Goal: Task Accomplishment & Management: Manage account settings

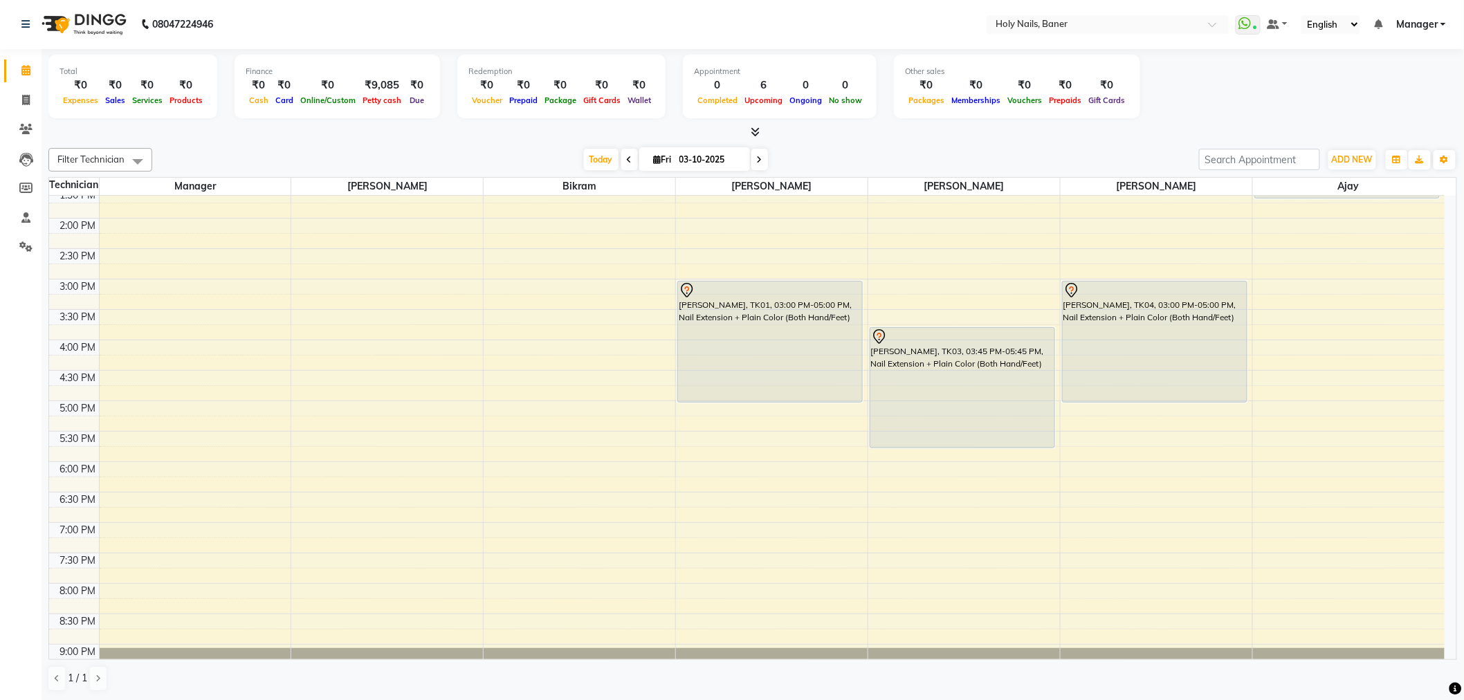
scroll to position [315, 0]
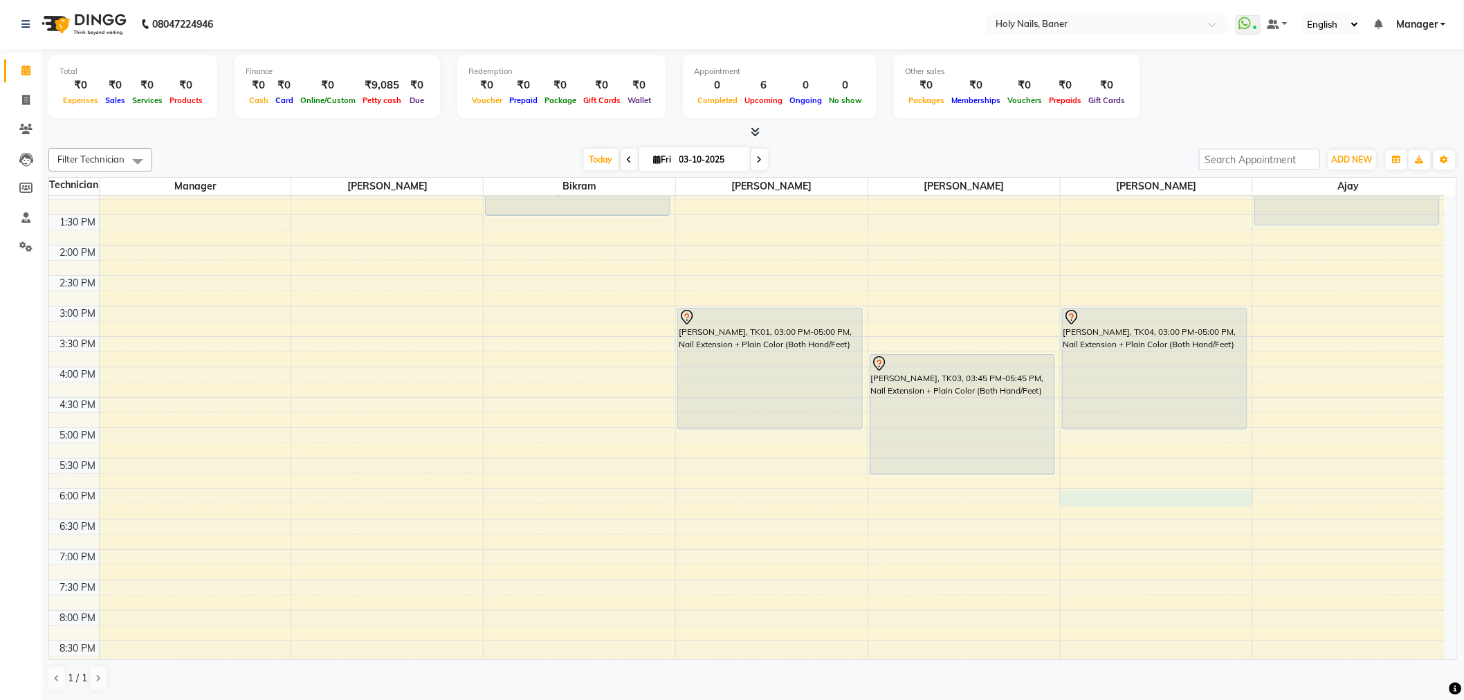
click at [1112, 499] on div "8:00 AM 8:30 AM 9:00 AM 9:30 AM 10:00 AM 10:30 AM 11:00 AM 11:30 AM 12:00 PM 12…" at bounding box center [746, 305] width 1395 height 851
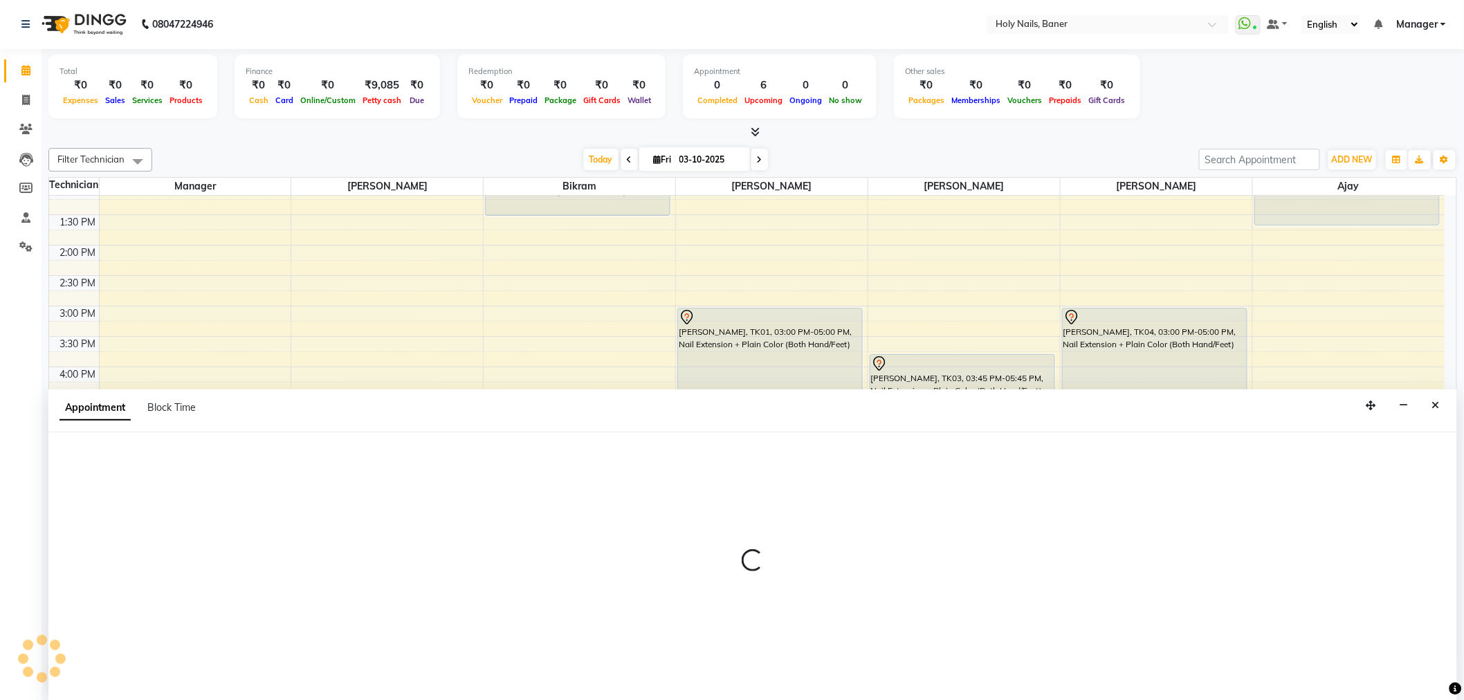
select select "66406"
select select "1080"
select select "tentative"
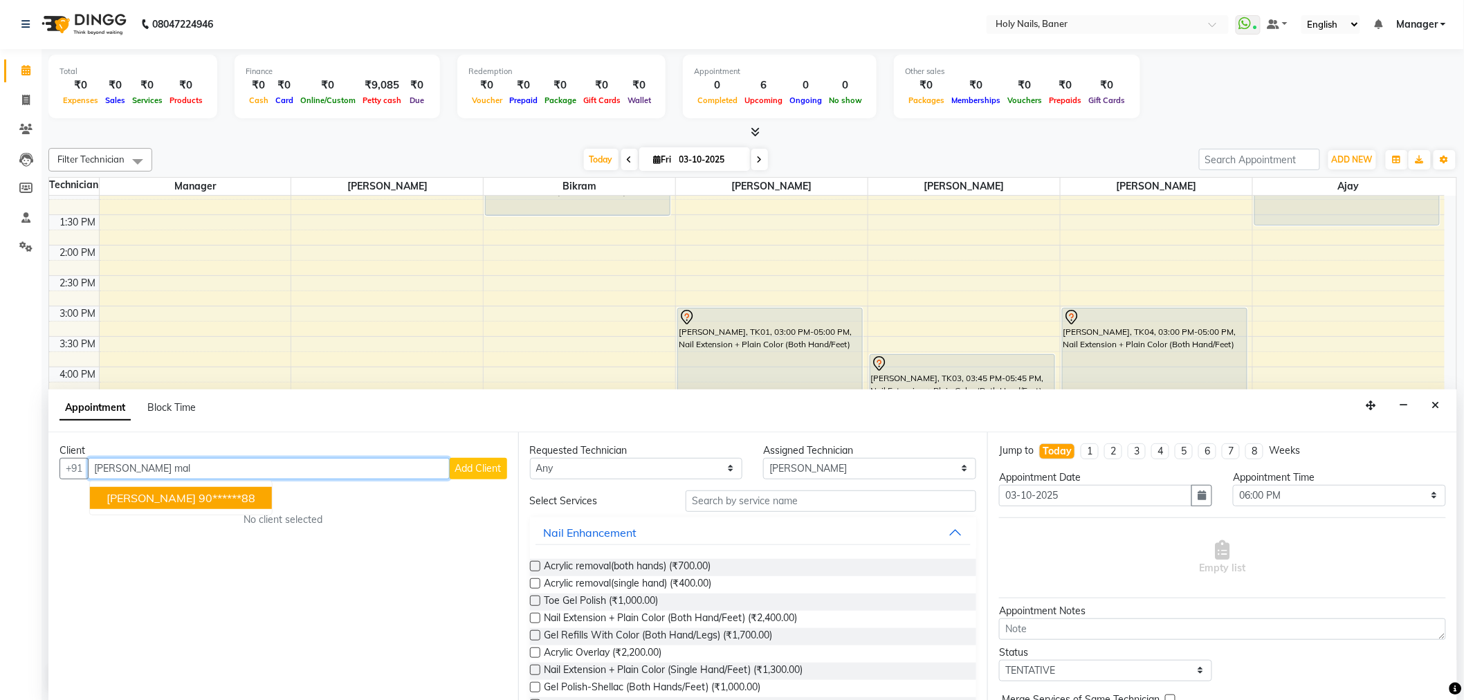
click at [199, 495] on ngb-highlight "90******88" at bounding box center [227, 498] width 57 height 14
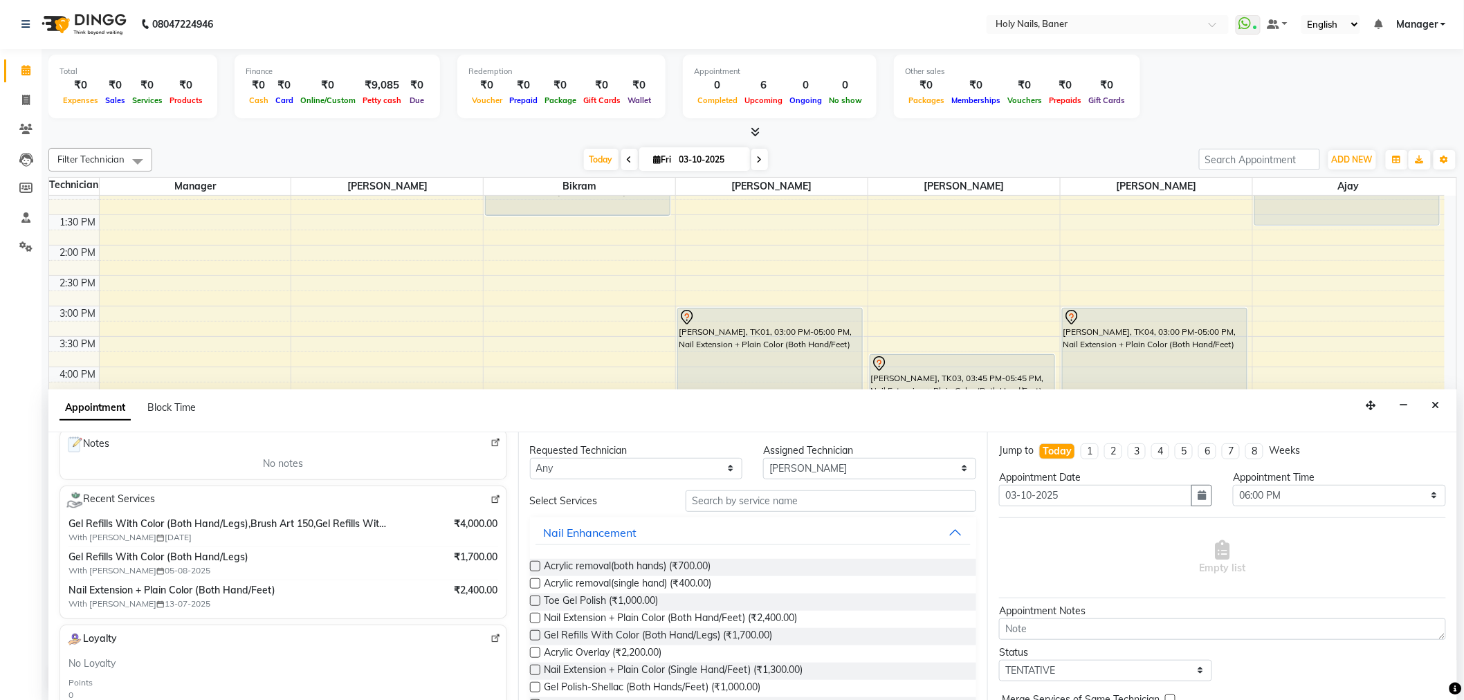
scroll to position [230, 0]
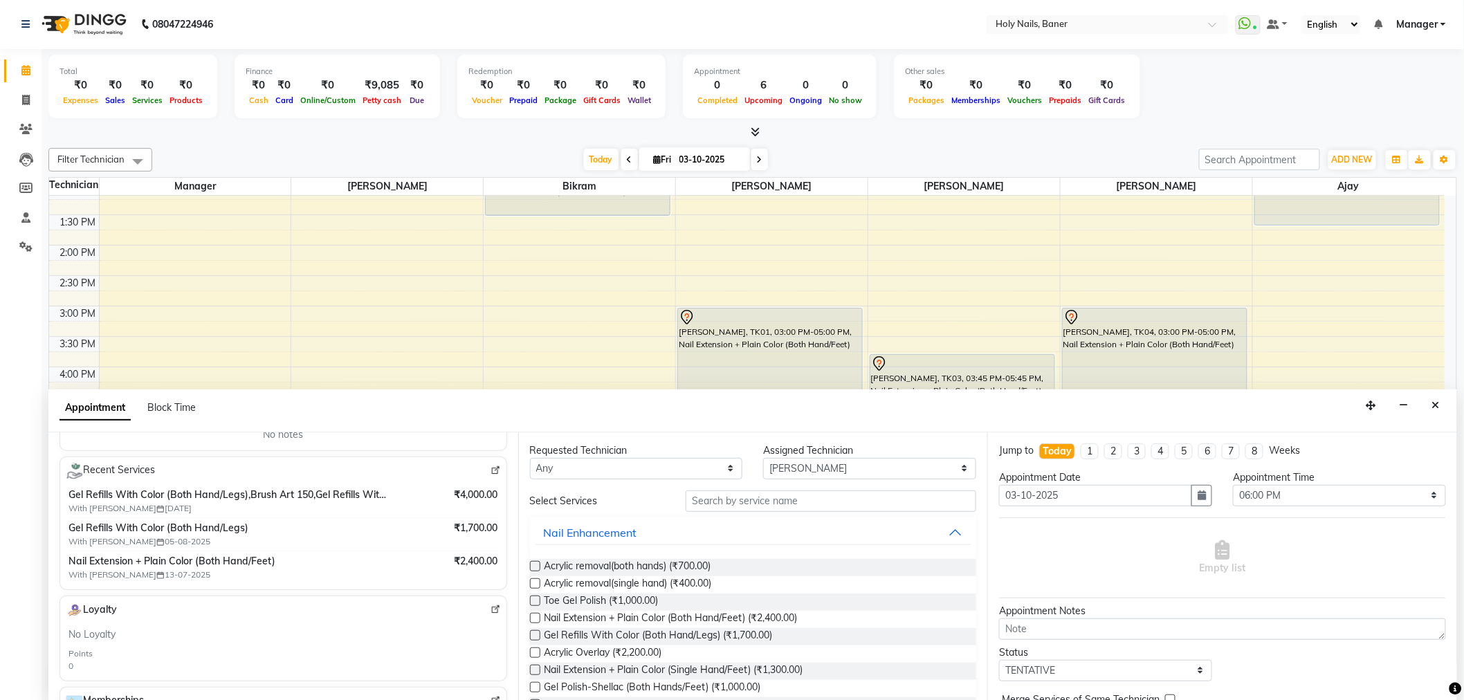
type input "90******88"
click at [724, 499] on input "text" at bounding box center [830, 500] width 291 height 21
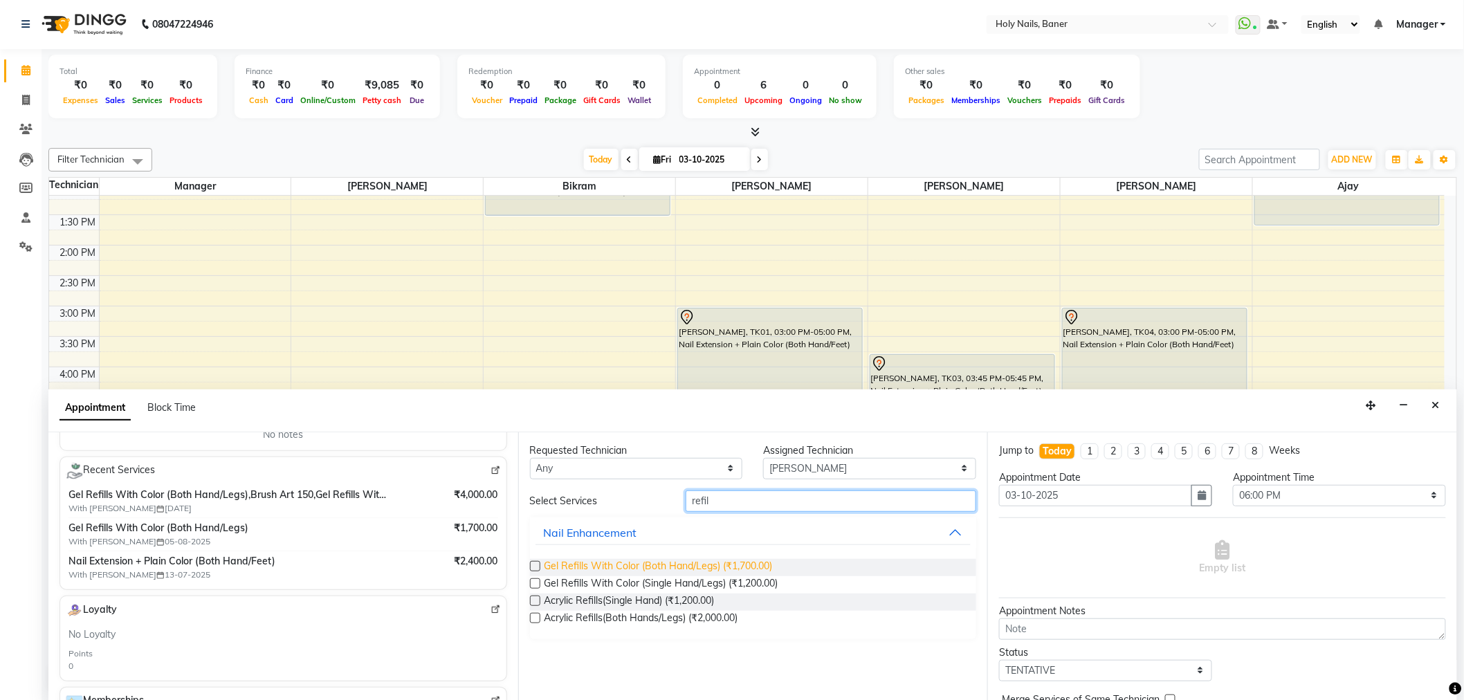
type input "refil"
click at [709, 567] on span "Gel Refills With Color (Both Hand/Legs) (₹1,700.00)" at bounding box center [658, 567] width 228 height 17
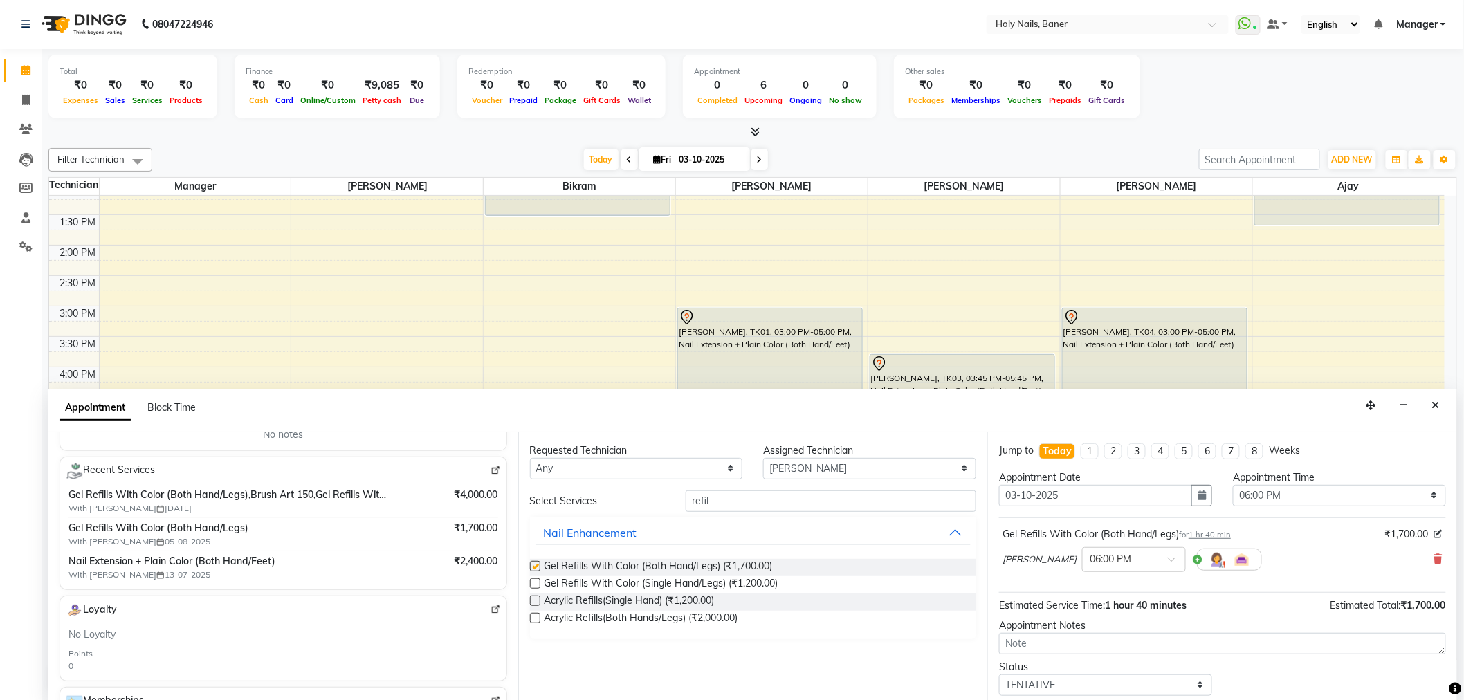
checkbox input "false"
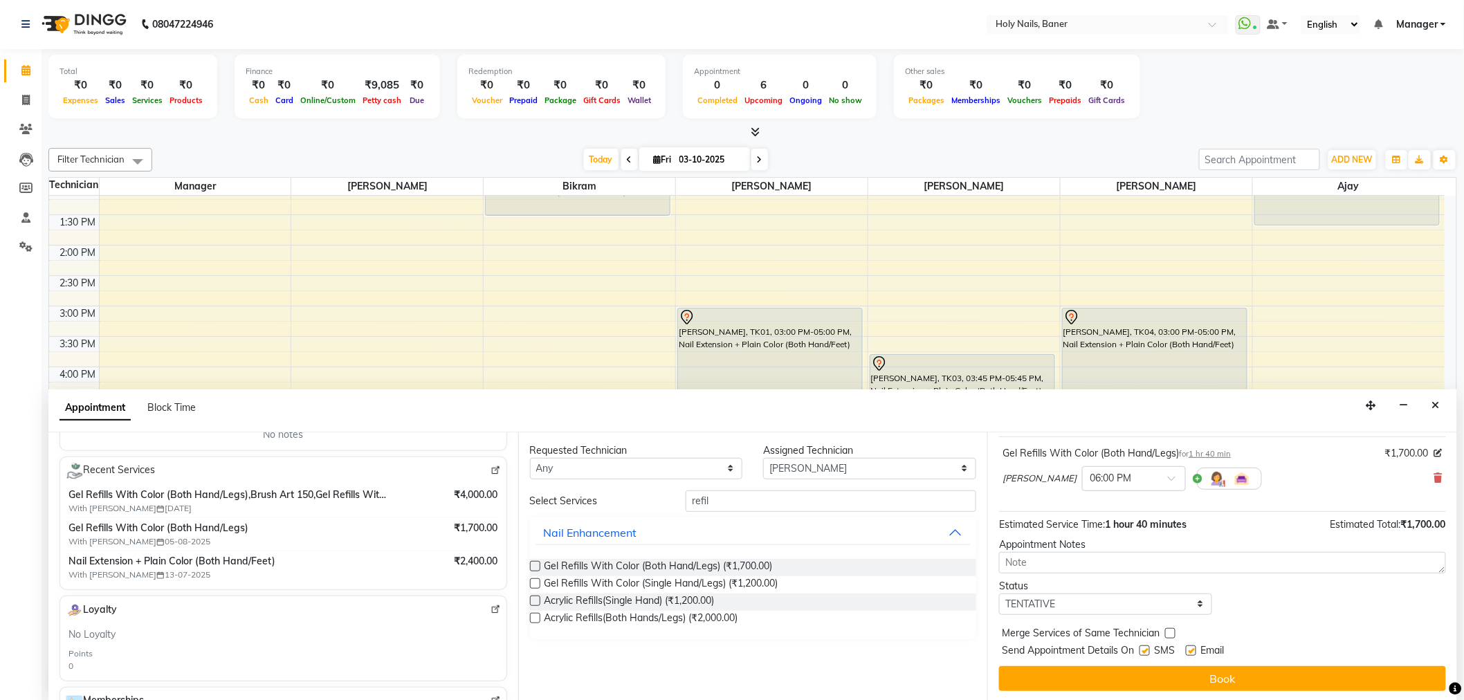
scroll to position [82, 0]
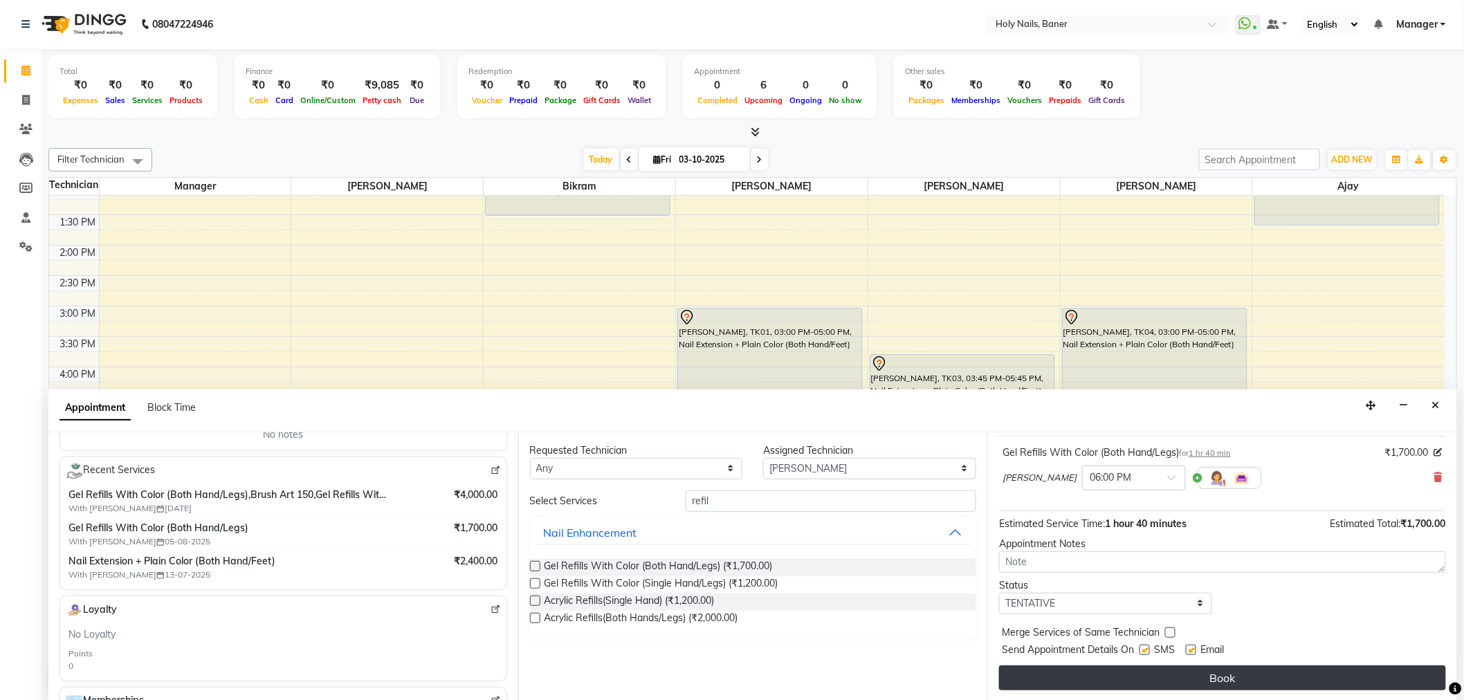
click at [1072, 674] on button "Book" at bounding box center [1222, 677] width 447 height 25
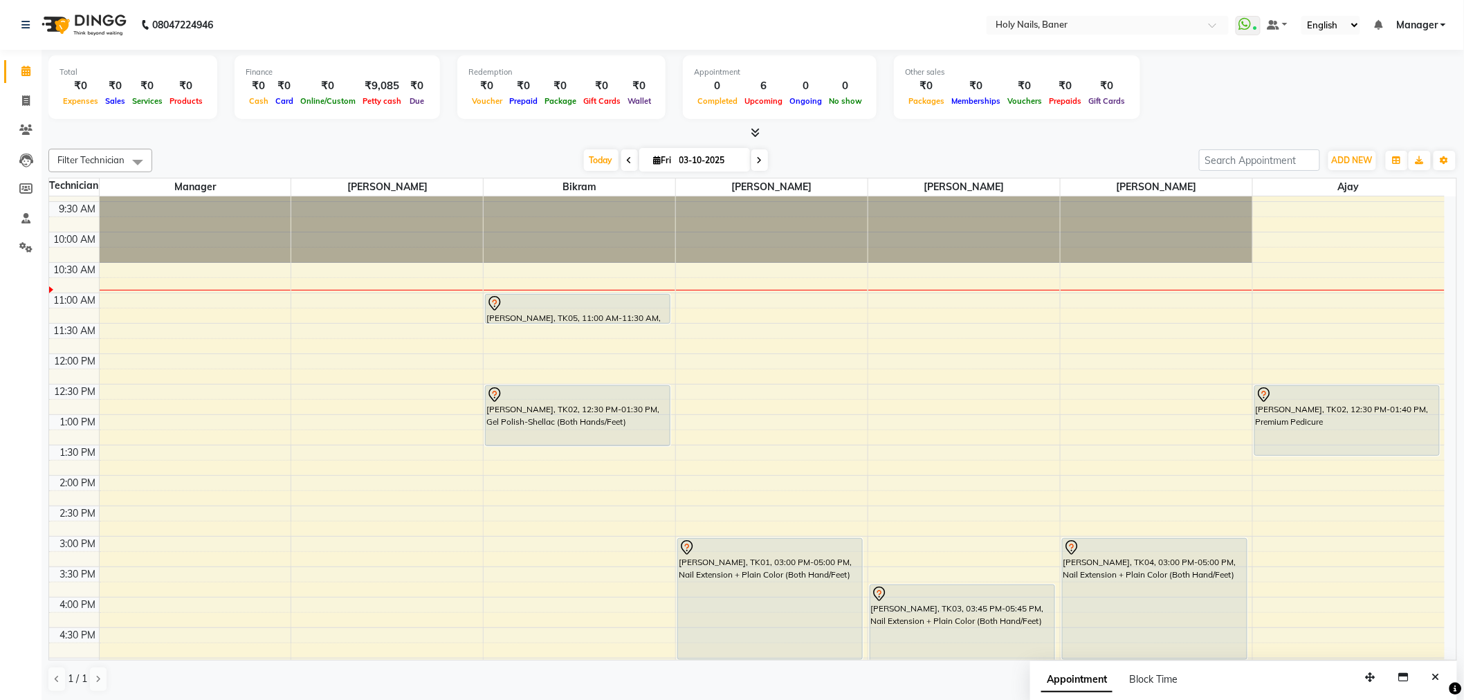
scroll to position [85, 0]
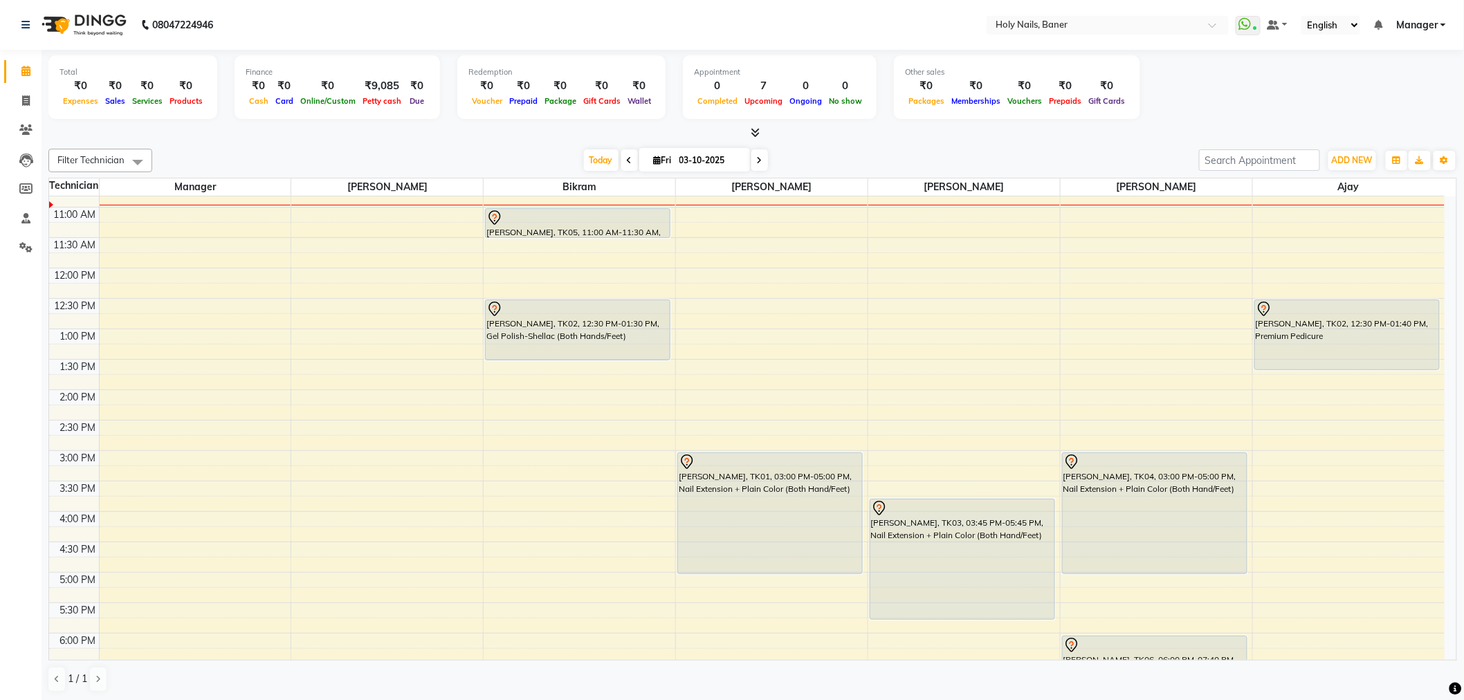
scroll to position [77, 0]
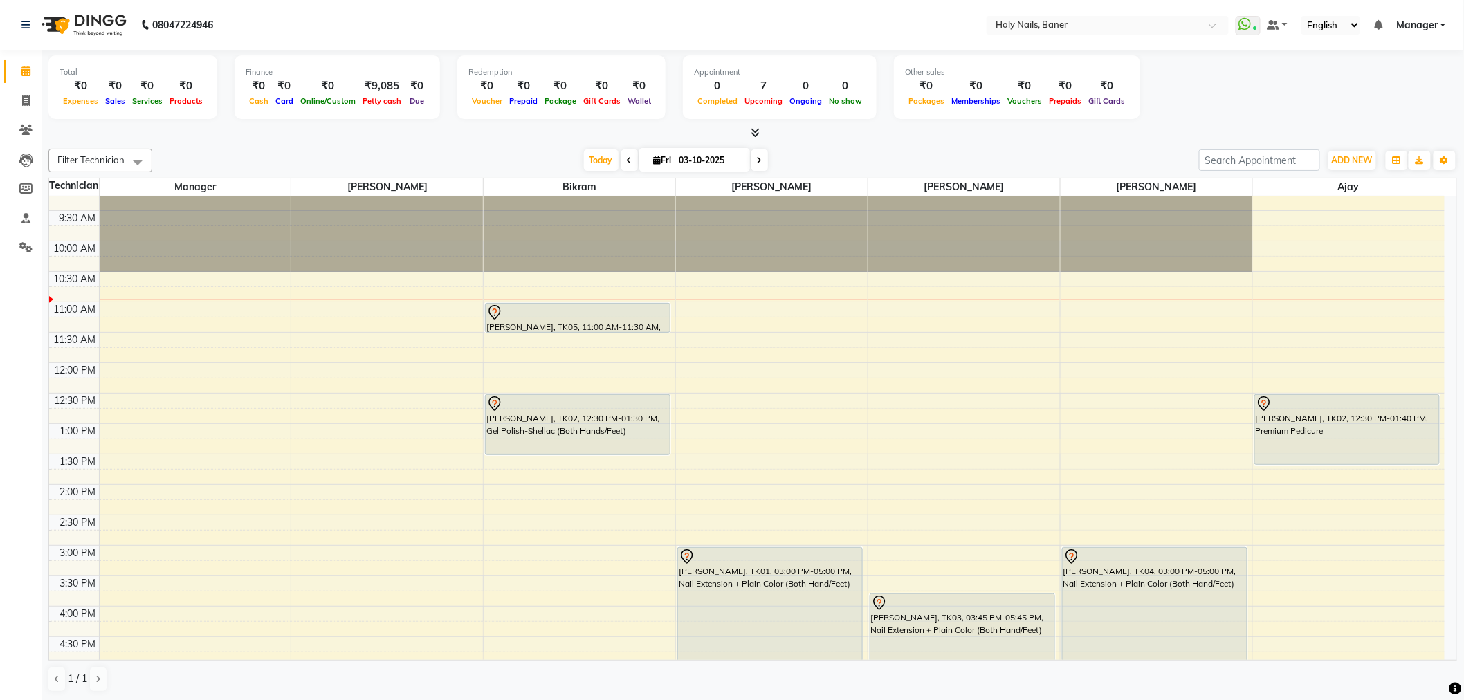
click at [1067, 340] on div "8:00 AM 8:30 AM 9:00 AM 9:30 AM 10:00 AM 10:30 AM 11:00 AM 11:30 AM 12:00 PM 12…" at bounding box center [746, 545] width 1395 height 851
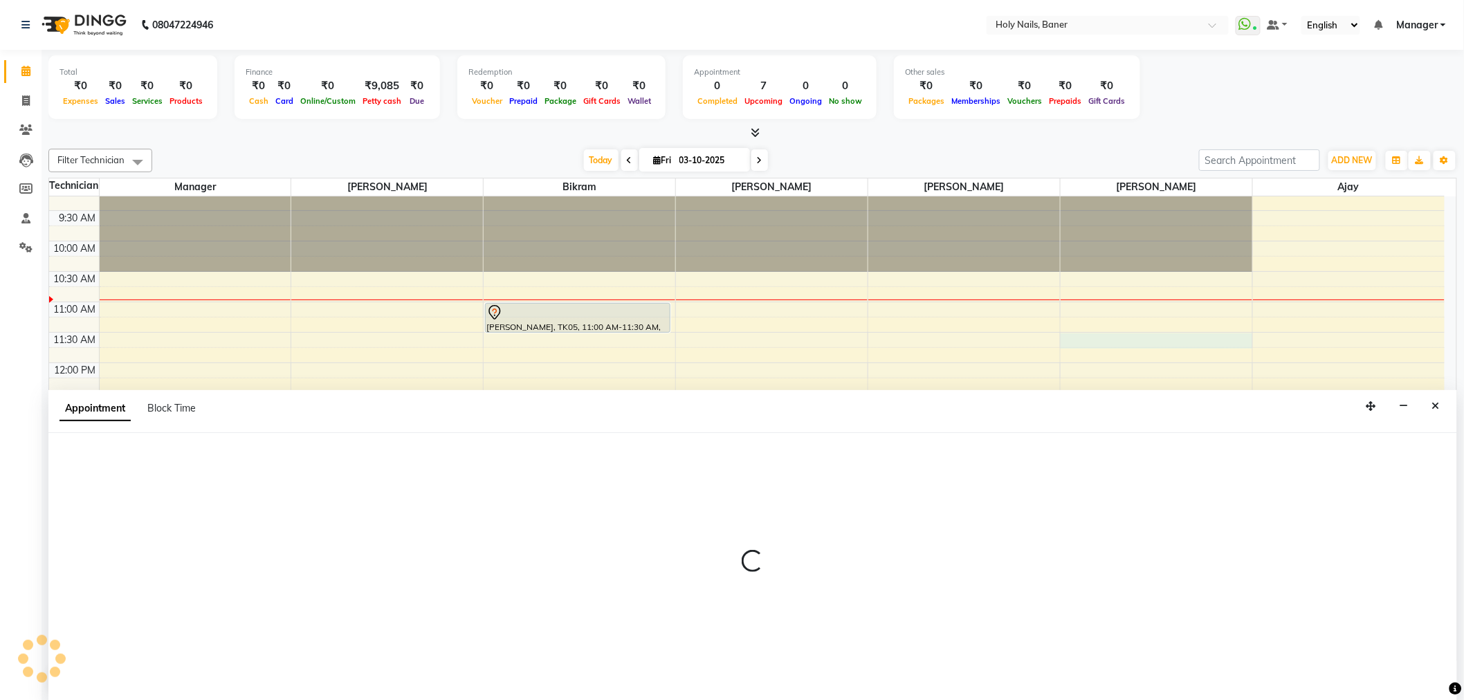
select select "66406"
select select "690"
select select "tentative"
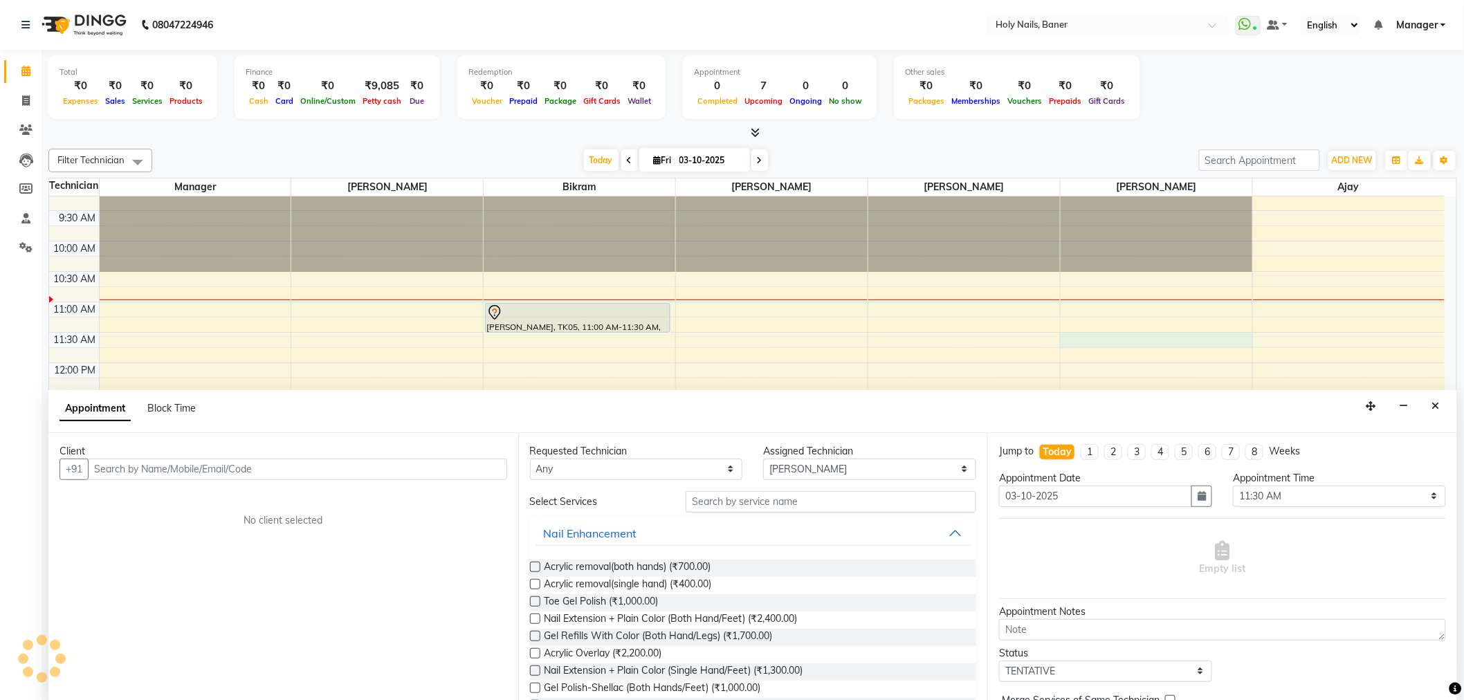
scroll to position [1, 0]
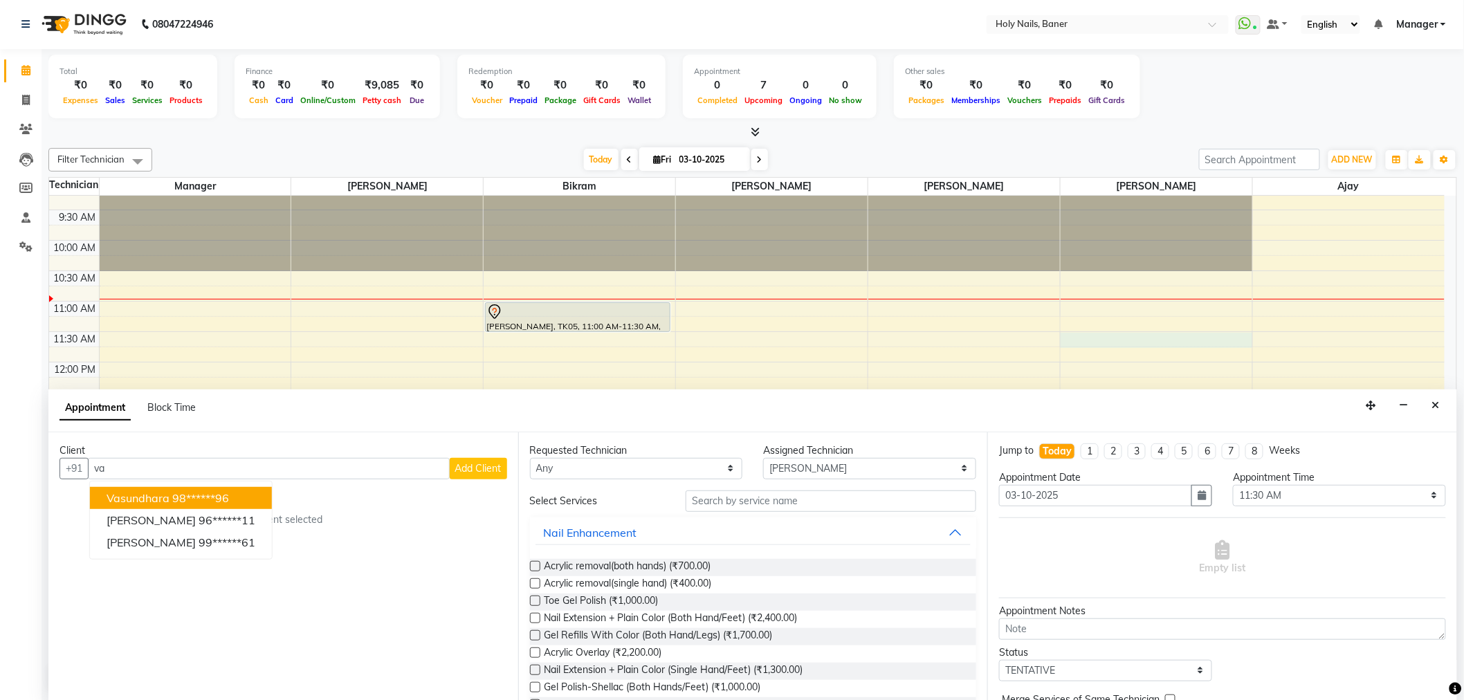
type input "v"
click at [187, 496] on span "Komal Salunkhe" at bounding box center [151, 498] width 89 height 14
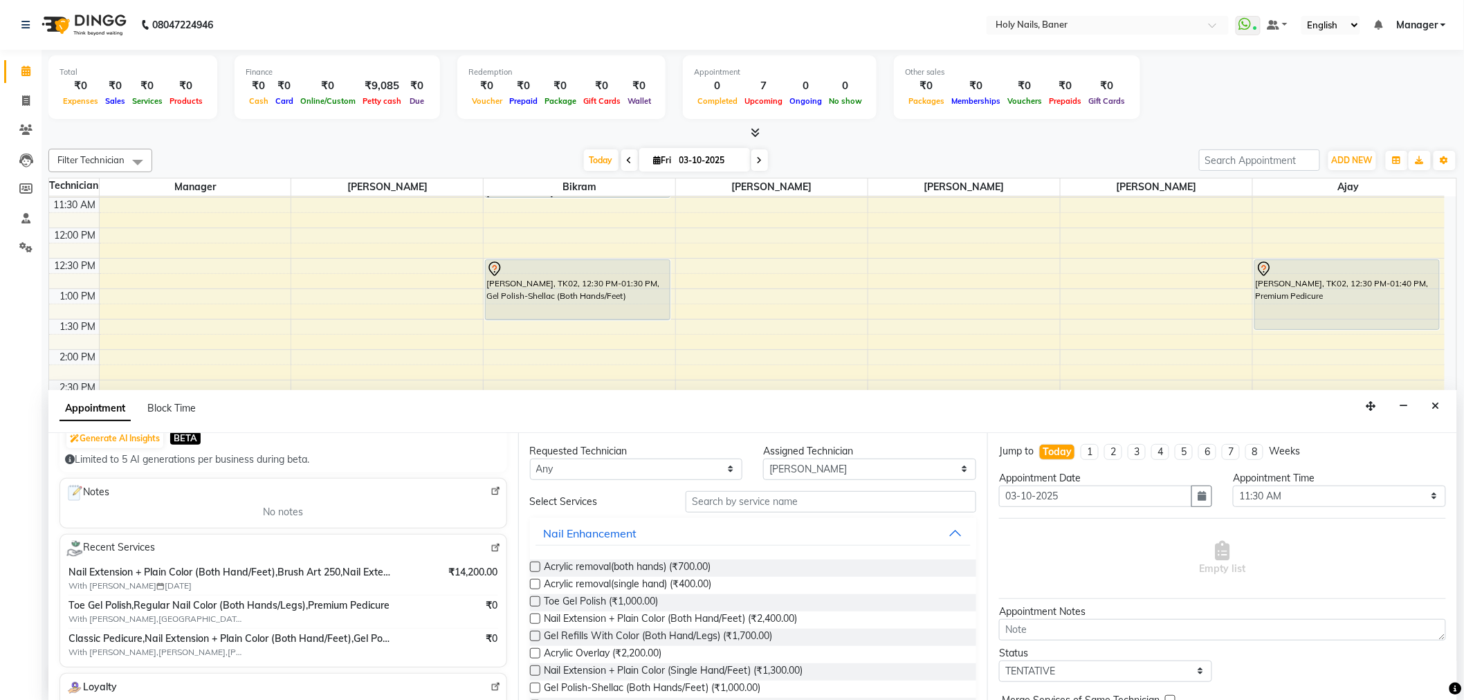
scroll to position [239, 0]
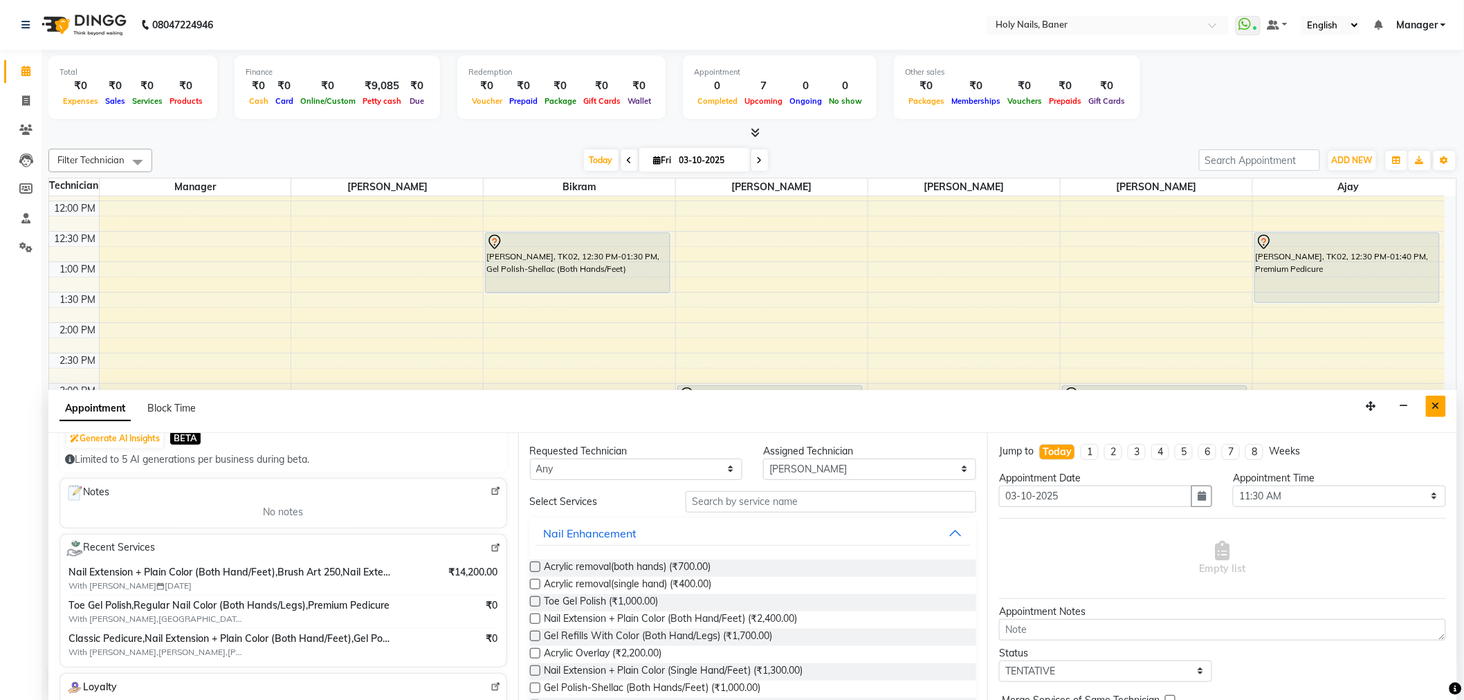
type input "70******57"
click at [1439, 406] on icon "Close" at bounding box center [1436, 406] width 8 height 10
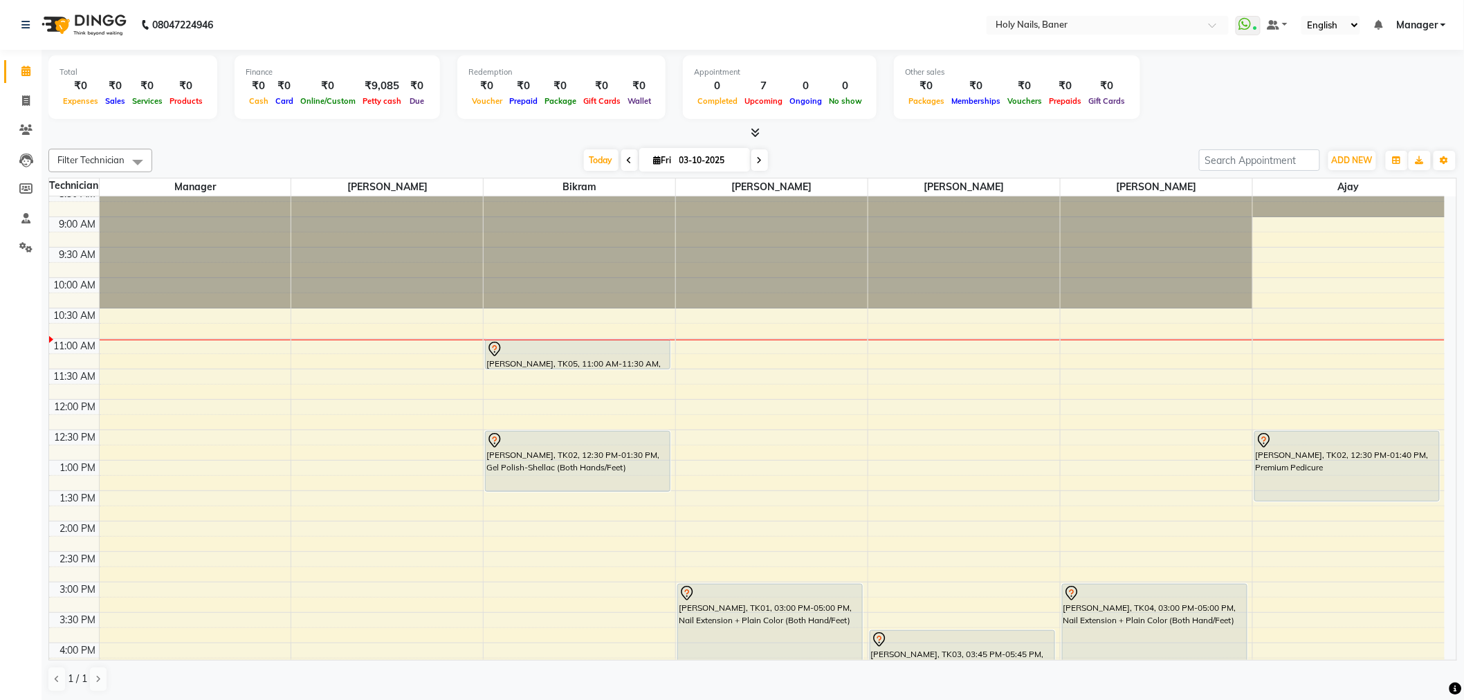
scroll to position [77, 0]
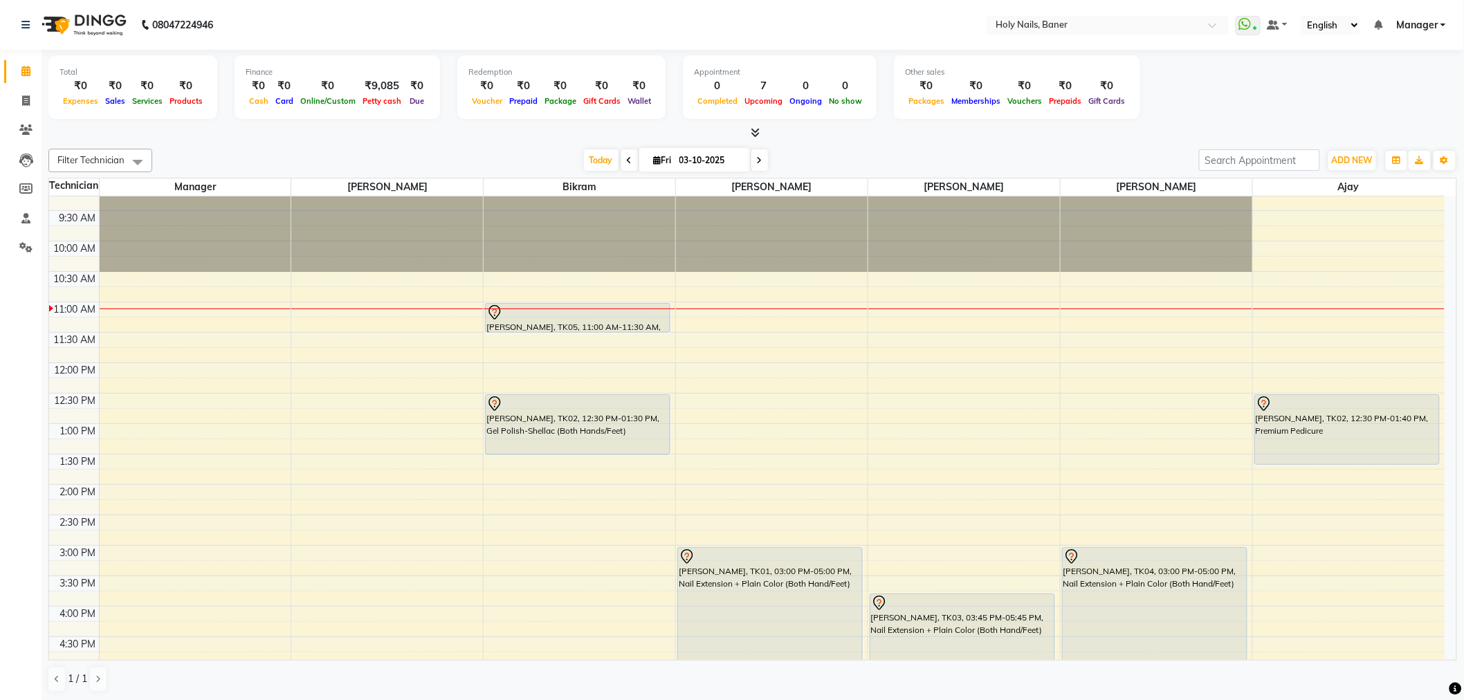
click at [679, 160] on input "03-10-2025" at bounding box center [709, 160] width 69 height 21
select select "10"
select select "2025"
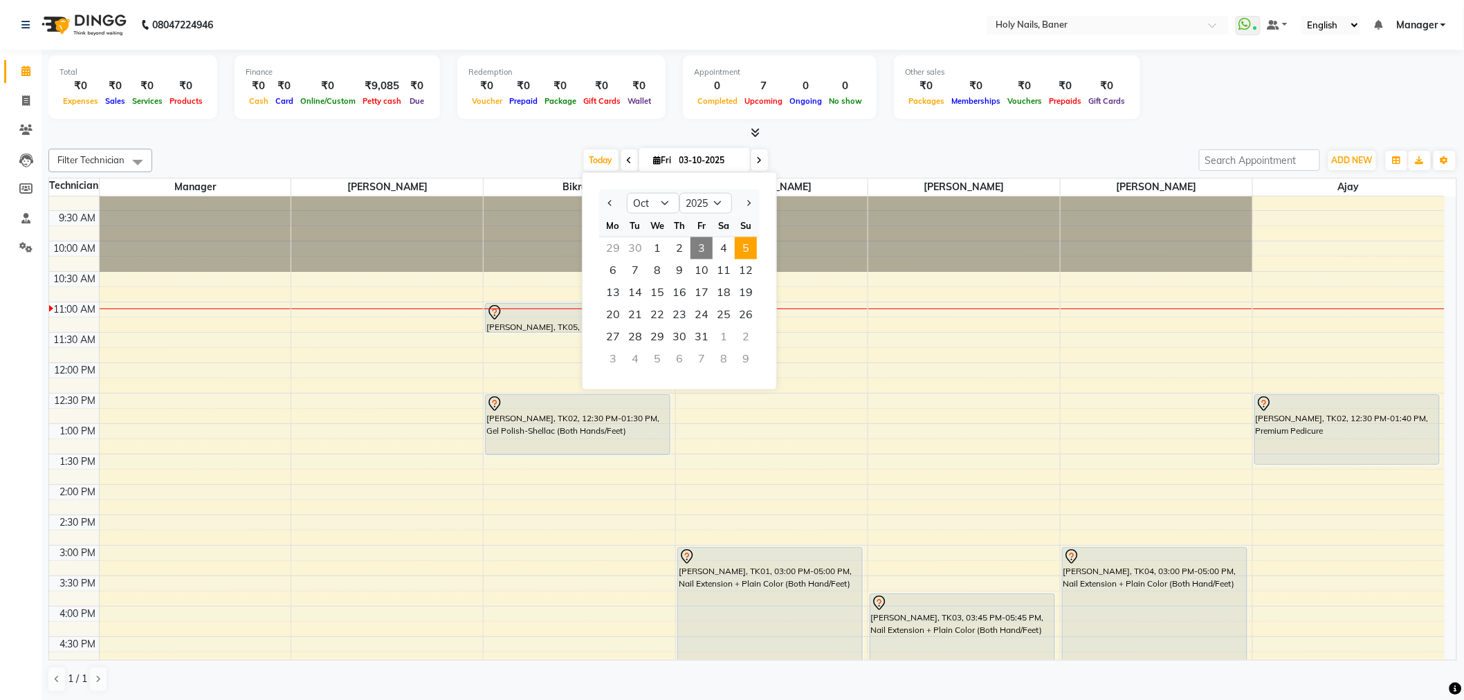
click at [744, 249] on span "5" at bounding box center [746, 248] width 22 height 22
type input "05-10-2025"
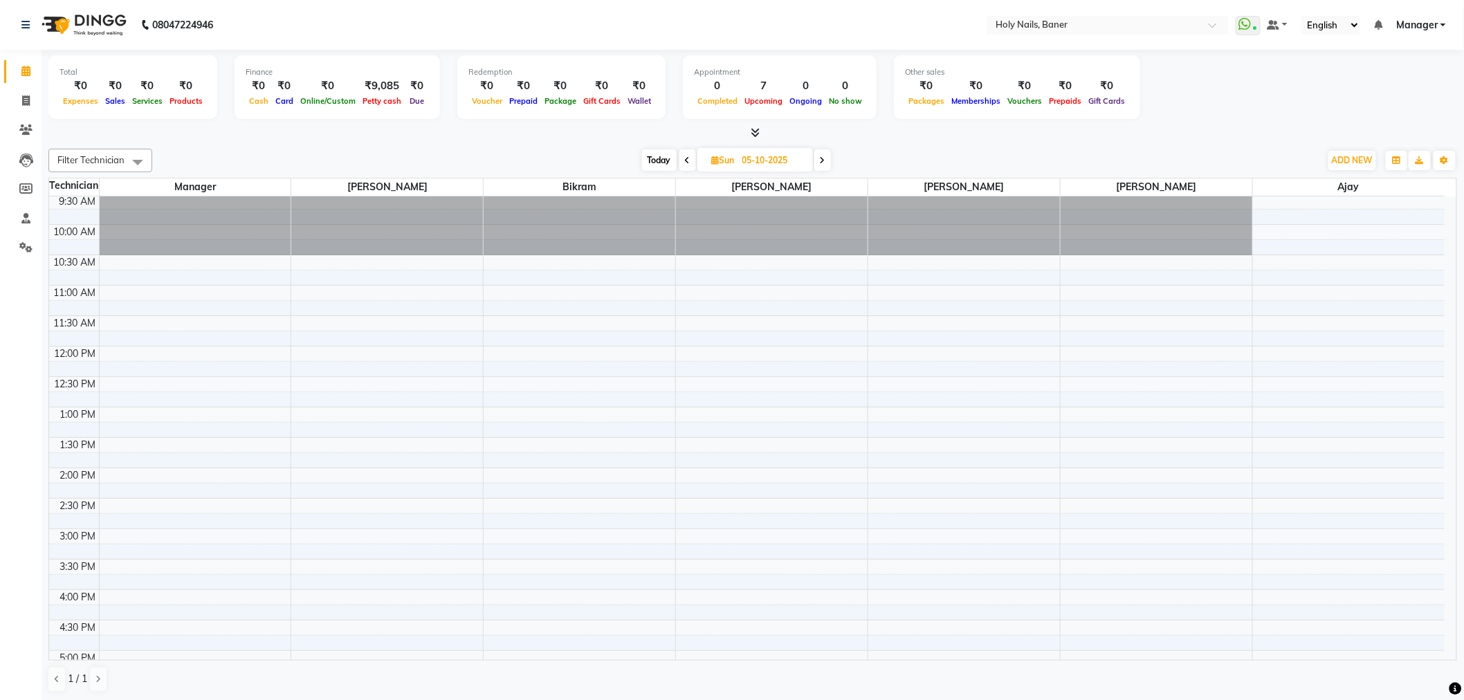
scroll to position [0, 0]
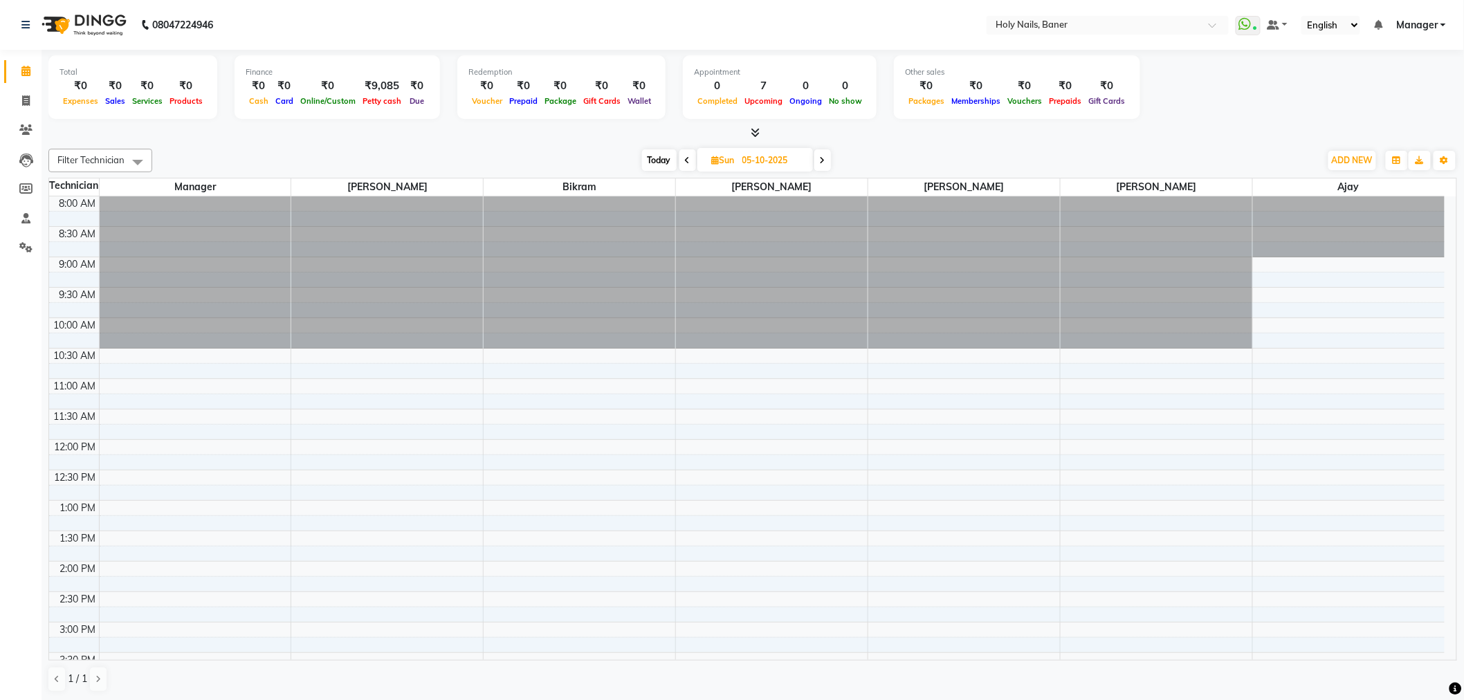
click at [510, 376] on div "8:00 AM 8:30 AM 9:00 AM 9:30 AM 10:00 AM 10:30 AM 11:00 AM 11:30 AM 12:00 PM 12…" at bounding box center [746, 621] width 1395 height 851
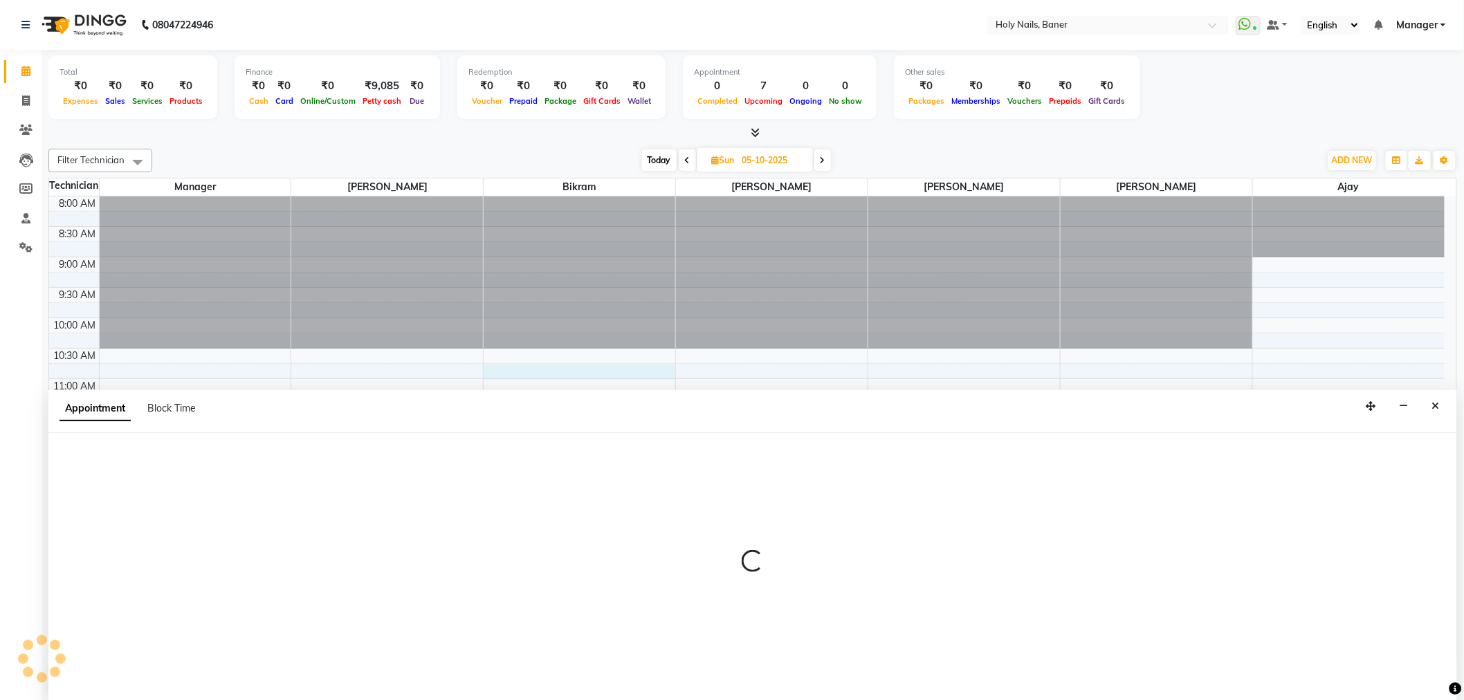
select select "58118"
select select "645"
select select "tentative"
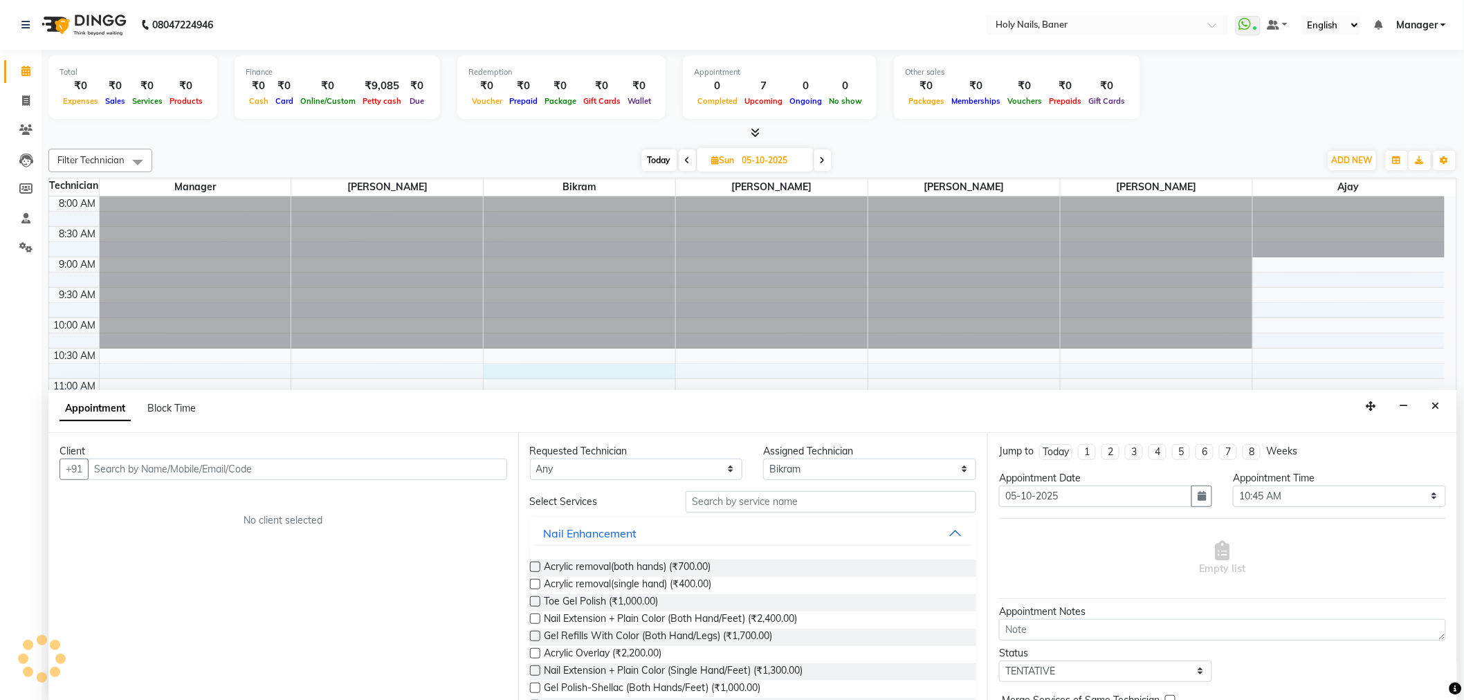
scroll to position [1, 0]
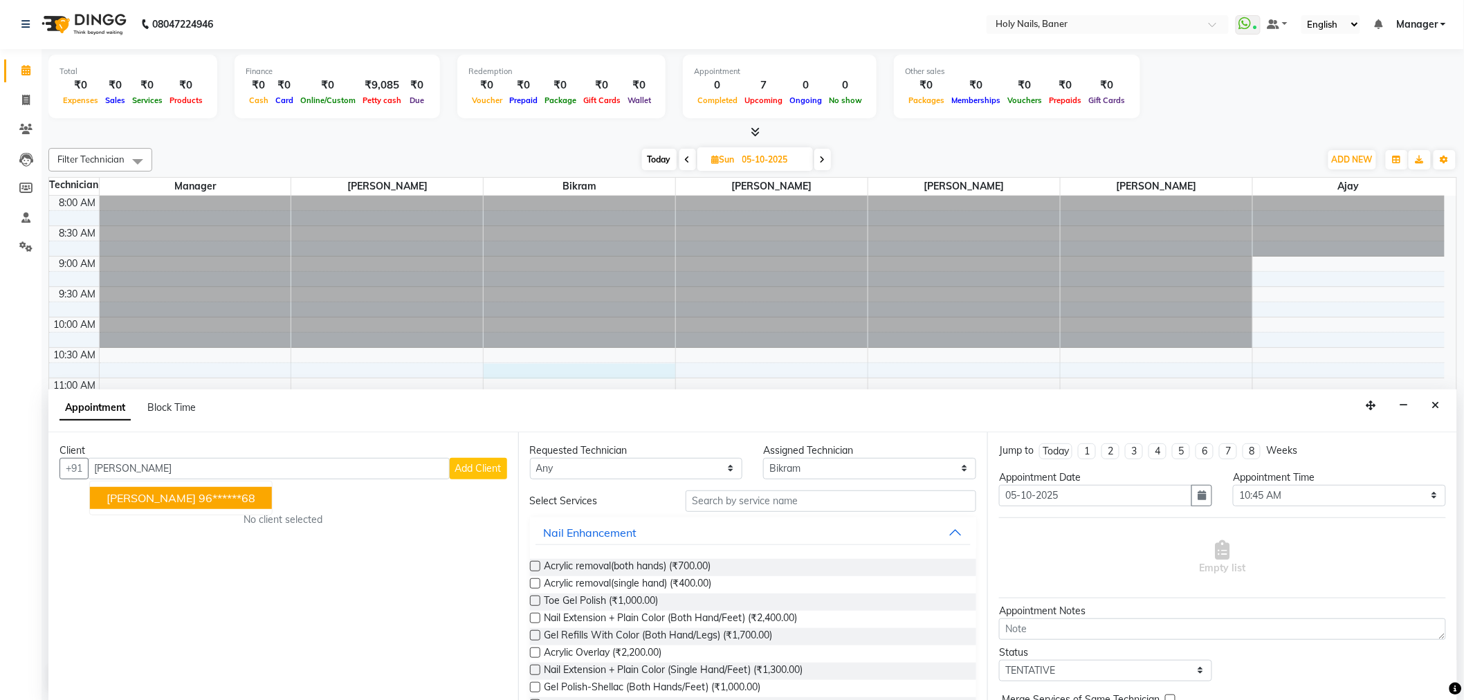
click at [135, 499] on span "Marianne J" at bounding box center [151, 498] width 89 height 14
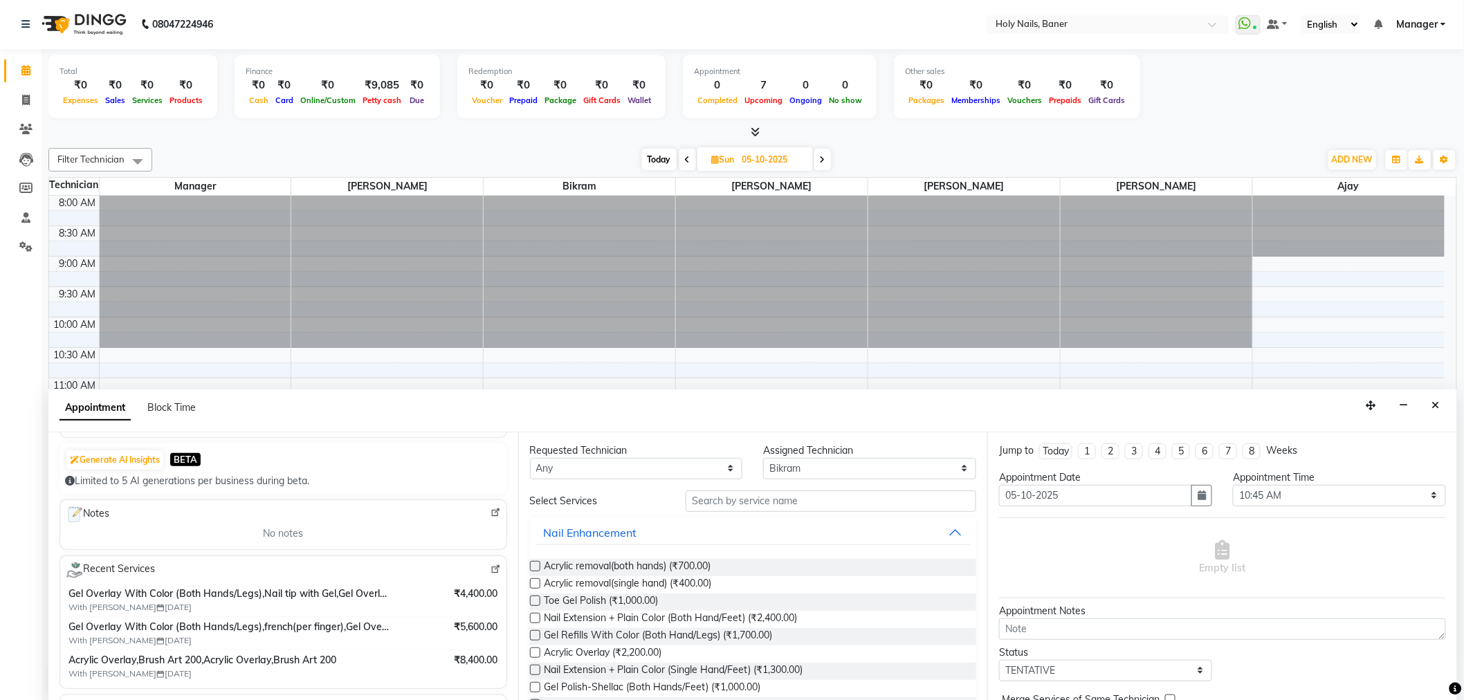
scroll to position [154, 0]
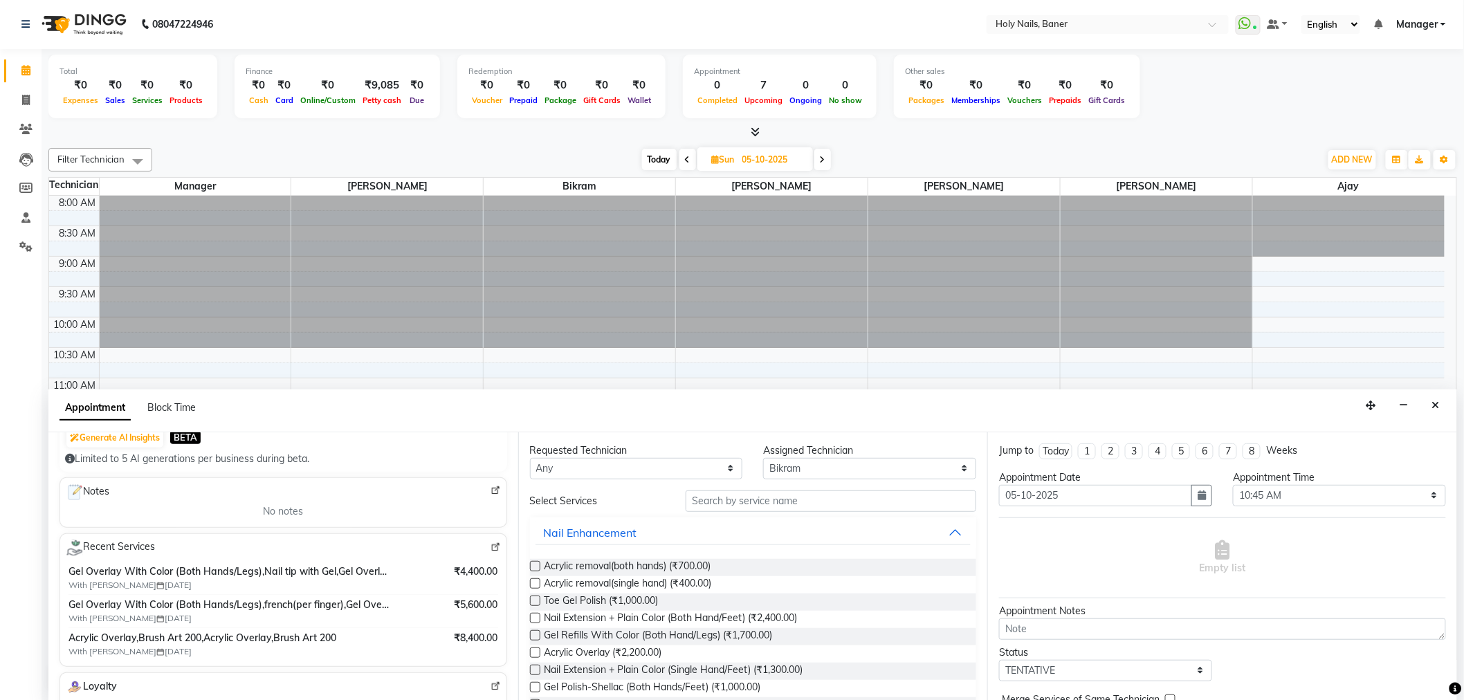
type input "96******68"
click at [385, 569] on div "Gel Overlay With Color (Both Hands/Legs),Nail tip with Gel,Gel Overlay With Col…" at bounding box center [283, 577] width 430 height 27
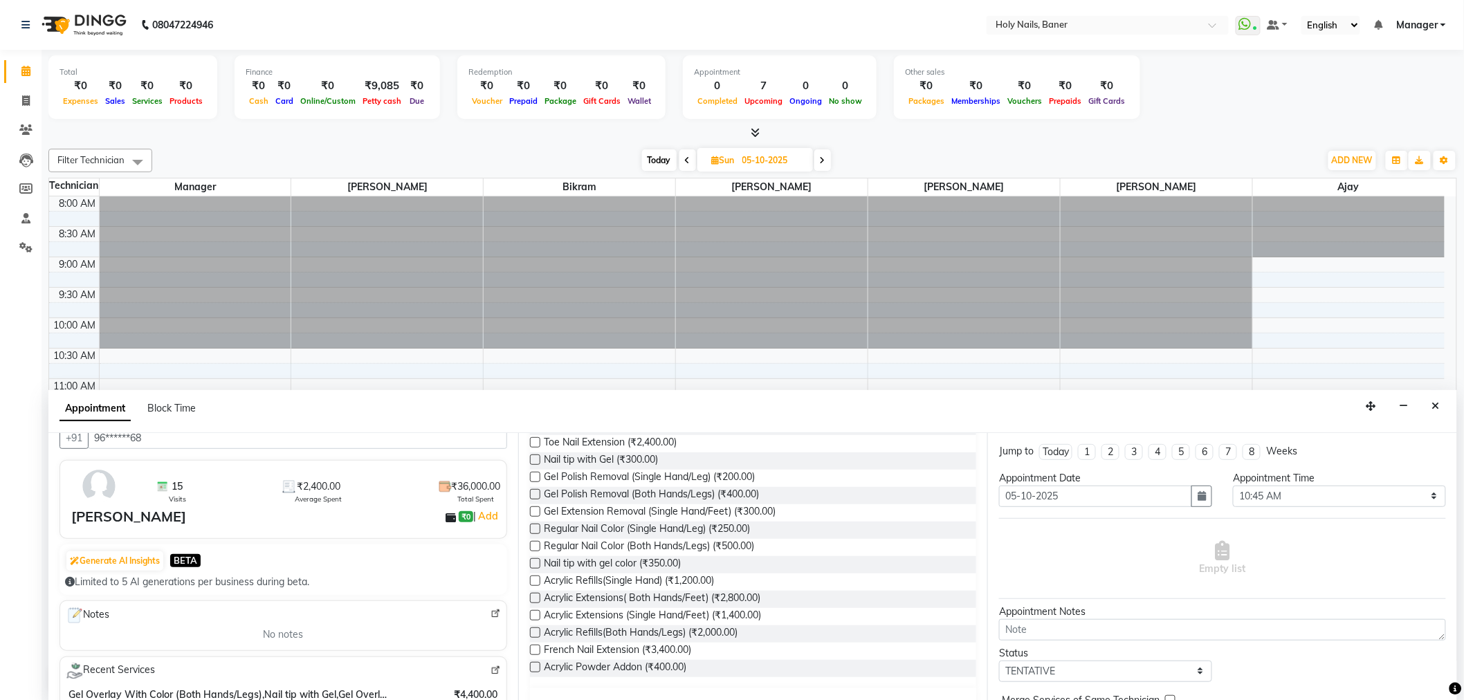
scroll to position [0, 0]
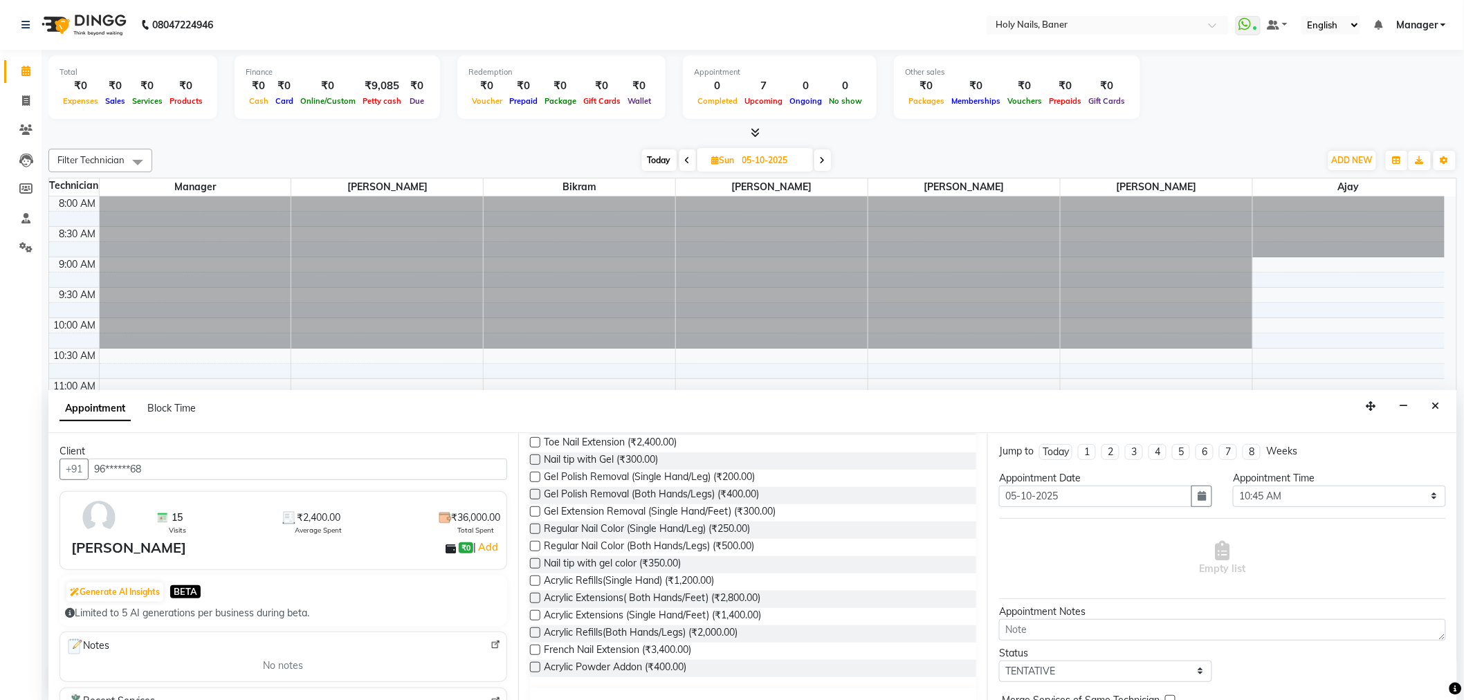
click at [105, 517] on img at bounding box center [99, 517] width 40 height 40
click at [104, 517] on img at bounding box center [99, 517] width 40 height 40
click at [490, 645] on img at bounding box center [495, 645] width 10 height 10
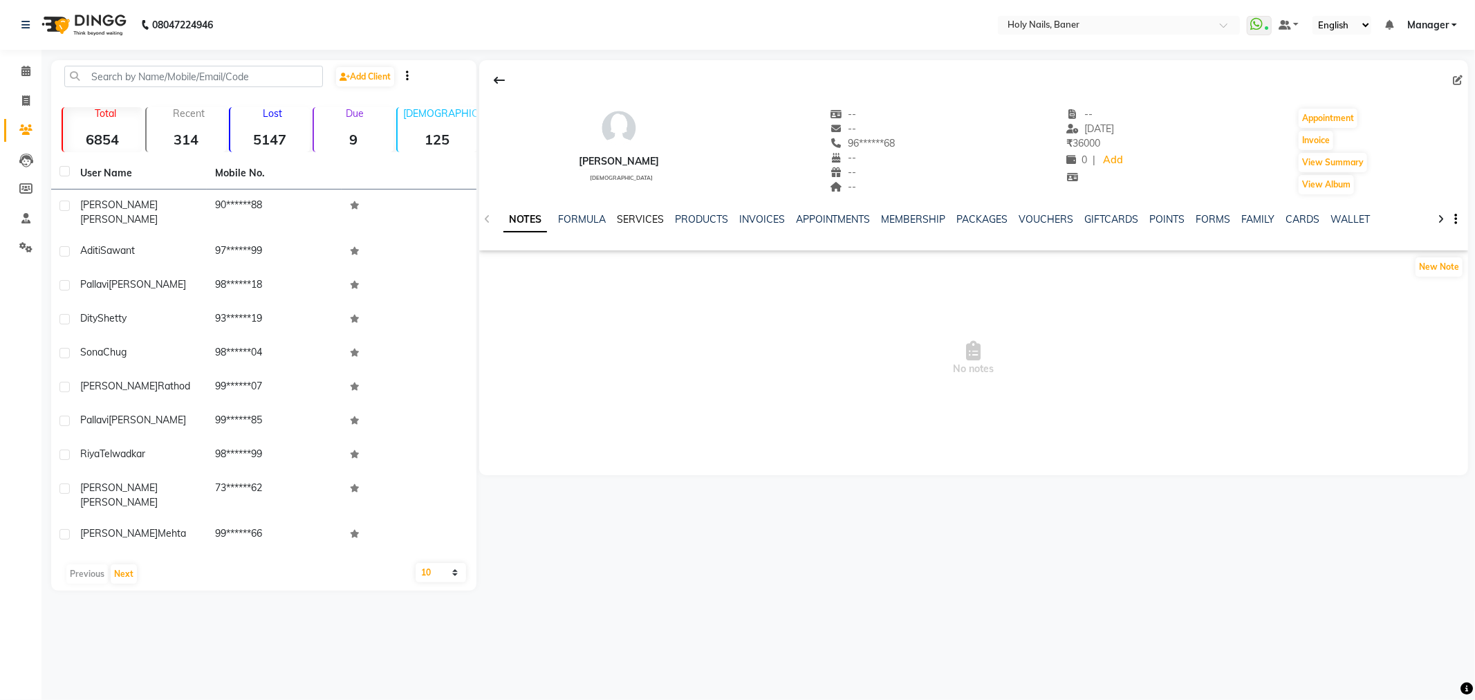
click at [649, 221] on link "SERVICES" at bounding box center [640, 219] width 47 height 12
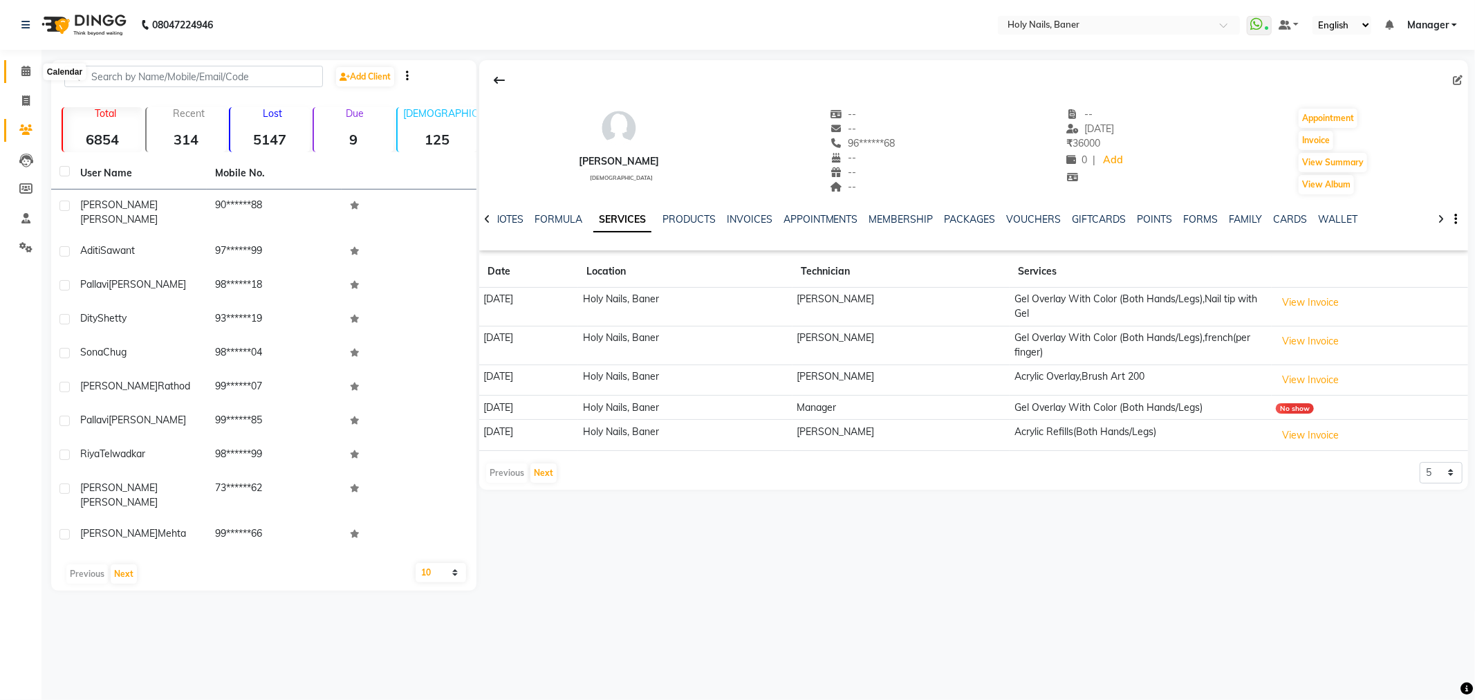
click at [22, 73] on icon at bounding box center [25, 71] width 9 height 10
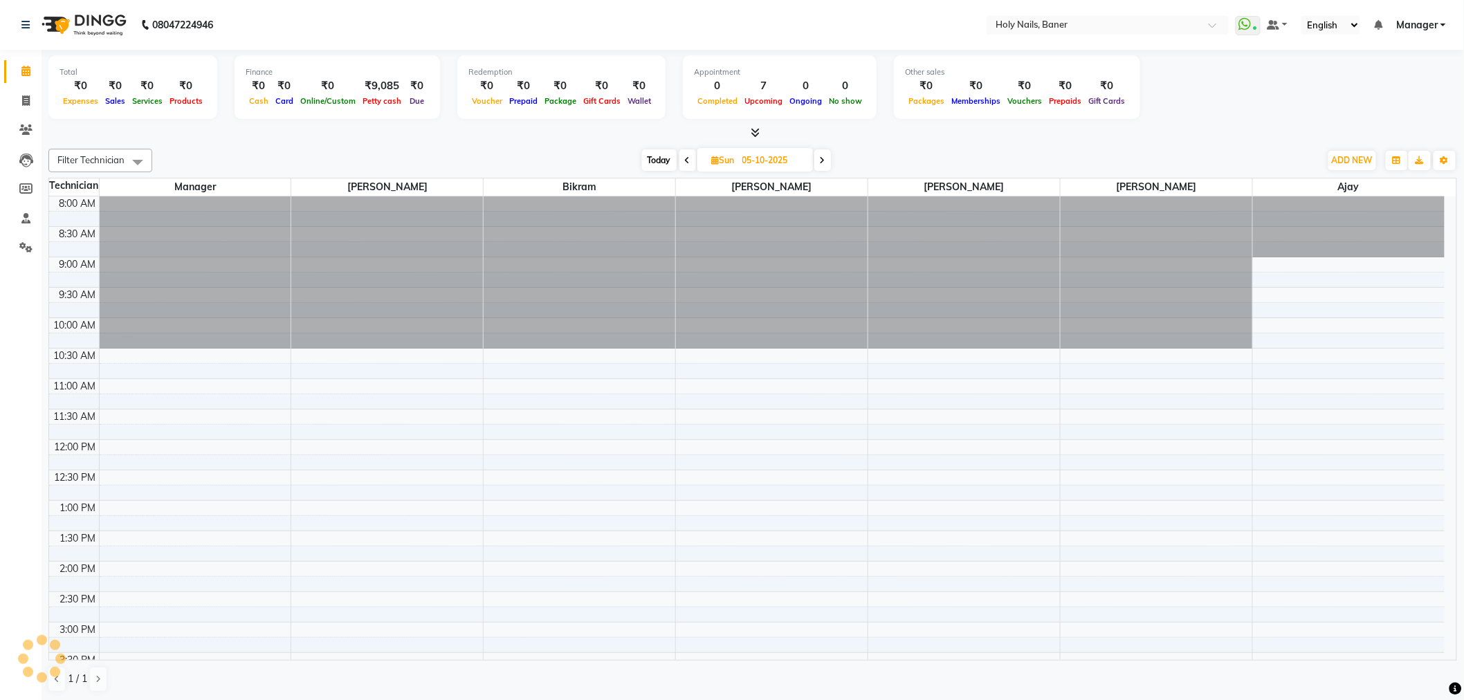
scroll to position [183, 0]
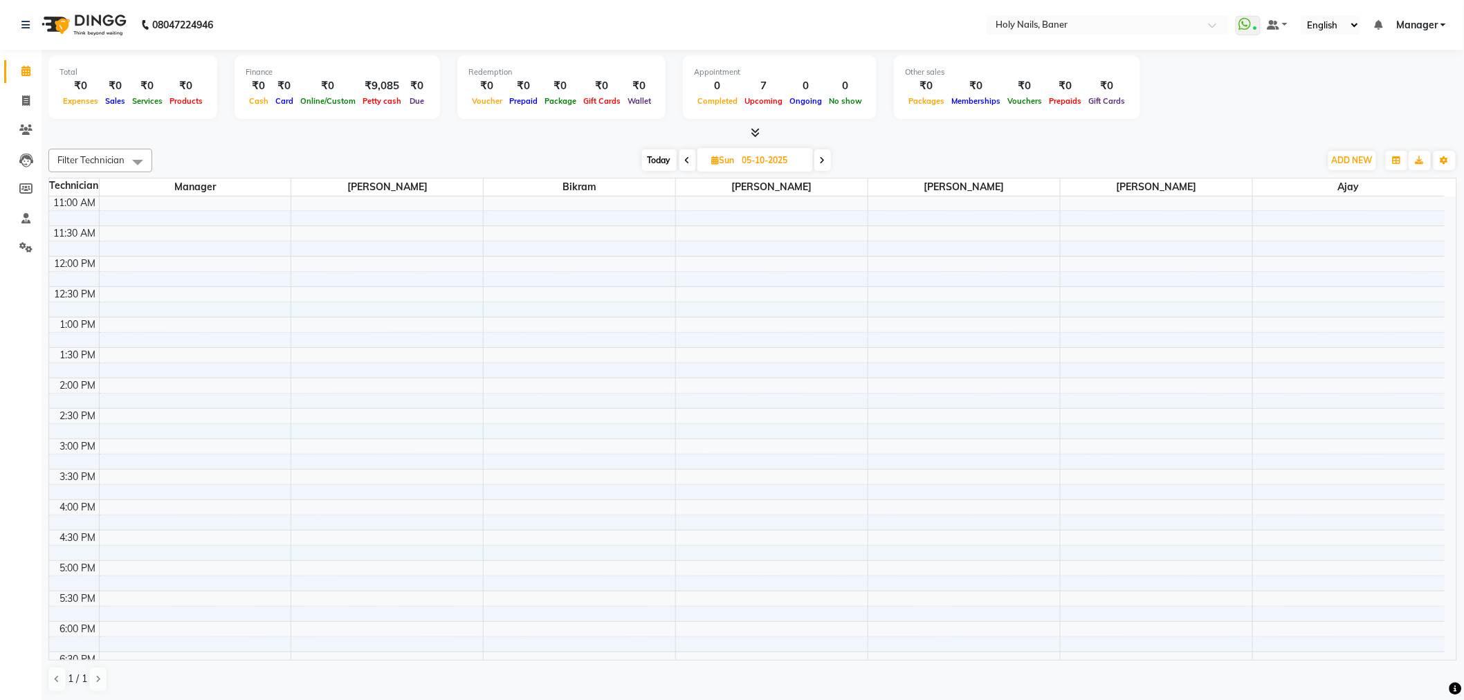
click at [659, 156] on span "Today" at bounding box center [659, 159] width 35 height 21
type input "03-10-2025"
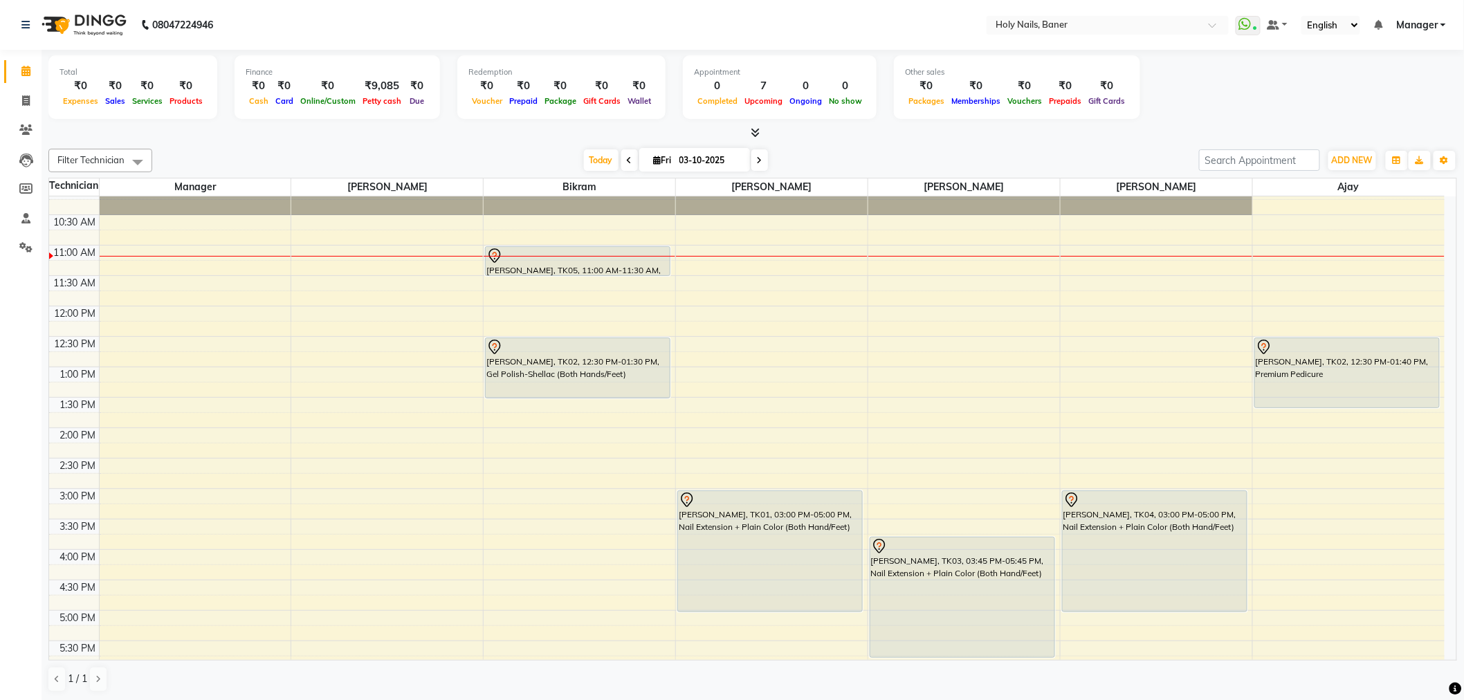
scroll to position [107, 0]
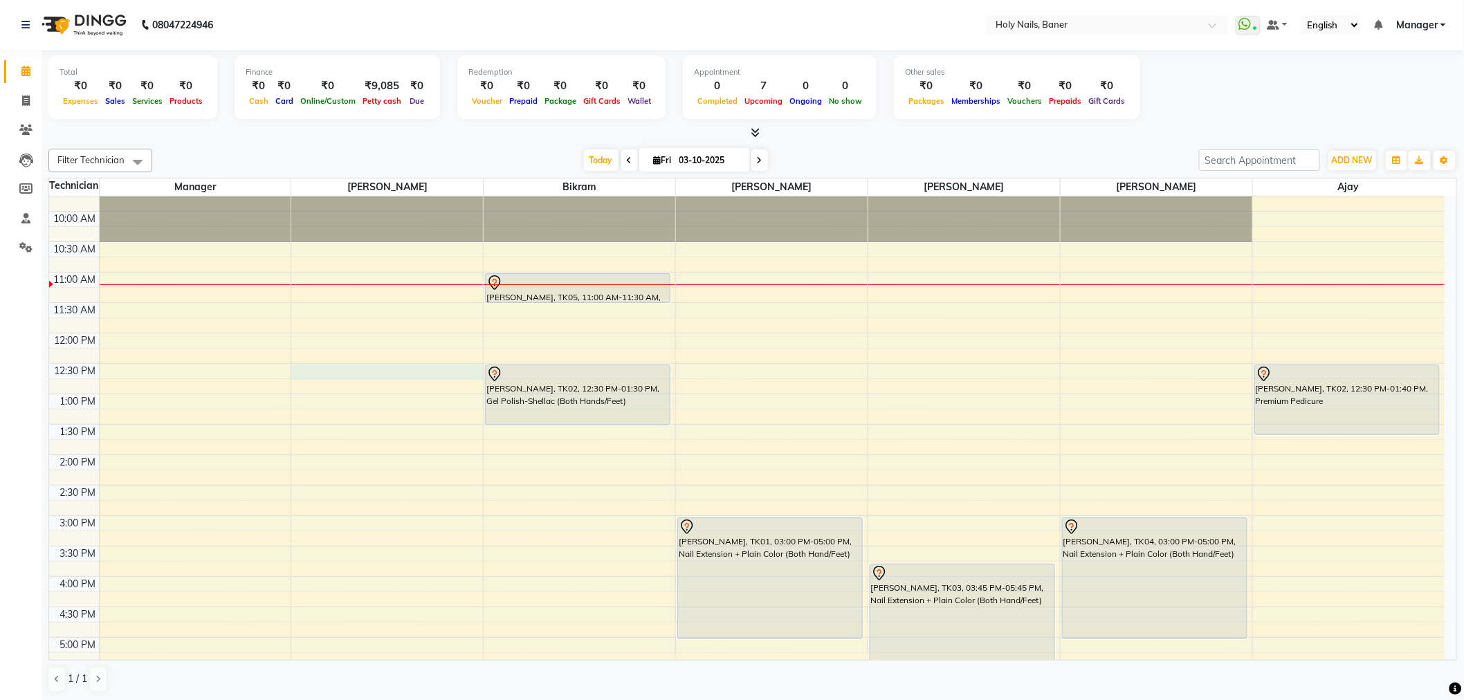
click at [332, 374] on div "8:00 AM 8:30 AM 9:00 AM 9:30 AM 10:00 AM 10:30 AM 11:00 AM 11:30 AM 12:00 PM 12…" at bounding box center [746, 515] width 1395 height 851
select select "36616"
select select "750"
select select "tentative"
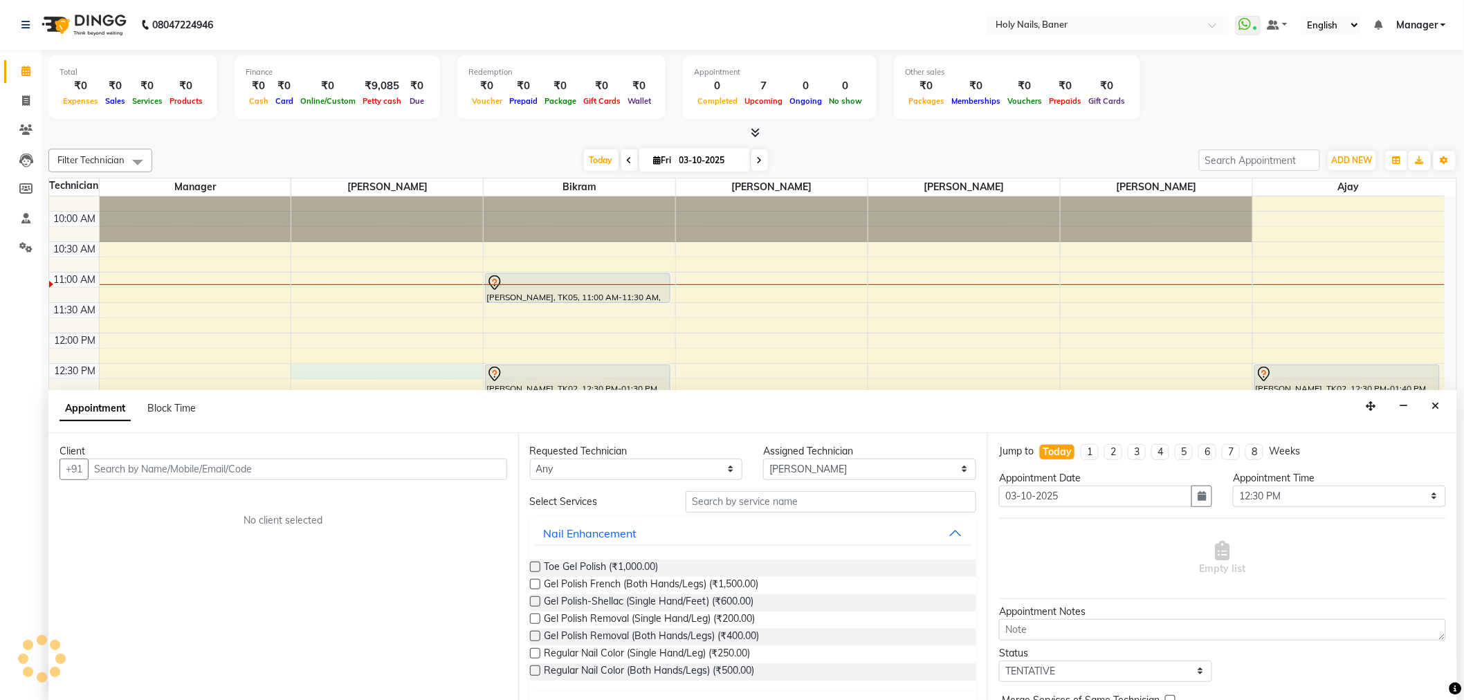
scroll to position [1, 0]
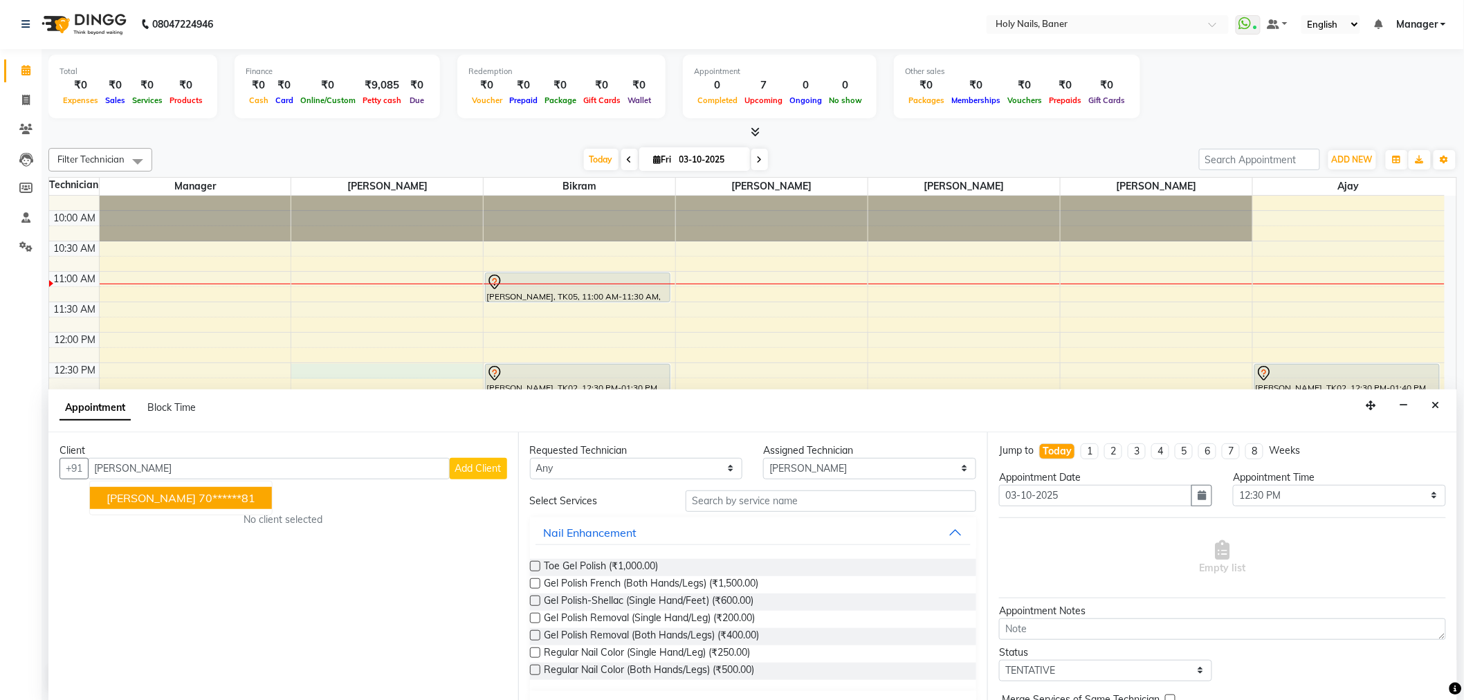
click at [144, 493] on span "[PERSON_NAME]" at bounding box center [151, 498] width 89 height 14
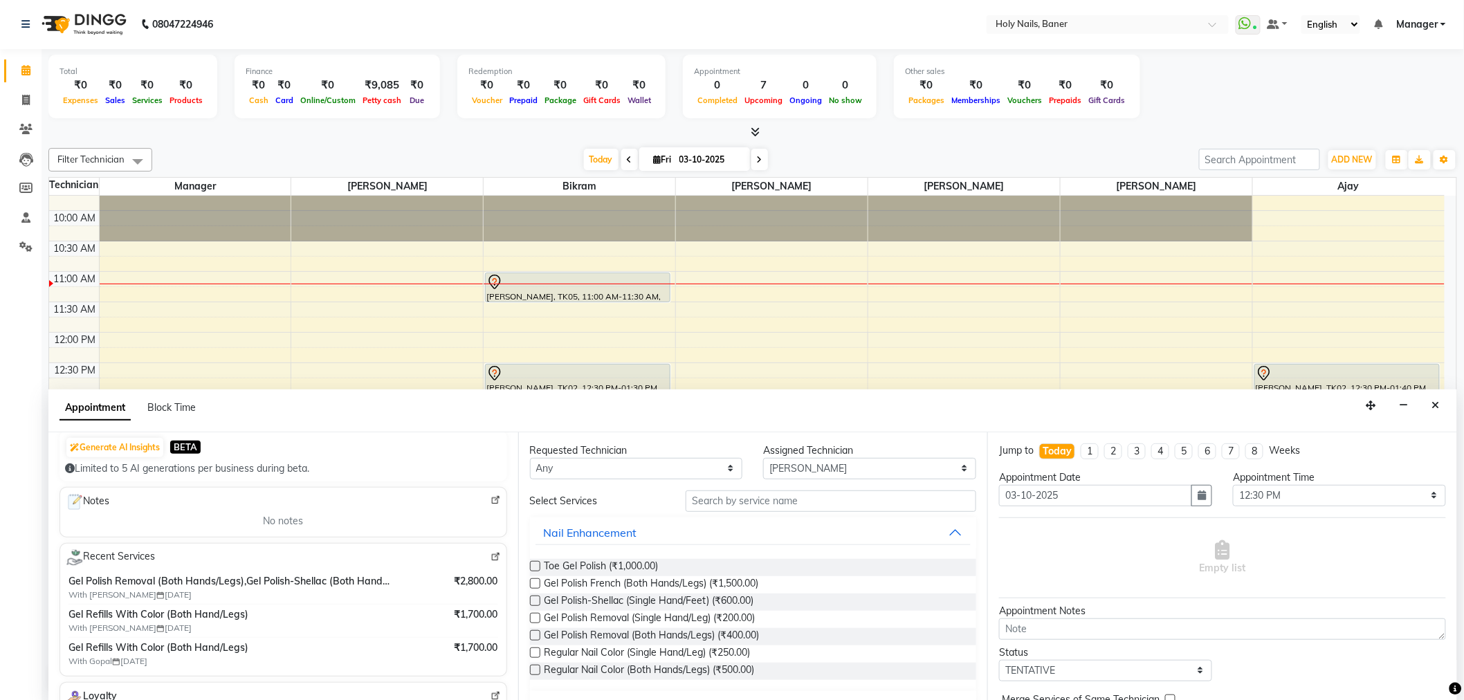
scroll to position [154, 0]
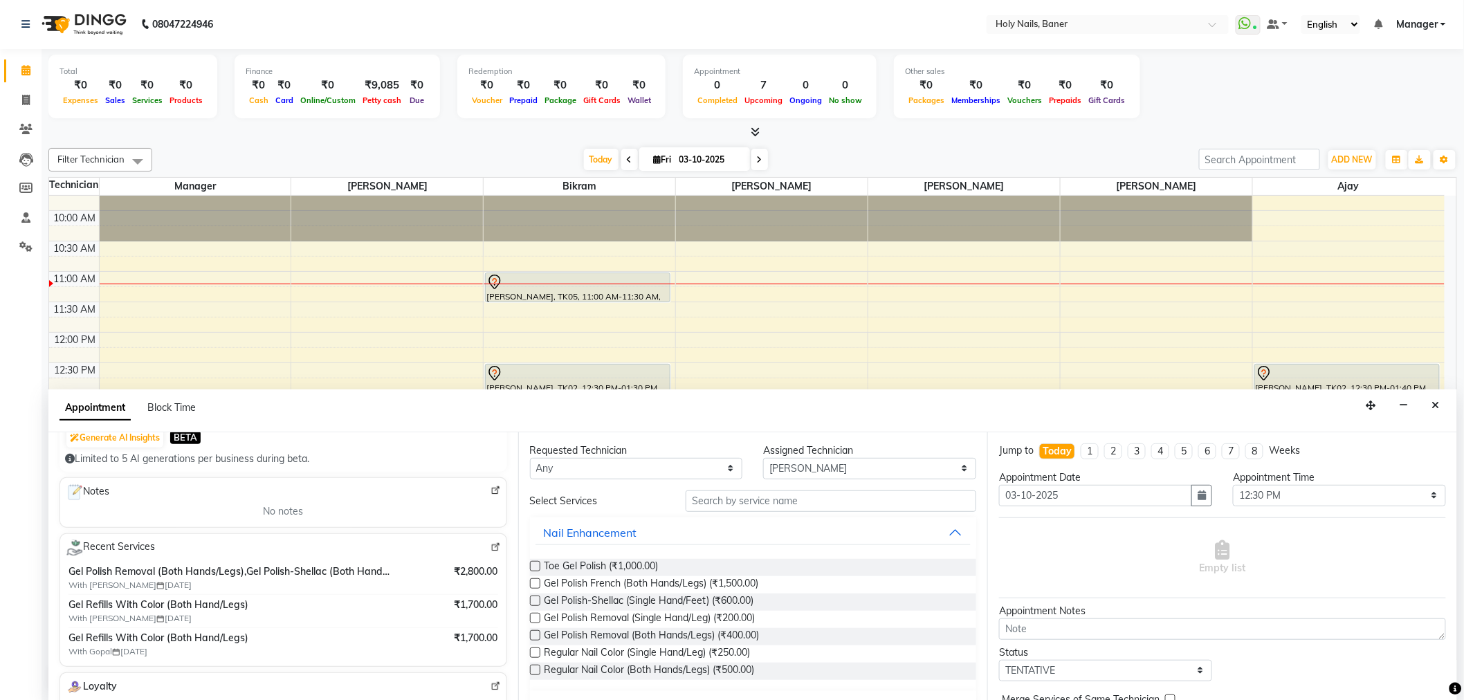
type input "70******81"
click at [716, 501] on input "text" at bounding box center [830, 500] width 291 height 21
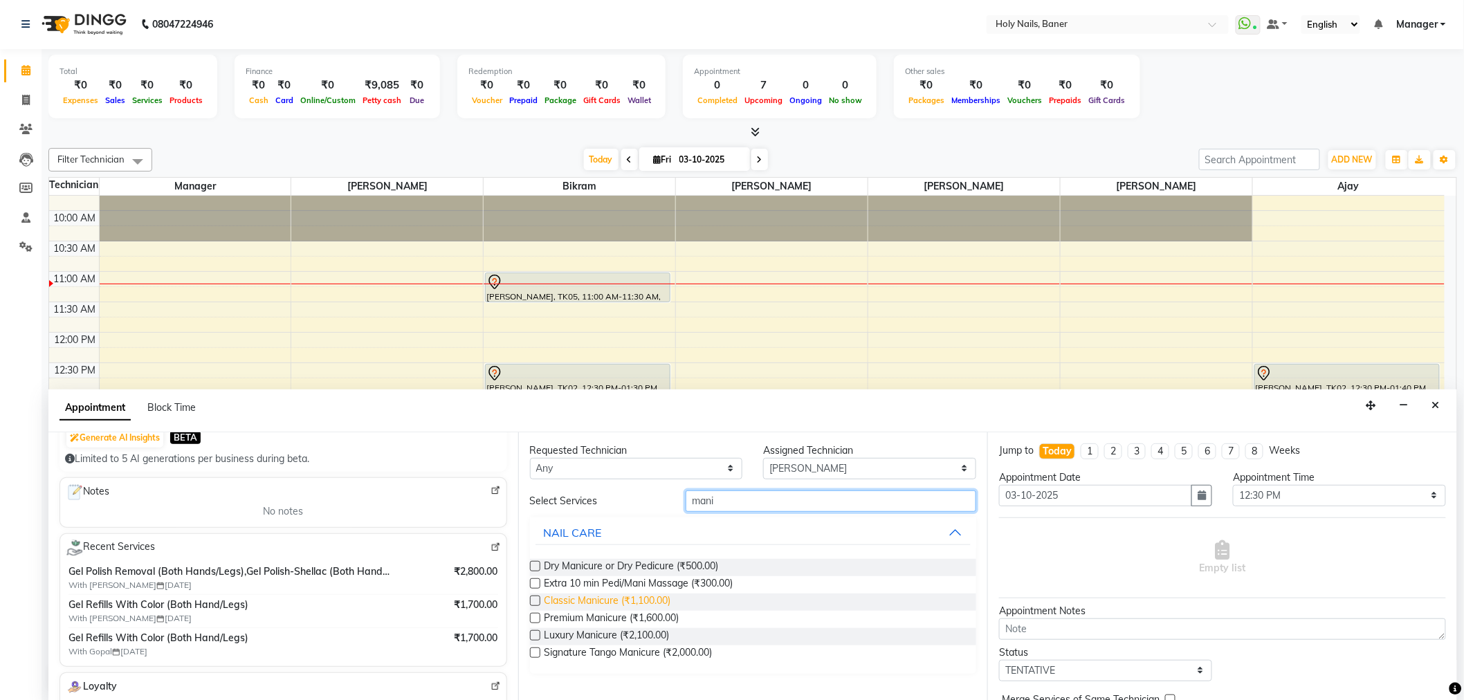
type input "mani"
click at [645, 598] on span "Classic Manicure (₹1,100.00)" at bounding box center [607, 601] width 127 height 17
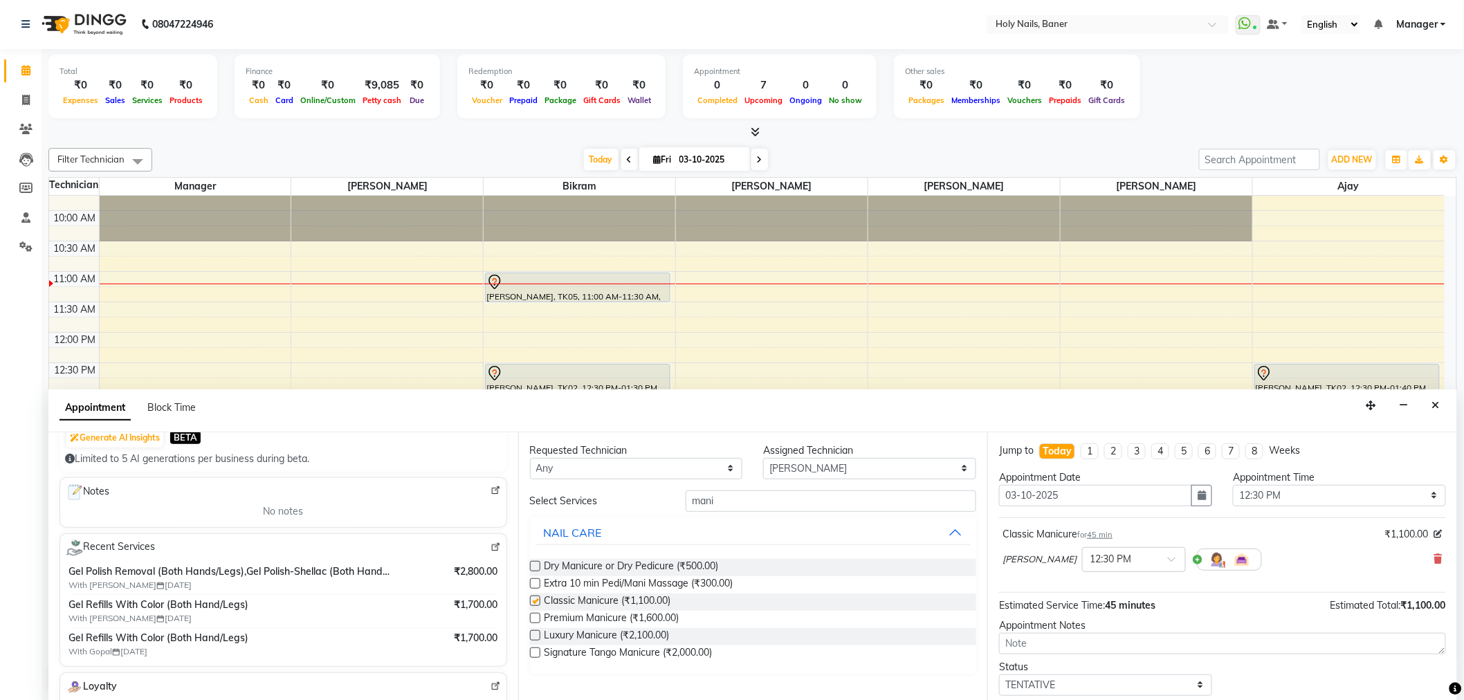
checkbox input "false"
click at [748, 501] on input "mani" at bounding box center [830, 500] width 291 height 21
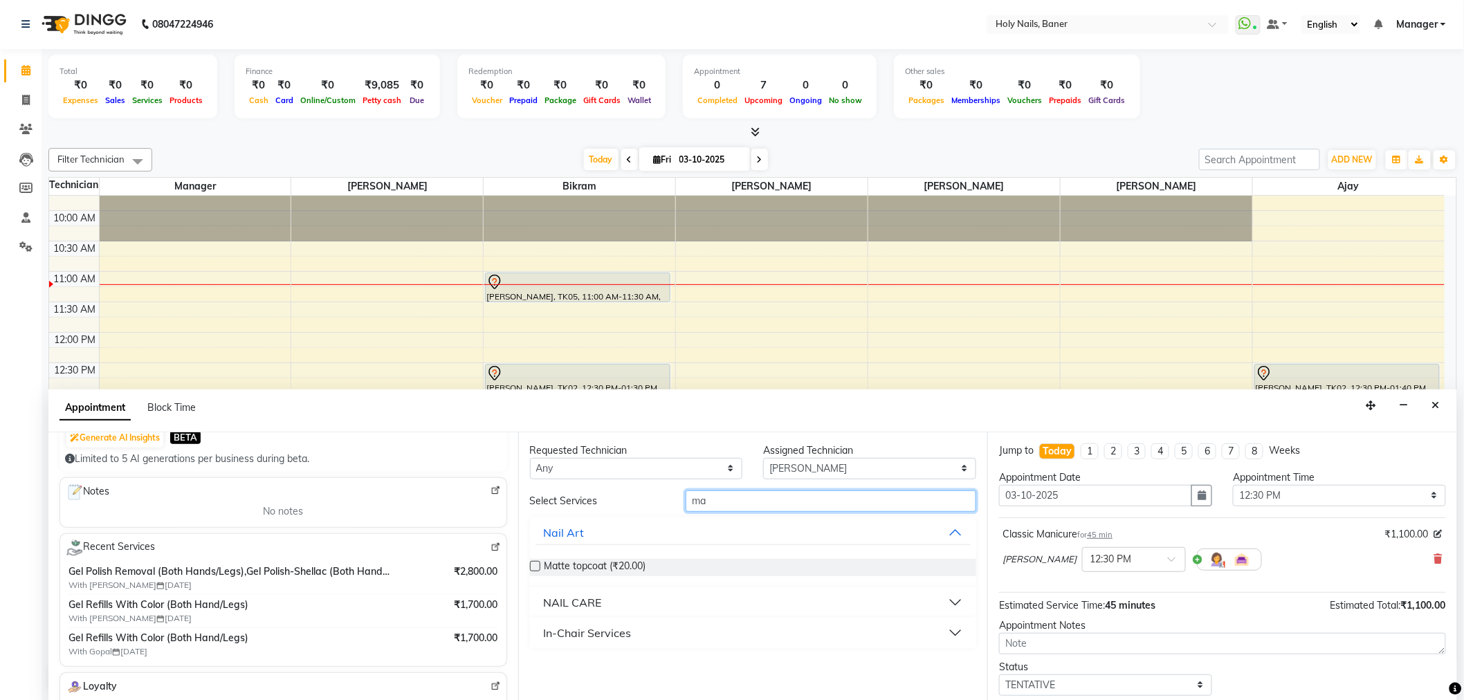
type input "m"
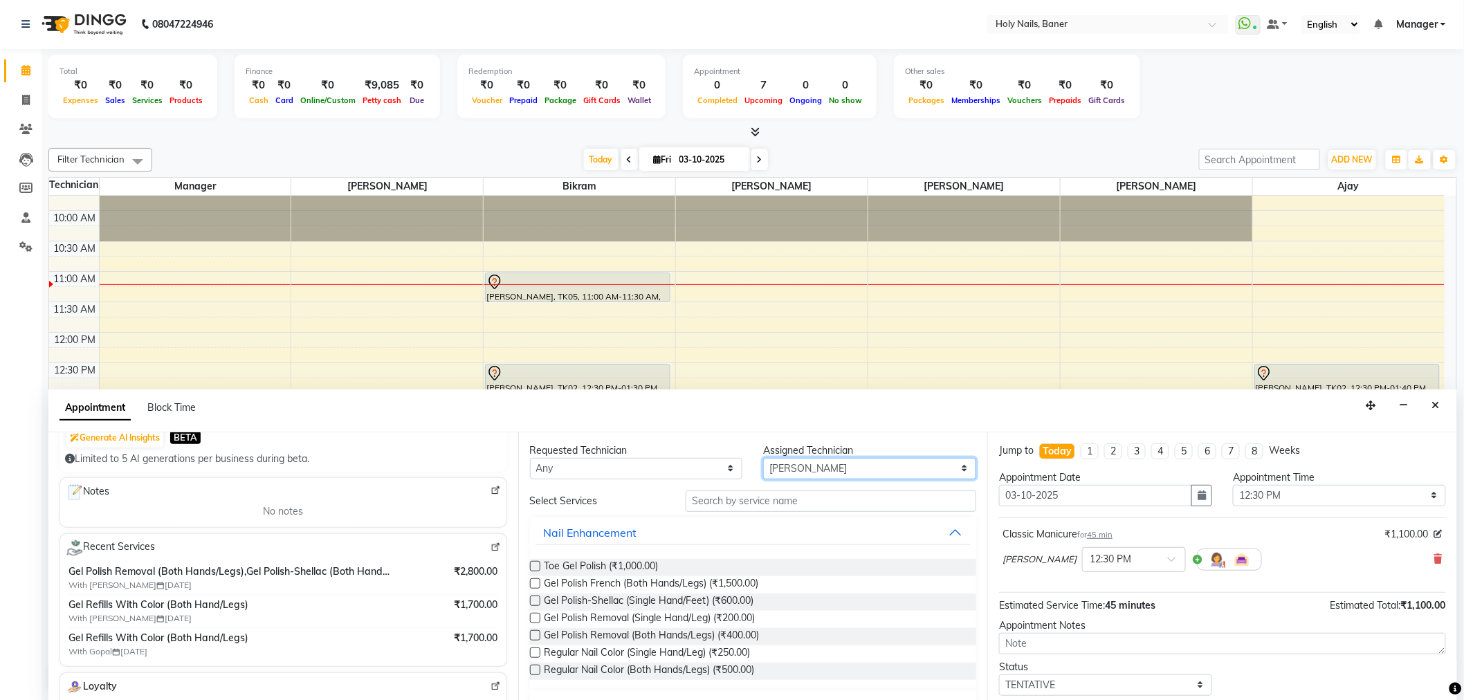
click at [821, 468] on select "Select Ajay Bijoy Bikram Kamlesh Manager Suchitra Vishwajeet" at bounding box center [869, 468] width 213 height 21
select select "58118"
click at [763, 458] on select "Select Ajay Bijoy Bikram Kamlesh Manager Suchitra Vishwajeet" at bounding box center [869, 468] width 213 height 21
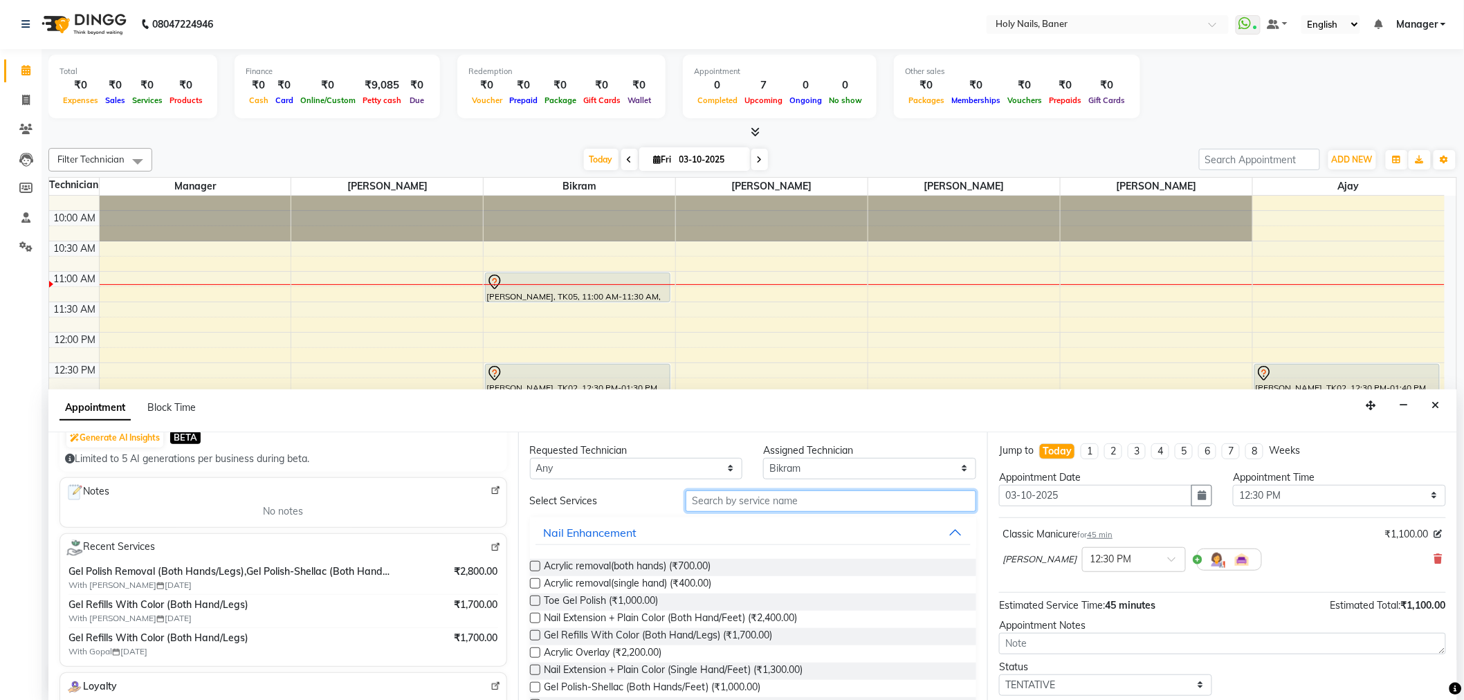
click at [773, 501] on input "text" at bounding box center [830, 500] width 291 height 21
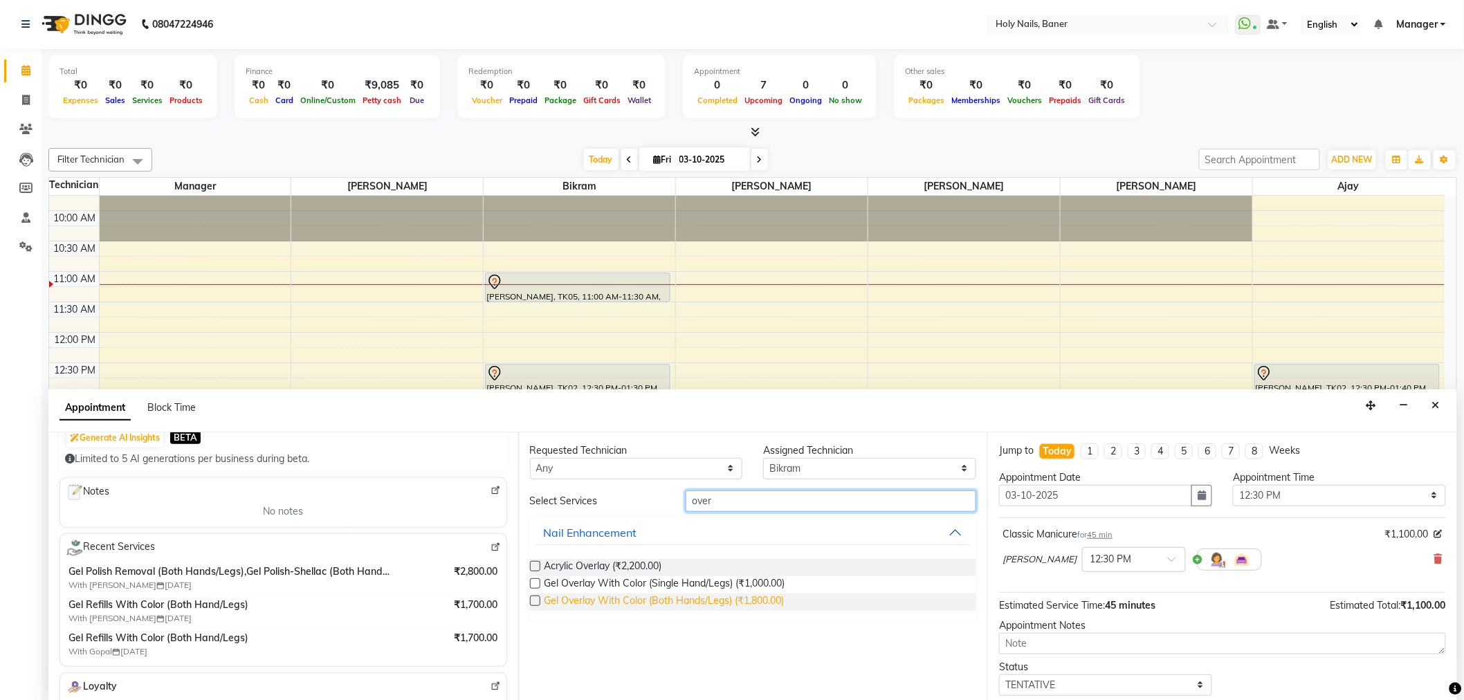
type input "over"
click at [719, 596] on span "Gel Overlay With Color (Both Hands/Legs) (₹1,800.00)" at bounding box center [664, 601] width 240 height 17
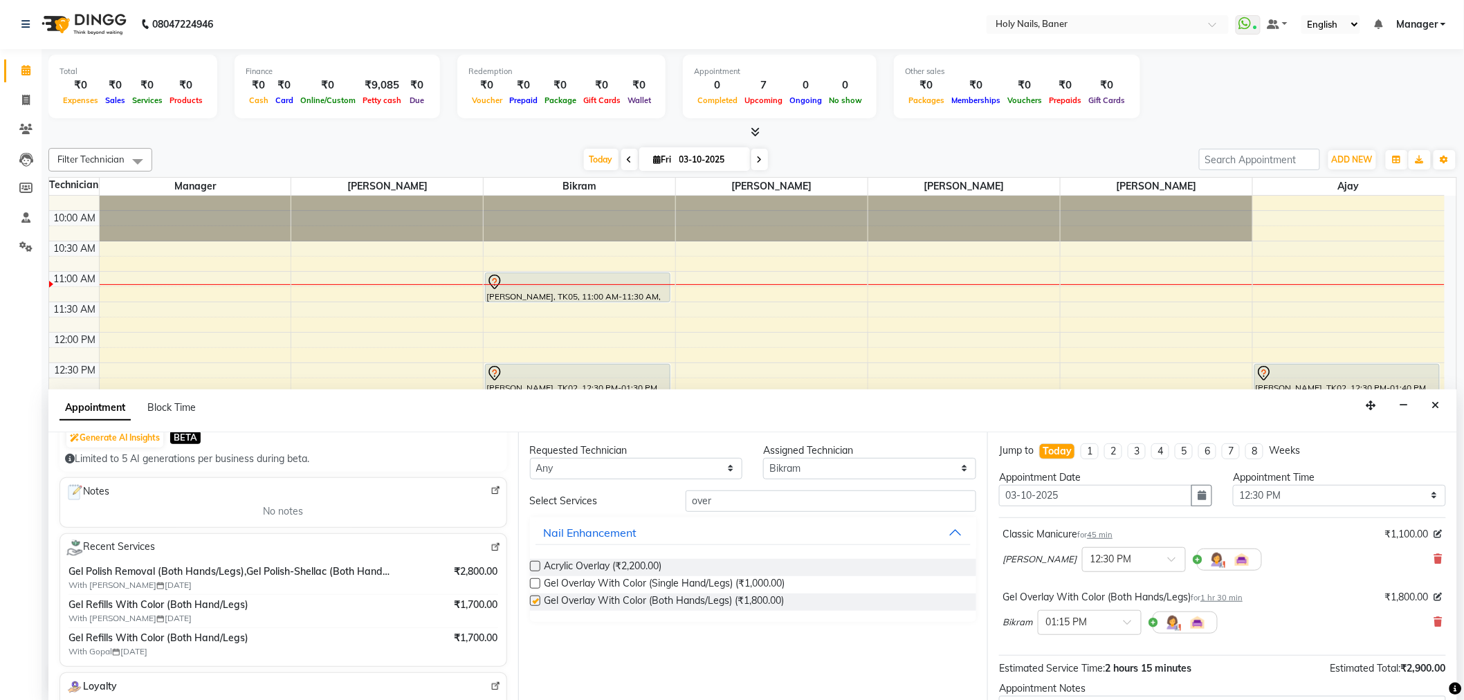
checkbox input "false"
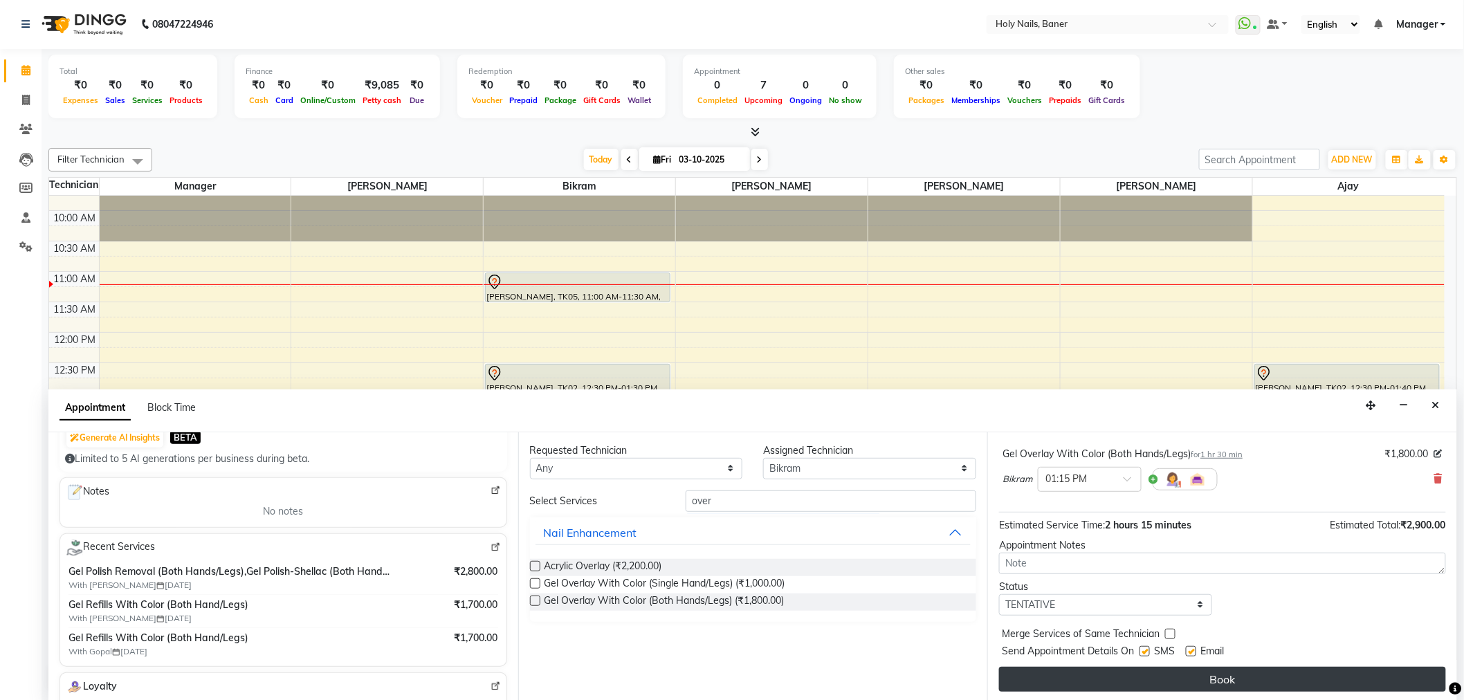
scroll to position [145, 0]
click at [1170, 672] on button "Book" at bounding box center [1222, 677] width 447 height 25
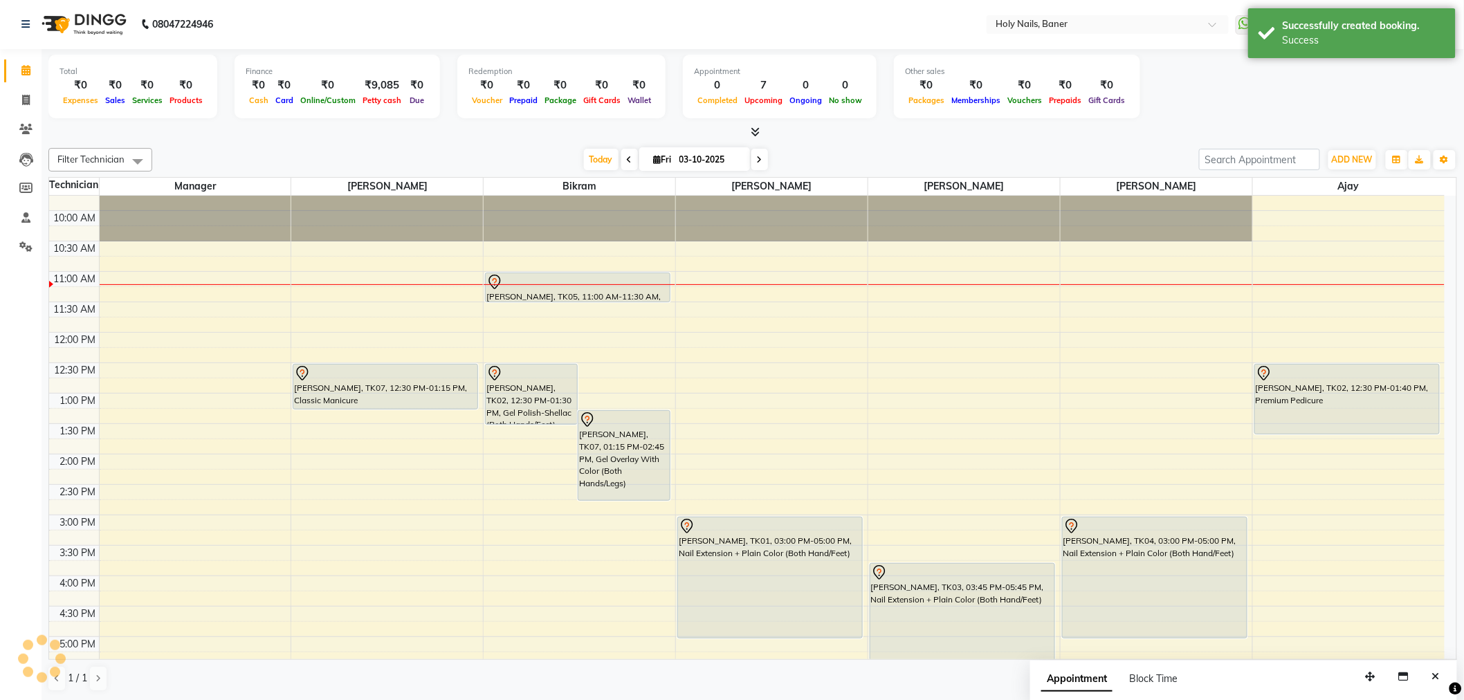
scroll to position [0, 0]
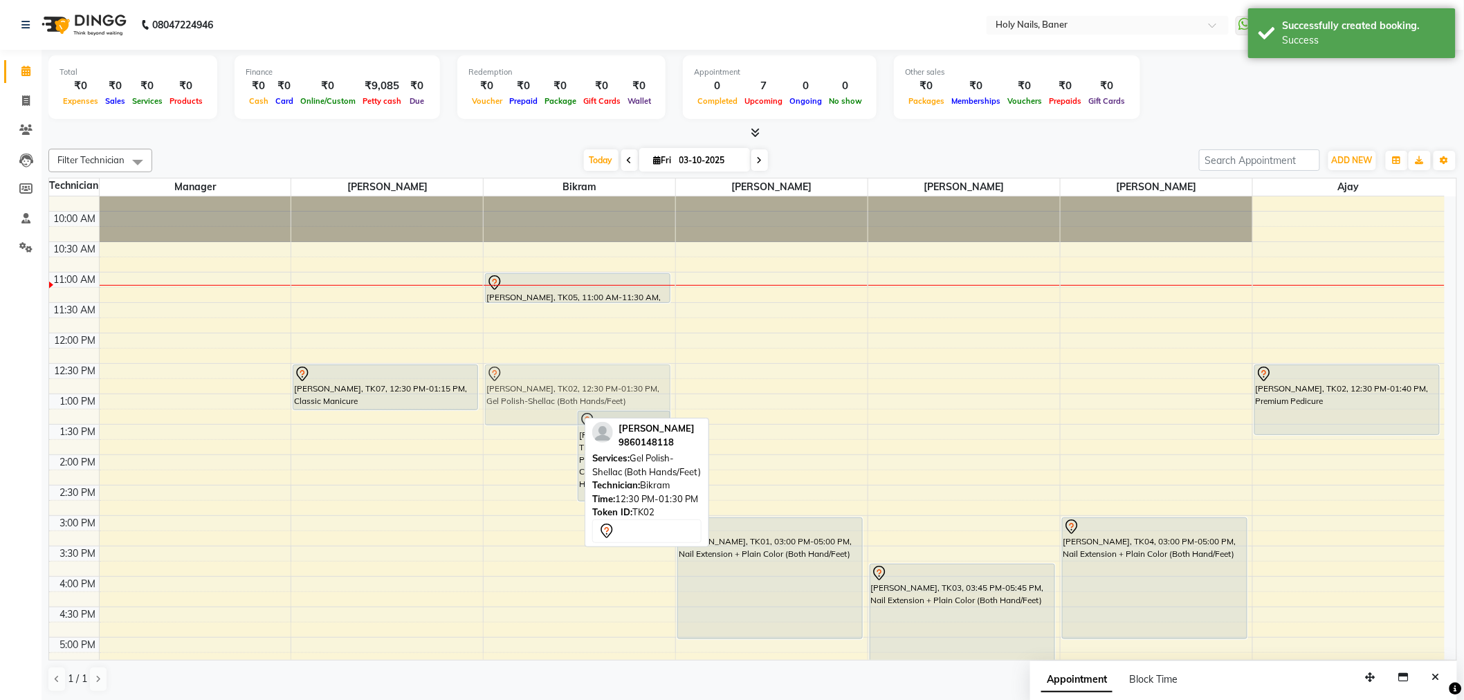
drag, startPoint x: 544, startPoint y: 392, endPoint x: 668, endPoint y: 400, distance: 124.0
click at [668, 400] on div "Pallavi Sharma, TK02, 12:30 PM-01:30 PM, Gel Polish-Shellac (Both Hands/Feet) K…" at bounding box center [579, 515] width 192 height 851
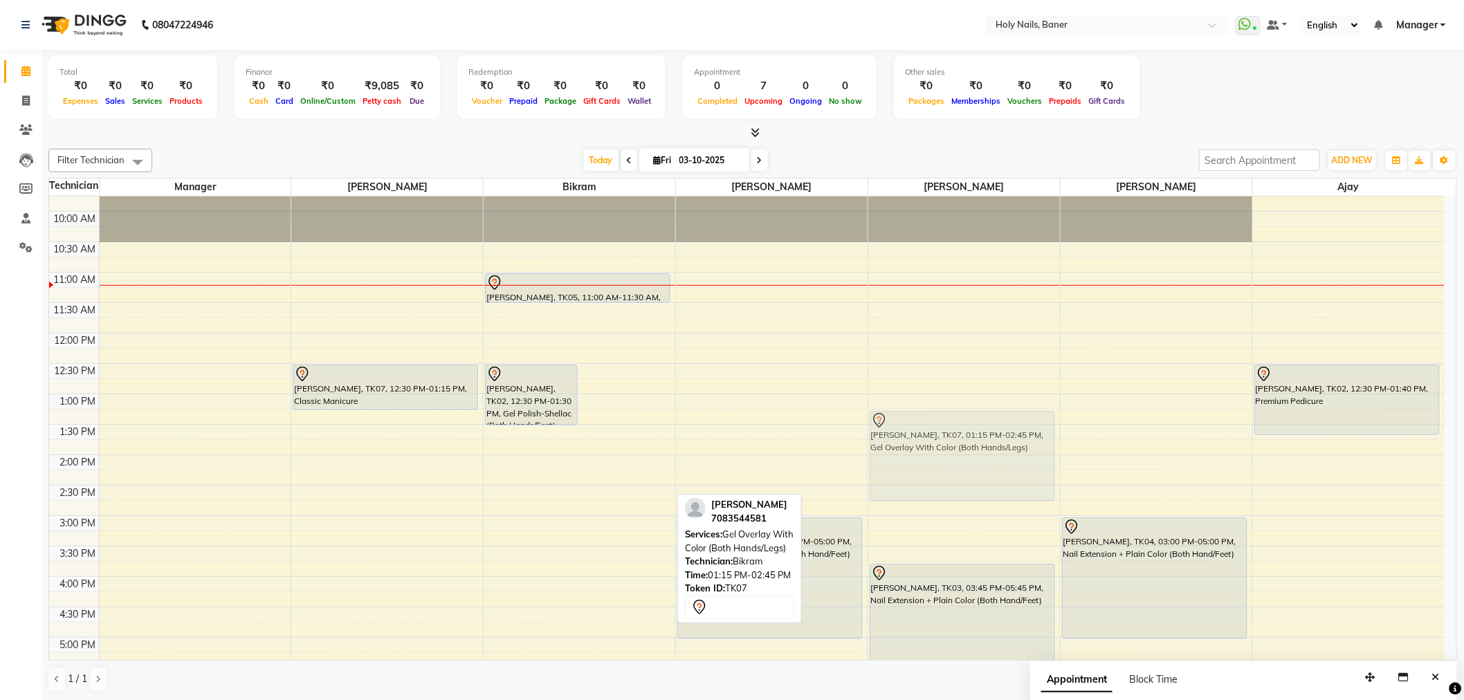
drag, startPoint x: 605, startPoint y: 450, endPoint x: 867, endPoint y: 445, distance: 262.2
click at [867, 445] on div "8:00 AM 8:30 AM 9:00 AM 9:30 AM 10:00 AM 10:30 AM 11:00 AM 11:30 AM 12:00 PM 12…" at bounding box center [746, 515] width 1395 height 851
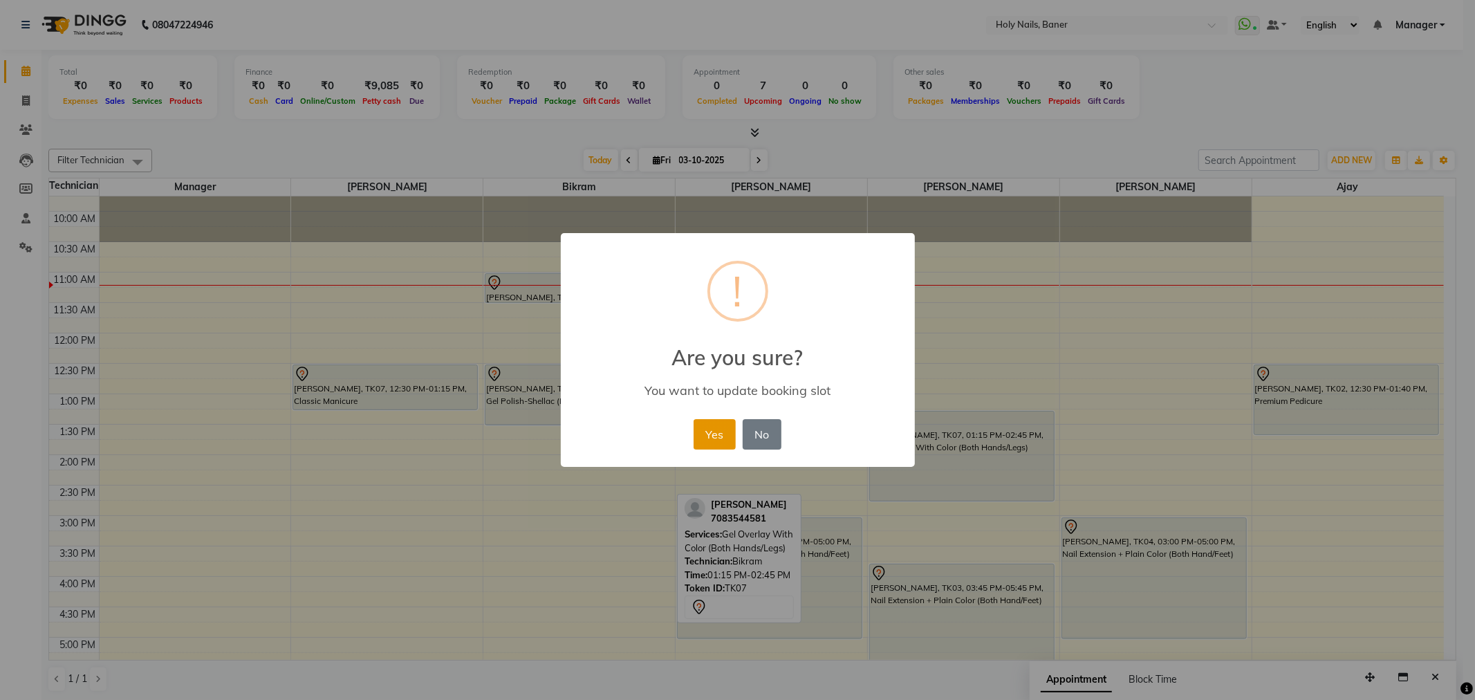
click at [717, 434] on button "Yes" at bounding box center [715, 434] width 42 height 30
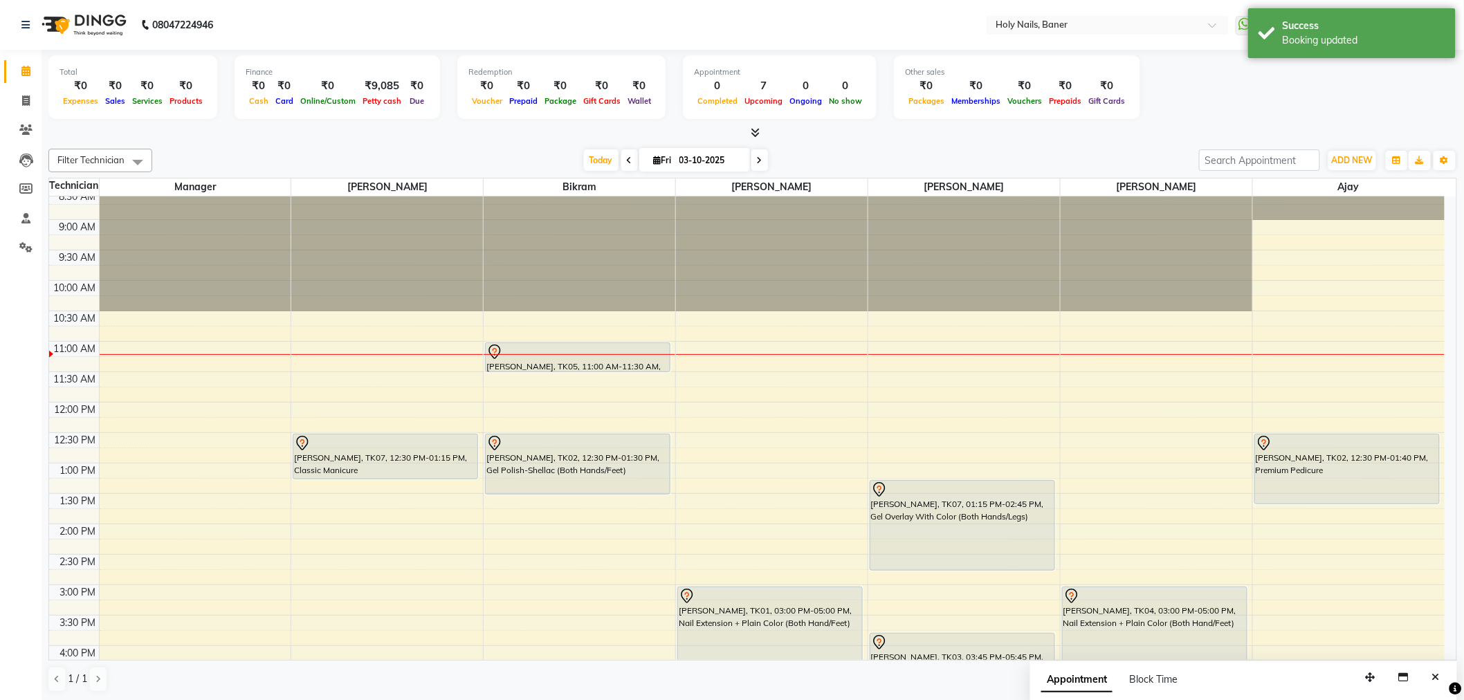
scroll to position [30, 0]
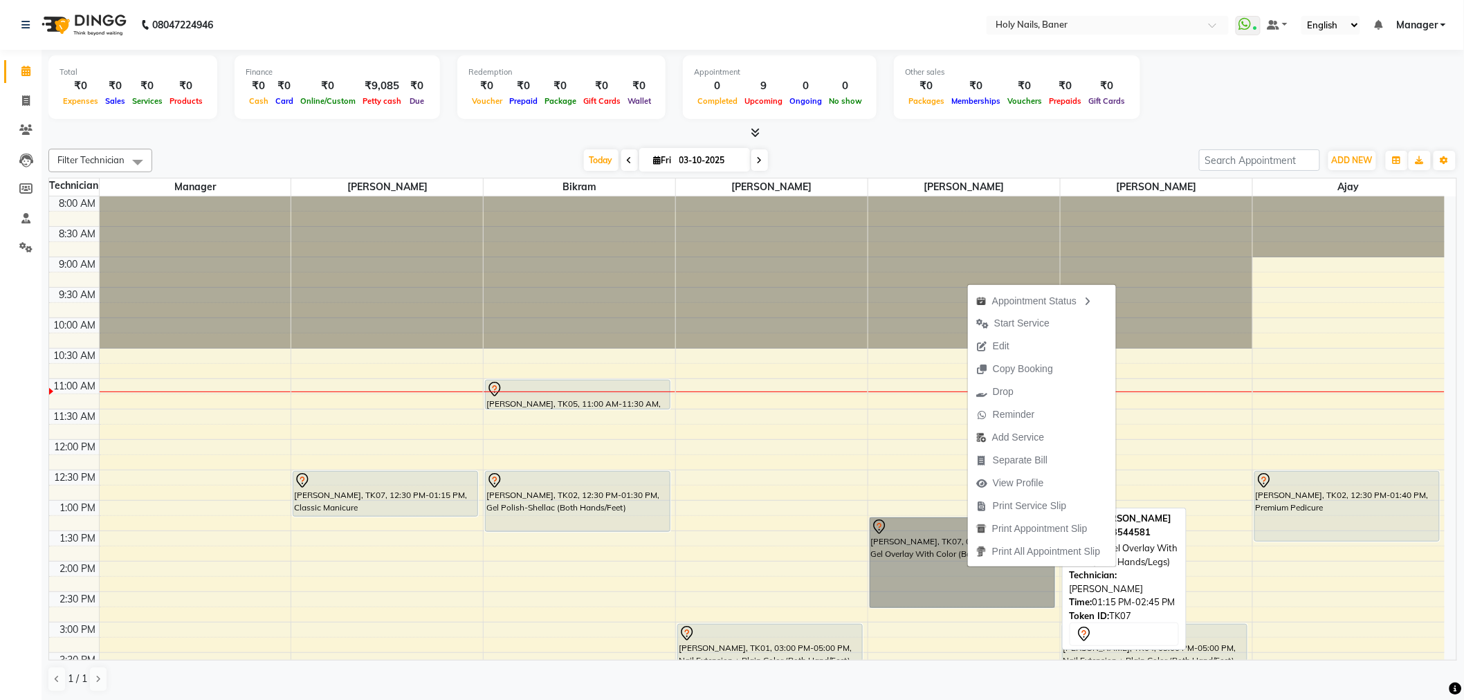
click at [923, 550] on link "[PERSON_NAME], TK07, 01:15 PM-02:45 PM, Gel Overlay With Color (Both Hands/Legs)" at bounding box center [961, 562] width 185 height 91
select select "7"
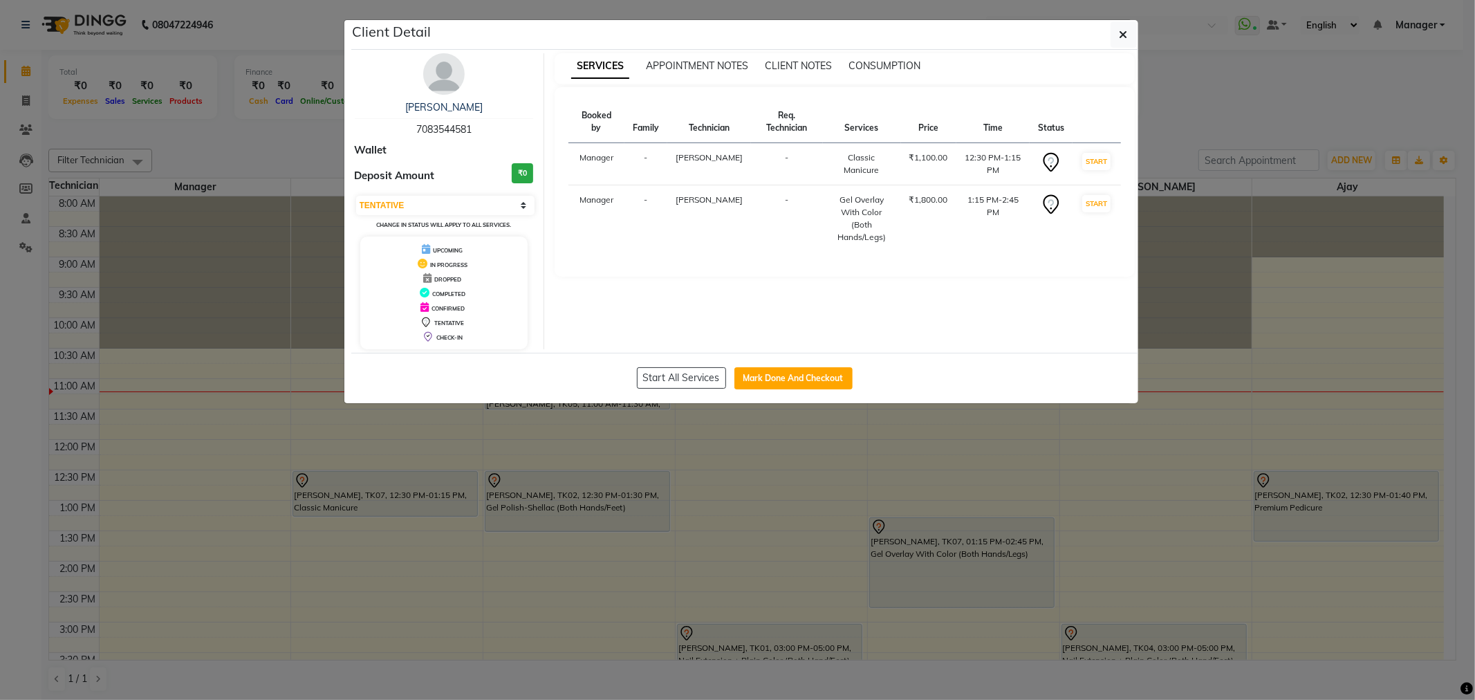
click at [448, 73] on img at bounding box center [444, 74] width 42 height 42
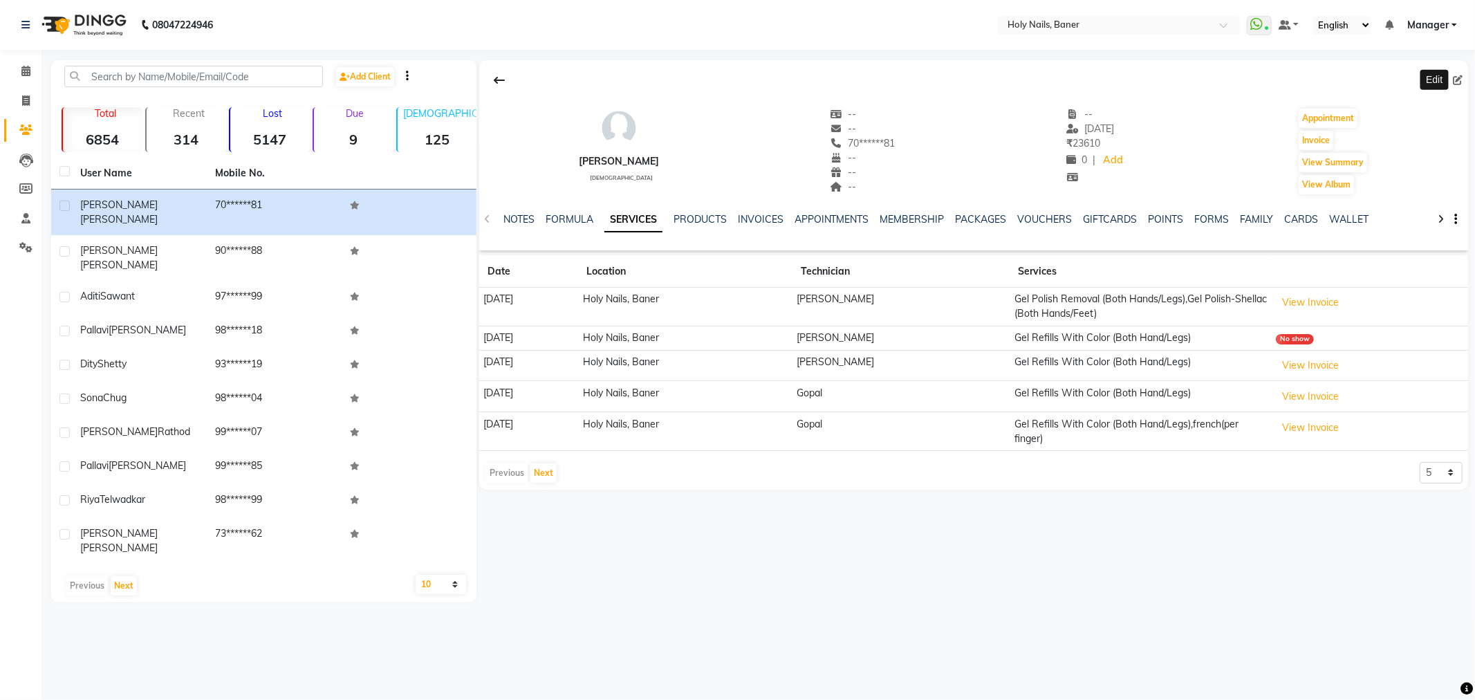
click at [1459, 84] on icon at bounding box center [1458, 80] width 10 height 10
select select "female"
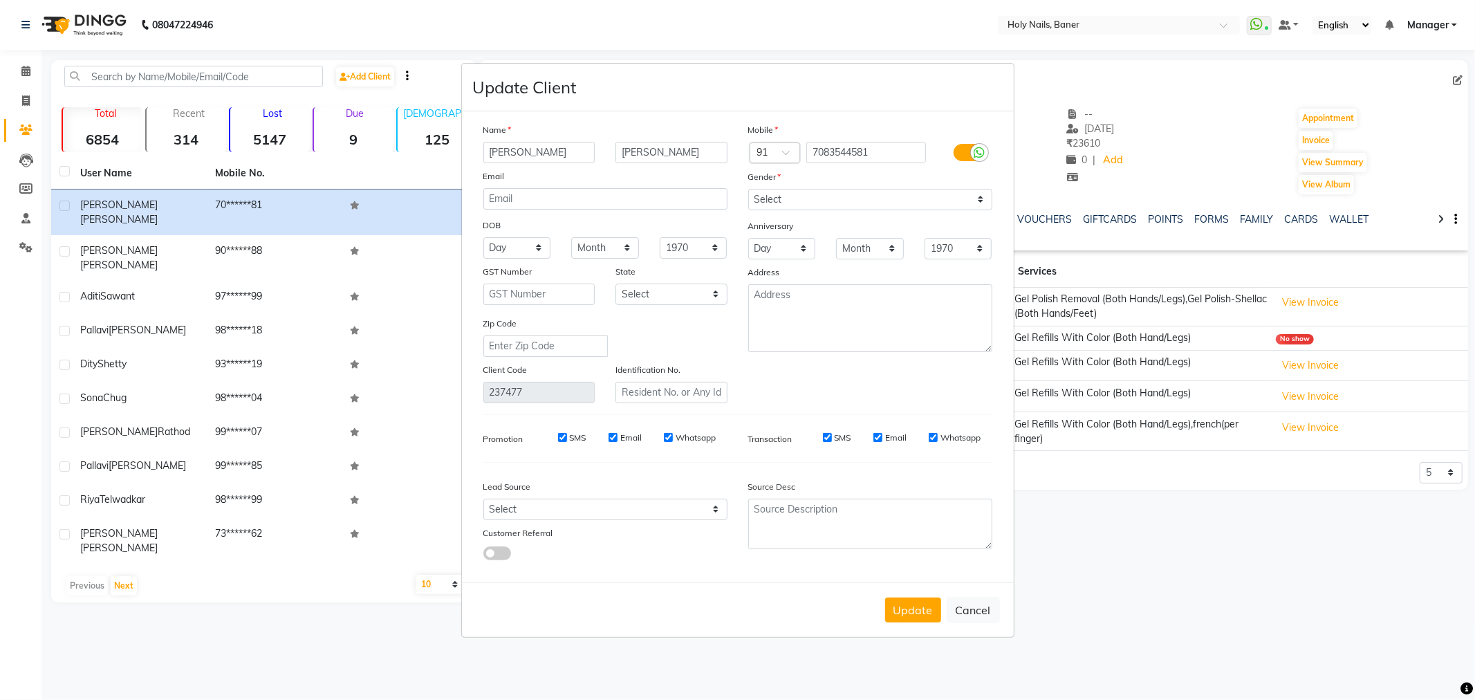
click at [969, 145] on label at bounding box center [969, 152] width 31 height 17
click at [0, 0] on input "checkbox" at bounding box center [0, 0] width 0 height 0
click at [969, 145] on label at bounding box center [969, 152] width 31 height 17
click at [0, 0] on input "checkbox" at bounding box center [0, 0] width 0 height 0
click at [918, 605] on button "Update" at bounding box center [913, 610] width 56 height 25
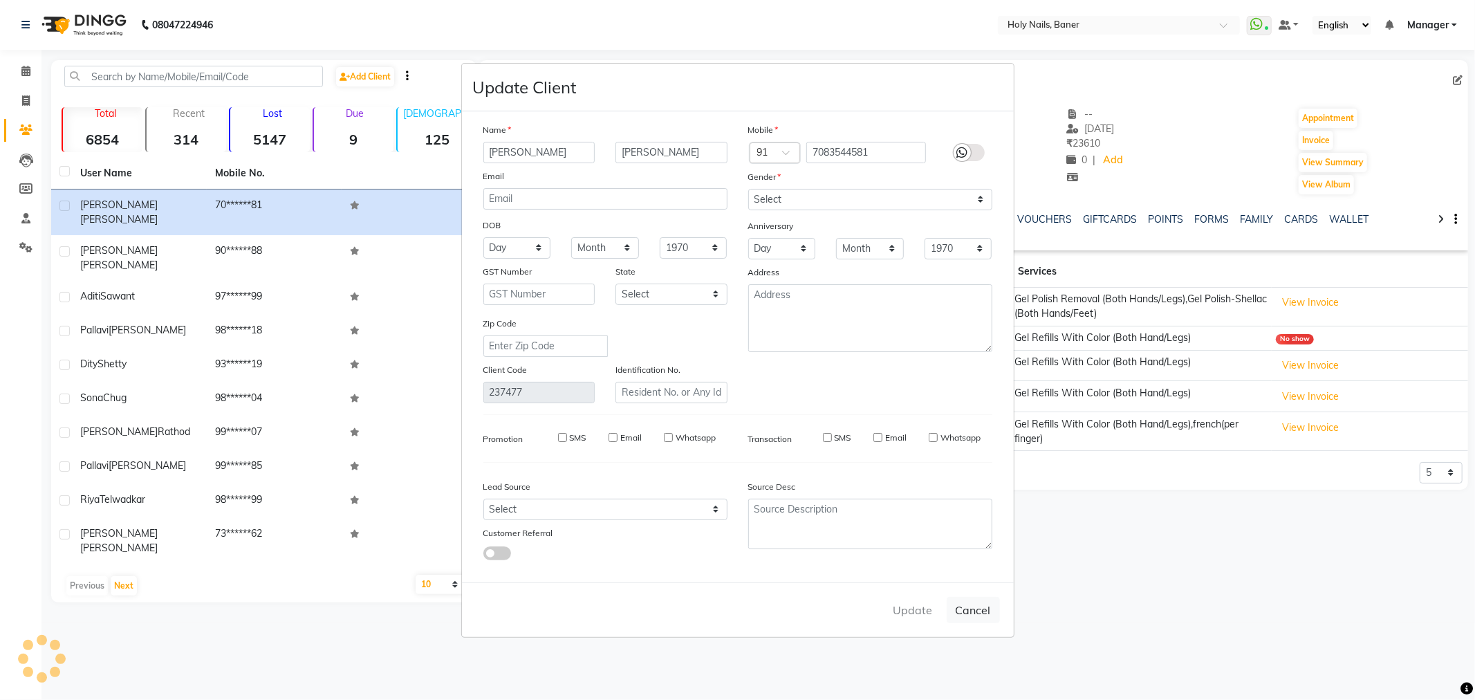
select select
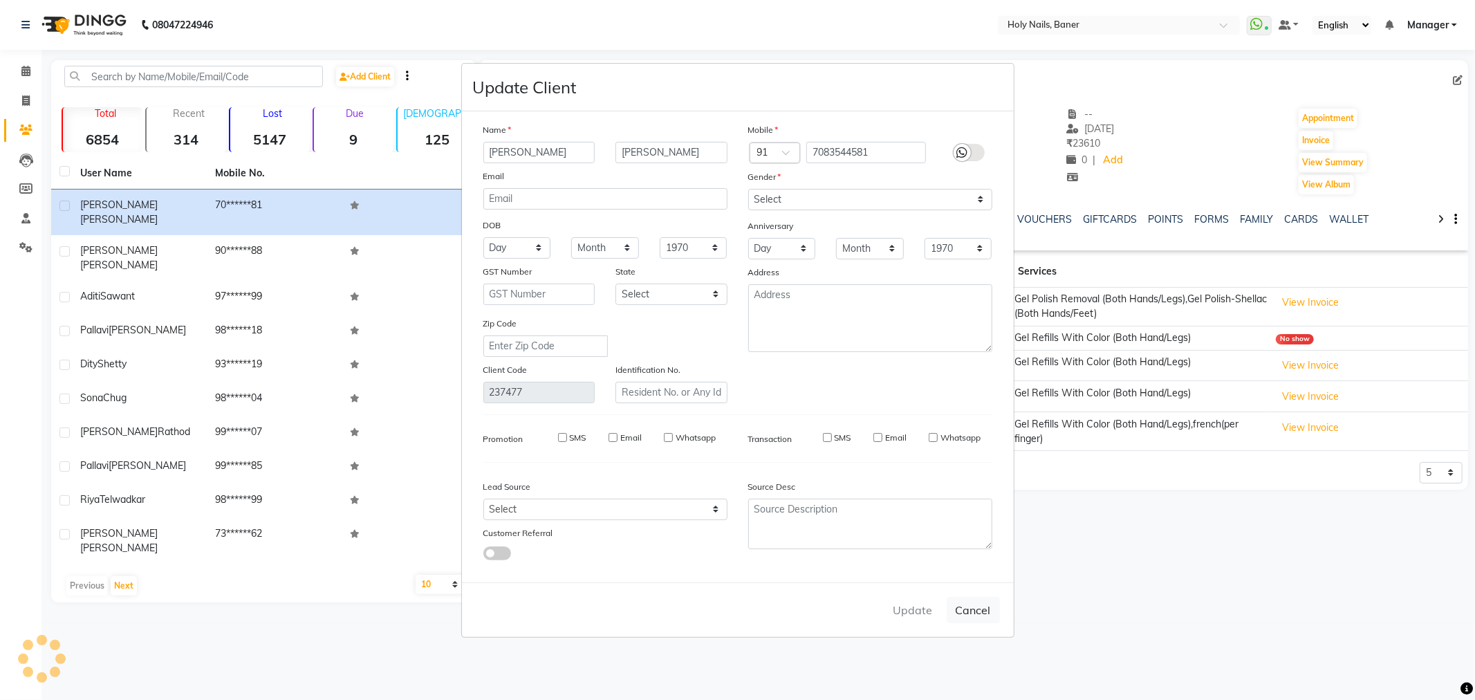
select select
checkbox input "false"
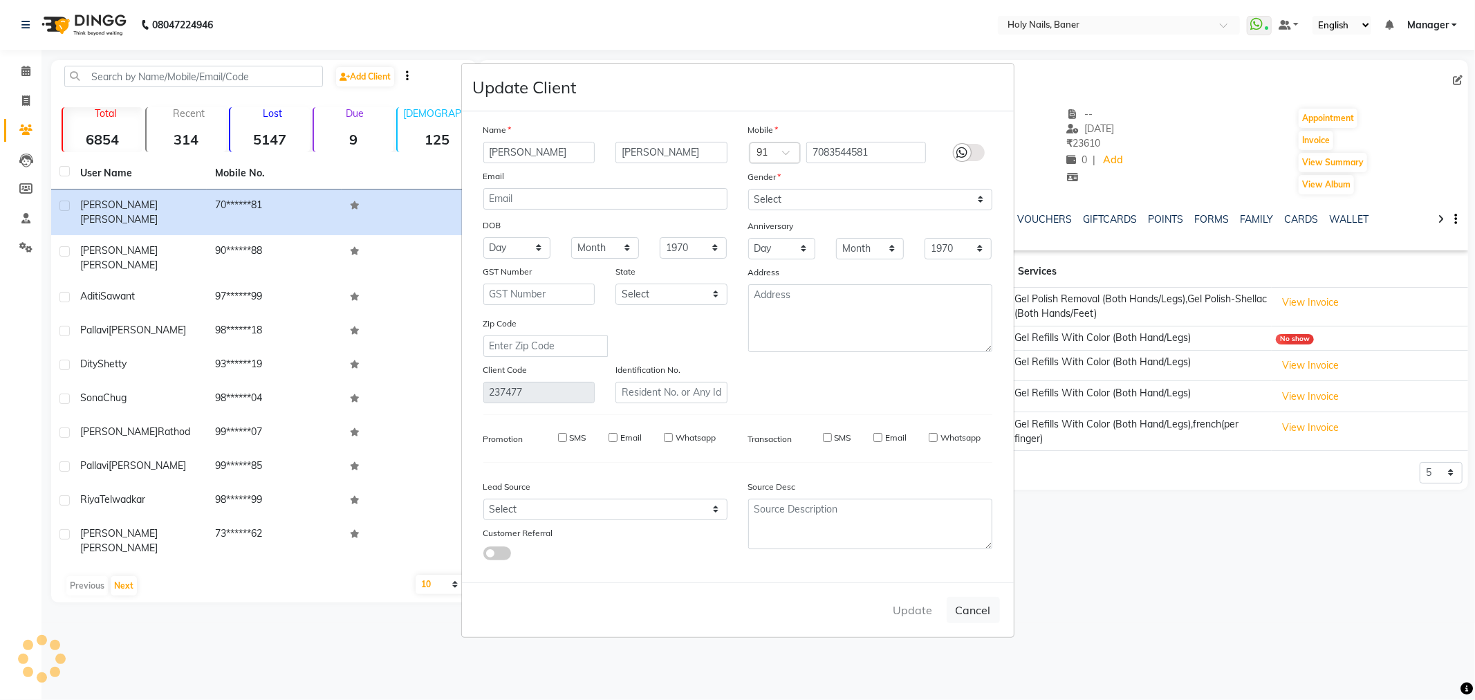
checkbox input "false"
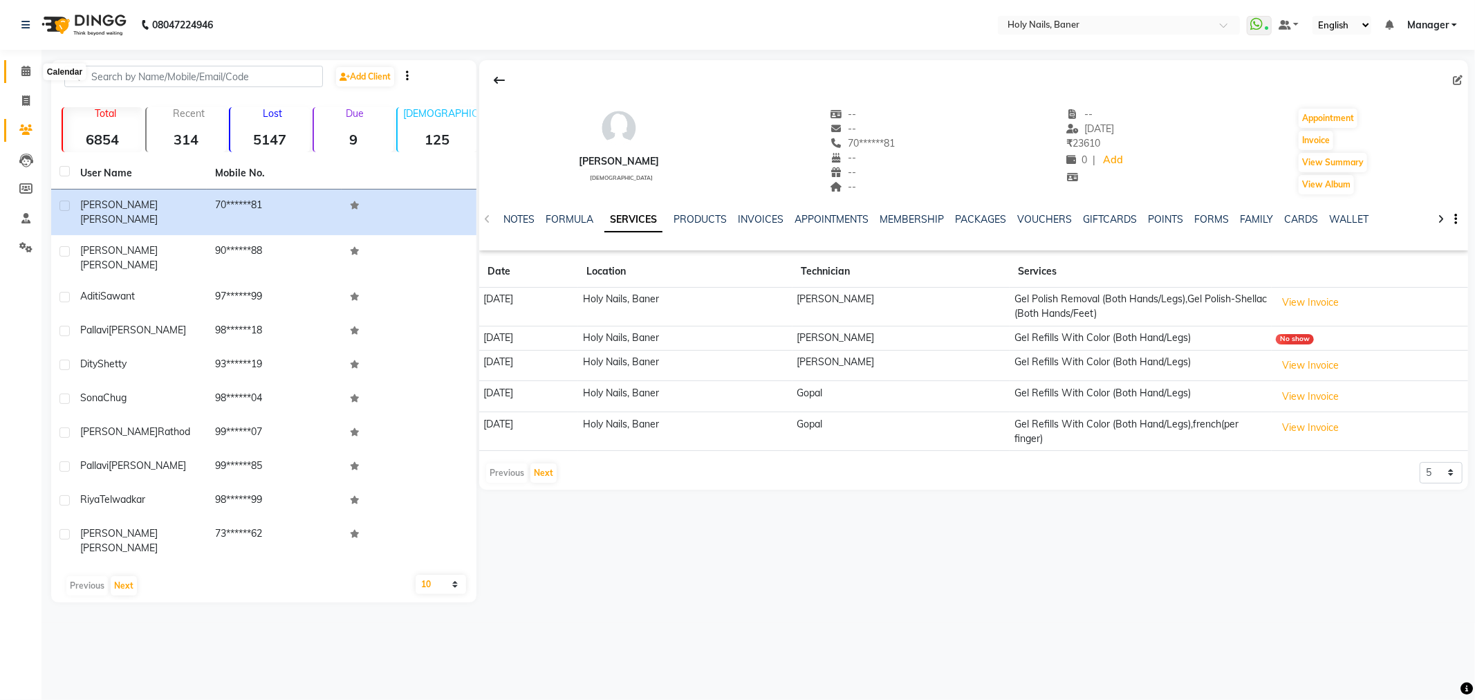
click at [24, 70] on icon at bounding box center [25, 71] width 9 height 10
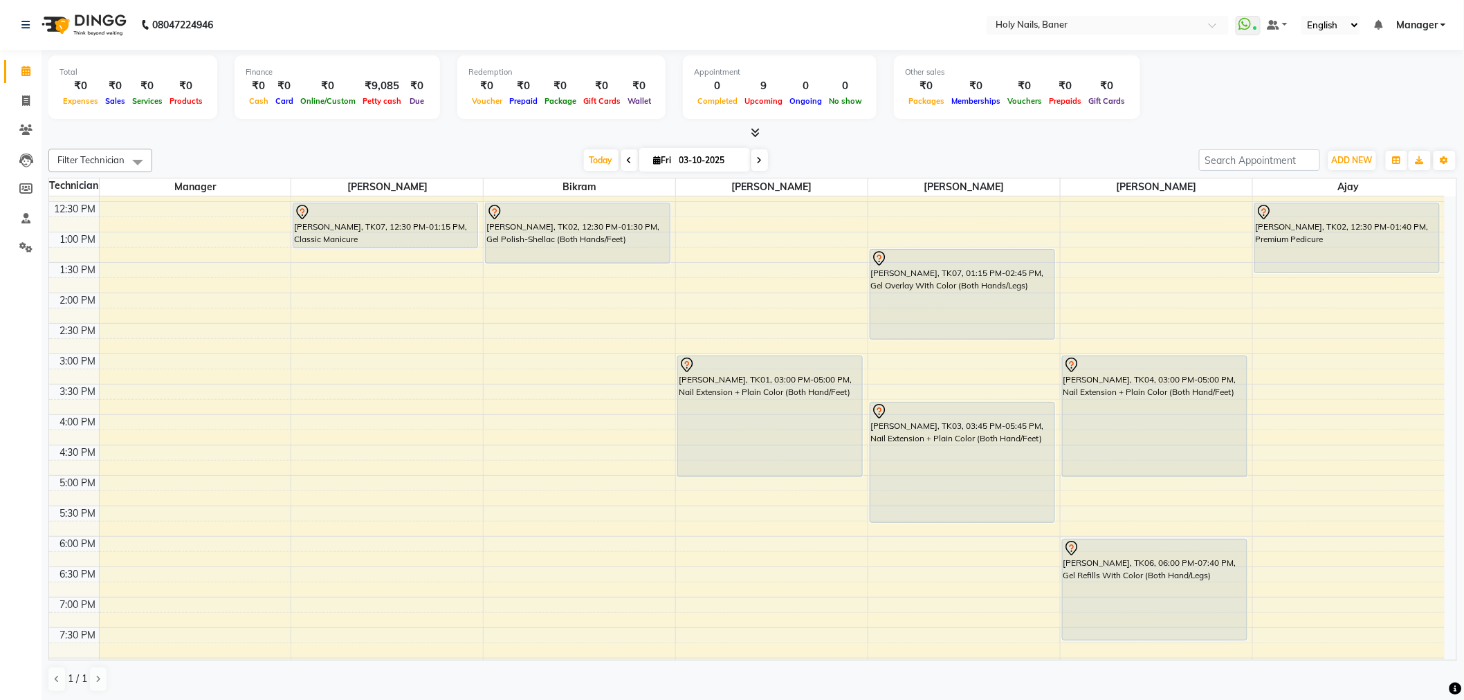
scroll to position [307, 0]
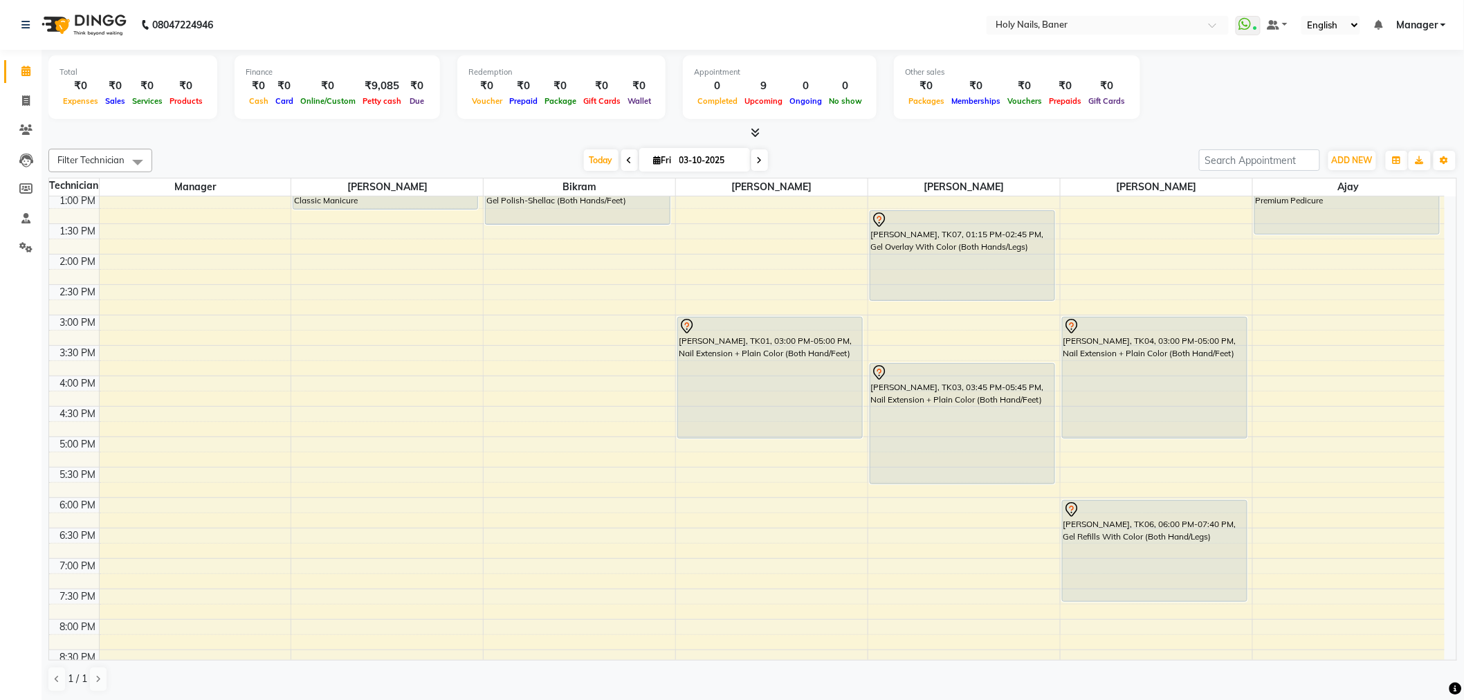
click at [655, 161] on span "Fri" at bounding box center [662, 160] width 25 height 10
select select "10"
select select "2025"
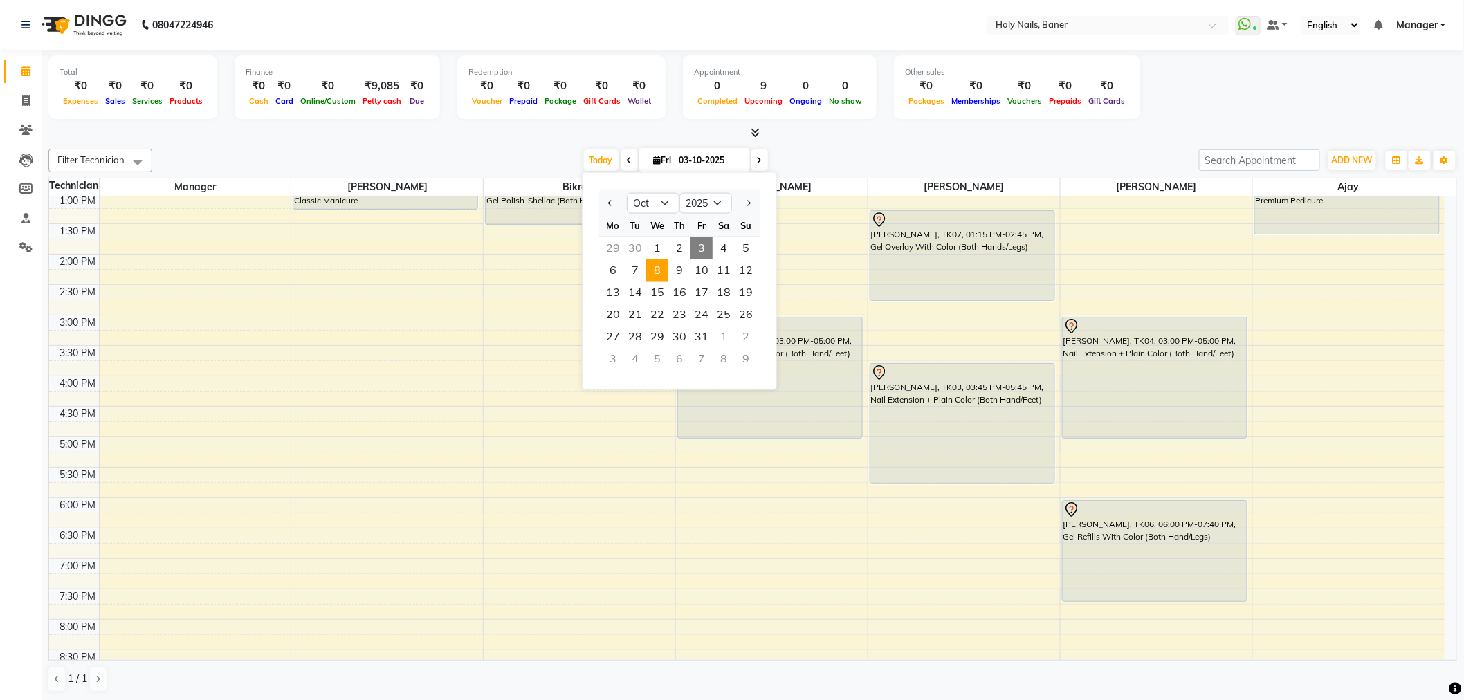
click at [661, 268] on span "8" at bounding box center [657, 270] width 22 height 22
type input "08-10-2025"
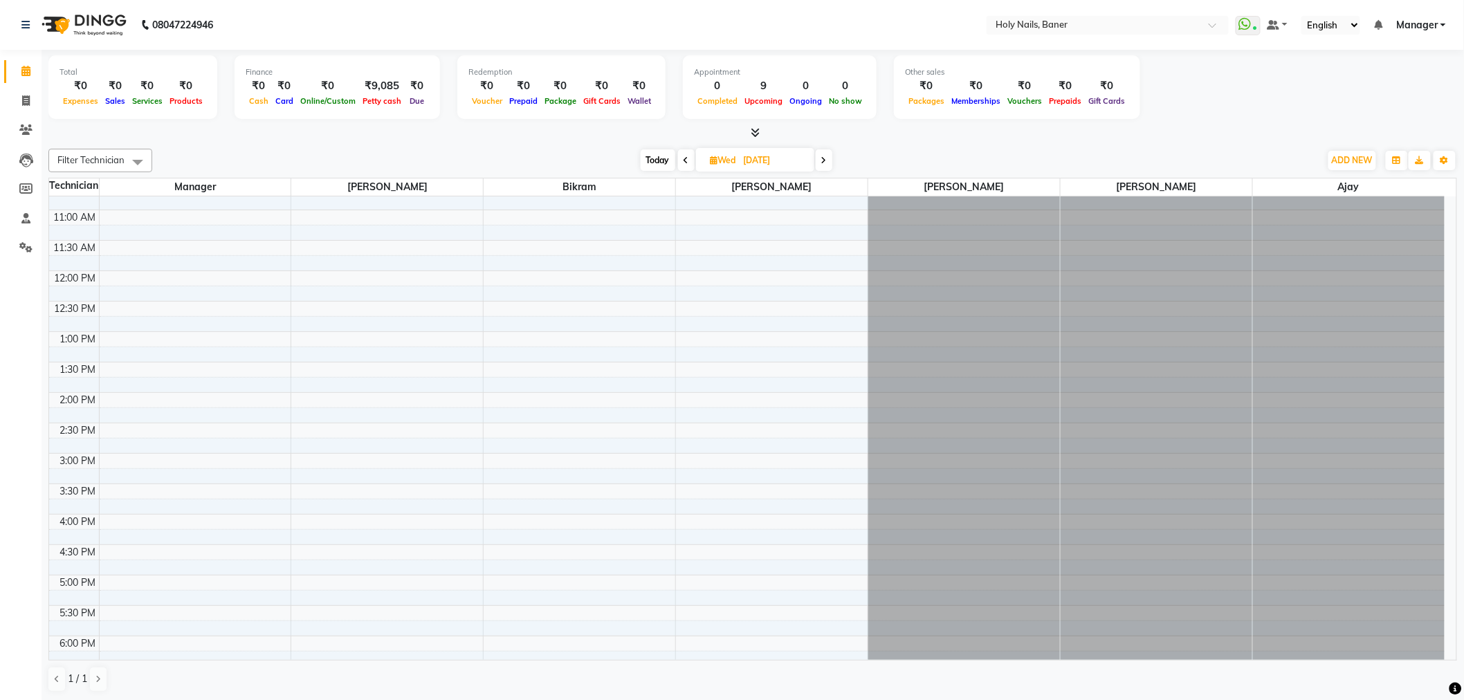
scroll to position [154, 0]
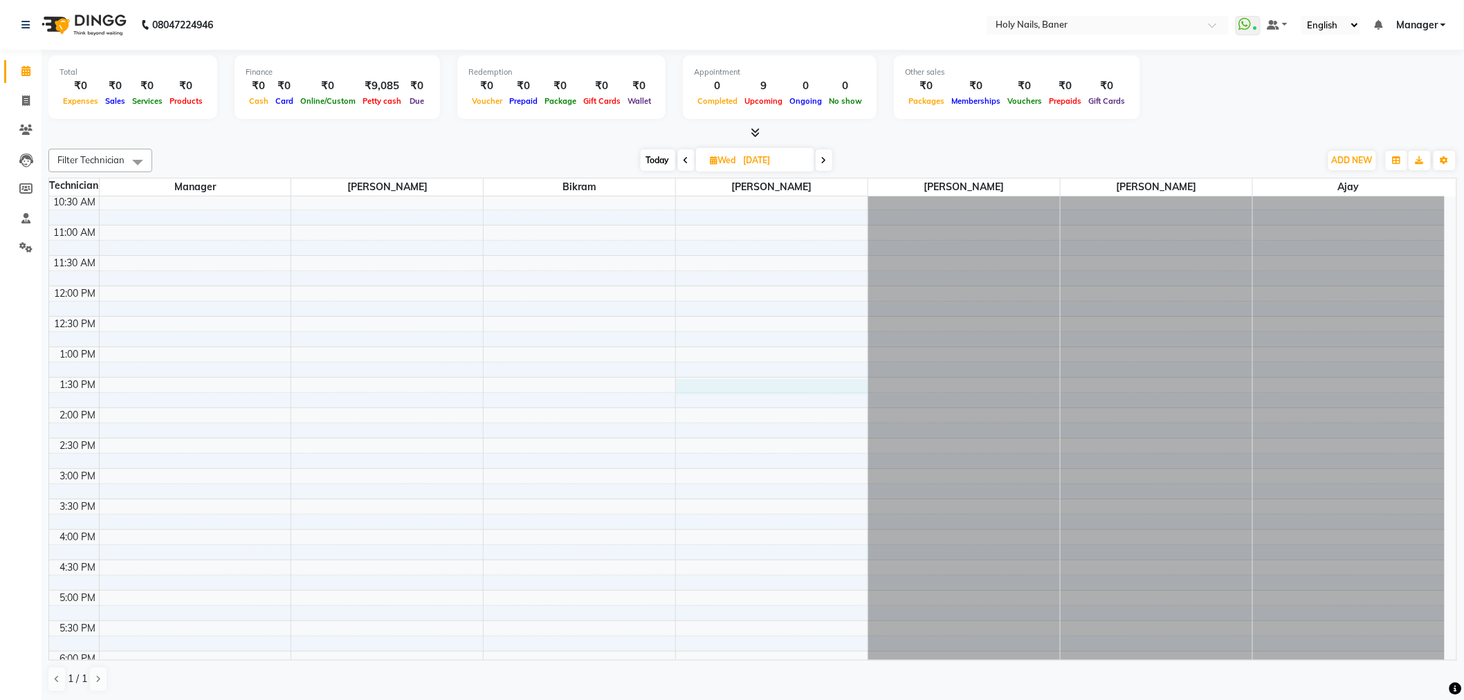
click at [725, 386] on div "8:00 AM 8:30 AM 9:00 AM 9:30 AM 10:00 AM 10:30 AM 11:00 AM 11:30 AM 12:00 PM 12…" at bounding box center [746, 468] width 1395 height 851
select select "36620"
select select "tentative"
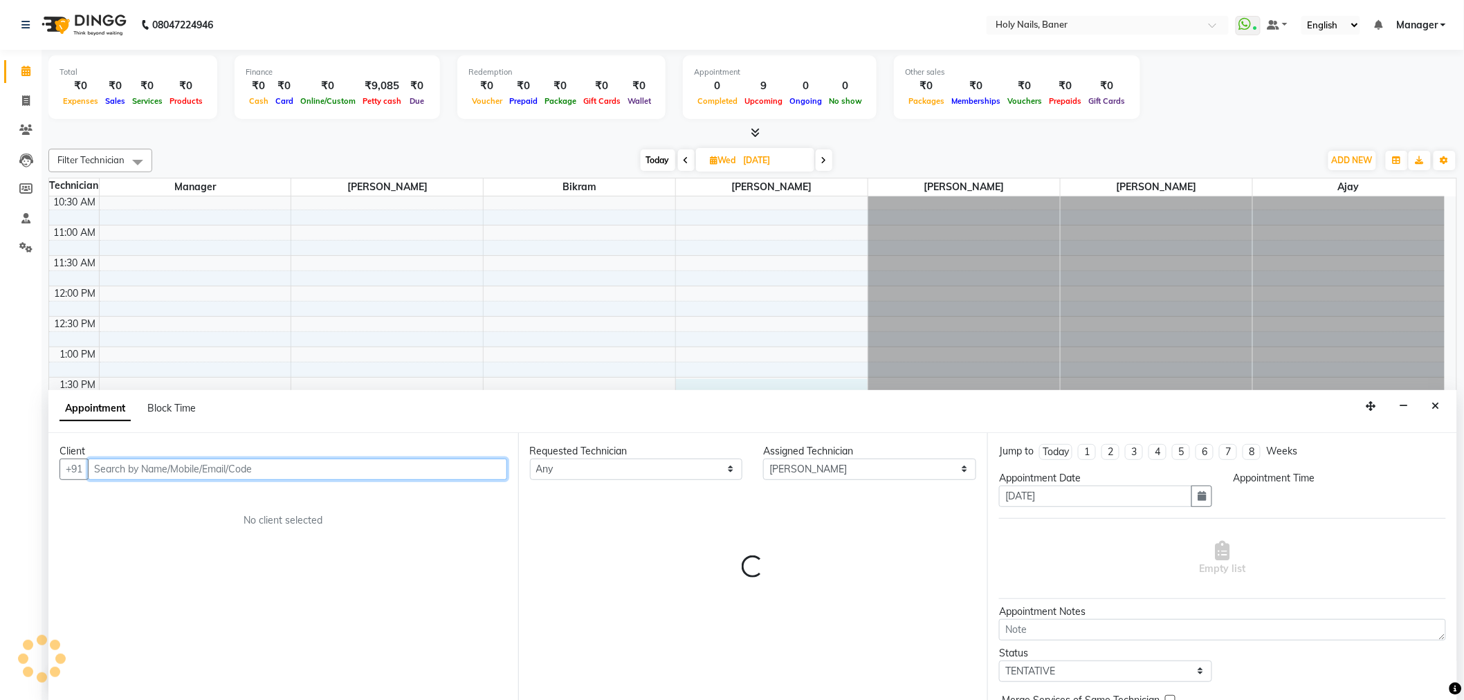
scroll to position [1, 0]
select select "810"
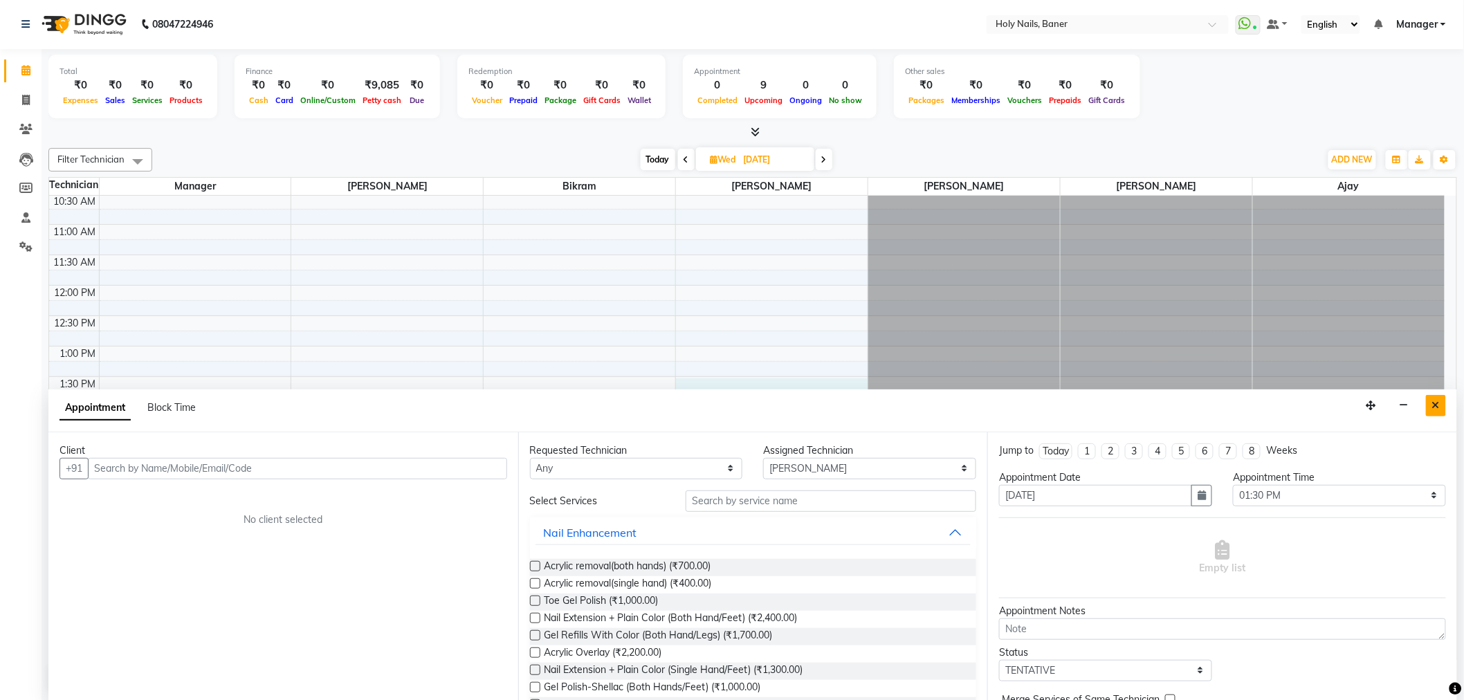
click at [1436, 407] on icon "Close" at bounding box center [1436, 405] width 8 height 10
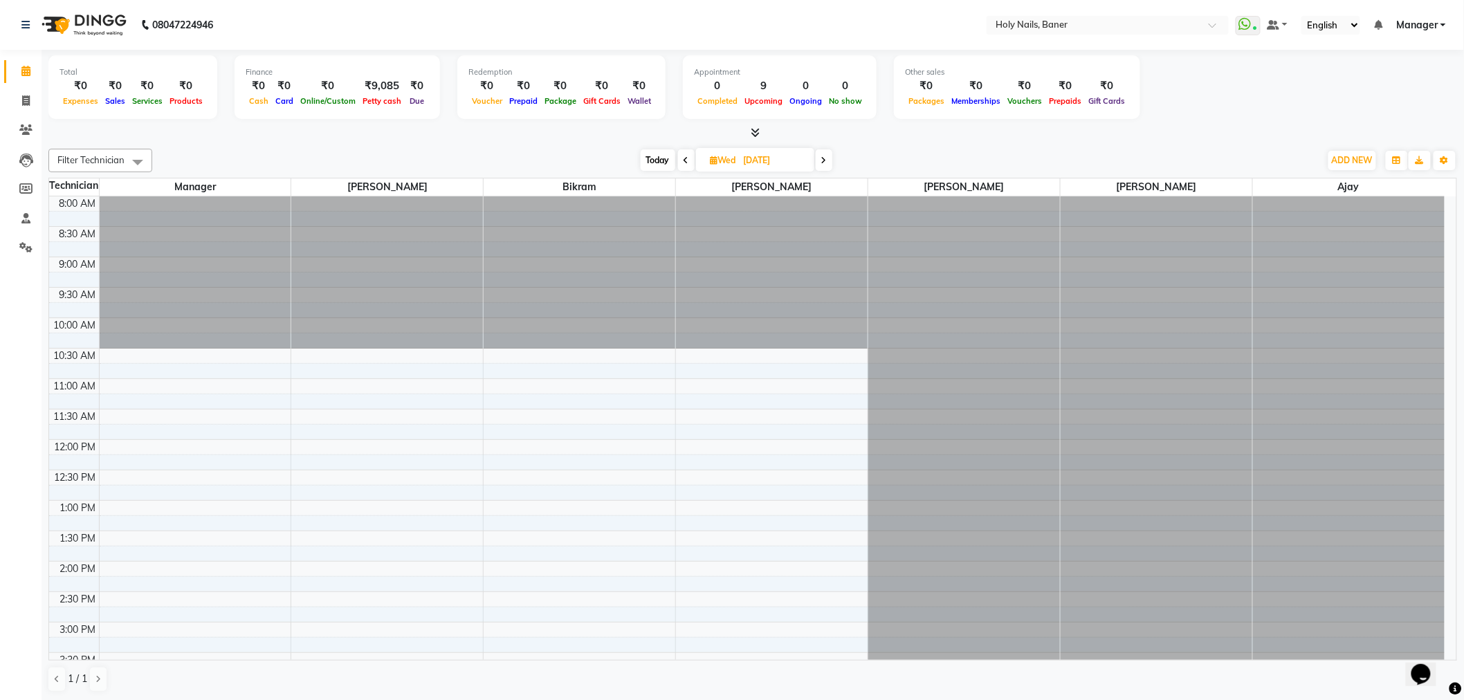
click at [721, 160] on span "Wed" at bounding box center [723, 160] width 33 height 10
select select "10"
select select "2025"
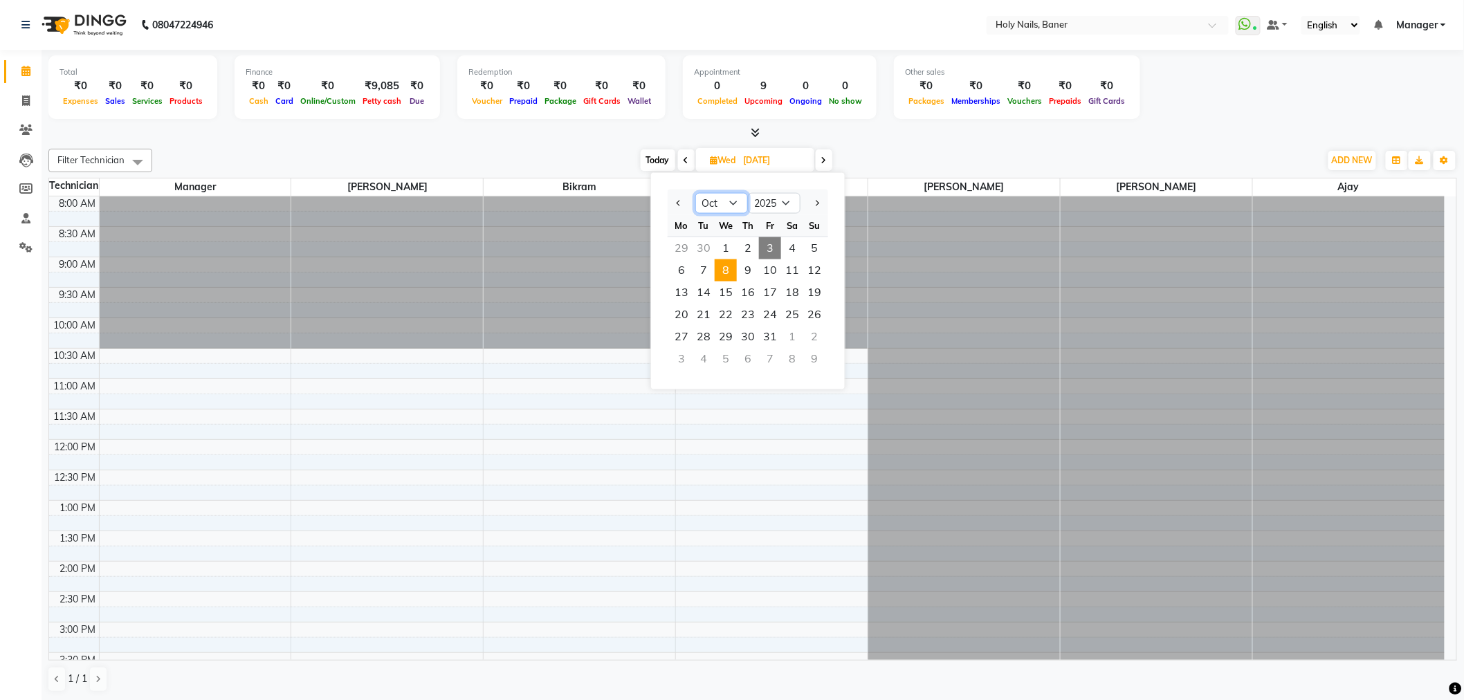
click at [732, 195] on select "Jan Feb Mar Apr May Jun [DATE] Aug Sep Oct Nov Dec" at bounding box center [721, 203] width 53 height 21
click at [695, 193] on select "Jan Feb Mar Apr May Jun [DATE] Aug Sep Oct Nov Dec" at bounding box center [721, 203] width 53 height 21
click at [729, 196] on select "Jan Feb Mar Apr May Jun [DATE] Aug Sep Oct Nov Dec" at bounding box center [721, 203] width 53 height 21
select select "9"
click at [695, 193] on select "Jan Feb Mar Apr May Jun [DATE] Aug Sep Oct Nov Dec" at bounding box center [721, 203] width 53 height 21
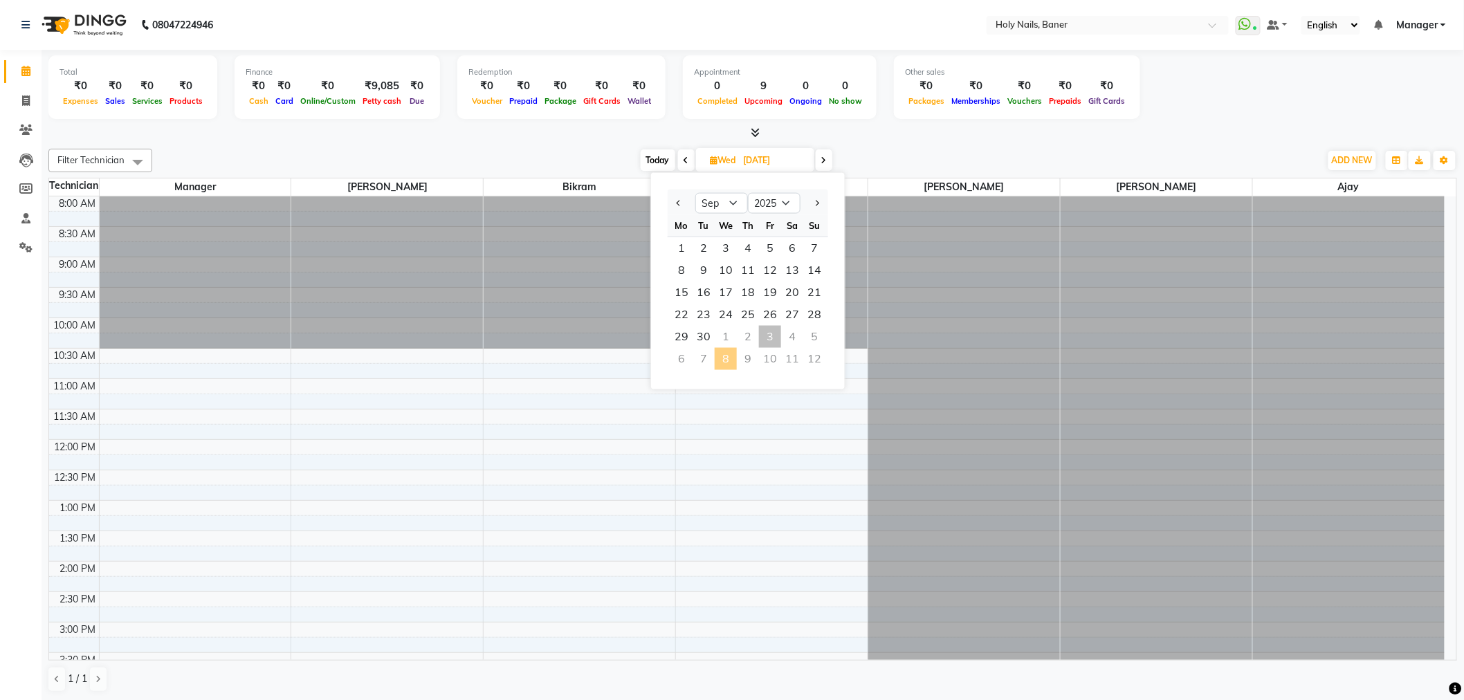
click at [658, 156] on span "Today" at bounding box center [658, 159] width 35 height 21
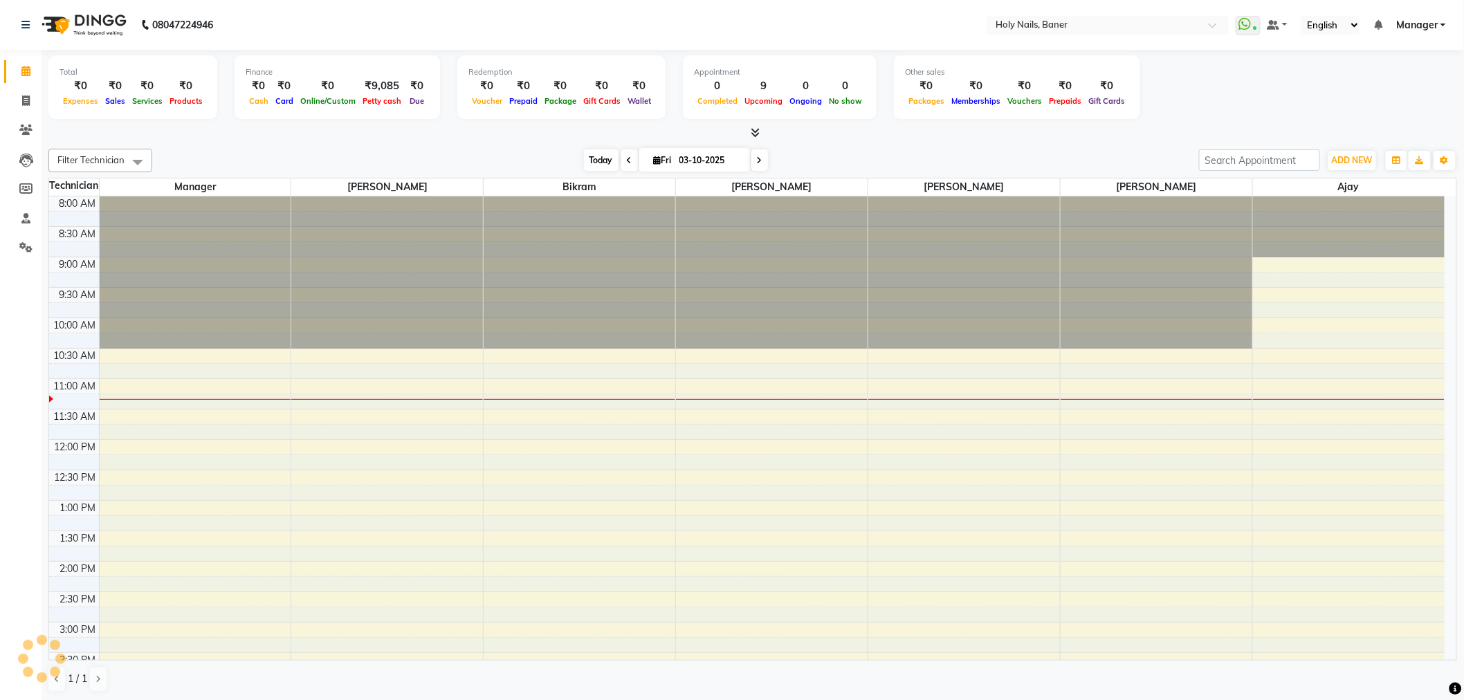
scroll to position [183, 0]
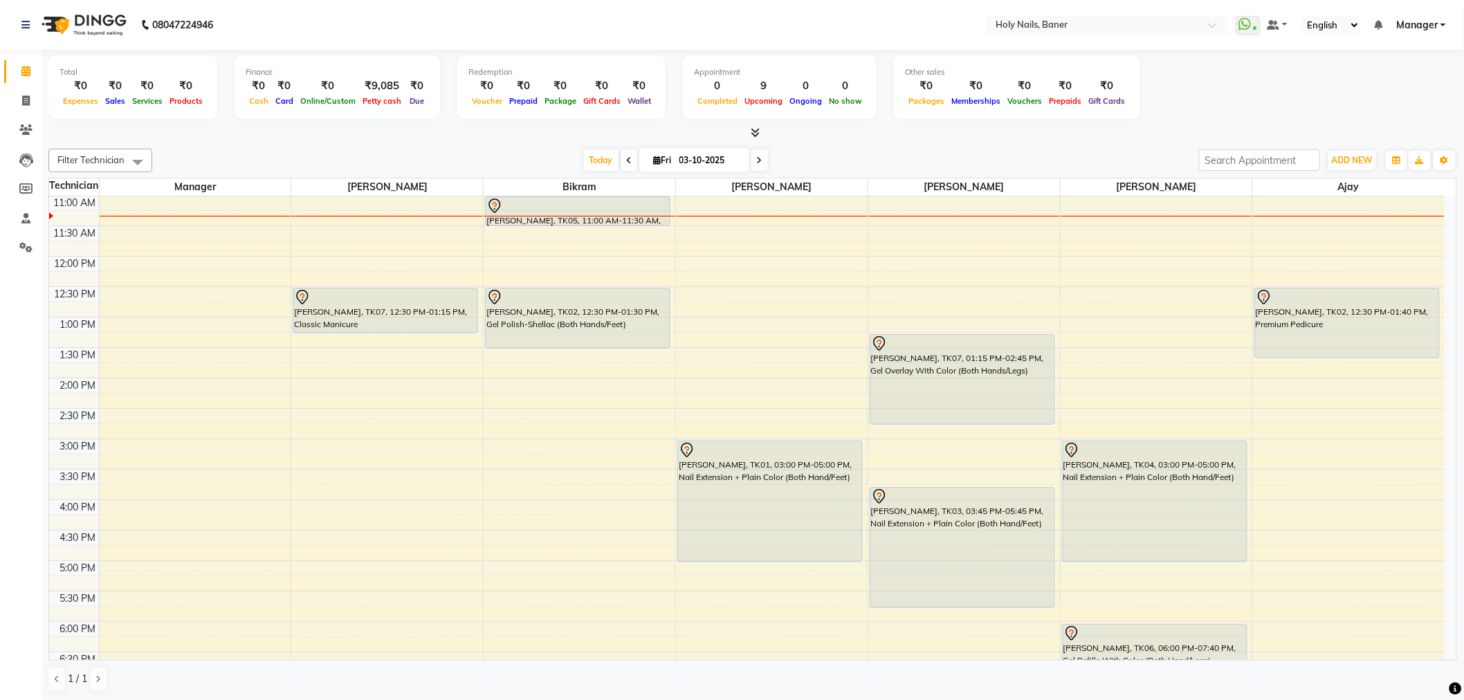
click at [757, 156] on icon at bounding box center [760, 160] width 6 height 8
type input "04-10-2025"
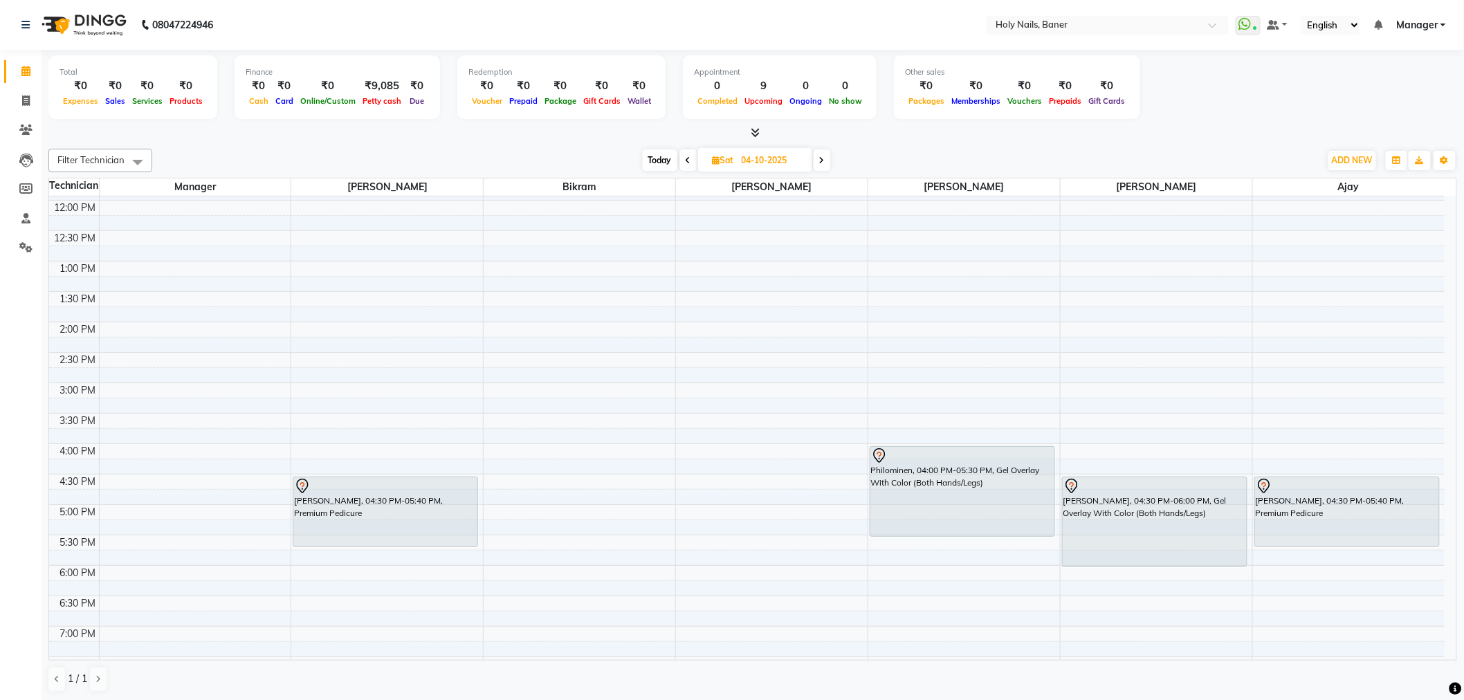
scroll to position [260, 0]
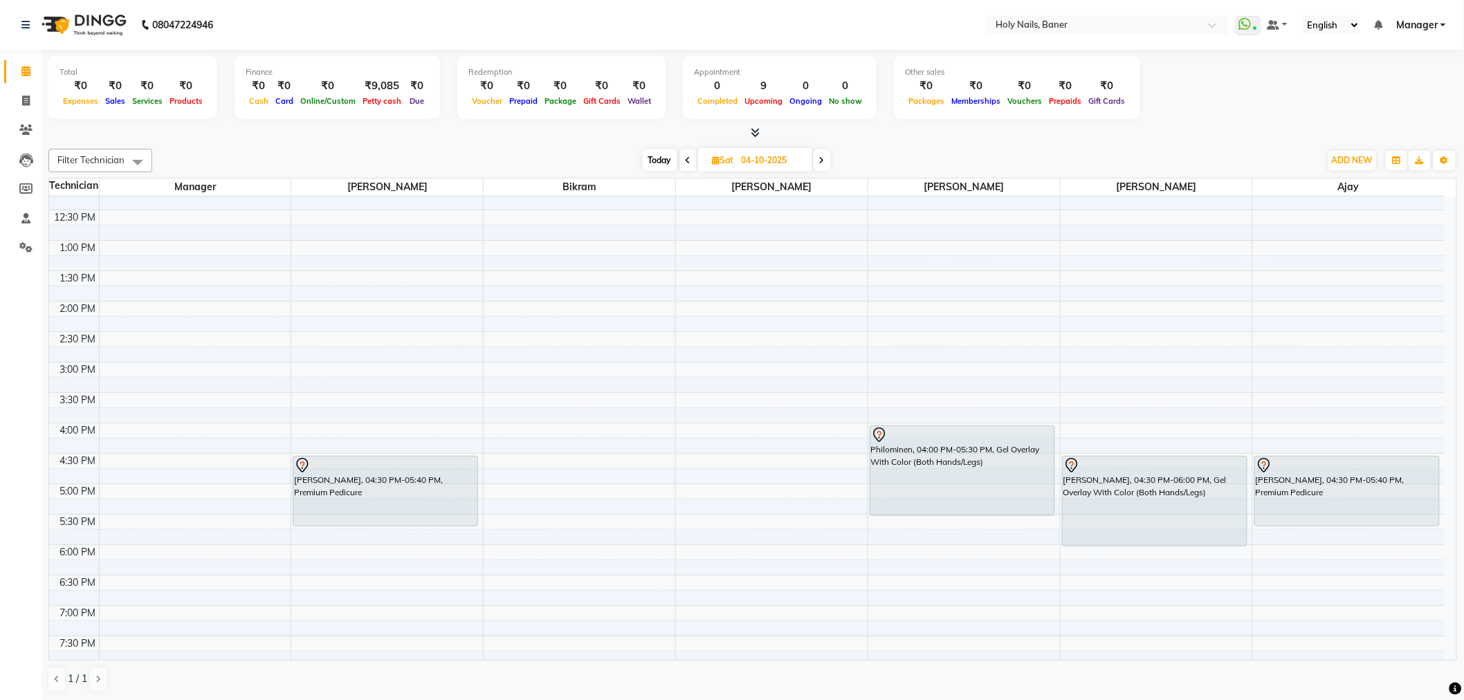
click at [542, 436] on div "8:00 AM 8:30 AM 9:00 AM 9:30 AM 10:00 AM 10:30 AM 11:00 AM 11:30 AM 12:00 PM 12…" at bounding box center [746, 361] width 1395 height 851
select select "58118"
select select "tentative"
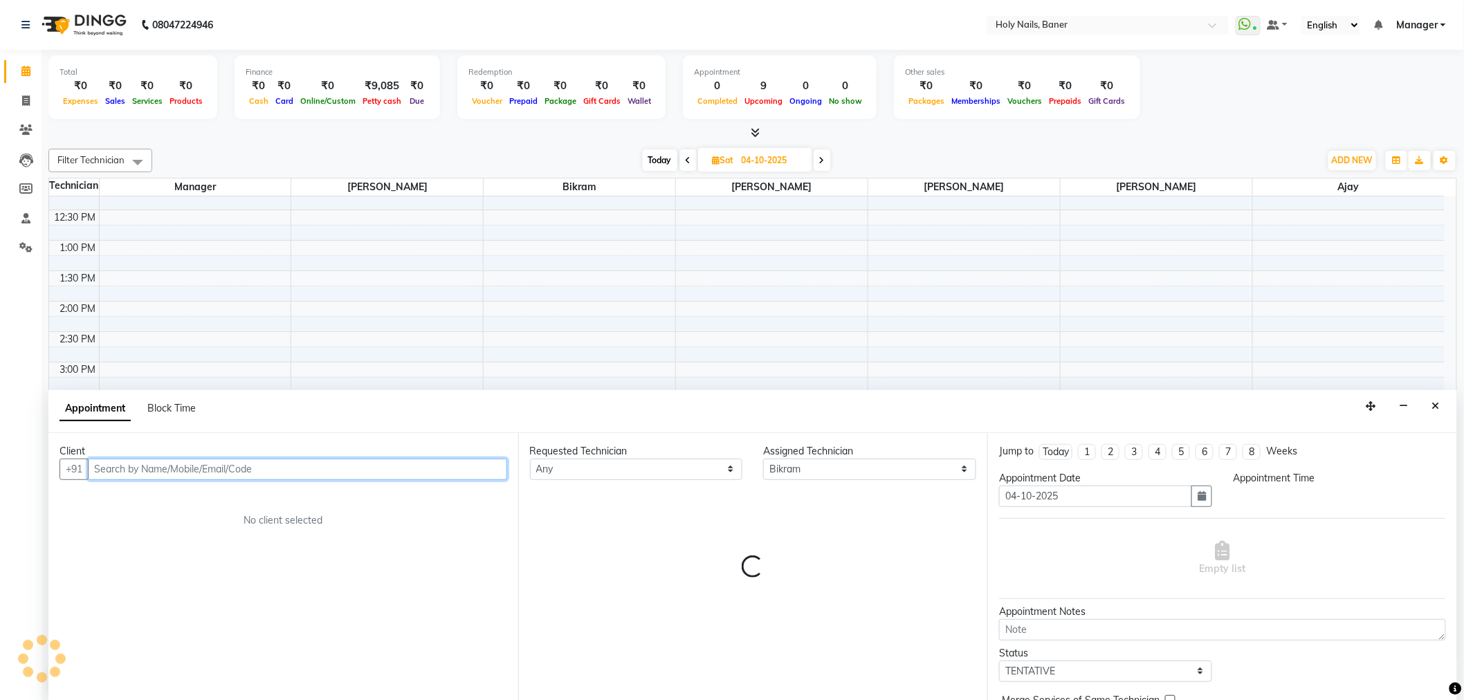
select select "960"
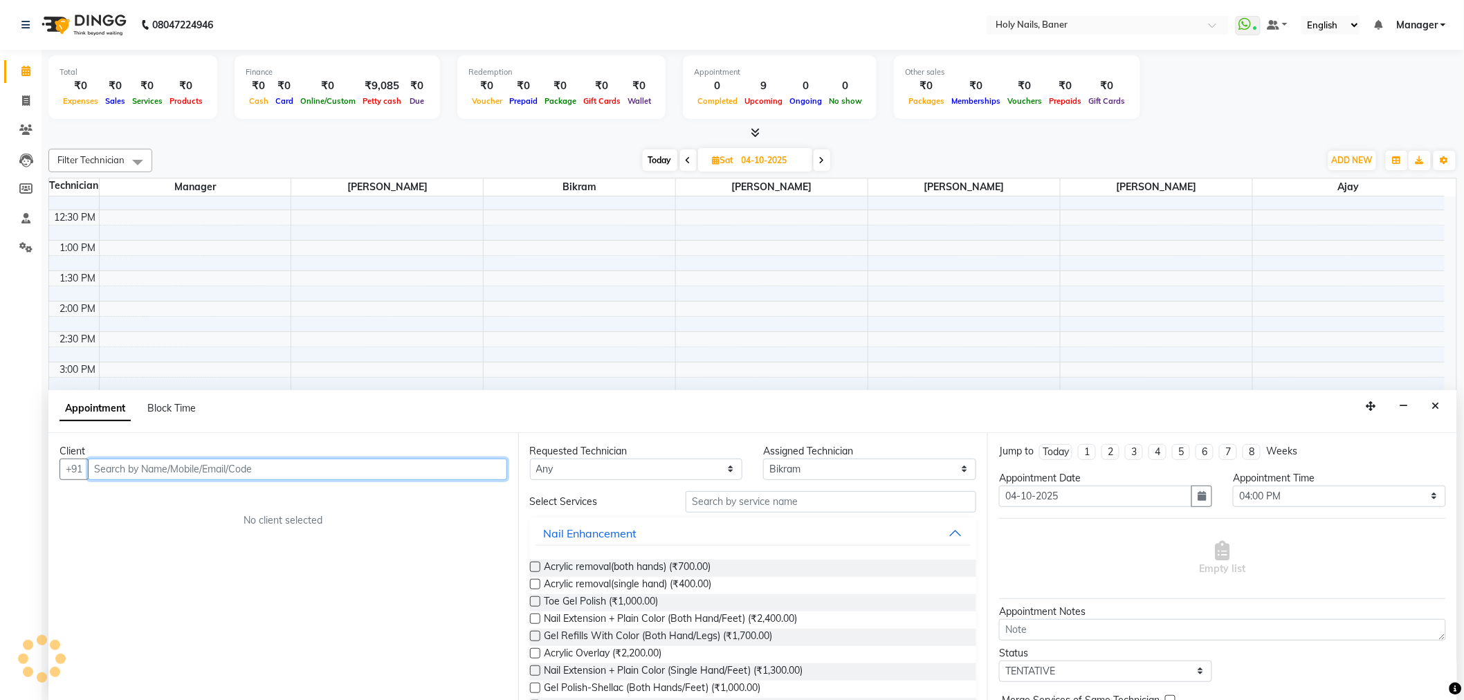
scroll to position [1, 0]
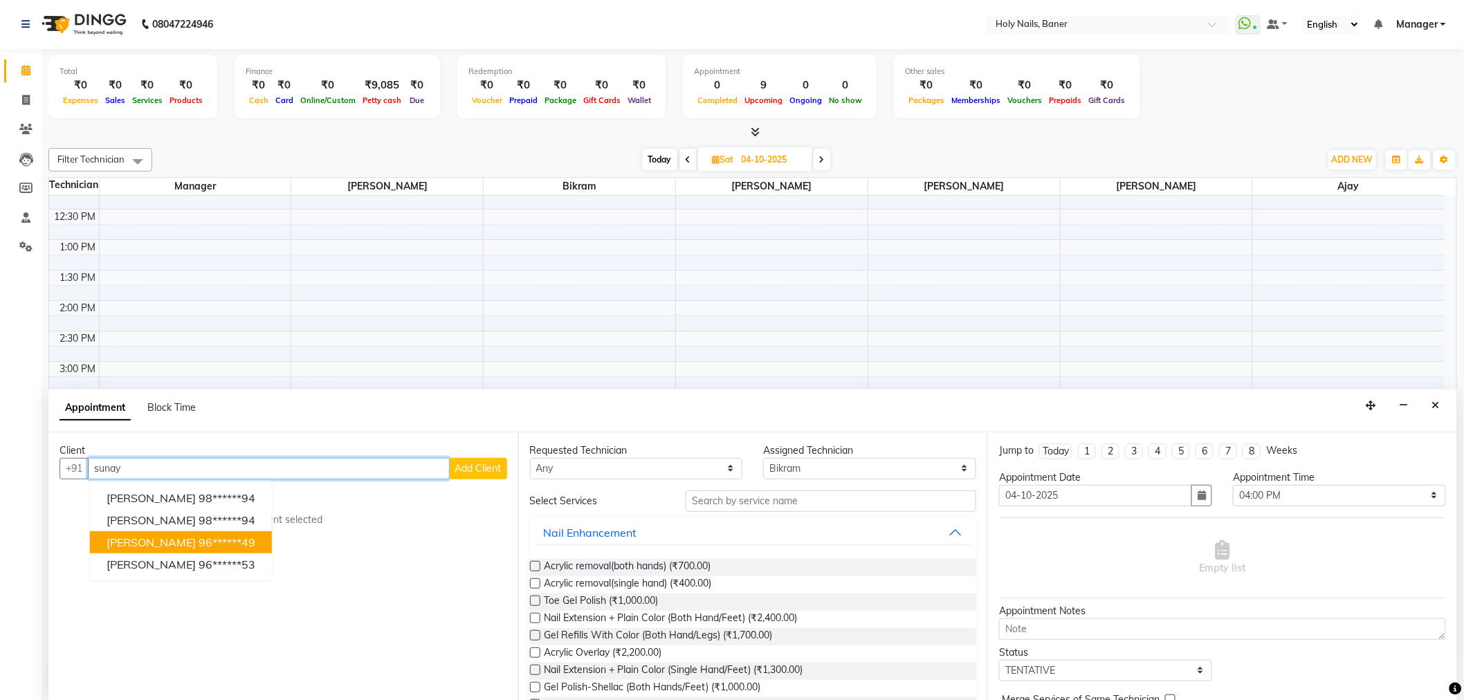
click at [245, 538] on ngb-highlight "96******49" at bounding box center [227, 542] width 57 height 14
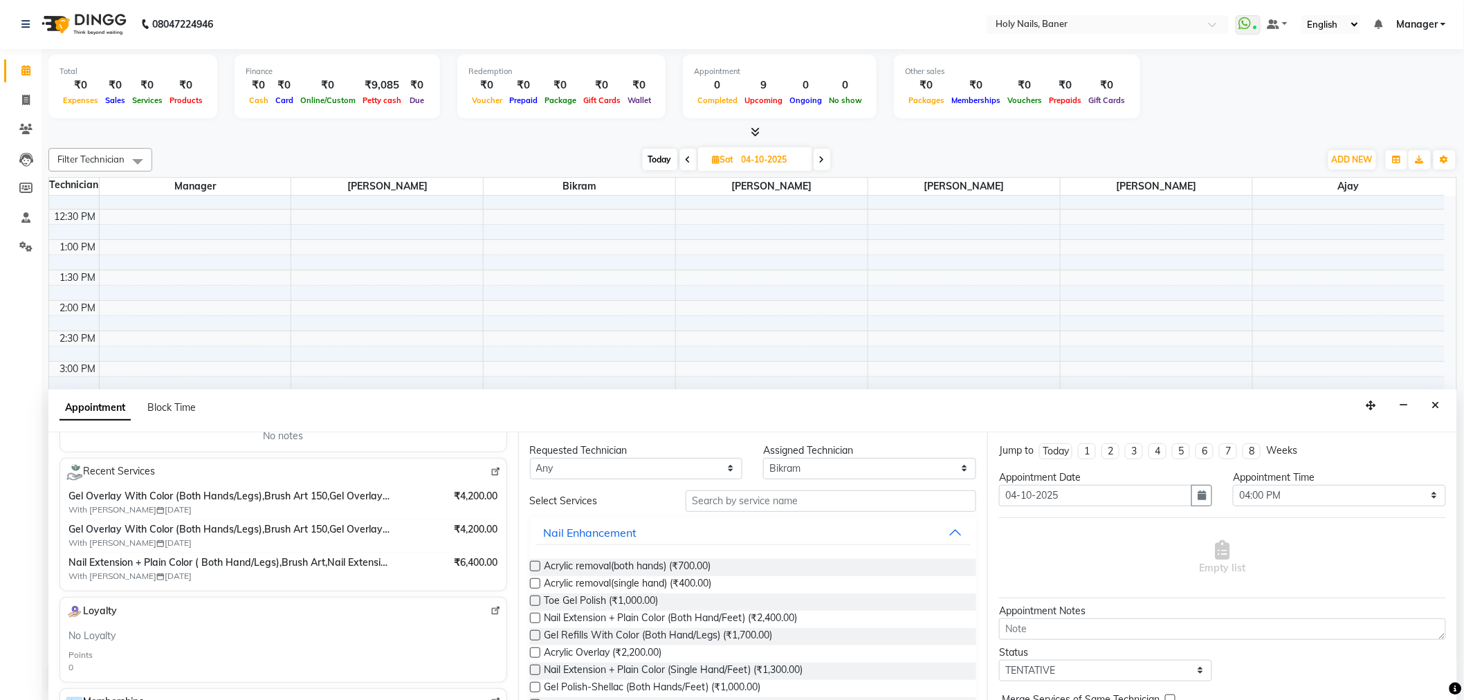
scroll to position [230, 0]
type input "96******49"
click at [733, 502] on input "text" at bounding box center [830, 500] width 291 height 21
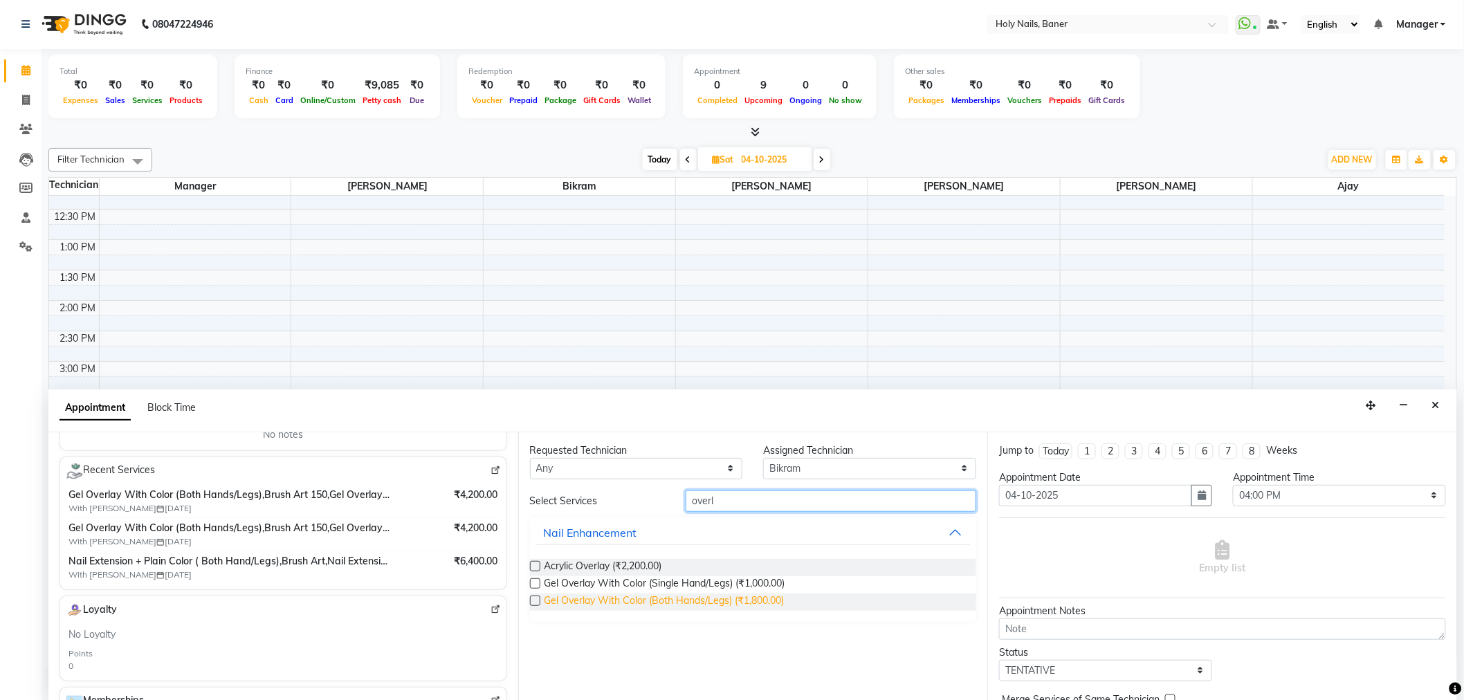
type input "overl"
click at [649, 602] on span "Gel Overlay With Color (Both Hands/Legs) (₹1,800.00)" at bounding box center [664, 601] width 240 height 17
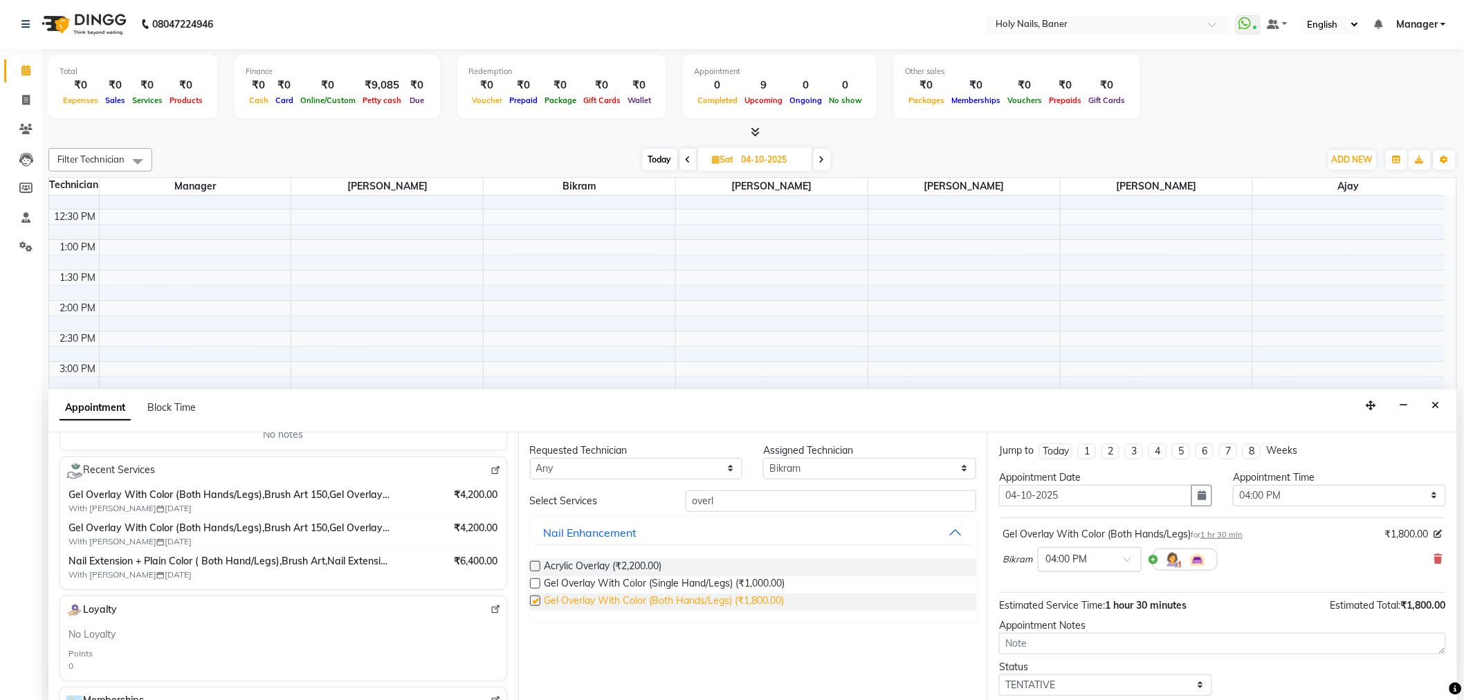
checkbox input "false"
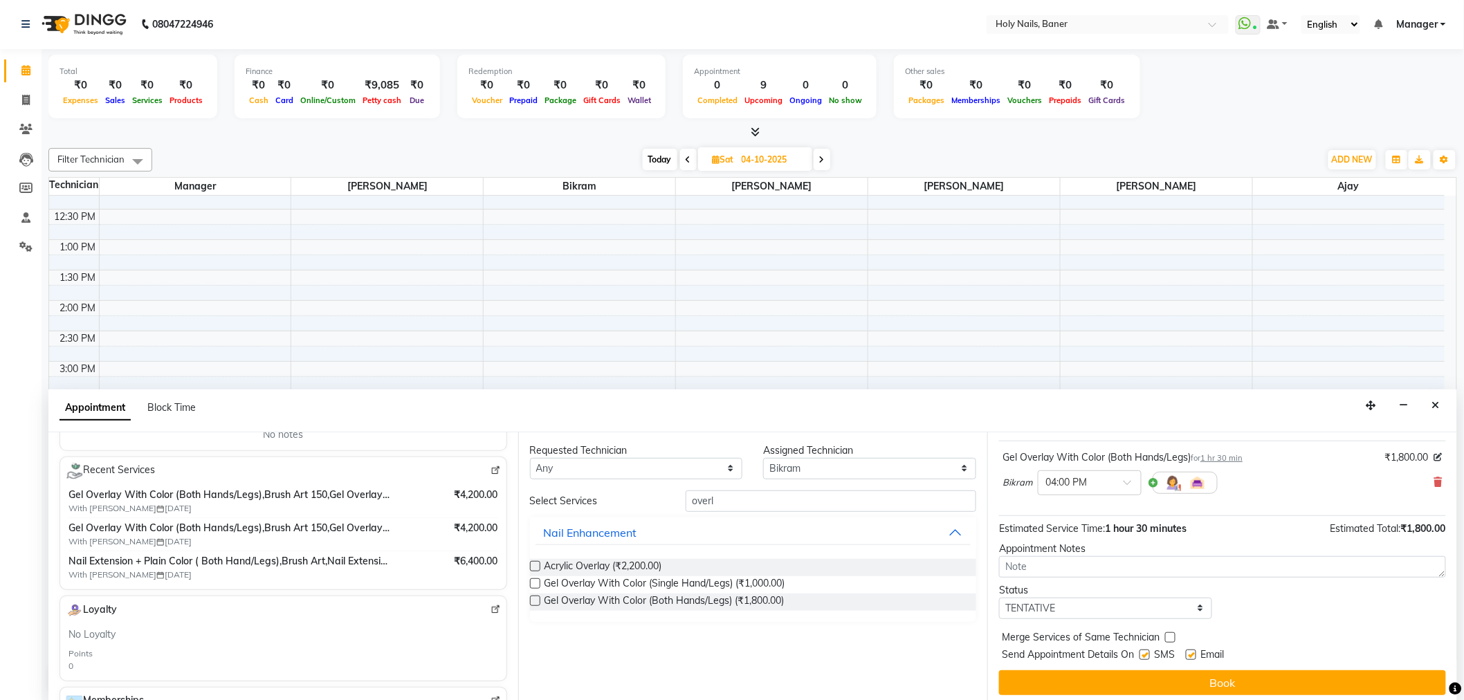
scroll to position [82, 0]
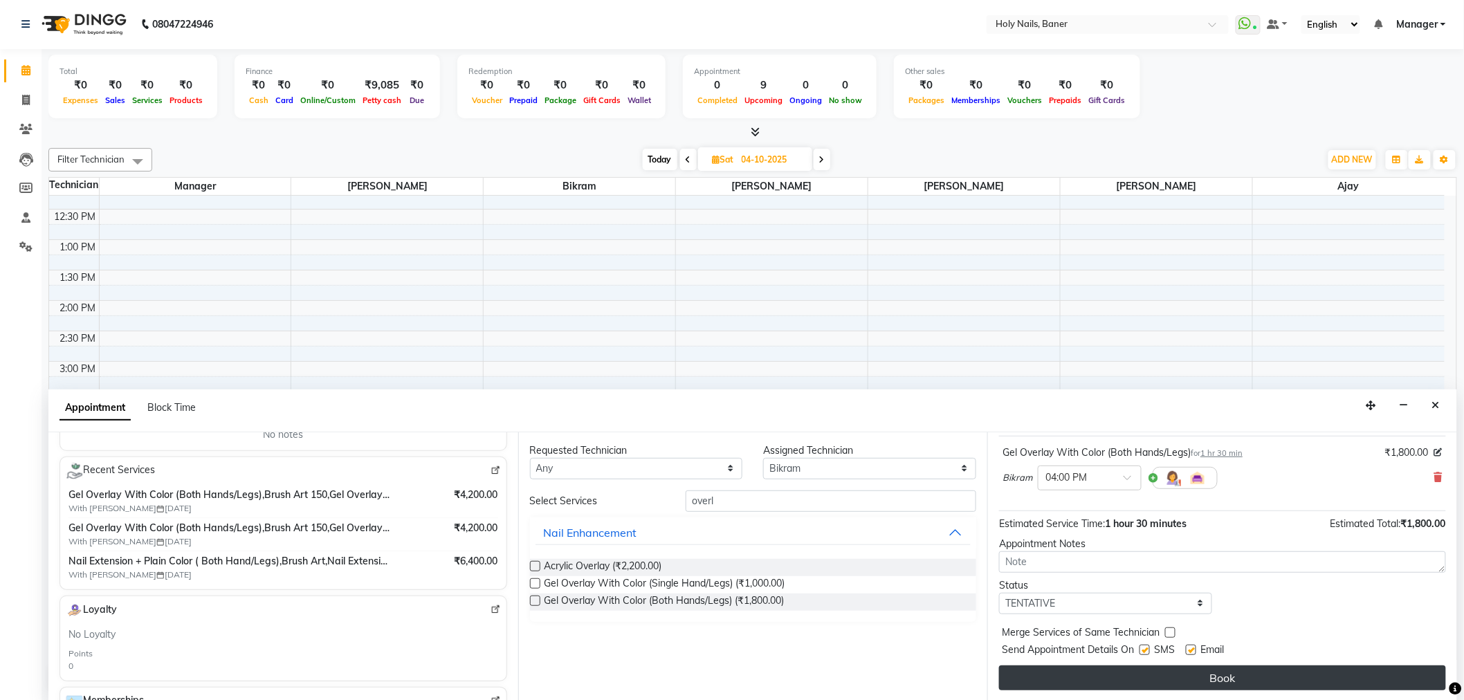
click at [1126, 671] on button "Book" at bounding box center [1222, 677] width 447 height 25
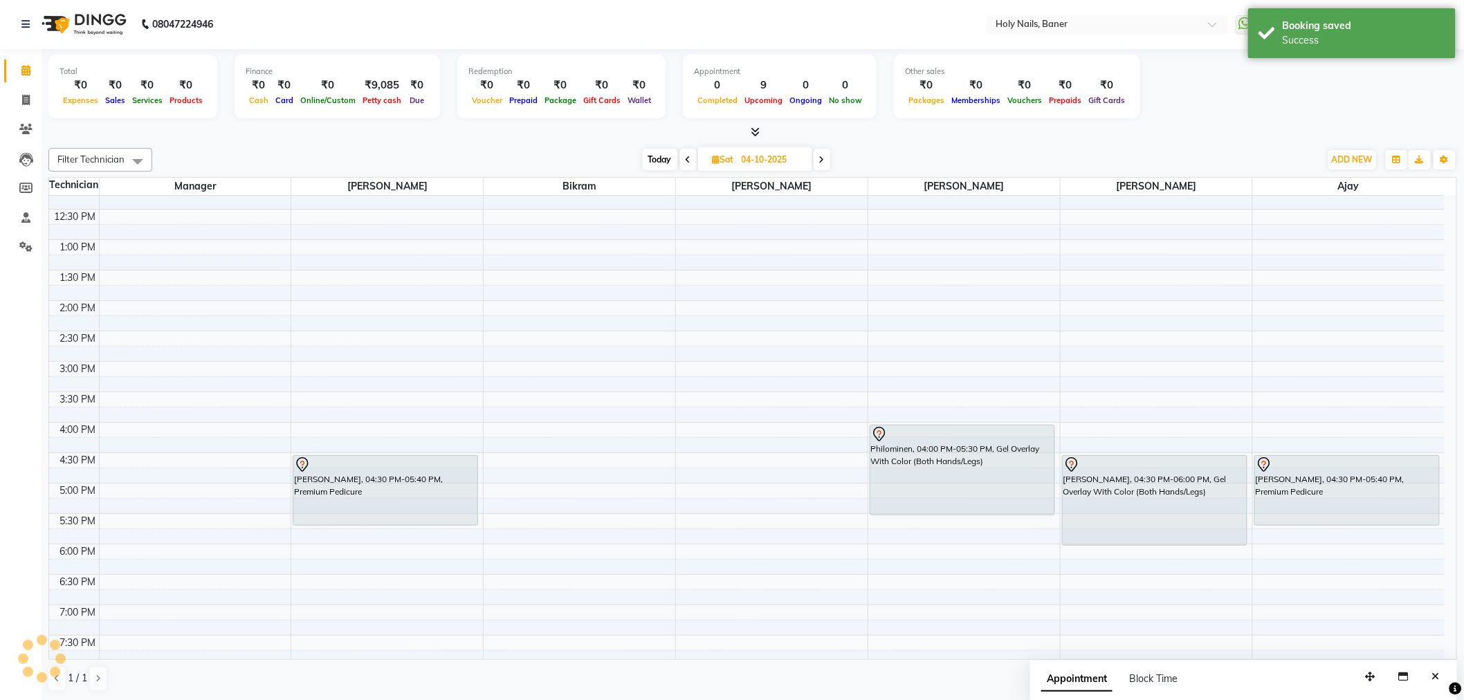
scroll to position [0, 0]
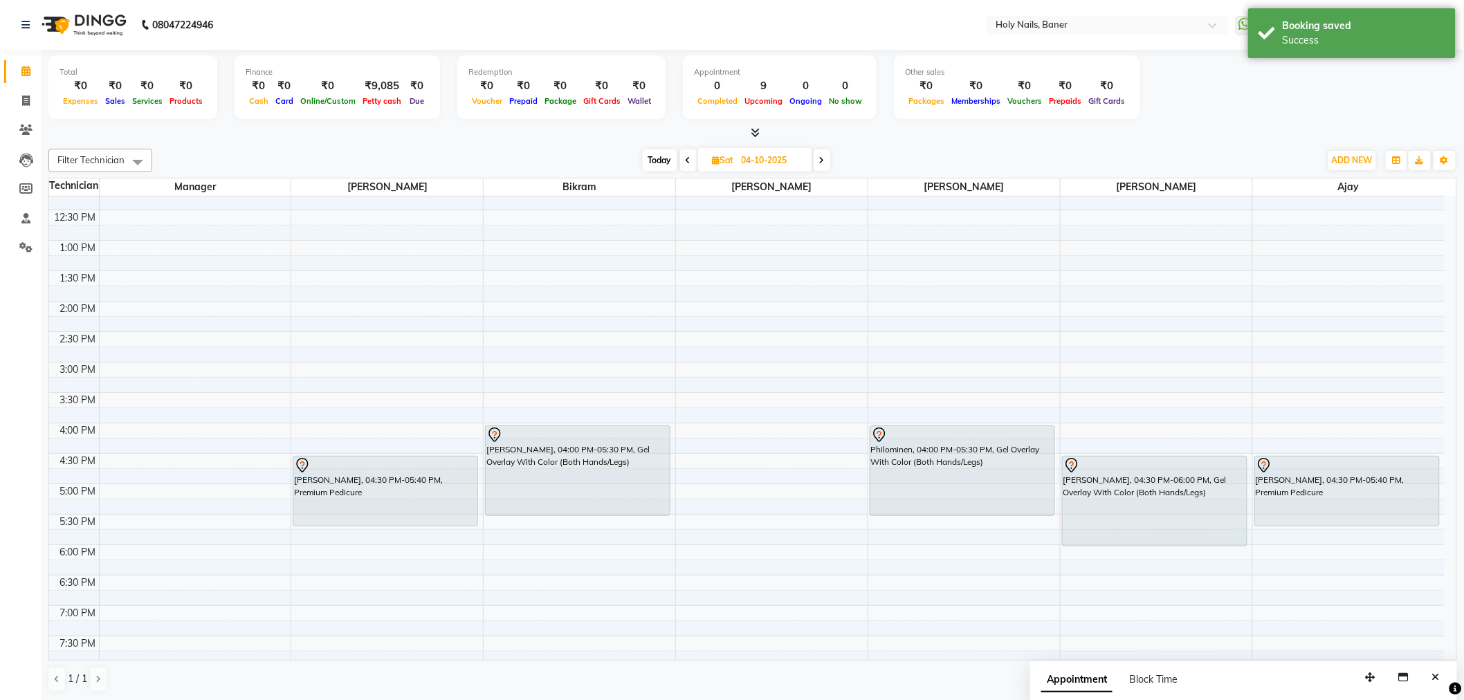
click at [689, 162] on icon at bounding box center [688, 160] width 6 height 8
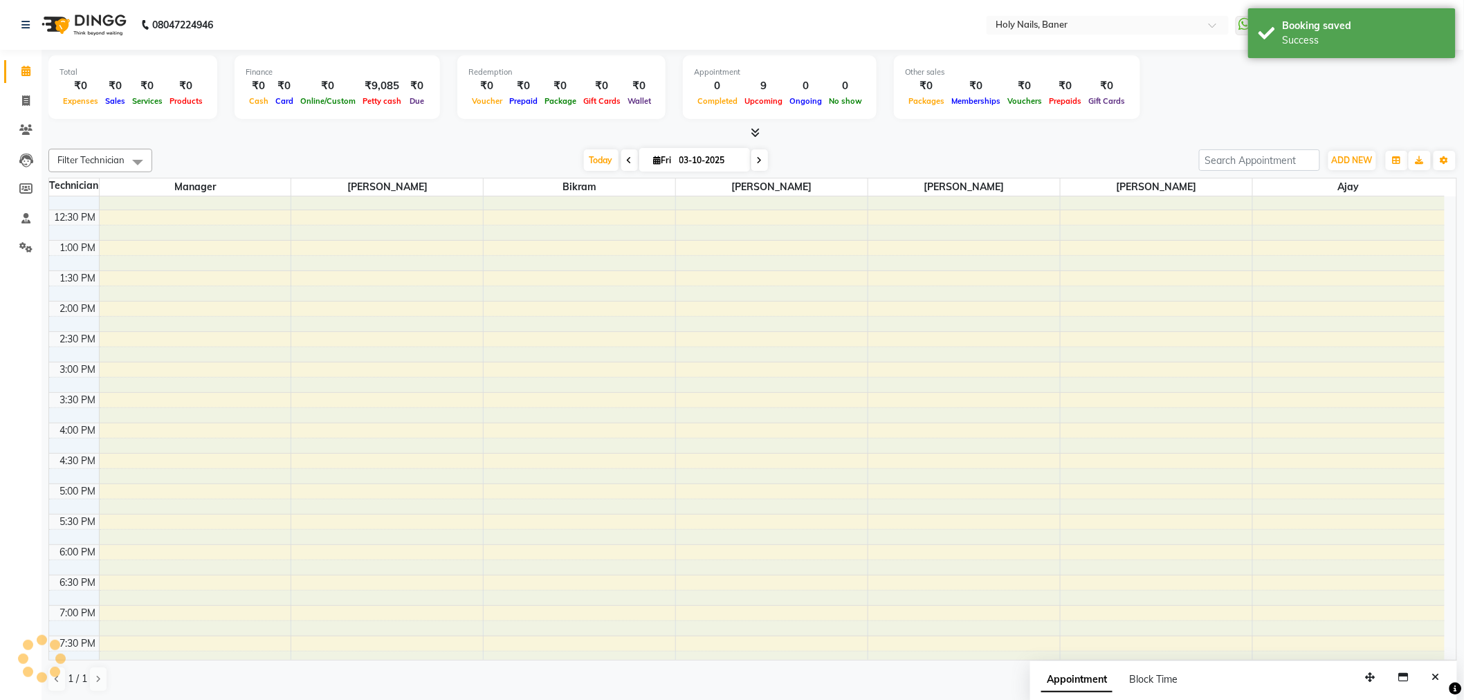
scroll to position [183, 0]
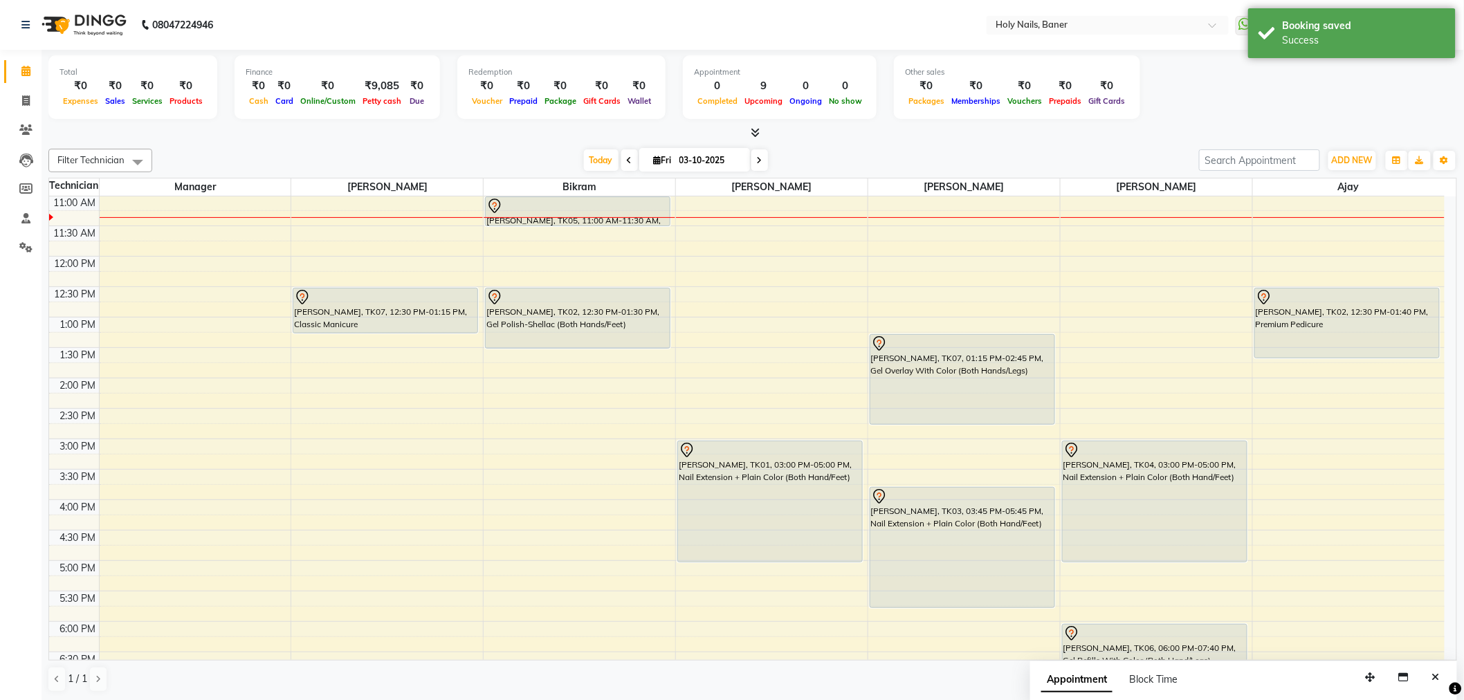
click at [627, 160] on span at bounding box center [629, 159] width 17 height 21
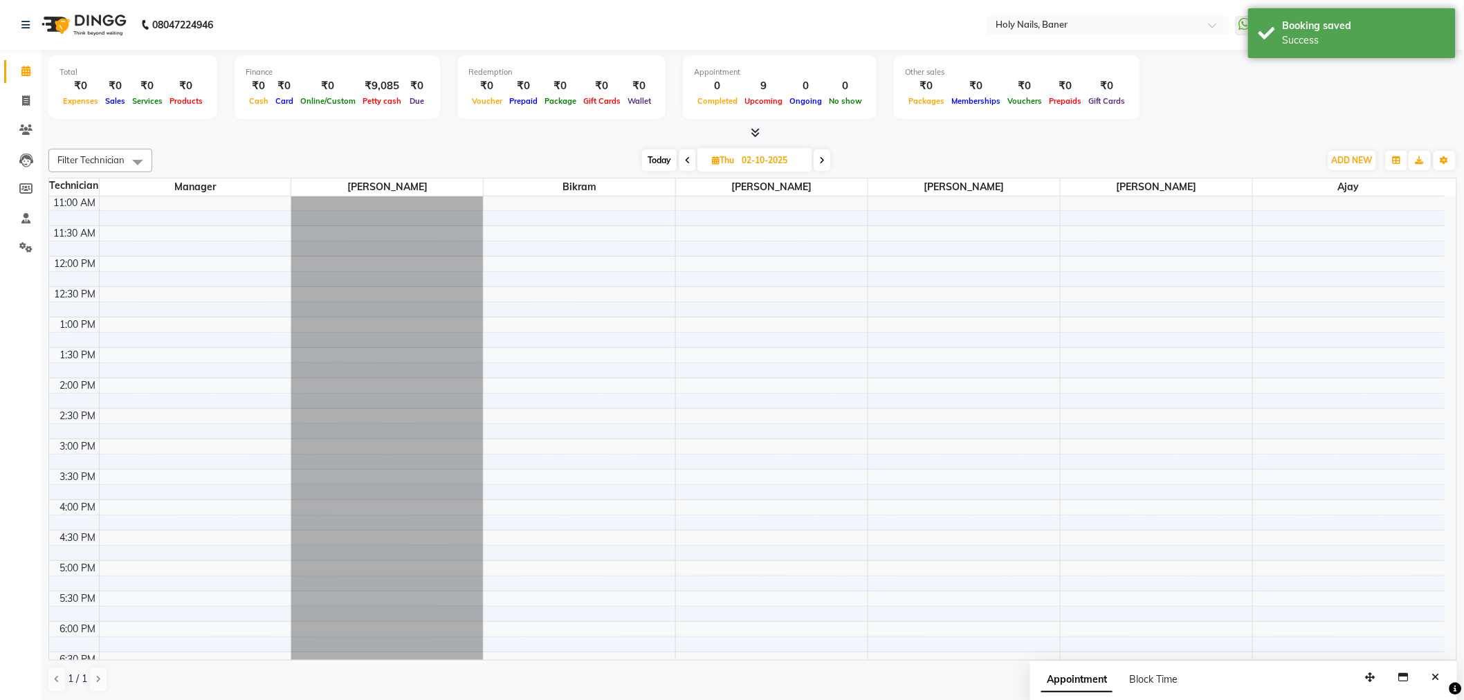
click at [682, 163] on span at bounding box center [687, 159] width 17 height 21
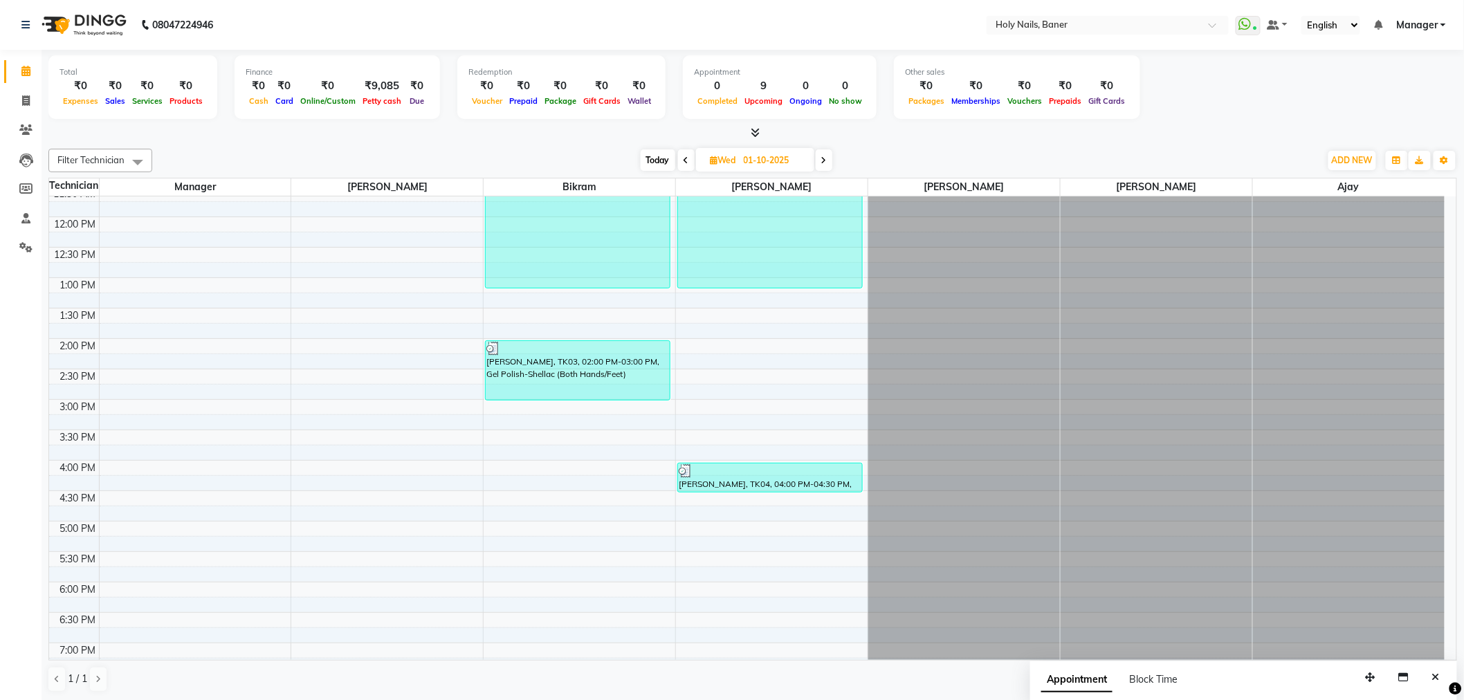
scroll to position [260, 0]
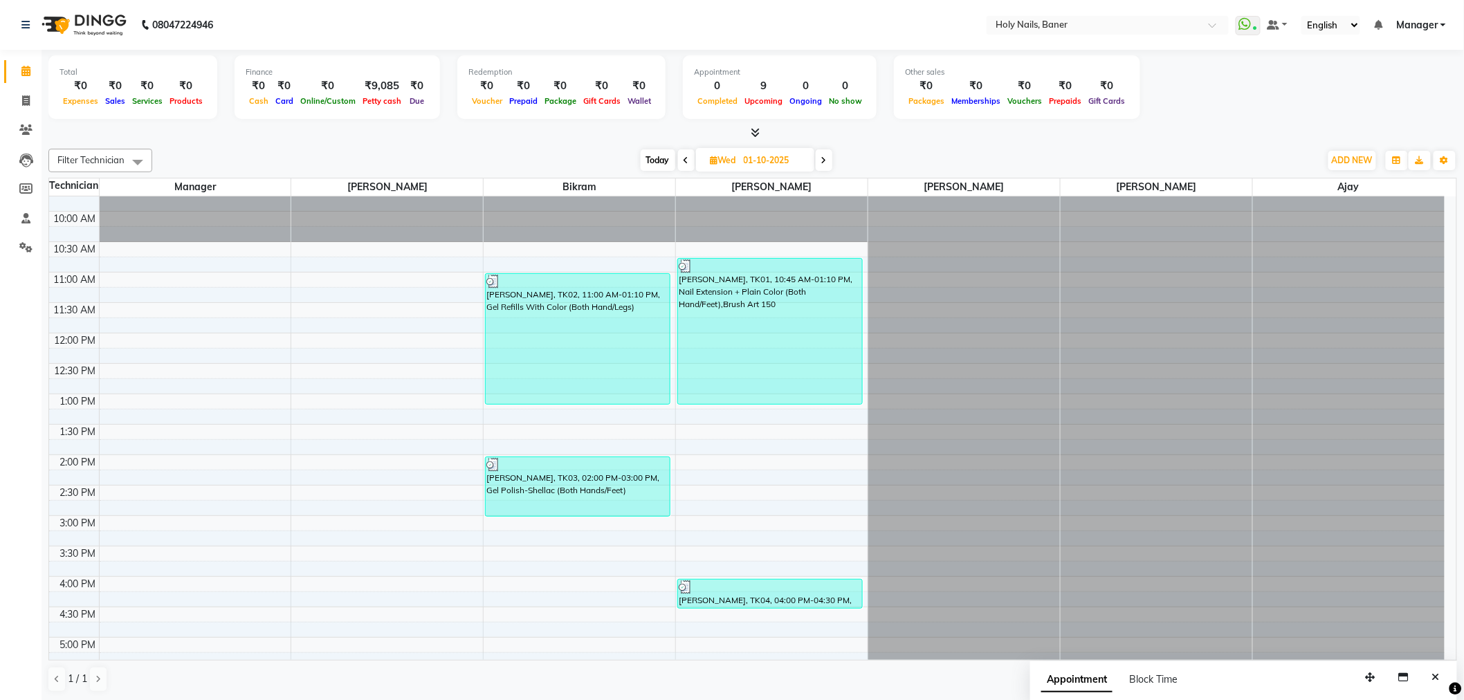
click at [664, 162] on span "Today" at bounding box center [658, 159] width 35 height 21
type input "03-10-2025"
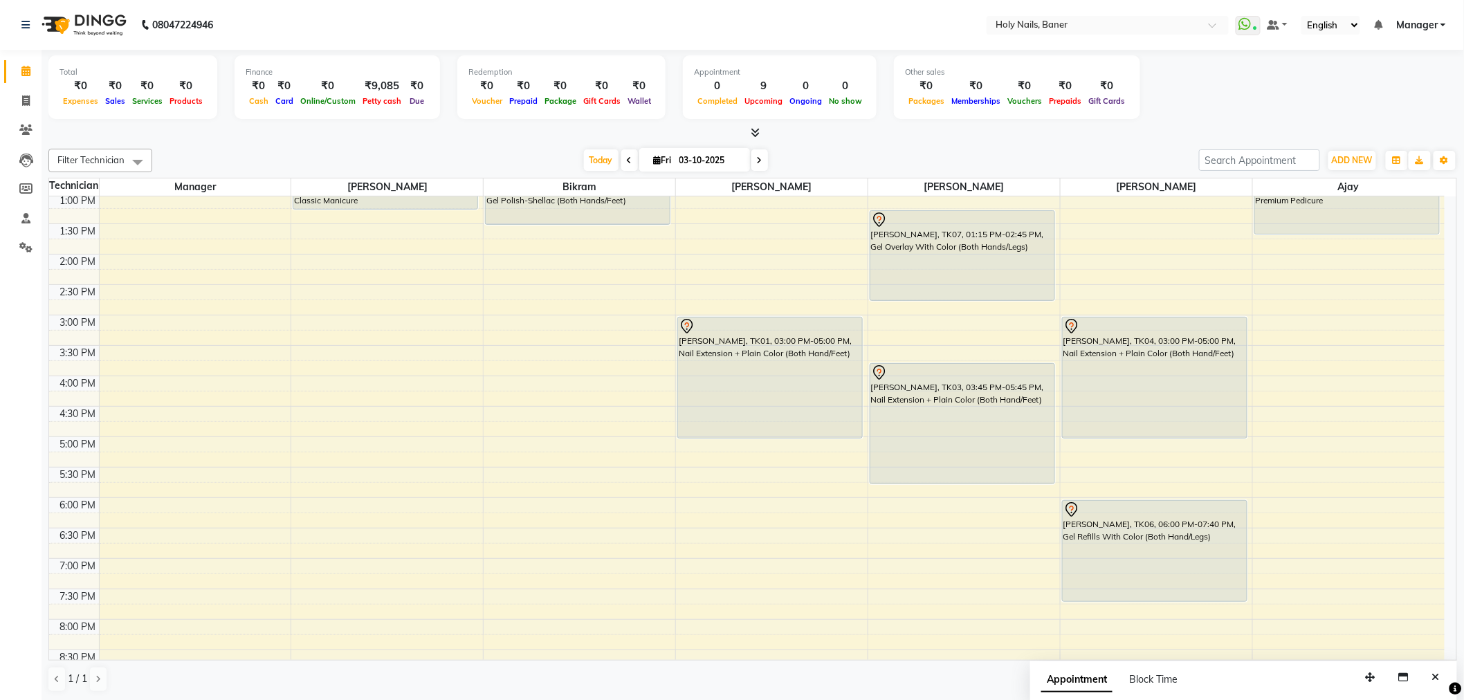
scroll to position [154, 0]
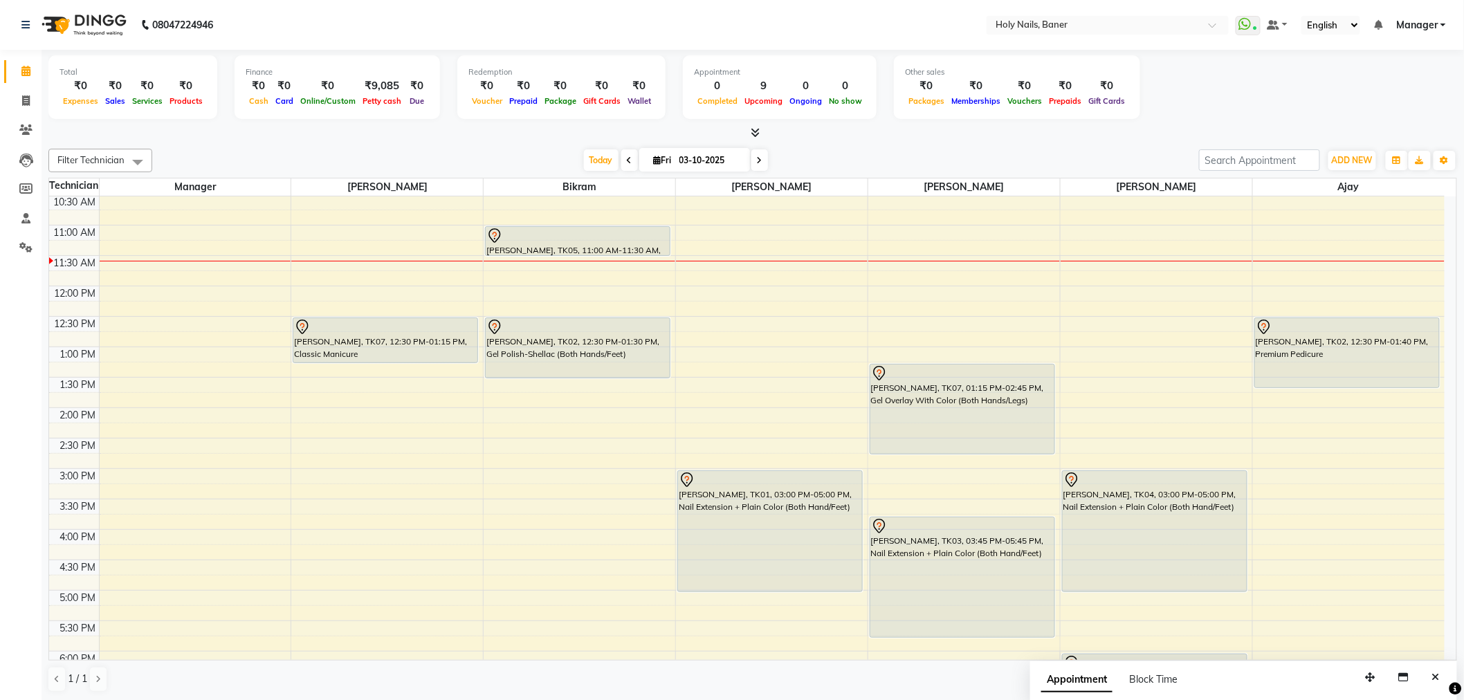
click at [238, 407] on div "8:00 AM 8:30 AM 9:00 AM 9:30 AM 10:00 AM 10:30 AM 11:00 AM 11:30 AM 12:00 PM 12…" at bounding box center [746, 468] width 1395 height 851
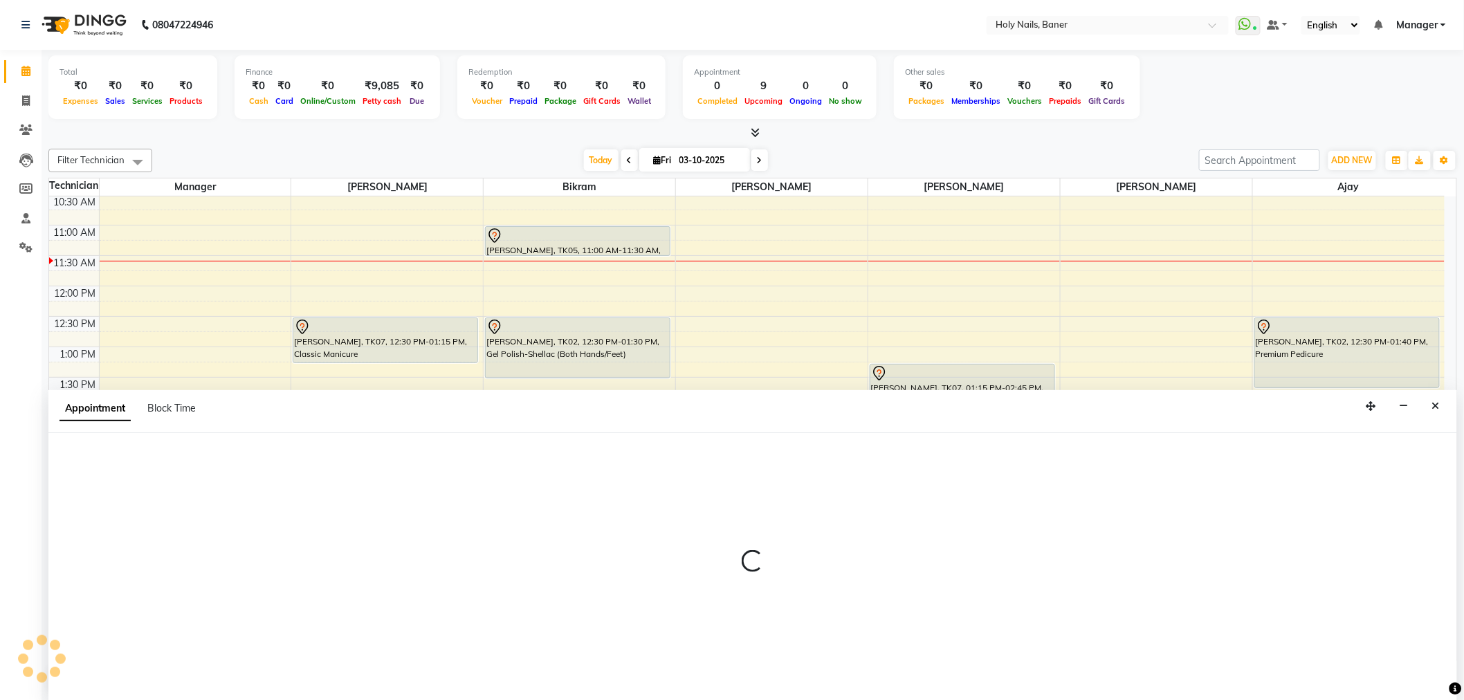
select select "36621"
select select "825"
select select "tentative"
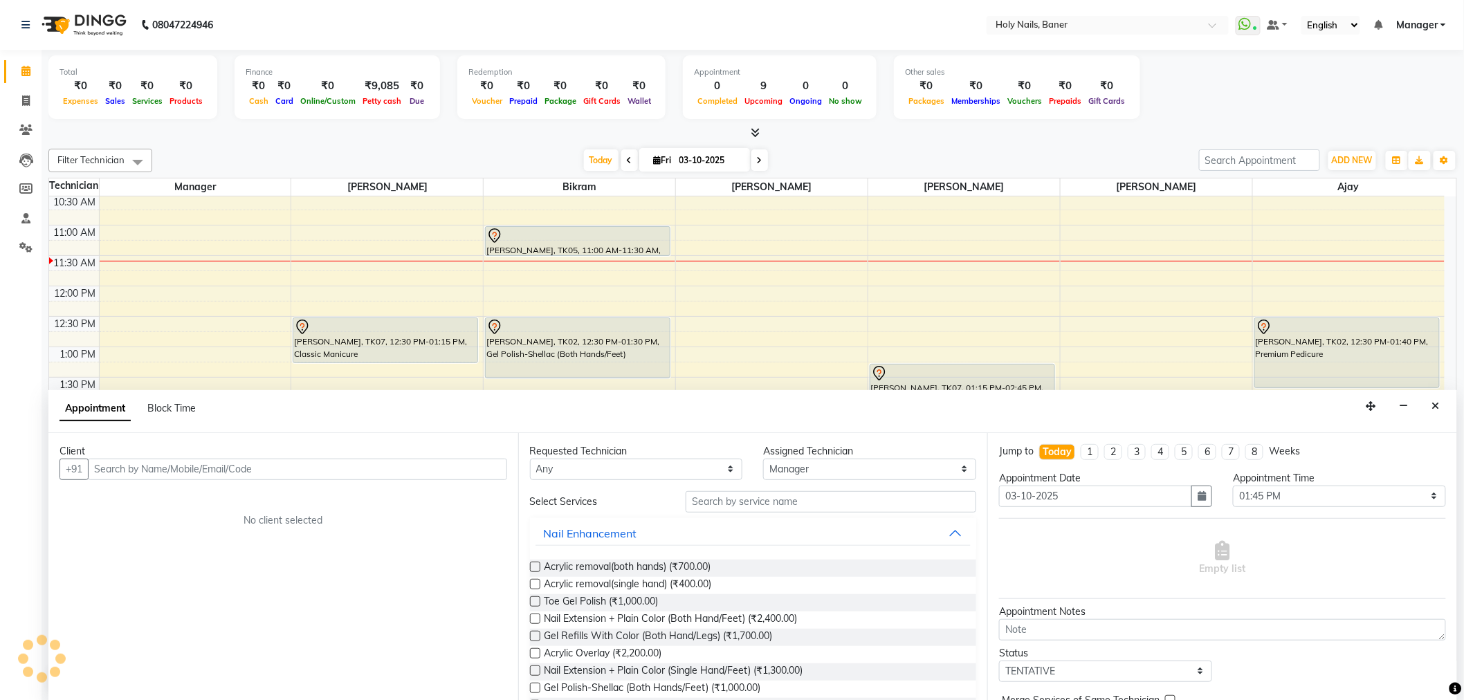
scroll to position [1, 0]
click at [243, 472] on input "text" at bounding box center [297, 468] width 419 height 21
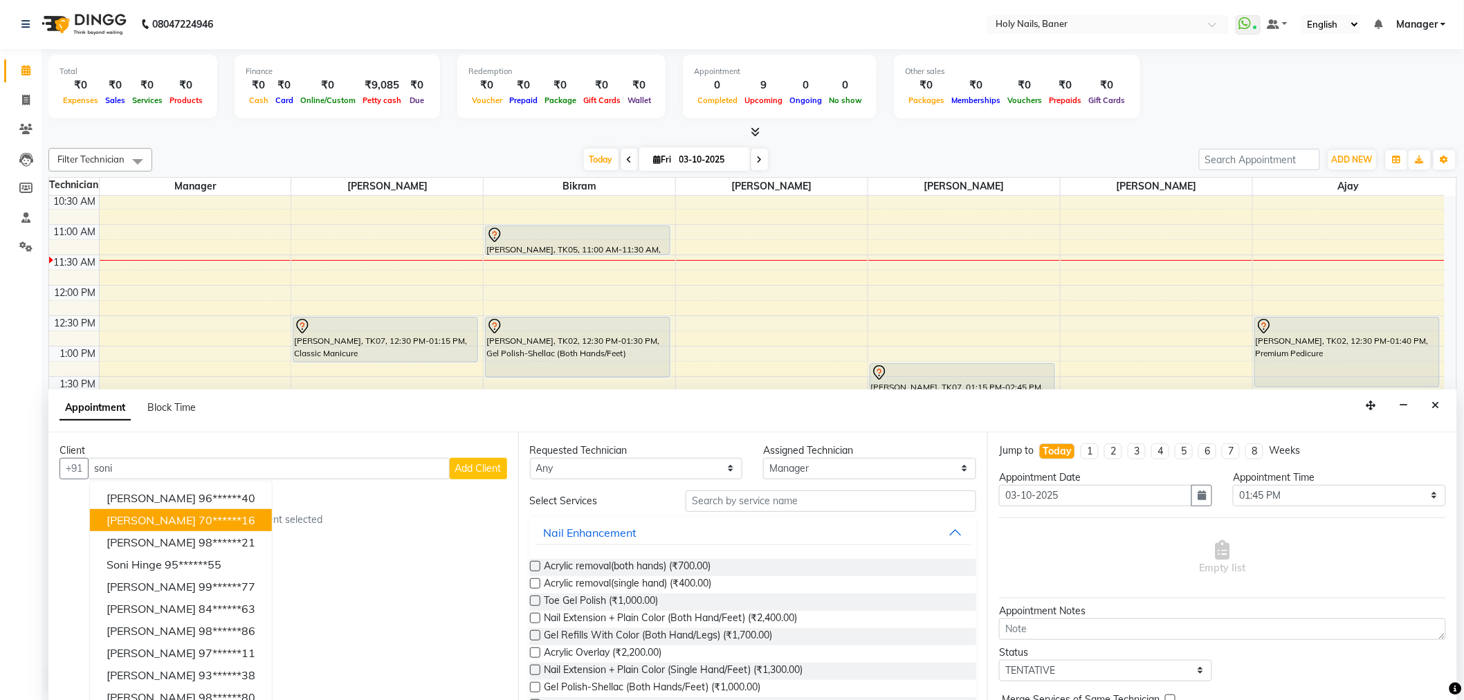
click at [199, 513] on ngb-highlight "70******16" at bounding box center [227, 520] width 57 height 14
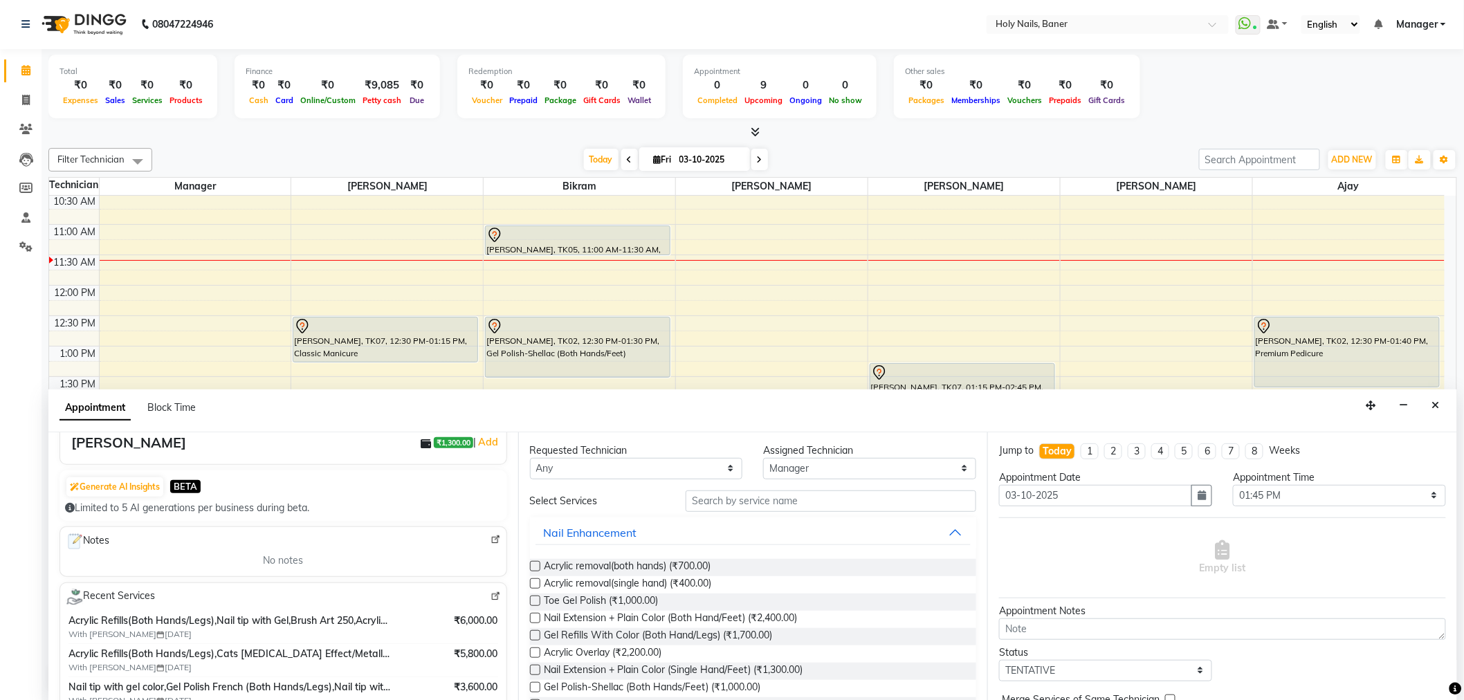
scroll to position [77, 0]
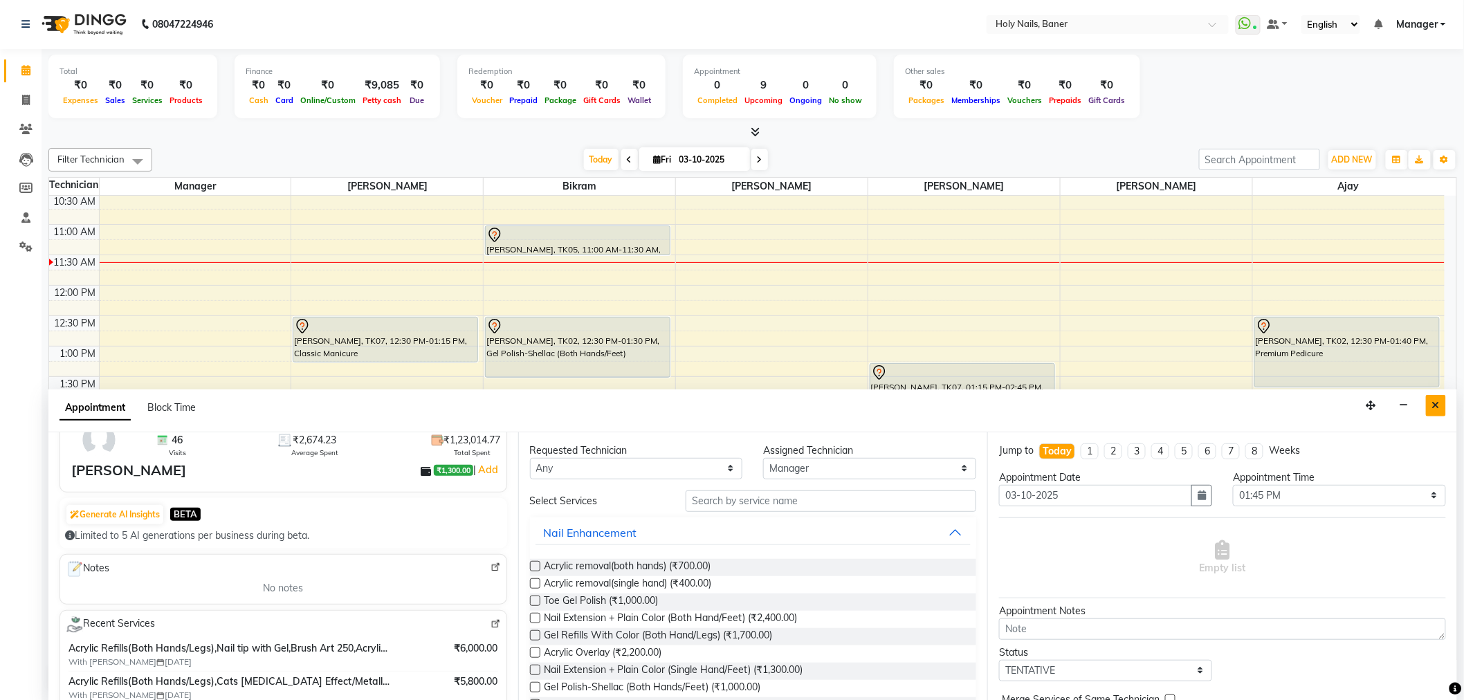
type input "70******16"
click at [1437, 397] on button "Close" at bounding box center [1436, 405] width 20 height 21
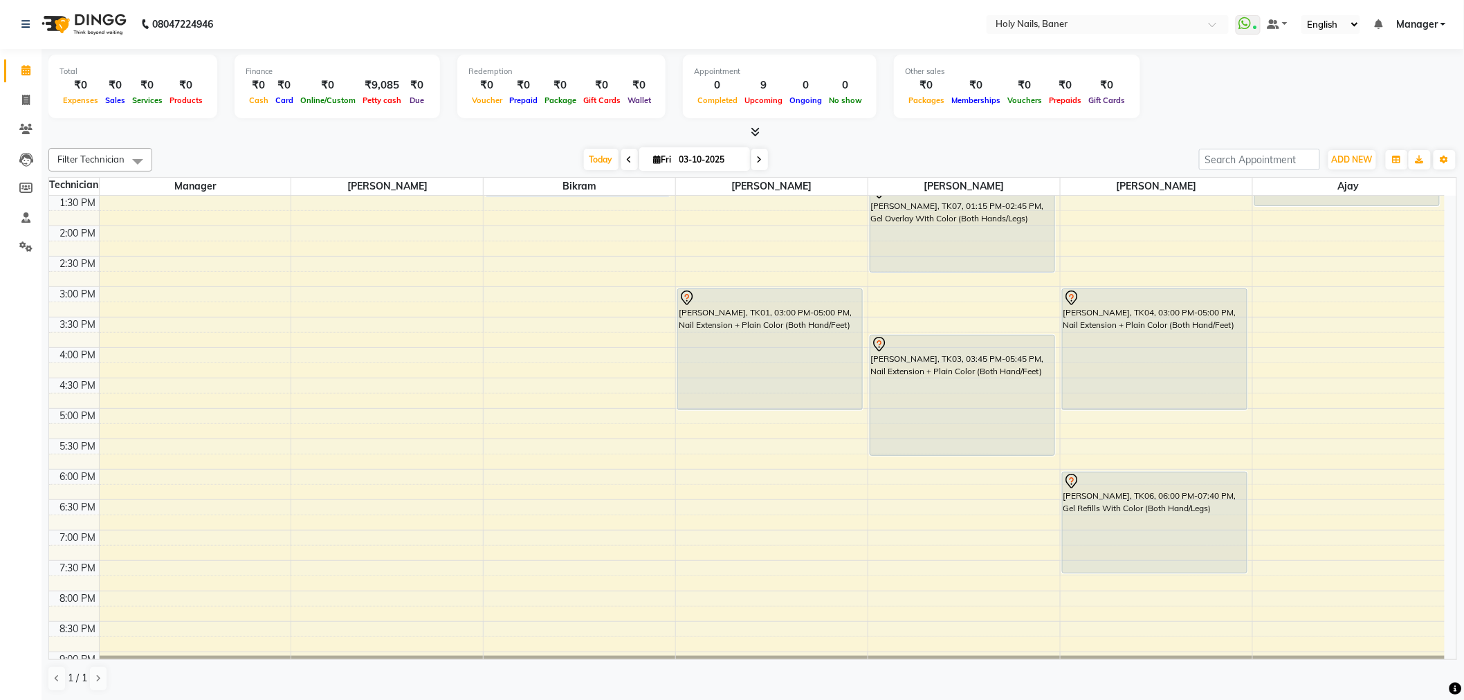
scroll to position [162, 0]
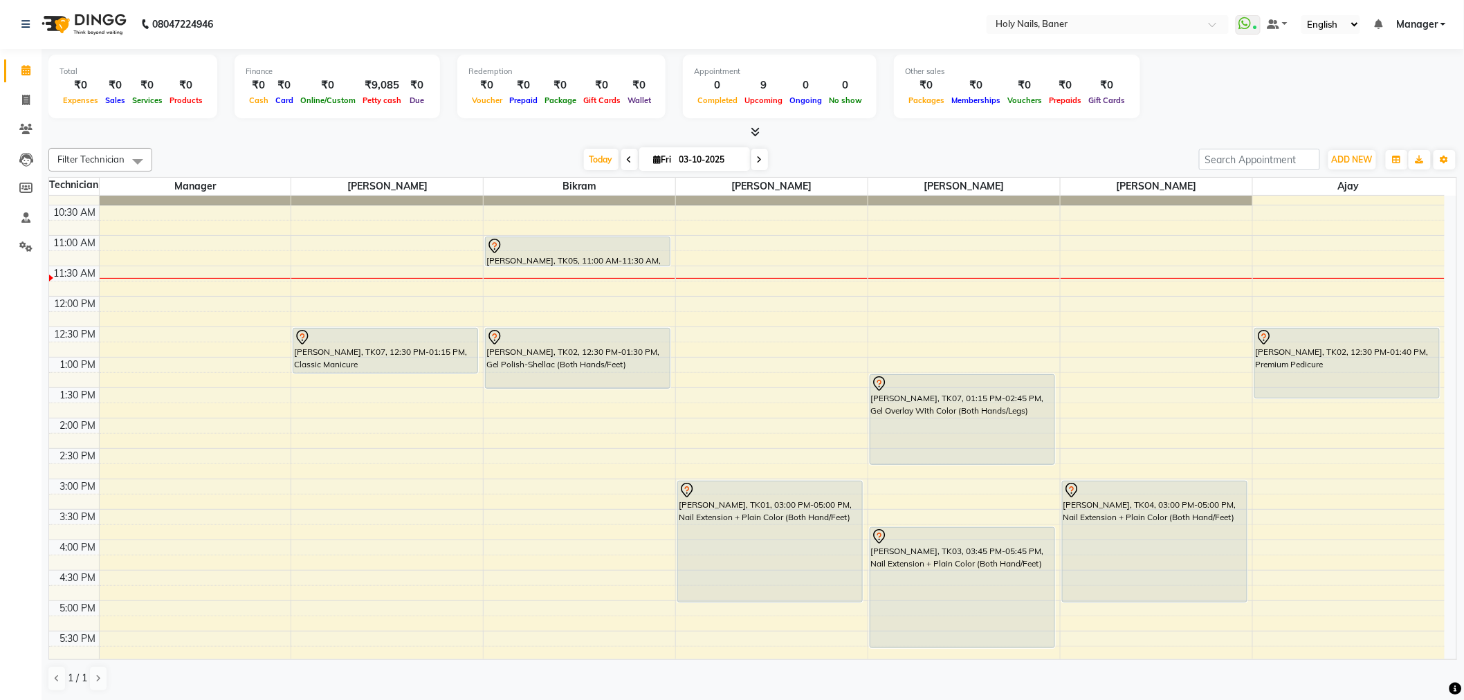
scroll to position [230, 0]
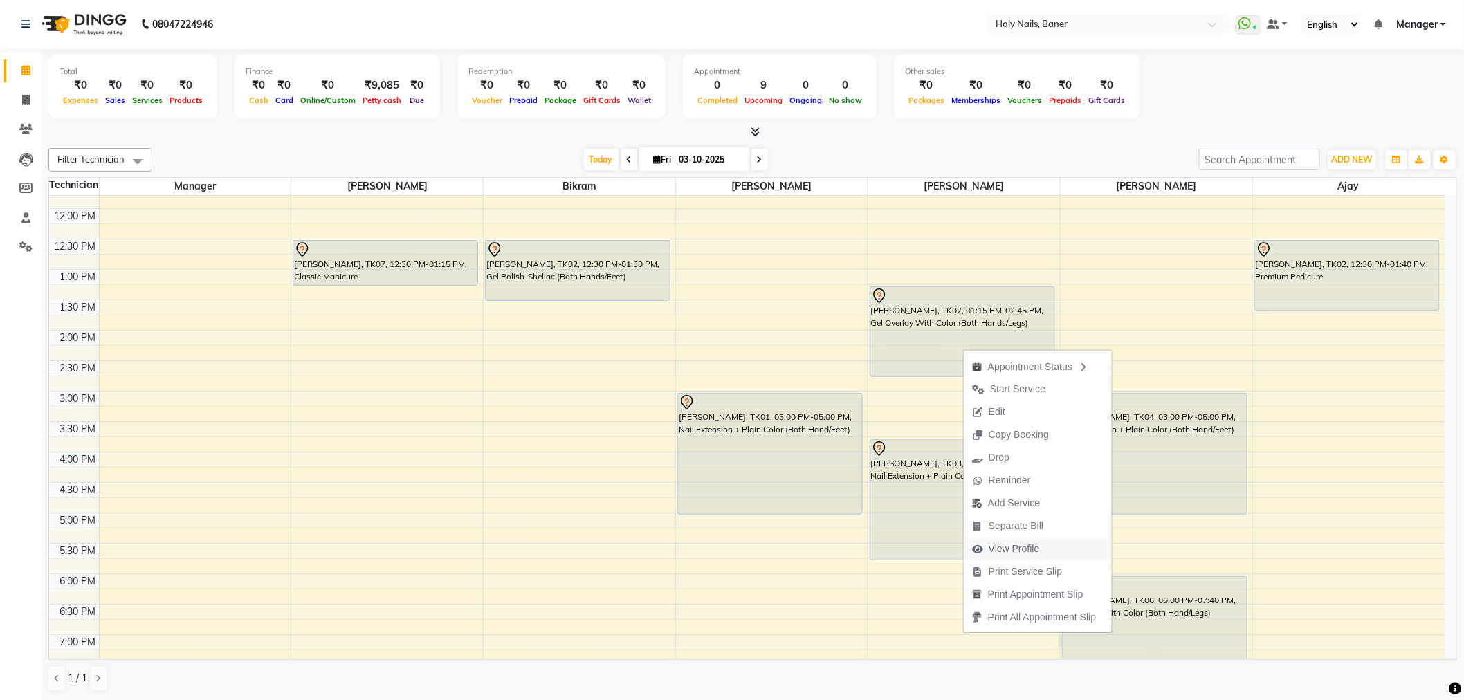
click at [1034, 552] on span "View Profile" at bounding box center [1013, 549] width 51 height 15
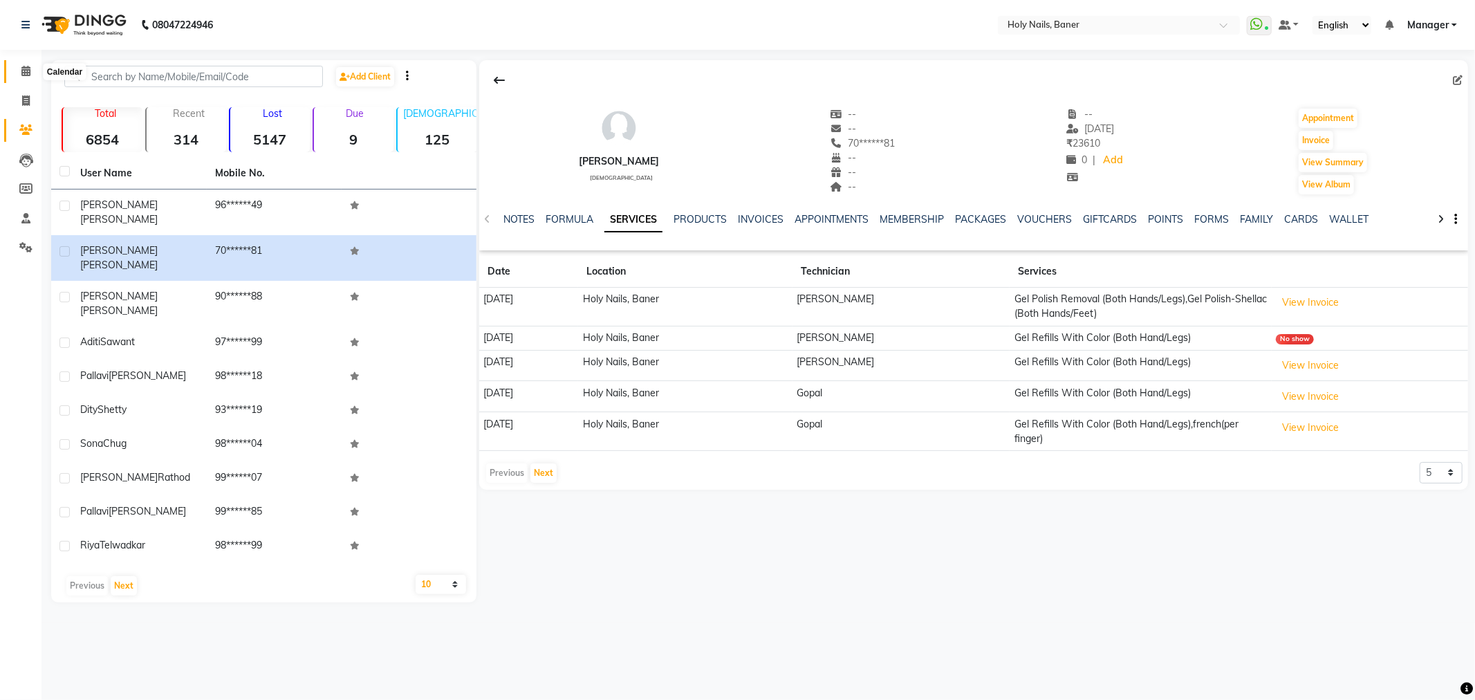
click at [19, 66] on span at bounding box center [26, 72] width 24 height 16
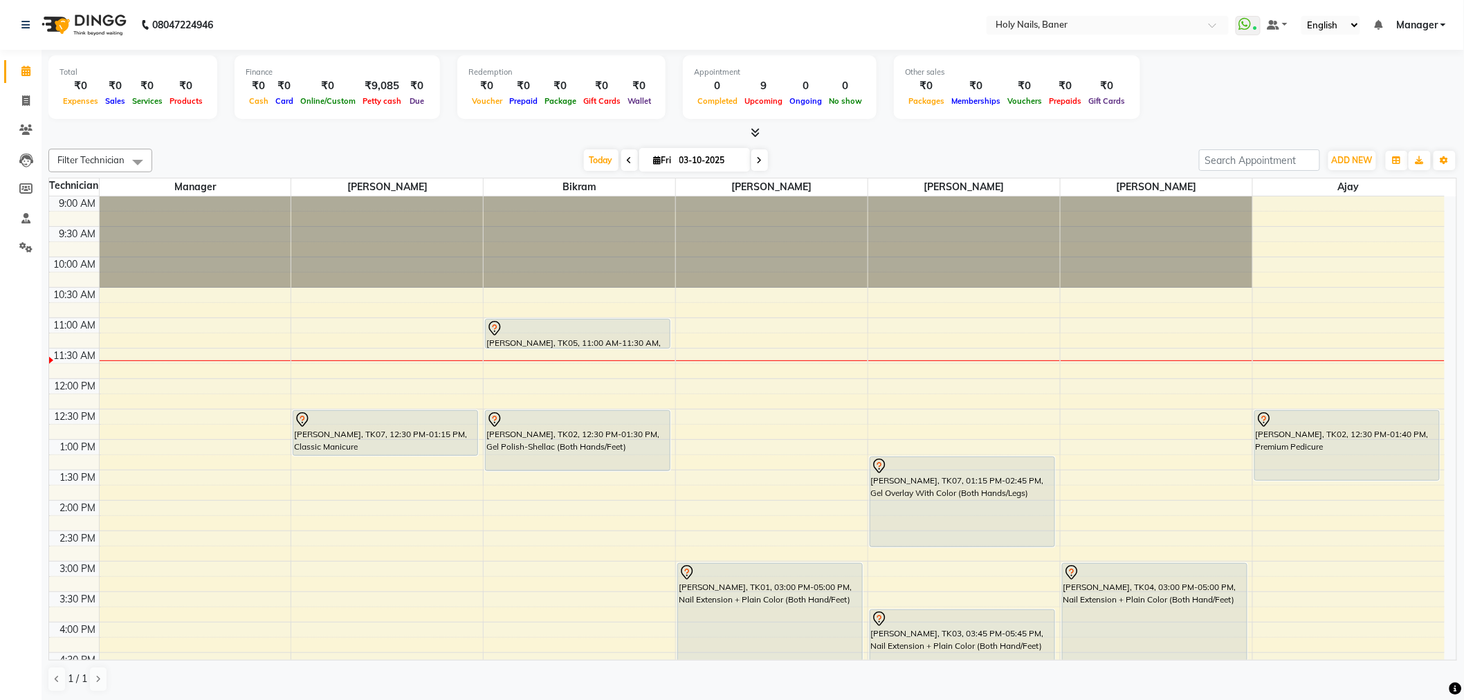
scroll to position [154, 0]
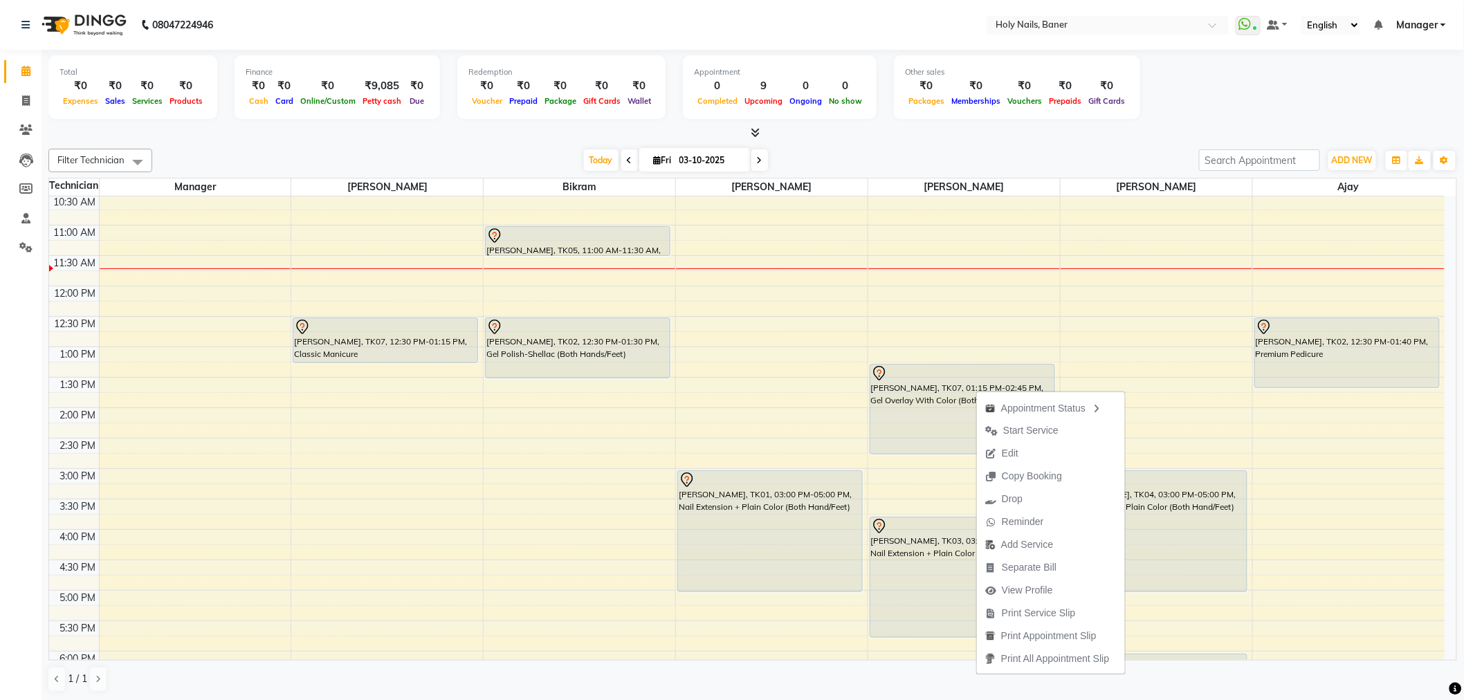
click at [1040, 153] on div "Today Fri 03-10-2025" at bounding box center [675, 160] width 1033 height 21
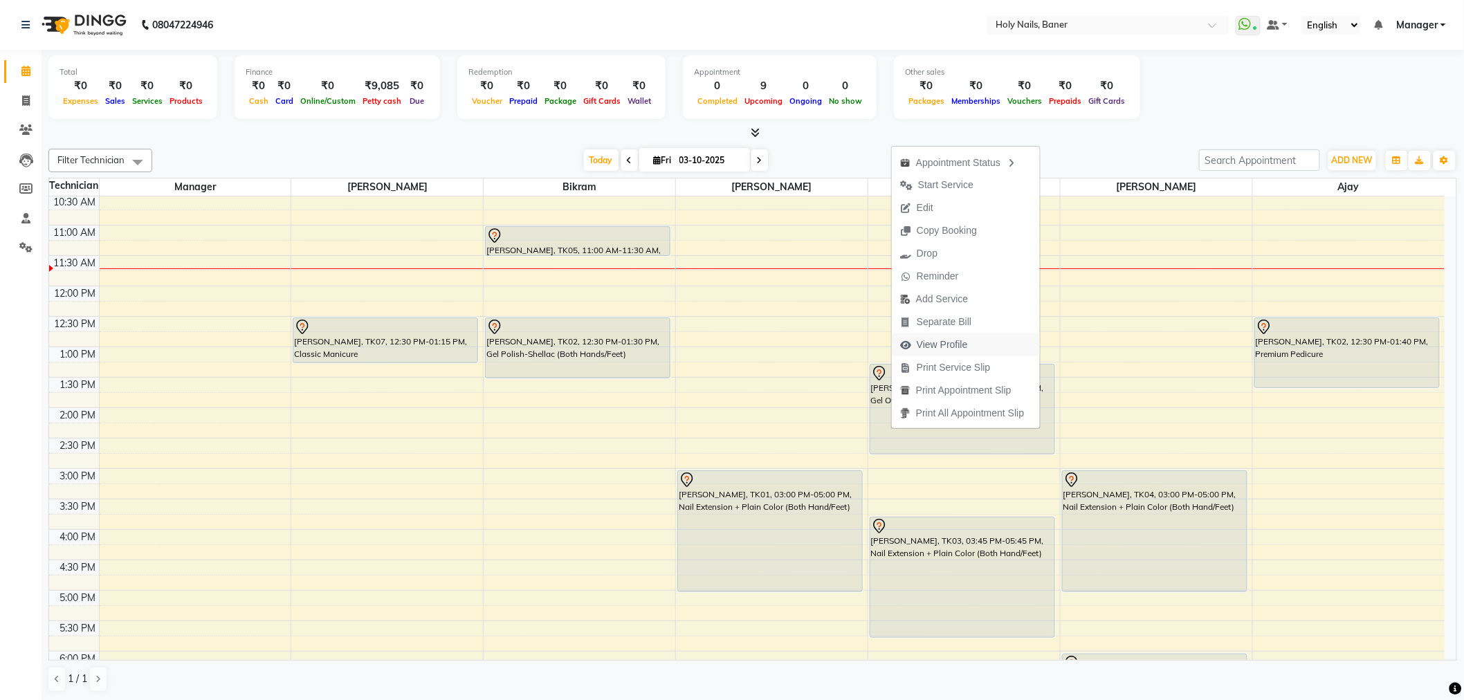
click at [952, 344] on span "View Profile" at bounding box center [942, 345] width 51 height 15
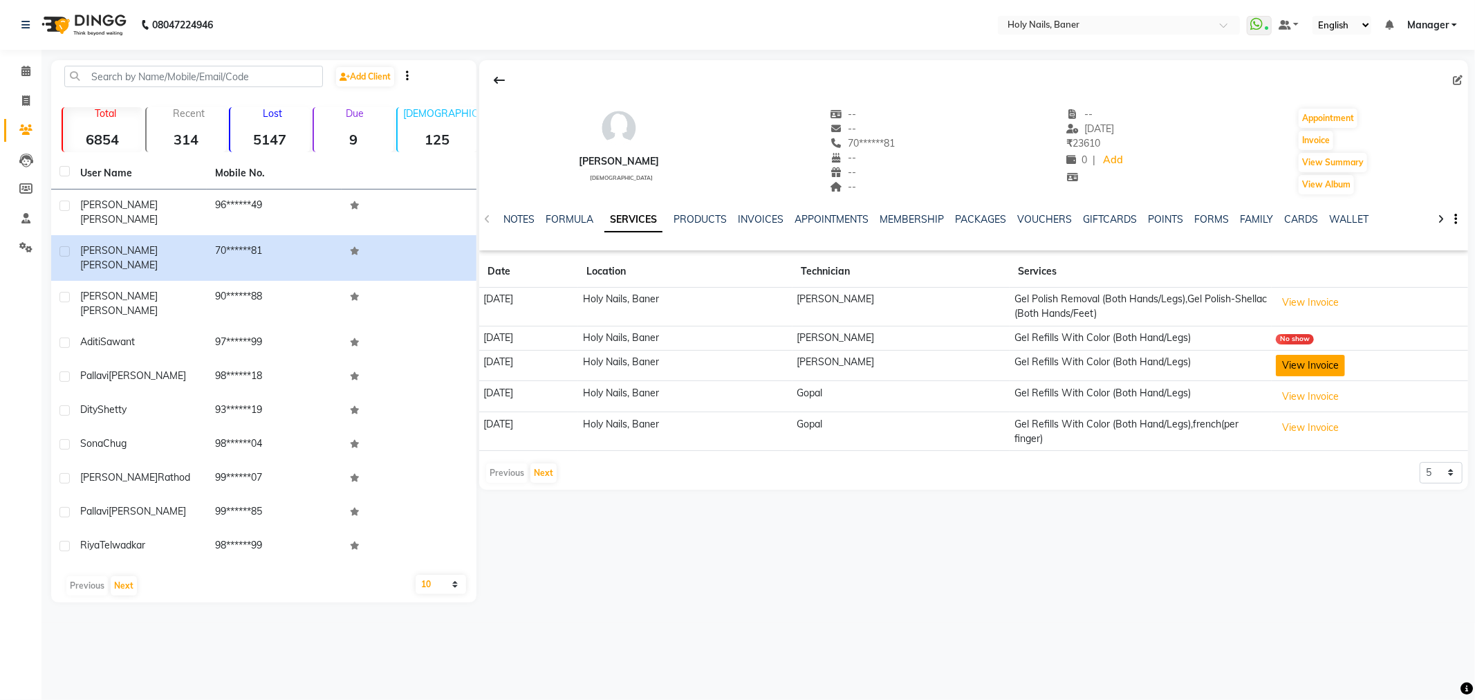
click at [1292, 371] on button "View Invoice" at bounding box center [1310, 365] width 69 height 21
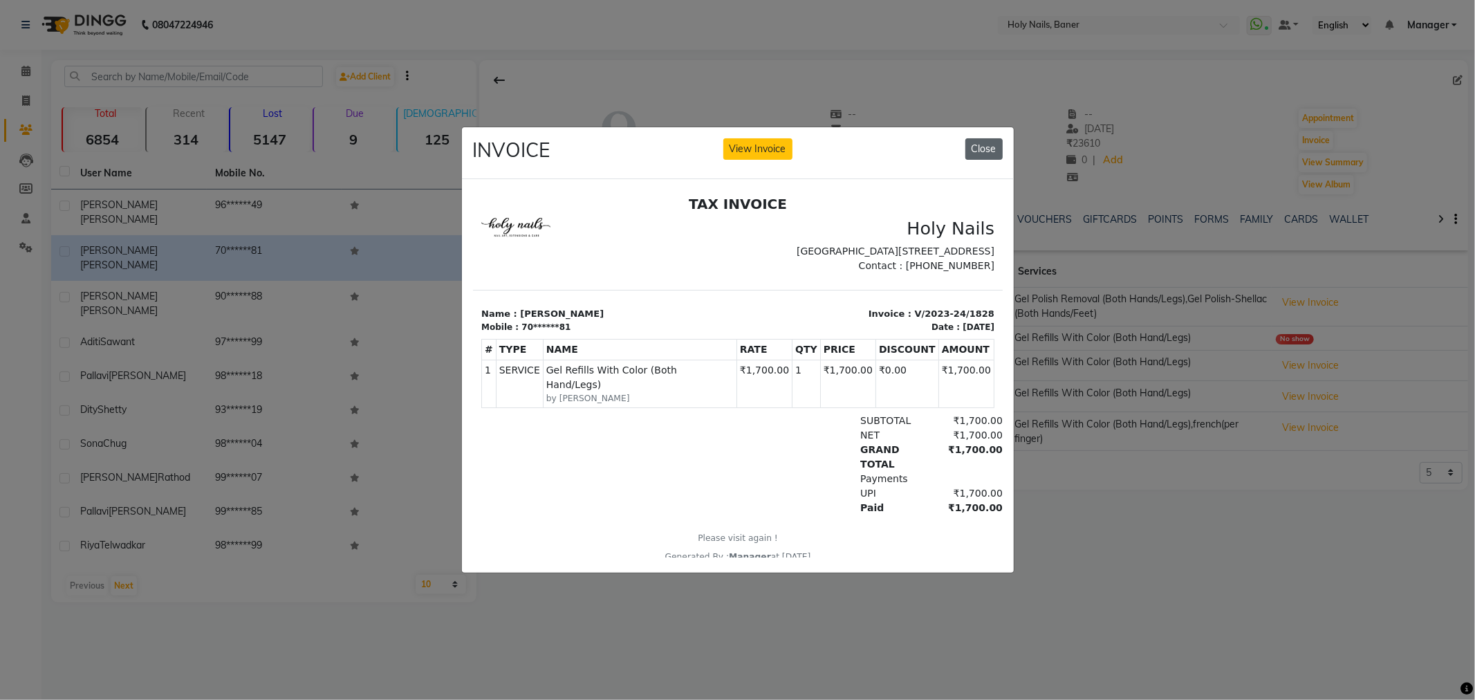
click at [984, 141] on button "Close" at bounding box center [984, 148] width 37 height 21
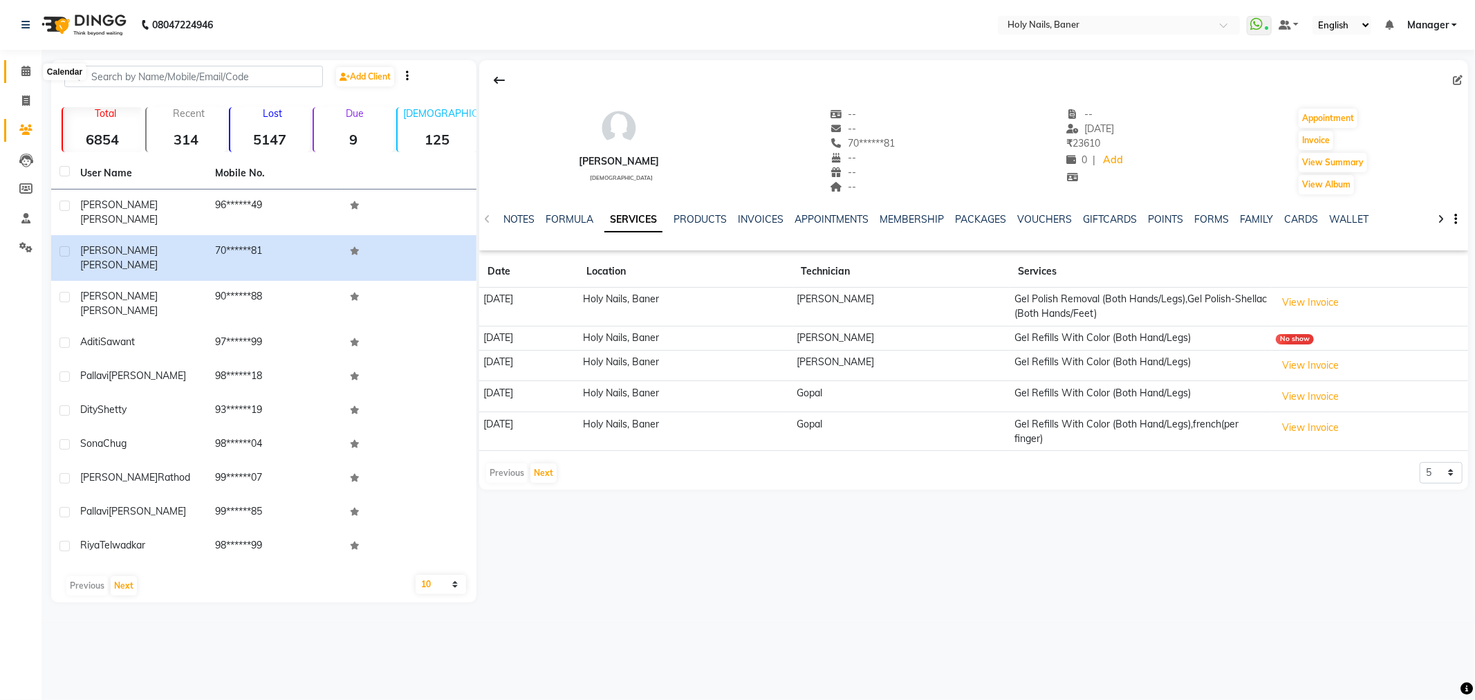
click at [23, 71] on icon at bounding box center [25, 71] width 9 height 10
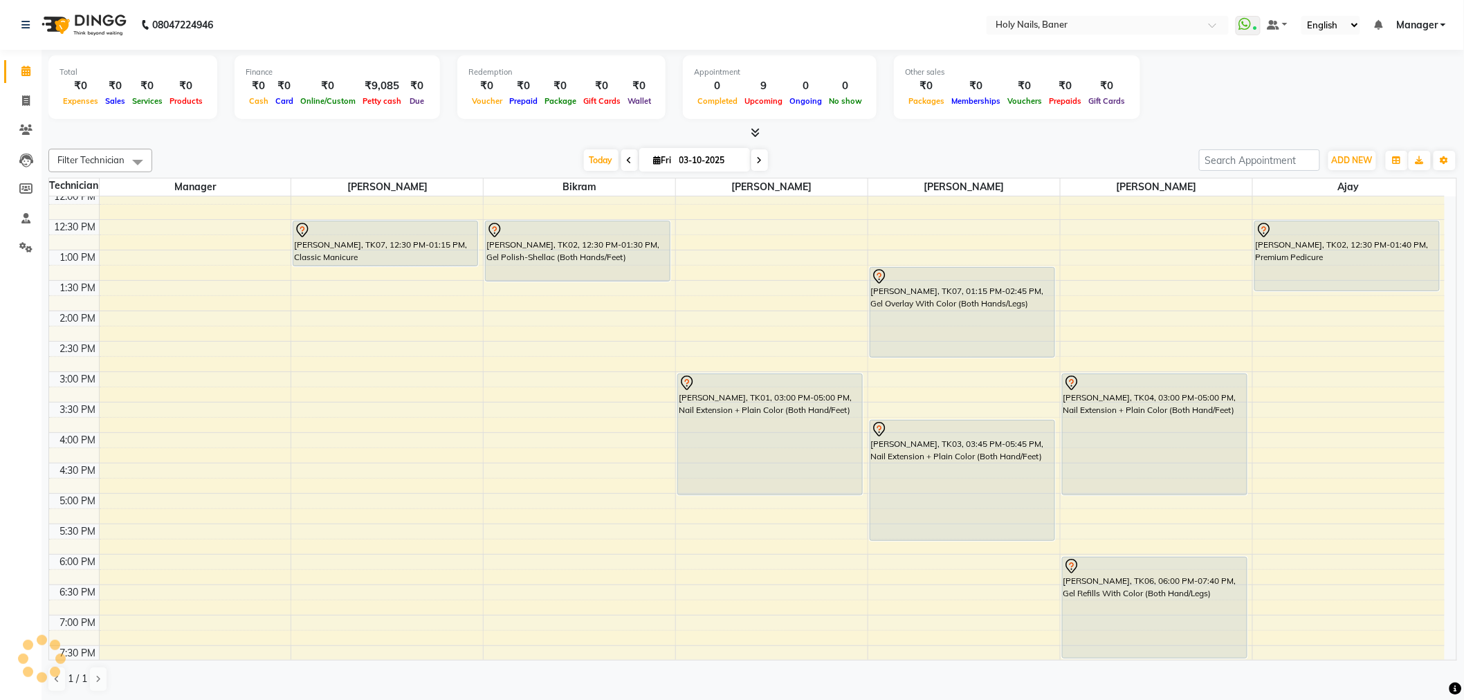
scroll to position [307, 0]
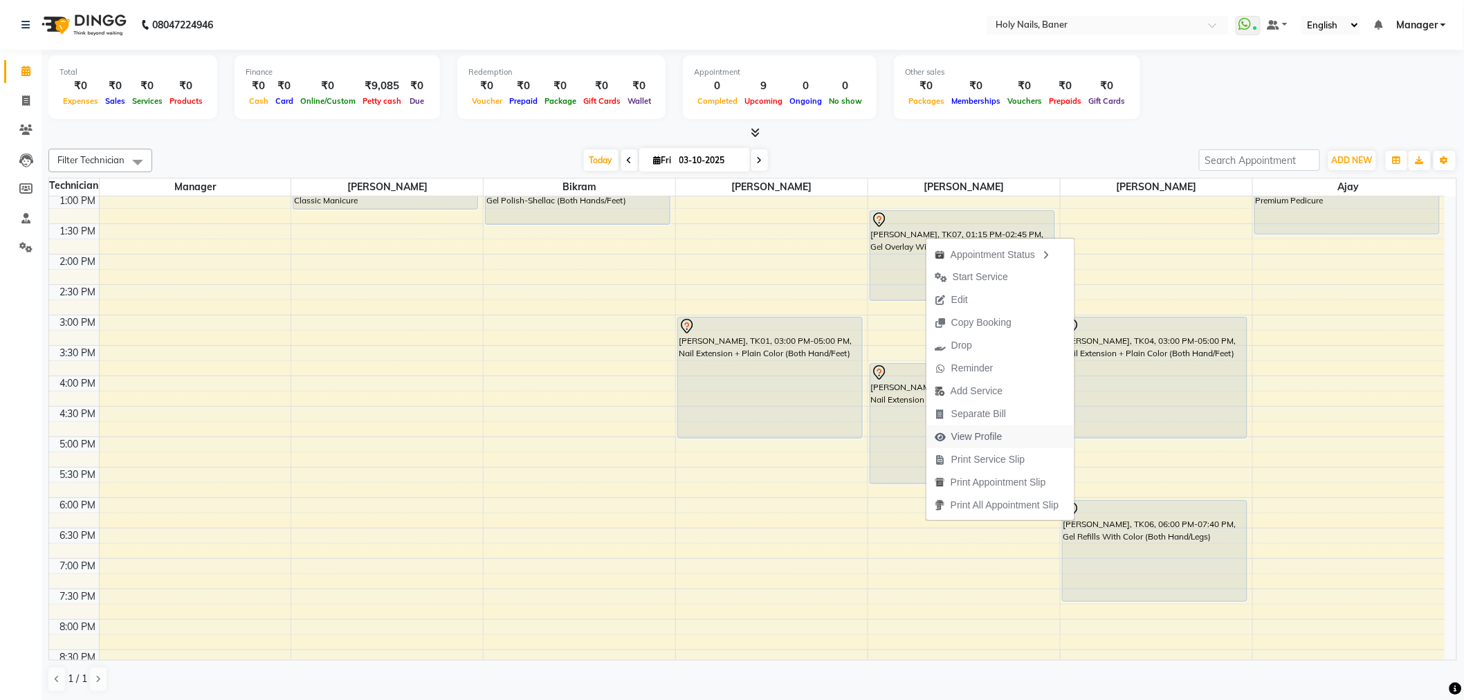
click at [978, 433] on span "View Profile" at bounding box center [976, 437] width 51 height 15
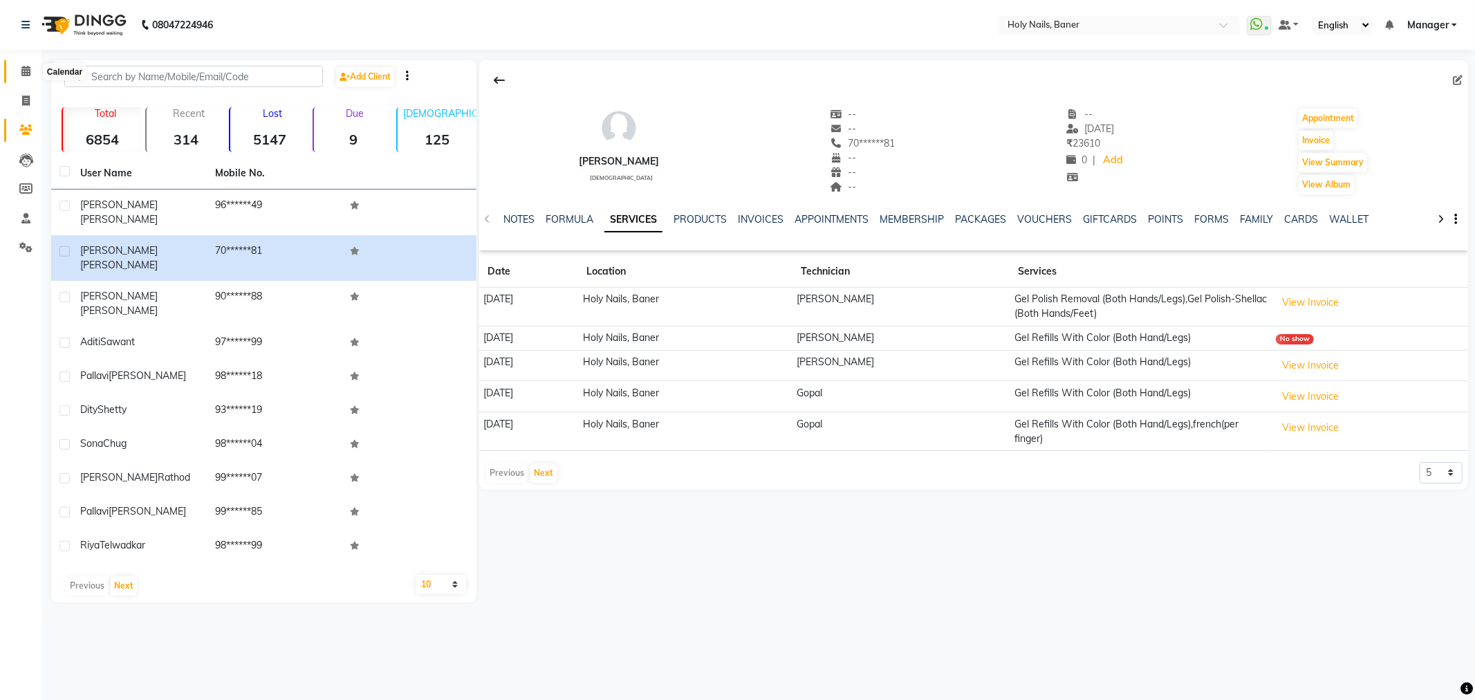
click at [30, 71] on span at bounding box center [26, 72] width 24 height 16
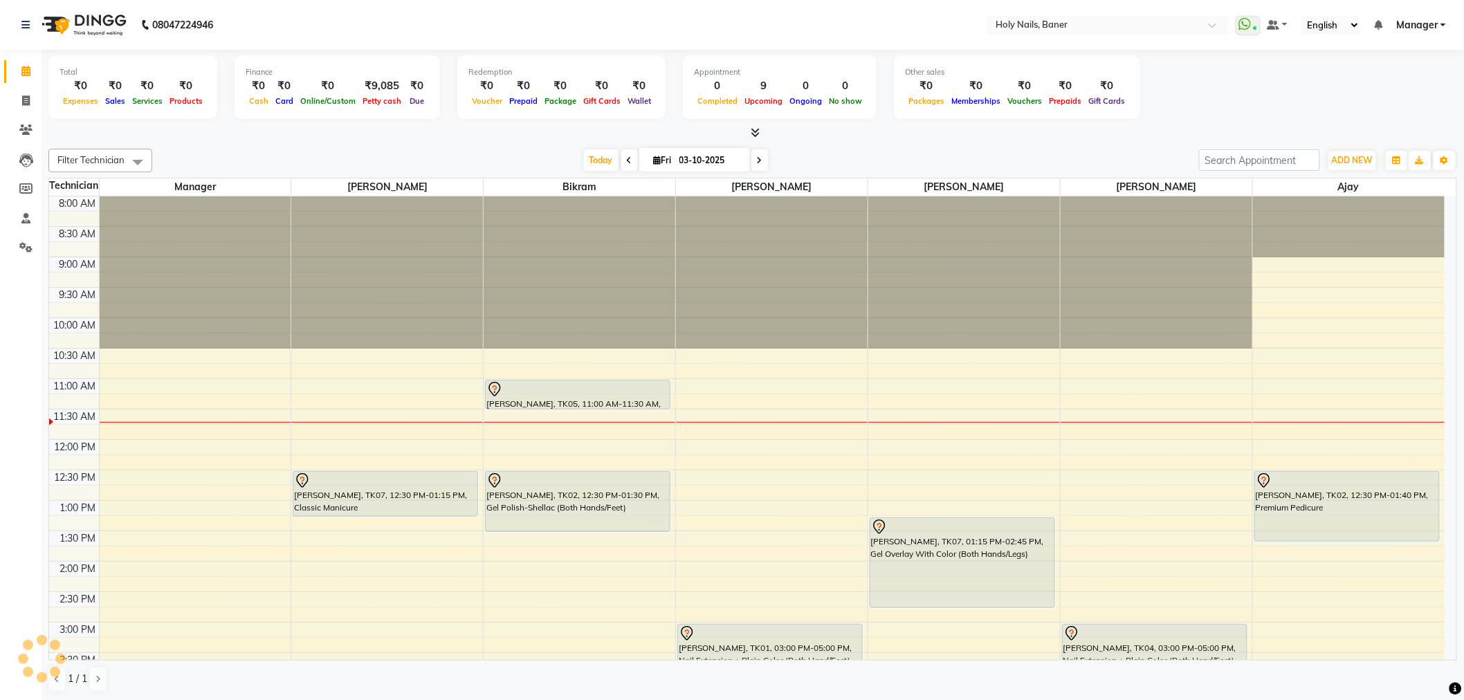
scroll to position [183, 0]
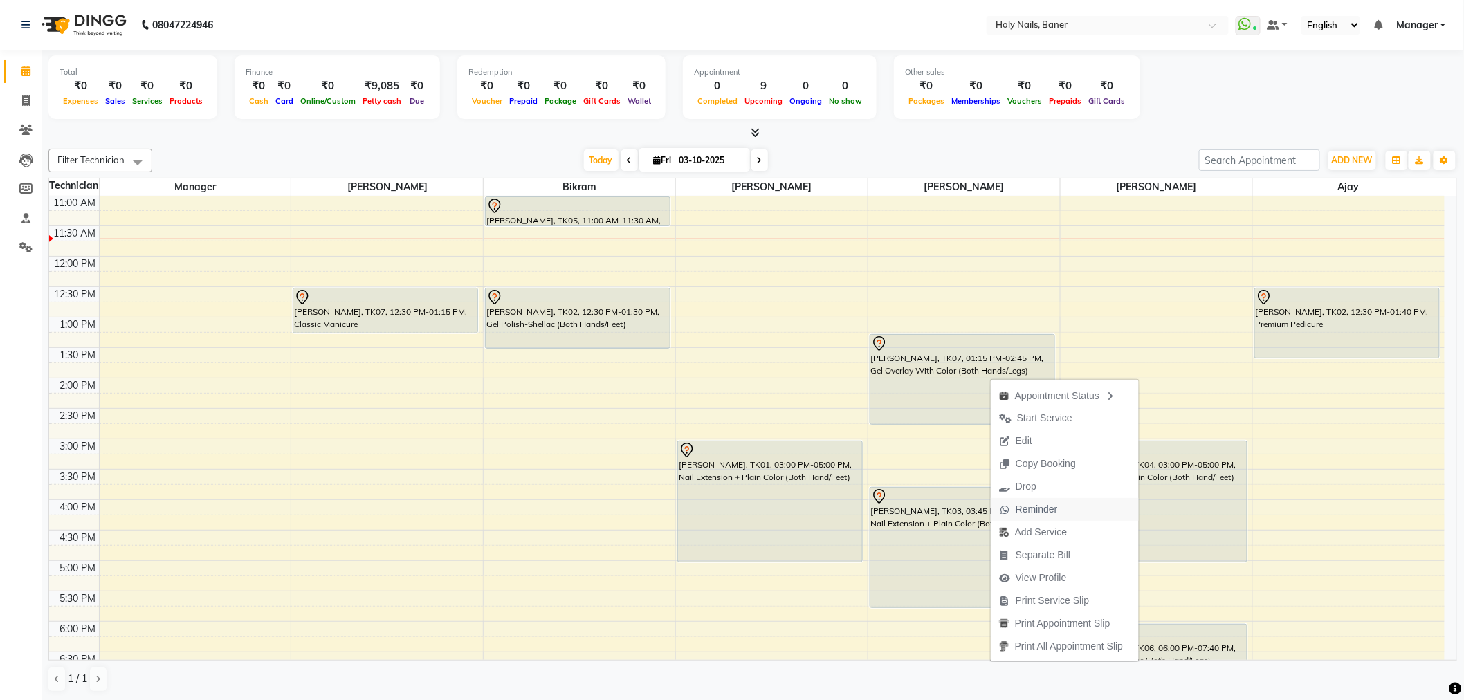
click at [1035, 510] on span "Reminder" at bounding box center [1036, 509] width 42 height 15
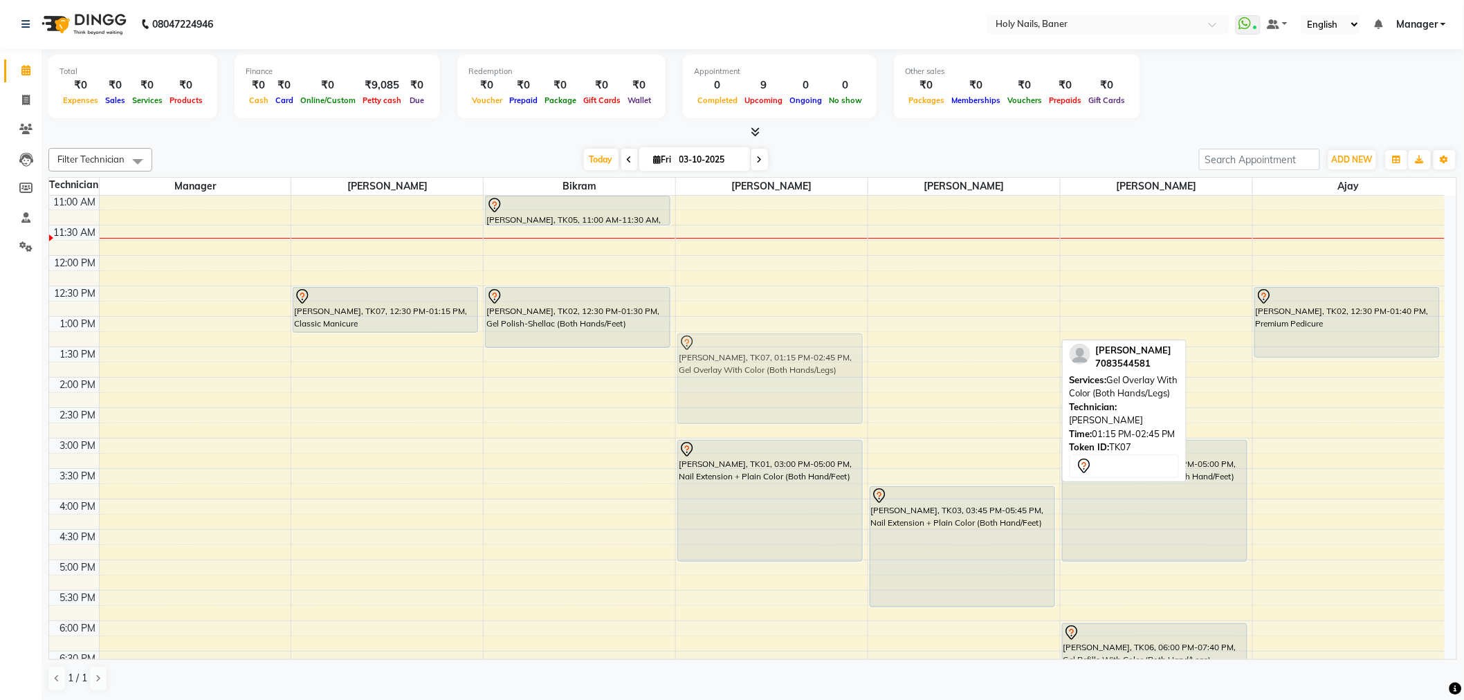
drag, startPoint x: 964, startPoint y: 365, endPoint x: 831, endPoint y: 360, distance: 132.9
click at [831, 360] on tr "Kinnari Gururaj, TK07, 12:30 PM-01:15 PM, Classic Manicure Aditi Sawant, TK05, …" at bounding box center [746, 437] width 1395 height 851
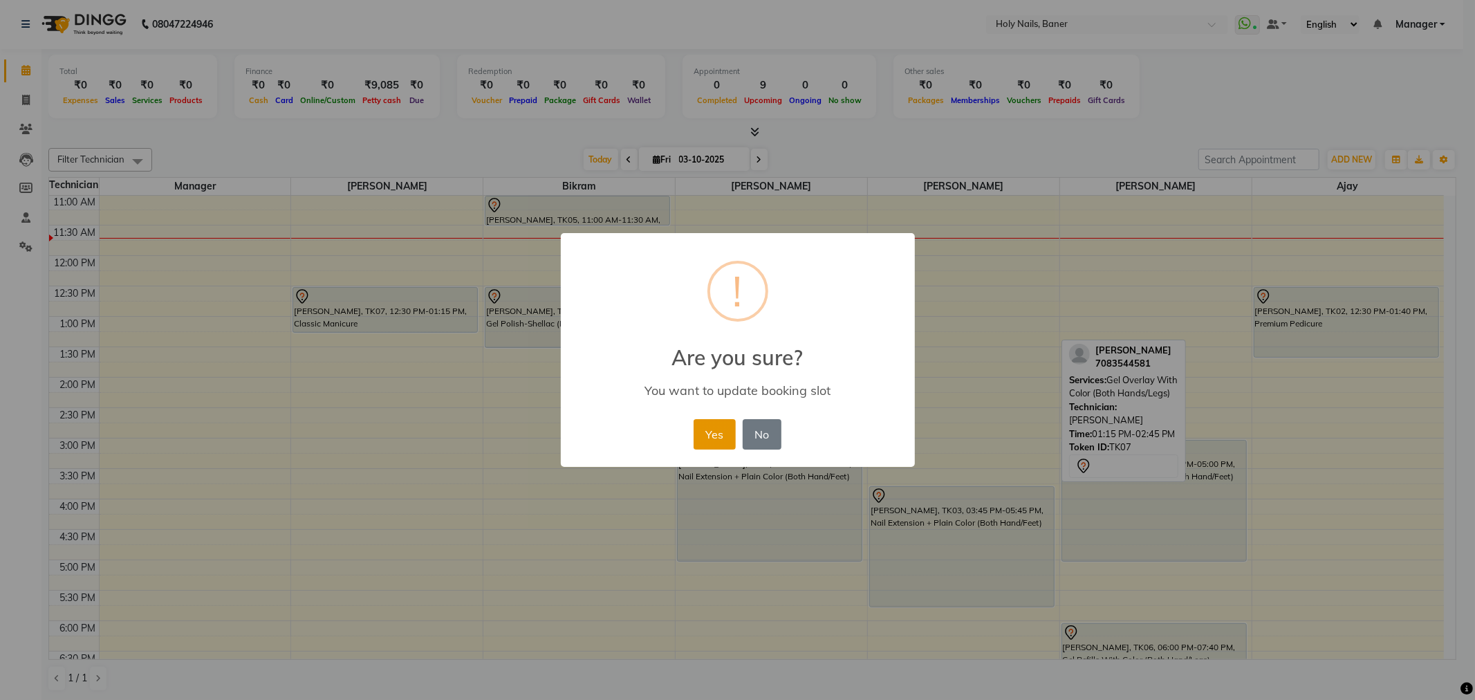
click at [713, 436] on button "Yes" at bounding box center [715, 434] width 42 height 30
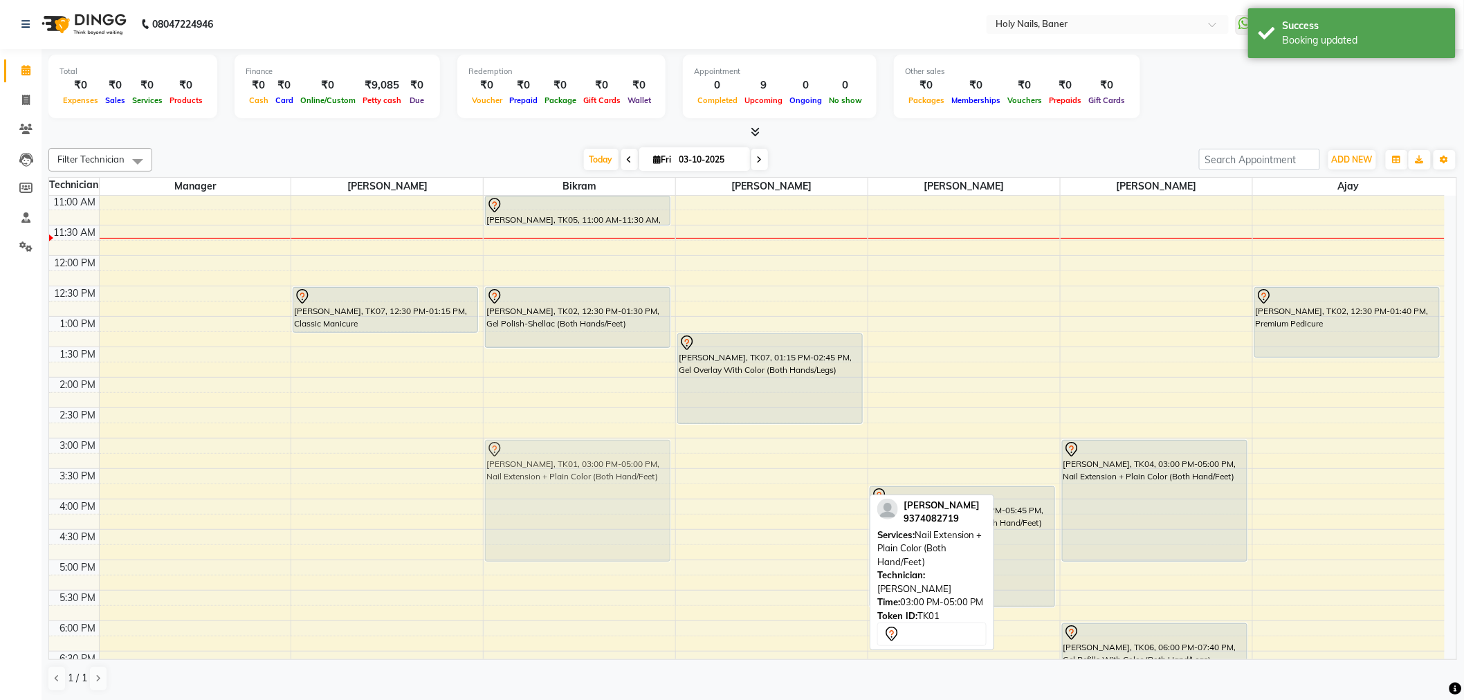
drag, startPoint x: 761, startPoint y: 486, endPoint x: 627, endPoint y: 484, distance: 133.5
click at [627, 484] on tr "Kinnari Gururaj, TK07, 12:30 PM-01:15 PM, Classic Manicure Aditi Sawant, TK05, …" at bounding box center [746, 437] width 1395 height 851
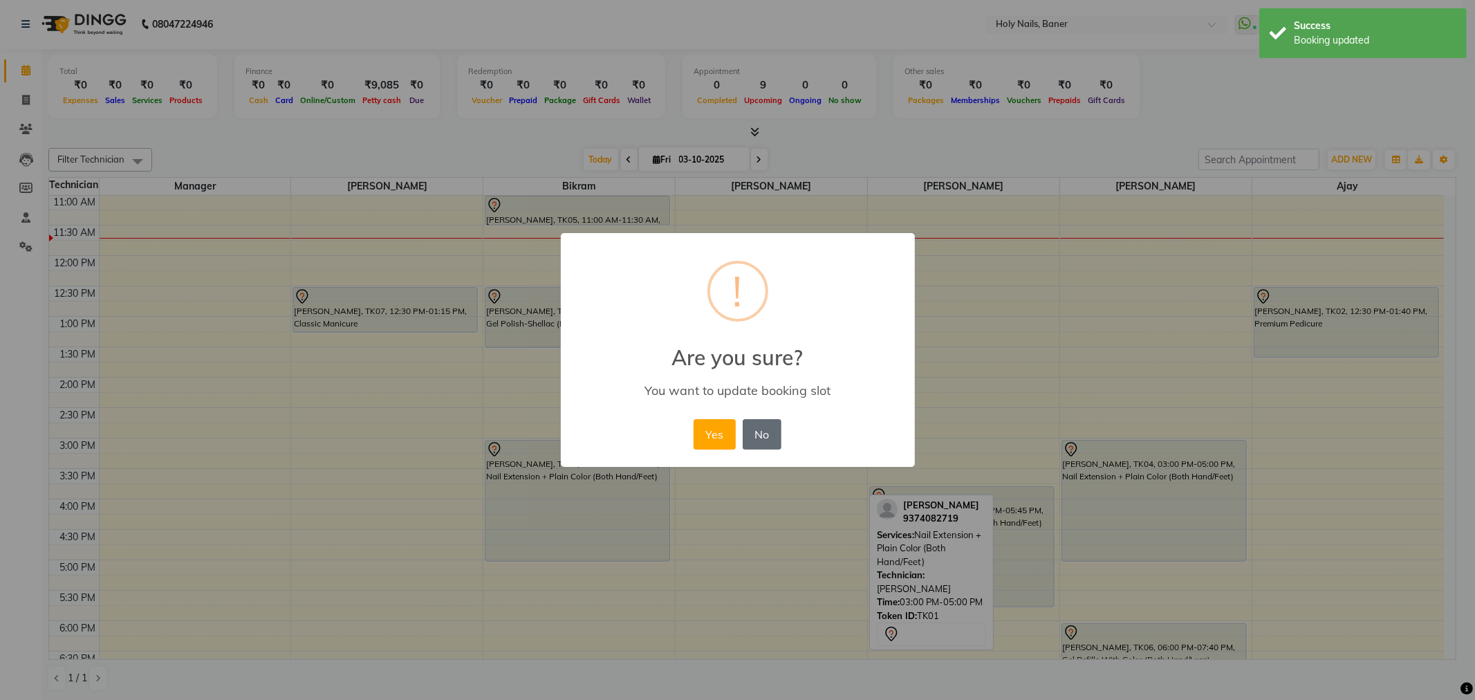
click at [752, 431] on button "No" at bounding box center [762, 434] width 39 height 30
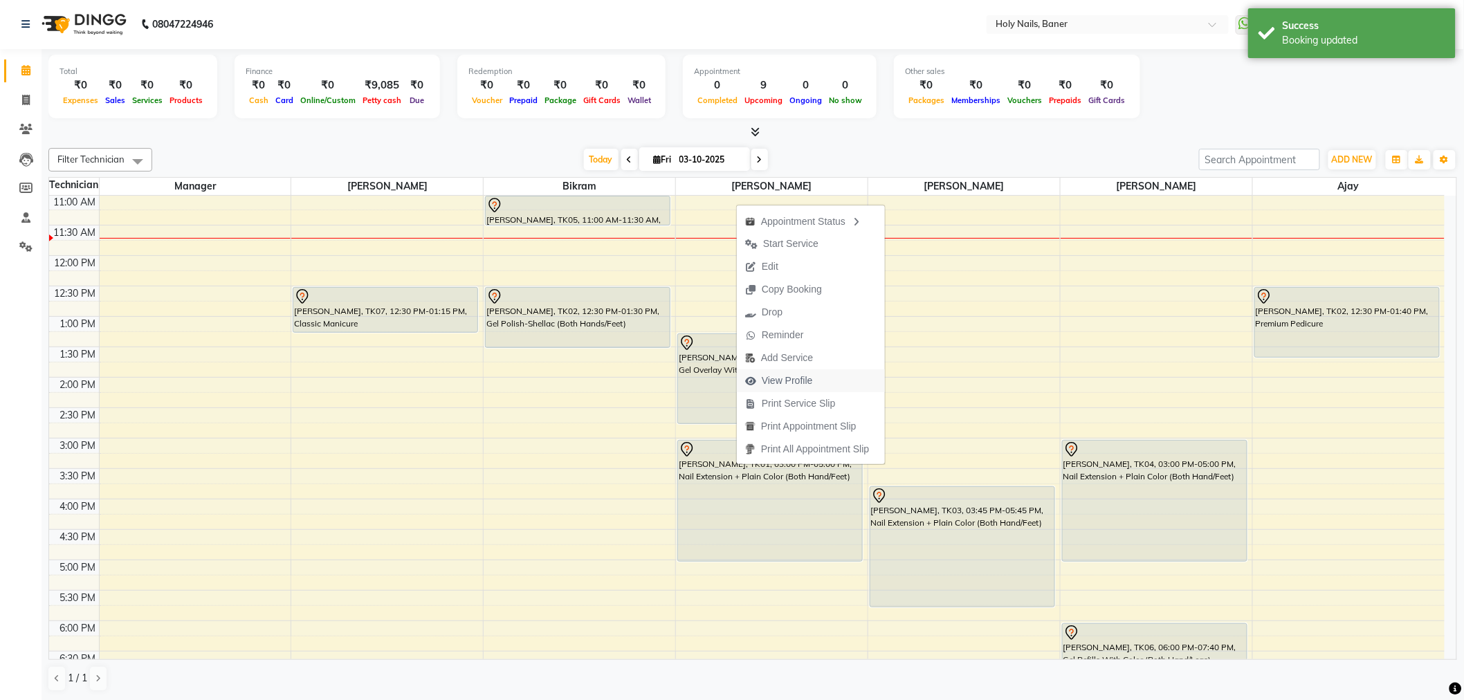
click at [783, 378] on span "View Profile" at bounding box center [787, 381] width 51 height 15
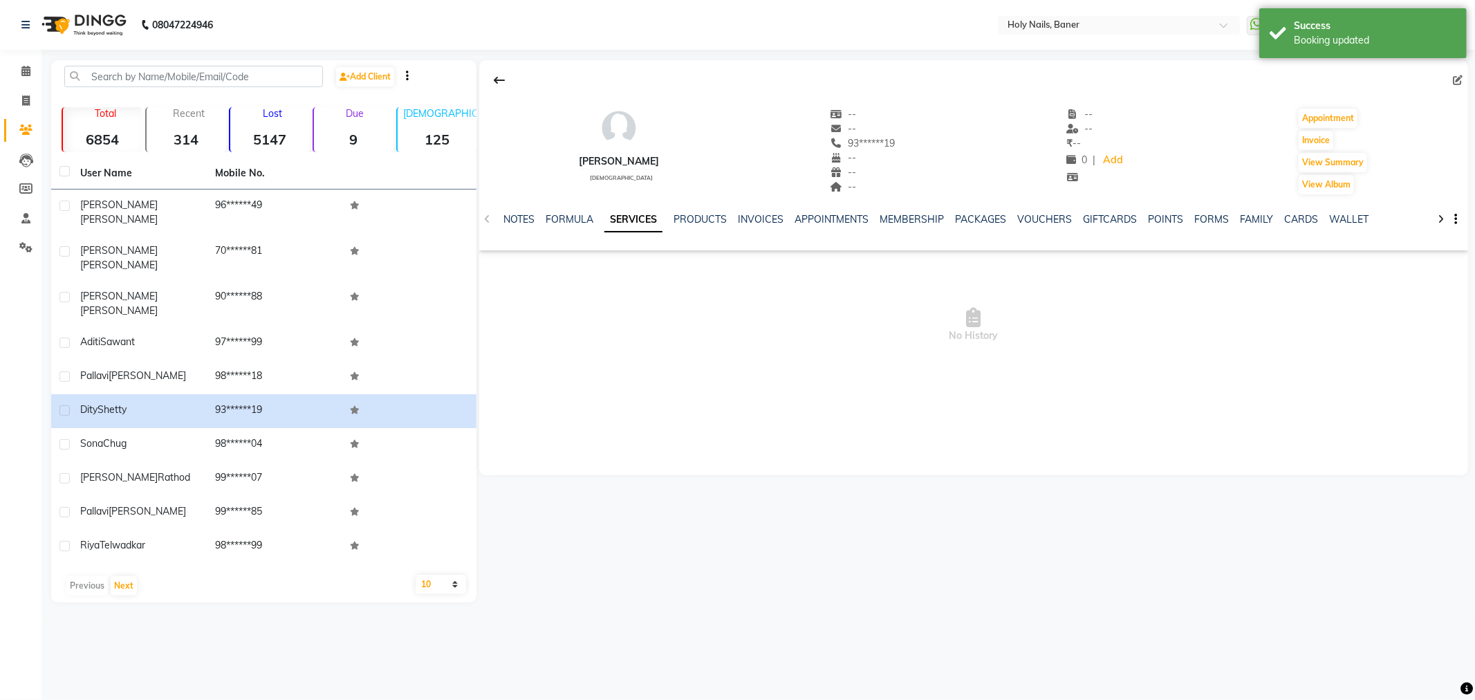
click at [714, 212] on div "PRODUCTS" at bounding box center [700, 219] width 53 height 15
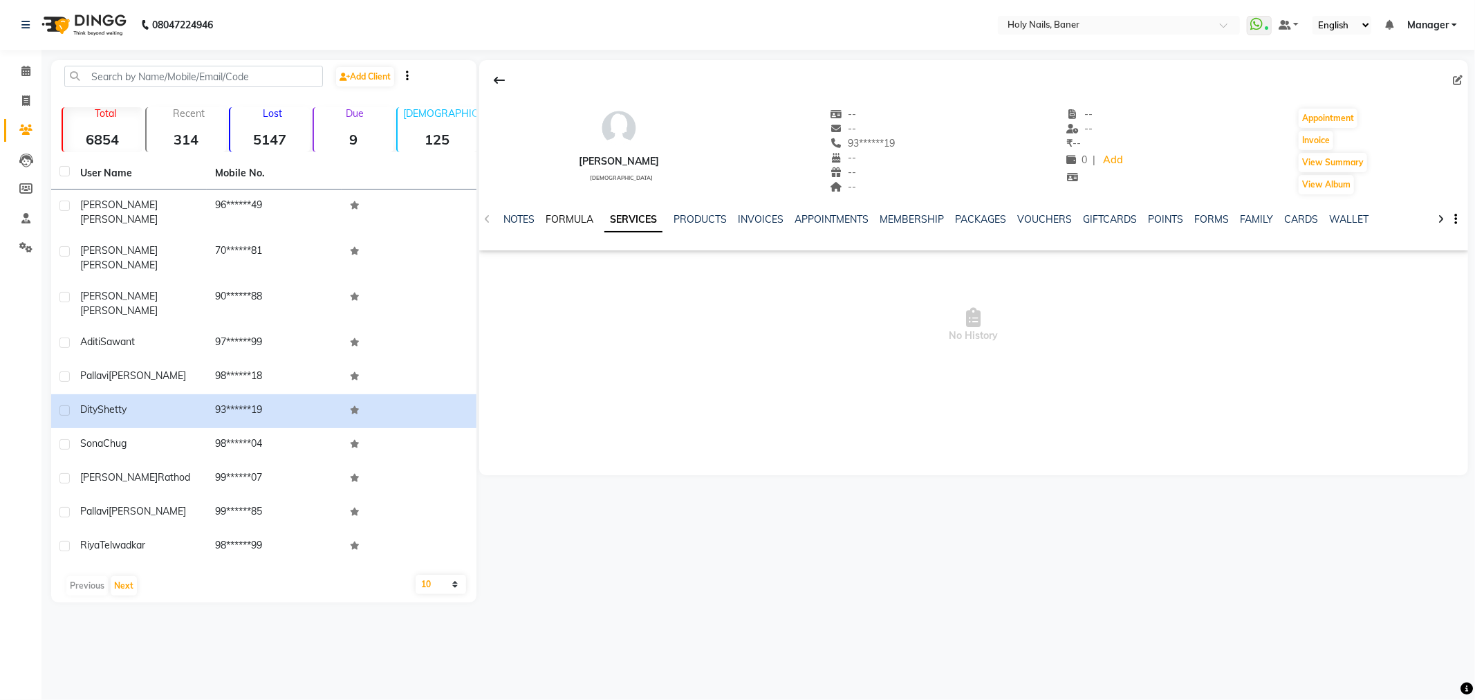
click at [566, 219] on link "FORMULA" at bounding box center [570, 219] width 48 height 12
click at [522, 217] on link "NOTES" at bounding box center [519, 219] width 31 height 12
click at [488, 213] on div "NOTES FORMULA SERVICES PRODUCTS INVOICES APPOINTMENTS MEMBERSHIP PACKAGES VOUCH…" at bounding box center [973, 220] width 989 height 48
click at [581, 220] on link "FORMULA" at bounding box center [582, 219] width 48 height 12
click at [634, 220] on link "SERVICES" at bounding box center [639, 219] width 47 height 12
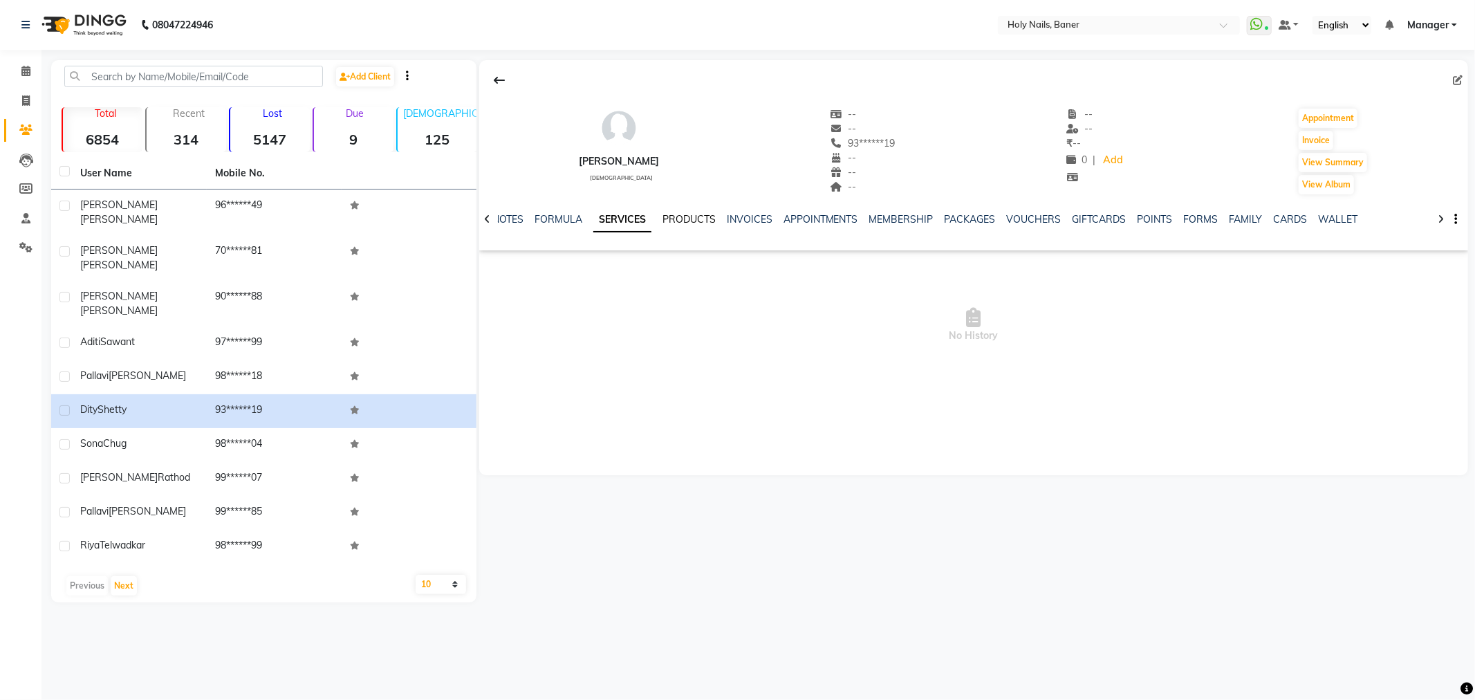
click at [690, 217] on link "PRODUCTS" at bounding box center [689, 219] width 53 height 12
click at [735, 213] on link "INVOICES" at bounding box center [740, 219] width 46 height 12
click at [776, 213] on link "APPOINTMENTS" at bounding box center [799, 219] width 75 height 12
click at [6, 73] on link "Calendar" at bounding box center [20, 71] width 33 height 23
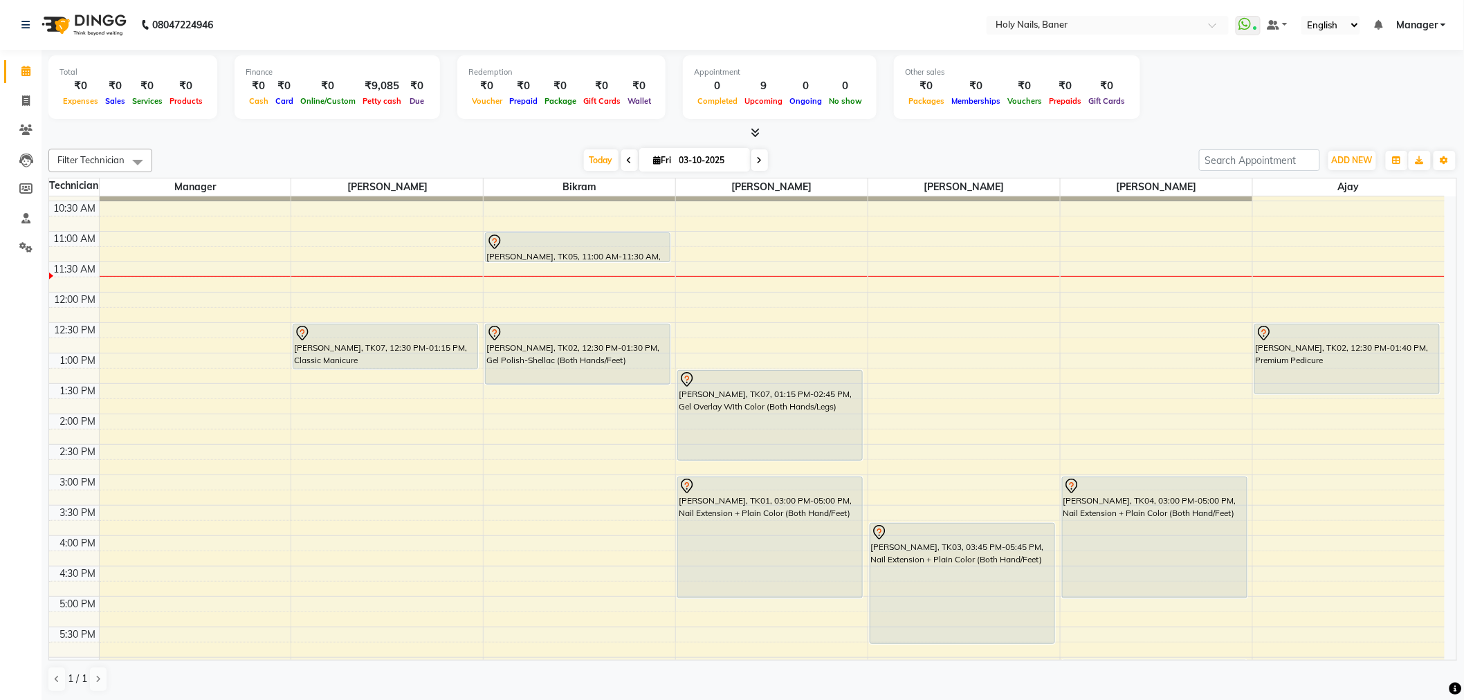
scroll to position [307, 0]
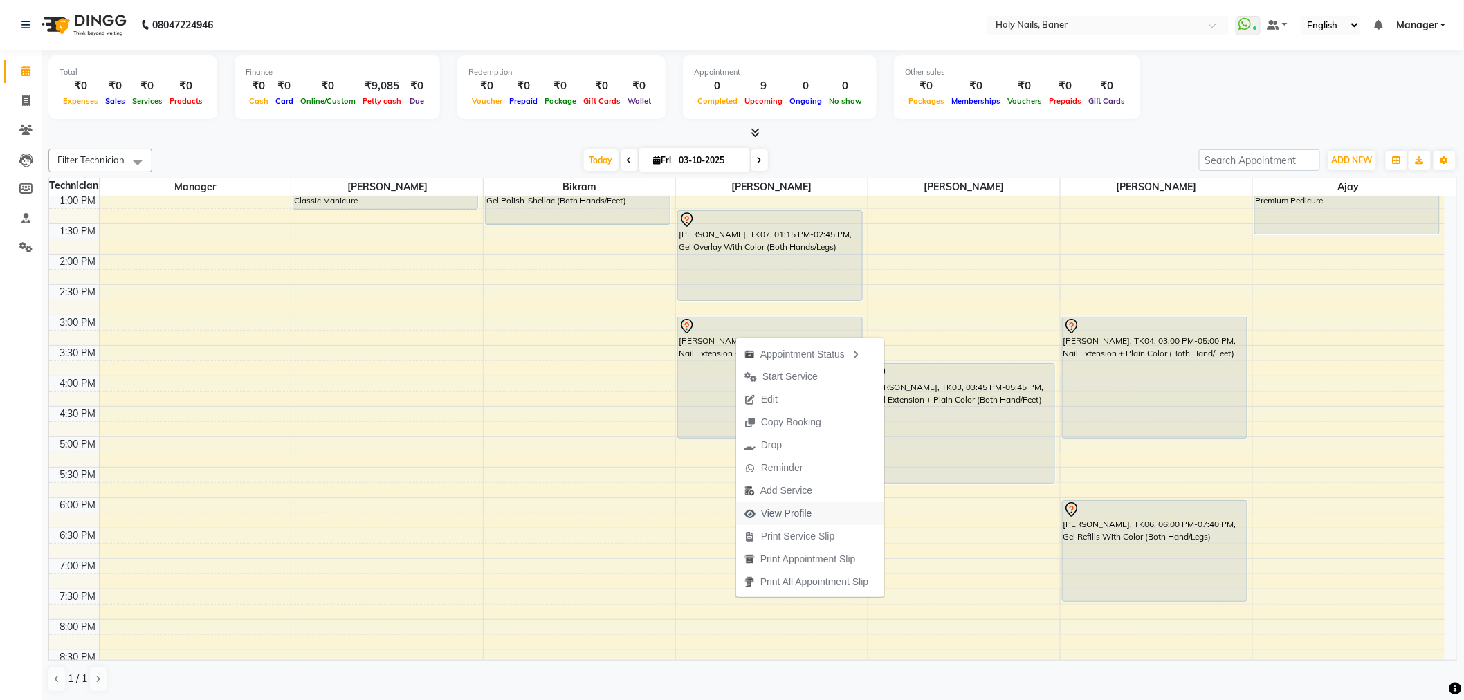
click at [789, 514] on span "View Profile" at bounding box center [786, 513] width 51 height 15
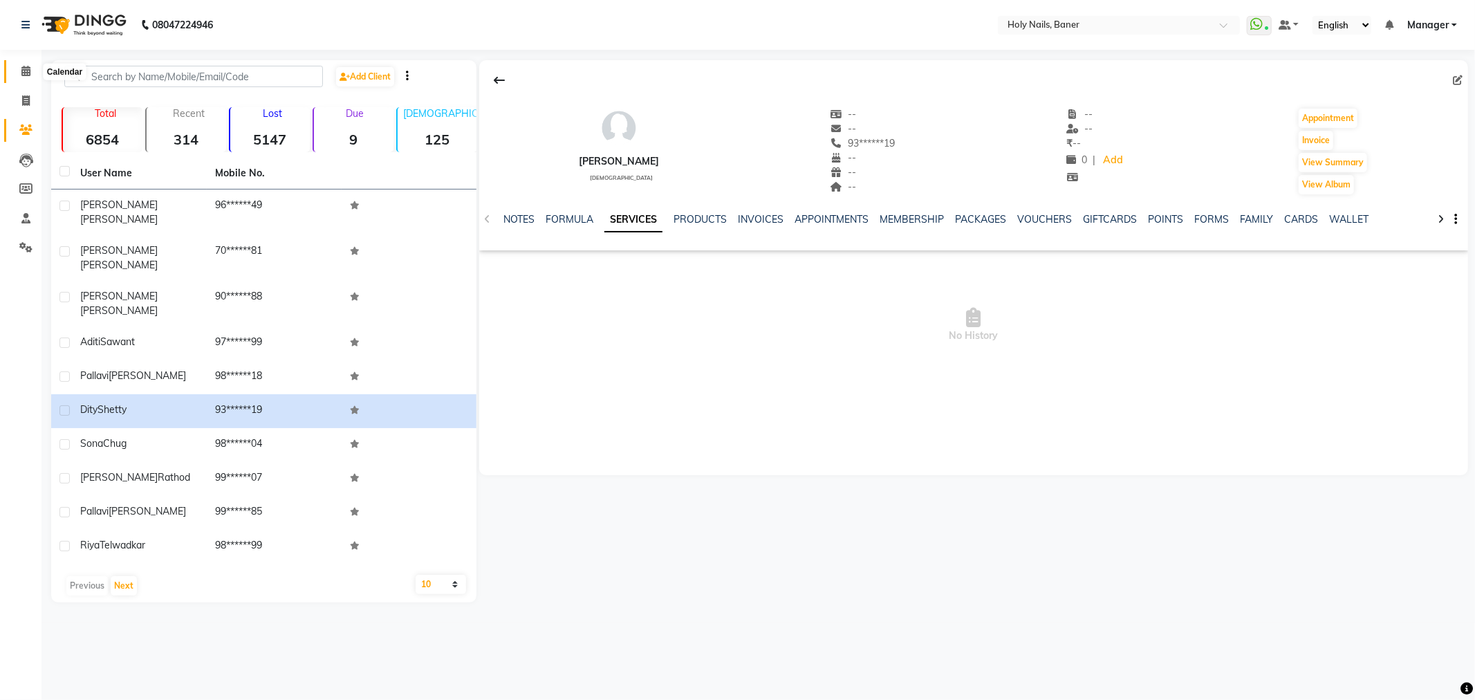
click at [21, 76] on icon at bounding box center [25, 71] width 9 height 10
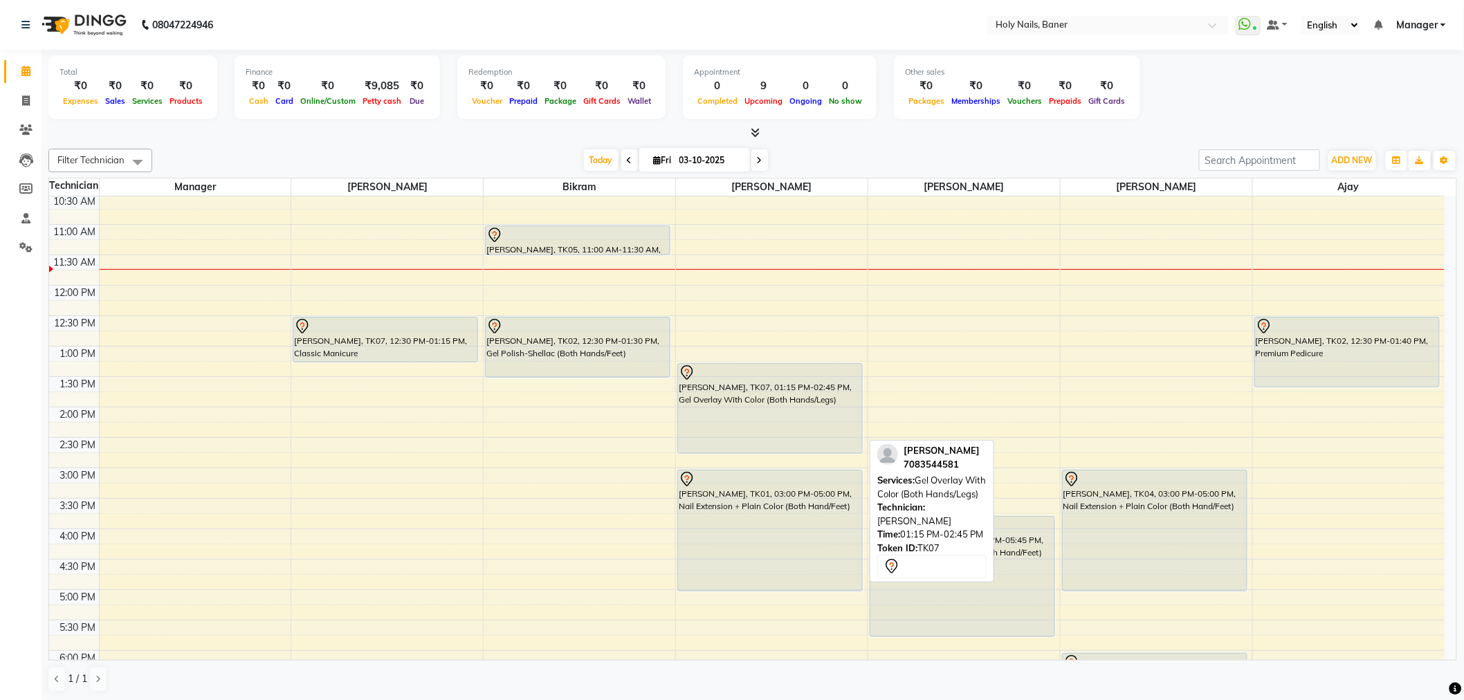
scroll to position [154, 0]
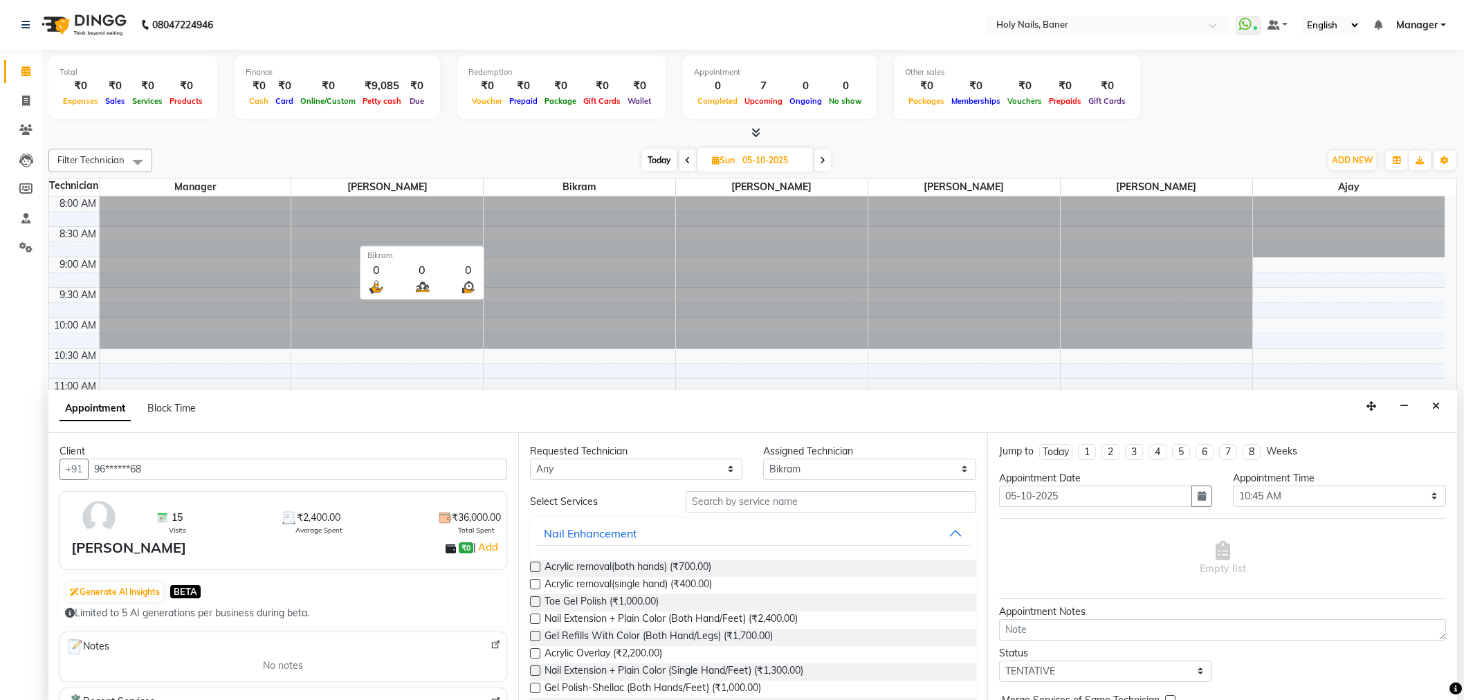
select select "58118"
select select "645"
select select "tentative"
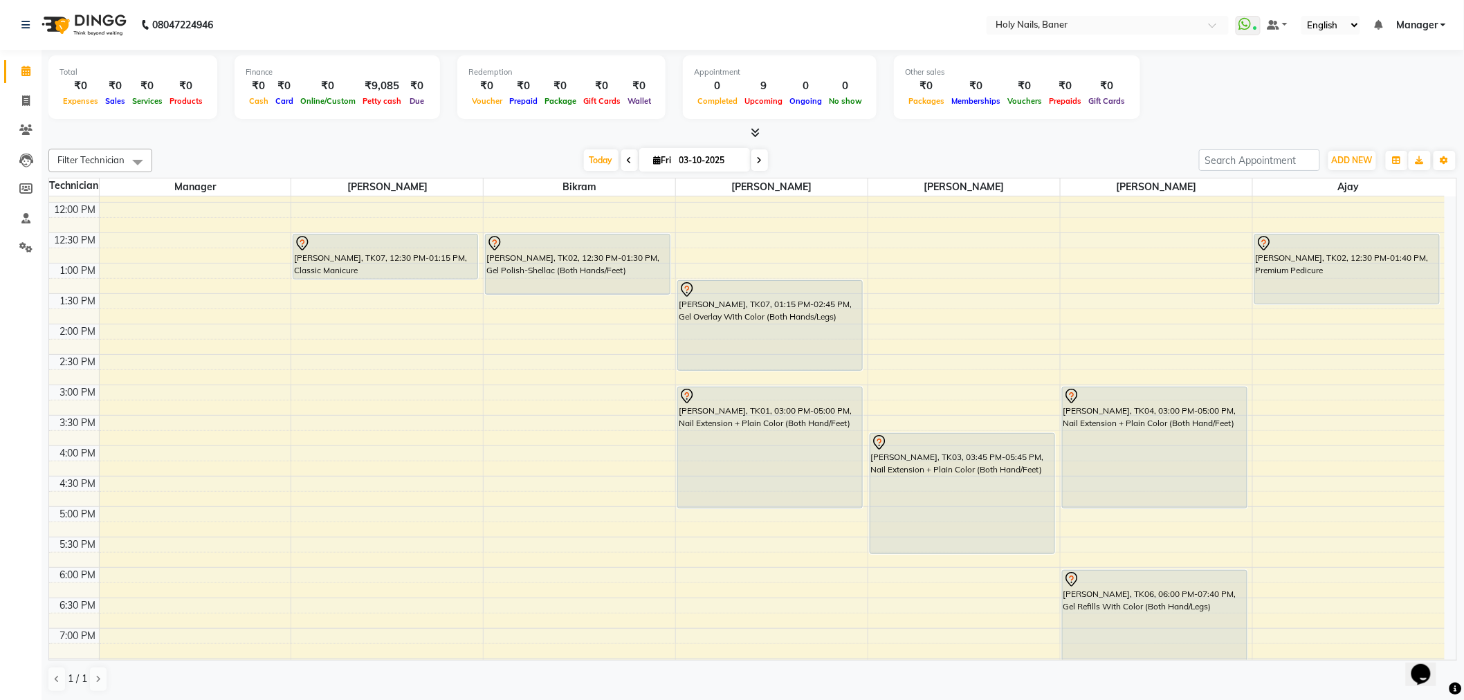
scroll to position [230, 0]
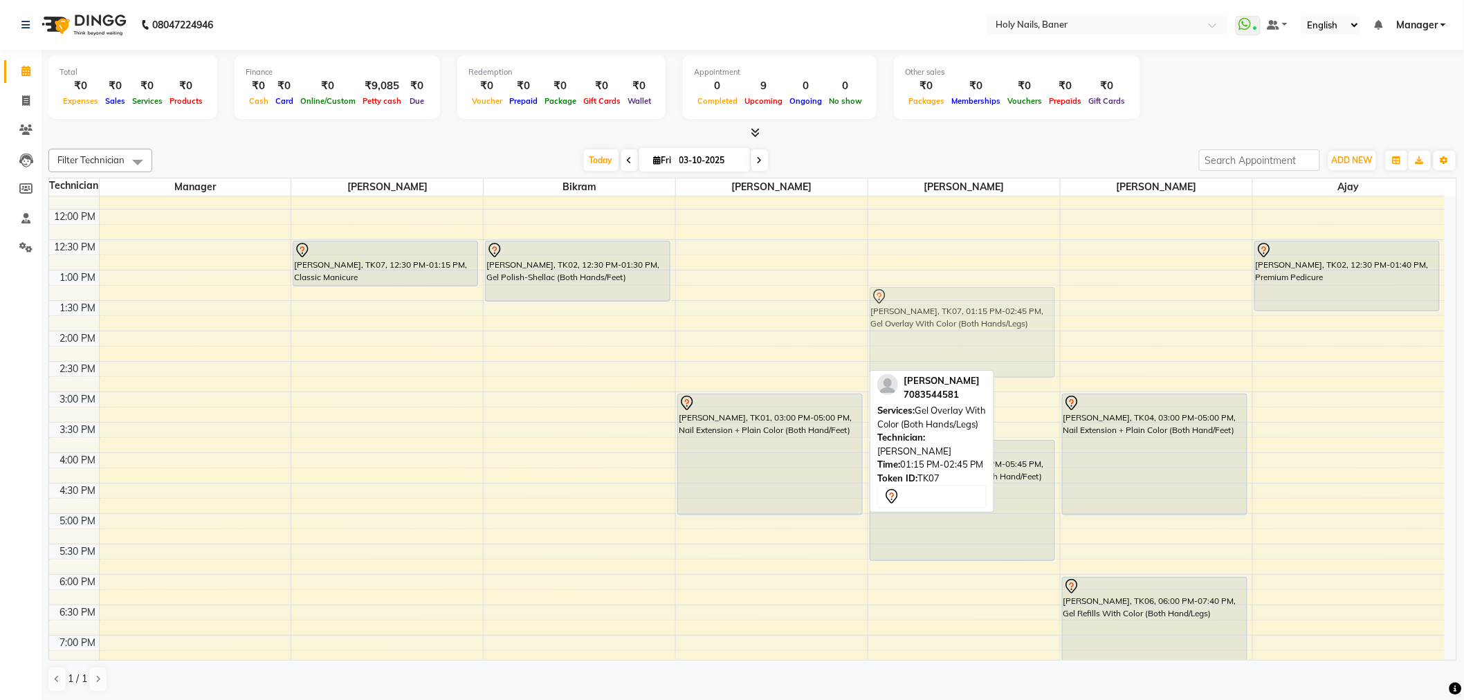
drag, startPoint x: 737, startPoint y: 317, endPoint x: 731, endPoint y: 365, distance: 48.0
click at [882, 320] on tr "Kinnari Gururaj, TK07, 12:30 PM-01:15 PM, Classic Manicure Aditi Sawant, TK05, …" at bounding box center [746, 391] width 1395 height 851
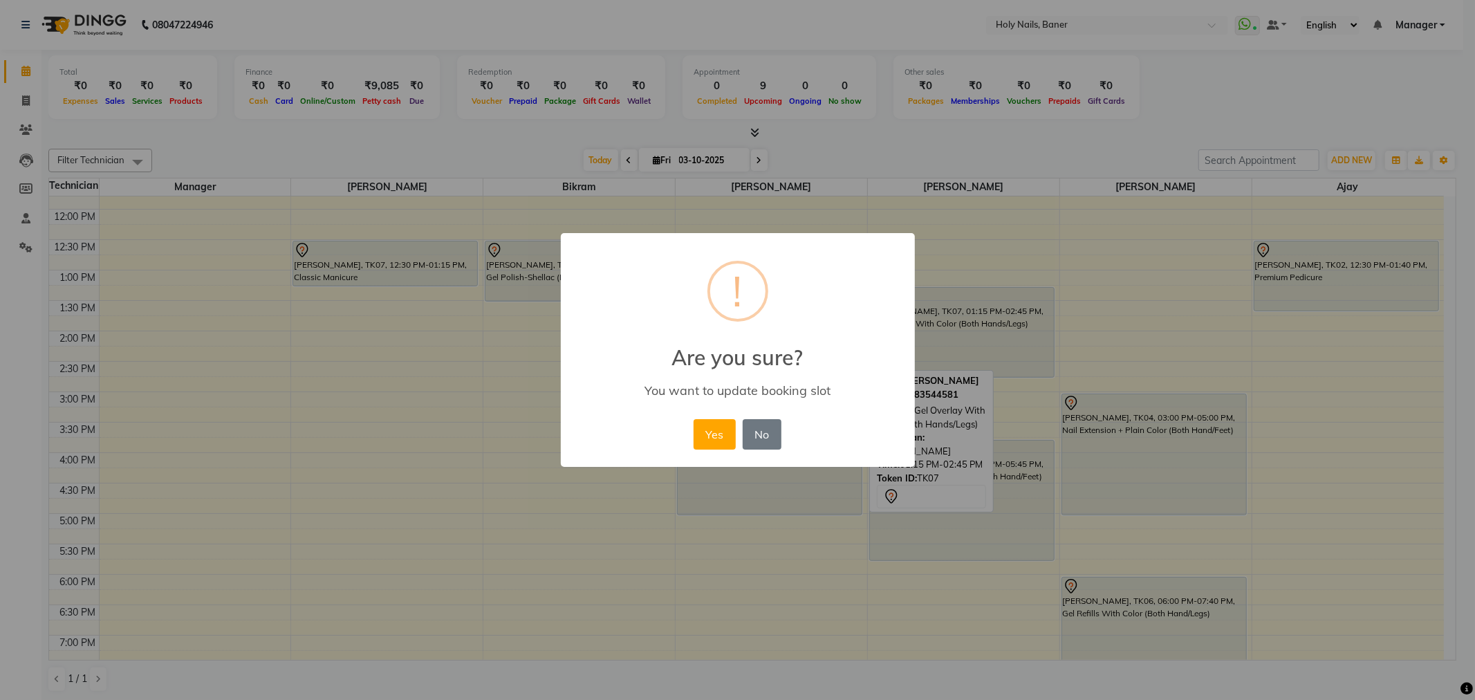
click at [726, 432] on button "Yes" at bounding box center [715, 434] width 42 height 30
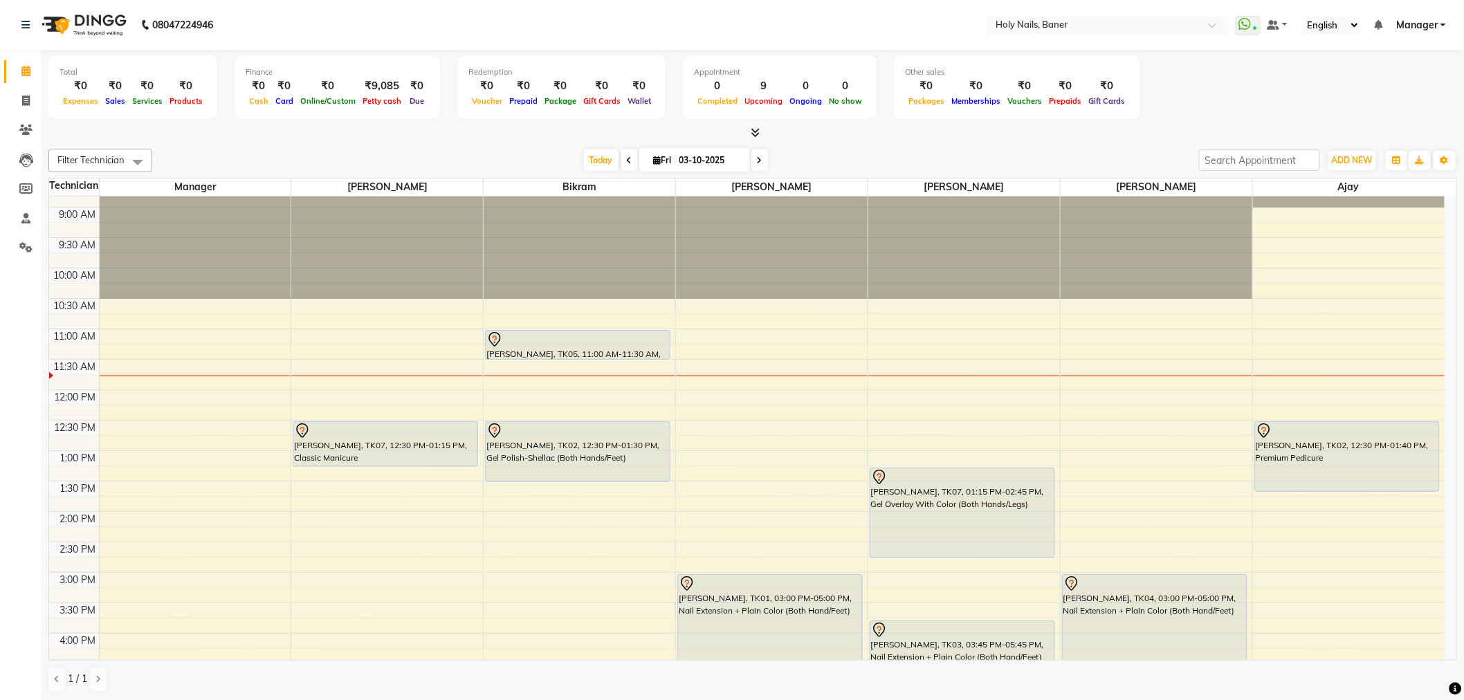
scroll to position [77, 0]
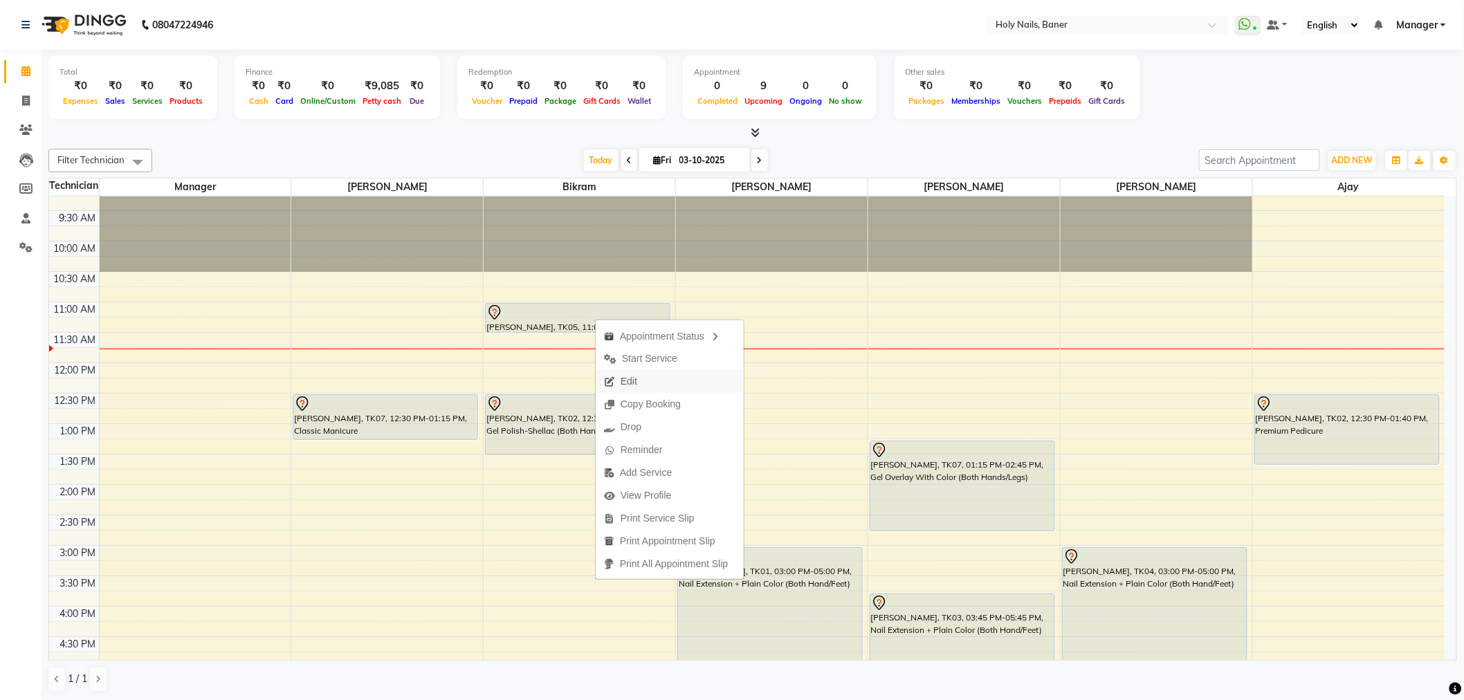
click at [645, 376] on button "Edit" at bounding box center [670, 381] width 148 height 23
select select "tentative"
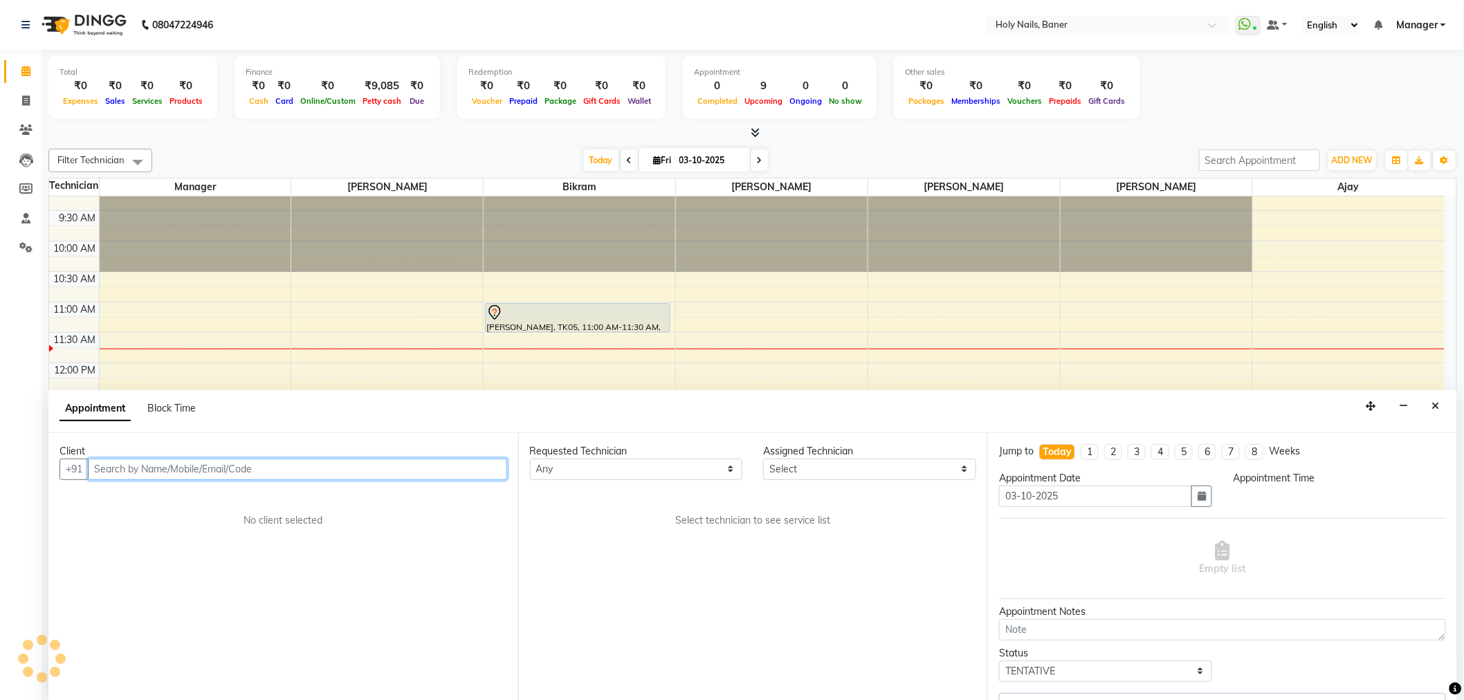
scroll to position [183, 0]
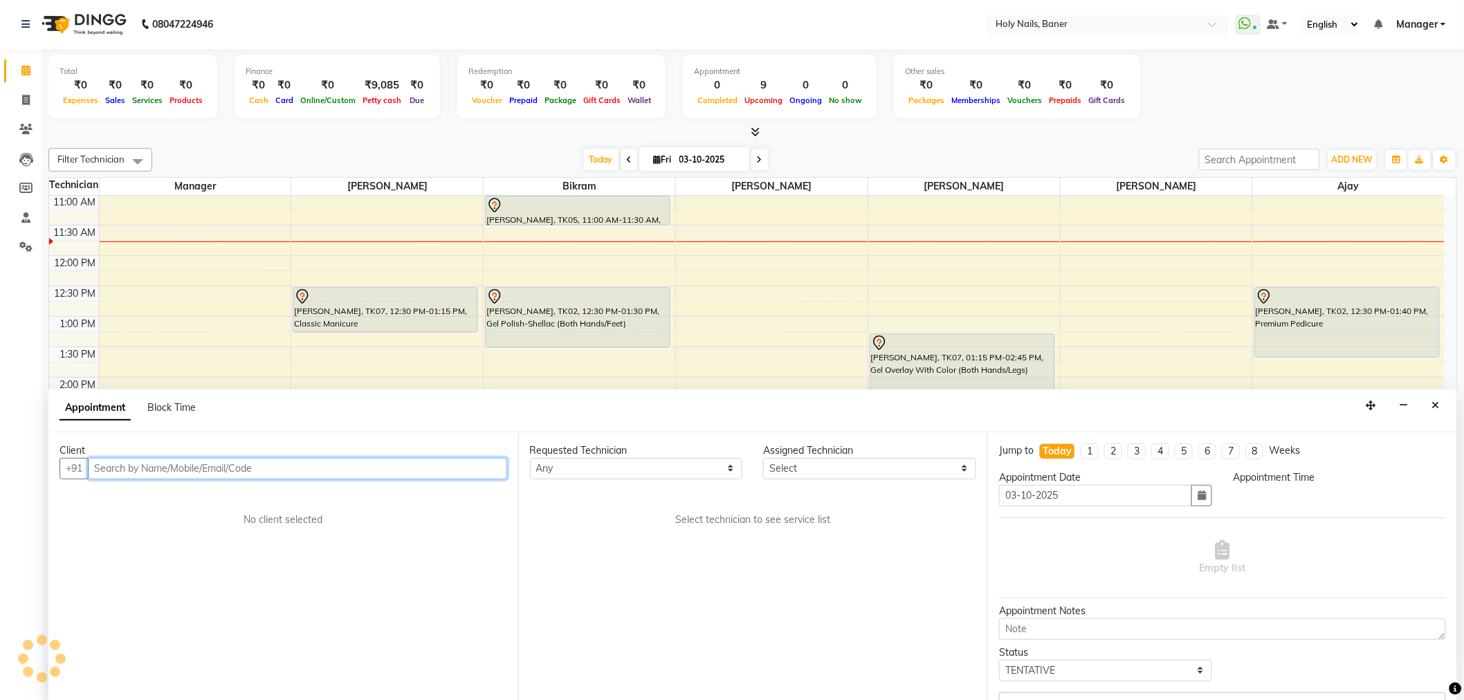
select select "58118"
select select "660"
select select "2495"
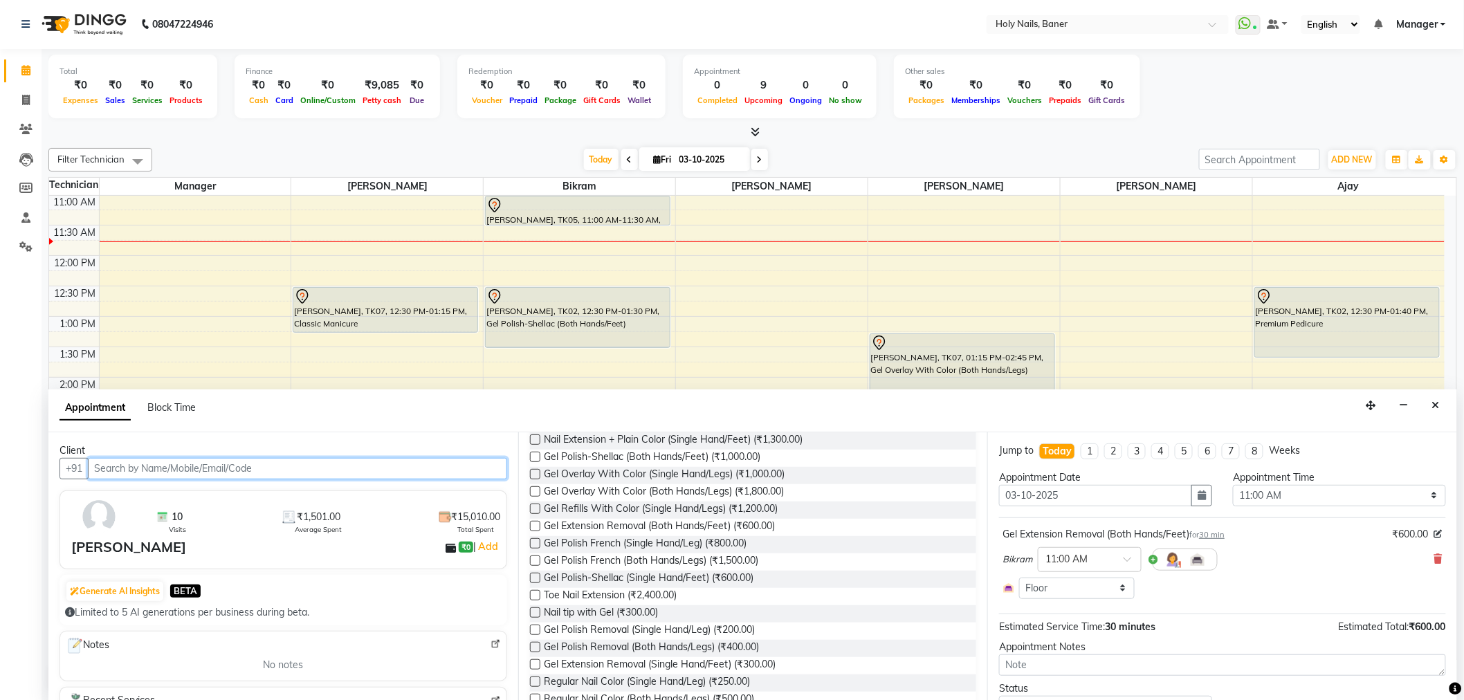
scroll to position [0, 0]
click at [1434, 560] on icon at bounding box center [1438, 560] width 8 height 10
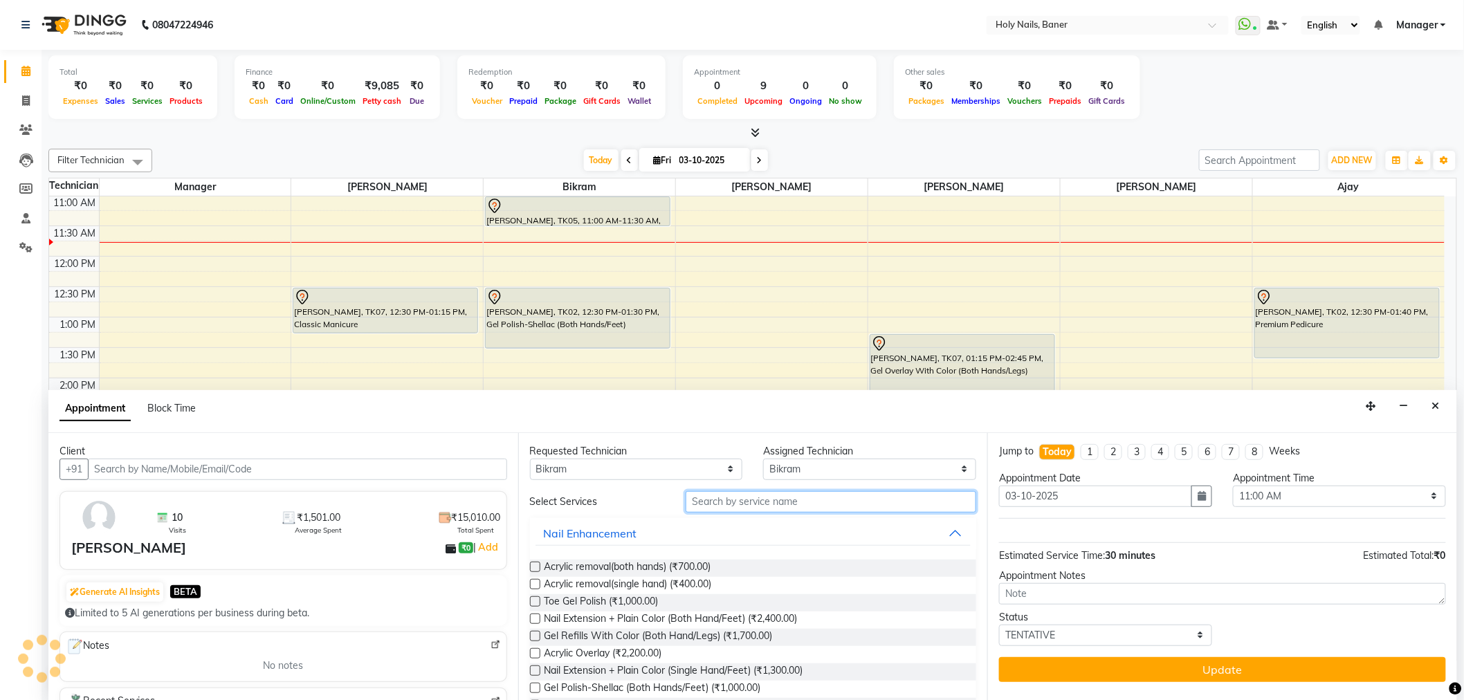
click at [801, 506] on input "text" at bounding box center [830, 501] width 291 height 21
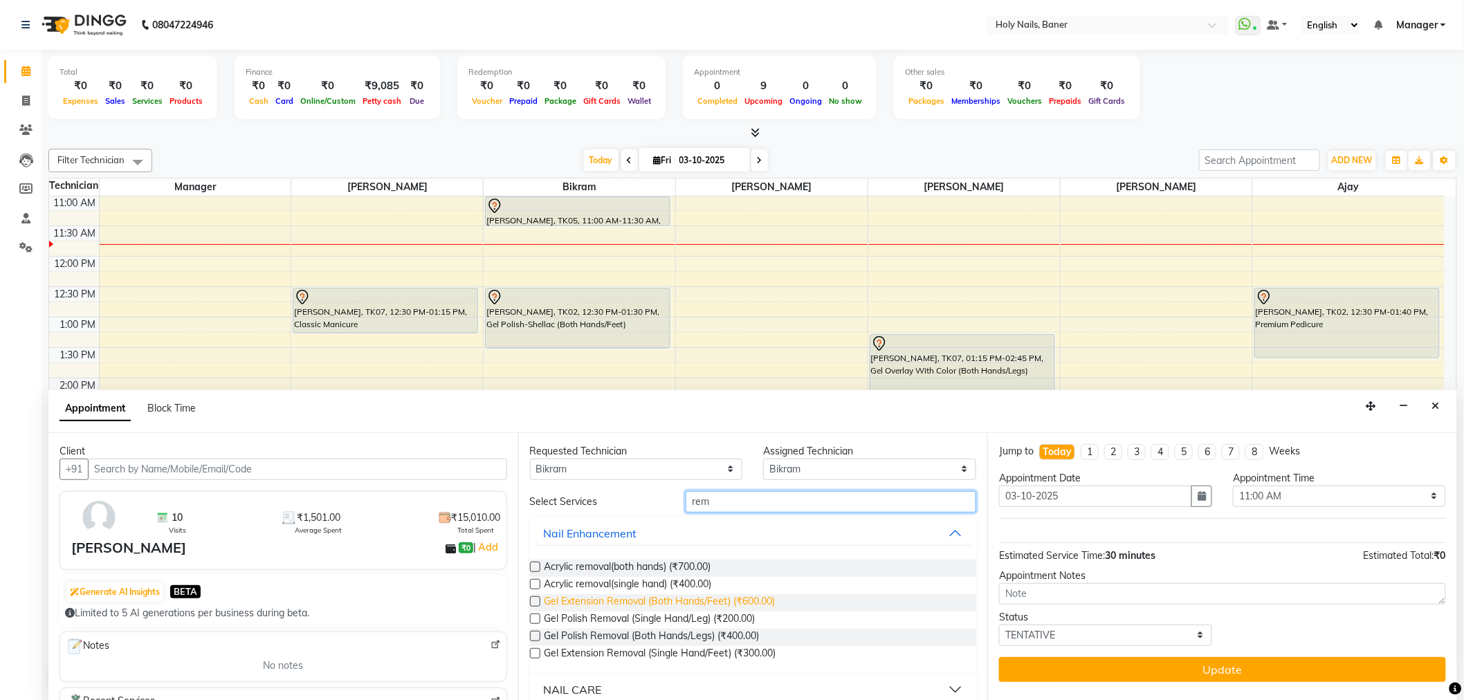
type input "rem"
click at [715, 598] on span "Gel Extension Removal (Both Hands/Feet) (₹600.00)" at bounding box center [659, 602] width 231 height 17
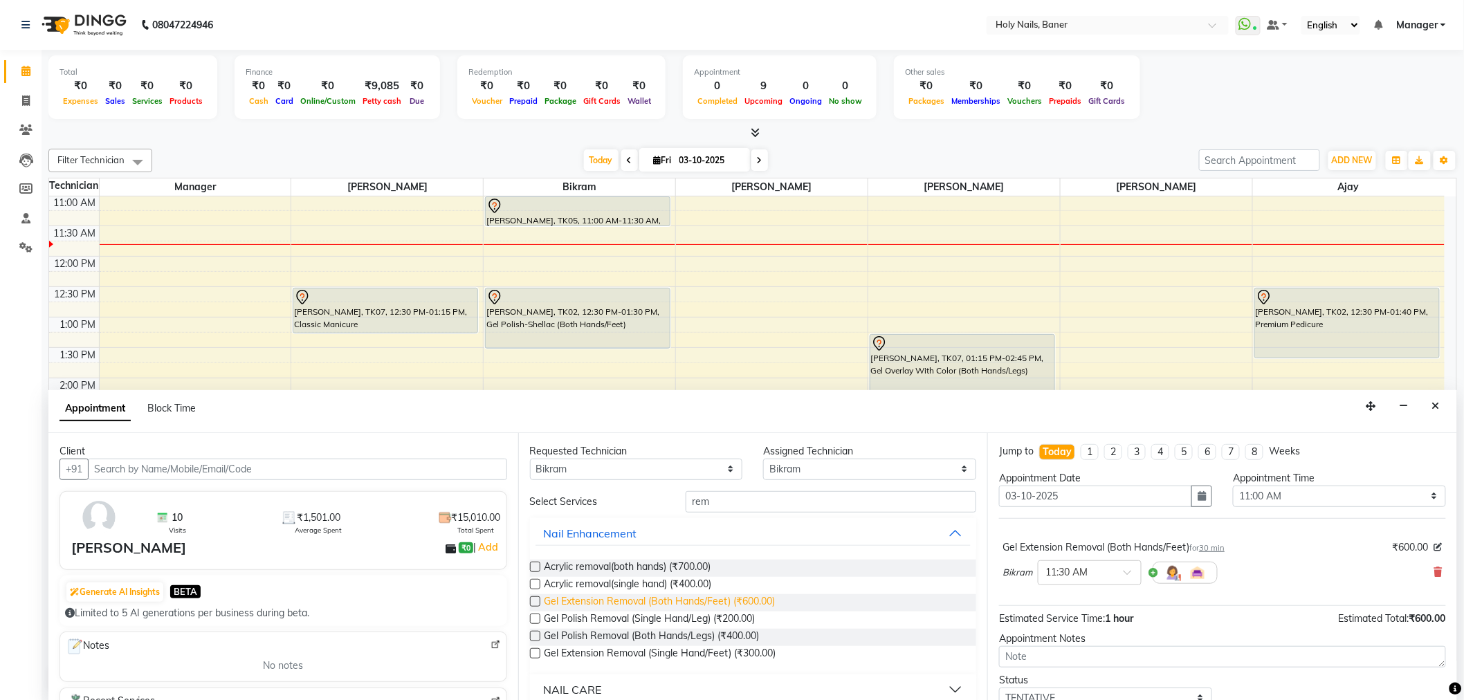
click at [715, 598] on span "Gel Extension Removal (Both Hands/Feet) (₹600.00)" at bounding box center [659, 602] width 231 height 17
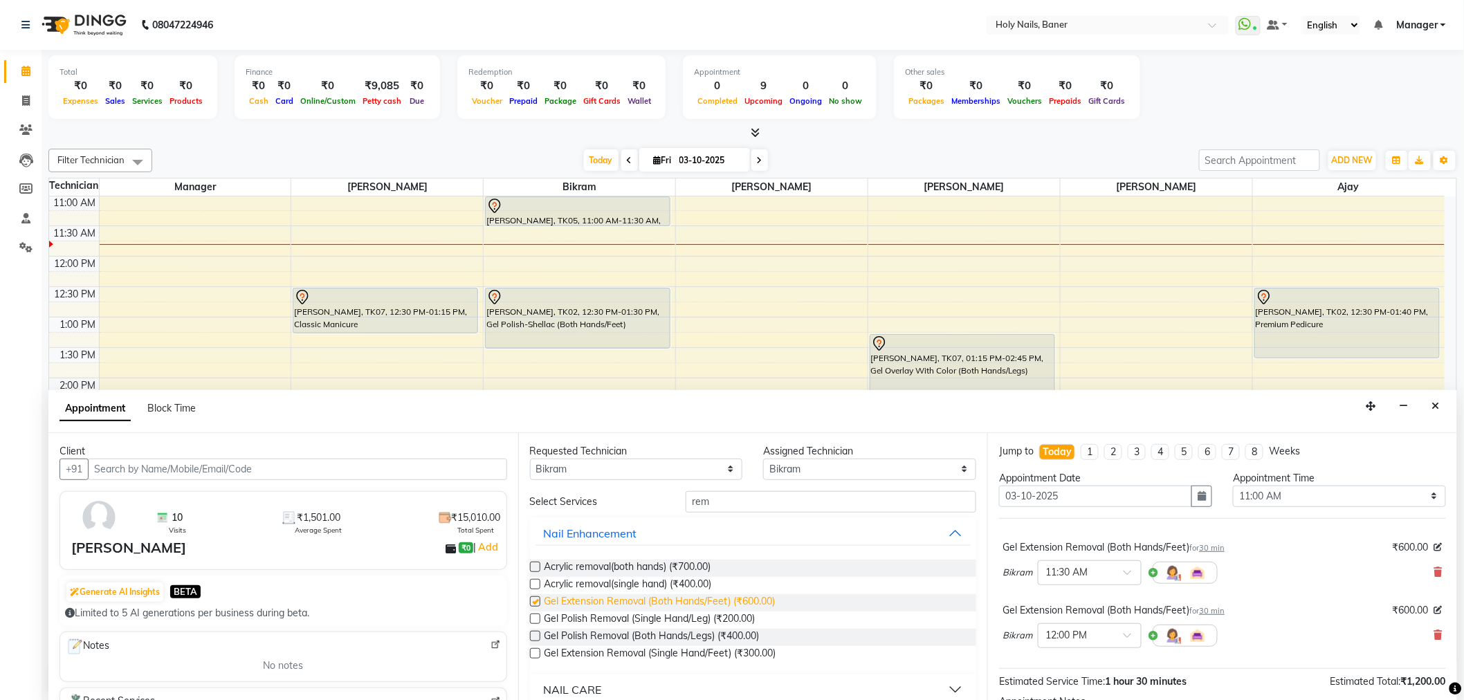
checkbox input "false"
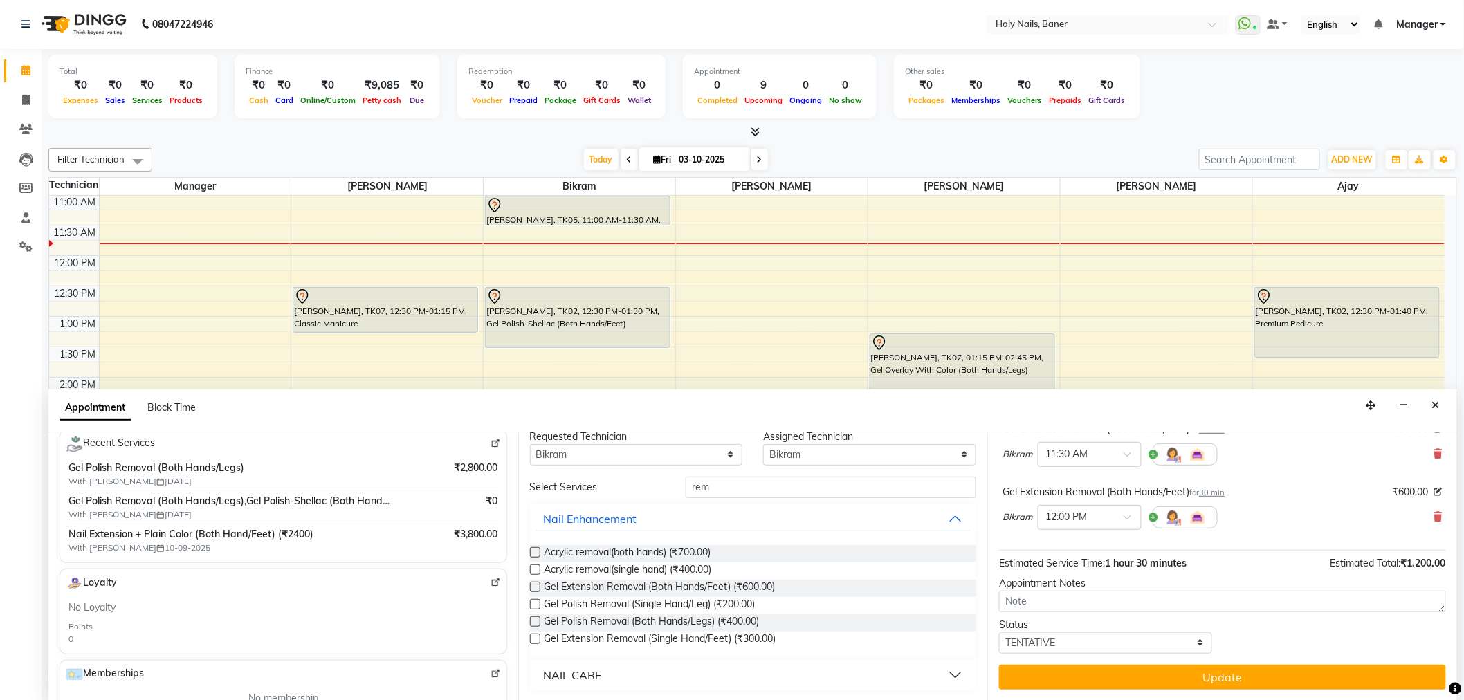
scroll to position [230, 0]
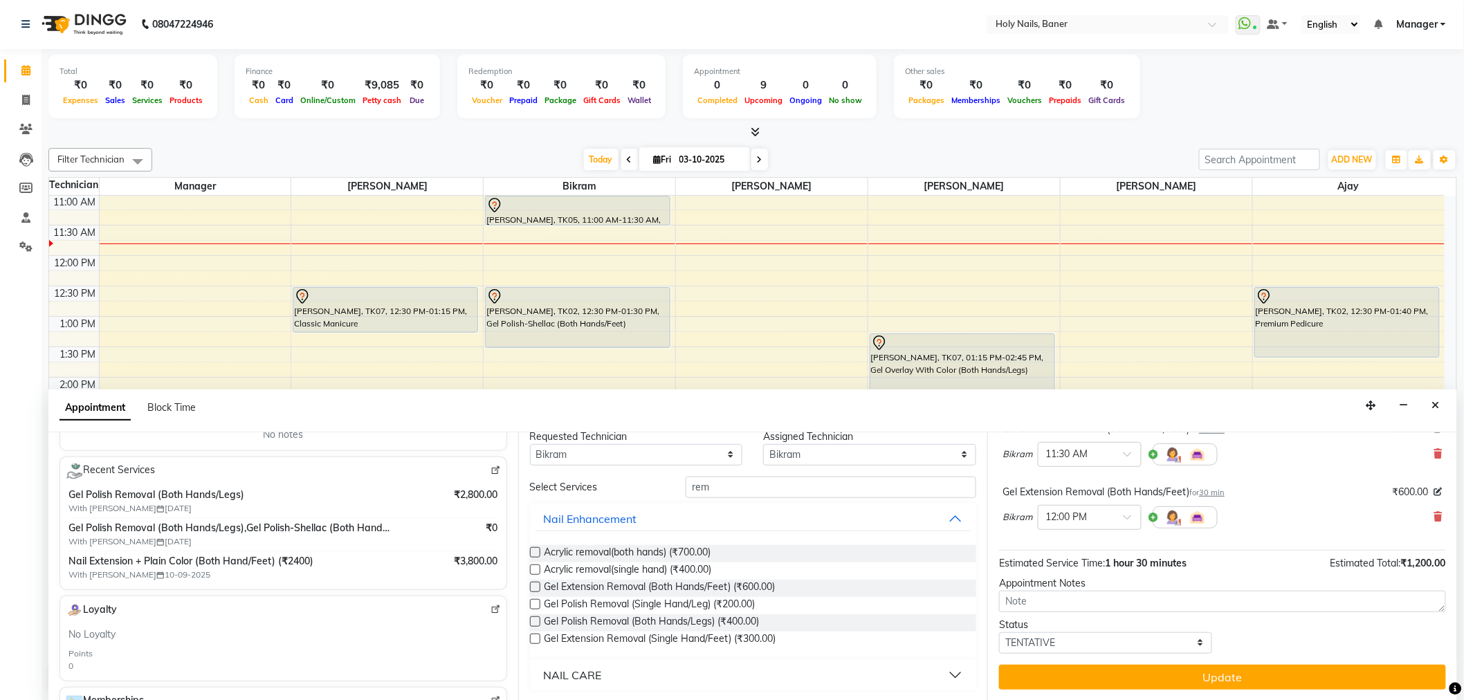
click at [1213, 671] on button "Update" at bounding box center [1222, 677] width 447 height 25
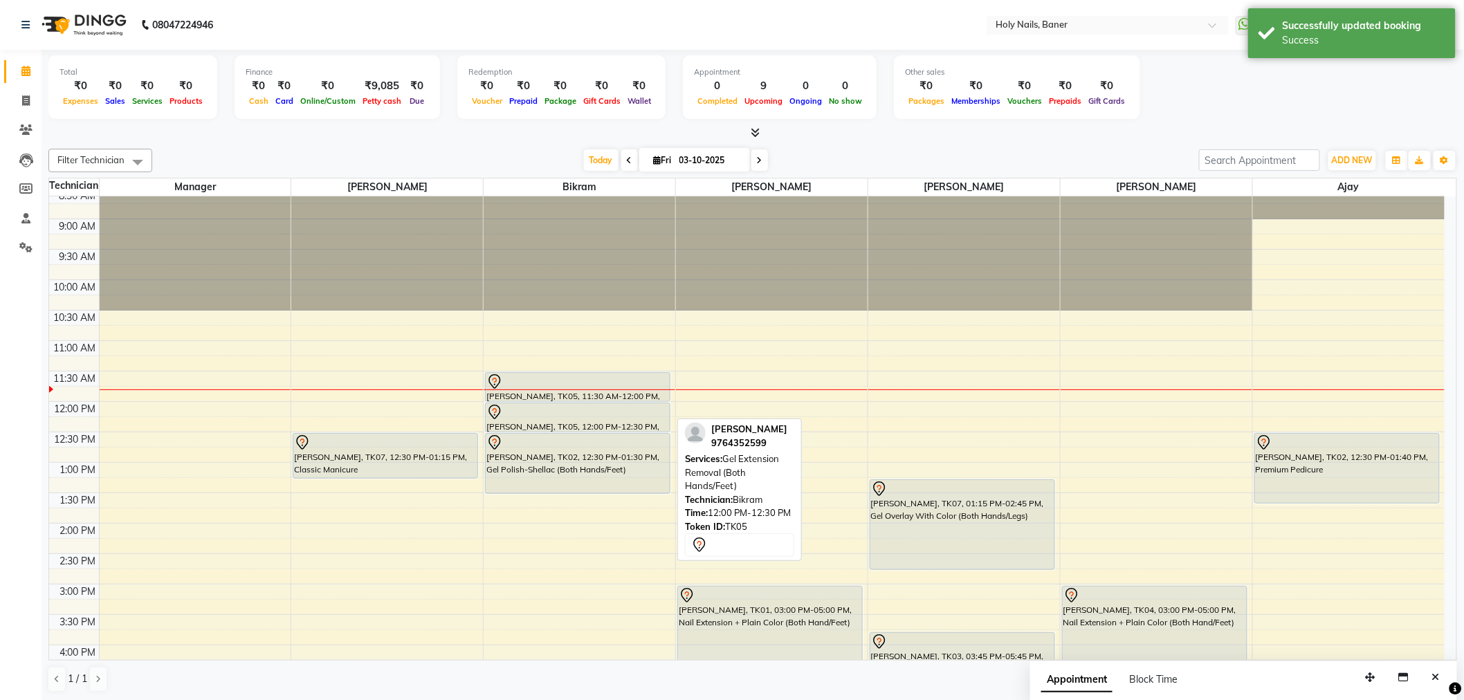
scroll to position [30, 0]
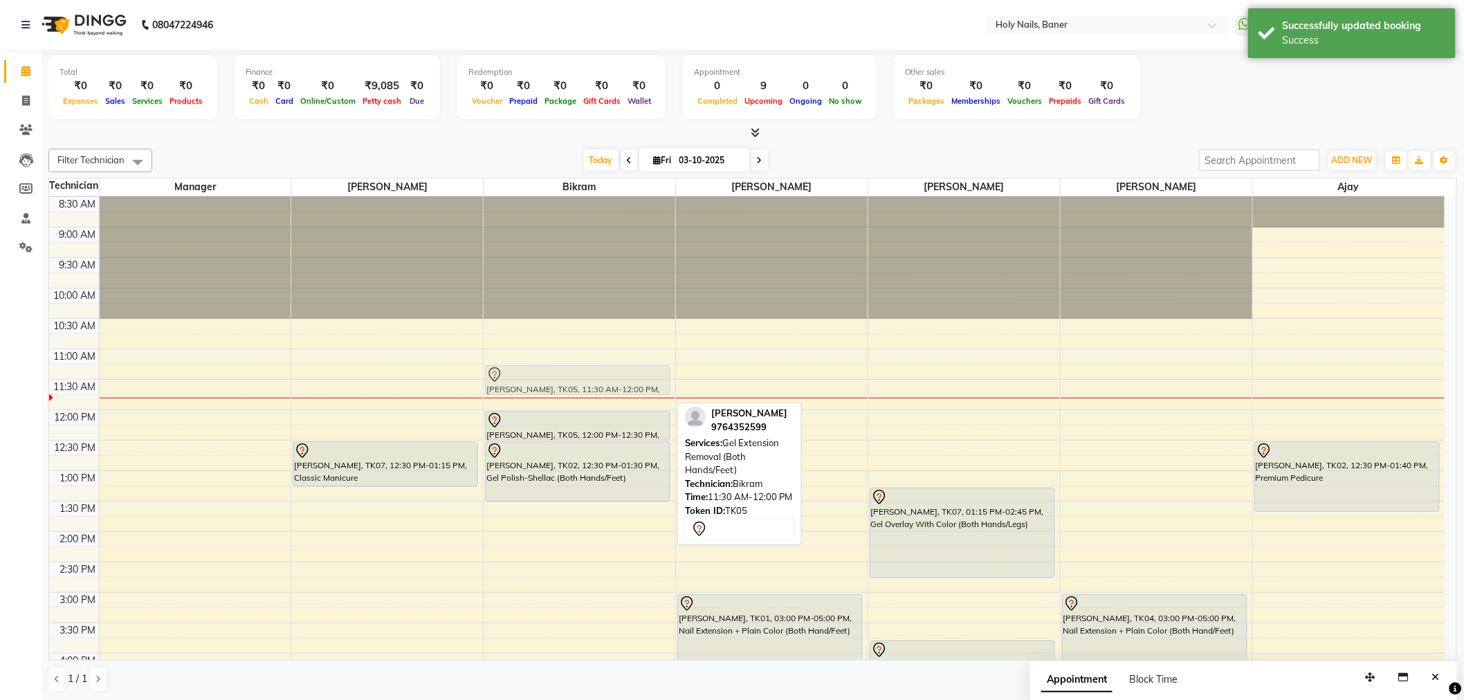
drag, startPoint x: 609, startPoint y: 390, endPoint x: 607, endPoint y: 378, distance: 12.8
click at [607, 378] on div "Aditi Sawant, TK05, 11:30 AM-12:00 PM, Gel Extension Removal (Both Hands/Feet) …" at bounding box center [579, 592] width 192 height 851
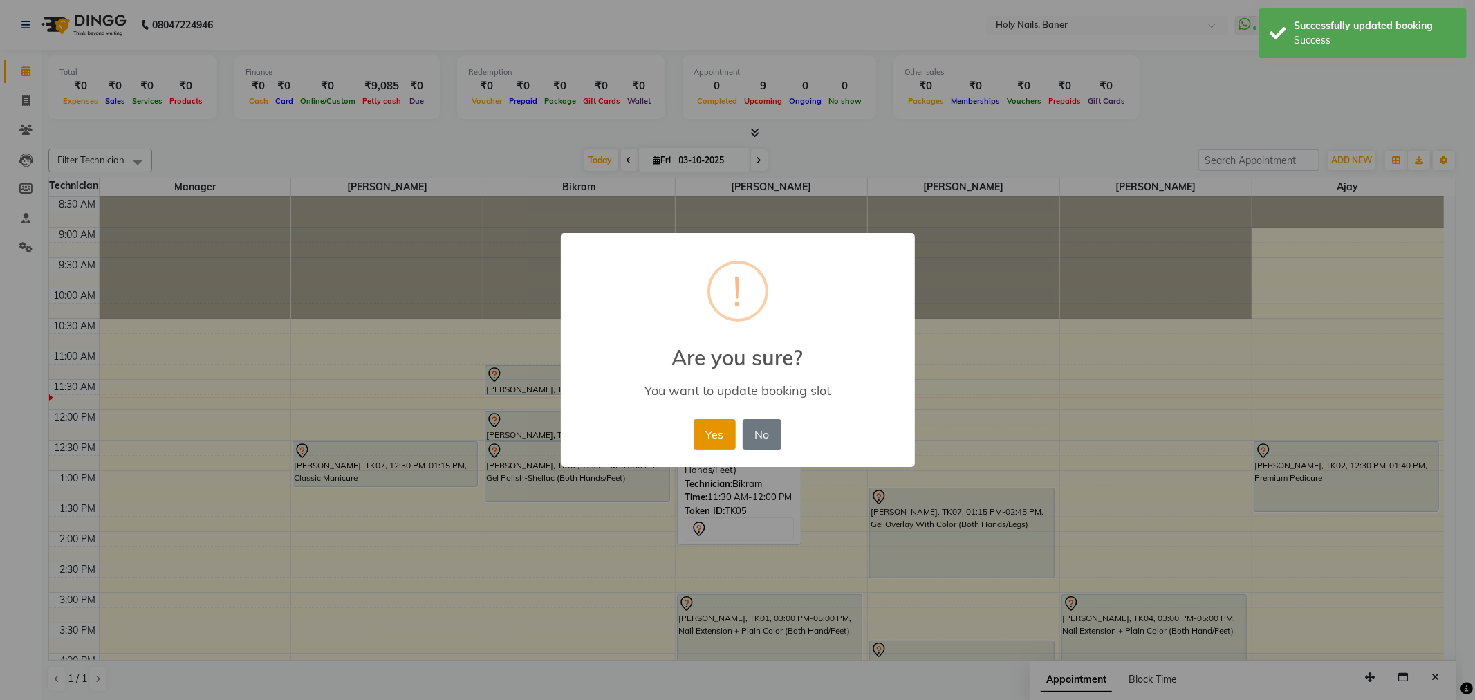
click at [711, 439] on button "Yes" at bounding box center [715, 434] width 42 height 30
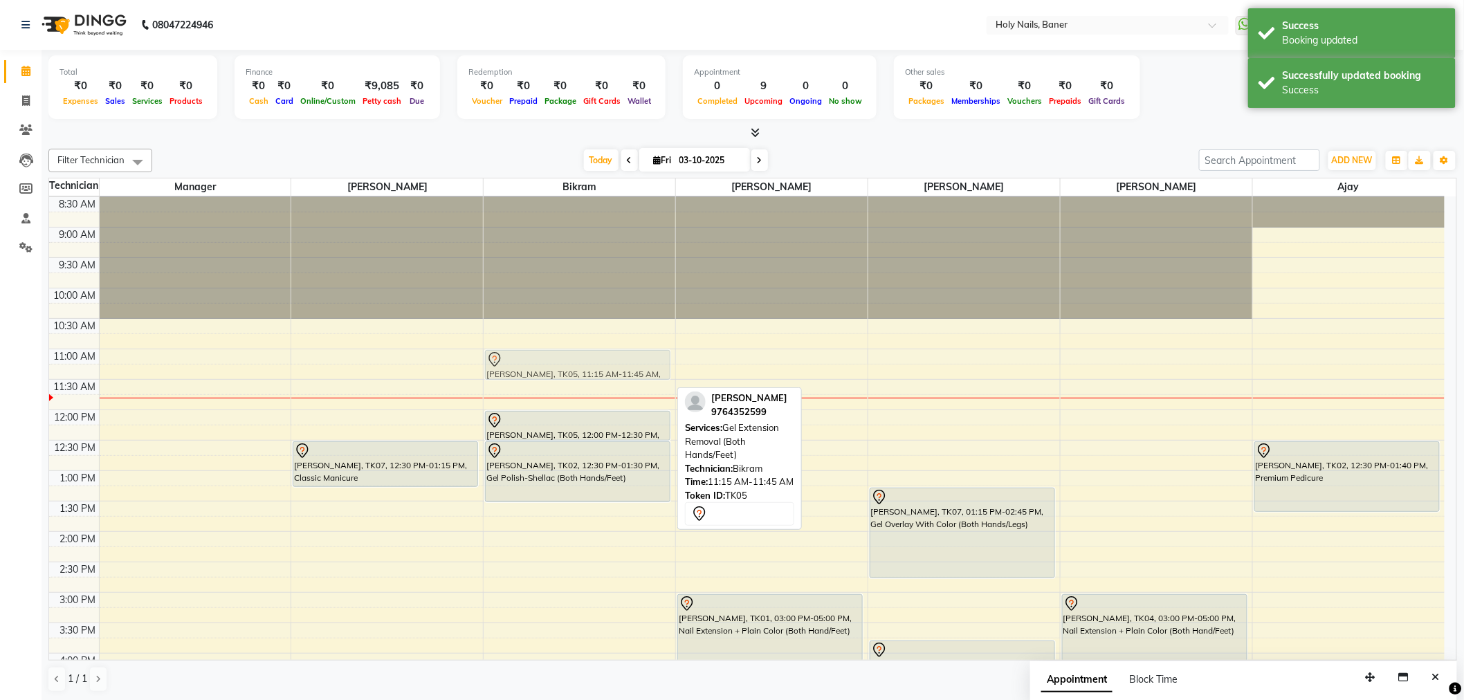
drag, startPoint x: 607, startPoint y: 384, endPoint x: 607, endPoint y: 374, distance: 10.4
click at [607, 374] on div "Aditi Sawant, TK05, 11:15 AM-11:45 AM, Gel Extension Removal (Both Hands/Feet) …" at bounding box center [579, 592] width 192 height 851
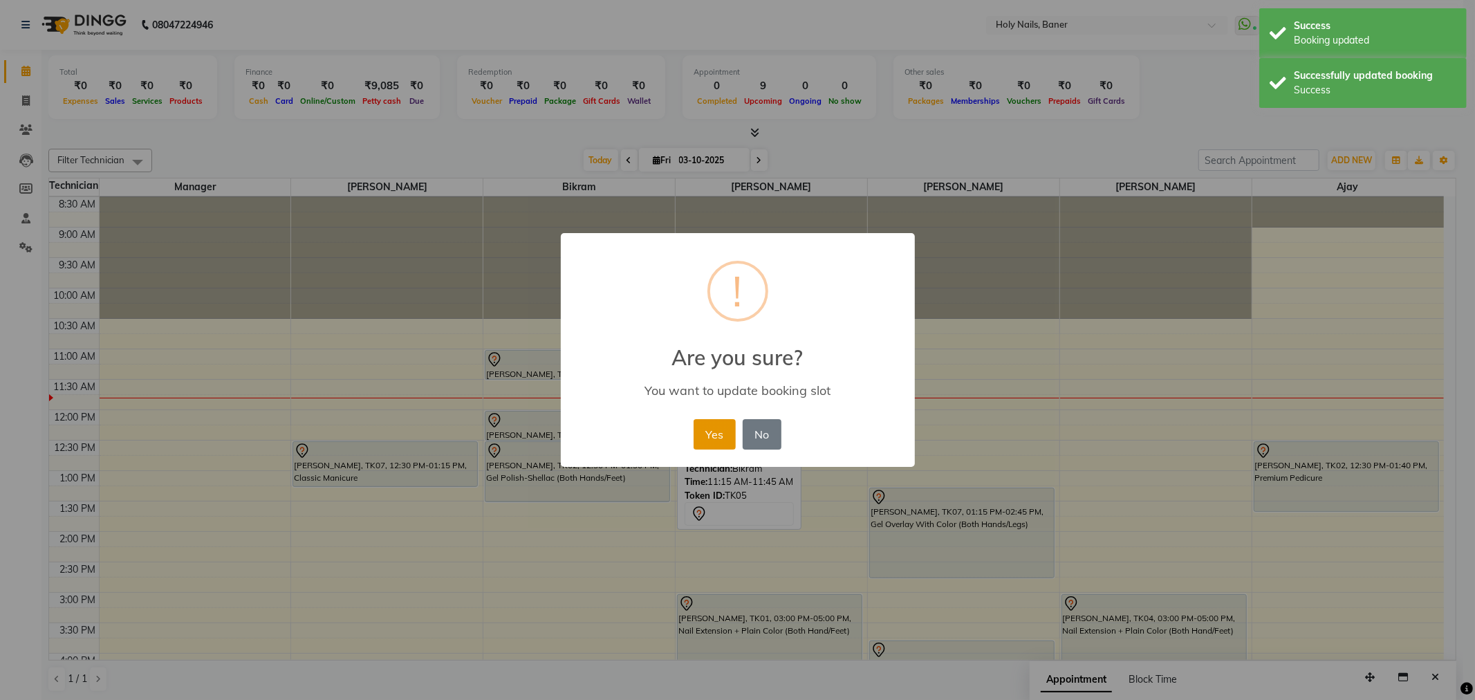
click at [706, 430] on button "Yes" at bounding box center [715, 434] width 42 height 30
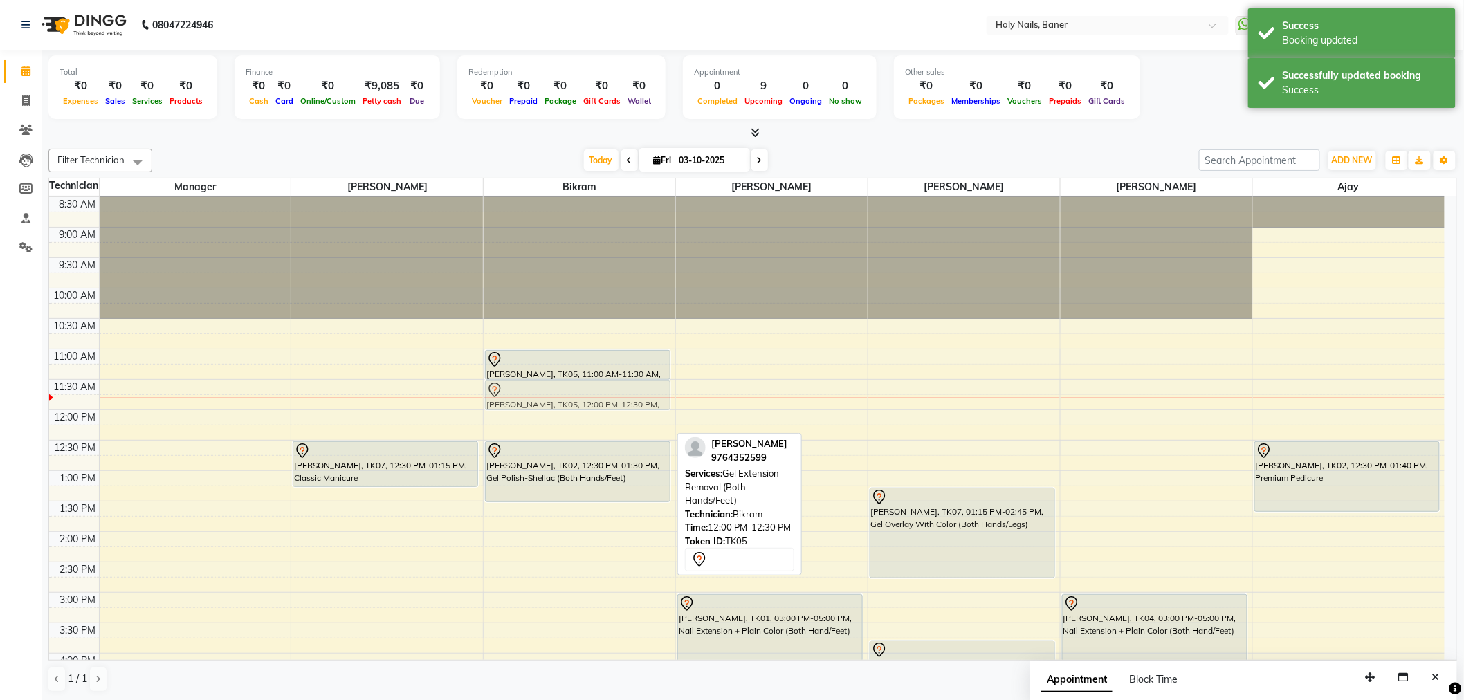
drag, startPoint x: 600, startPoint y: 423, endPoint x: 606, endPoint y: 396, distance: 26.9
click at [606, 396] on div "Aditi Sawant, TK05, 11:00 AM-11:30 AM, Gel Extension Removal (Both Hands/Feet) …" at bounding box center [579, 592] width 192 height 851
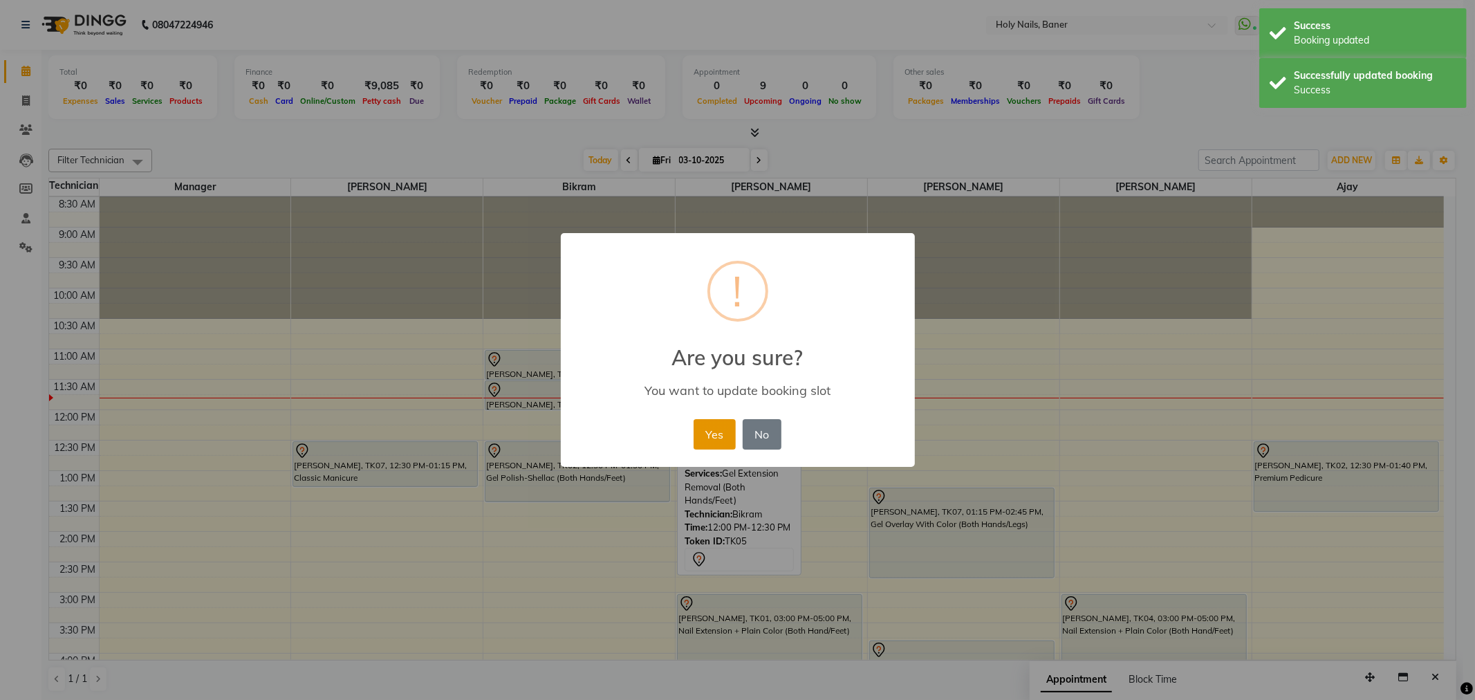
click at [719, 440] on button "Yes" at bounding box center [715, 434] width 42 height 30
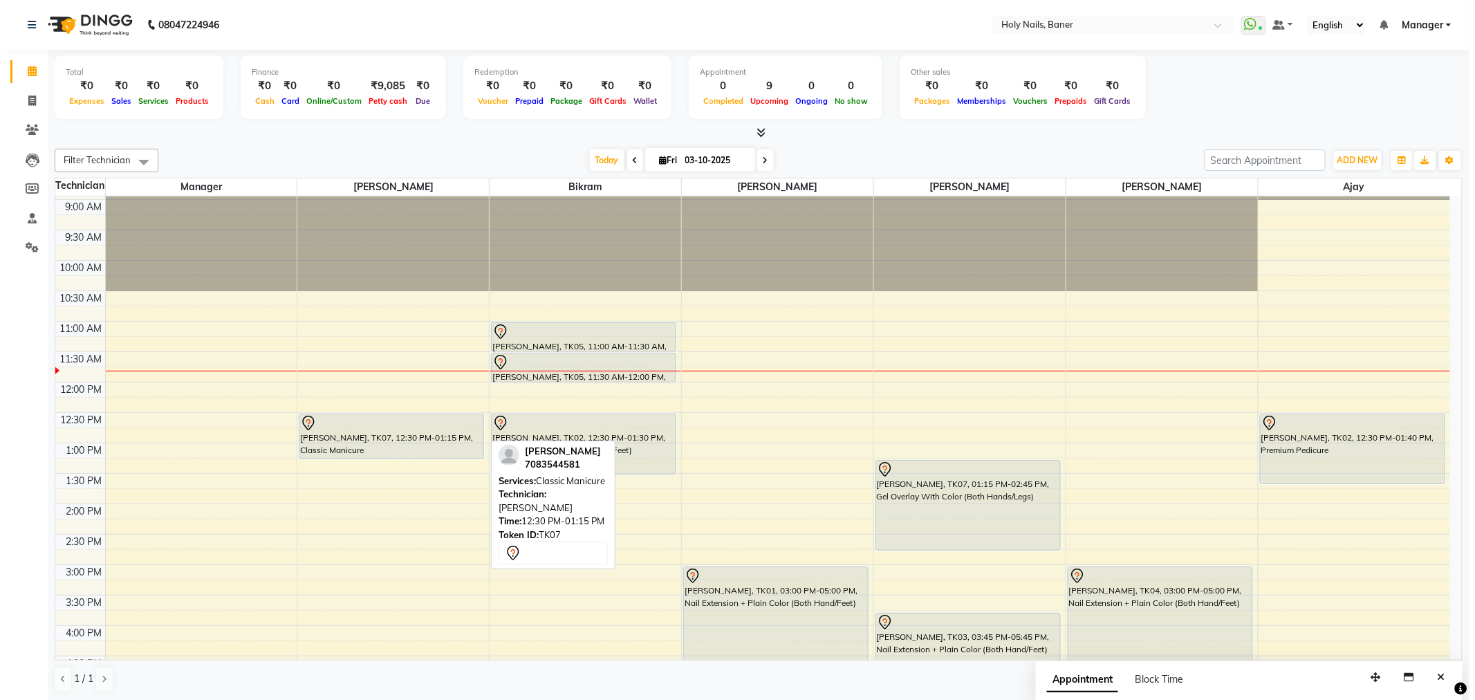
scroll to position [0, 0]
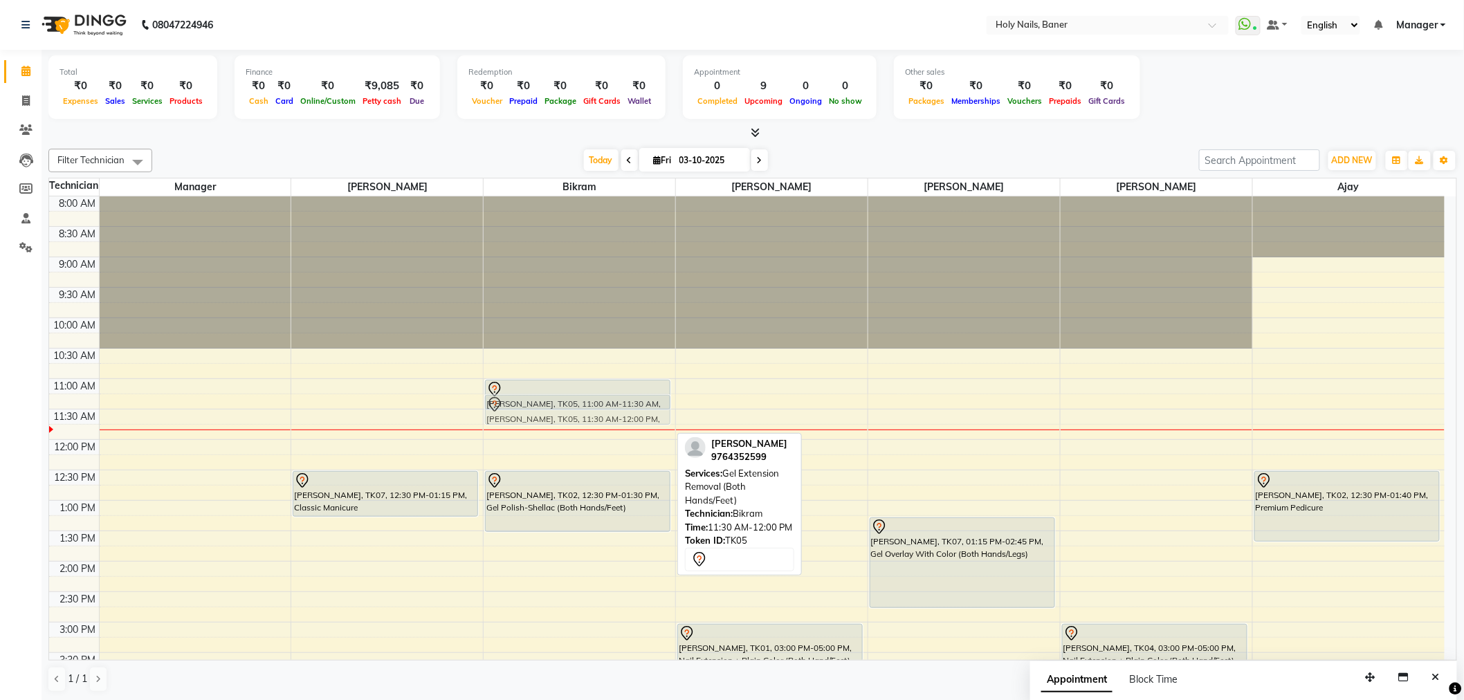
drag, startPoint x: 569, startPoint y: 425, endPoint x: 569, endPoint y: 409, distance: 15.2
click at [569, 409] on div "Aditi Sawant, TK05, 11:00 AM-11:30 AM, Gel Extension Removal (Both Hands/Feet) …" at bounding box center [579, 621] width 192 height 851
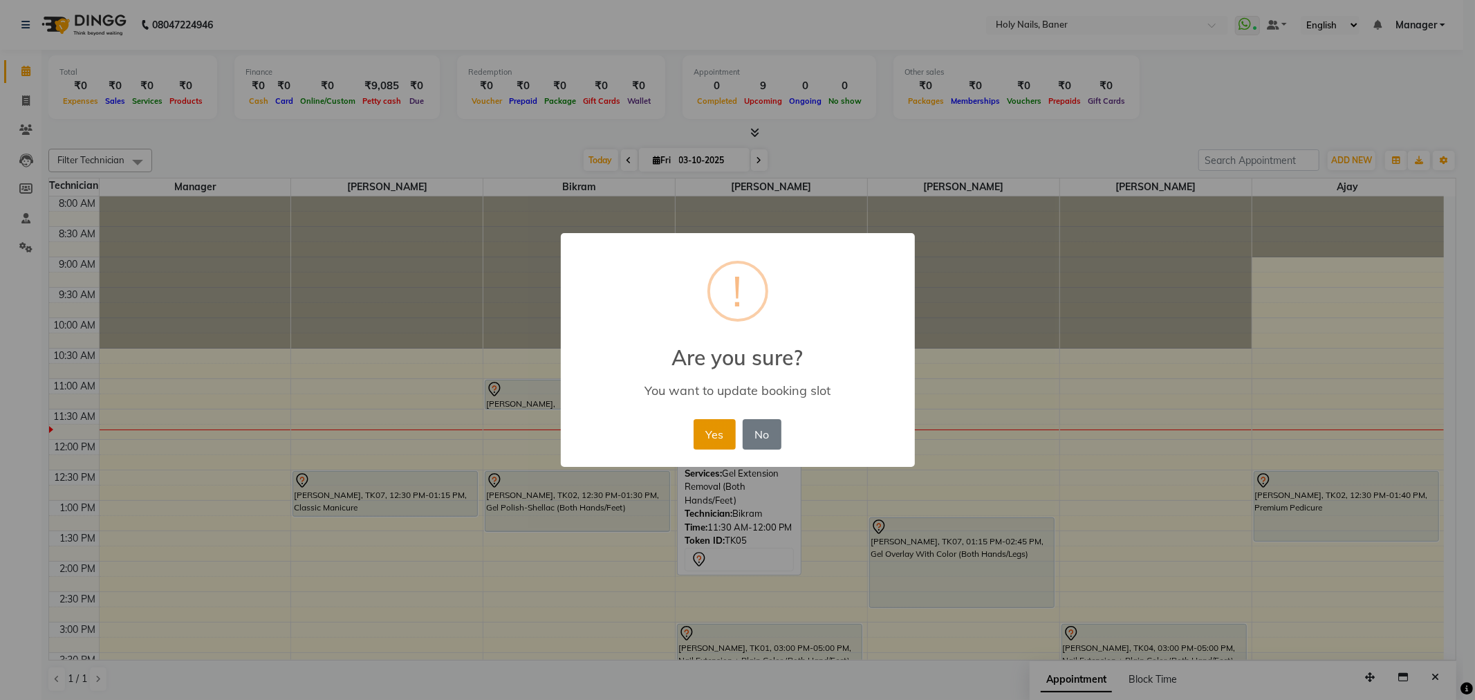
click at [711, 434] on button "Yes" at bounding box center [715, 434] width 42 height 30
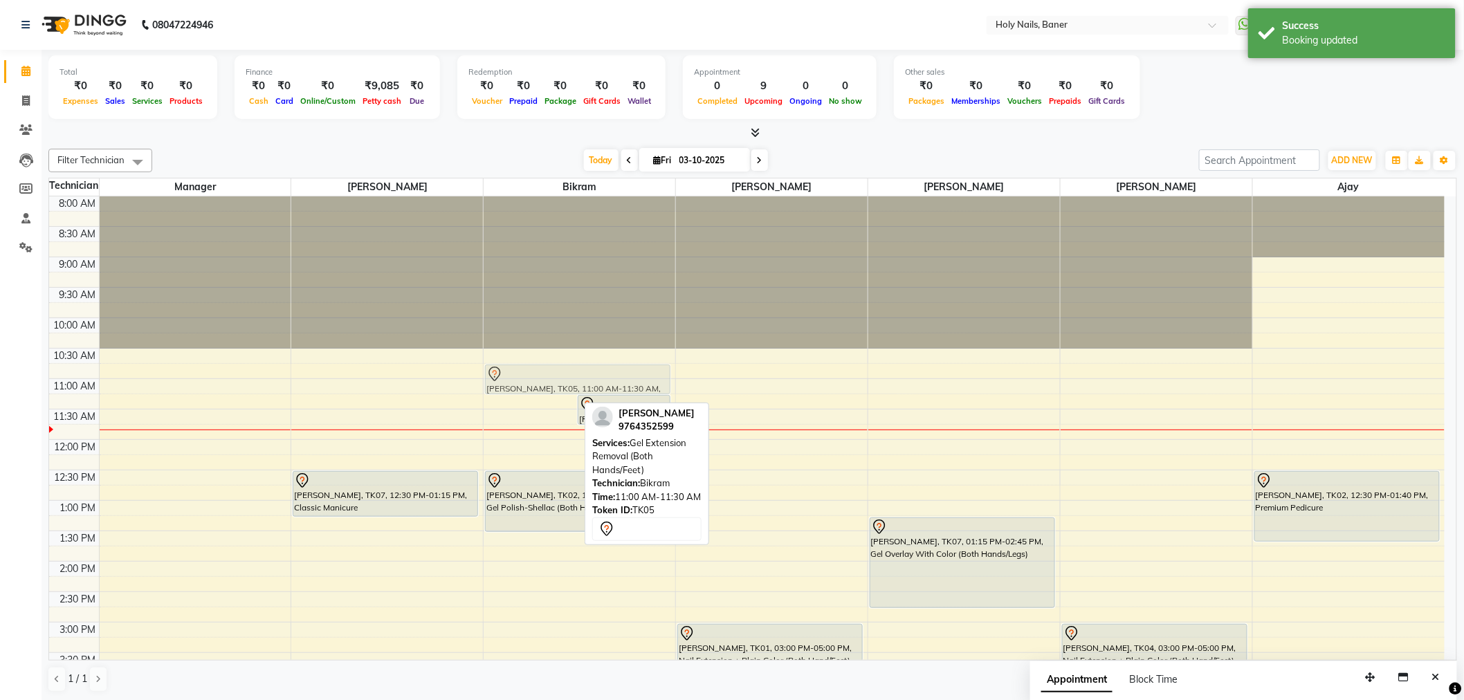
drag, startPoint x: 508, startPoint y: 390, endPoint x: 510, endPoint y: 377, distance: 13.3
click at [510, 377] on div "Aditi Sawant, TK05, 11:00 AM-11:30 AM, Gel Extension Removal (Both Hands/Feet) …" at bounding box center [579, 621] width 192 height 851
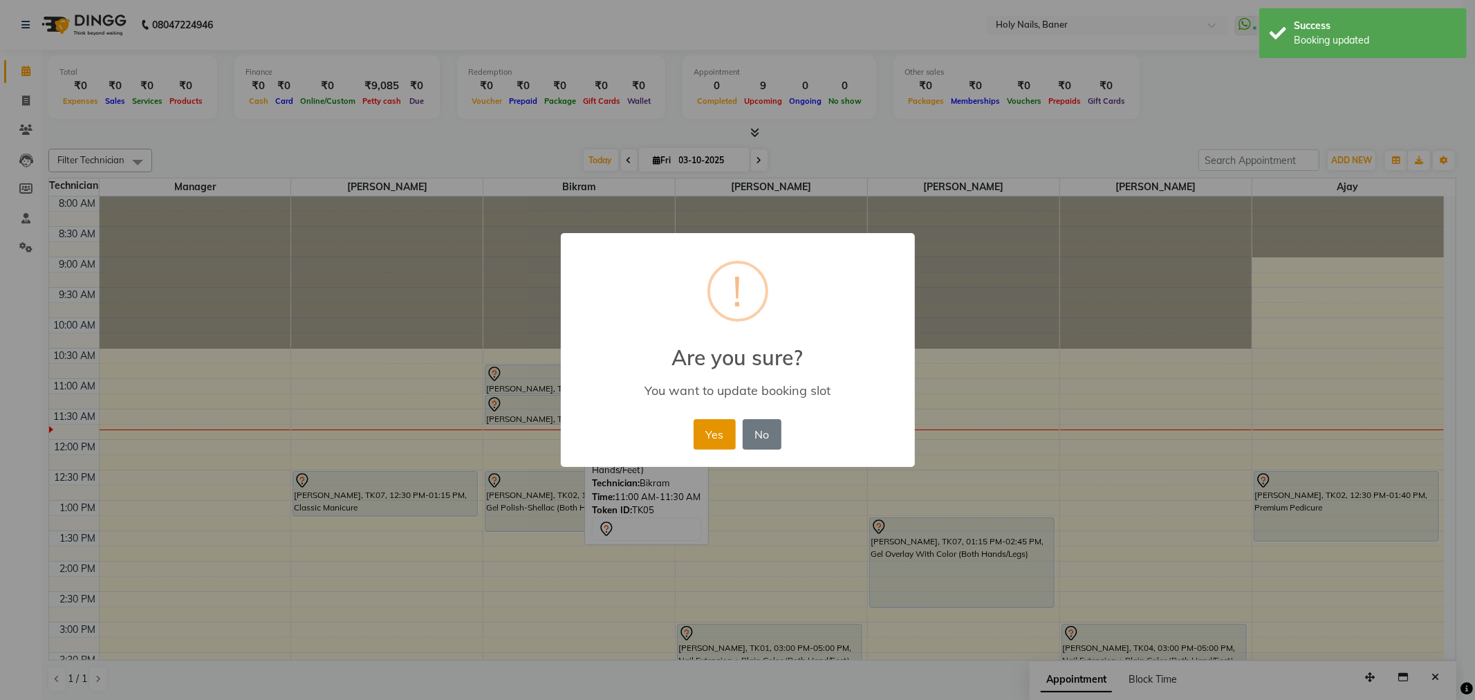
click at [710, 430] on button "Yes" at bounding box center [715, 434] width 42 height 30
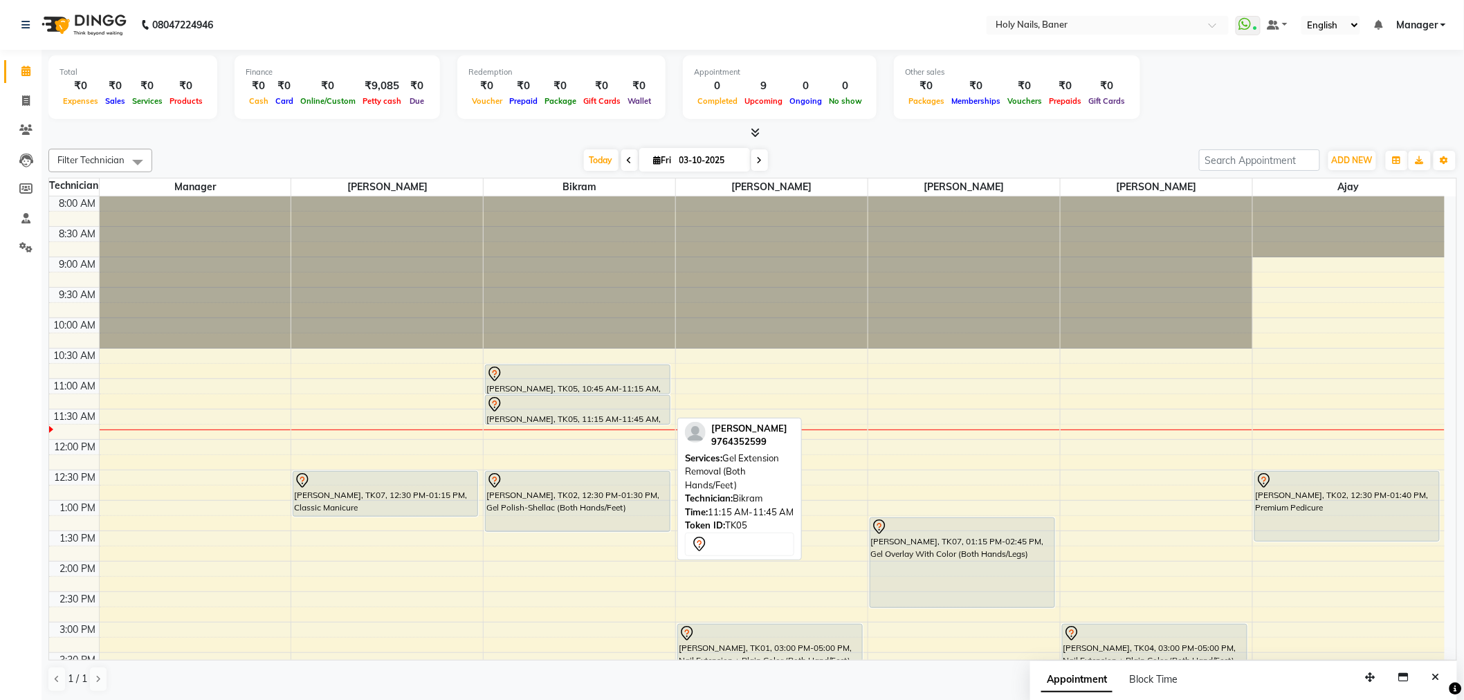
click at [583, 418] on div "[PERSON_NAME], TK05, 11:15 AM-11:45 AM, Gel Extension Removal (Both Hands/Feet)" at bounding box center [578, 410] width 184 height 28
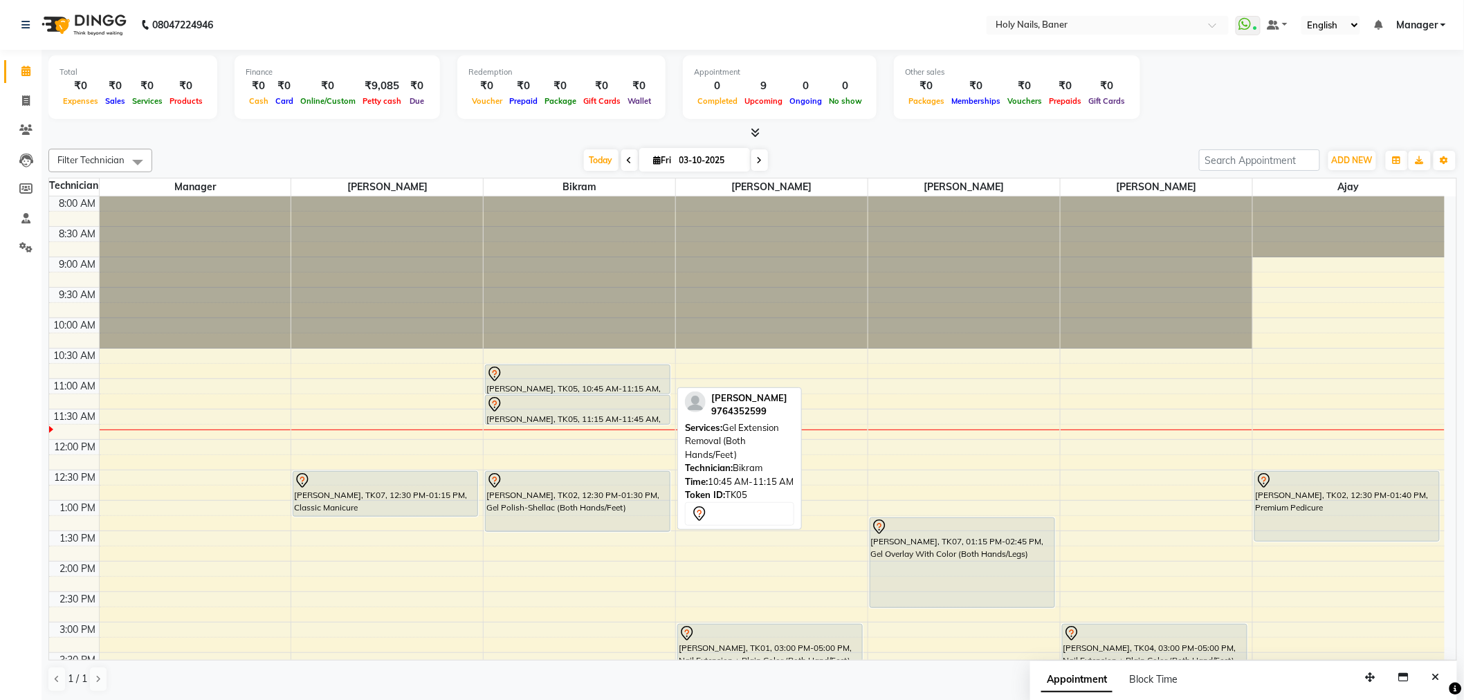
click at [587, 386] on div "[PERSON_NAME], TK05, 10:45 AM-11:15 AM, Gel Extension Removal (Both Hands/Feet)" at bounding box center [578, 379] width 184 height 28
select select "7"
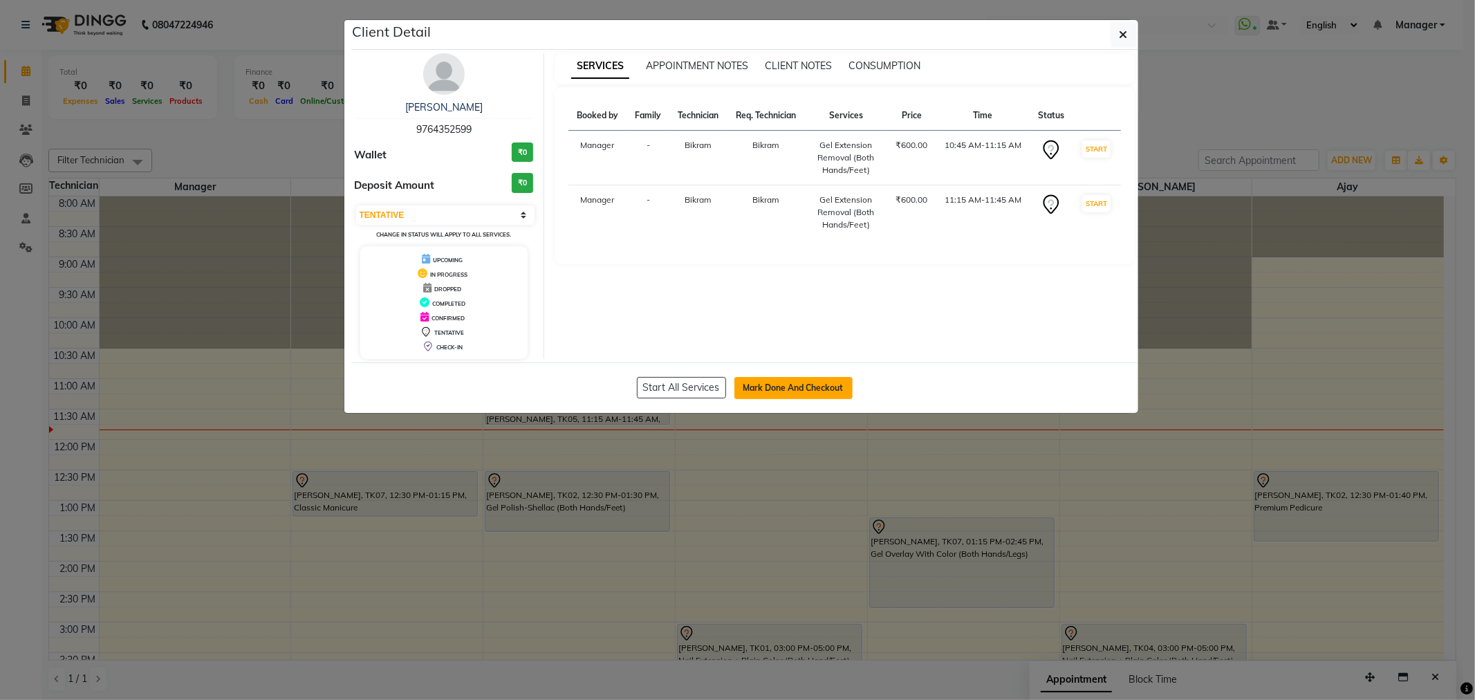
click at [777, 392] on button "Mark Done And Checkout" at bounding box center [794, 388] width 118 height 22
select select "5445"
select select "service"
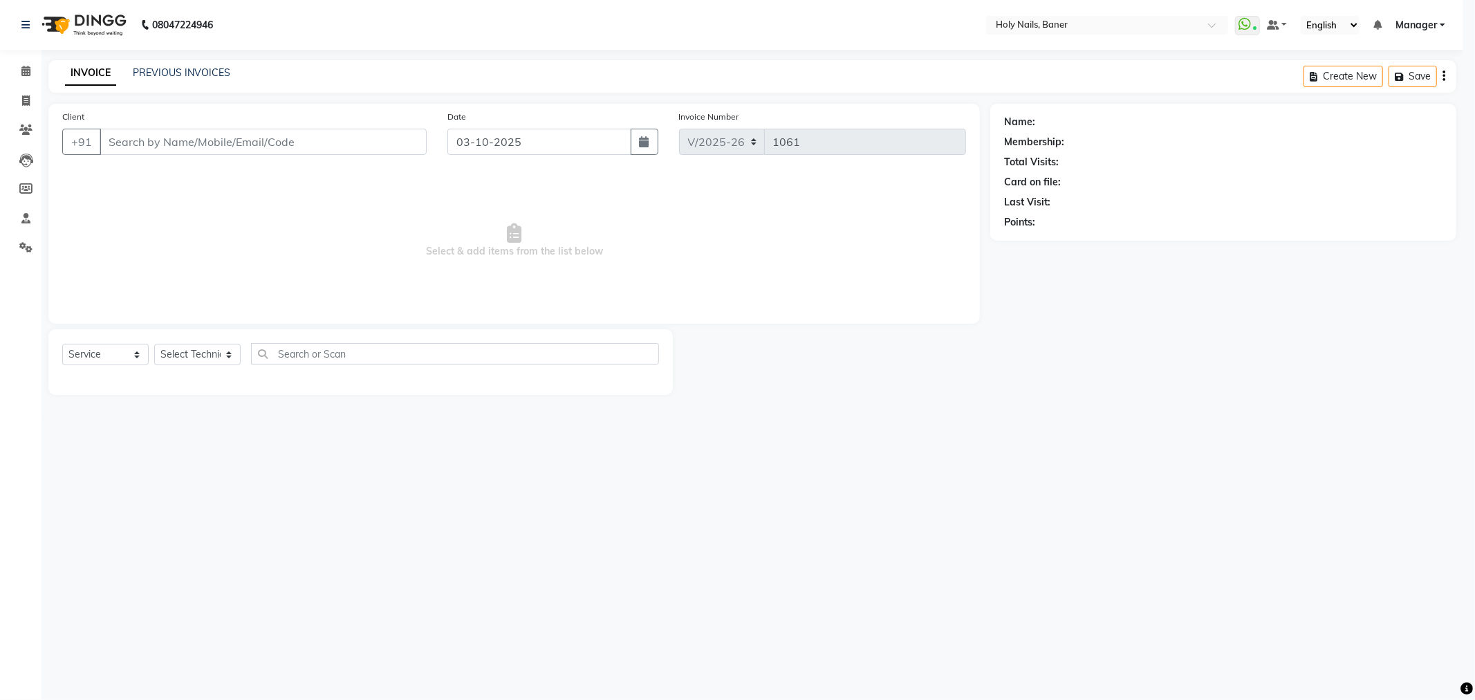
select select "3"
type input "97******99"
select select "58118"
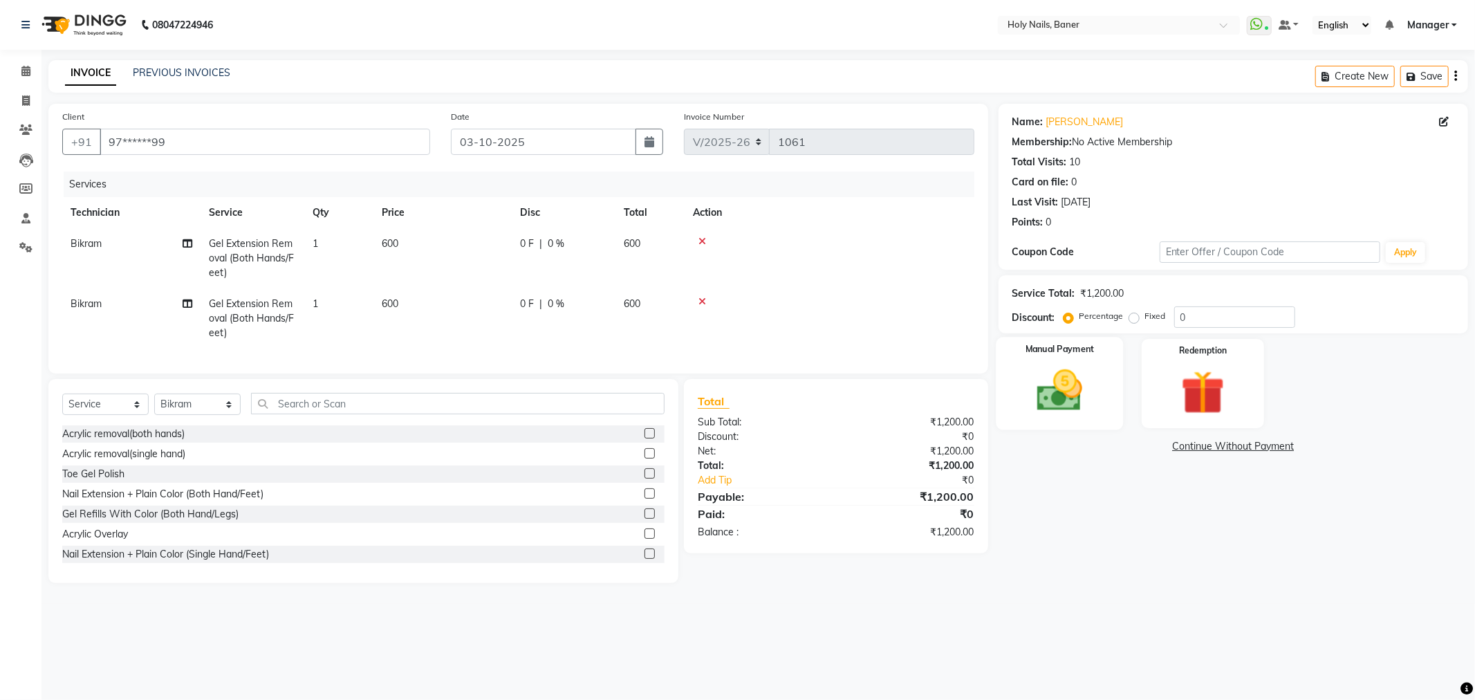
click at [1054, 377] on img at bounding box center [1060, 391] width 74 height 53
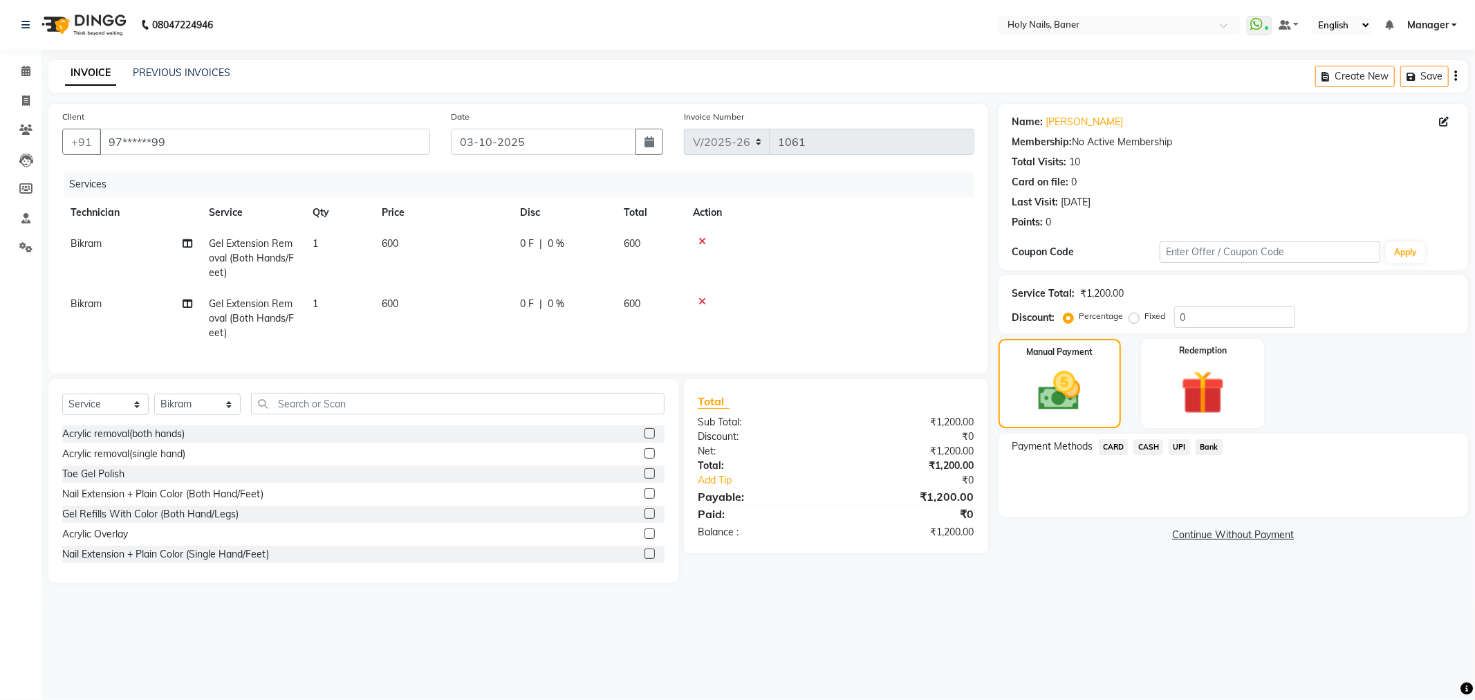
click at [1145, 445] on span "CASH" at bounding box center [1149, 447] width 30 height 16
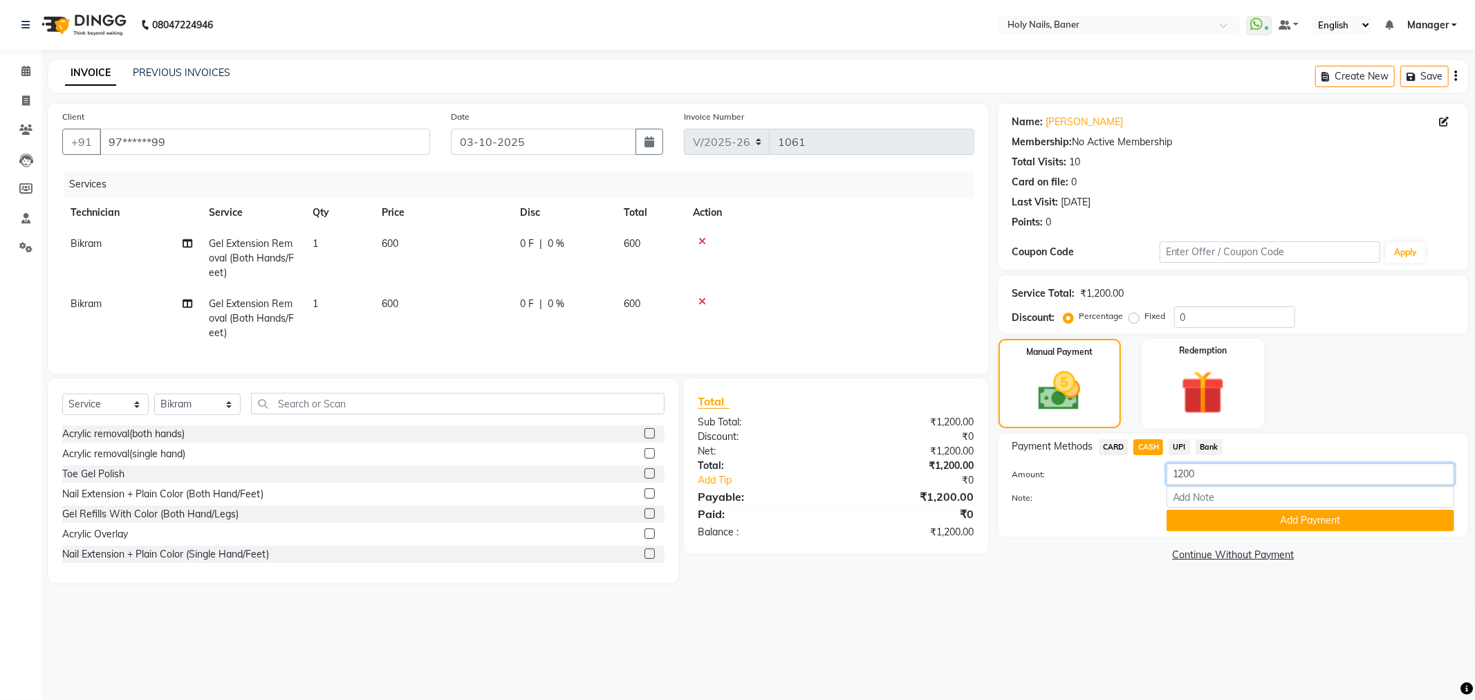
click at [1199, 474] on input "1200" at bounding box center [1311, 473] width 288 height 21
type input "1"
type input "1000"
click at [1221, 519] on button "Add Payment" at bounding box center [1311, 520] width 288 height 21
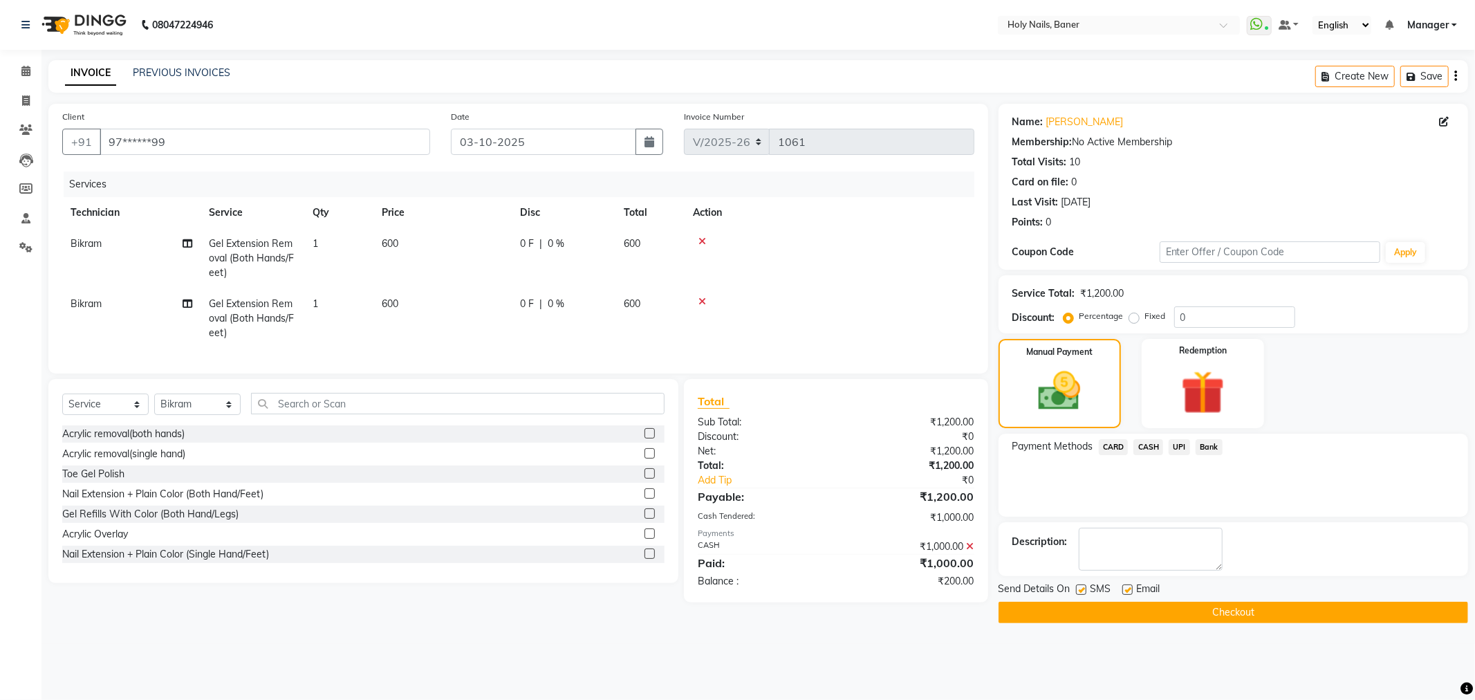
click at [1183, 448] on span "UPI" at bounding box center [1179, 447] width 21 height 16
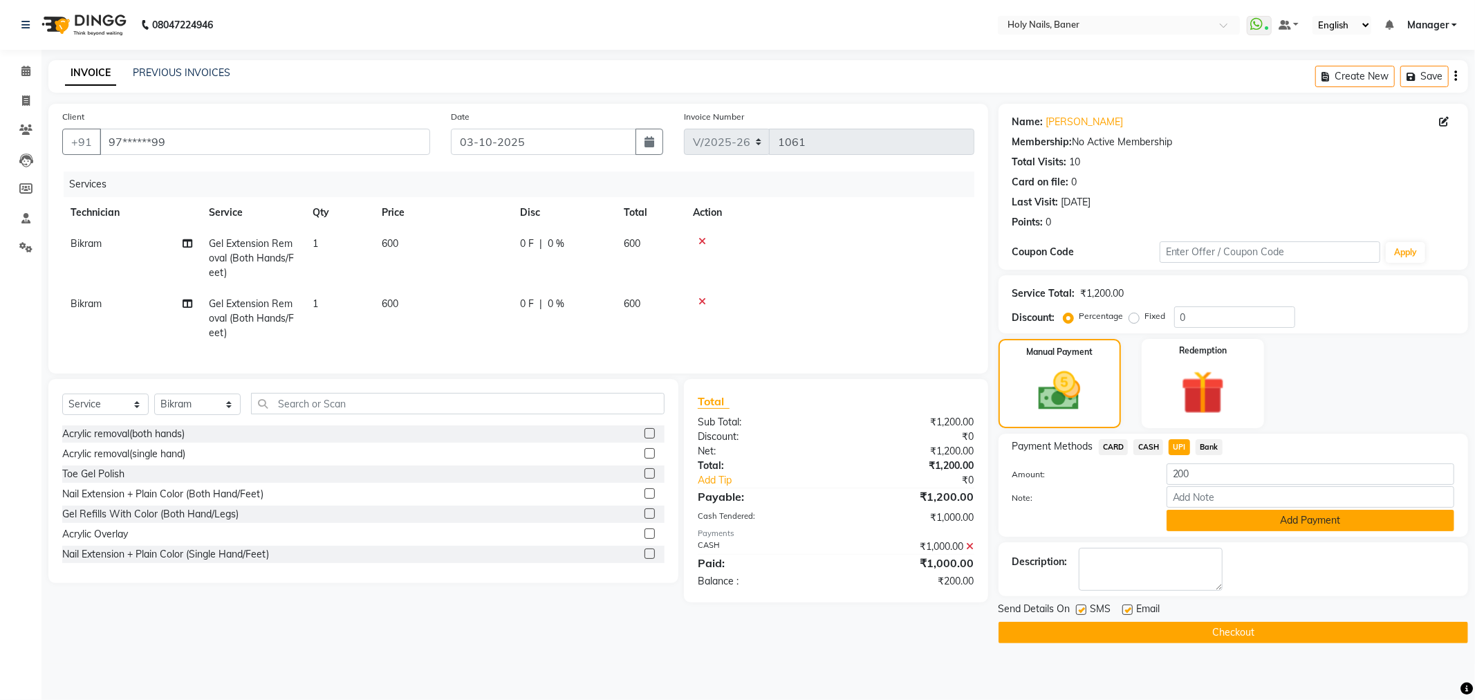
click at [1215, 510] on button "Add Payment" at bounding box center [1311, 520] width 288 height 21
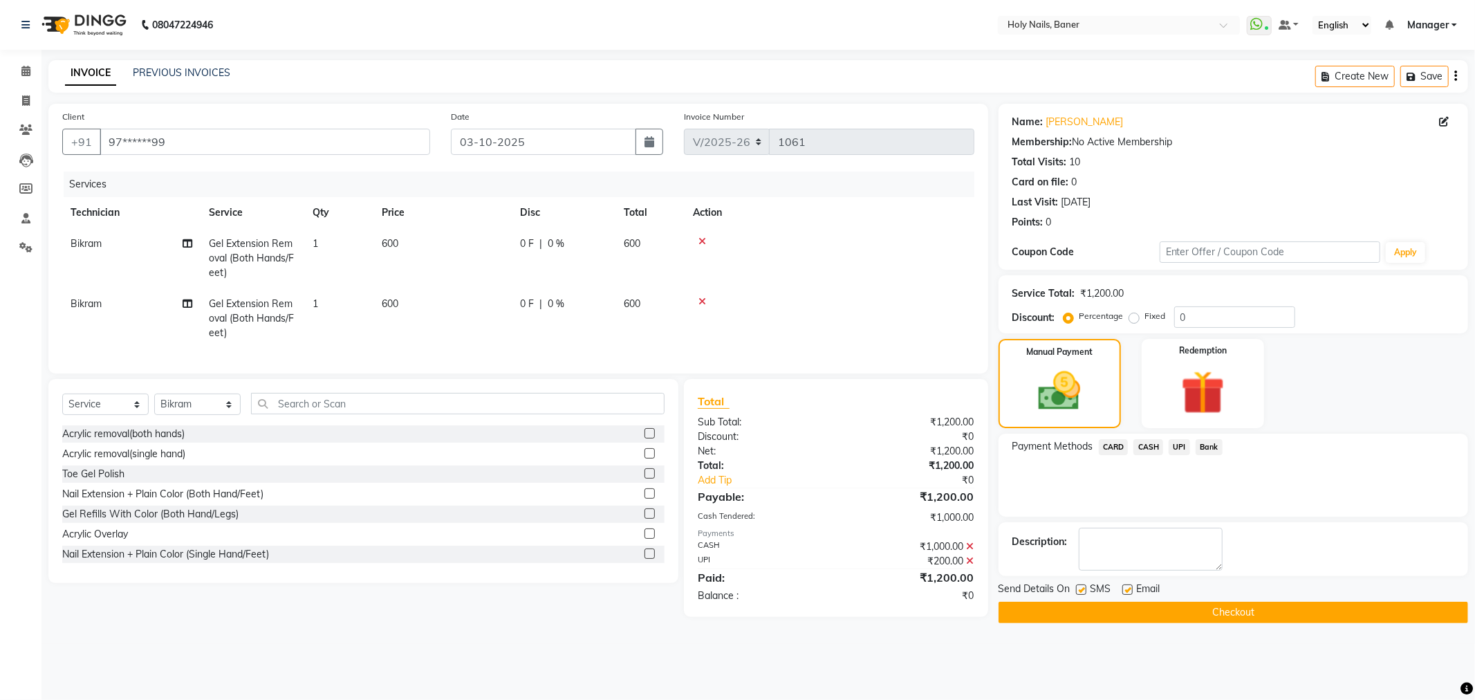
click at [1177, 616] on button "Checkout" at bounding box center [1234, 612] width 470 height 21
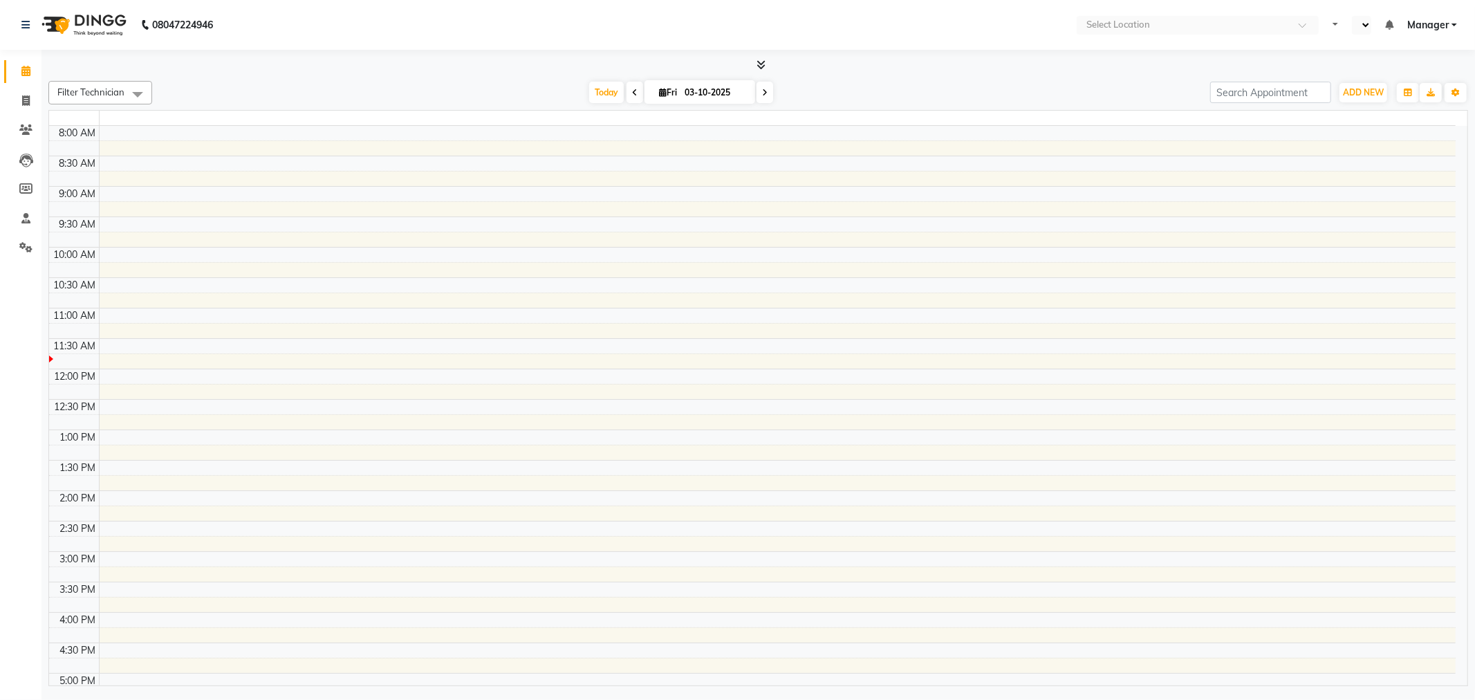
select select "en"
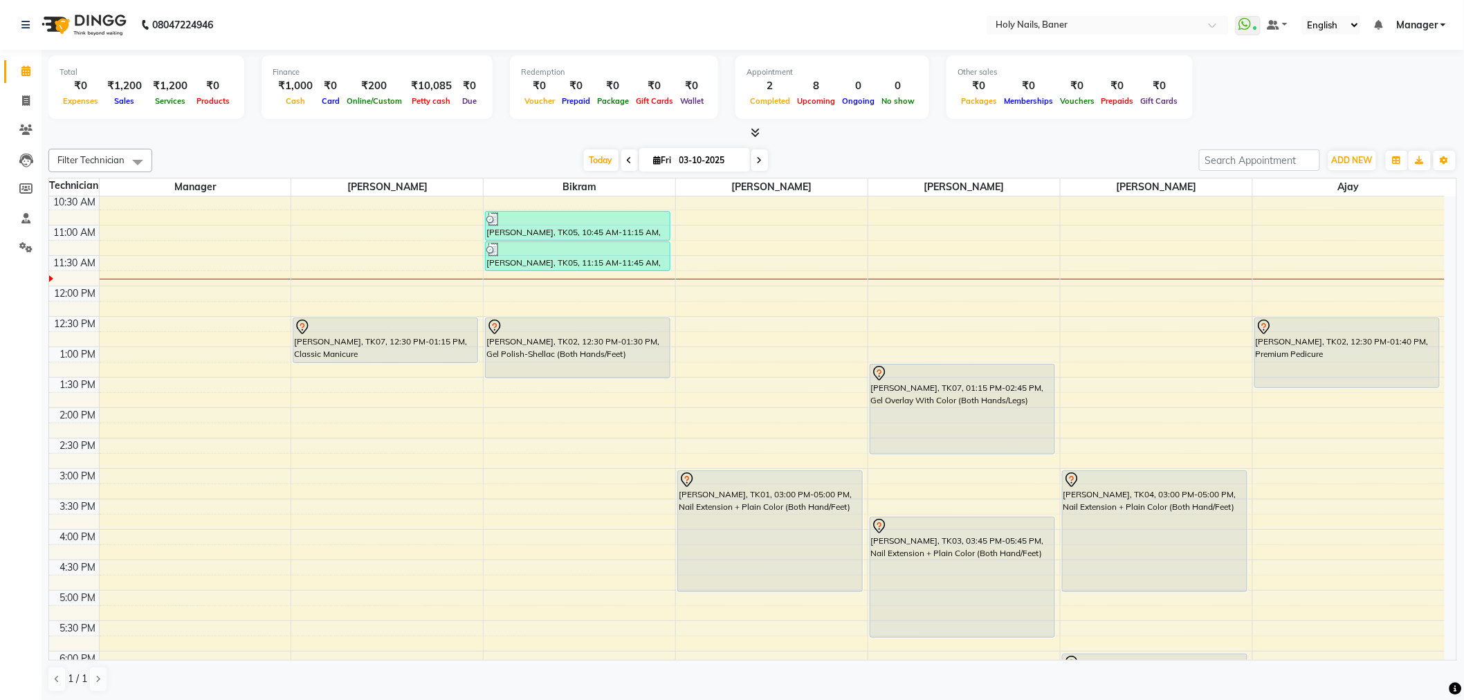
scroll to position [1, 0]
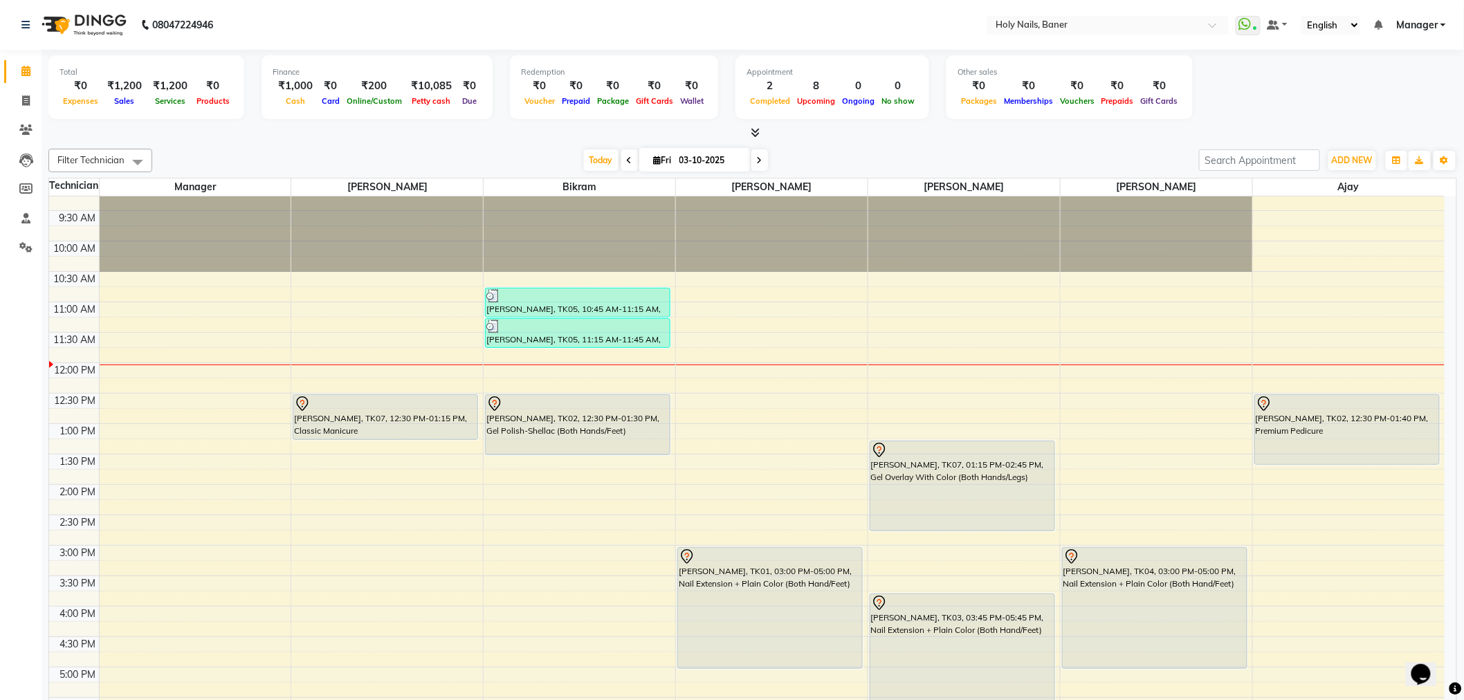
scroll to position [154, 0]
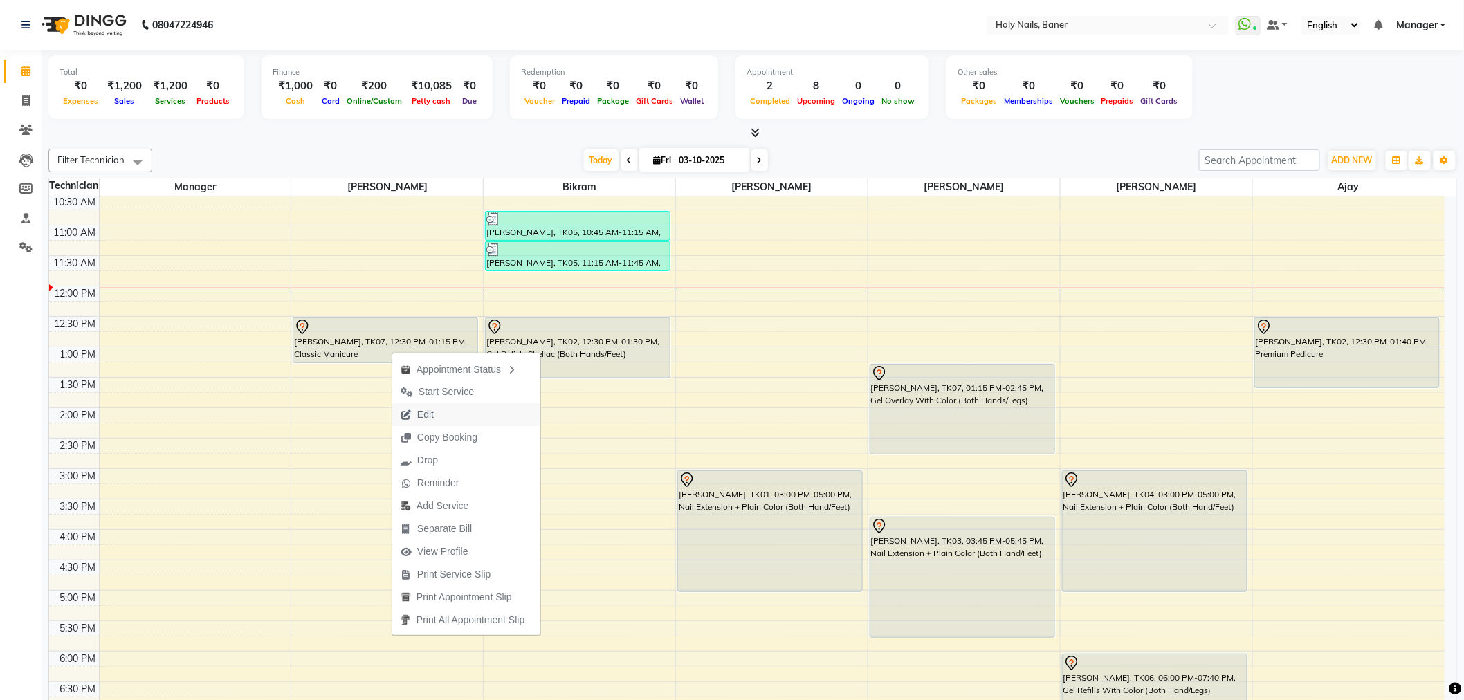
click at [433, 414] on span "Edit" at bounding box center [425, 414] width 17 height 15
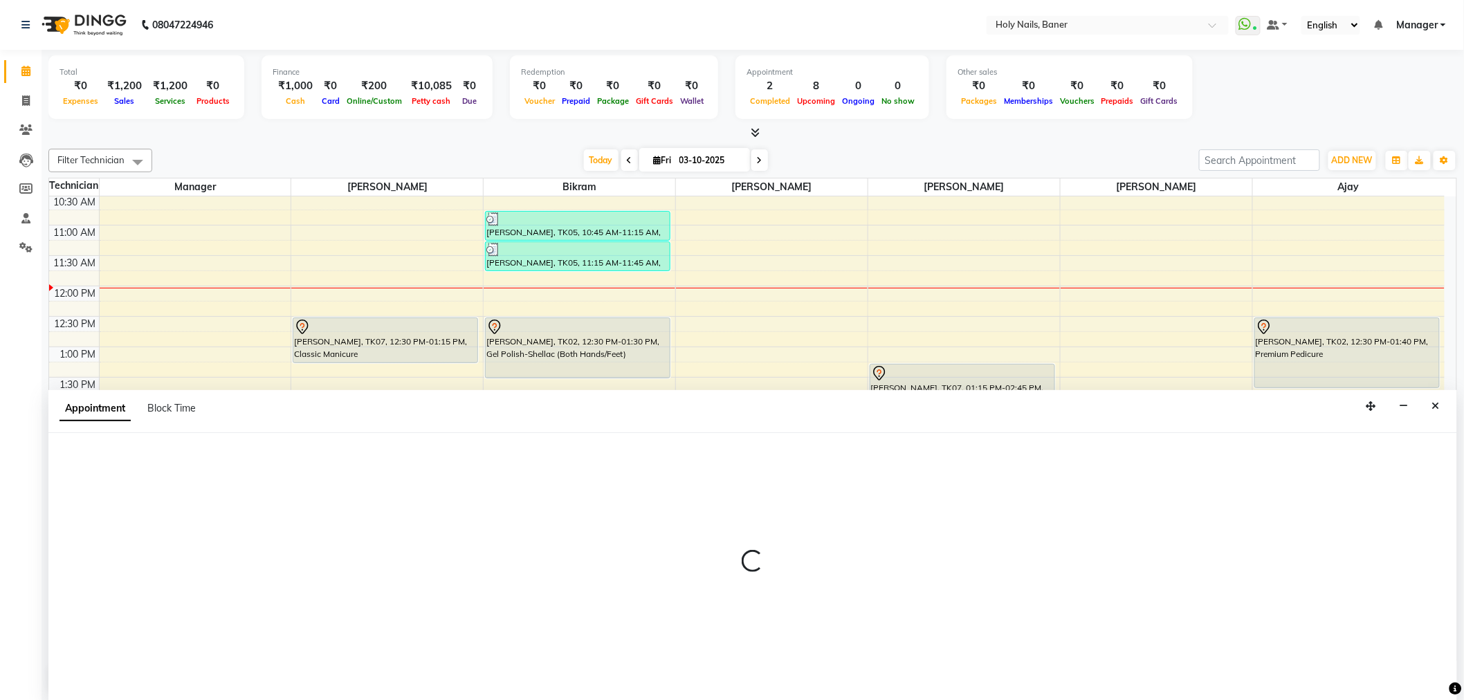
select select "66405"
select select "750"
select select "tentative"
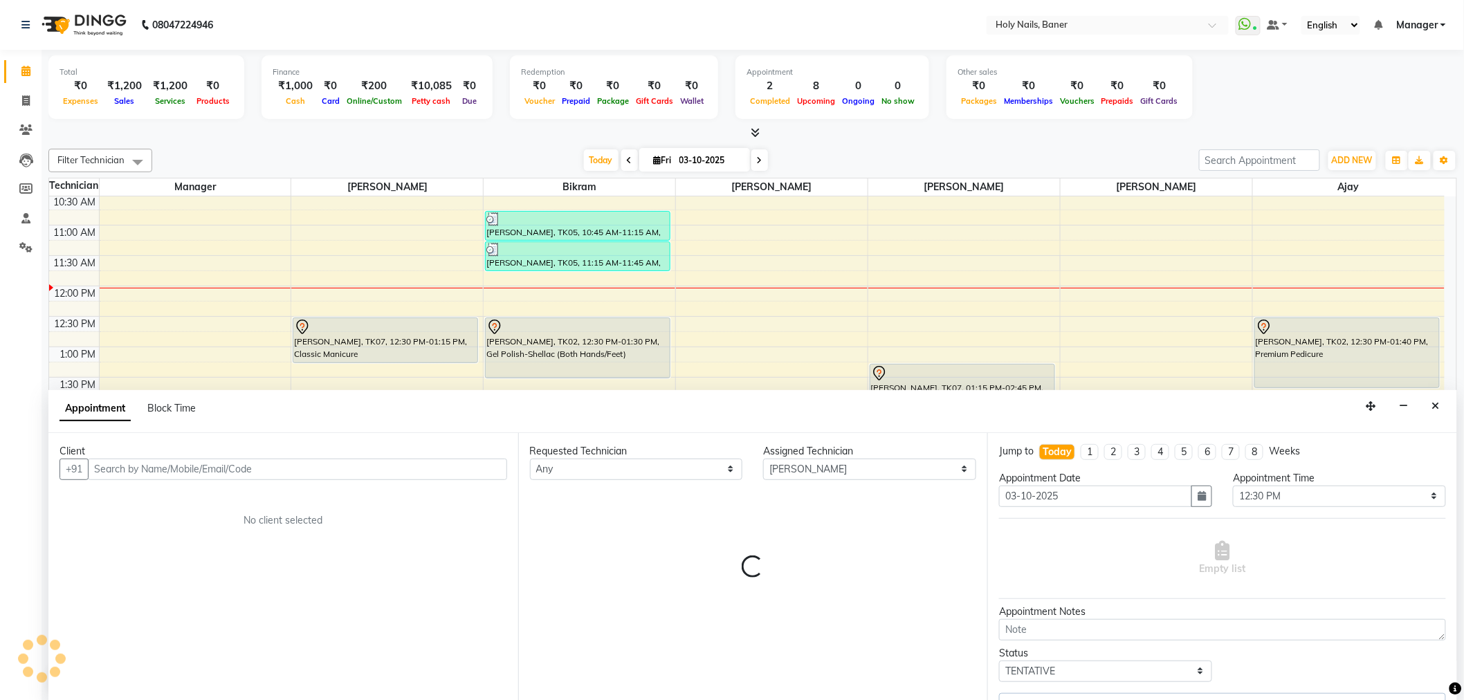
scroll to position [1, 0]
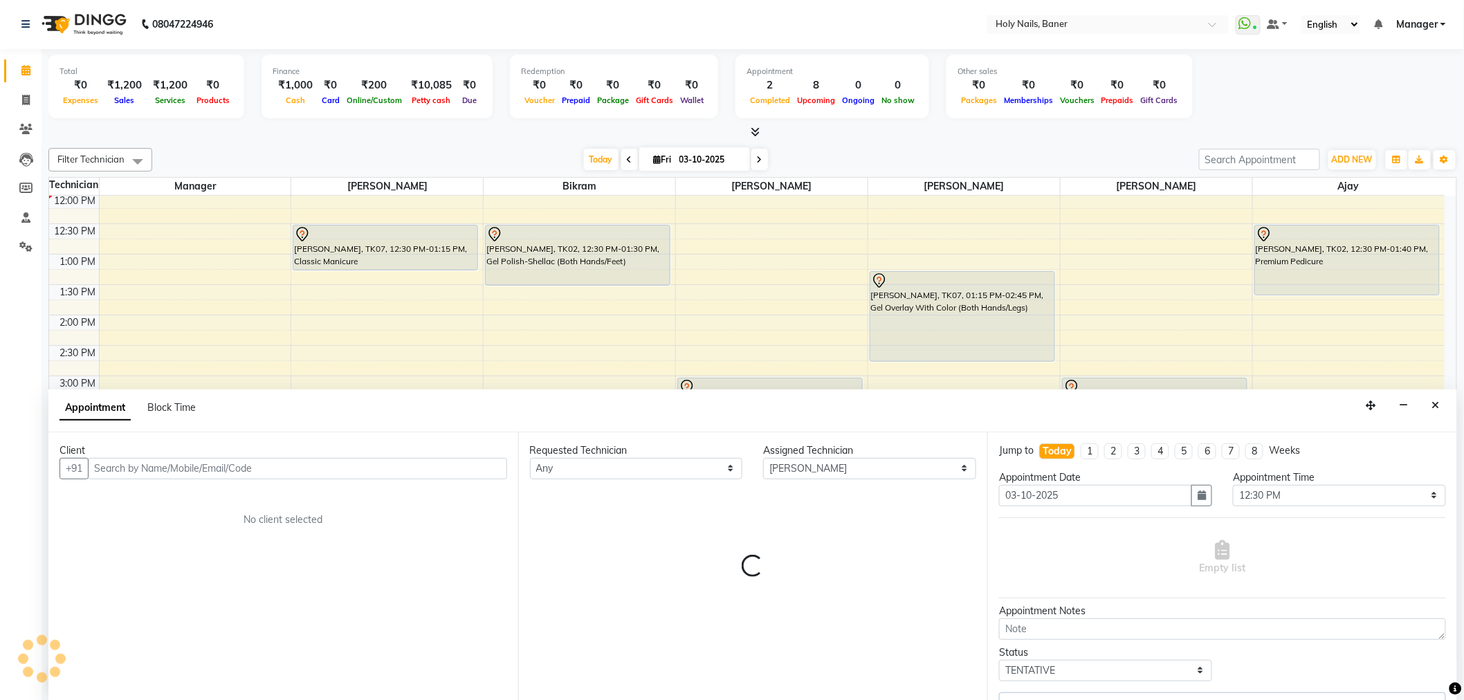
select select "2495"
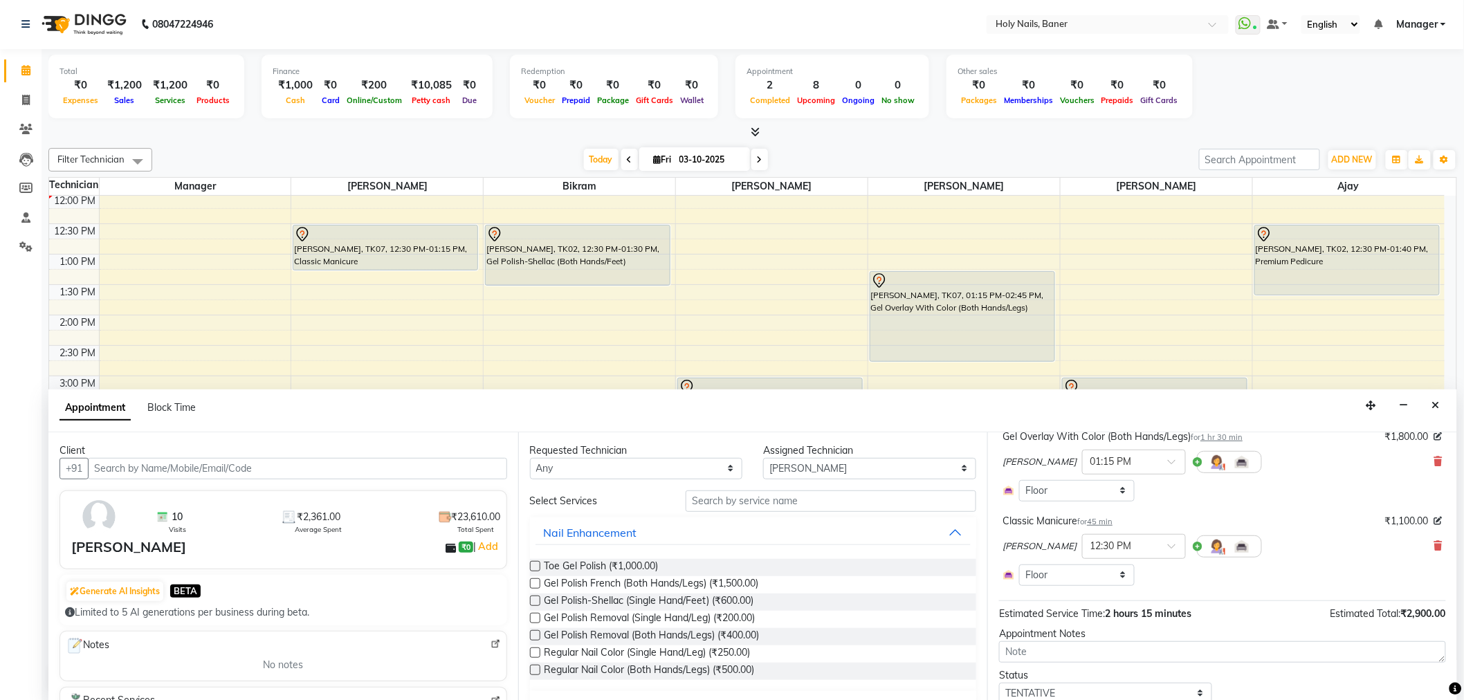
scroll to position [71, 0]
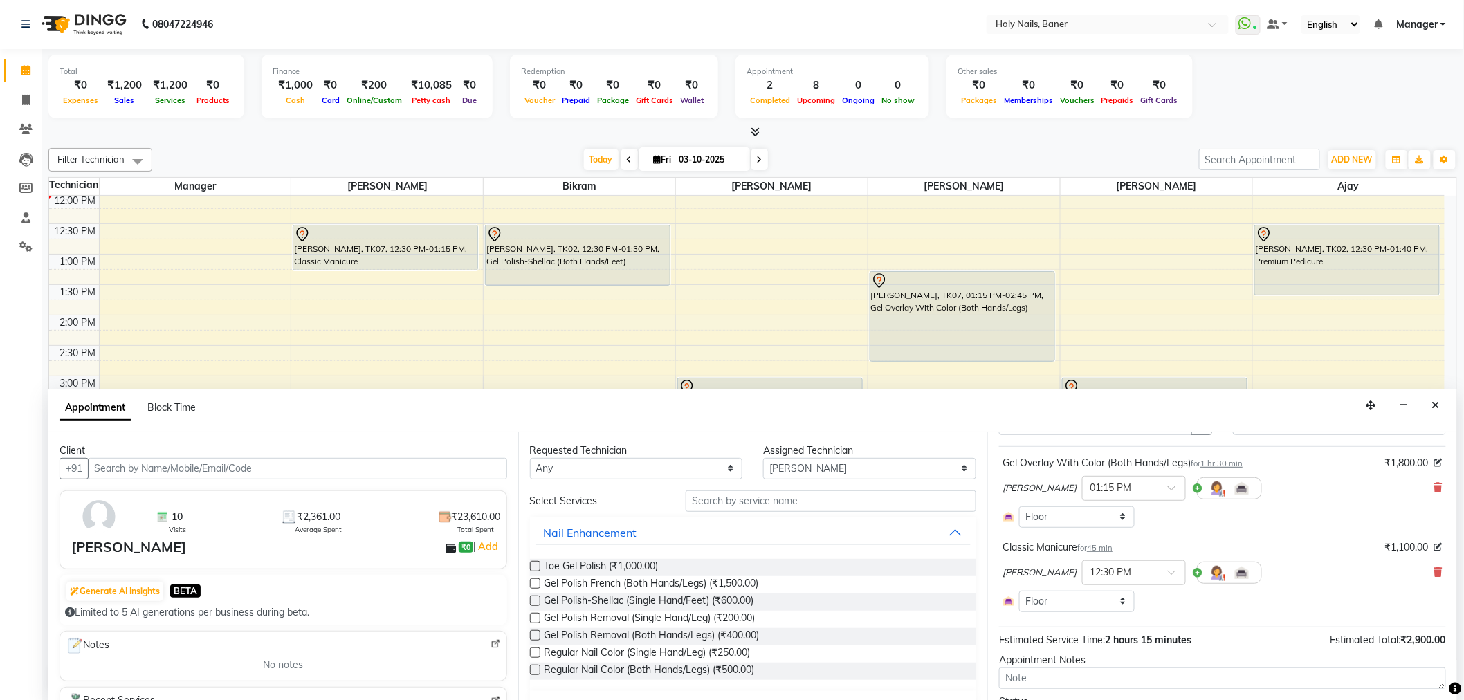
click at [1428, 579] on div "Kamlesh × 12:30 PM" at bounding box center [1222, 573] width 440 height 36
click at [1434, 571] on icon at bounding box center [1438, 572] width 8 height 10
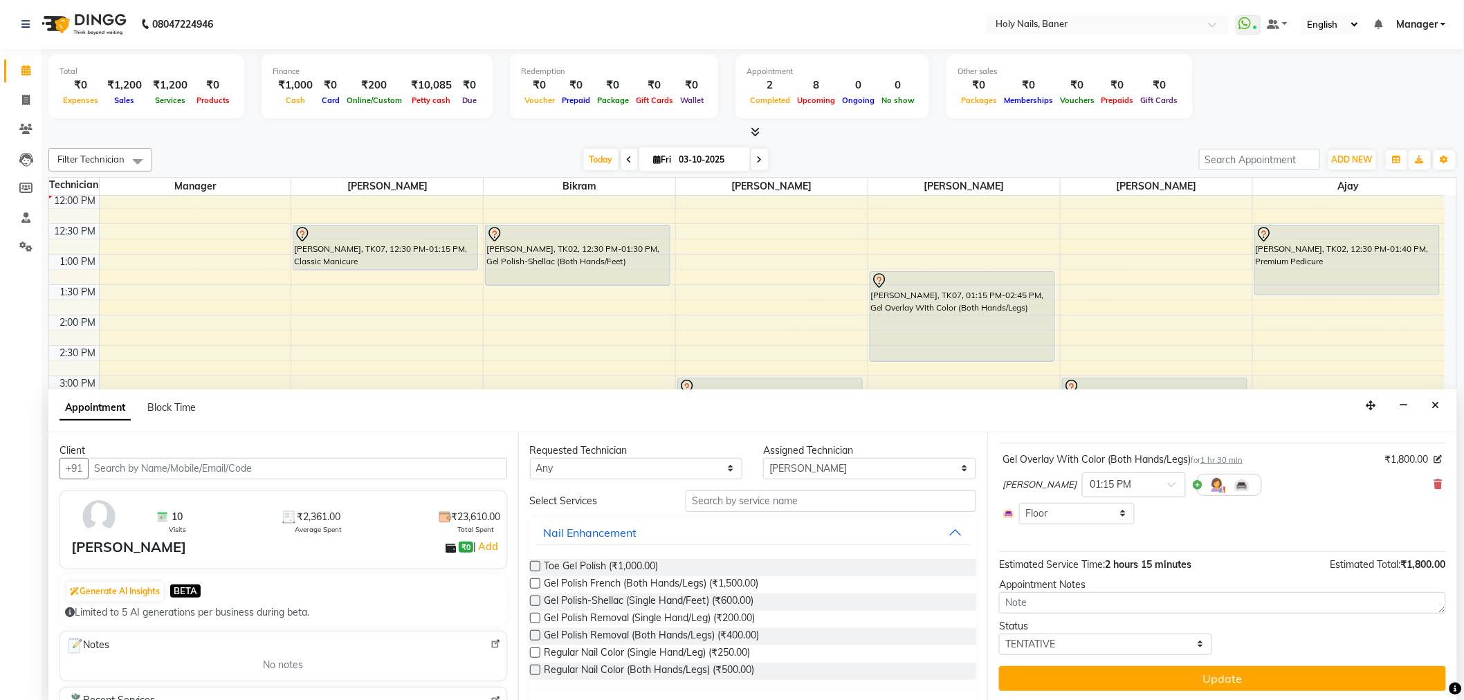
scroll to position [76, 0]
click at [1226, 683] on button "Update" at bounding box center [1222, 677] width 447 height 25
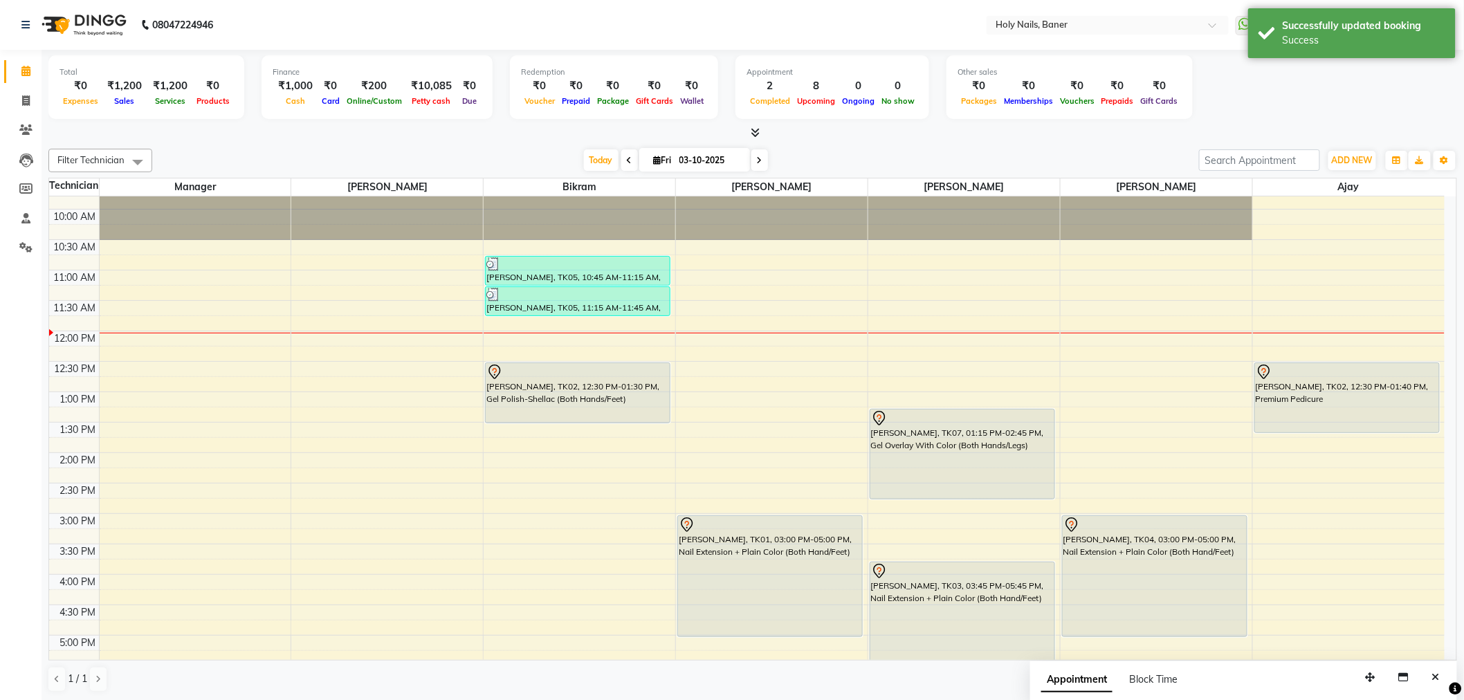
scroll to position [92, 0]
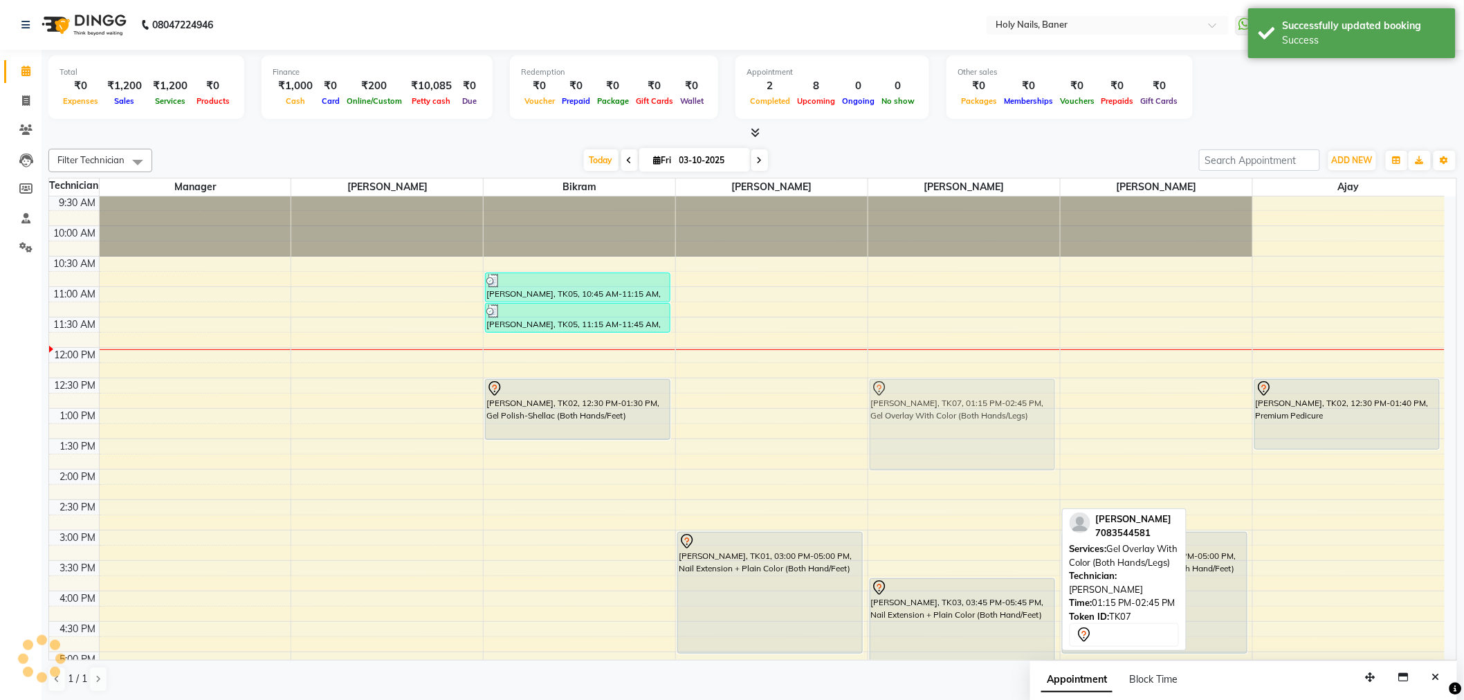
drag, startPoint x: 918, startPoint y: 466, endPoint x: 917, endPoint y: 417, distance: 49.1
click at [917, 417] on div "Kinnari Gururaj, TK07, 01:15 PM-02:45 PM, Gel Overlay With Color (Both Hands/Le…" at bounding box center [964, 529] width 192 height 851
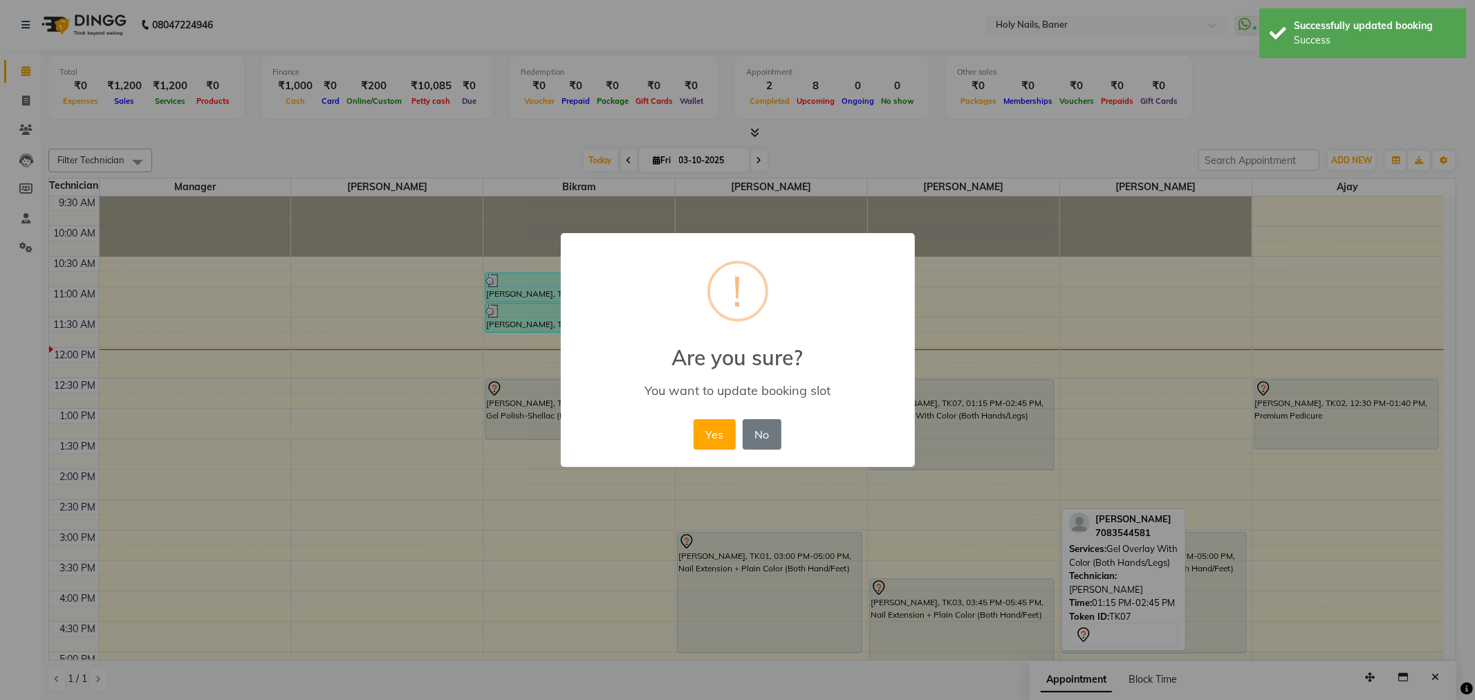
click at [713, 416] on div "Yes No No" at bounding box center [737, 434] width 95 height 37
click at [713, 419] on button "Yes" at bounding box center [715, 434] width 42 height 30
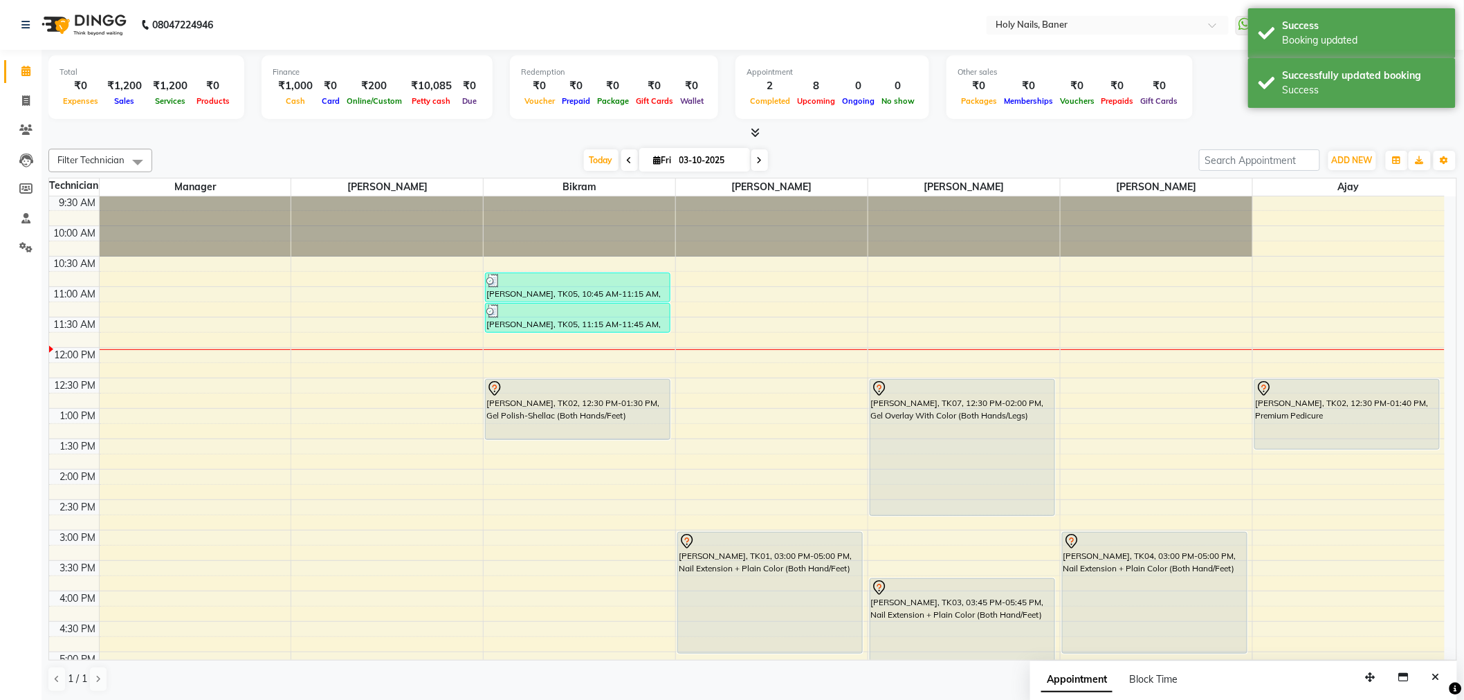
drag, startPoint x: 950, startPoint y: 469, endPoint x: 950, endPoint y: 510, distance: 41.5
click at [950, 510] on div "Kinnari Gururaj, TK07, 12:30 PM-02:00 PM, Gel Overlay With Color (Both Hands/Le…" at bounding box center [964, 529] width 192 height 851
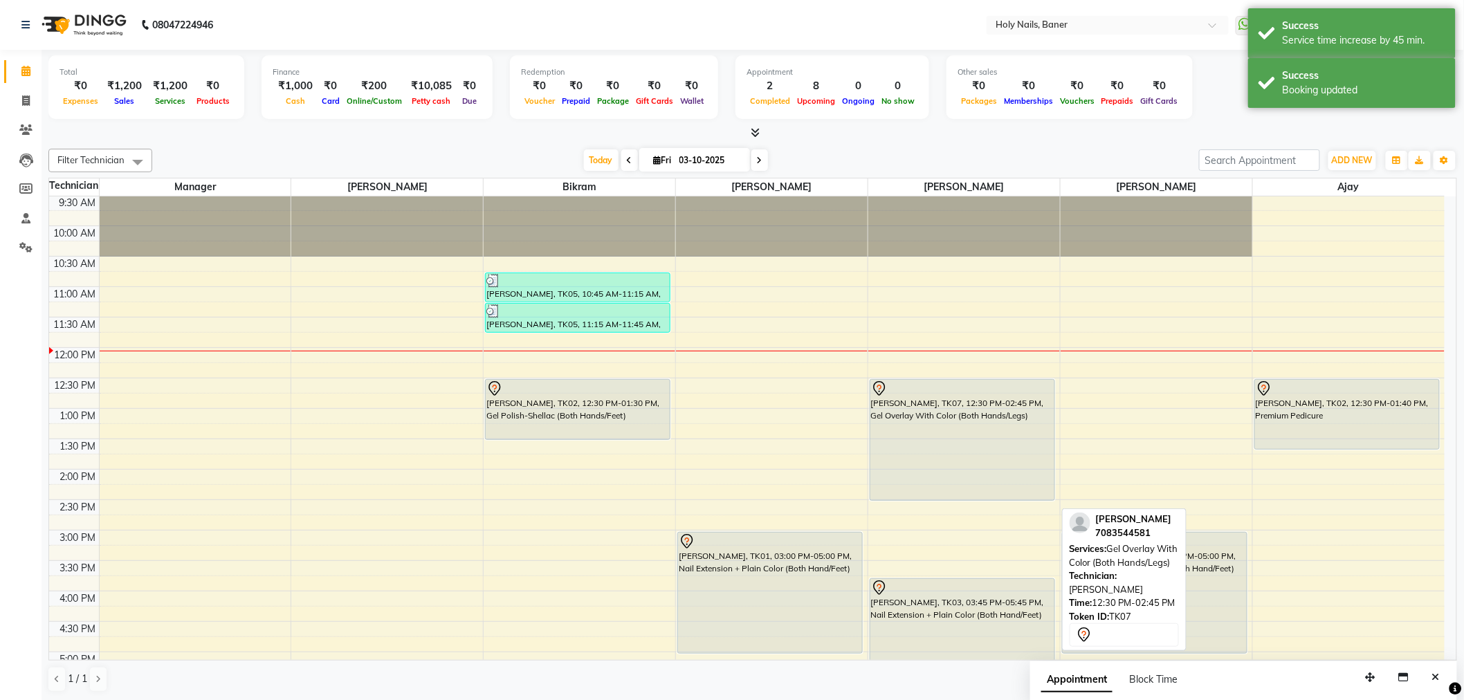
drag, startPoint x: 958, startPoint y: 512, endPoint x: 958, endPoint y: 499, distance: 12.5
click at [958, 499] on div "Kinnari Gururaj, TK07, 12:30 PM-02:45 PM, Gel Overlay With Color (Both Hands/Le…" at bounding box center [964, 529] width 192 height 851
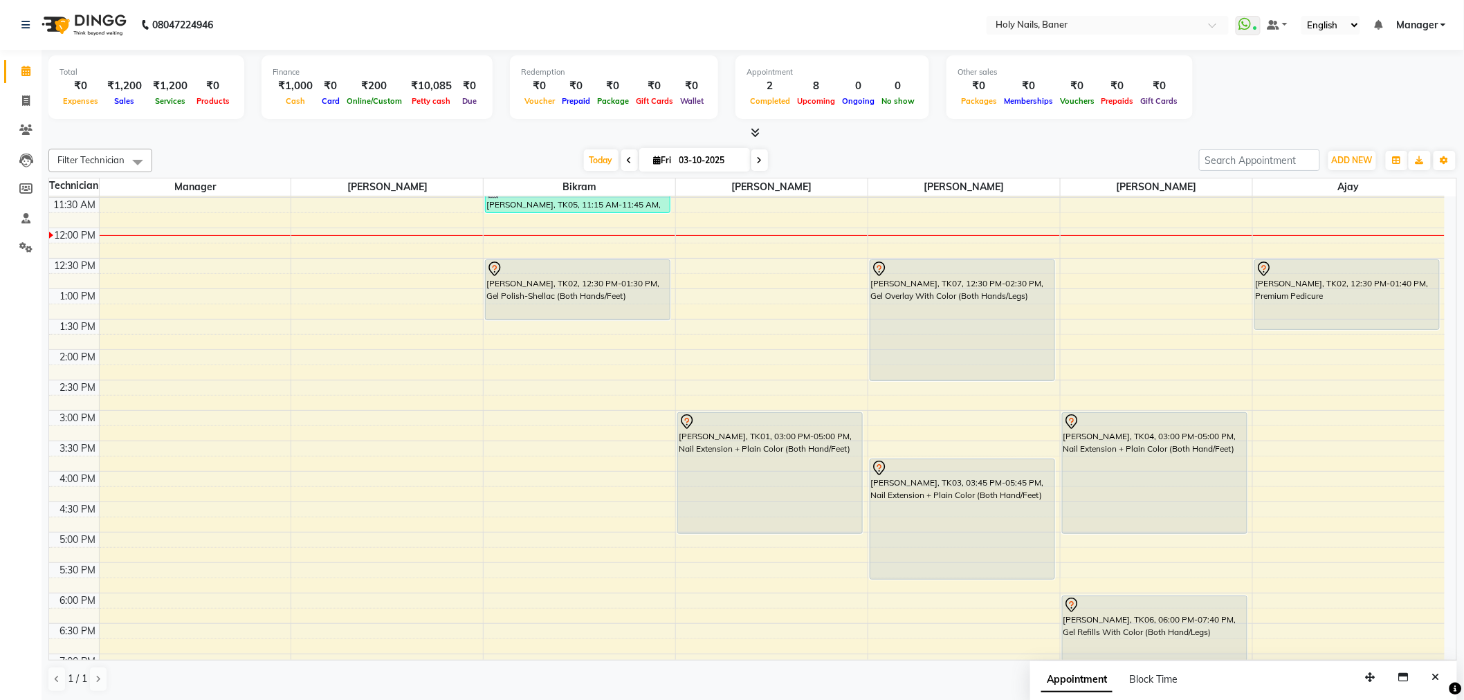
scroll to position [239, 0]
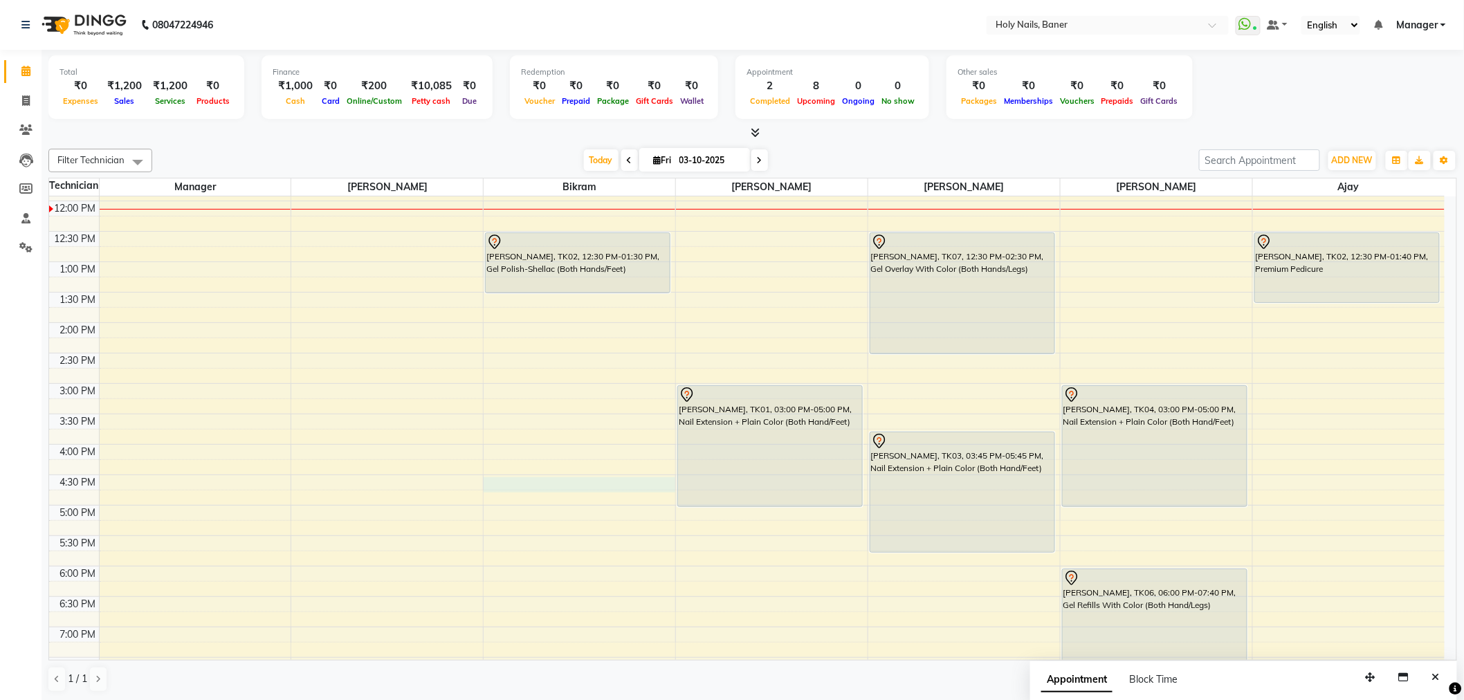
click at [526, 487] on div "8:00 AM 8:30 AM 9:00 AM 9:30 AM 10:00 AM 10:30 AM 11:00 AM 11:30 AM 12:00 PM 12…" at bounding box center [746, 383] width 1395 height 851
select select "58118"
select select "990"
select select "tentative"
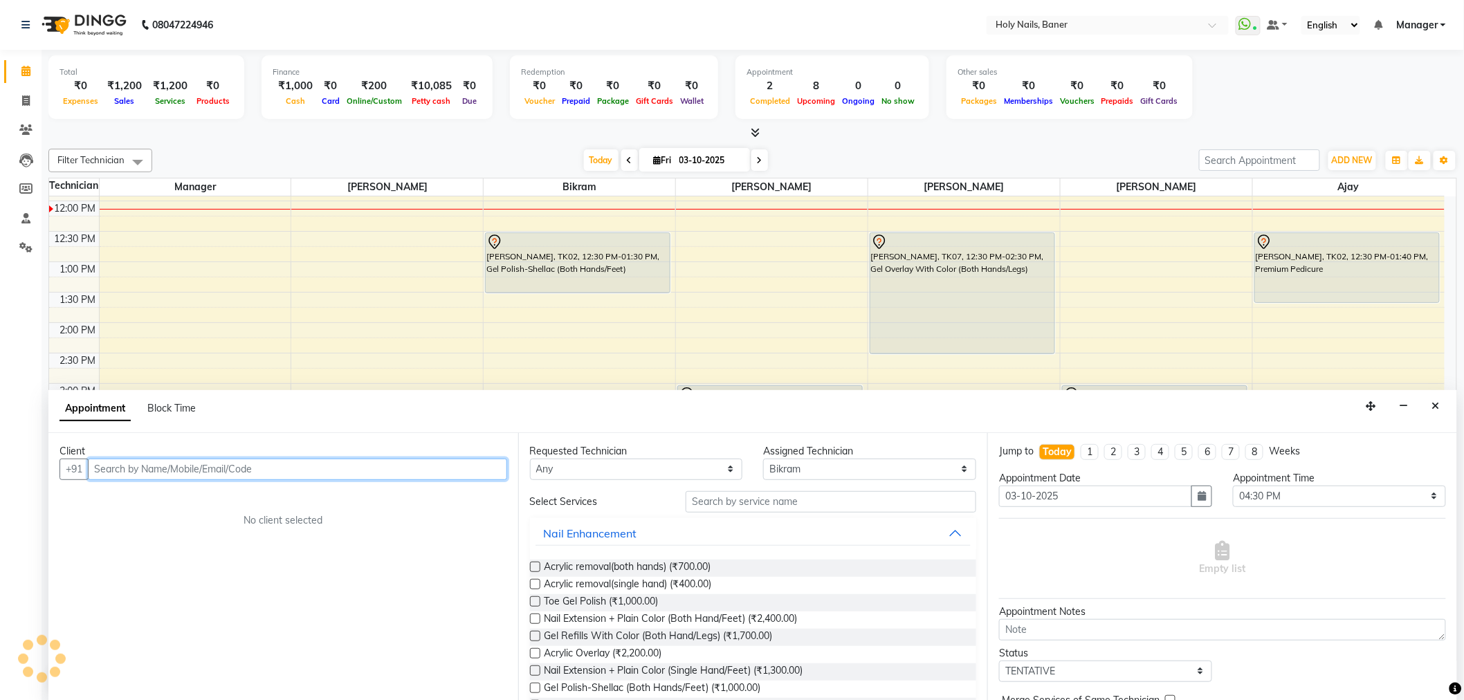
scroll to position [1, 0]
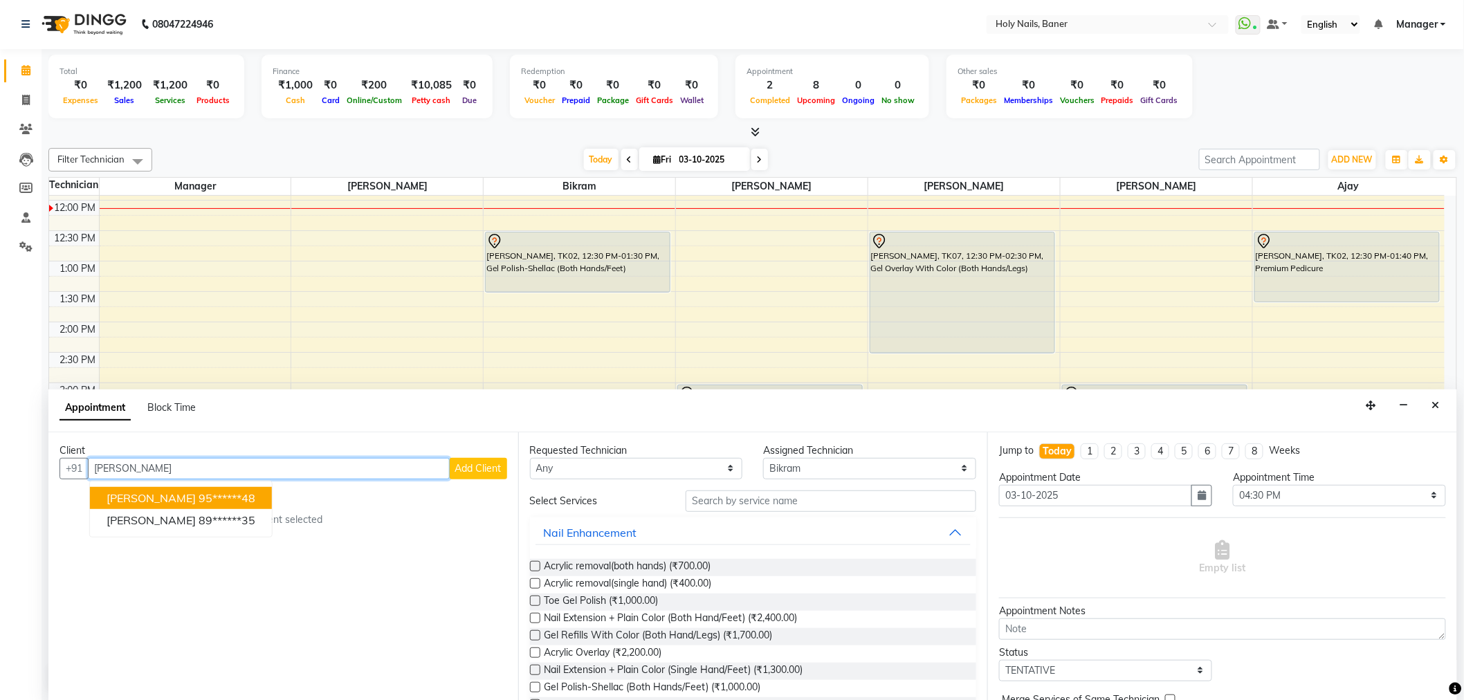
click at [216, 467] on input "utkarsha" at bounding box center [269, 468] width 362 height 21
type input "u"
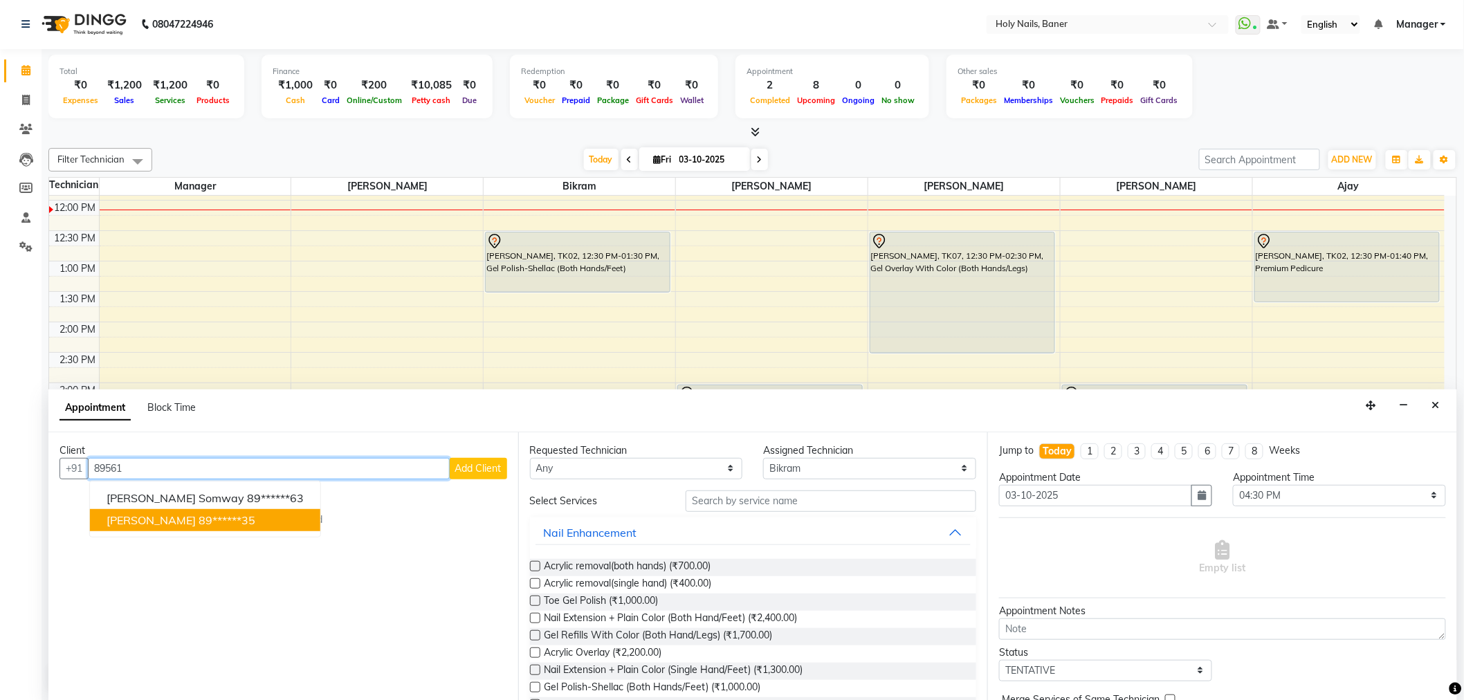
click at [215, 515] on ngb-highlight "89******35" at bounding box center [227, 520] width 57 height 14
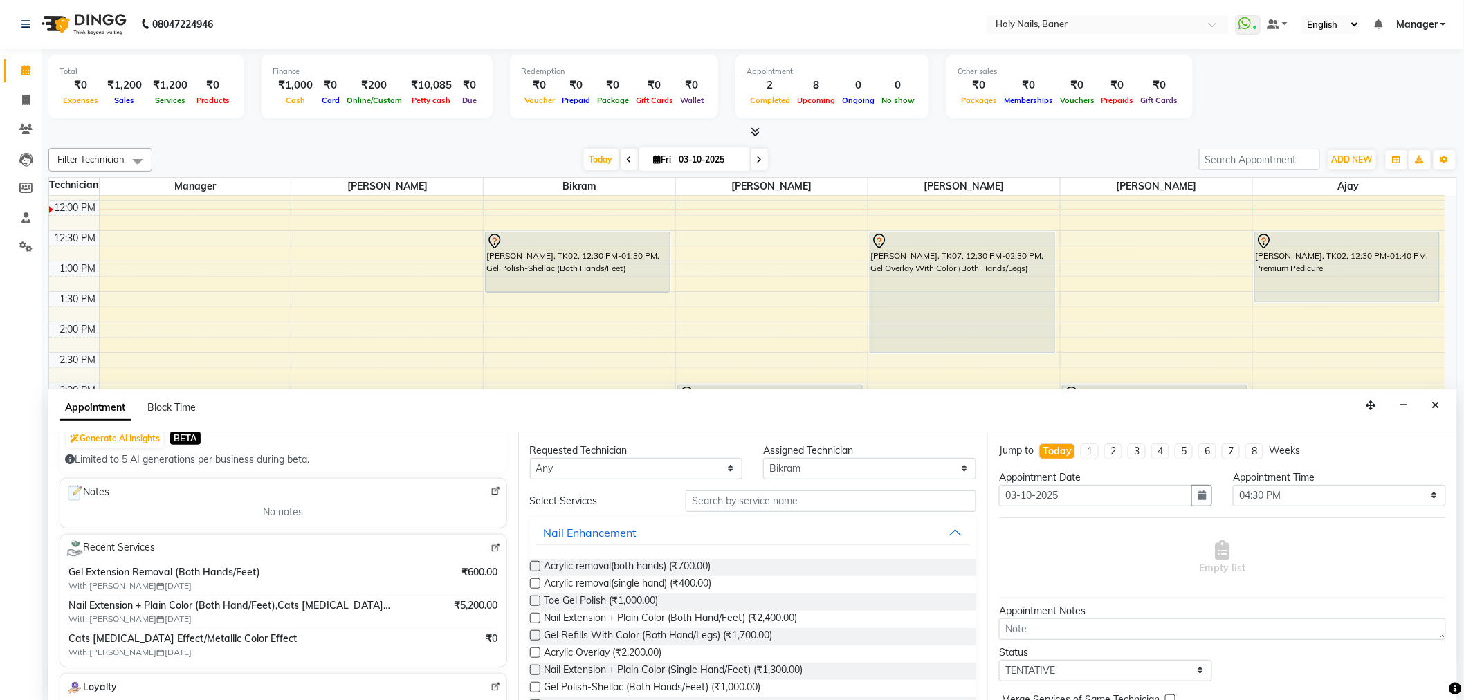
scroll to position [154, 0]
type input "89******35"
click at [729, 498] on input "text" at bounding box center [830, 500] width 291 height 21
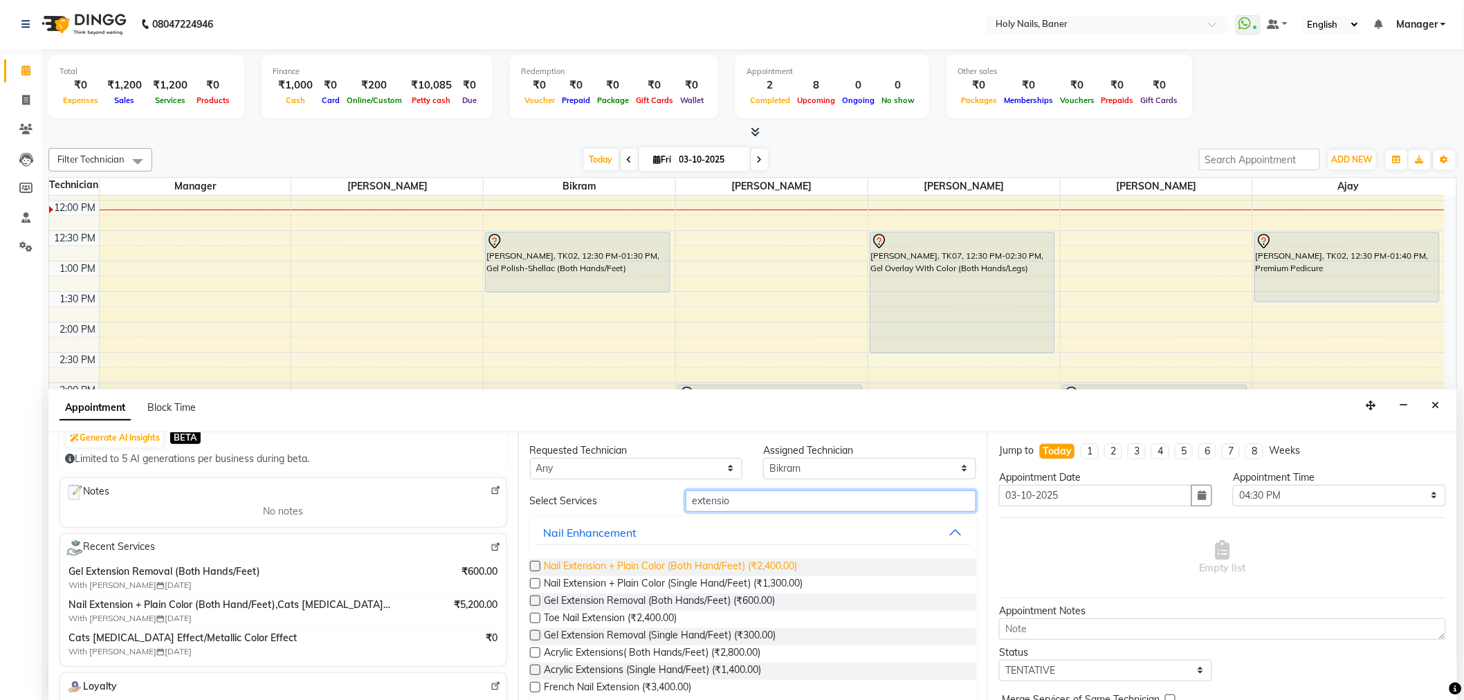
type input "extensio"
click at [693, 559] on span "Nail Extension + Plain Color (Both Hand/Feet) (₹2,400.00)" at bounding box center [670, 567] width 253 height 17
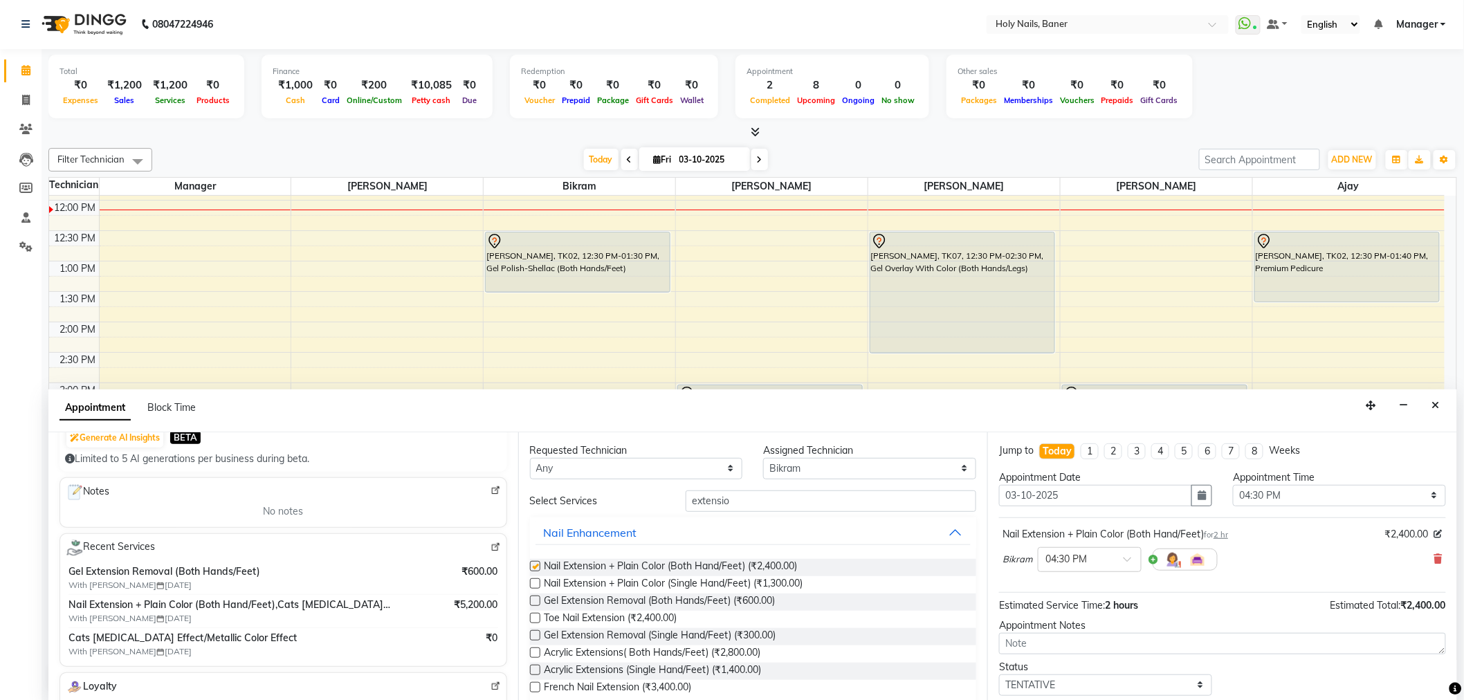
checkbox input "false"
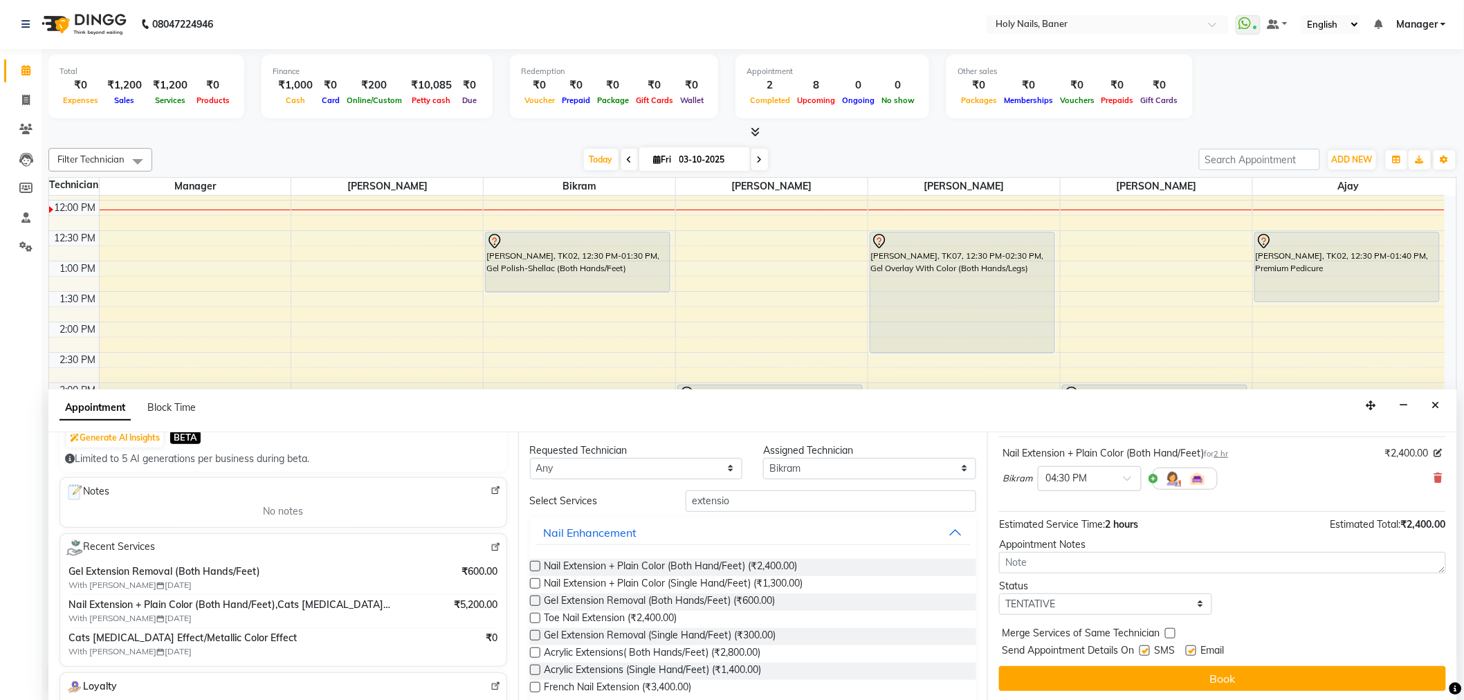
scroll to position [82, 0]
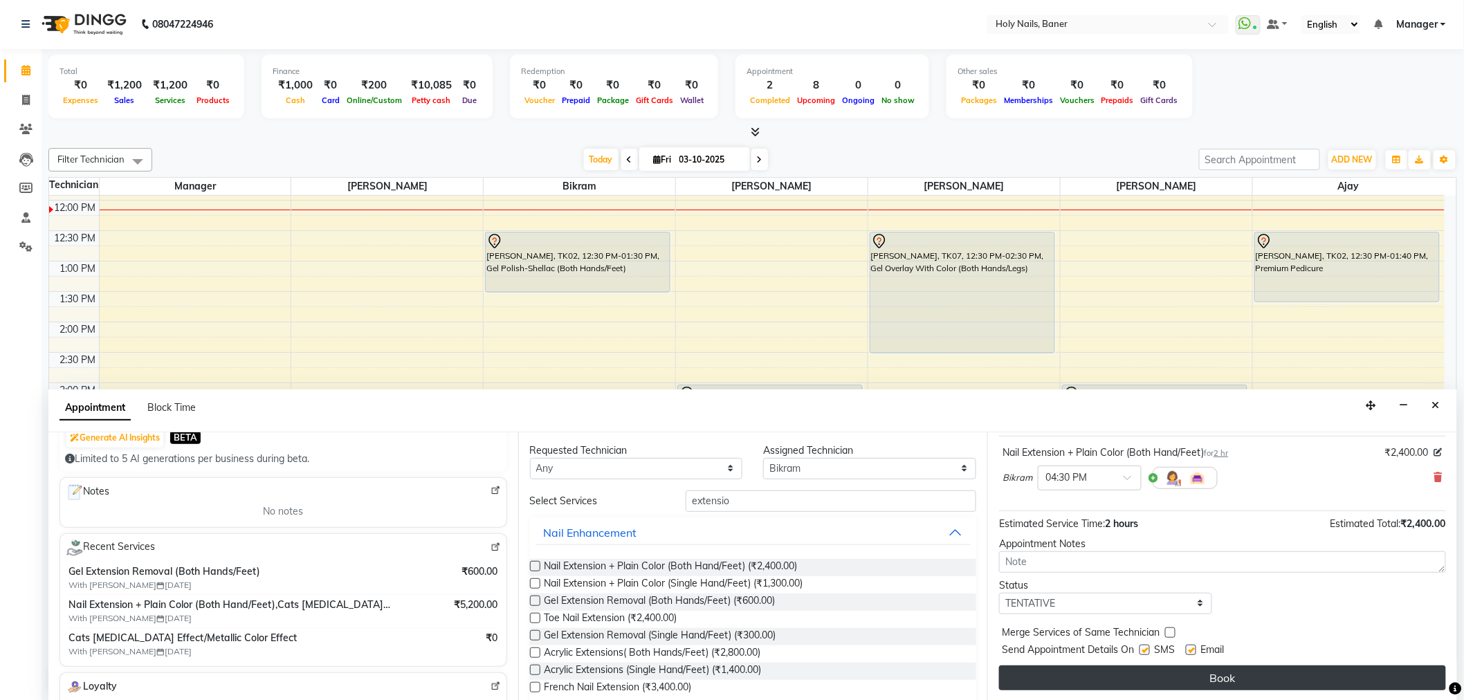
click at [1320, 676] on button "Book" at bounding box center [1222, 677] width 447 height 25
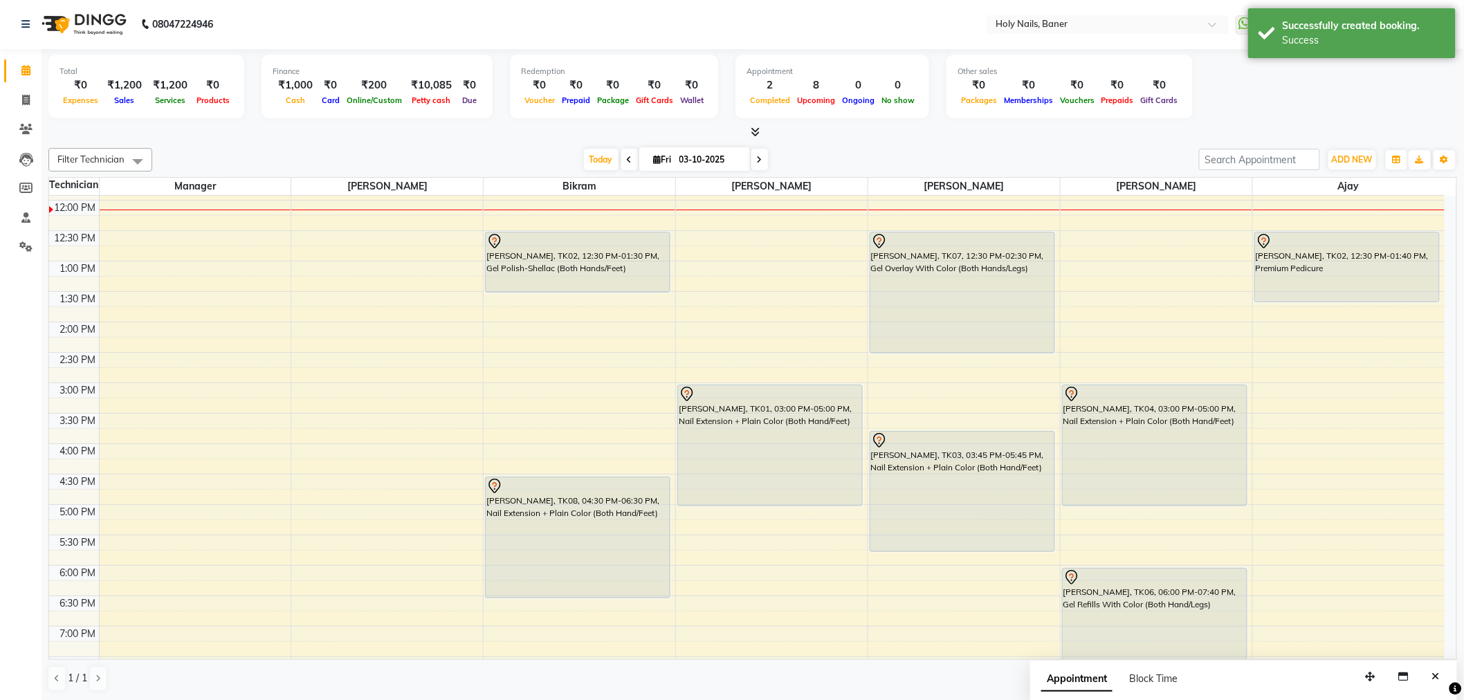
scroll to position [0, 0]
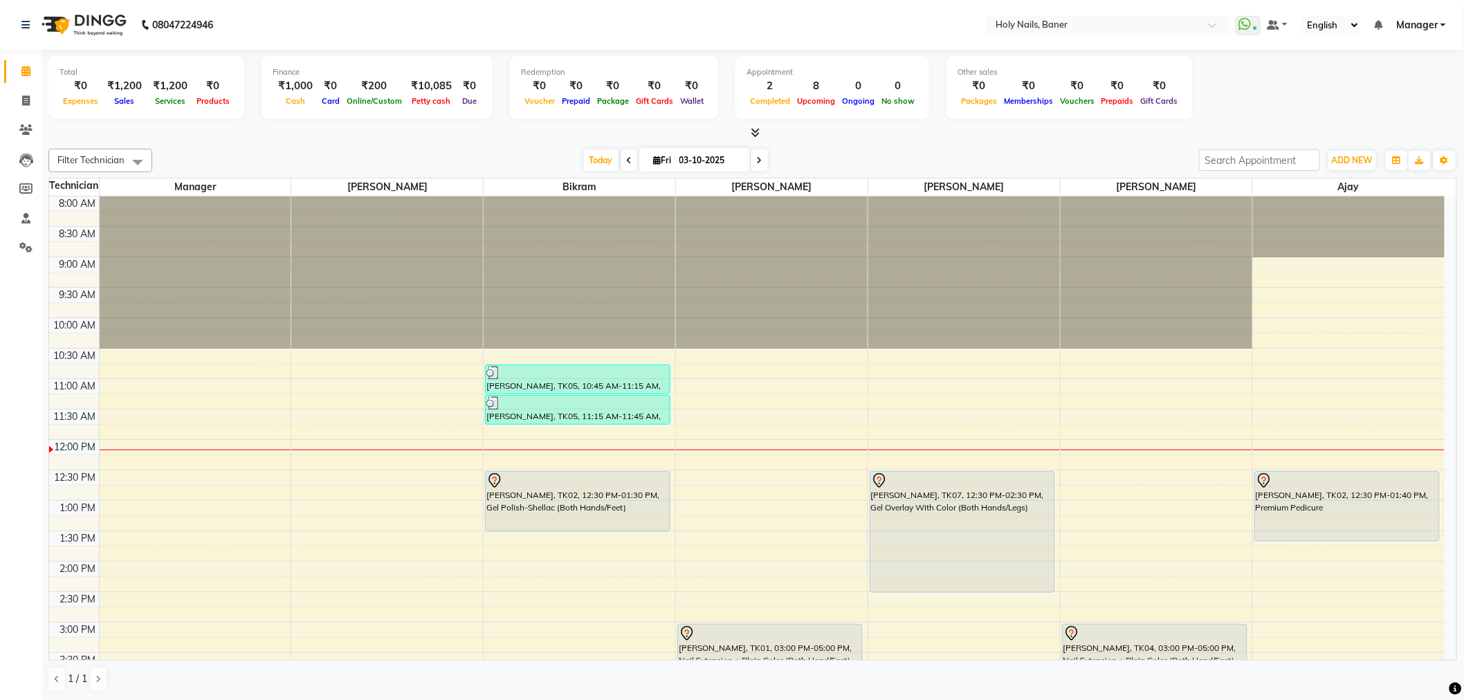
click at [656, 160] on span "Fri" at bounding box center [662, 160] width 25 height 10
select select "10"
select select "2025"
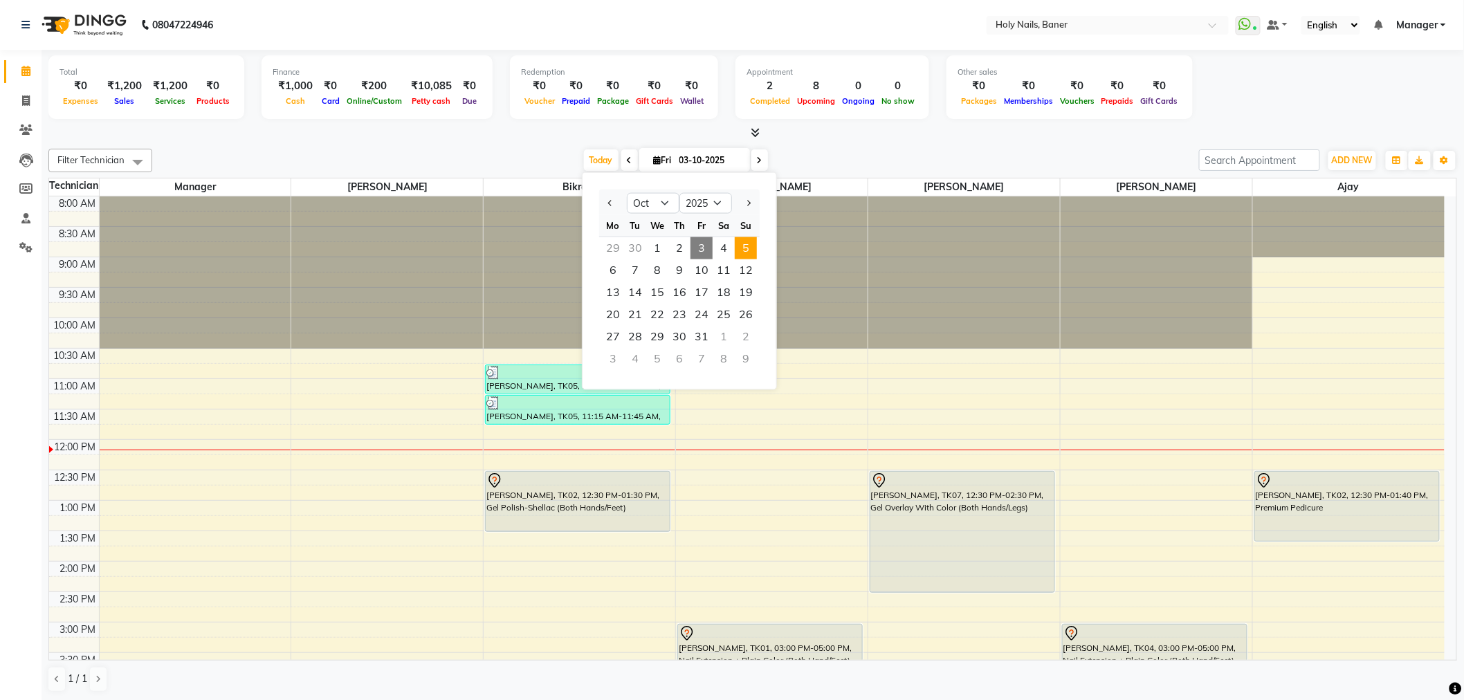
click at [743, 244] on span "5" at bounding box center [746, 248] width 22 height 22
type input "05-10-2025"
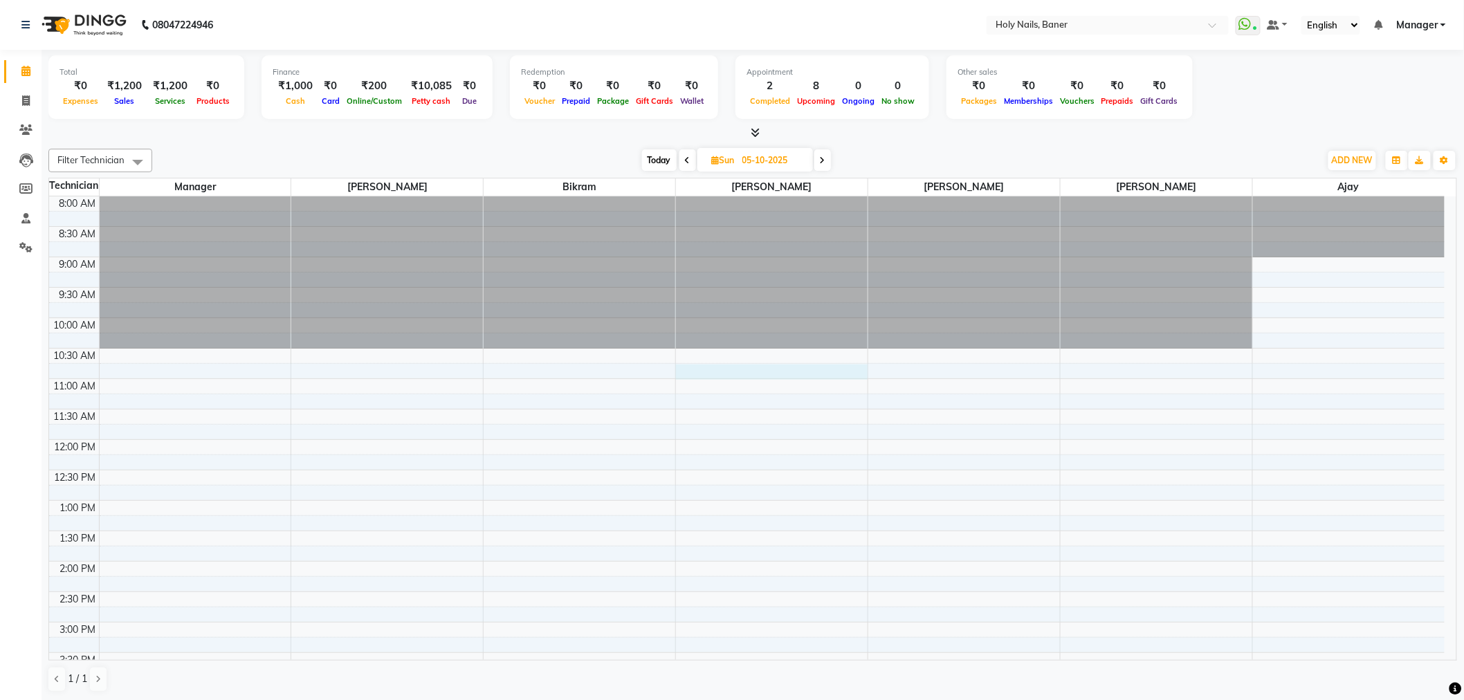
click at [694, 374] on div "8:00 AM 8:30 AM 9:00 AM 9:30 AM 10:00 AM 10:30 AM 11:00 AM 11:30 AM 12:00 PM 12…" at bounding box center [746, 621] width 1395 height 851
select select "36620"
select select "645"
select select "tentative"
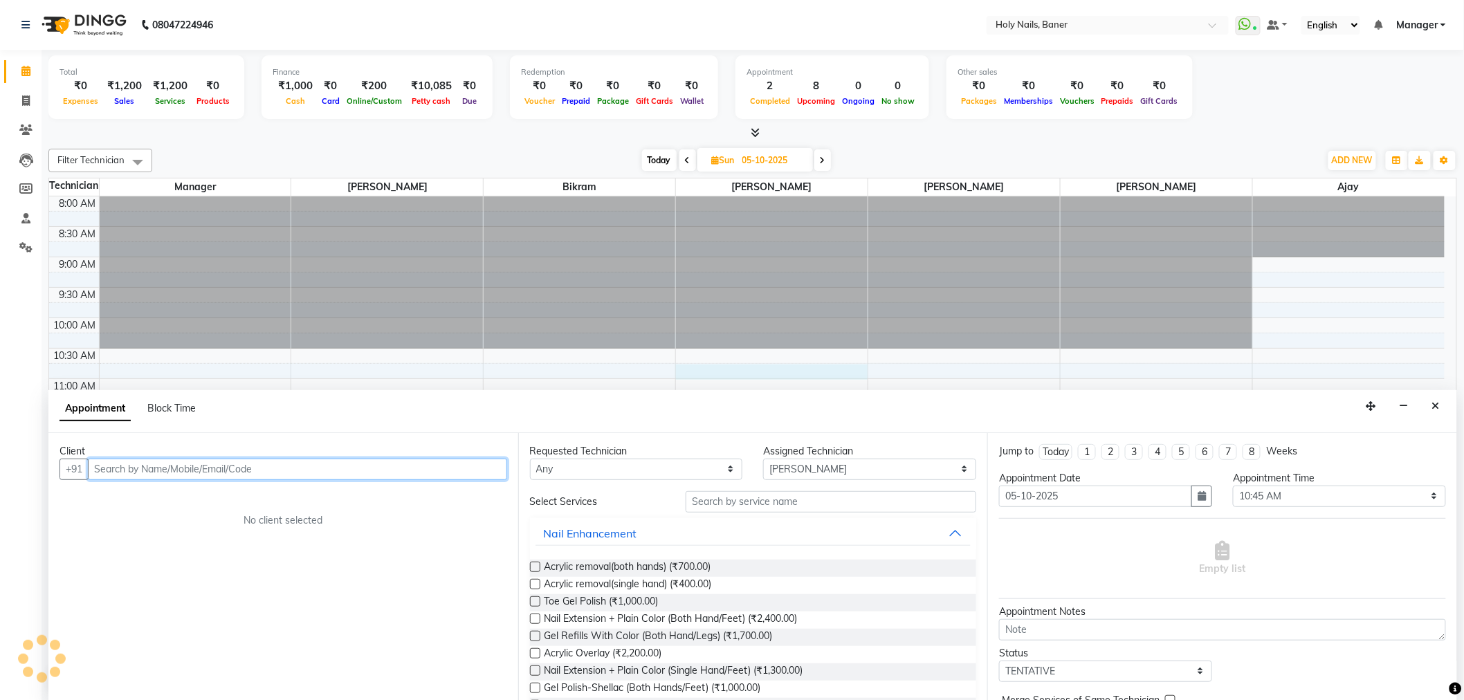
scroll to position [1, 0]
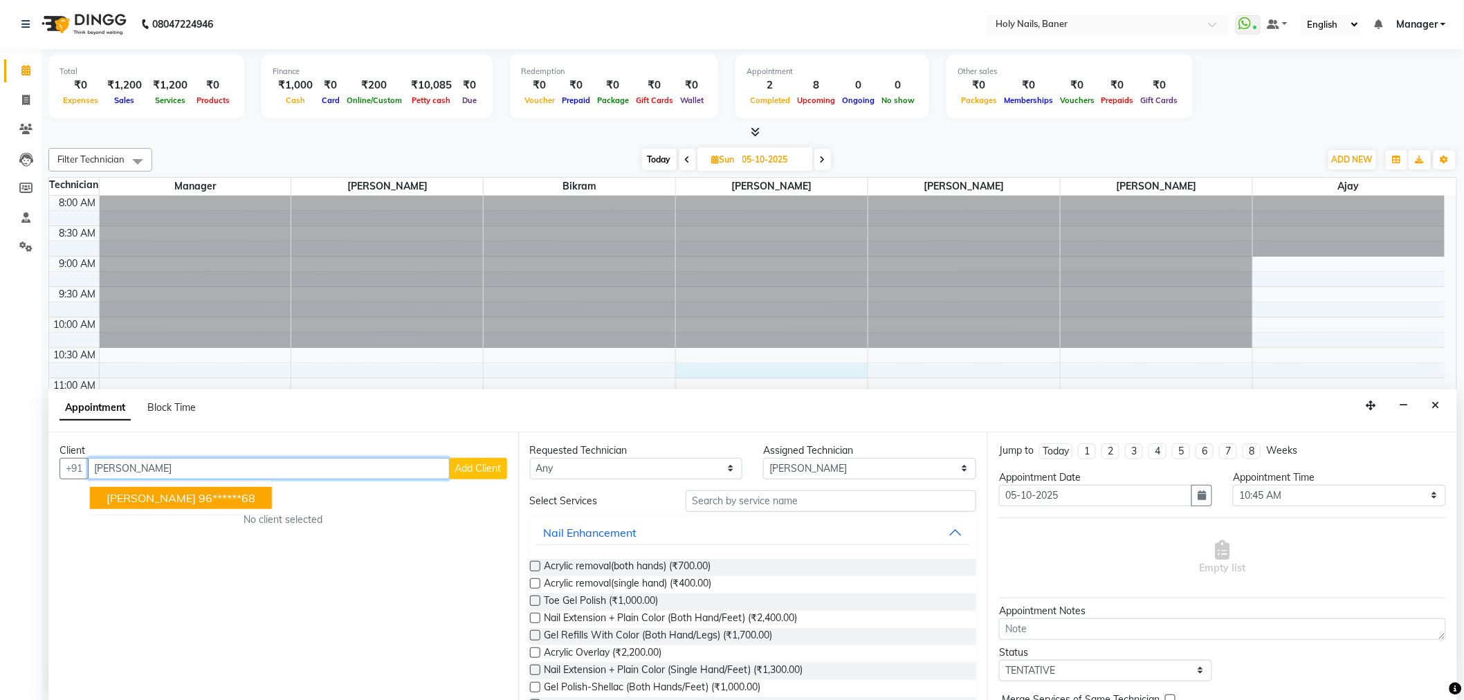
click at [199, 501] on ngb-highlight "96******68" at bounding box center [227, 498] width 57 height 14
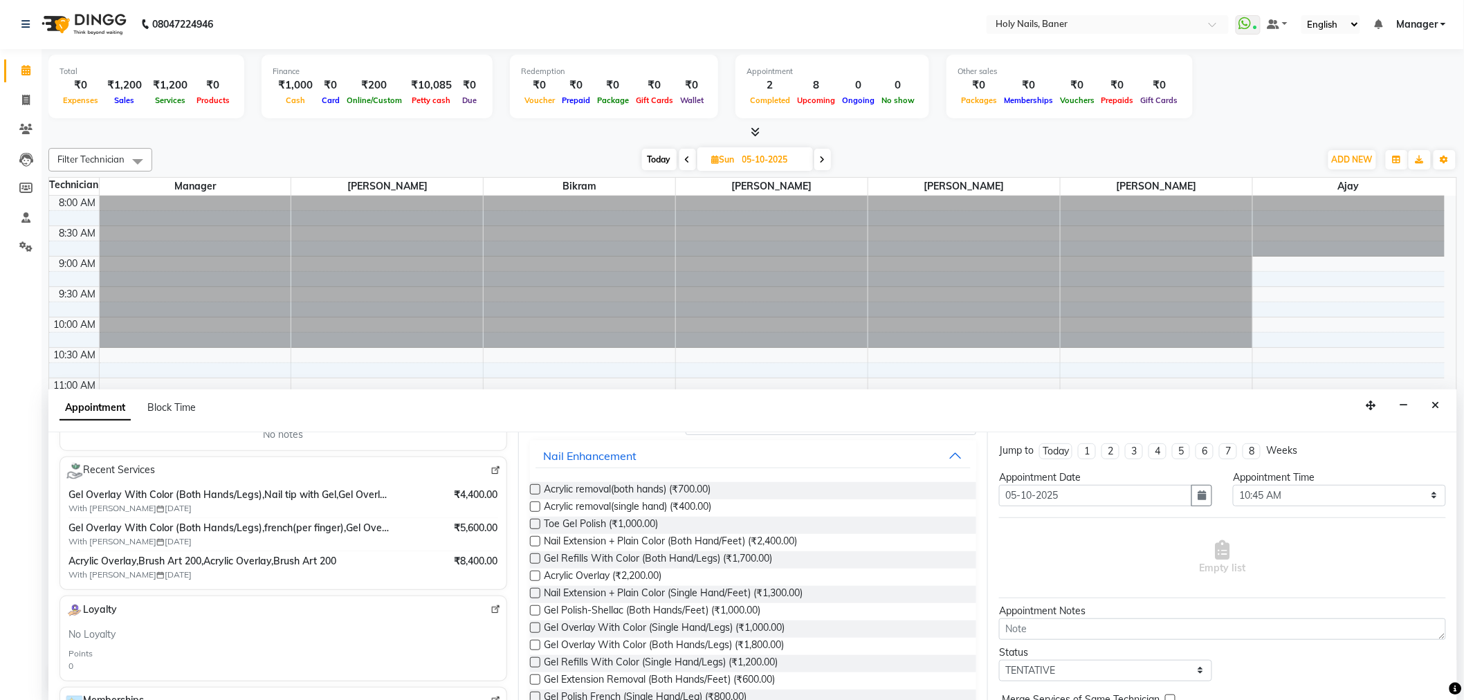
scroll to position [0, 0]
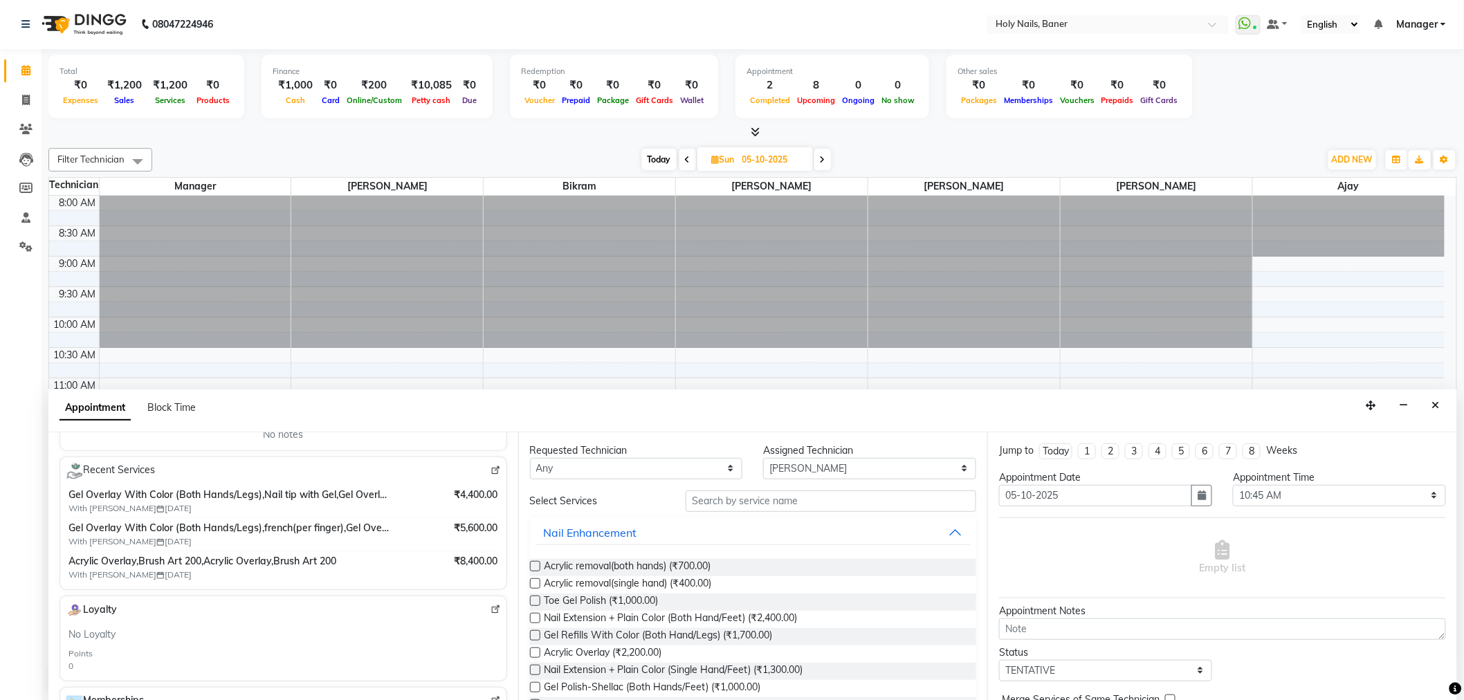
type input "96******68"
click at [759, 495] on input "text" at bounding box center [830, 500] width 291 height 21
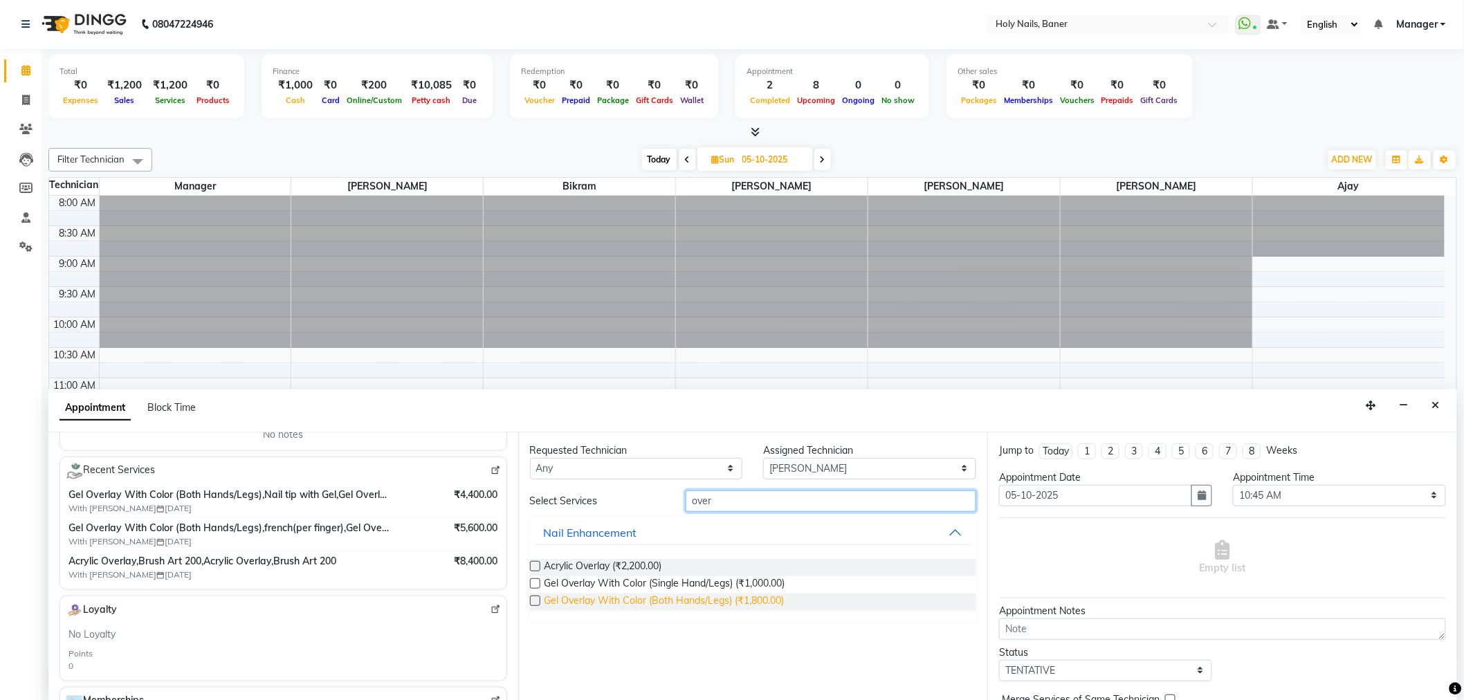
type input "over"
click at [750, 598] on span "Gel Overlay With Color (Both Hands/Legs) (₹1,800.00)" at bounding box center [664, 601] width 240 height 17
checkbox input "false"
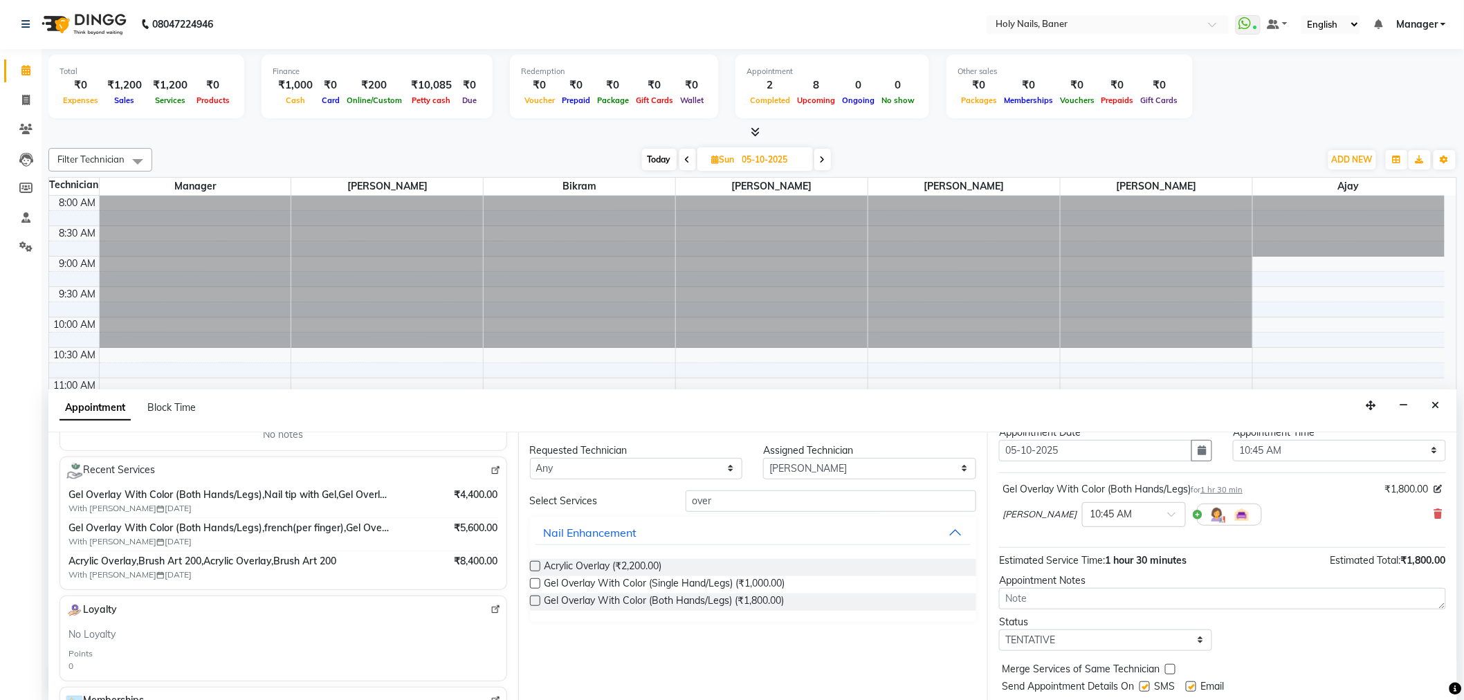
scroll to position [82, 0]
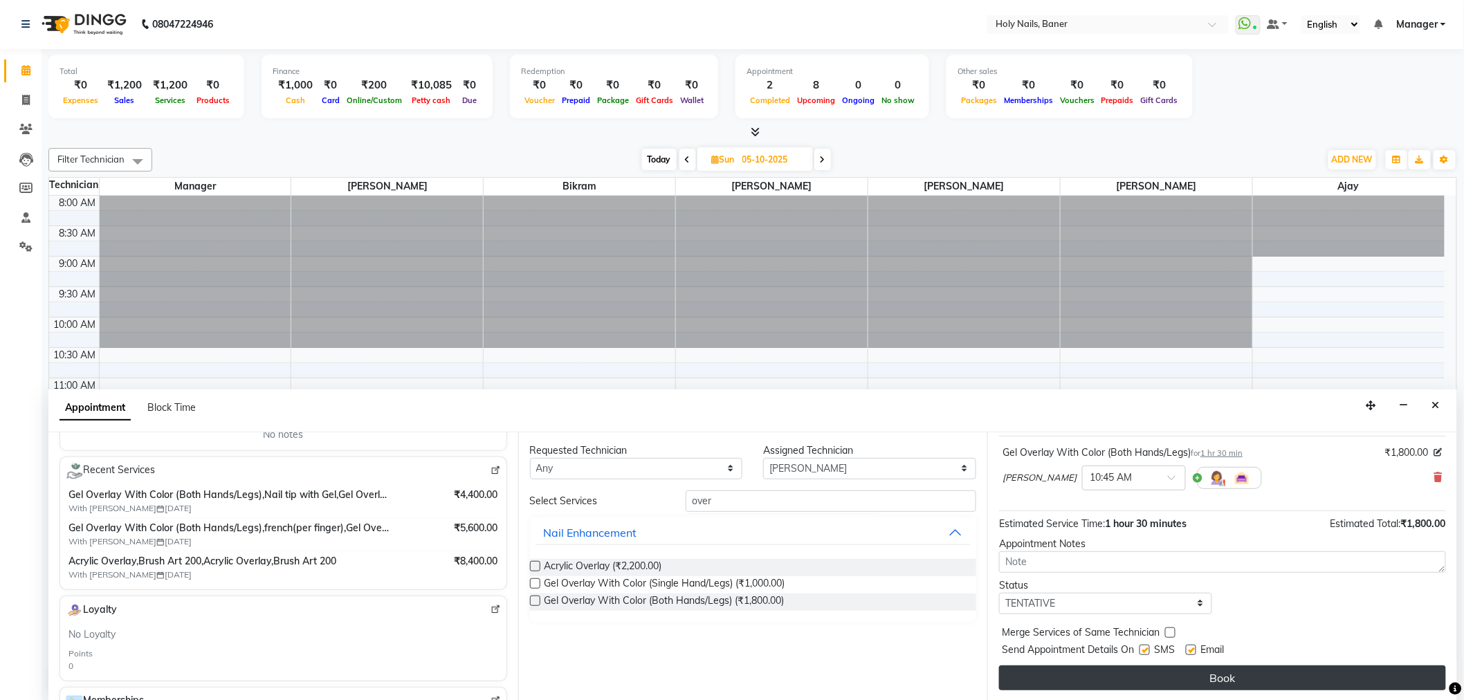
click at [1186, 679] on button "Book" at bounding box center [1222, 677] width 447 height 25
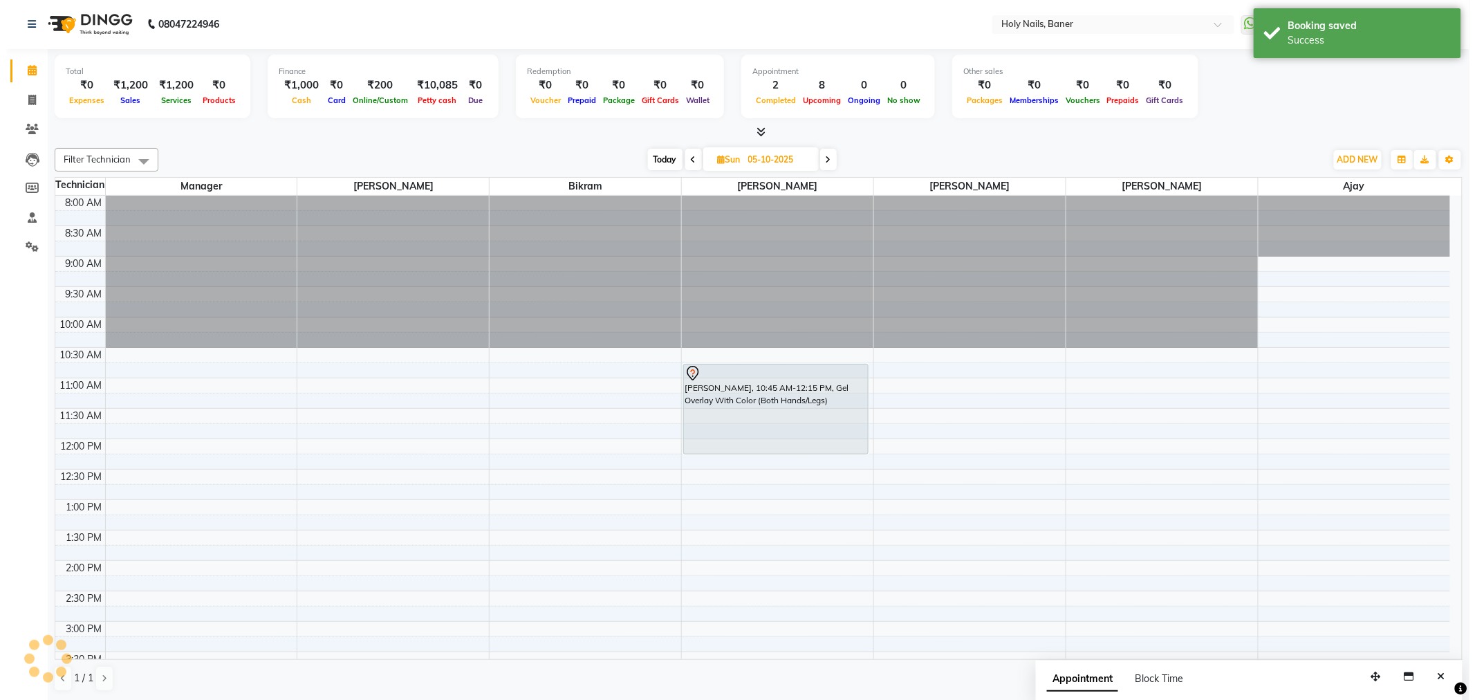
scroll to position [0, 0]
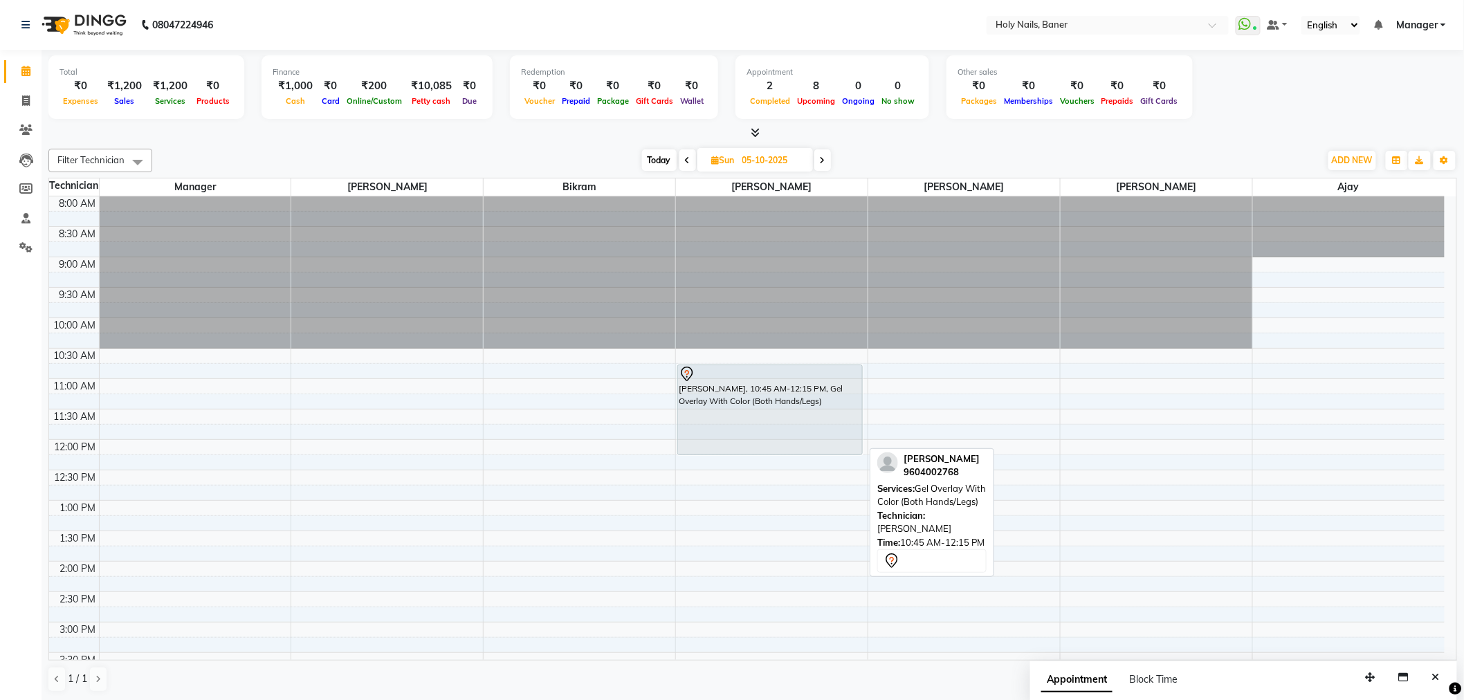
click at [735, 418] on div "[PERSON_NAME], 10:45 AM-12:15 PM, Gel Overlay With Color (Both Hands/Legs)" at bounding box center [770, 409] width 184 height 89
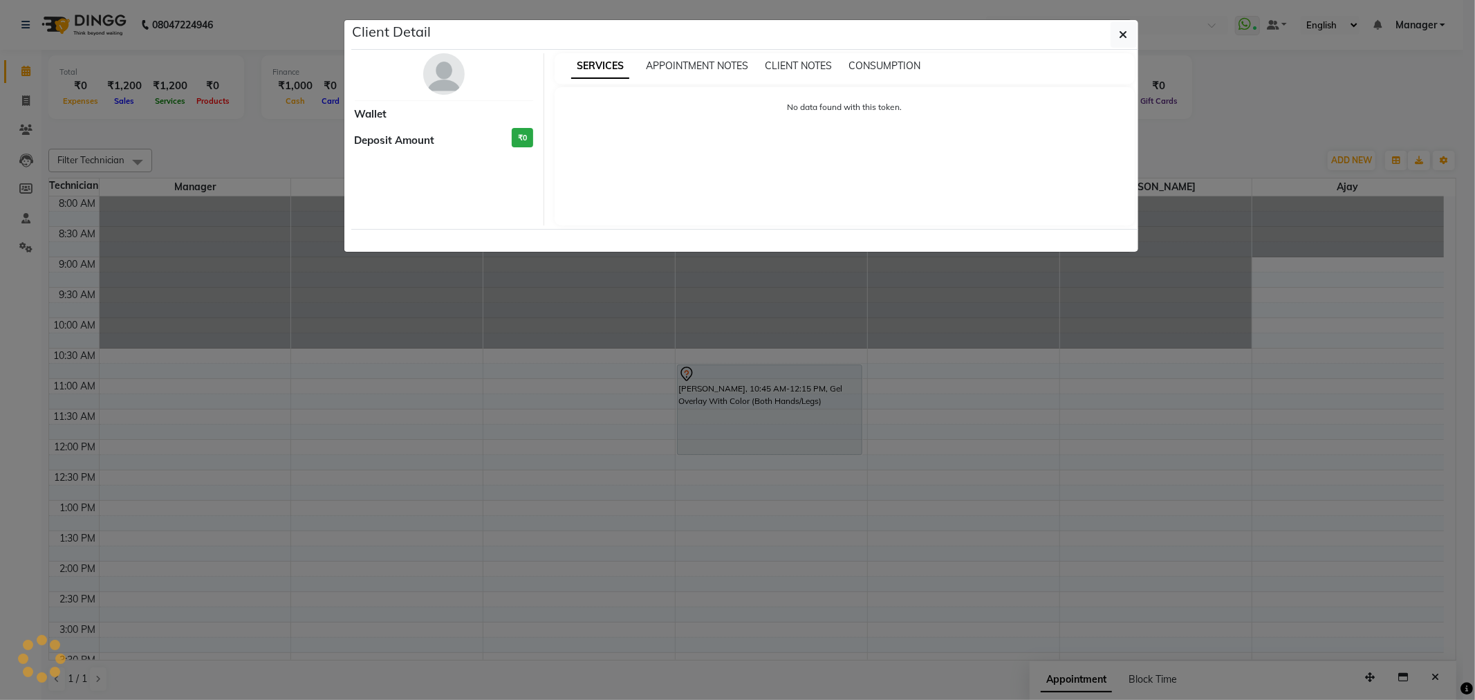
select select "7"
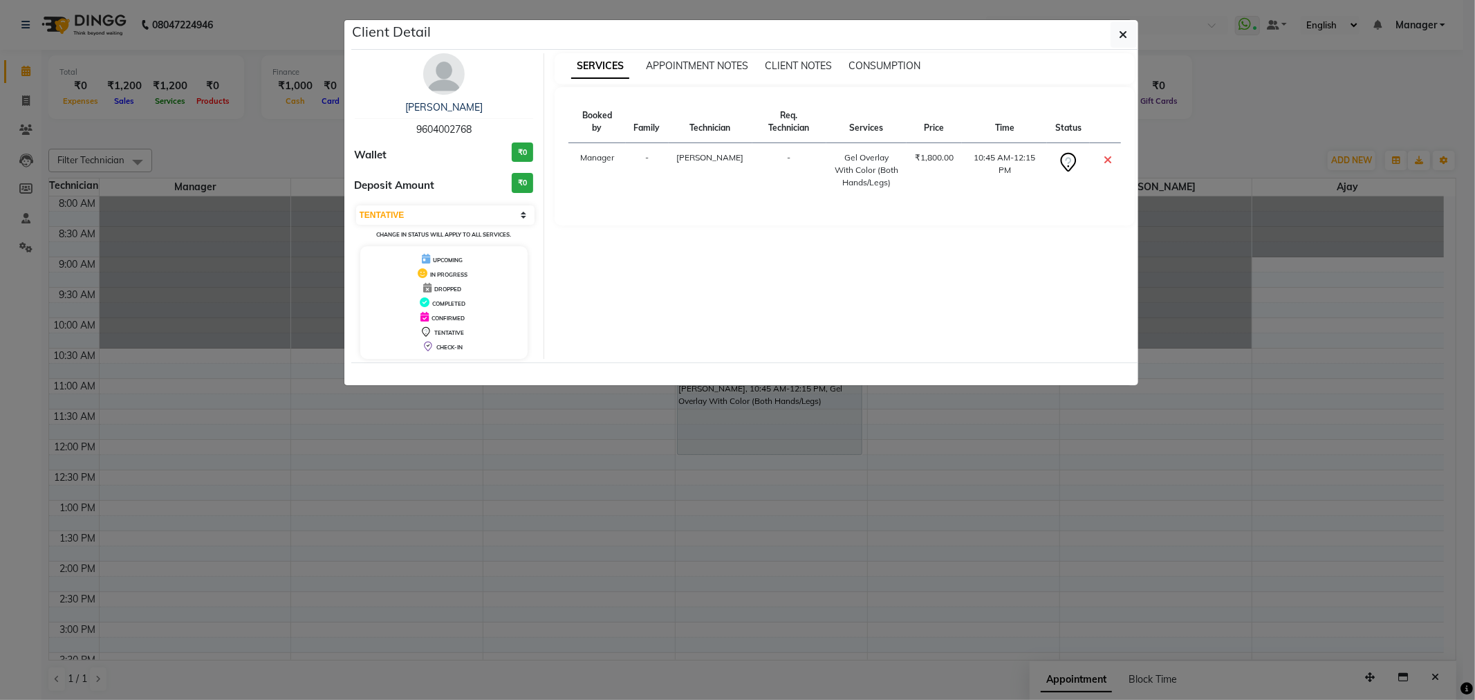
click at [439, 71] on img at bounding box center [444, 74] width 42 height 42
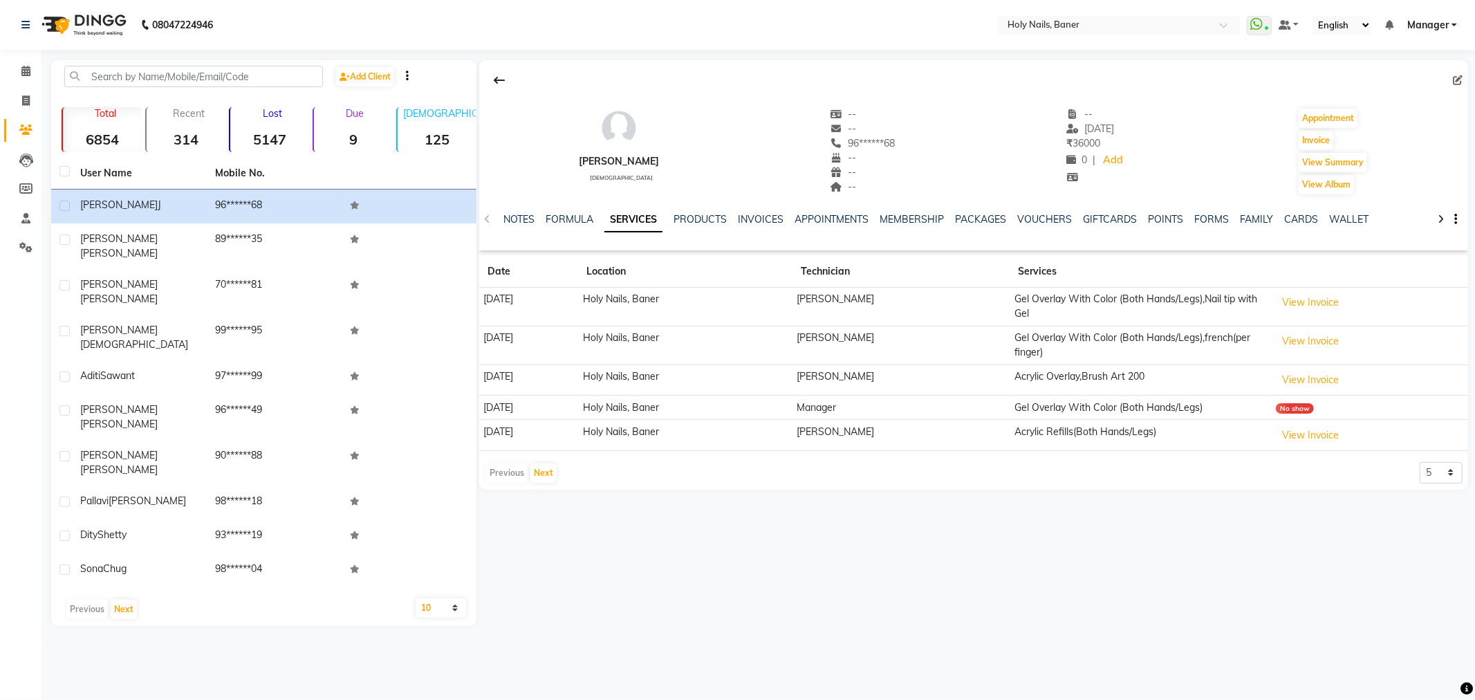
click at [1319, 284] on th at bounding box center [1370, 272] width 196 height 32
click at [1320, 300] on button "View Invoice" at bounding box center [1310, 302] width 69 height 21
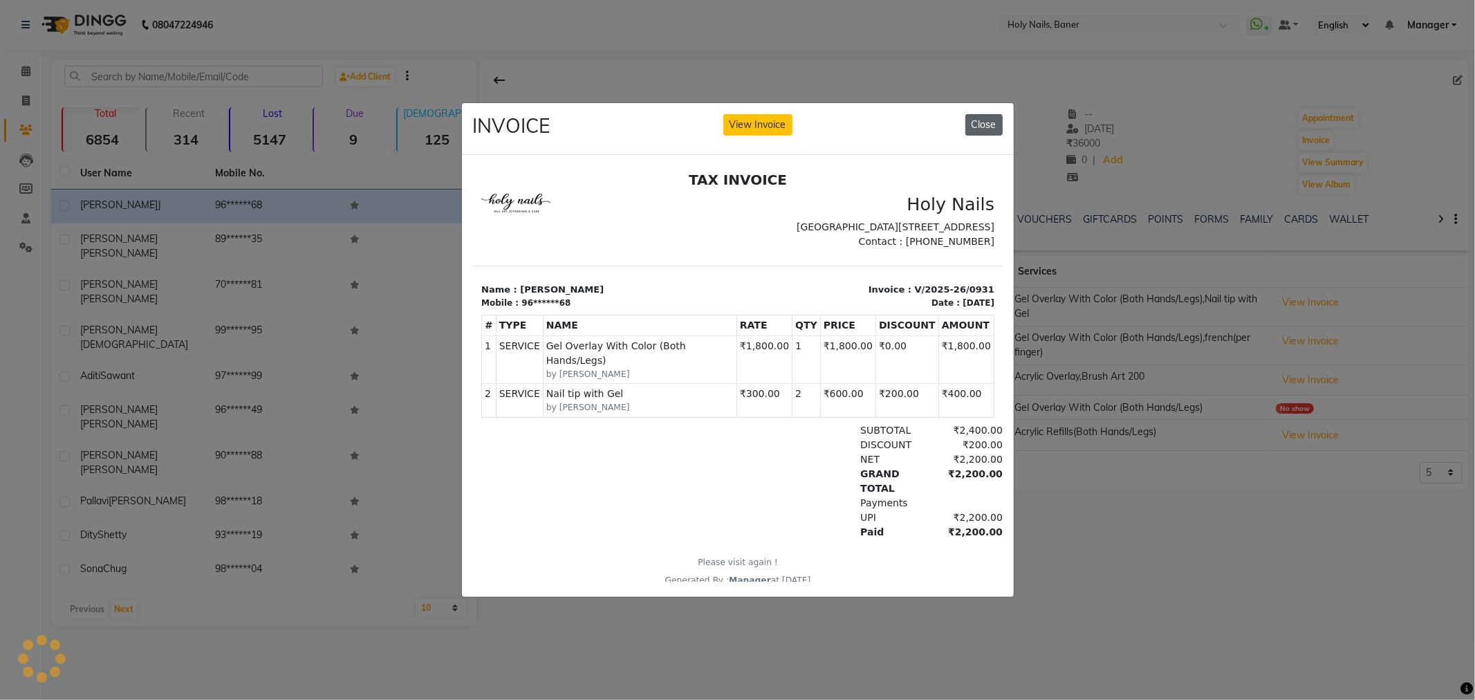
click at [986, 118] on button "Close" at bounding box center [984, 124] width 37 height 21
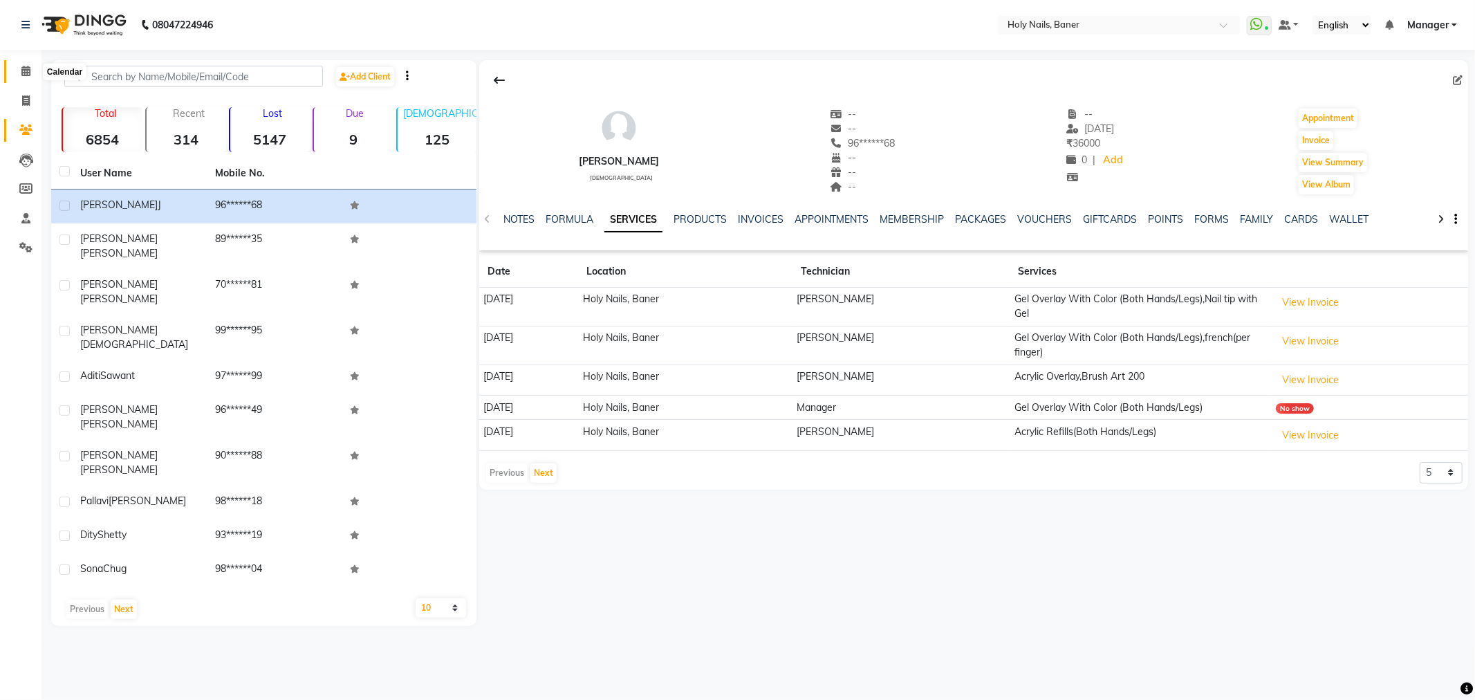
click at [28, 71] on icon at bounding box center [25, 71] width 9 height 10
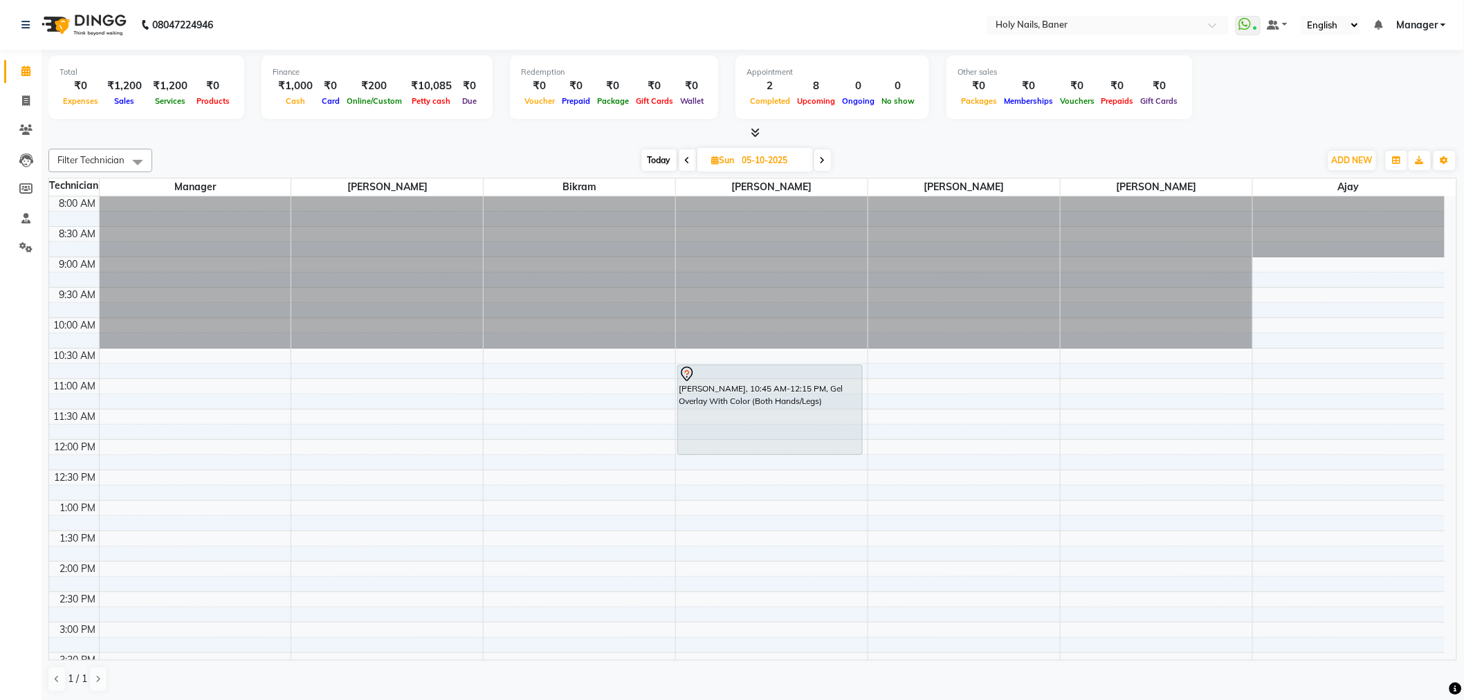
click at [647, 160] on span "Today" at bounding box center [659, 159] width 35 height 21
type input "03-10-2025"
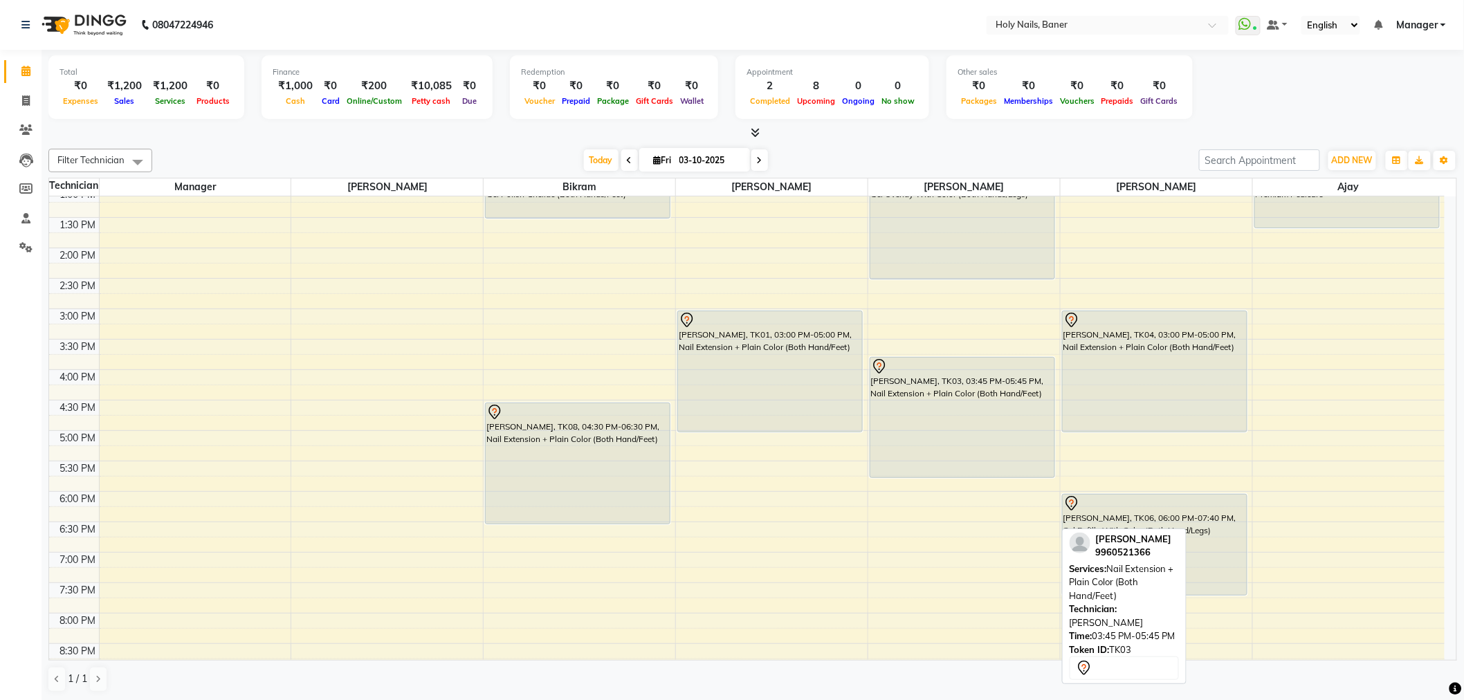
scroll to position [239, 0]
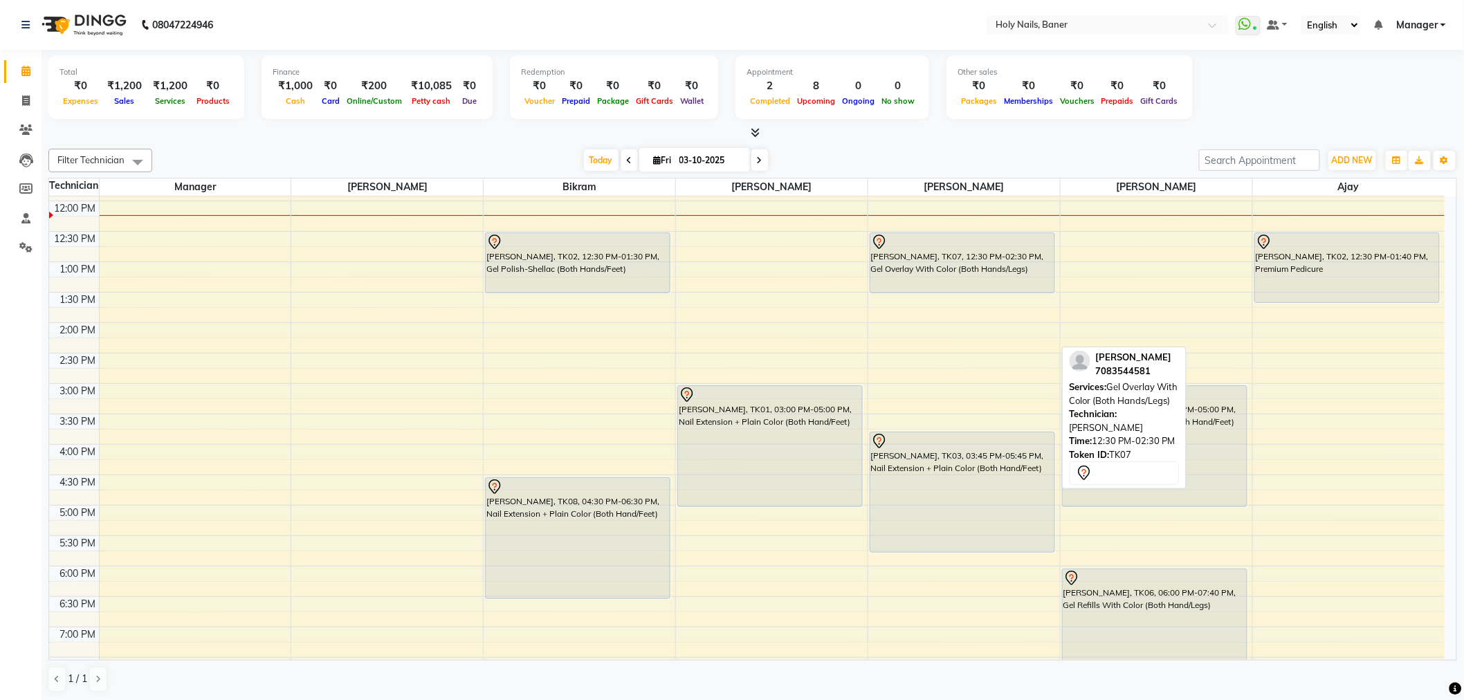
drag, startPoint x: 955, startPoint y: 353, endPoint x: 952, endPoint y: 270, distance: 83.0
click at [955, 288] on div "Kinnari Gururaj, TK07, 12:30 PM-02:30 PM, Gel Overlay With Color (Both Hands/Le…" at bounding box center [964, 383] width 192 height 851
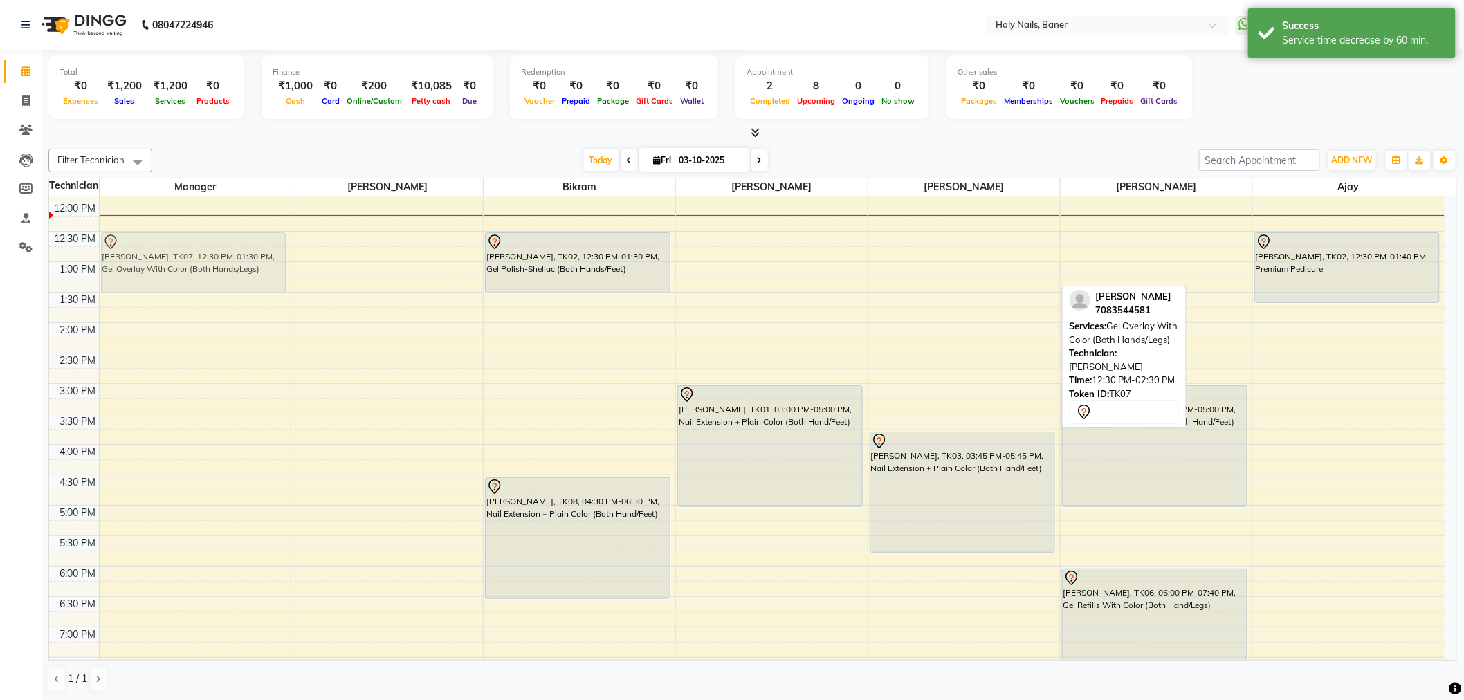
drag, startPoint x: 952, startPoint y: 257, endPoint x: 210, endPoint y: 248, distance: 742.3
click at [209, 250] on tr "Kinnari Gururaj, TK07, 12:30 PM-01:30 PM, Gel Overlay With Color (Both Hands/Le…" at bounding box center [746, 383] width 1395 height 851
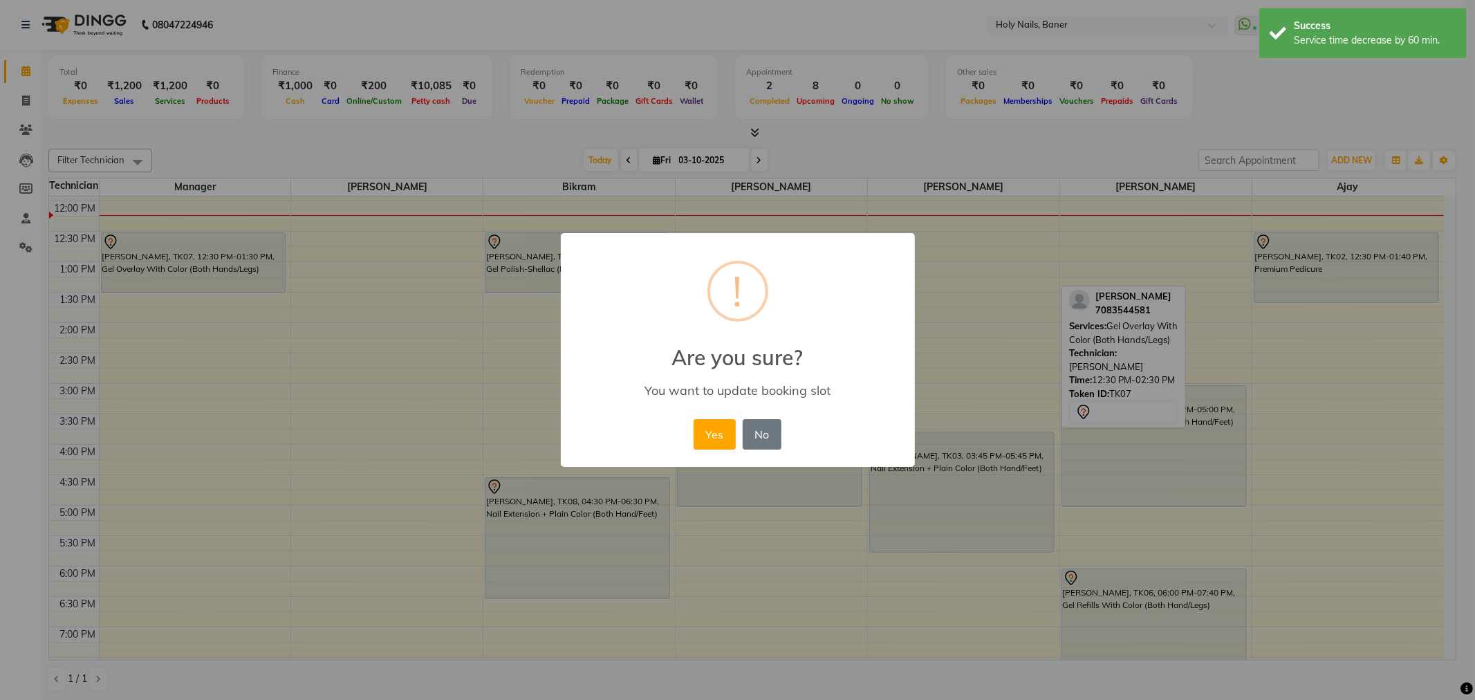
drag, startPoint x: 700, startPoint y: 432, endPoint x: 669, endPoint y: 412, distance: 37.0
click at [700, 431] on button "Yes" at bounding box center [715, 434] width 42 height 30
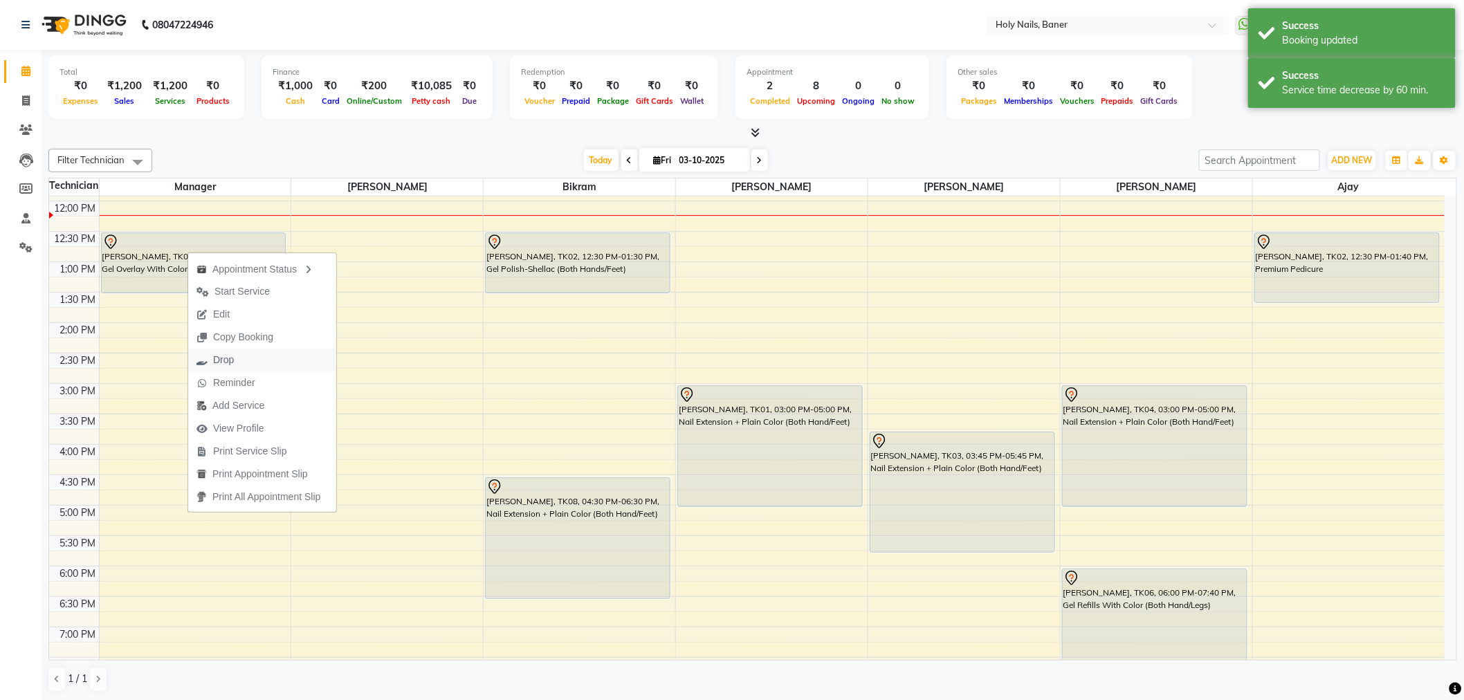
click at [250, 358] on button "Drop" at bounding box center [262, 360] width 148 height 23
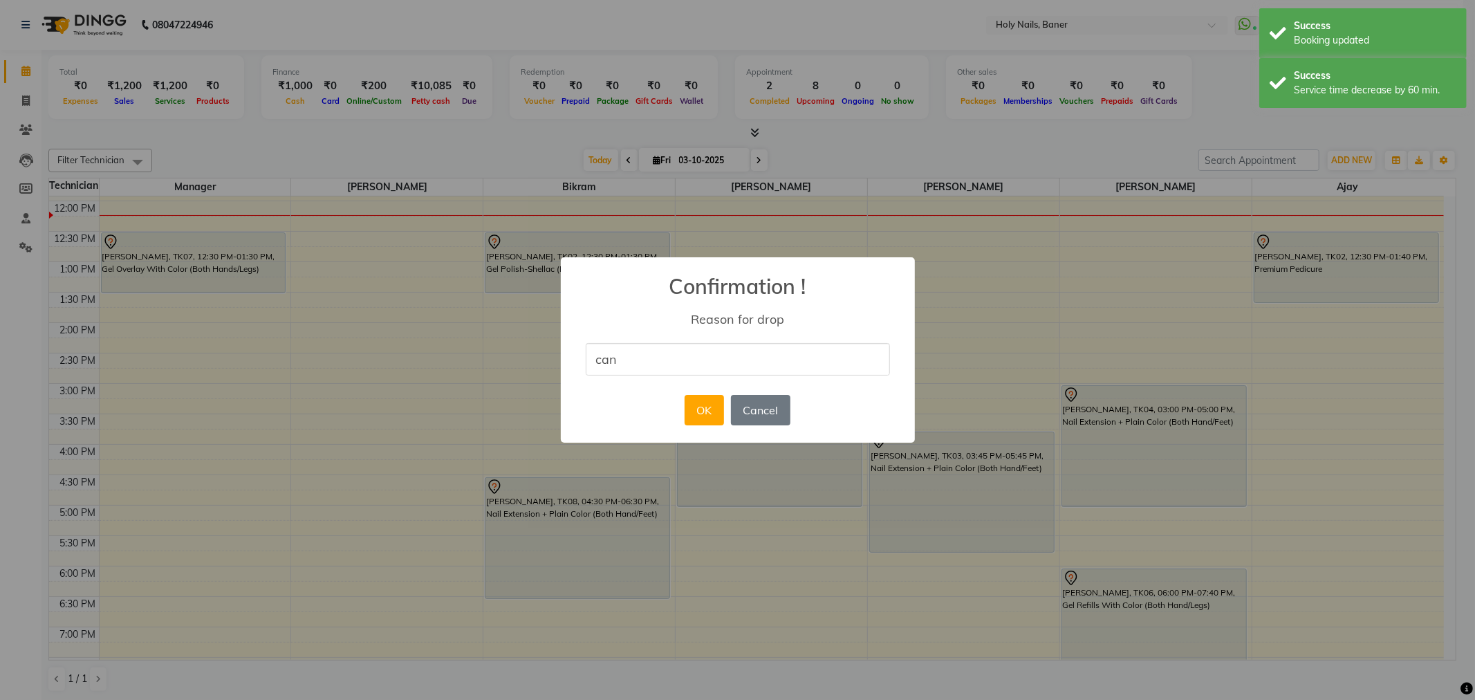
type input "Cancelled by Customer"
click at [707, 414] on button "OK" at bounding box center [704, 410] width 39 height 30
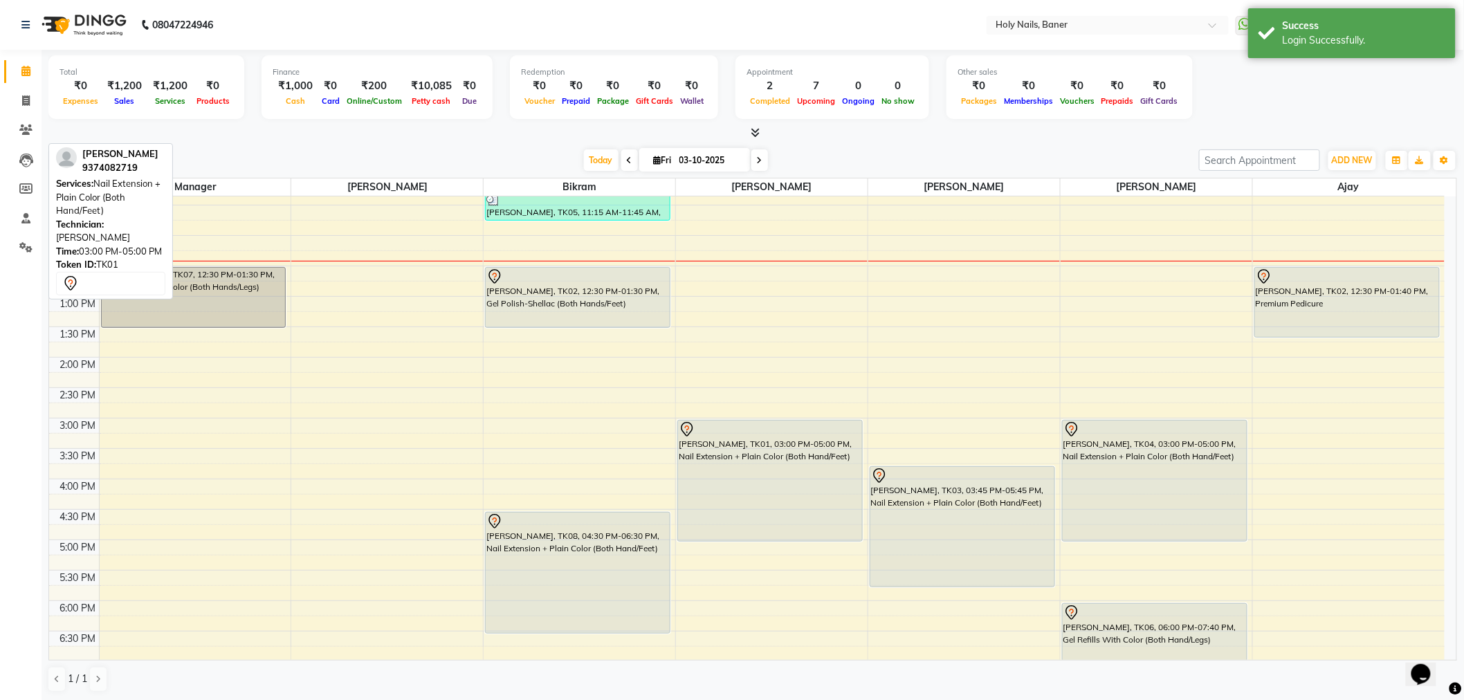
scroll to position [230, 0]
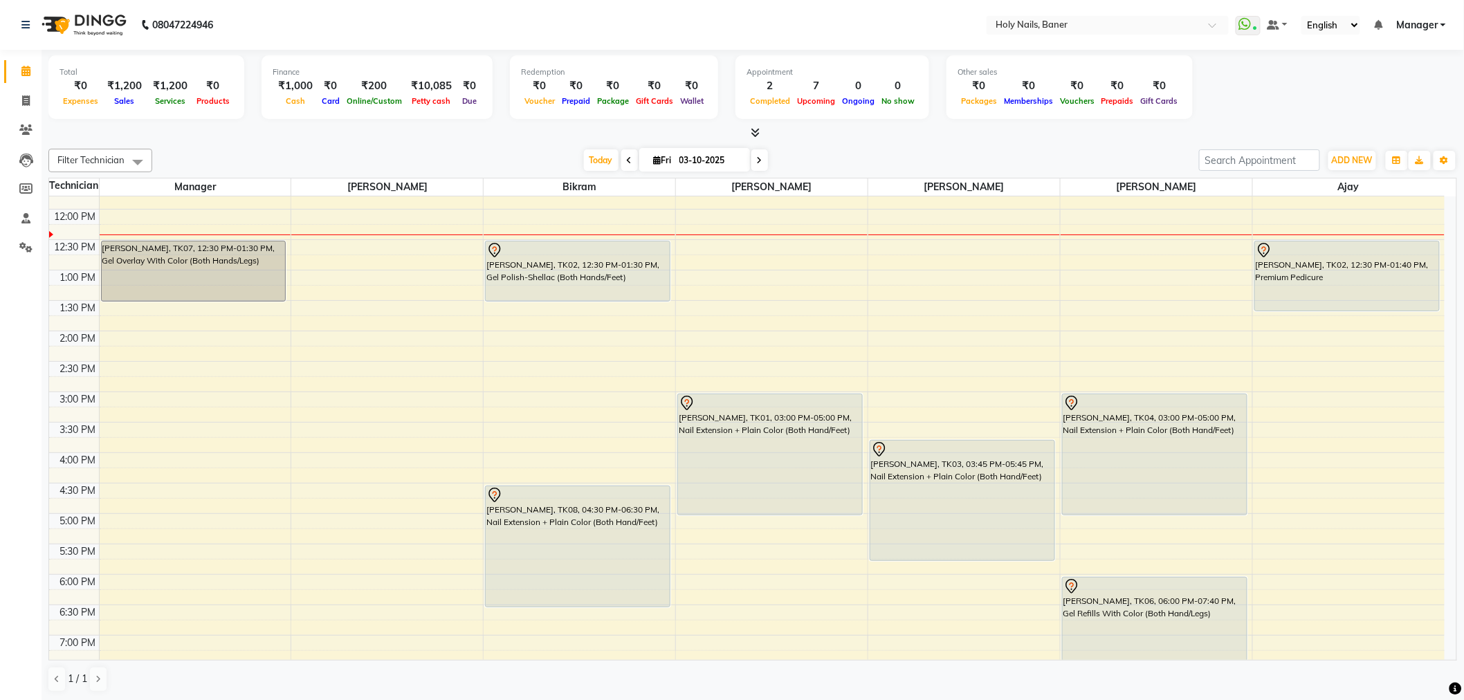
click at [335, 279] on div "8:00 AM 8:30 AM 9:00 AM 9:30 AM 10:00 AM 10:30 AM 11:00 AM 11:30 AM 12:00 PM 12…" at bounding box center [746, 391] width 1395 height 851
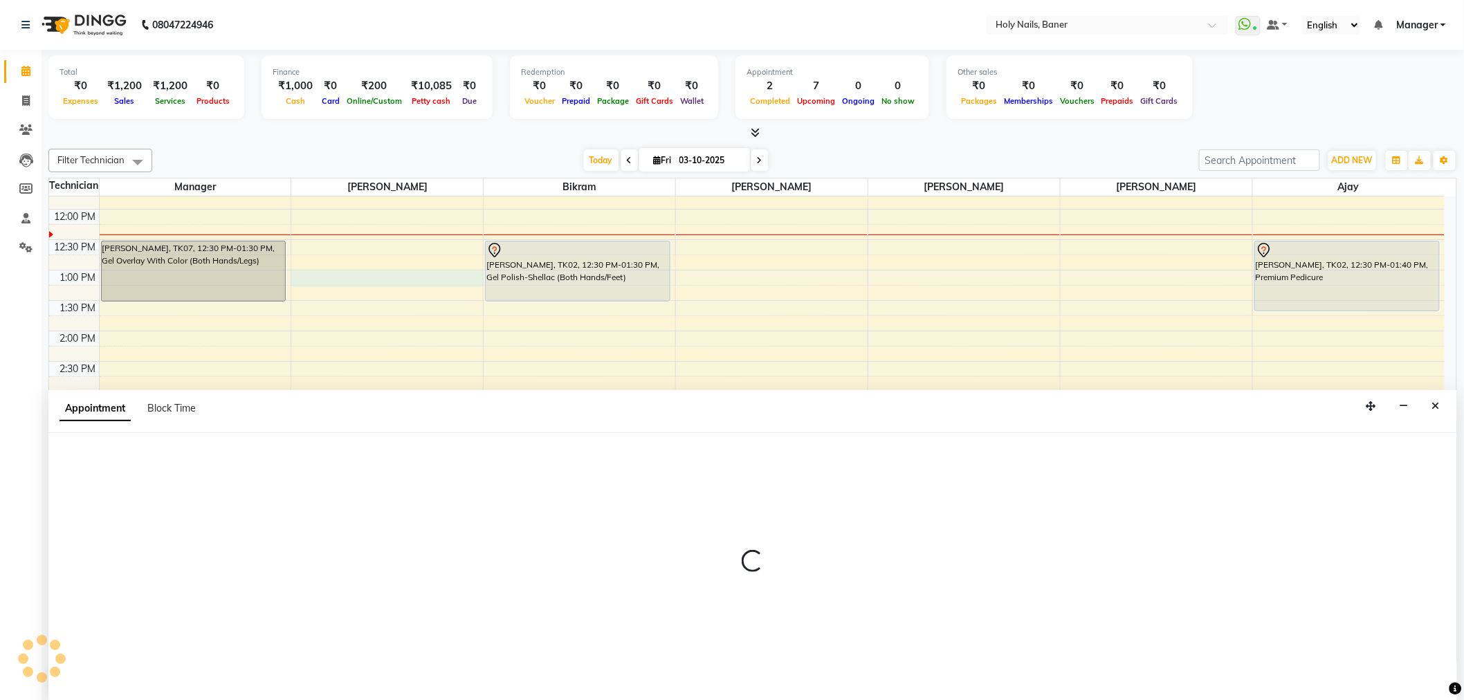
scroll to position [1, 0]
select select "36616"
select select "780"
select select "tentative"
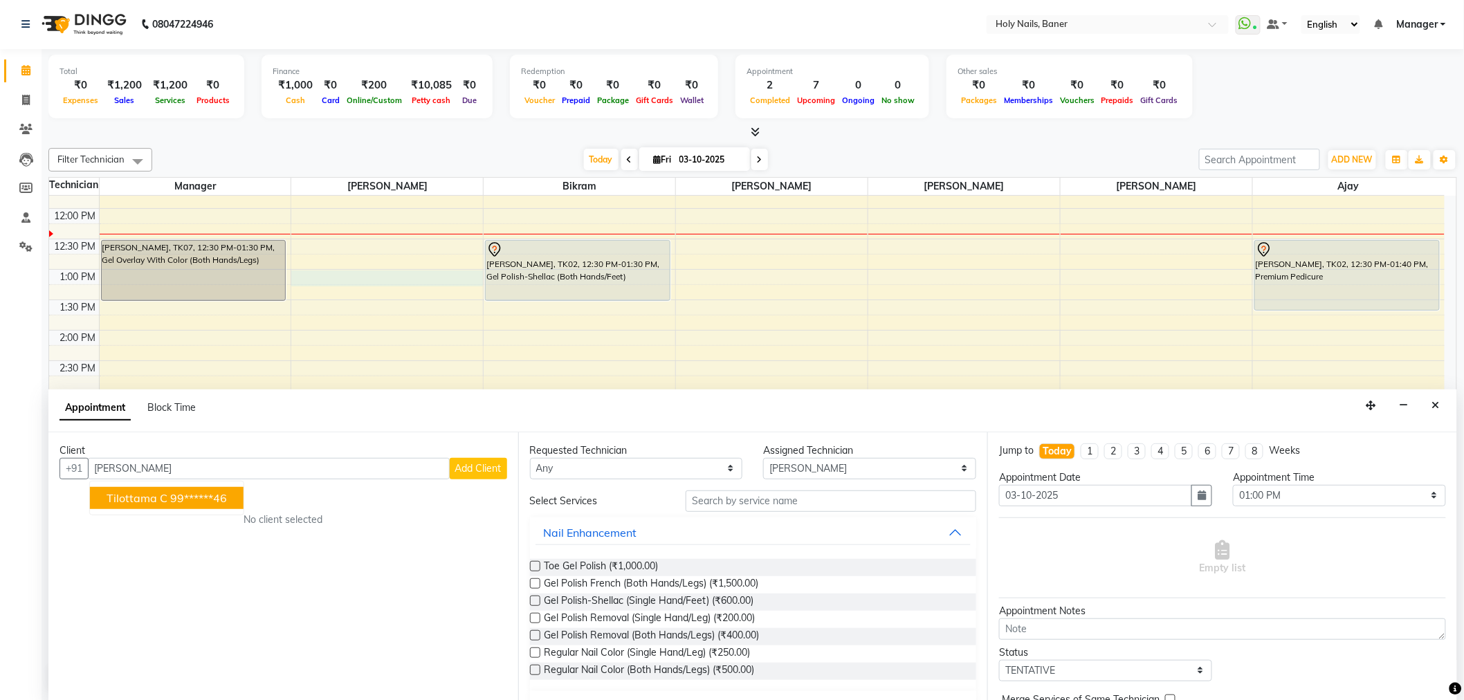
click at [212, 497] on ngb-highlight "99******46" at bounding box center [198, 498] width 57 height 14
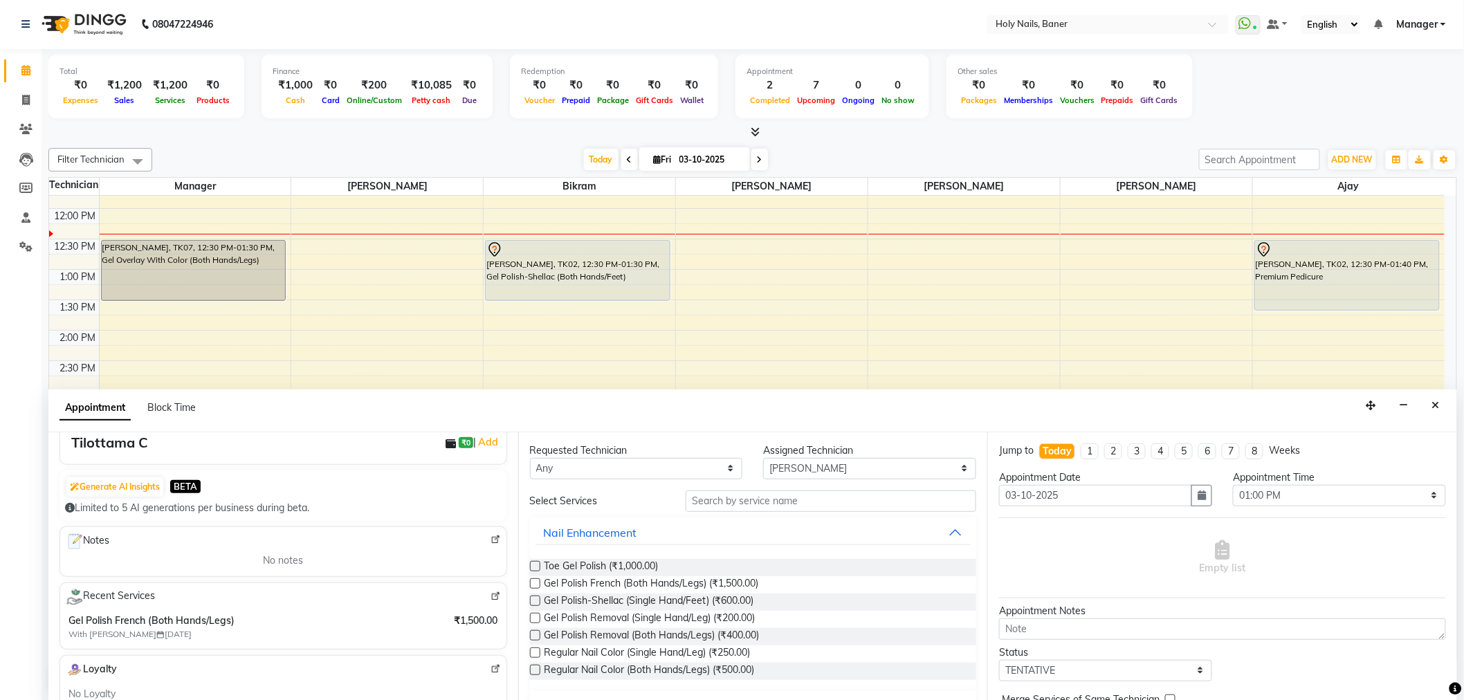
scroll to position [77, 0]
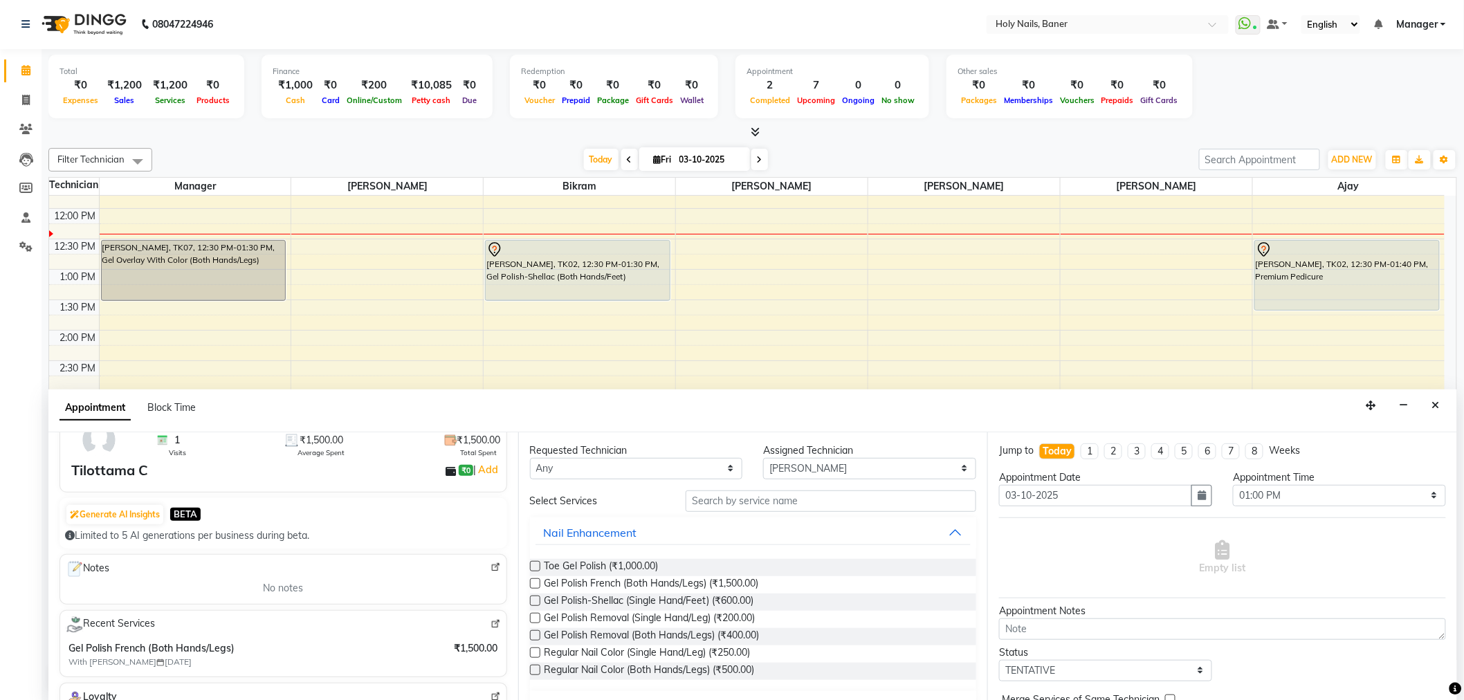
type input "99******46"
click at [737, 501] on input "text" at bounding box center [830, 500] width 291 height 21
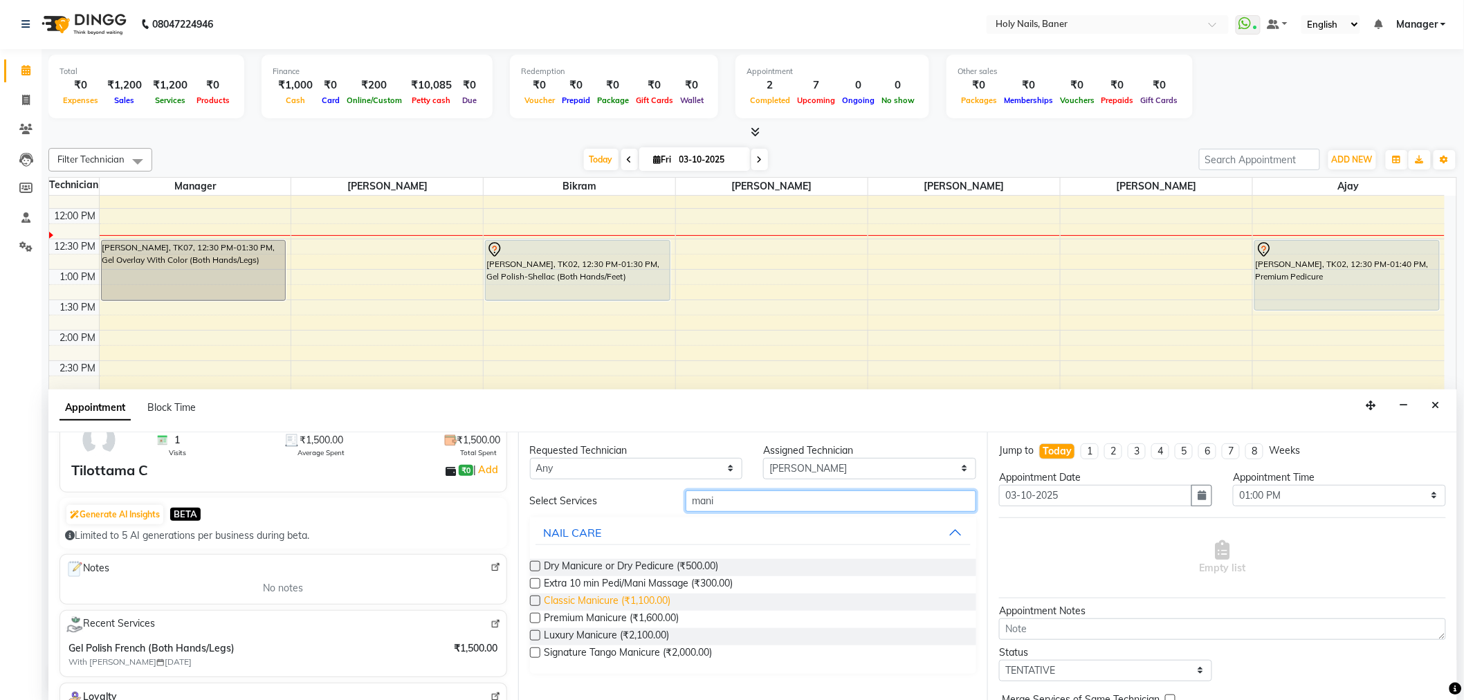
type input "mani"
click at [659, 593] on span "Classic Manicure (₹1,100.00)" at bounding box center [607, 601] width 127 height 17
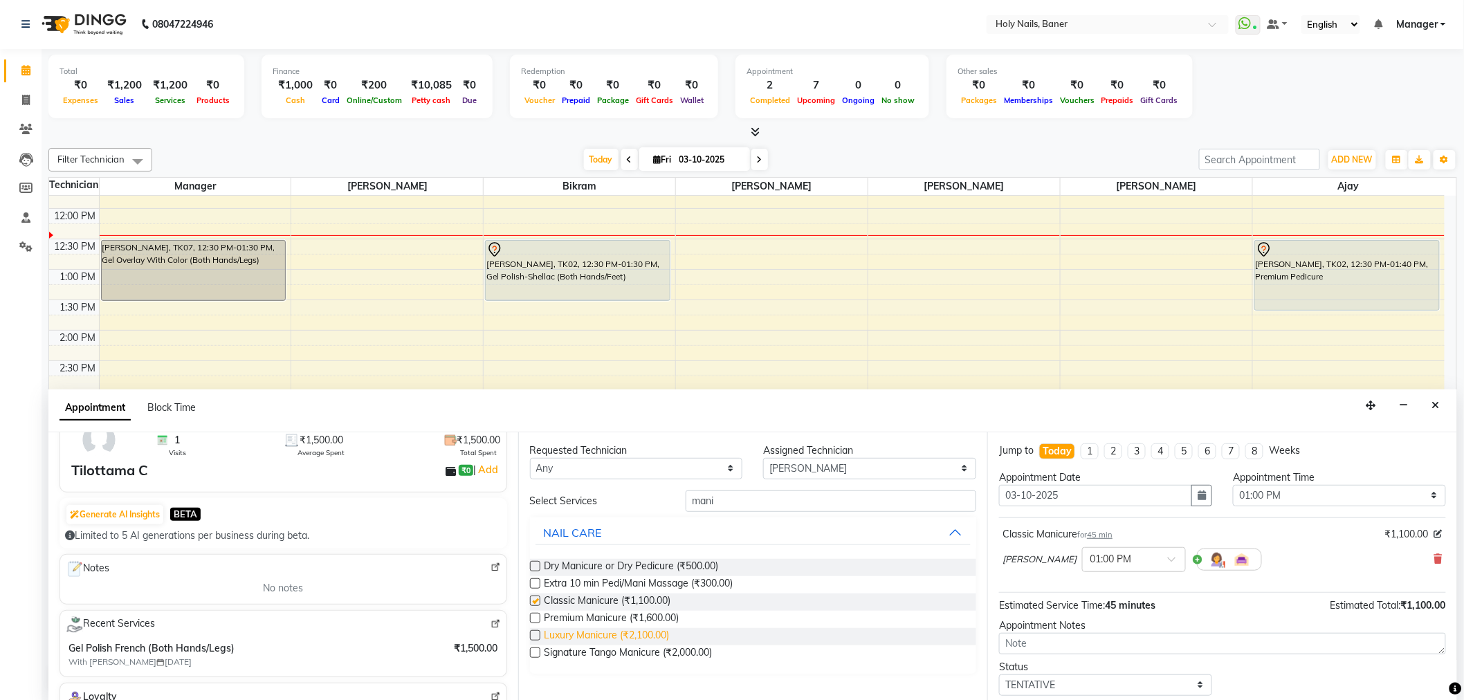
checkbox input "false"
click at [736, 513] on div "Select Services mani NAIL CARE Dry Manicure or Dry Pedicure (₹500.00) Extra 10 …" at bounding box center [753, 581] width 447 height 183
click at [737, 499] on input "mani" at bounding box center [830, 500] width 291 height 21
type input "m"
type input "ped"
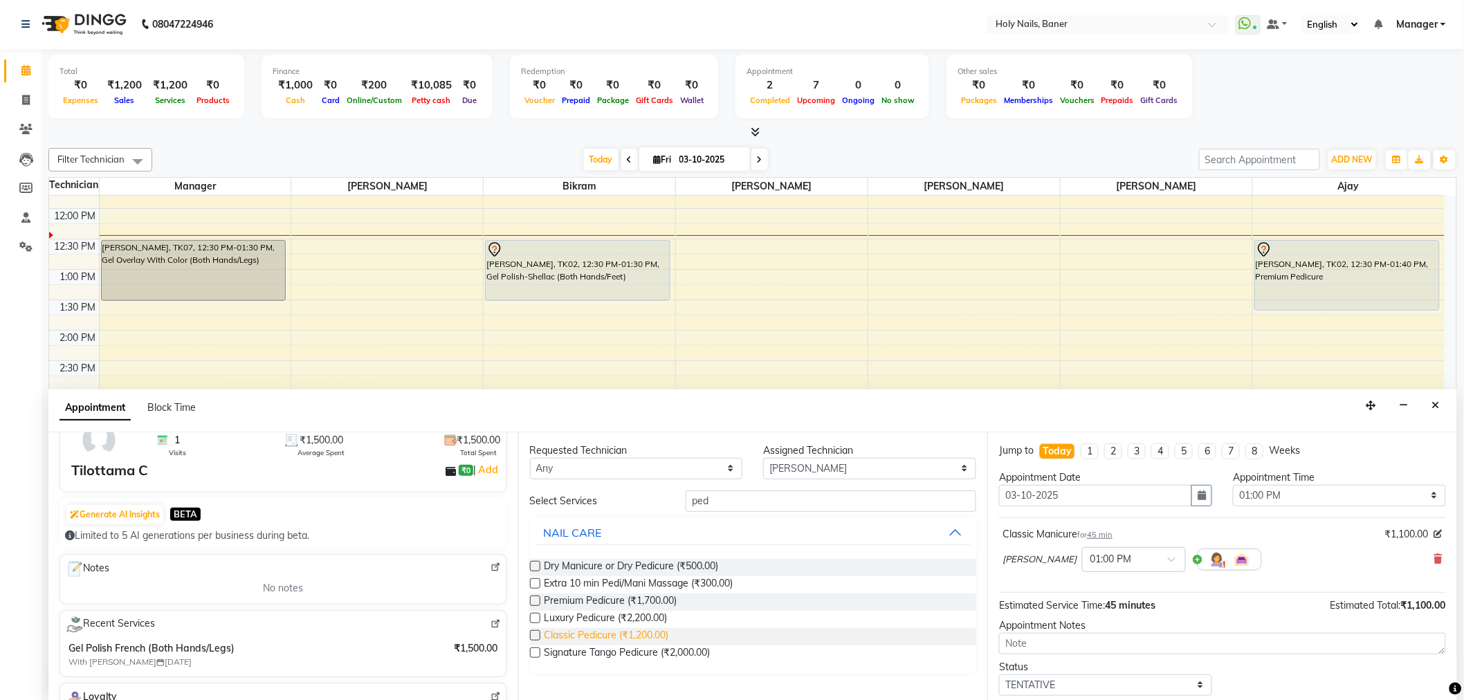
click at [641, 634] on span "Classic Pedicure (₹1,200.00)" at bounding box center [606, 636] width 125 height 17
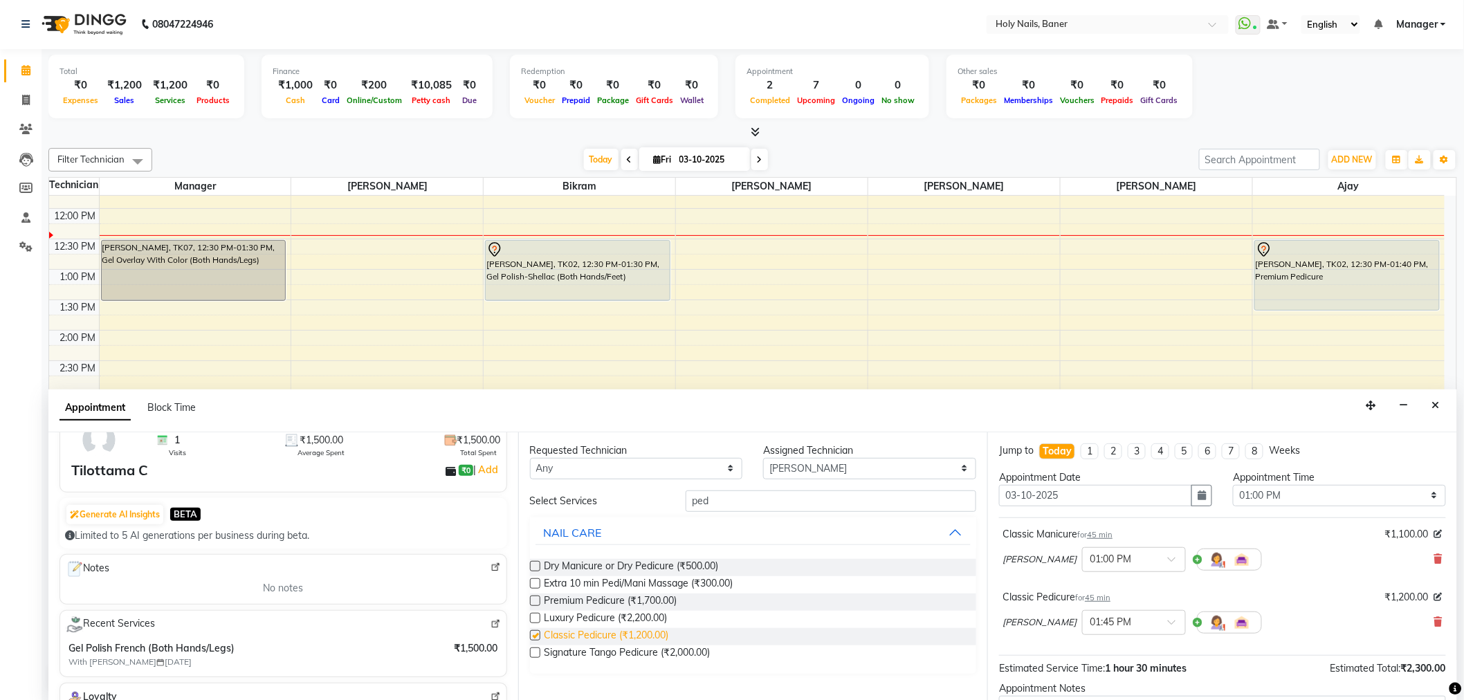
checkbox input "false"
click at [826, 502] on input "ped" at bounding box center [830, 500] width 291 height 21
type input "p"
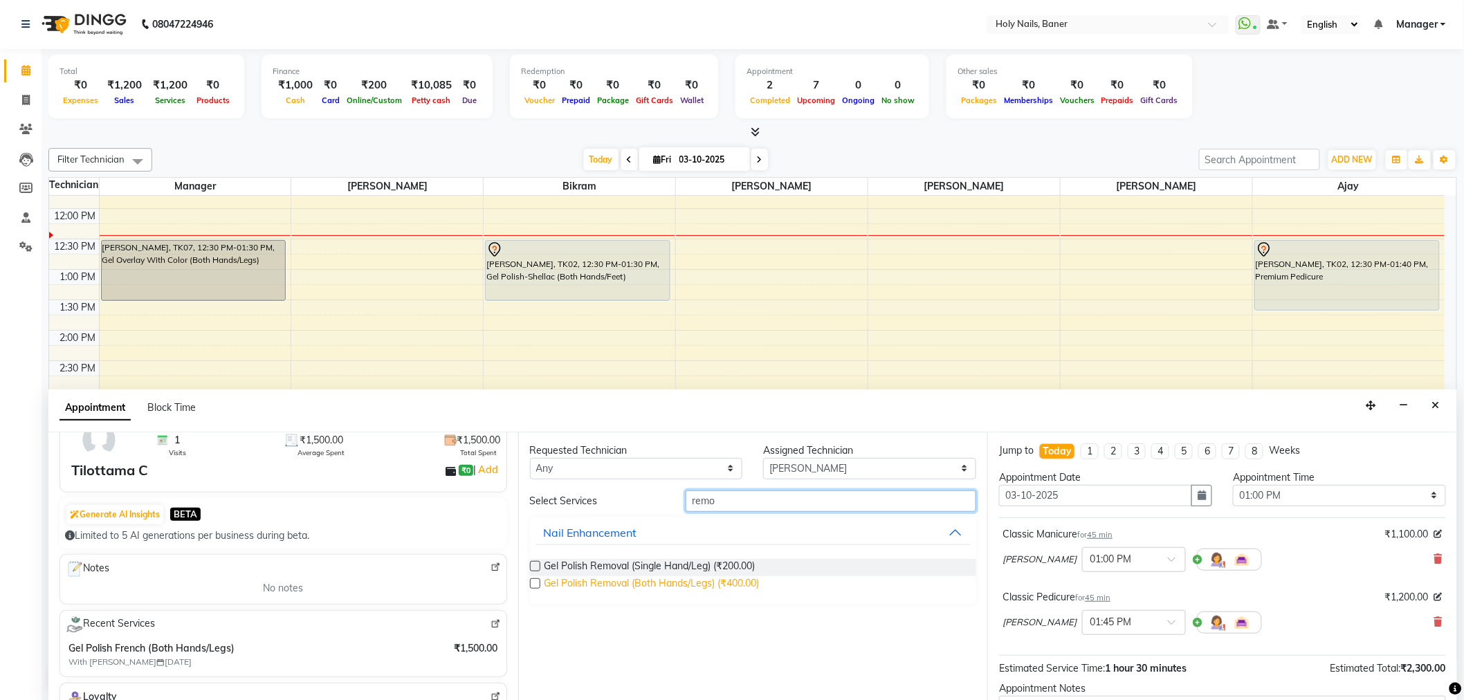
type input "remo"
click at [711, 578] on span "Gel Polish Removal (Both Hands/Legs) (₹400.00)" at bounding box center [651, 584] width 215 height 17
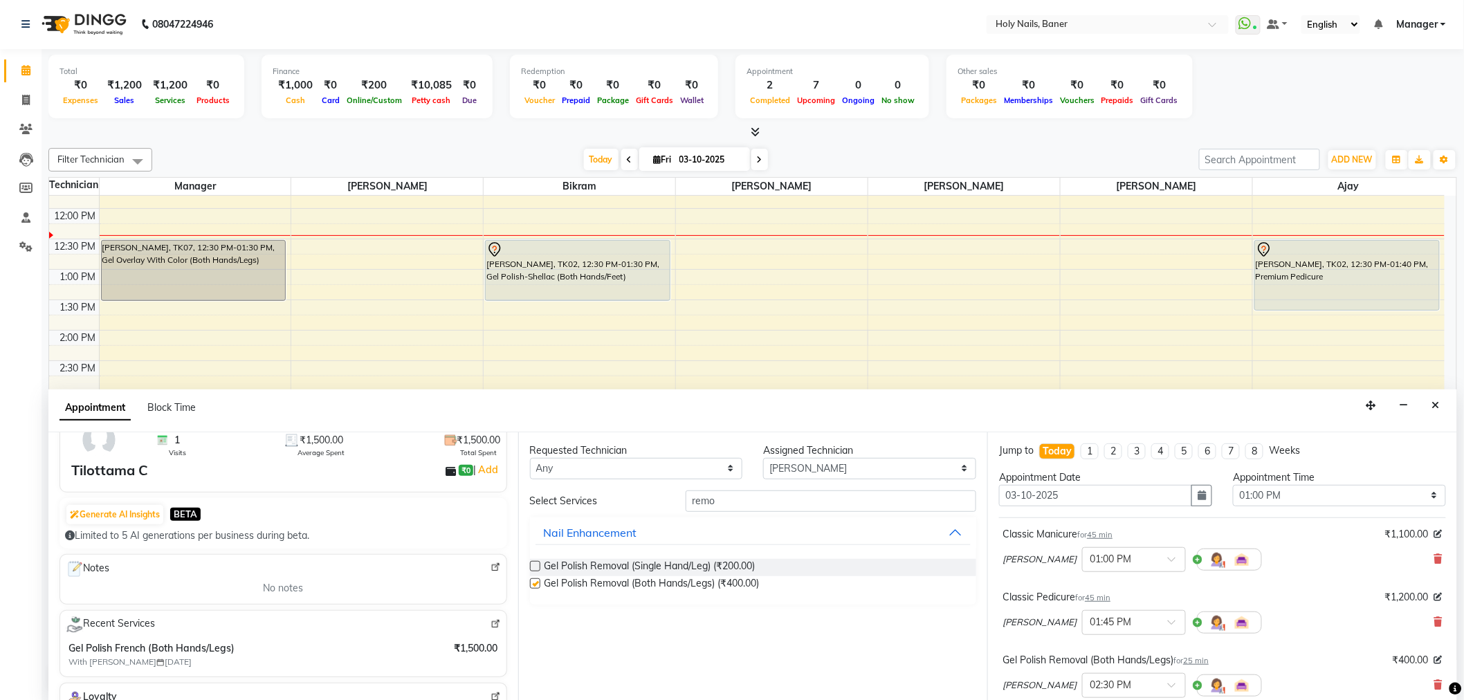
checkbox input "false"
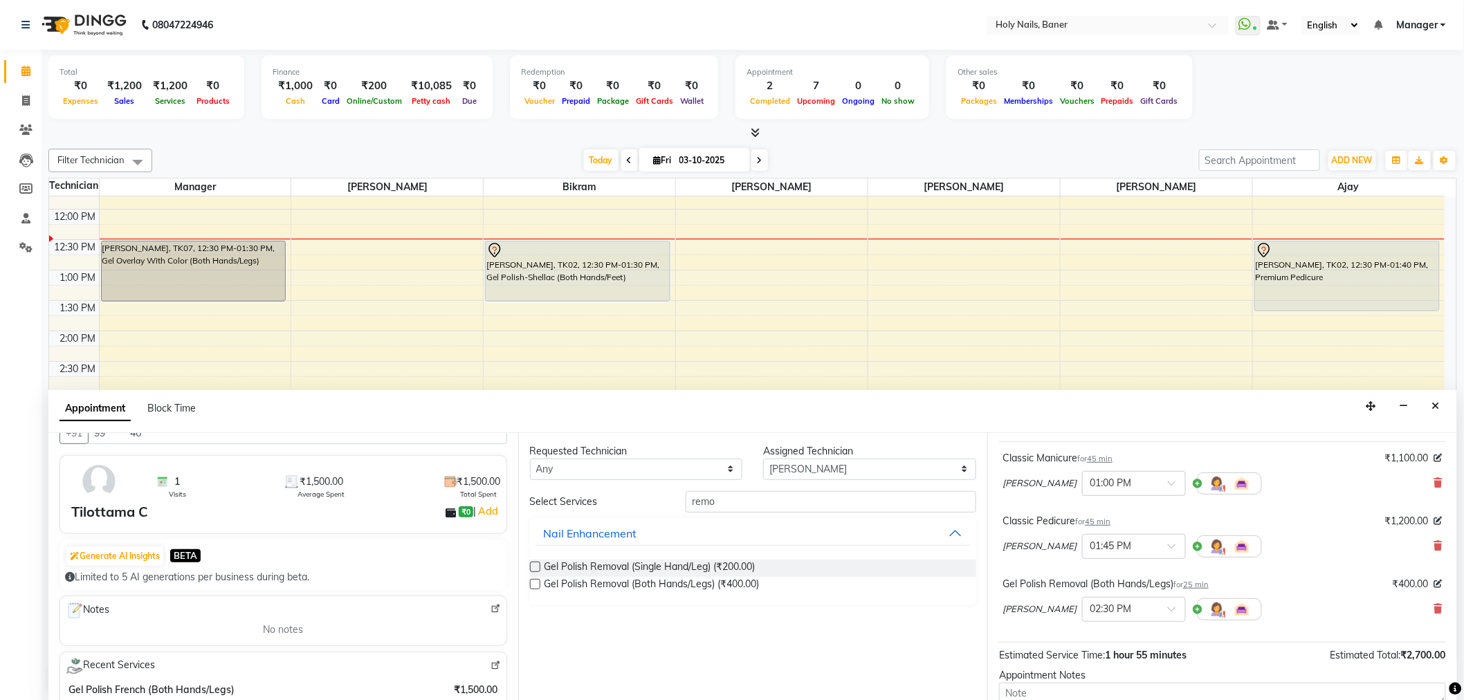
scroll to position [0, 0]
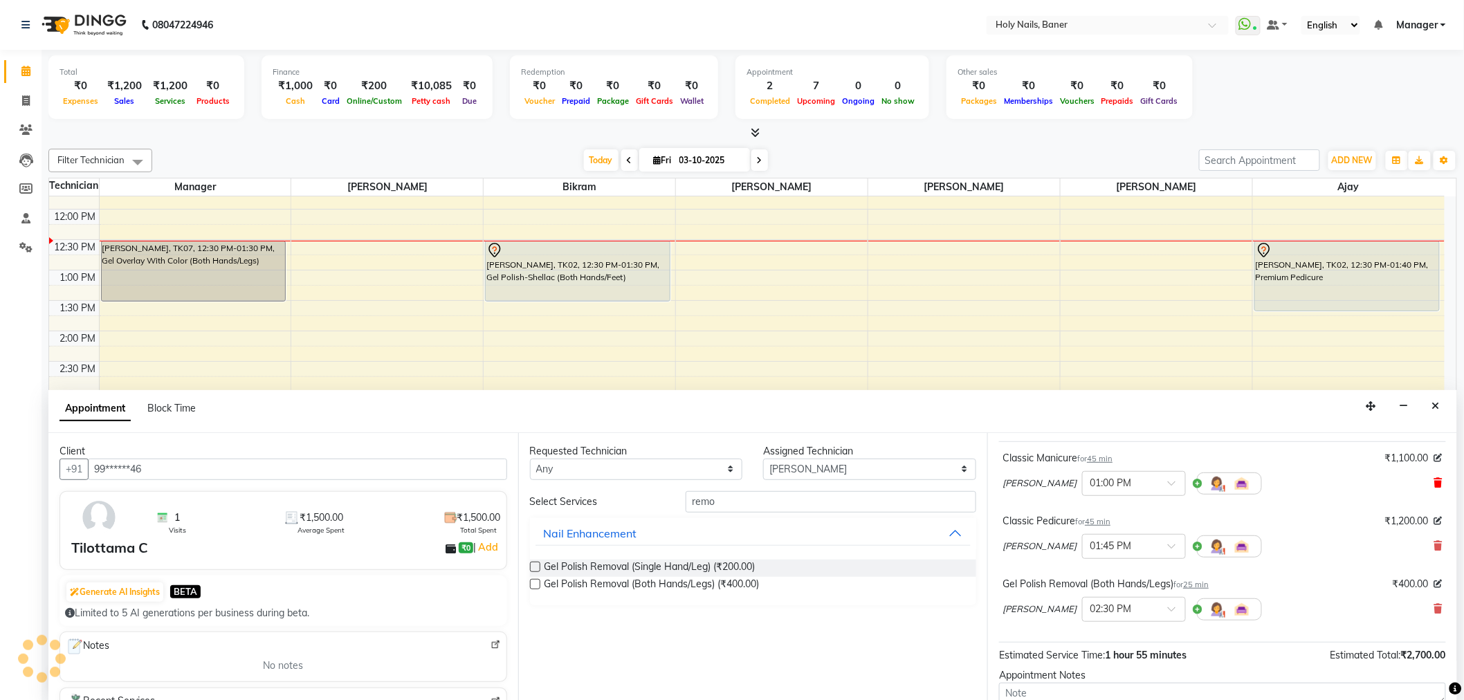
click at [1434, 484] on icon at bounding box center [1438, 483] width 8 height 10
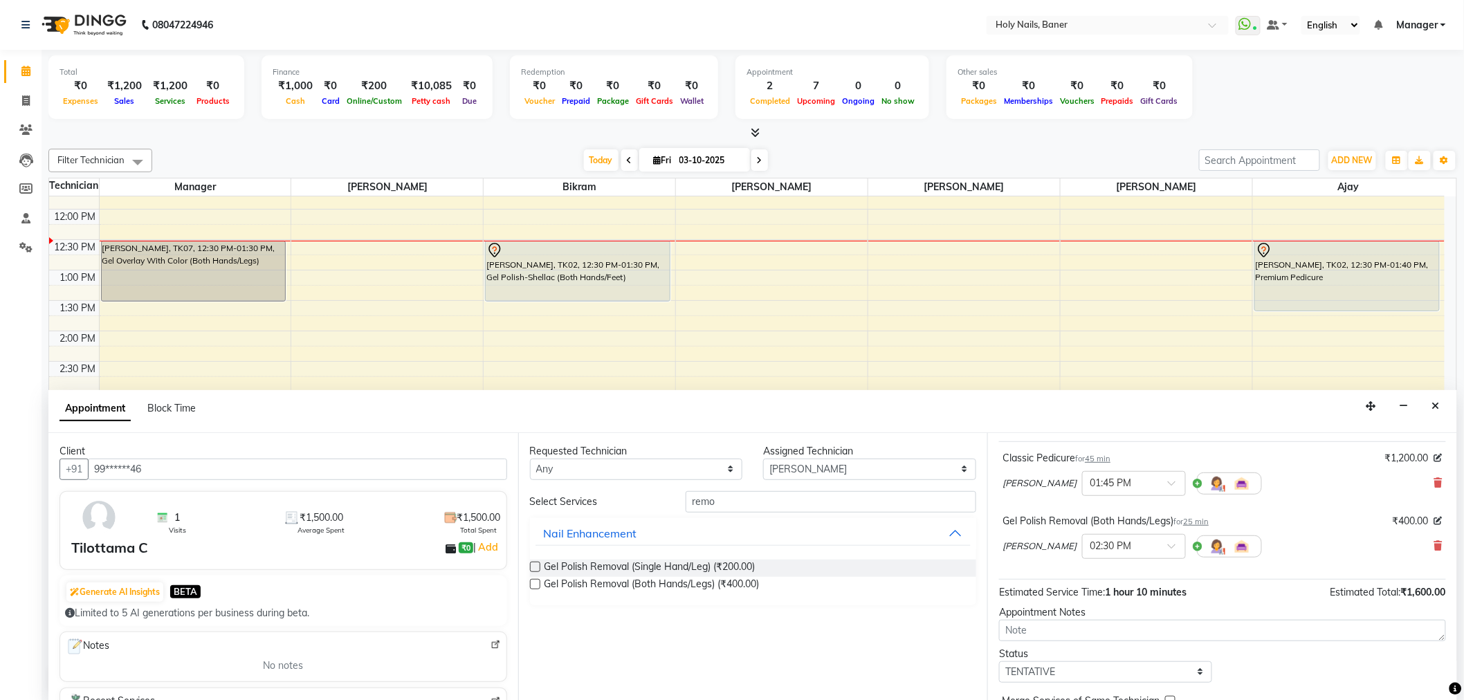
scroll to position [145, 0]
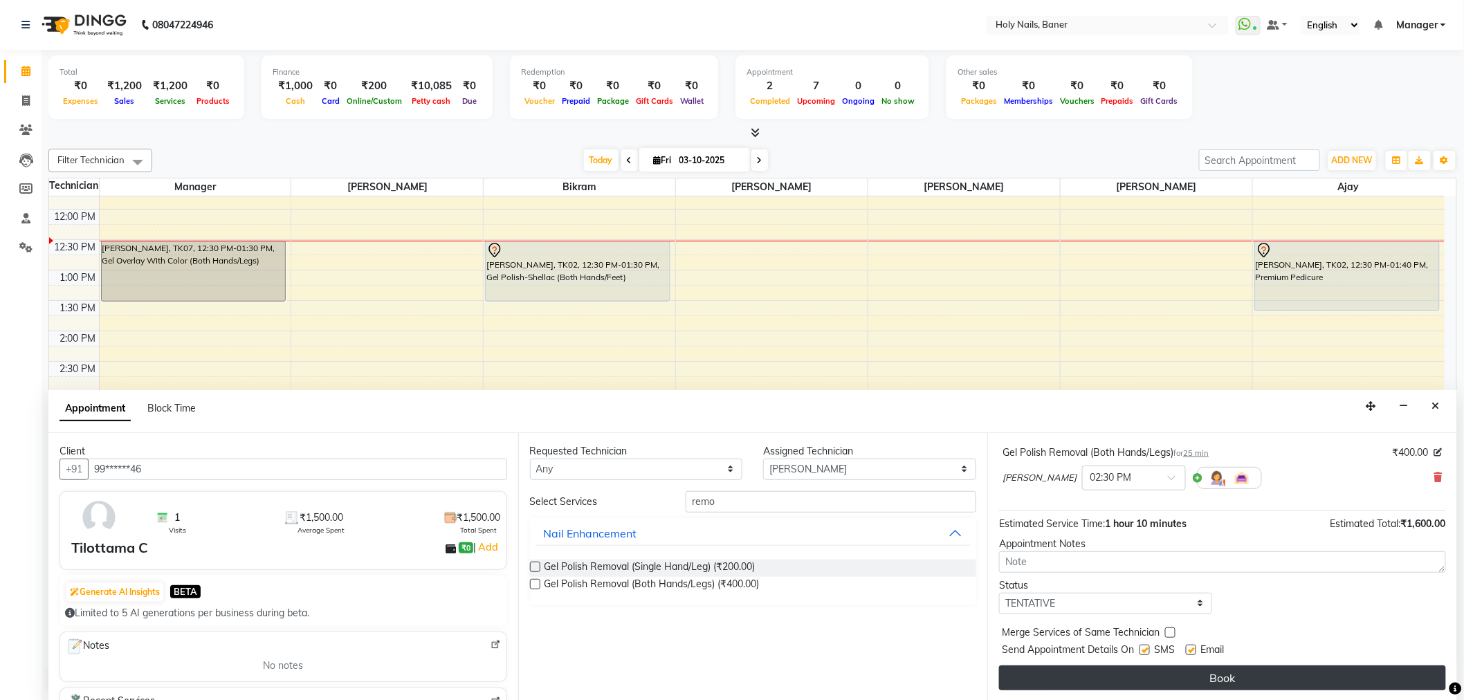
click at [1155, 681] on button "Book" at bounding box center [1222, 677] width 447 height 25
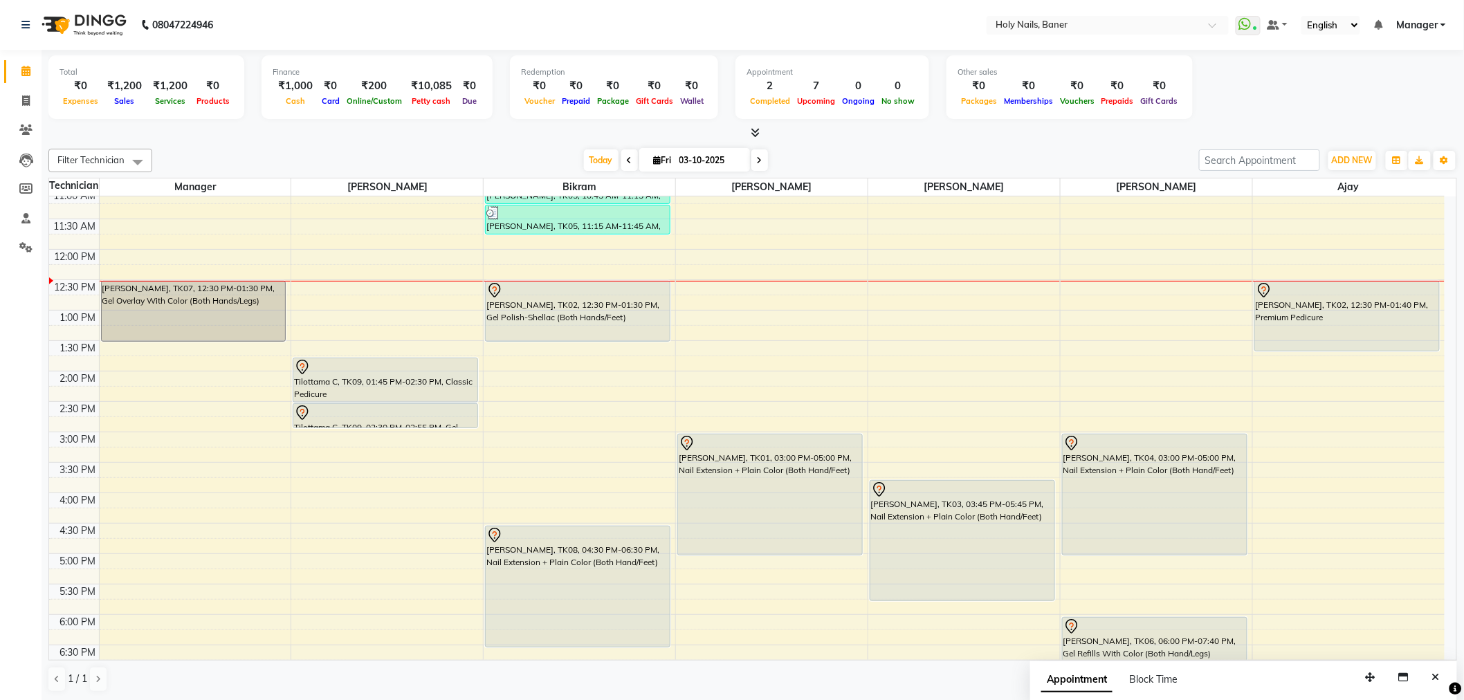
scroll to position [154, 0]
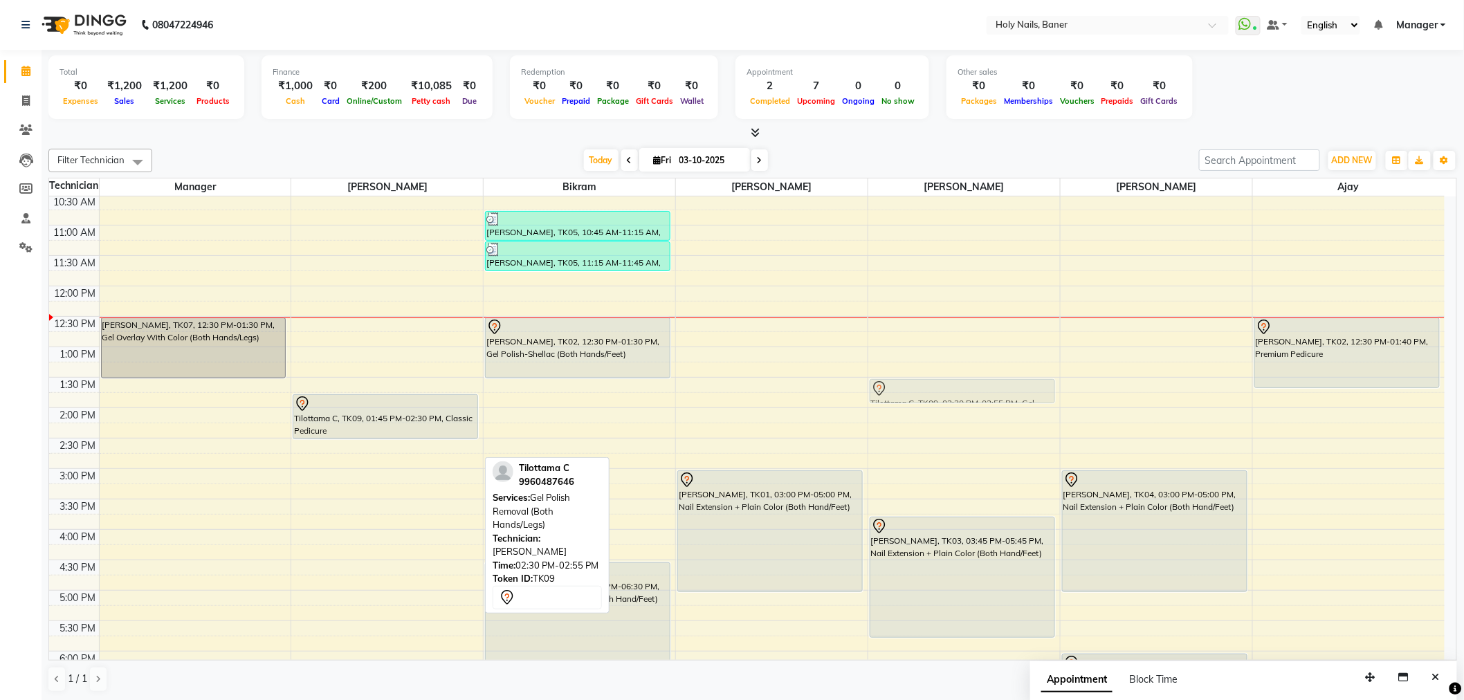
drag, startPoint x: 389, startPoint y: 448, endPoint x: 994, endPoint y: 389, distance: 607.4
click at [994, 389] on tr "[PERSON_NAME], TK07, 12:30 PM-01:30 PM, Gel Overlay With Color (Both Hands/Legs…" at bounding box center [746, 468] width 1395 height 851
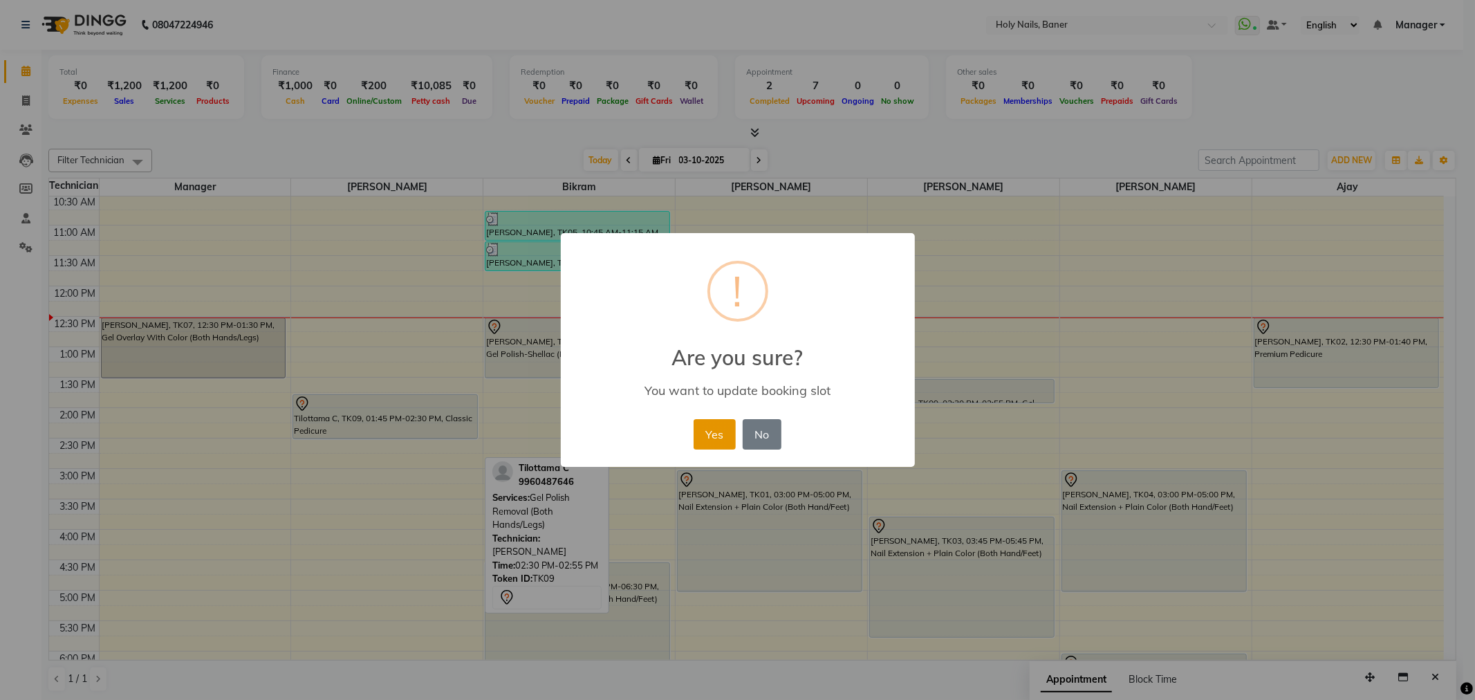
click at [714, 427] on button "Yes" at bounding box center [715, 434] width 42 height 30
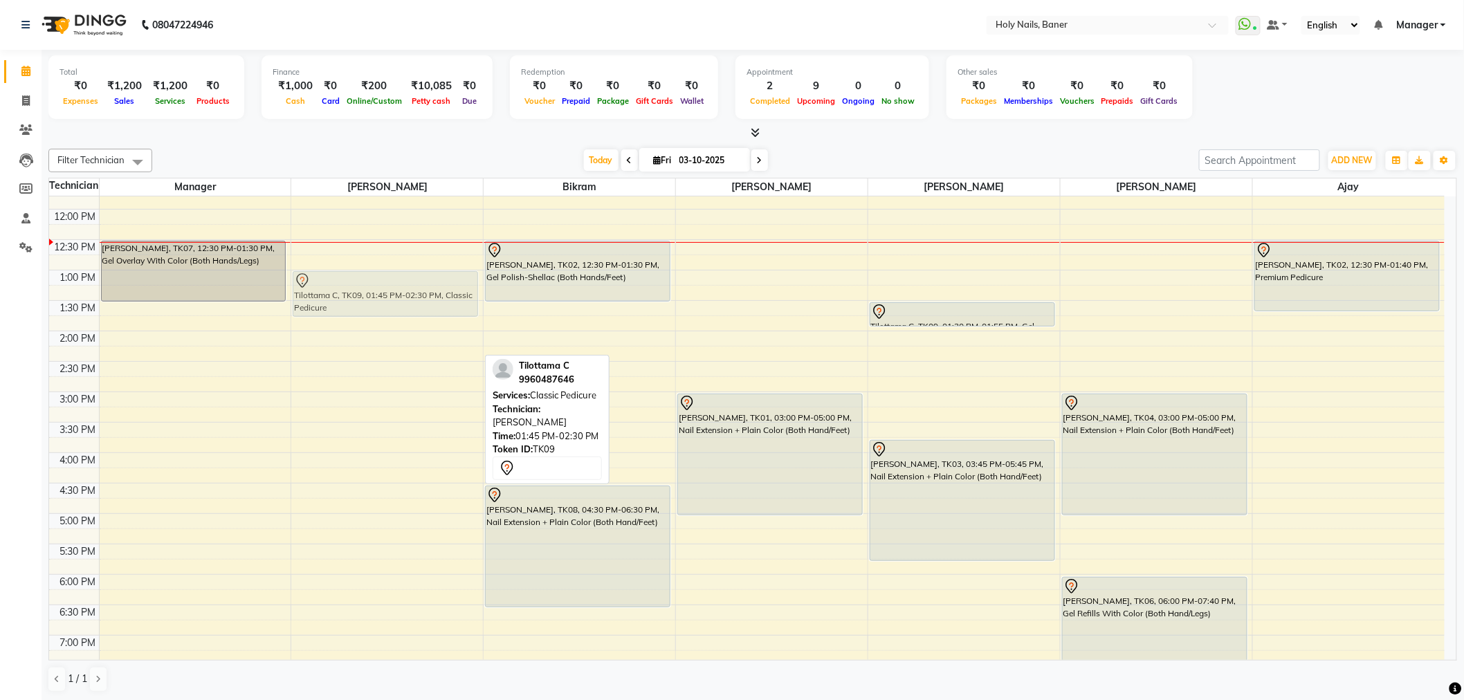
drag, startPoint x: 361, startPoint y: 336, endPoint x: 374, endPoint y: 295, distance: 43.3
click at [374, 295] on div "Tilottama C, TK09, 01:45 PM-02:30 PM, Classic Pedicure Tilottama C, TK09, 01:45…" at bounding box center [387, 391] width 192 height 851
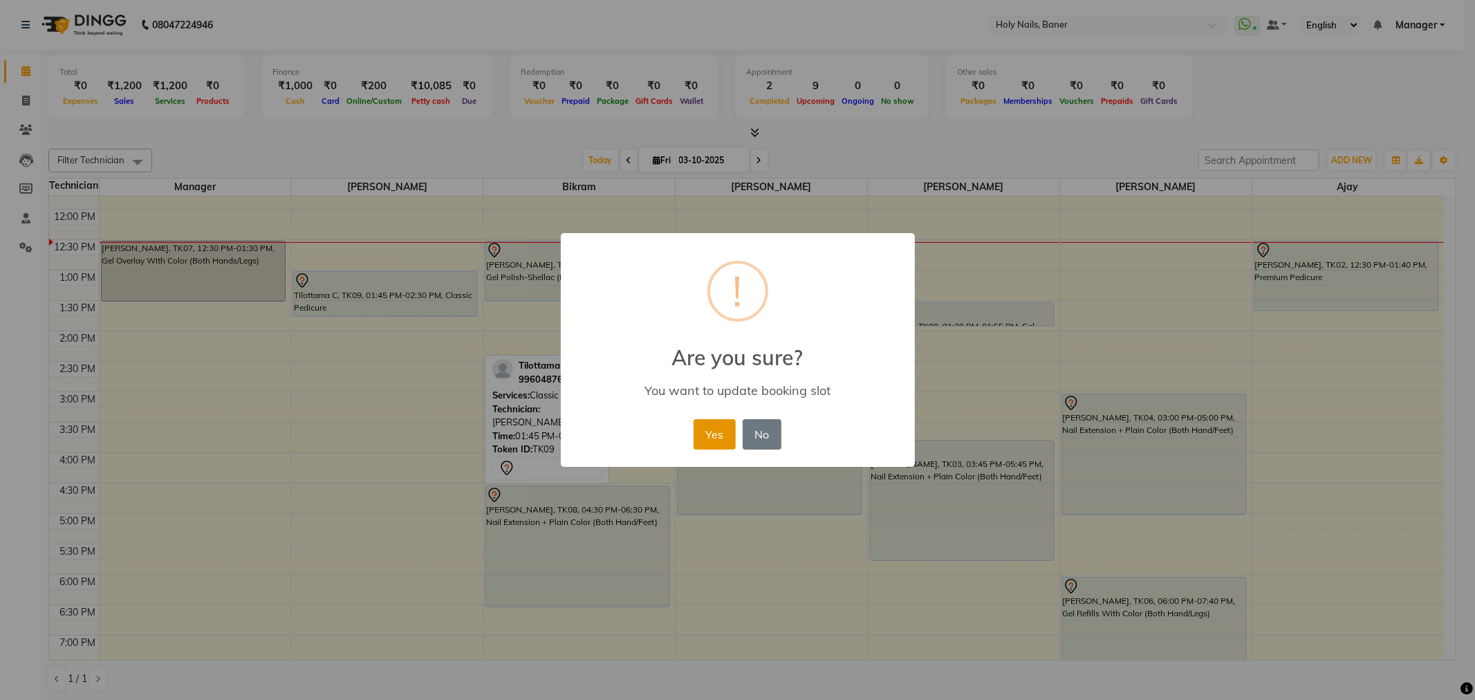
click at [706, 427] on button "Yes" at bounding box center [715, 434] width 42 height 30
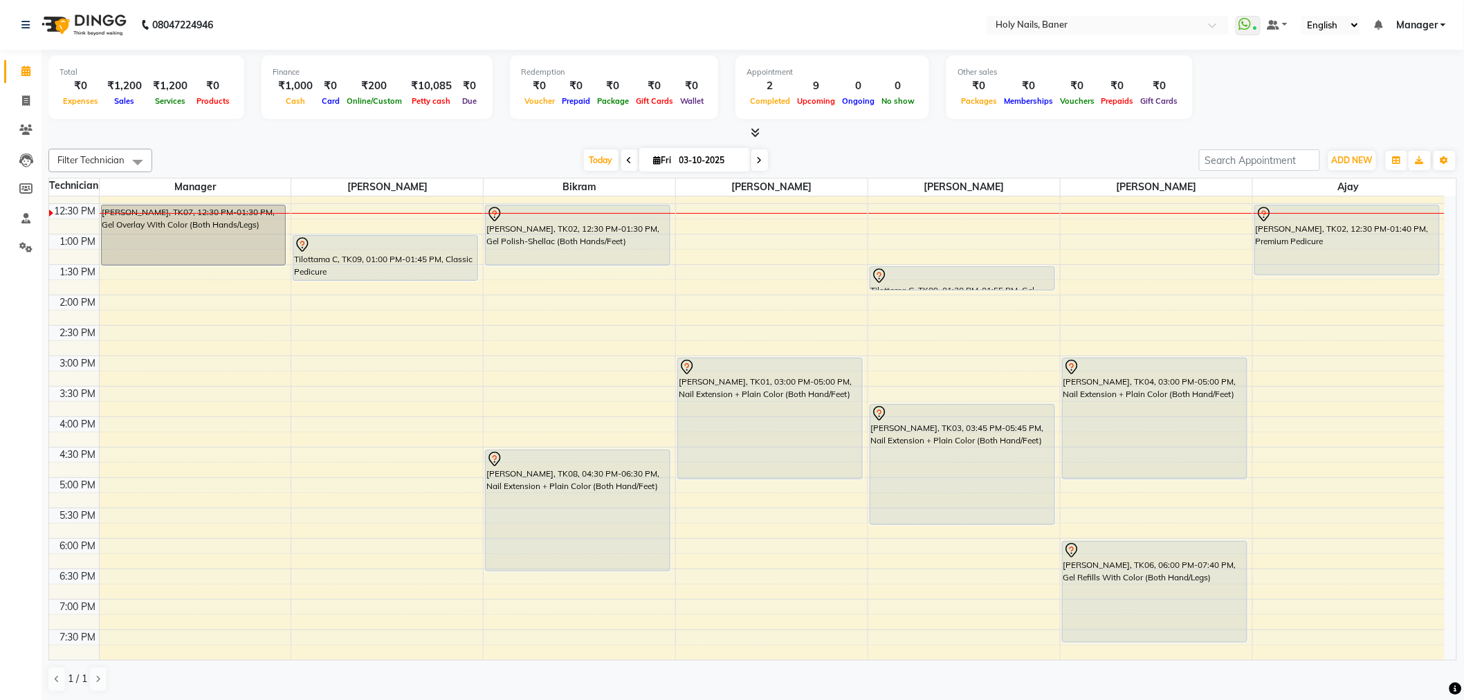
scroll to position [230, 0]
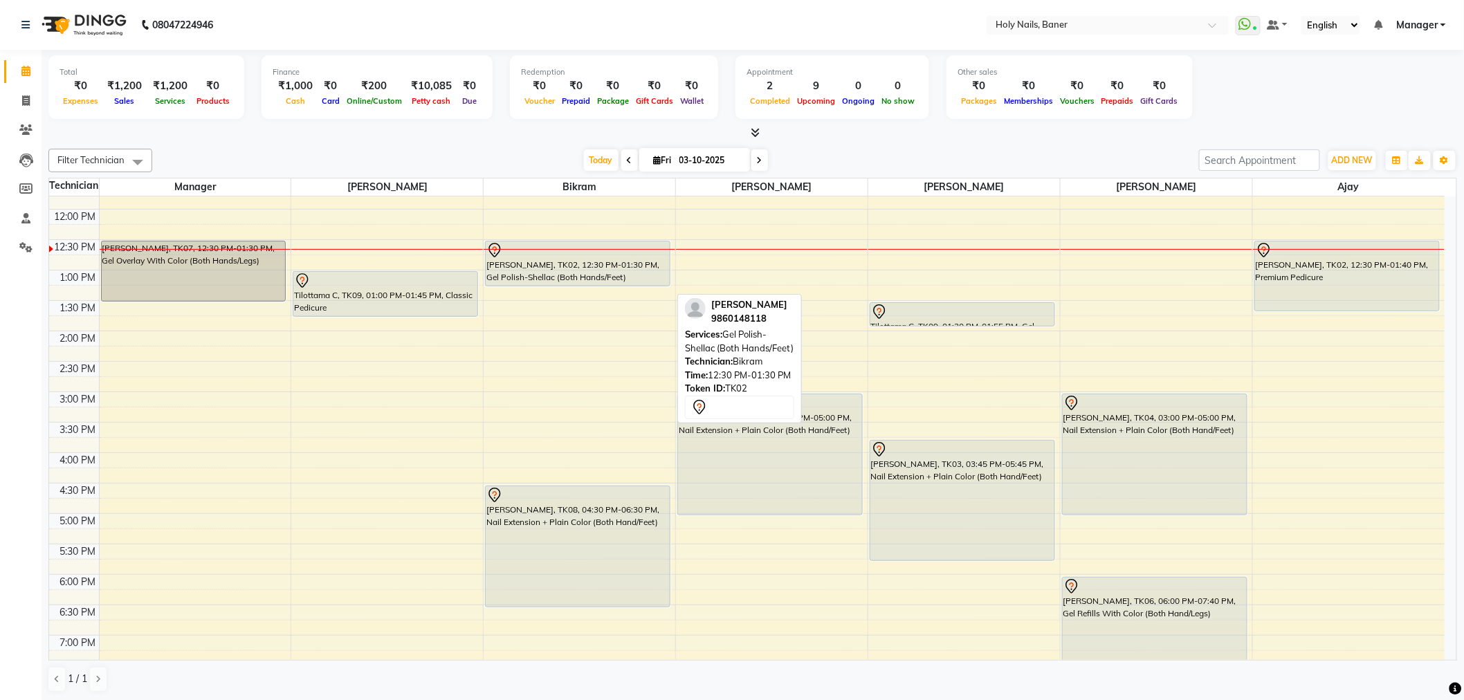
drag, startPoint x: 562, startPoint y: 300, endPoint x: 564, endPoint y: 271, distance: 29.1
click at [564, 271] on div "Aditi Sawant, TK05, 10:45 AM-11:15 AM, Gel Extension Removal (Both Hands/Feet) …" at bounding box center [579, 391] width 192 height 851
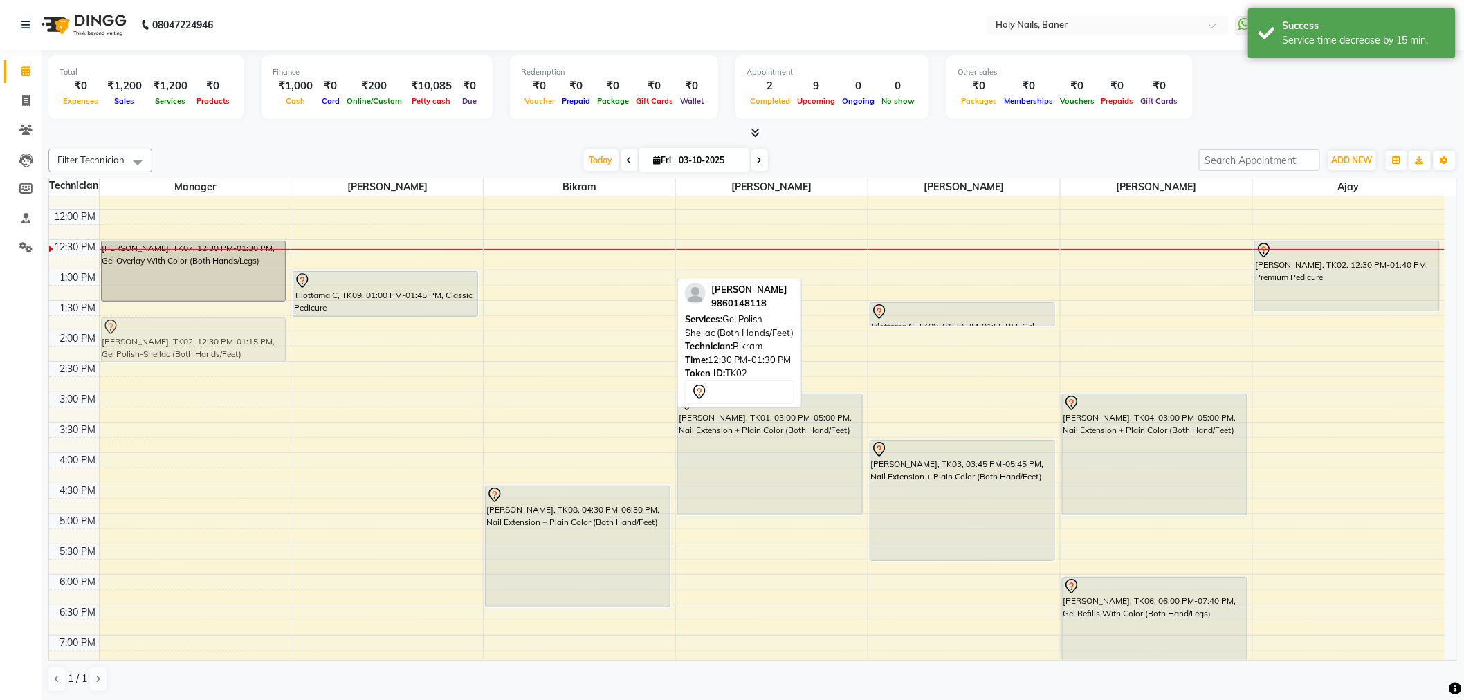
drag, startPoint x: 565, startPoint y: 258, endPoint x: 206, endPoint y: 333, distance: 366.7
click at [206, 333] on tr "Kinnari Gururaj, TK07, 12:30 PM-01:30 PM, Gel Overlay With Color (Both Hands/Le…" at bounding box center [746, 391] width 1395 height 851
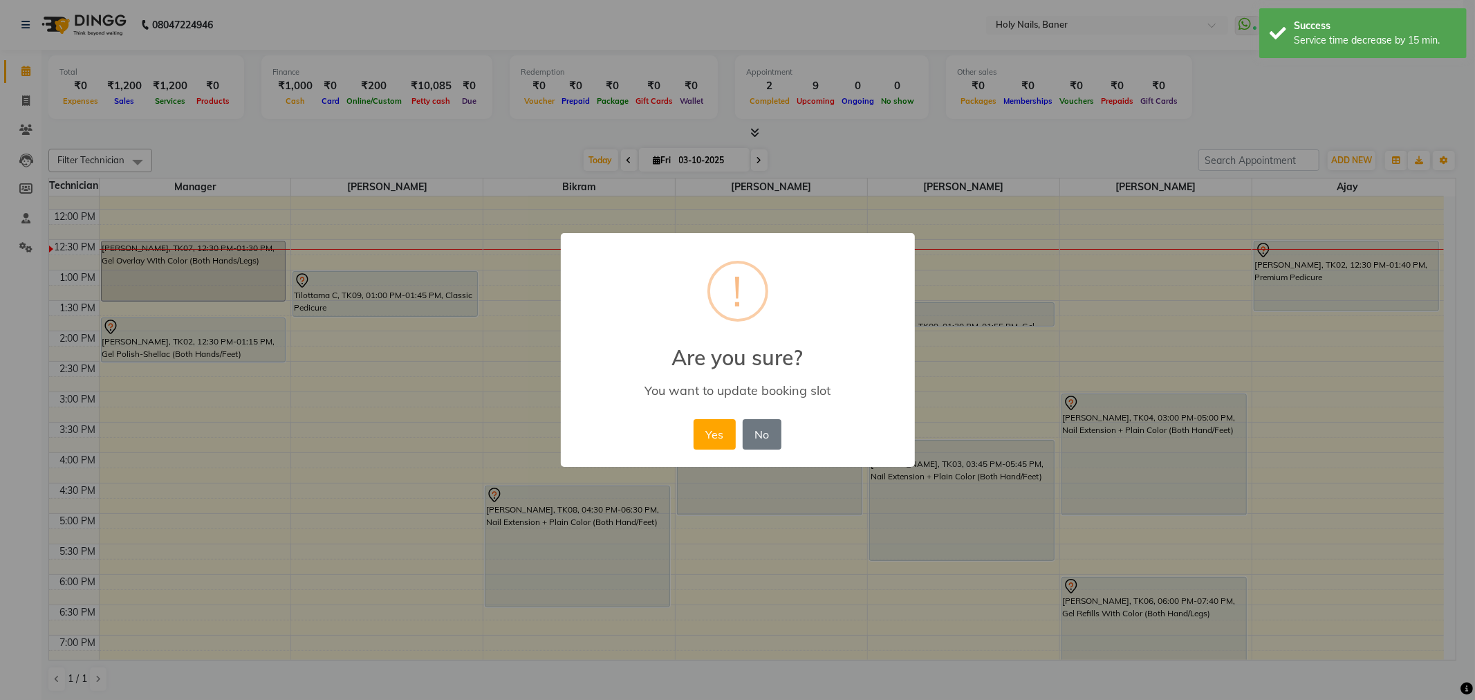
click at [703, 423] on button "Yes" at bounding box center [715, 434] width 42 height 30
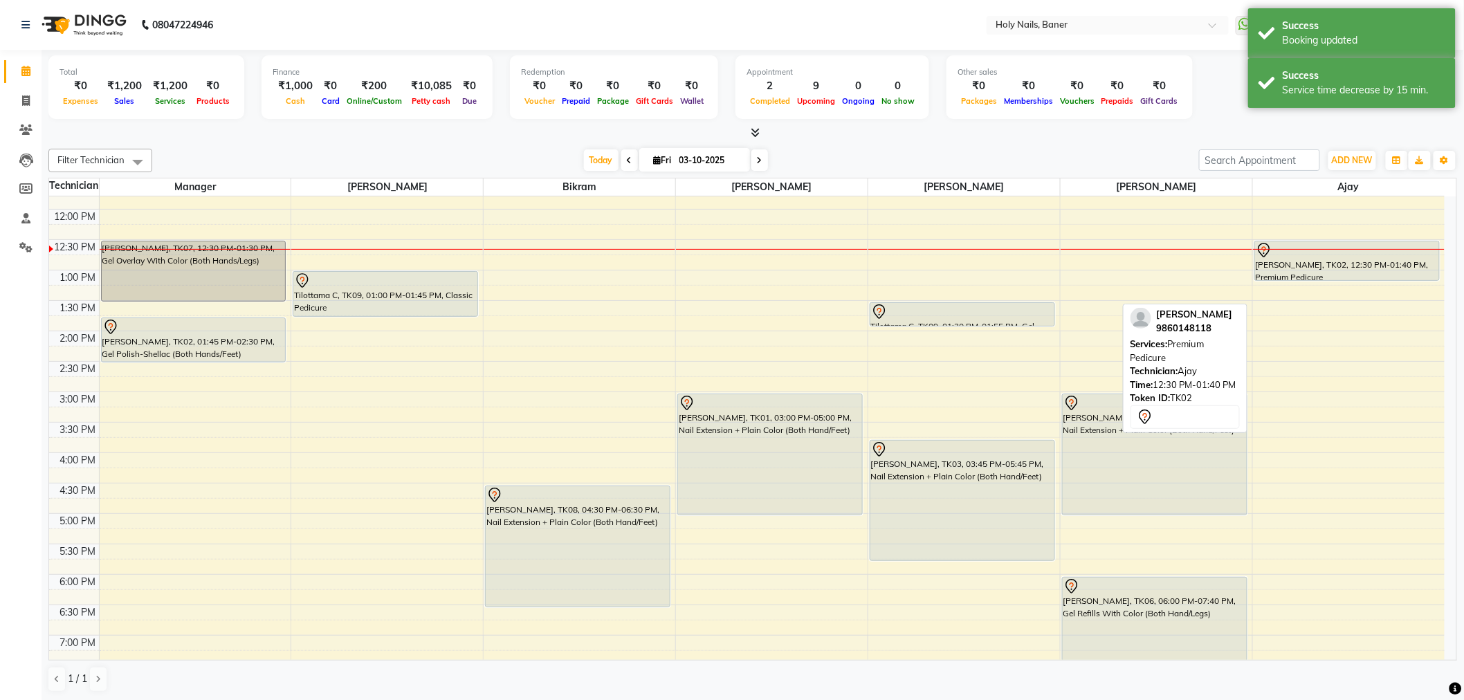
drag, startPoint x: 1344, startPoint y: 306, endPoint x: 1334, endPoint y: 279, distance: 29.5
click at [1334, 279] on div "Pallavi Sharma, TK02, 12:30 PM-01:40 PM, Premium Pedicure Pallavi Sharma, TK02,…" at bounding box center [1349, 391] width 192 height 851
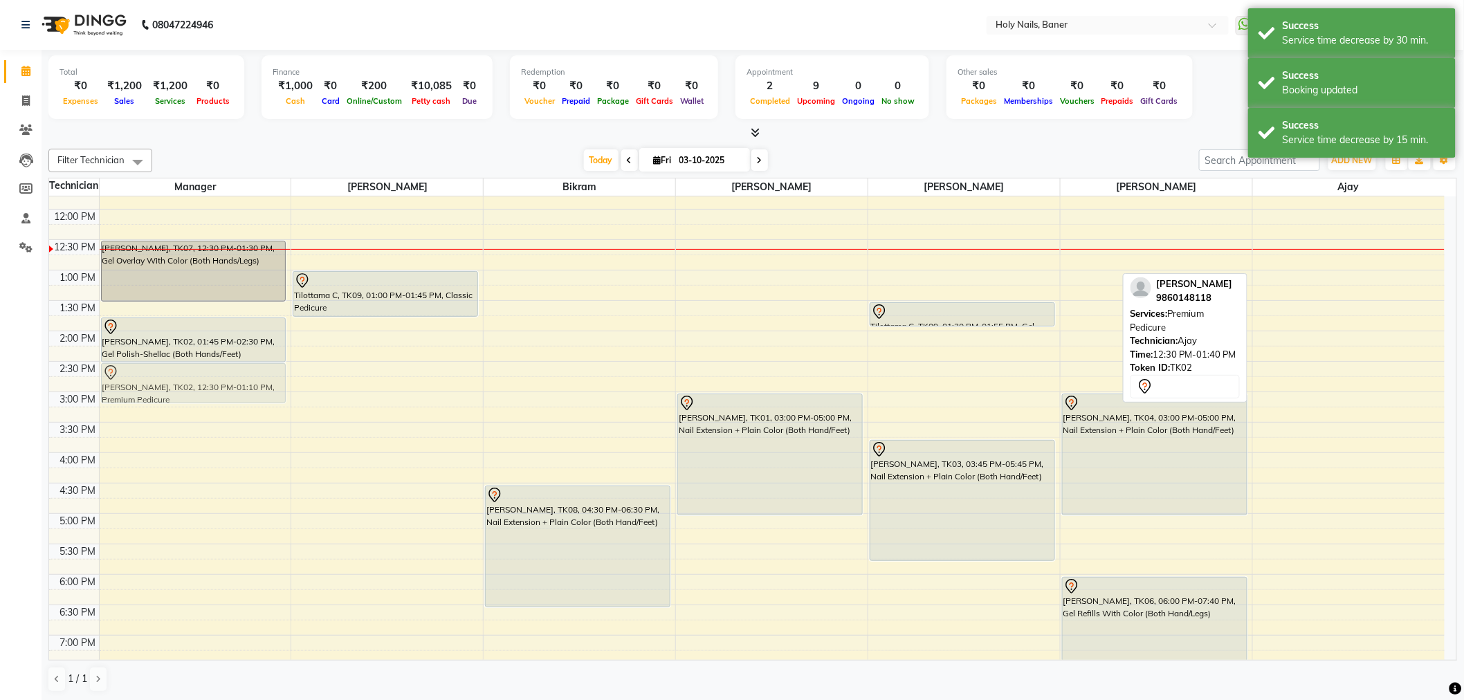
drag, startPoint x: 1334, startPoint y: 259, endPoint x: 136, endPoint y: 374, distance: 1203.5
click at [136, 374] on tr "Kinnari Gururaj, TK07, 12:30 PM-01:30 PM, Gel Overlay With Color (Both Hands/Le…" at bounding box center [746, 391] width 1395 height 851
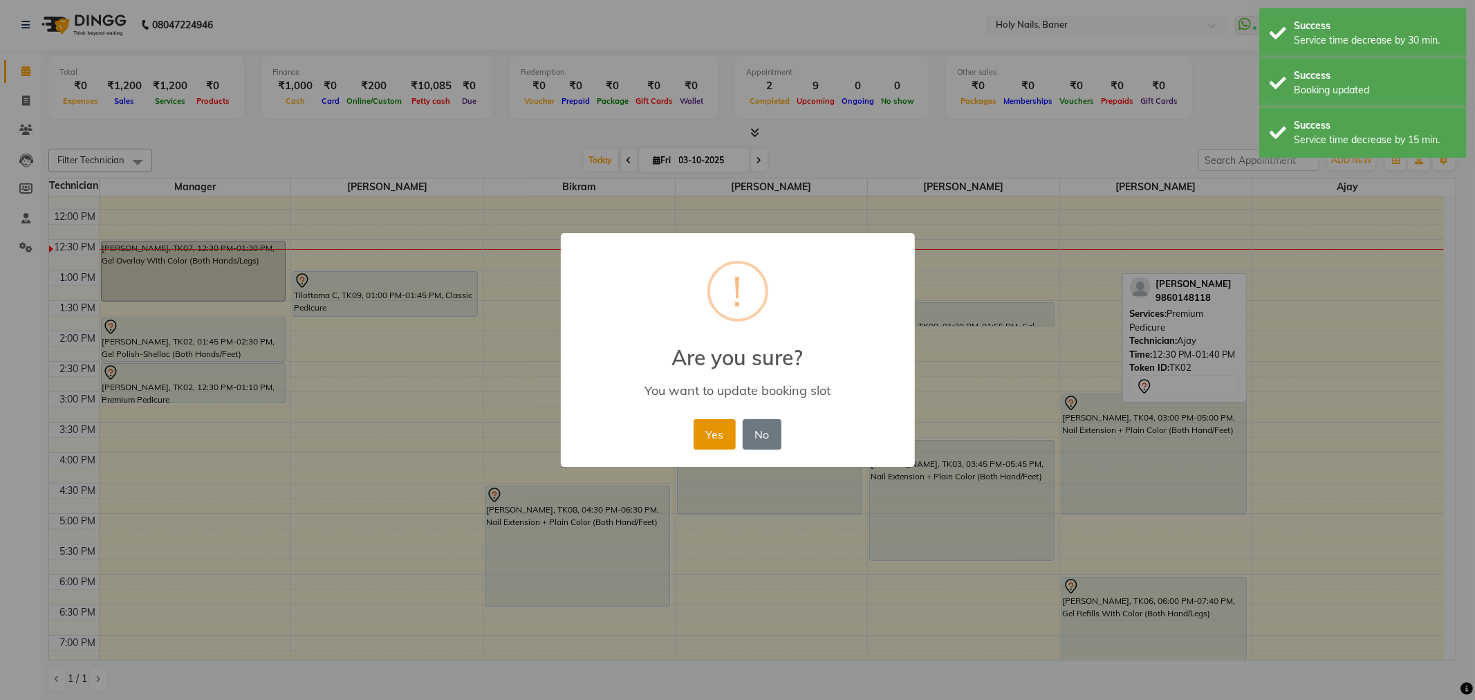
click at [721, 431] on button "Yes" at bounding box center [715, 434] width 42 height 30
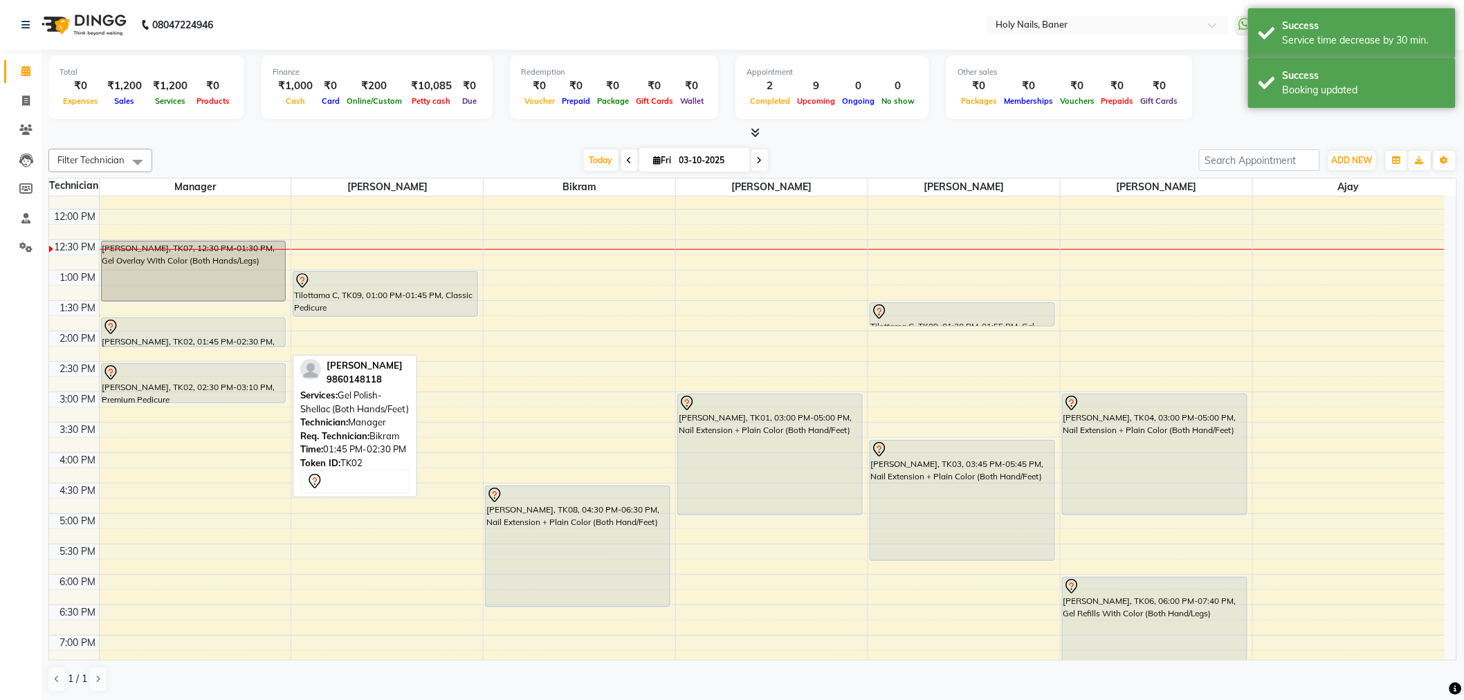
drag, startPoint x: 187, startPoint y: 360, endPoint x: 187, endPoint y: 341, distance: 18.7
click at [187, 341] on div "Kinnari Gururaj, TK07, 12:30 PM-01:30 PM, Gel Overlay With Color (Both Hands/Le…" at bounding box center [196, 391] width 192 height 851
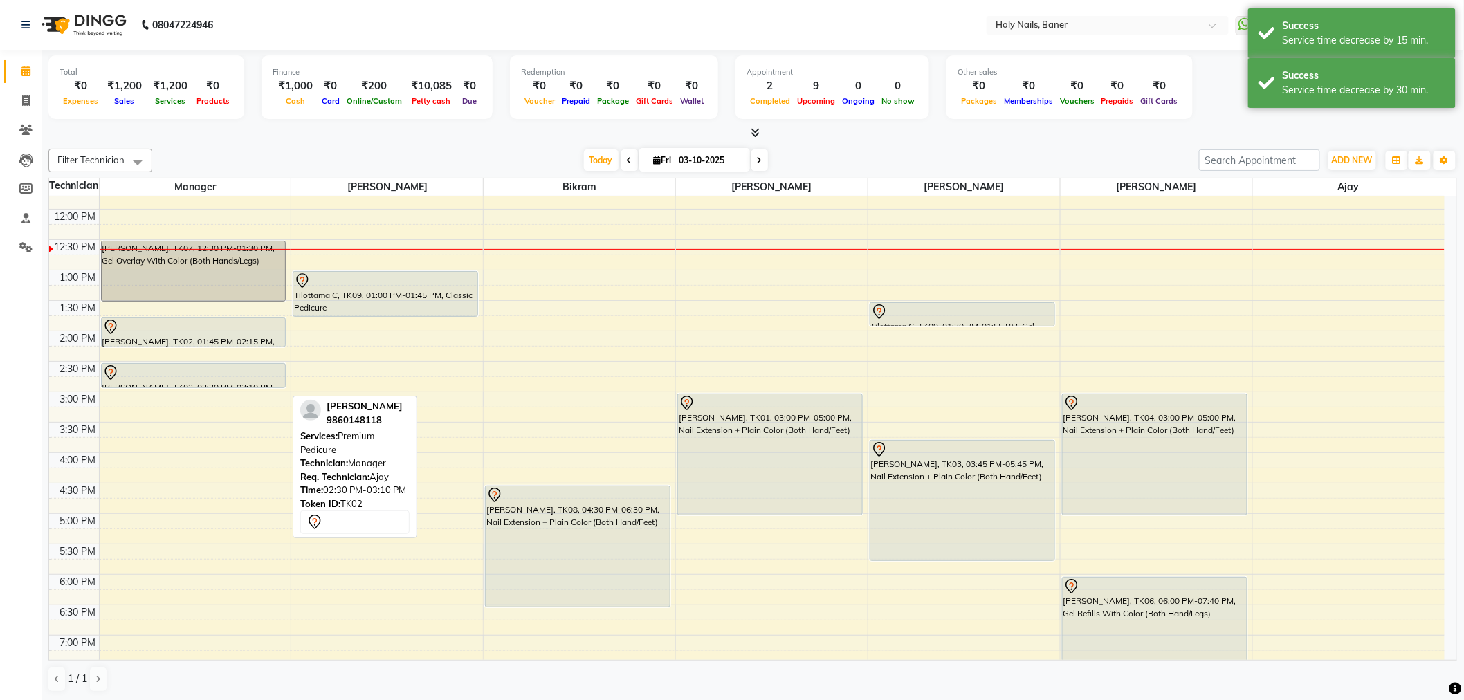
drag, startPoint x: 183, startPoint y: 398, endPoint x: 183, endPoint y: 383, distance: 15.2
click at [183, 383] on div "Kinnari Gururaj, TK07, 12:30 PM-01:30 PM, Gel Overlay With Color (Both Hands/Le…" at bounding box center [196, 391] width 192 height 851
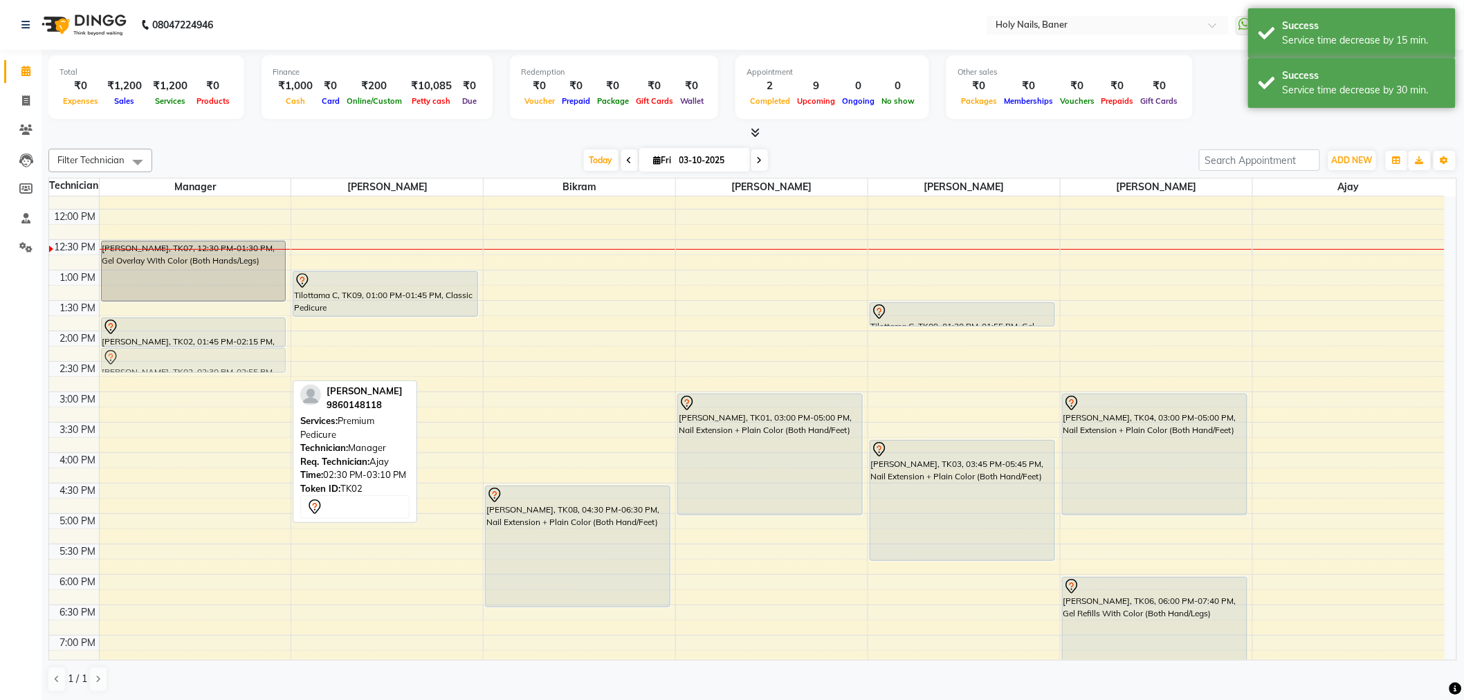
drag, startPoint x: 183, startPoint y: 370, endPoint x: 183, endPoint y: 354, distance: 15.9
click at [183, 354] on div "Kinnari Gururaj, TK07, 12:30 PM-01:30 PM, Gel Overlay With Color (Both Hands/Le…" at bounding box center [196, 391] width 192 height 851
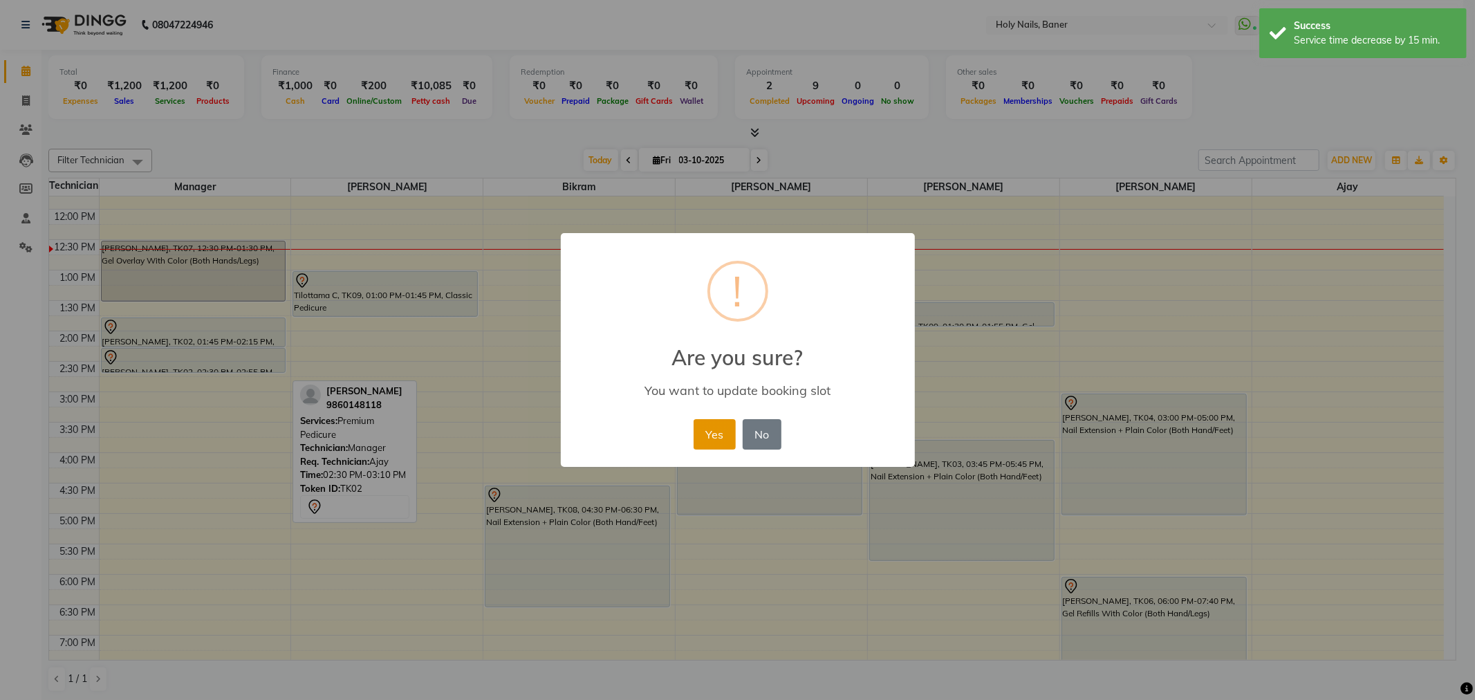
click at [713, 434] on button "Yes" at bounding box center [715, 434] width 42 height 30
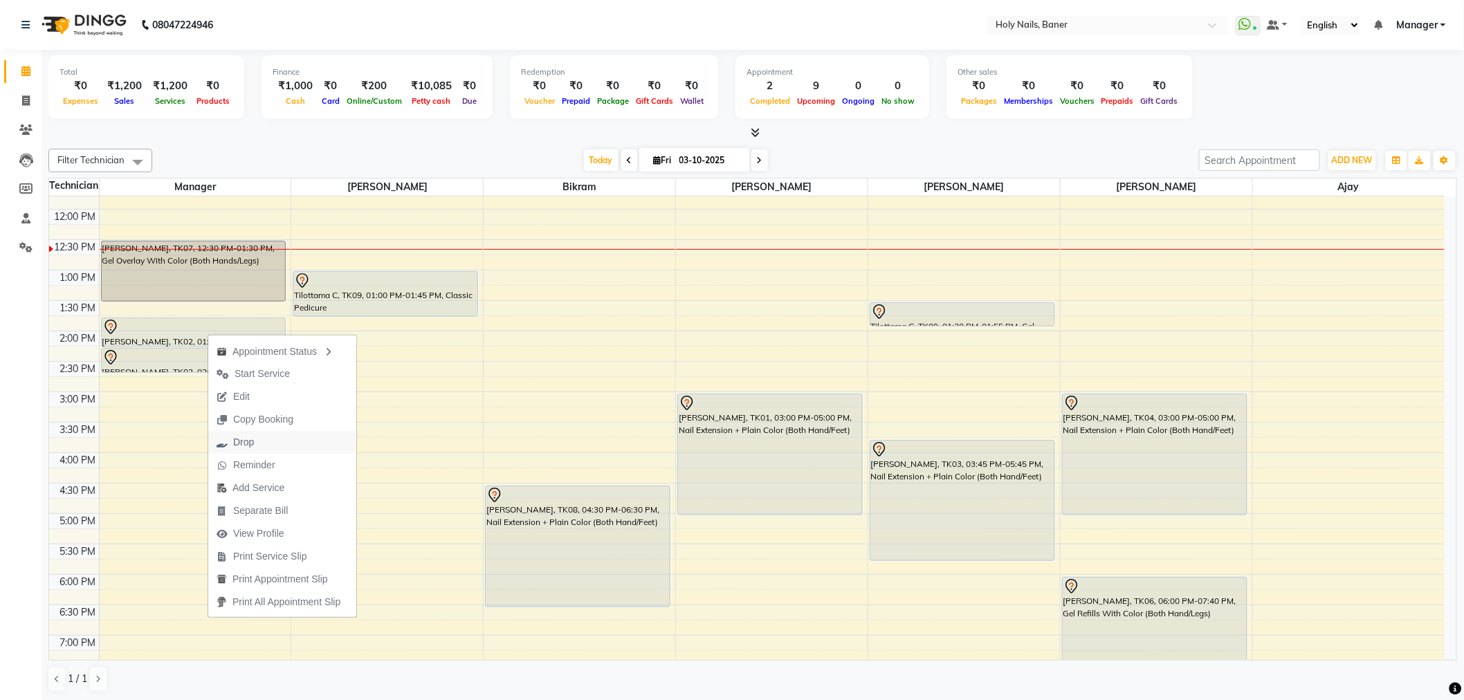
click at [265, 432] on button "Drop" at bounding box center [282, 442] width 148 height 23
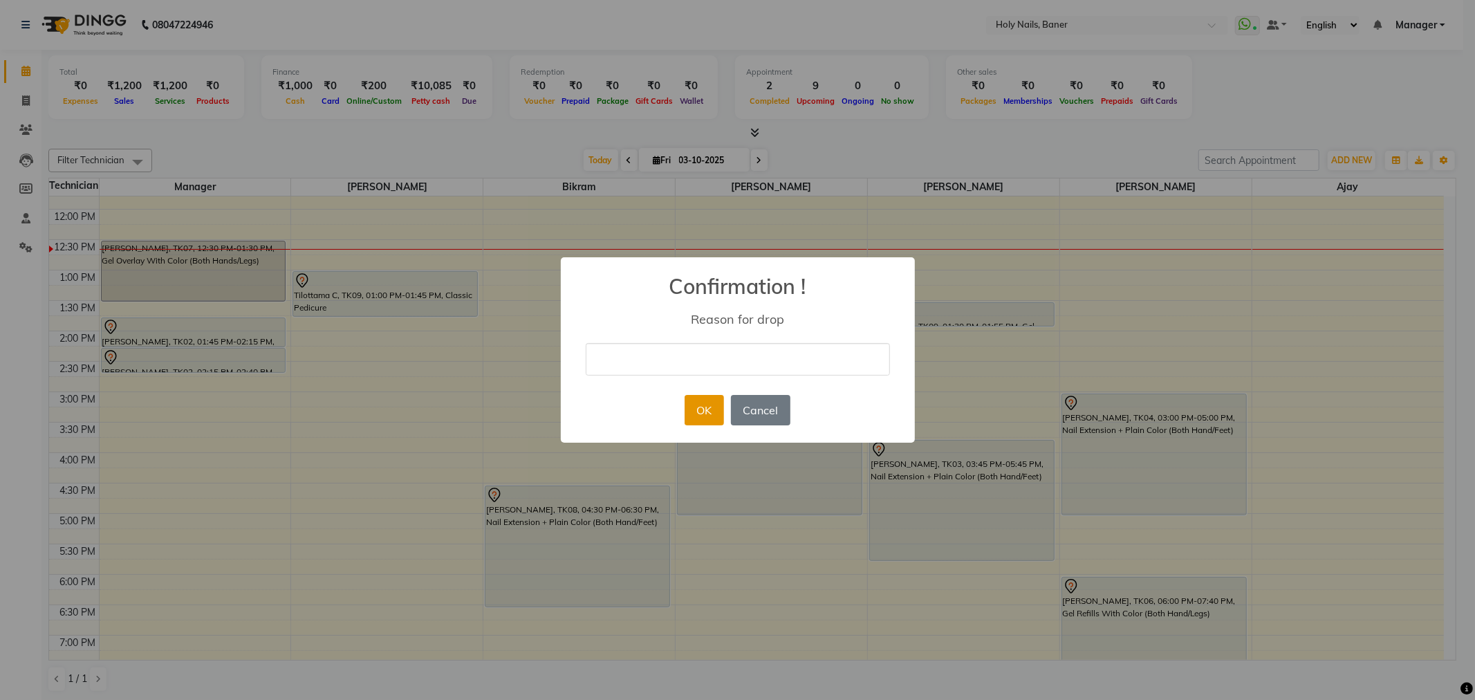
click at [686, 410] on button "OK" at bounding box center [704, 410] width 39 height 30
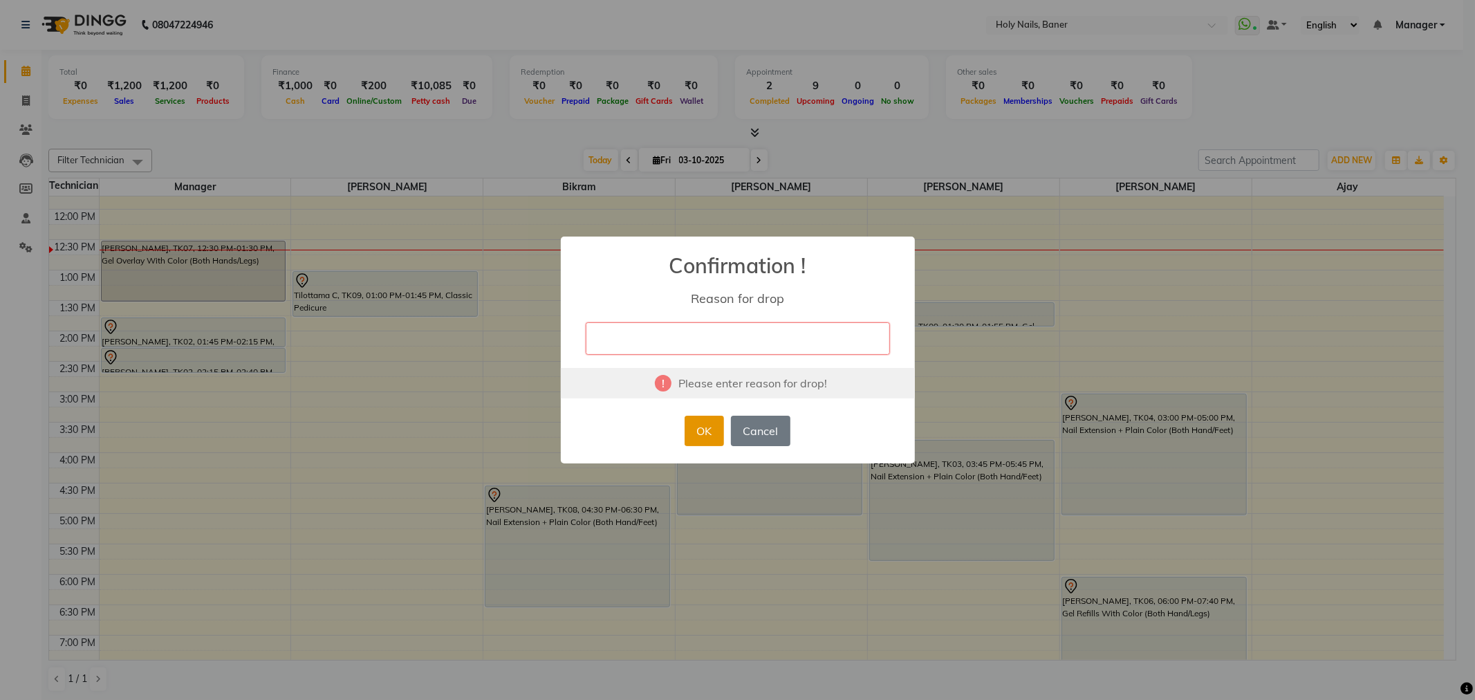
click at [710, 436] on button "OK" at bounding box center [704, 431] width 39 height 30
click at [753, 432] on button "Cancel" at bounding box center [760, 431] width 59 height 30
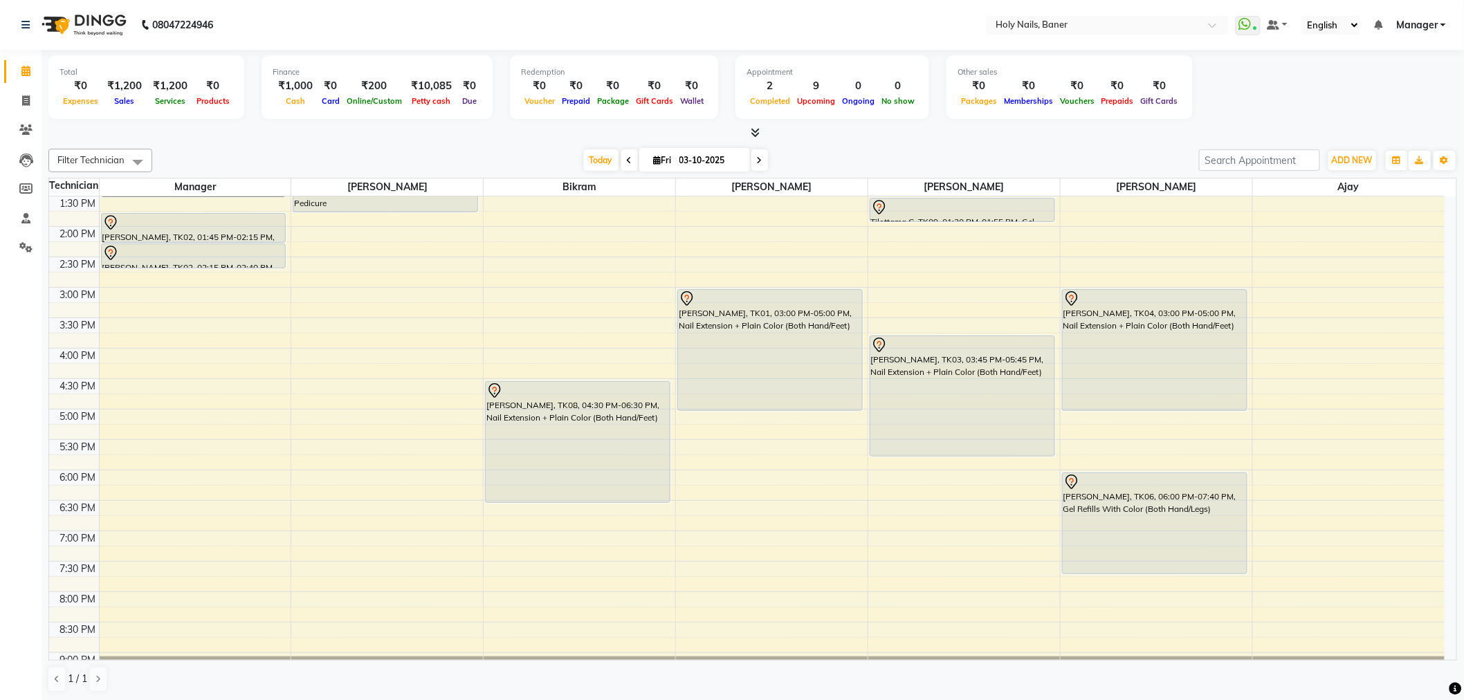
scroll to position [307, 0]
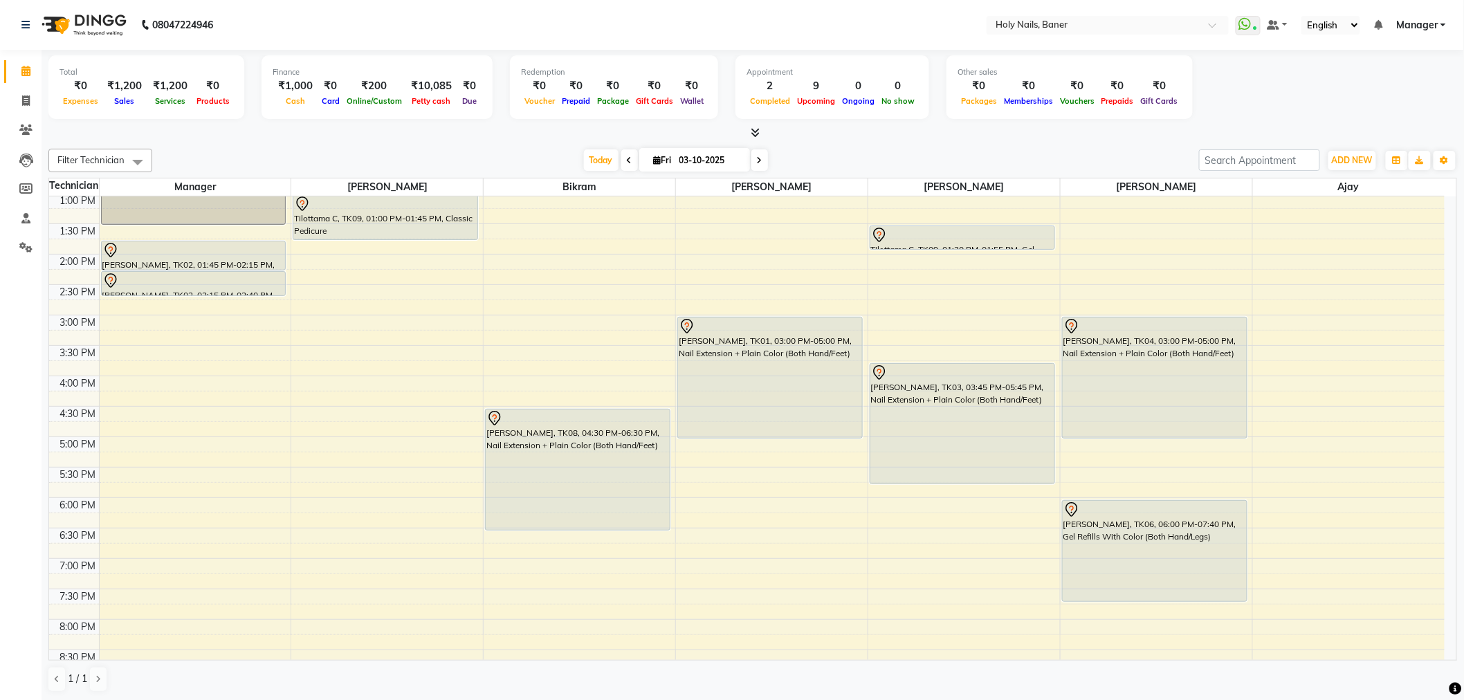
click at [757, 161] on icon at bounding box center [760, 160] width 6 height 8
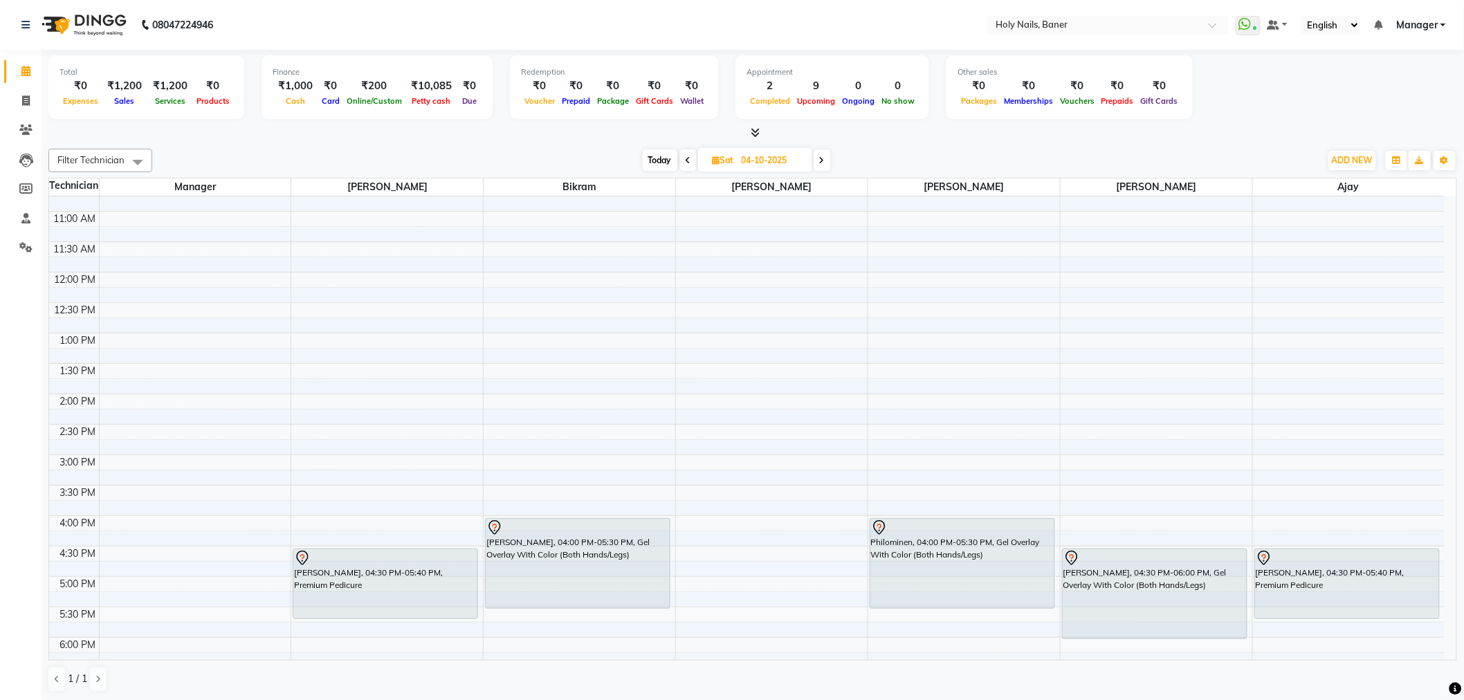
scroll to position [169, 0]
click at [667, 160] on span "Today" at bounding box center [660, 159] width 35 height 21
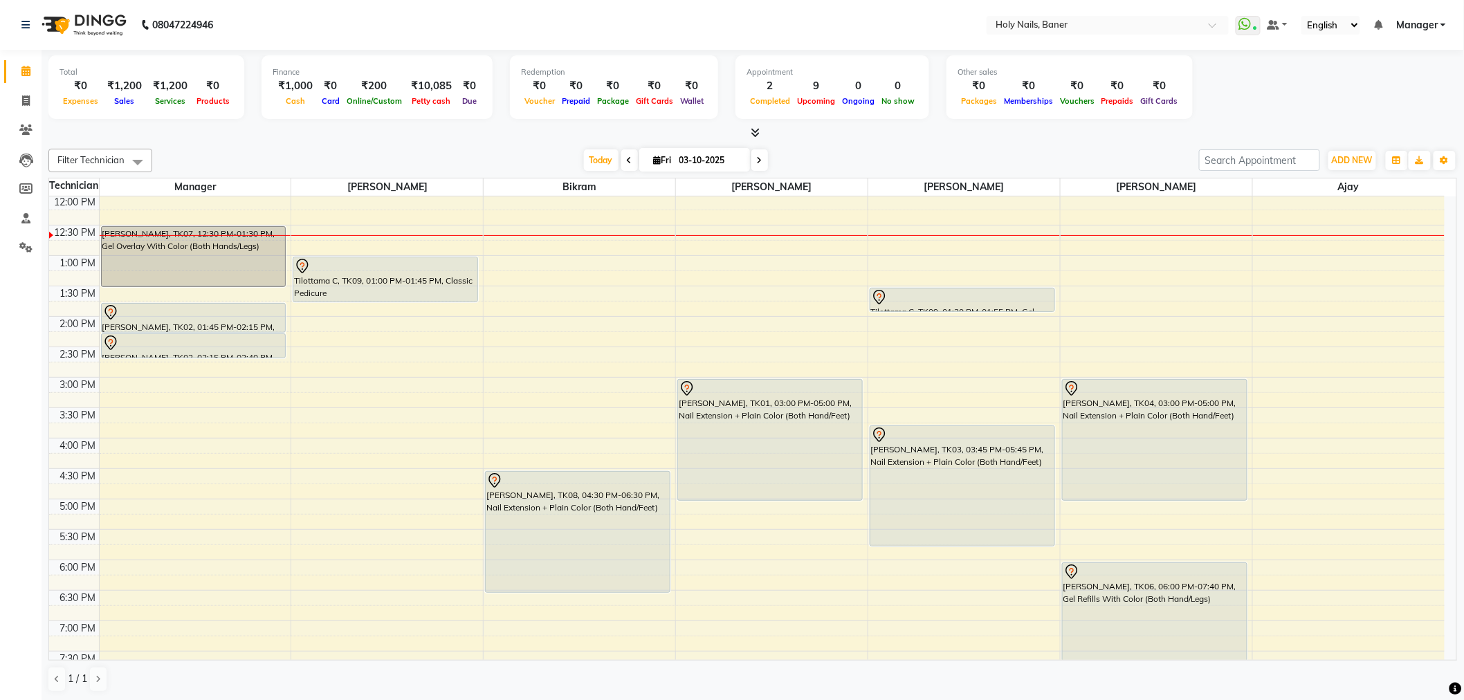
scroll to position [246, 0]
click at [758, 161] on span at bounding box center [759, 159] width 17 height 21
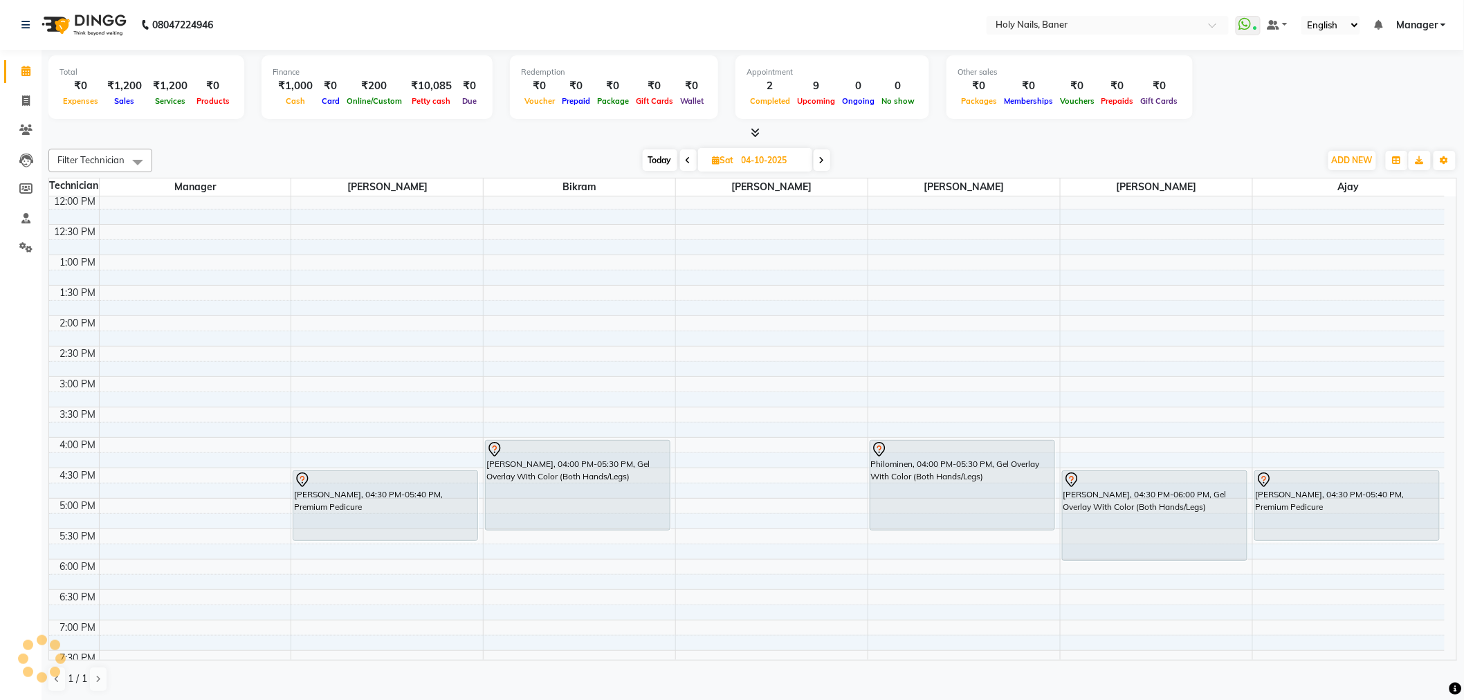
scroll to position [169, 0]
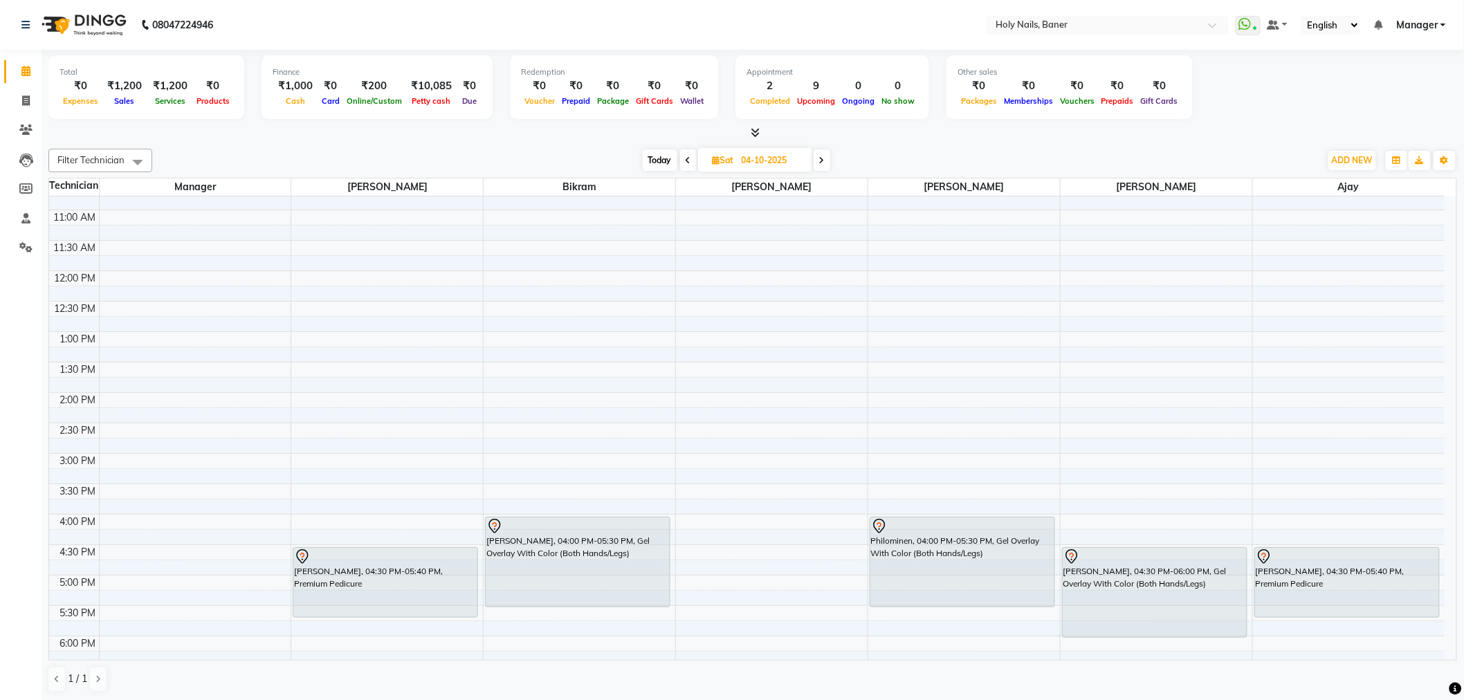
click at [658, 159] on span "Today" at bounding box center [660, 159] width 35 height 21
type input "03-10-2025"
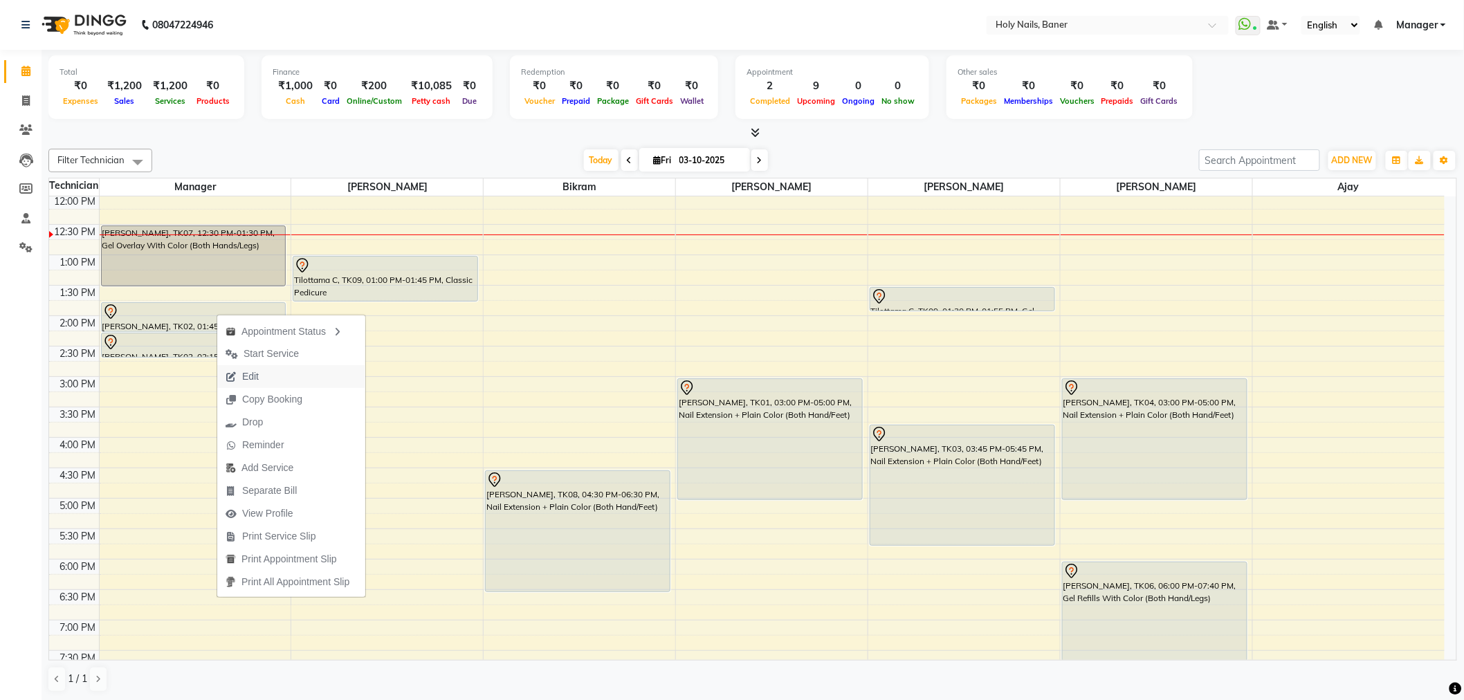
click at [257, 376] on span "Edit" at bounding box center [250, 376] width 17 height 15
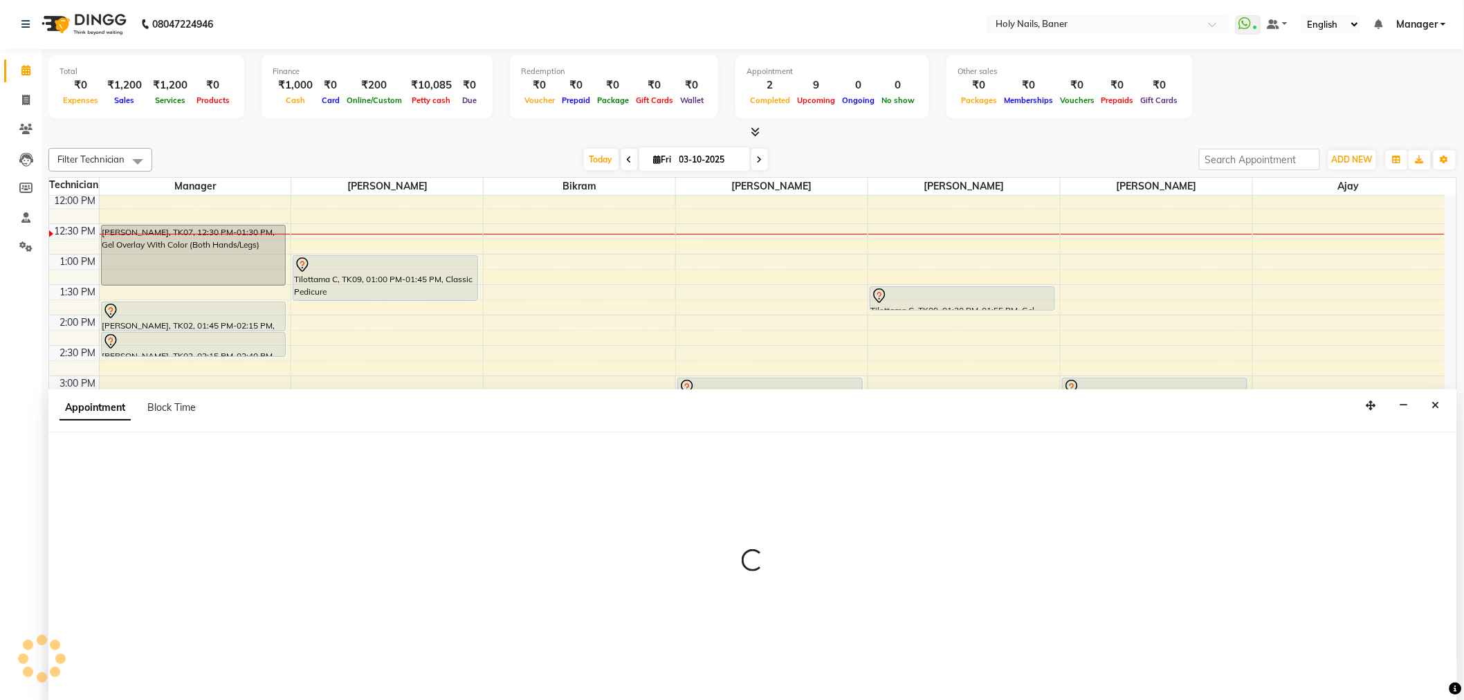
select select "76369"
select select "36621"
select select "825"
select select "tentative"
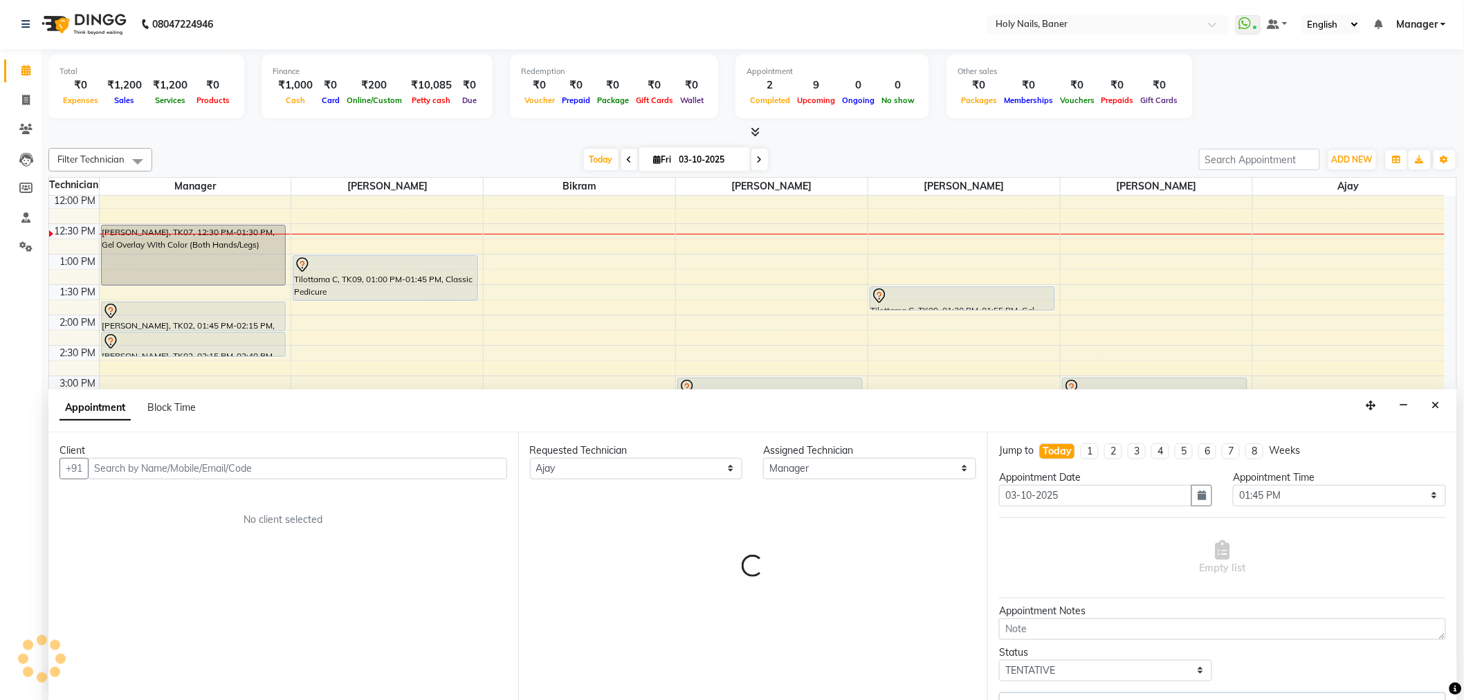
select select "2495"
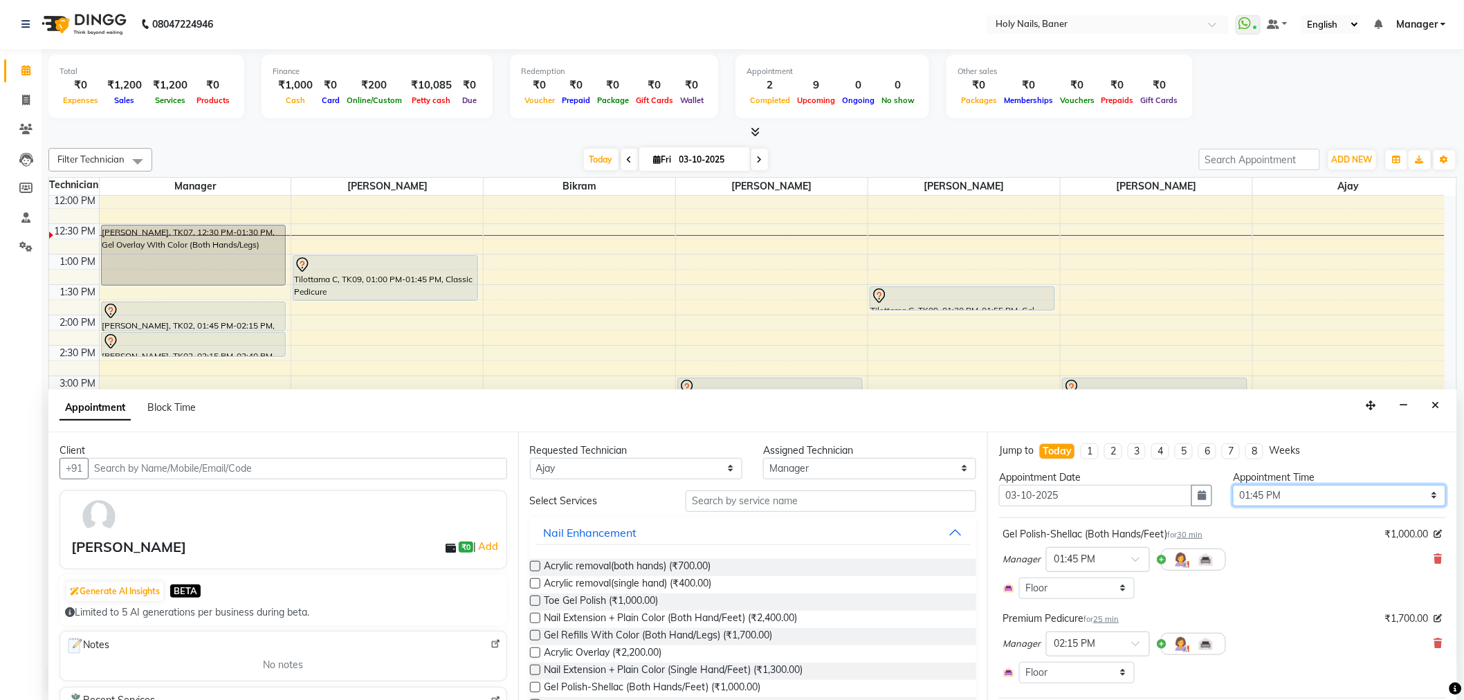
click at [1256, 486] on select "Select 09:00 AM 09:15 AM 09:30 AM 09:45 AM 10:00 AM 10:15 AM 10:30 AM 10:45 AM …" at bounding box center [1339, 495] width 213 height 21
select select "750"
click at [1233, 485] on select "Select 09:00 AM 09:15 AM 09:30 AM 09:45 AM 10:00 AM 10:15 AM 10:30 AM 10:45 AM …" at bounding box center [1339, 495] width 213 height 21
click at [1101, 499] on input "03-10-2025" at bounding box center [1095, 495] width 193 height 21
click at [1191, 487] on button "button" at bounding box center [1201, 495] width 21 height 21
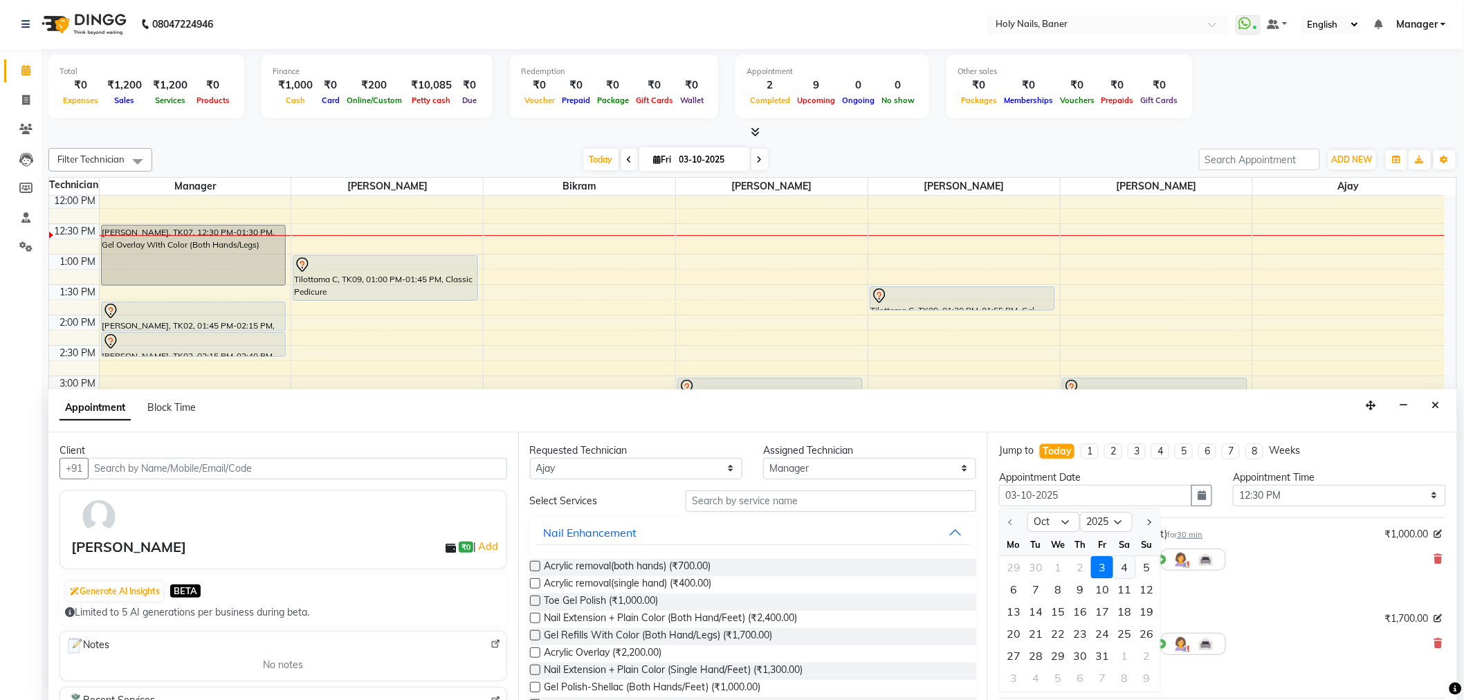
click at [1122, 566] on div "4" at bounding box center [1124, 567] width 22 height 22
type input "04-10-2025"
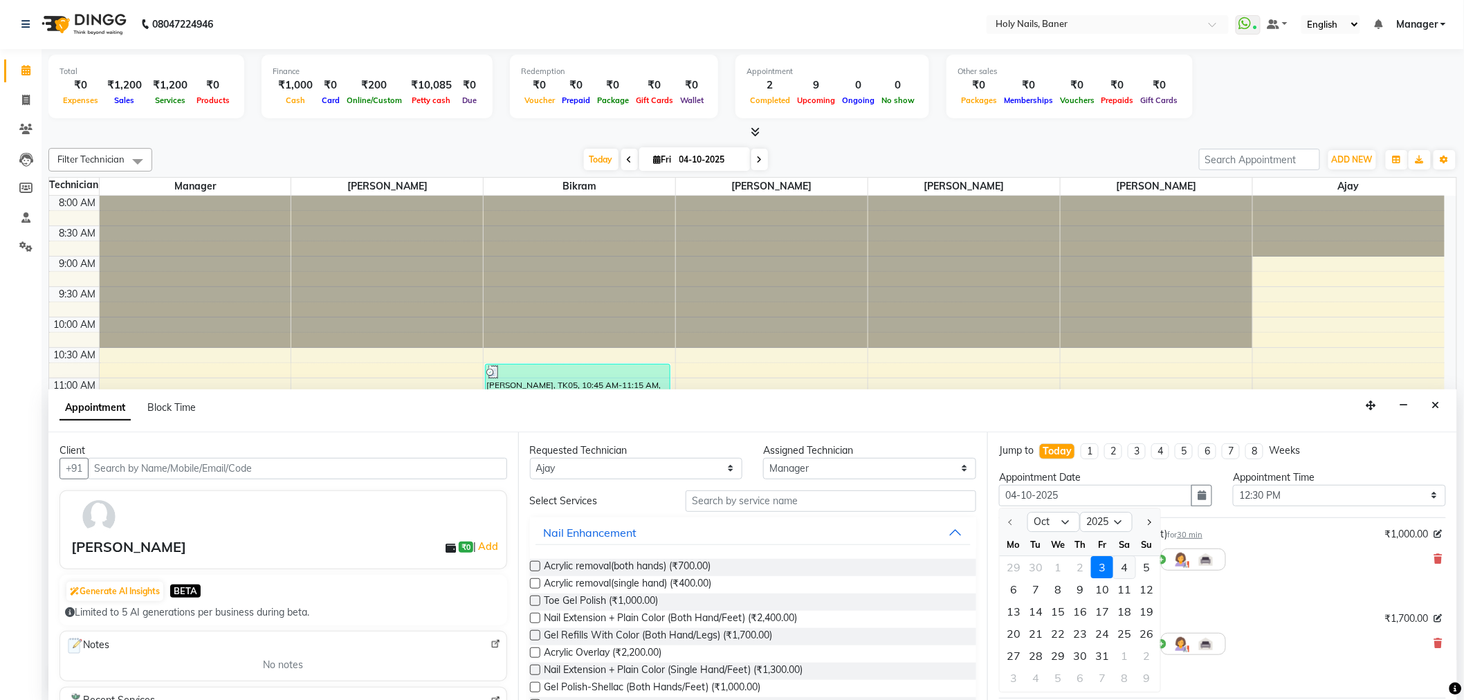
select select "750"
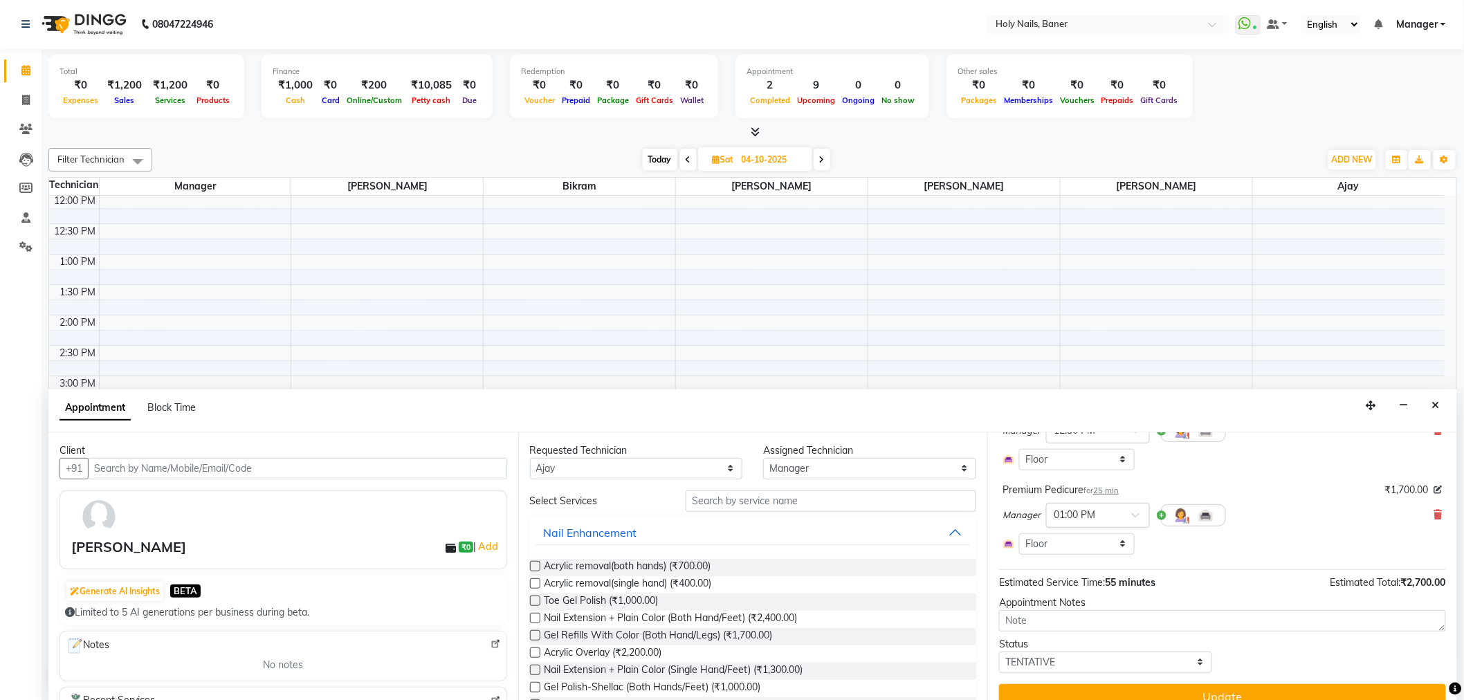
scroll to position [148, 0]
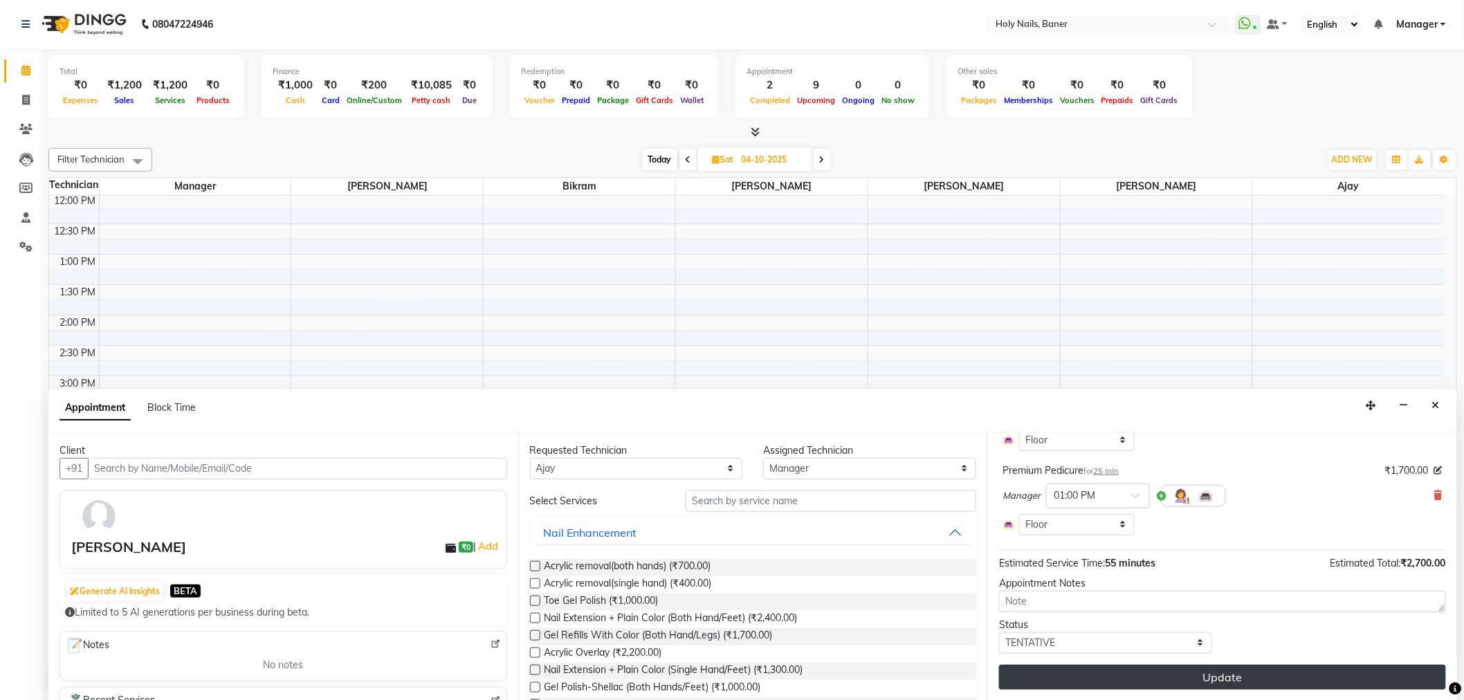
click at [1167, 676] on button "Update" at bounding box center [1222, 677] width 447 height 25
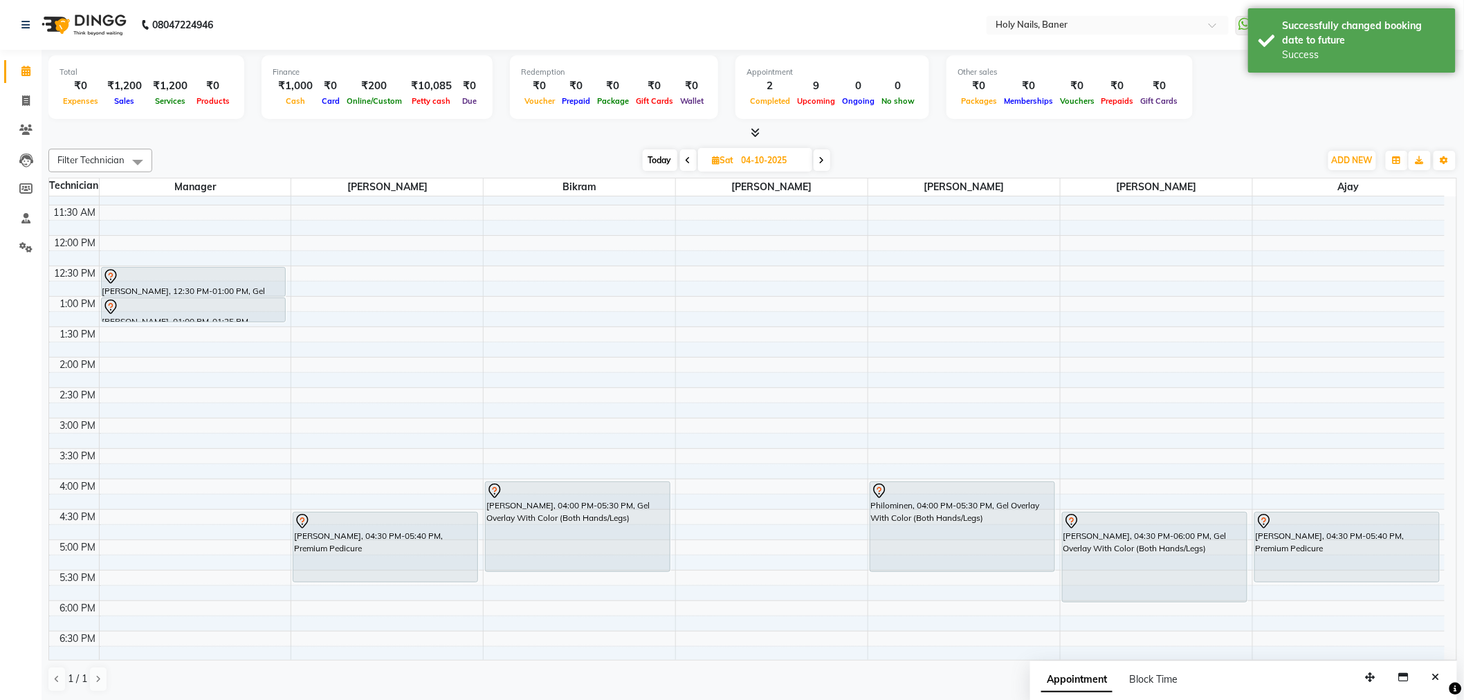
scroll to position [169, 0]
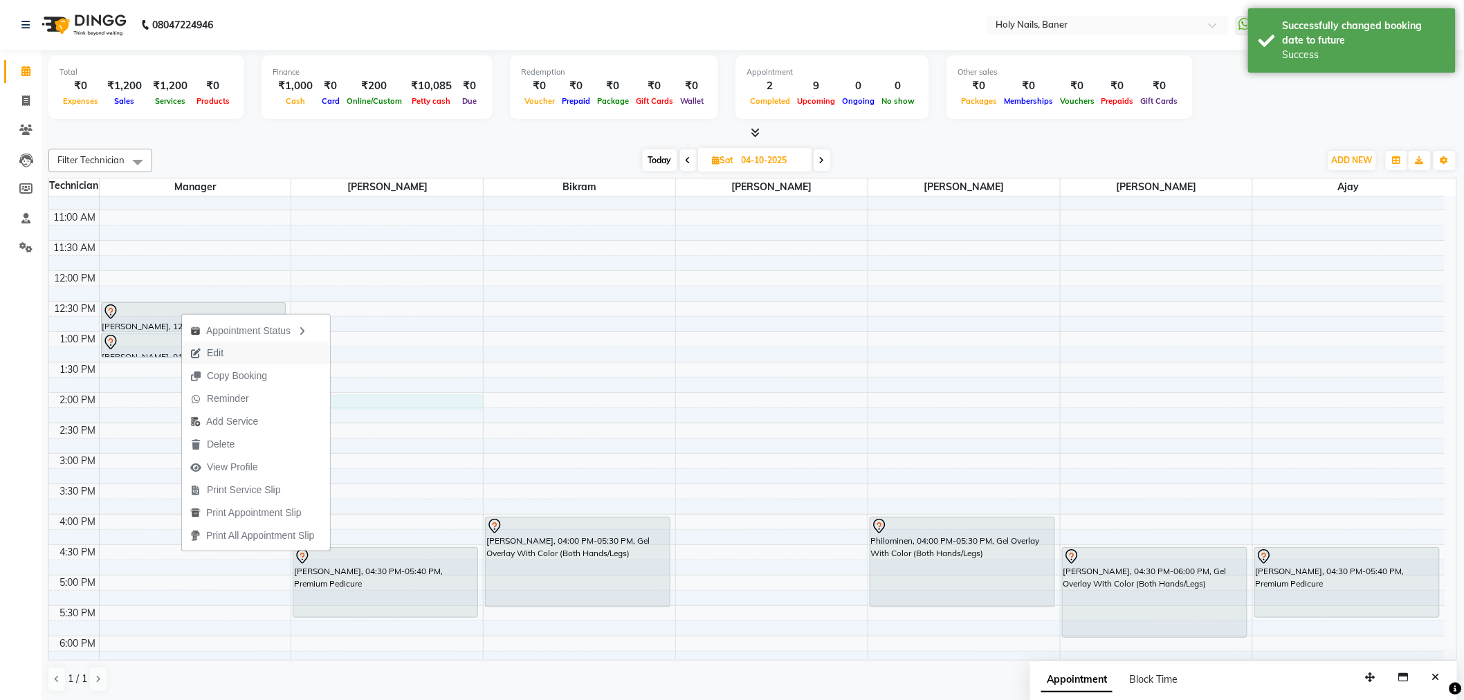
click at [350, 404] on div "8:00 AM 8:30 AM 9:00 AM 9:30 AM 10:00 AM 10:30 AM 11:00 AM 11:30 AM 12:00 PM 12…" at bounding box center [746, 453] width 1395 height 851
select select "36616"
select select "840"
select select "tentative"
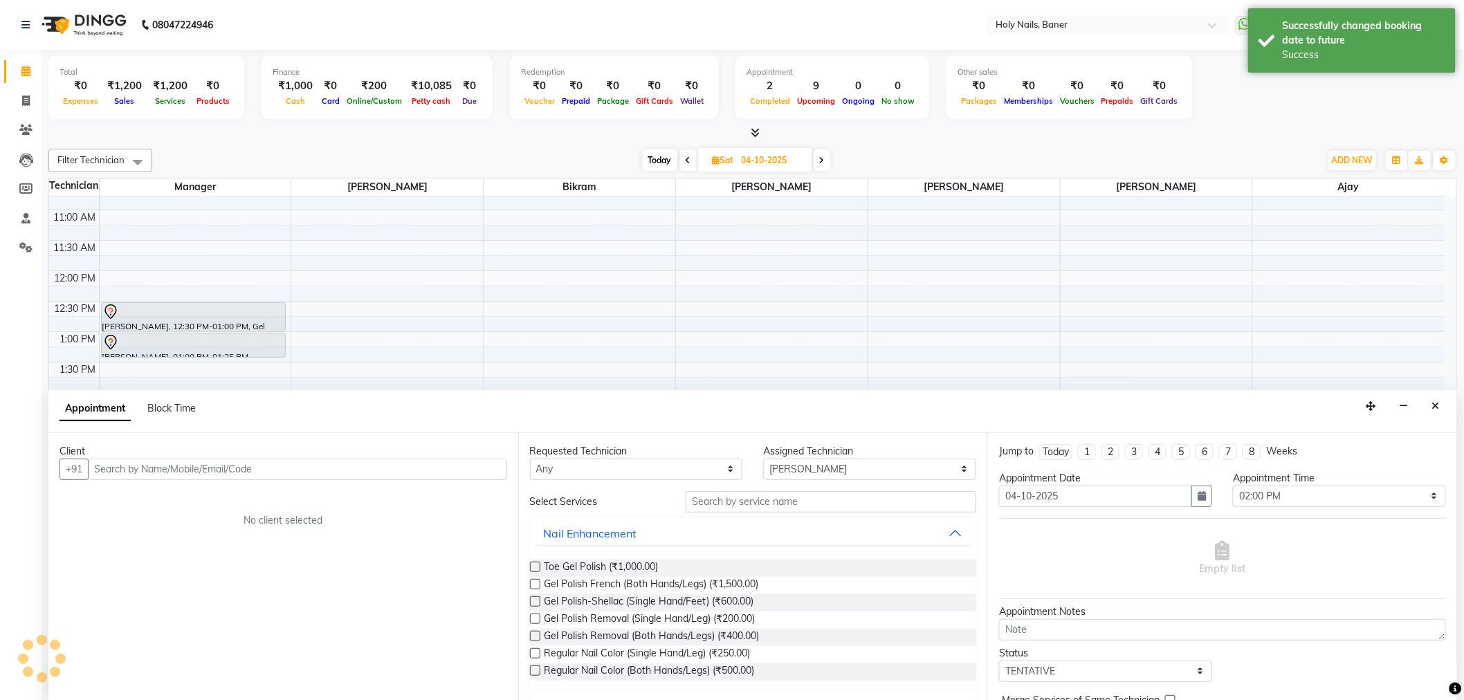
scroll to position [1, 0]
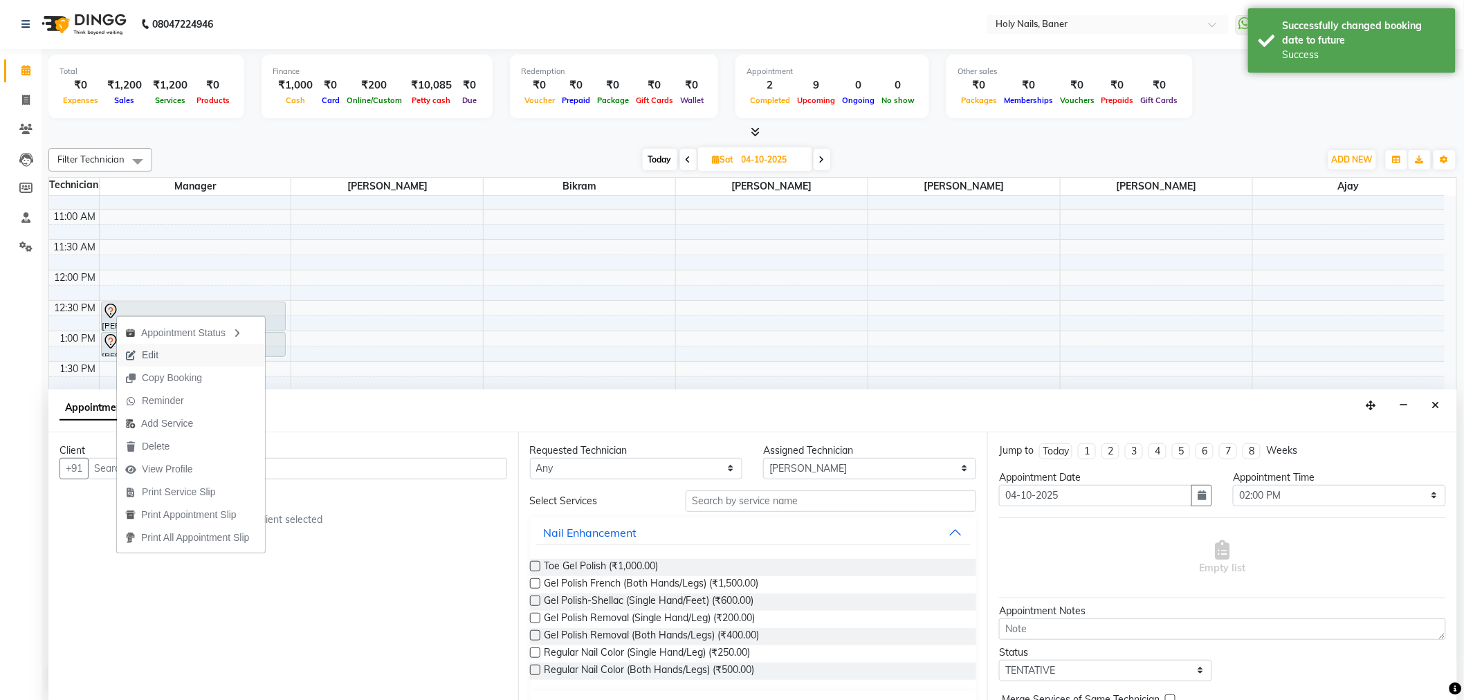
click at [176, 353] on button "Edit" at bounding box center [191, 355] width 148 height 23
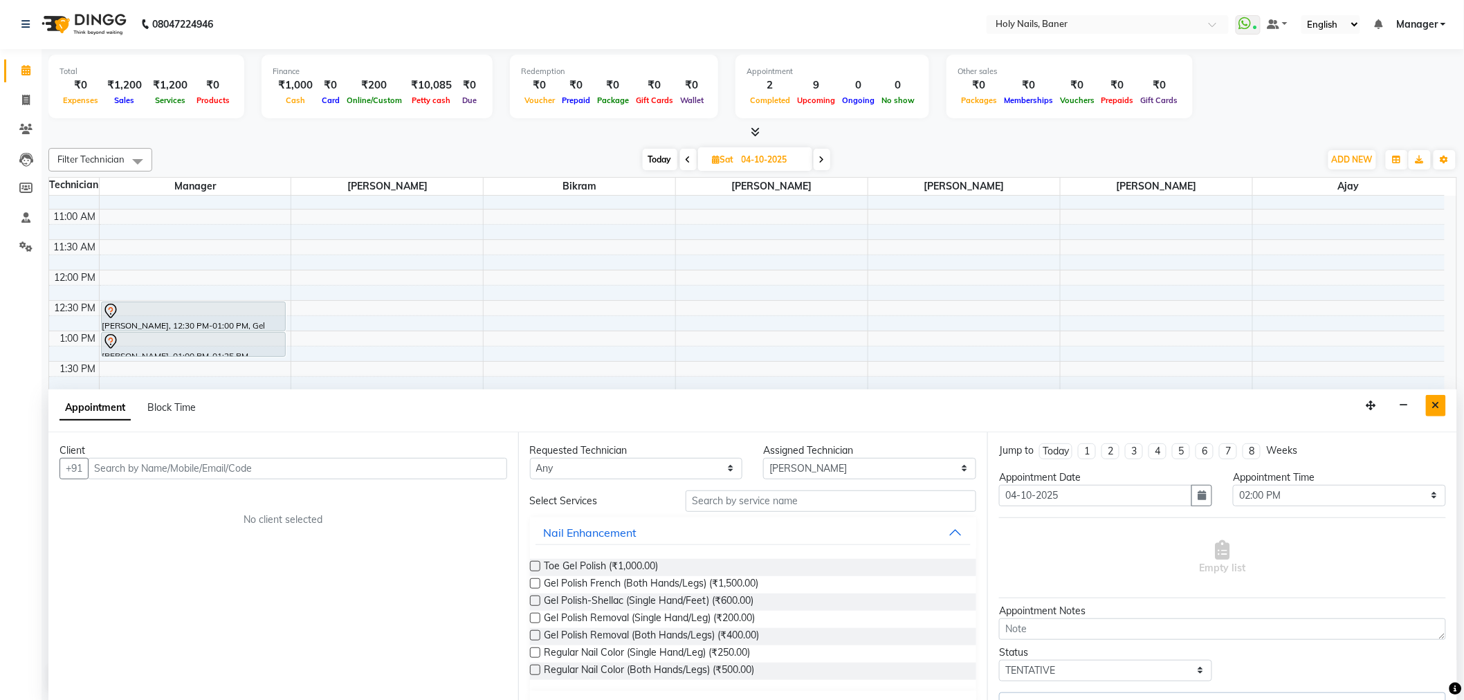
click at [1443, 402] on button "Close" at bounding box center [1436, 405] width 20 height 21
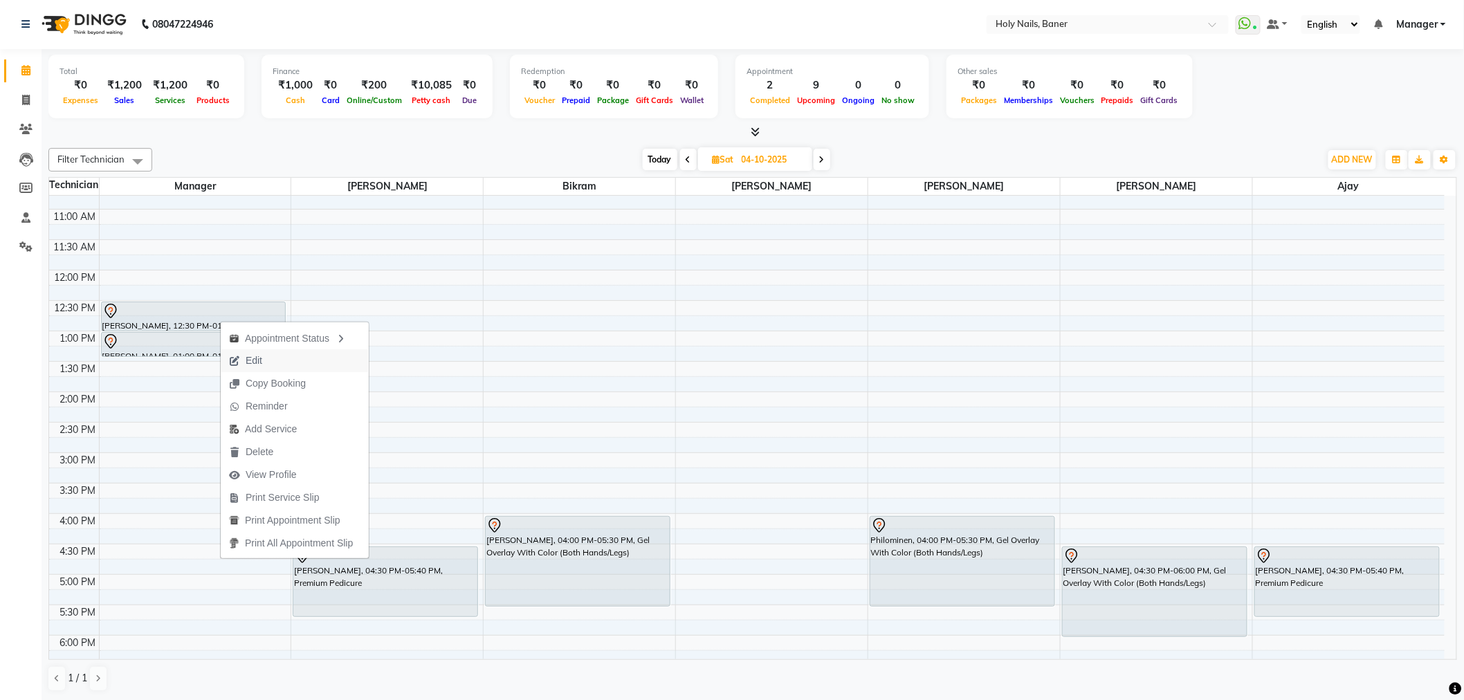
click at [278, 360] on button "Edit" at bounding box center [295, 360] width 148 height 23
select select "76369"
select select "36621"
select select "750"
select select "tentative"
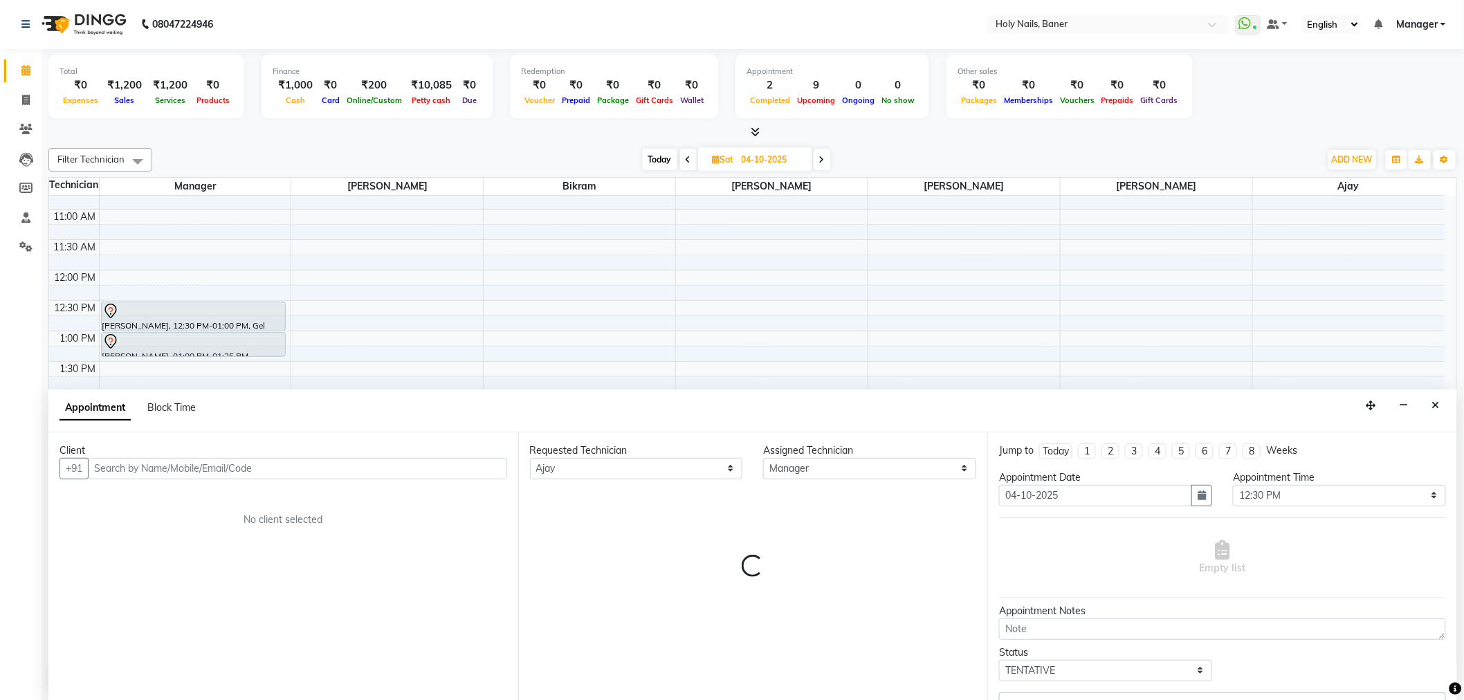
scroll to position [246, 0]
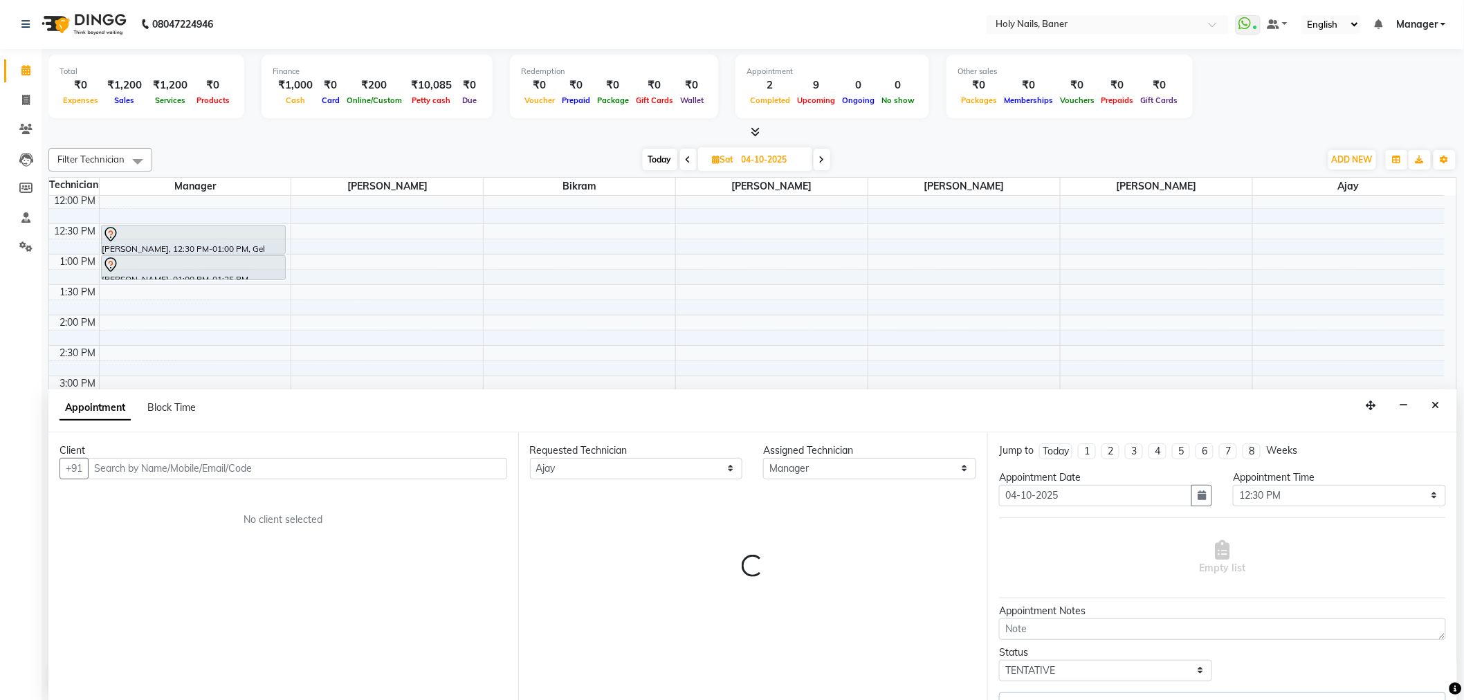
select select "2495"
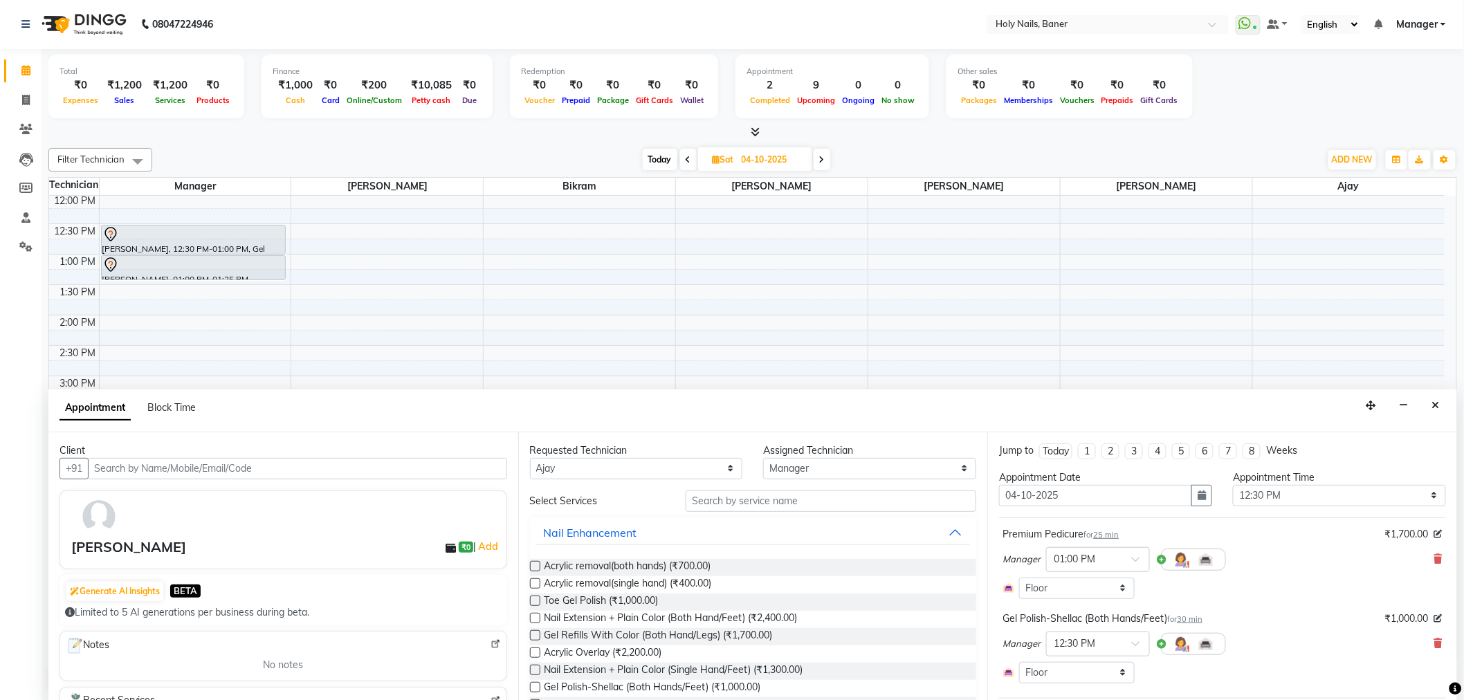
click at [1434, 556] on icon at bounding box center [1438, 559] width 8 height 10
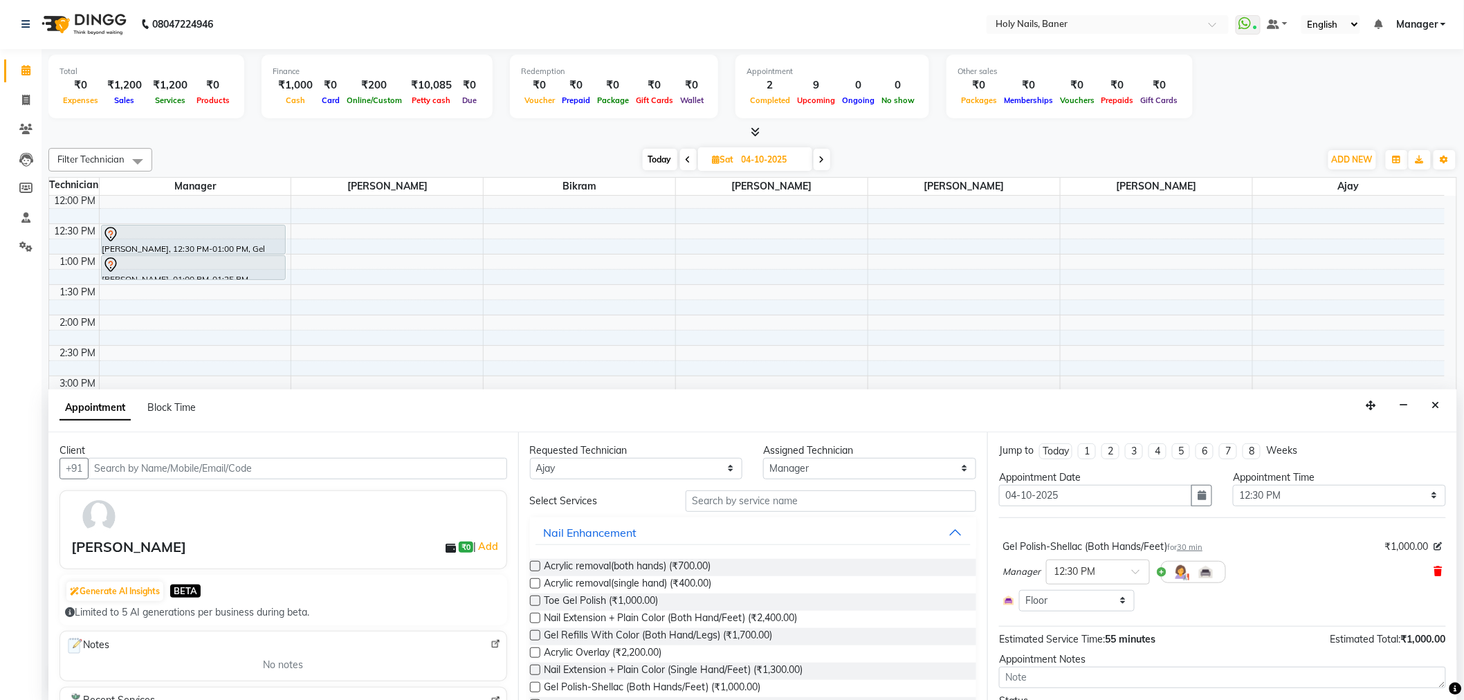
click at [1434, 569] on icon at bounding box center [1438, 572] width 8 height 10
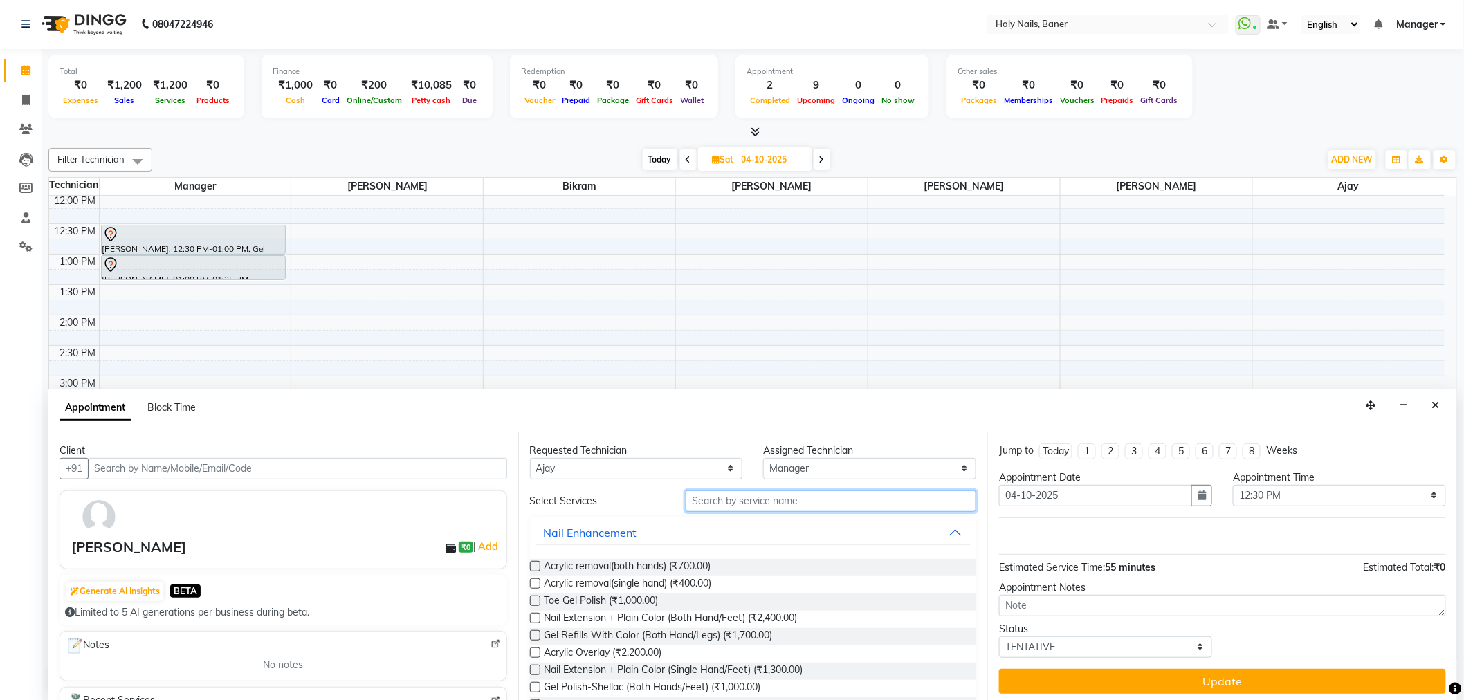
click at [764, 495] on input "text" at bounding box center [830, 500] width 291 height 21
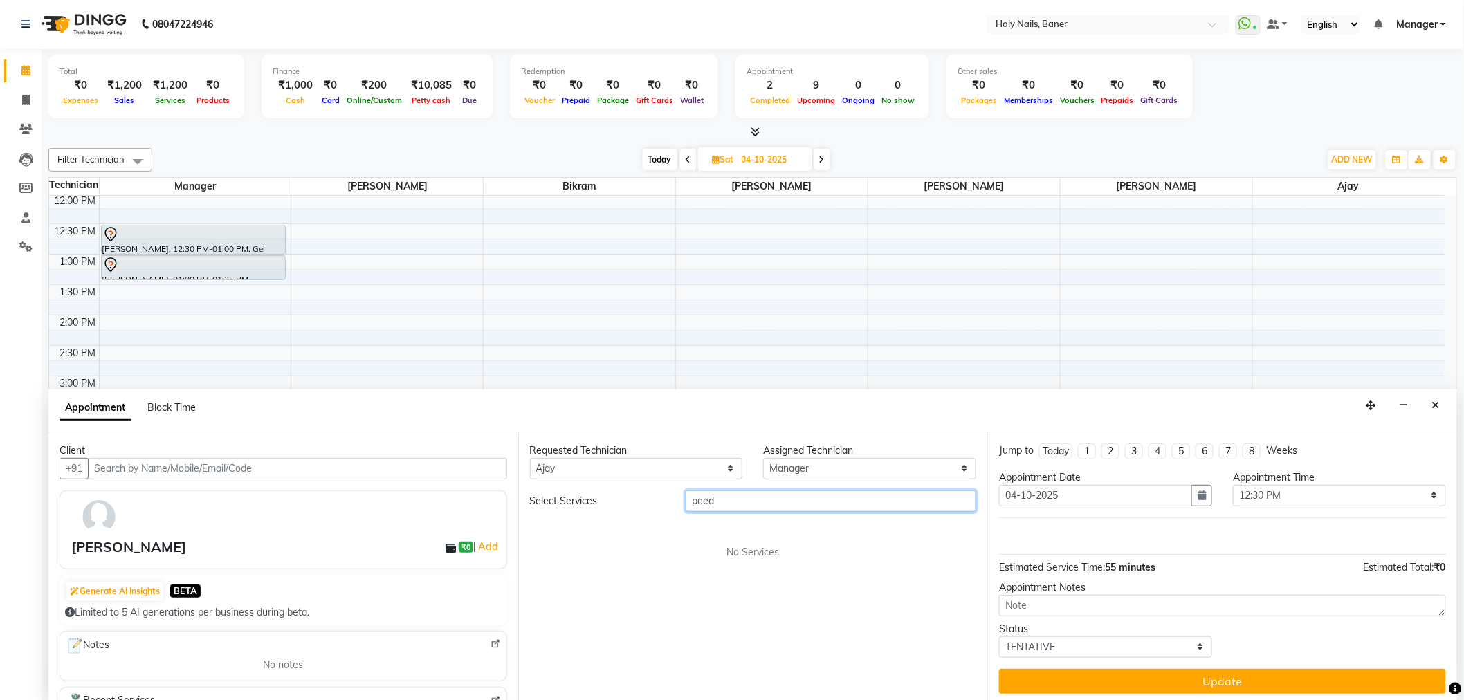
type input "peed"
click at [887, 460] on select "Select Ajay Bijoy Bikram Kamlesh Manager Suchitra Vishwajeet" at bounding box center [869, 468] width 213 height 21
select select "76369"
click at [763, 458] on select "Select Ajay Bijoy Bikram Kamlesh Manager Suchitra Vishwajeet" at bounding box center [869, 468] width 213 height 21
click at [789, 502] on input "peed" at bounding box center [830, 500] width 291 height 21
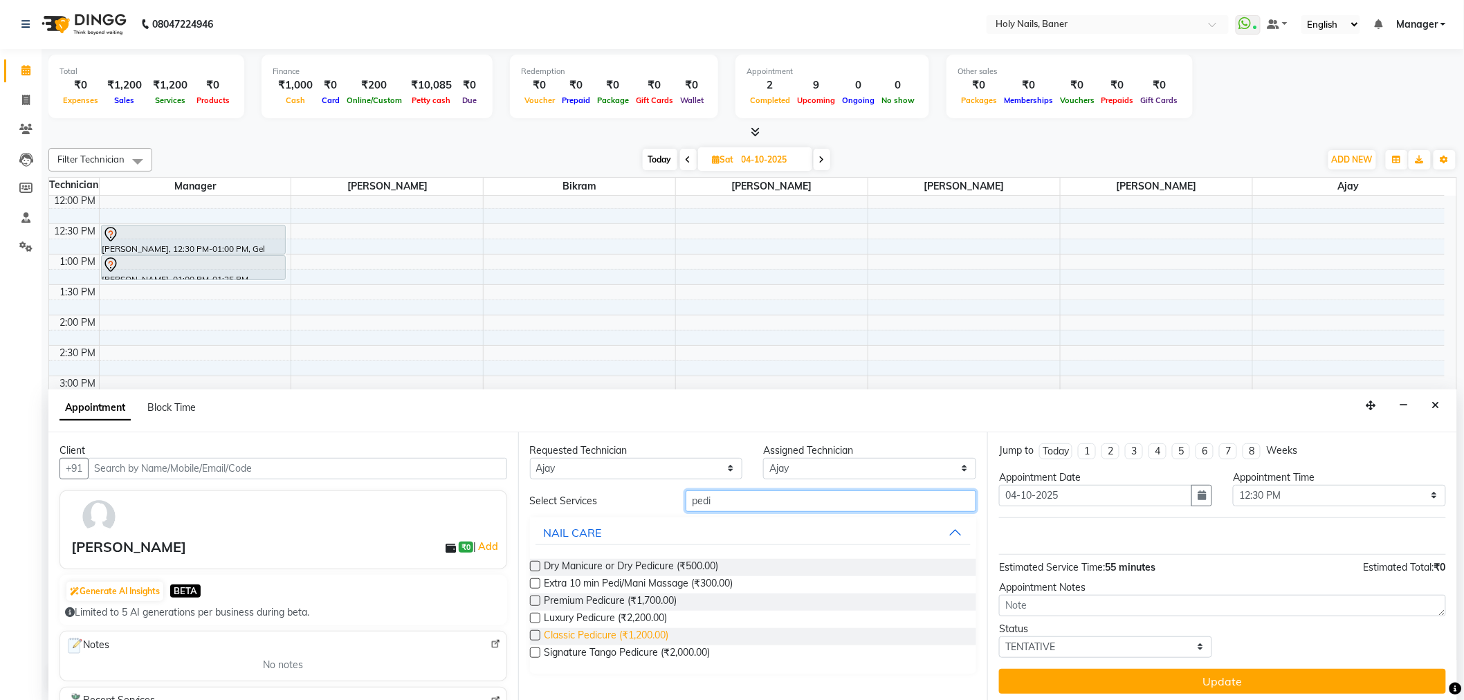
type input "pedi"
click at [634, 632] on span "Classic Pedicure (₹1,200.00)" at bounding box center [606, 636] width 125 height 17
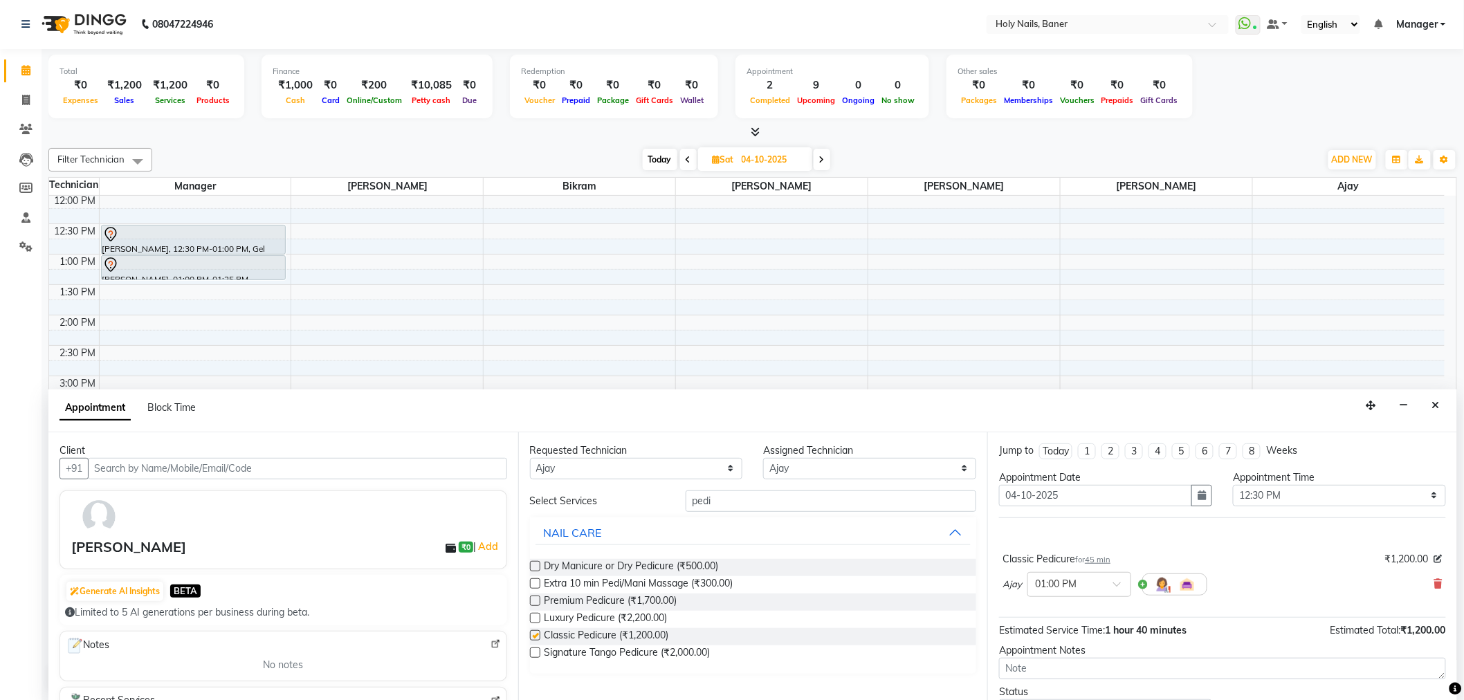
checkbox input "false"
click at [736, 501] on input "pedi" at bounding box center [830, 500] width 291 height 21
type input "p"
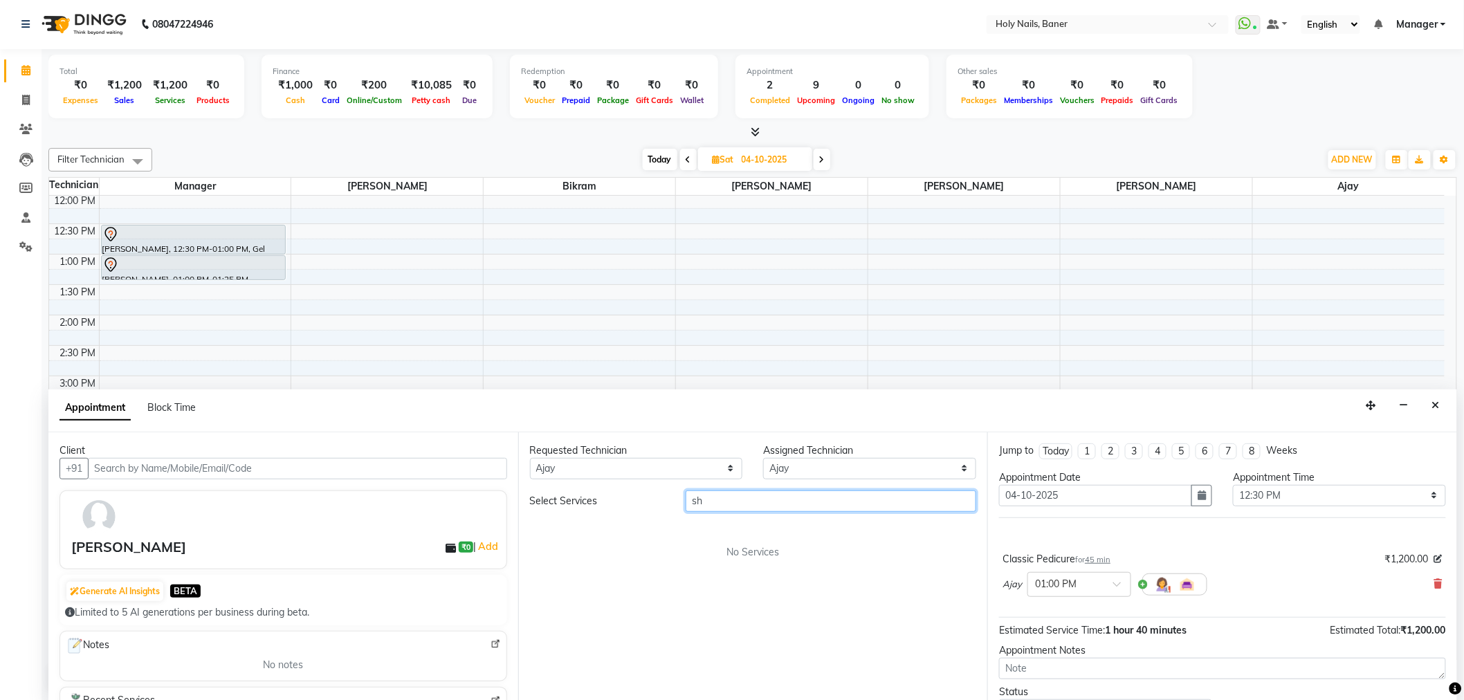
type input "s"
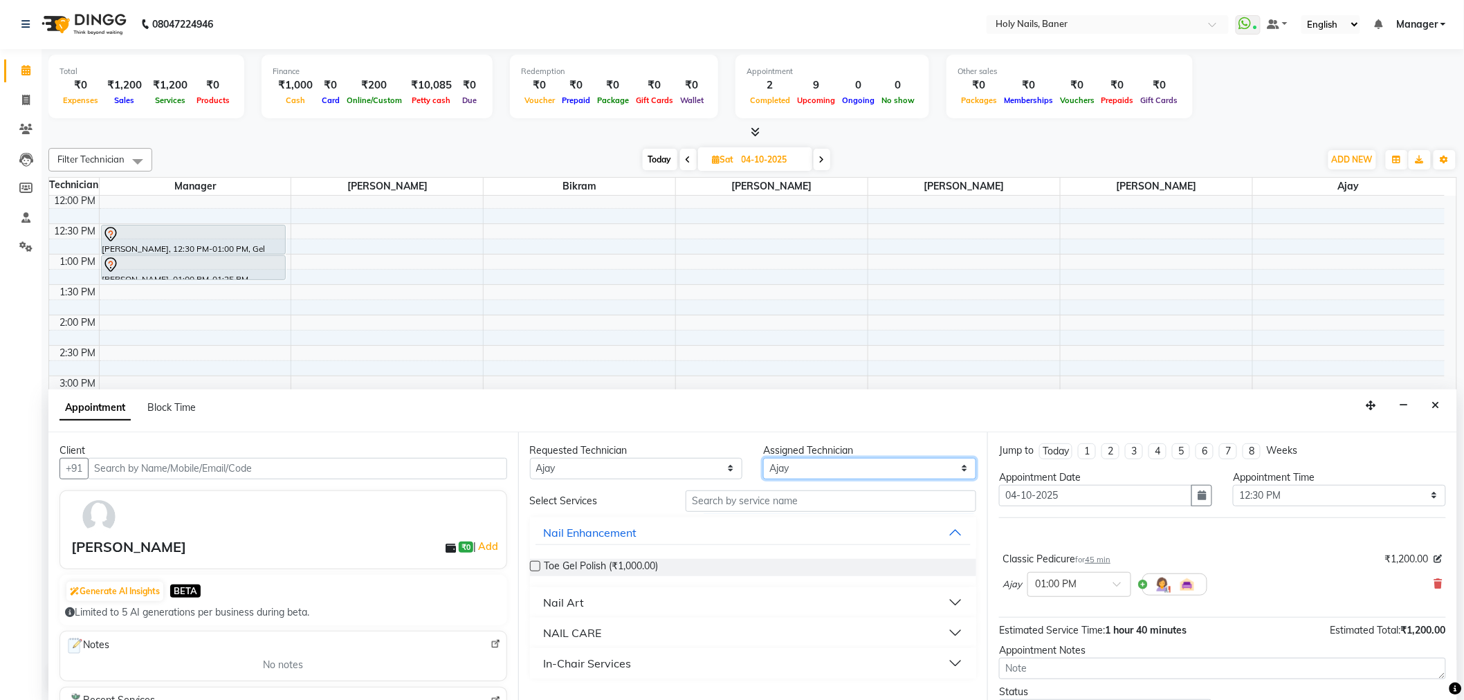
click at [865, 475] on select "Select Ajay Bijoy Bikram Kamlesh Manager Suchitra Vishwajeet" at bounding box center [869, 468] width 213 height 21
select select "58118"
click at [763, 458] on select "Select Ajay Bijoy Bikram Kamlesh Manager Suchitra Vishwajeet" at bounding box center [869, 468] width 213 height 21
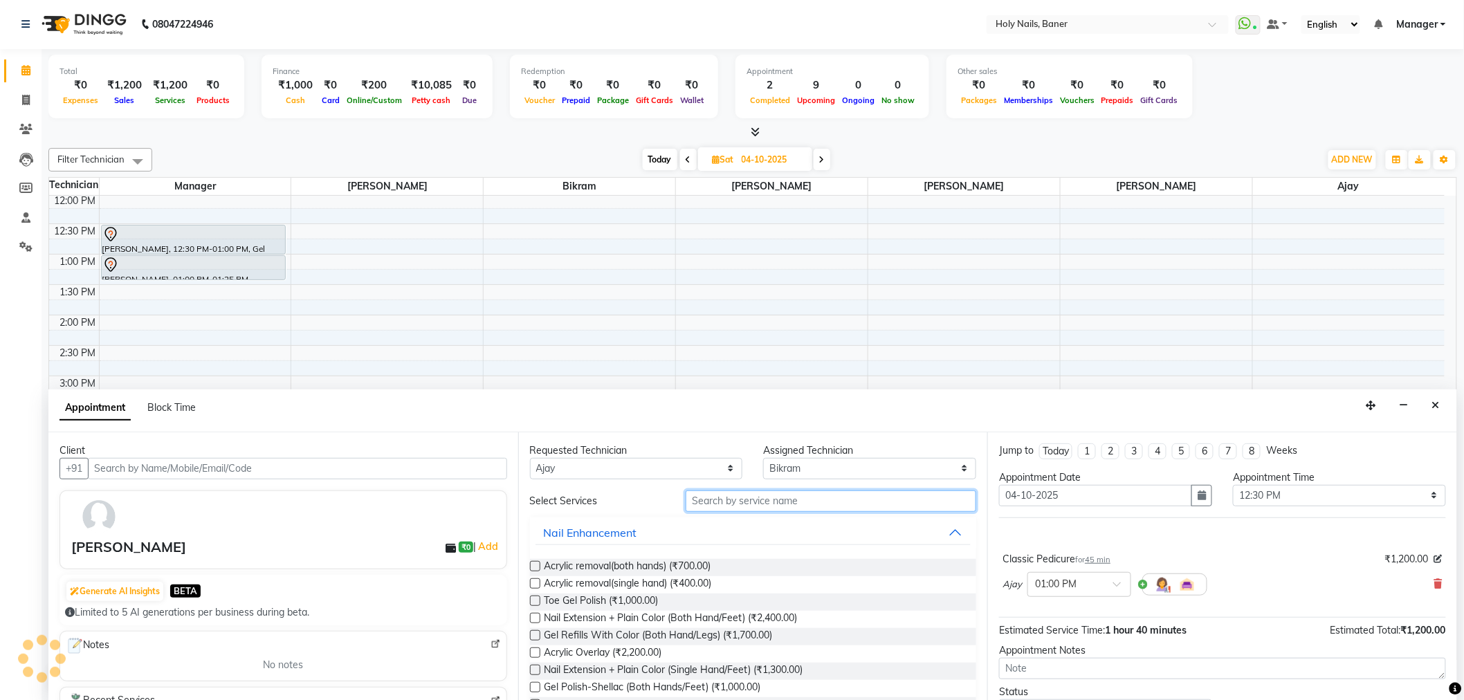
click at [815, 507] on input "text" at bounding box center [830, 500] width 291 height 21
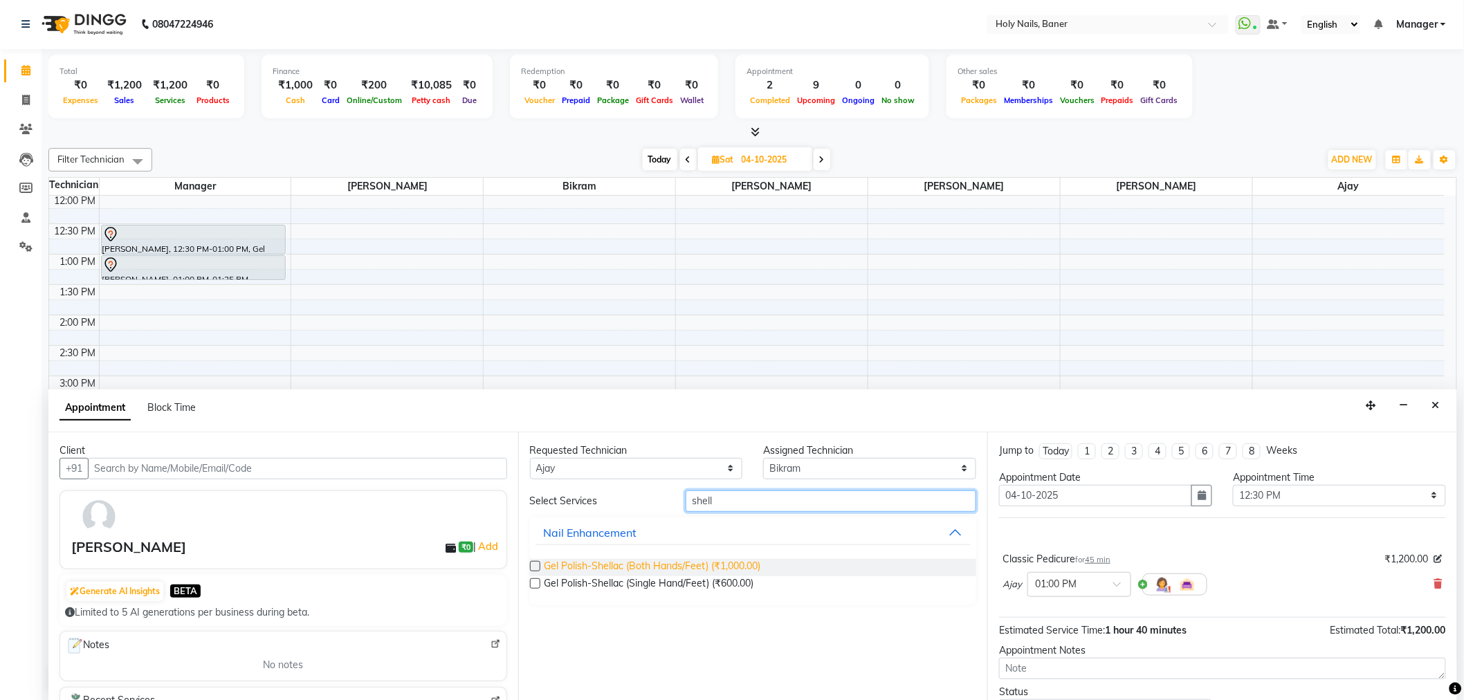
type input "shell"
drag, startPoint x: 663, startPoint y: 564, endPoint x: 792, endPoint y: 552, distance: 129.9
click at [664, 564] on span "Gel Polish-Shellac (Both Hands/Feet) (₹1,000.00)" at bounding box center [652, 567] width 217 height 17
checkbox input "false"
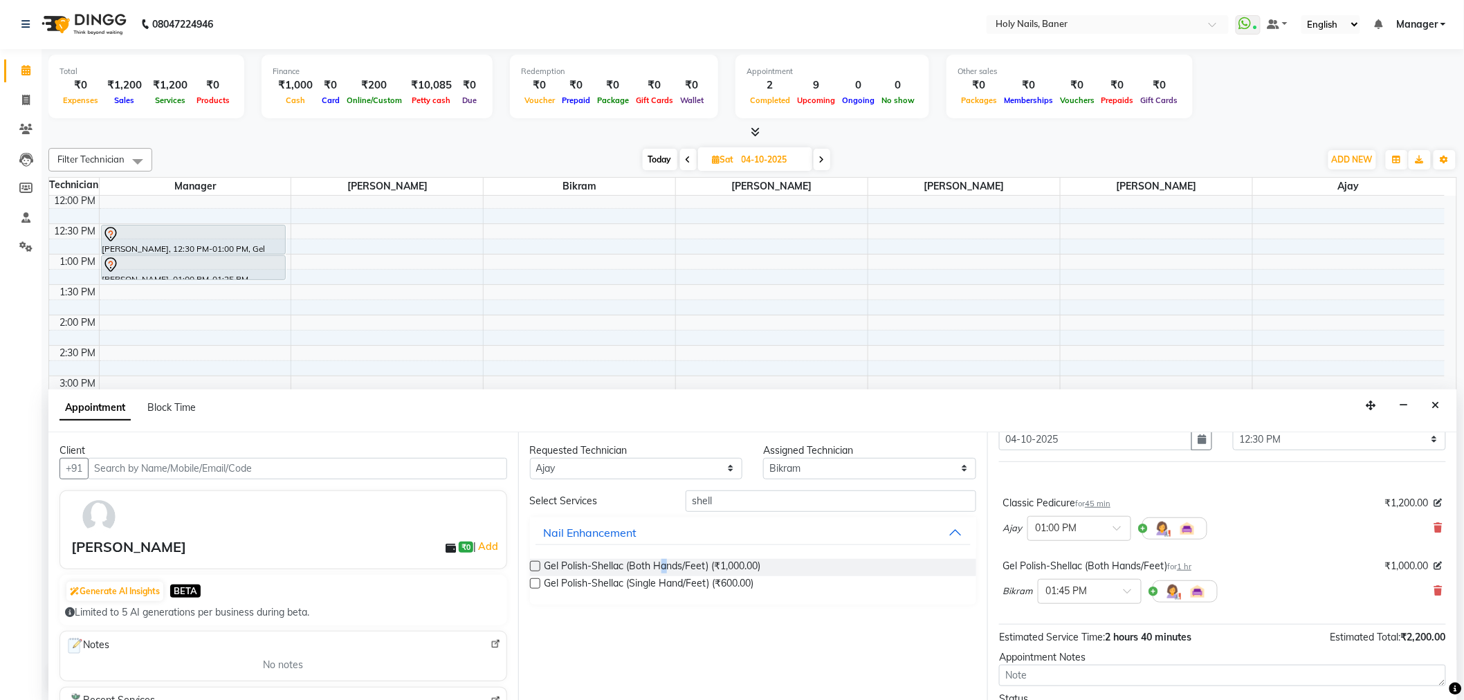
scroll to position [129, 0]
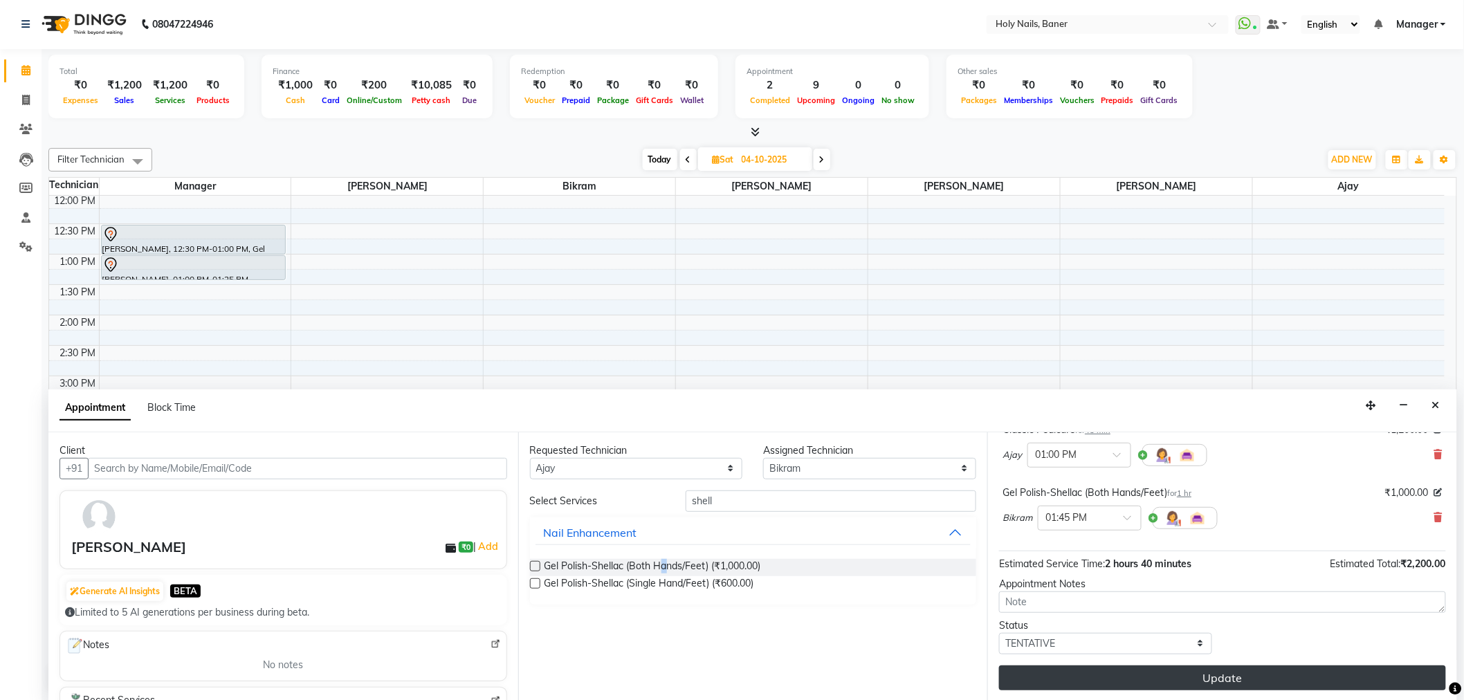
click at [1123, 680] on button "Update" at bounding box center [1222, 677] width 447 height 25
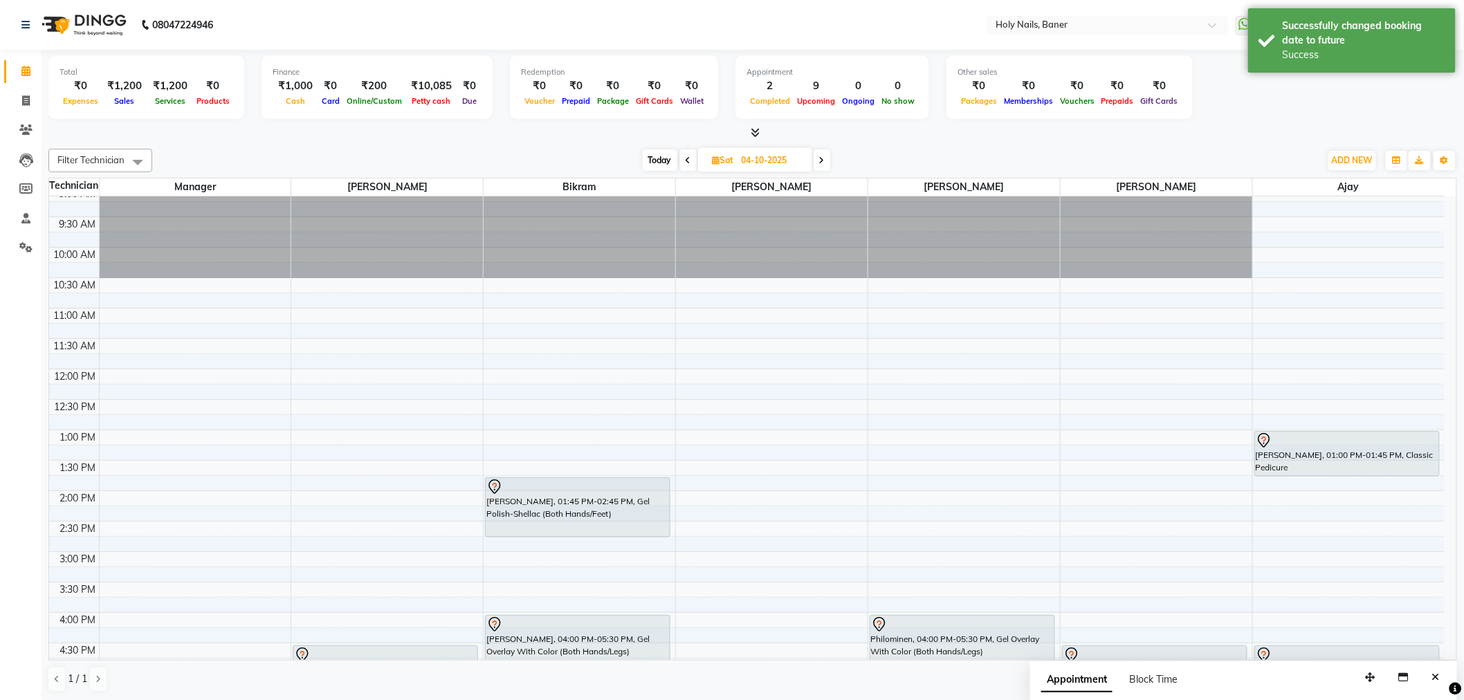
scroll to position [169, 0]
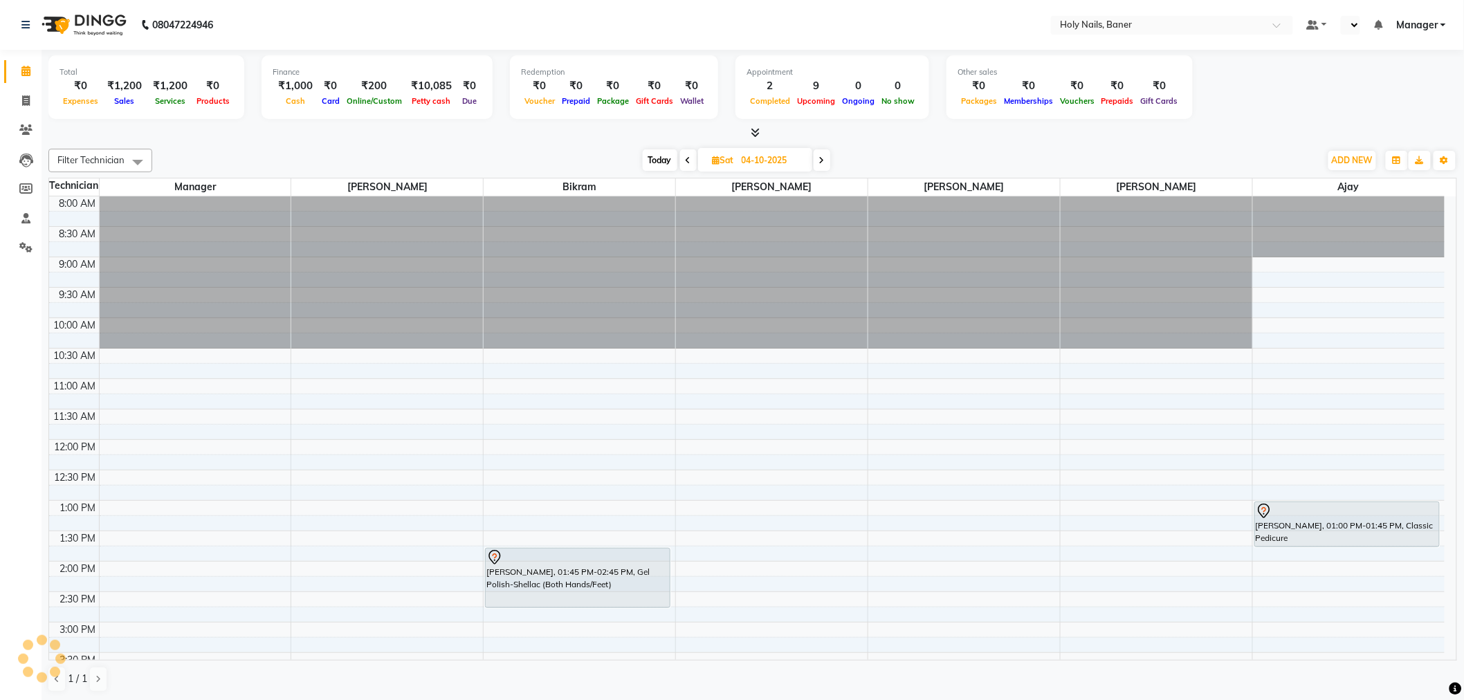
select select "en"
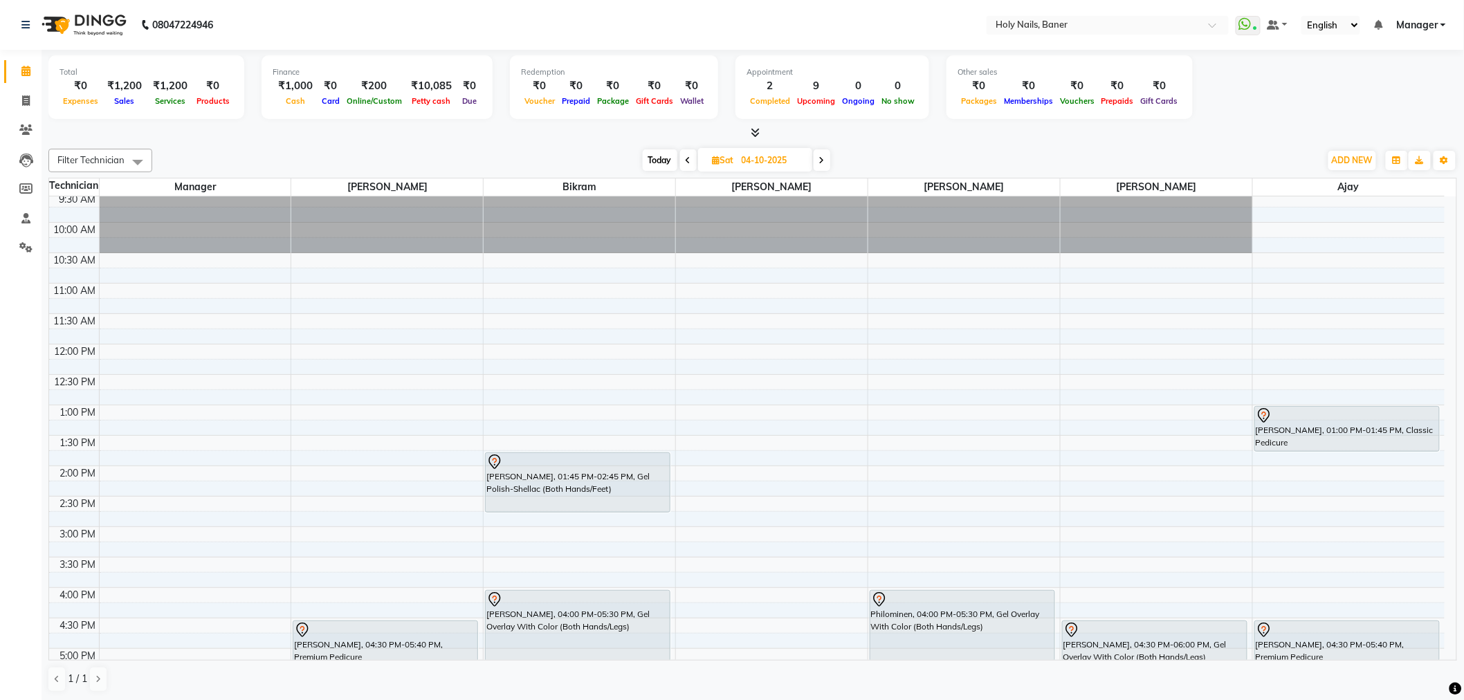
scroll to position [154, 0]
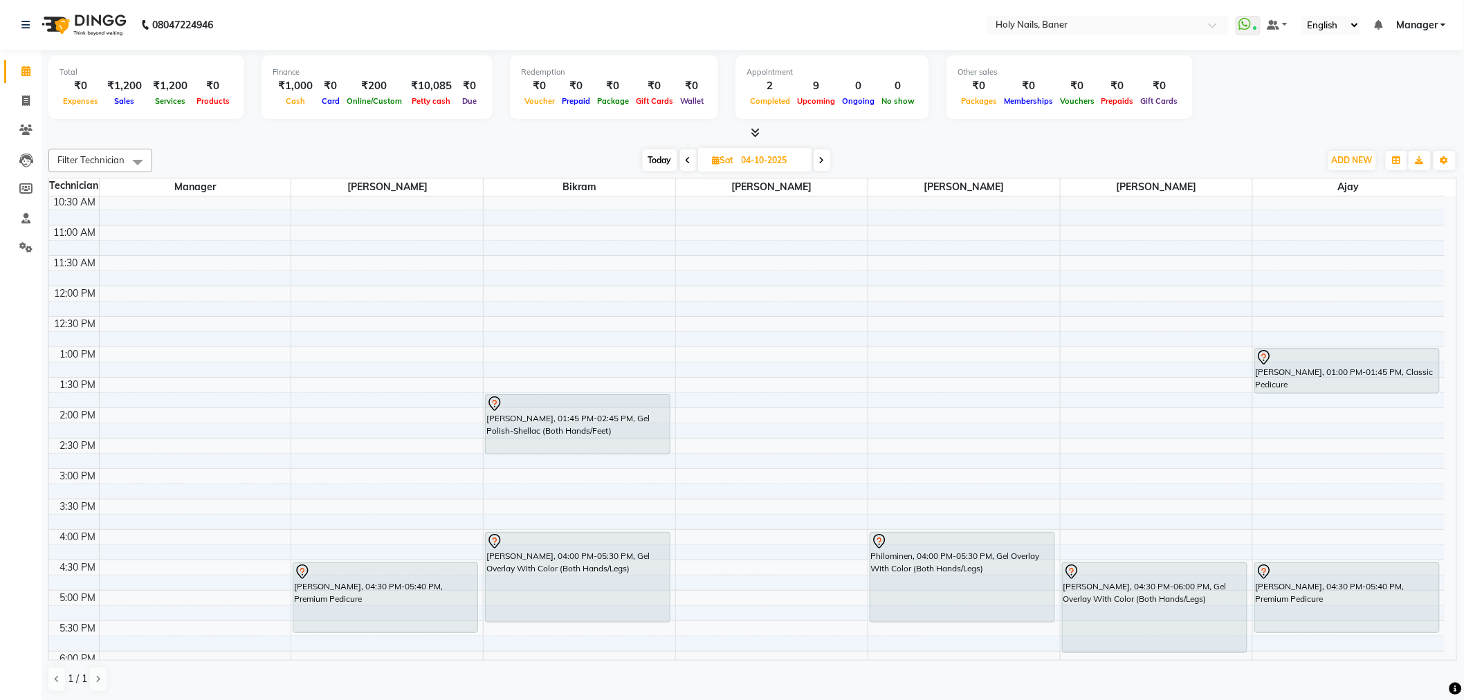
click at [657, 158] on span "Today" at bounding box center [660, 159] width 35 height 21
type input "03-10-2025"
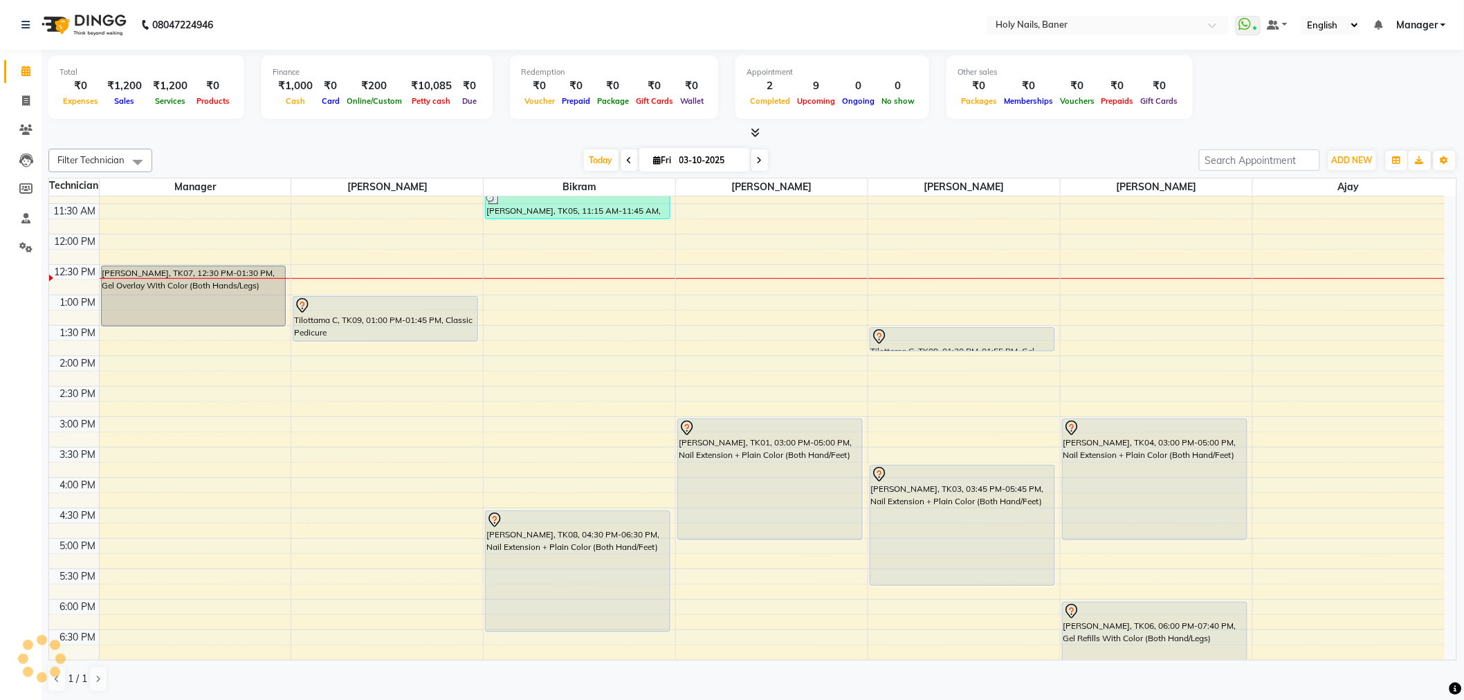
scroll to position [169, 0]
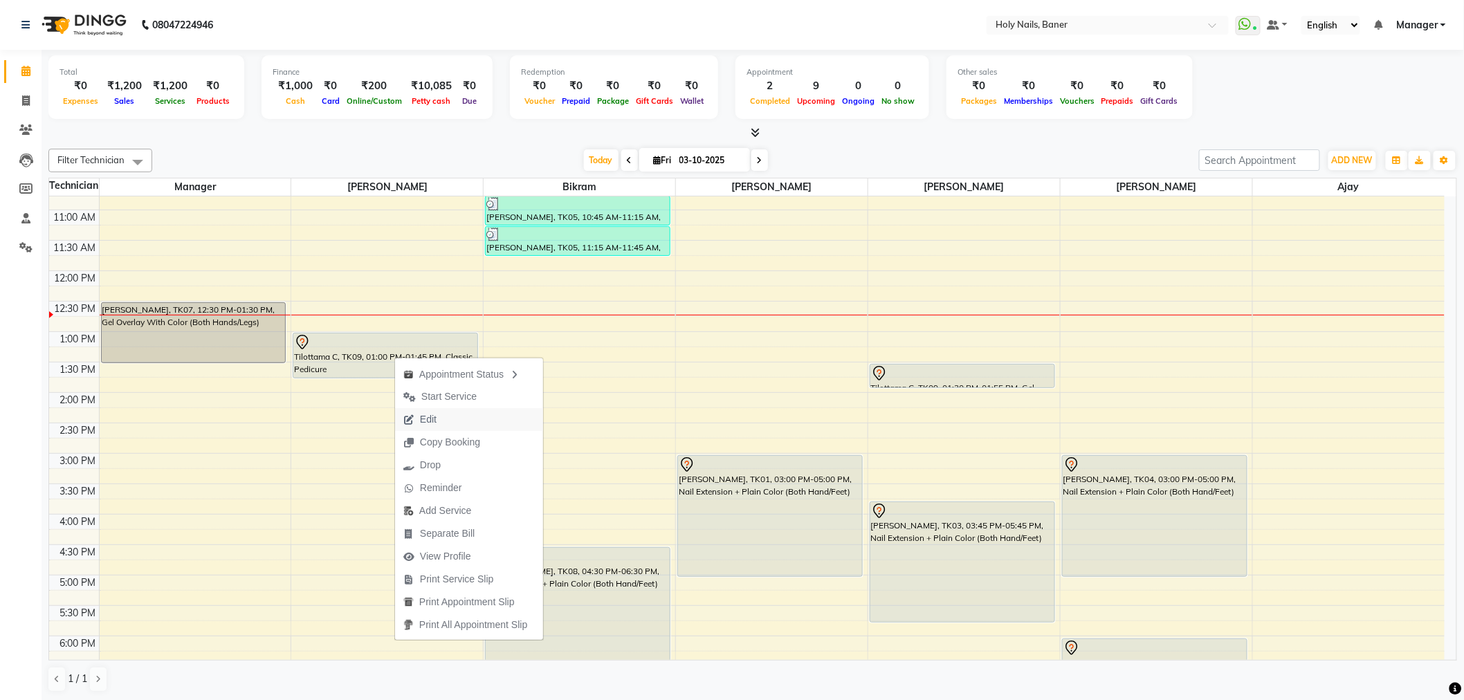
click at [418, 416] on span "Edit" at bounding box center [420, 419] width 50 height 23
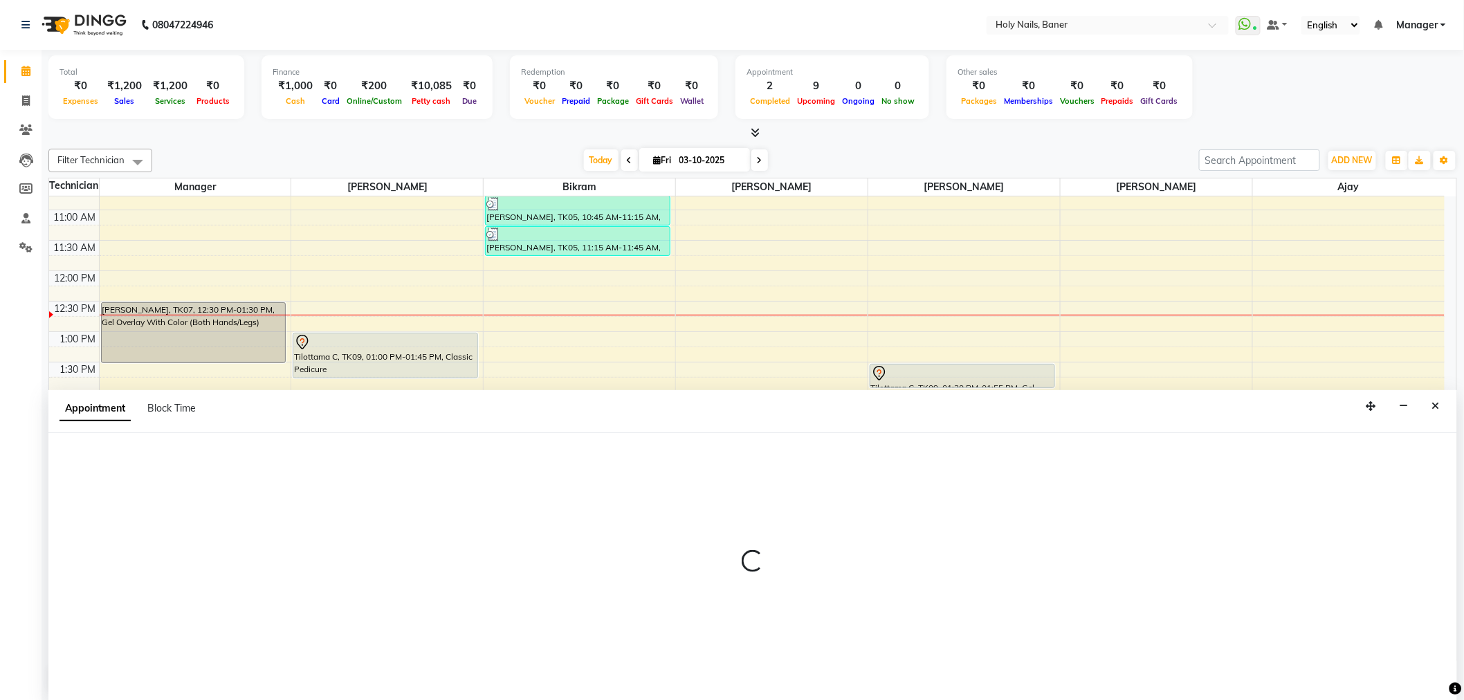
scroll to position [246, 0]
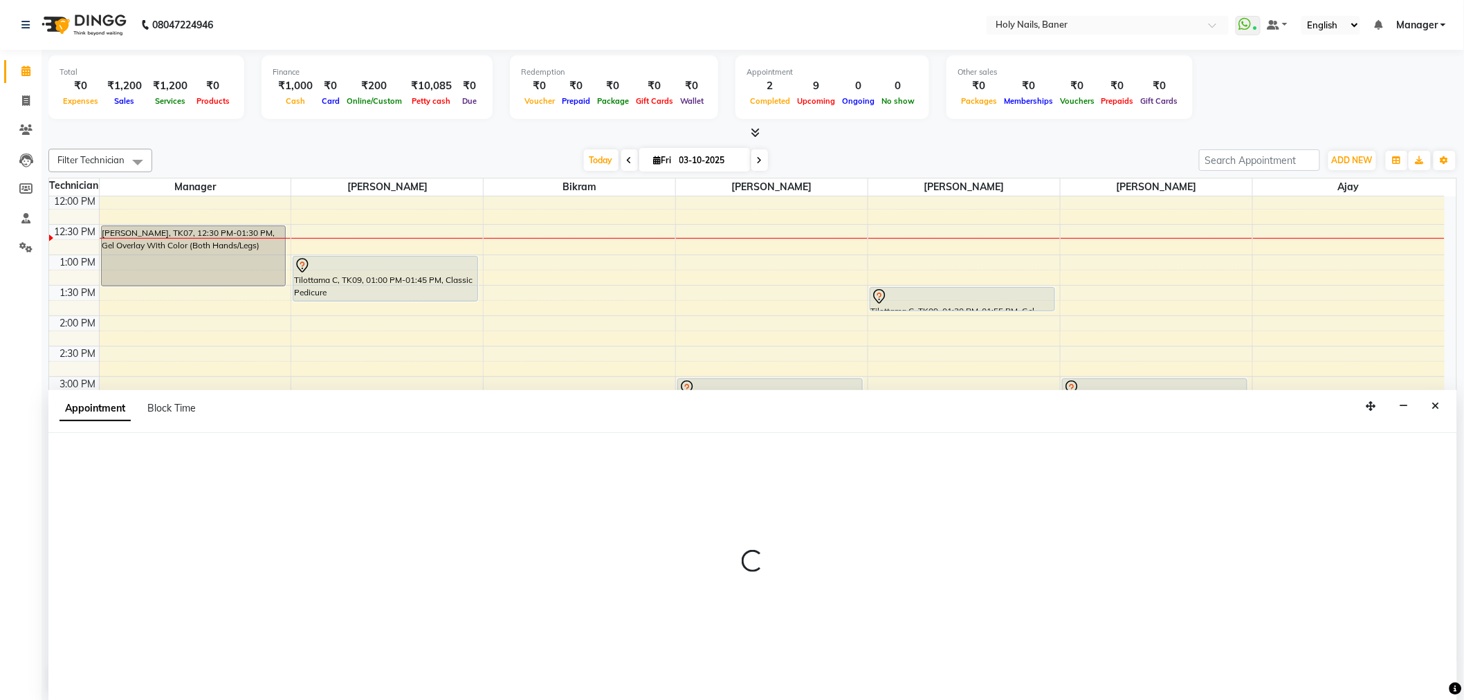
select select "66405"
select select "780"
select select "2495"
select select "tentative"
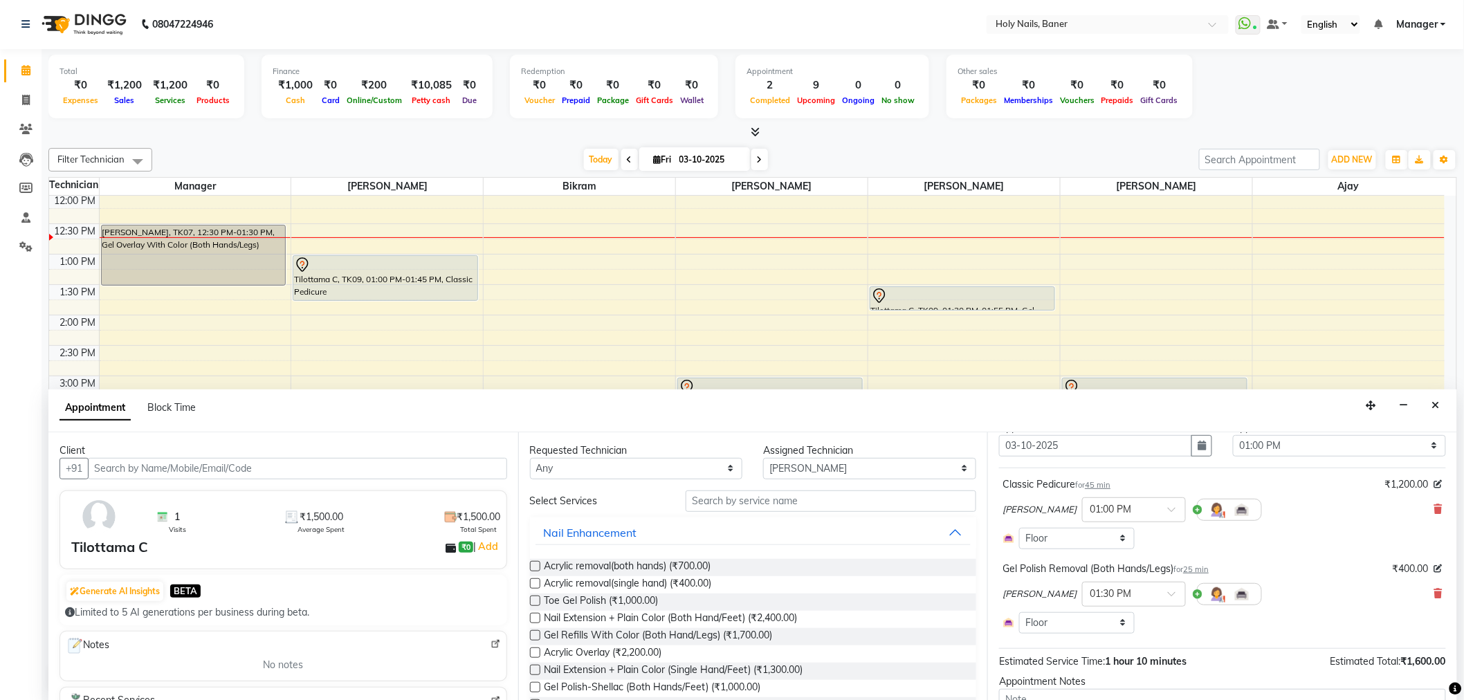
scroll to position [77, 0]
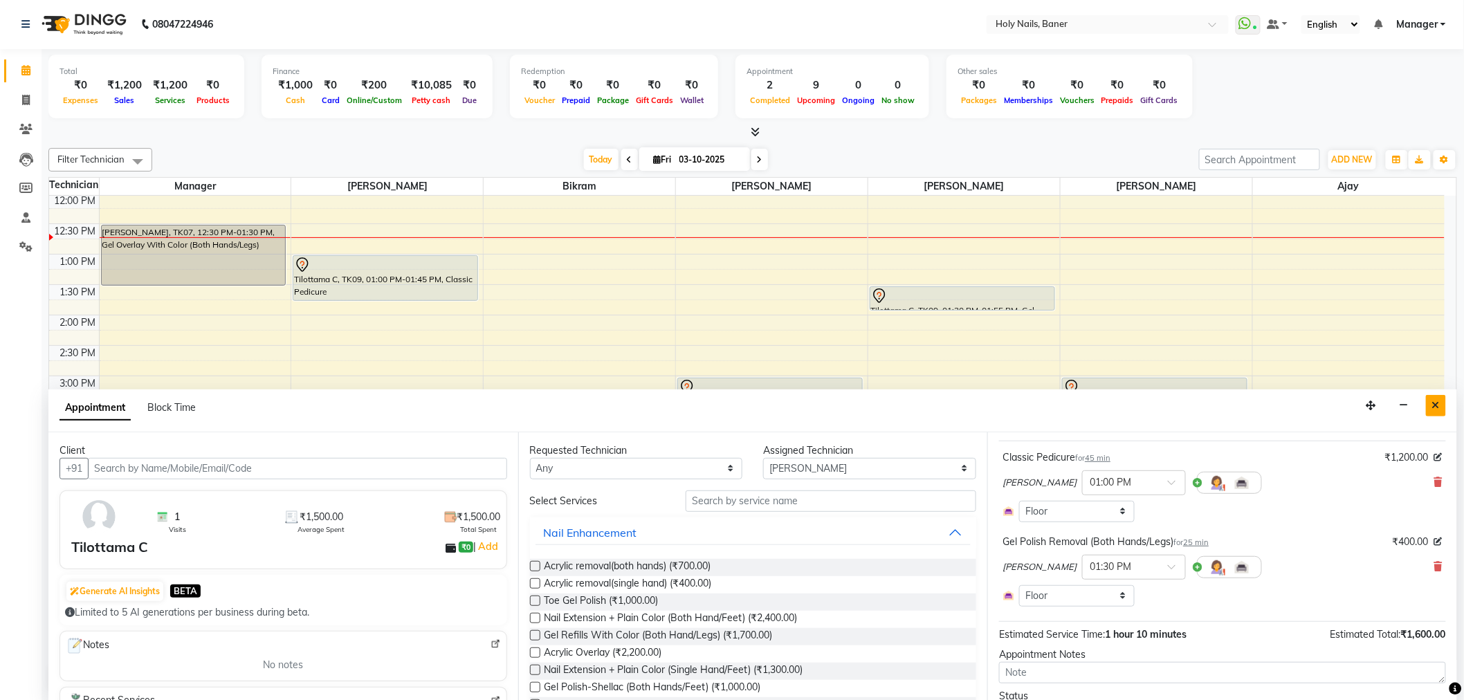
click at [1435, 405] on icon "Close" at bounding box center [1436, 405] width 8 height 10
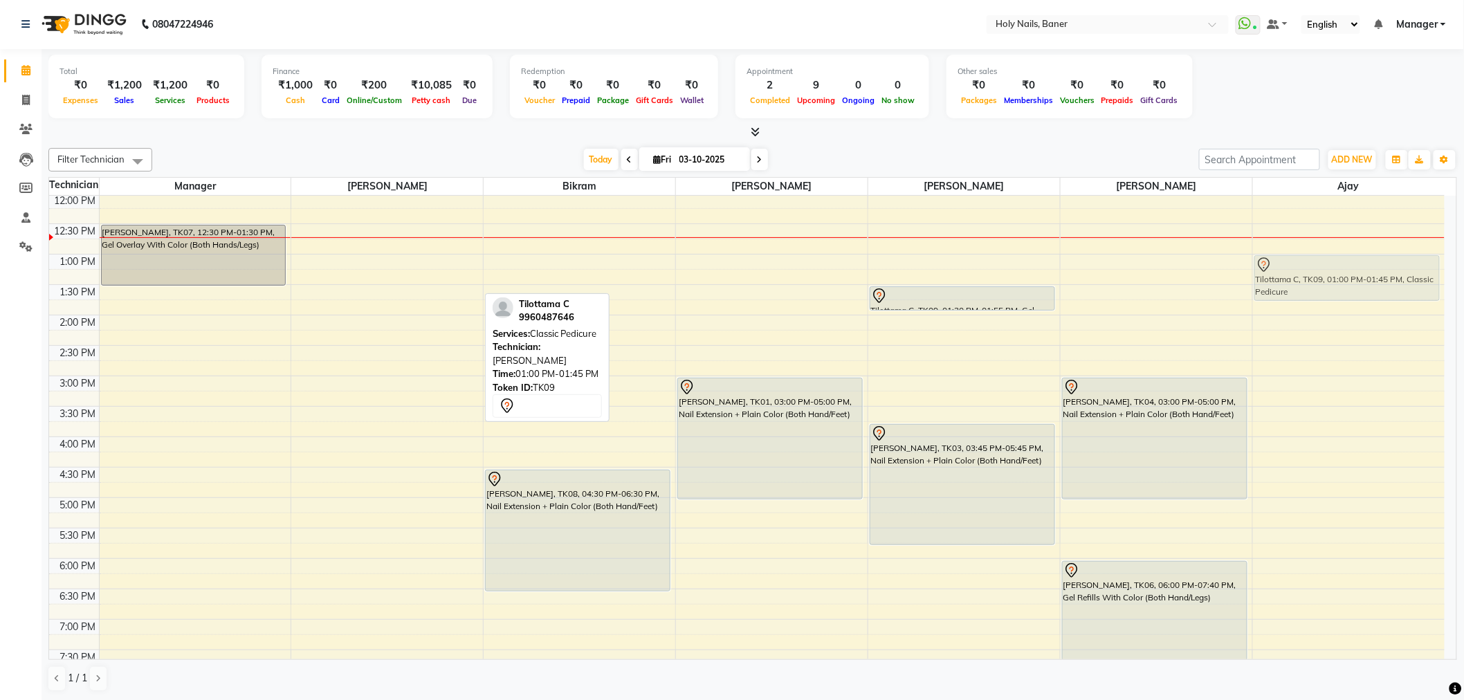
drag, startPoint x: 412, startPoint y: 273, endPoint x: 1309, endPoint y: 270, distance: 897.1
click at [1309, 270] on tr "Kinnari Gururaj, TK07, 12:30 PM-01:30 PM, Gel Overlay With Color (Both Hands/Le…" at bounding box center [746, 375] width 1395 height 851
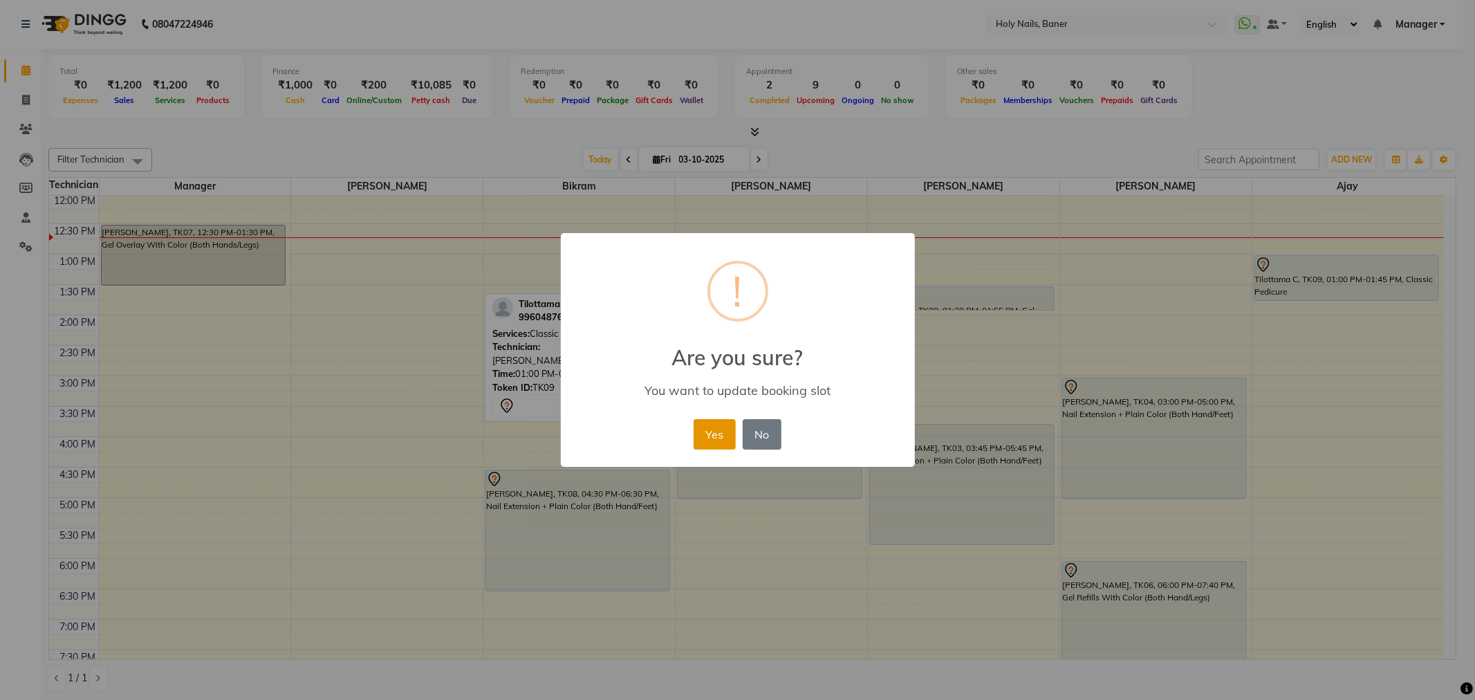
click at [711, 425] on button "Yes" at bounding box center [715, 434] width 42 height 30
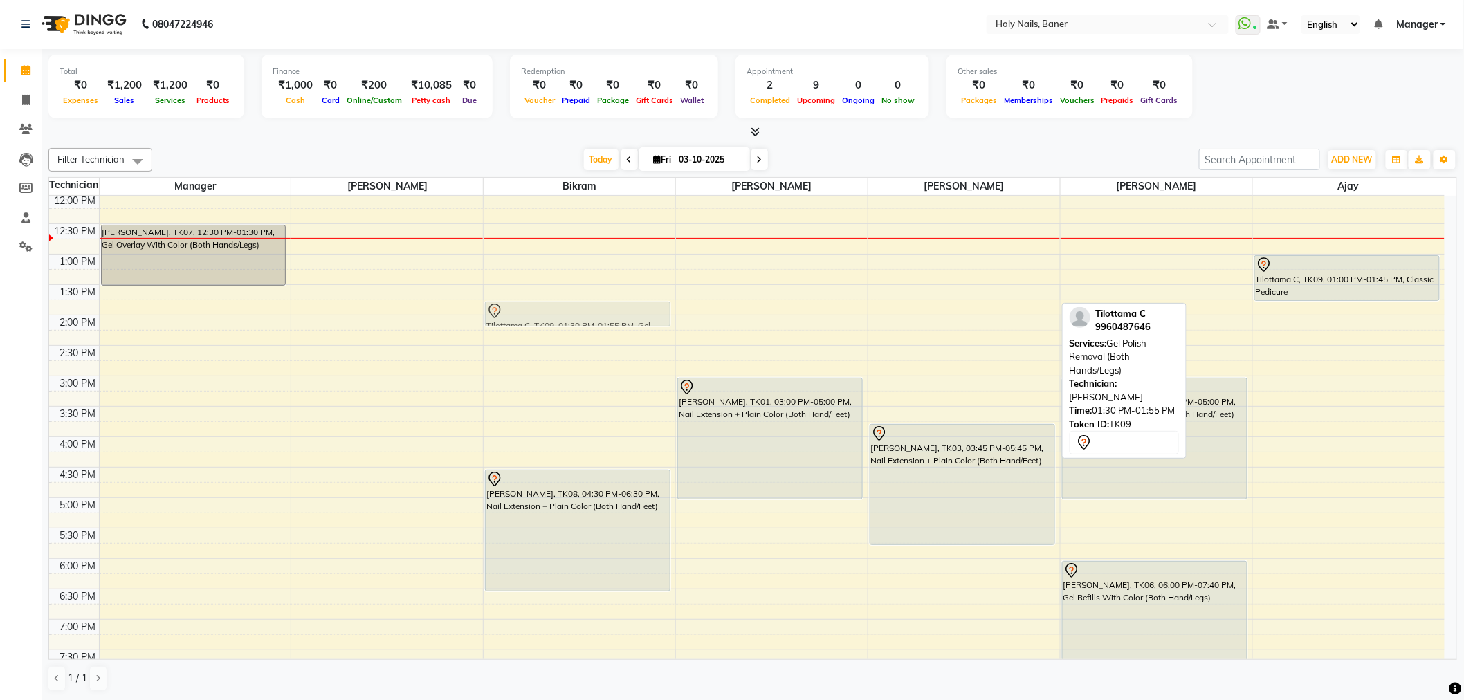
drag, startPoint x: 930, startPoint y: 302, endPoint x: 598, endPoint y: 323, distance: 332.7
click at [598, 323] on tr "Kinnari Gururaj, TK07, 12:30 PM-01:30 PM, Gel Overlay With Color (Both Hands/Le…" at bounding box center [746, 375] width 1395 height 851
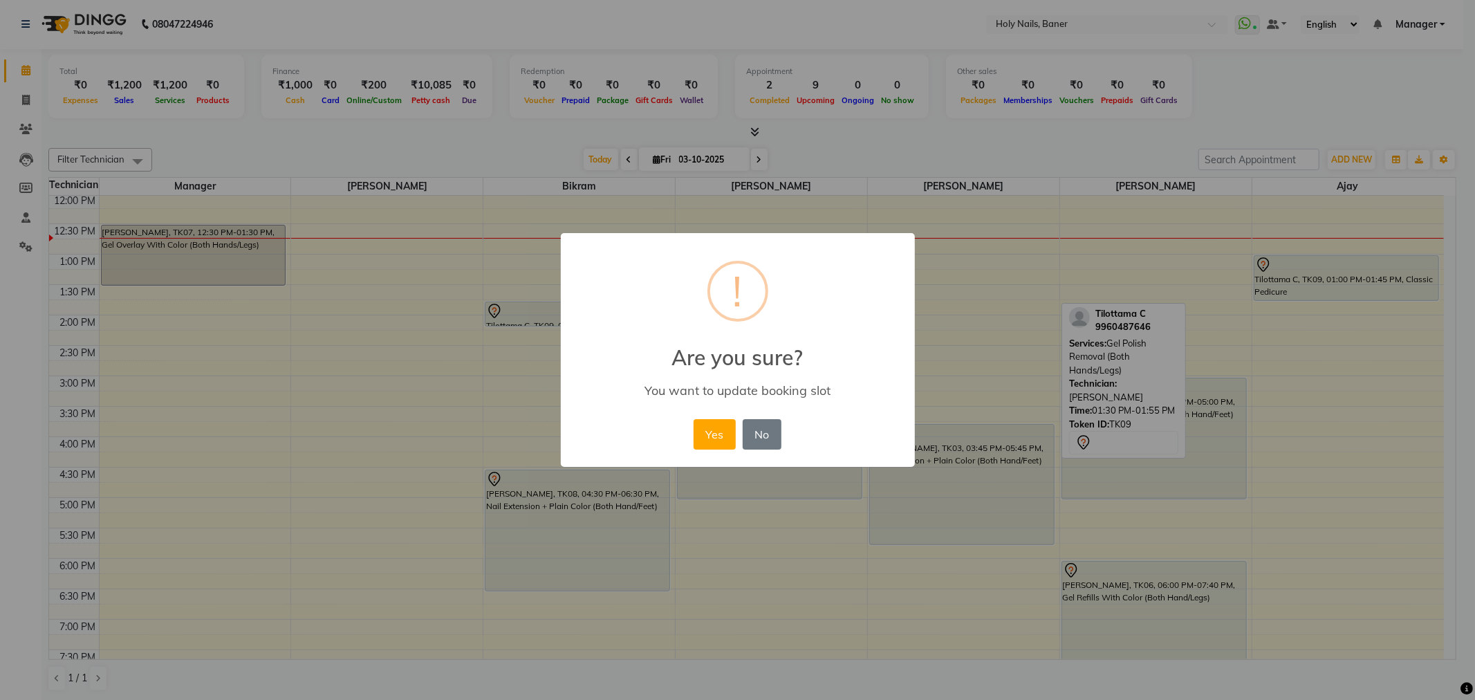
drag, startPoint x: 719, startPoint y: 425, endPoint x: 665, endPoint y: 418, distance: 55.1
click at [717, 425] on button "Yes" at bounding box center [715, 434] width 42 height 30
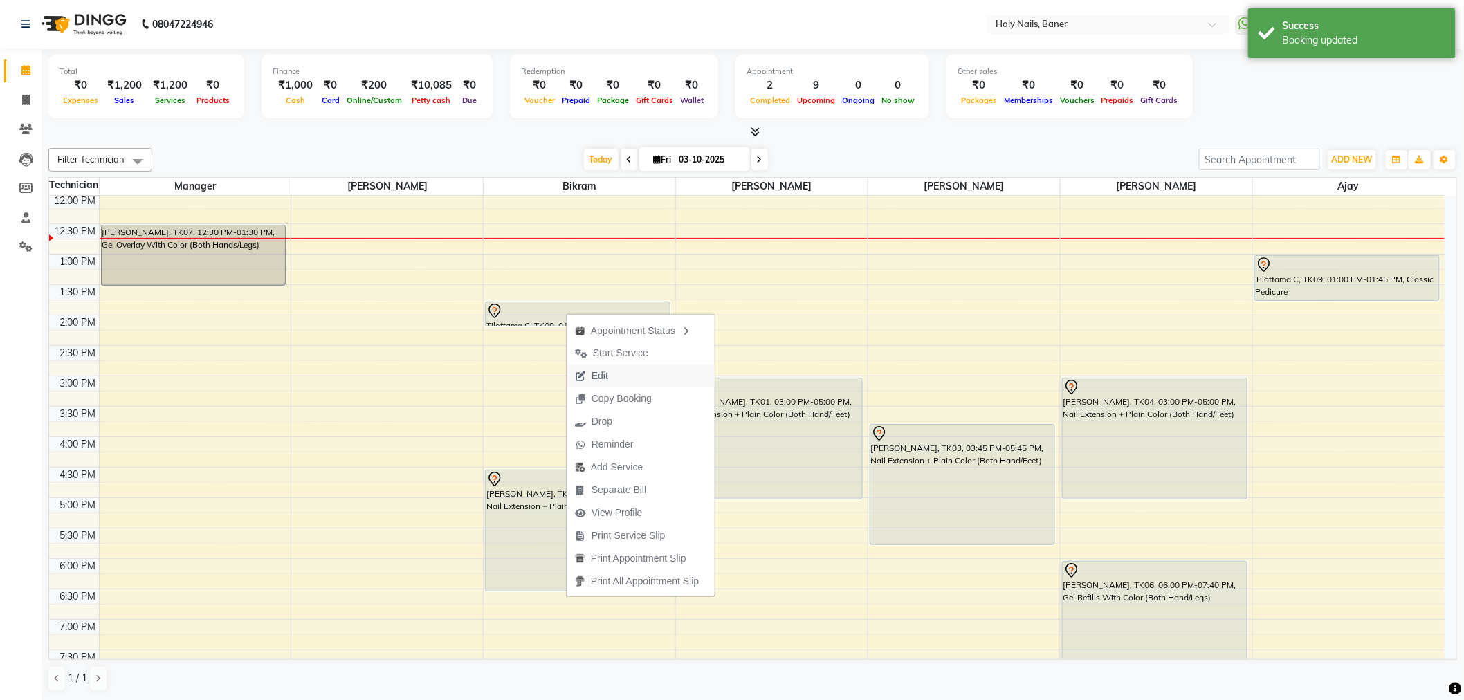
click at [609, 369] on span "Edit" at bounding box center [592, 376] width 50 height 23
select select "58118"
select select "780"
select select "2495"
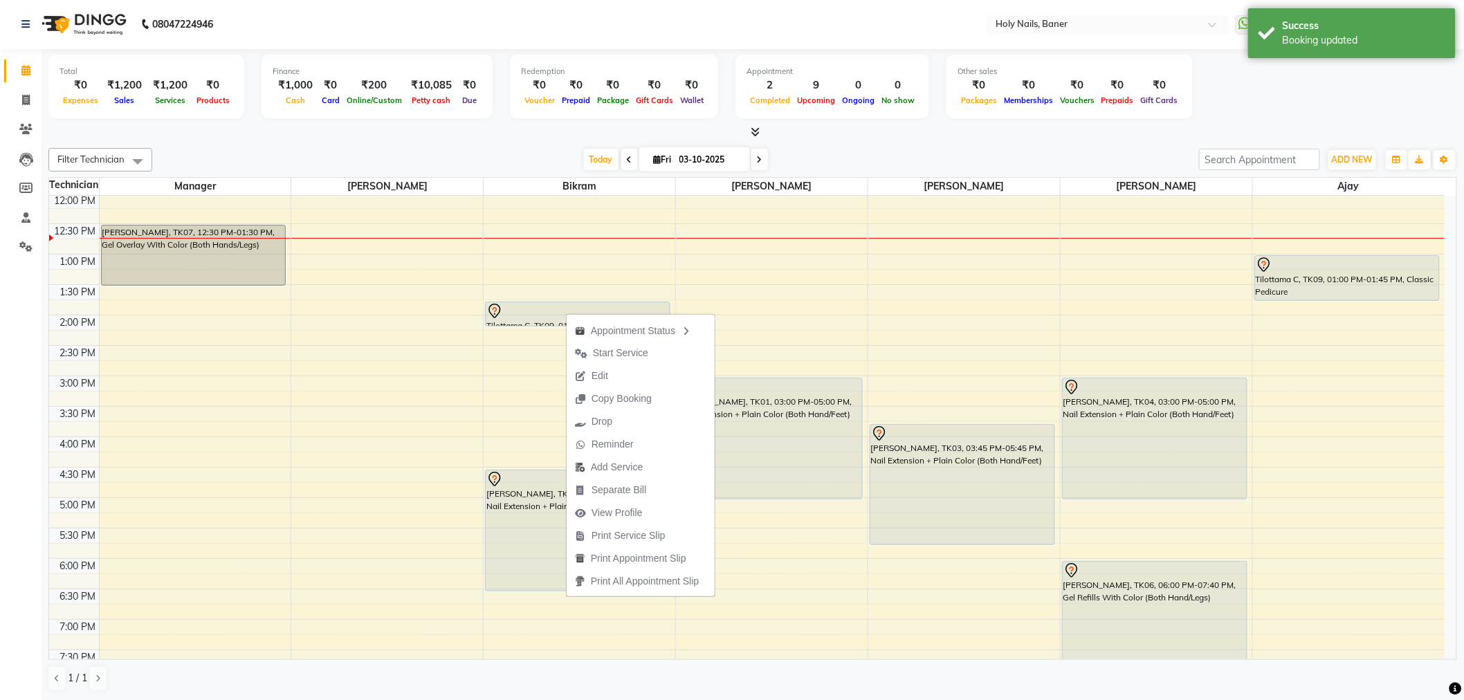
select select "2495"
select select "tentative"
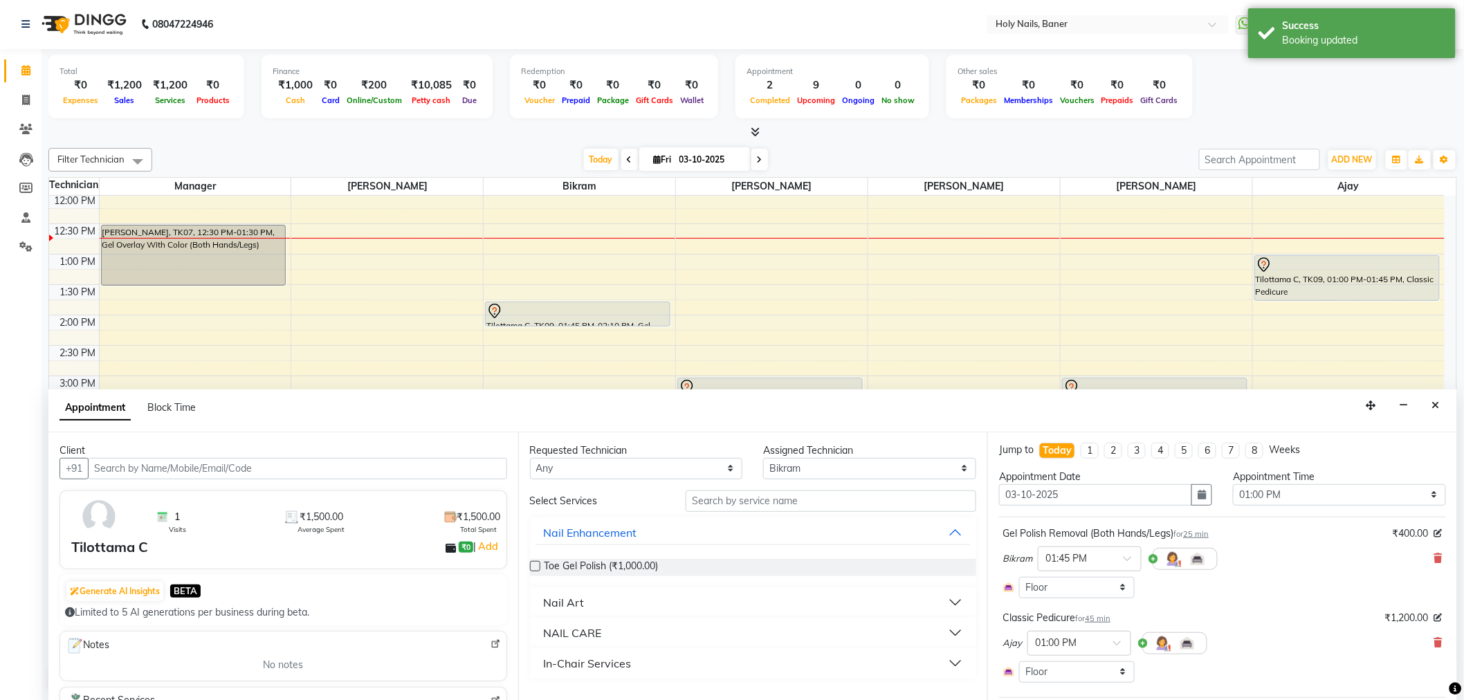
scroll to position [0, 0]
click at [832, 479] on div "Requested Technician Any Ajay Bijoy Bikram Kamlesh Manager Suchitra Vishwajeet …" at bounding box center [753, 566] width 470 height 268
click at [830, 499] on input "text" at bounding box center [830, 500] width 291 height 21
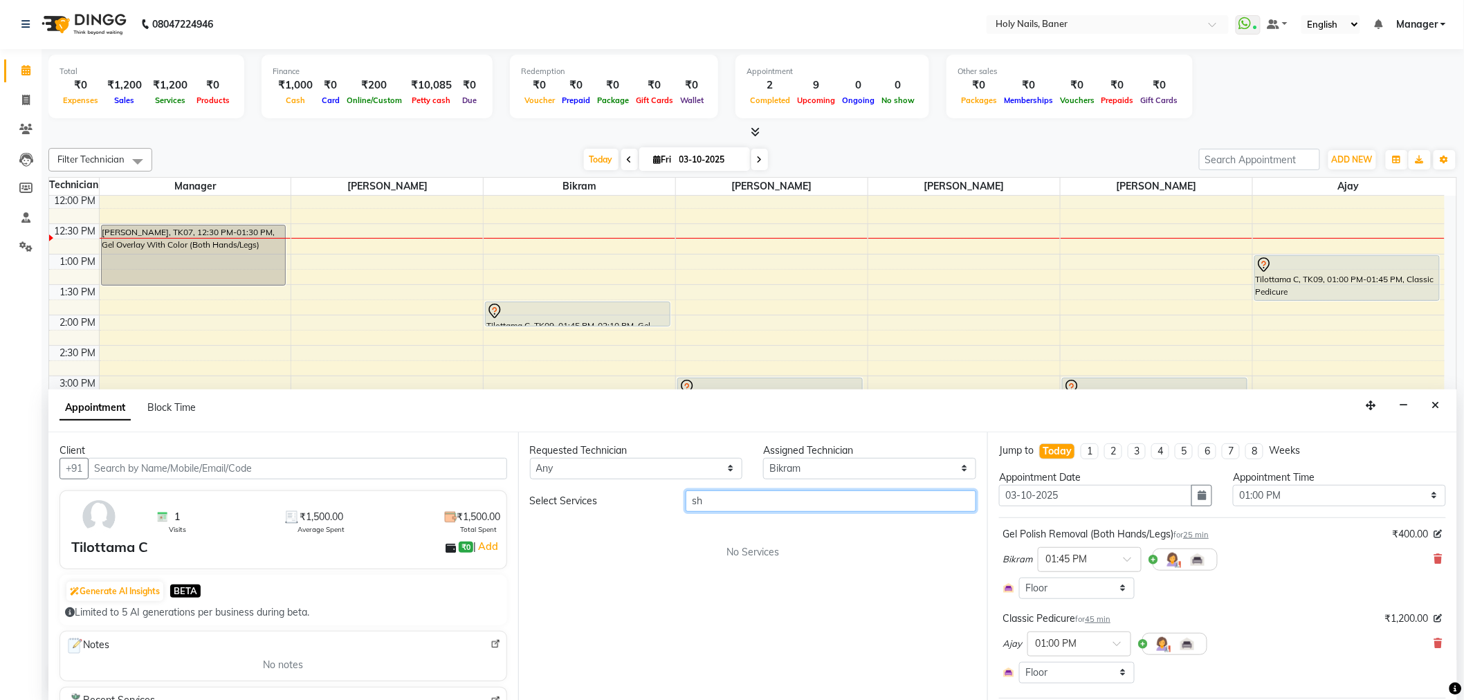
type input "s"
click at [829, 499] on input "text" at bounding box center [830, 500] width 291 height 21
type input "shek"
click at [1437, 413] on button "Close" at bounding box center [1436, 405] width 20 height 21
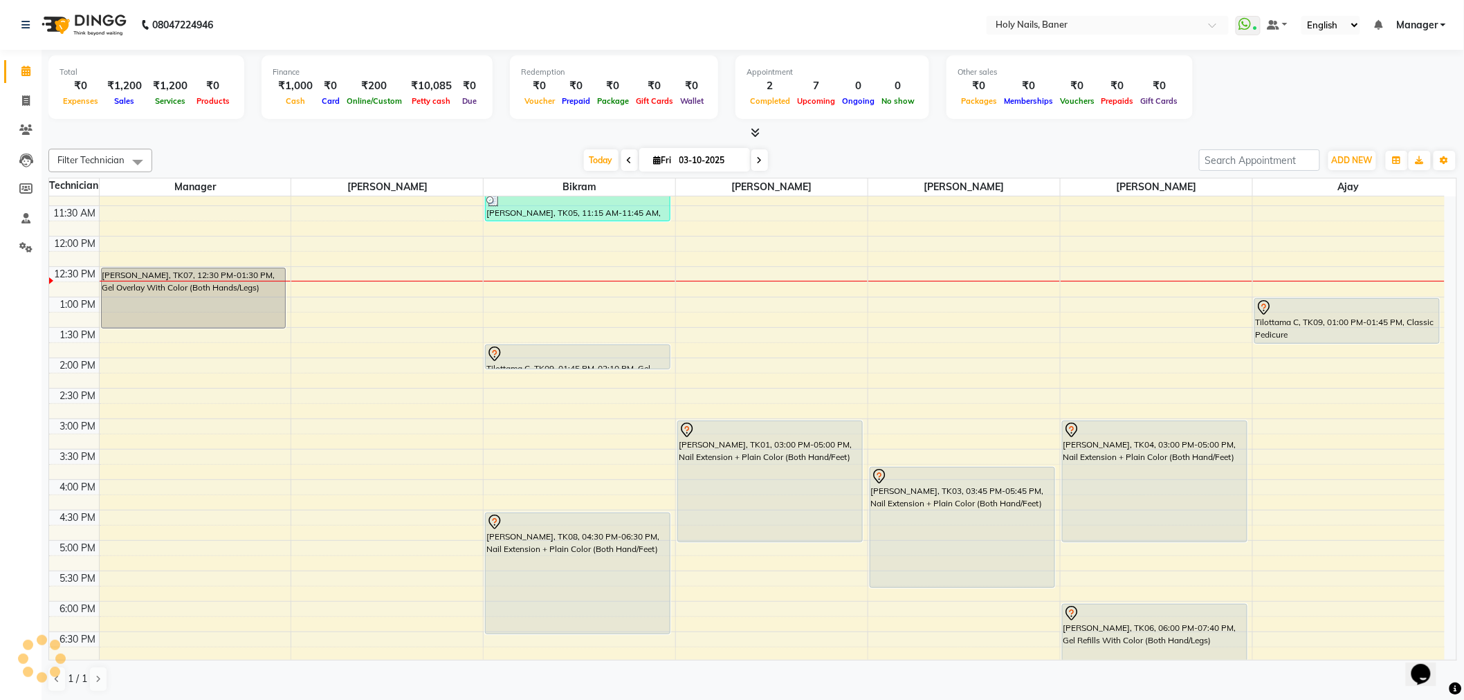
scroll to position [230, 0]
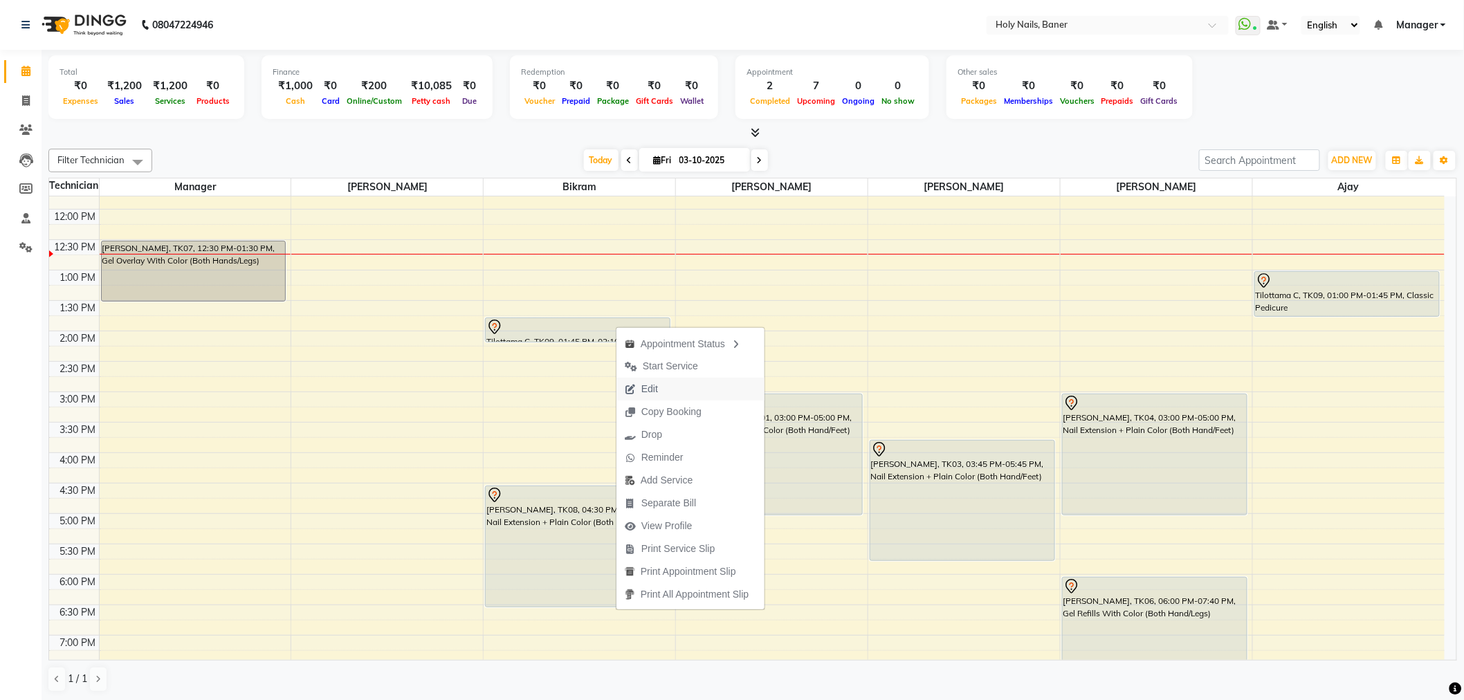
click at [649, 379] on span "Edit" at bounding box center [641, 389] width 50 height 23
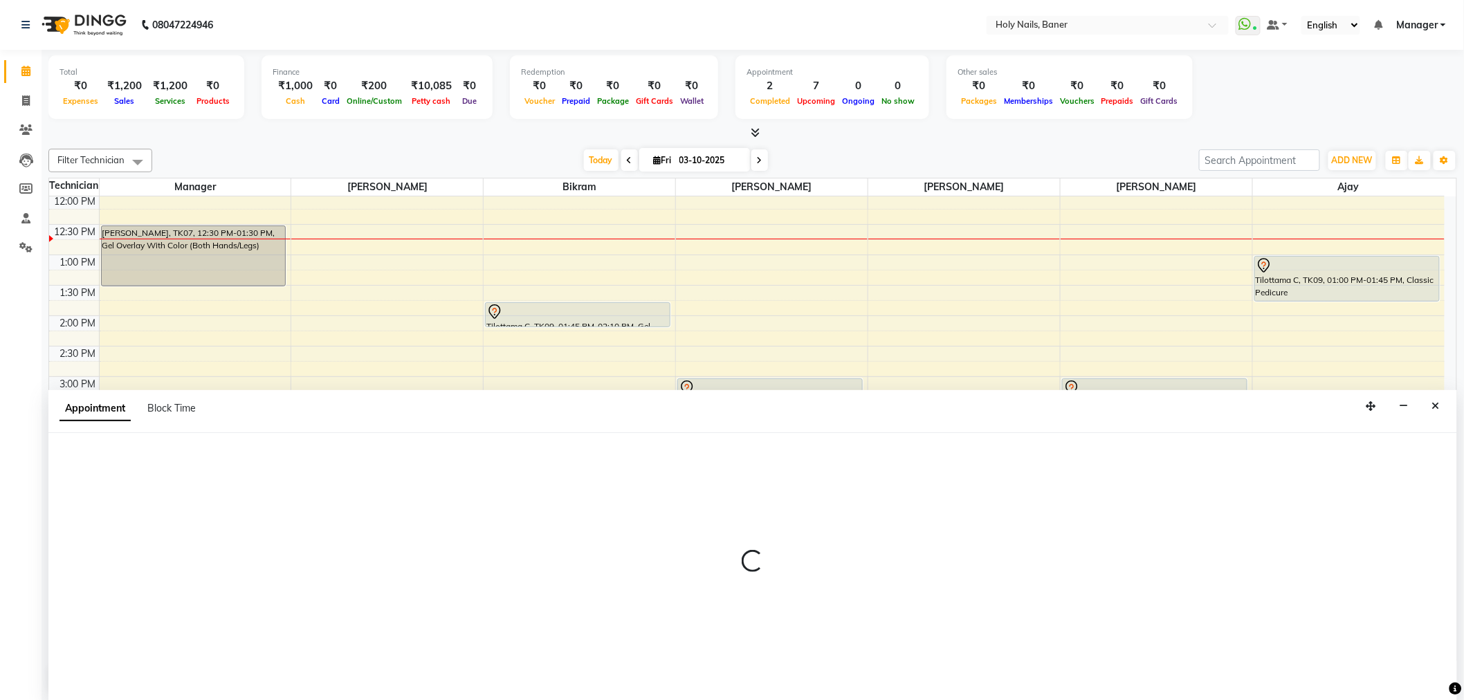
scroll to position [1, 0]
select select "58118"
select select "780"
select select "2495"
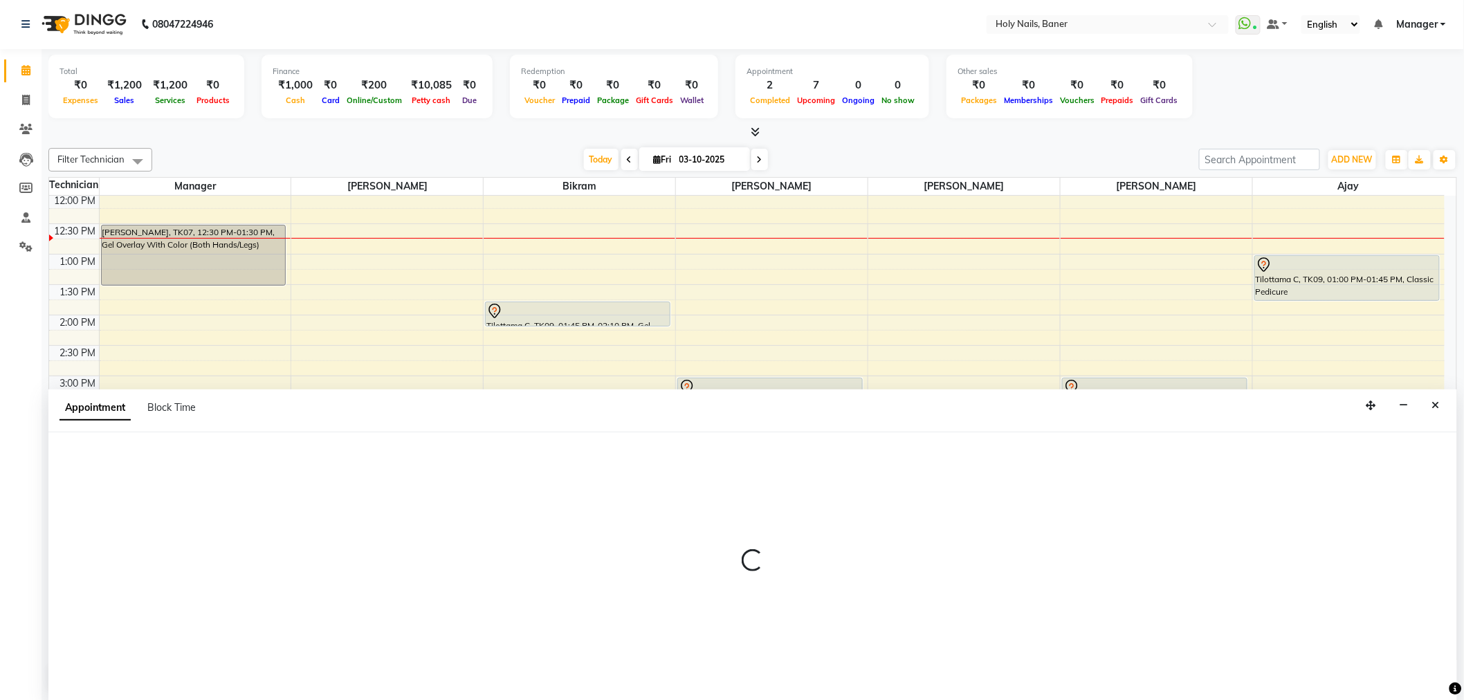
select select "tentative"
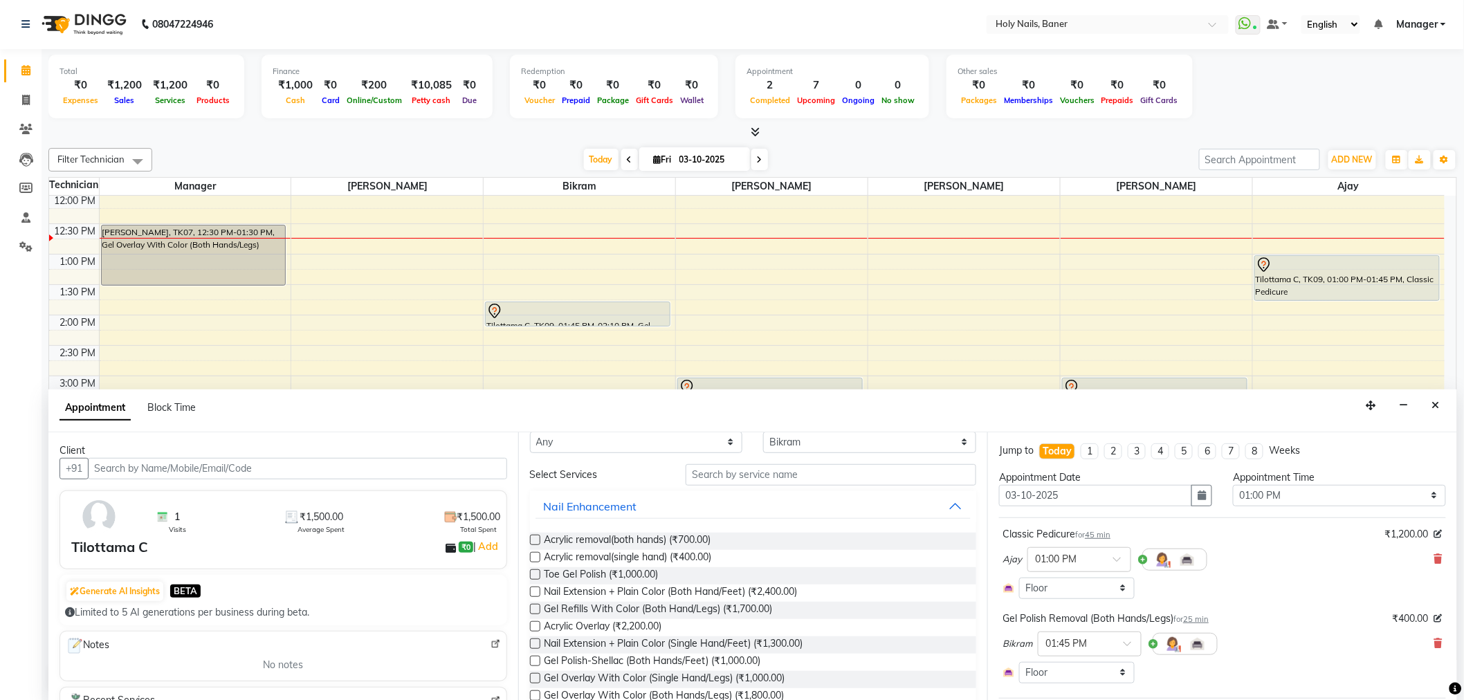
scroll to position [0, 0]
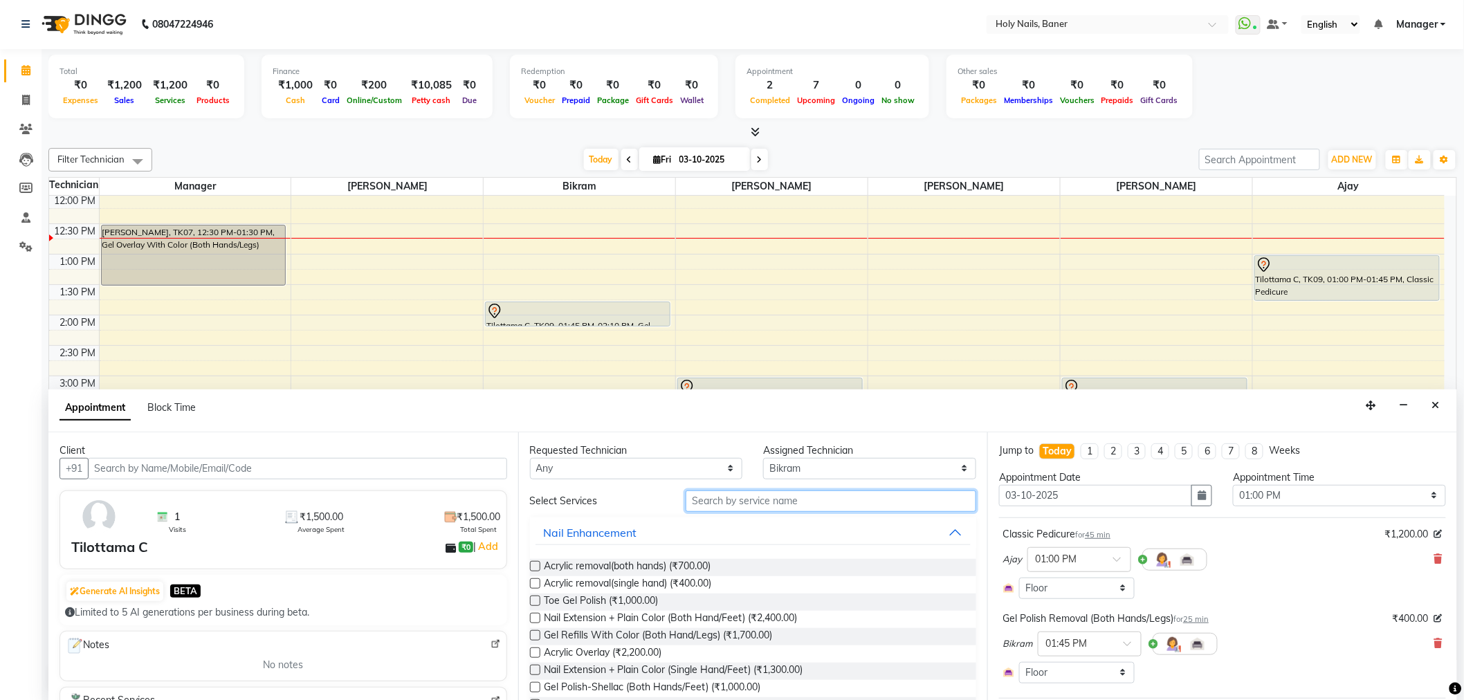
click at [729, 498] on input "text" at bounding box center [830, 500] width 291 height 21
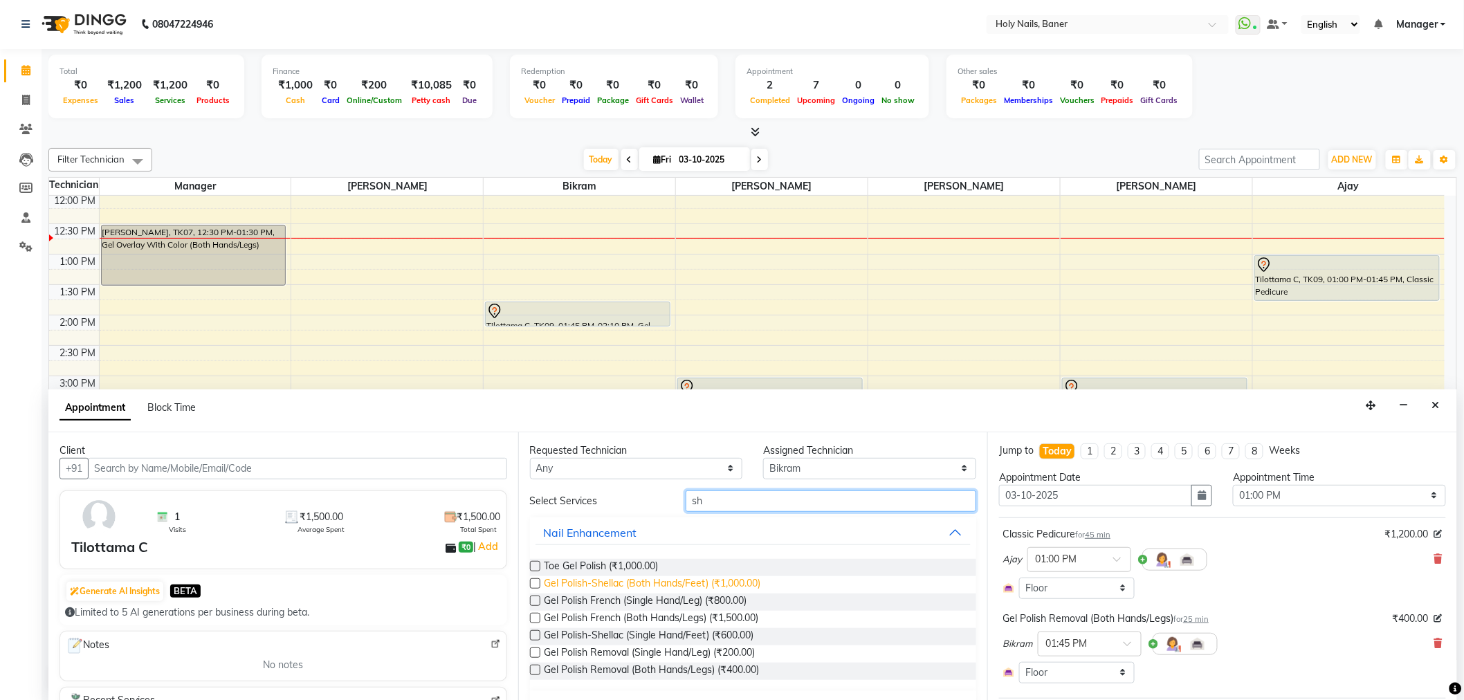
type input "sh"
click at [718, 580] on span "Gel Polish-Shellac (Both Hands/Feet) (₹1,000.00)" at bounding box center [652, 584] width 217 height 17
checkbox input "false"
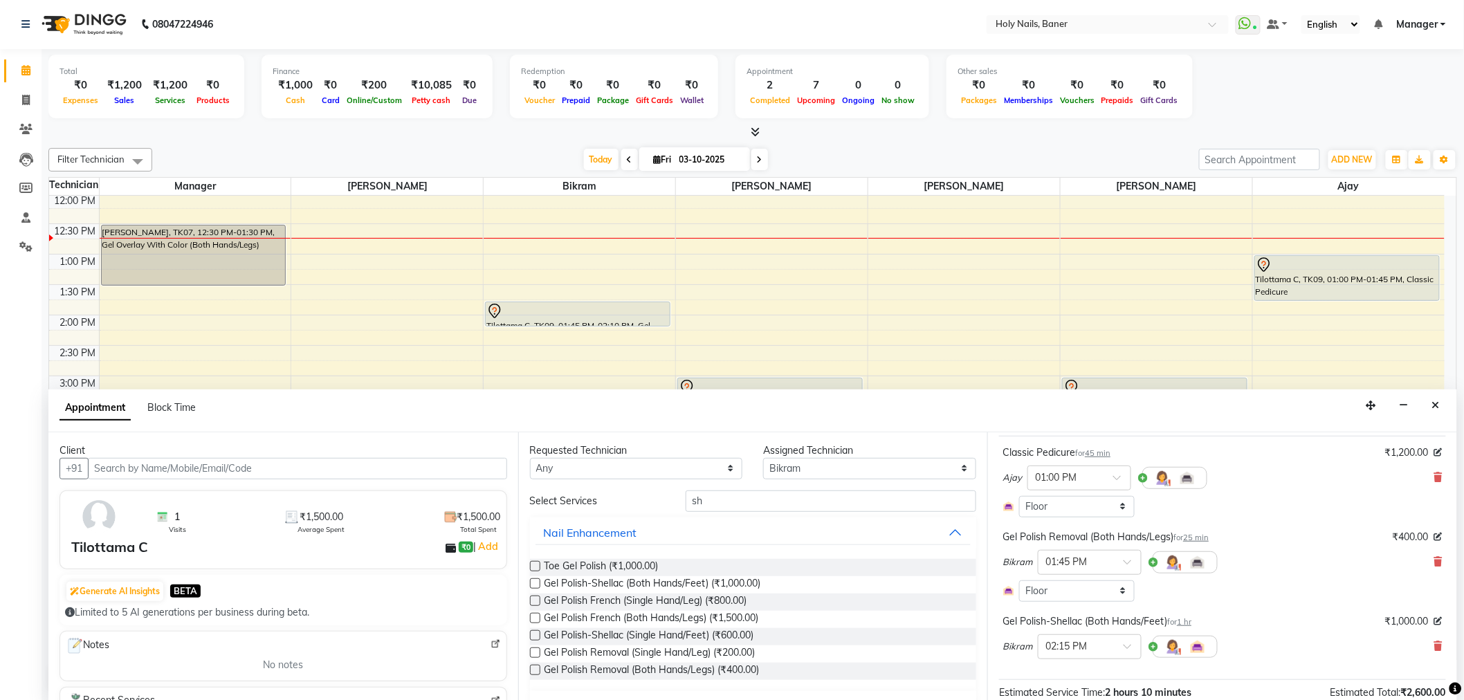
scroll to position [211, 0]
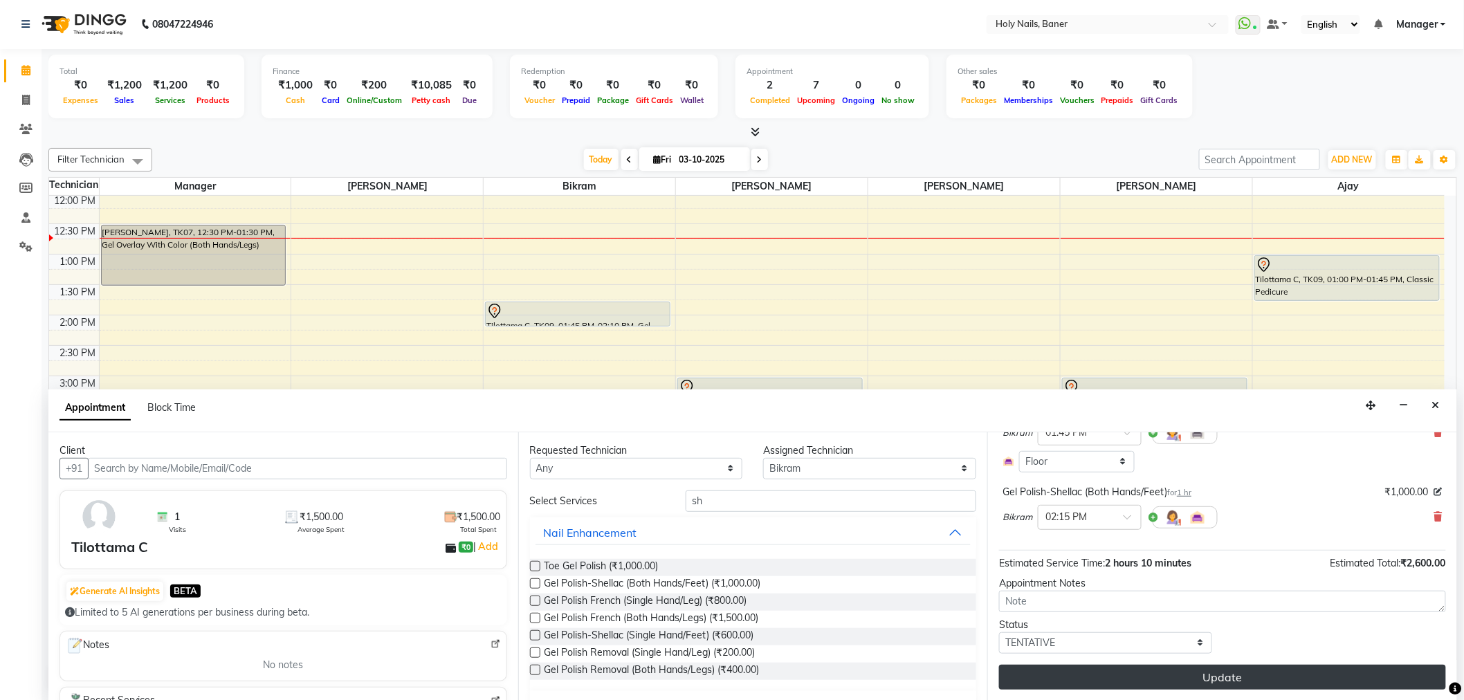
click at [1134, 672] on button "Update" at bounding box center [1222, 677] width 447 height 25
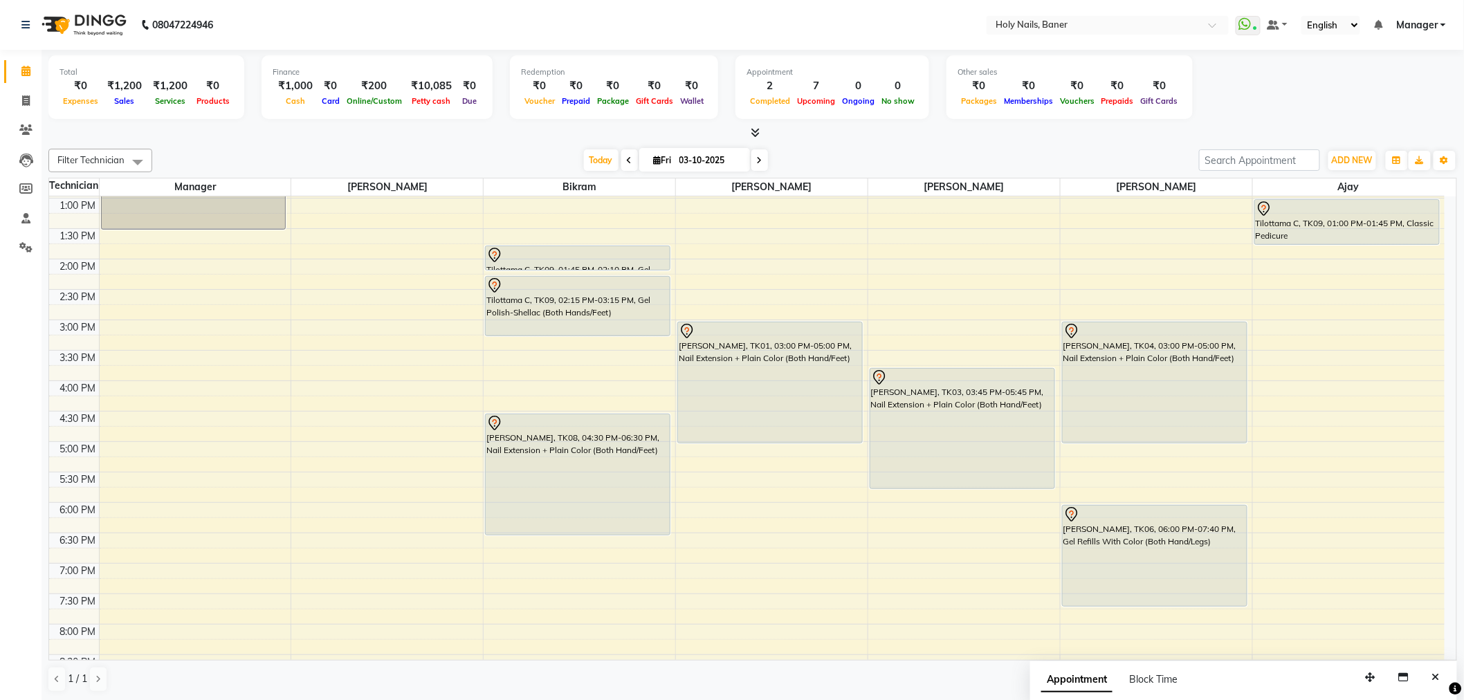
scroll to position [315, 0]
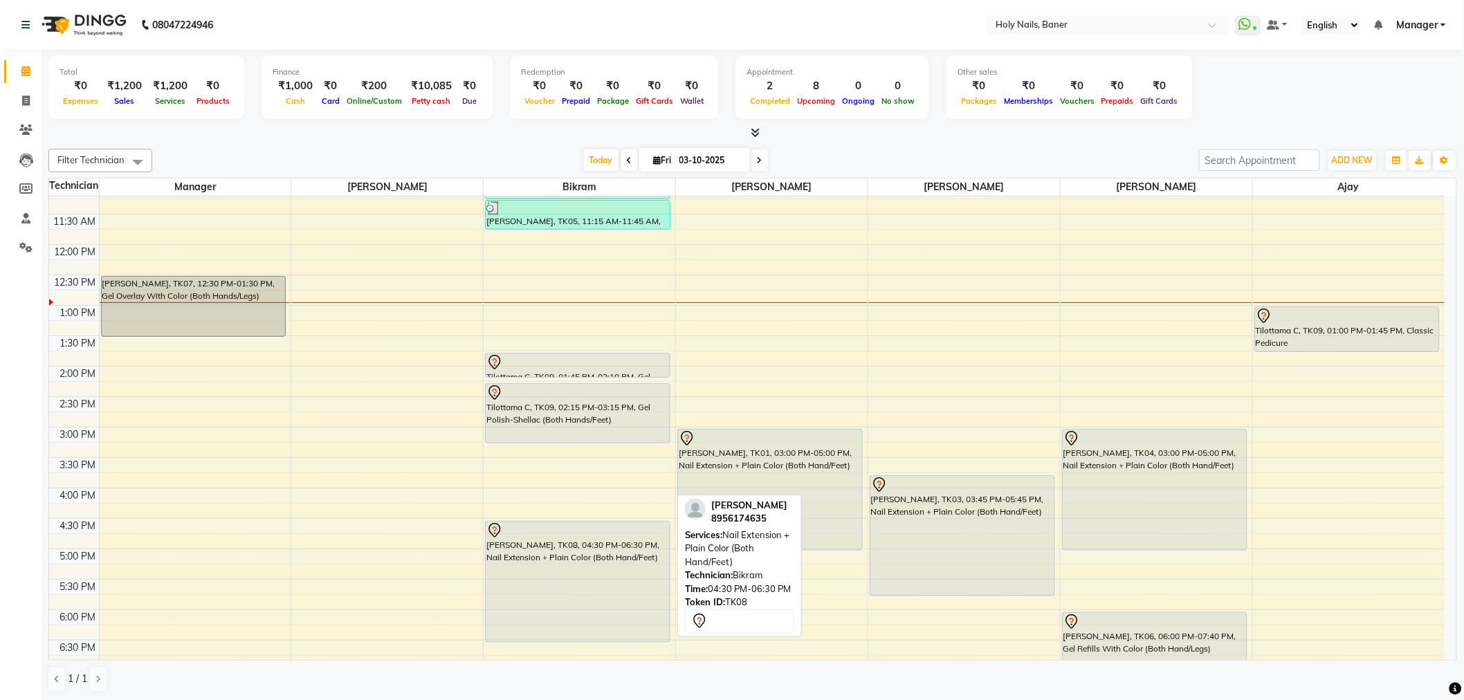
scroll to position [230, 0]
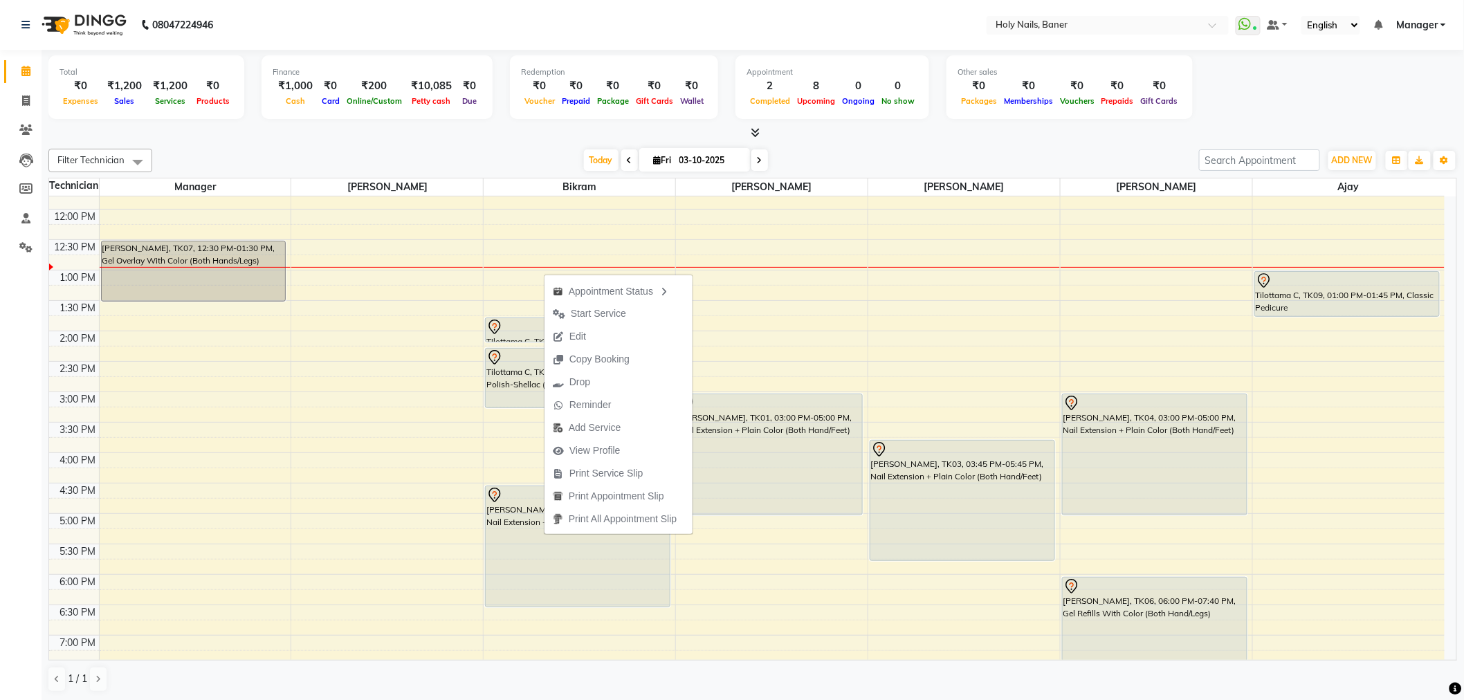
click at [591, 330] on span "Edit" at bounding box center [569, 336] width 50 height 23
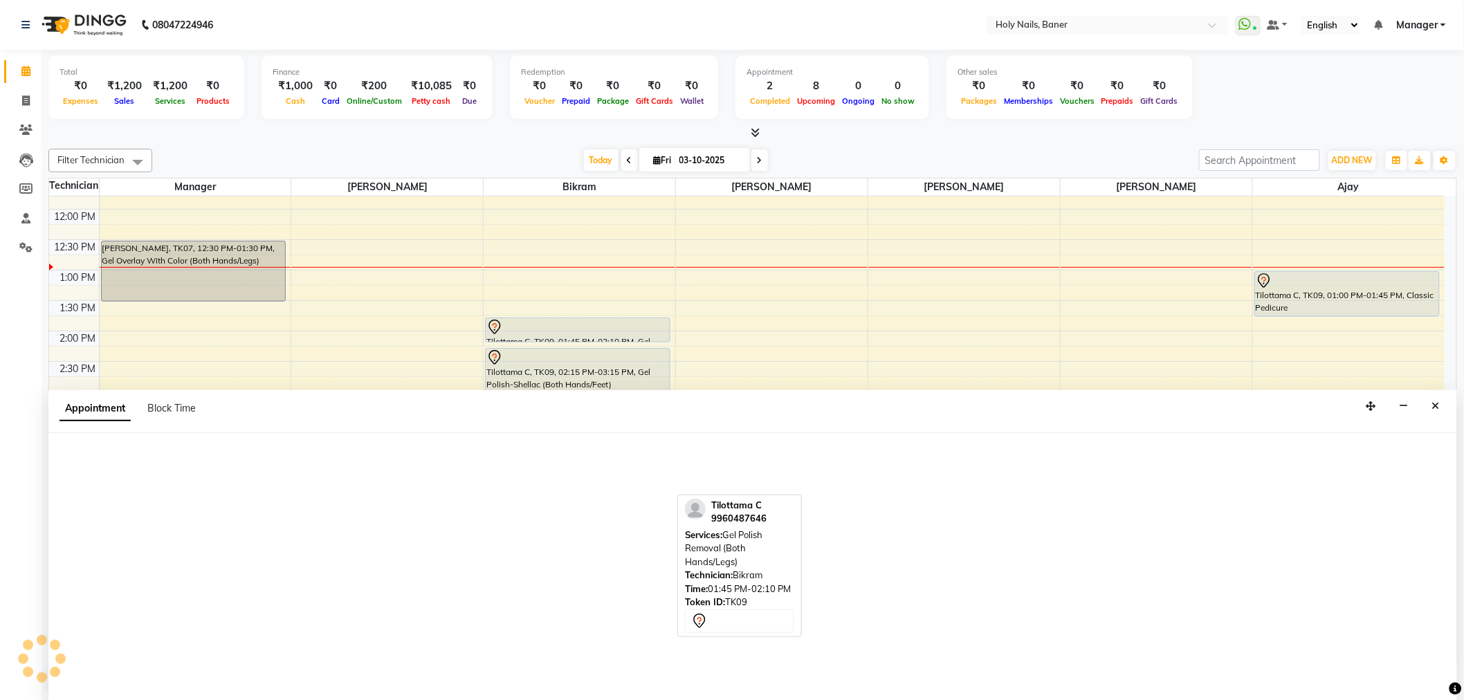
select select "tentative"
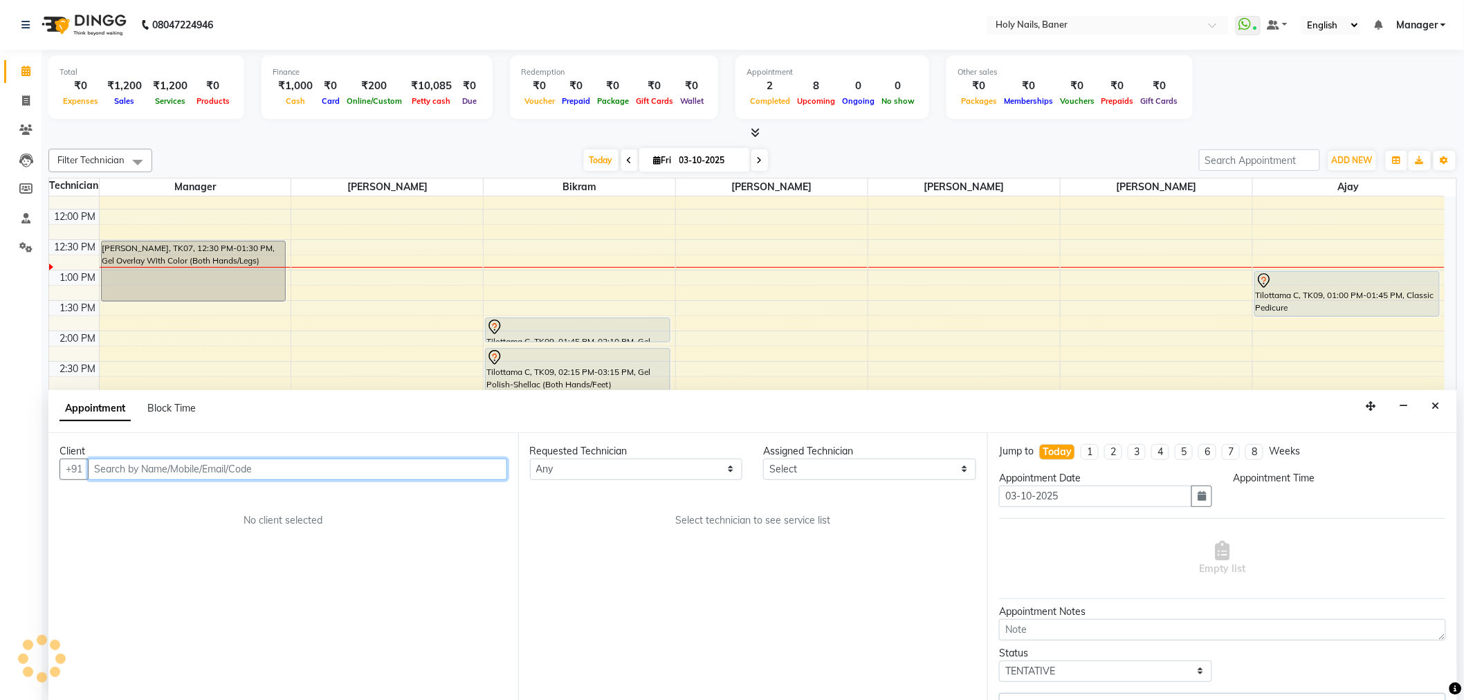
select select "58118"
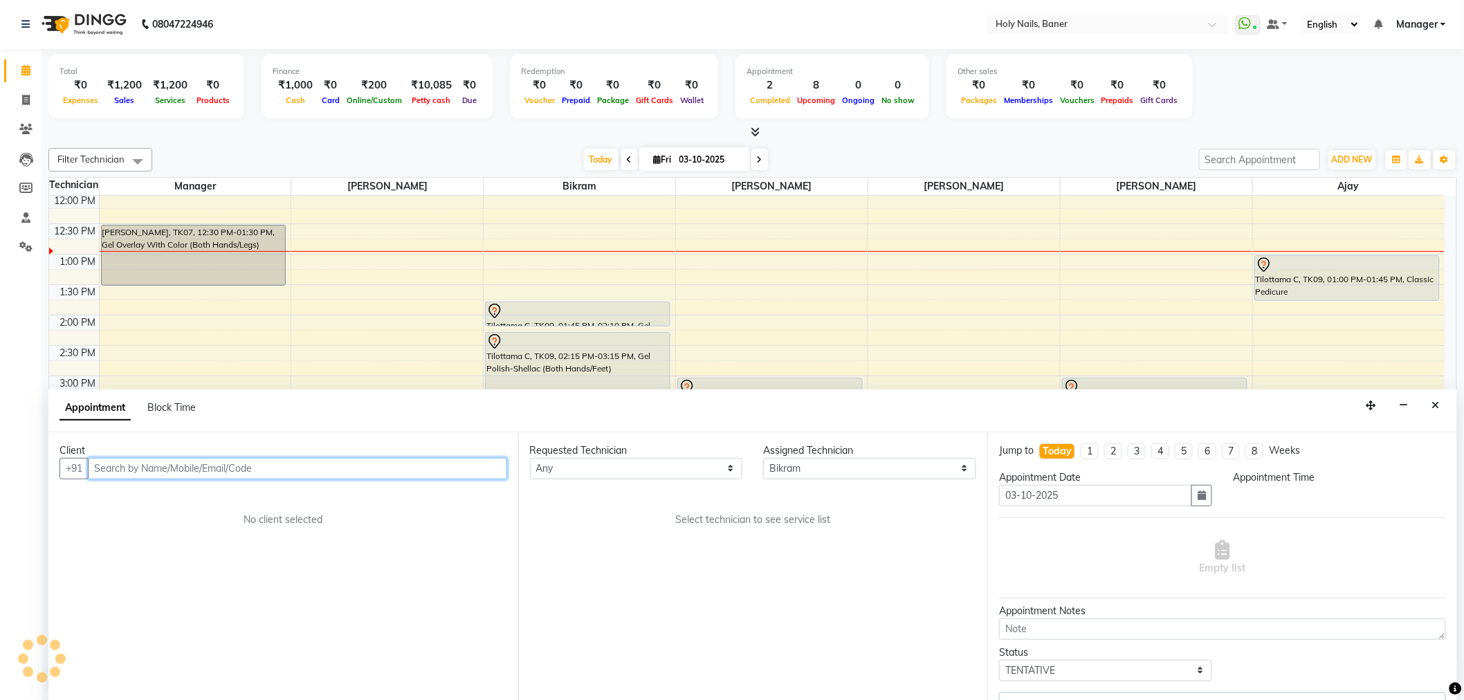
select select "990"
select select "2495"
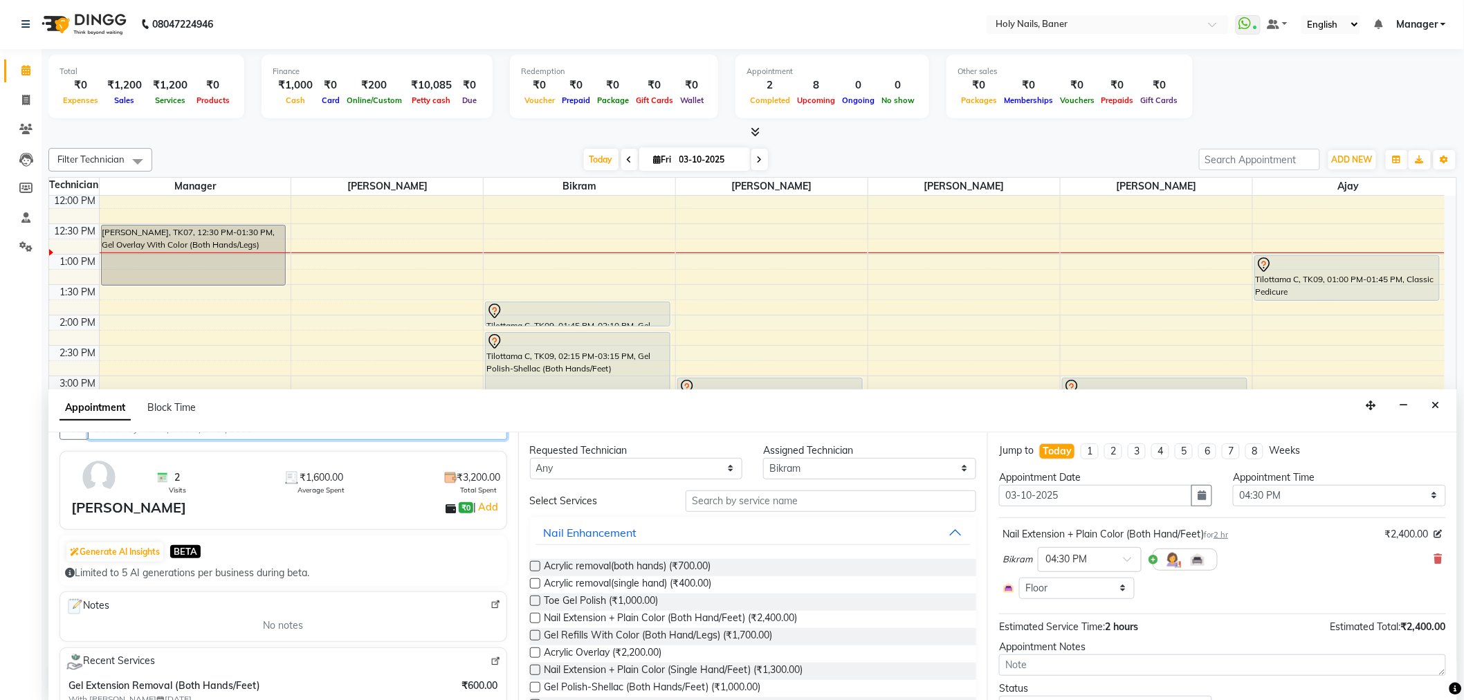
scroll to position [77, 0]
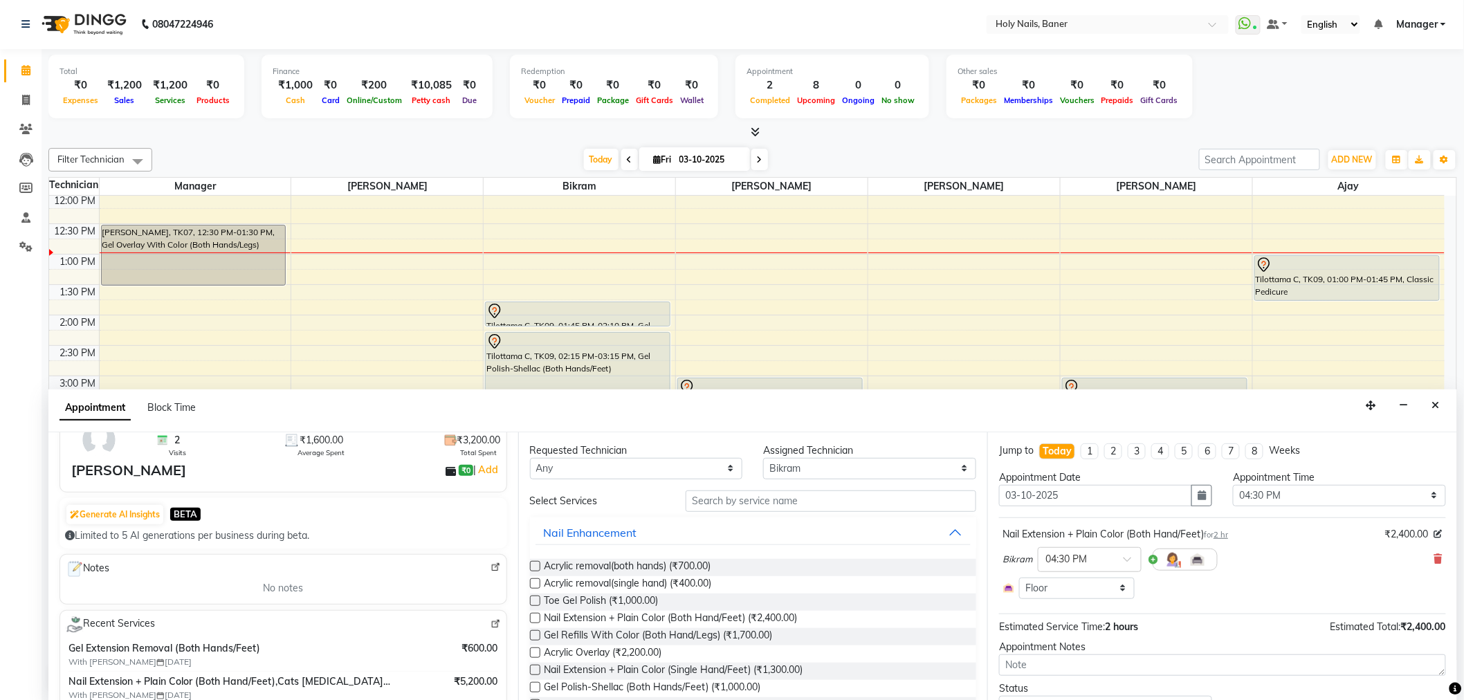
click at [490, 563] on img at bounding box center [495, 567] width 10 height 10
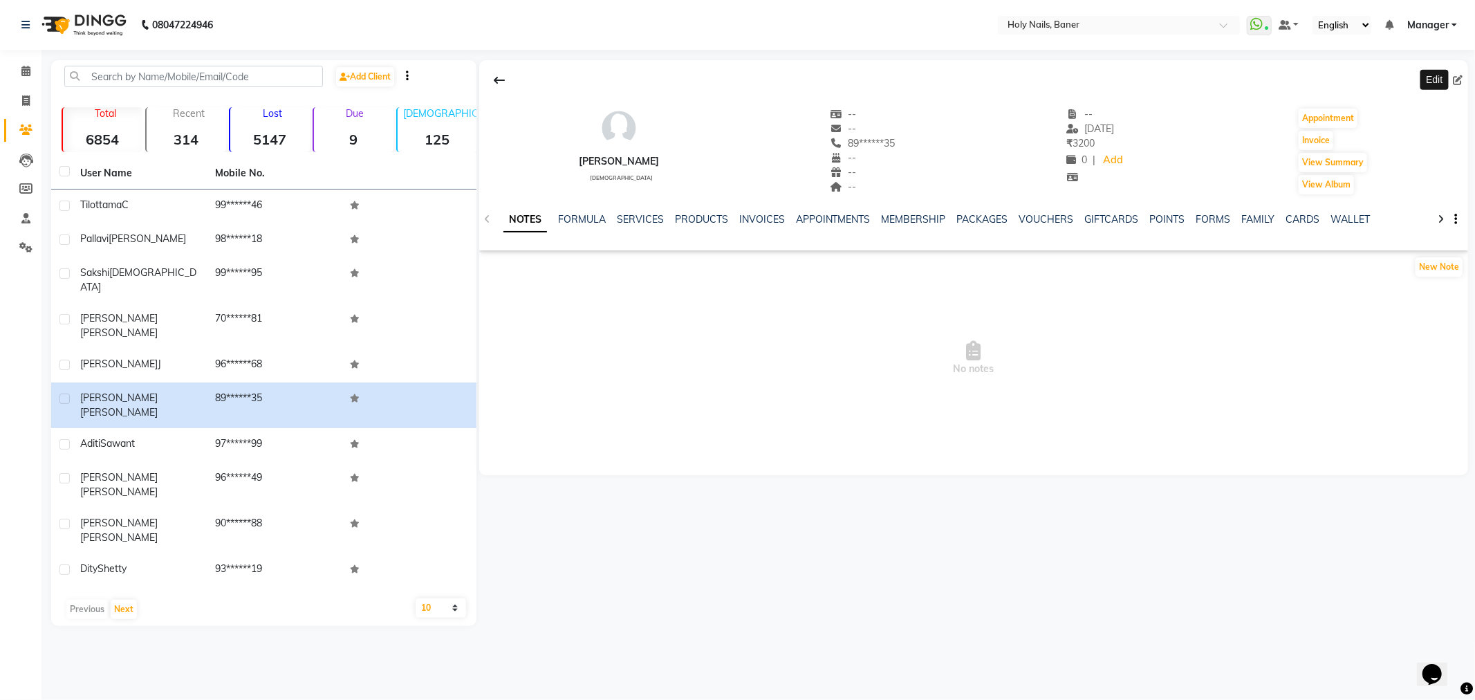
click at [1459, 76] on icon at bounding box center [1458, 80] width 10 height 10
select select "[DEMOGRAPHIC_DATA]"
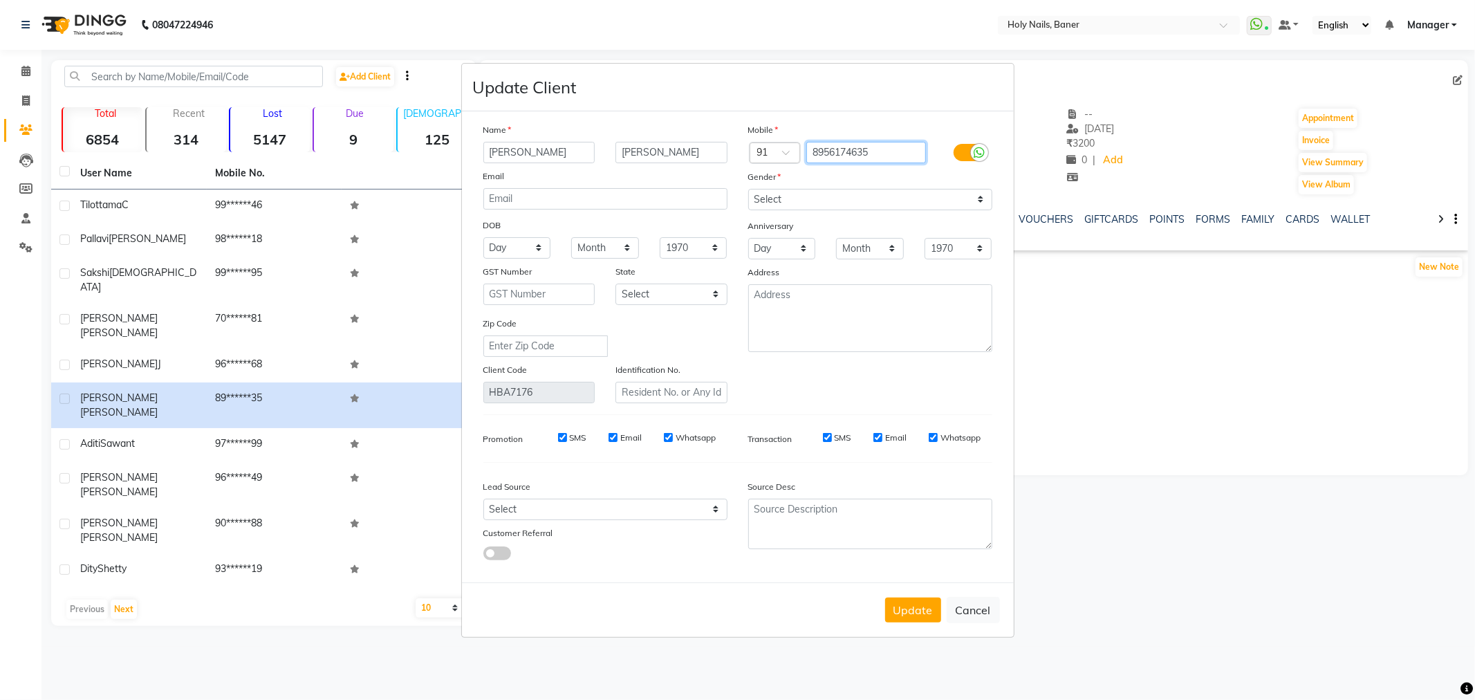
click at [898, 153] on input "8956174635" at bounding box center [867, 152] width 120 height 21
type input "8"
type input "8379074967"
click at [914, 619] on button "Update" at bounding box center [913, 610] width 56 height 25
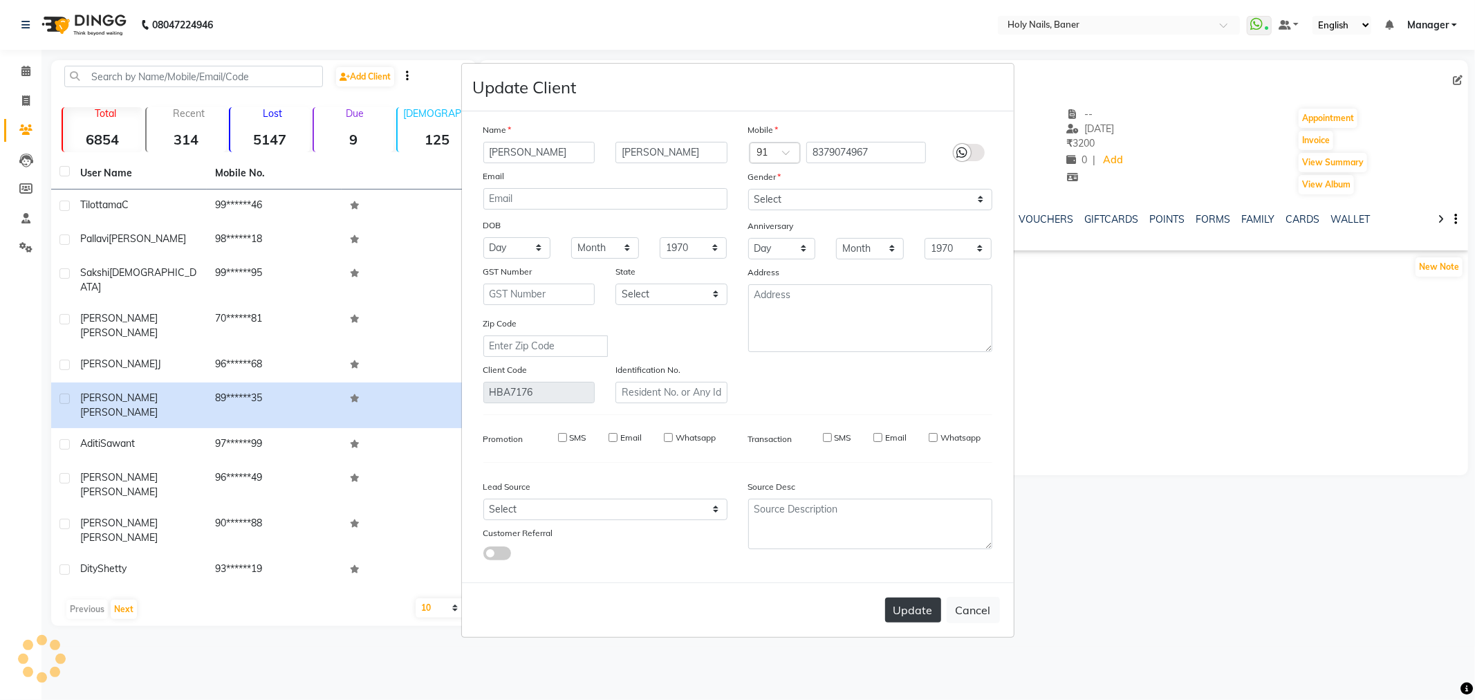
select select
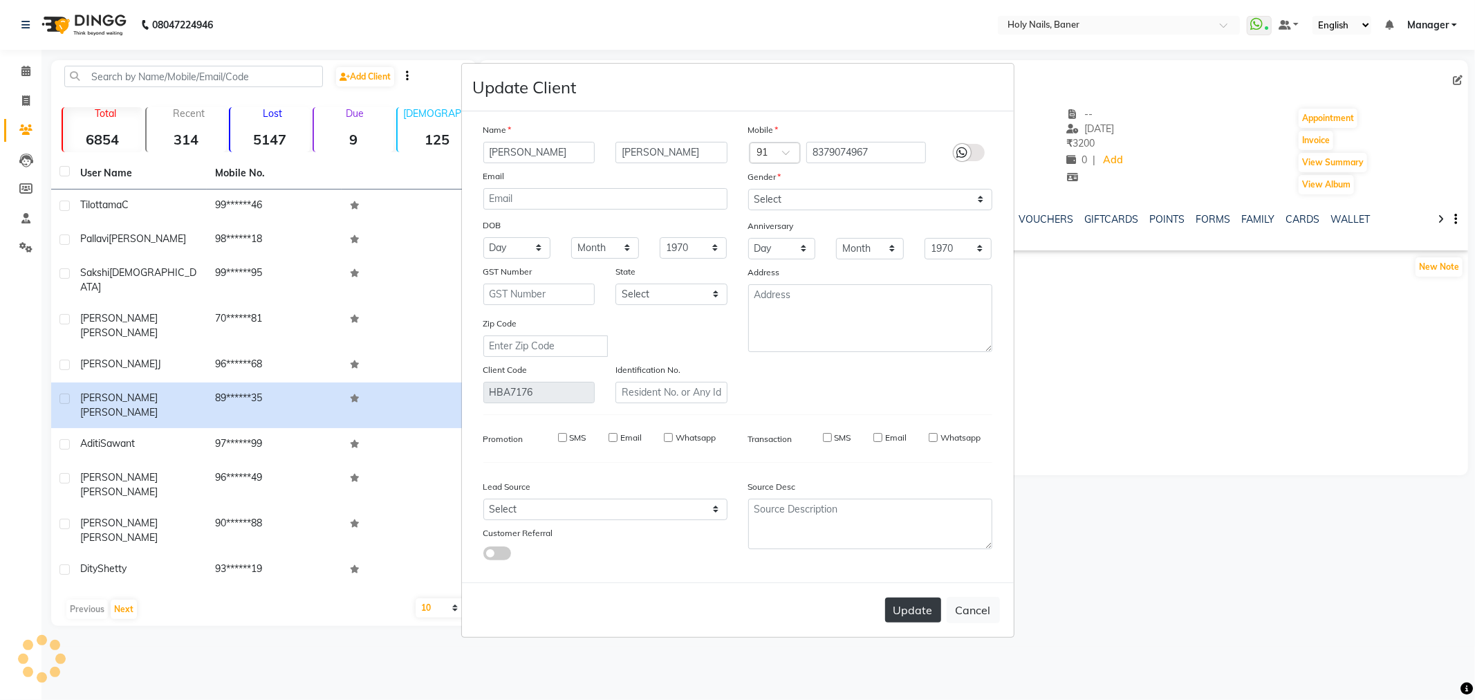
select select
checkbox input "false"
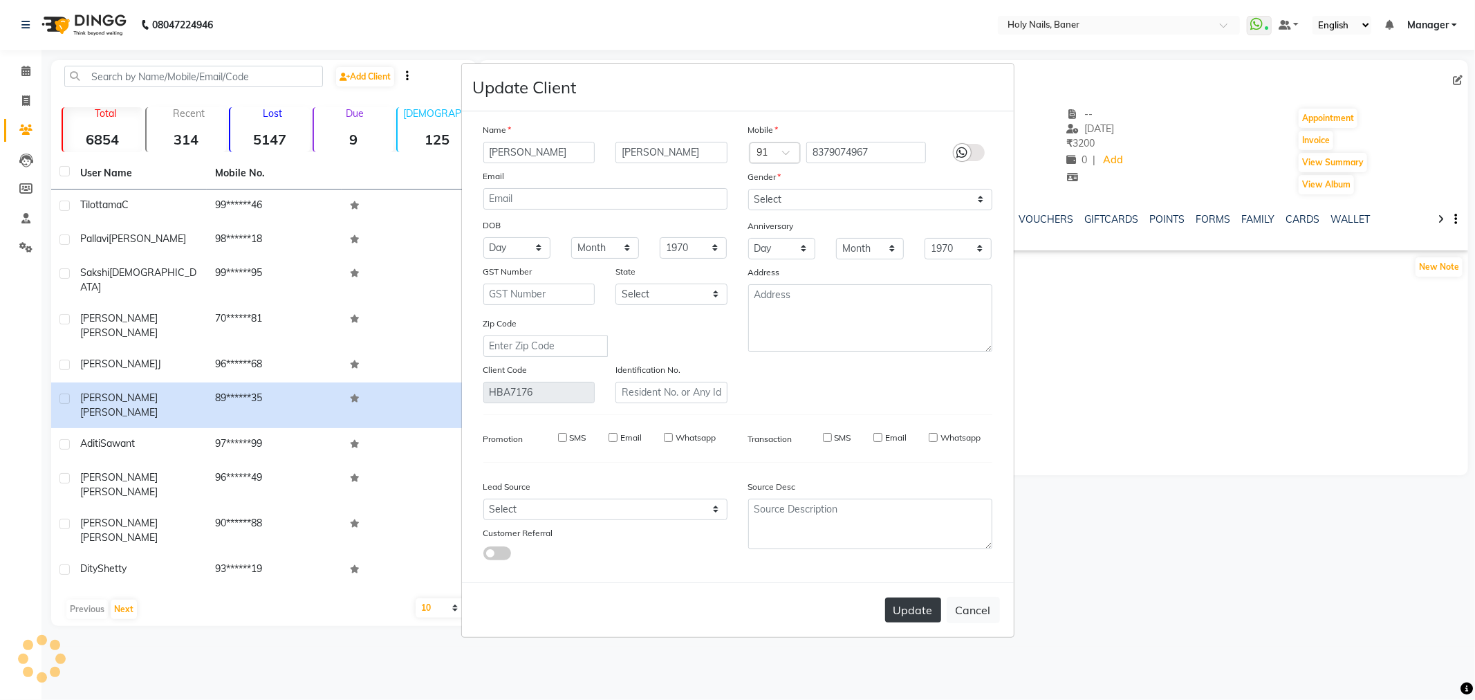
checkbox input "false"
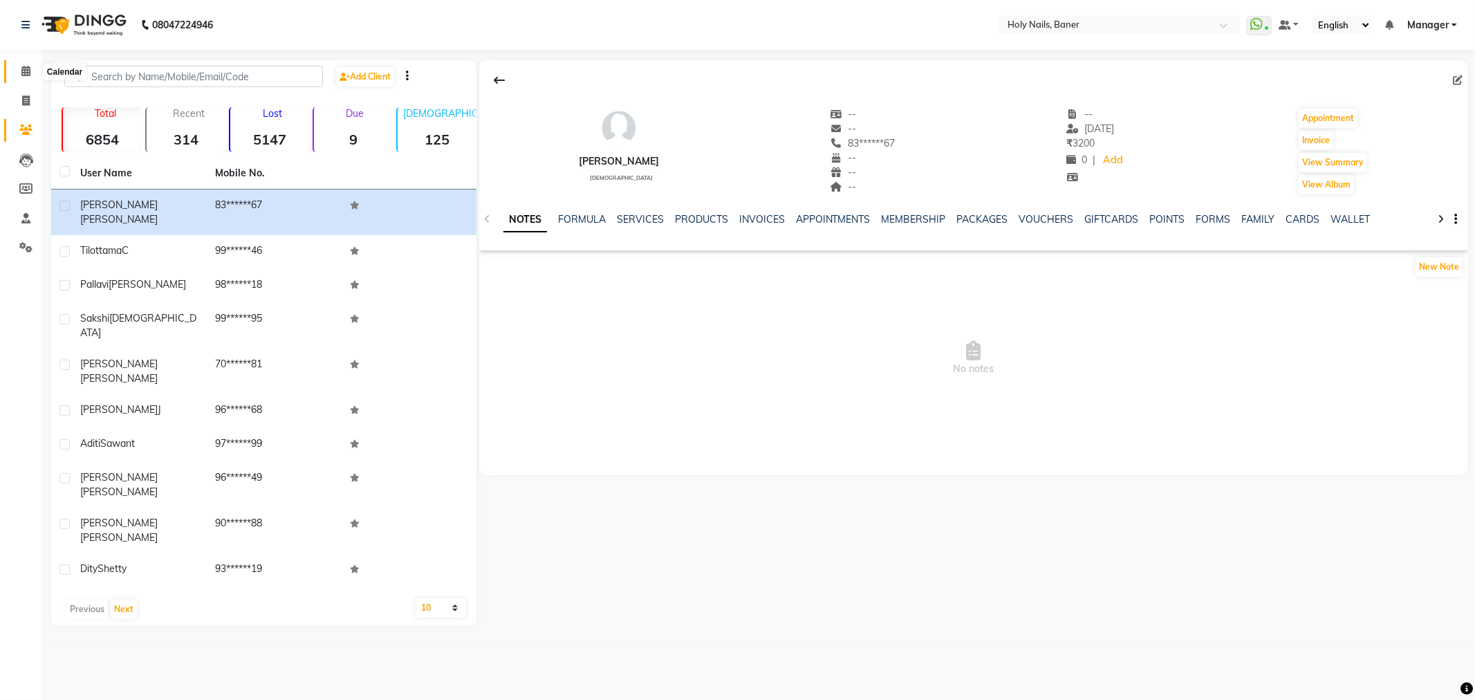
click at [30, 71] on span at bounding box center [26, 72] width 24 height 16
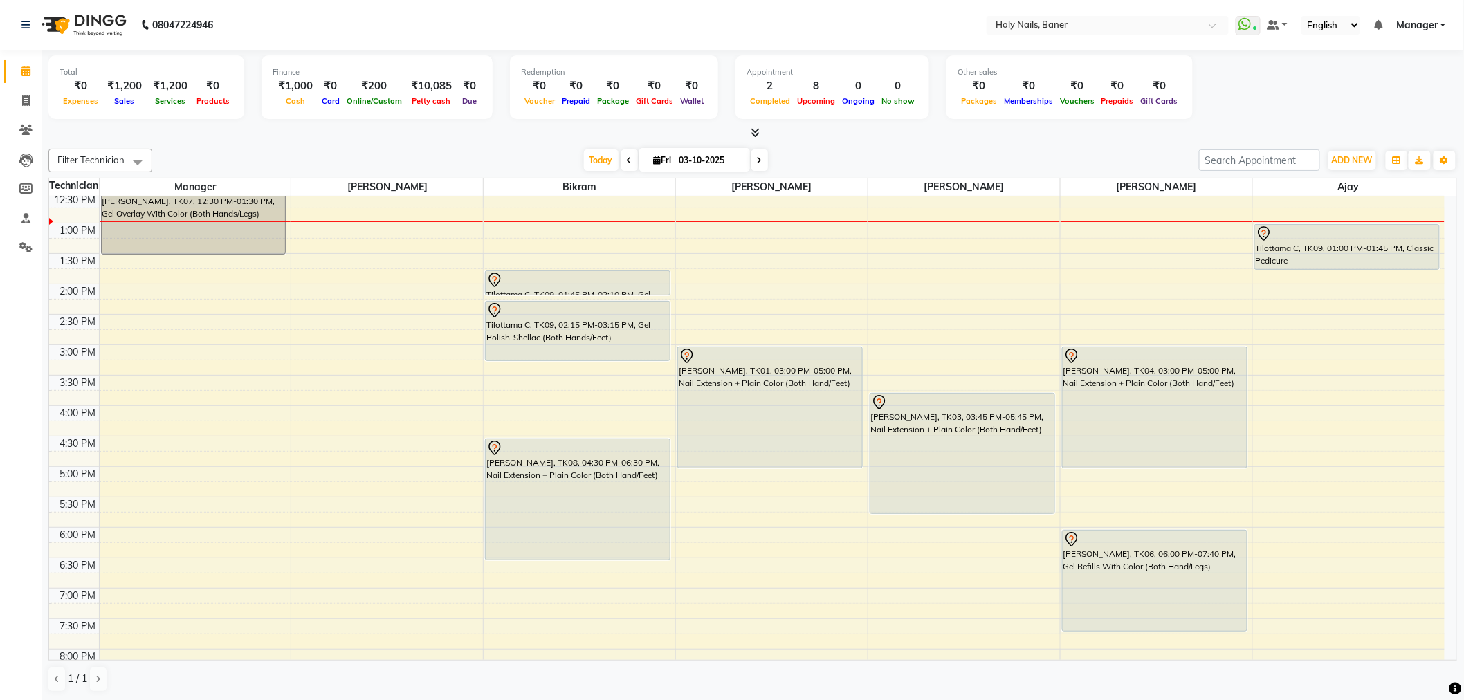
scroll to position [230, 0]
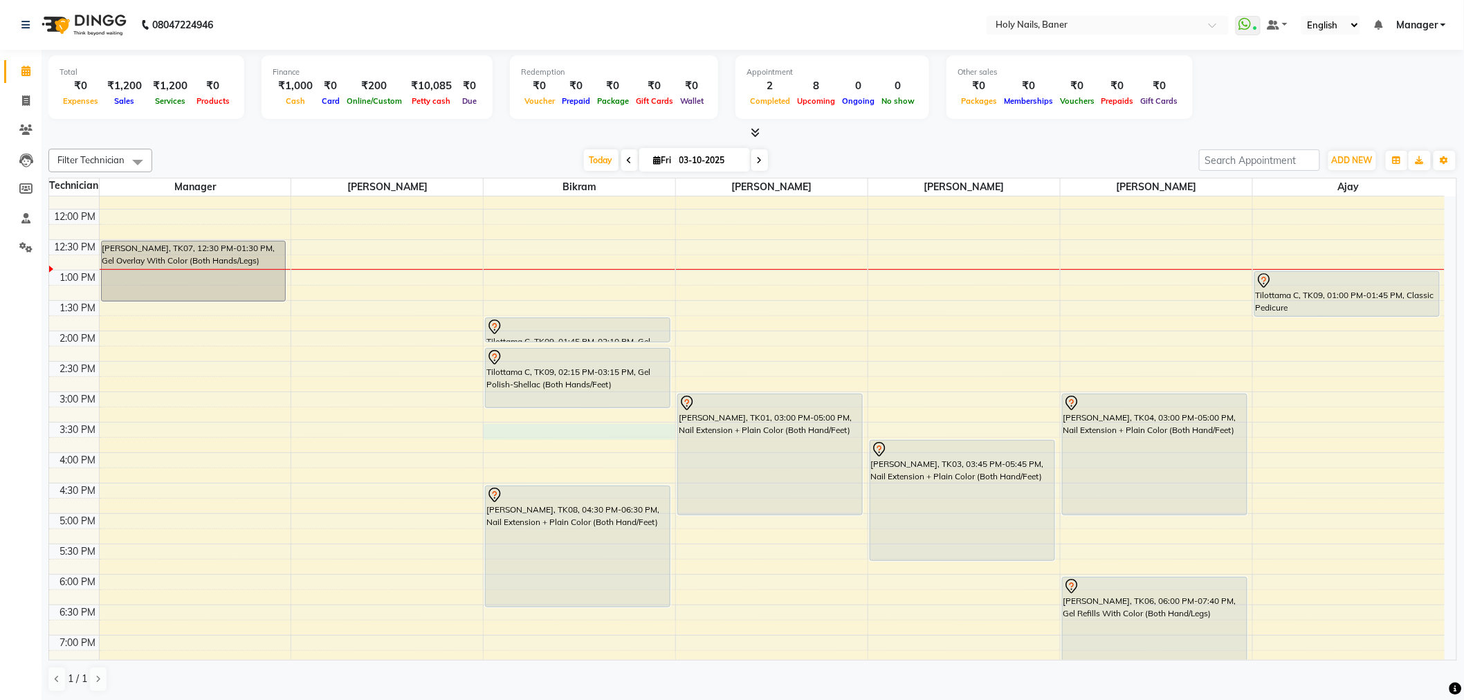
click at [496, 434] on div "8:00 AM 8:30 AM 9:00 AM 9:30 AM 10:00 AM 10:30 AM 11:00 AM 11:30 AM 12:00 PM 12…" at bounding box center [746, 391] width 1395 height 851
select select "58118"
select select "930"
select select "tentative"
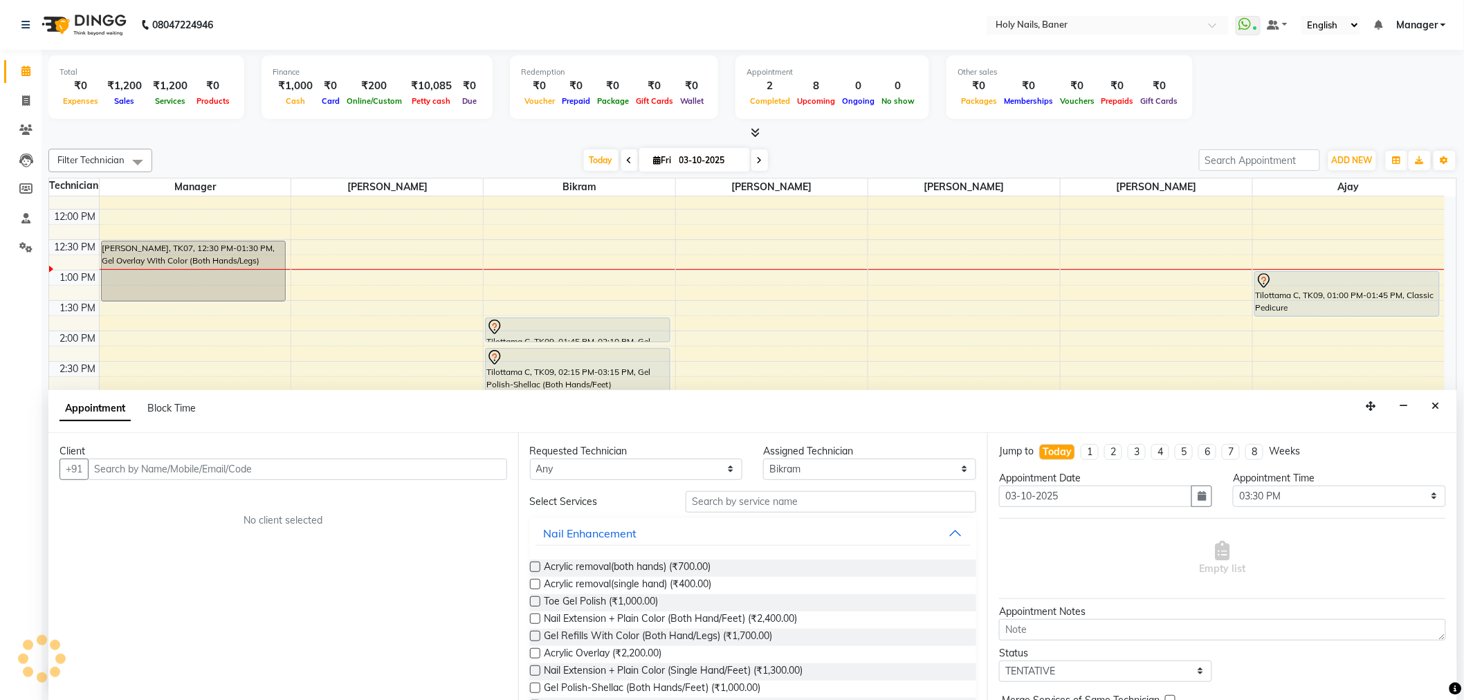
scroll to position [1, 0]
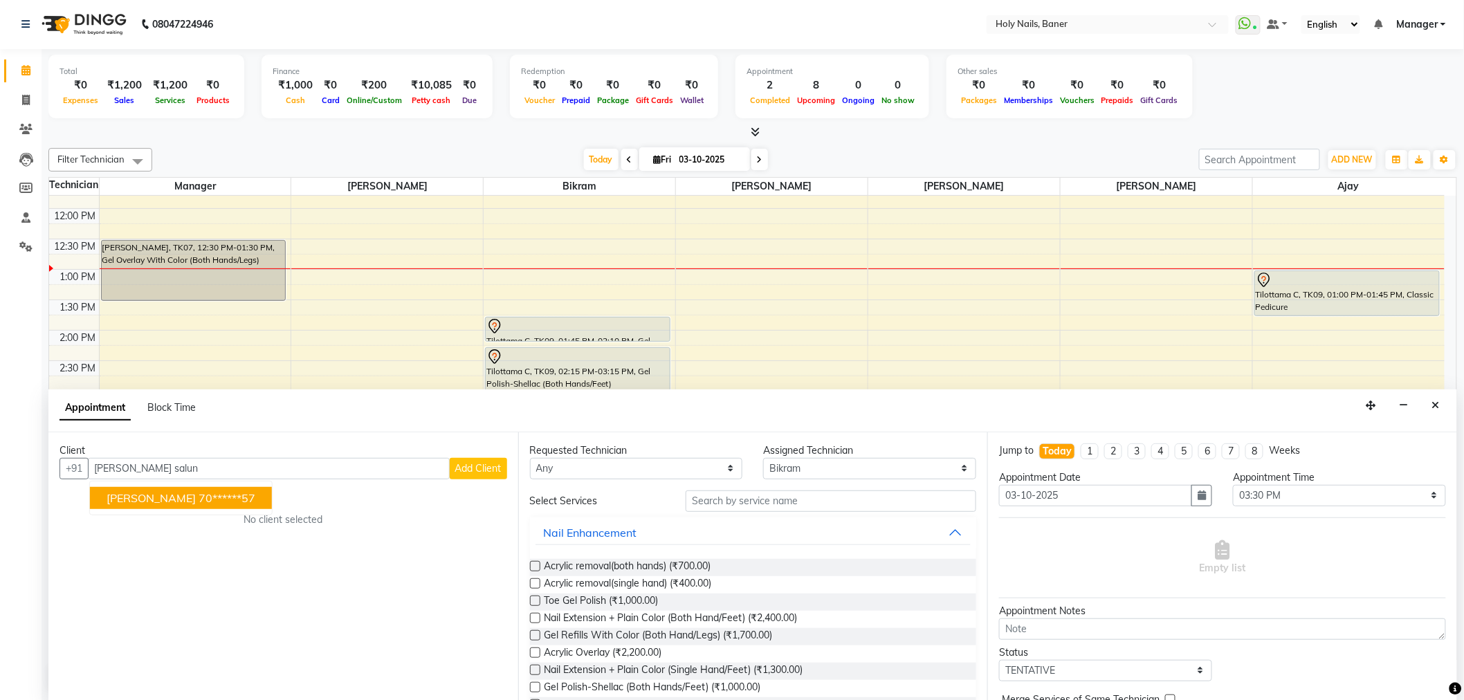
click at [199, 500] on ngb-highlight "70******57" at bounding box center [227, 498] width 57 height 14
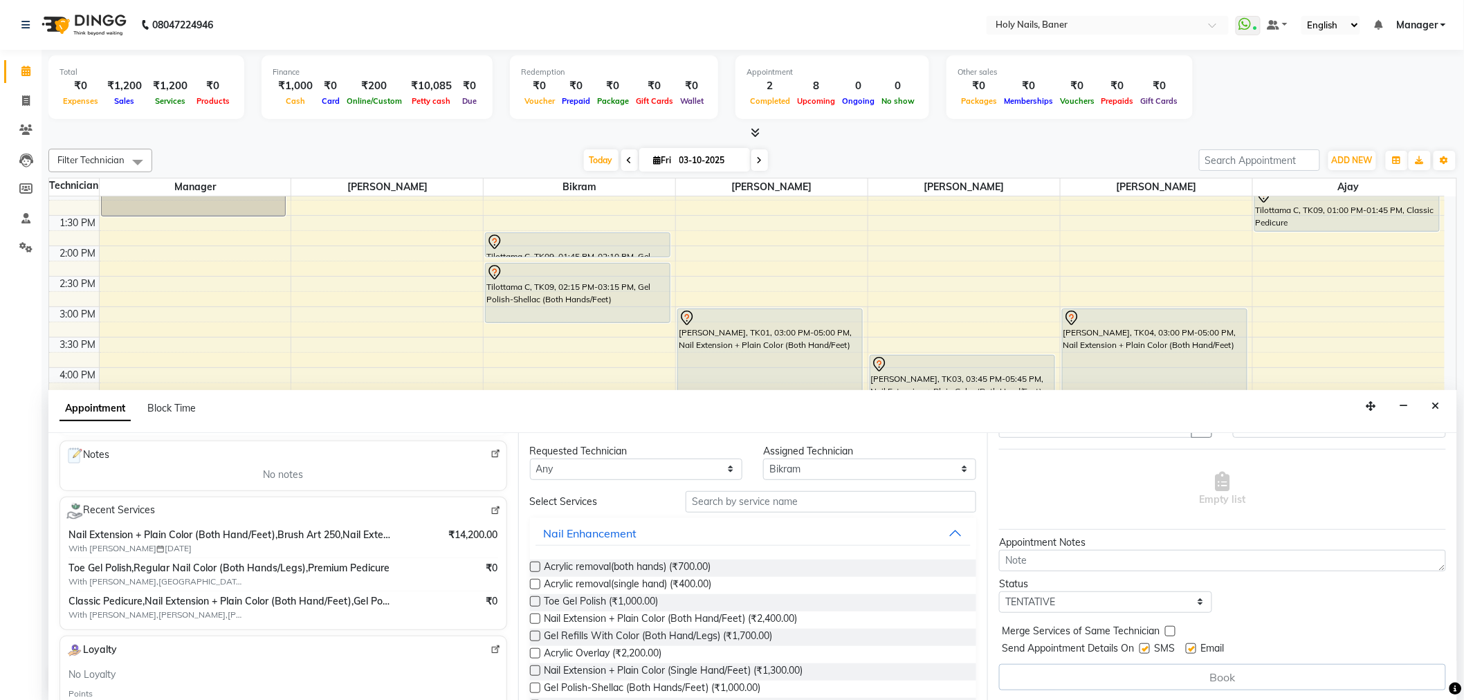
scroll to position [154, 0]
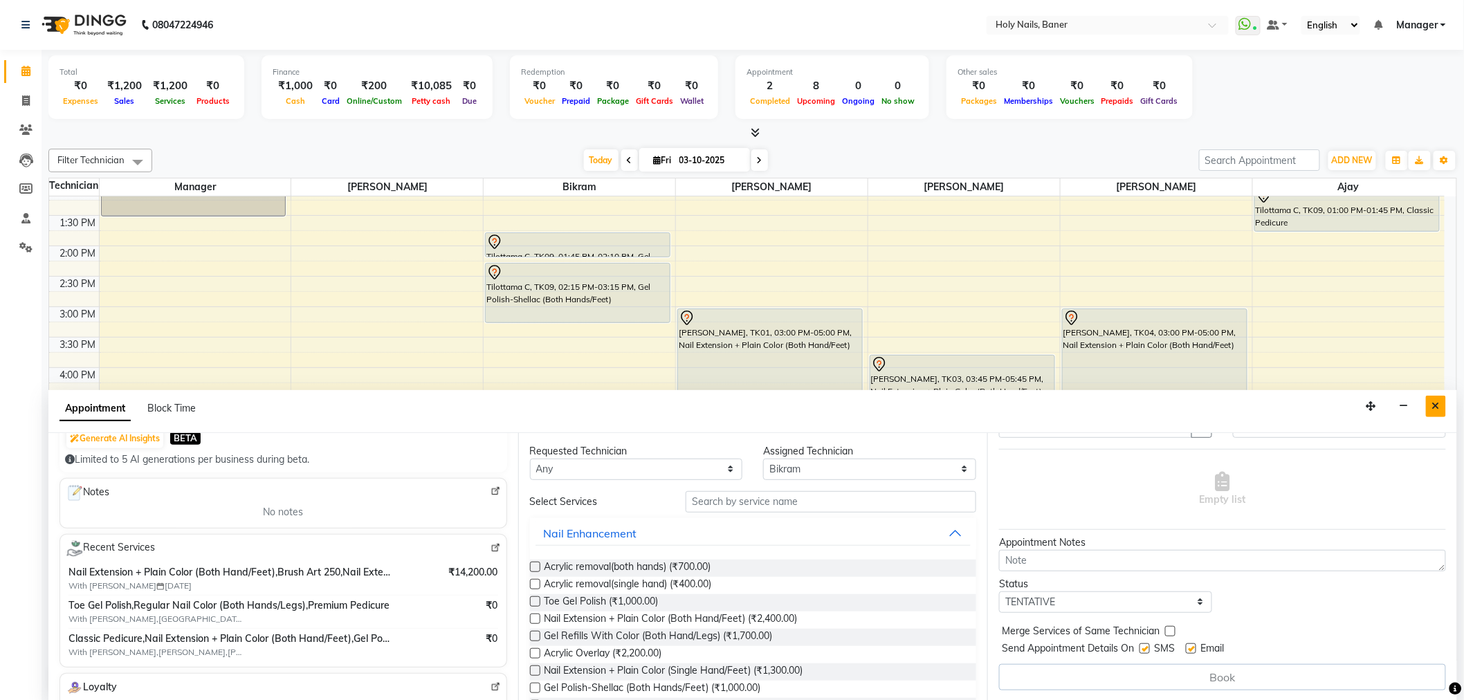
type input "70******57"
click at [1437, 403] on icon "Close" at bounding box center [1436, 406] width 8 height 10
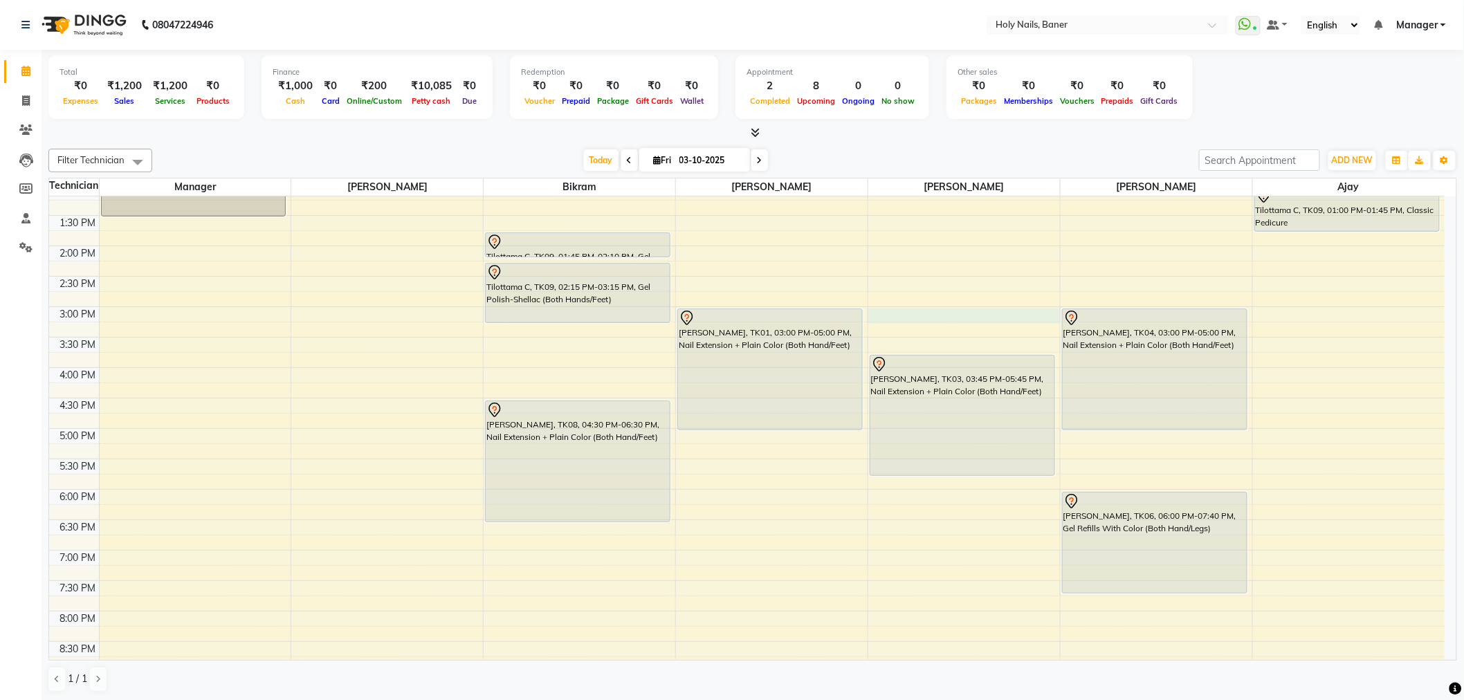
click at [908, 318] on div "8:00 AM 8:30 AM 9:00 AM 9:30 AM 10:00 AM 10:30 AM 11:00 AM 11:30 AM 12:00 PM 12…" at bounding box center [746, 306] width 1395 height 851
select select "66405"
select select "900"
select select "tentative"
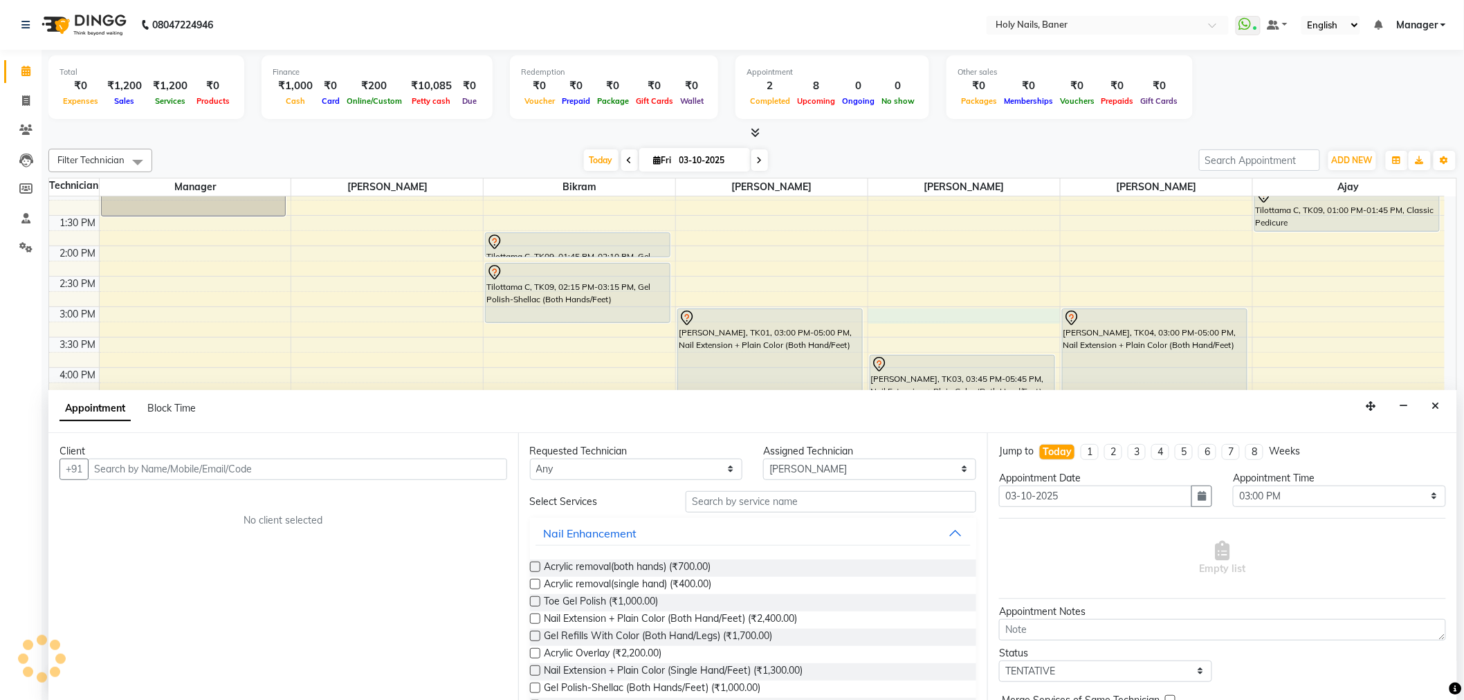
scroll to position [1, 0]
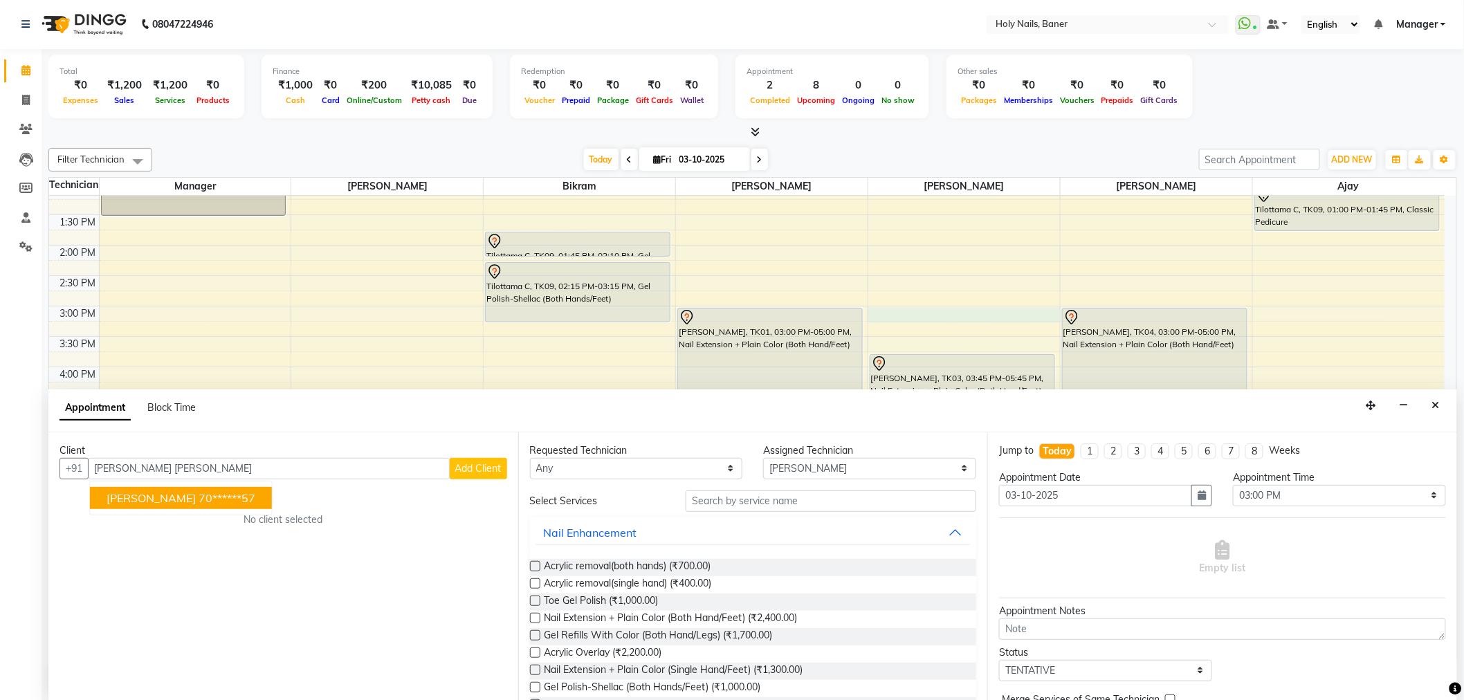
drag, startPoint x: 171, startPoint y: 495, endPoint x: 180, endPoint y: 496, distance: 9.0
click at [173, 495] on span "Komal Salunkhe" at bounding box center [151, 498] width 89 height 14
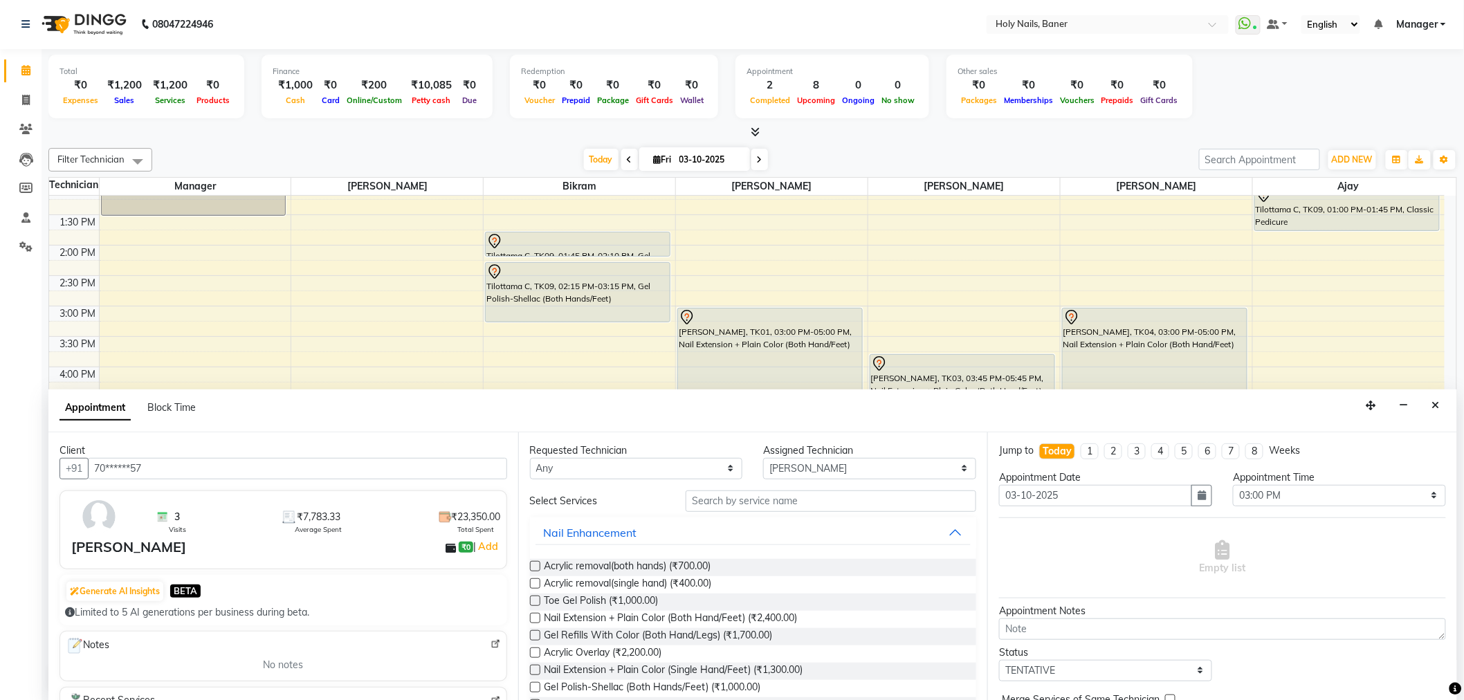
type input "70******57"
click at [899, 495] on input "text" at bounding box center [830, 500] width 291 height 21
type input "y"
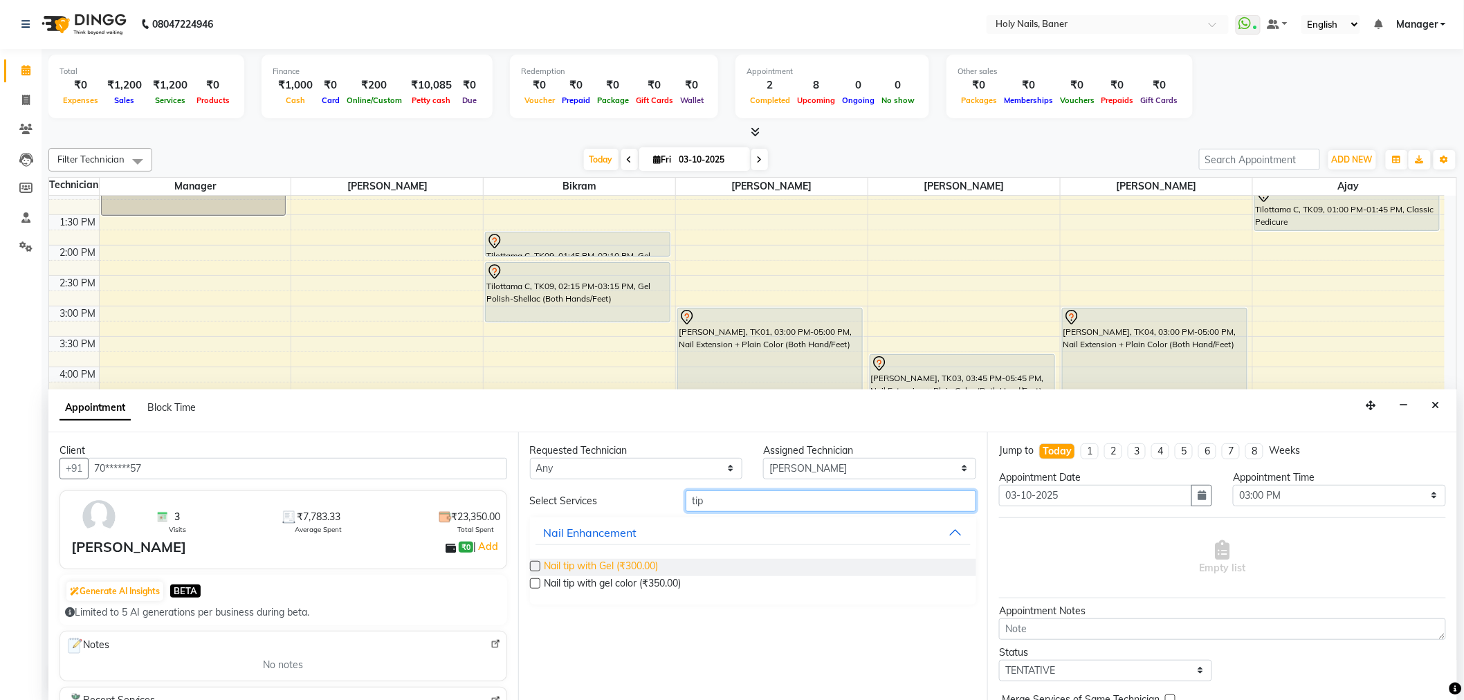
type input "tip"
click at [629, 562] on span "Nail tip with Gel (₹300.00)" at bounding box center [601, 567] width 114 height 17
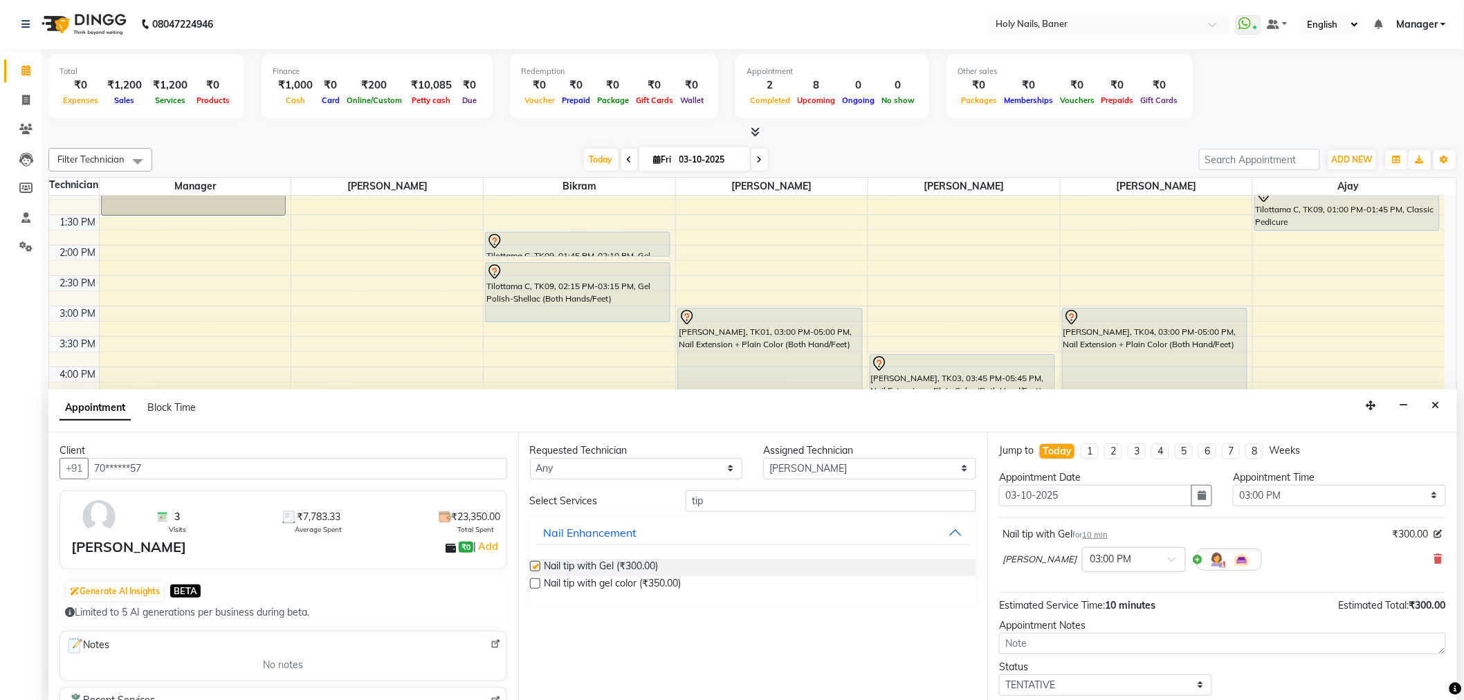
checkbox input "false"
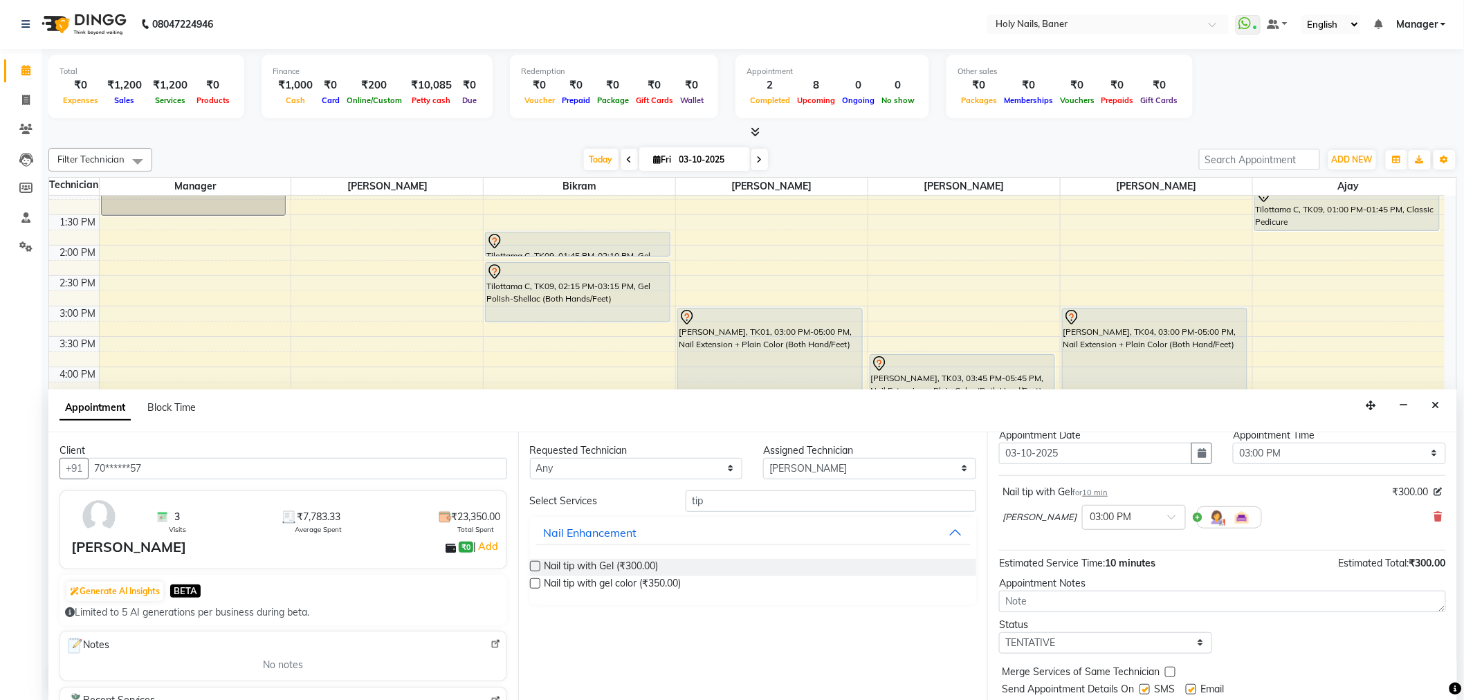
scroll to position [82, 0]
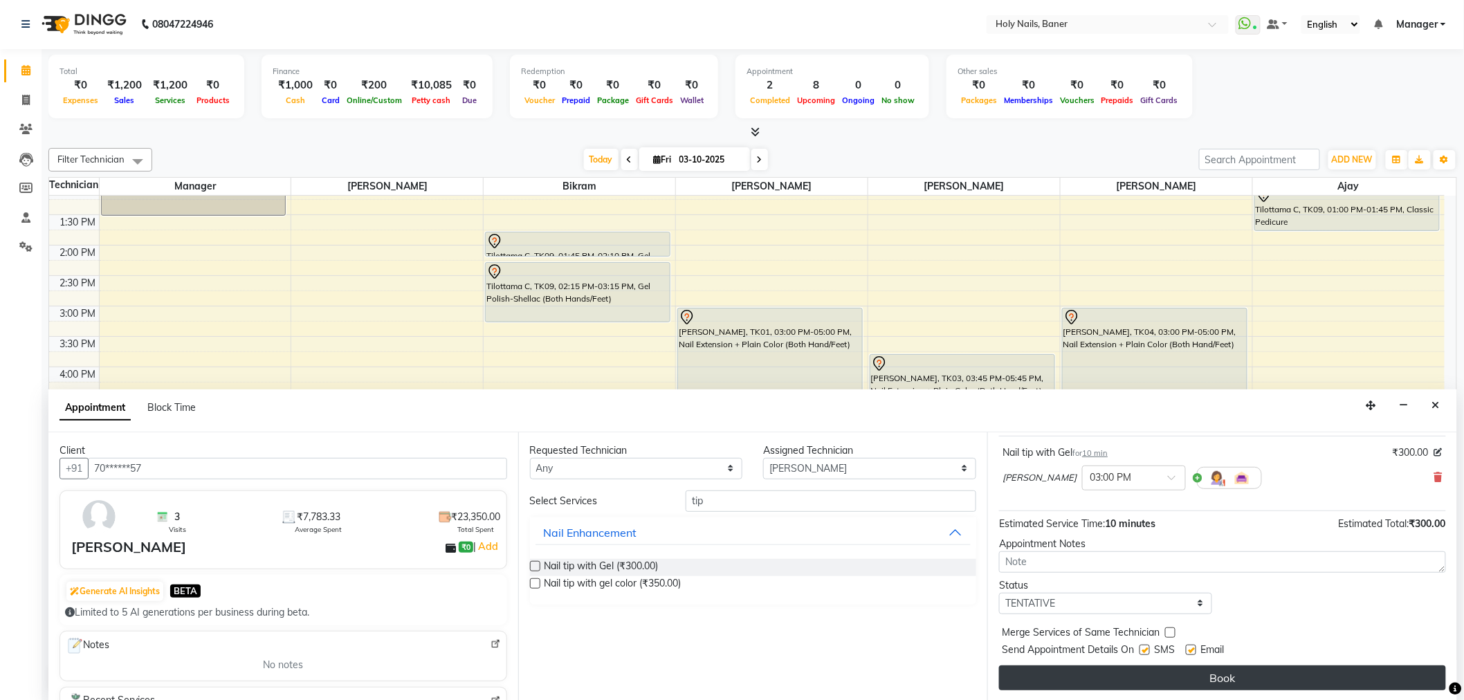
click at [1104, 674] on button "Book" at bounding box center [1222, 677] width 447 height 25
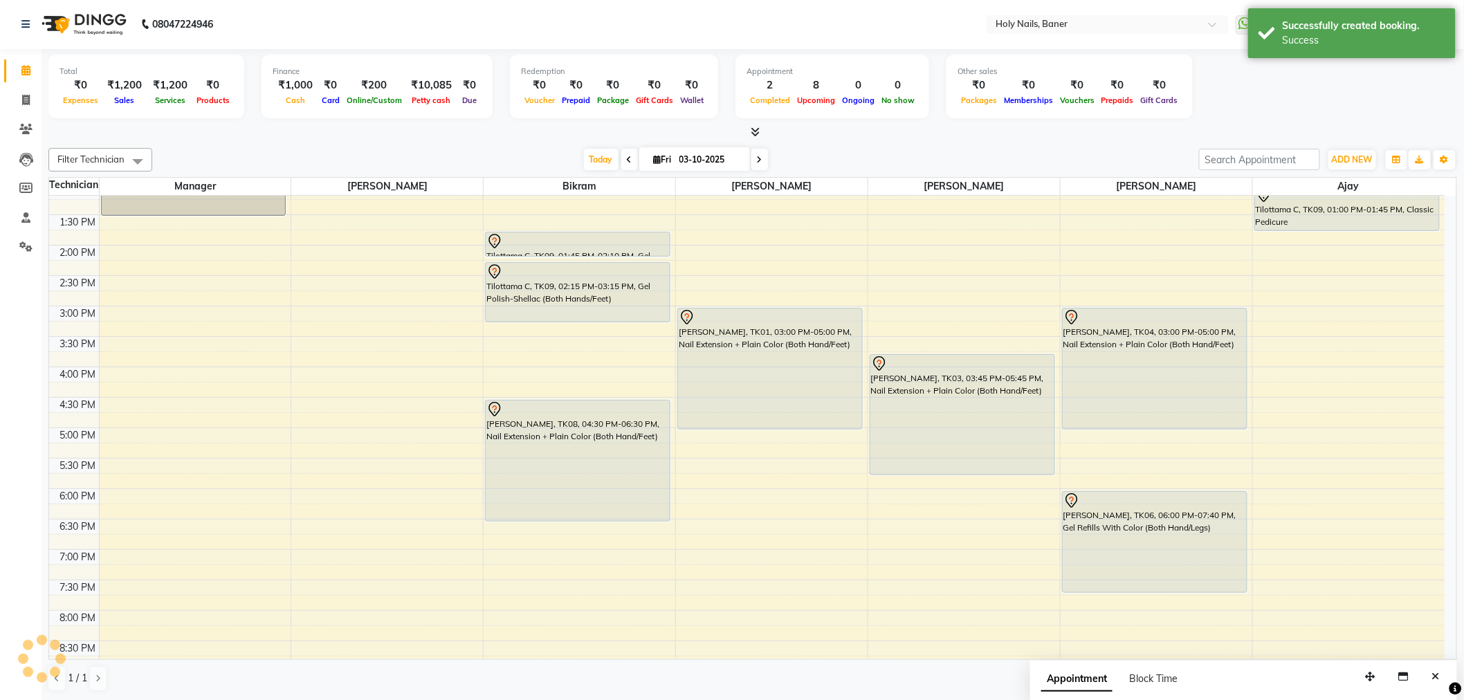
scroll to position [0, 0]
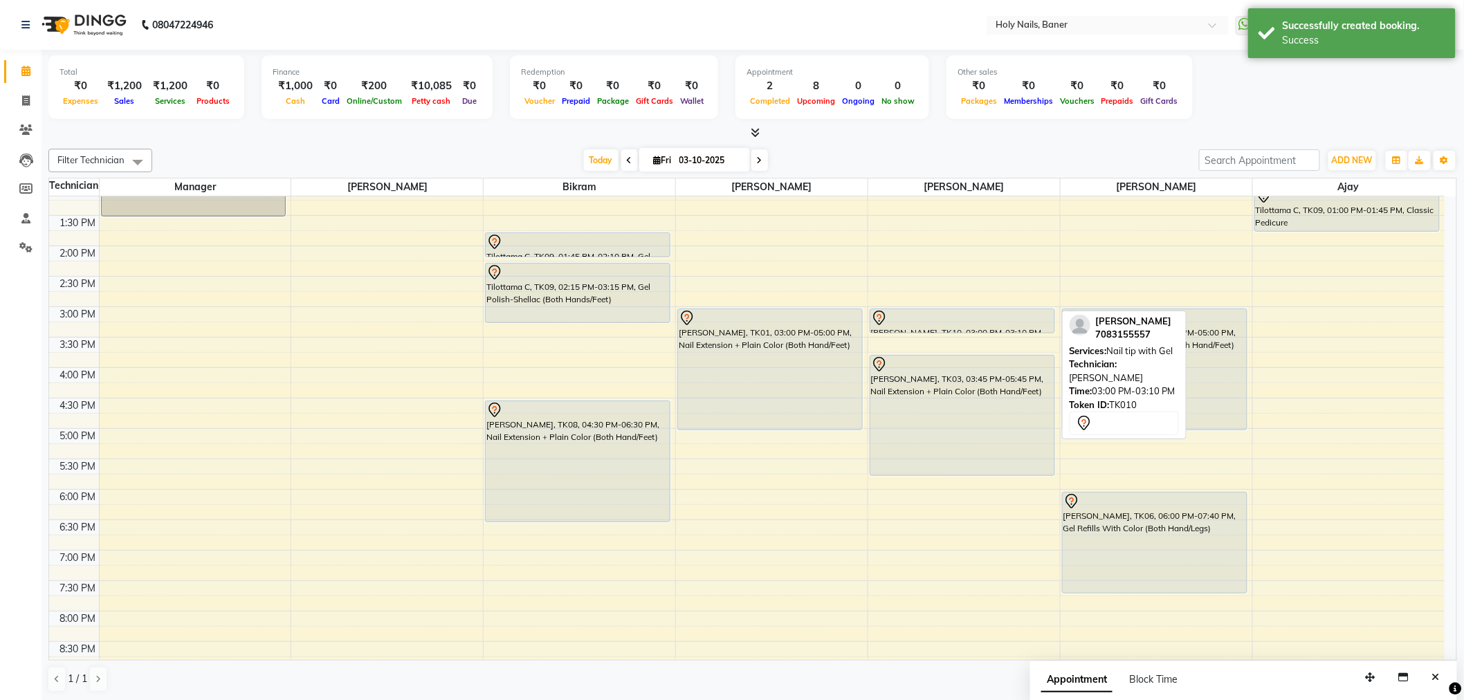
drag, startPoint x: 957, startPoint y: 315, endPoint x: 956, endPoint y: 327, distance: 11.8
click at [956, 327] on div "Komal Salunkhe, TK10, 03:00 PM-03:10 PM, Nail tip with Gel Beena Mehta, TK03, 0…" at bounding box center [964, 306] width 192 height 851
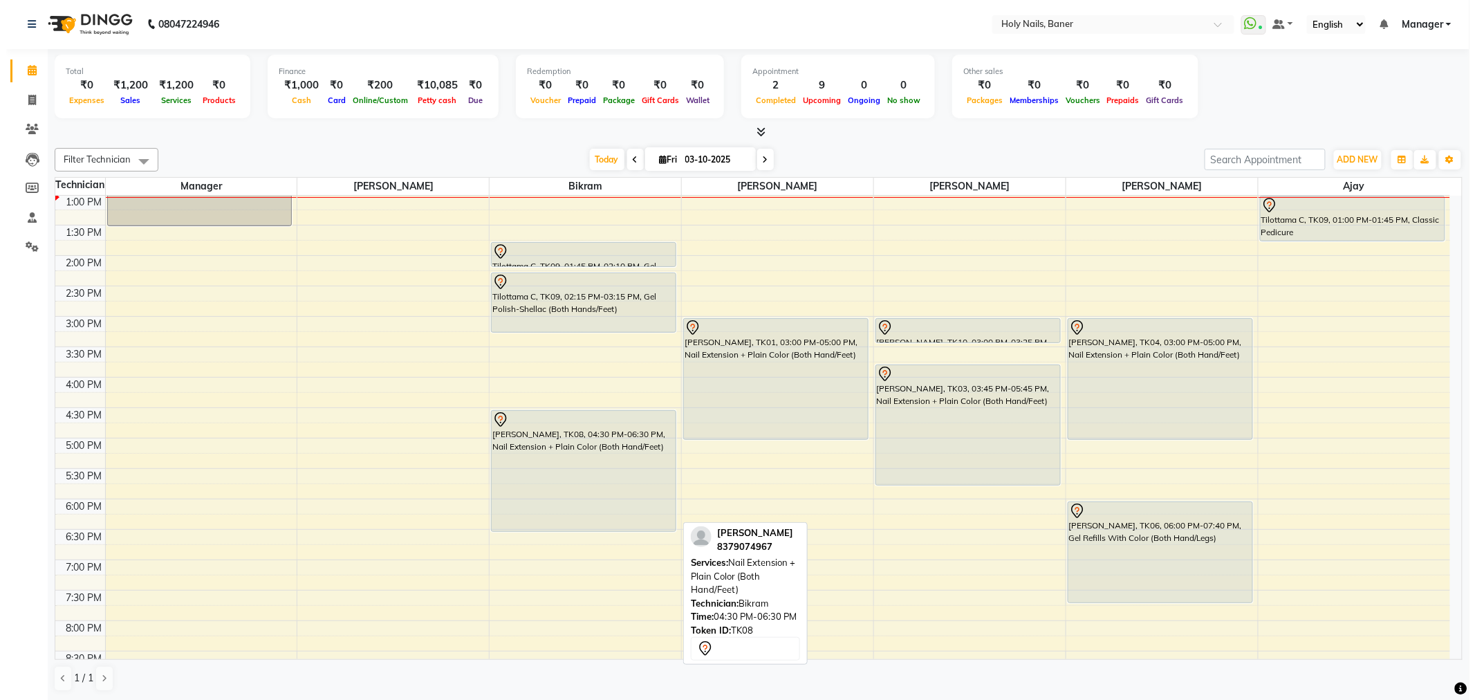
scroll to position [307, 0]
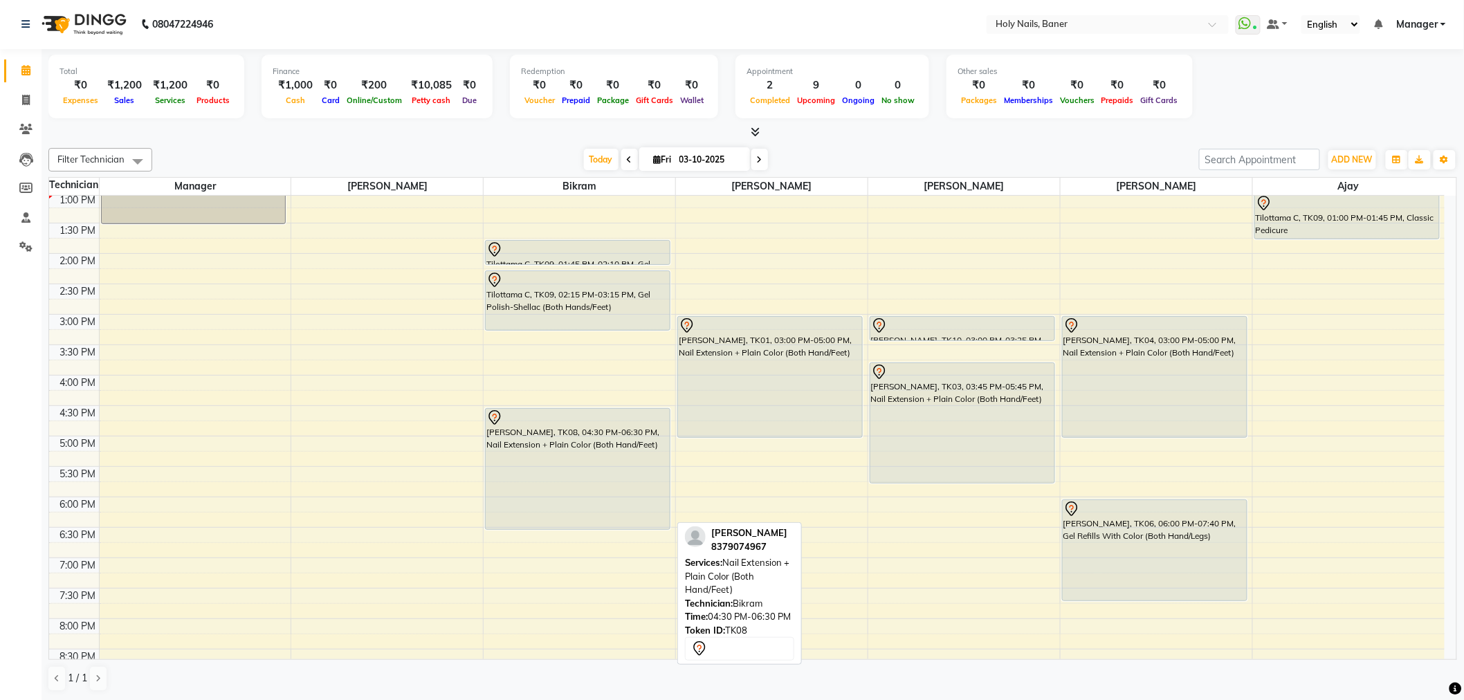
click at [606, 455] on div "[PERSON_NAME], TK08, 04:30 PM-06:30 PM, Nail Extension + Plain Color (Both Hand…" at bounding box center [578, 469] width 184 height 120
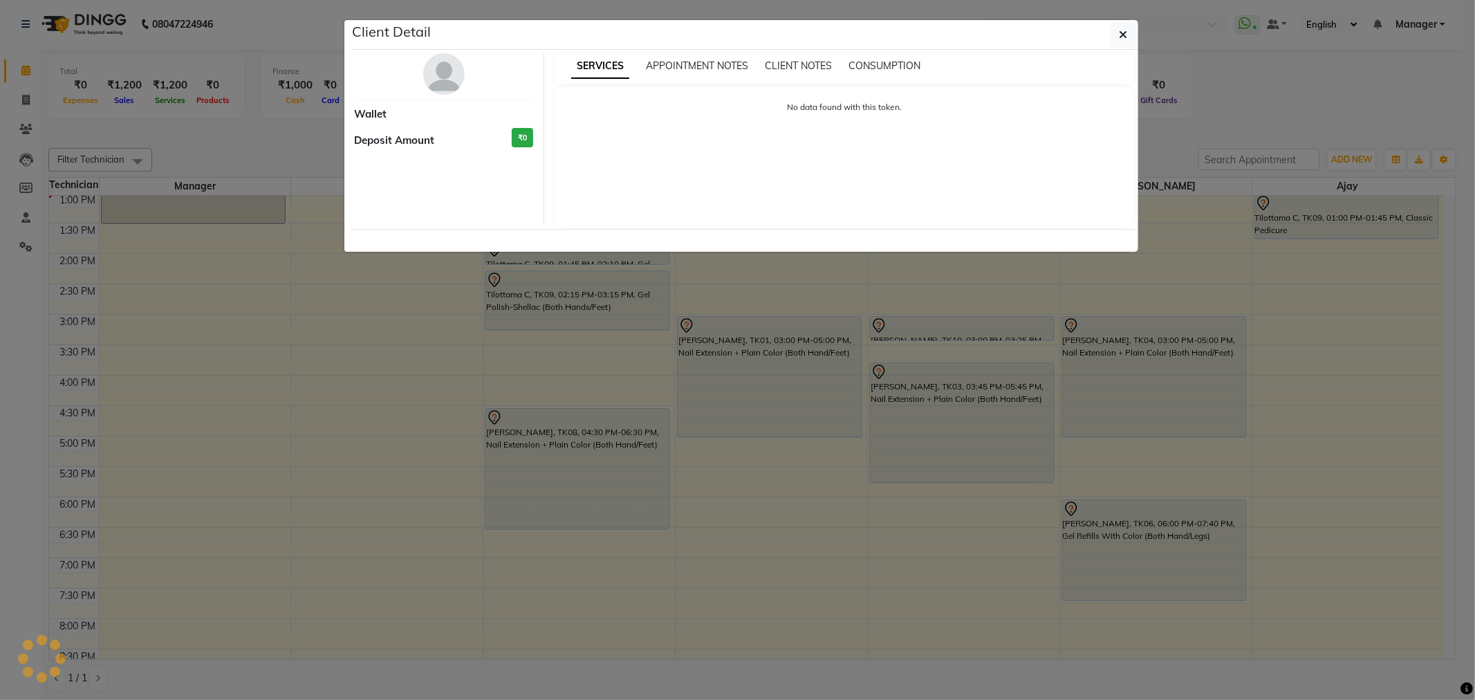
click at [448, 68] on img at bounding box center [444, 74] width 42 height 42
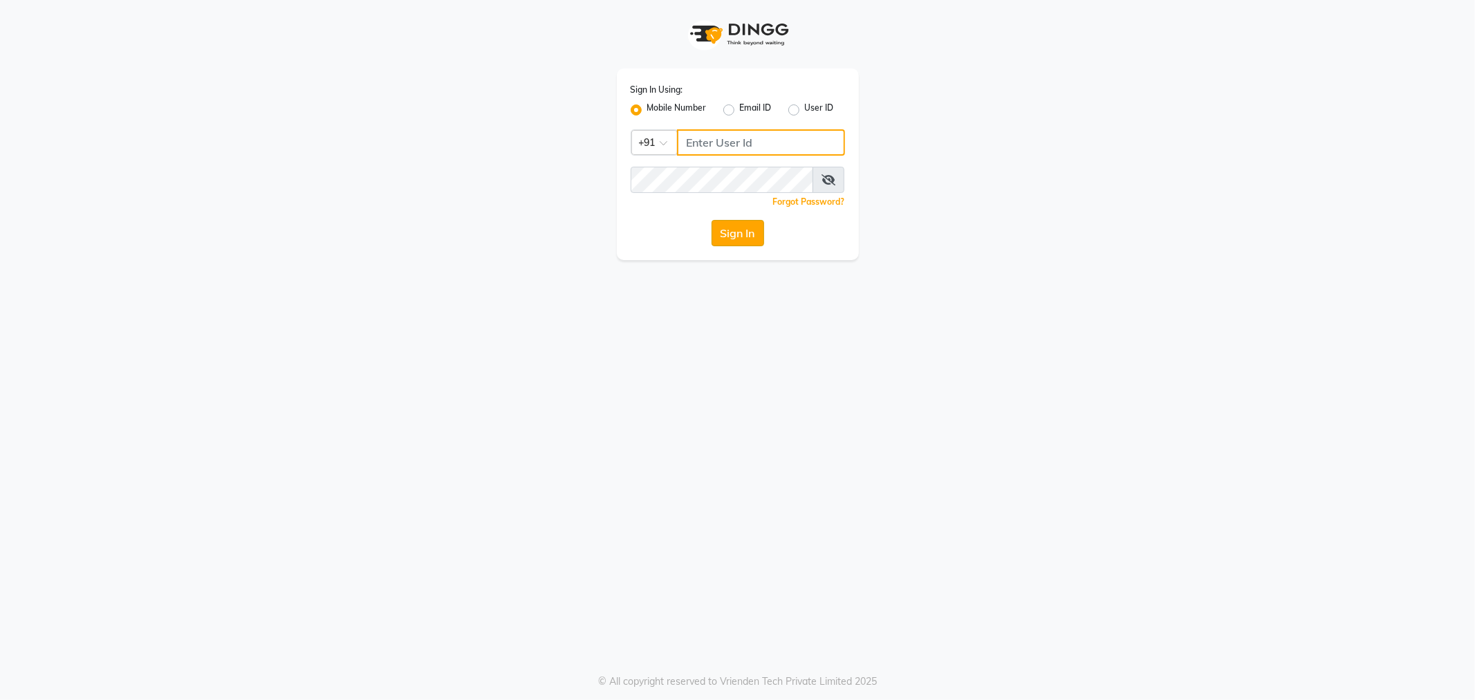
type input "9764841717"
click at [735, 232] on button "Sign In" at bounding box center [738, 233] width 53 height 26
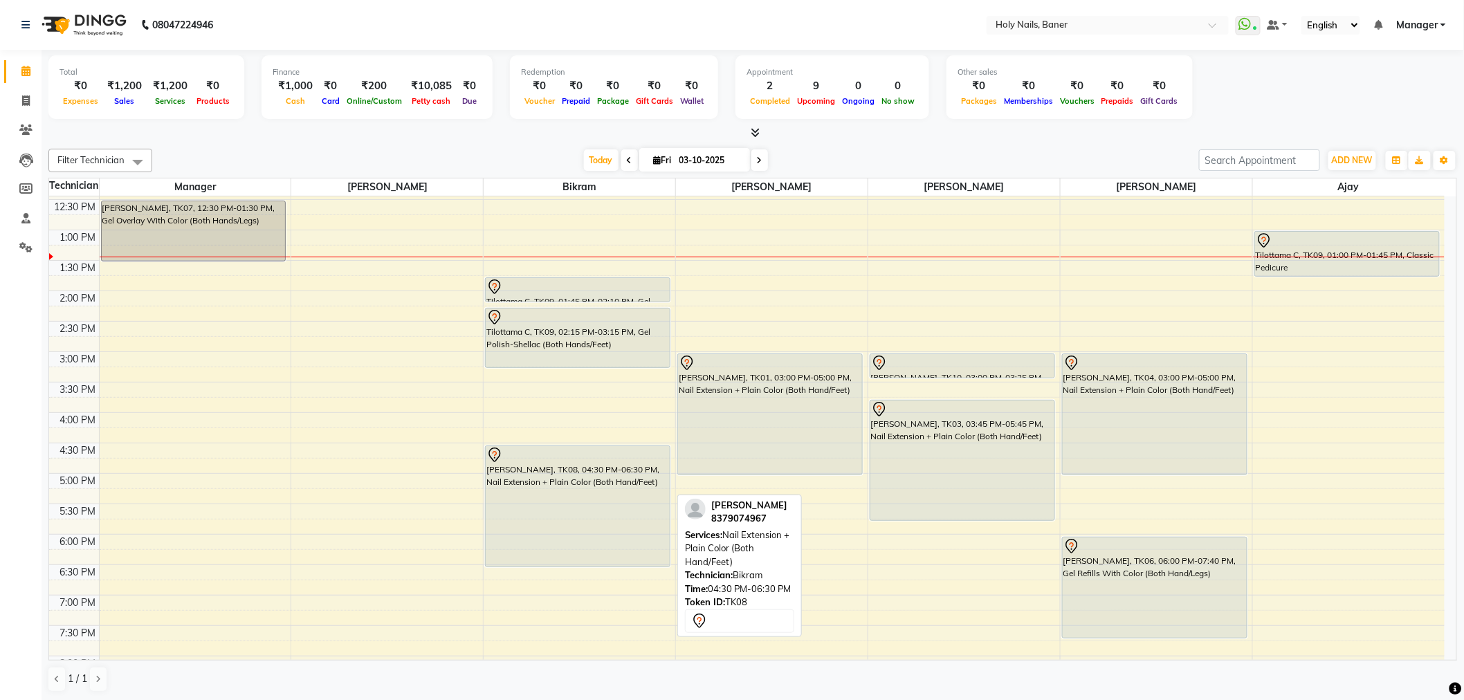
scroll to position [307, 0]
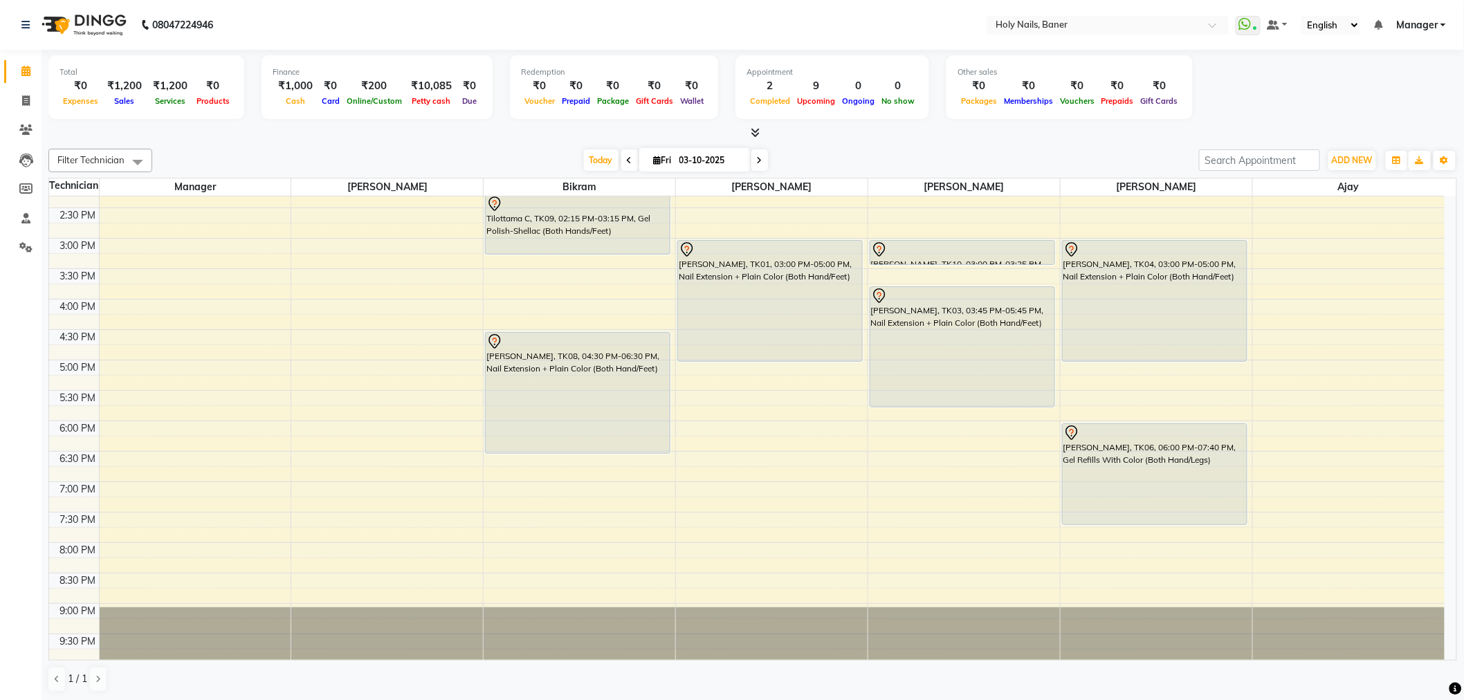
scroll to position [307, 0]
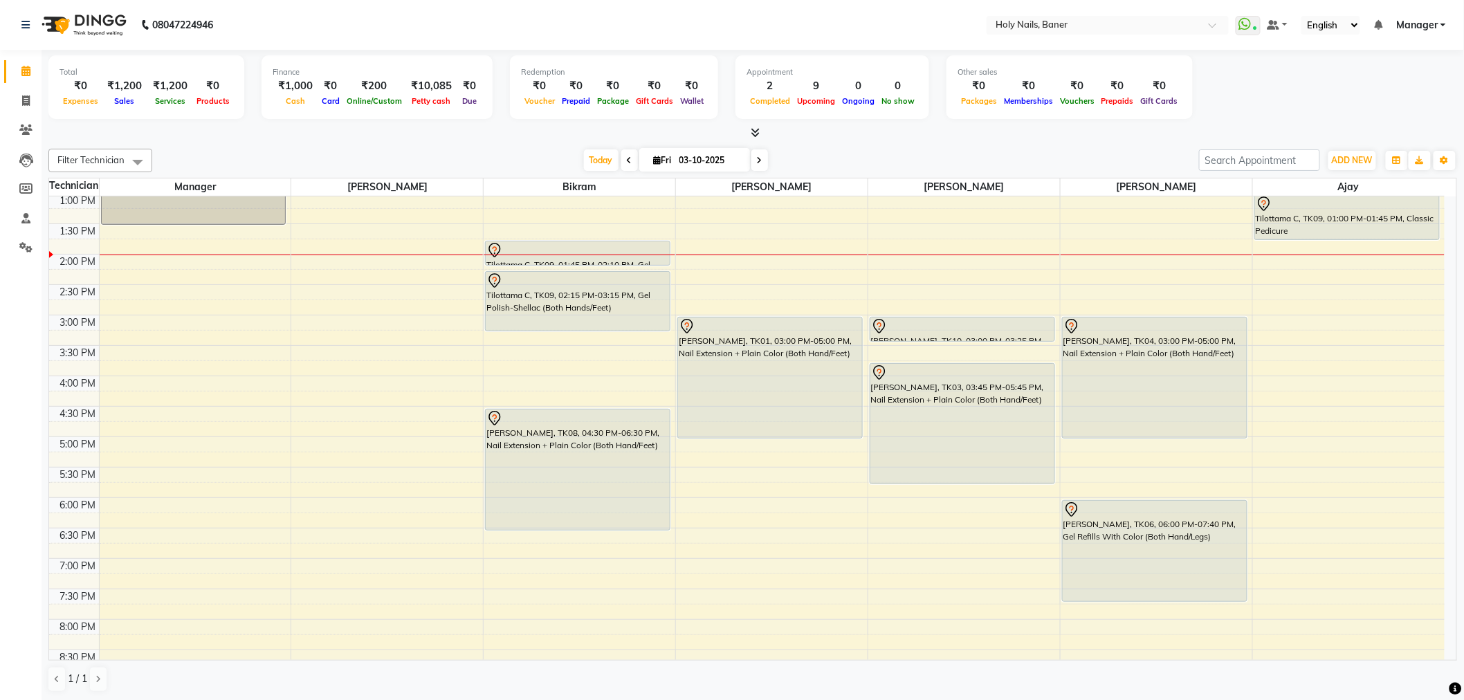
click at [761, 162] on span at bounding box center [759, 159] width 17 height 21
type input "04-10-2025"
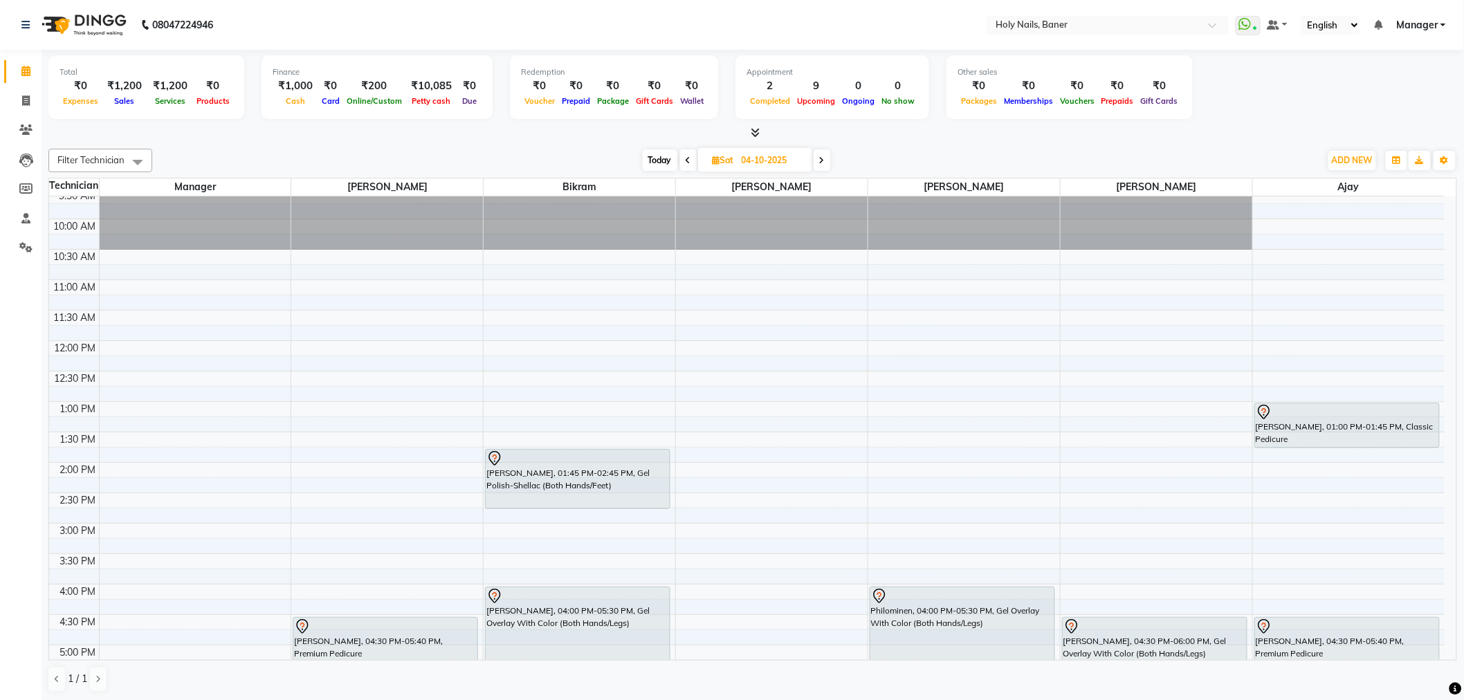
scroll to position [76, 0]
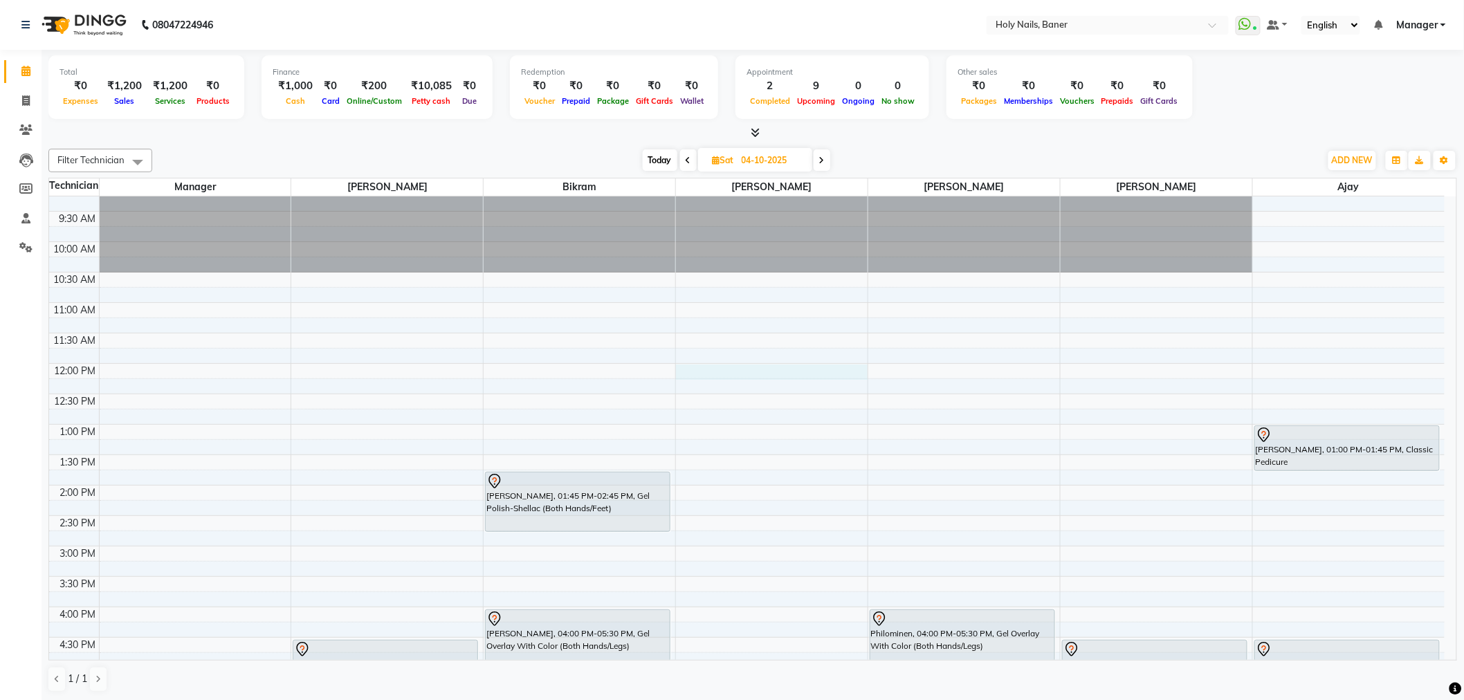
click at [703, 376] on div "8:00 AM 8:30 AM 9:00 AM 9:30 AM 10:00 AM 10:30 AM 11:00 AM 11:30 AM 12:00 PM 12…" at bounding box center [746, 545] width 1395 height 851
select select "36620"
select select "tentative"
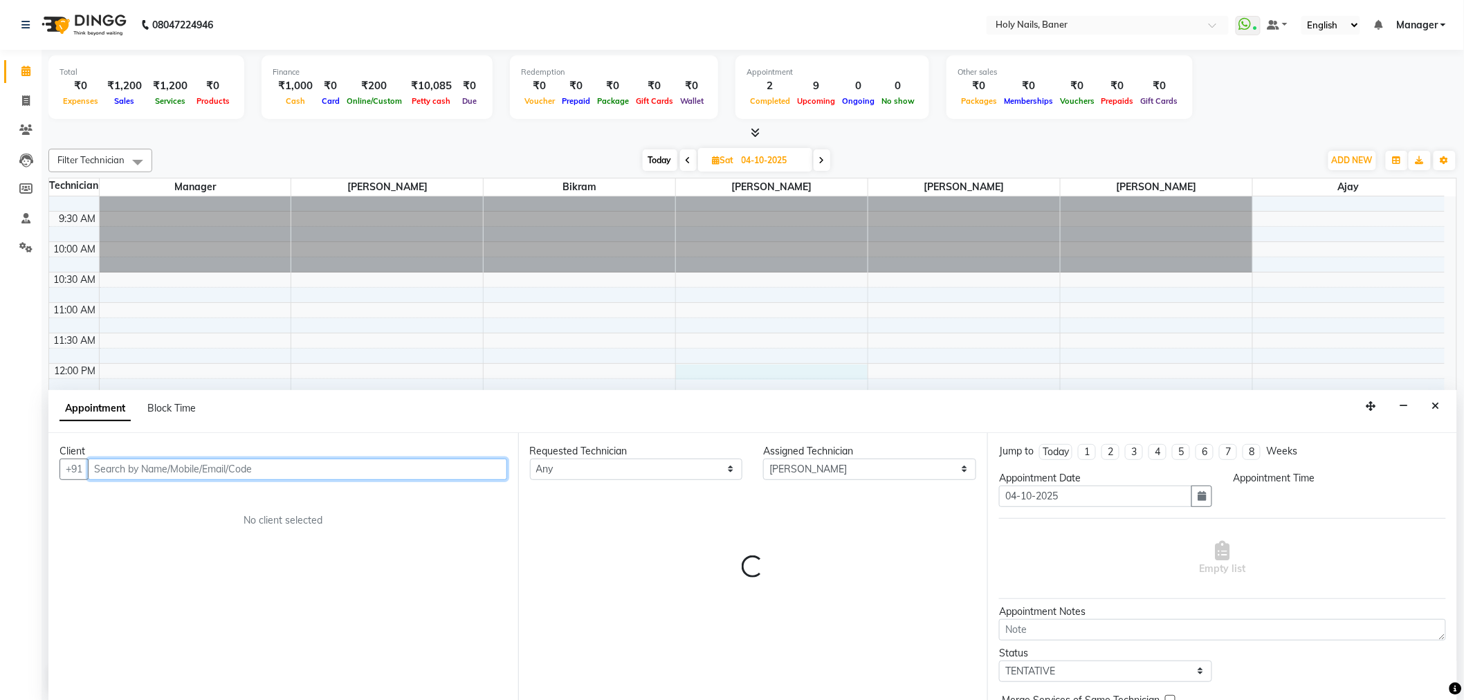
scroll to position [1, 0]
select select "720"
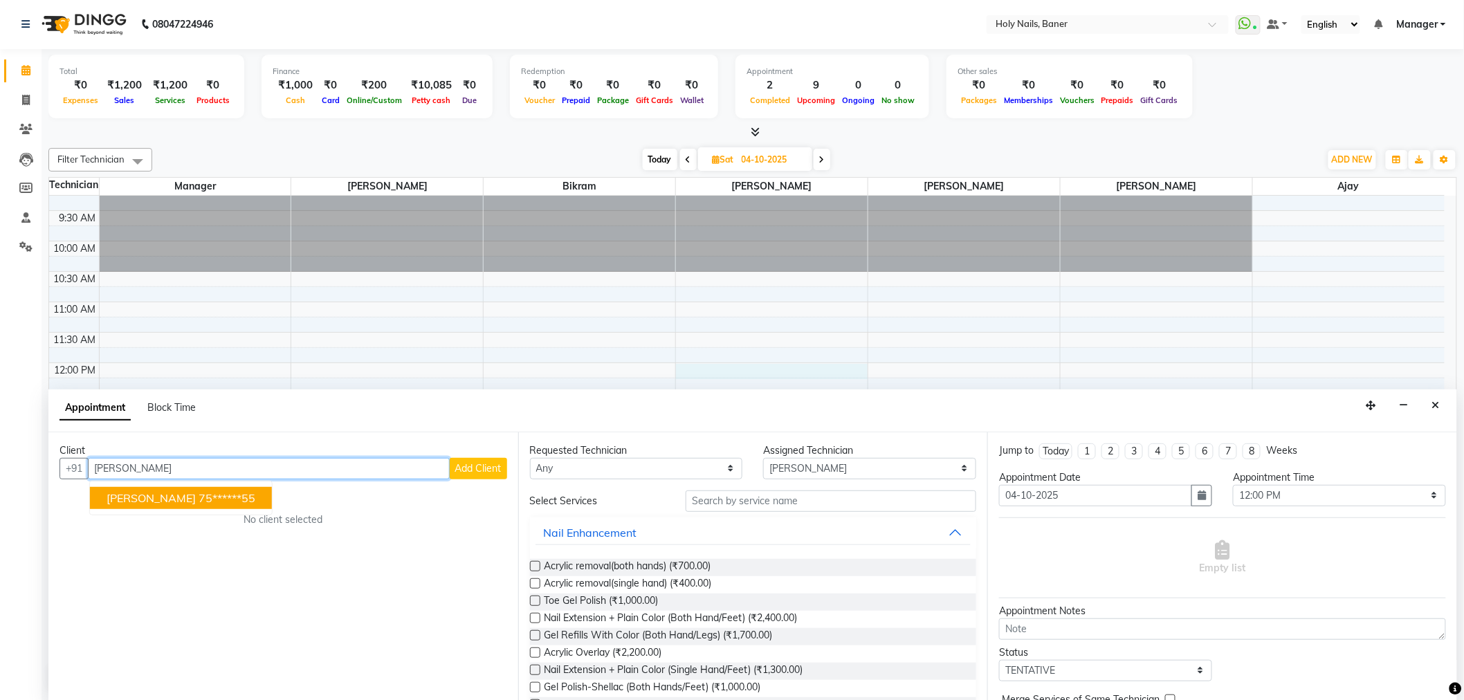
click at [196, 501] on span "[PERSON_NAME]" at bounding box center [151, 498] width 89 height 14
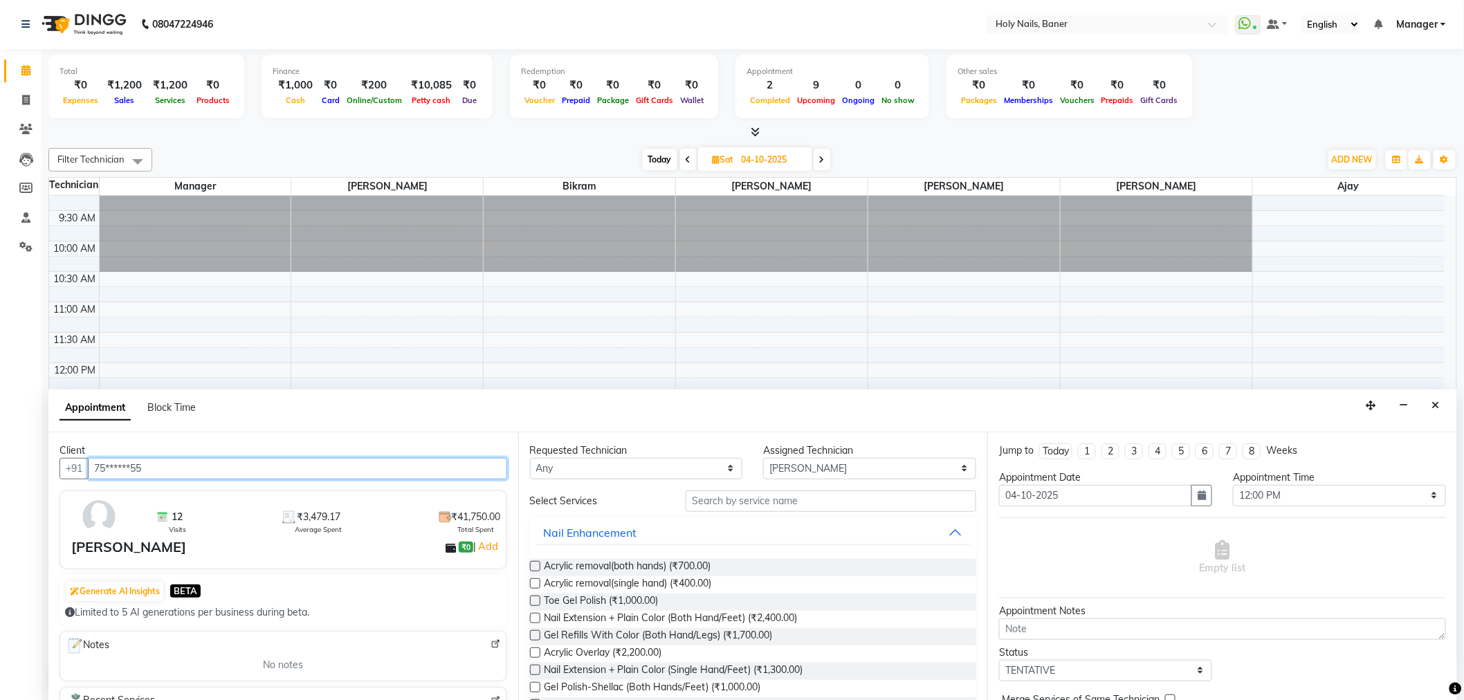
type input "75******55"
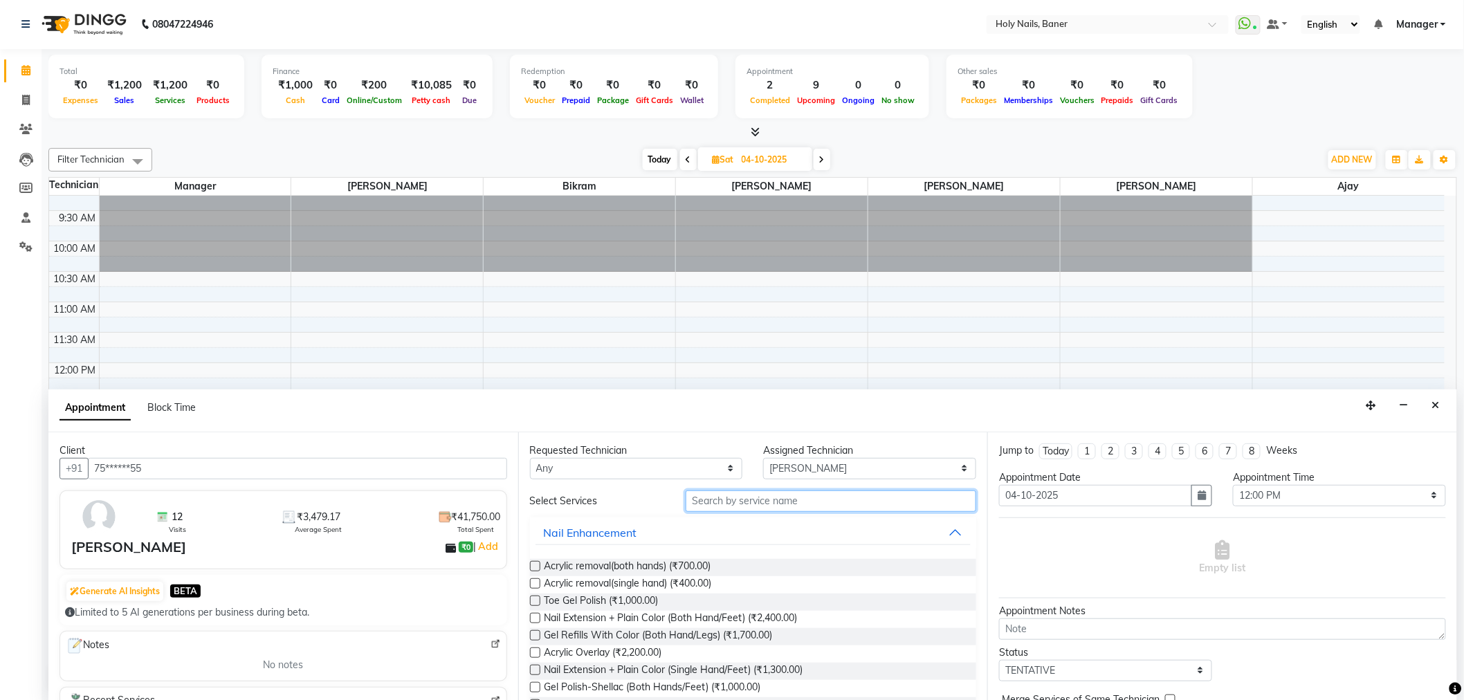
click at [755, 501] on input "text" at bounding box center [830, 500] width 291 height 21
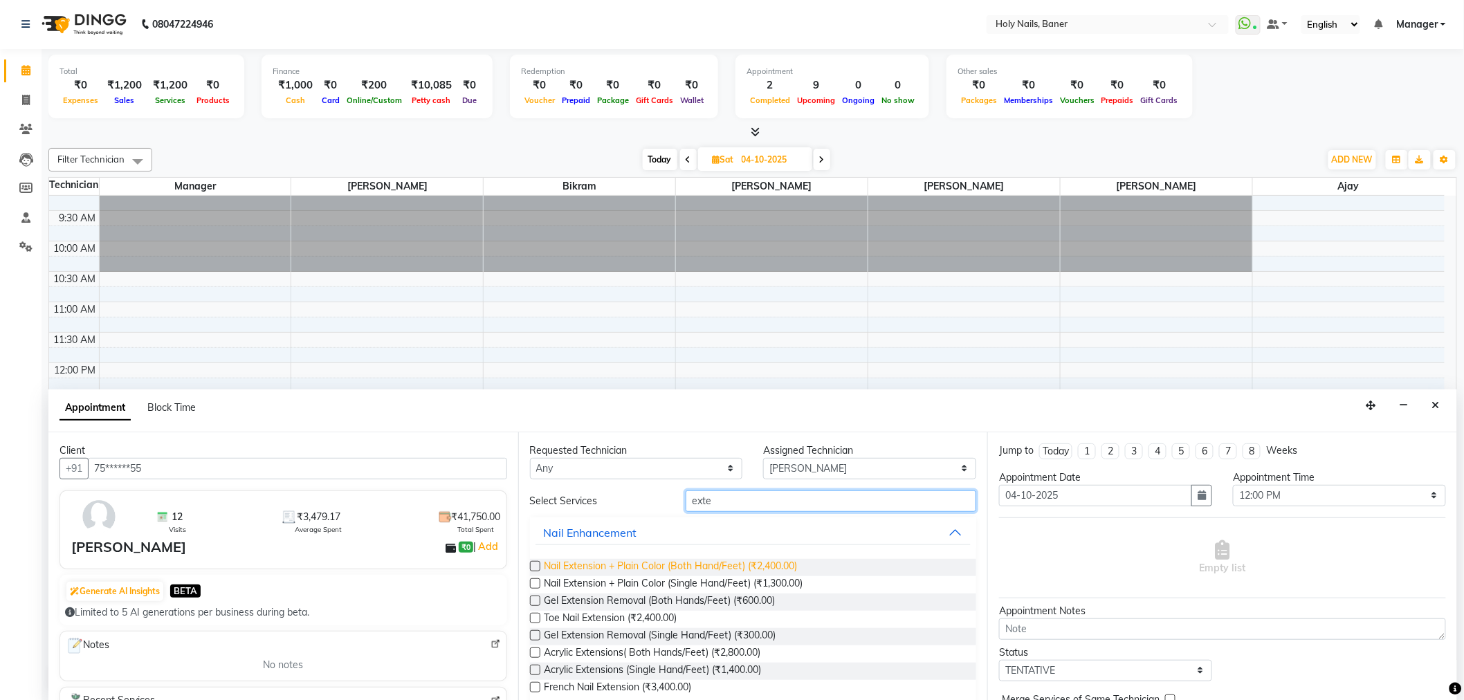
type input "exte"
click at [740, 561] on span "Nail Extension + Plain Color (Both Hand/Feet) (₹2,400.00)" at bounding box center [670, 567] width 253 height 17
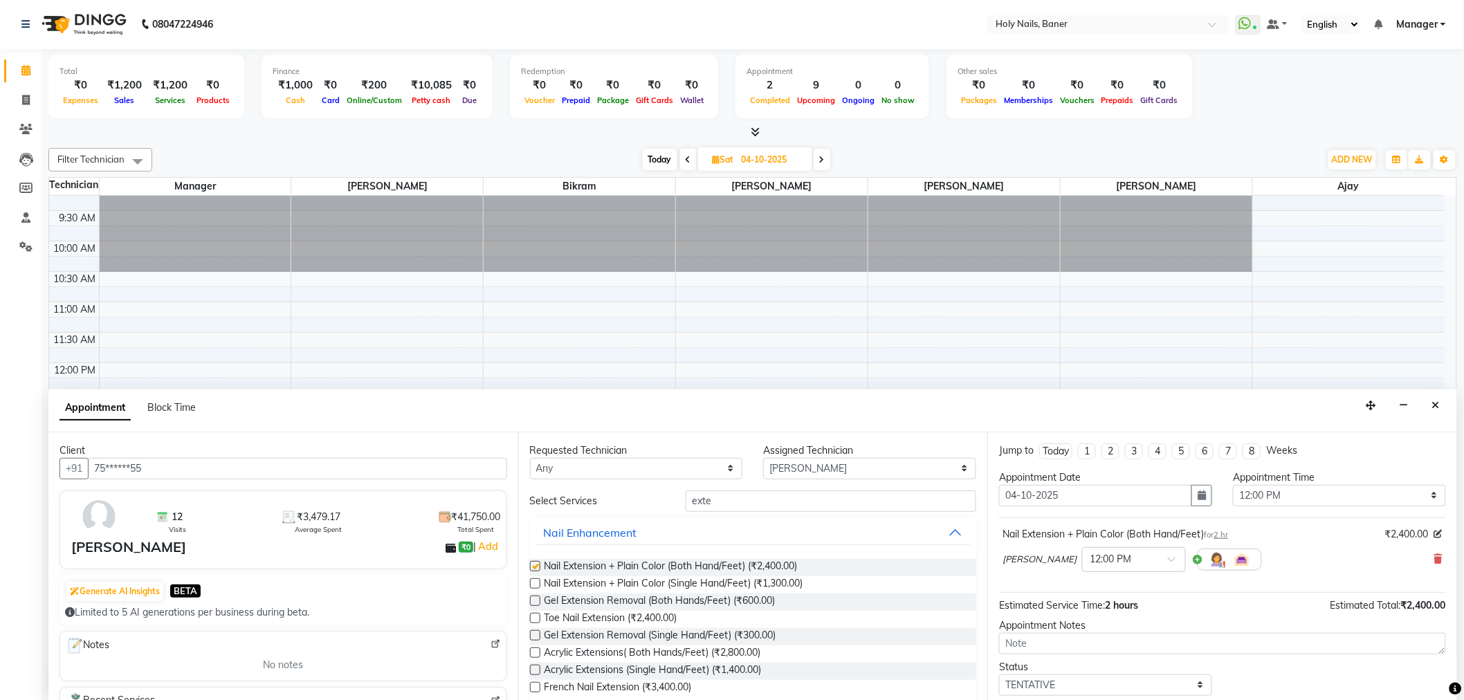
checkbox input "false"
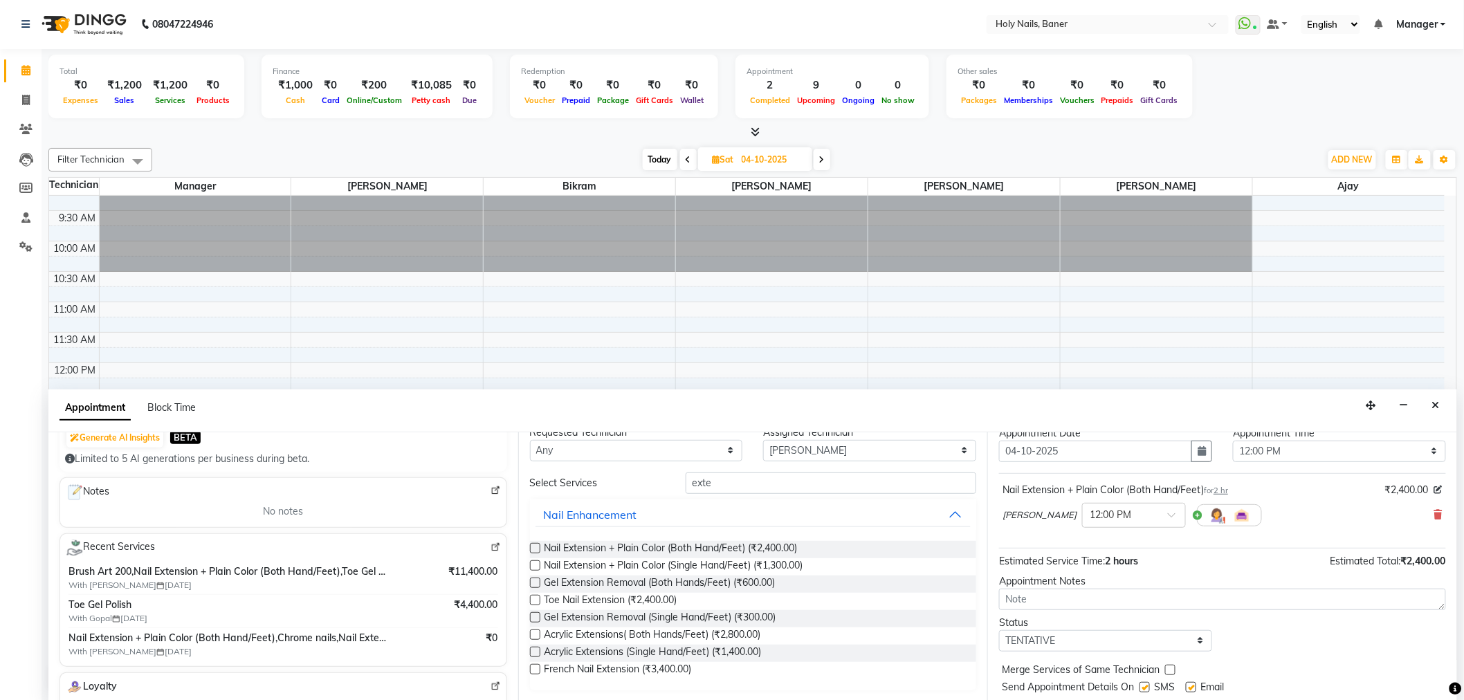
scroll to position [82, 0]
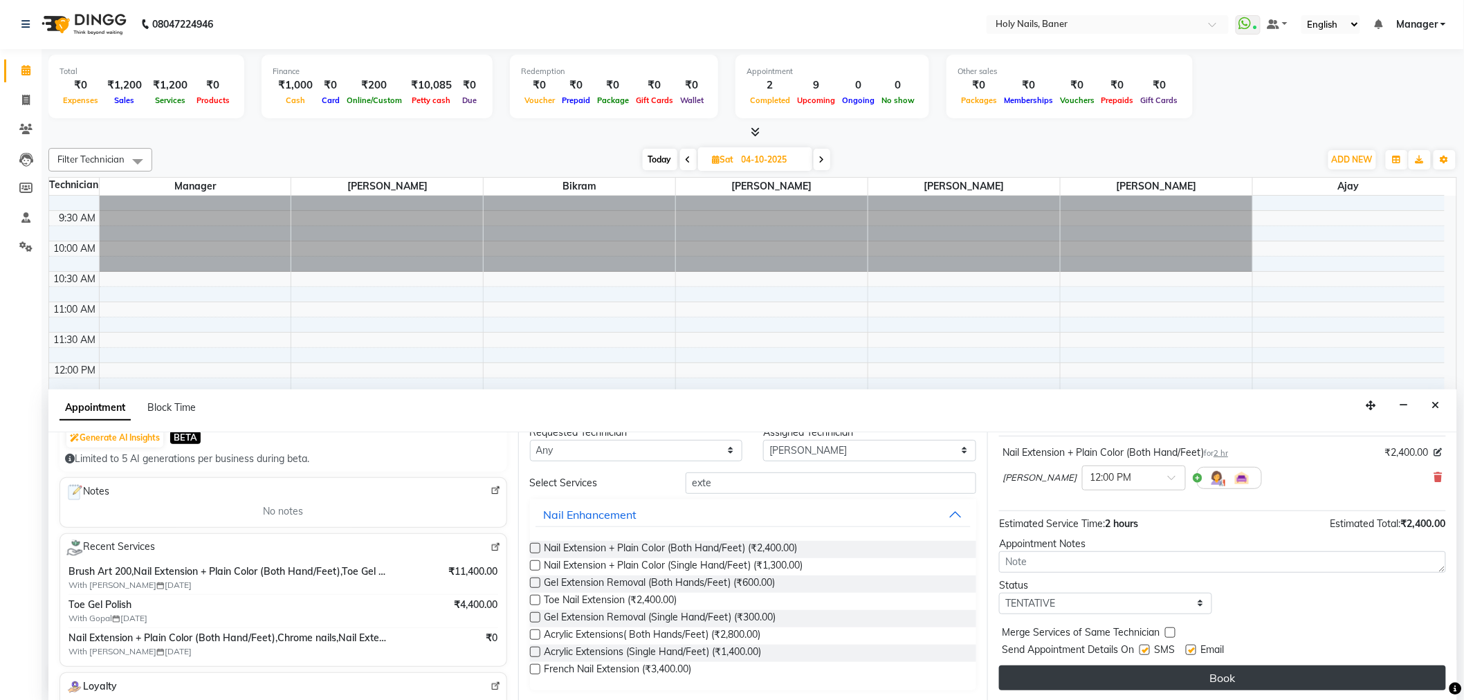
click at [1224, 667] on button "Book" at bounding box center [1222, 677] width 447 height 25
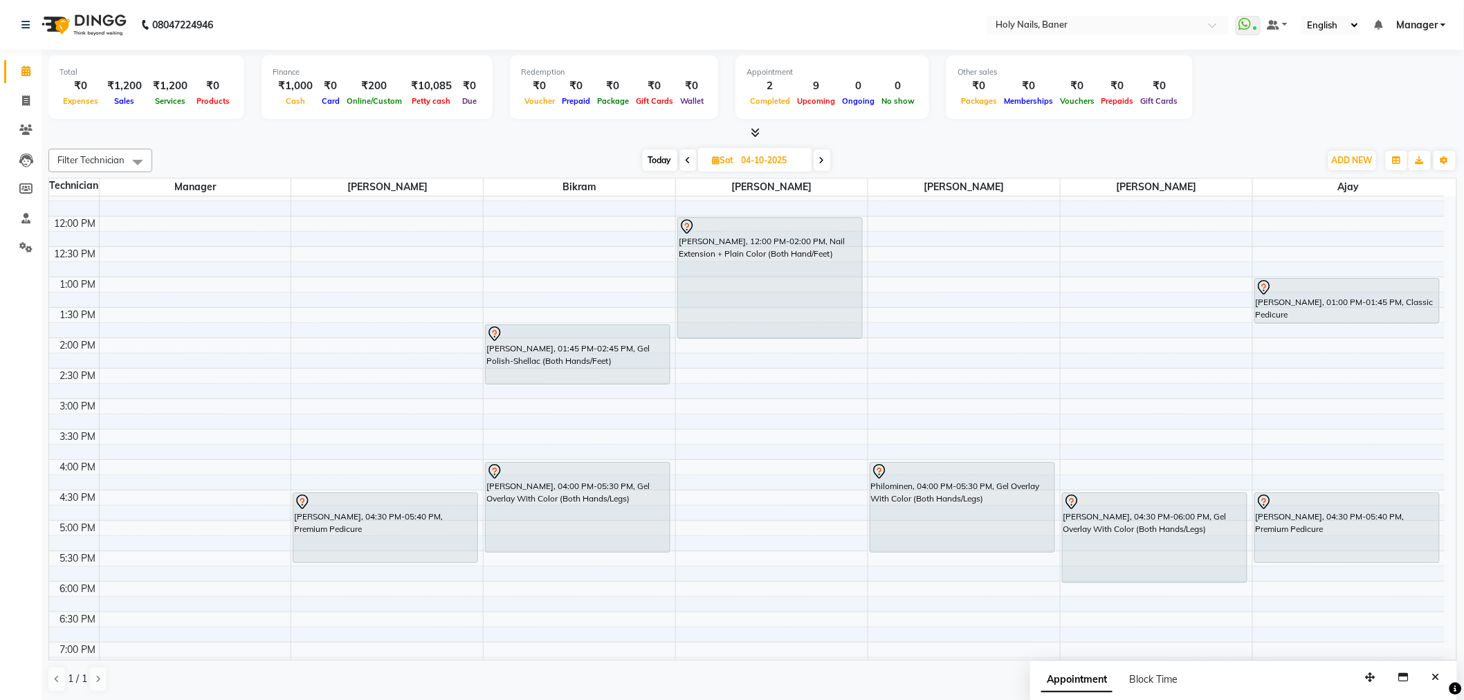
scroll to position [230, 0]
click at [652, 156] on span "Today" at bounding box center [660, 159] width 35 height 21
type input "03-10-2025"
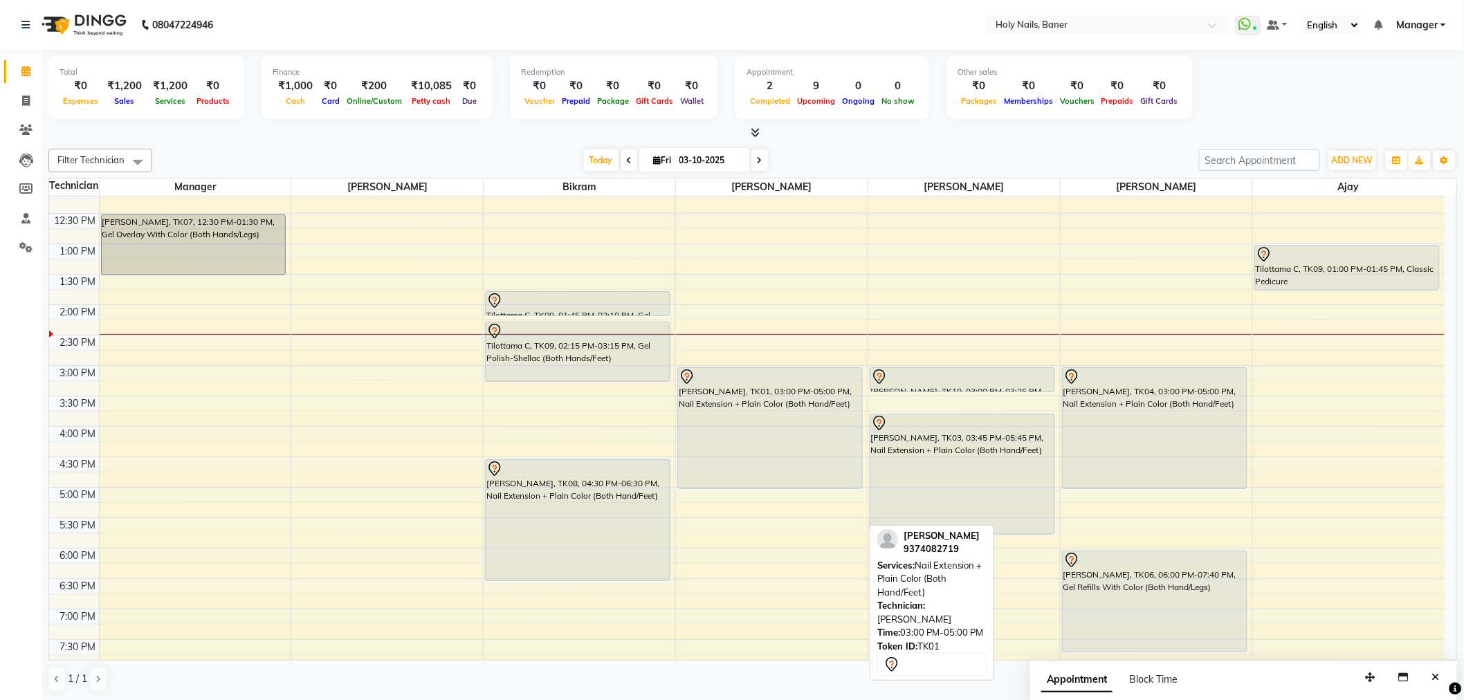
scroll to position [291, 0]
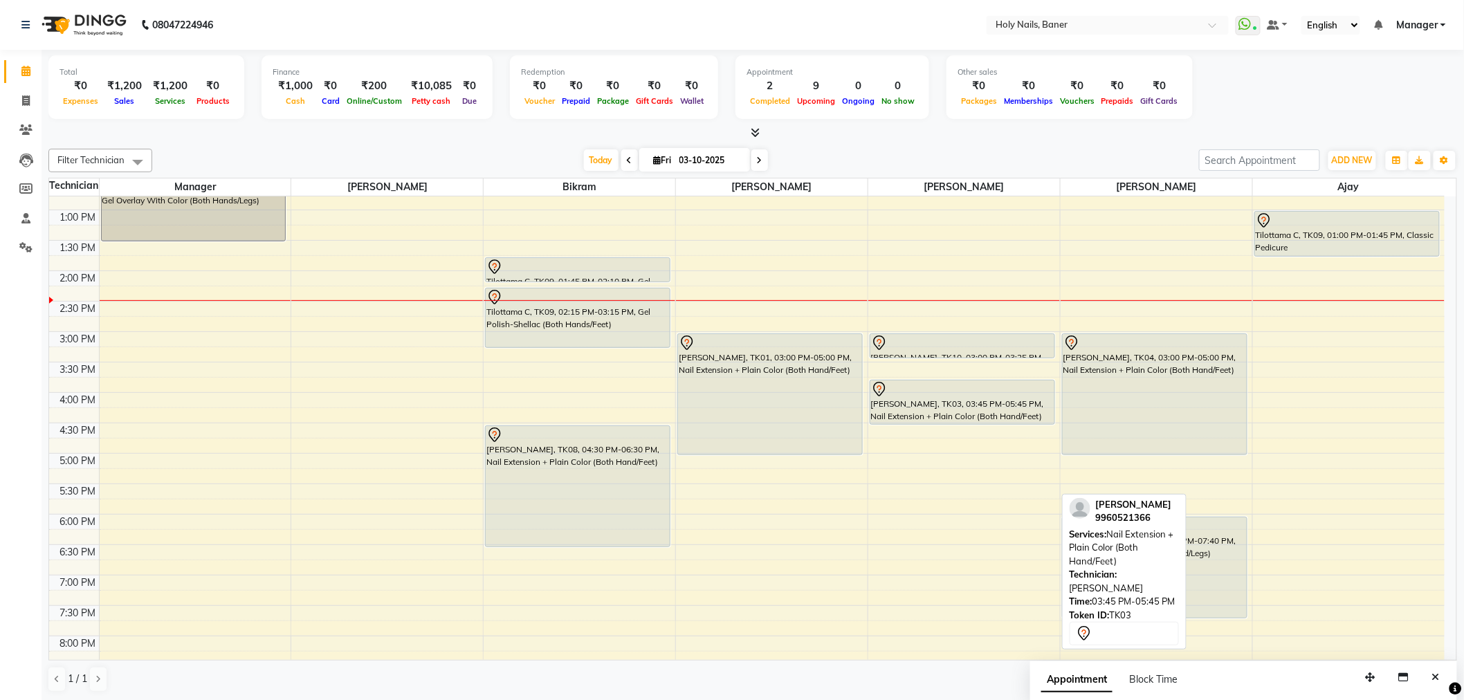
drag, startPoint x: 959, startPoint y: 498, endPoint x: 956, endPoint y: 414, distance: 84.5
click at [956, 414] on div "Komal Salunkhe, TK10, 03:00 PM-03:25 PM, Nail tip with Gel Beena Mehta, TK03, 0…" at bounding box center [964, 331] width 192 height 851
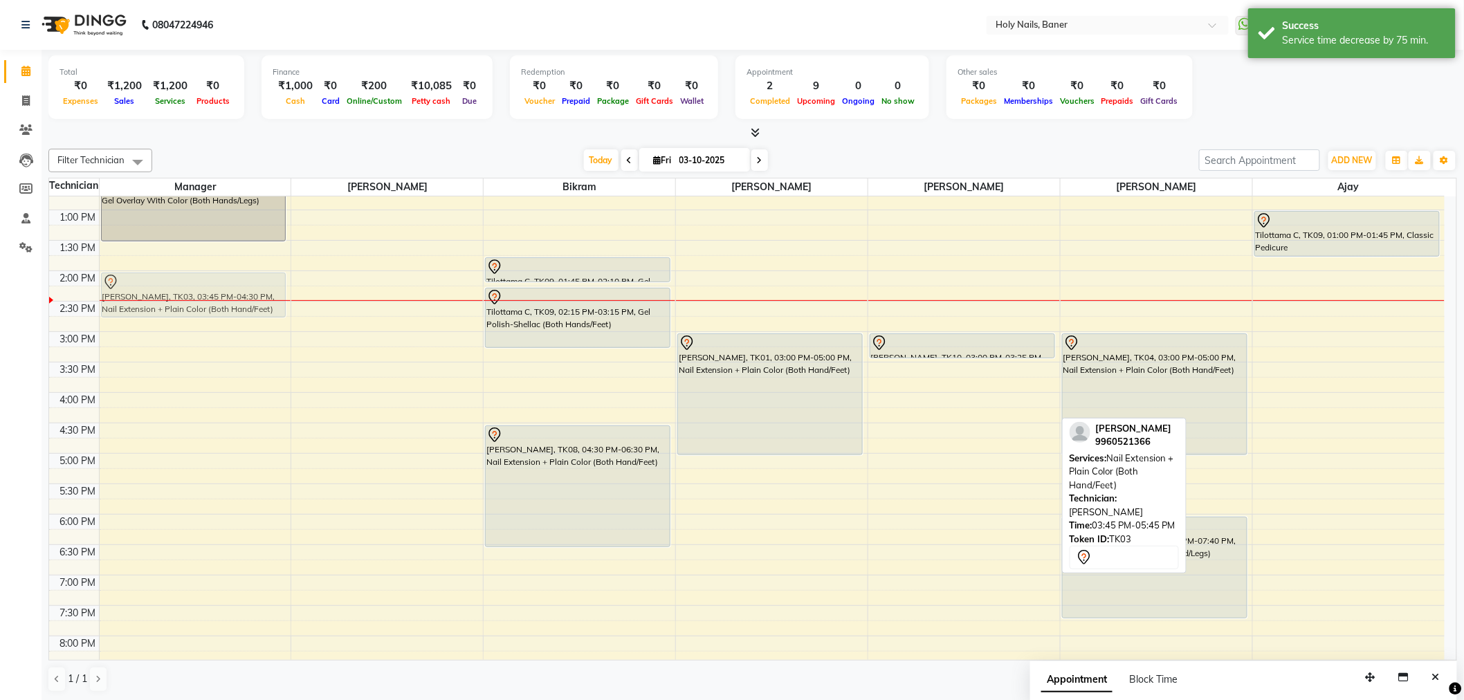
drag, startPoint x: 971, startPoint y: 402, endPoint x: 189, endPoint y: 292, distance: 790.0
click at [189, 292] on tr "Kinnari Gururaj, TK07, 12:30 PM-01:30 PM, Gel Overlay With Color (Both Hands/Le…" at bounding box center [746, 331] width 1395 height 851
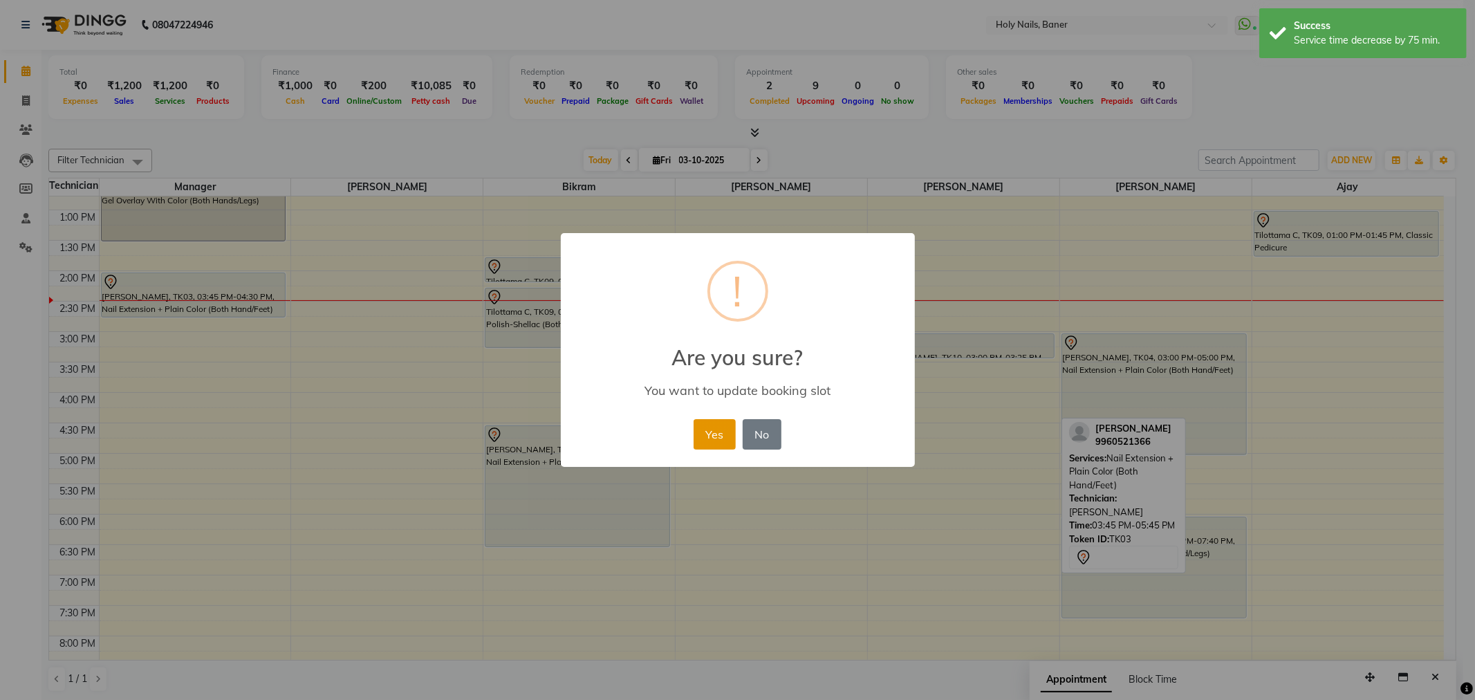
click at [728, 429] on button "Yes" at bounding box center [715, 434] width 42 height 30
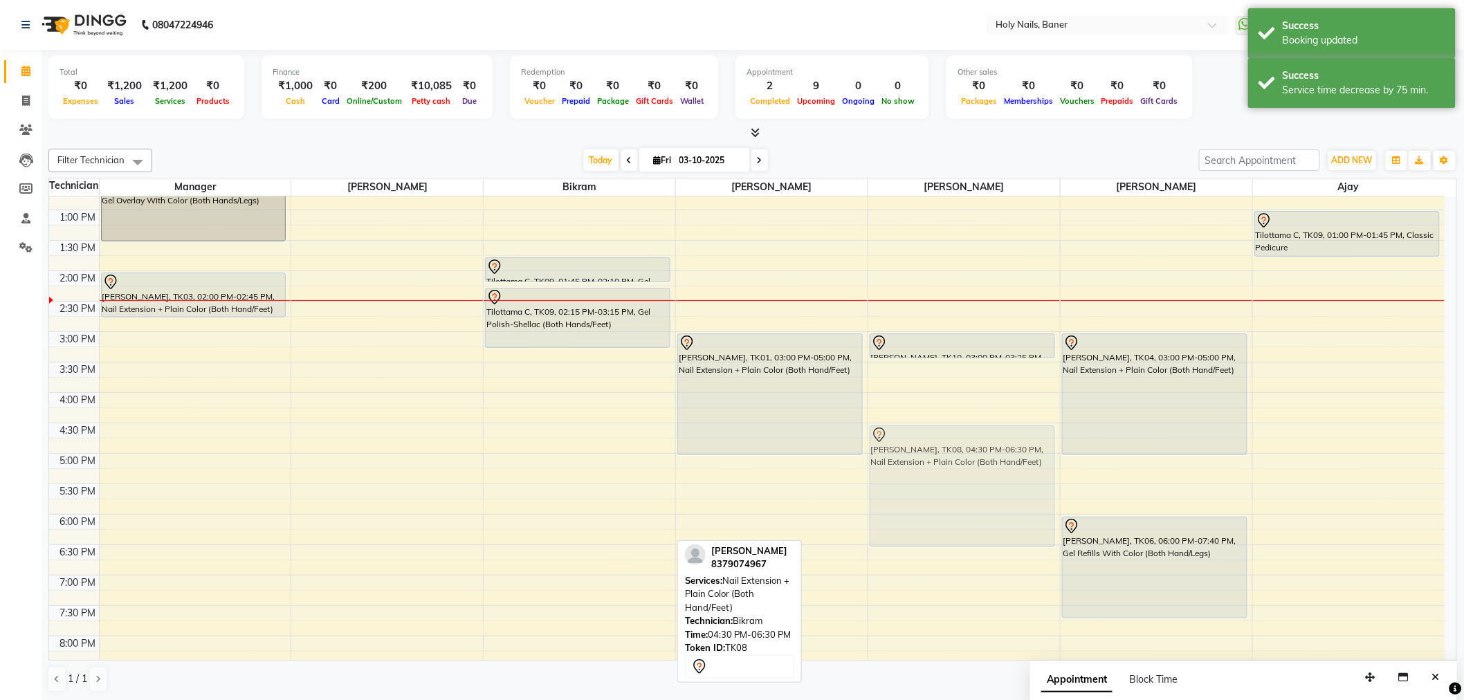
drag, startPoint x: 560, startPoint y: 465, endPoint x: 889, endPoint y: 470, distance: 328.6
click at [889, 470] on tr "Kinnari Gururaj, TK07, 12:30 PM-01:30 PM, Gel Overlay With Color (Both Hands/Le…" at bounding box center [746, 331] width 1395 height 851
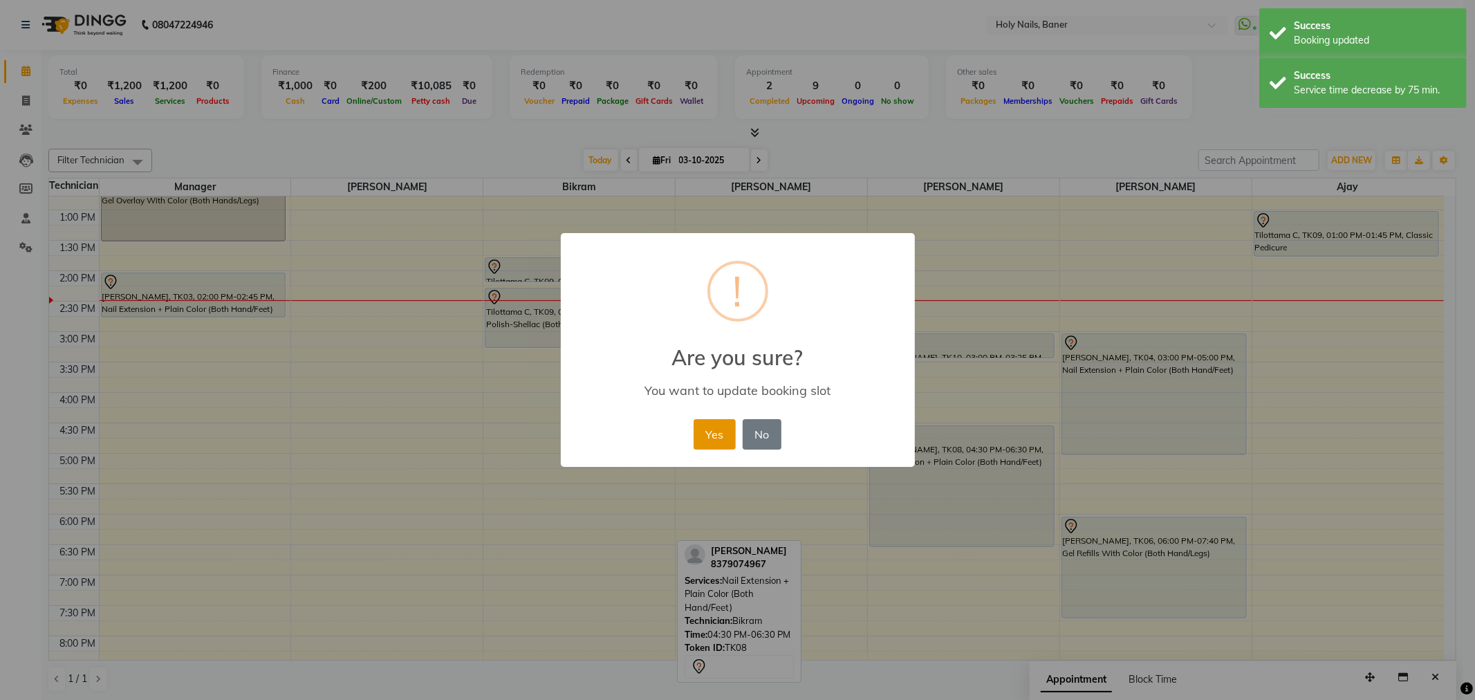
click at [701, 427] on button "Yes" at bounding box center [715, 434] width 42 height 30
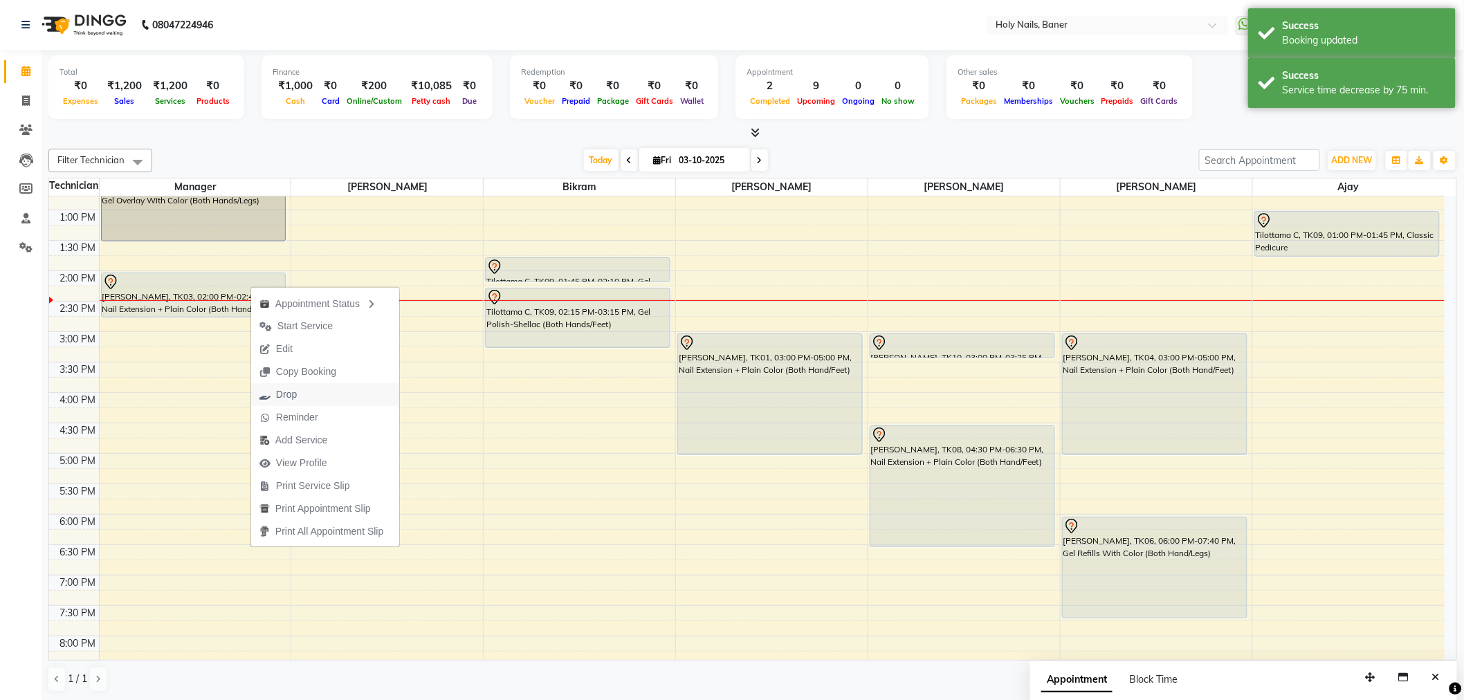
click at [309, 393] on button "Drop" at bounding box center [325, 394] width 148 height 23
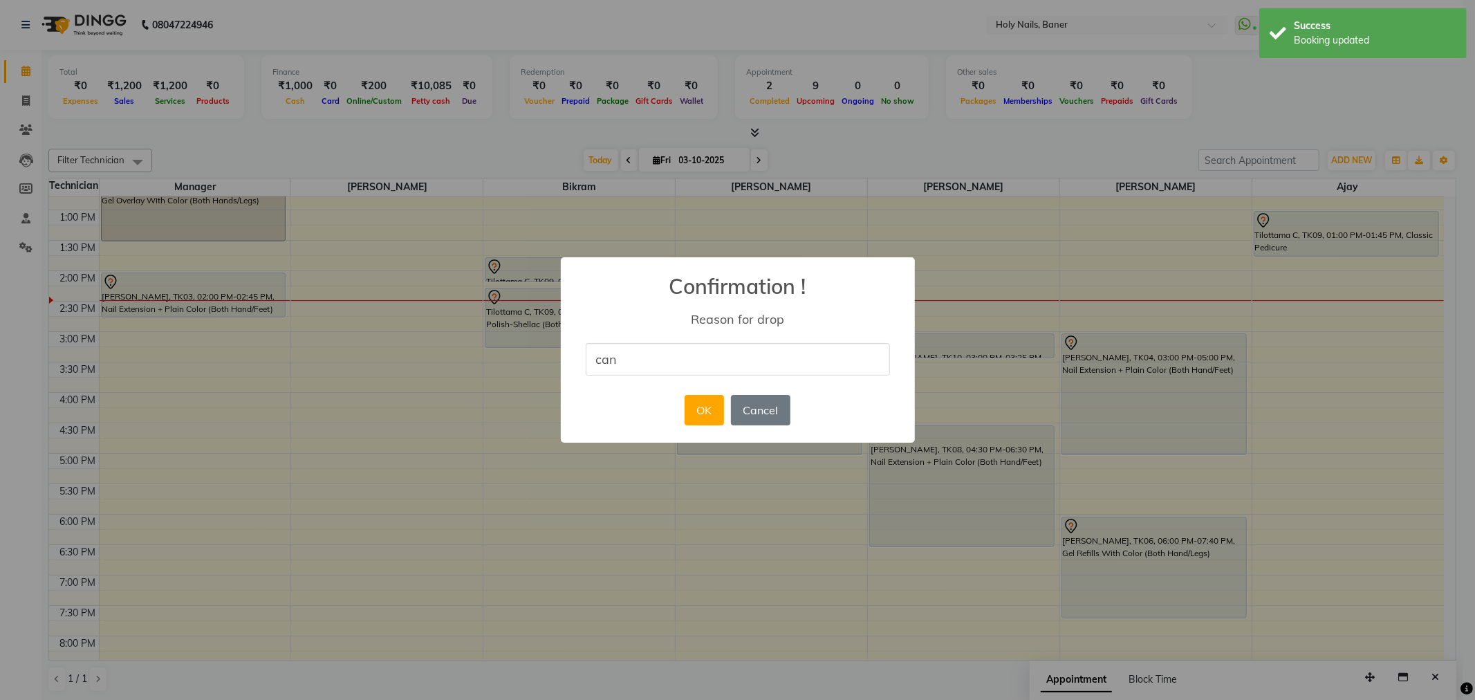
type input "Cancelled by Customer"
click at [709, 410] on button "OK" at bounding box center [704, 410] width 39 height 30
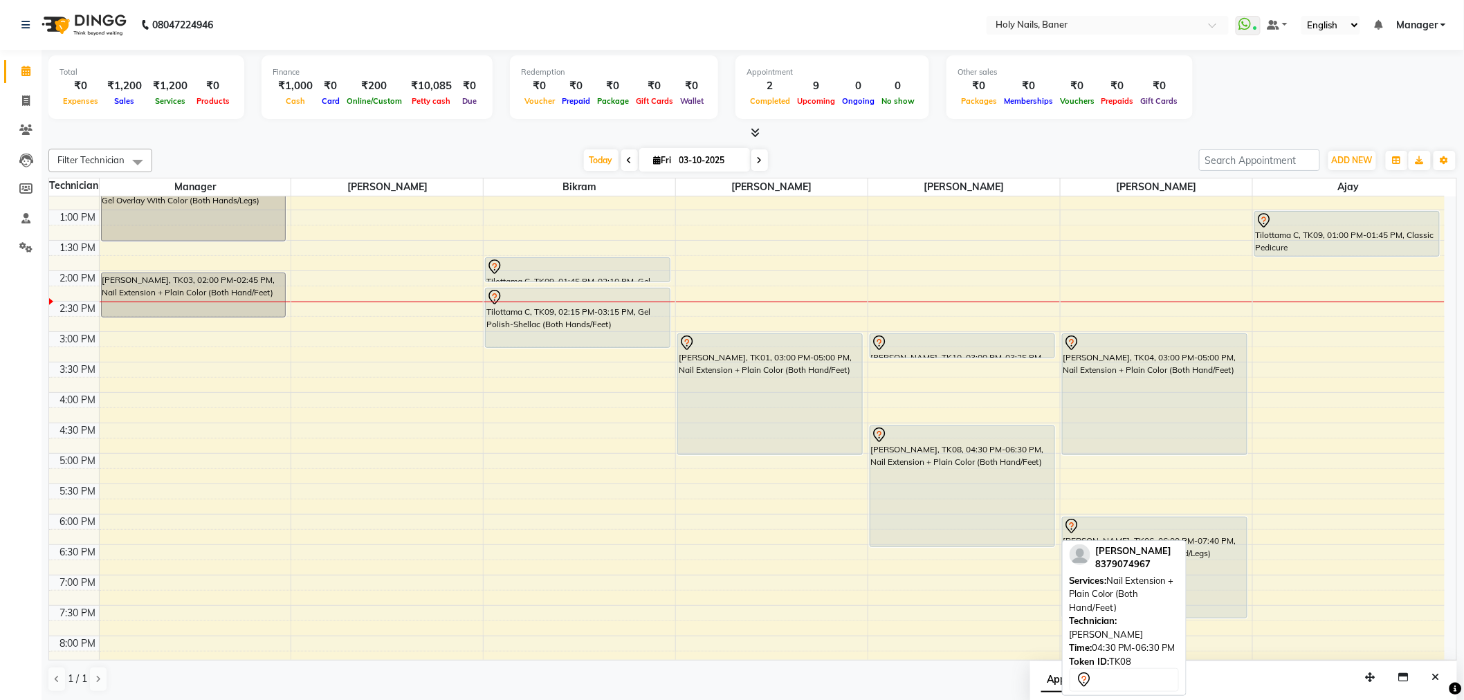
click at [959, 472] on div "[PERSON_NAME], TK08, 04:30 PM-06:30 PM, Nail Extension + Plain Color (Both Hand…" at bounding box center [962, 486] width 184 height 120
click at [884, 463] on div "[PERSON_NAME], TK08, 04:30 PM-06:30 PM, Nail Extension + Plain Color (Both Hand…" at bounding box center [962, 486] width 184 height 120
select select "7"
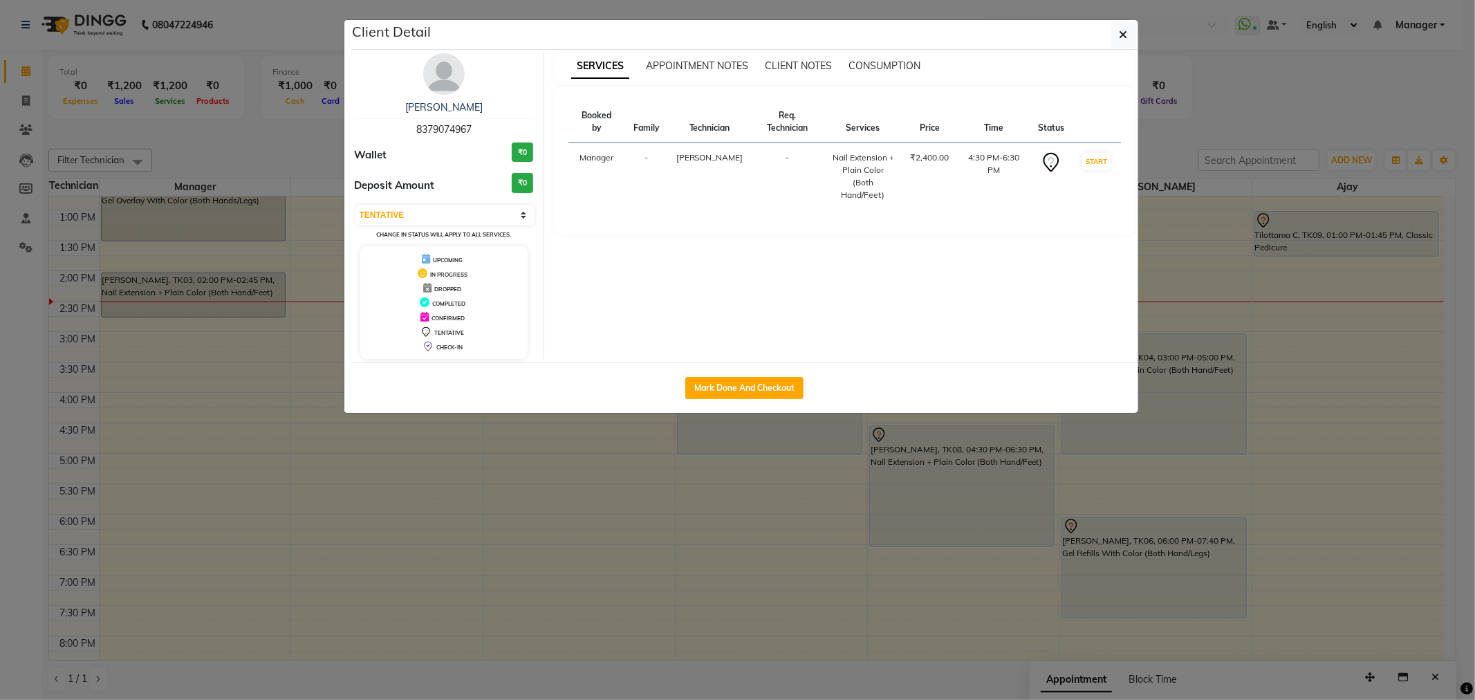
click at [450, 88] on img at bounding box center [444, 74] width 42 height 42
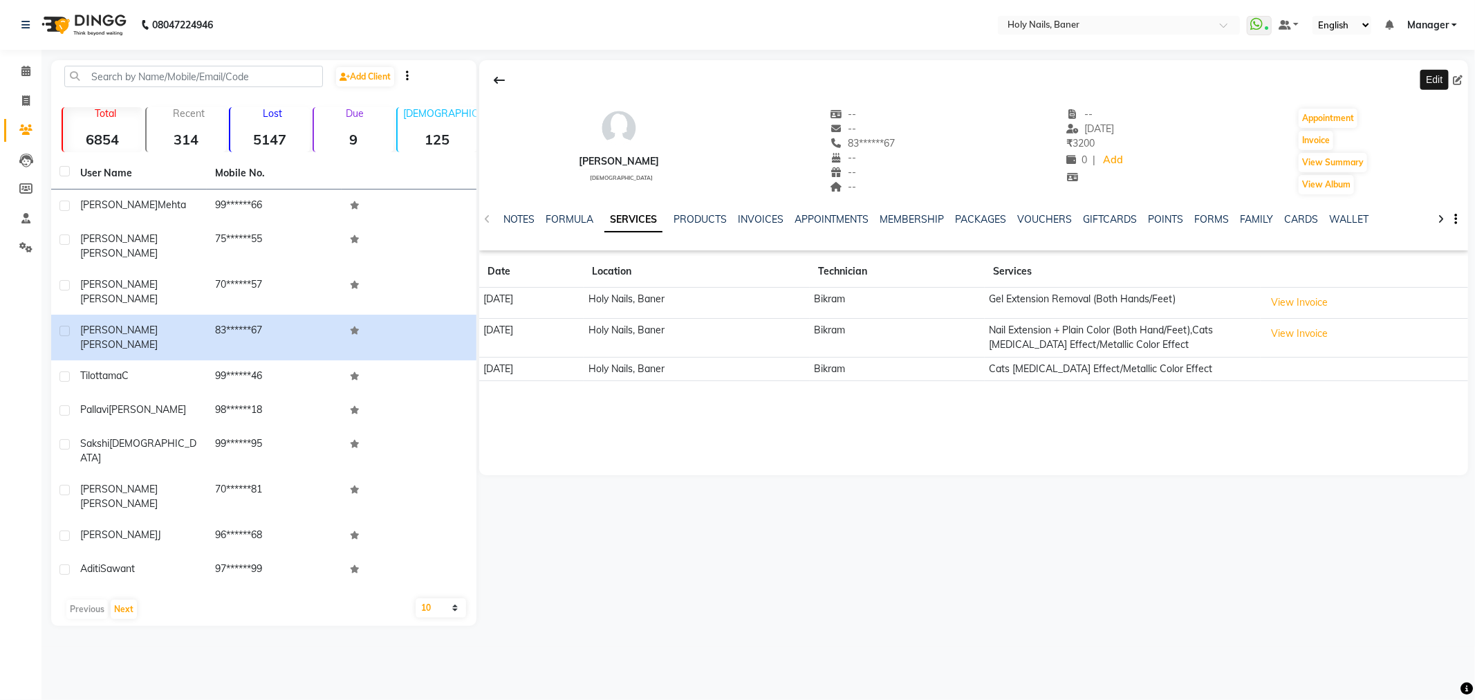
click at [1463, 74] on span at bounding box center [1460, 80] width 15 height 15
click at [1454, 78] on icon at bounding box center [1458, 80] width 10 height 10
select select "female"
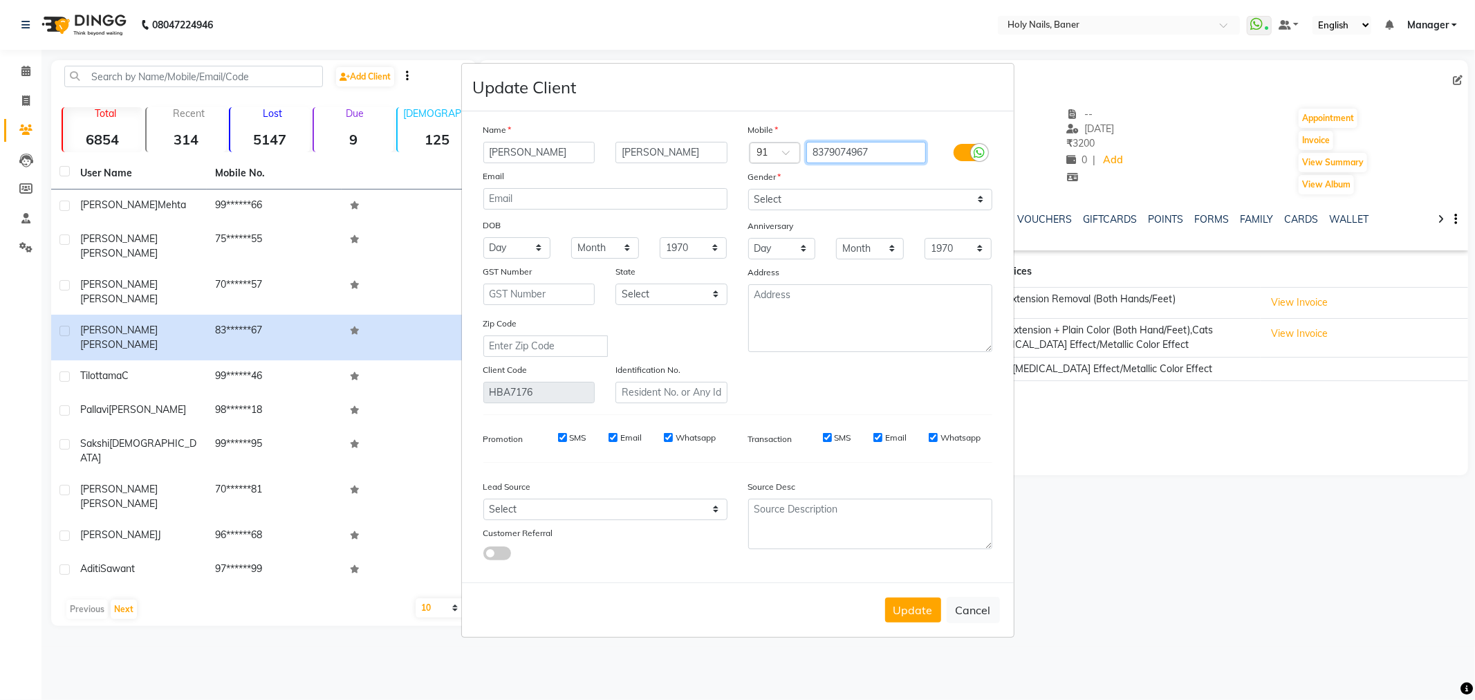
click at [887, 154] on input "8379074967" at bounding box center [867, 152] width 120 height 21
click at [912, 611] on button "Update" at bounding box center [913, 610] width 56 height 25
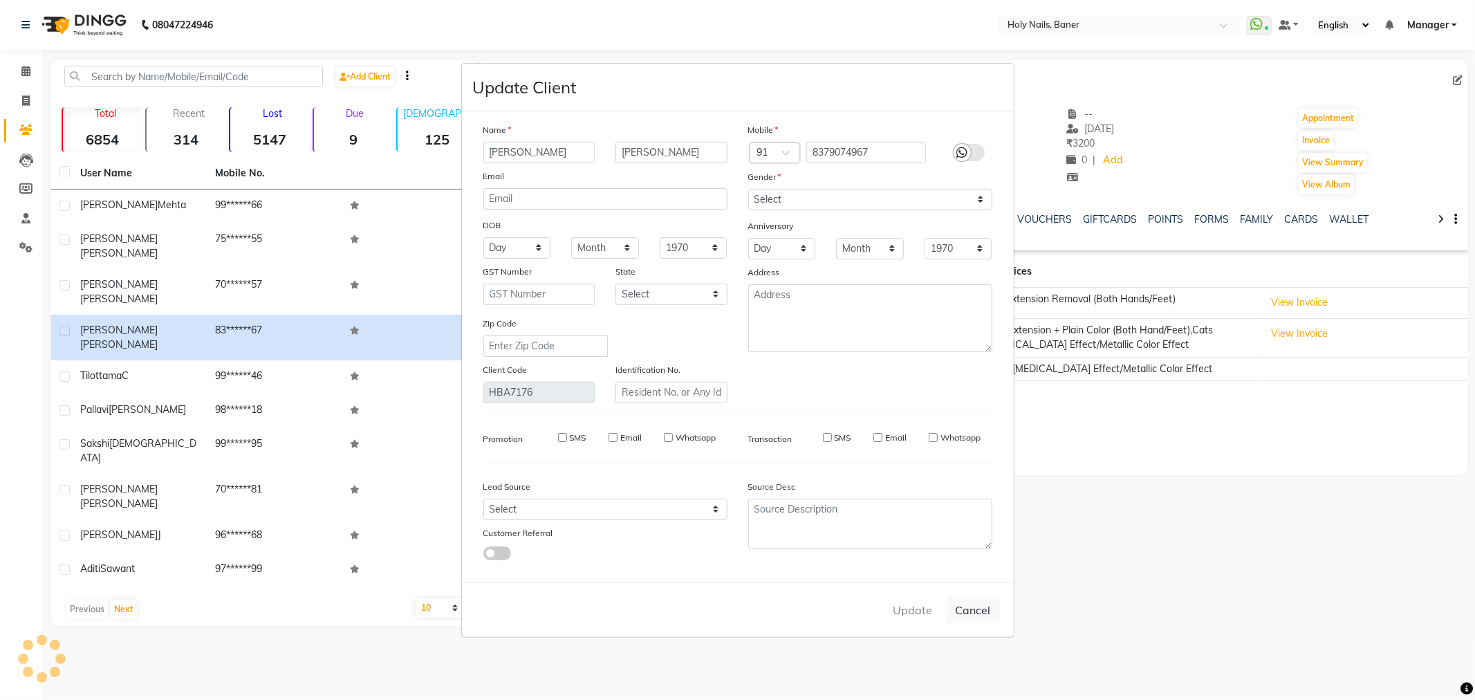
select select
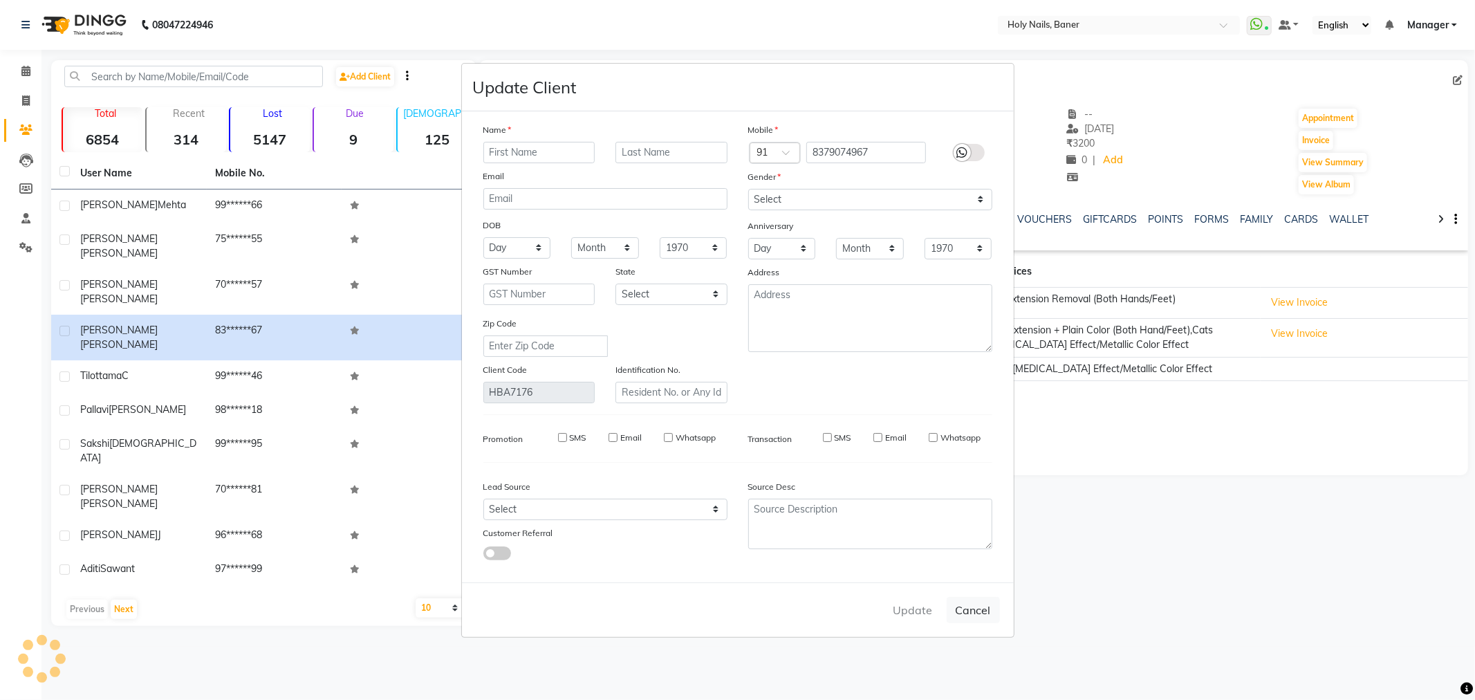
select select
checkbox input "false"
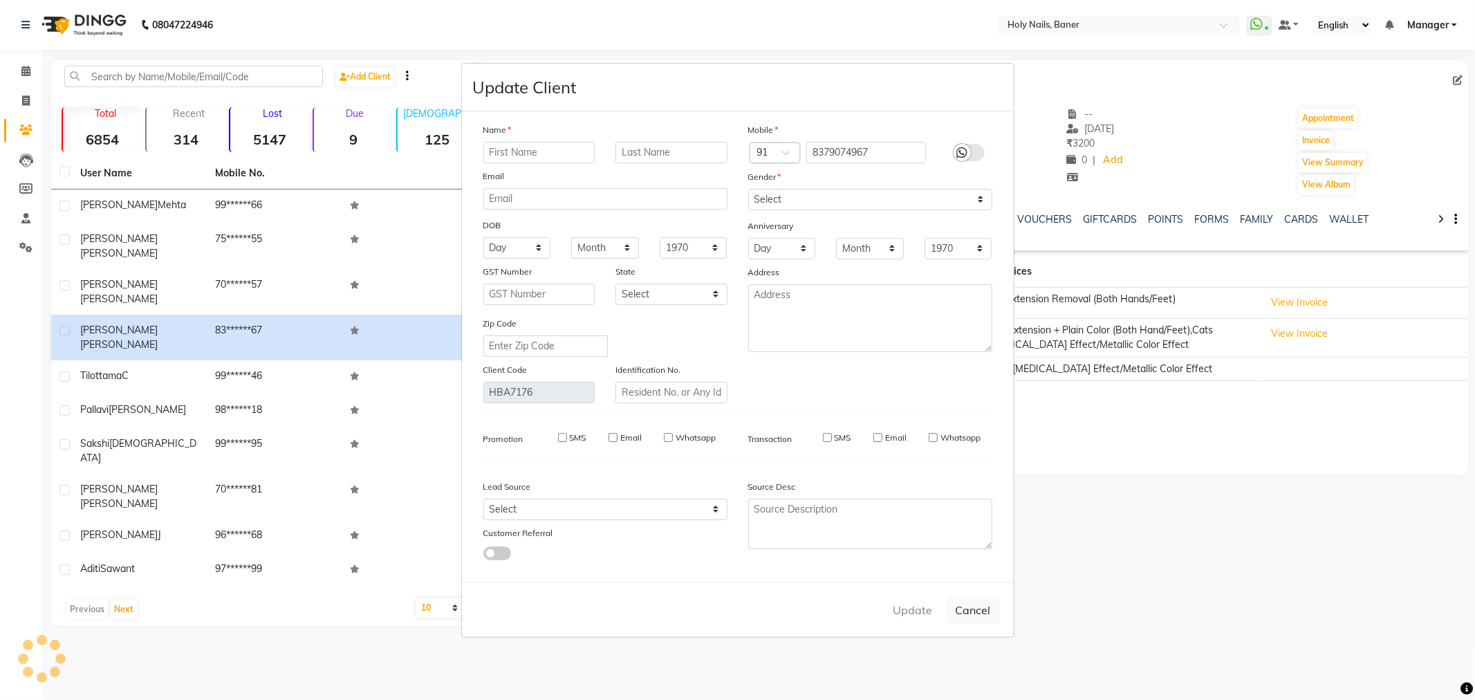
checkbox input "false"
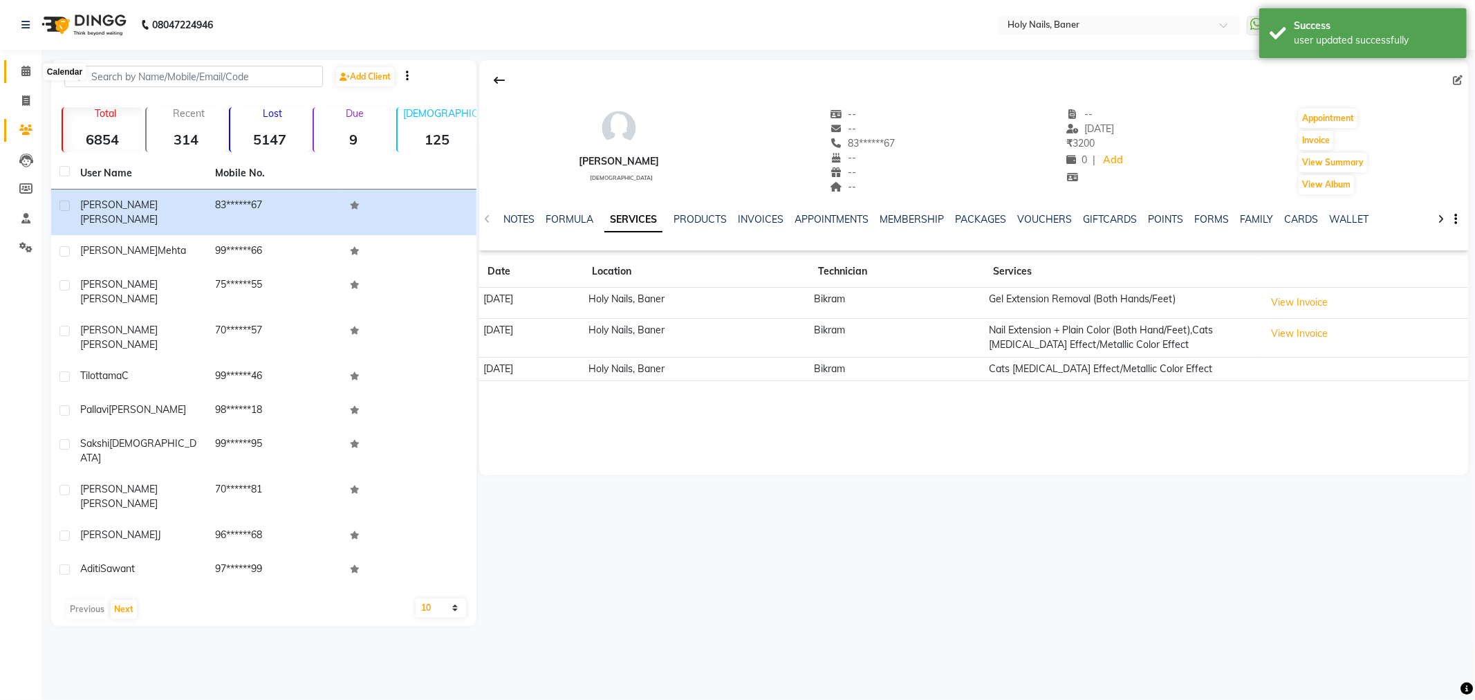
click at [26, 65] on span at bounding box center [26, 72] width 24 height 16
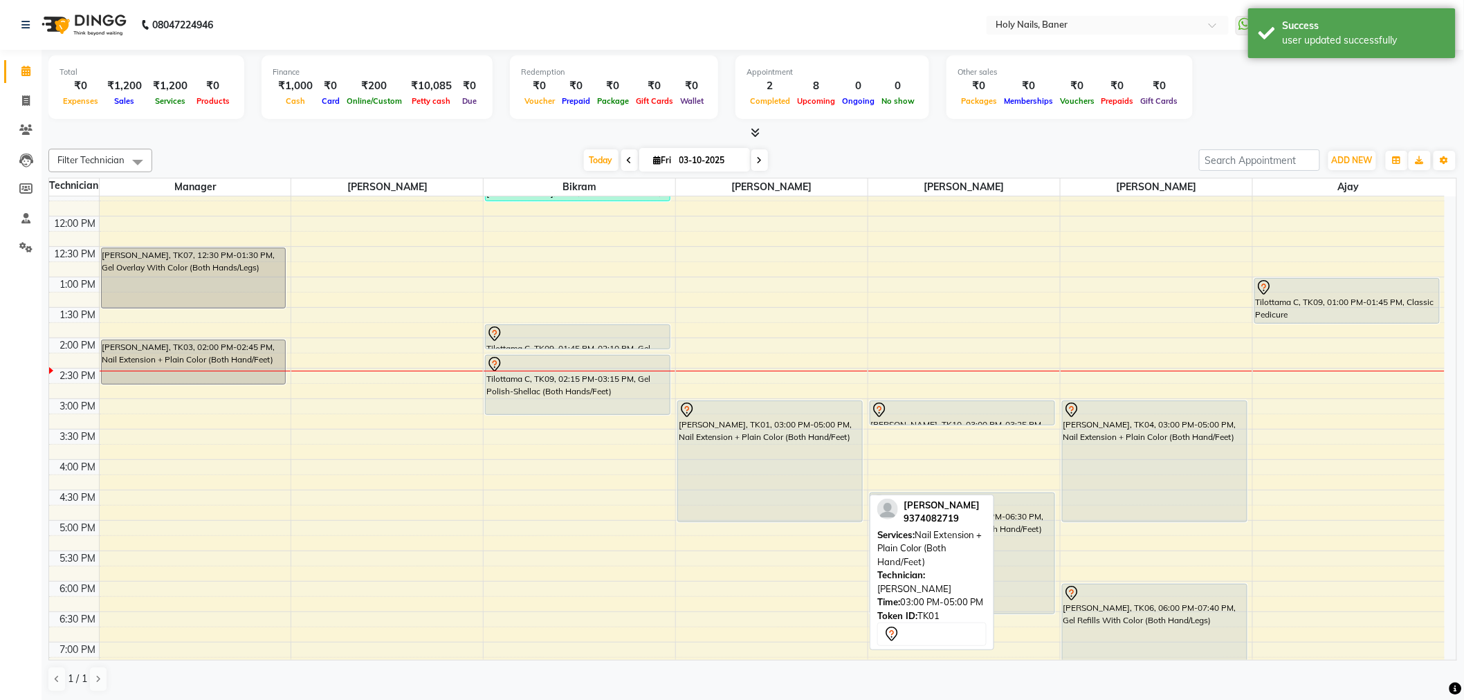
scroll to position [307, 0]
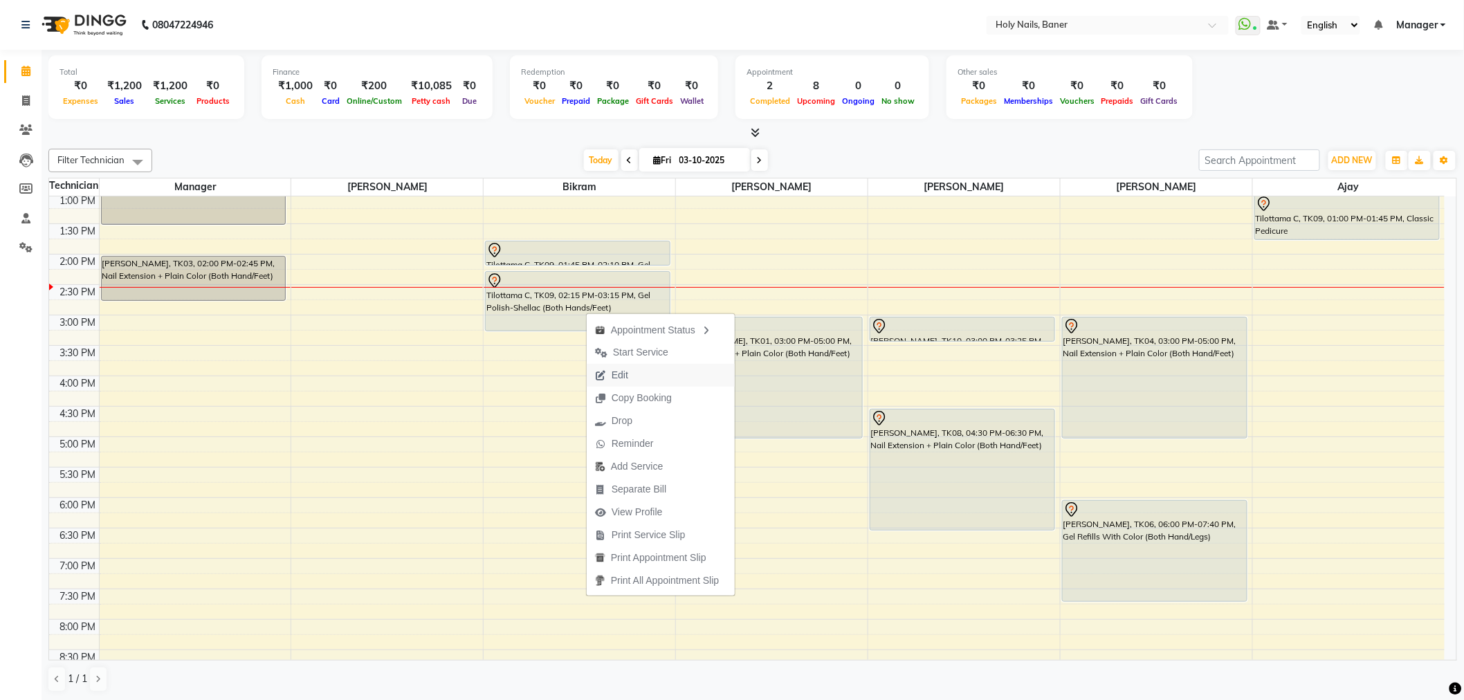
click at [647, 375] on button "Edit" at bounding box center [661, 375] width 148 height 23
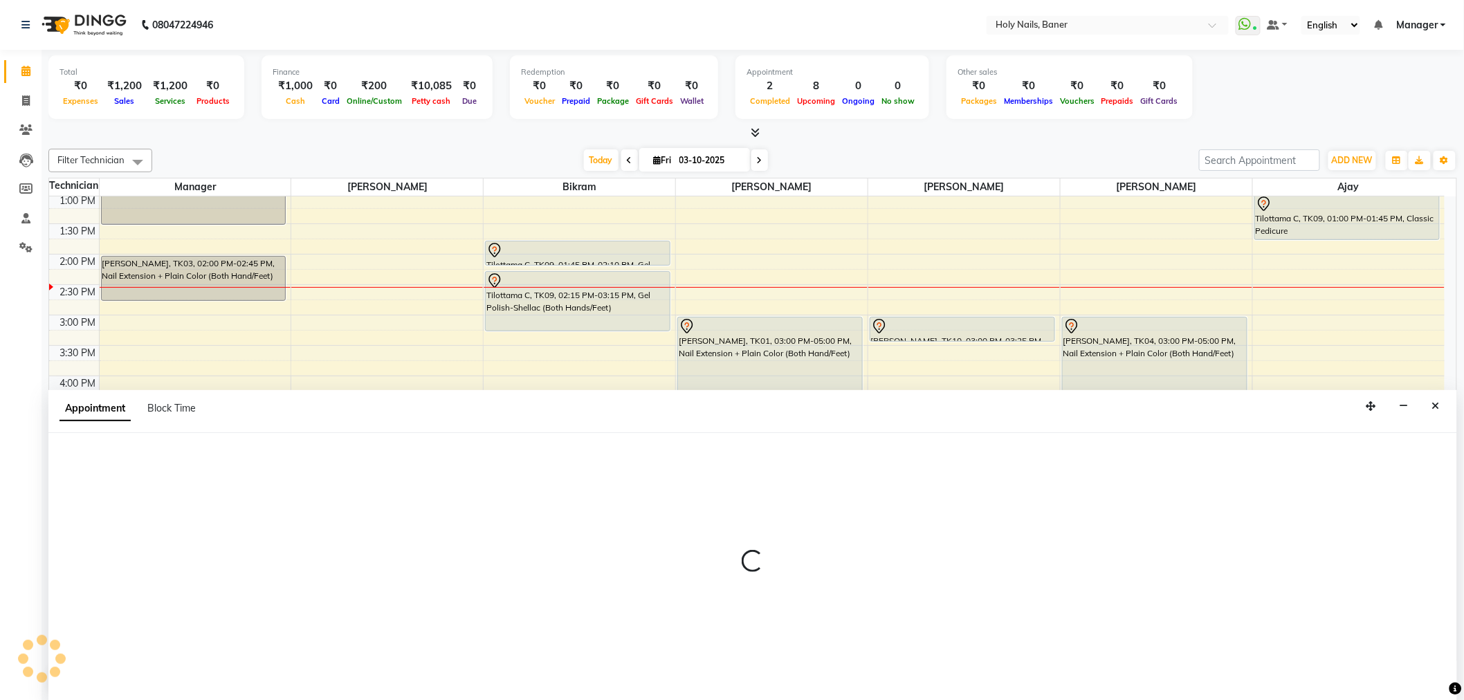
scroll to position [1, 0]
select select "58118"
select select "780"
select select "tentative"
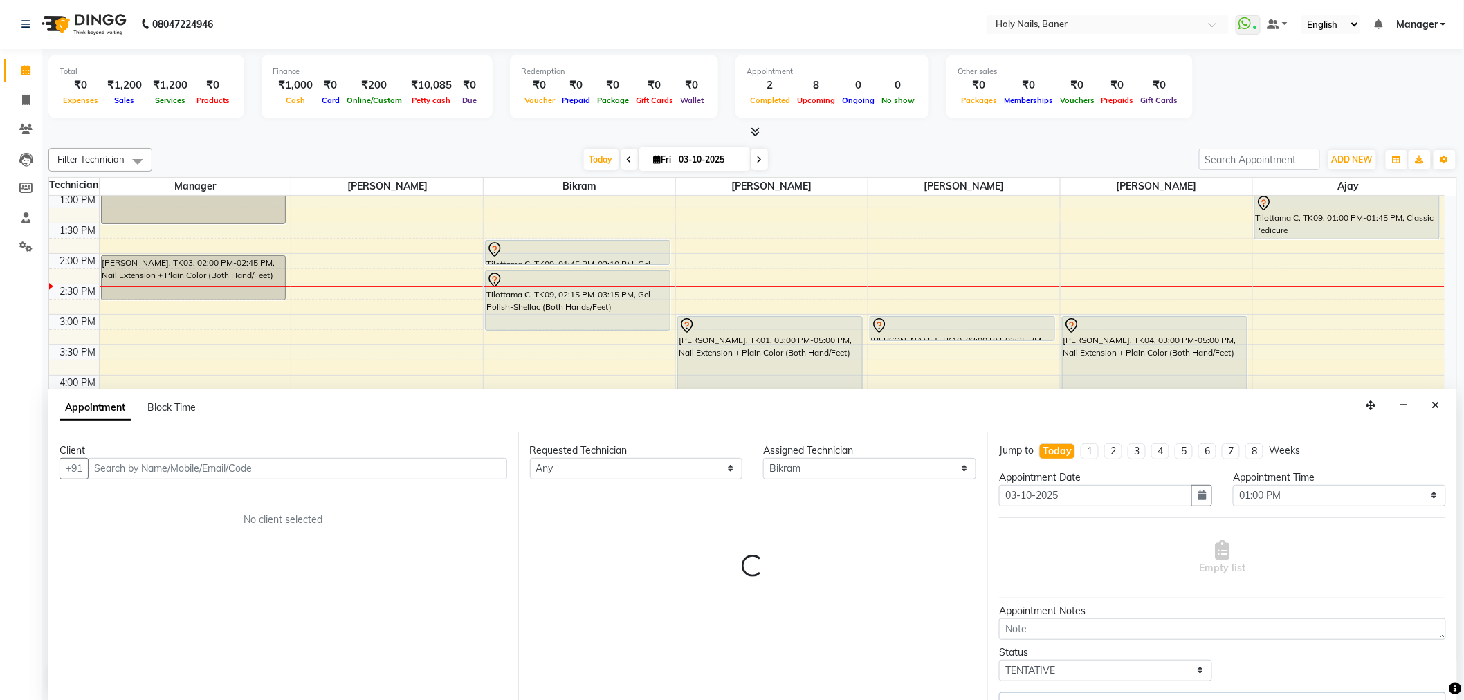
scroll to position [367, 0]
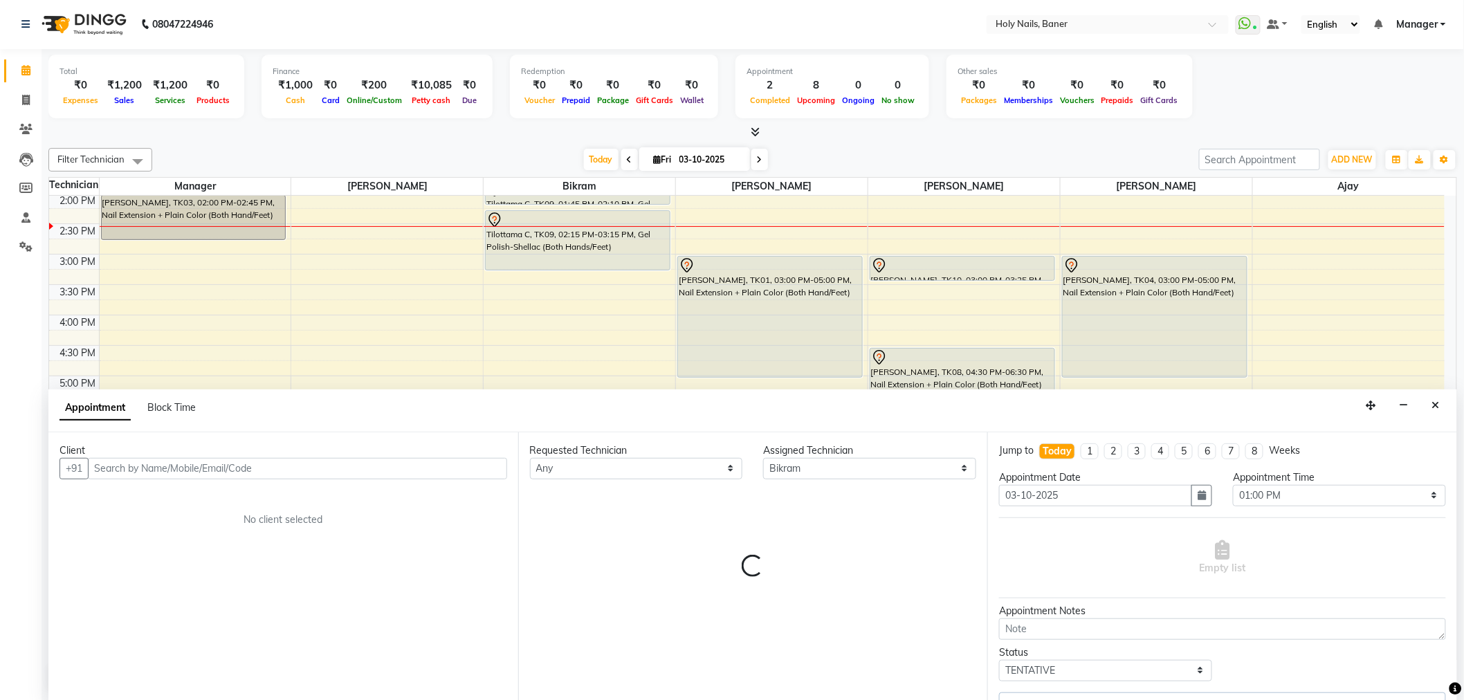
select select "2495"
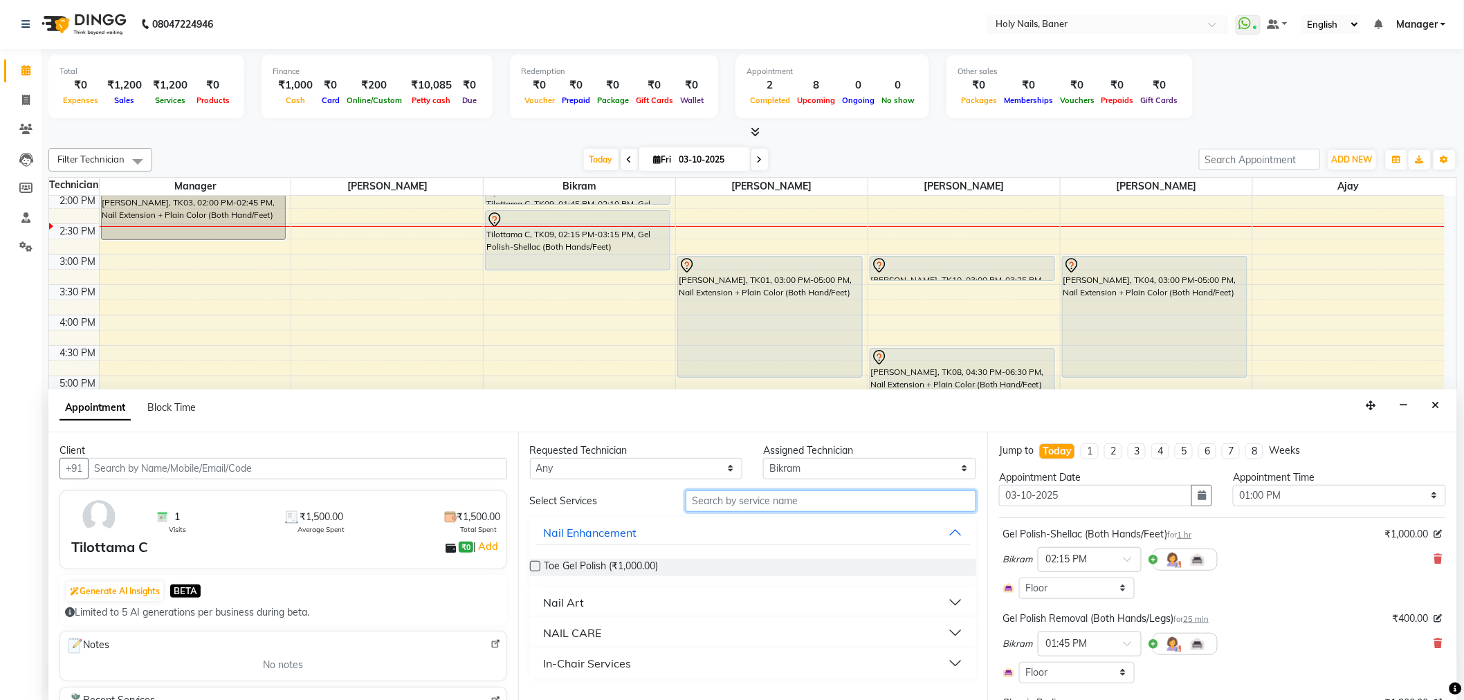
click at [828, 494] on input "text" at bounding box center [830, 500] width 291 height 21
click at [867, 466] on select "Select Ajay Bijoy Bikram Kamlesh Manager Suchitra Vishwajeet" at bounding box center [869, 468] width 213 height 21
select select "66405"
click at [763, 458] on select "Select Ajay Bijoy Bikram Kamlesh Manager Suchitra Vishwajeet" at bounding box center [869, 468] width 213 height 21
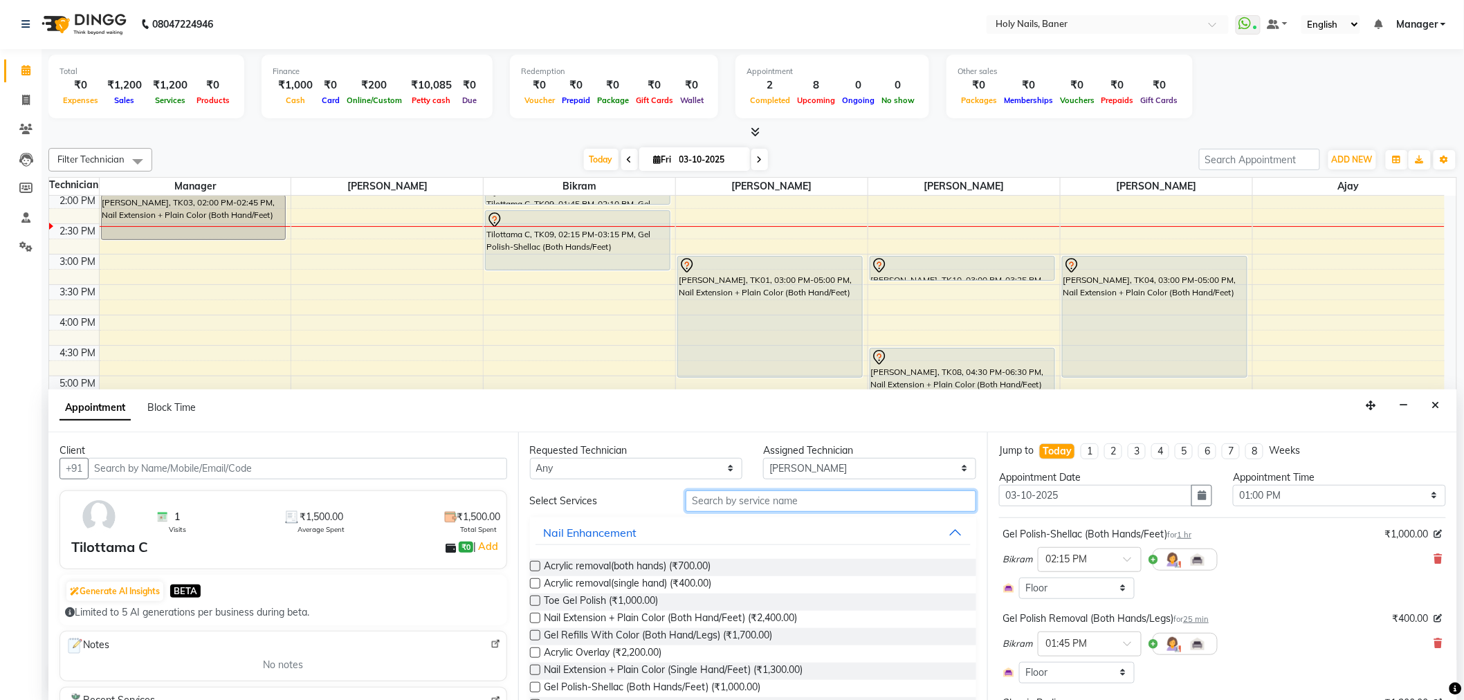
click at [812, 501] on input "text" at bounding box center [830, 500] width 291 height 21
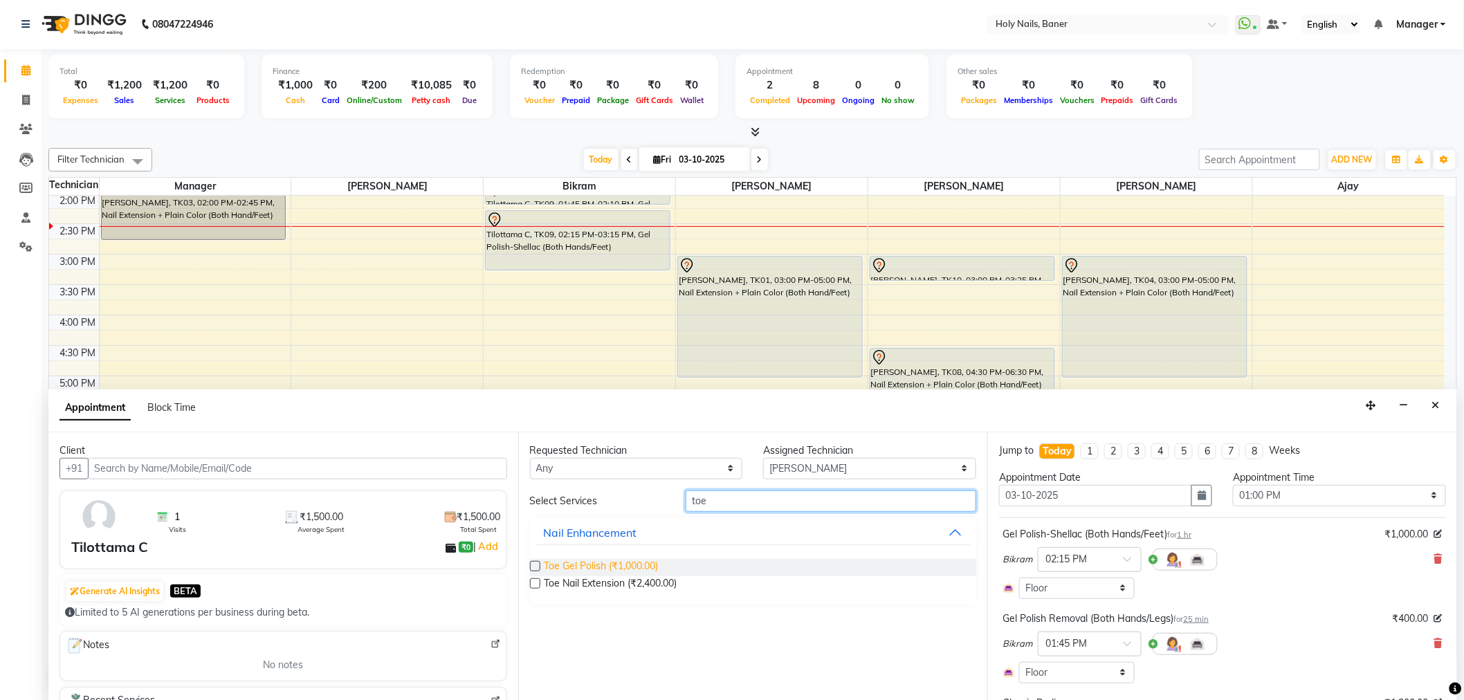
type input "toe"
click at [642, 559] on span "Toe Gel Polish (₹1,000.00)" at bounding box center [601, 567] width 114 height 17
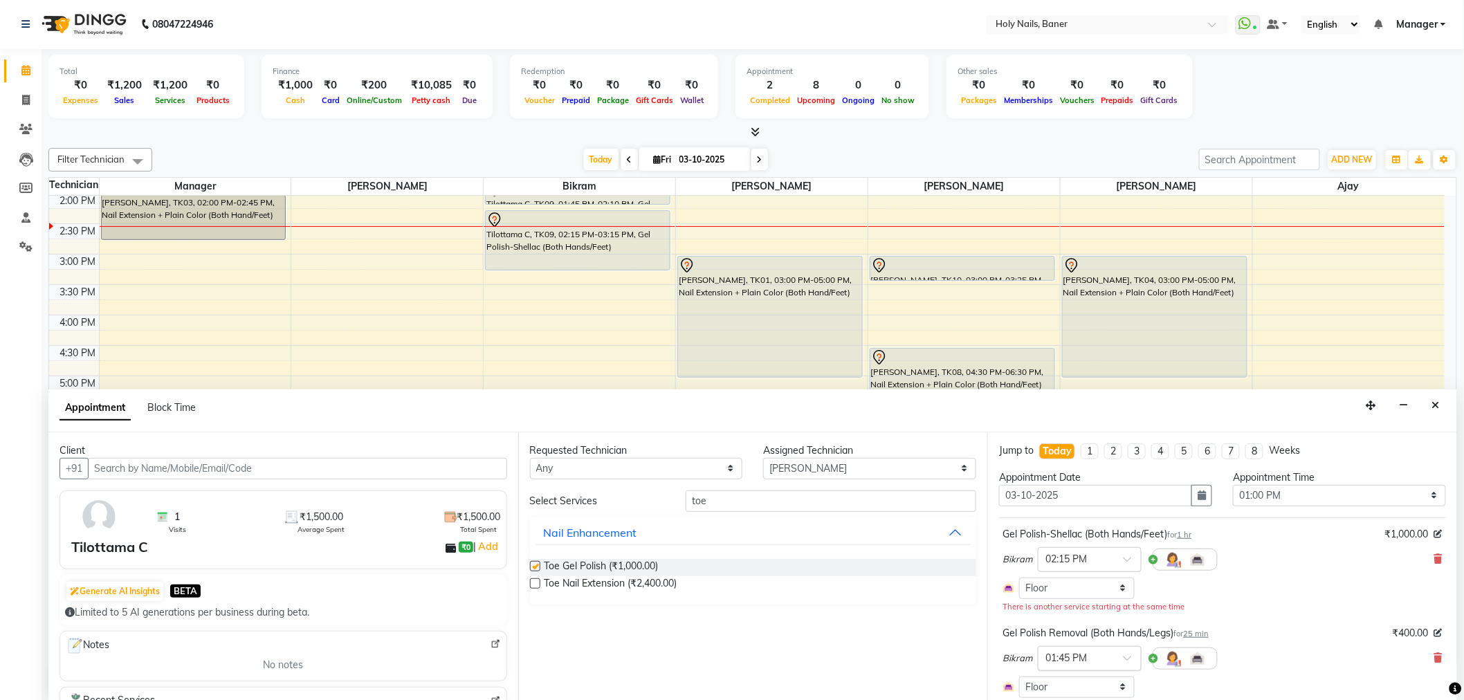
checkbox input "false"
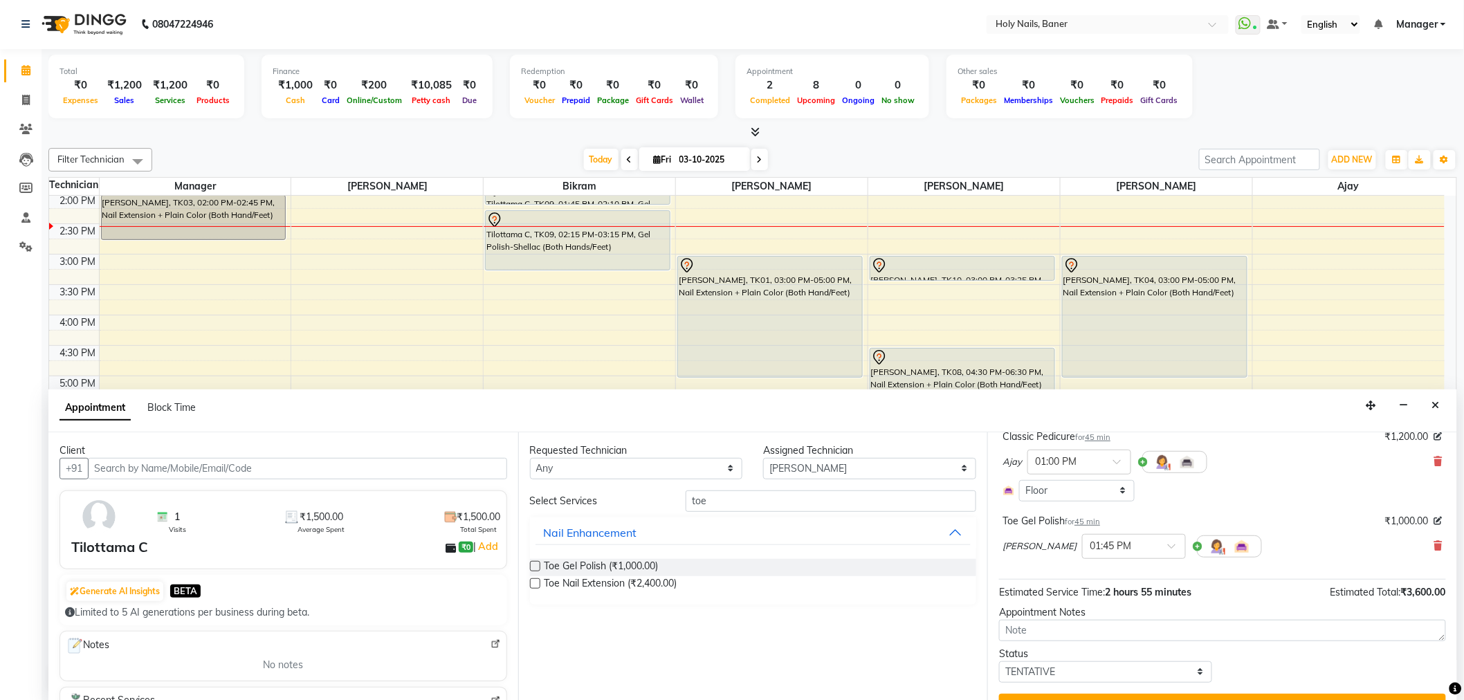
scroll to position [309, 0]
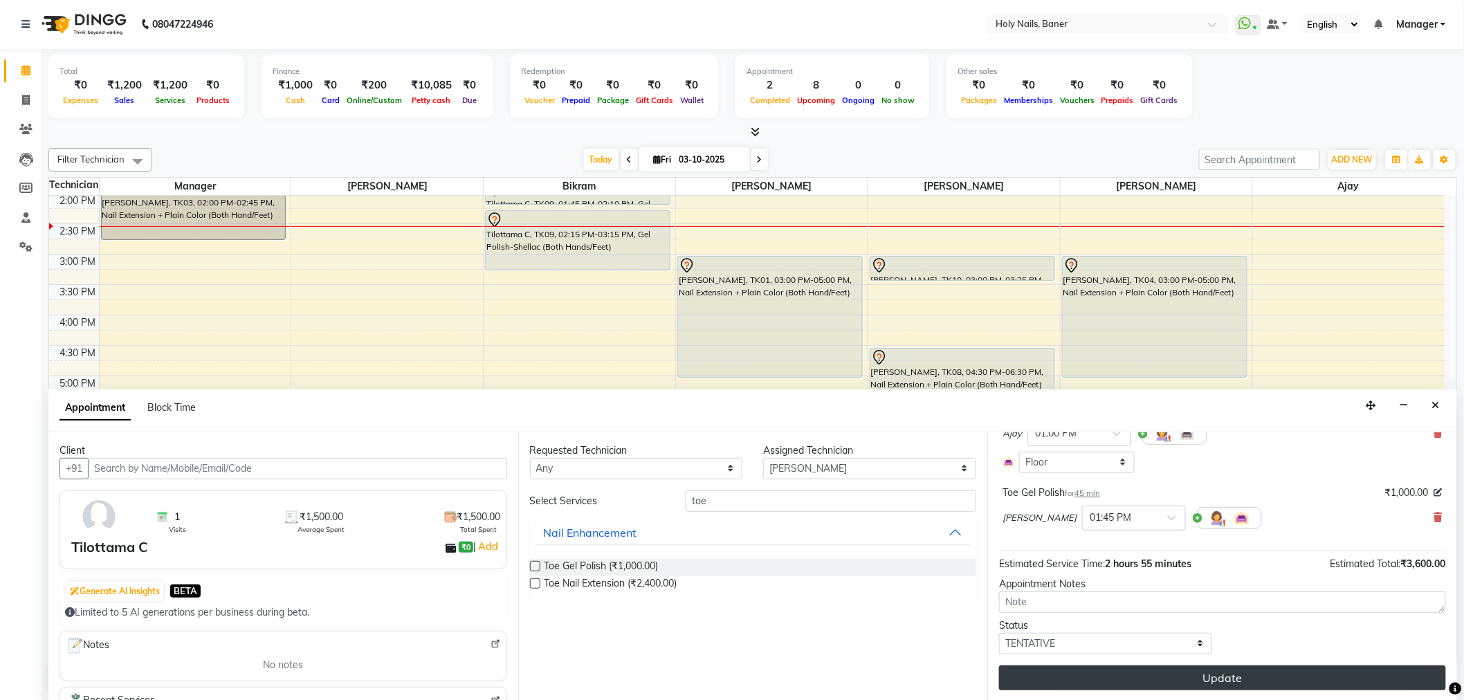
click at [1087, 674] on button "Update" at bounding box center [1222, 677] width 447 height 25
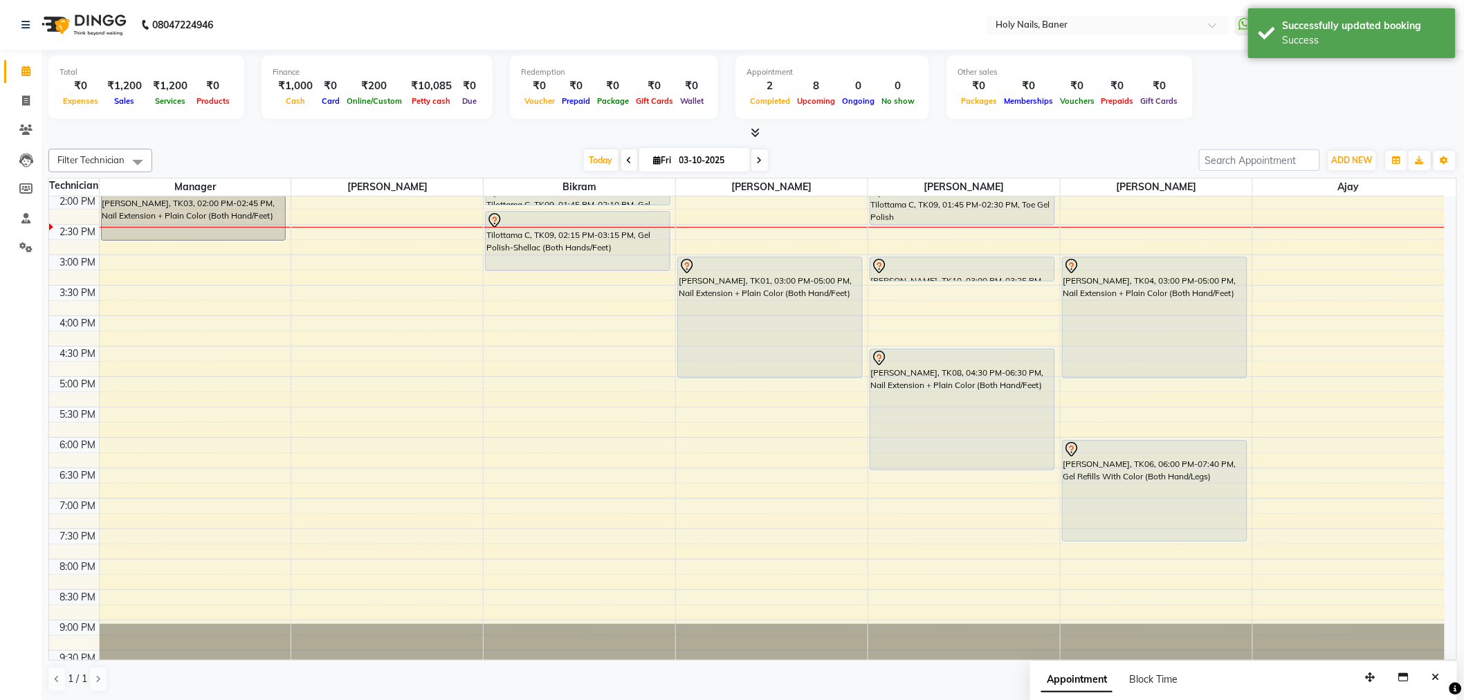
scroll to position [291, 0]
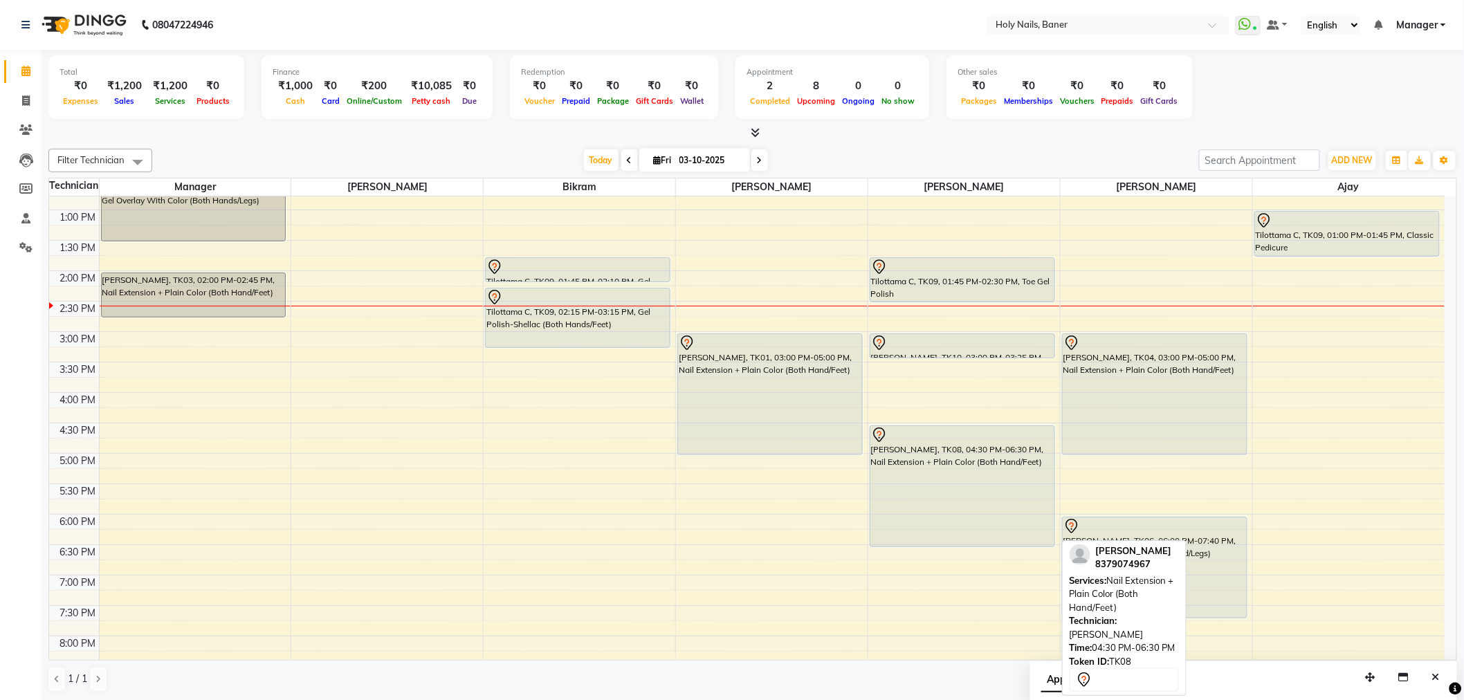
click at [917, 506] on div "[PERSON_NAME], TK08, 04:30 PM-06:30 PM, Nail Extension + Plain Color (Both Hand…" at bounding box center [962, 486] width 184 height 120
select select "7"
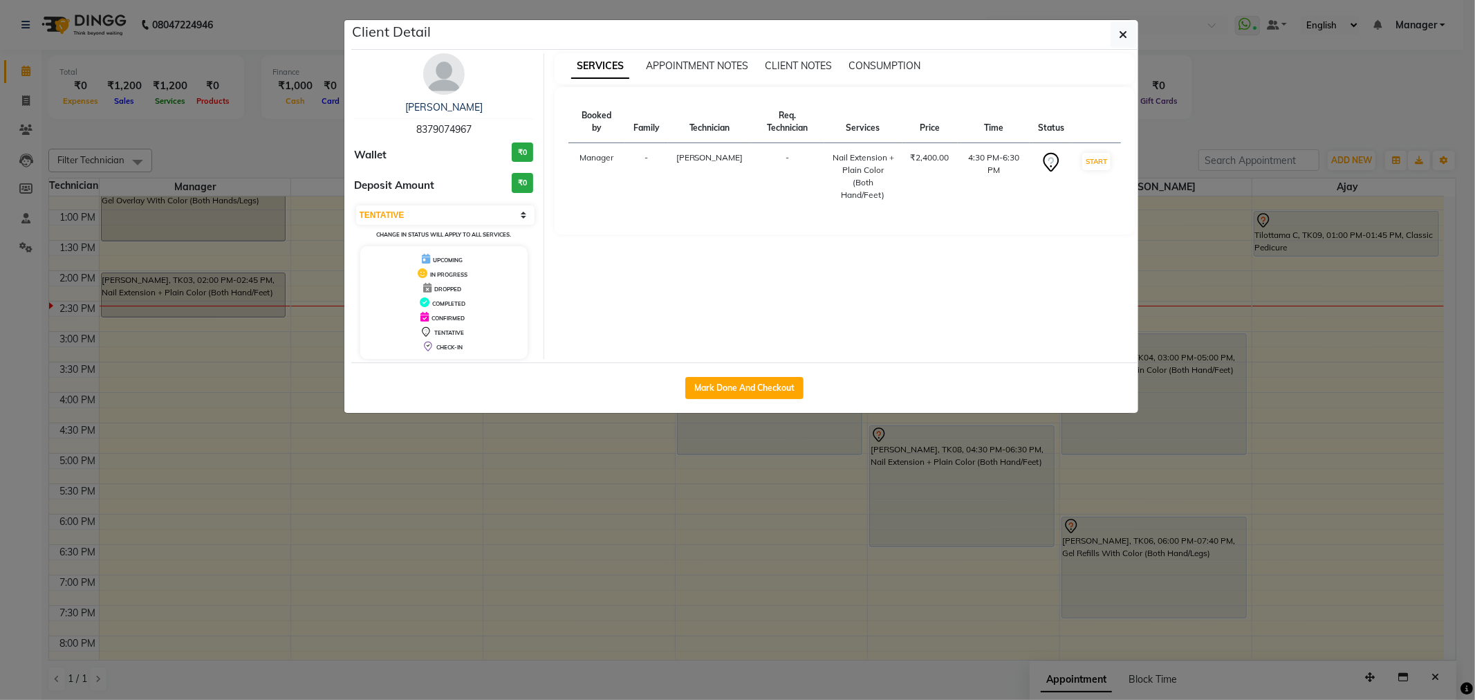
click at [418, 66] on div "Utkarsha Galande 8379074967 Wallet ₹0 Deposit Amount ₹0 Select IN SERVICE CONFI…" at bounding box center [444, 206] width 201 height 306
click at [445, 78] on img at bounding box center [444, 74] width 42 height 42
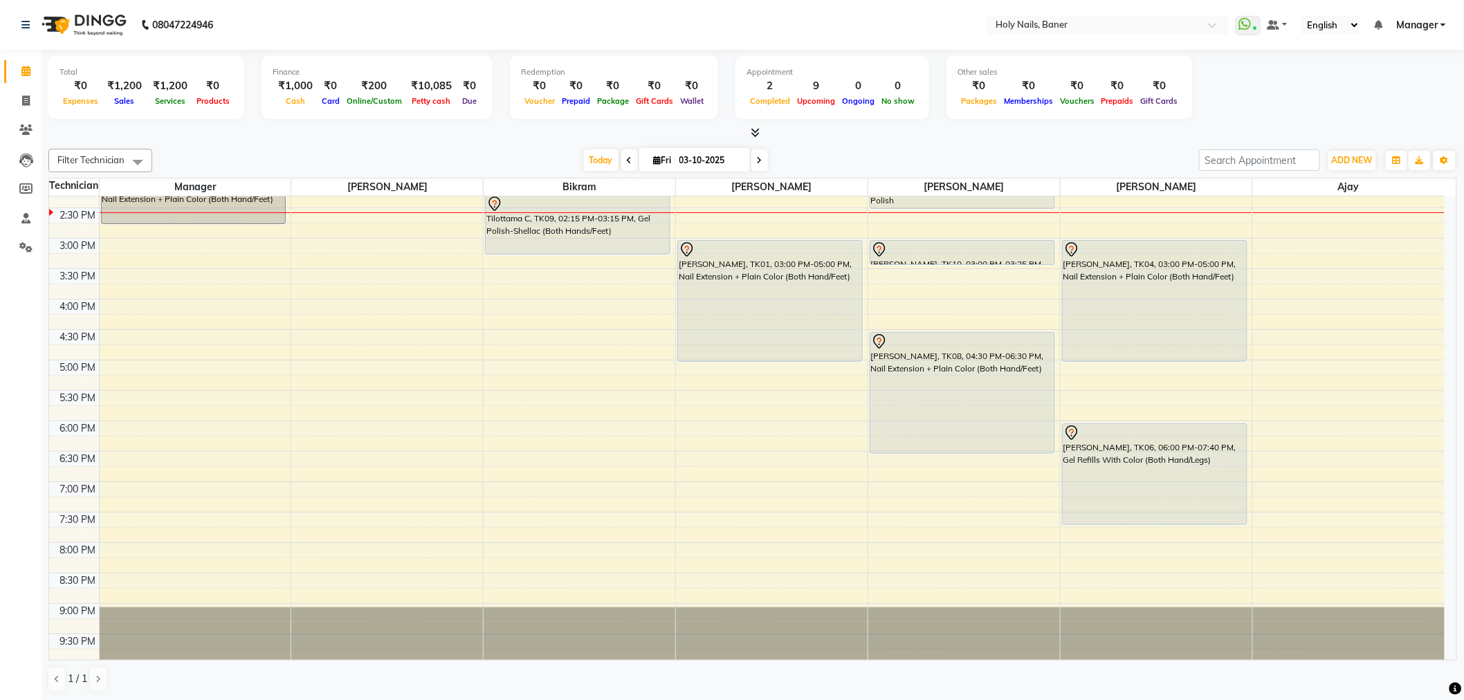
scroll to position [307, 0]
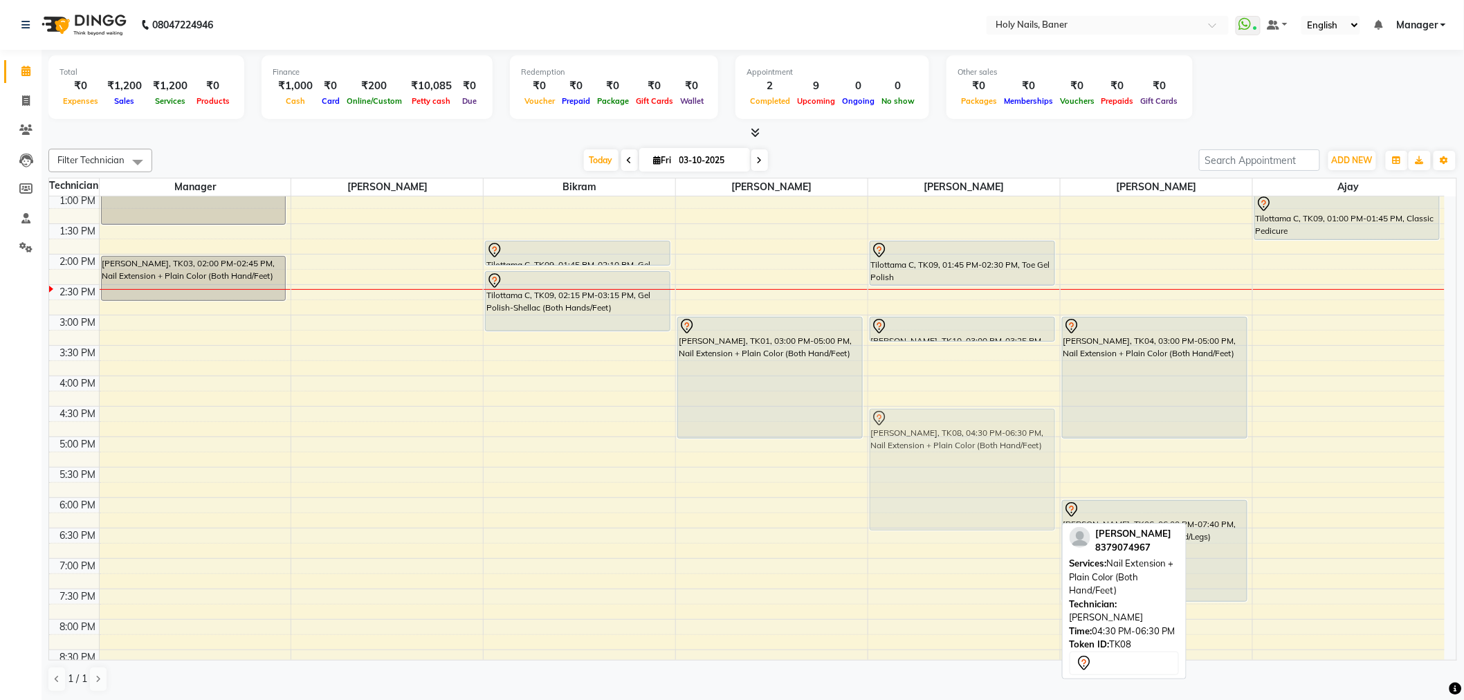
drag, startPoint x: 937, startPoint y: 473, endPoint x: 897, endPoint y: 476, distance: 40.2
click at [897, 476] on div "Tilottama C, TK09, 01:45 PM-02:30 PM, Toe Gel Polish Komal Salunkhe, TK10, 03:0…" at bounding box center [964, 314] width 192 height 851
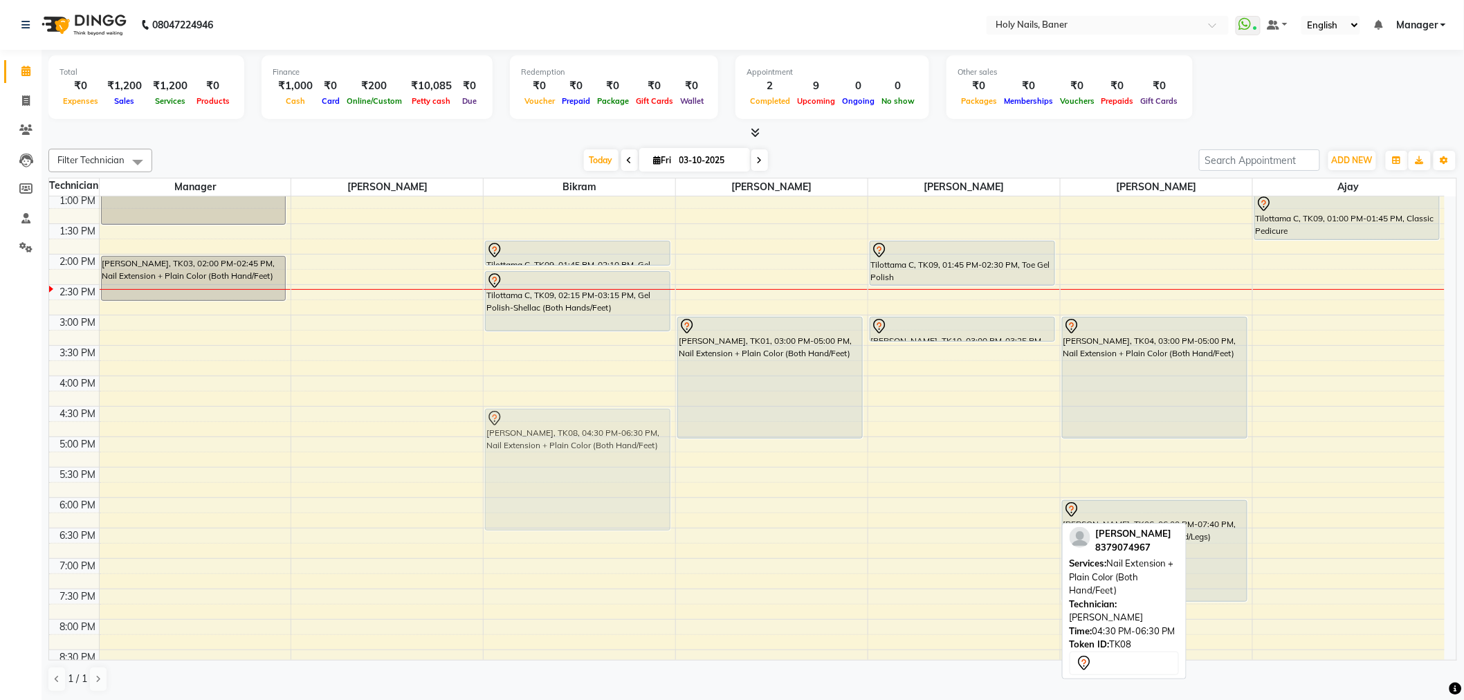
drag, startPoint x: 941, startPoint y: 481, endPoint x: 639, endPoint y: 483, distance: 302.3
click at [639, 483] on tr "Kinnari Gururaj, TK07, 12:30 PM-01:30 PM, Gel Overlay With Color (Both Hands/Le…" at bounding box center [746, 314] width 1395 height 851
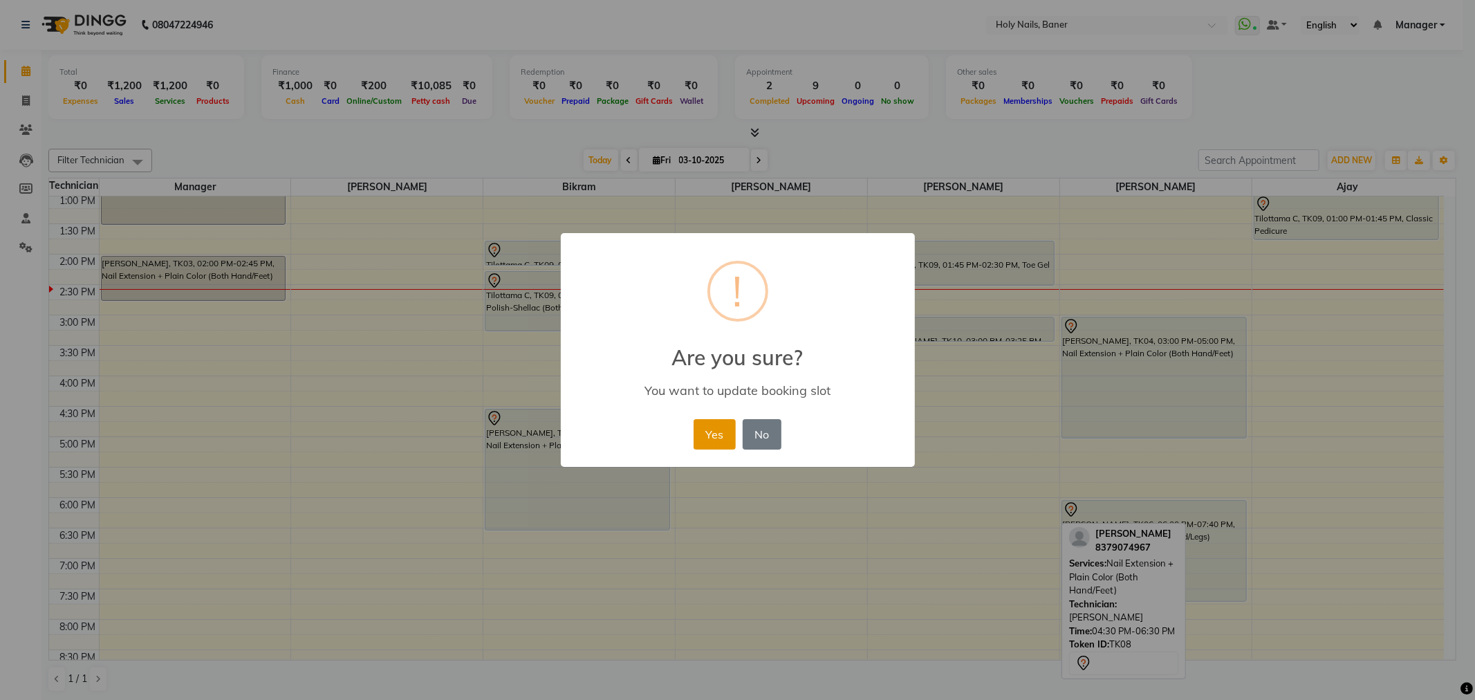
click at [717, 434] on button "Yes" at bounding box center [715, 434] width 42 height 30
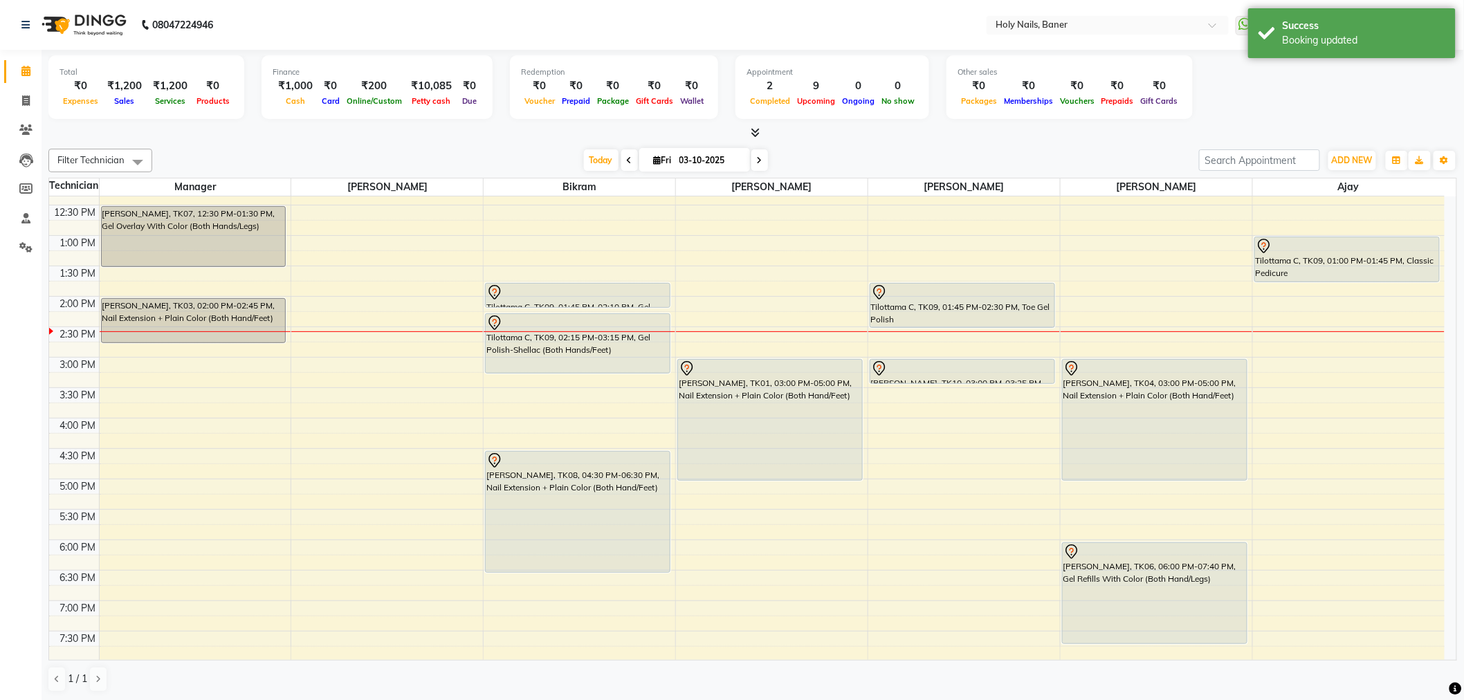
scroll to position [230, 0]
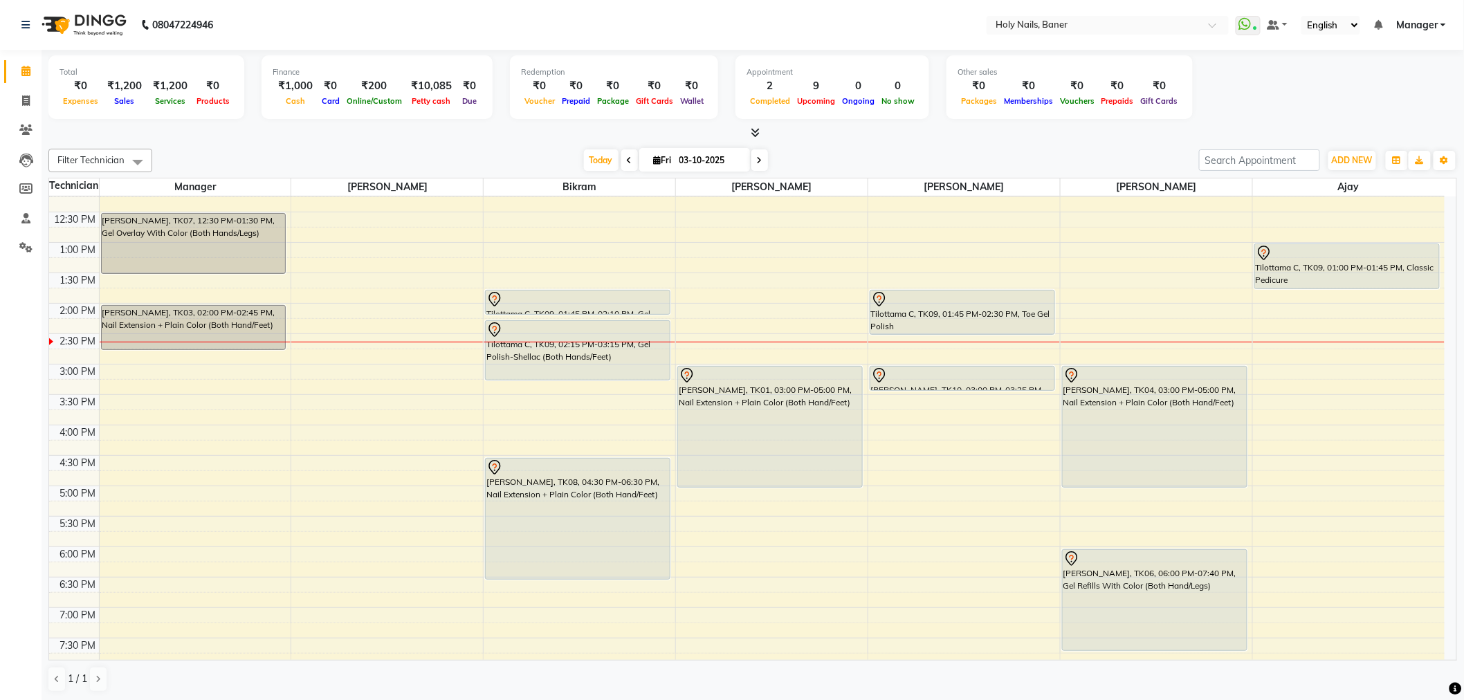
scroll to position [307, 0]
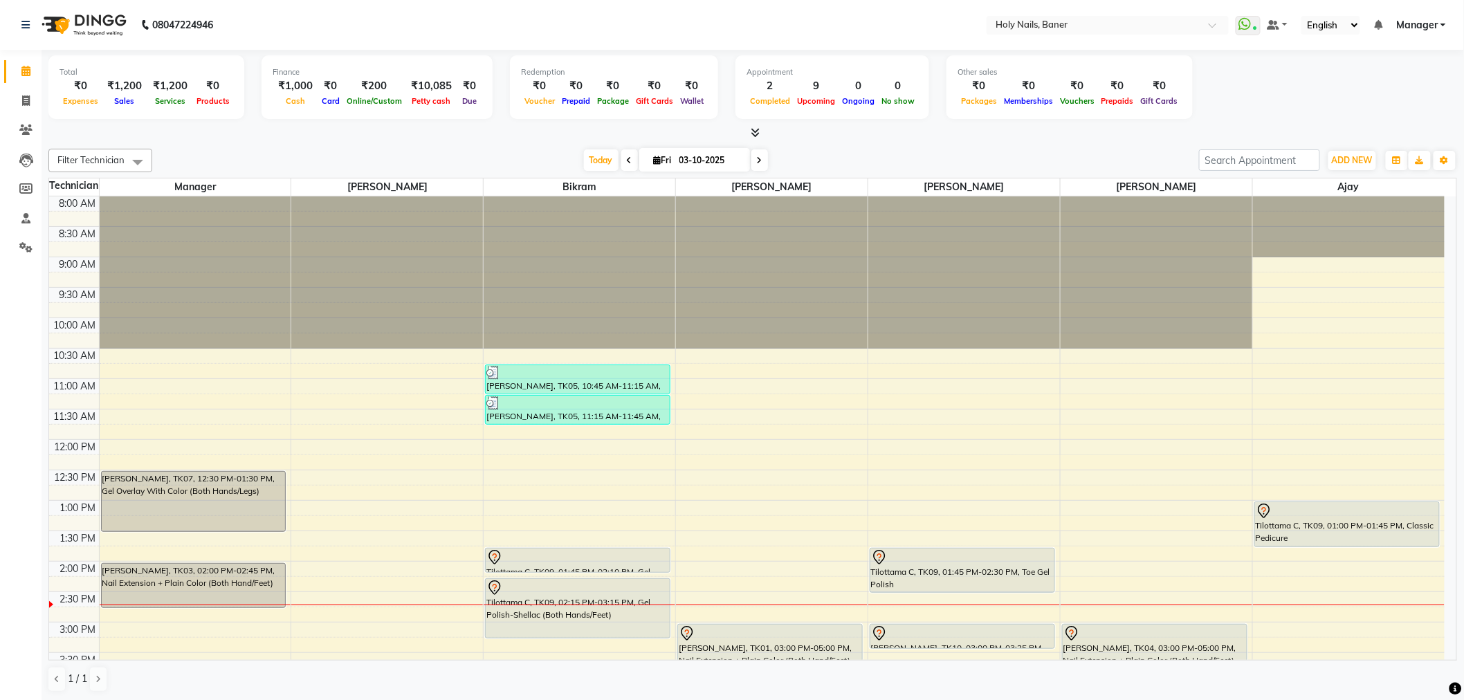
scroll to position [77, 0]
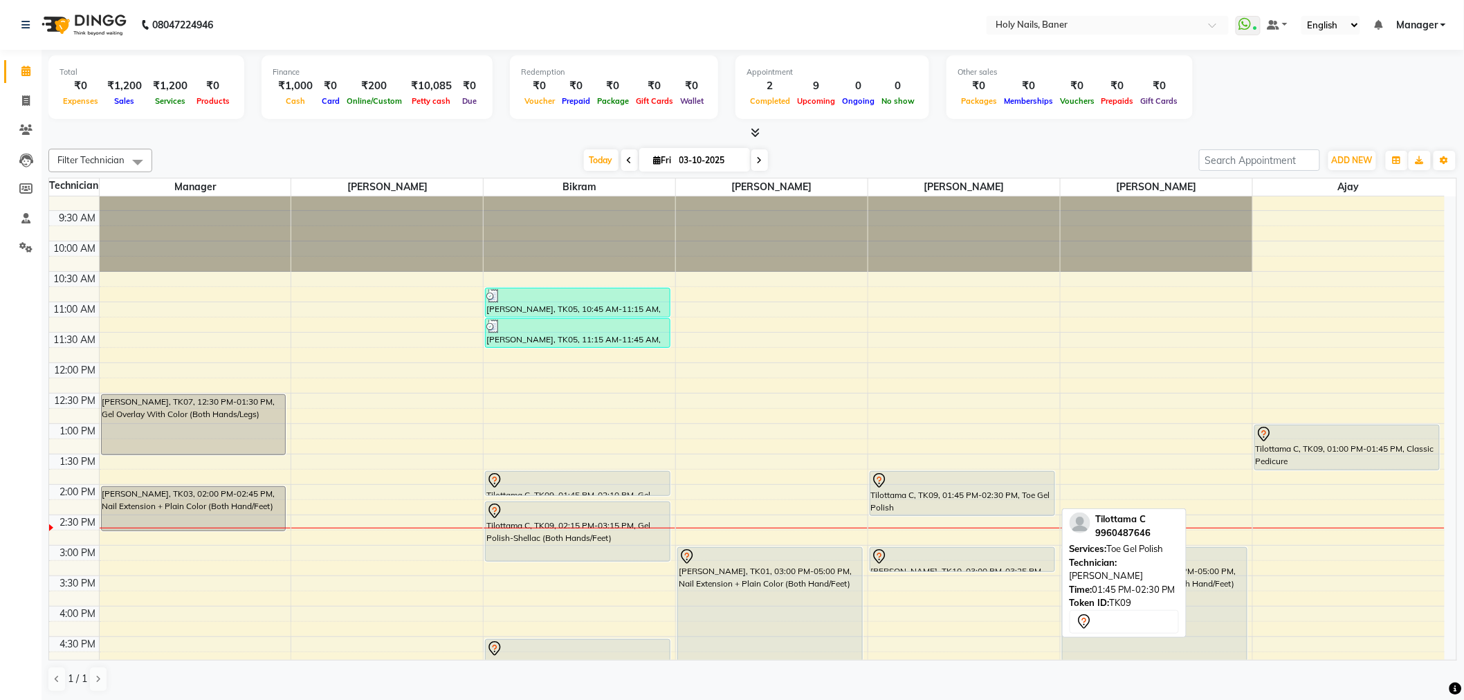
click at [910, 493] on div "Tilottama C, TK09, 01:45 PM-02:30 PM, Toe Gel Polish" at bounding box center [962, 494] width 184 height 44
select select "7"
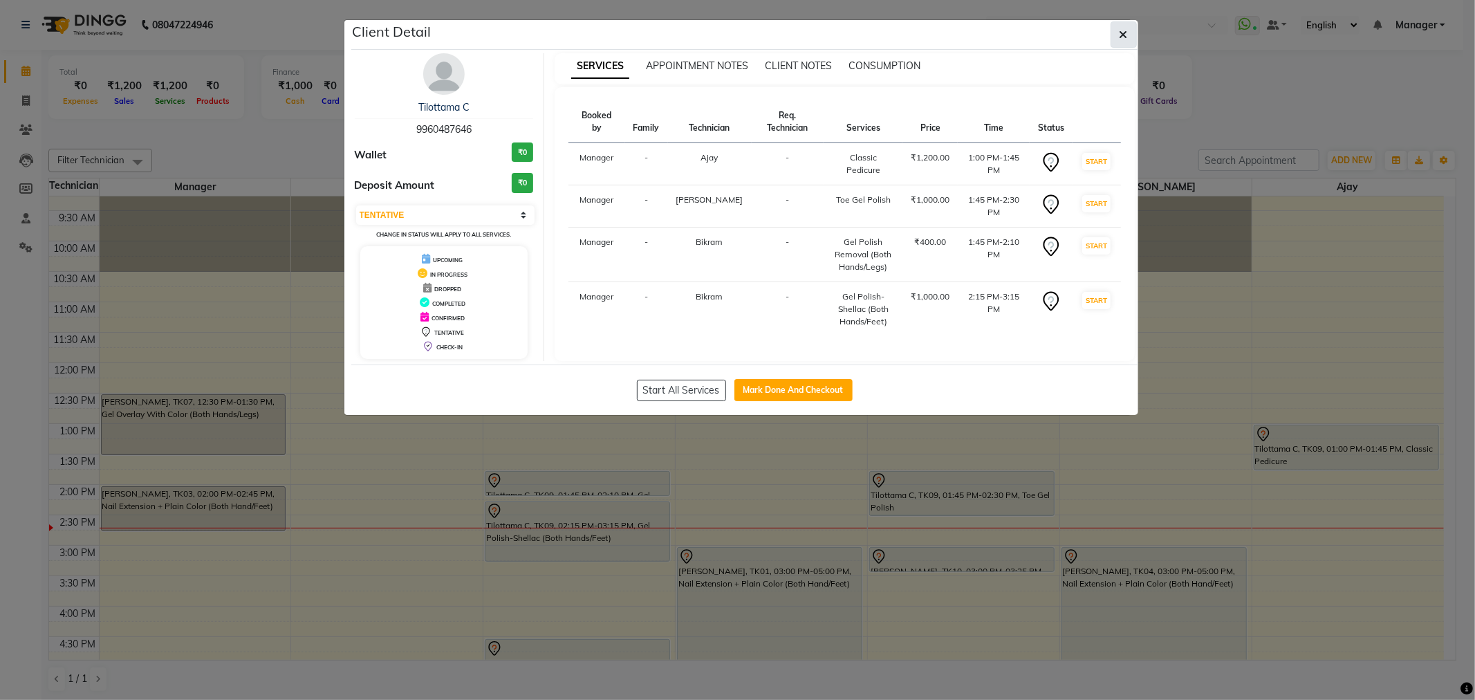
click at [1121, 31] on icon "button" at bounding box center [1124, 34] width 8 height 11
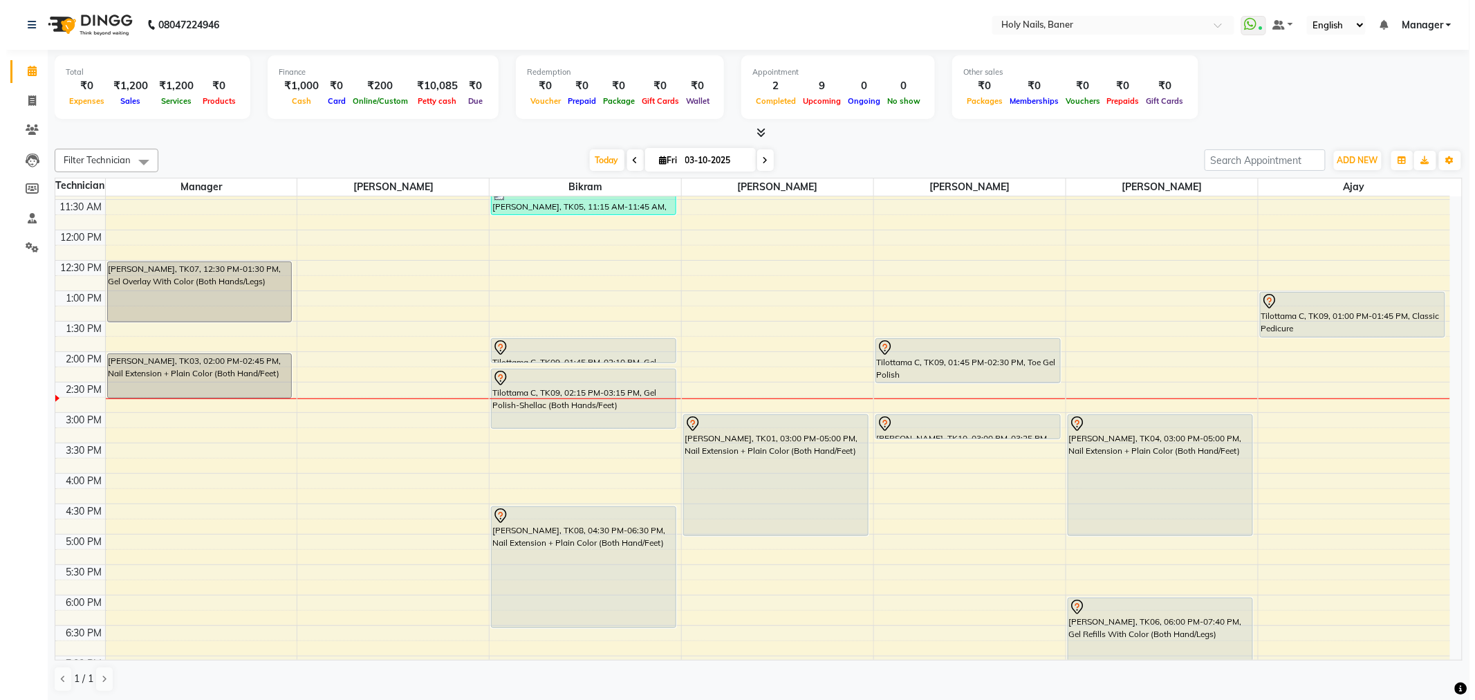
scroll to position [230, 0]
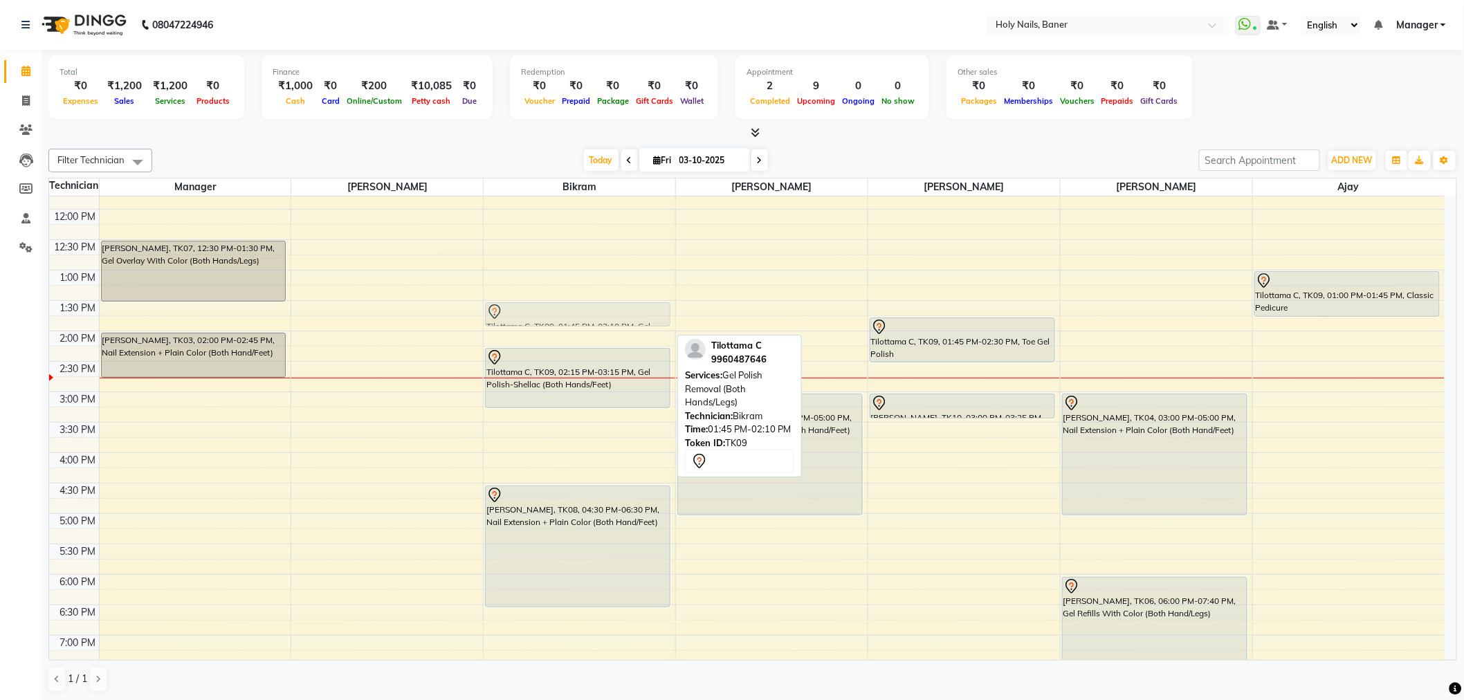
click at [591, 319] on div "[PERSON_NAME], TK05, 10:45 AM-11:15 AM, Gel Extension Removal (Both Hands/Feet)…" at bounding box center [579, 391] width 192 height 851
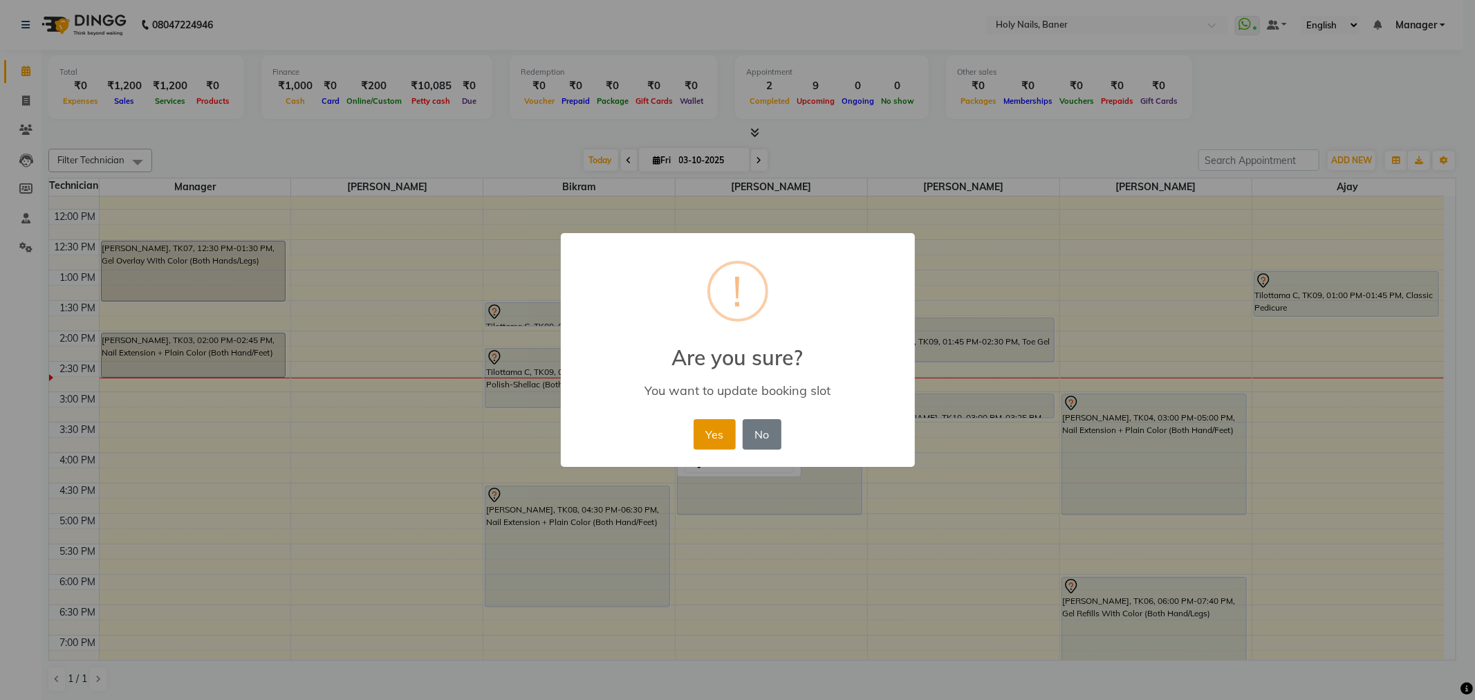
drag, startPoint x: 711, startPoint y: 446, endPoint x: 710, endPoint y: 439, distance: 7.0
click at [710, 441] on button "Yes" at bounding box center [715, 434] width 42 height 30
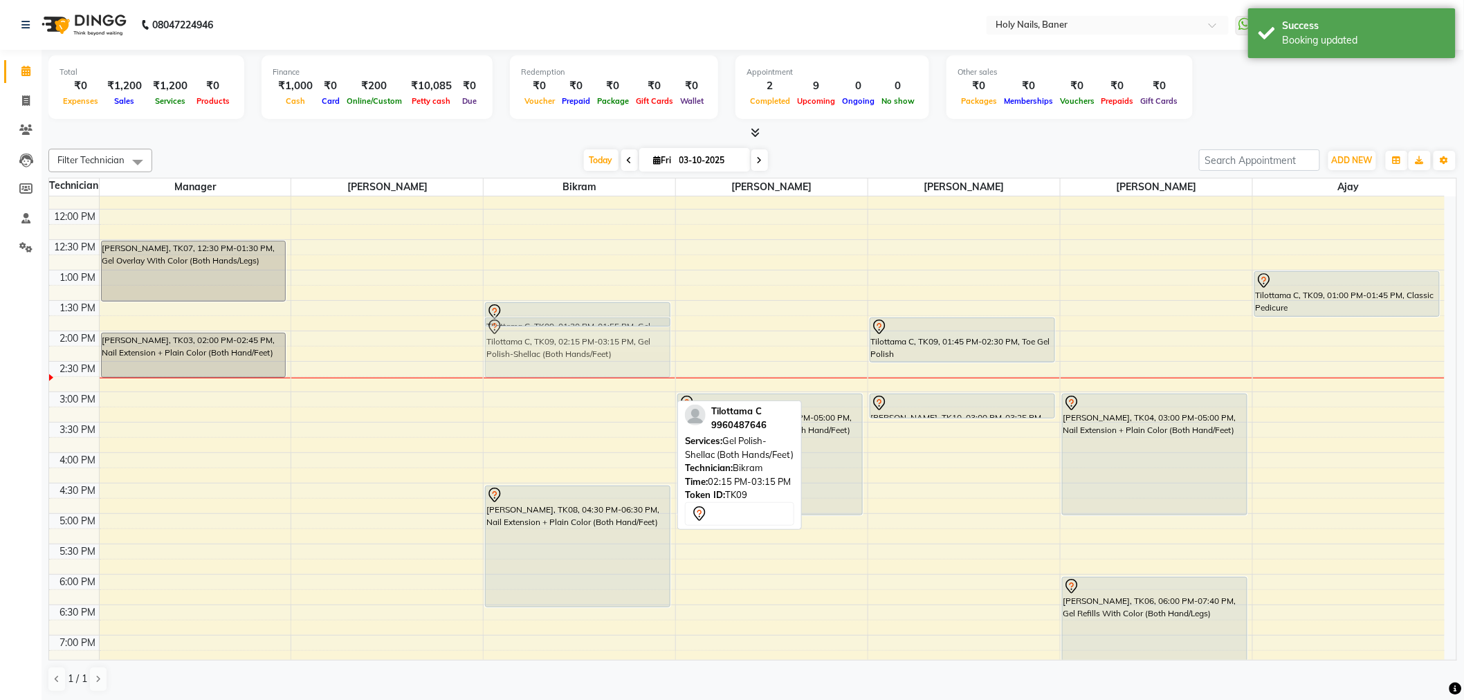
drag, startPoint x: 611, startPoint y: 387, endPoint x: 611, endPoint y: 362, distance: 25.6
click at [611, 362] on div "[PERSON_NAME], TK05, 10:45 AM-11:15 AM, Gel Extension Removal (Both Hands/Feet)…" at bounding box center [579, 391] width 192 height 851
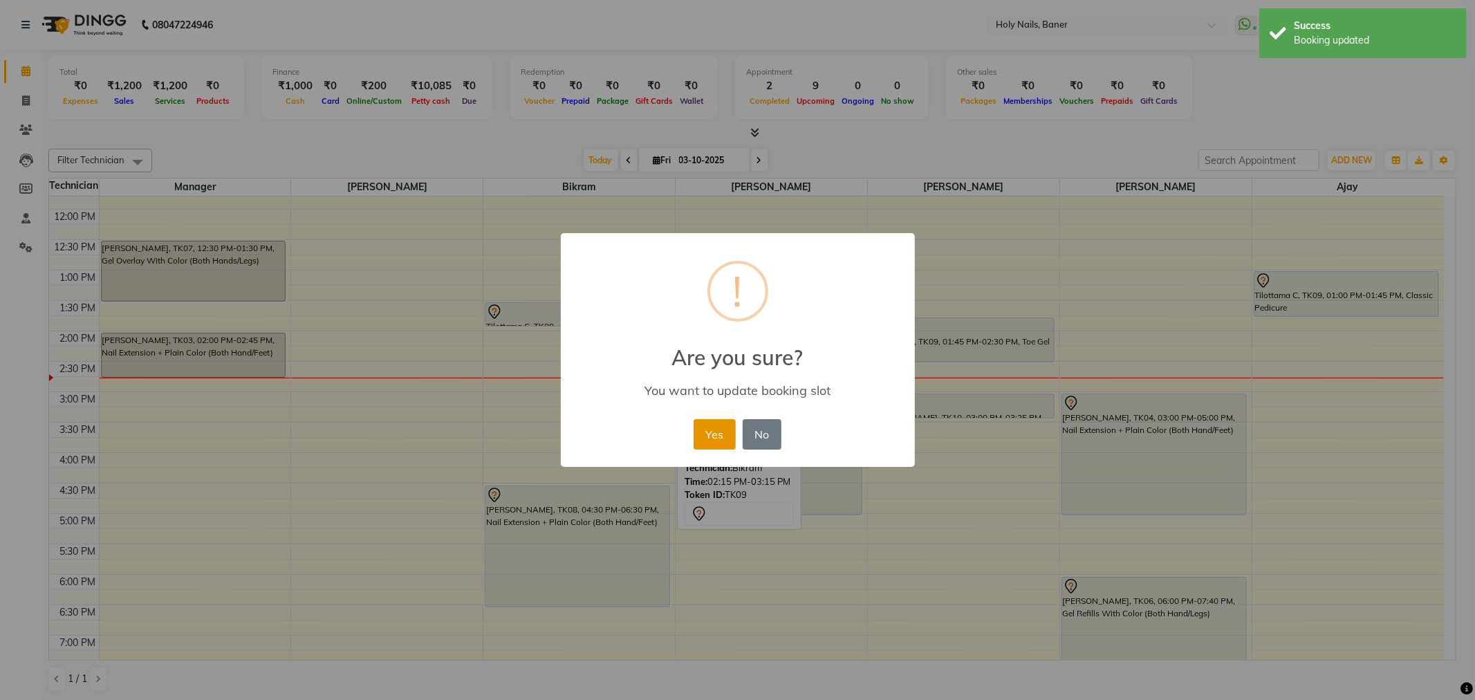
click at [724, 440] on button "Yes" at bounding box center [715, 434] width 42 height 30
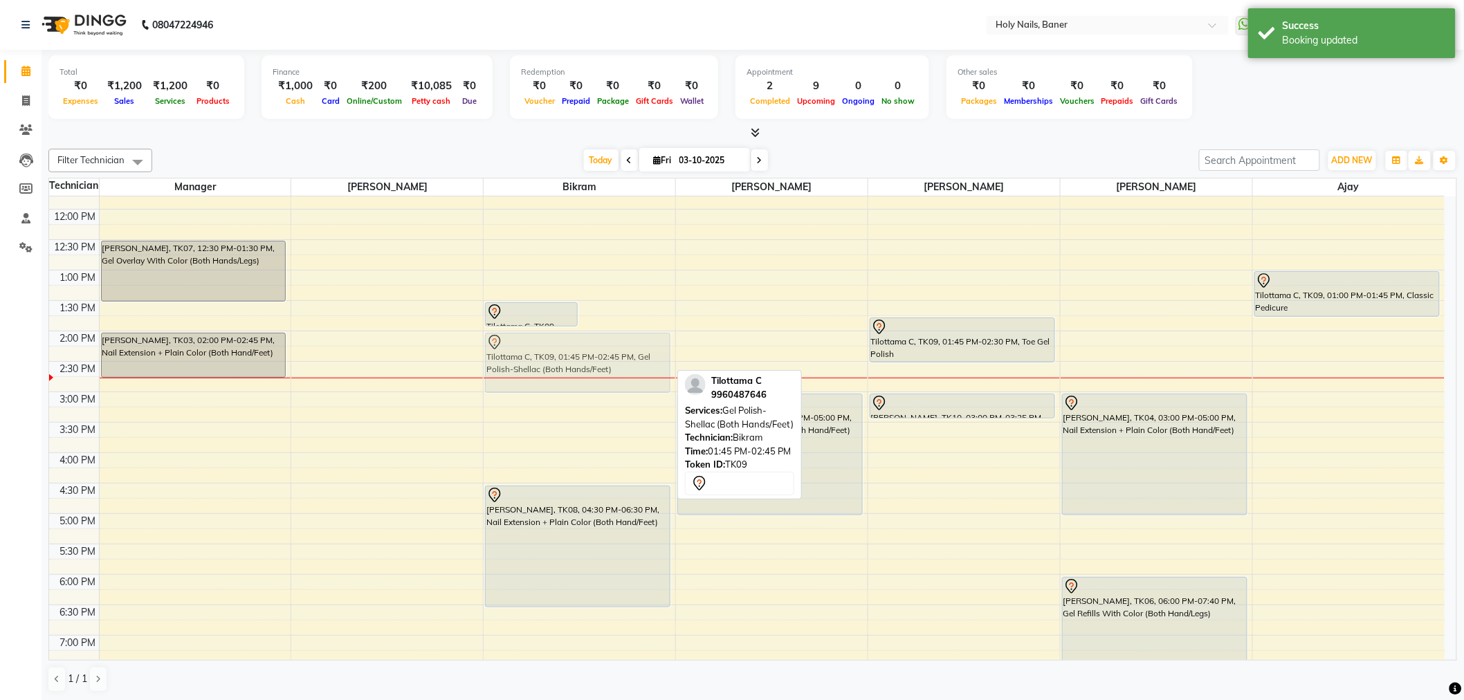
drag, startPoint x: 638, startPoint y: 363, endPoint x: 634, endPoint y: 376, distance: 13.4
click at [634, 376] on div "Tilottama C, TK09, 01:30 PM-01:55 PM, Gel Polish Removal (Both Hands/Legs) Tilo…" at bounding box center [579, 391] width 192 height 851
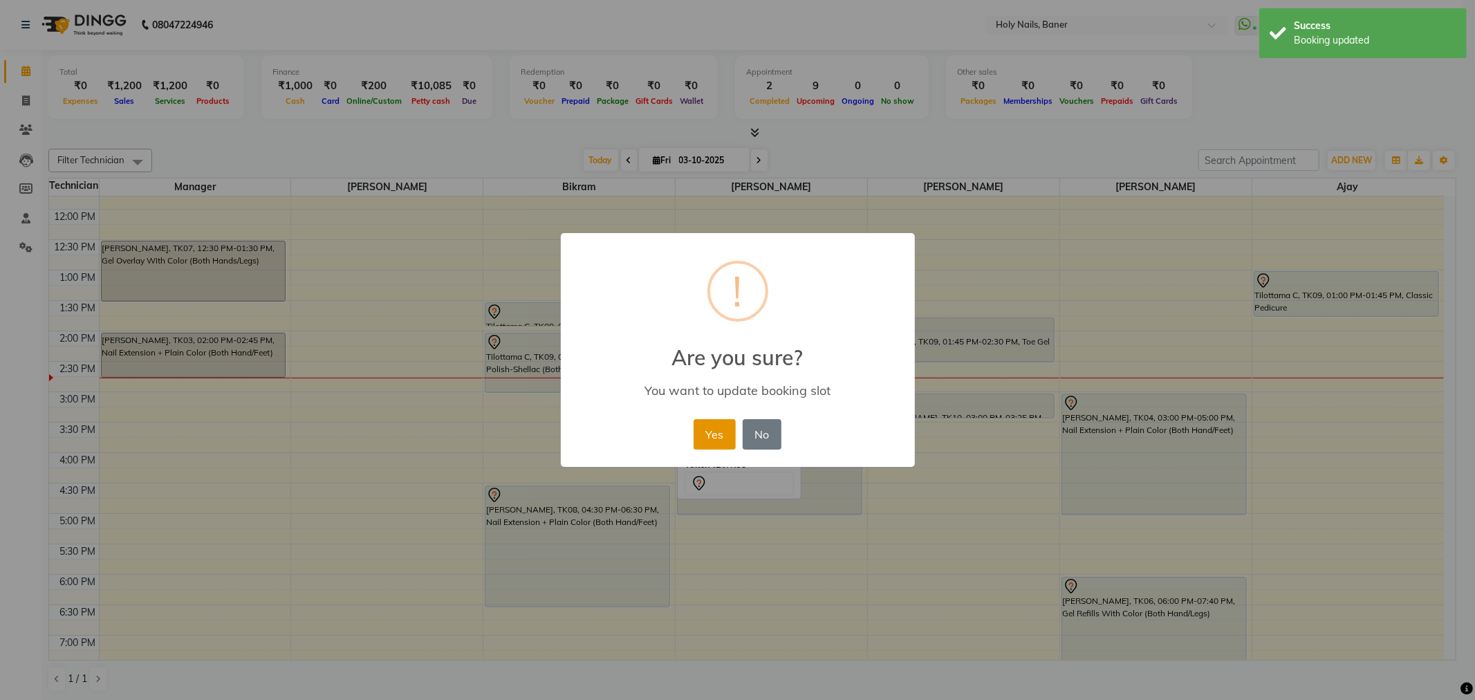
click at [706, 424] on button "Yes" at bounding box center [715, 434] width 42 height 30
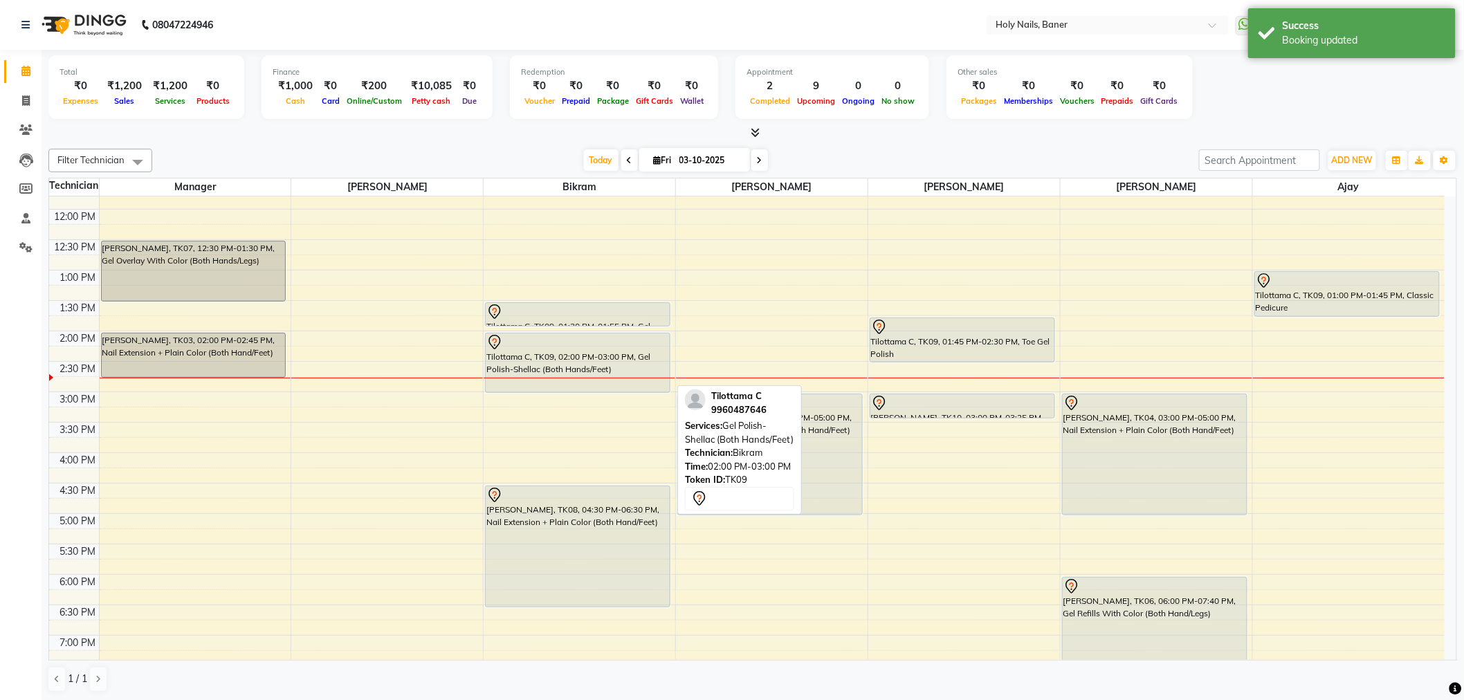
click at [603, 372] on div "Tilottama C, TK09, 02:00 PM-03:00 PM, Gel Polish-Shellac (Both Hands/Feet)" at bounding box center [578, 362] width 184 height 59
click at [607, 355] on div "Tilottama C, TK09, 02:00 PM-03:00 PM, Gel Polish-Shellac (Both Hands/Feet)" at bounding box center [578, 362] width 184 height 59
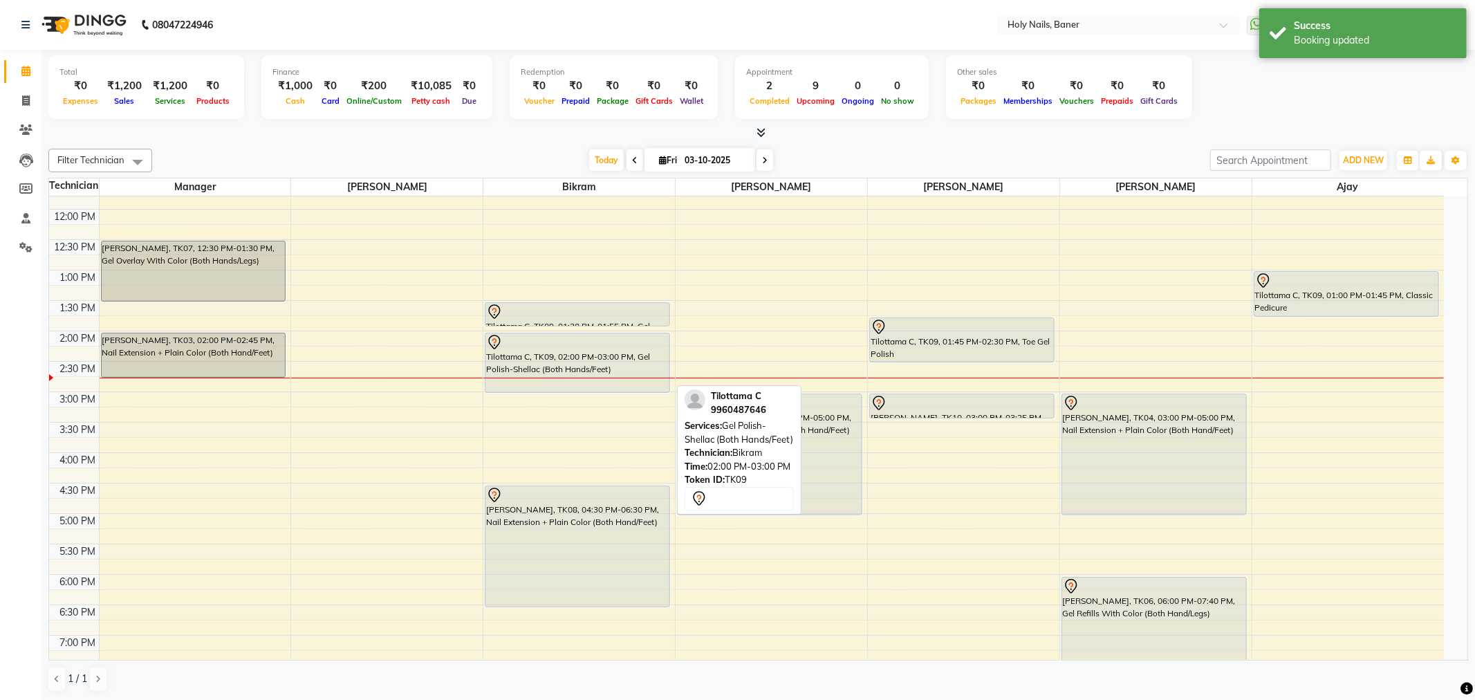
select select "7"
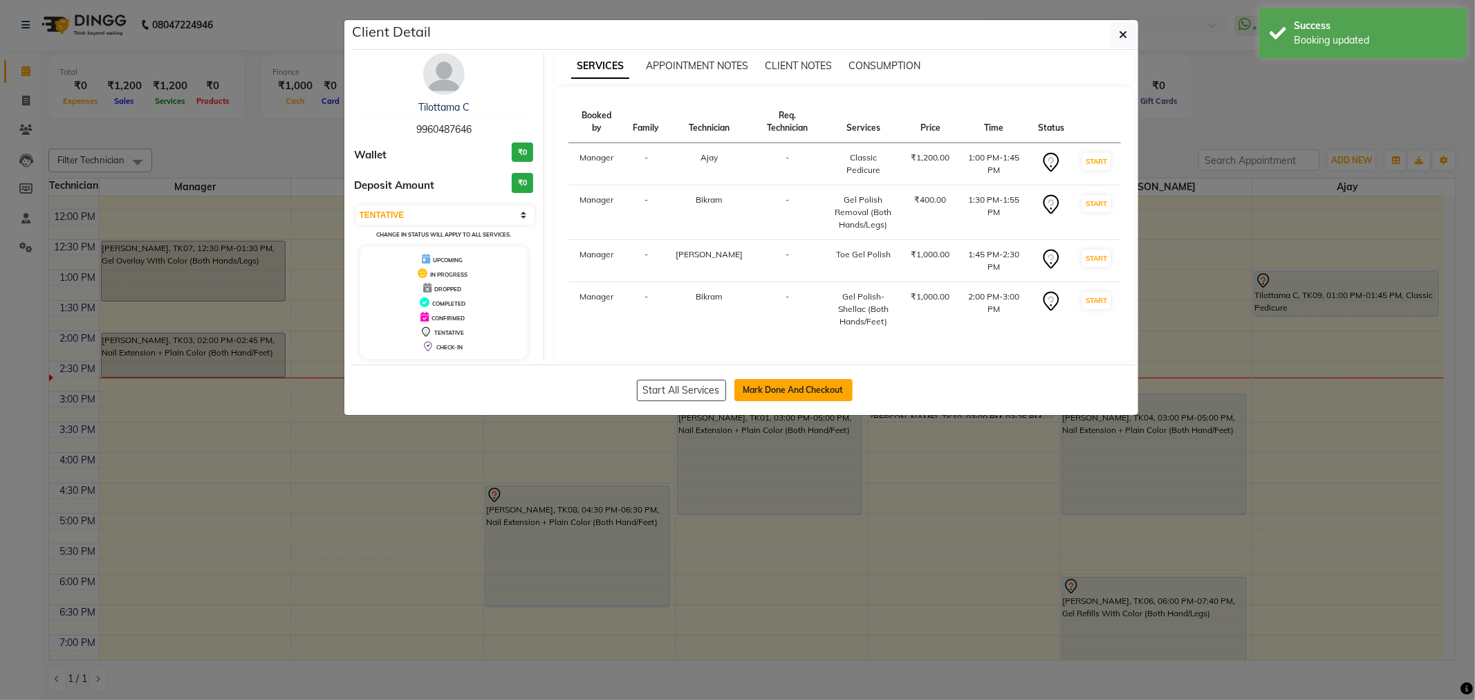
click at [761, 386] on button "Mark Done And Checkout" at bounding box center [794, 390] width 118 height 22
select select "5445"
select select "service"
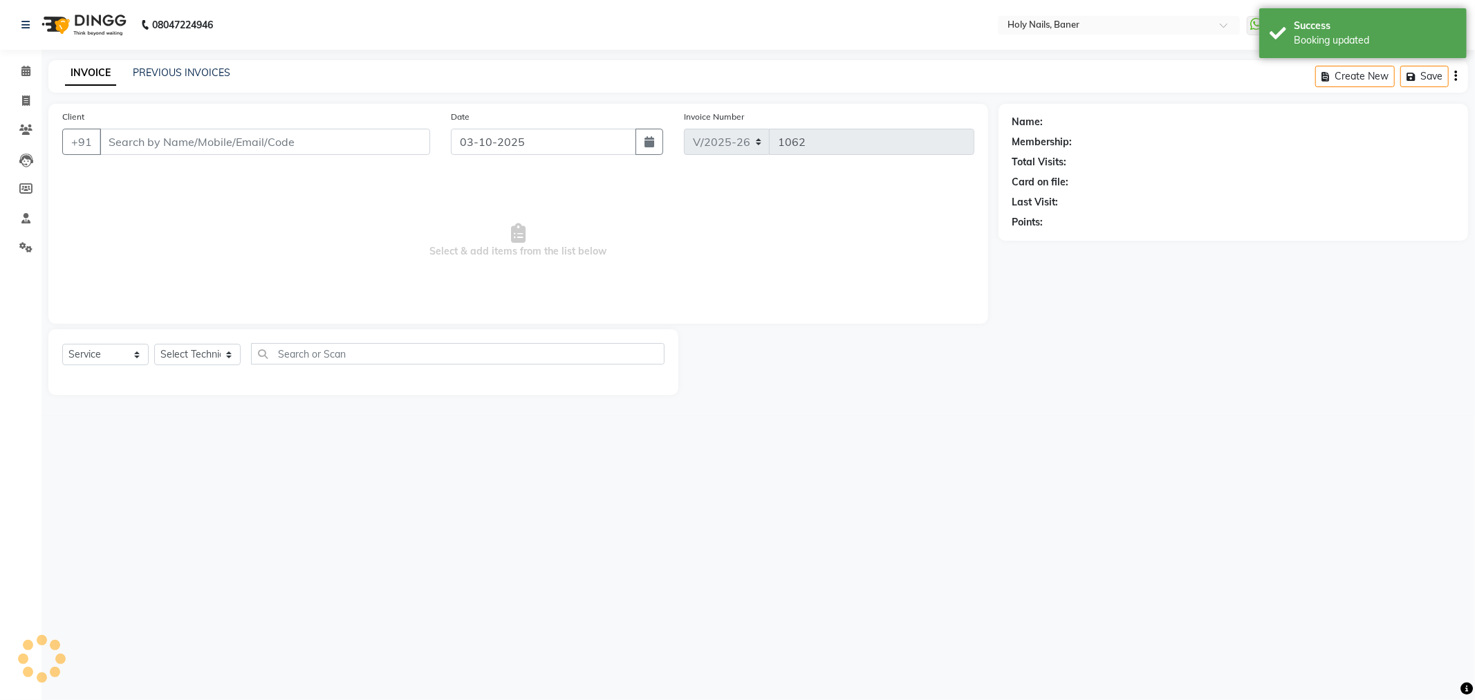
type input "99******46"
select select "66405"
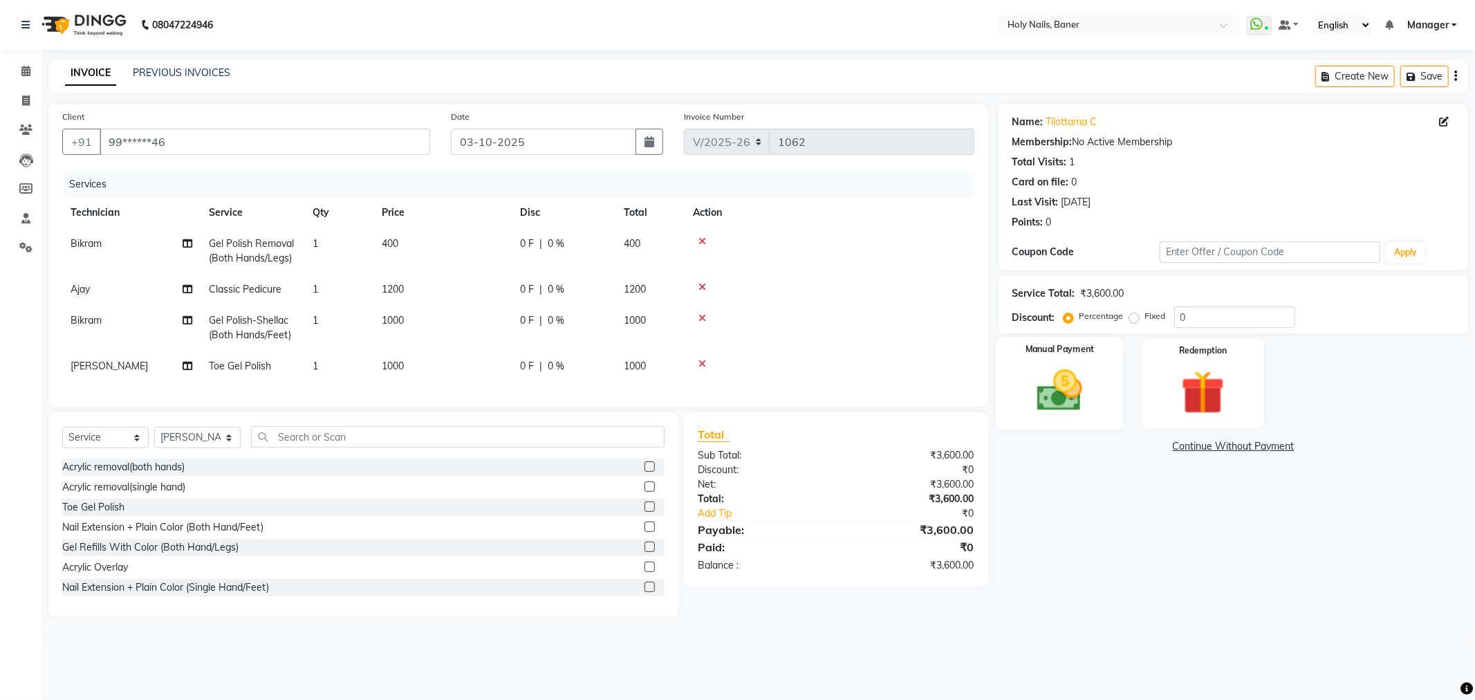
click at [1067, 395] on img at bounding box center [1060, 391] width 74 height 53
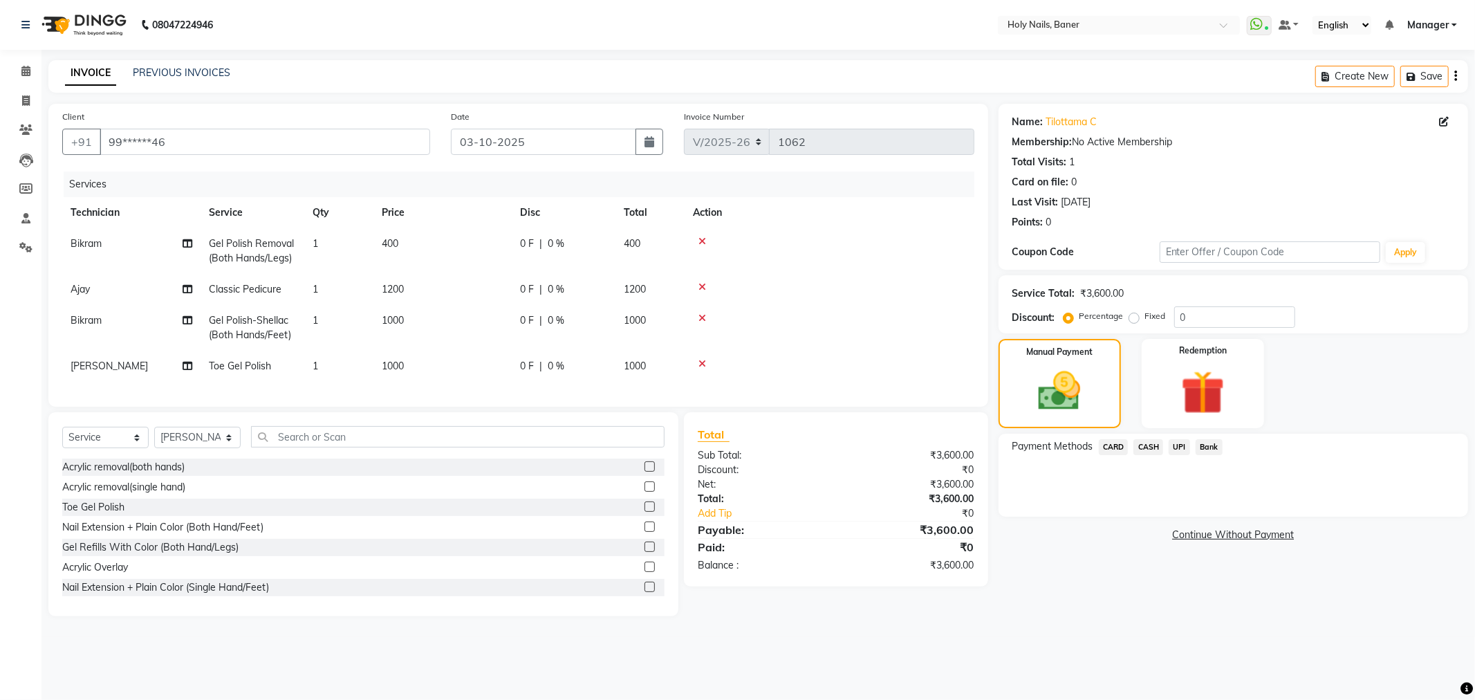
click at [625, 363] on span "1000" at bounding box center [635, 366] width 22 height 12
select select "66405"
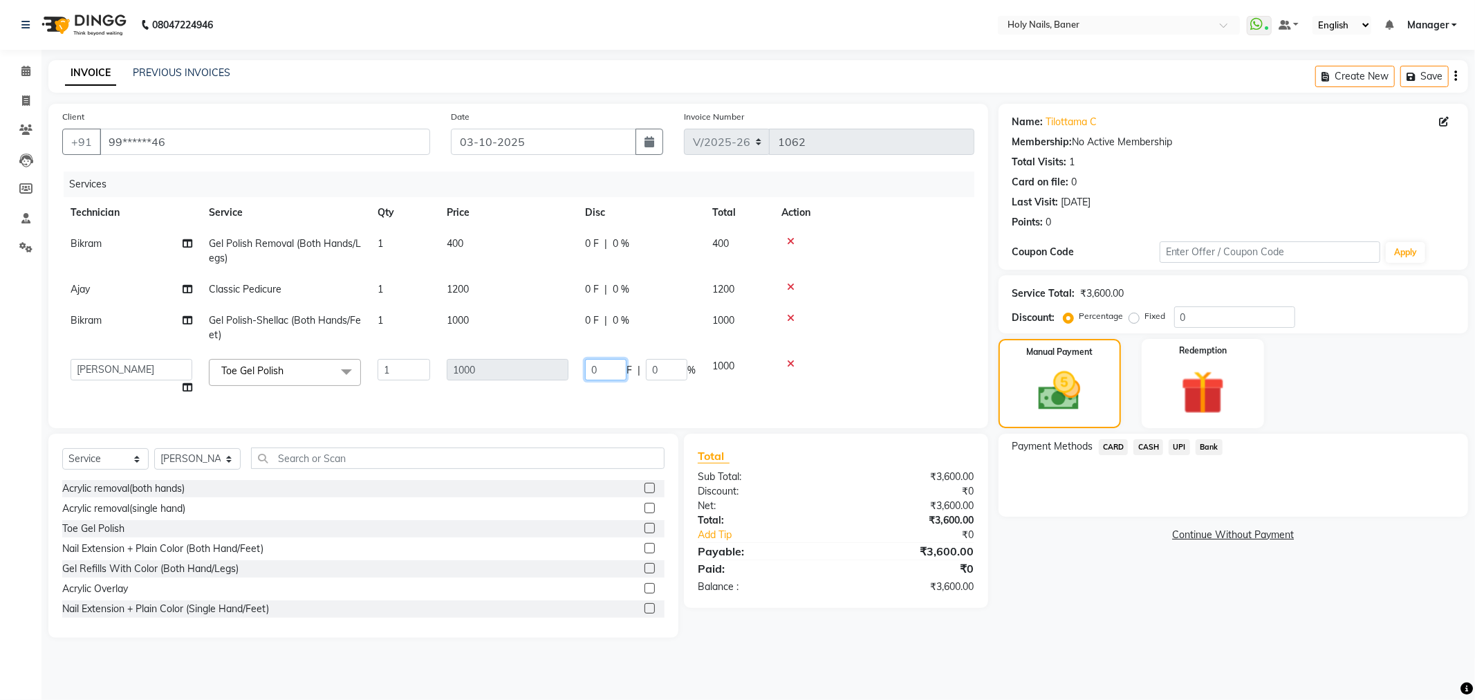
click at [624, 367] on input "0" at bounding box center [606, 369] width 42 height 21
type input "300"
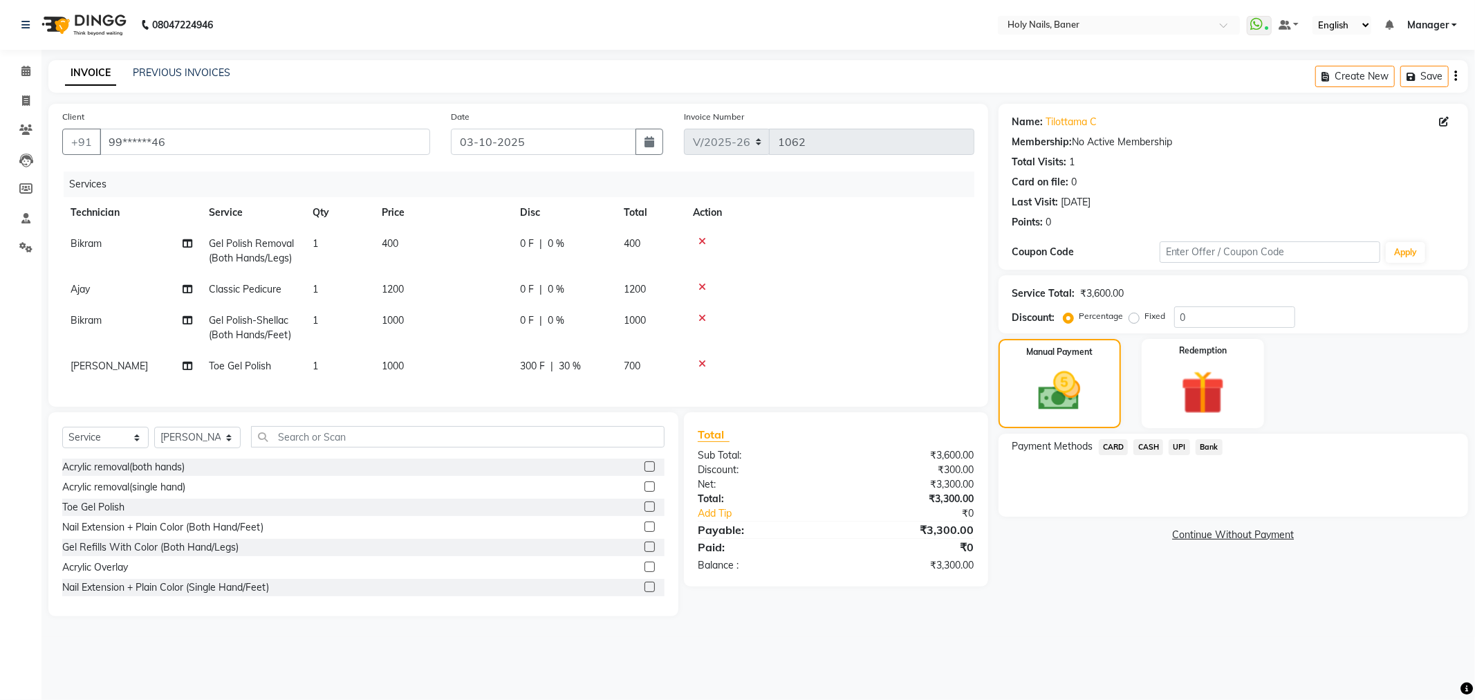
click at [876, 342] on td at bounding box center [830, 328] width 290 height 46
click at [1177, 448] on span "UPI" at bounding box center [1179, 447] width 21 height 16
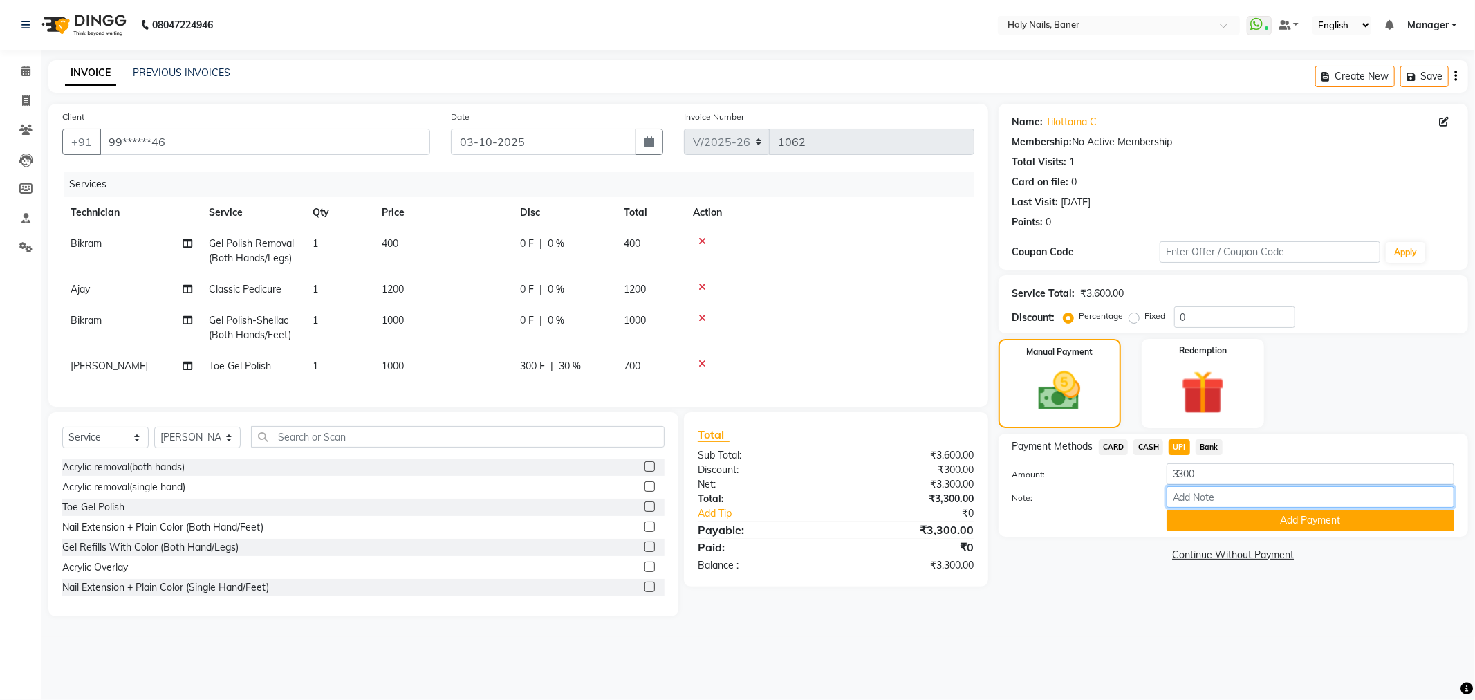
click at [1209, 500] on input "Note:" at bounding box center [1311, 496] width 288 height 21
type input "t"
type input "T"
type input "ADD ON TOE GEL POLISH"
click at [1293, 528] on button "Add Payment" at bounding box center [1311, 520] width 288 height 21
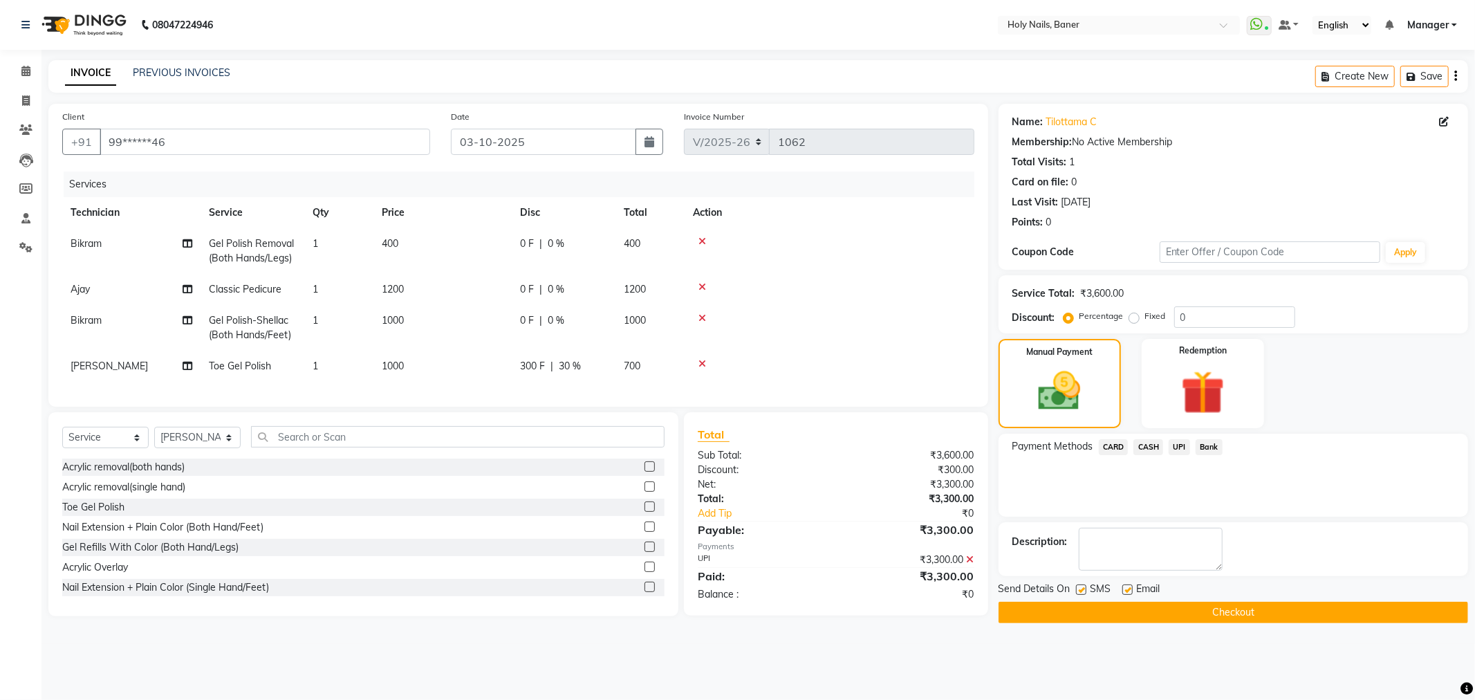
click at [1147, 609] on button "Checkout" at bounding box center [1234, 612] width 470 height 21
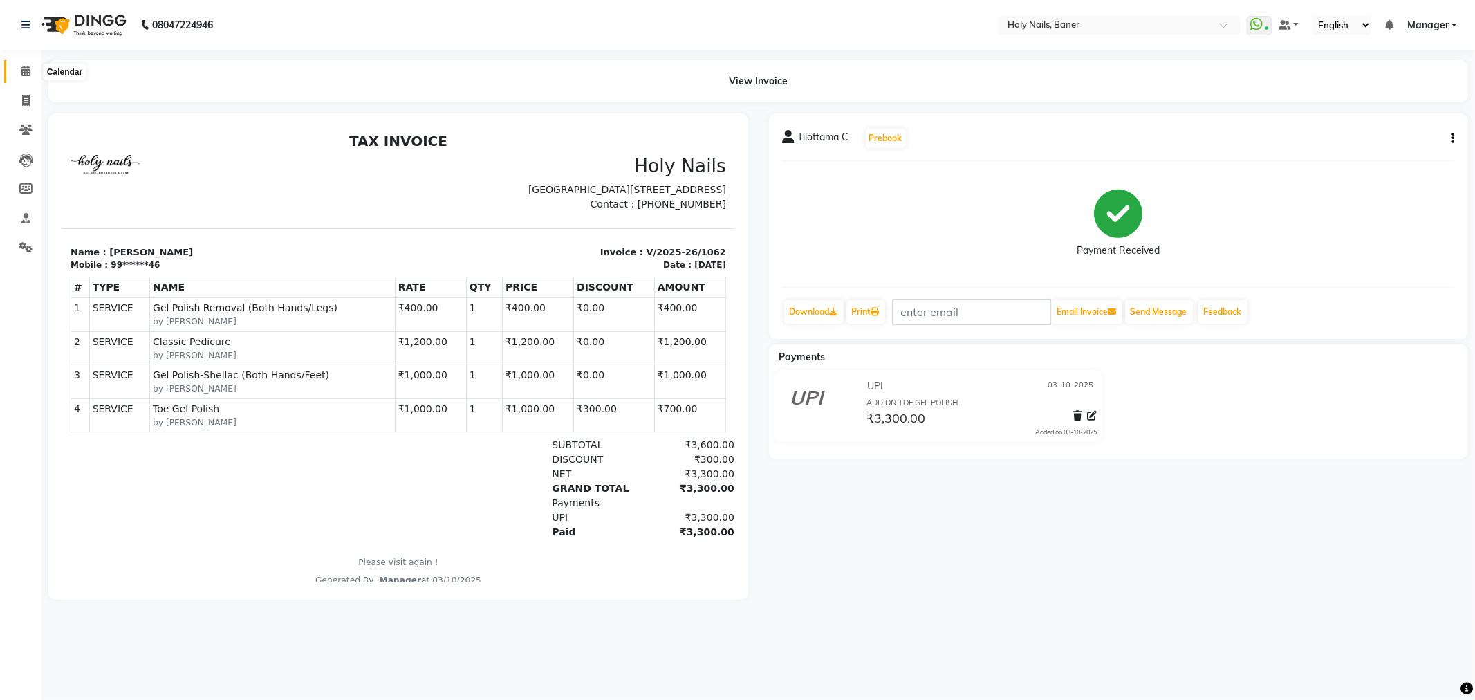
click at [28, 71] on icon at bounding box center [25, 71] width 9 height 10
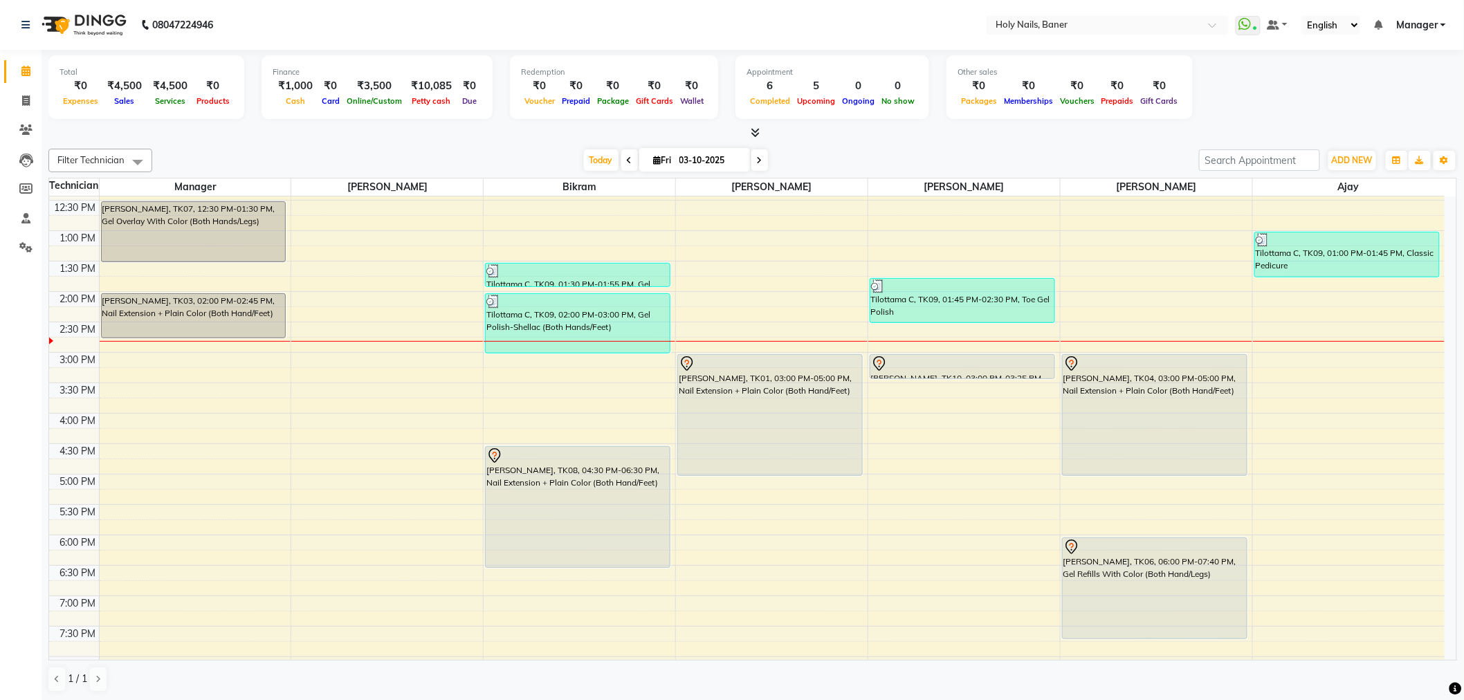
scroll to position [307, 0]
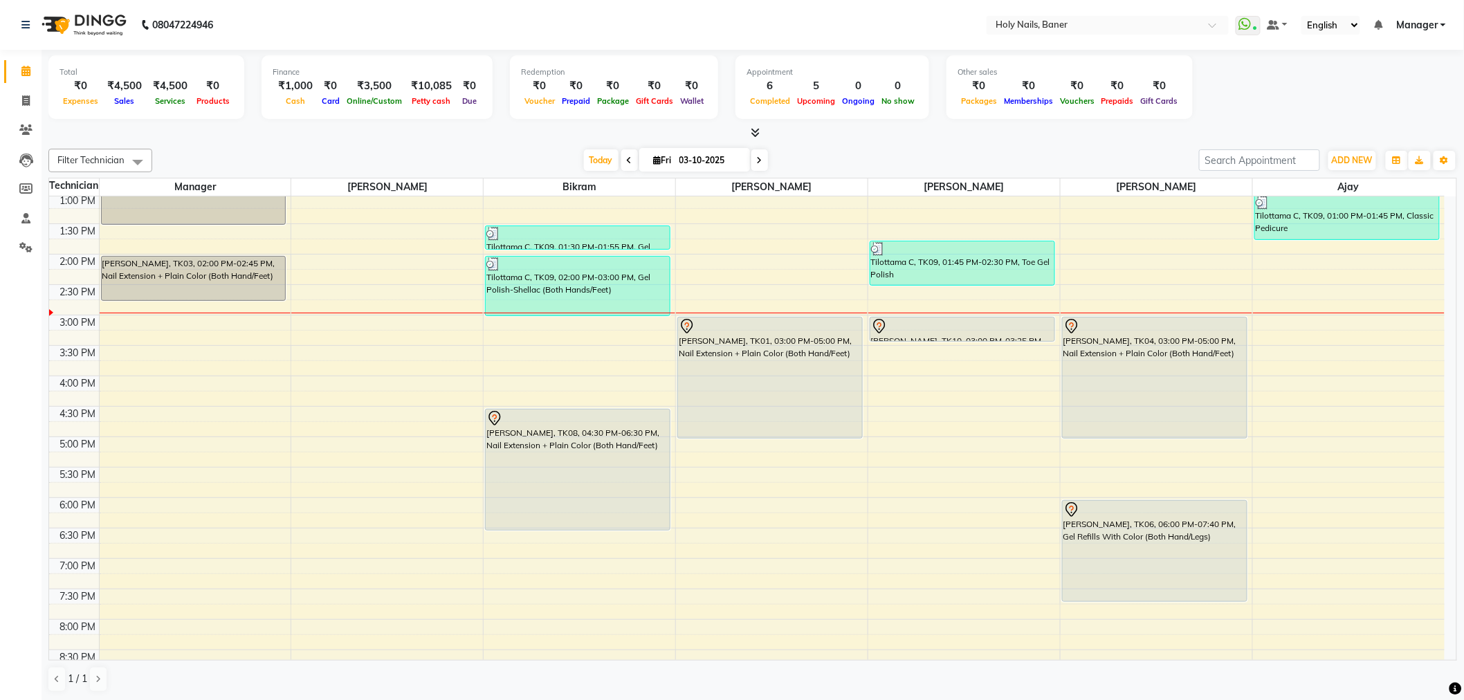
click at [681, 160] on input "03-10-2025" at bounding box center [709, 160] width 69 height 21
select select "10"
select select "2025"
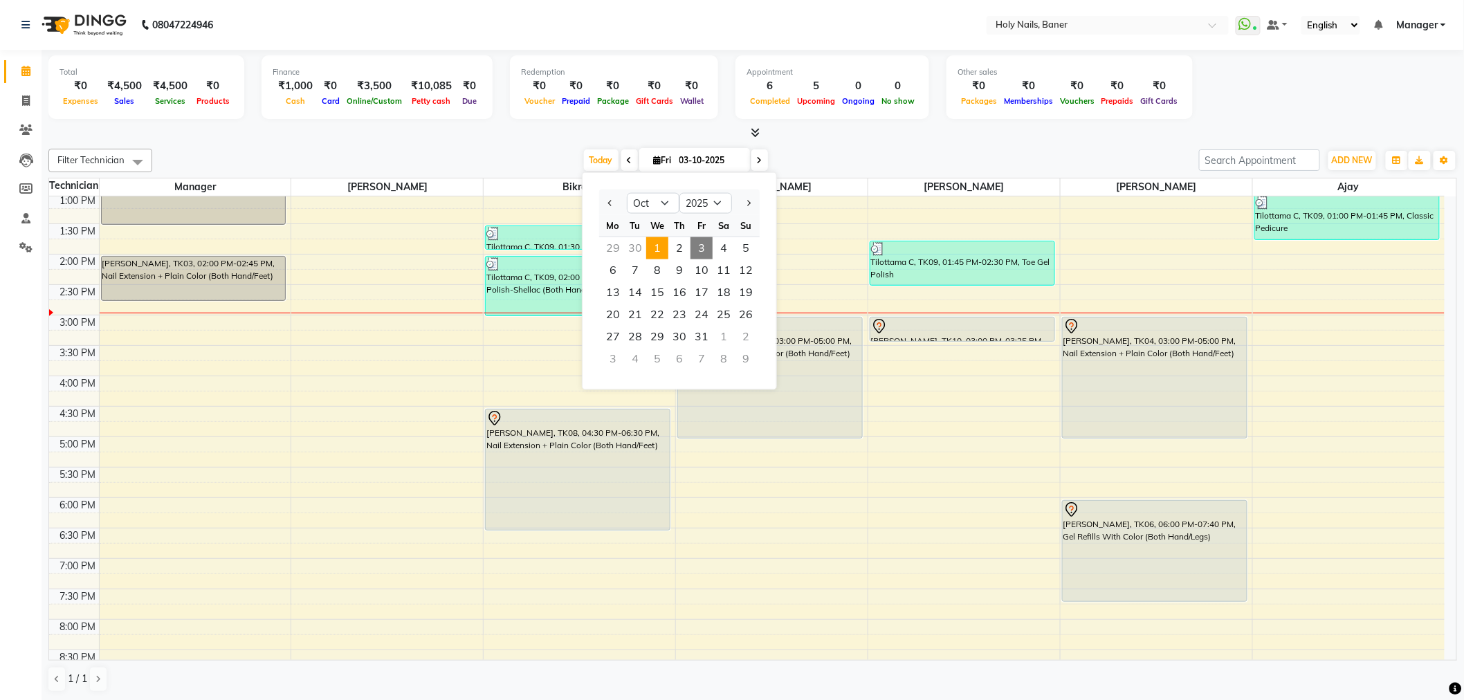
click at [662, 243] on span "1" at bounding box center [657, 248] width 22 height 22
type input "01-10-2025"
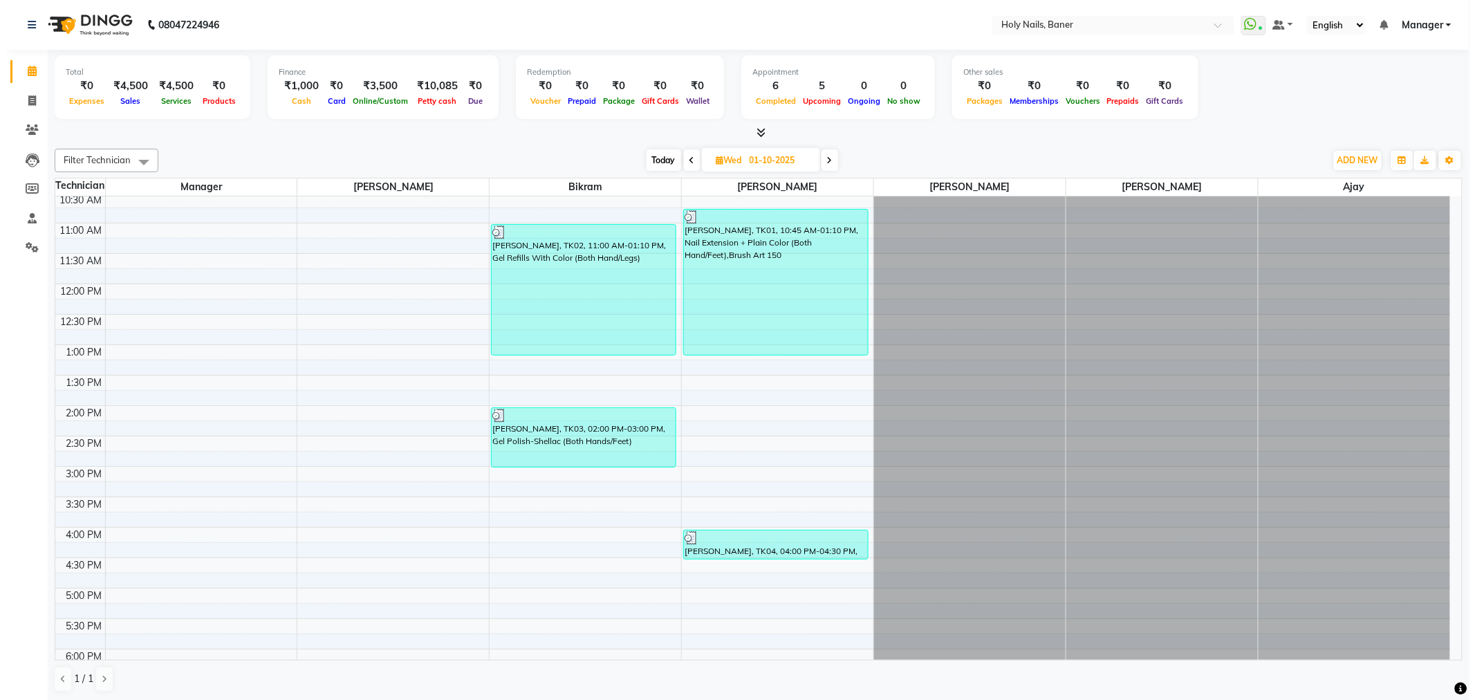
scroll to position [136, 0]
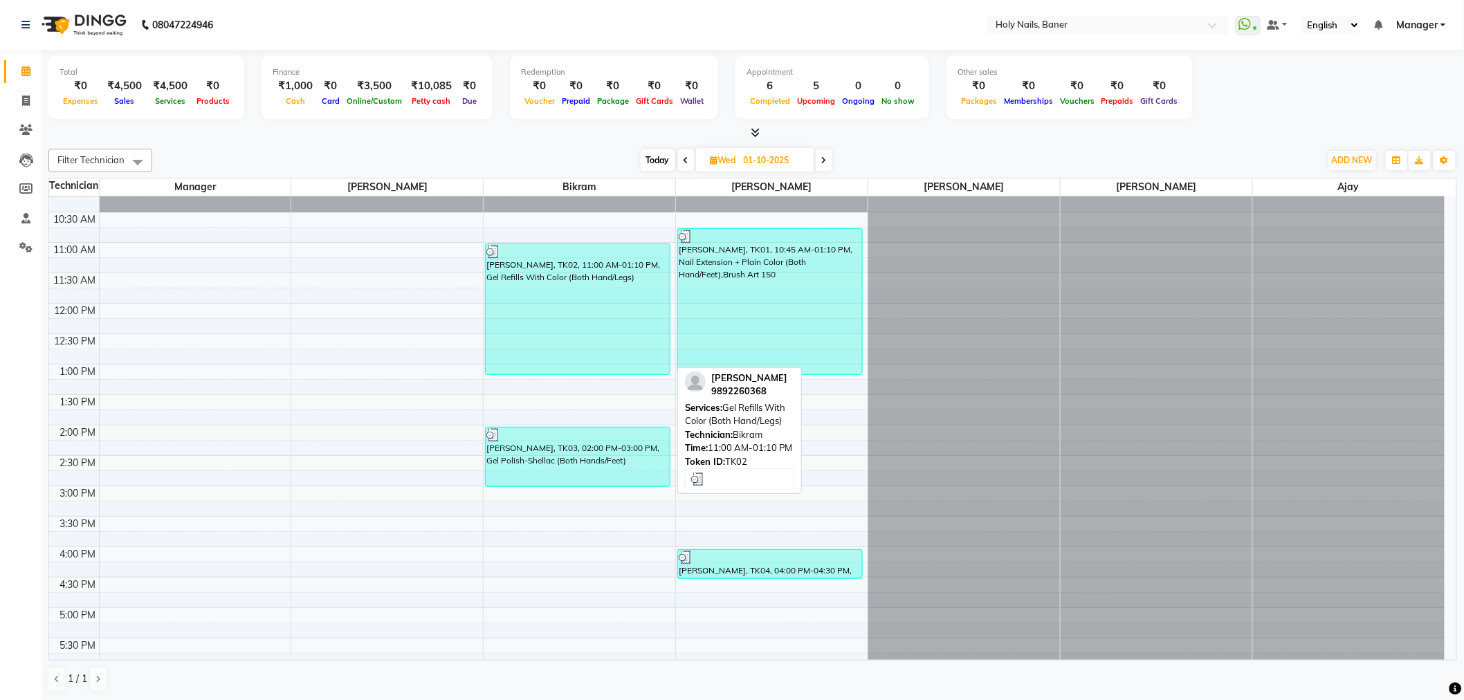
click at [652, 335] on div "[PERSON_NAME], TK02, 11:00 AM-01:10 PM, Gel Refills With Color (Both Hand/Legs)" at bounding box center [578, 309] width 184 height 130
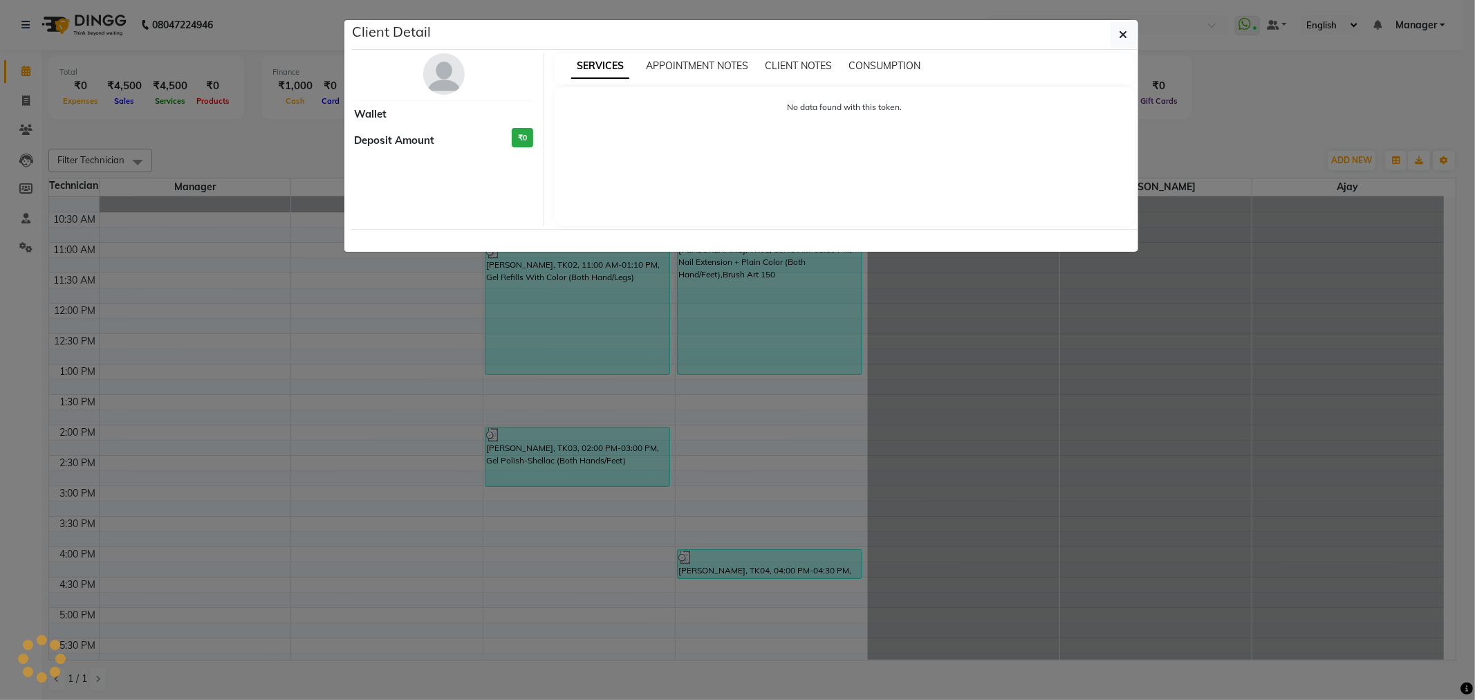
select select "3"
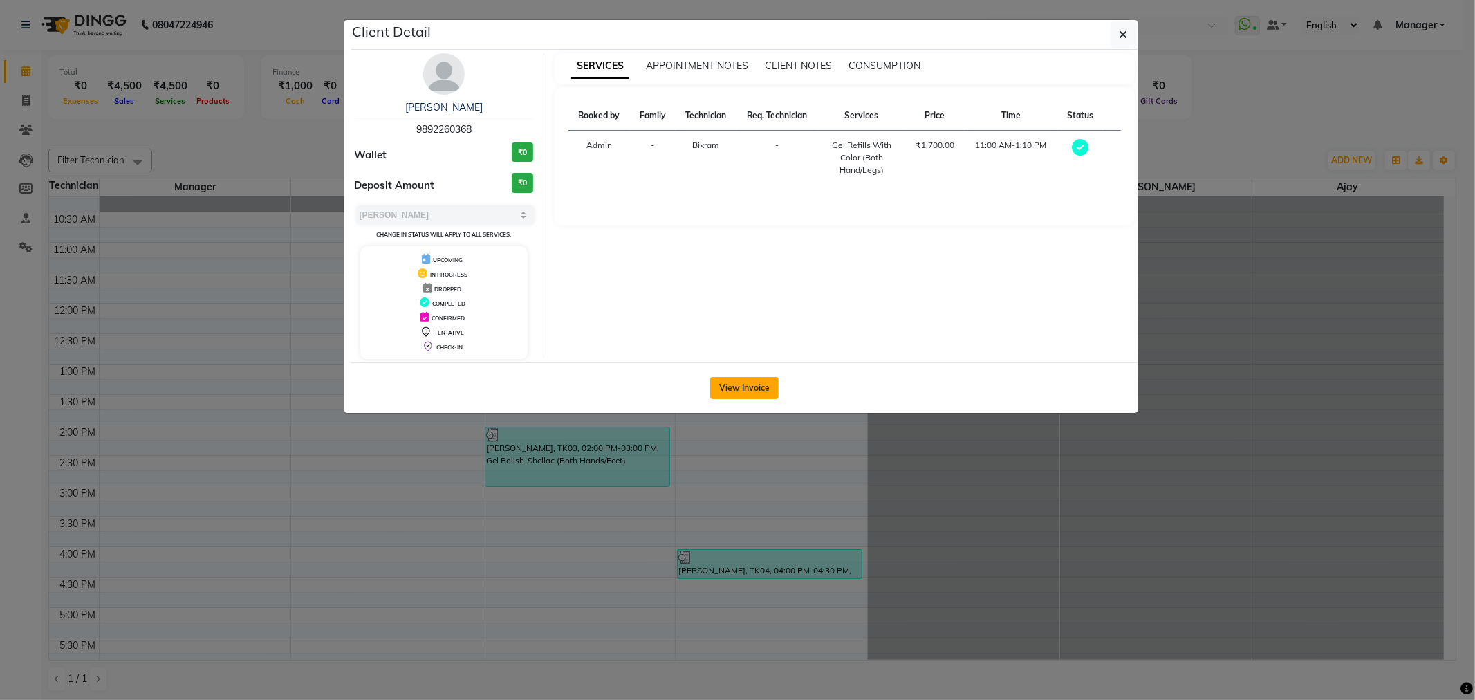
click at [742, 386] on button "View Invoice" at bounding box center [744, 388] width 68 height 22
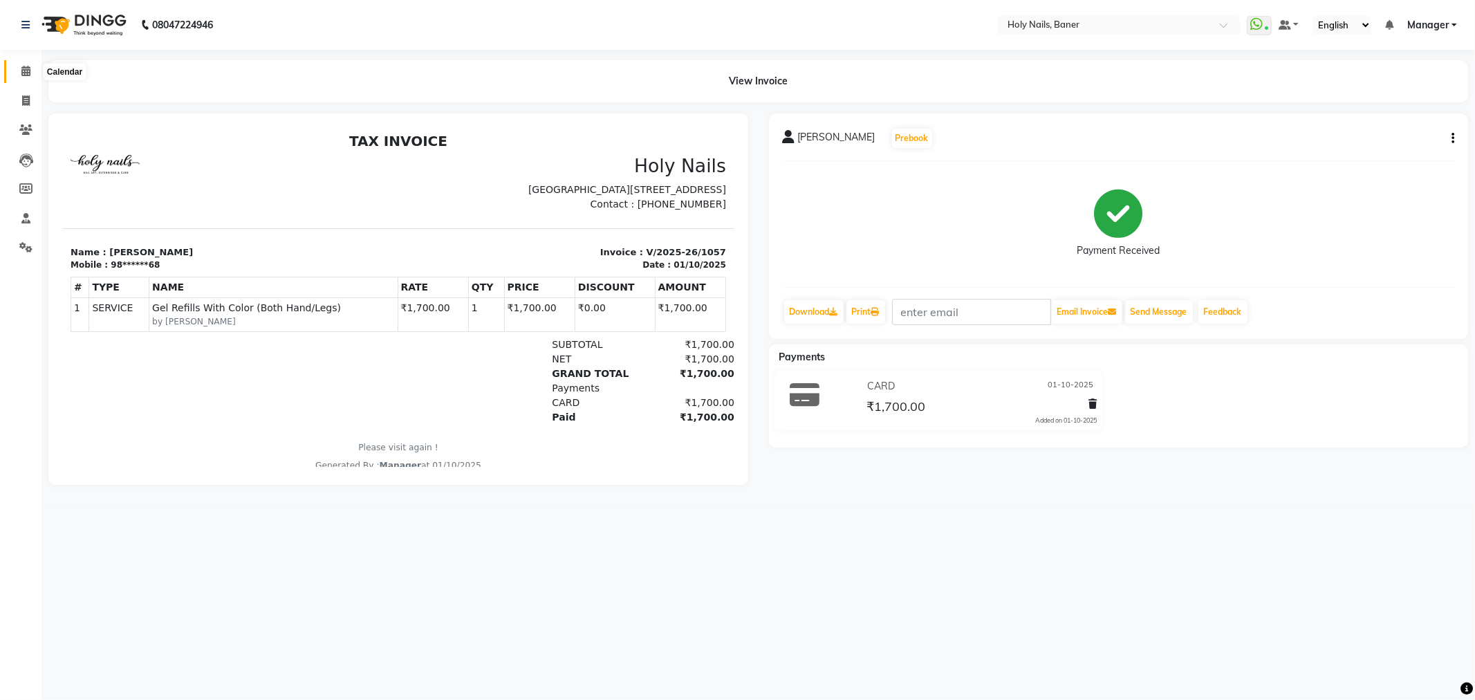
click at [26, 74] on icon at bounding box center [25, 71] width 9 height 10
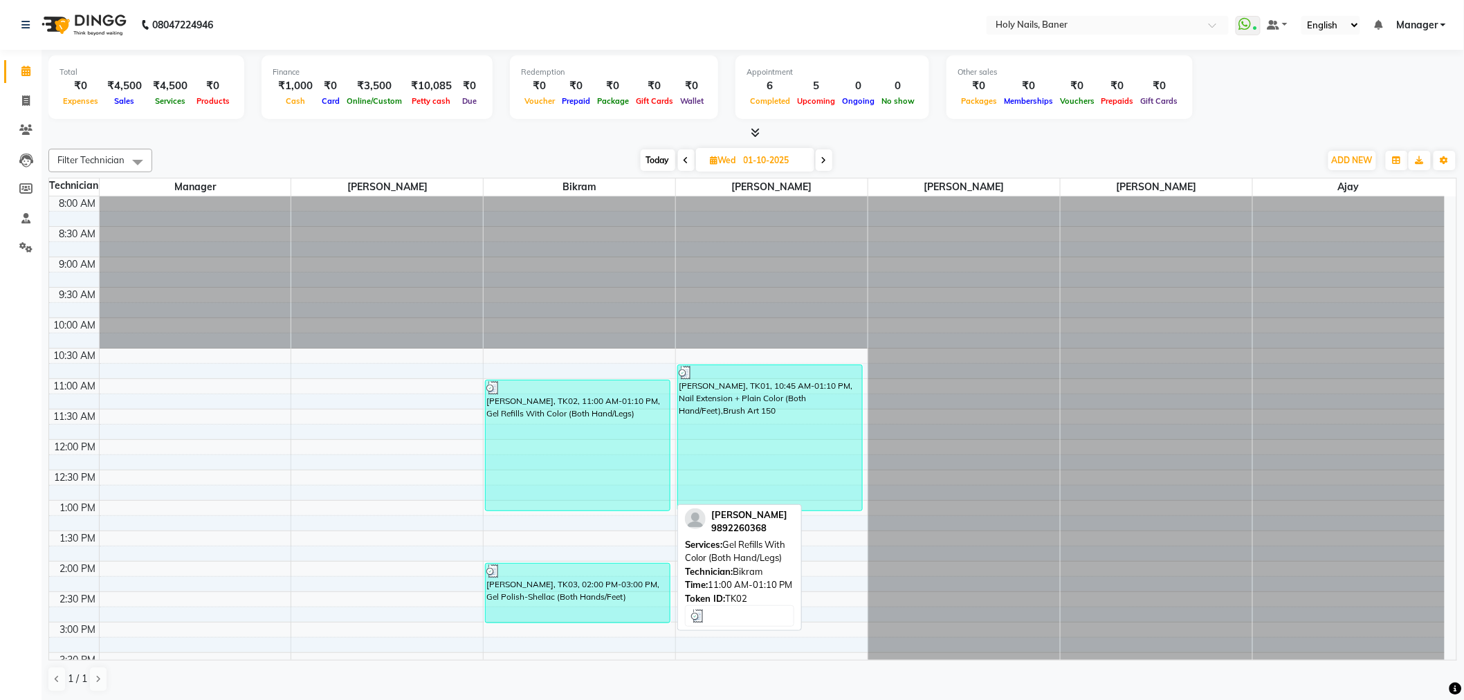
click at [595, 450] on div "[PERSON_NAME], TK02, 11:00 AM-01:10 PM, Gel Refills With Color (Both Hand/Legs)" at bounding box center [578, 445] width 184 height 130
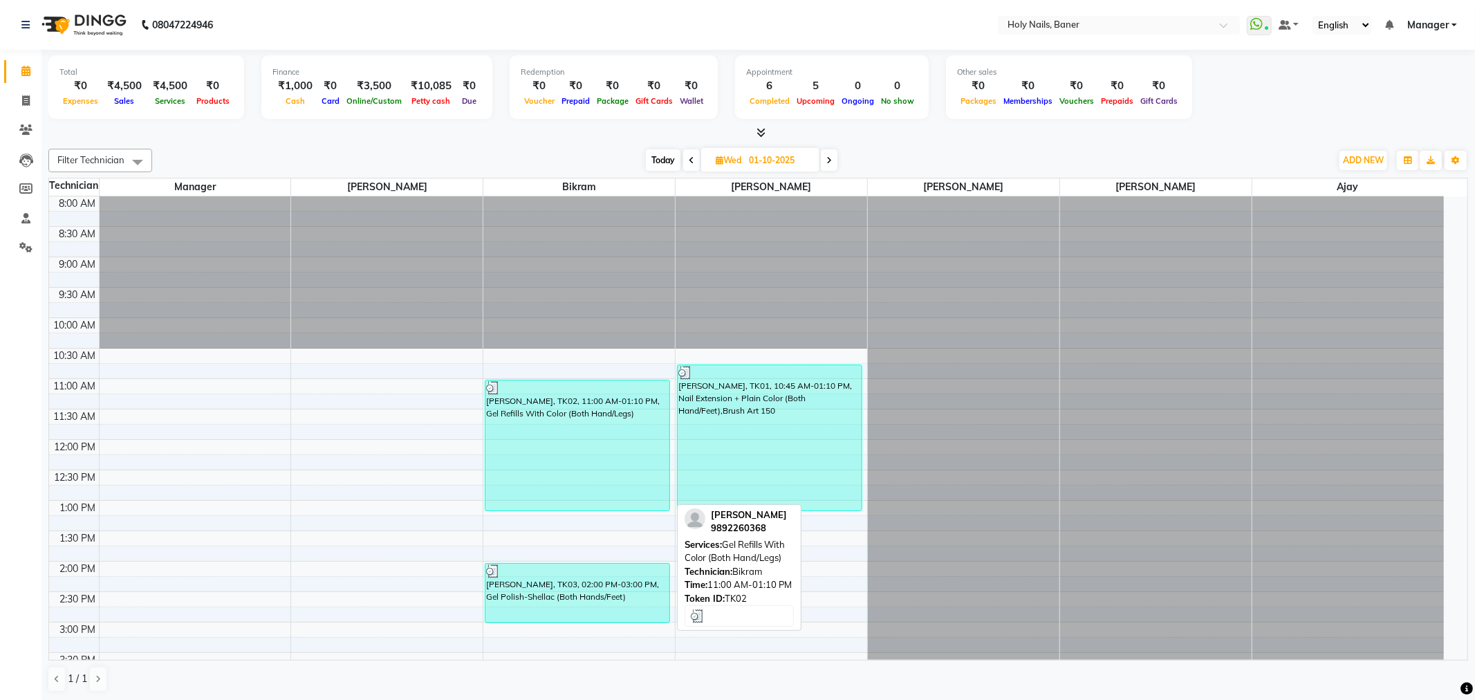
select select "3"
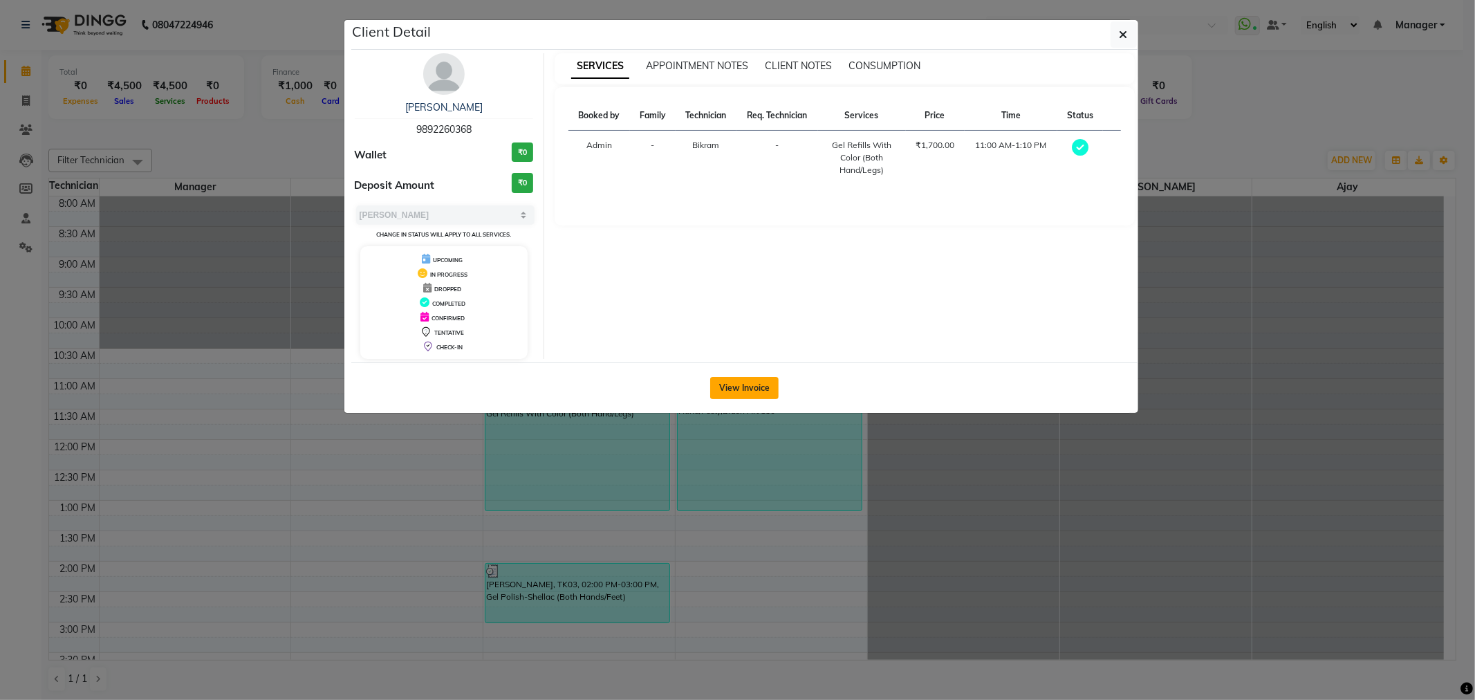
click at [757, 385] on button "View Invoice" at bounding box center [744, 388] width 68 height 22
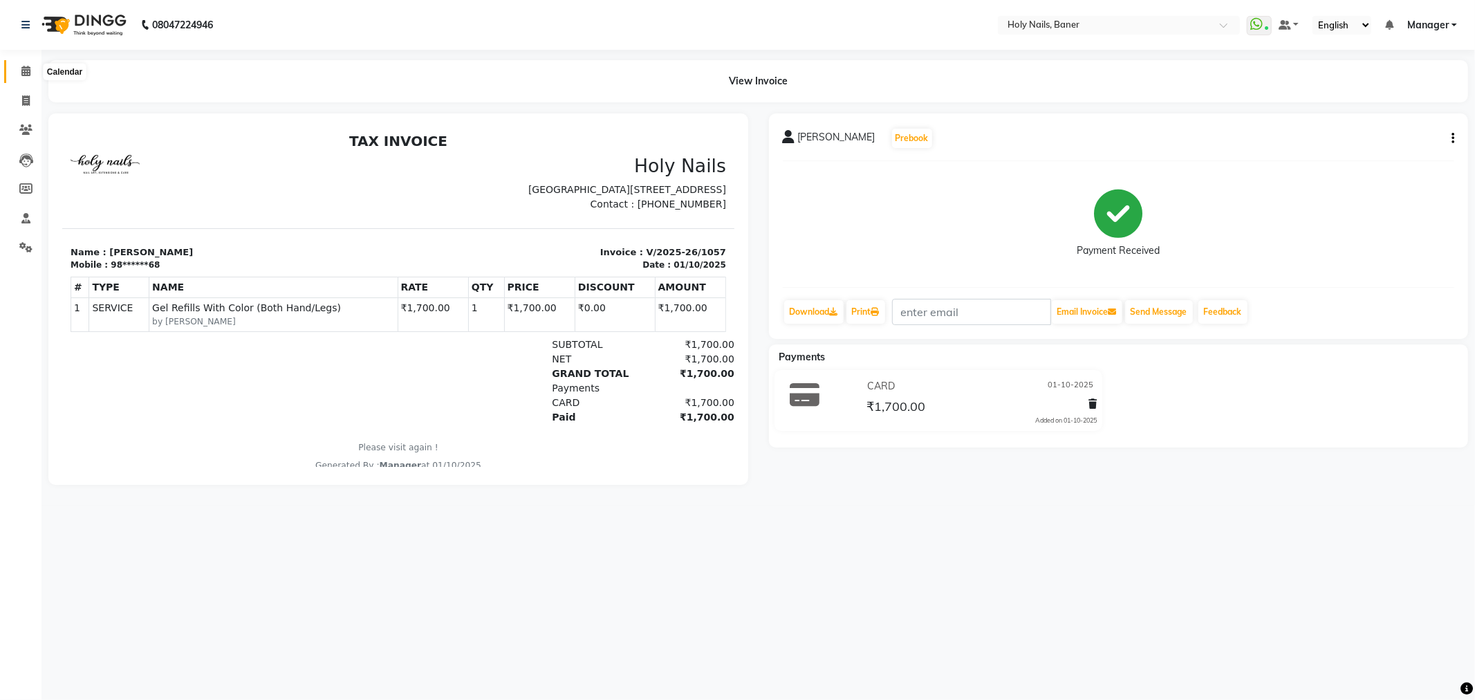
click at [28, 71] on icon at bounding box center [25, 71] width 9 height 10
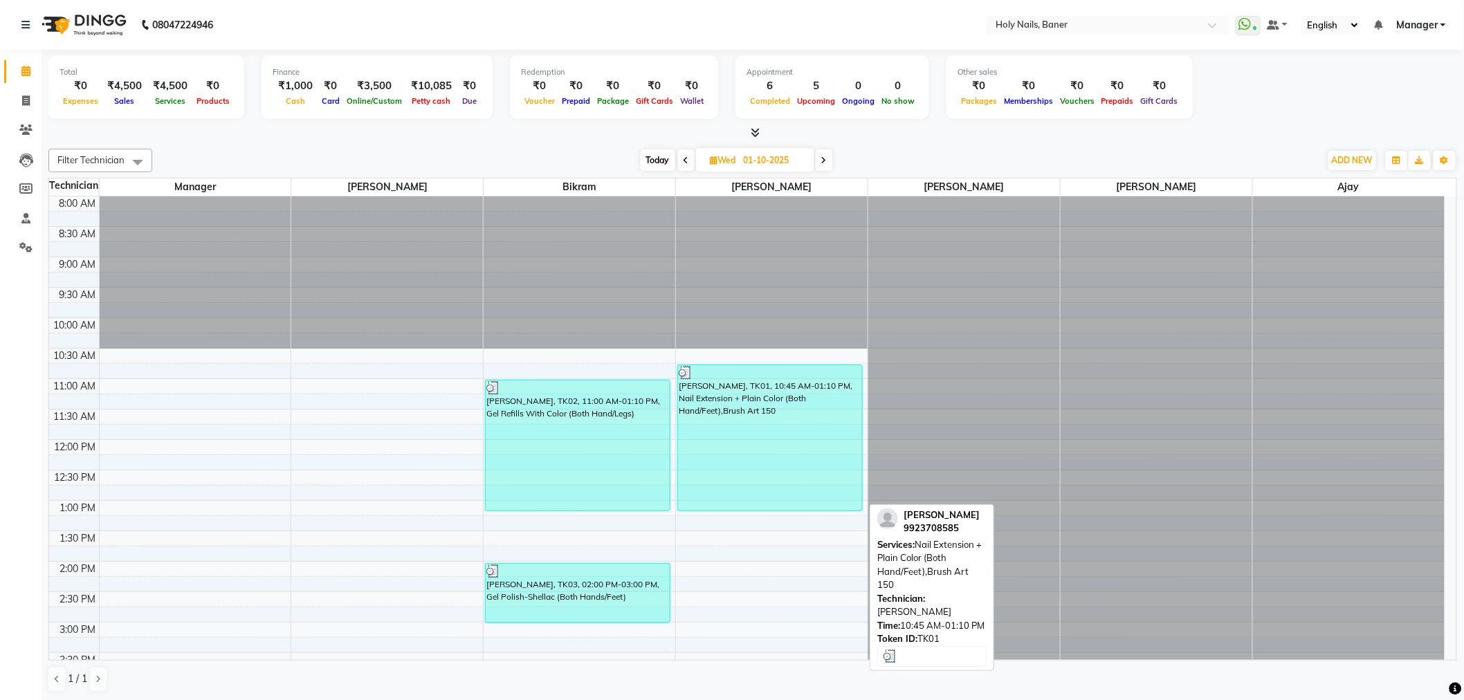
click at [772, 436] on div "[PERSON_NAME], TK01, 10:45 AM-01:10 PM, Nail Extension + Plain Color (Both Hand…" at bounding box center [770, 437] width 184 height 145
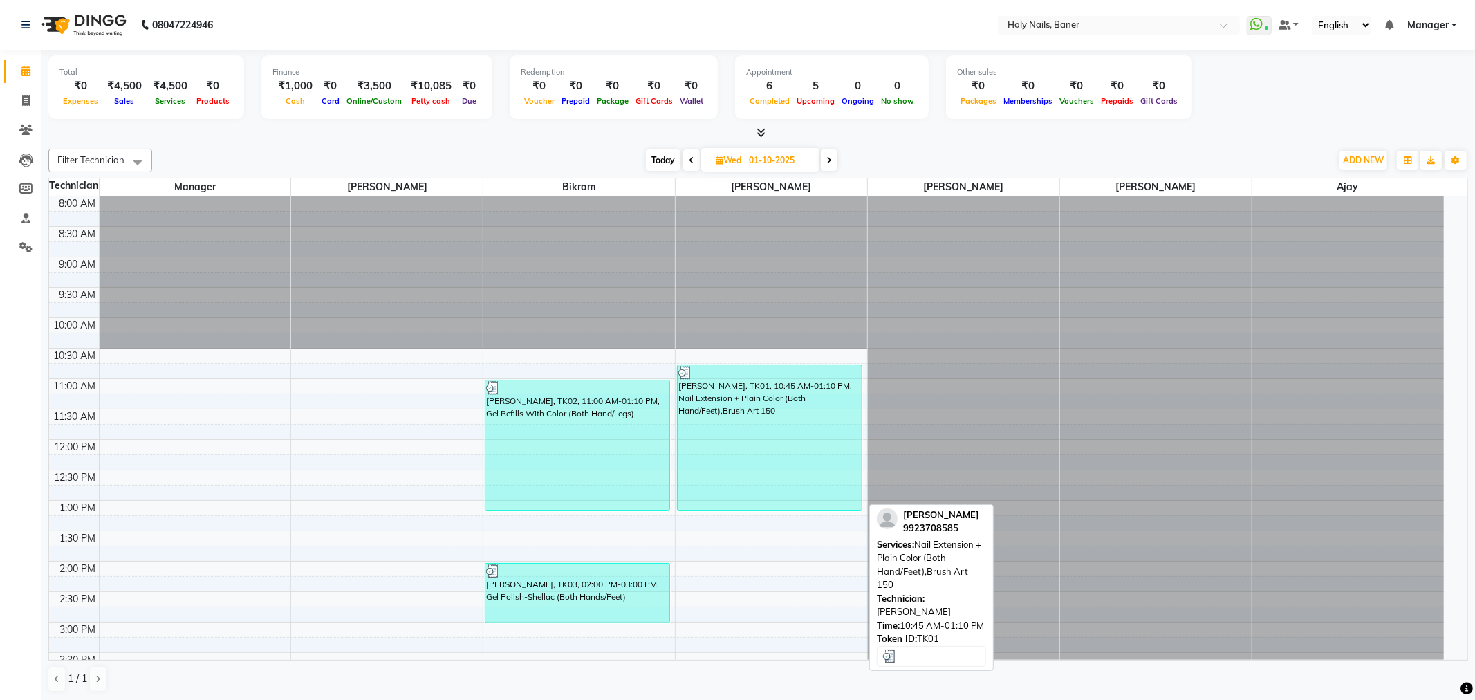
select select "3"
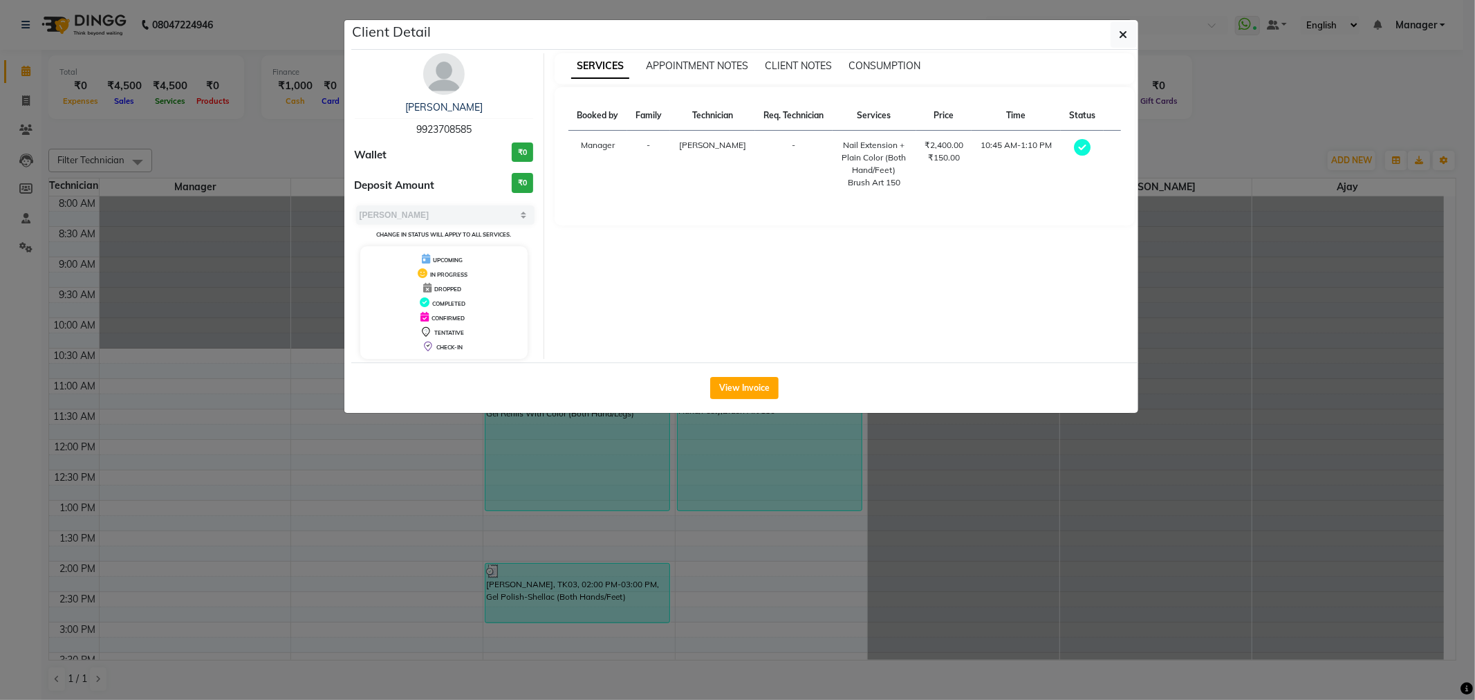
click at [762, 376] on div "View Invoice" at bounding box center [744, 387] width 787 height 50
click at [761, 386] on button "View Invoice" at bounding box center [744, 388] width 68 height 22
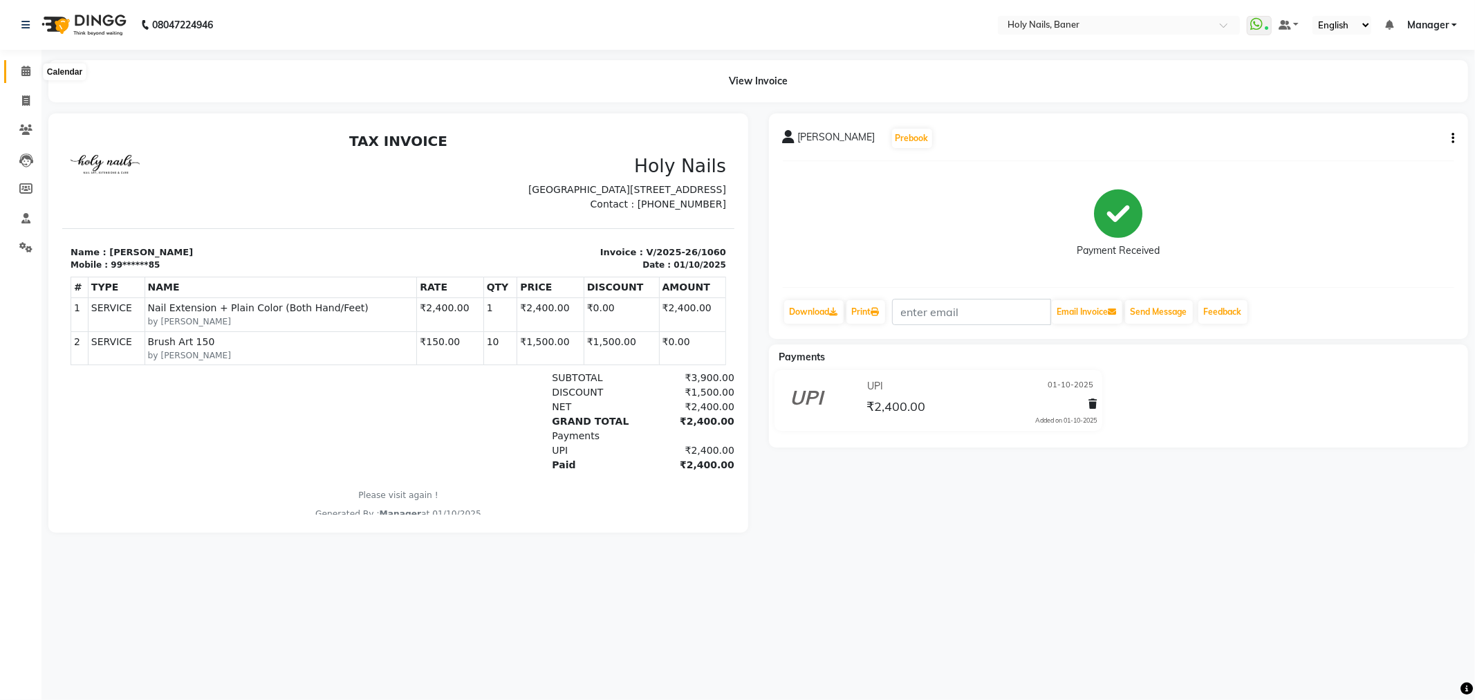
click at [24, 73] on icon at bounding box center [25, 71] width 9 height 10
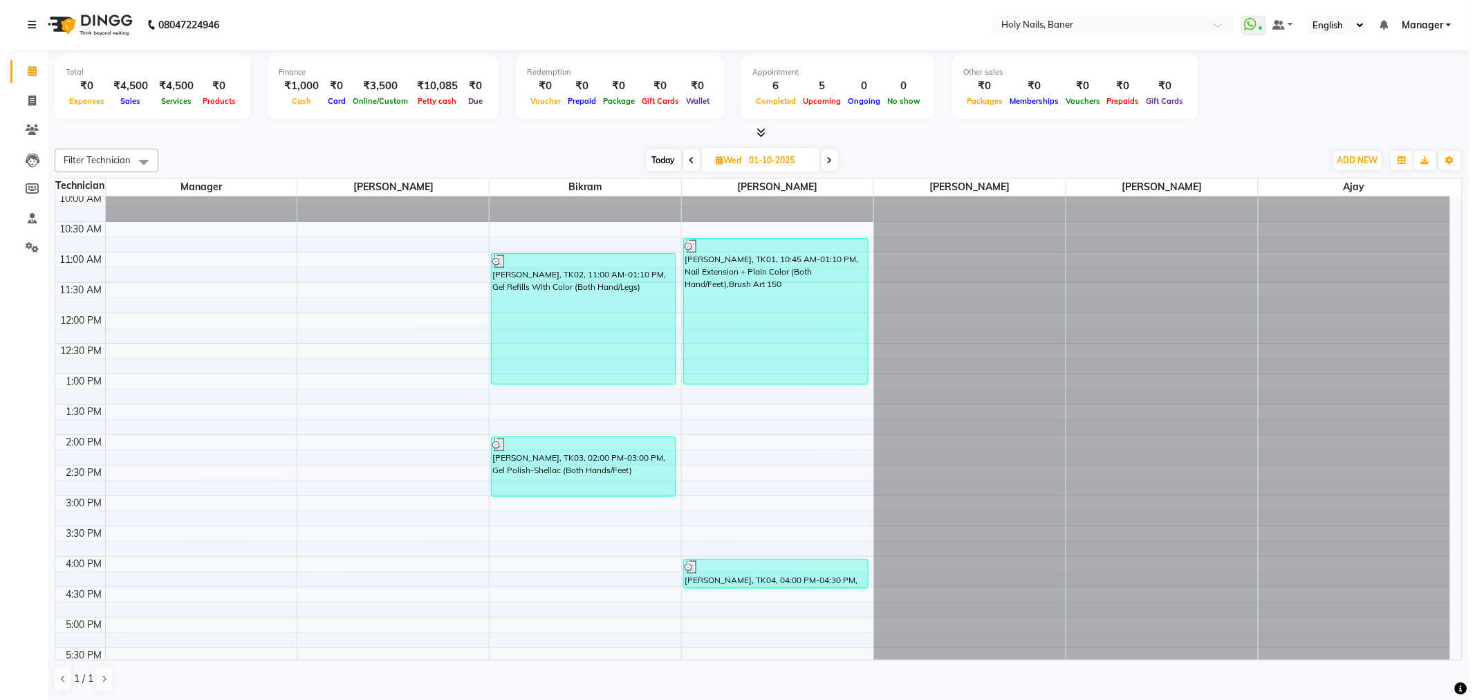
scroll to position [154, 0]
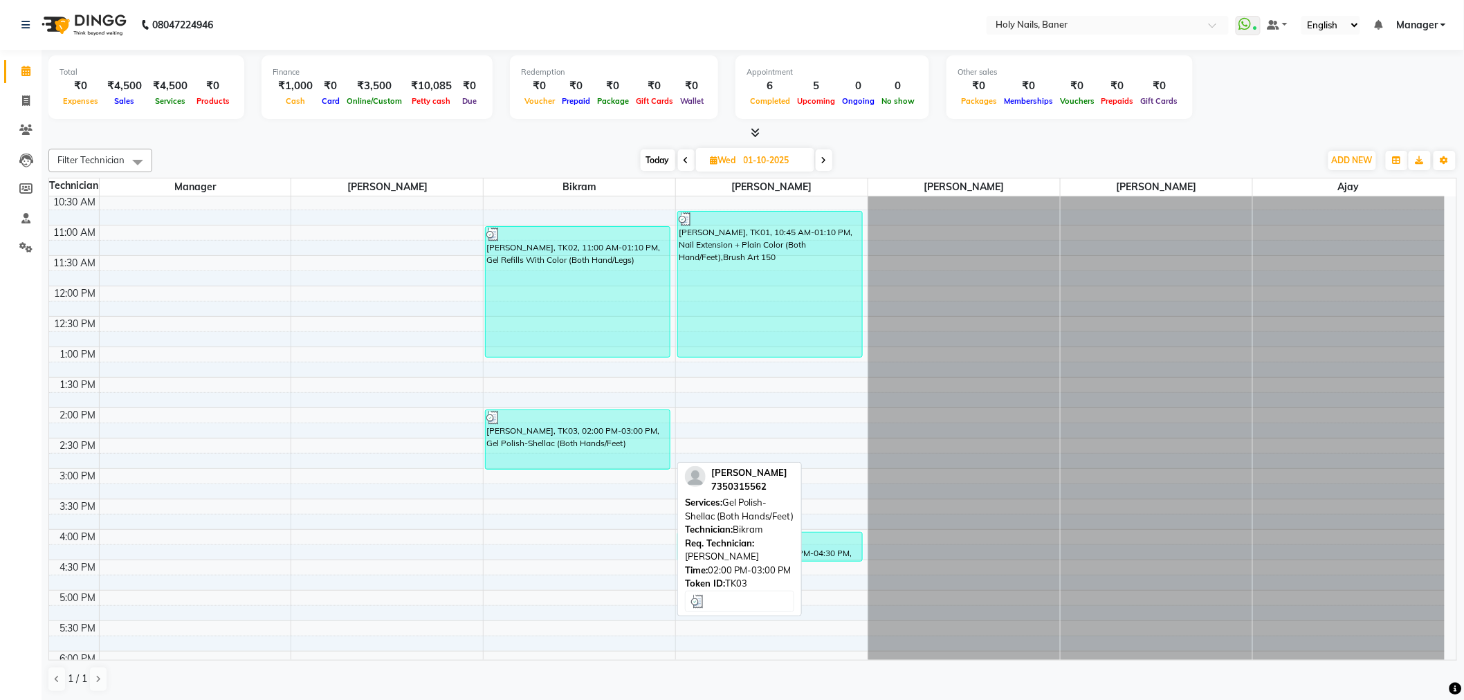
click at [565, 444] on div "[PERSON_NAME], TK03, 02:00 PM-03:00 PM, Gel Polish-Shellac (Both Hands/Feet)" at bounding box center [578, 439] width 184 height 59
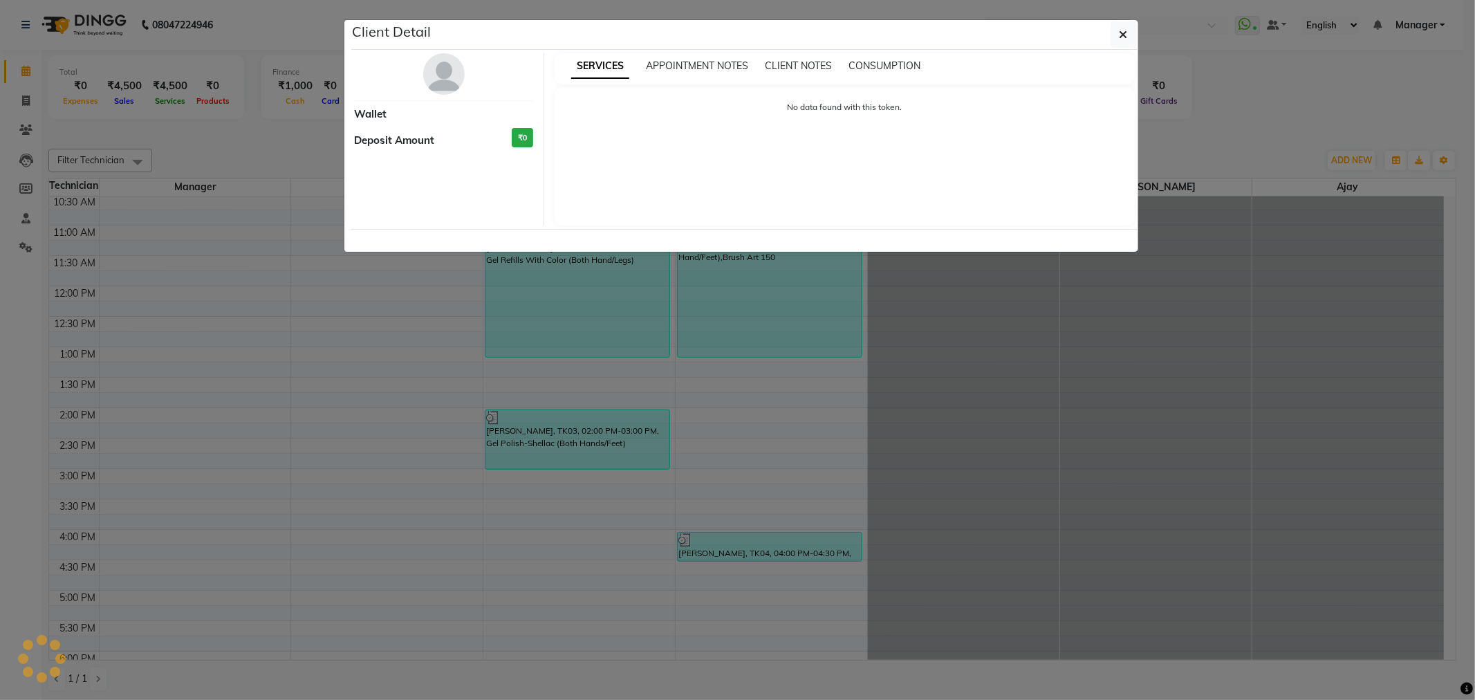
select select "3"
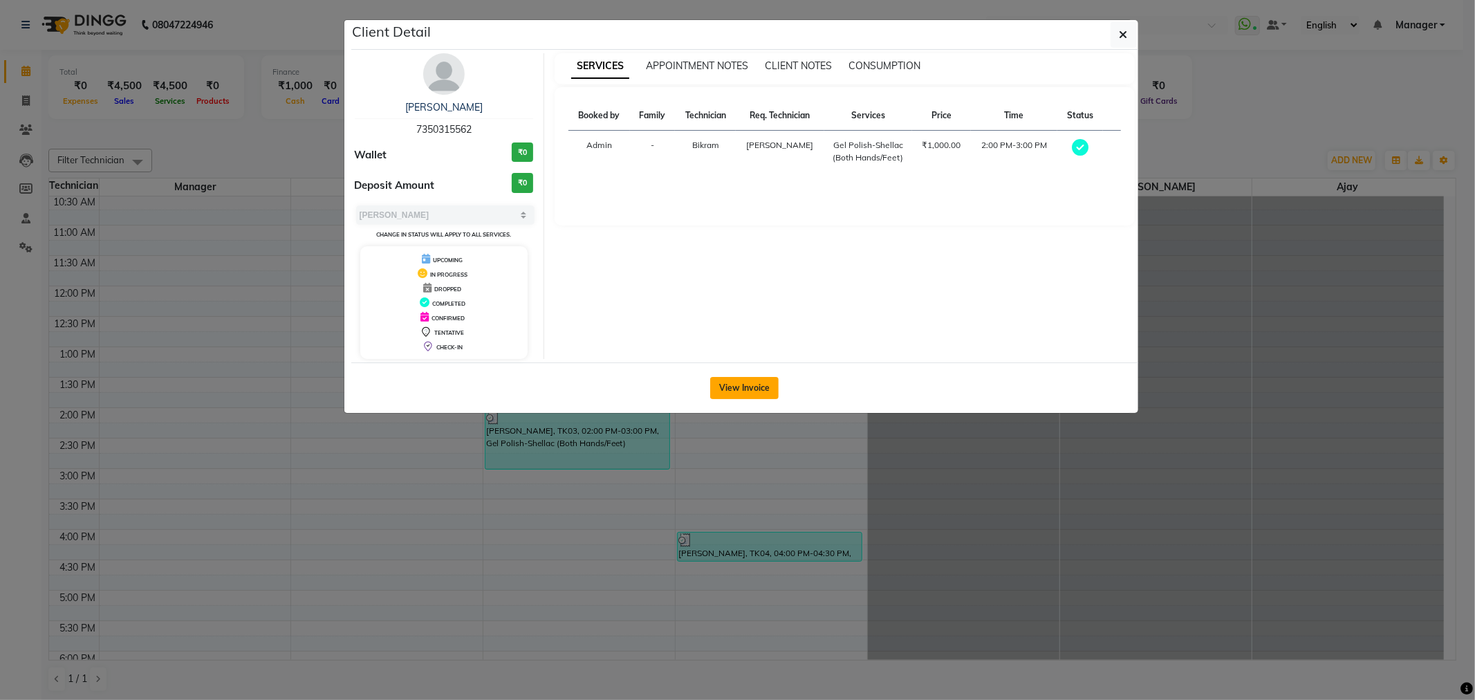
click at [737, 384] on button "View Invoice" at bounding box center [744, 388] width 68 height 22
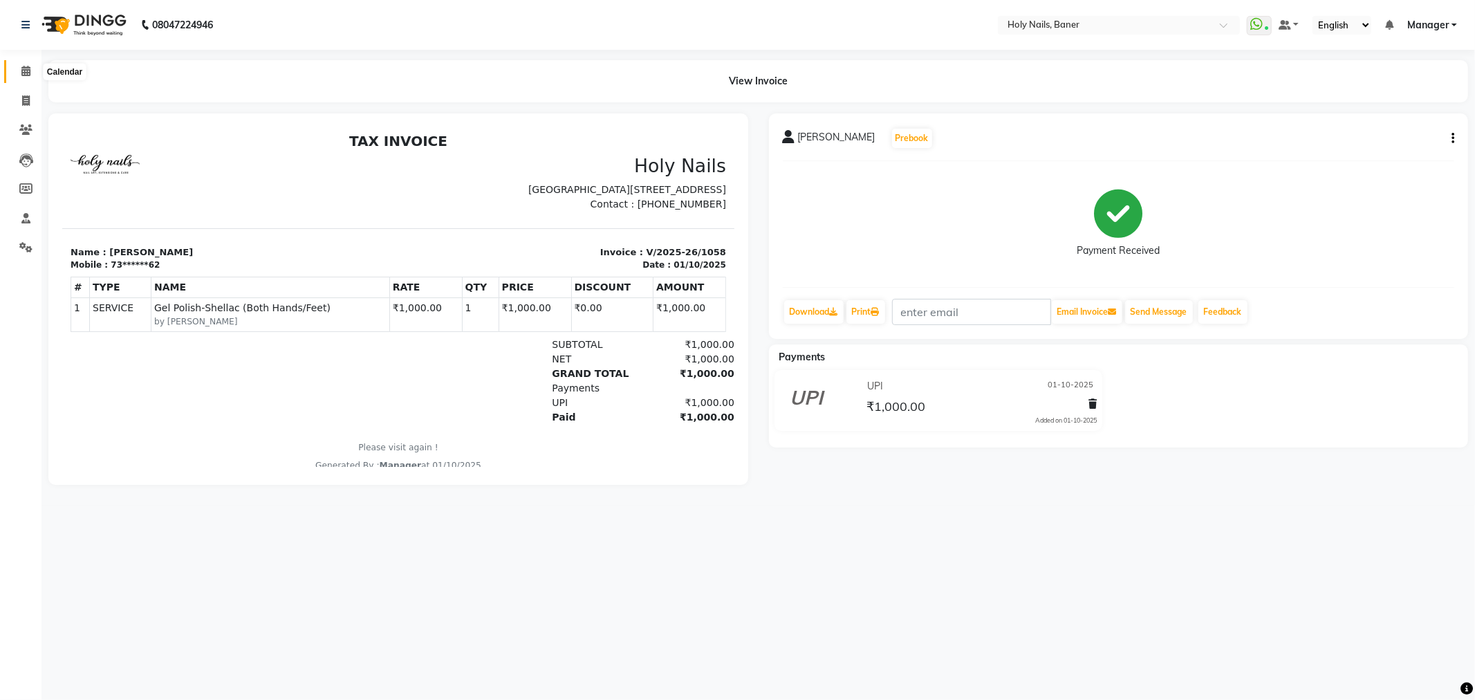
click at [21, 64] on span at bounding box center [26, 72] width 24 height 16
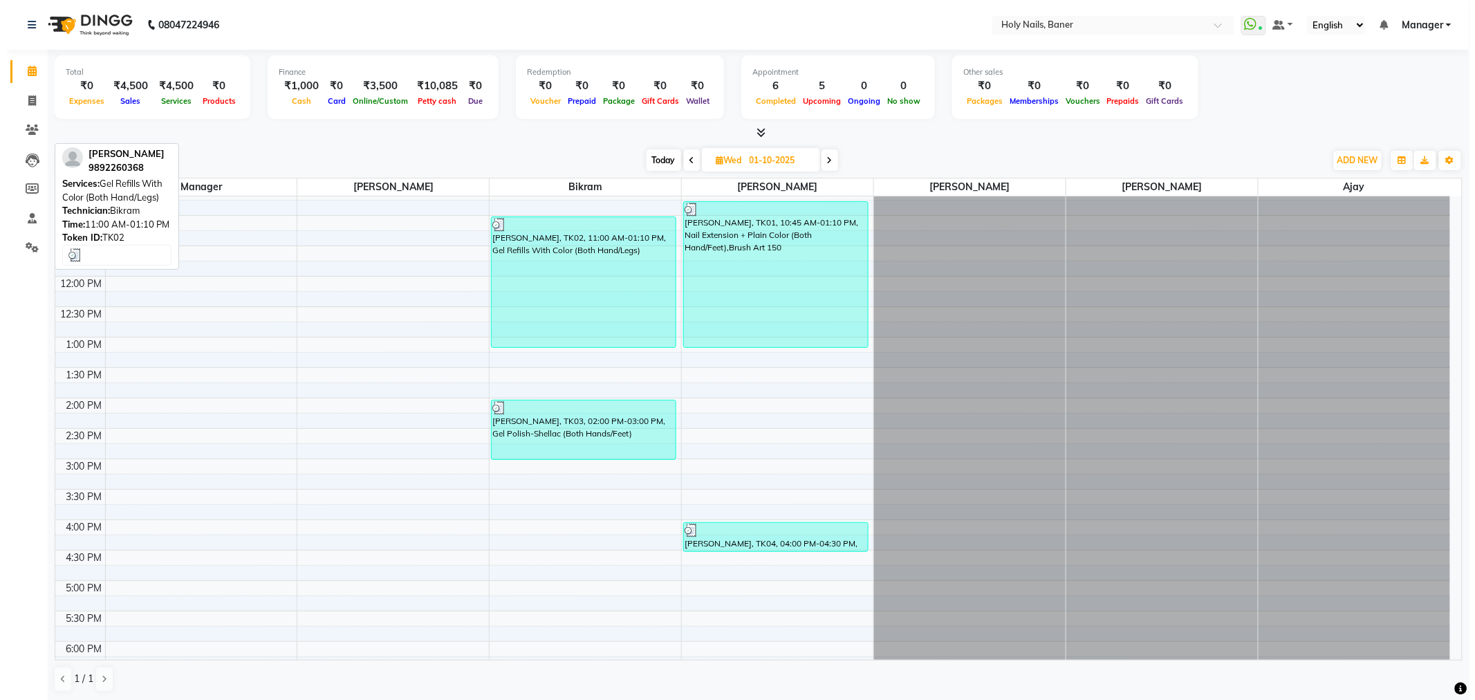
scroll to position [230, 0]
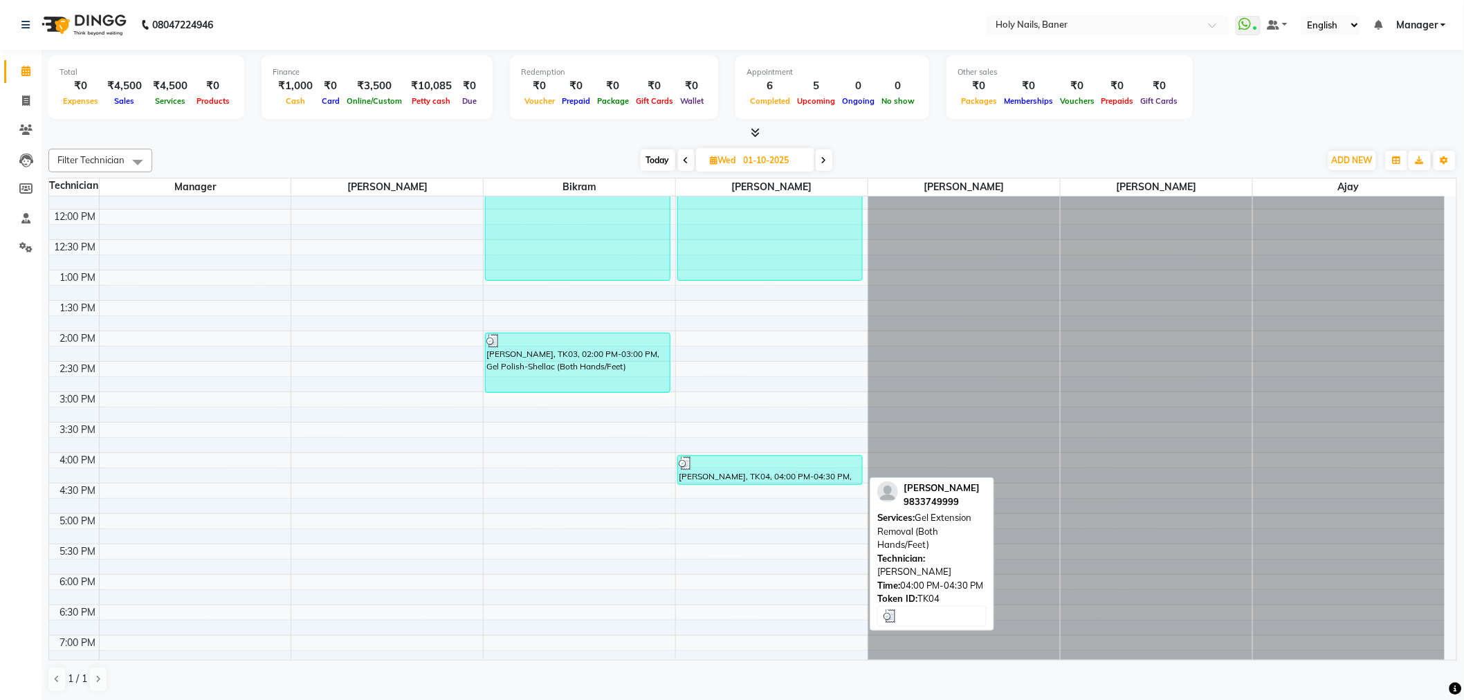
click at [708, 477] on div "[PERSON_NAME], TK04, 04:00 PM-04:30 PM, Gel Extension Removal (Both Hands/Feet)" at bounding box center [770, 470] width 184 height 28
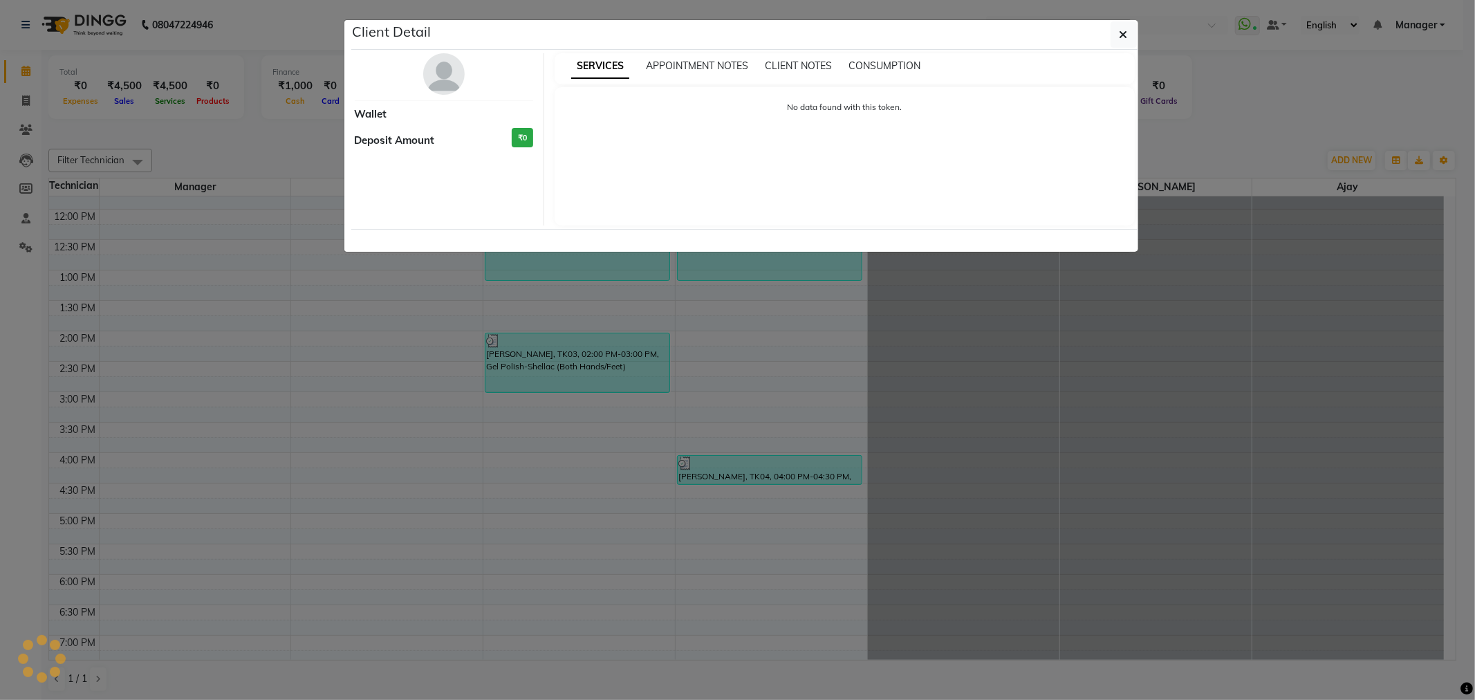
select select "3"
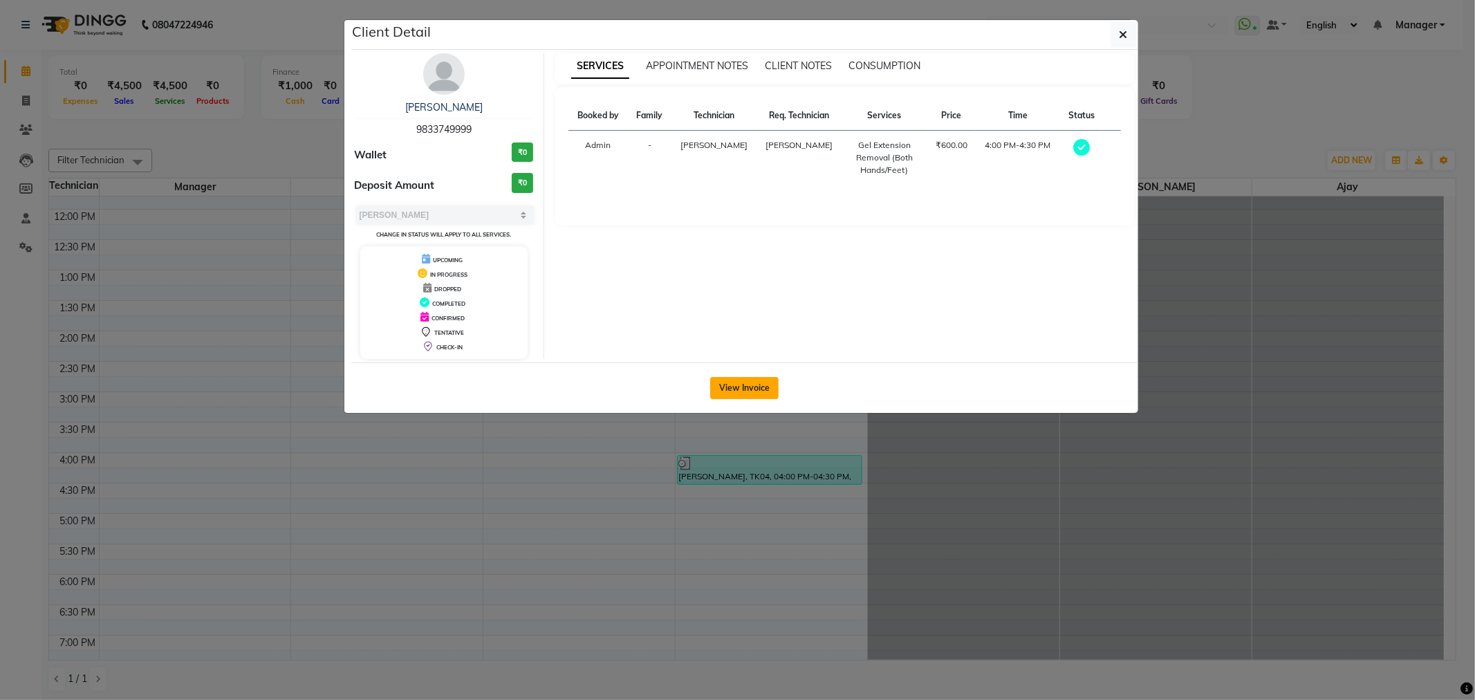
click at [728, 383] on button "View Invoice" at bounding box center [744, 388] width 68 height 22
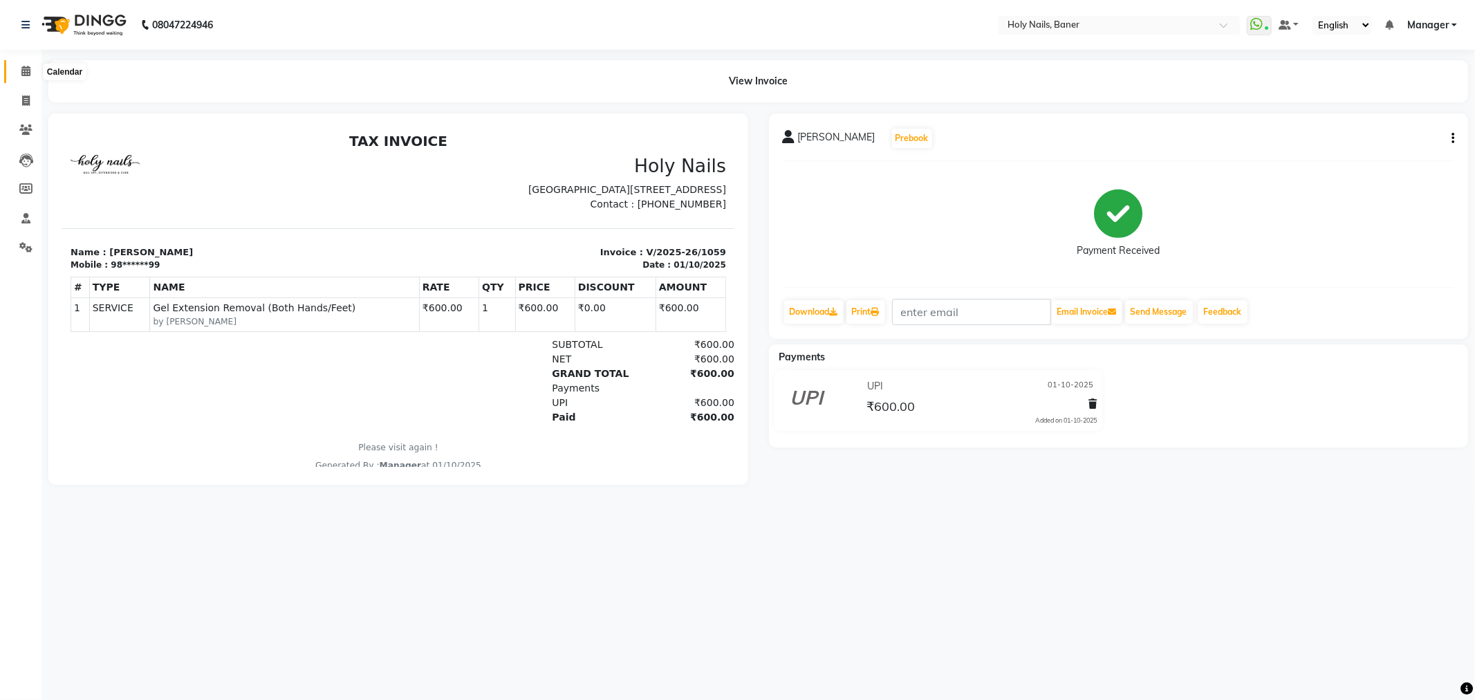
click at [22, 71] on icon at bounding box center [25, 71] width 9 height 10
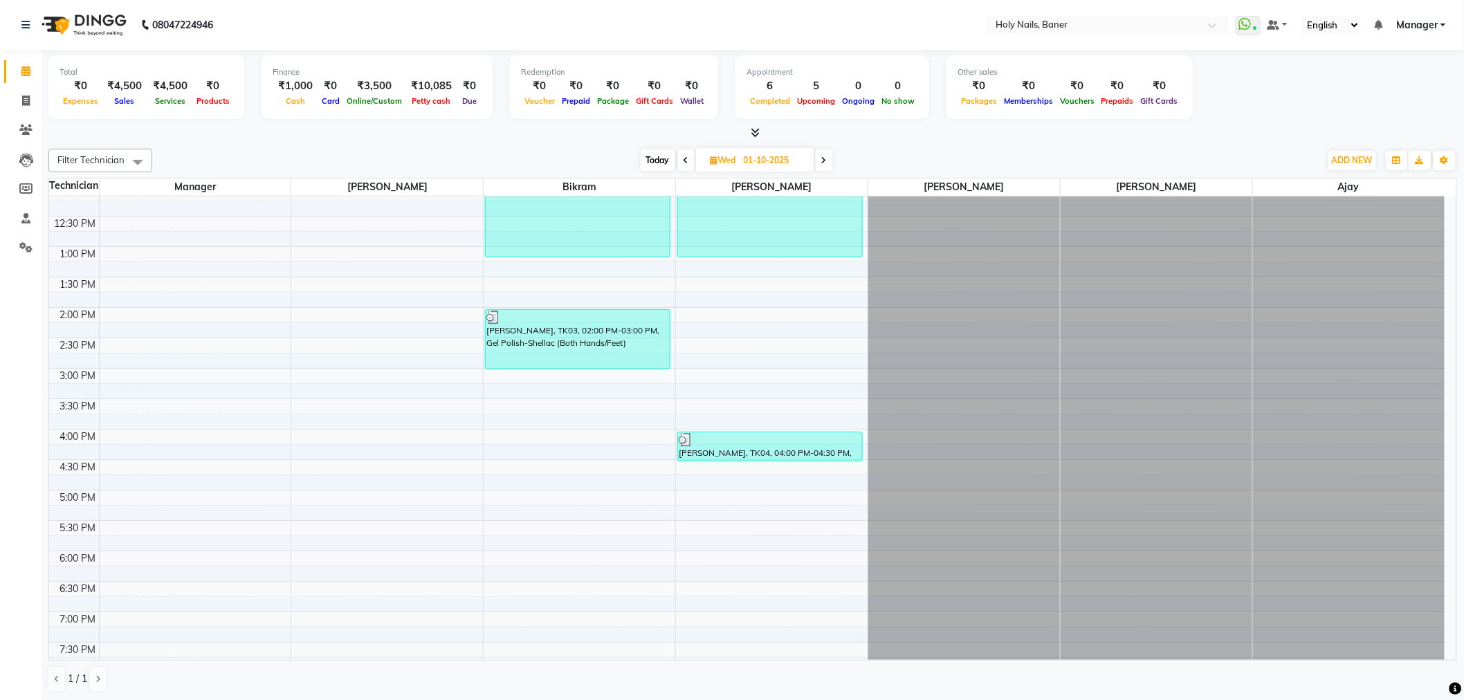
scroll to position [307, 0]
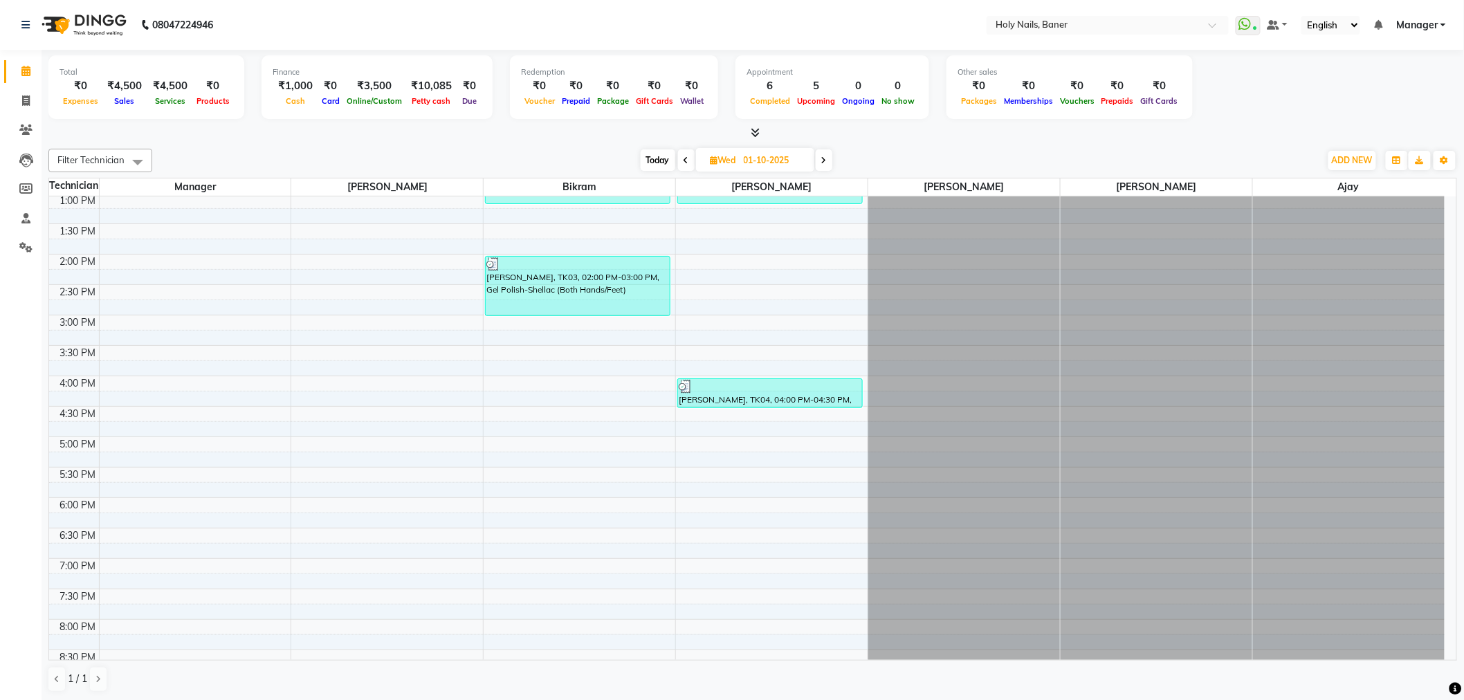
click at [657, 166] on span "Today" at bounding box center [658, 159] width 35 height 21
type input "03-10-2025"
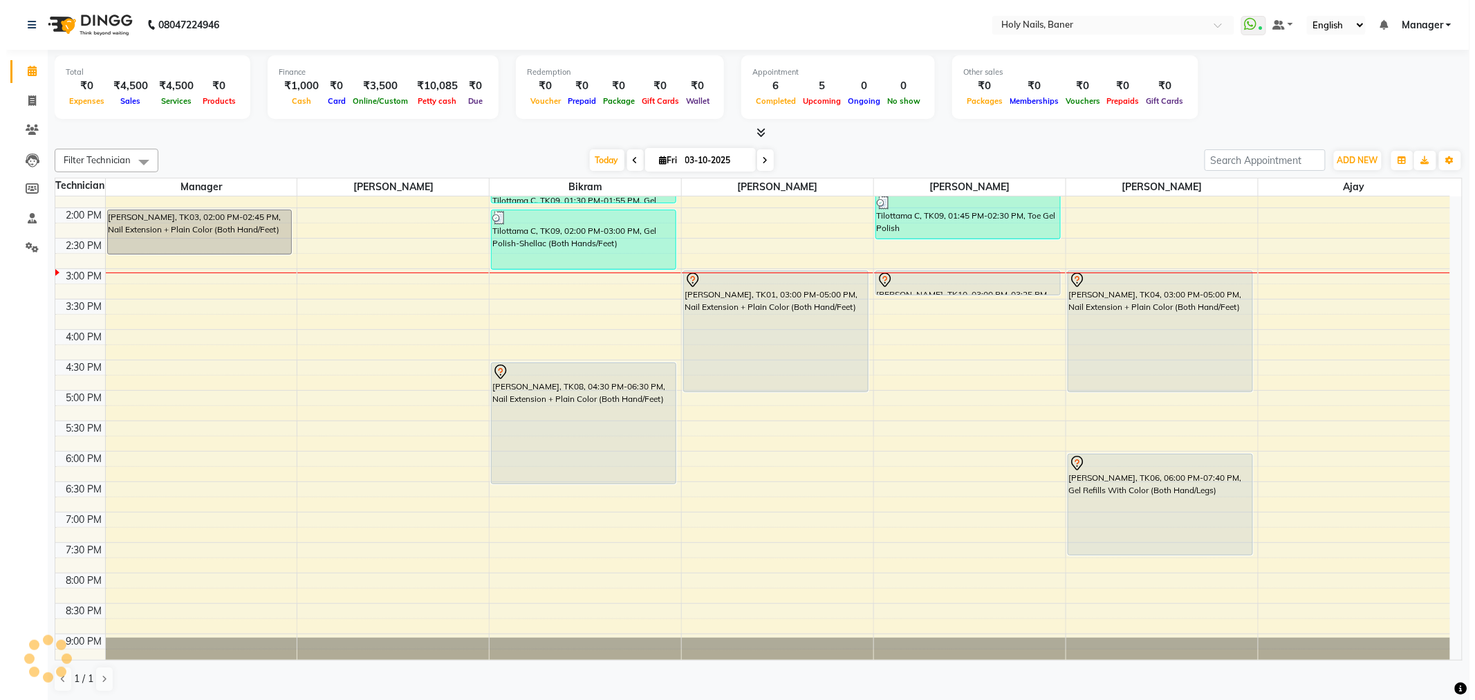
scroll to position [315, 0]
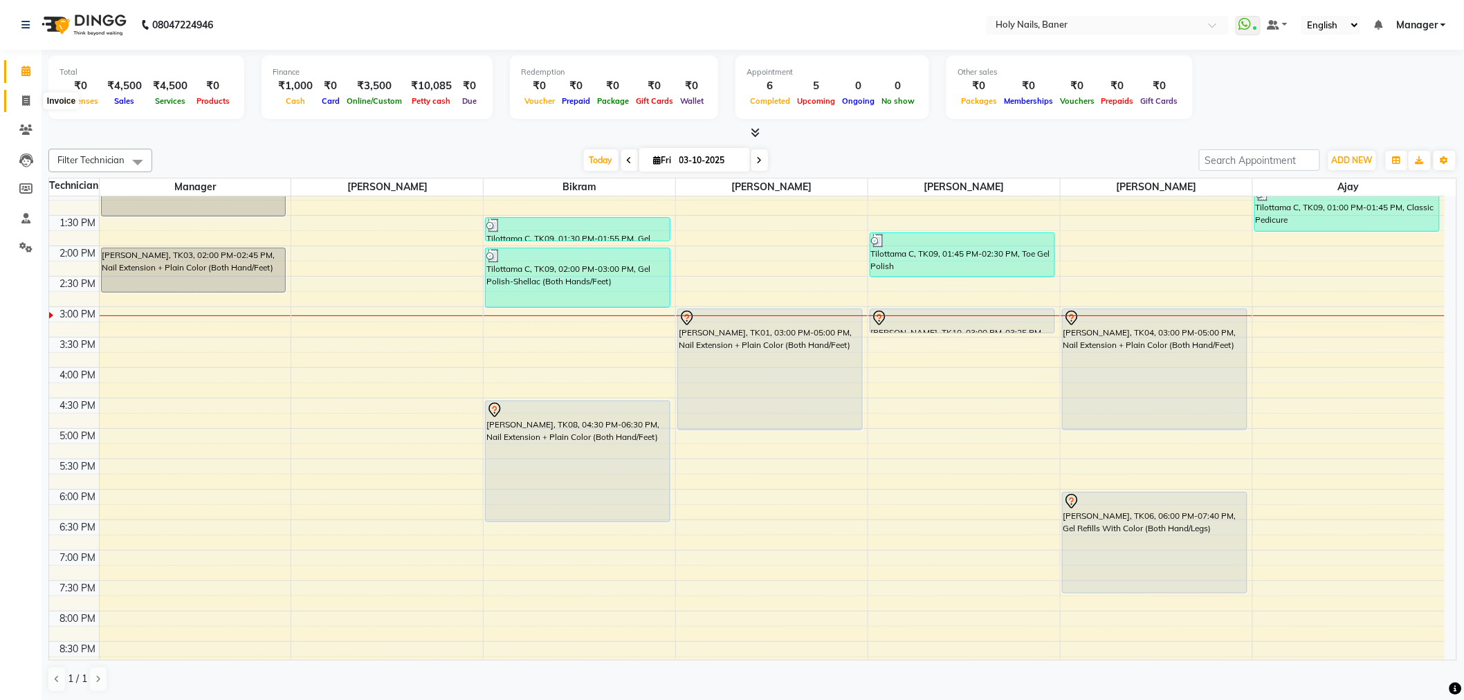
click at [30, 105] on span at bounding box center [26, 101] width 24 height 16
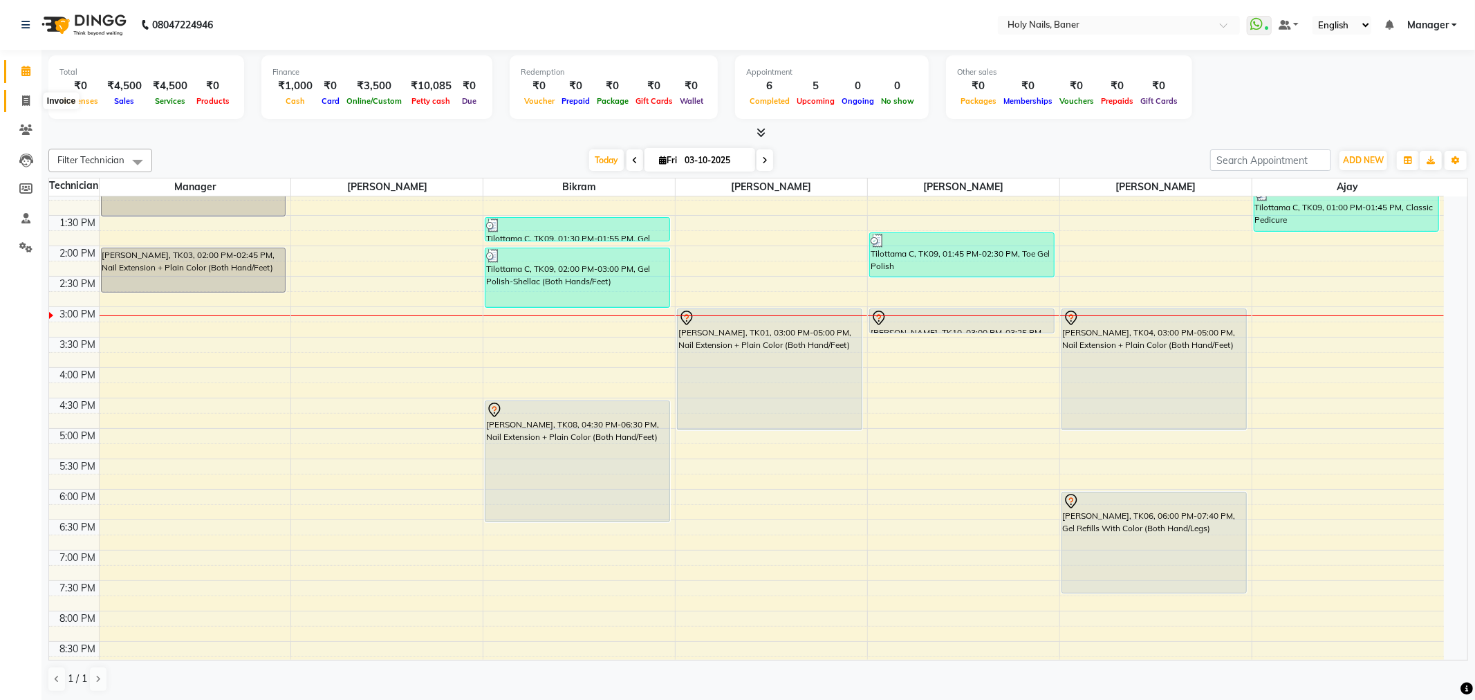
select select "5445"
select select "service"
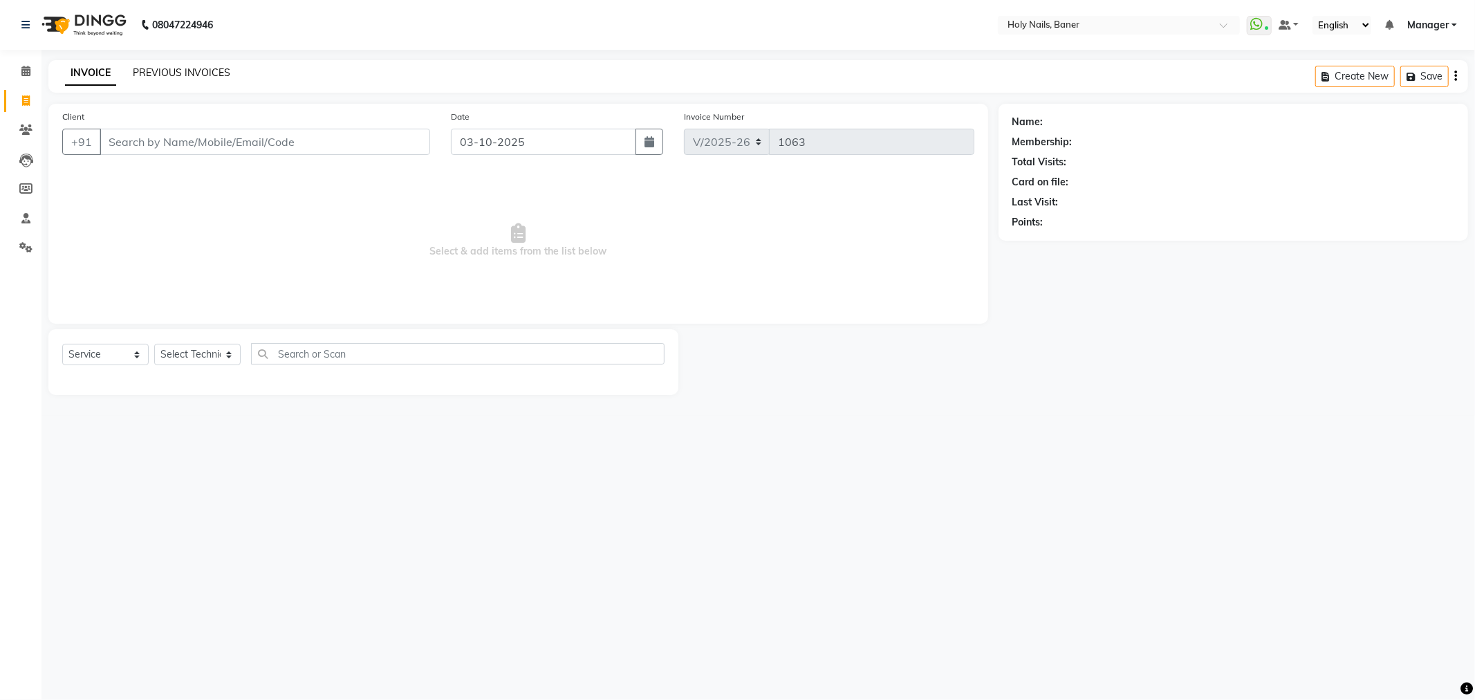
click at [217, 71] on link "PREVIOUS INVOICES" at bounding box center [182, 72] width 98 height 12
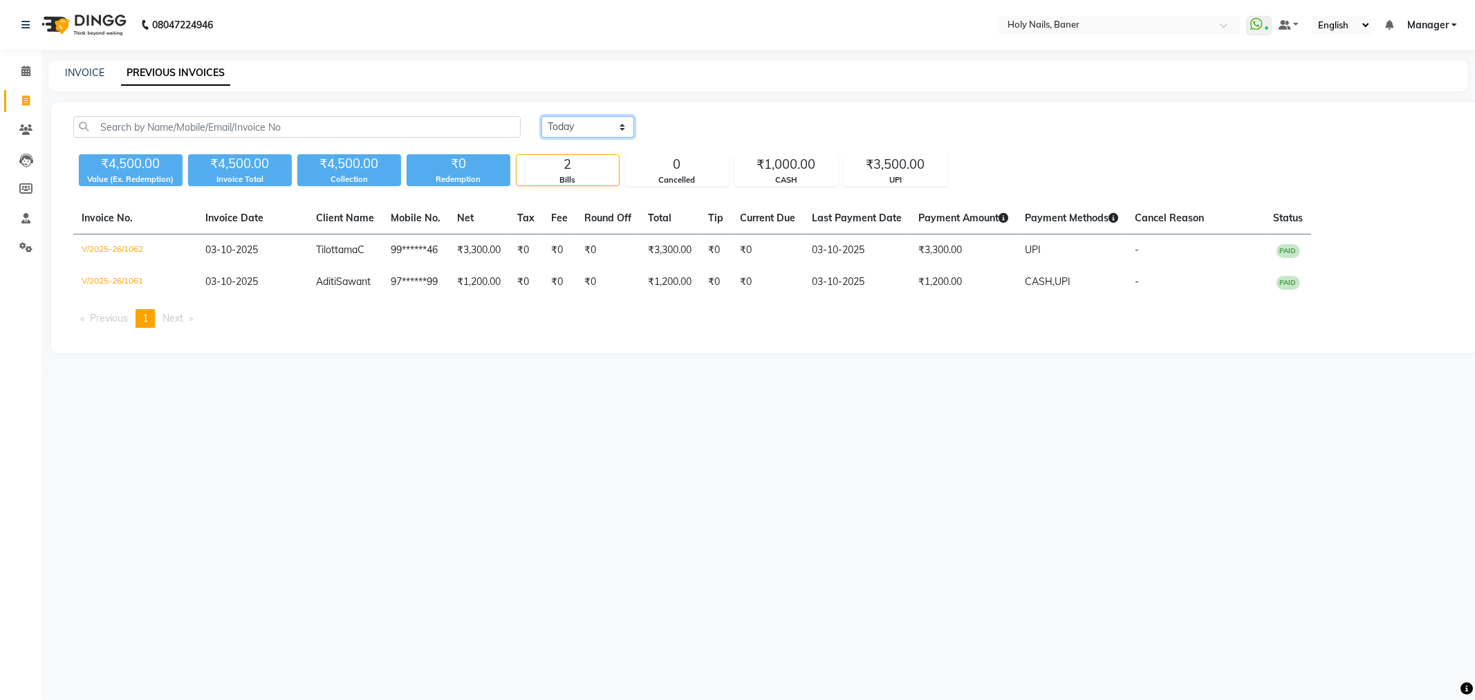
click at [575, 129] on select "Today Yesterday Custom Range" at bounding box center [588, 126] width 93 height 21
select select "yesterday"
click at [542, 116] on select "Today Yesterday Custom Range" at bounding box center [588, 126] width 93 height 21
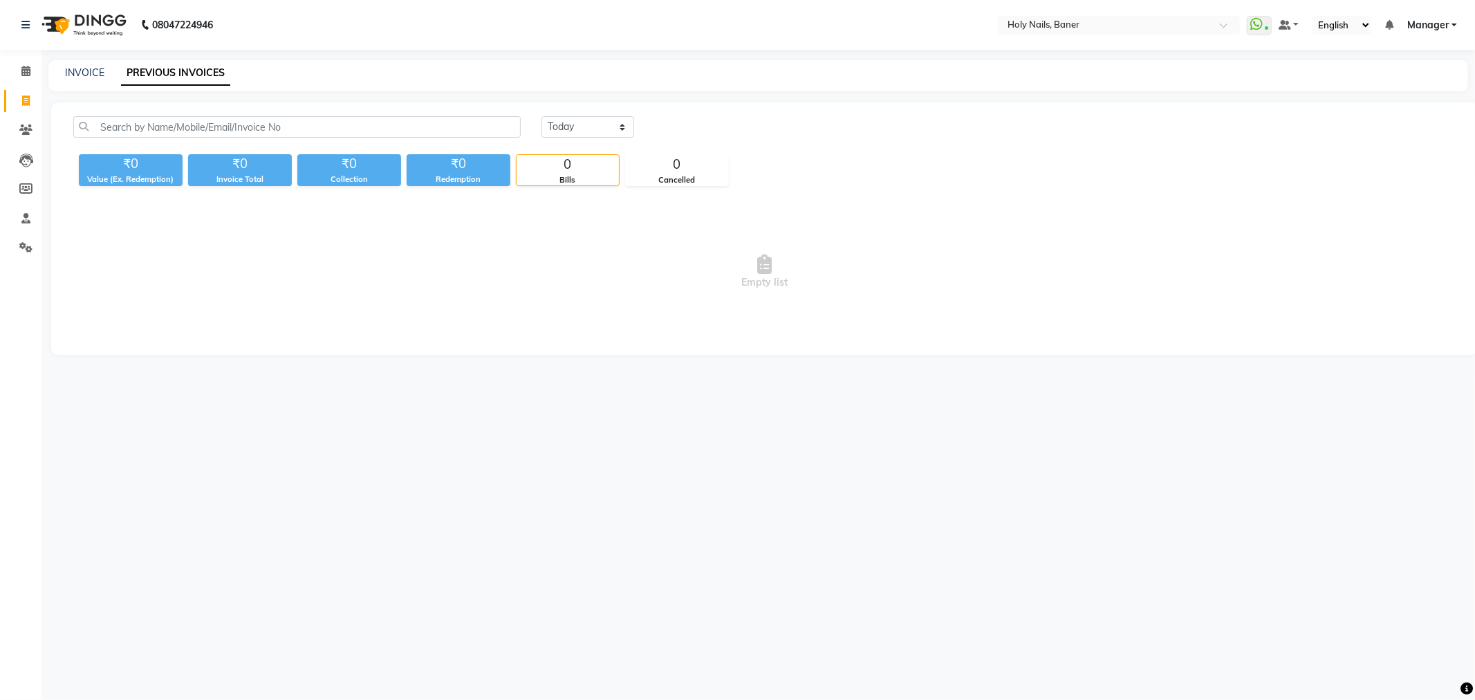
click at [234, 70] on div "INVOICE PREVIOUS INVOICES" at bounding box center [749, 73] width 1403 height 15
click at [203, 74] on link "PREVIOUS INVOICES" at bounding box center [175, 73] width 109 height 25
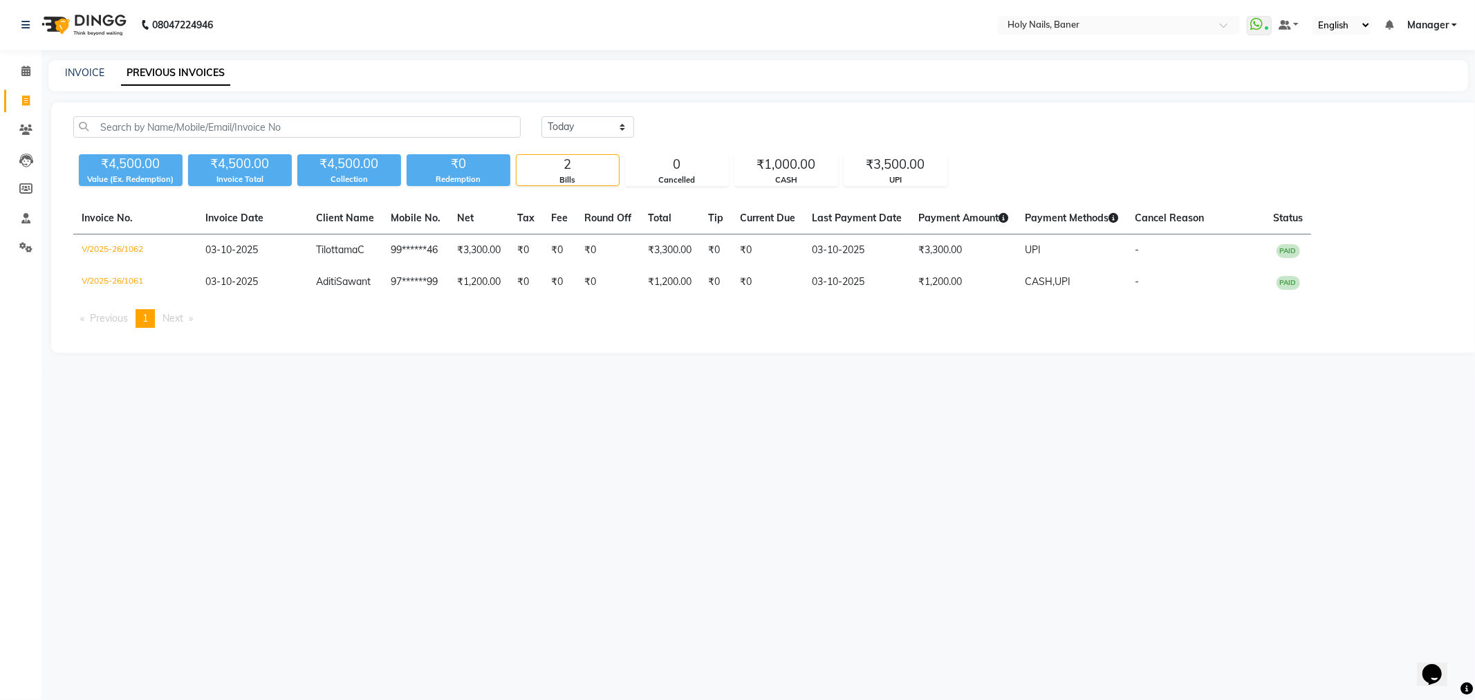
click at [723, 463] on div "08047224946 Select Location × Holy Nails, Baner WhatsApp Status ✕ Status: Conne…" at bounding box center [737, 350] width 1475 height 700
click at [572, 121] on select "[DATE] [DATE] Custom Range" at bounding box center [588, 126] width 93 height 21
select select "[DATE]"
click at [542, 116] on select "[DATE] [DATE] Custom Range" at bounding box center [588, 126] width 93 height 21
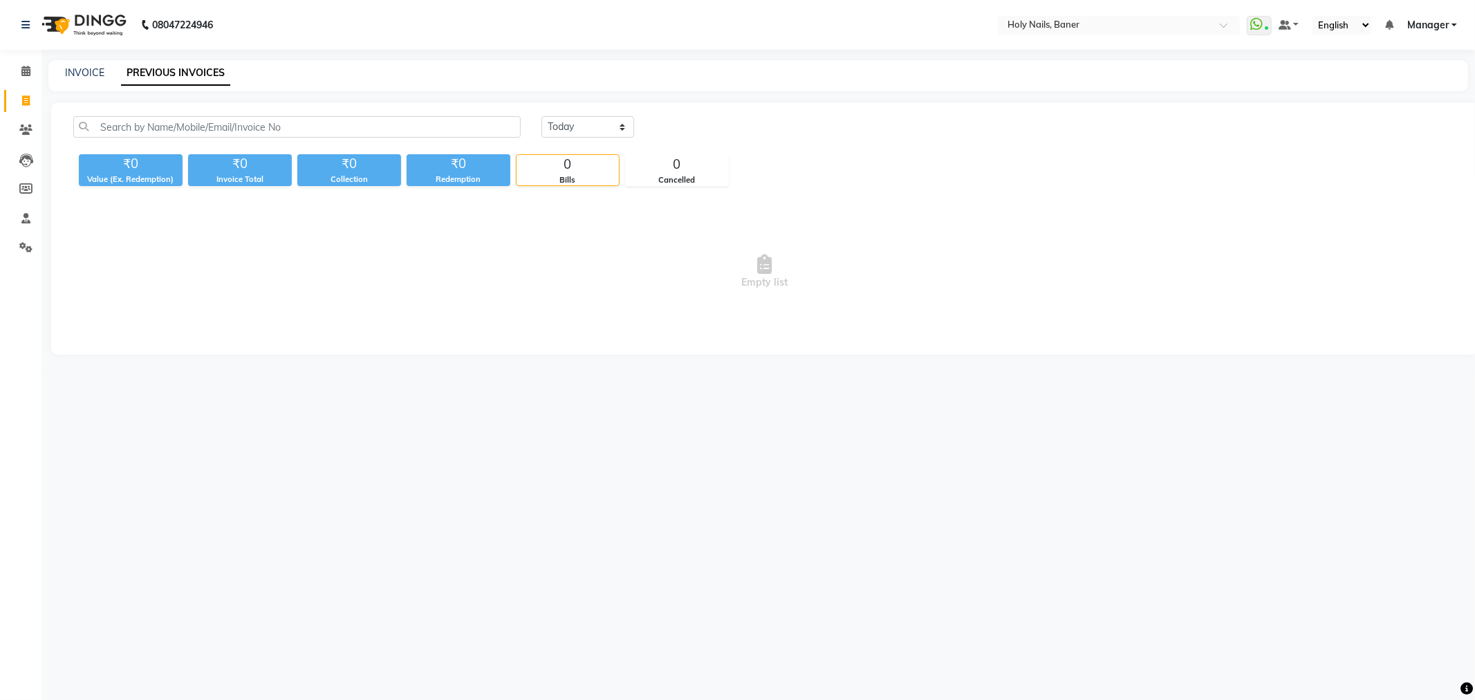
click at [76, 59] on div "08047224946 Select Location × Holy Nails, Baner WhatsApp Status ✕ Status: Conne…" at bounding box center [737, 350] width 1475 height 700
click at [84, 71] on link "INVOICE" at bounding box center [84, 72] width 39 height 12
select select "5445"
select select "service"
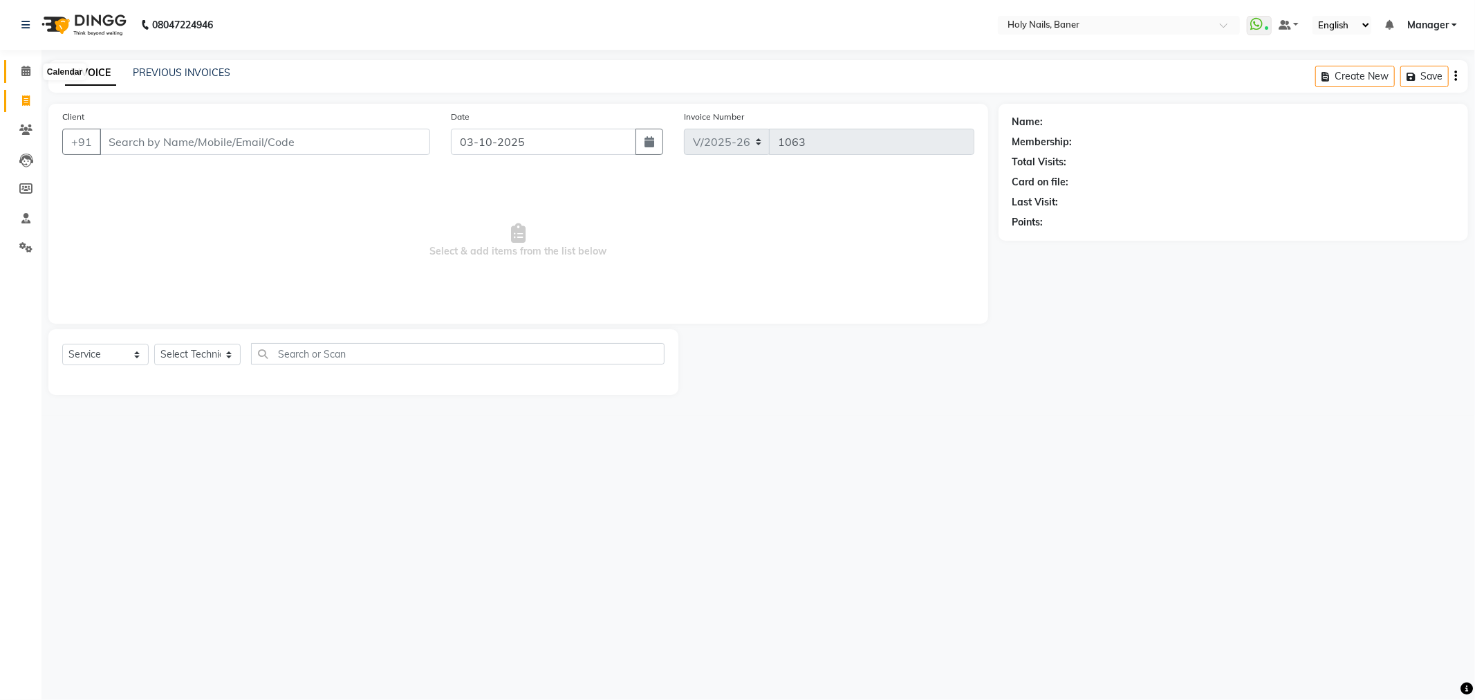
drag, startPoint x: 37, startPoint y: 74, endPoint x: 24, endPoint y: 71, distance: 12.9
click at [36, 74] on span at bounding box center [26, 72] width 24 height 16
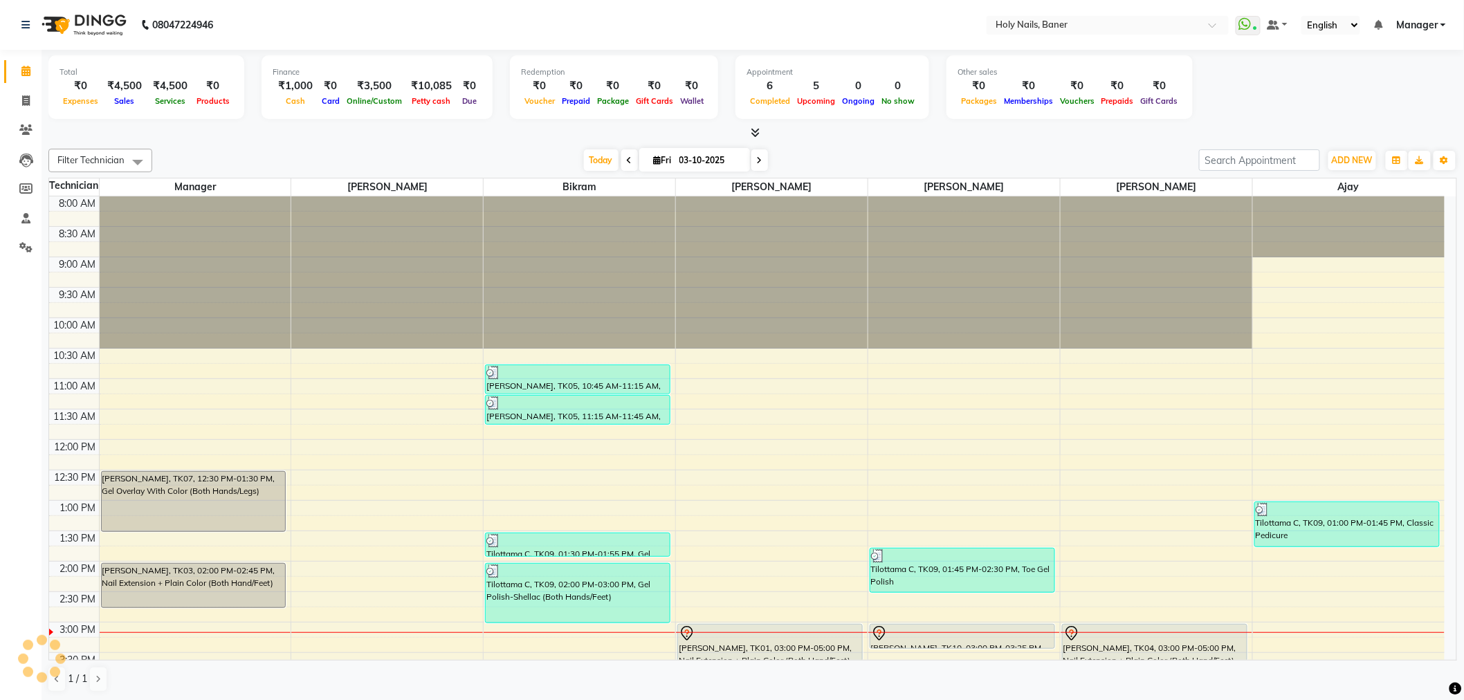
click at [19, 66] on span at bounding box center [26, 72] width 24 height 16
click at [621, 159] on span at bounding box center [629, 159] width 17 height 21
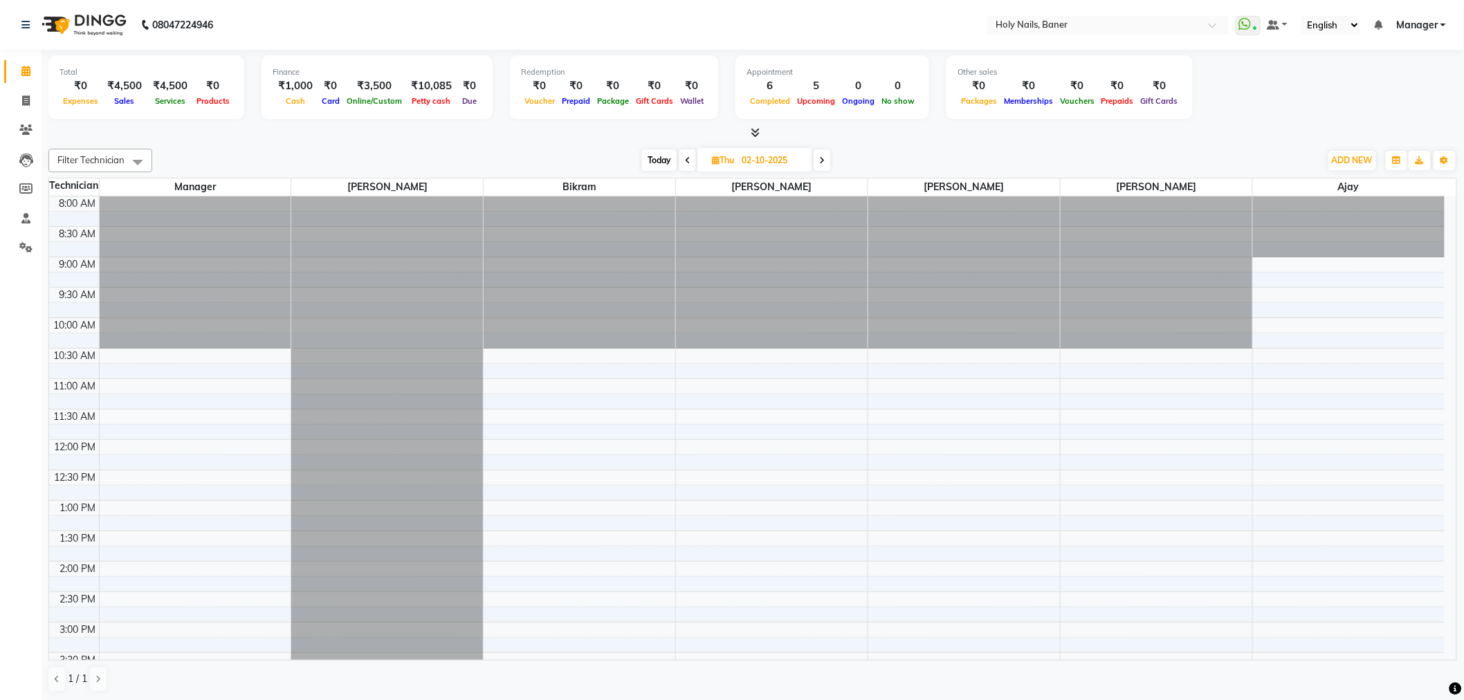
click at [689, 158] on span at bounding box center [687, 159] width 17 height 21
type input "01-10-2025"
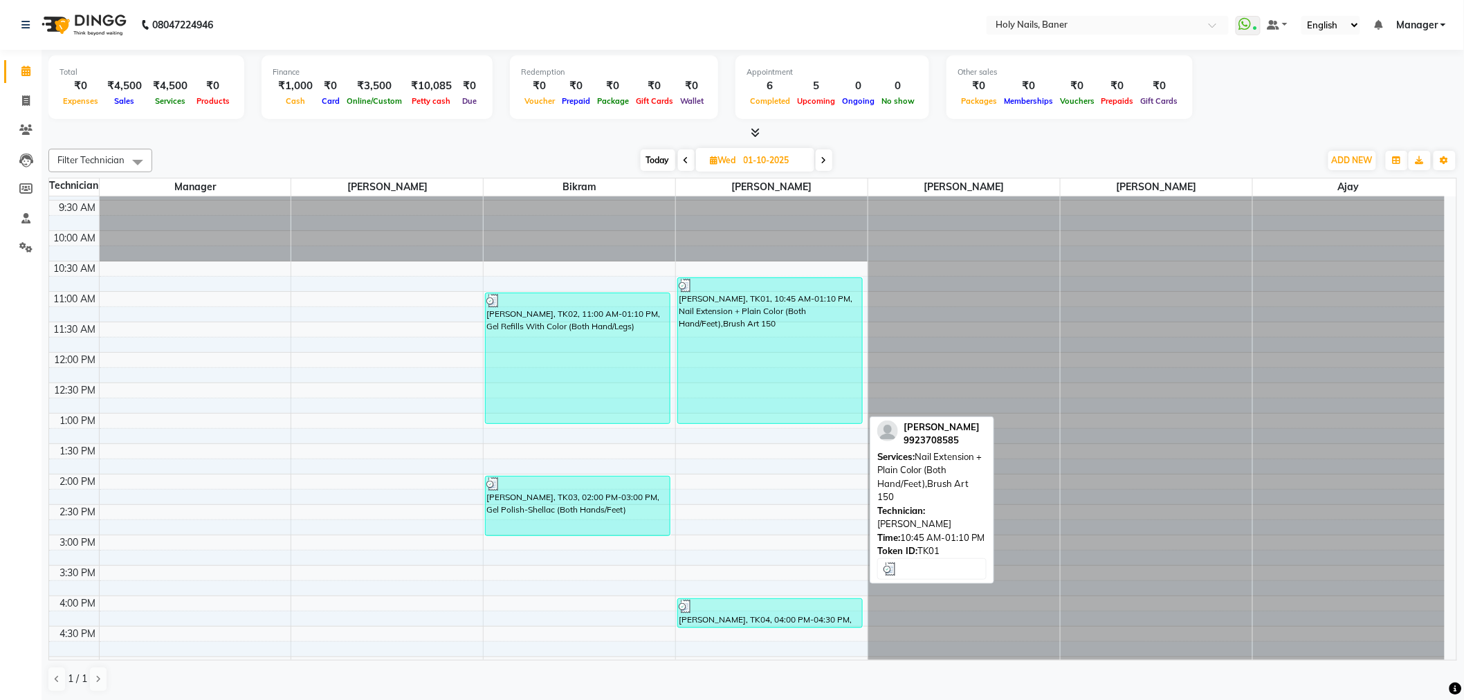
scroll to position [85, 0]
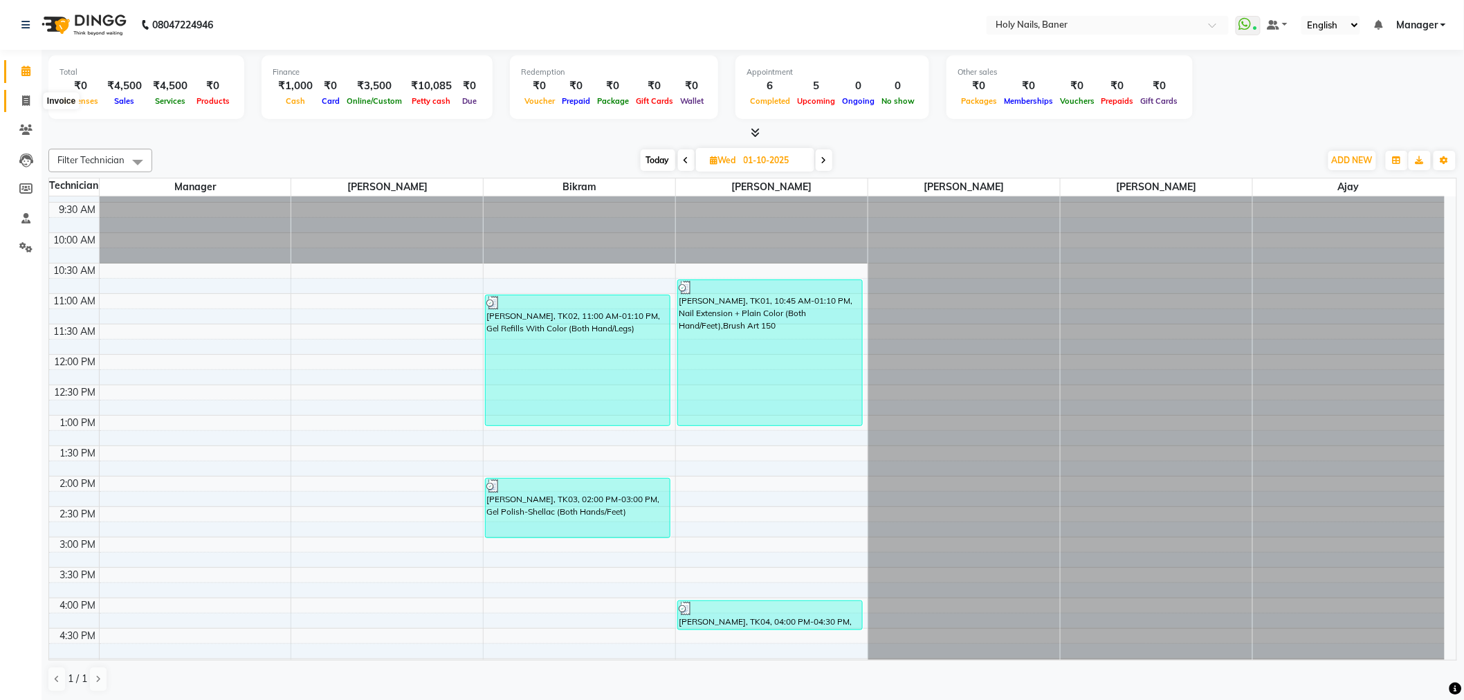
click at [26, 99] on icon at bounding box center [26, 100] width 8 height 10
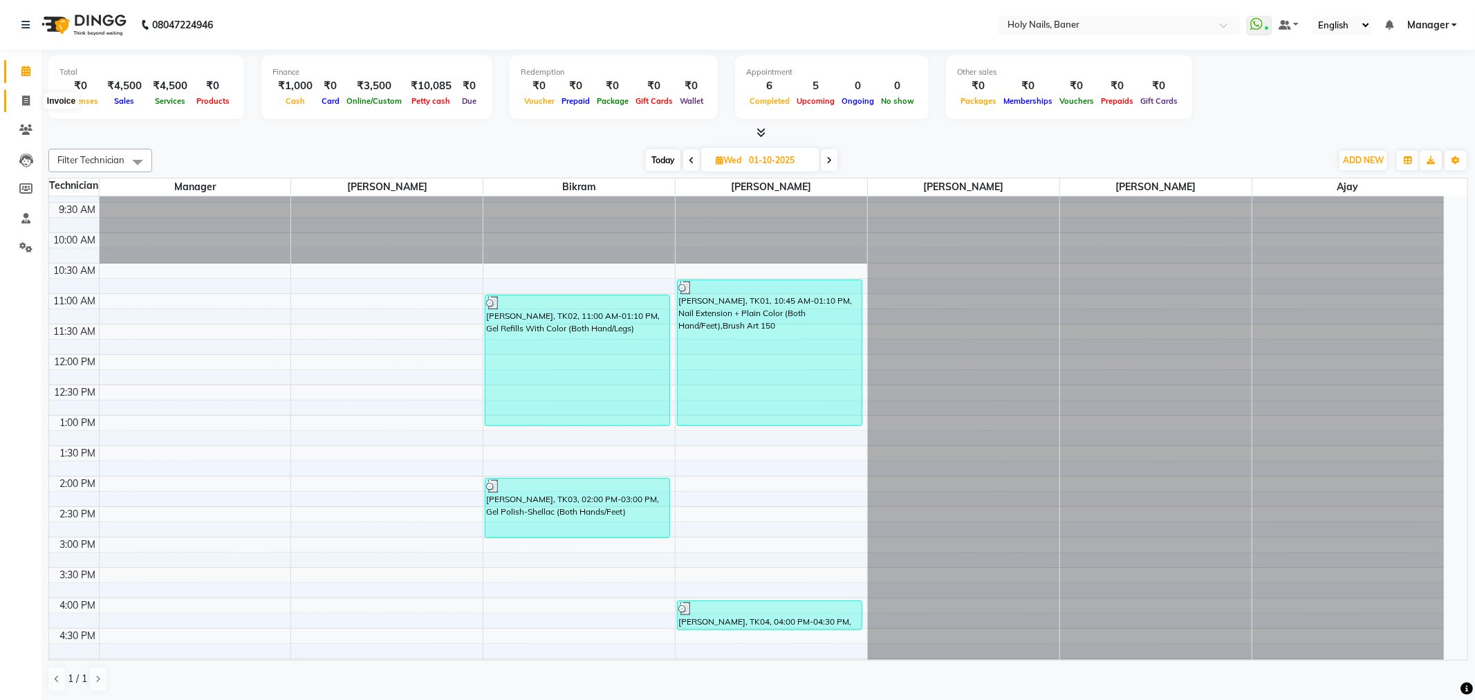
select select "5445"
select select "service"
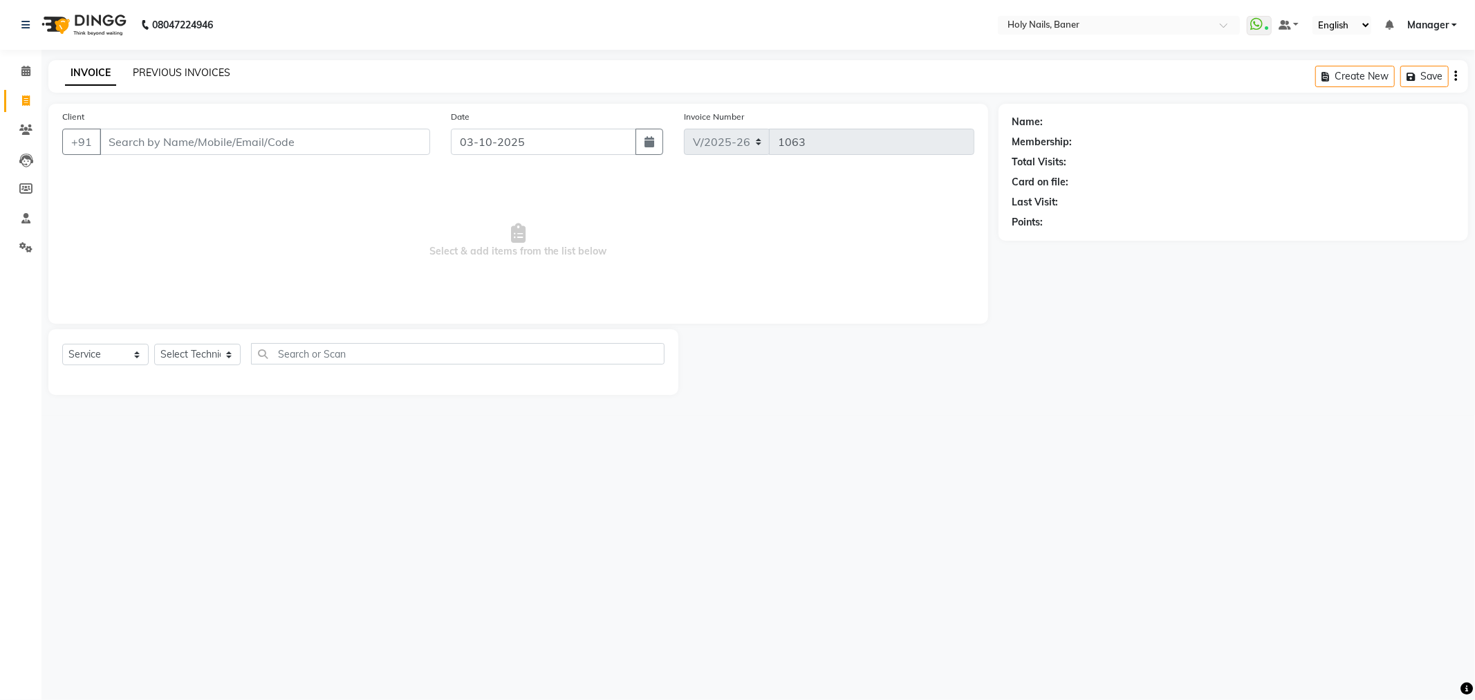
click at [196, 67] on link "PREVIOUS INVOICES" at bounding box center [182, 72] width 98 height 12
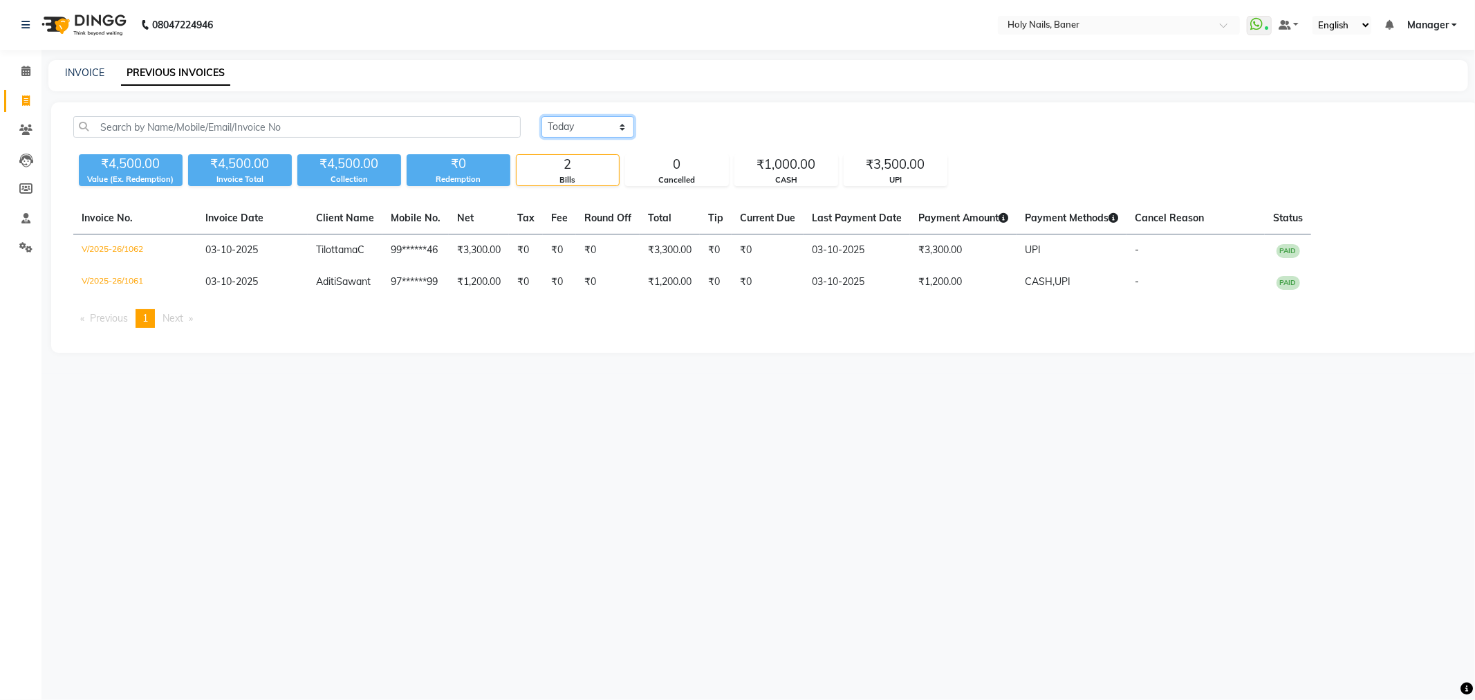
click at [572, 121] on select "[DATE] [DATE] Custom Range" at bounding box center [588, 126] width 93 height 21
select select "range"
click at [542, 116] on select "[DATE] [DATE] Custom Range" at bounding box center [588, 126] width 93 height 21
click at [690, 125] on input "03-10-2025" at bounding box center [700, 127] width 97 height 19
select select "10"
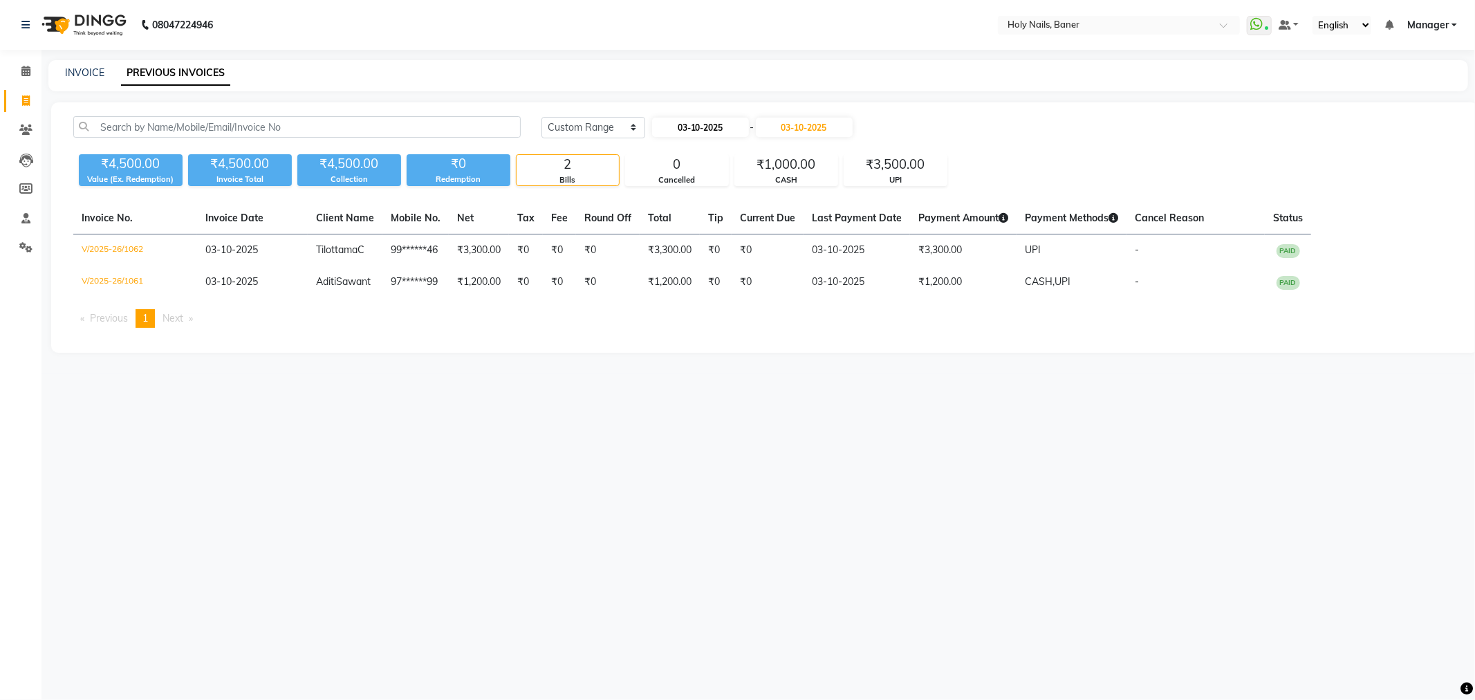
select select "2025"
click at [706, 192] on div "1" at bounding box center [710, 198] width 22 height 22
type input "01-10-2025"
click at [808, 128] on input "03-10-2025" at bounding box center [804, 127] width 97 height 19
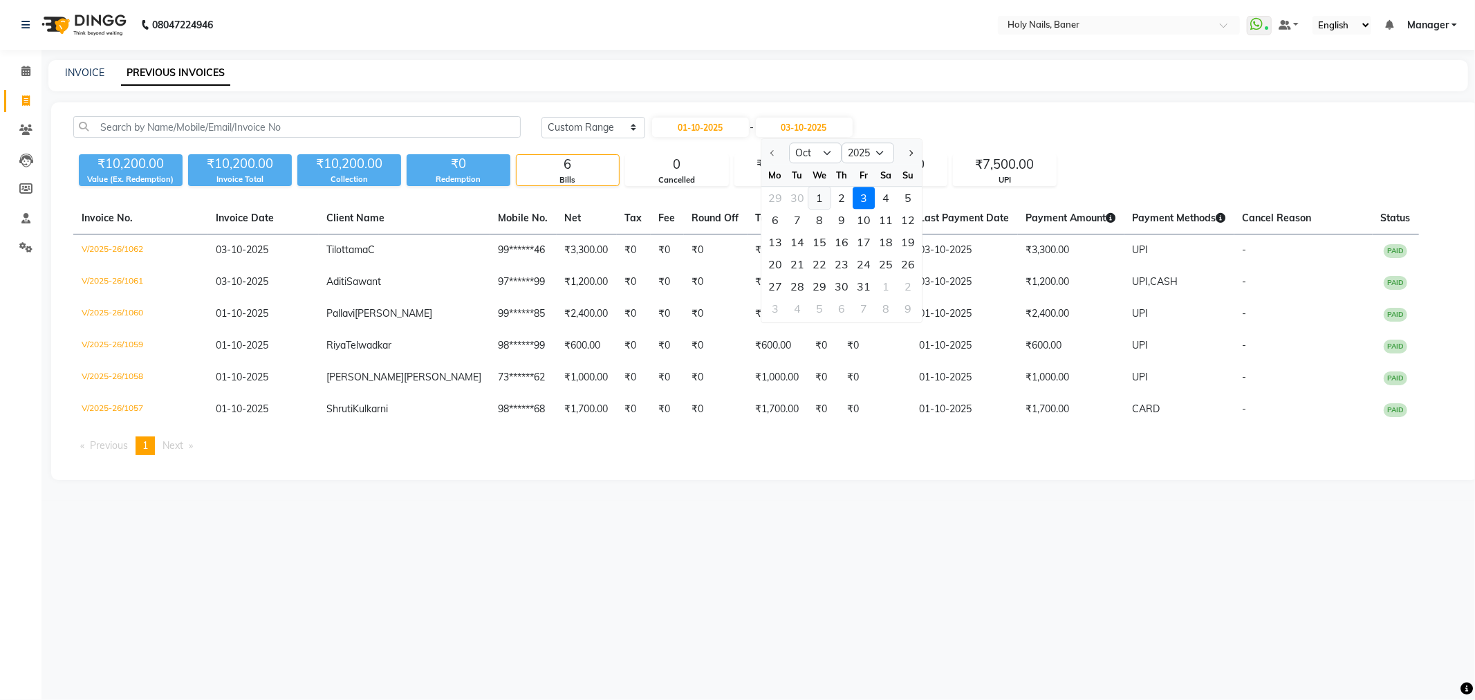
click at [823, 201] on div "1" at bounding box center [820, 198] width 22 height 22
type input "01-10-2025"
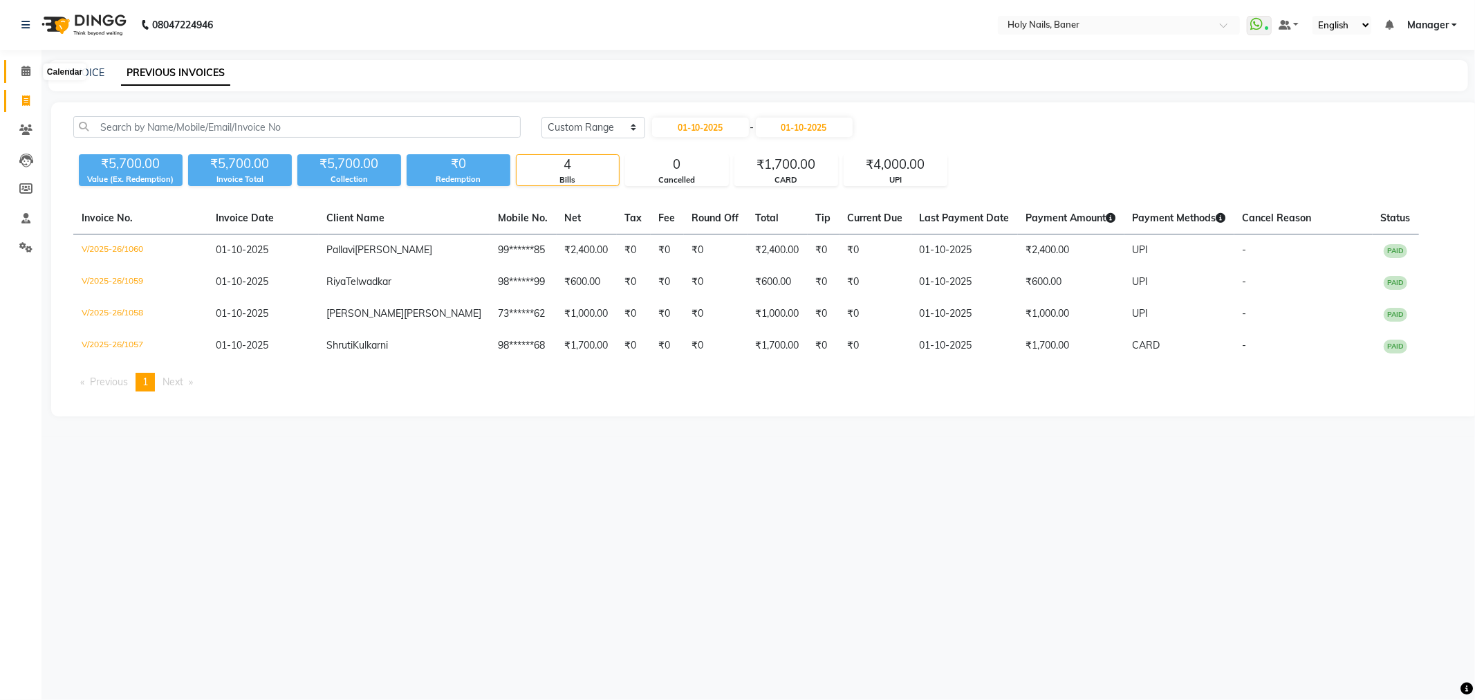
click at [21, 71] on icon at bounding box center [25, 71] width 9 height 10
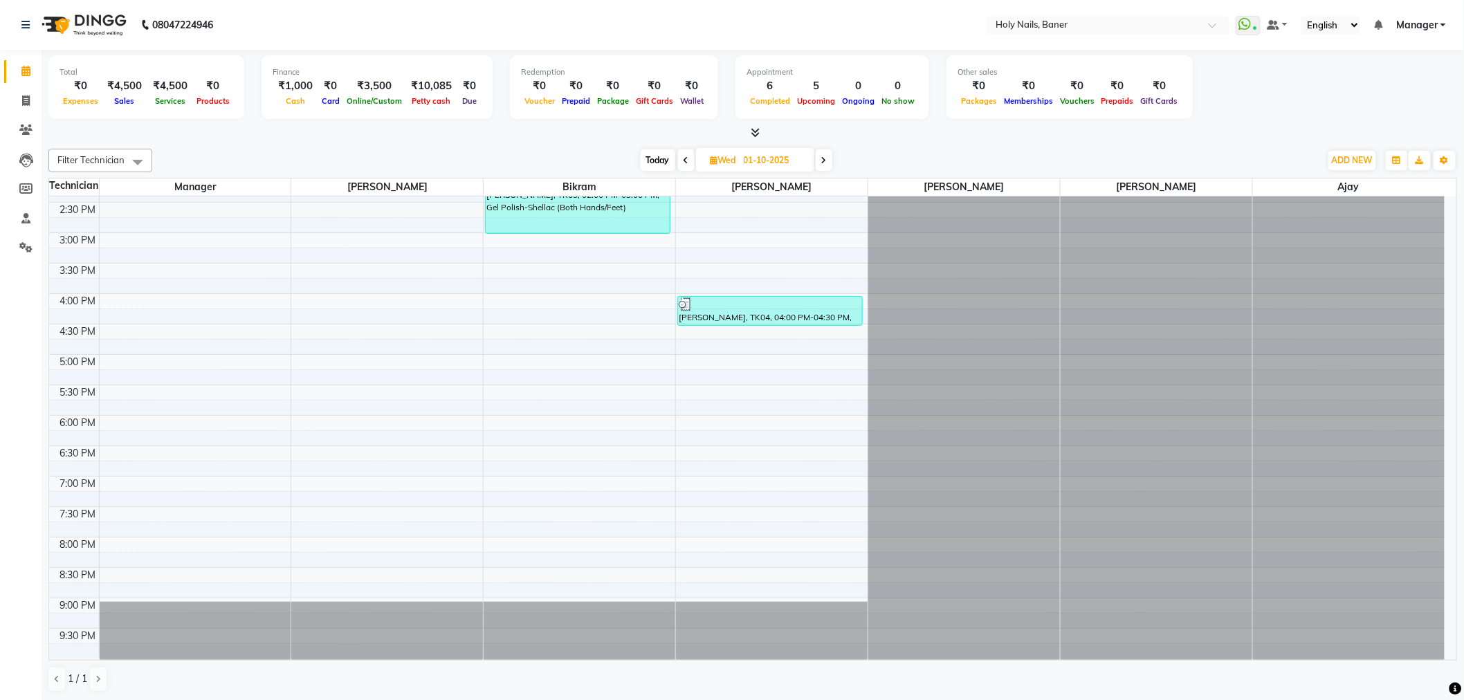
scroll to position [392, 0]
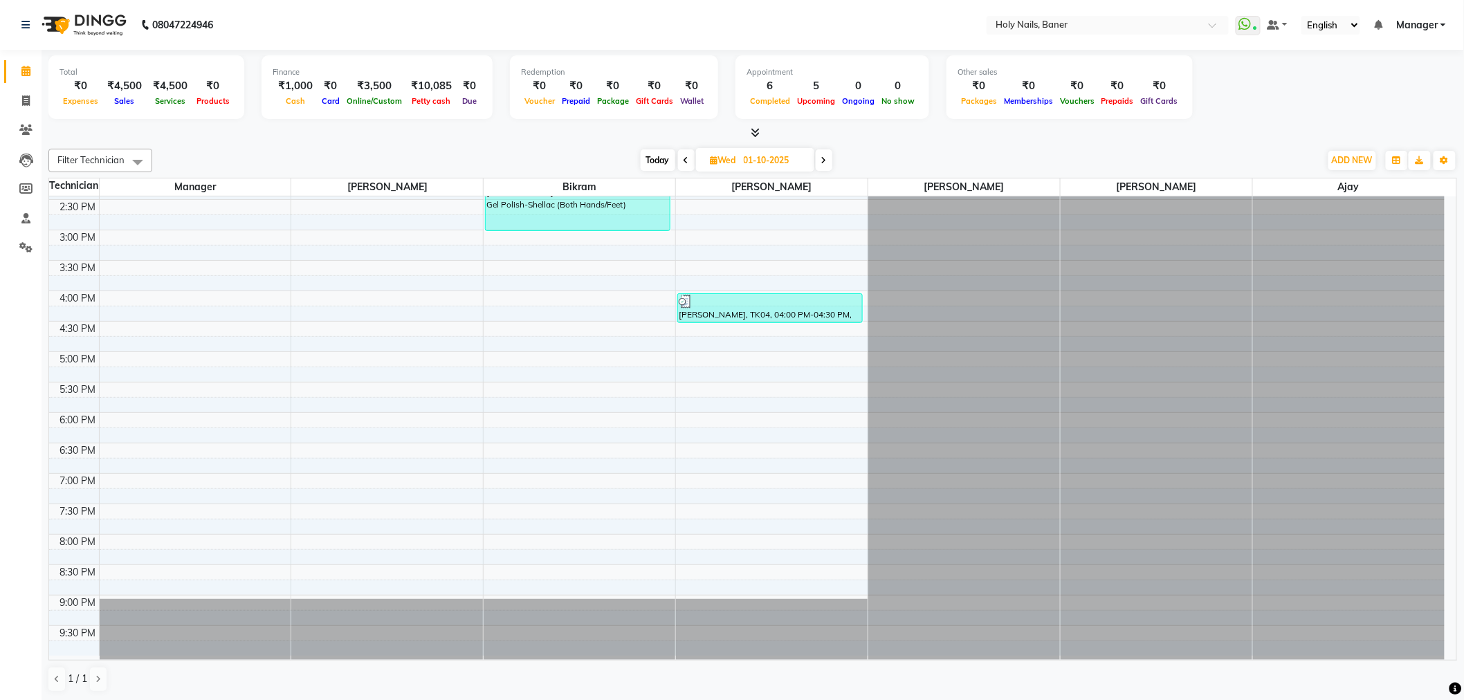
click at [665, 159] on span "Today" at bounding box center [658, 159] width 35 height 21
type input "03-10-2025"
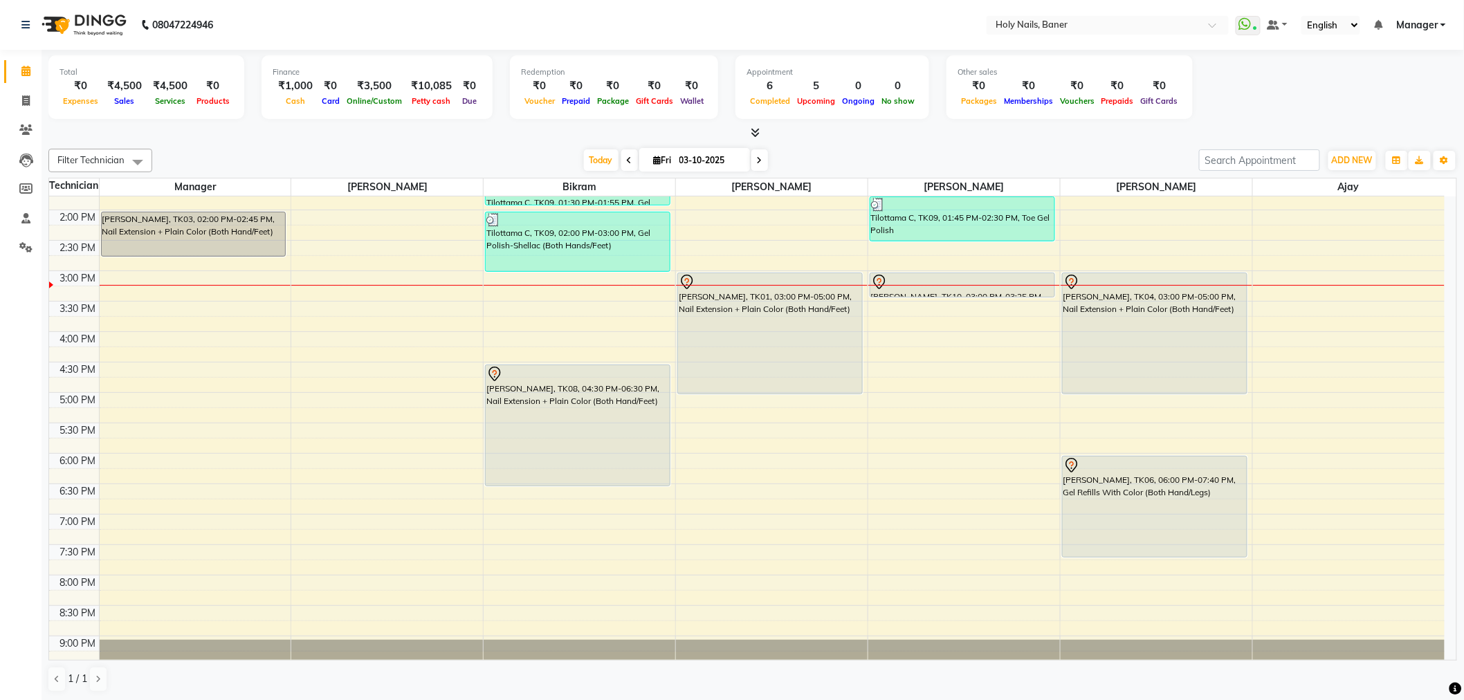
scroll to position [315, 0]
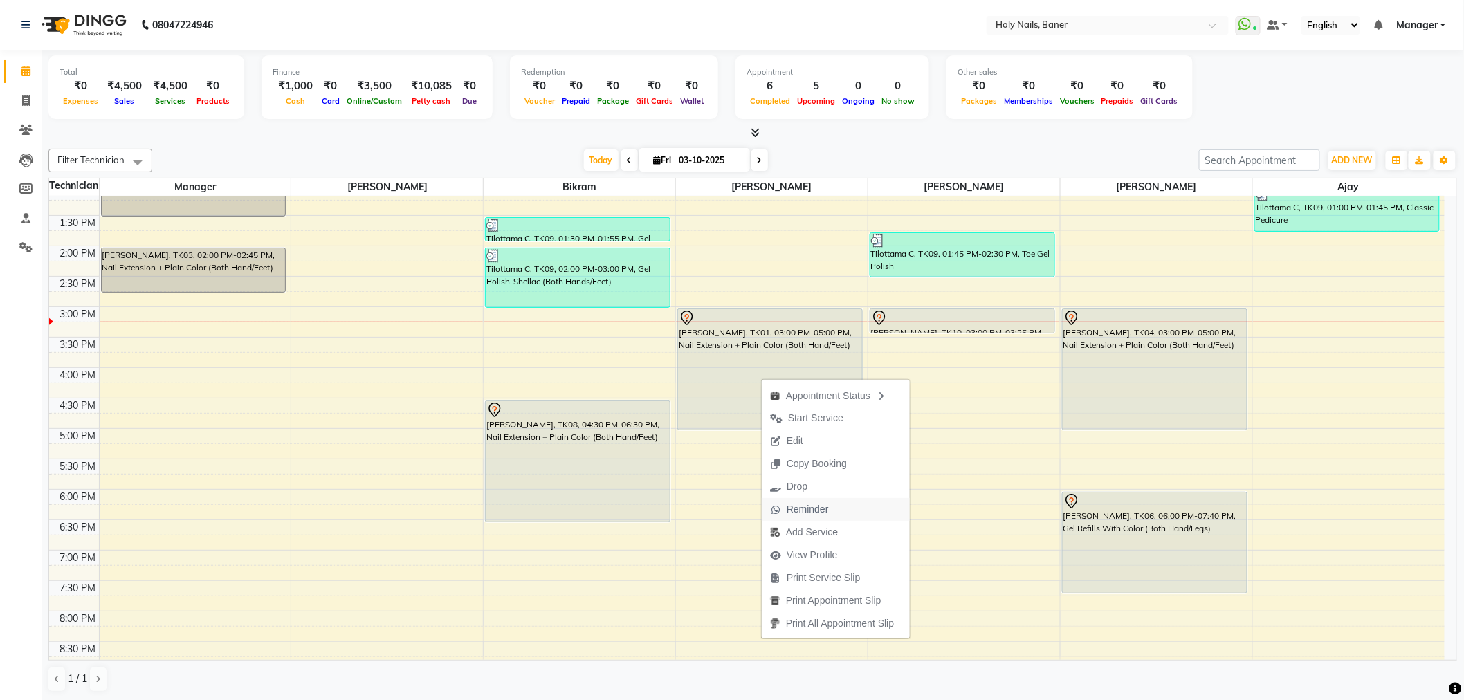
click at [820, 502] on span "Reminder" at bounding box center [807, 509] width 42 height 15
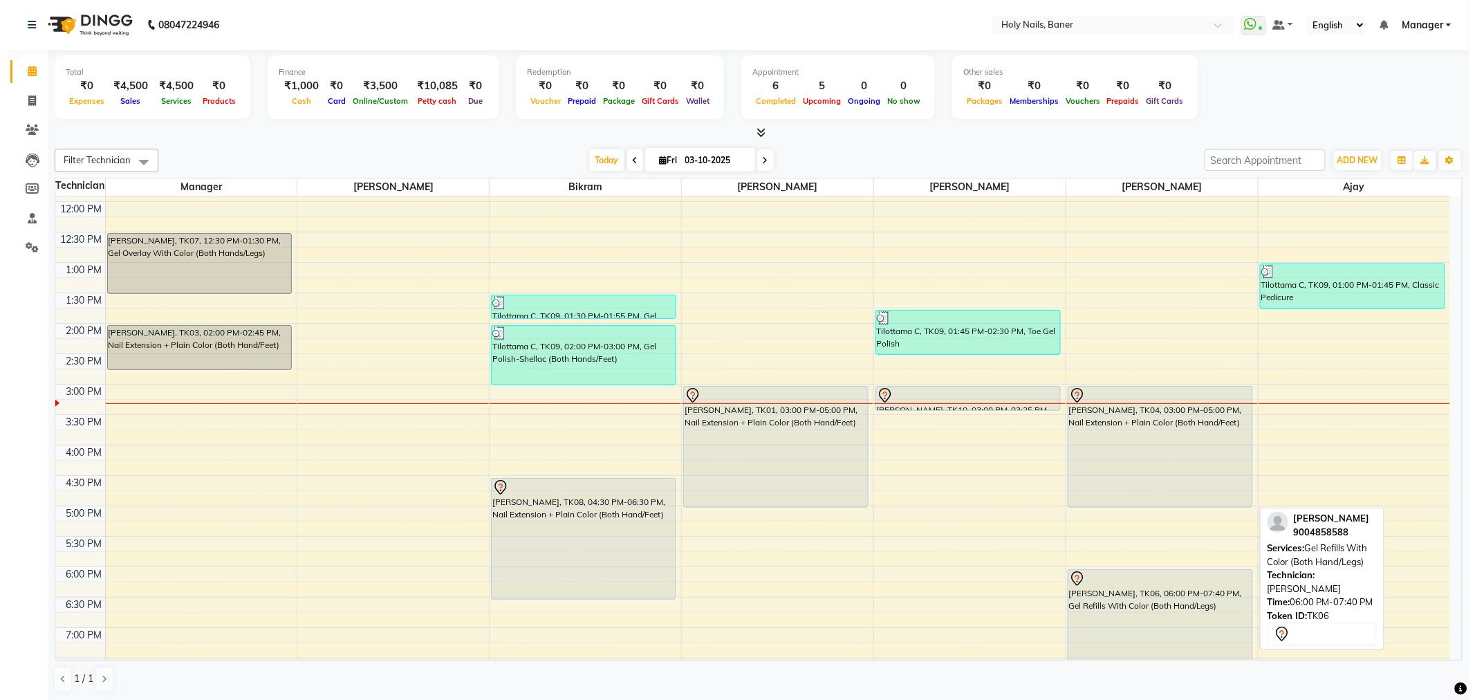
scroll to position [239, 0]
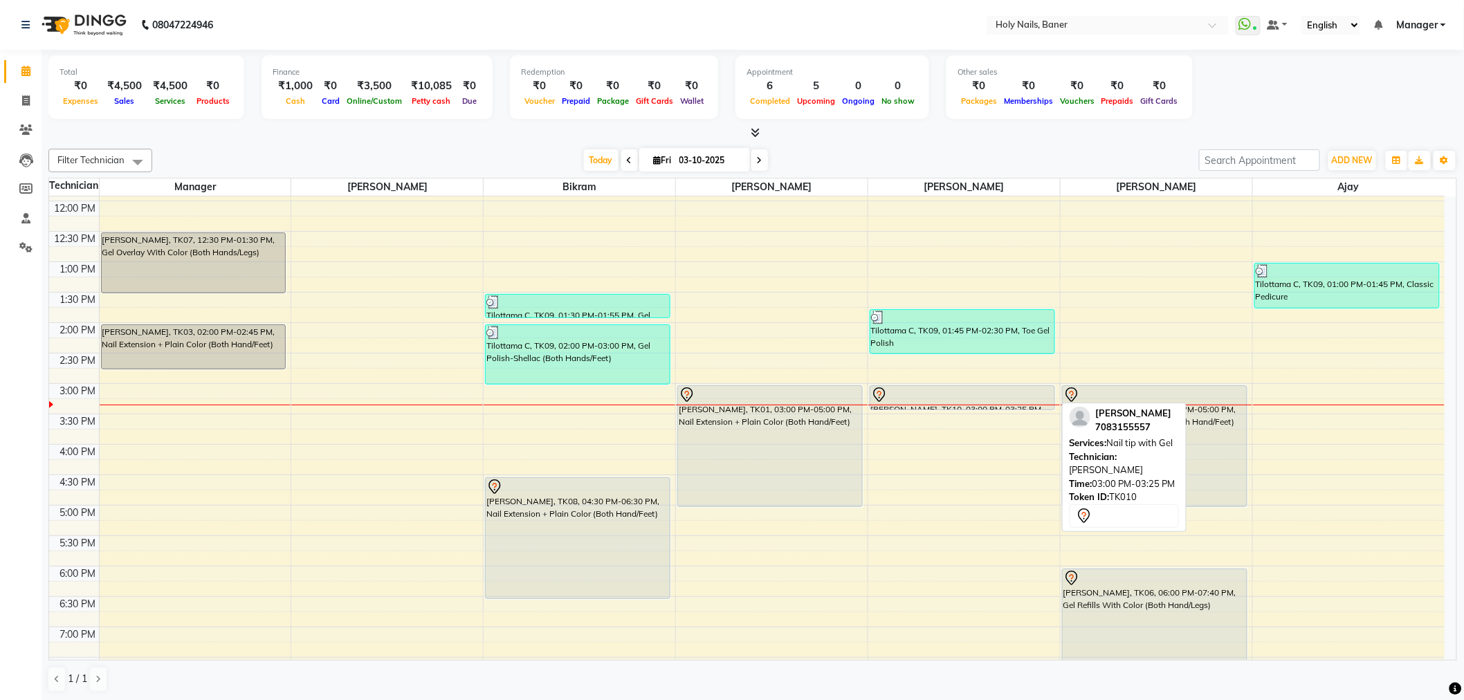
click at [1006, 393] on div at bounding box center [962, 395] width 183 height 17
select select "7"
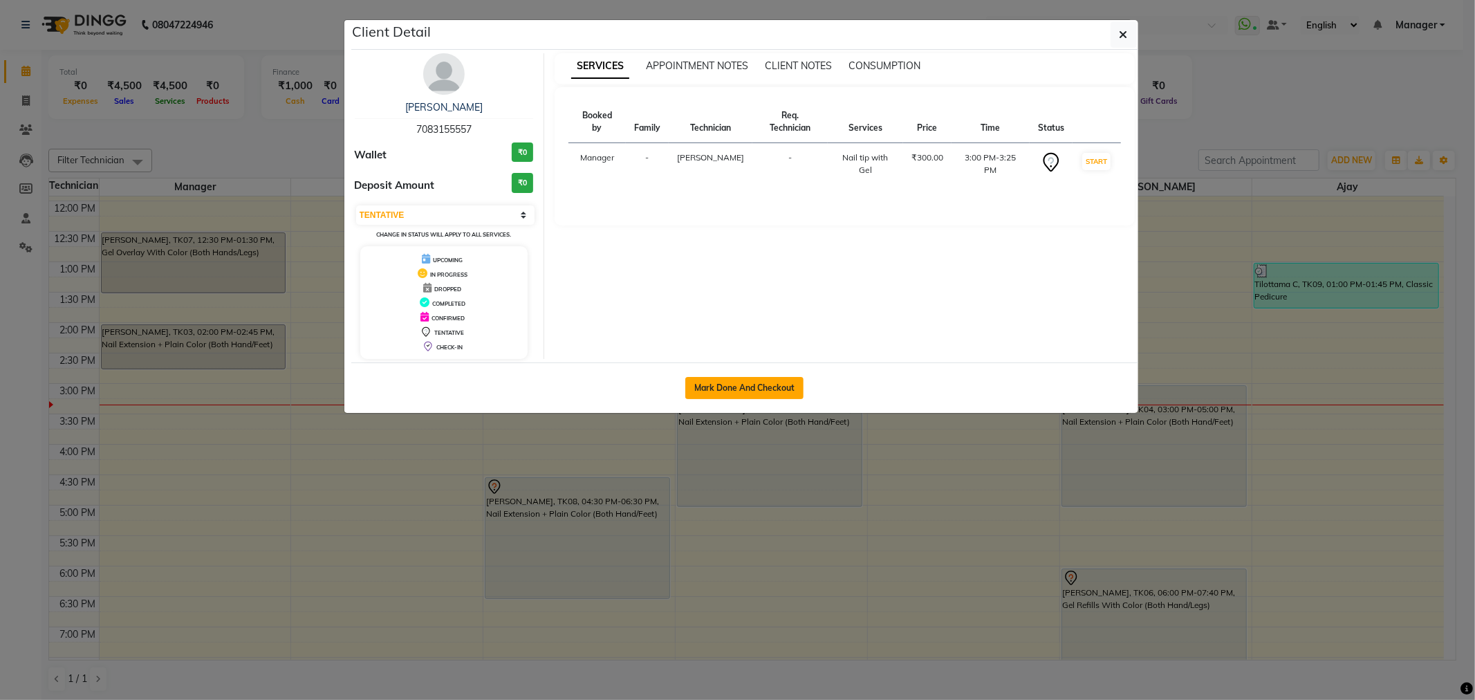
click at [798, 389] on button "Mark Done And Checkout" at bounding box center [744, 388] width 118 height 22
select select "5445"
select select "service"
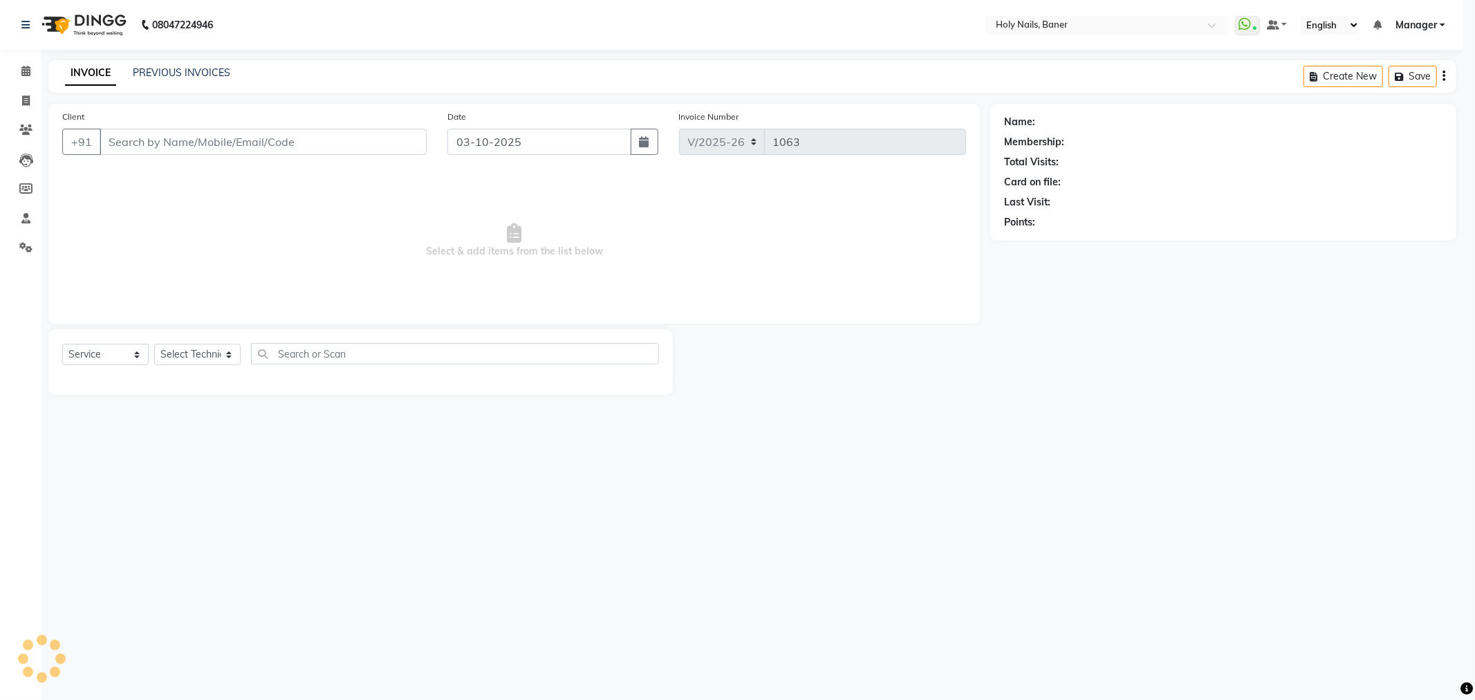
select select "3"
type input "70******57"
select select "66405"
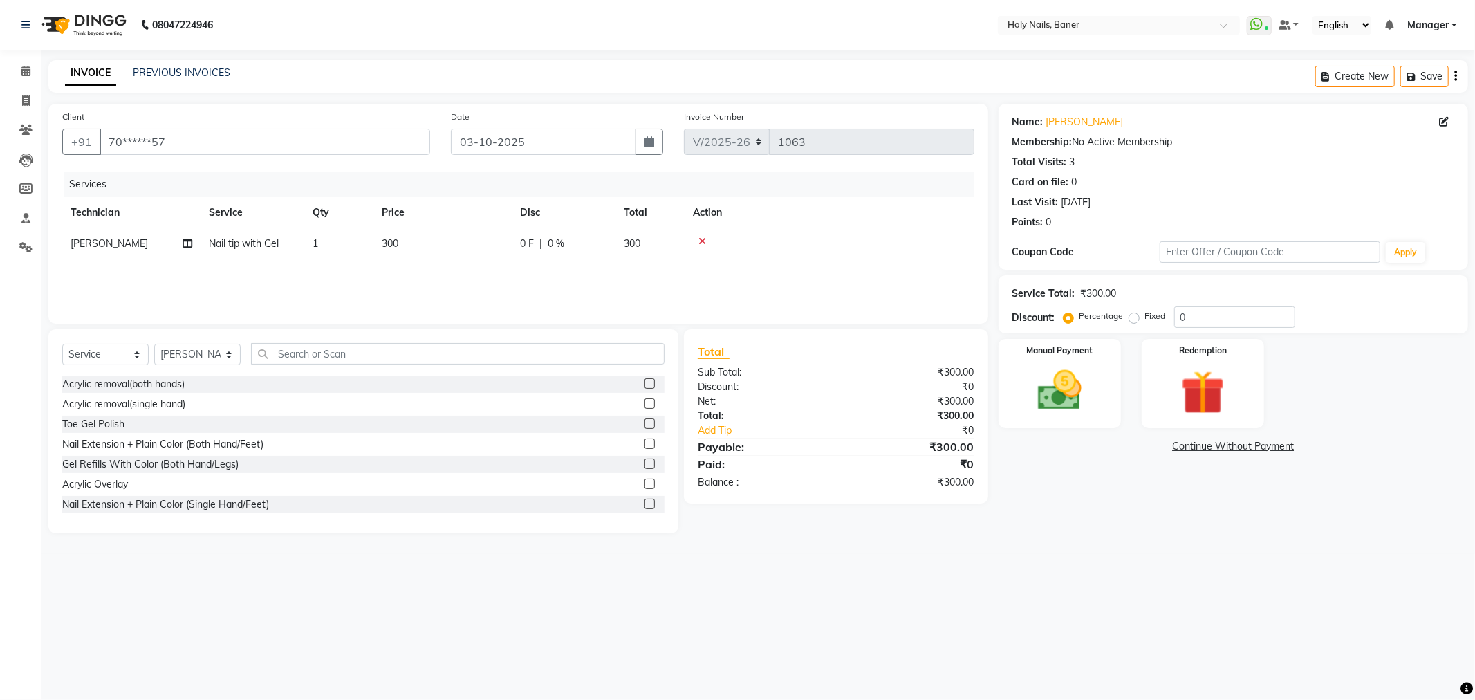
click at [551, 233] on td "0 F | 0 %" at bounding box center [564, 243] width 104 height 31
select select "66405"
click at [658, 246] on input "0" at bounding box center [667, 247] width 42 height 21
type input "1"
type input "100"
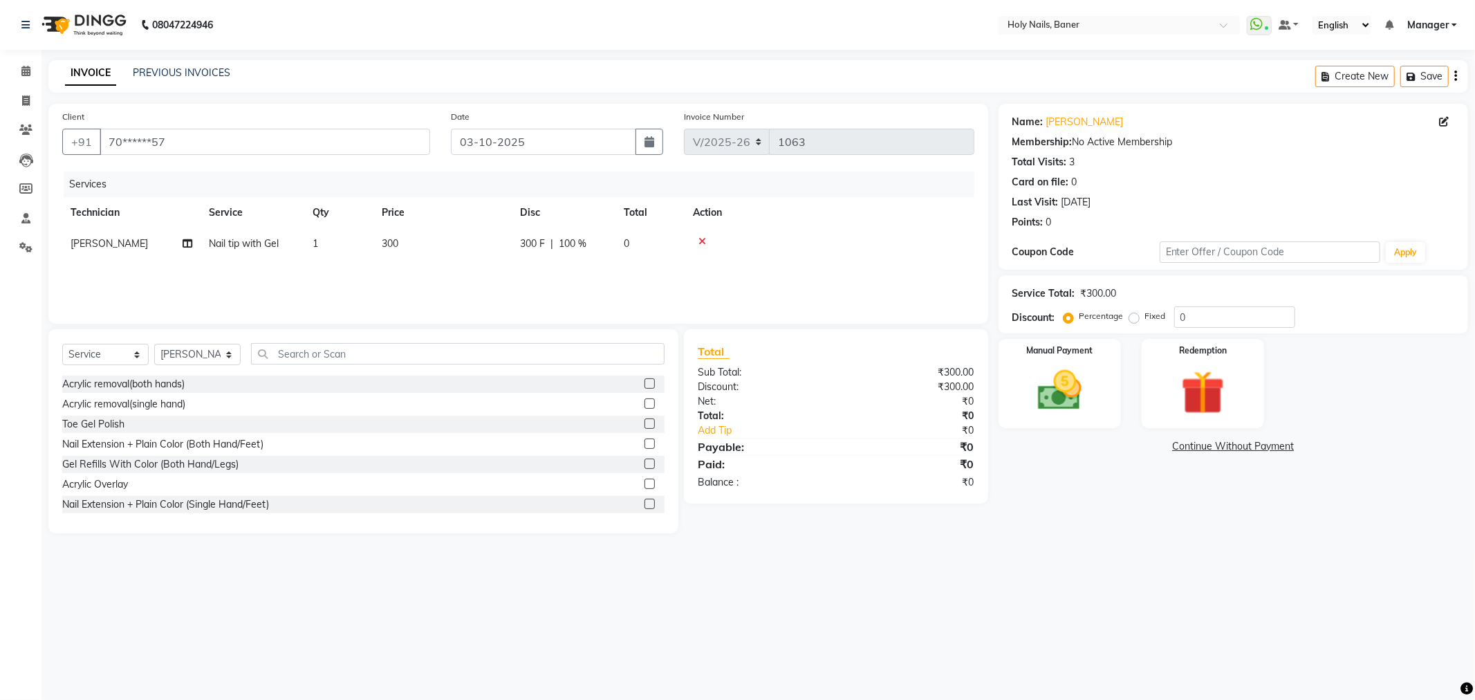
drag, startPoint x: 1017, startPoint y: 541, endPoint x: 1020, endPoint y: 533, distance: 7.9
click at [1017, 540] on main "INVOICE PREVIOUS INVOICES Create New Save Client +91 70******57 Date 03-10-2025…" at bounding box center [759, 307] width 1434 height 494
click at [1047, 405] on img at bounding box center [1060, 391] width 74 height 53
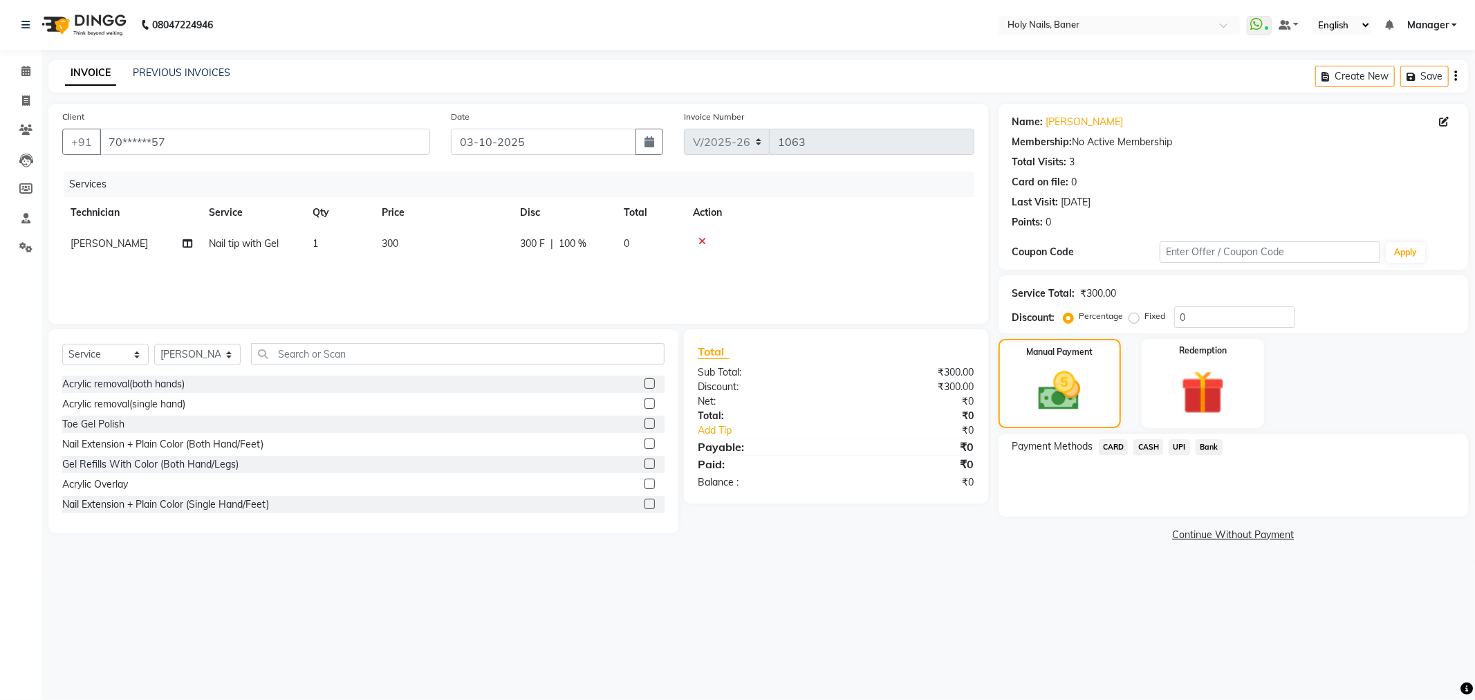
click at [1195, 531] on link "Continue Without Payment" at bounding box center [1234, 535] width 464 height 15
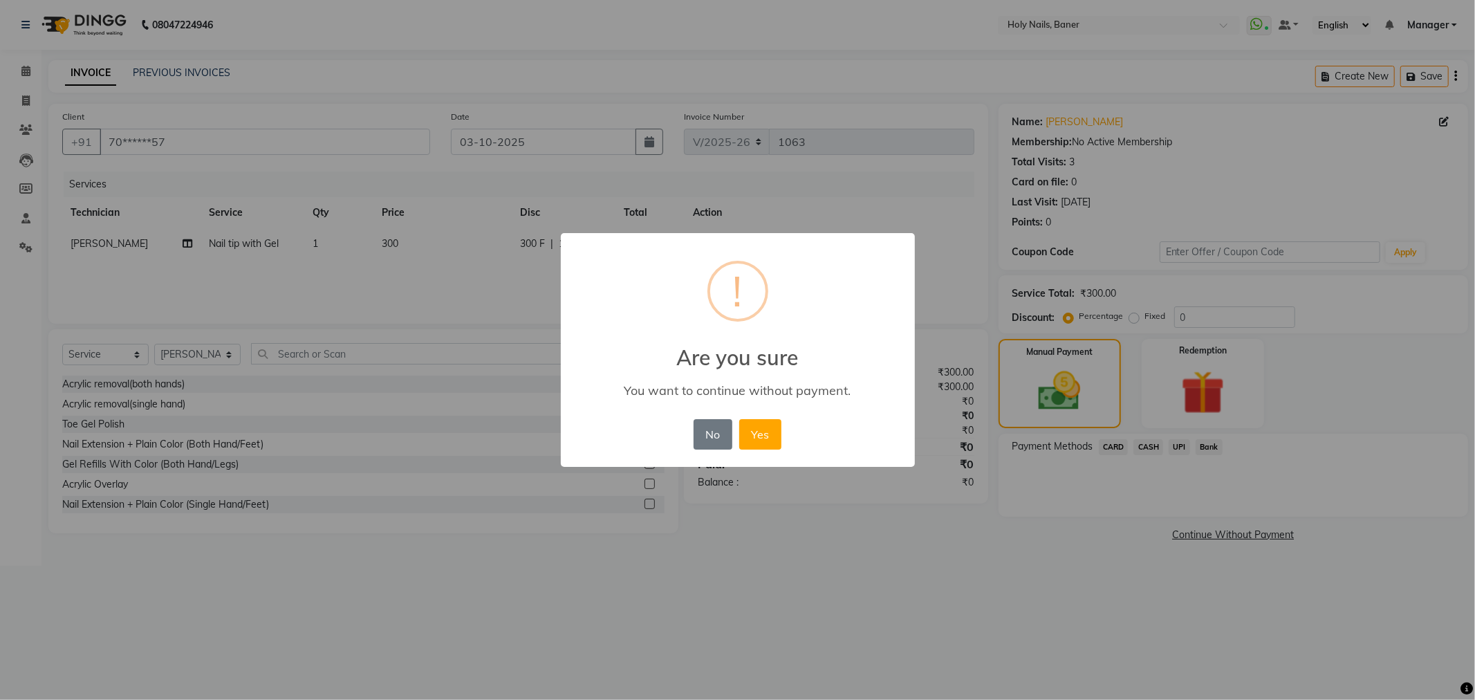
click at [865, 567] on div "× ! Are you sure You want to continue without payment. No No Yes" at bounding box center [737, 350] width 1475 height 700
click at [715, 441] on button "No" at bounding box center [713, 434] width 39 height 30
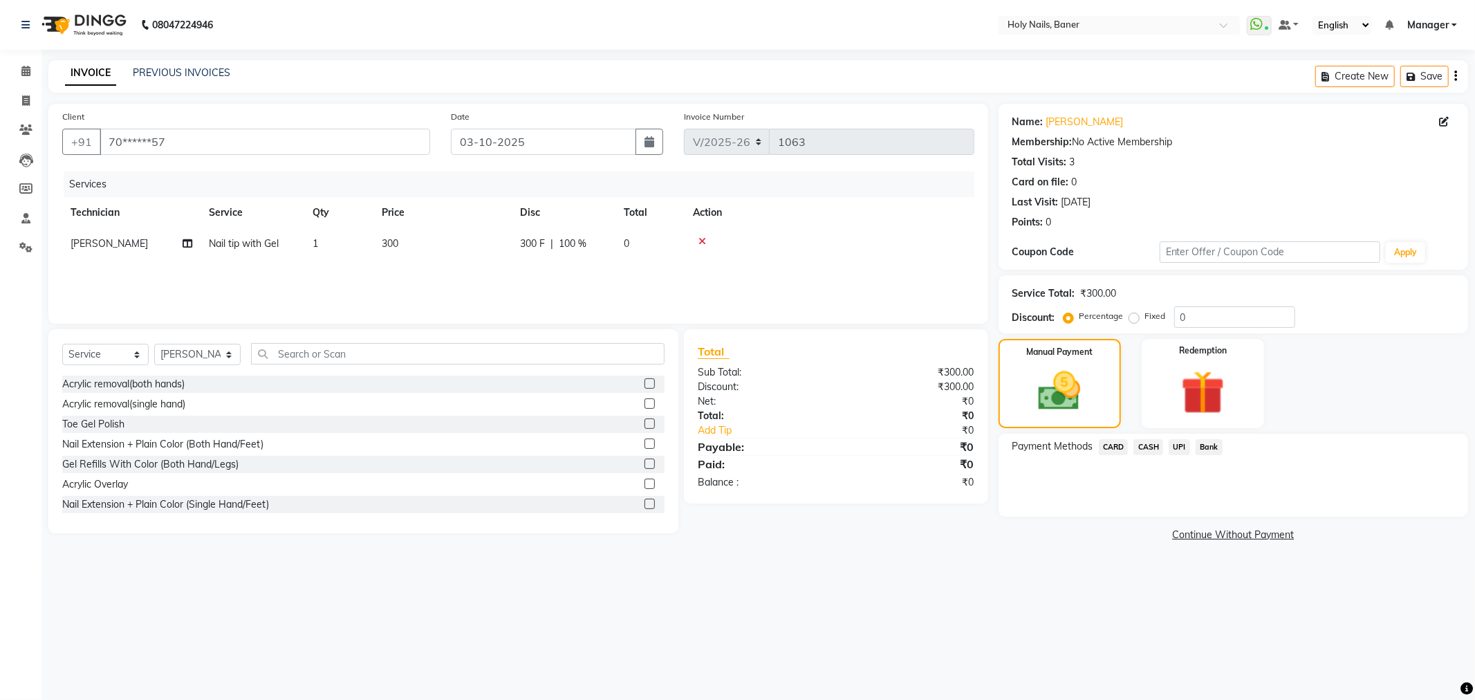
click at [1154, 446] on span "CASH" at bounding box center [1149, 447] width 30 height 16
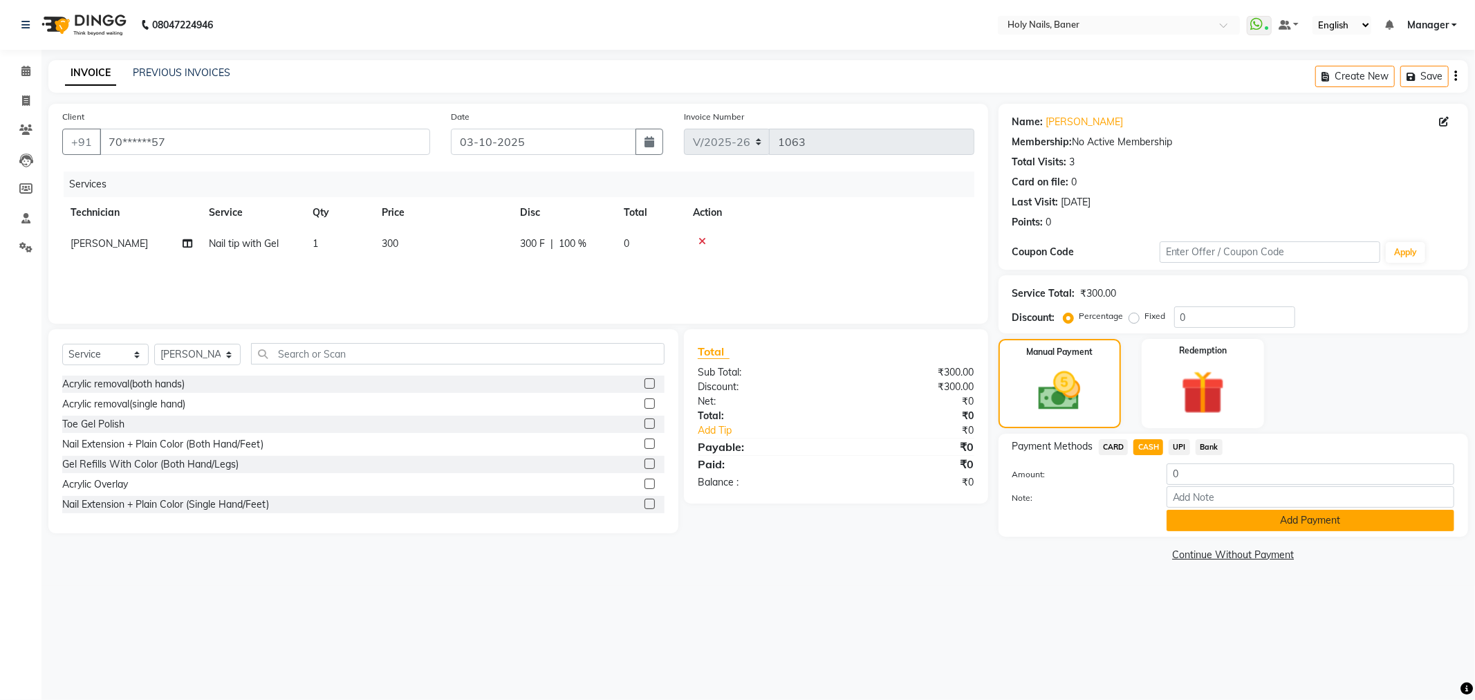
click at [1192, 526] on button "Add Payment" at bounding box center [1311, 520] width 288 height 21
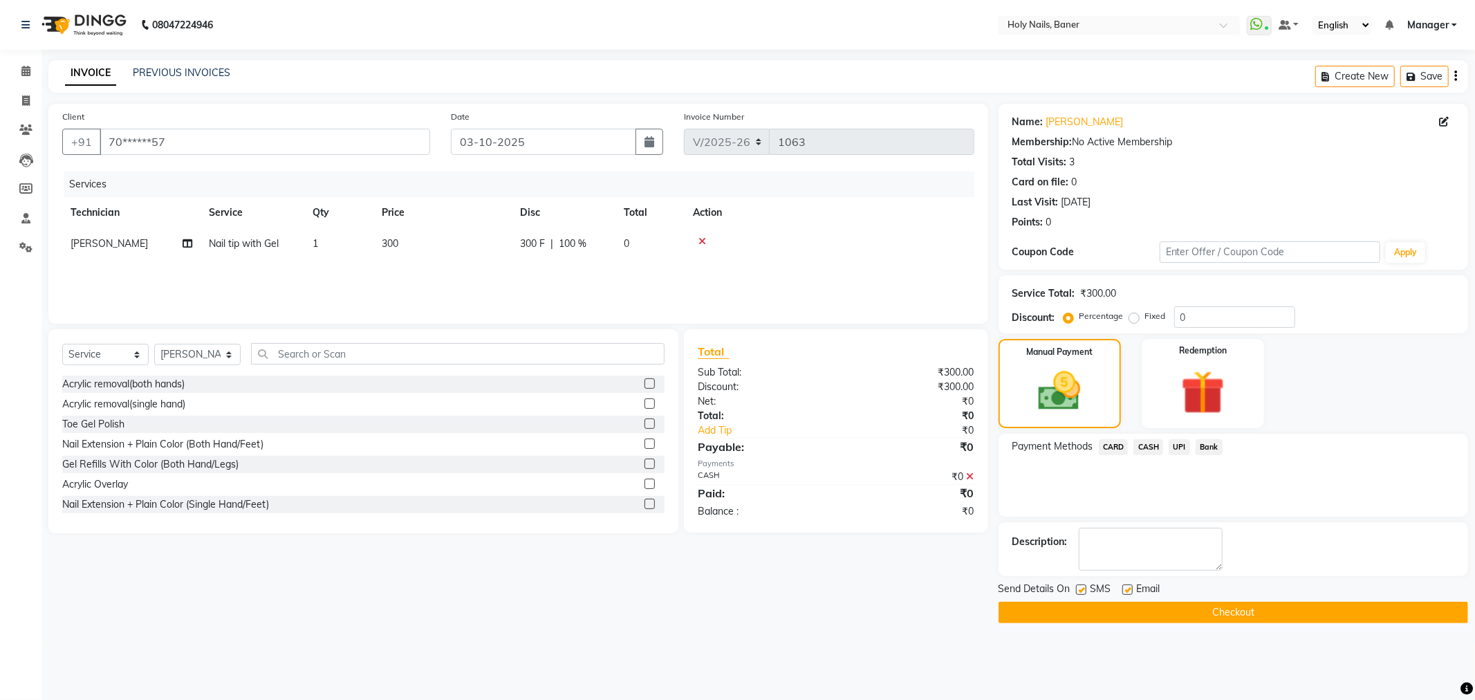
click at [1129, 606] on button "Checkout" at bounding box center [1234, 612] width 470 height 21
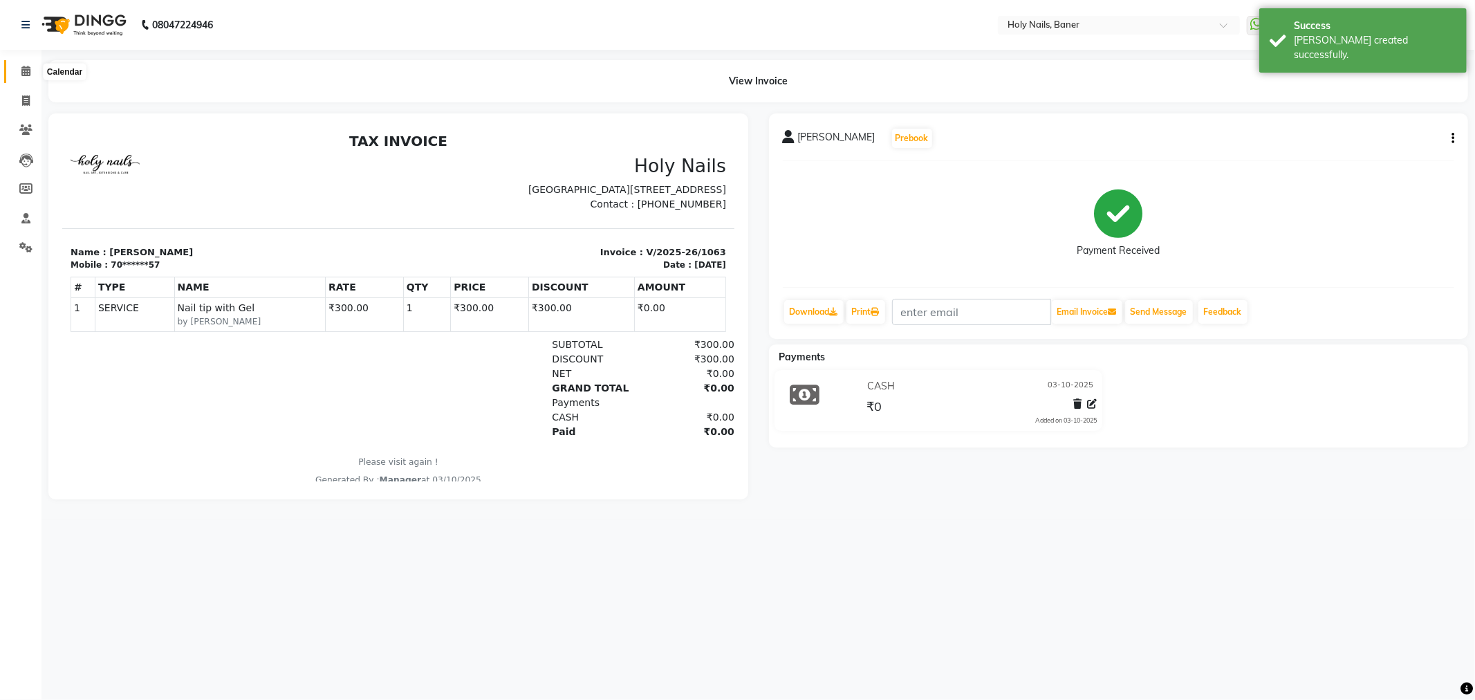
click at [26, 69] on icon at bounding box center [25, 71] width 9 height 10
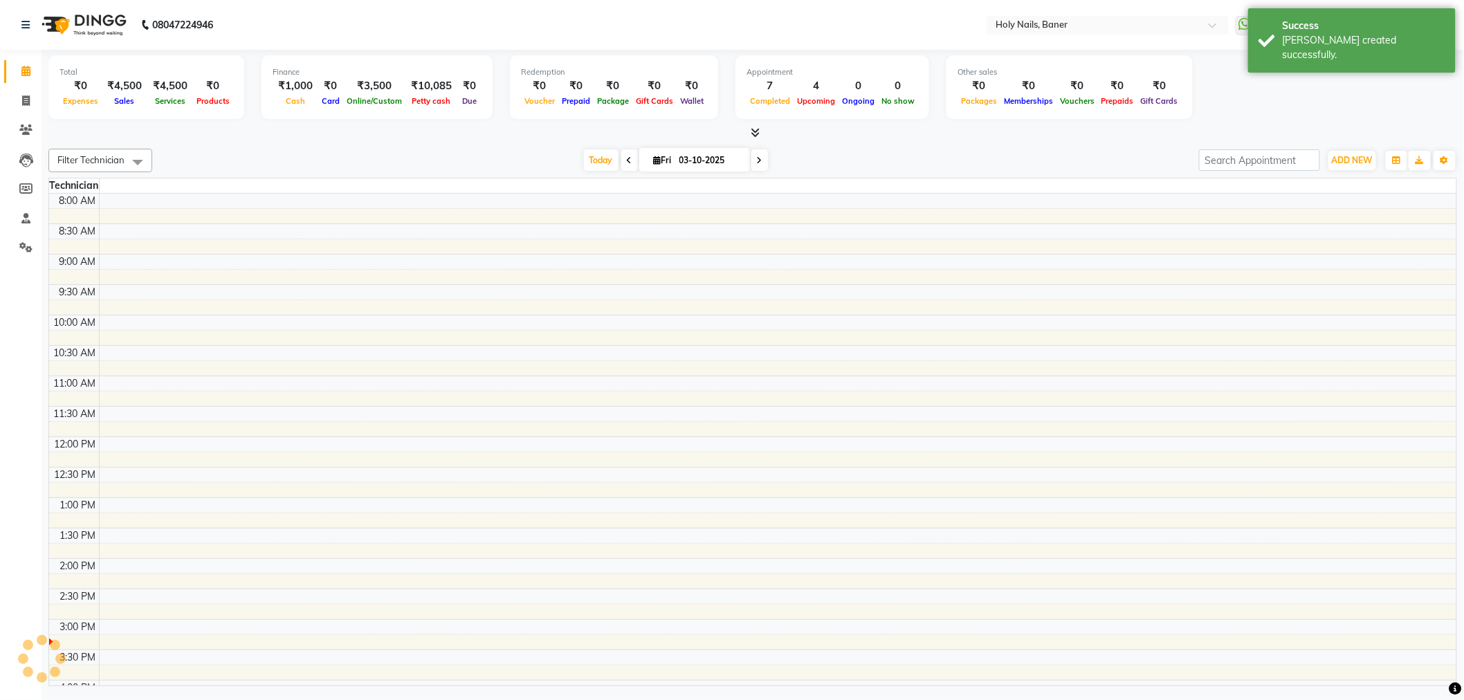
scroll to position [365, 0]
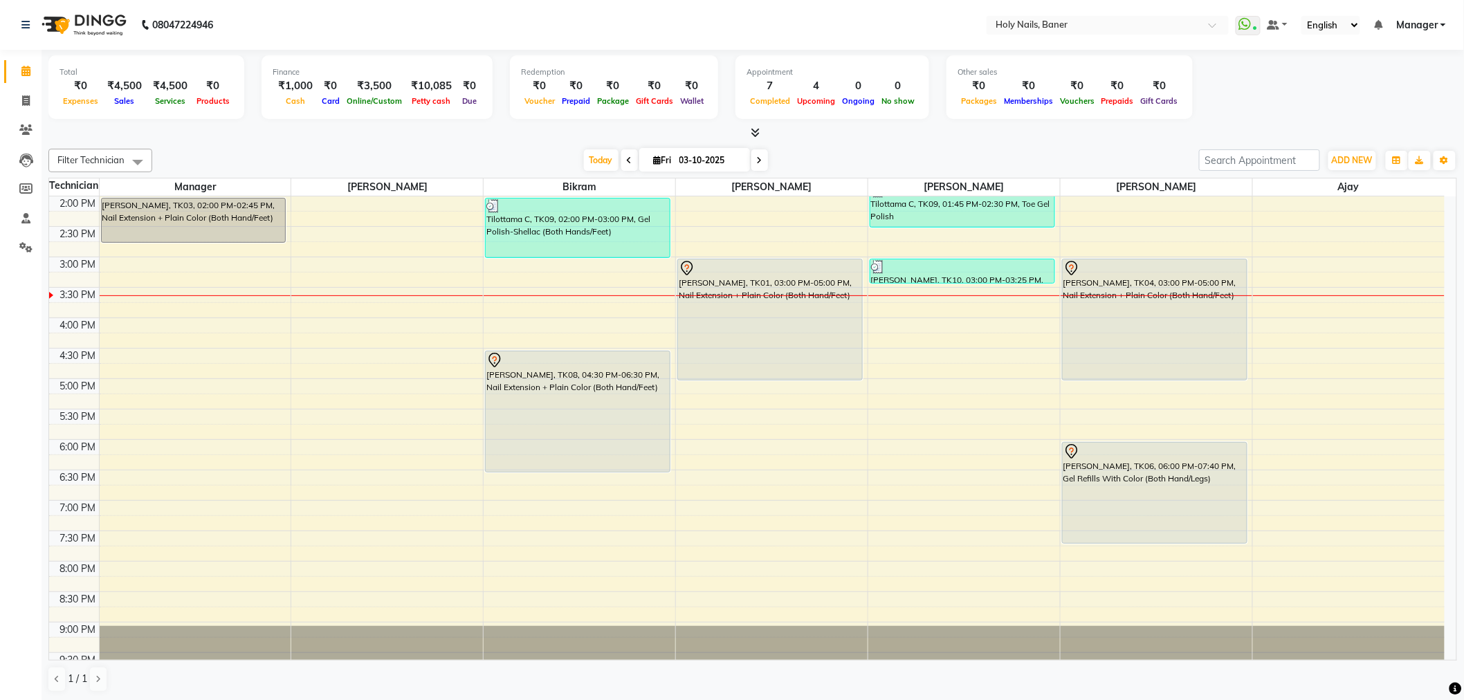
click at [627, 162] on span at bounding box center [629, 159] width 17 height 21
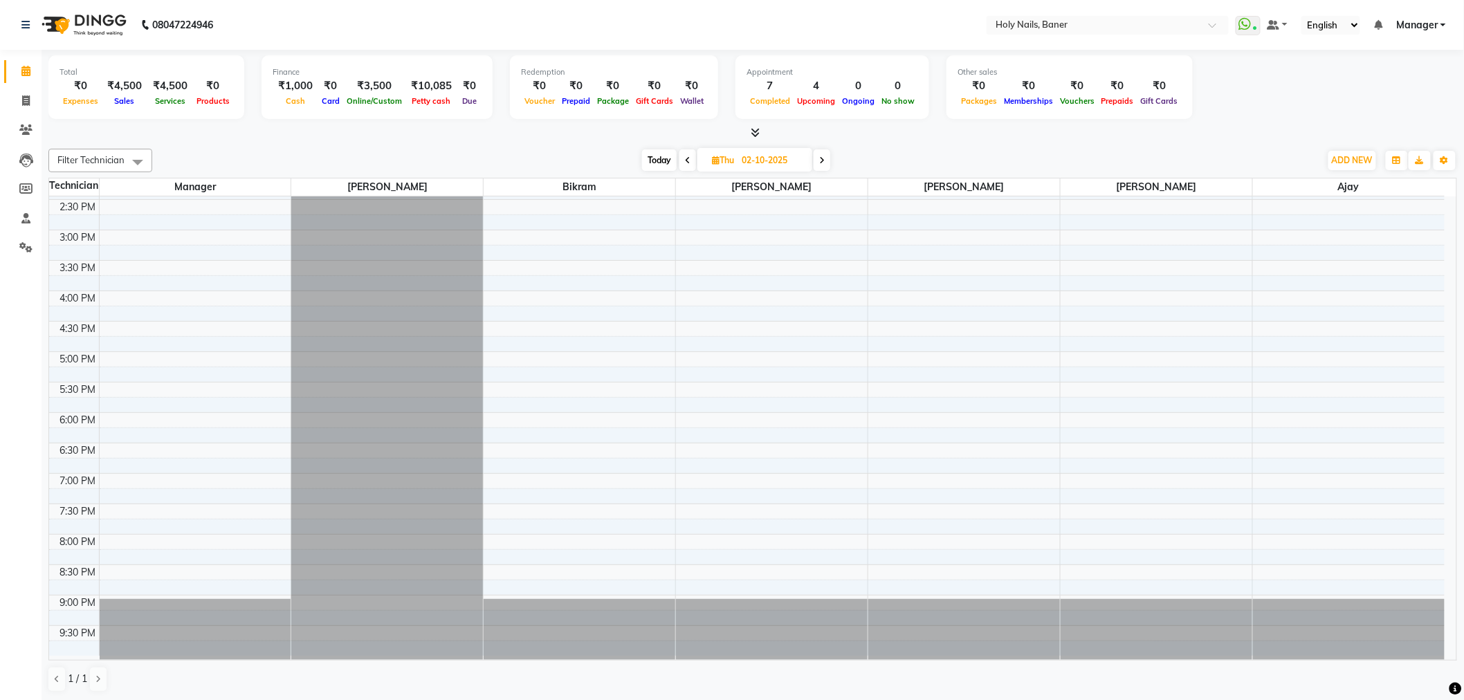
click at [682, 160] on span at bounding box center [687, 159] width 17 height 21
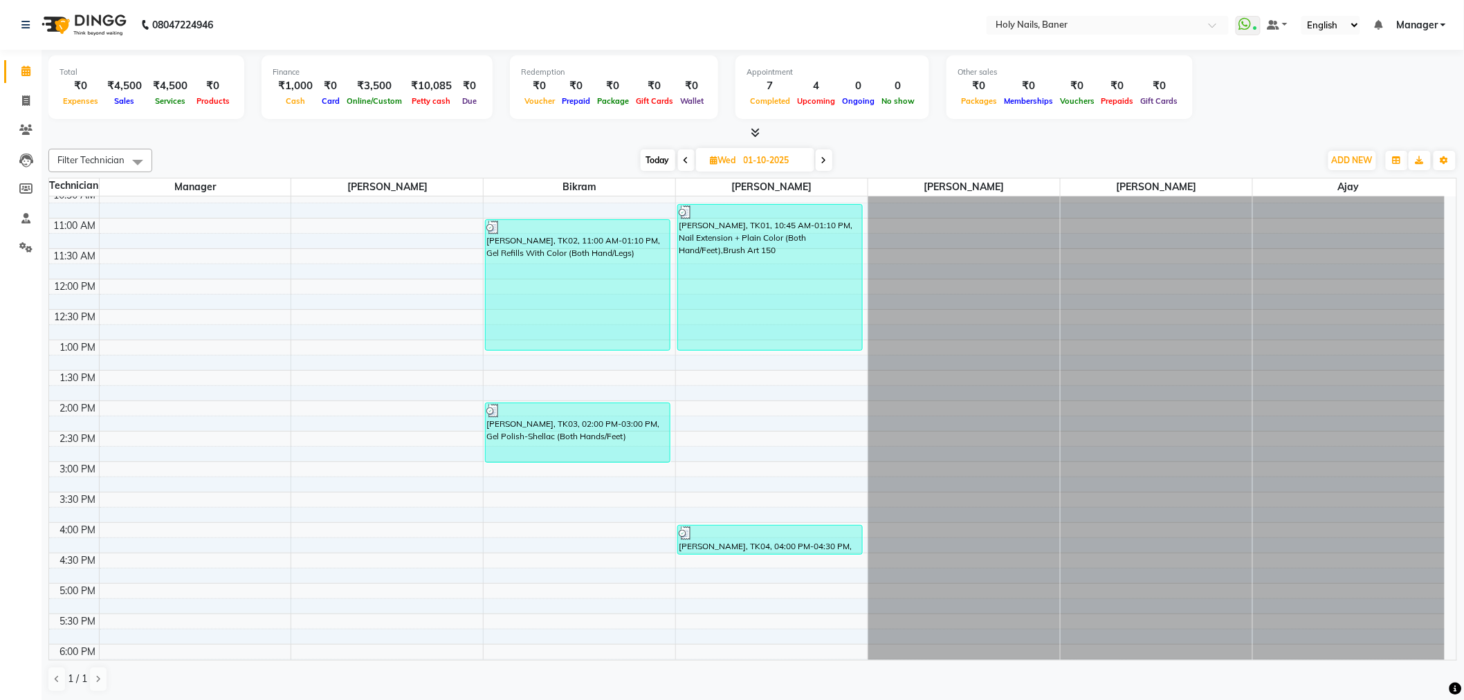
scroll to position [85, 0]
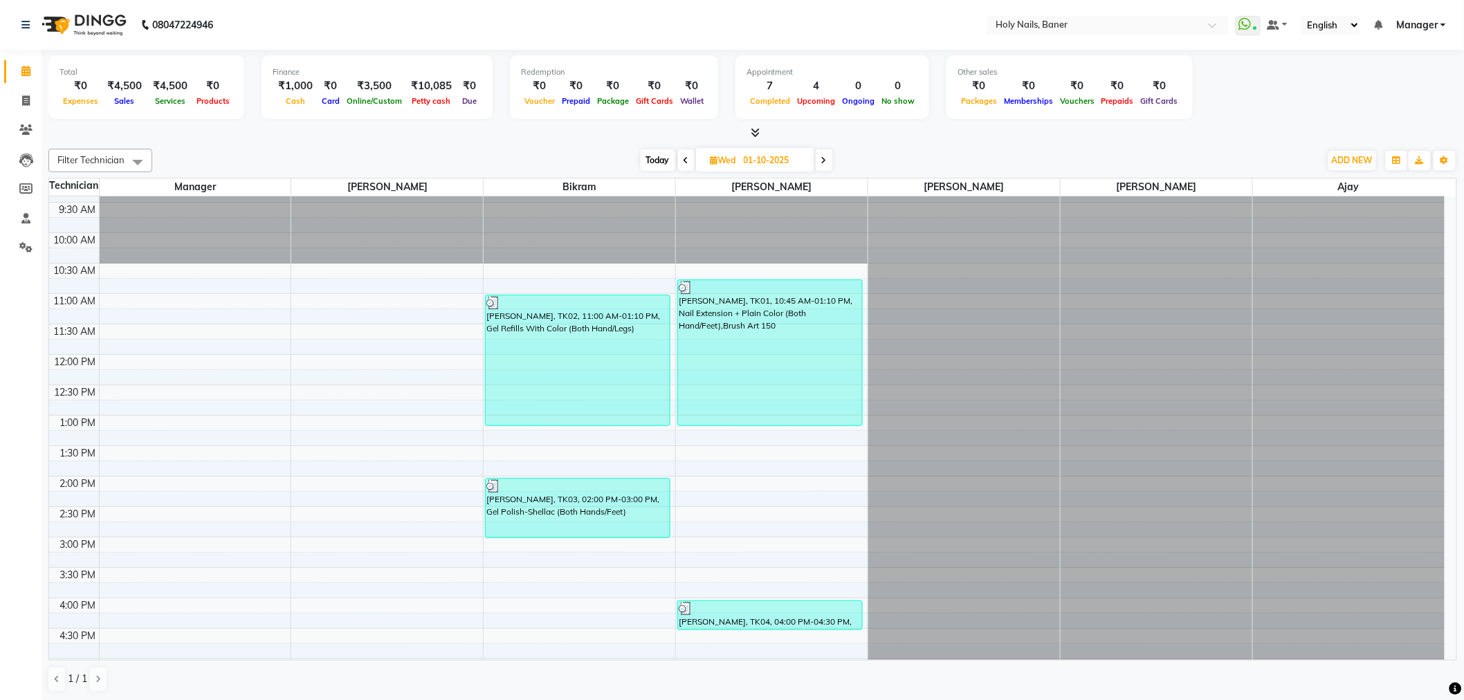
click at [685, 160] on icon at bounding box center [686, 160] width 6 height 8
type input "30-09-2025"
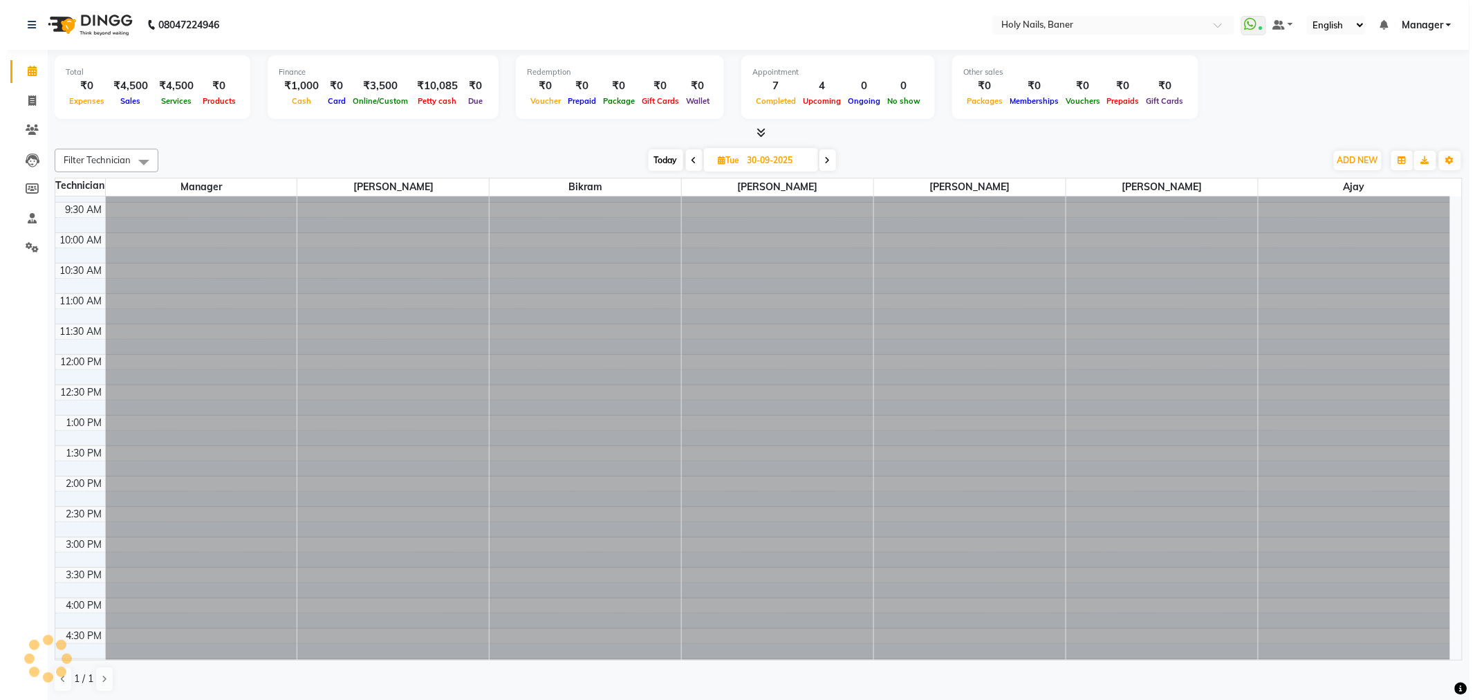
scroll to position [392, 0]
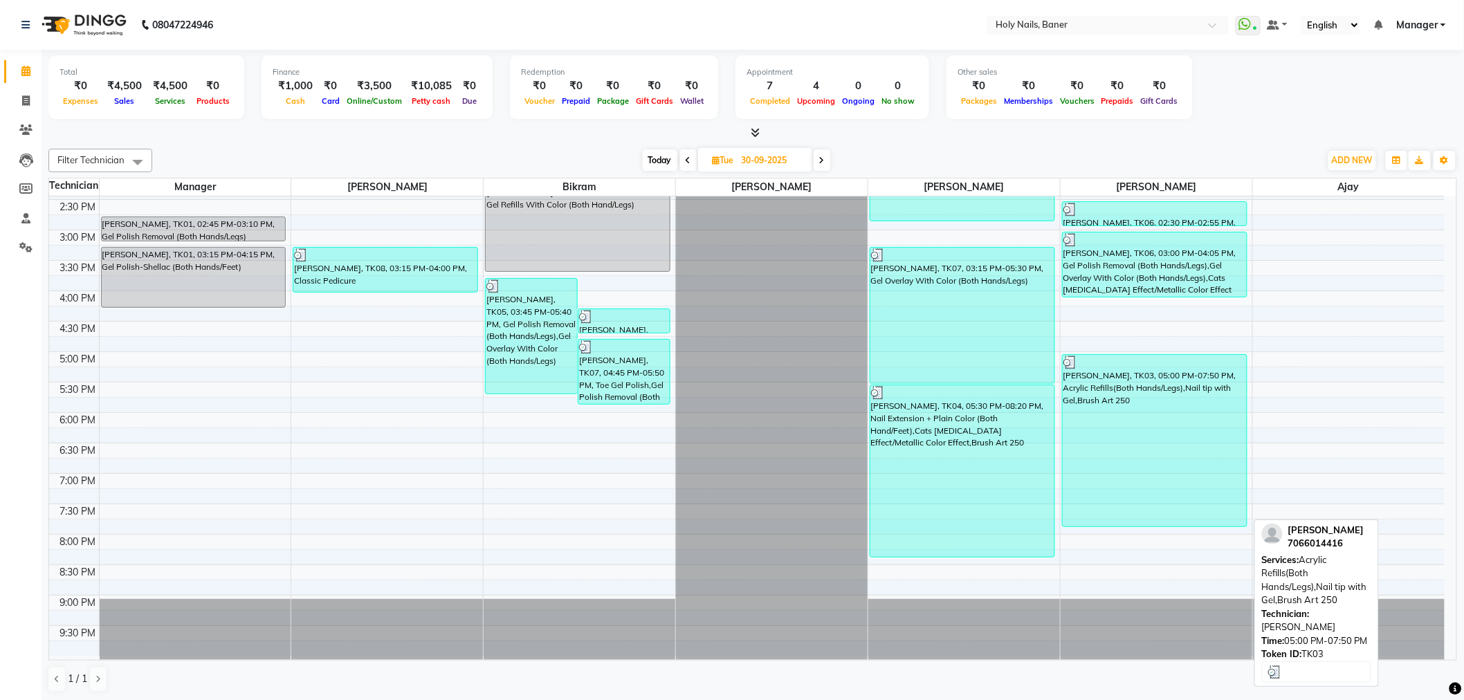
click at [1139, 464] on div "Soniya Mittal, TK03, 05:00 PM-07:50 PM, Acrylic Refills(Both Hands/Legs),Nail t…" at bounding box center [1154, 441] width 184 height 172
select select "3"
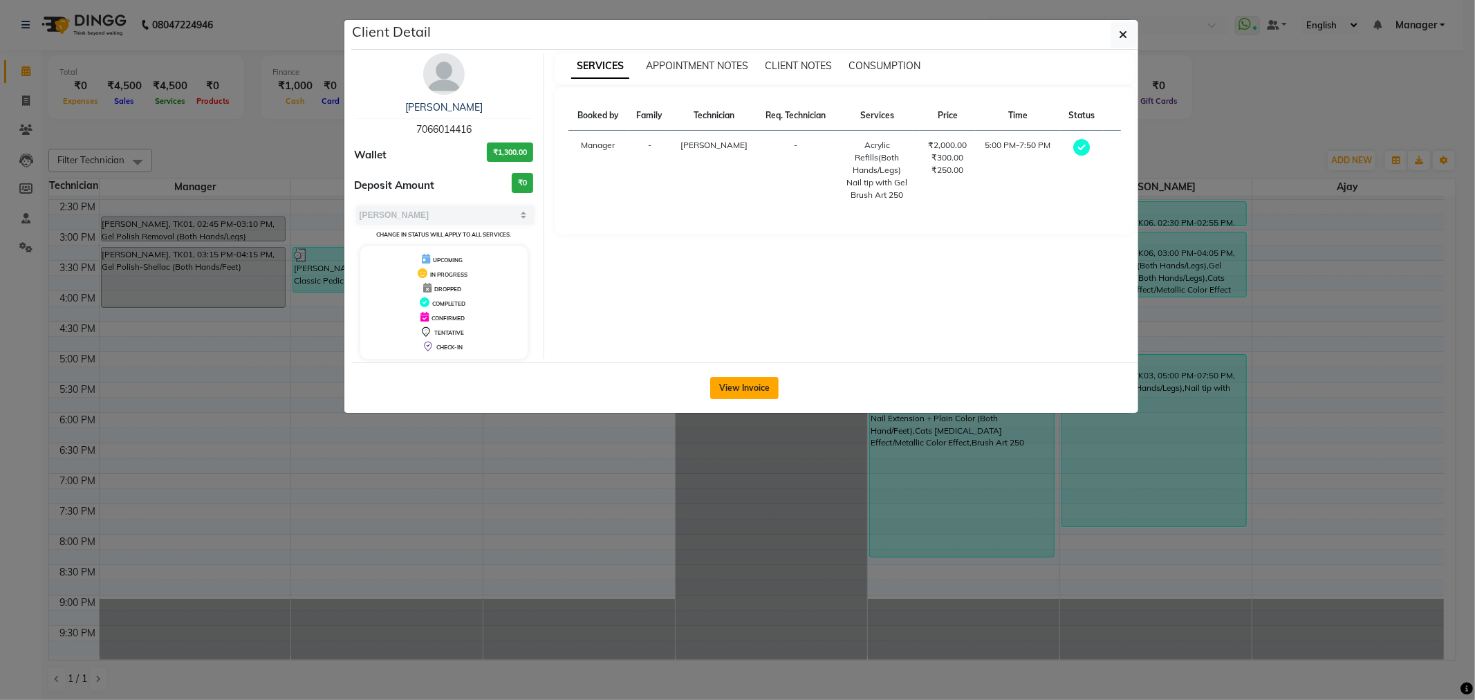
click at [724, 386] on button "View Invoice" at bounding box center [744, 388] width 68 height 22
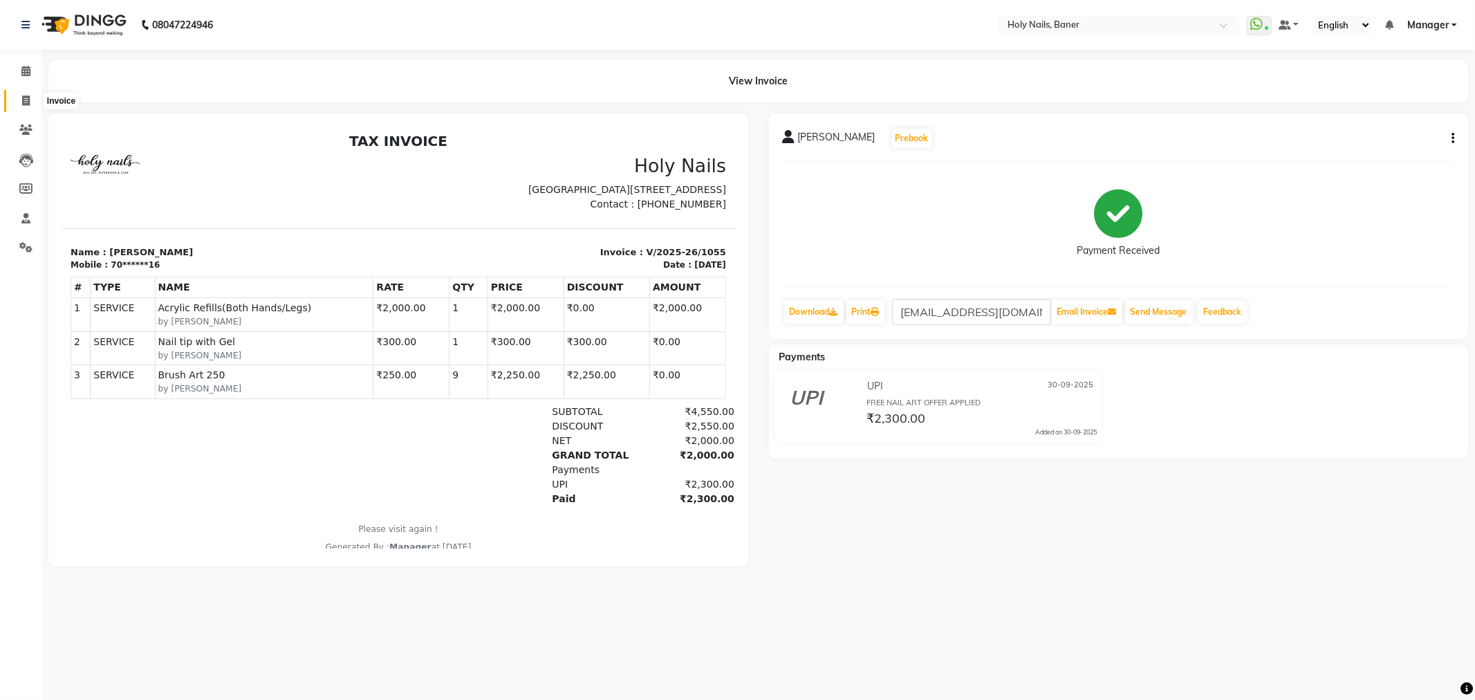
click at [24, 99] on icon at bounding box center [26, 100] width 8 height 10
select select "5445"
select select "service"
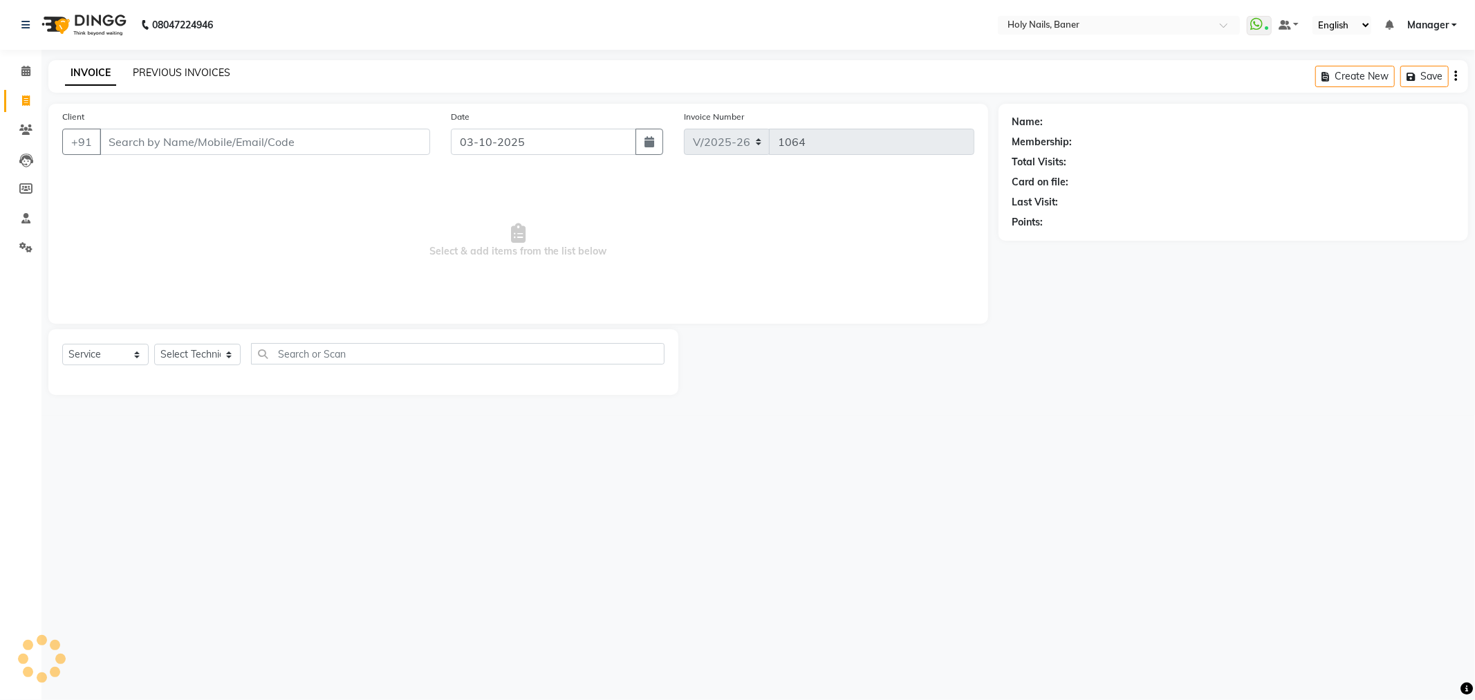
click at [173, 70] on link "PREVIOUS INVOICES" at bounding box center [182, 72] width 98 height 12
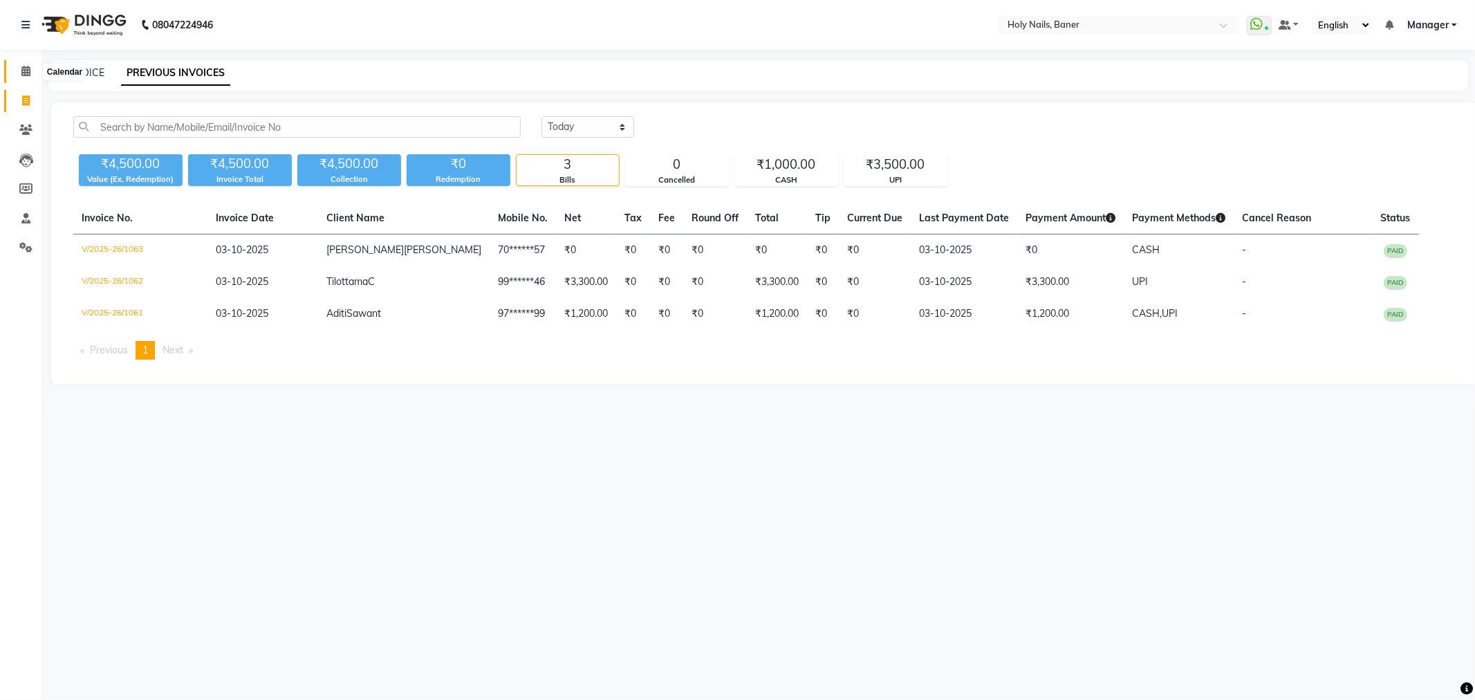
click at [19, 69] on span at bounding box center [26, 72] width 24 height 16
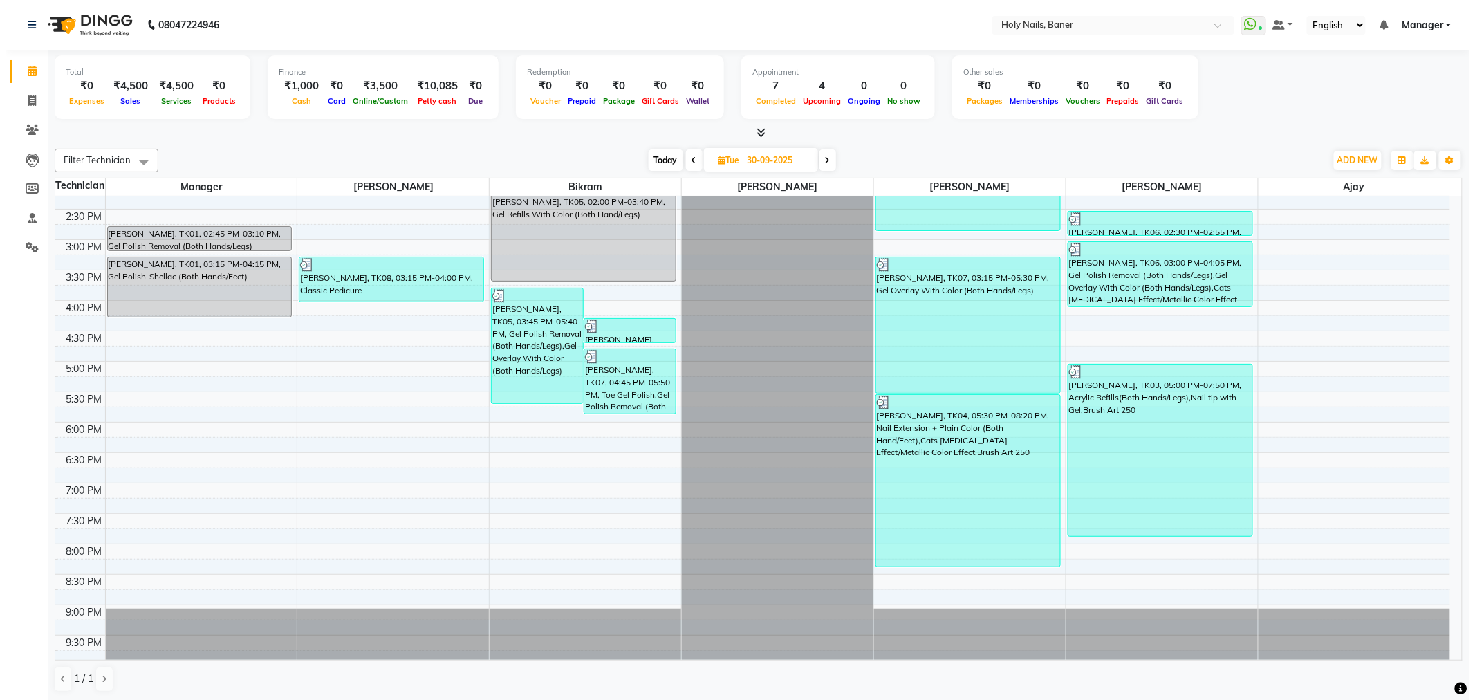
scroll to position [392, 0]
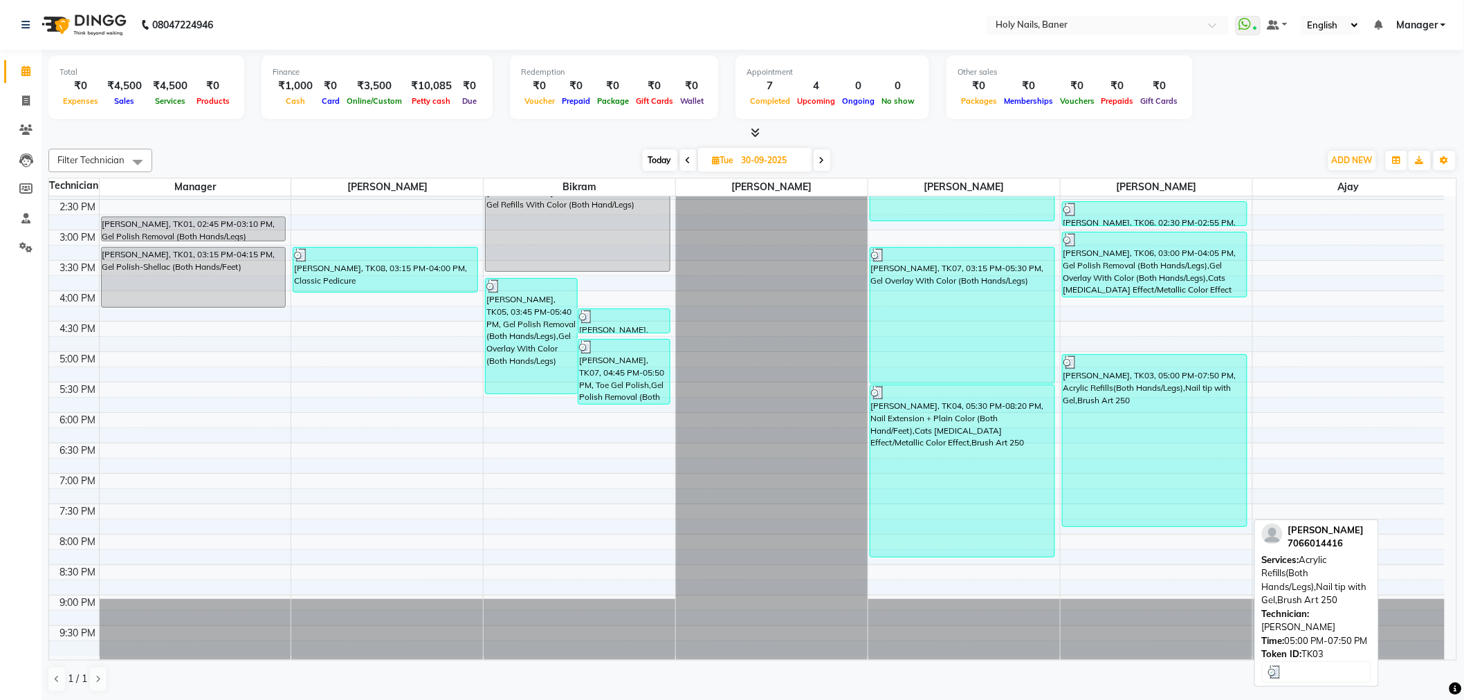
click at [1109, 437] on div "Soniya Mittal, TK03, 05:00 PM-07:50 PM, Acrylic Refills(Both Hands/Legs),Nail t…" at bounding box center [1154, 441] width 184 height 172
select select "3"
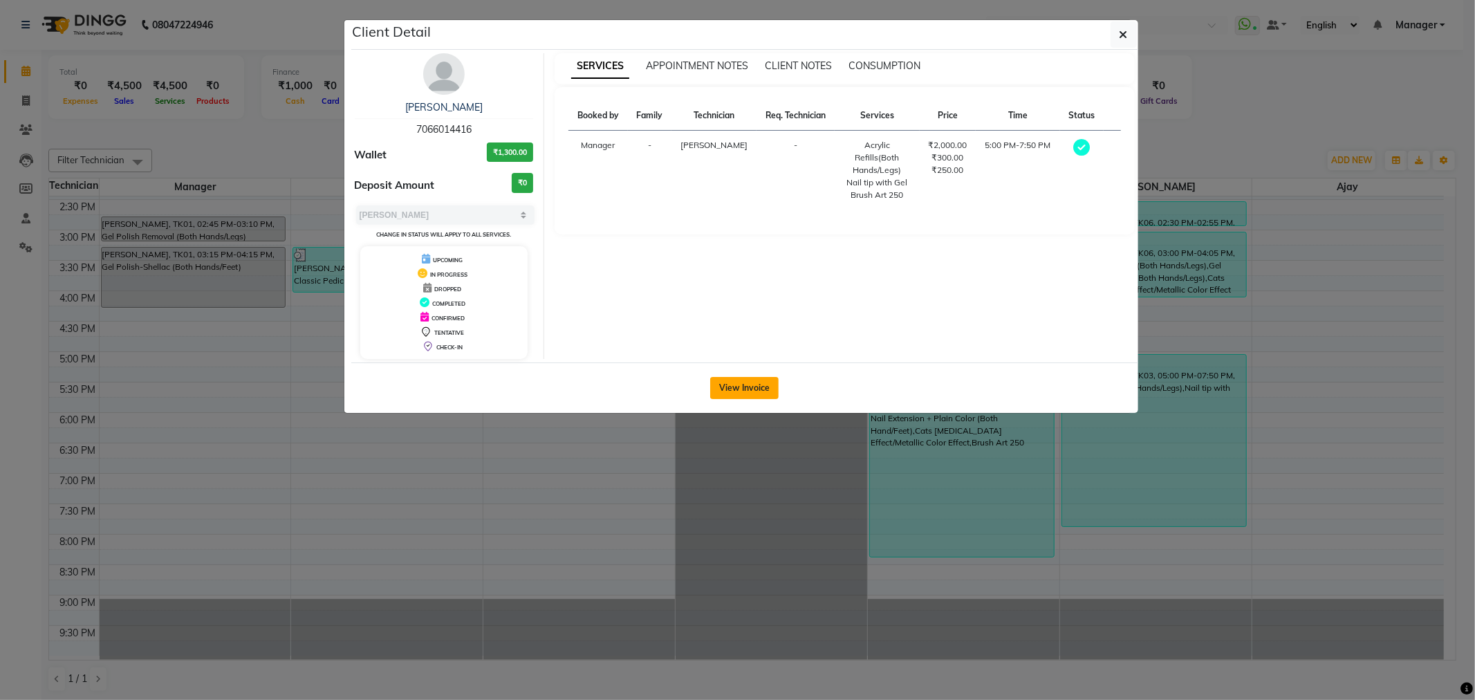
click at [752, 378] on button "View Invoice" at bounding box center [744, 388] width 68 height 22
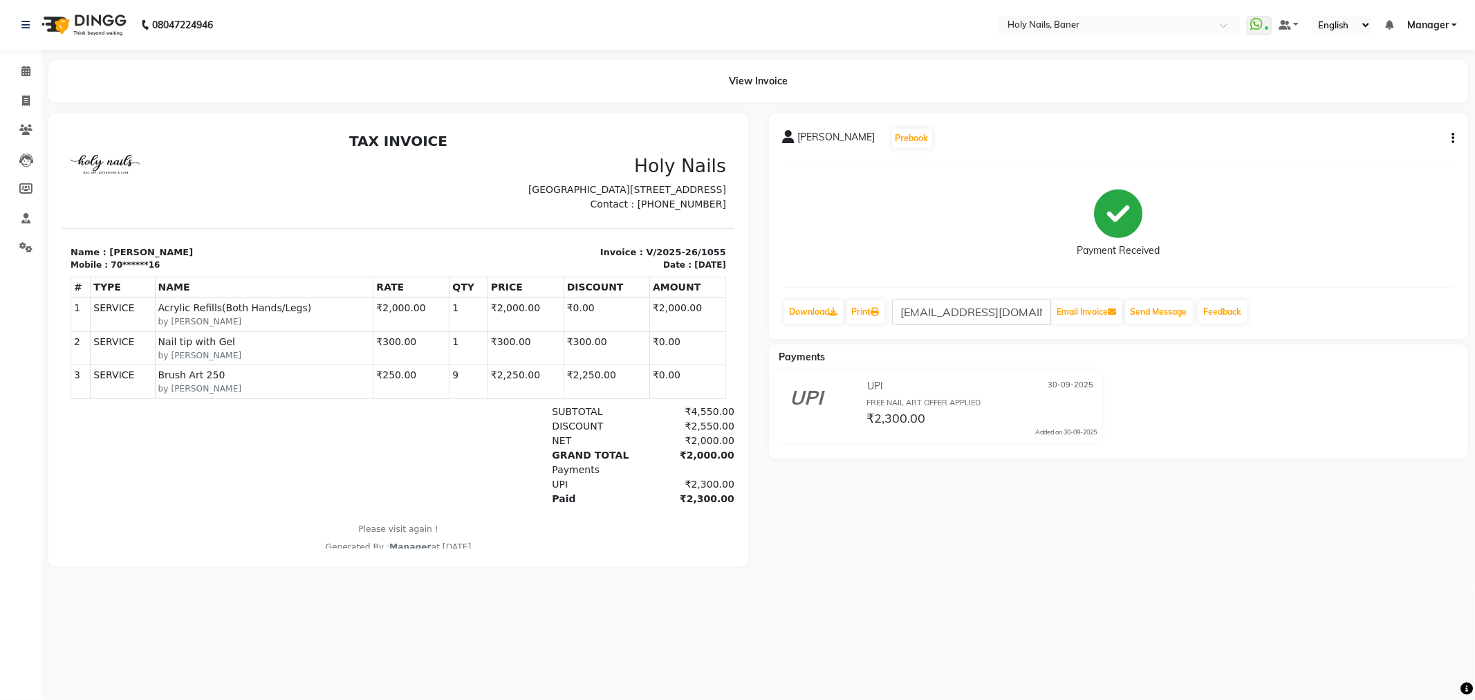
click at [1448, 137] on button "button" at bounding box center [1450, 138] width 8 height 15
click at [1381, 154] on div "Edit Invoice" at bounding box center [1384, 155] width 95 height 17
select select "service"
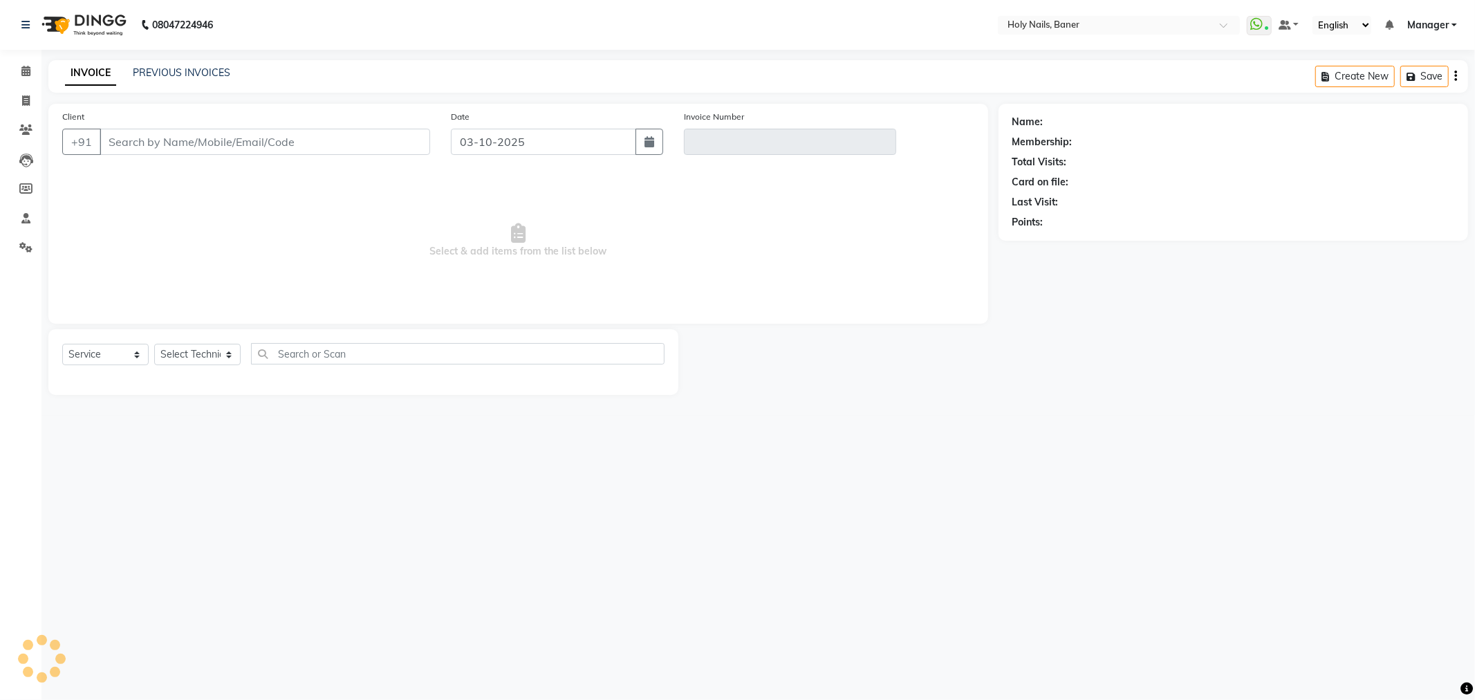
type input "70******16"
type input "V/2025-26/1055"
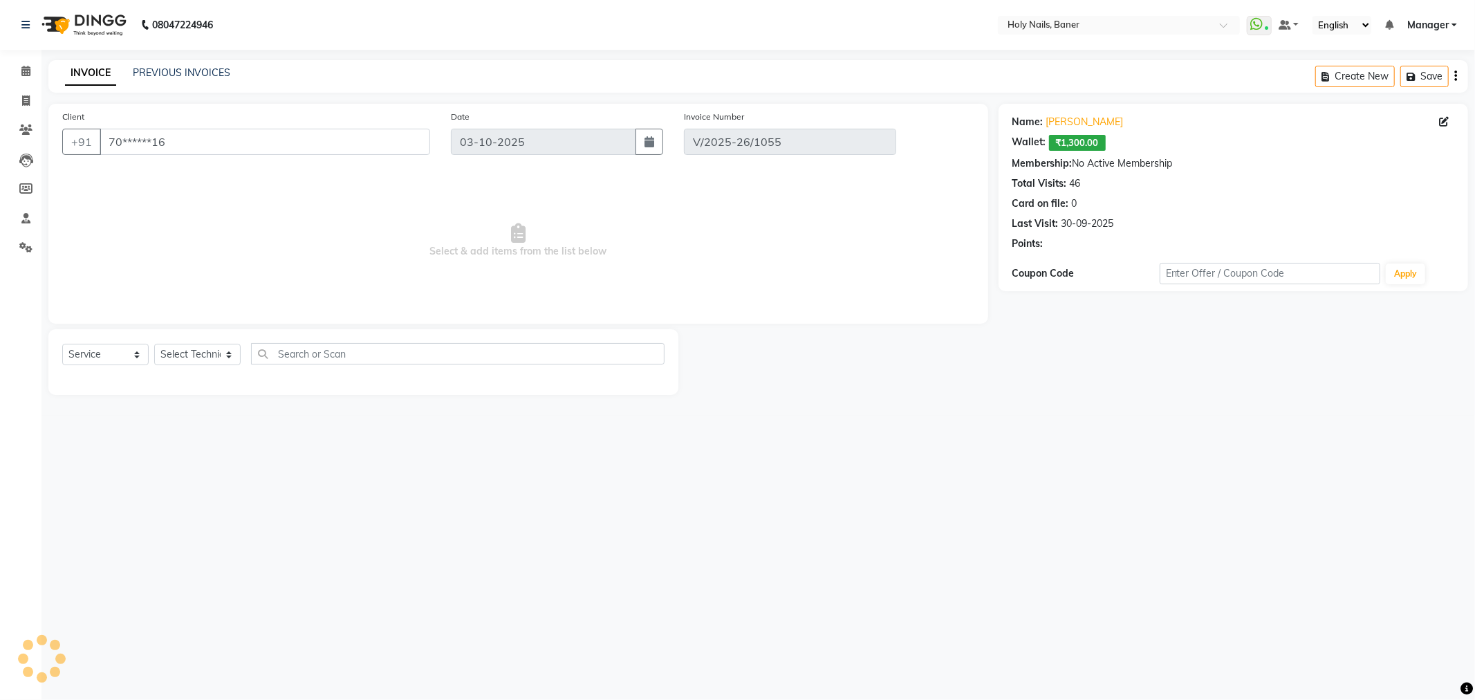
type input "30-09-2025"
select select "select"
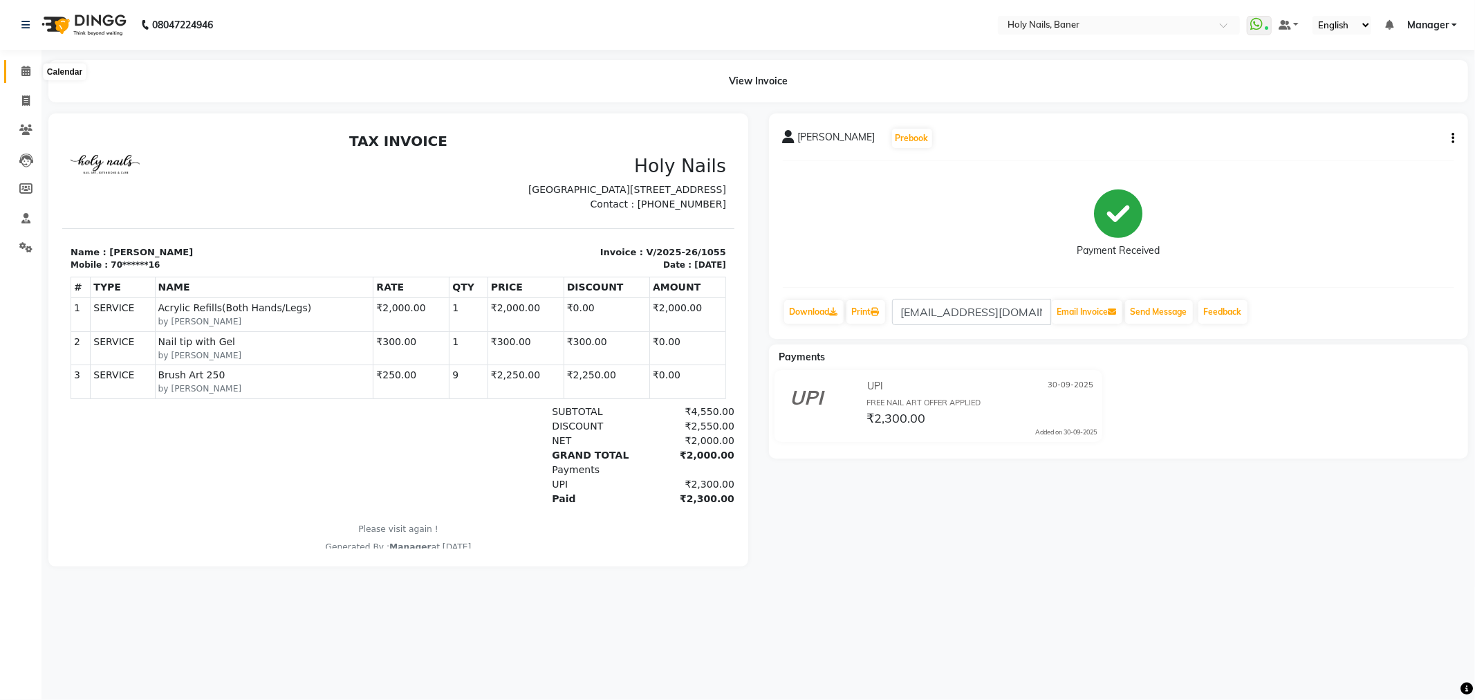
click at [24, 71] on icon at bounding box center [25, 71] width 9 height 10
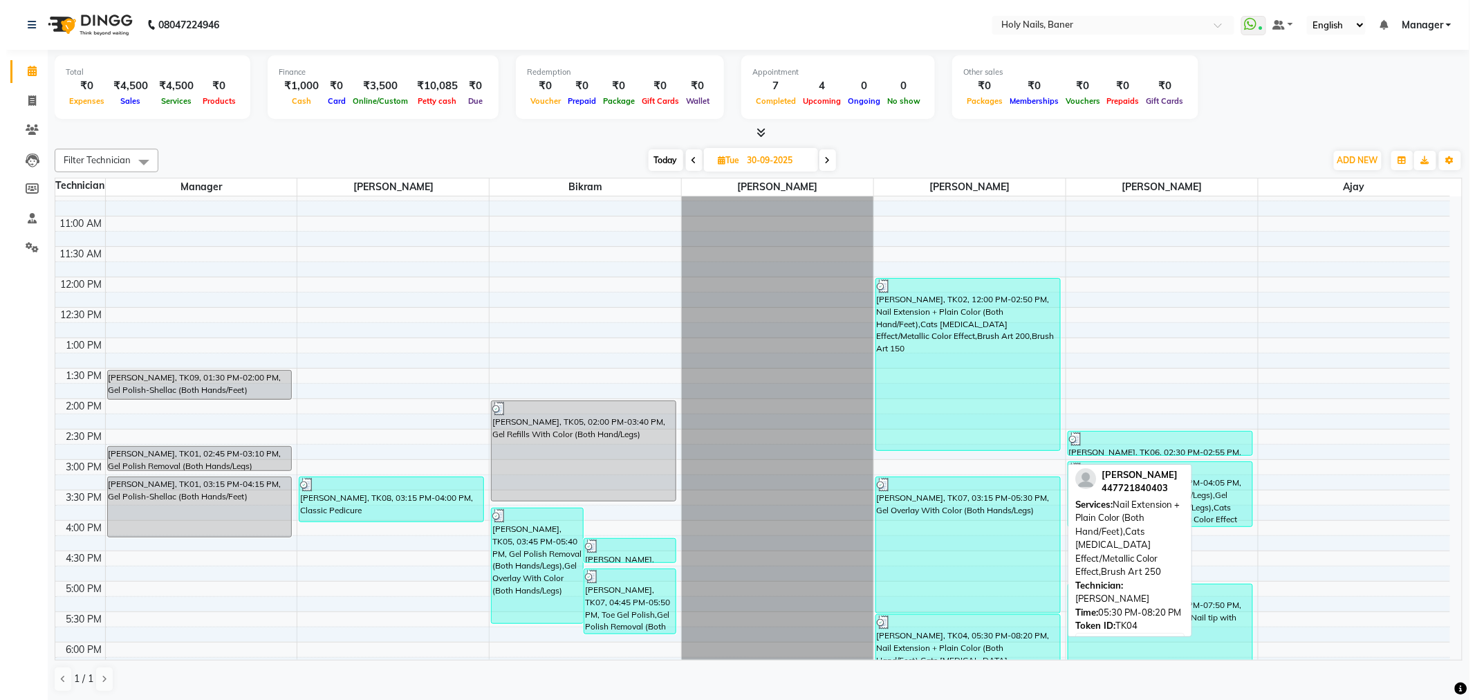
scroll to position [384, 0]
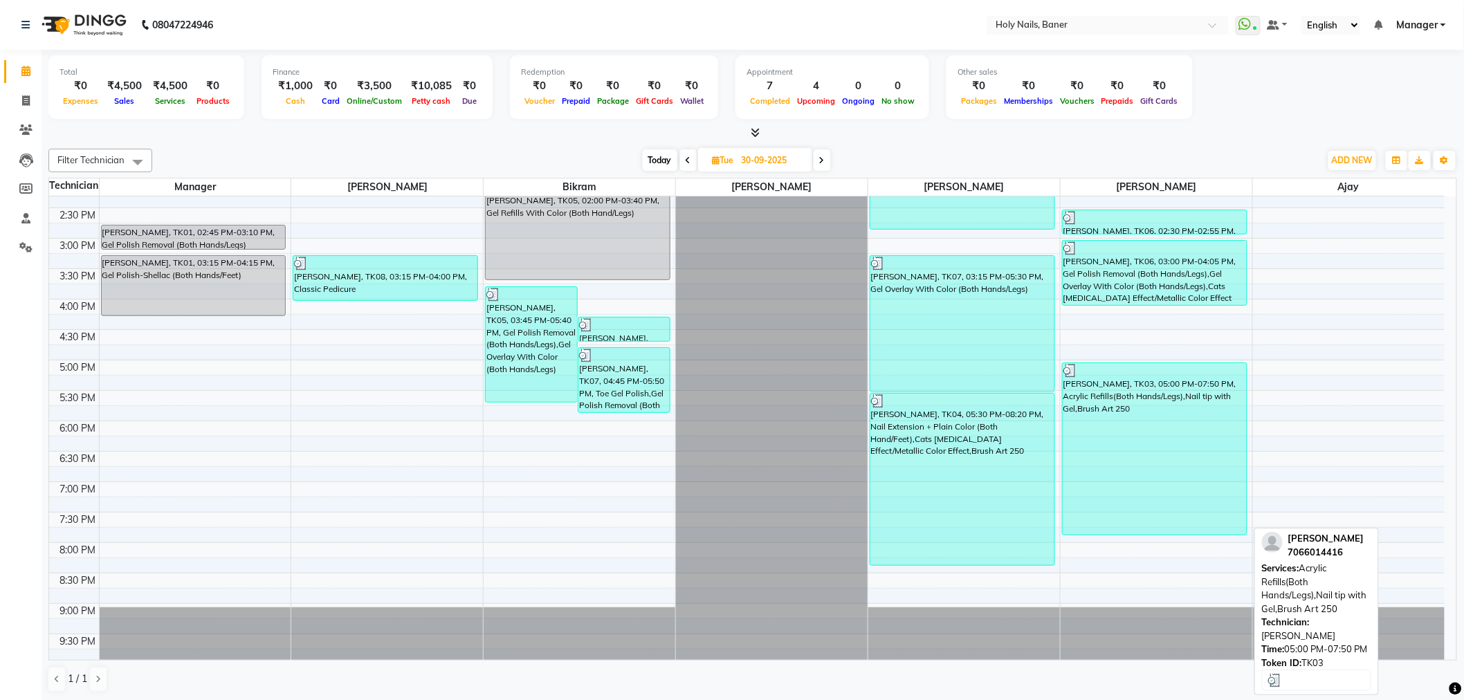
click at [1160, 430] on div "Soniya Mittal, TK03, 05:00 PM-07:50 PM, Acrylic Refills(Both Hands/Legs),Nail t…" at bounding box center [1154, 449] width 184 height 172
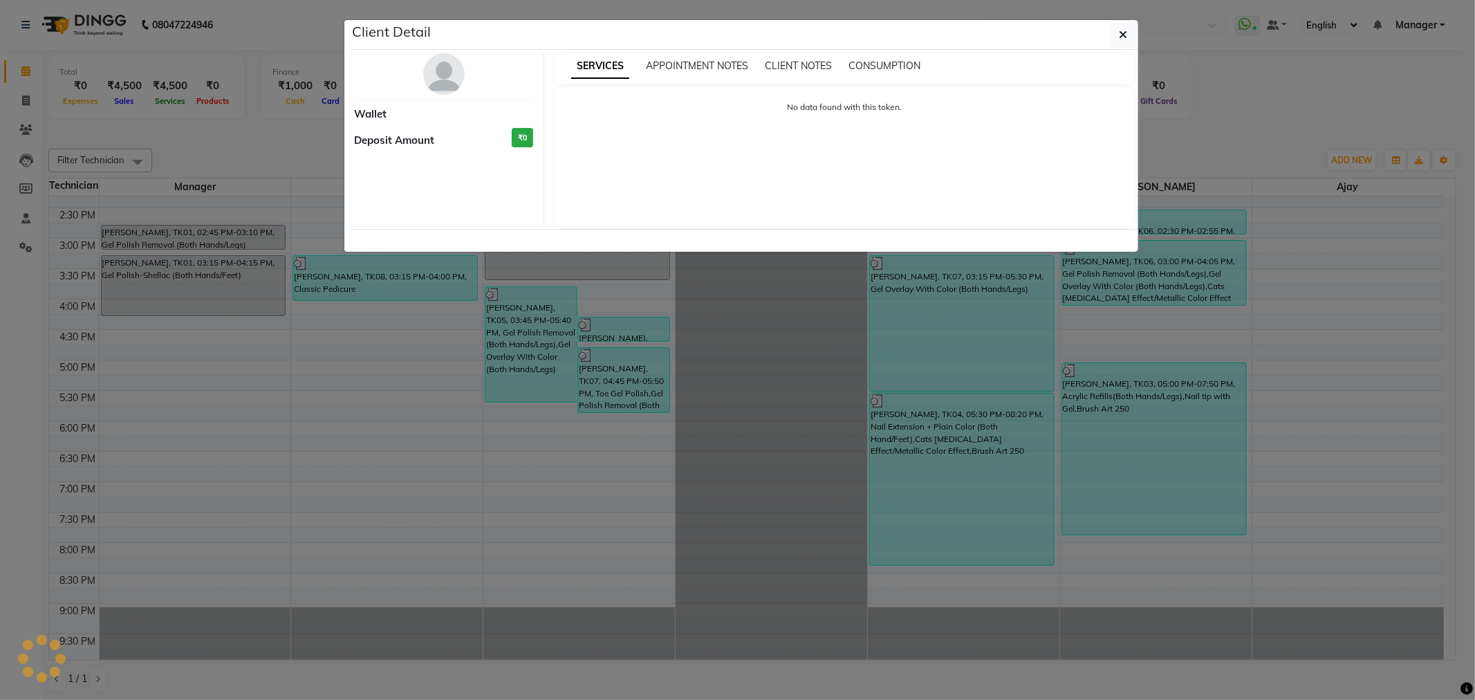
select select "3"
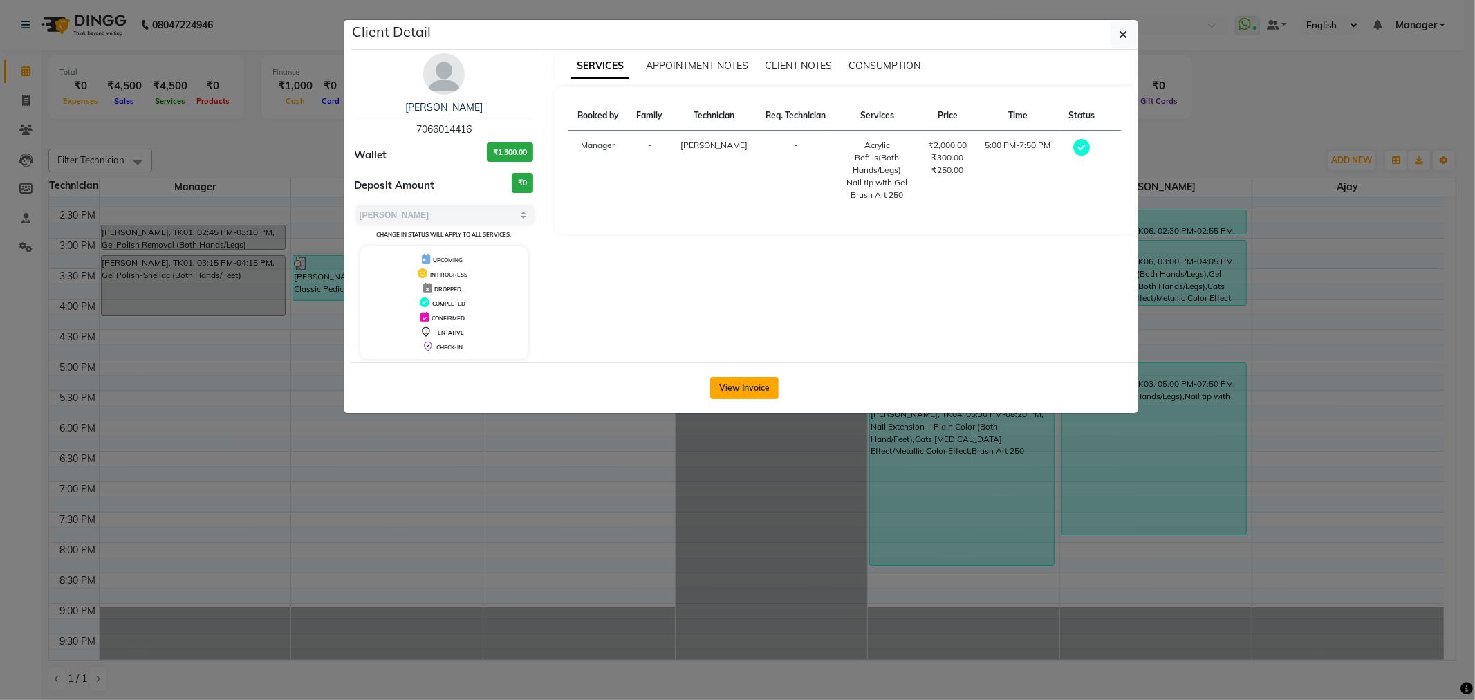
click at [747, 385] on button "View Invoice" at bounding box center [744, 388] width 68 height 22
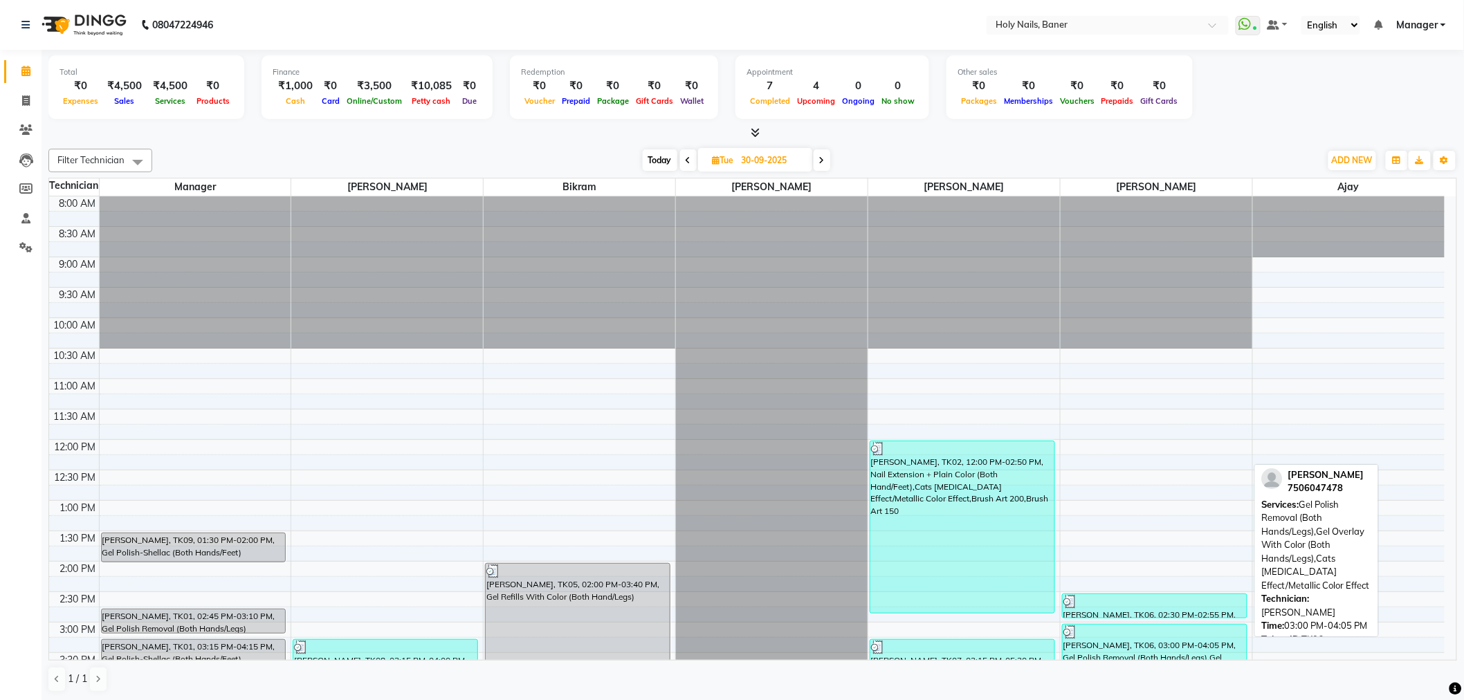
scroll to position [230, 0]
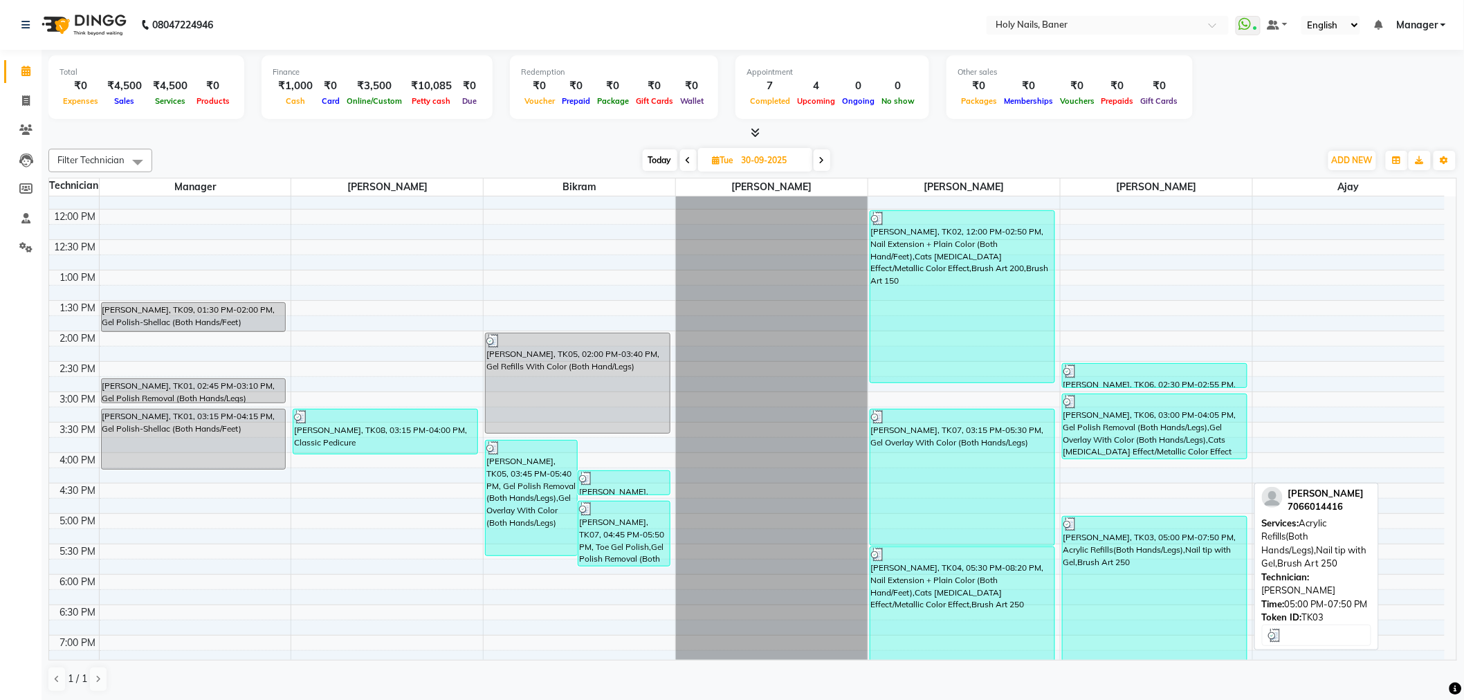
click at [1131, 580] on div "Soniya Mittal, TK03, 05:00 PM-07:50 PM, Acrylic Refills(Both Hands/Legs),Nail t…" at bounding box center [1154, 603] width 184 height 172
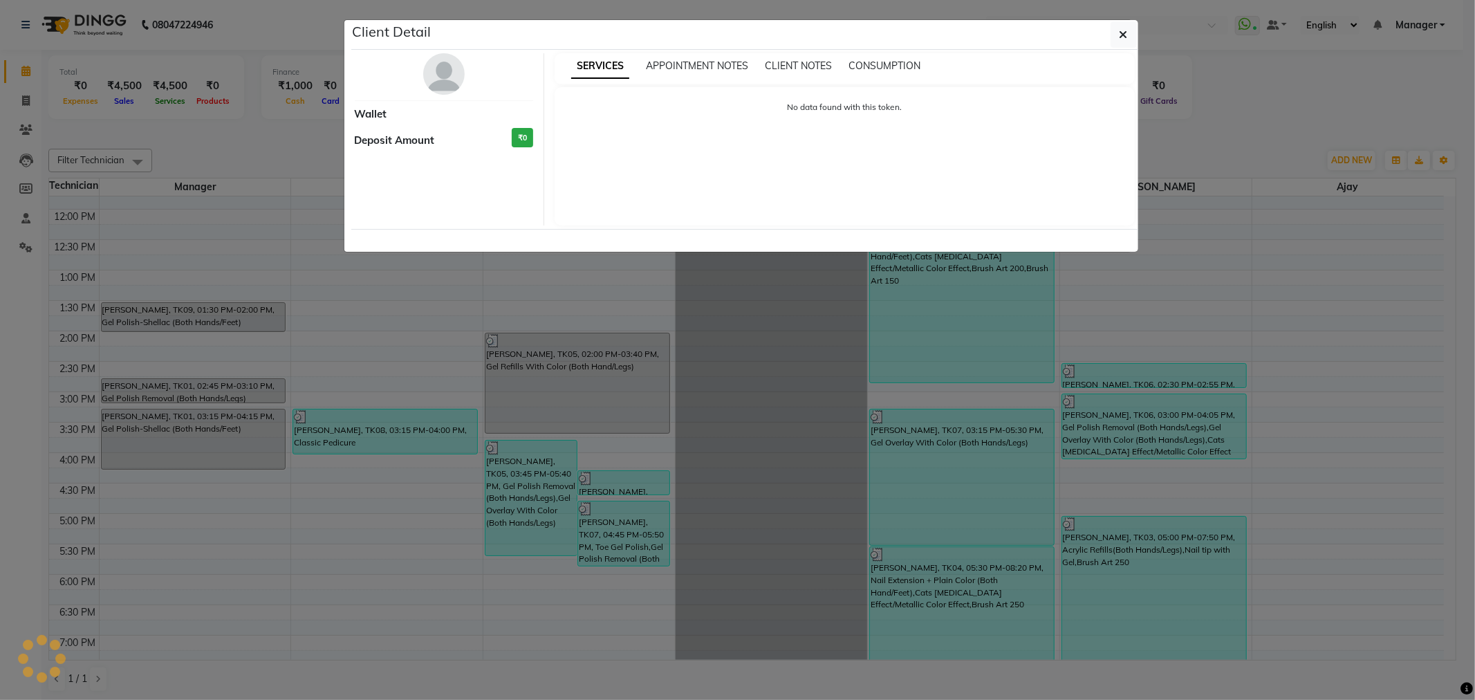
select select "3"
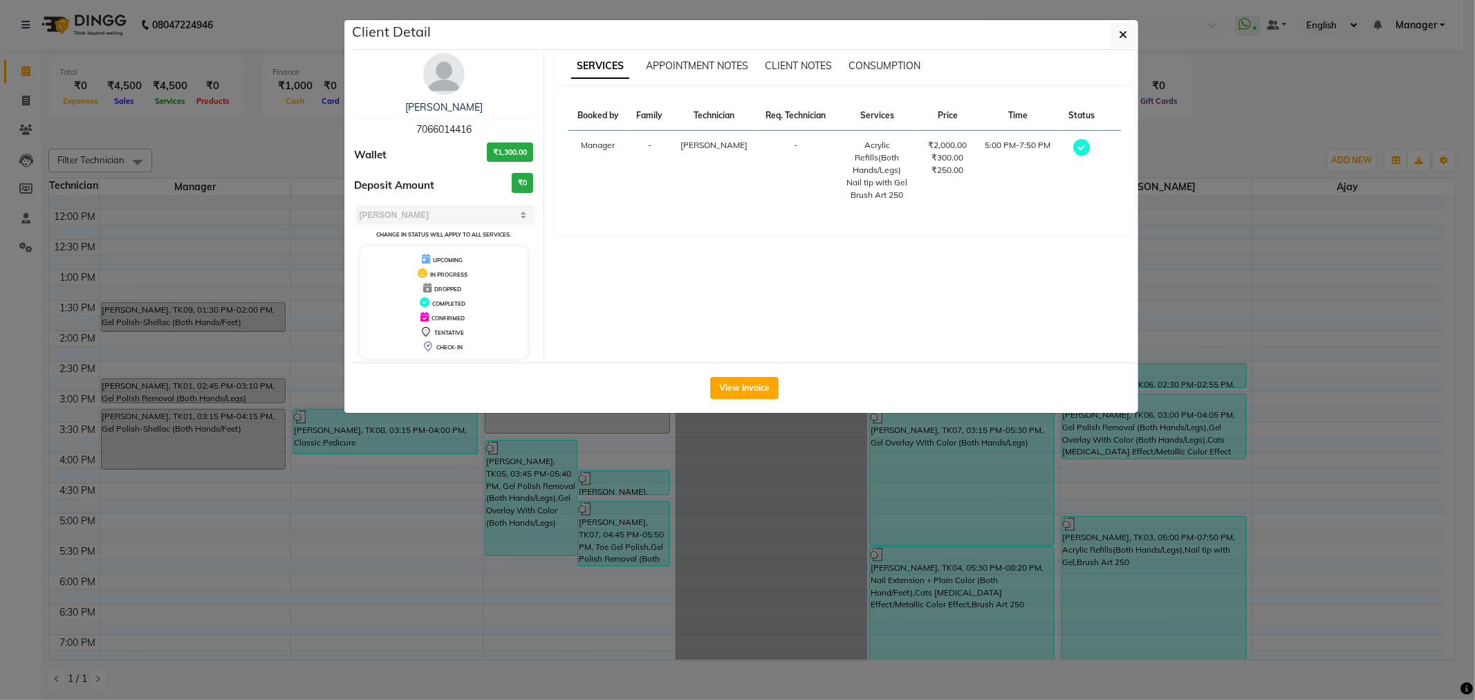
click at [450, 74] on img at bounding box center [444, 74] width 42 height 42
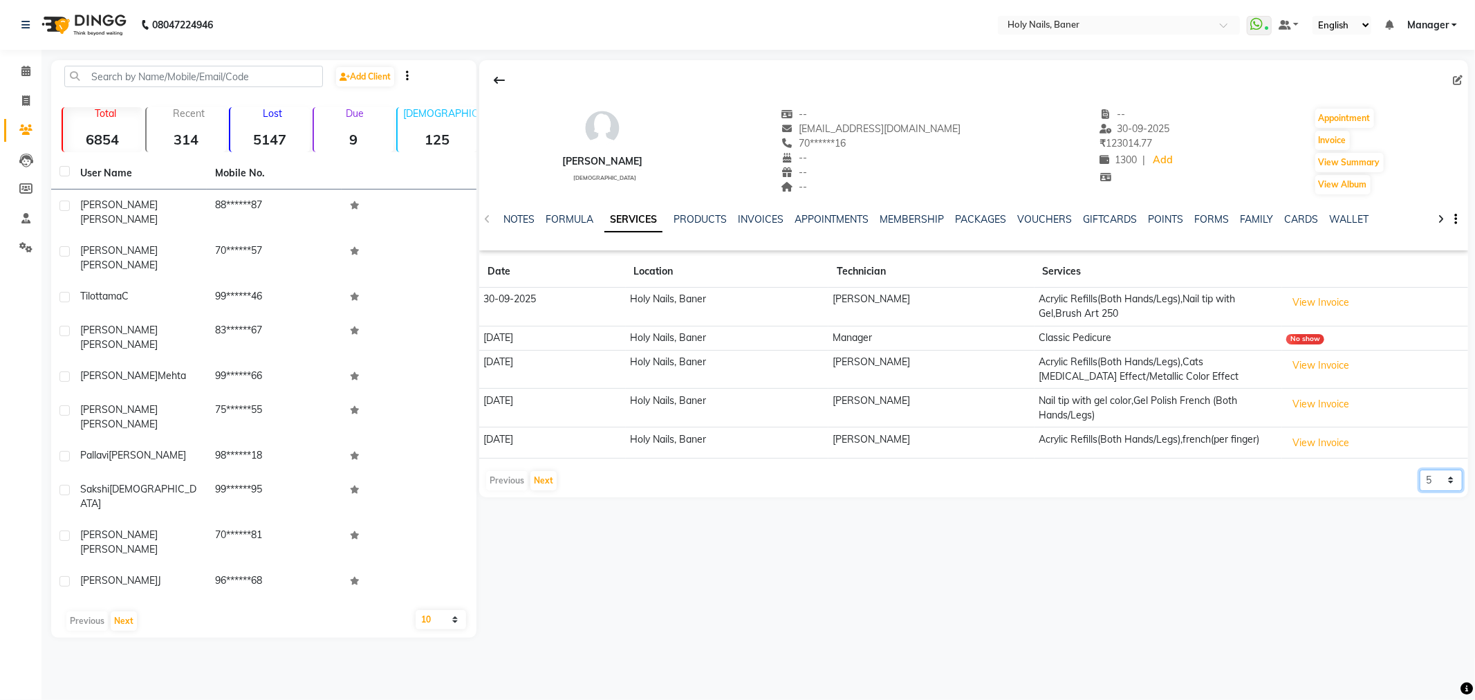
click at [1439, 480] on select "5 10 50 100 500" at bounding box center [1441, 480] width 43 height 21
select select "50"
click at [1420, 470] on select "5 10 50 100 500" at bounding box center [1441, 480] width 43 height 21
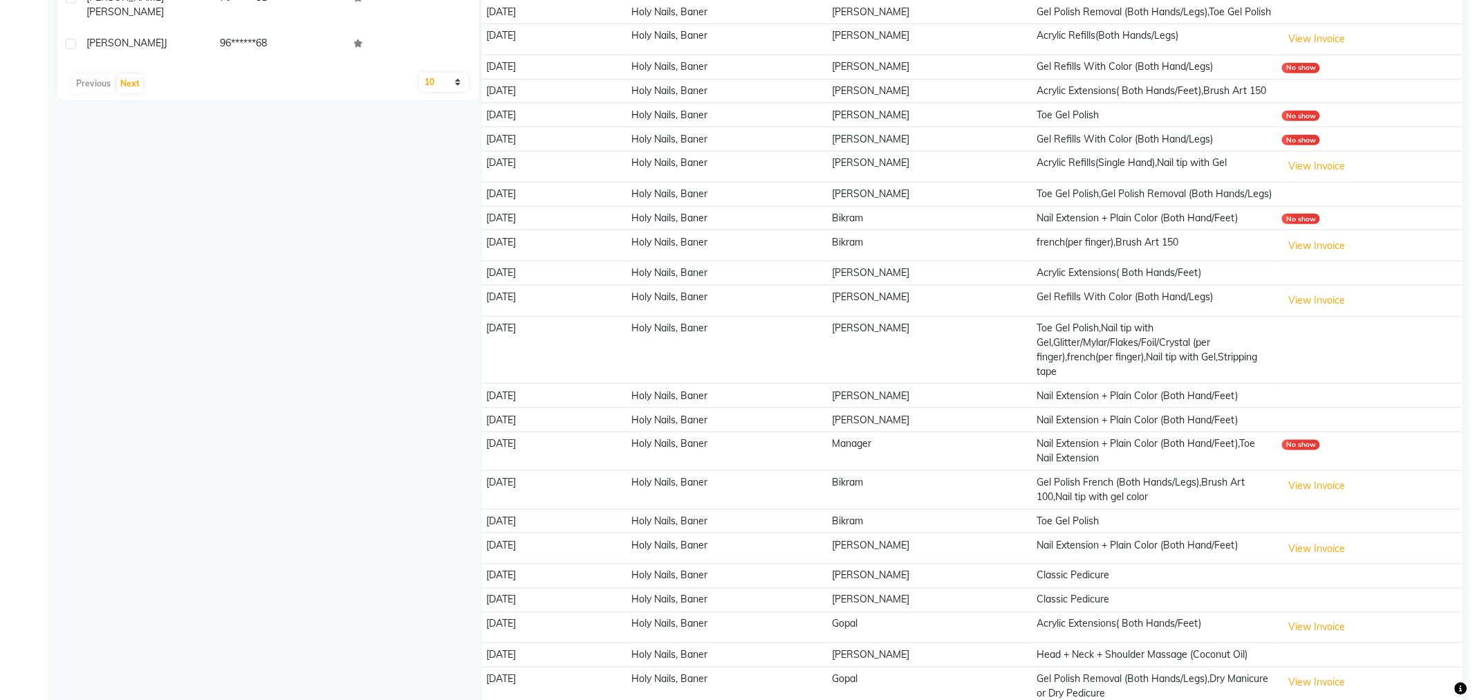
scroll to position [461, 0]
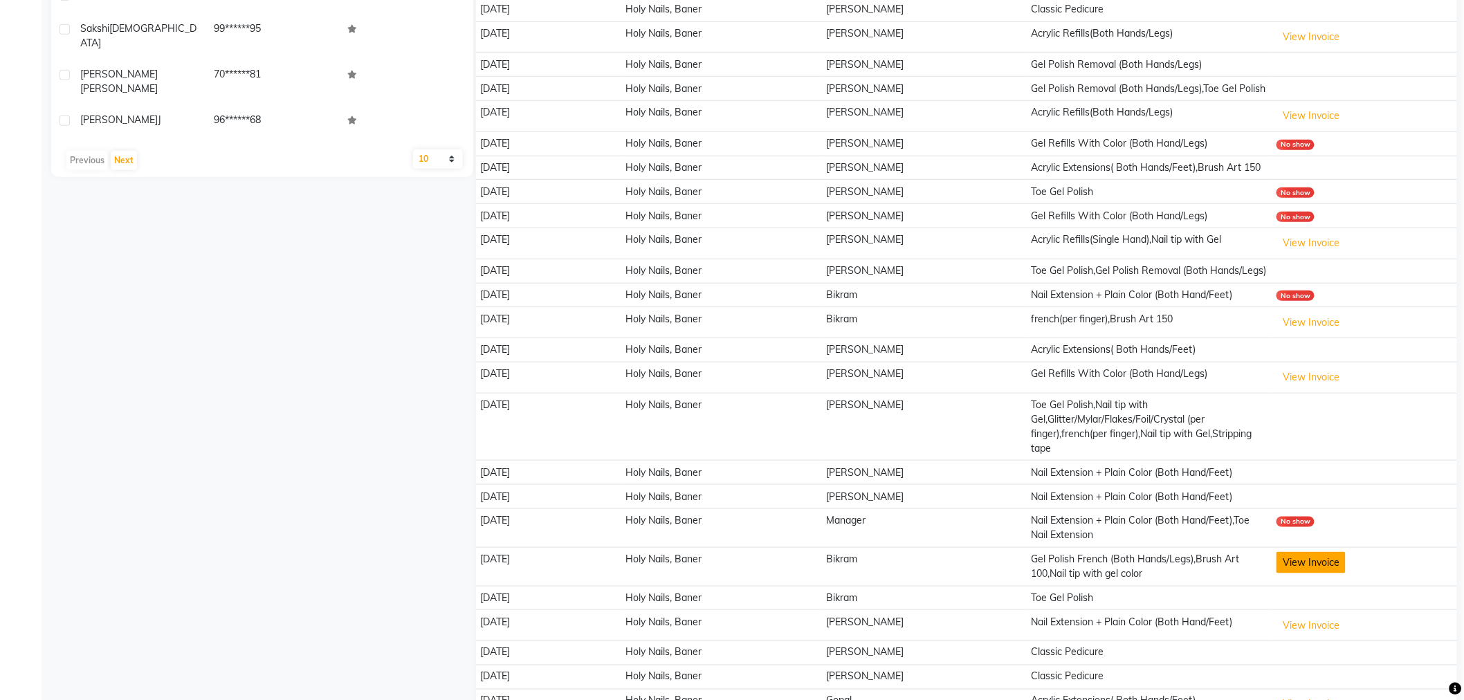
click at [1284, 552] on button "View Invoice" at bounding box center [1310, 562] width 69 height 21
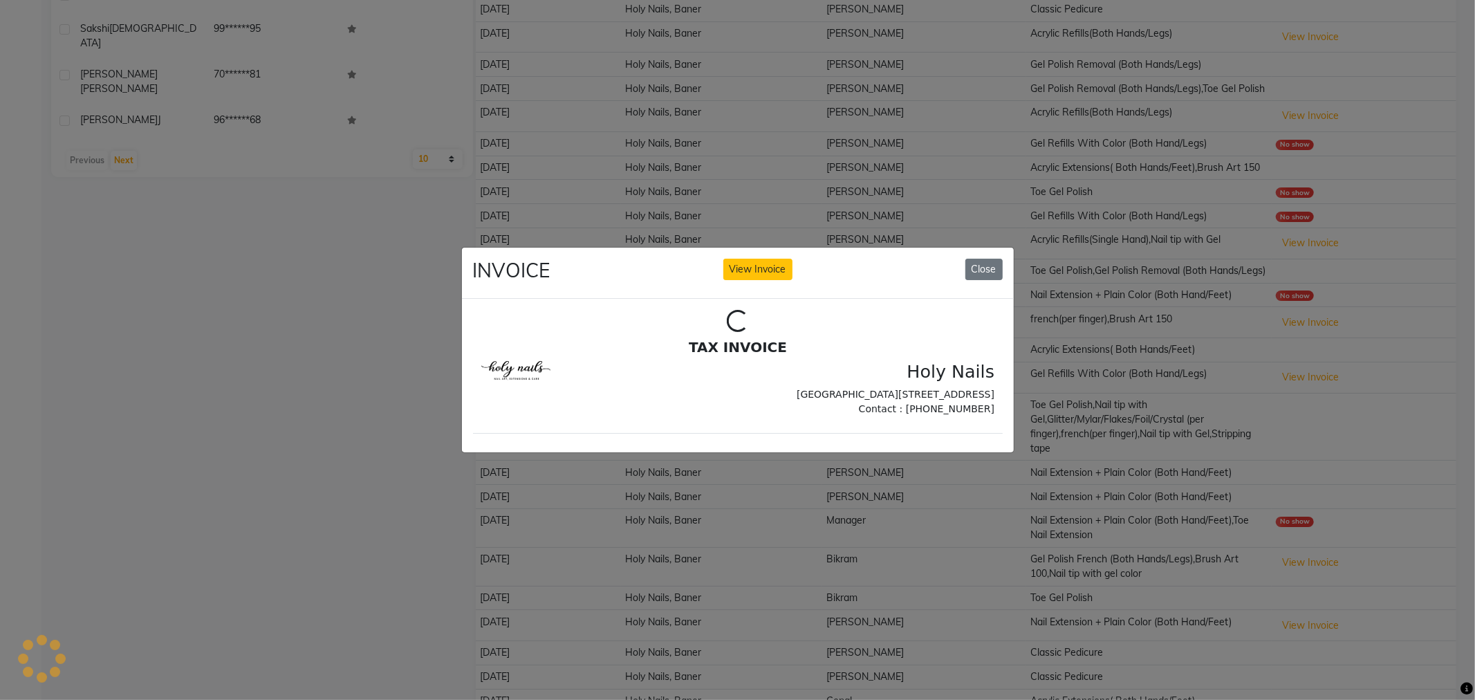
scroll to position [0, 0]
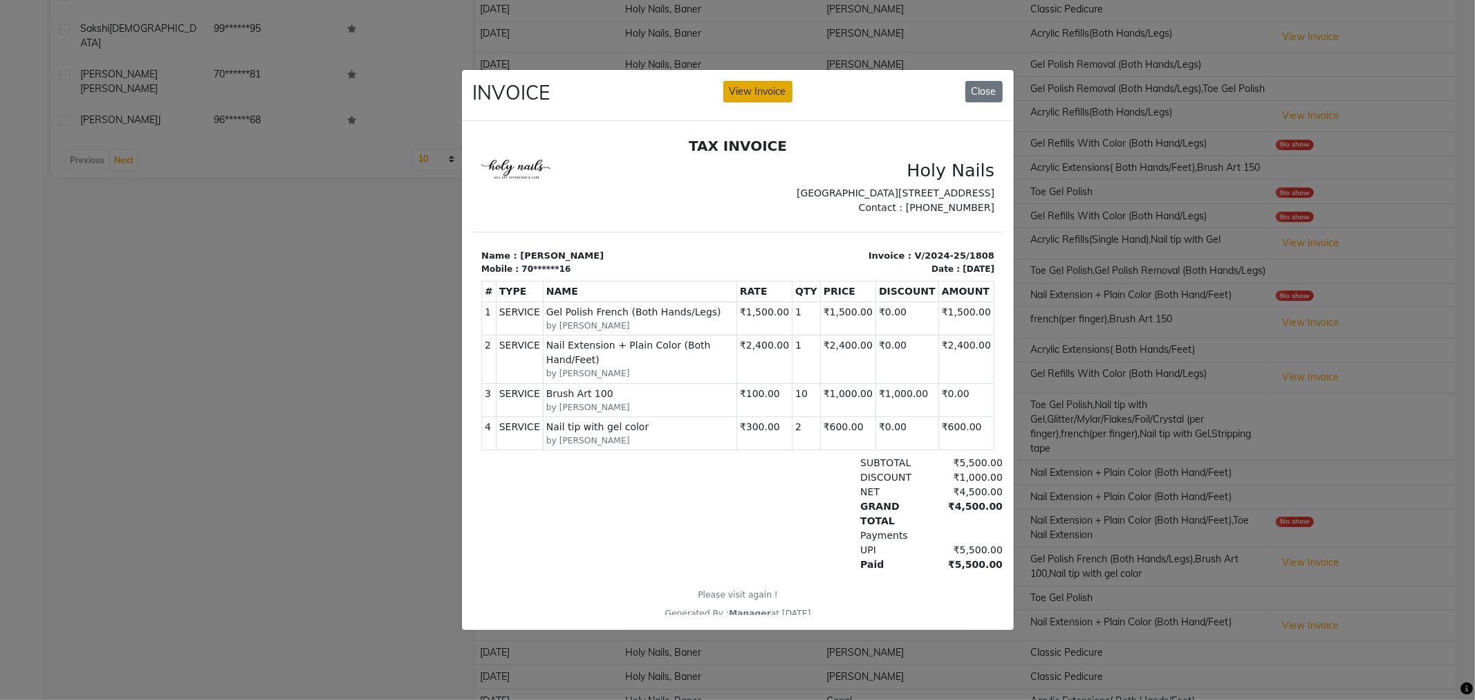
click at [775, 81] on button "View Invoice" at bounding box center [758, 91] width 69 height 21
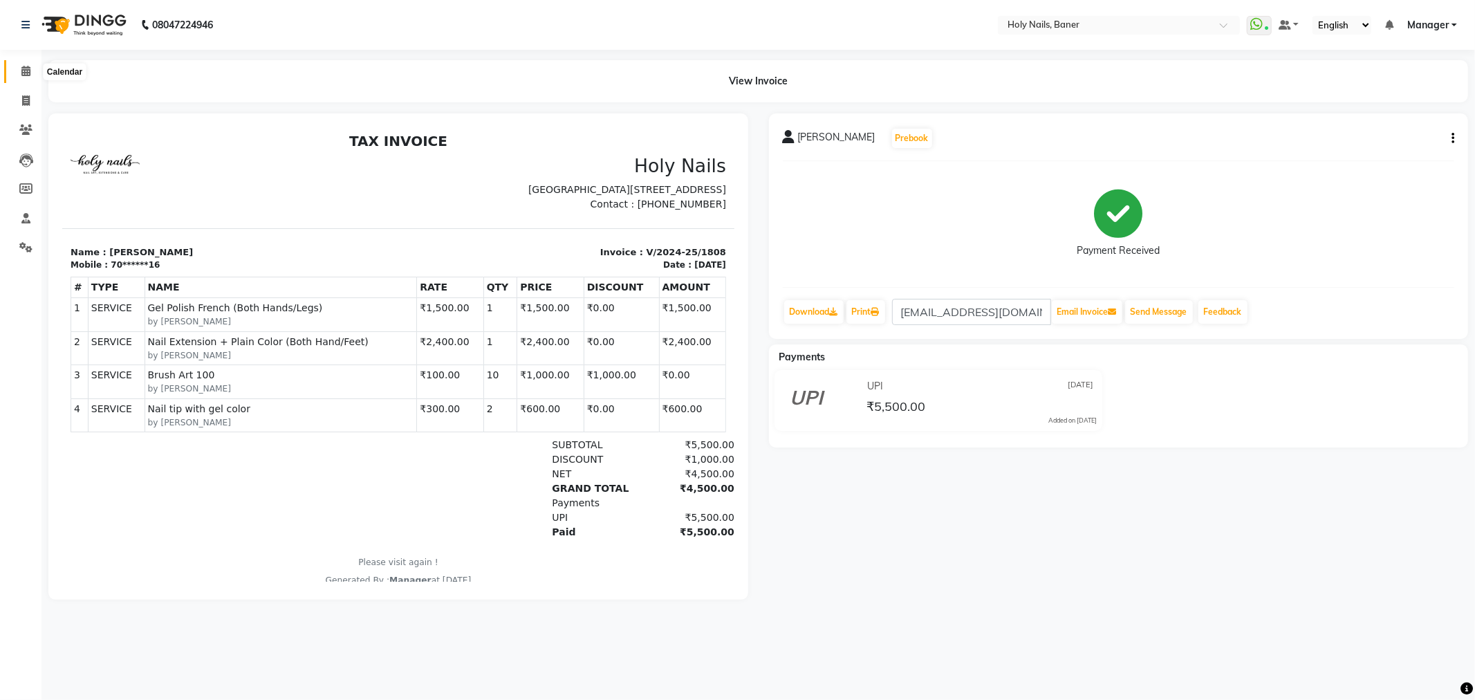
click at [24, 69] on icon at bounding box center [25, 71] width 9 height 10
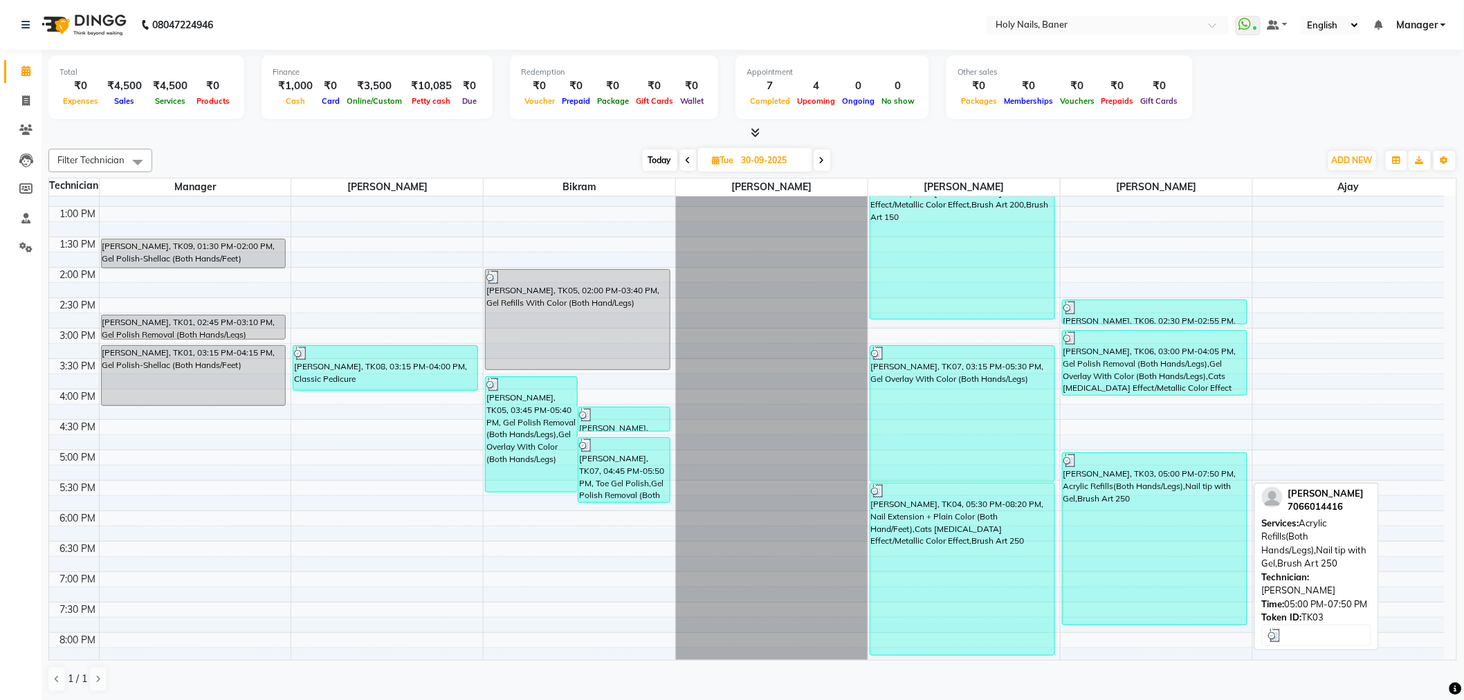
scroll to position [384, 0]
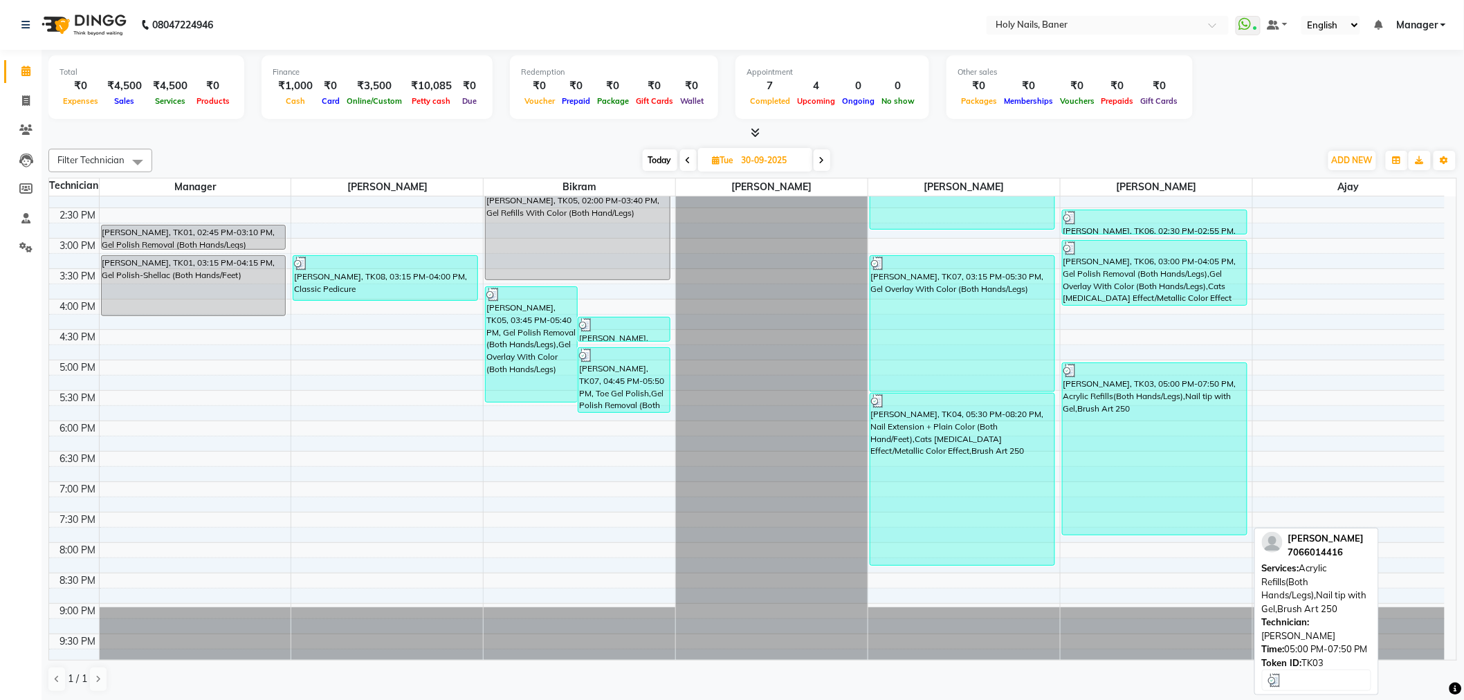
click at [1097, 486] on div "[PERSON_NAME], TK03, 05:00 PM-07:50 PM, Acrylic Refills(Both Hands/Legs),Nail t…" at bounding box center [1154, 449] width 184 height 172
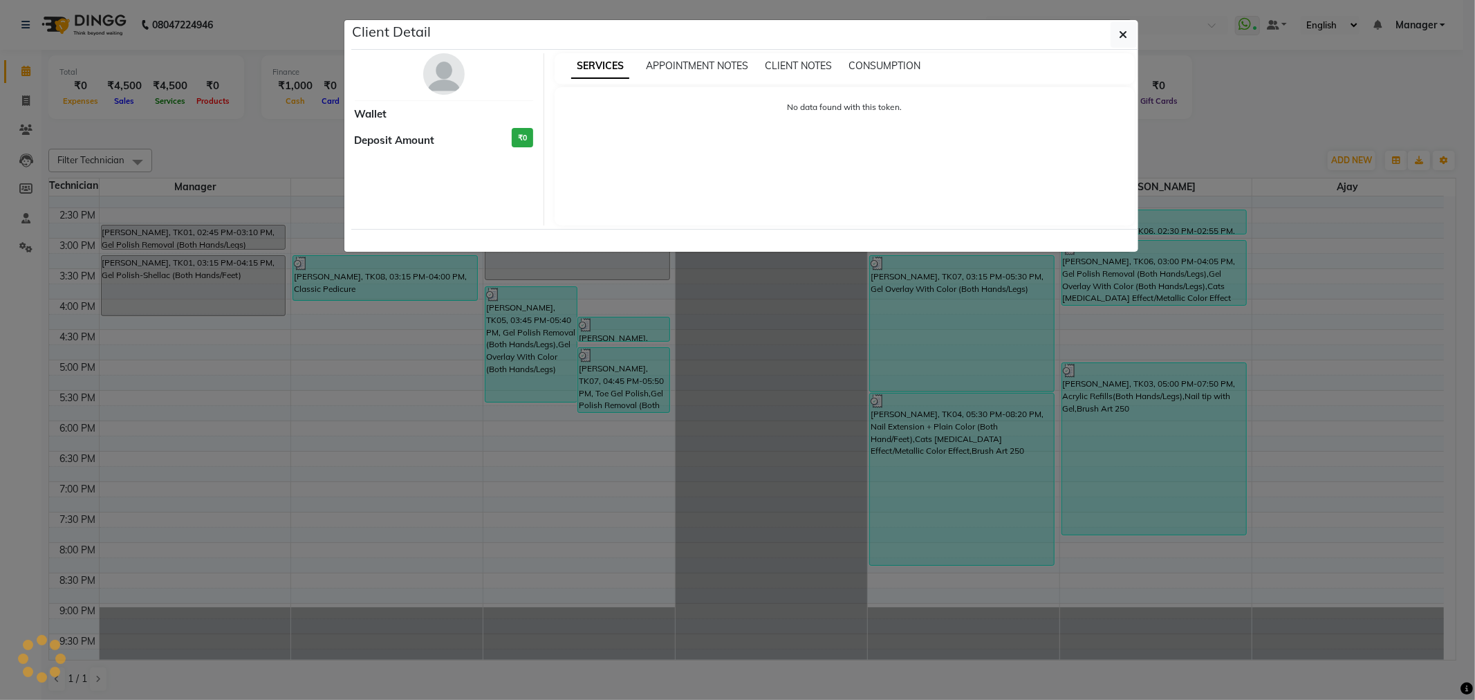
select select "3"
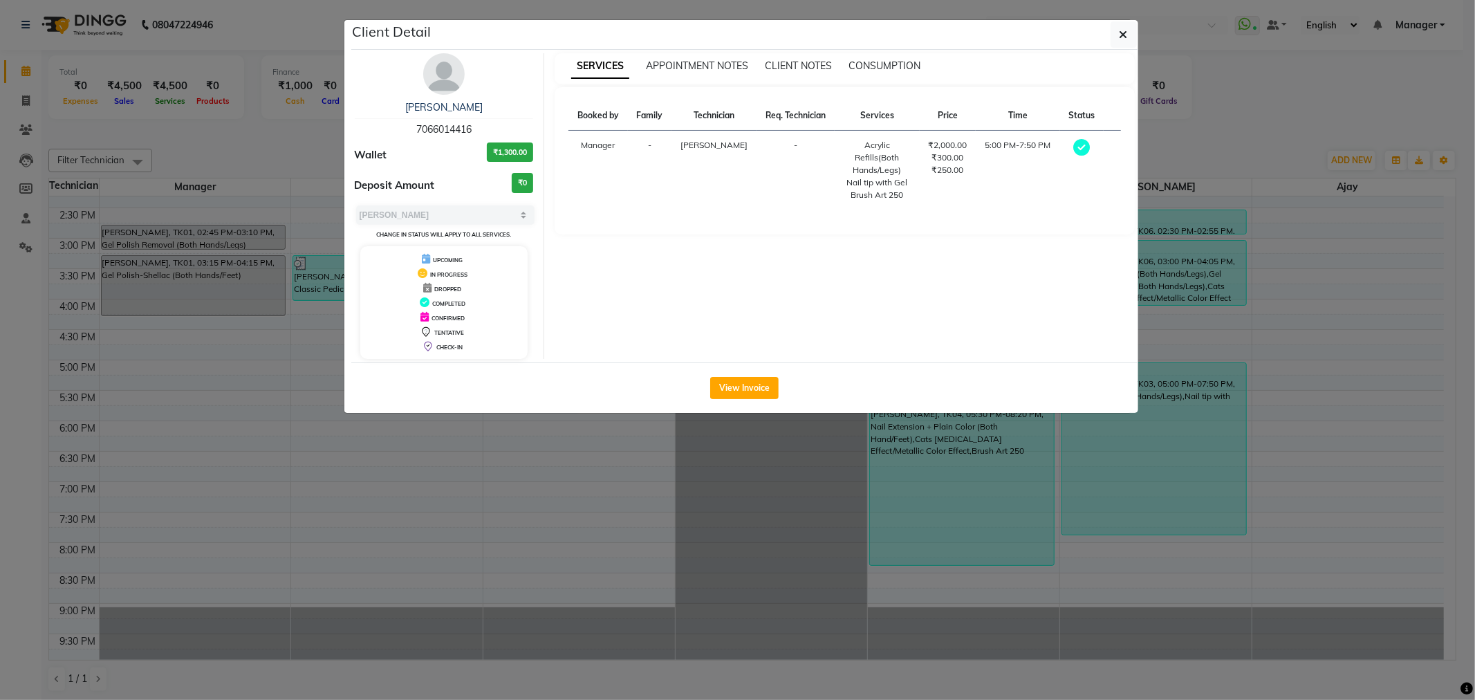
click at [445, 91] on img at bounding box center [444, 74] width 42 height 42
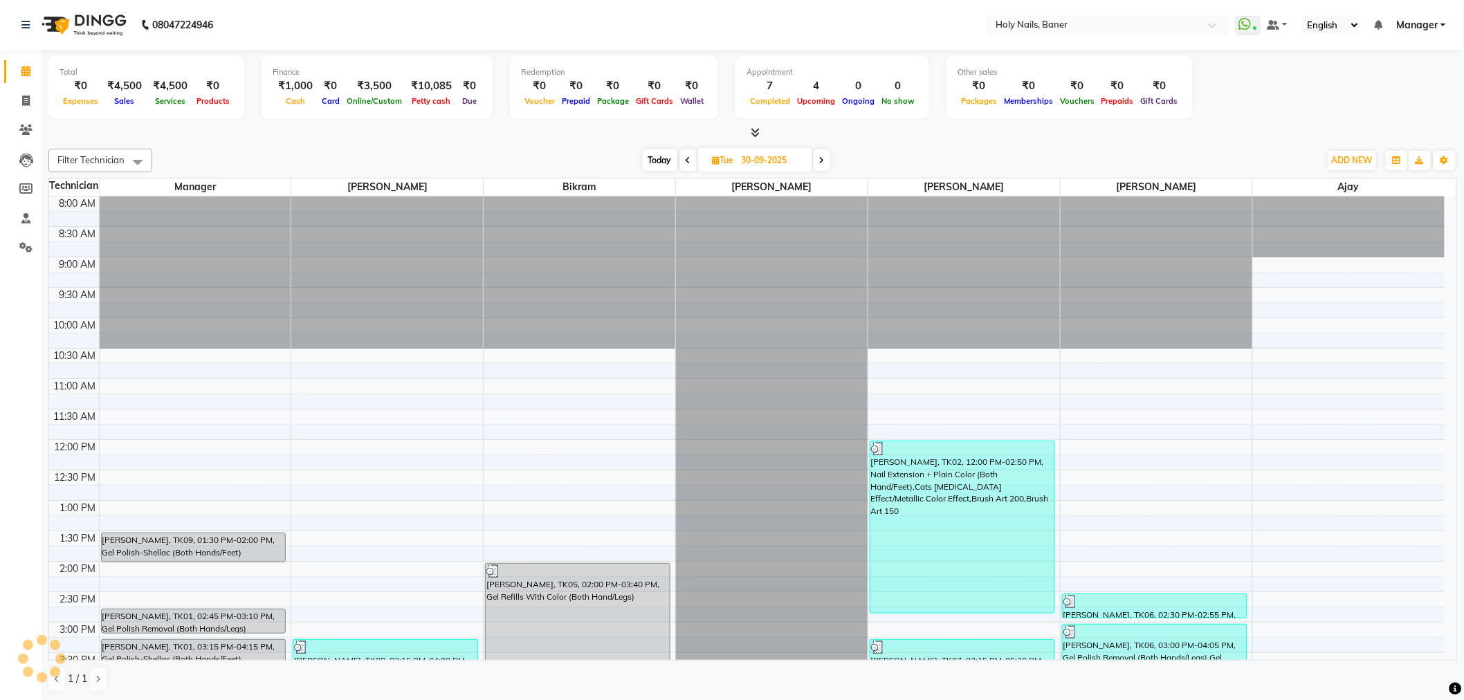
scroll to position [365, 0]
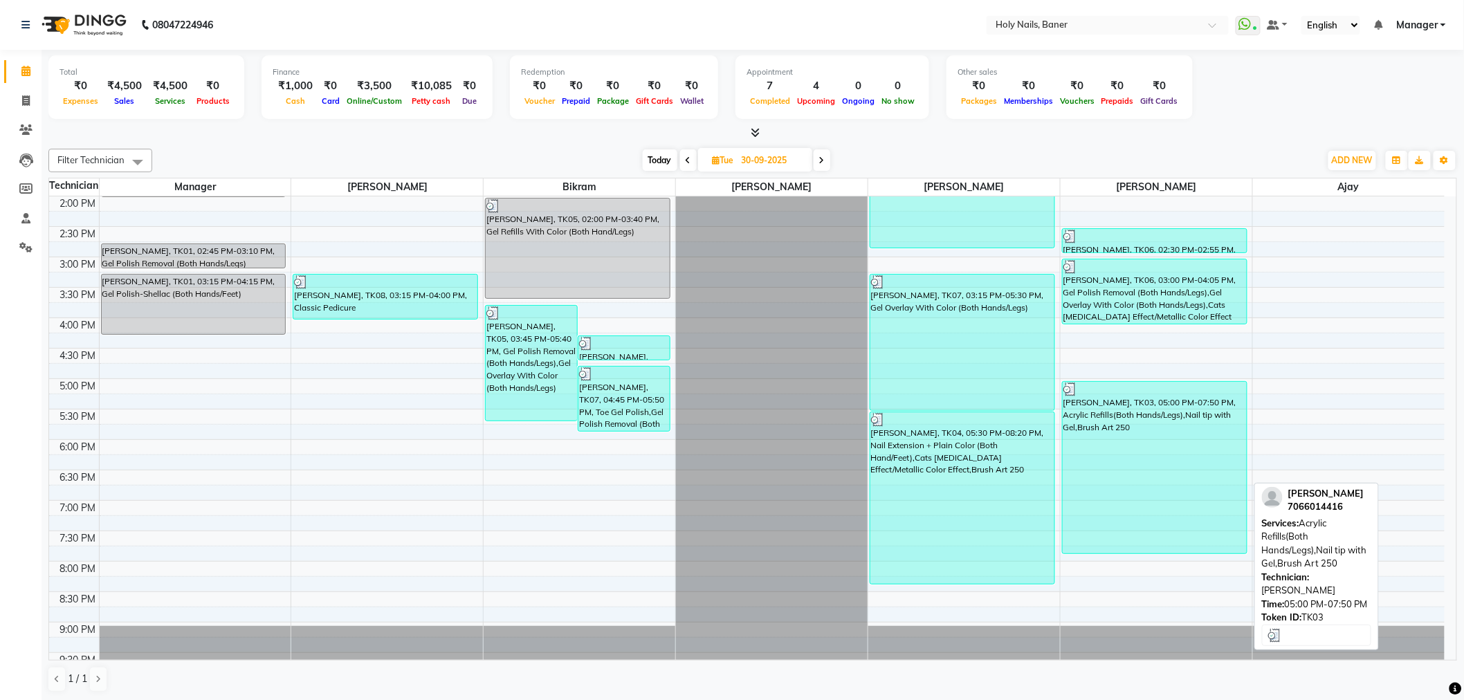
click at [1093, 484] on div "Soniya Mittal, TK03, 05:00 PM-07:50 PM, Acrylic Refills(Both Hands/Legs),Nail t…" at bounding box center [1154, 468] width 184 height 172
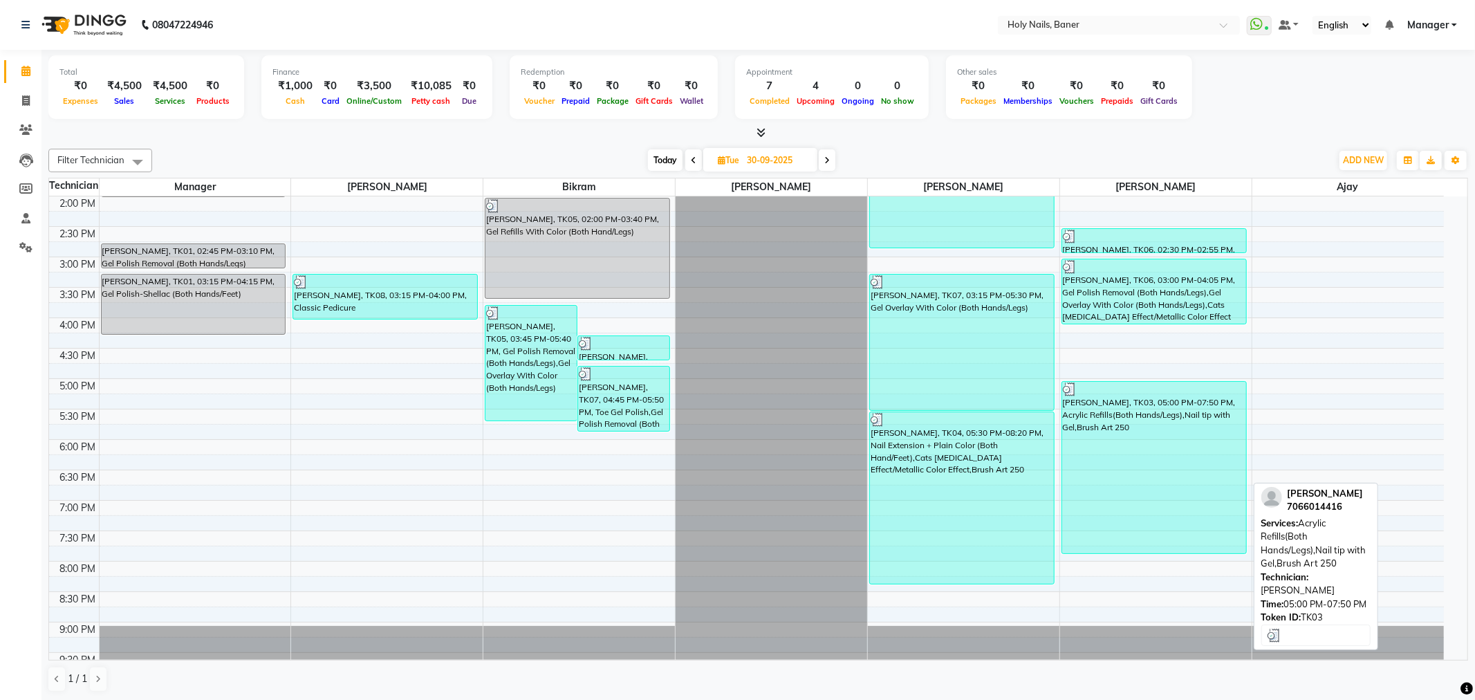
select select "3"
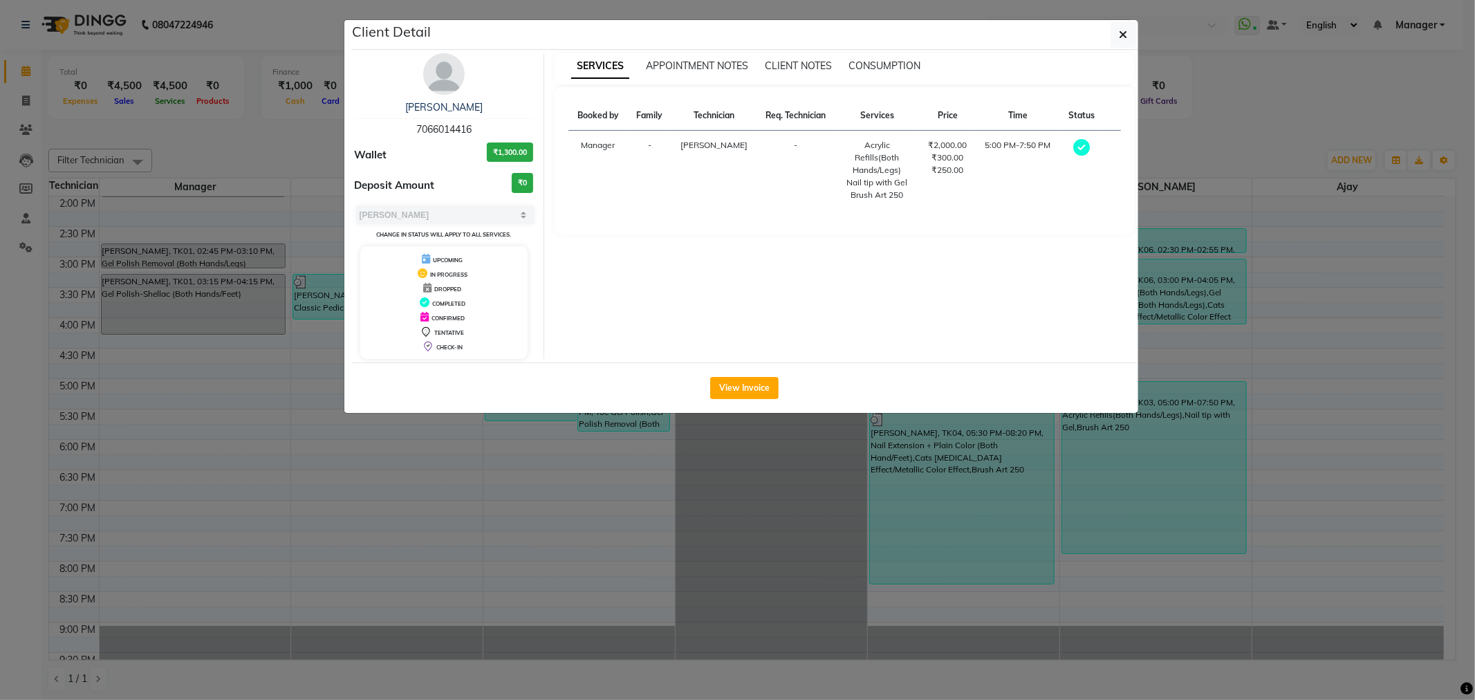
click at [432, 64] on img at bounding box center [444, 74] width 42 height 42
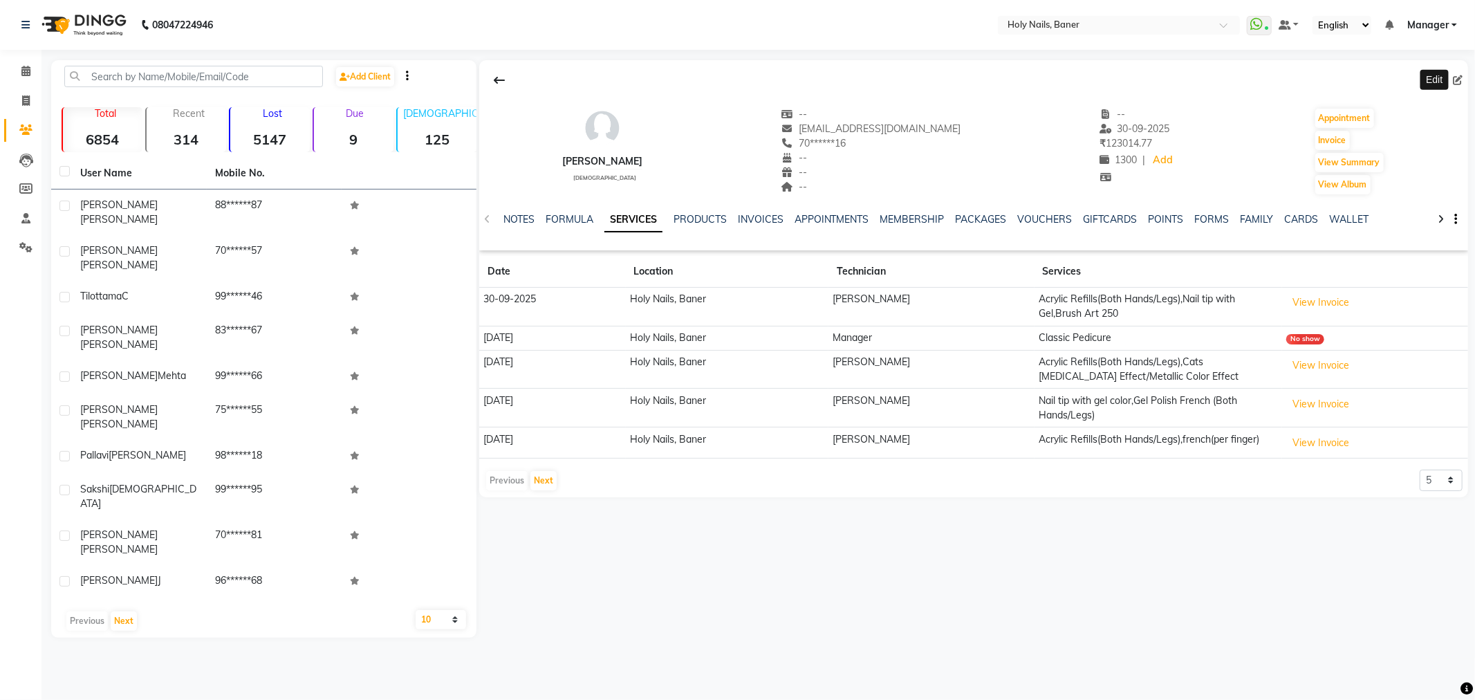
click at [1458, 84] on icon at bounding box center [1458, 80] width 10 height 10
select select "female"
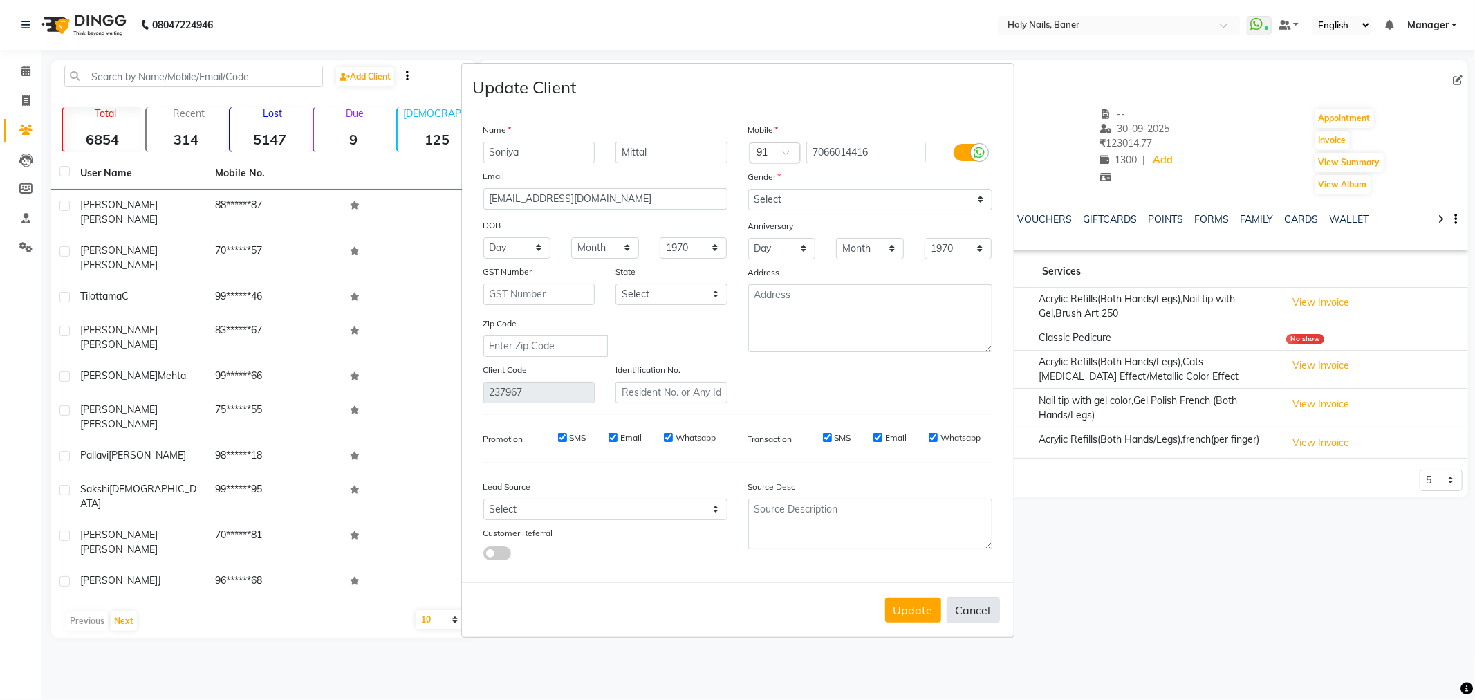
click at [978, 611] on button "Cancel" at bounding box center [973, 610] width 53 height 26
select select
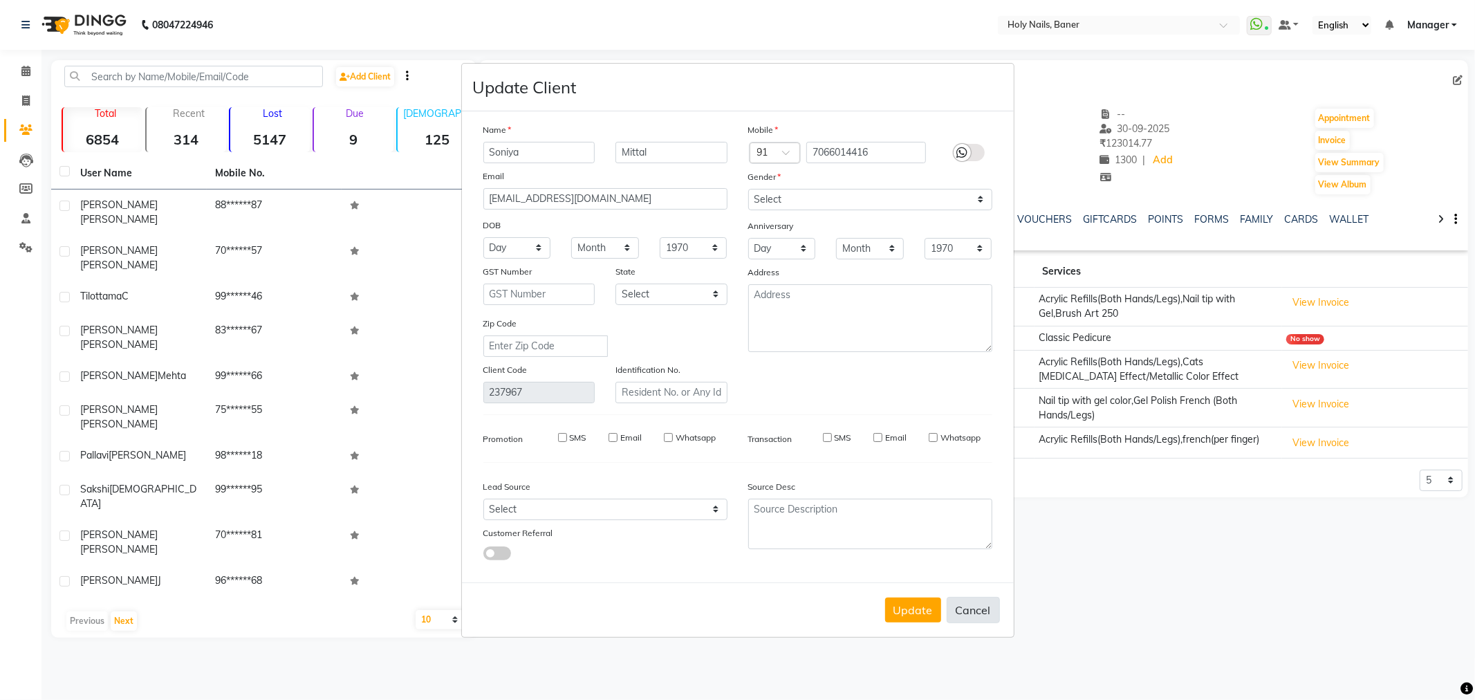
select select
checkbox input "false"
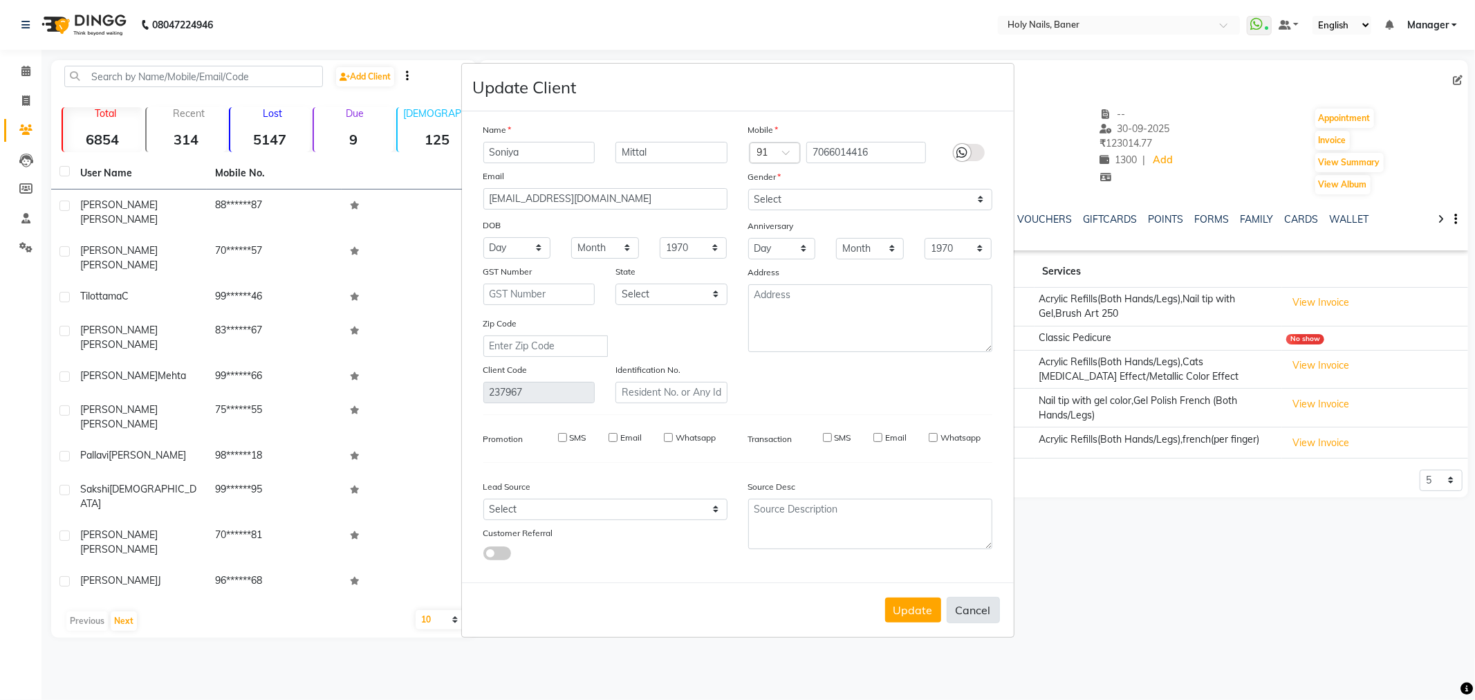
checkbox input "false"
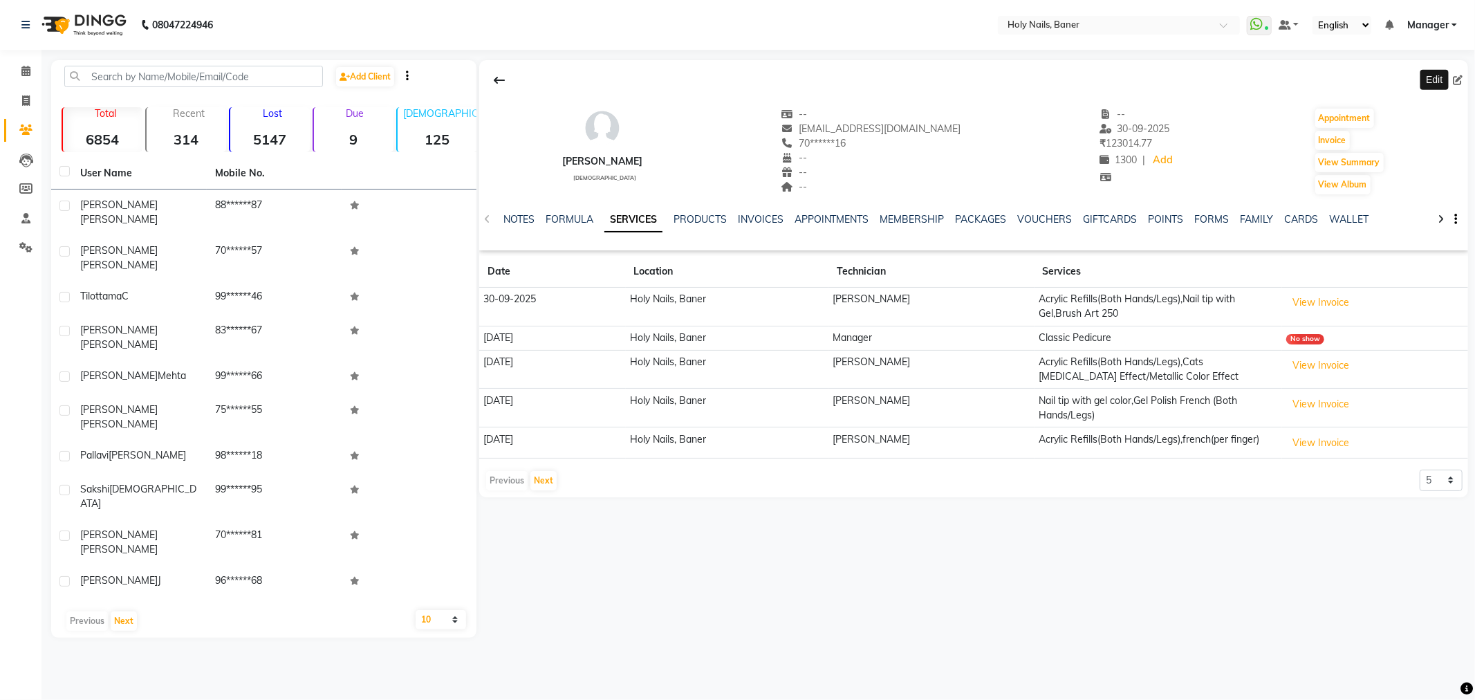
click at [1460, 77] on icon at bounding box center [1458, 80] width 10 height 10
select select "female"
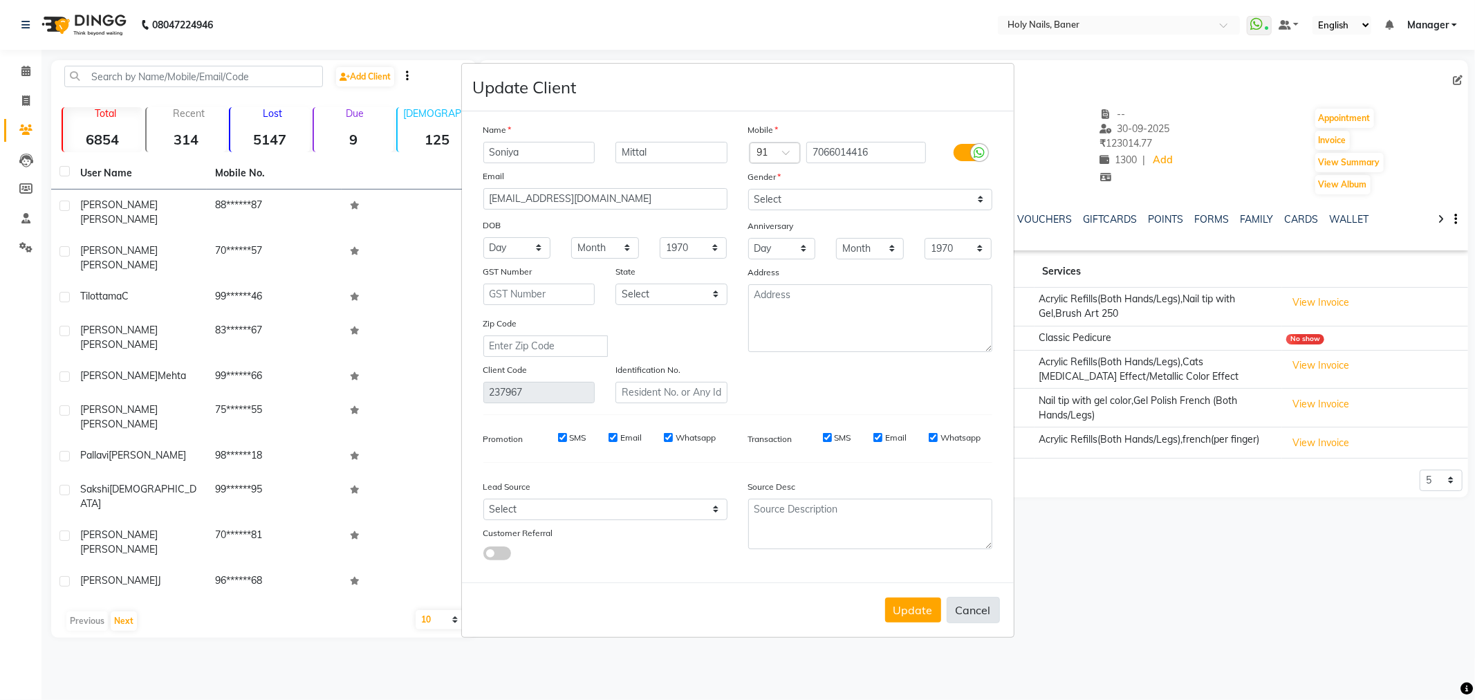
drag, startPoint x: 979, startPoint y: 612, endPoint x: 999, endPoint y: 603, distance: 22.0
click at [979, 613] on button "Cancel" at bounding box center [973, 610] width 53 height 26
select select
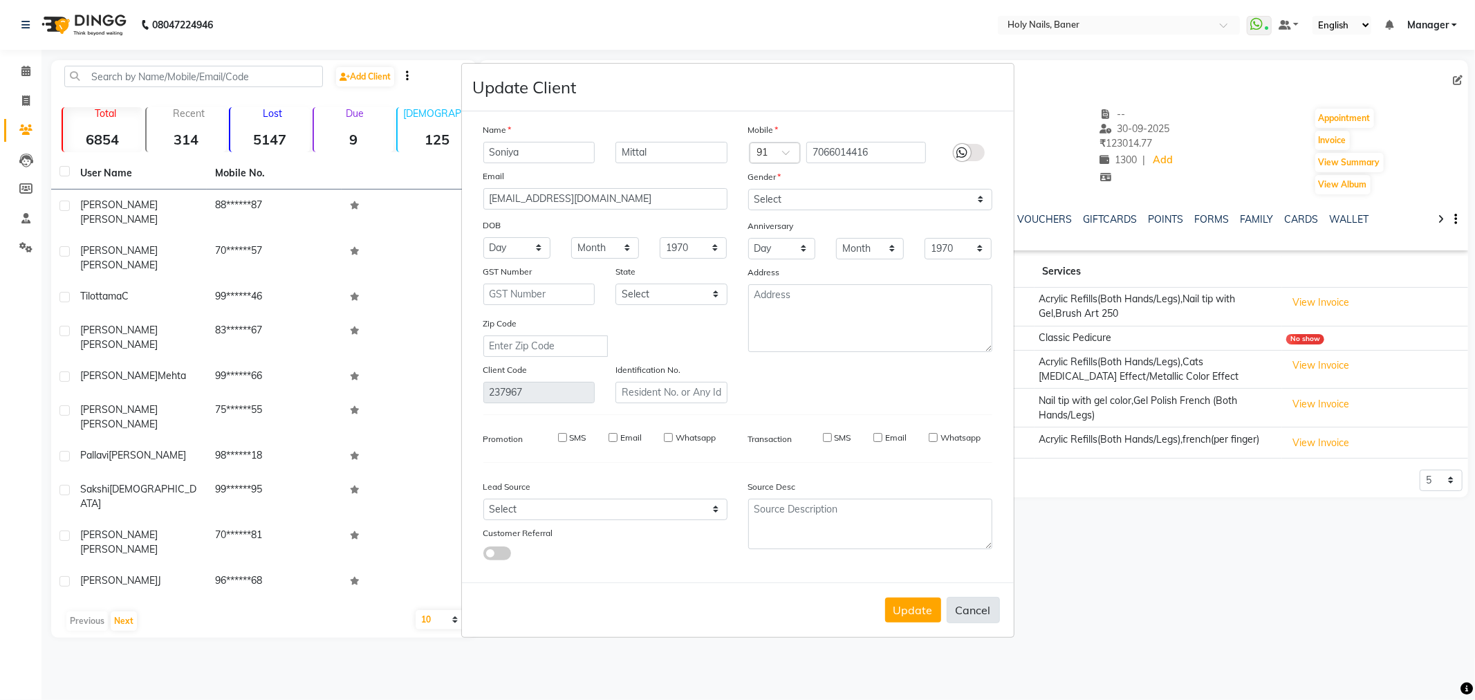
select select
checkbox input "false"
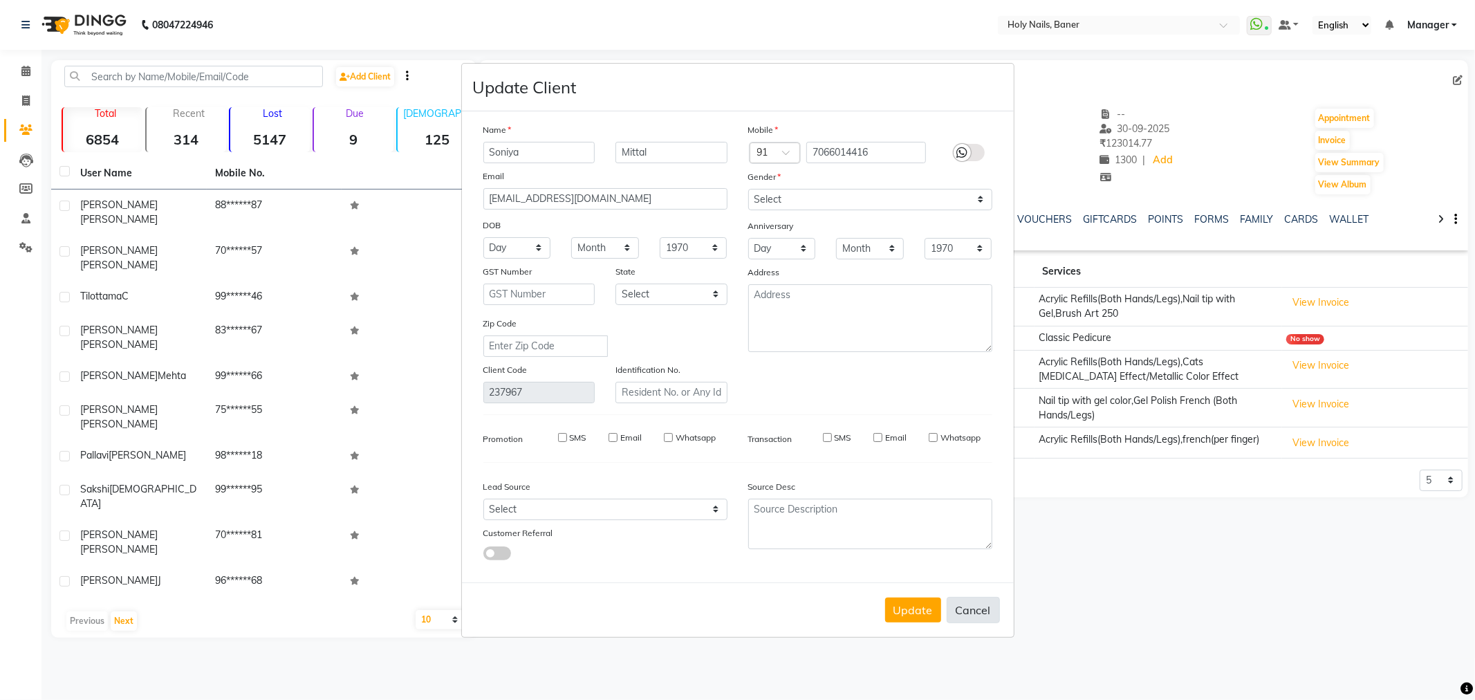
checkbox input "false"
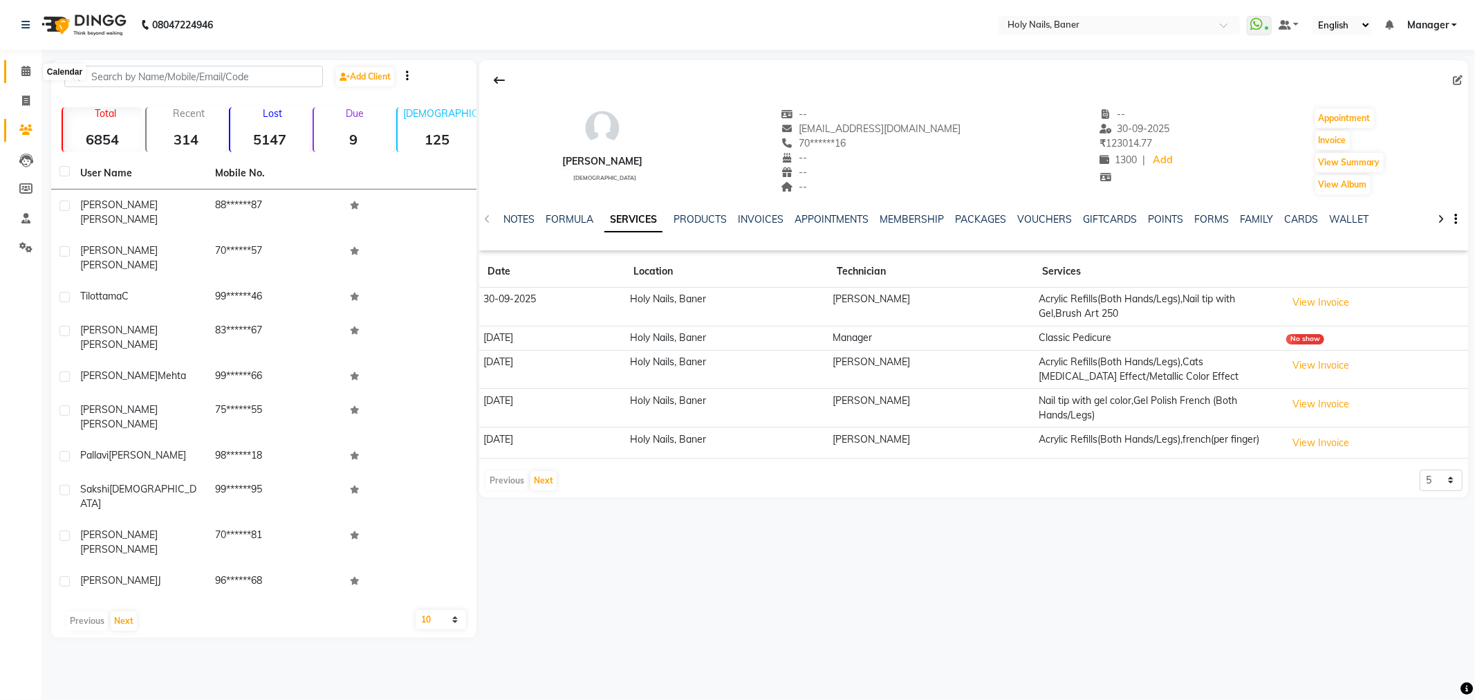
click at [24, 76] on icon at bounding box center [25, 71] width 9 height 10
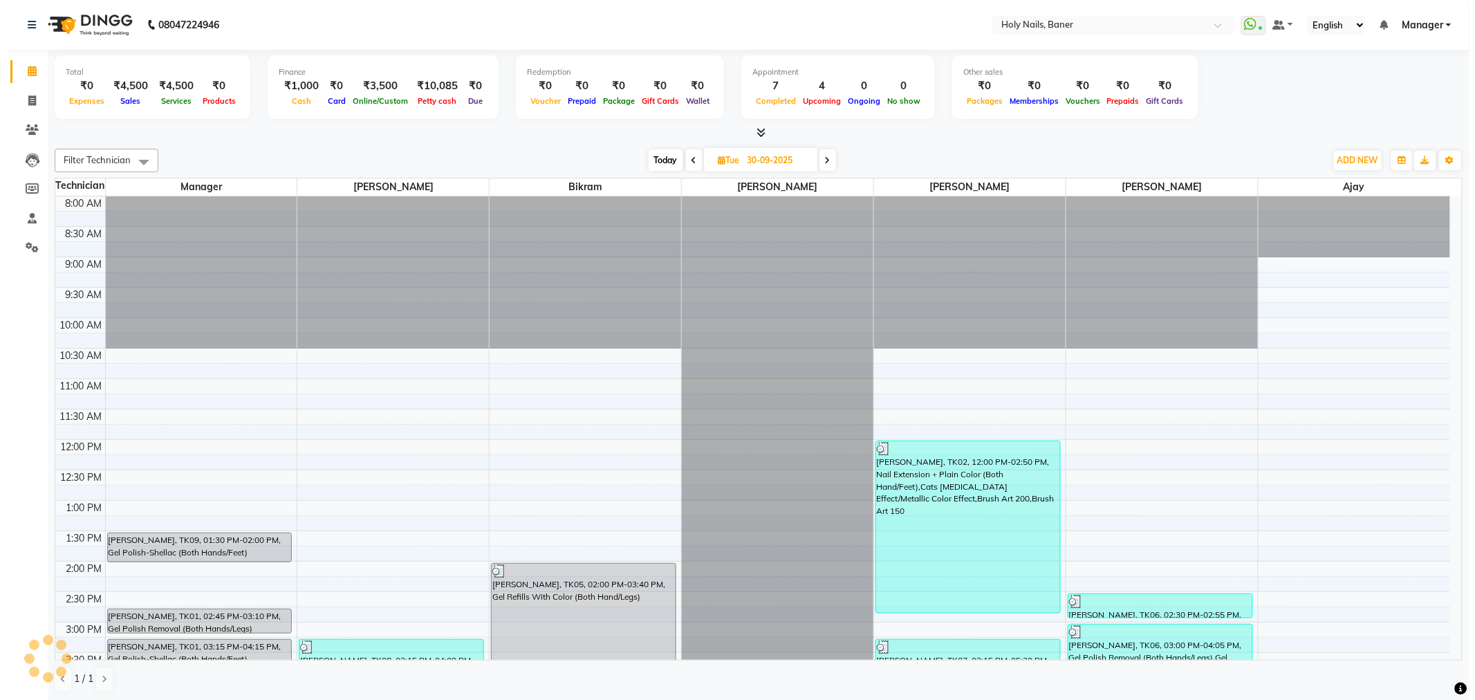
scroll to position [365, 0]
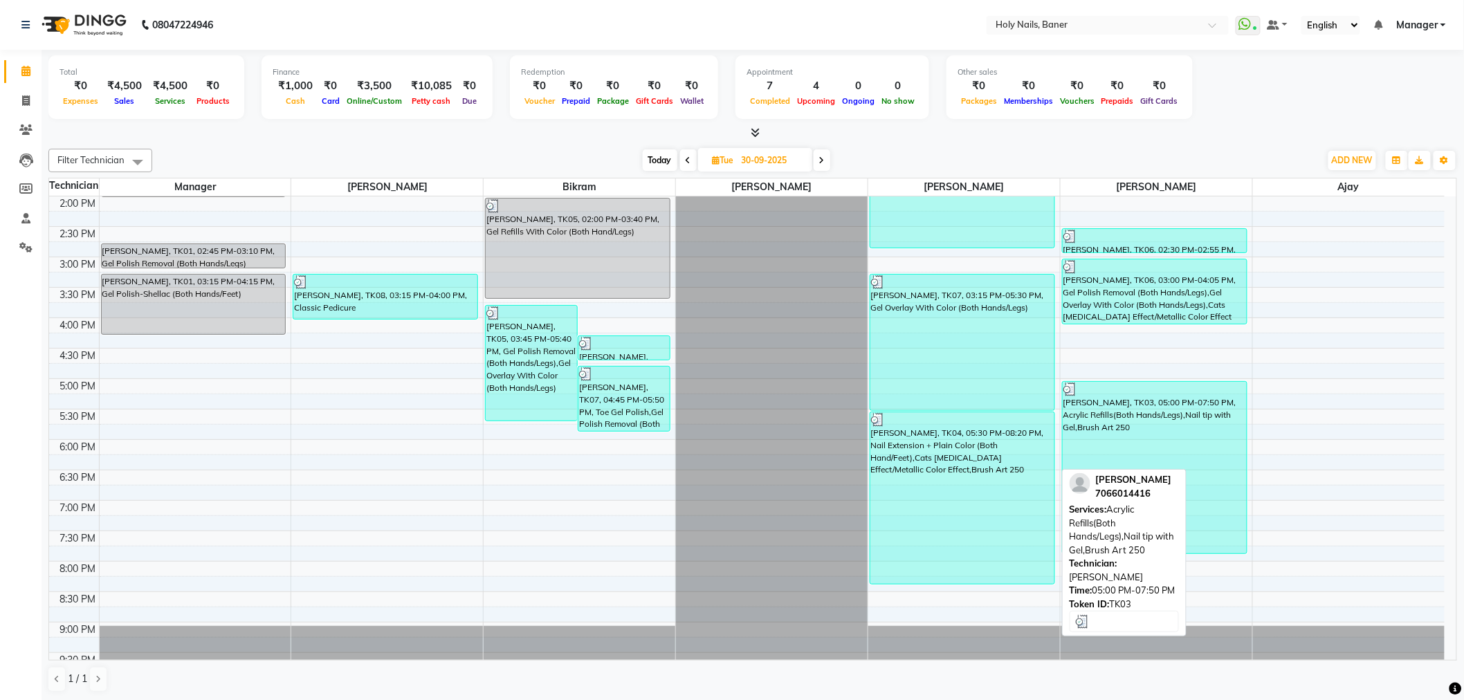
click at [1160, 458] on div "Soniya Mittal, TK03, 05:00 PM-07:50 PM, Acrylic Refills(Both Hands/Legs),Nail t…" at bounding box center [1154, 468] width 184 height 172
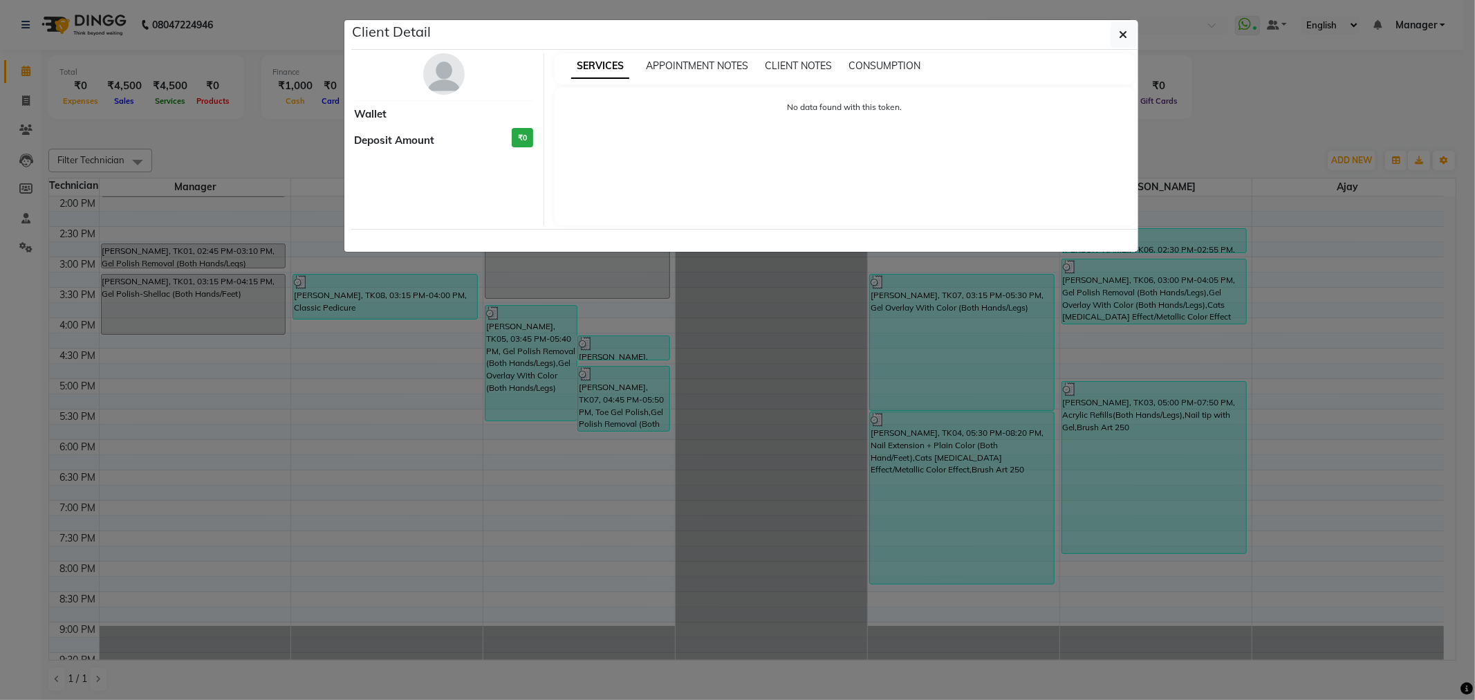
select select "3"
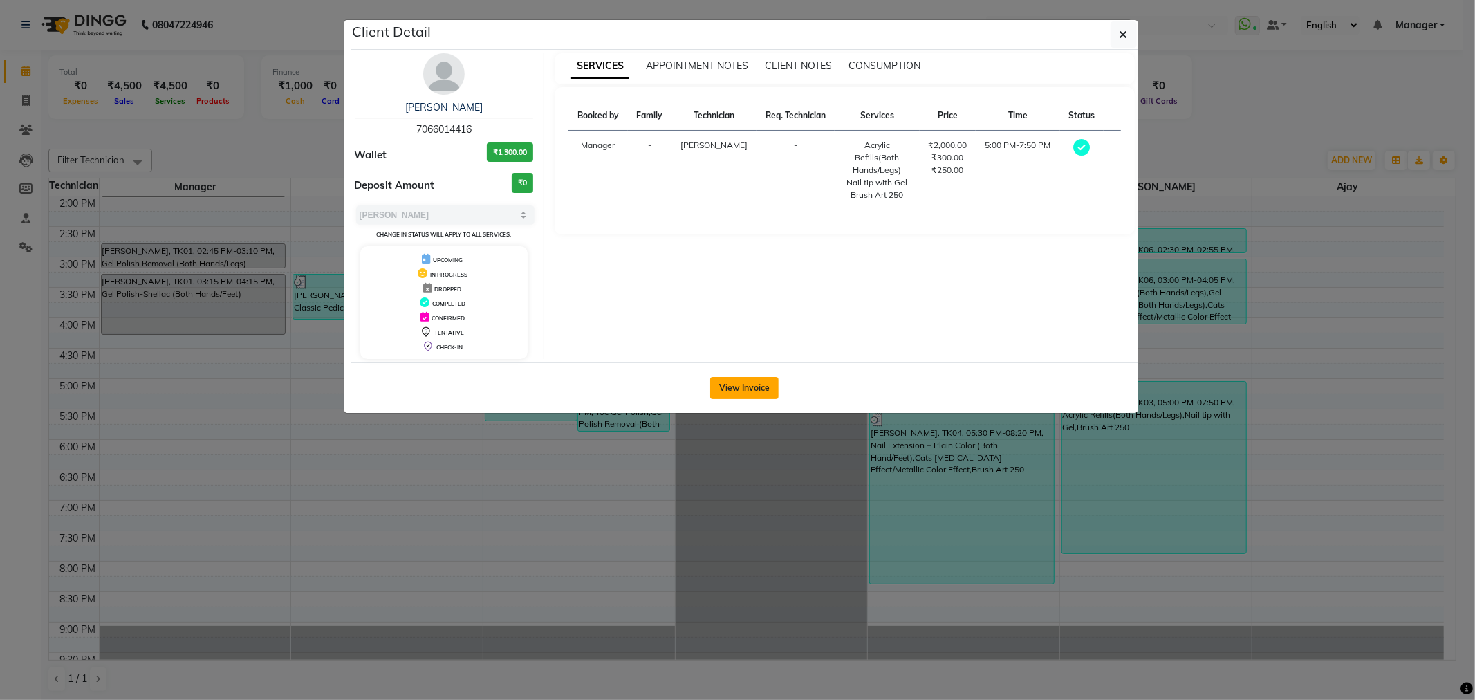
click at [741, 388] on button "View Invoice" at bounding box center [744, 388] width 68 height 22
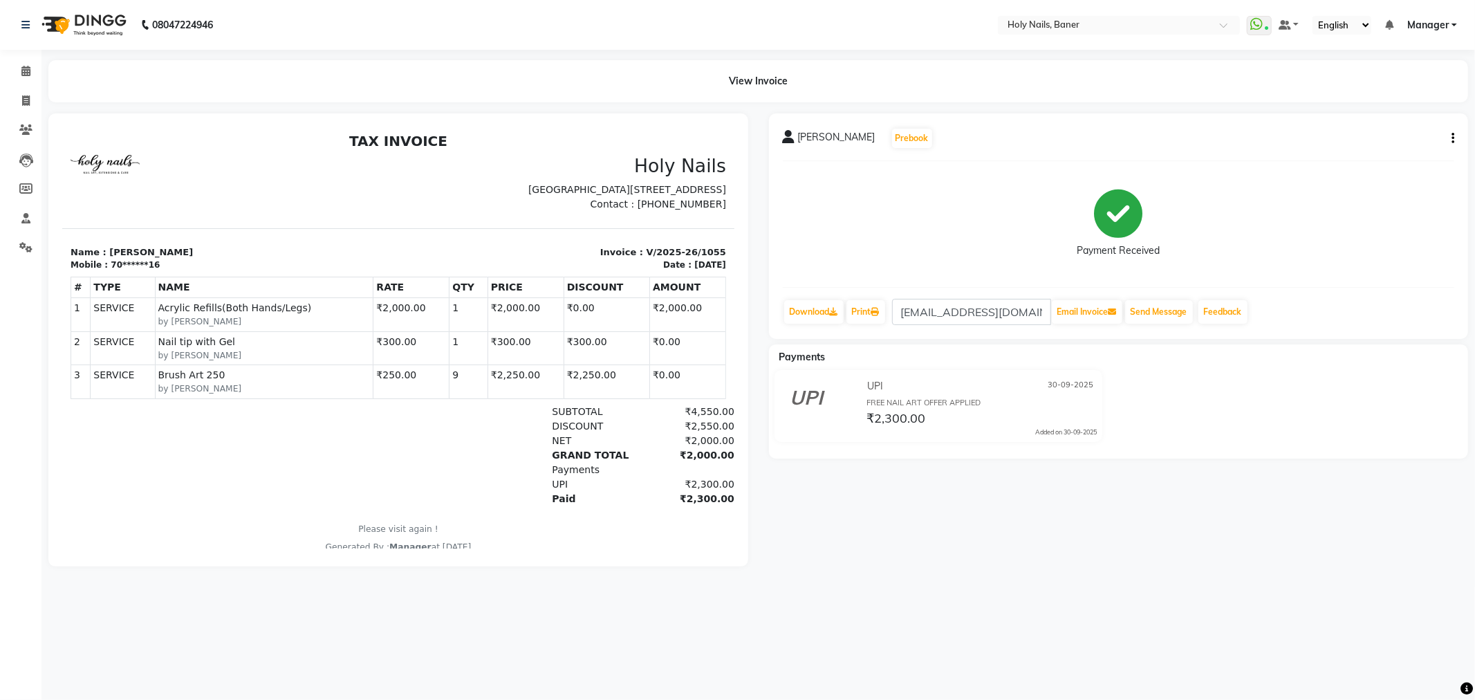
click at [1453, 138] on icon "button" at bounding box center [1453, 138] width 3 height 1
click at [1381, 157] on div "Edit Invoice" at bounding box center [1384, 155] width 95 height 17
select select "service"
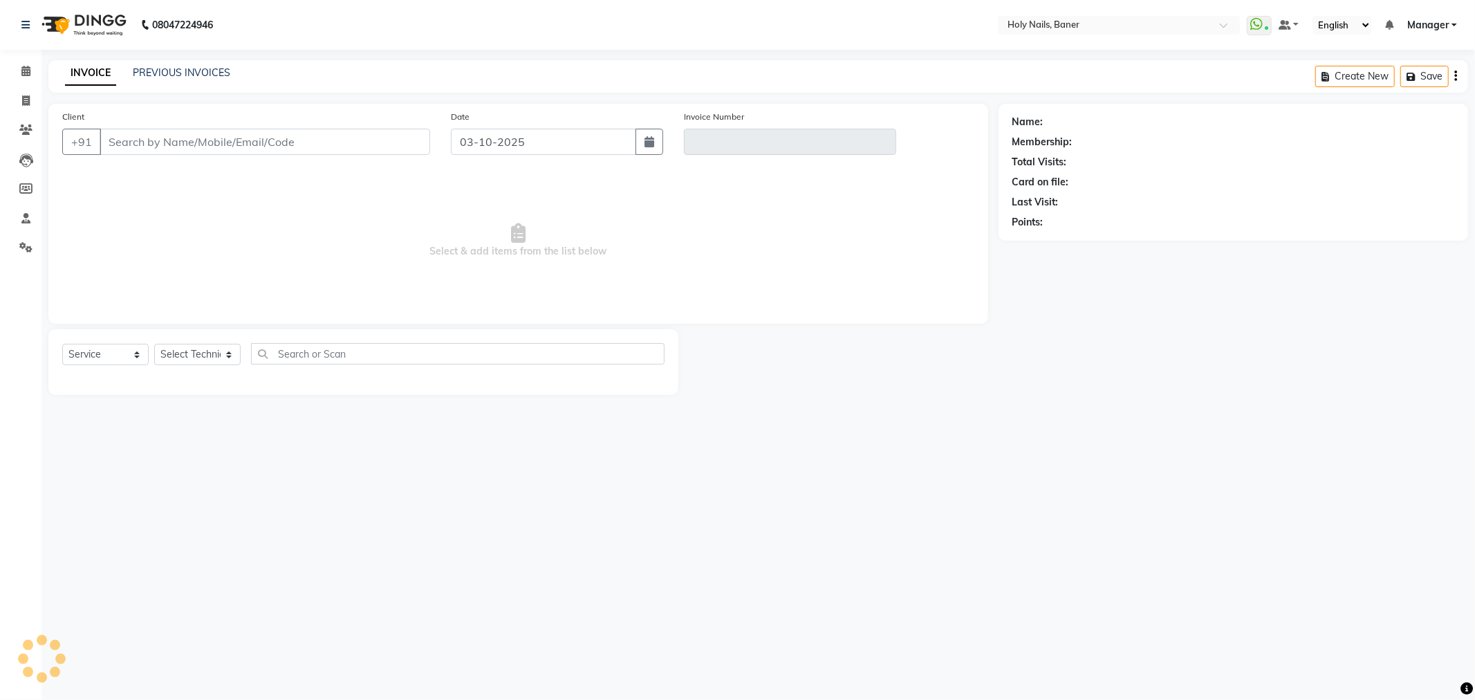
type input "70******16"
type input "V/2025-26/1055"
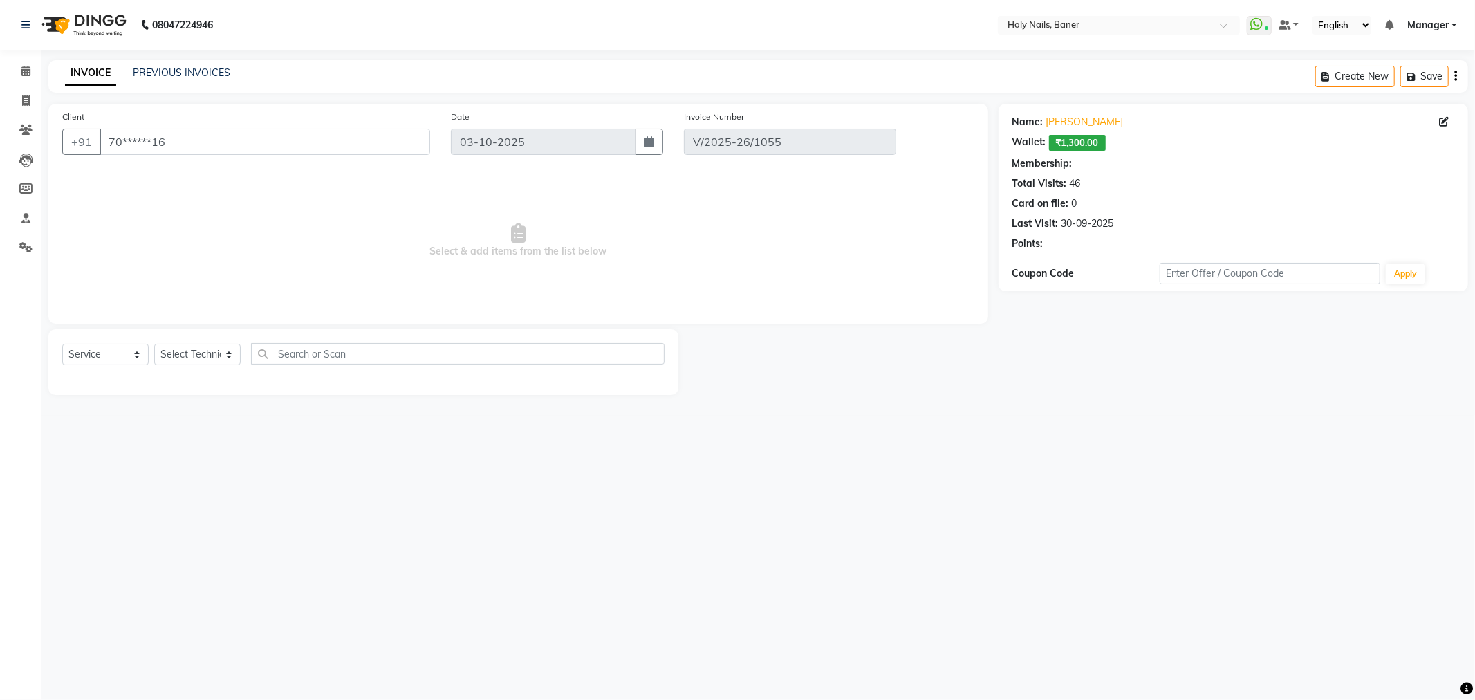
type input "30-09-2025"
select select "select"
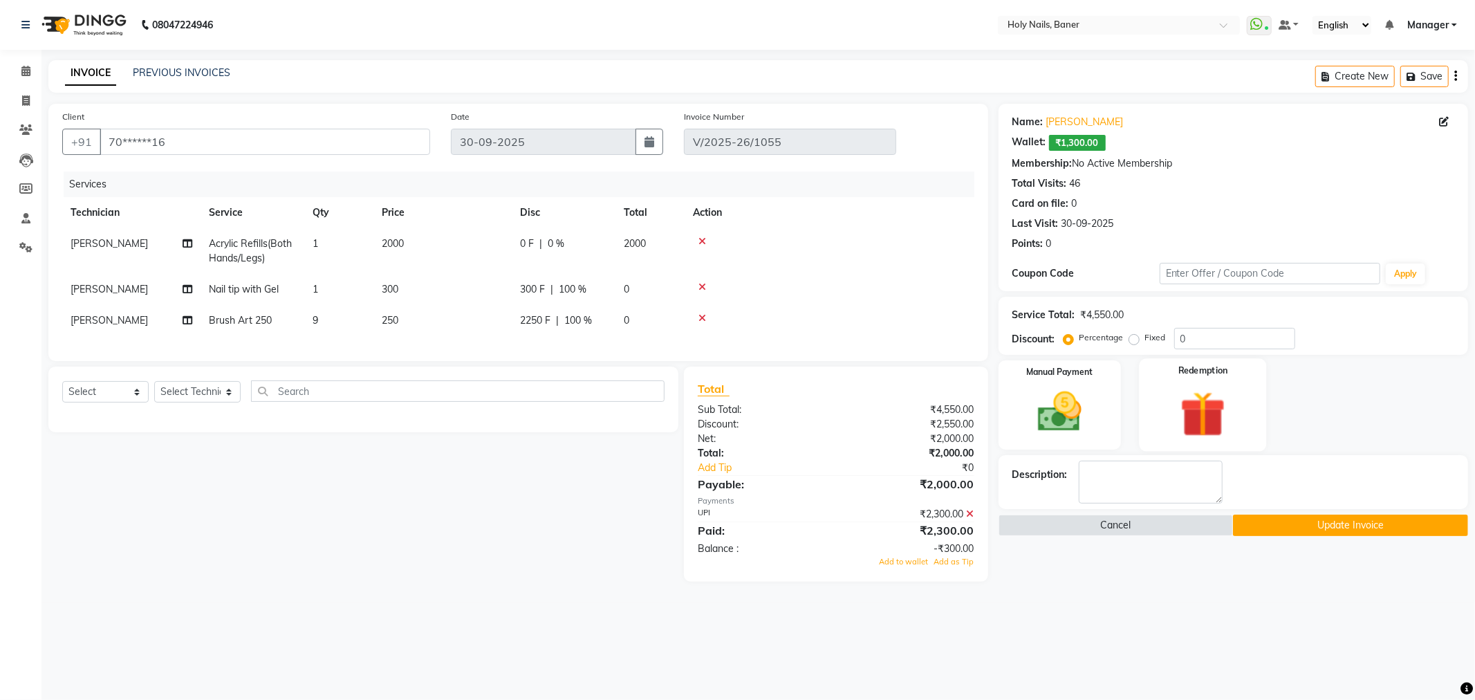
click at [1198, 398] on img at bounding box center [1203, 414] width 74 height 57
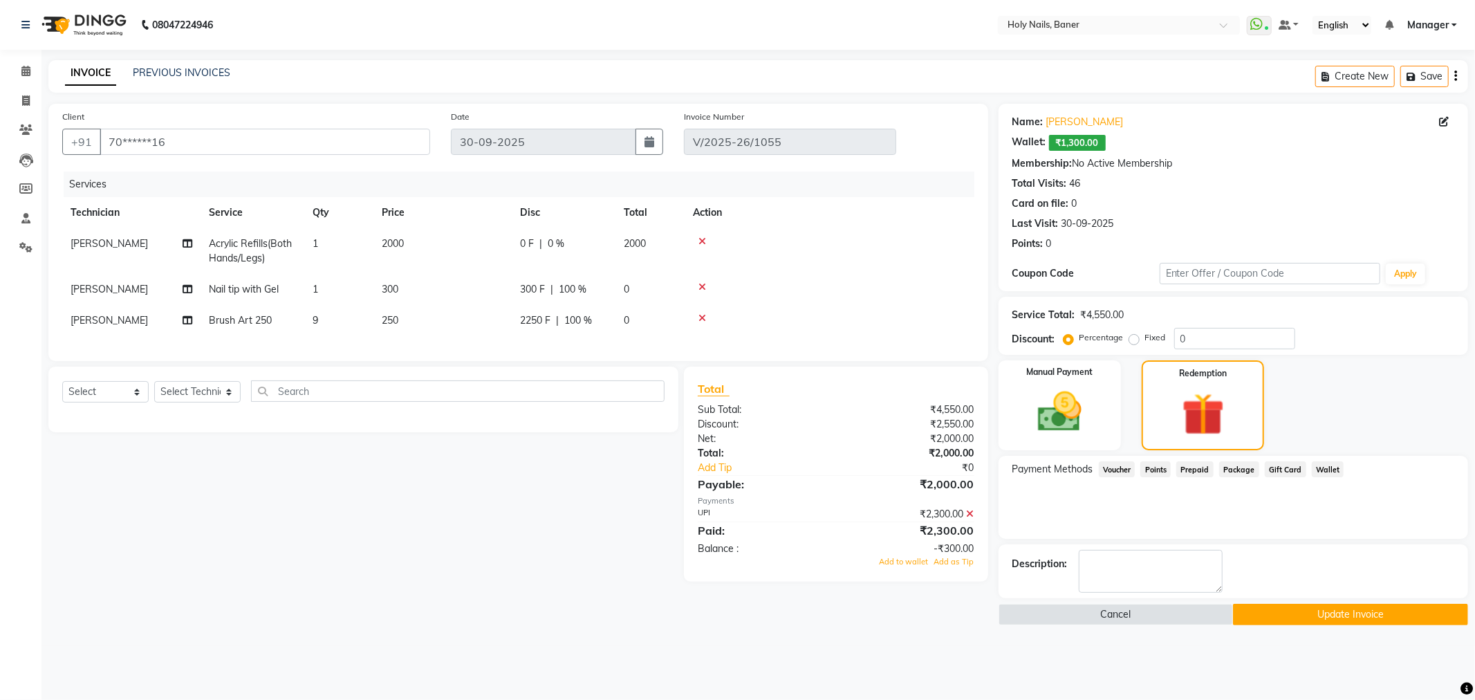
click at [1318, 466] on span "Wallet" at bounding box center [1328, 469] width 33 height 16
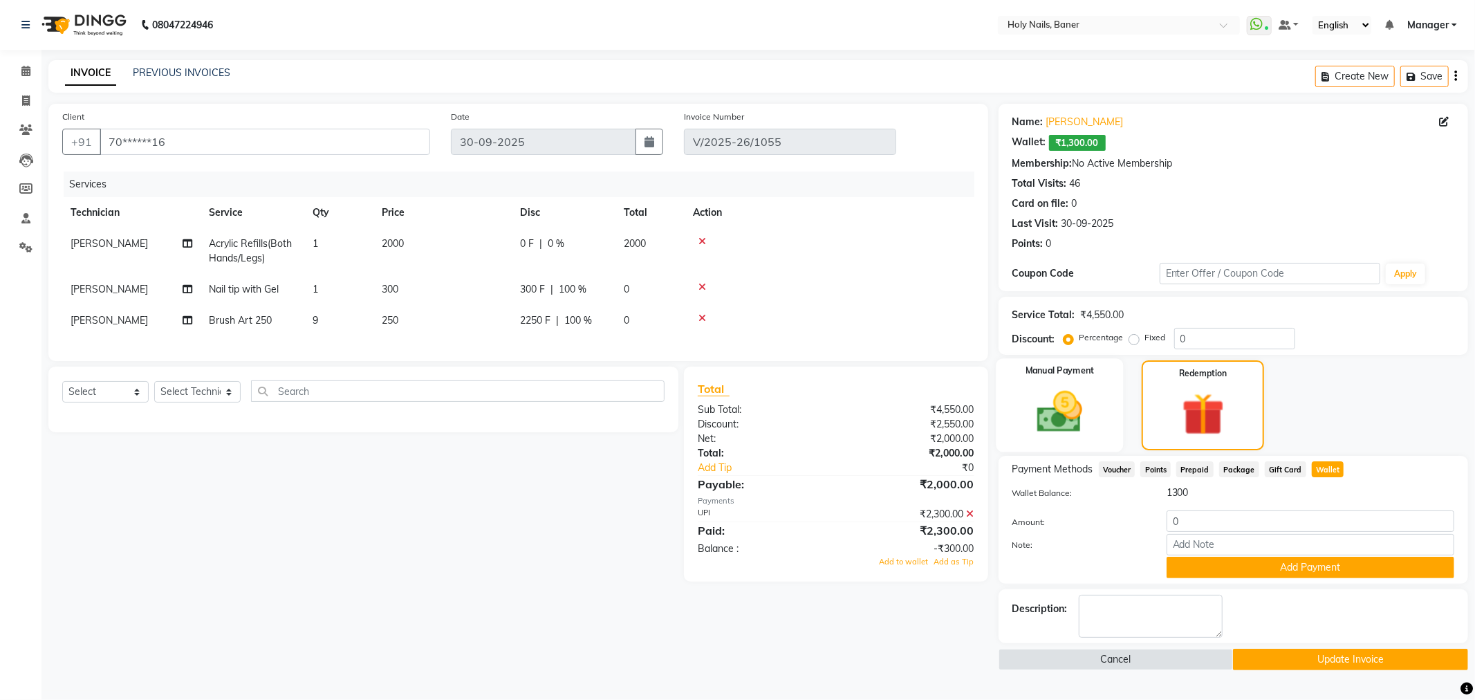
click at [1047, 393] on img at bounding box center [1060, 412] width 74 height 53
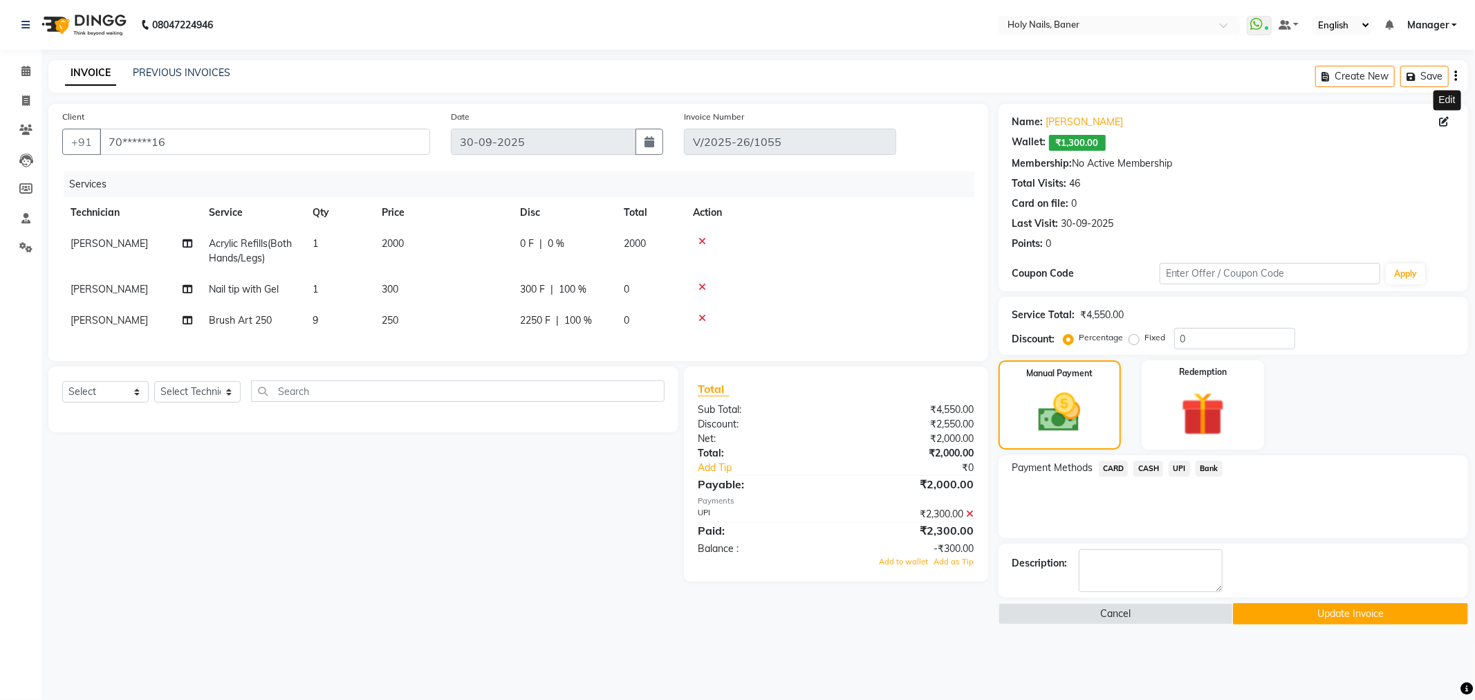
click at [1446, 125] on icon at bounding box center [1444, 122] width 10 height 10
select select "female"
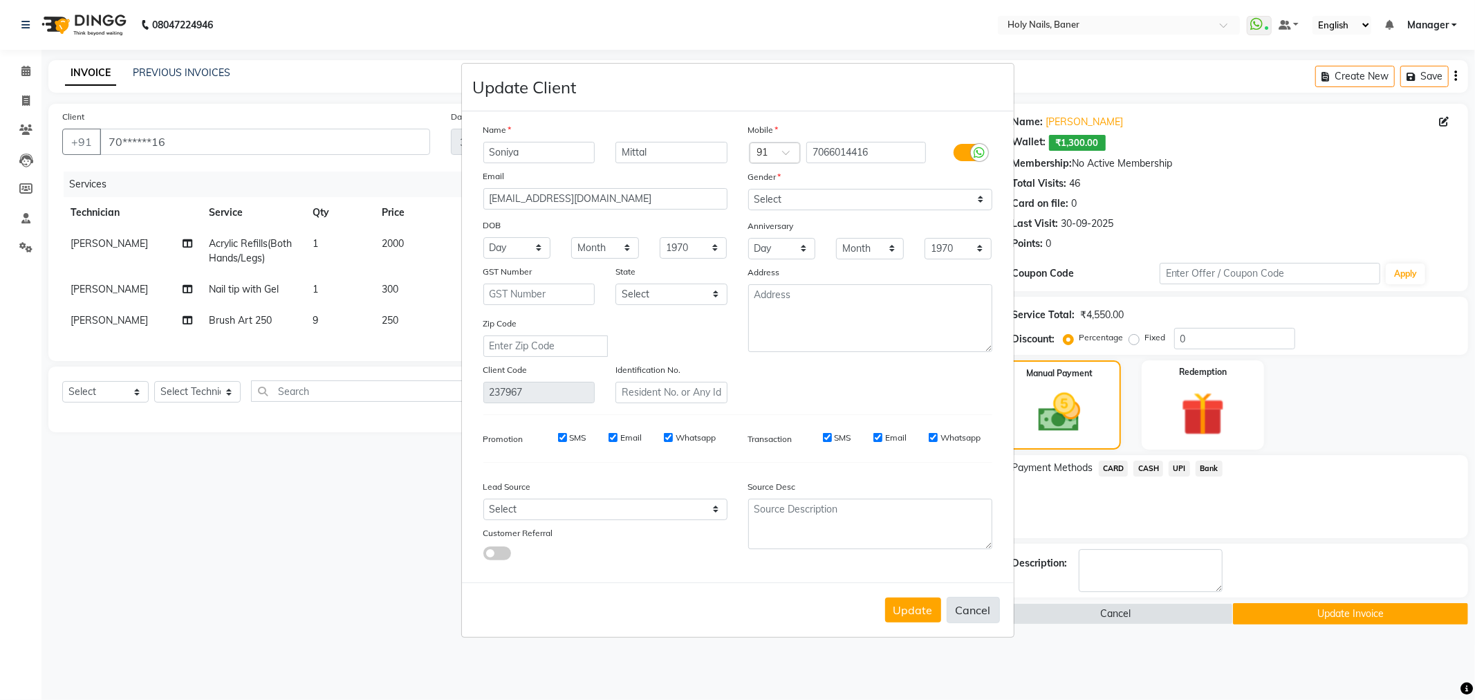
click at [984, 612] on button "Cancel" at bounding box center [973, 610] width 53 height 26
select select
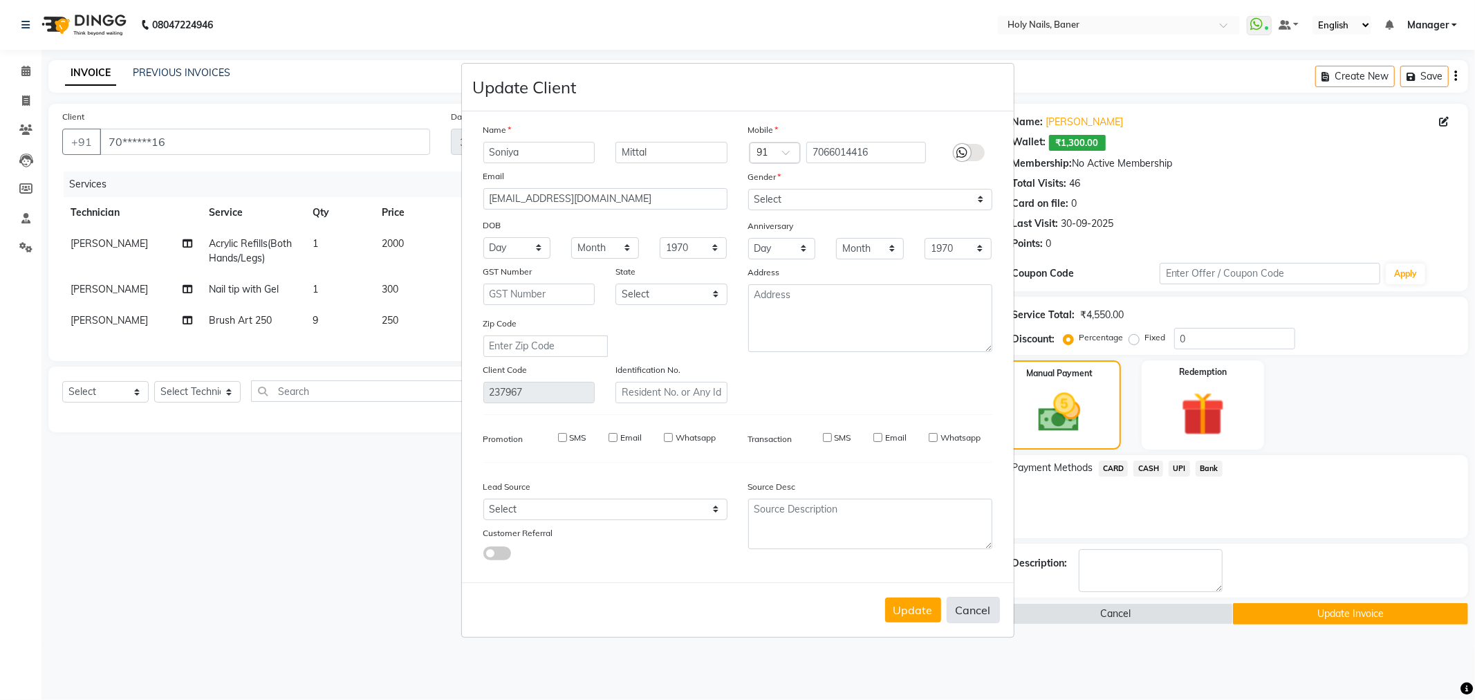
select select
checkbox input "false"
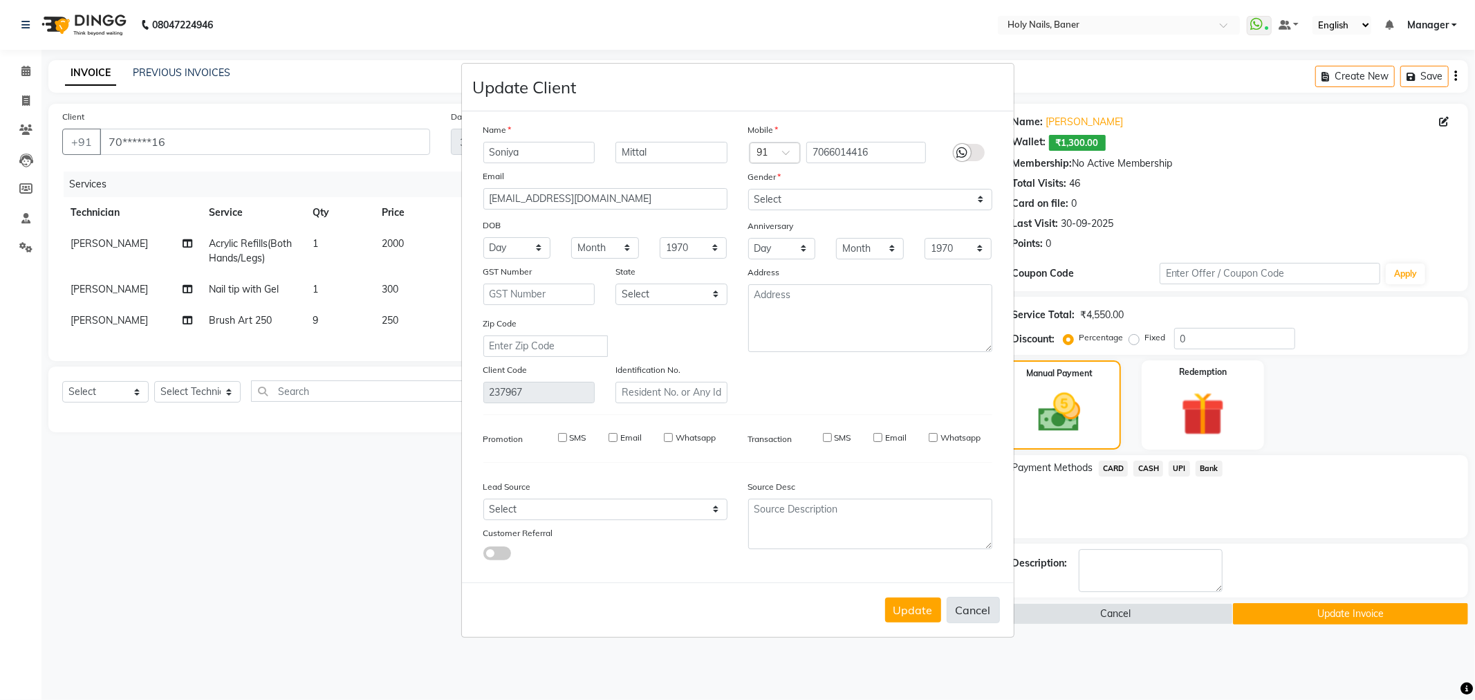
checkbox input "false"
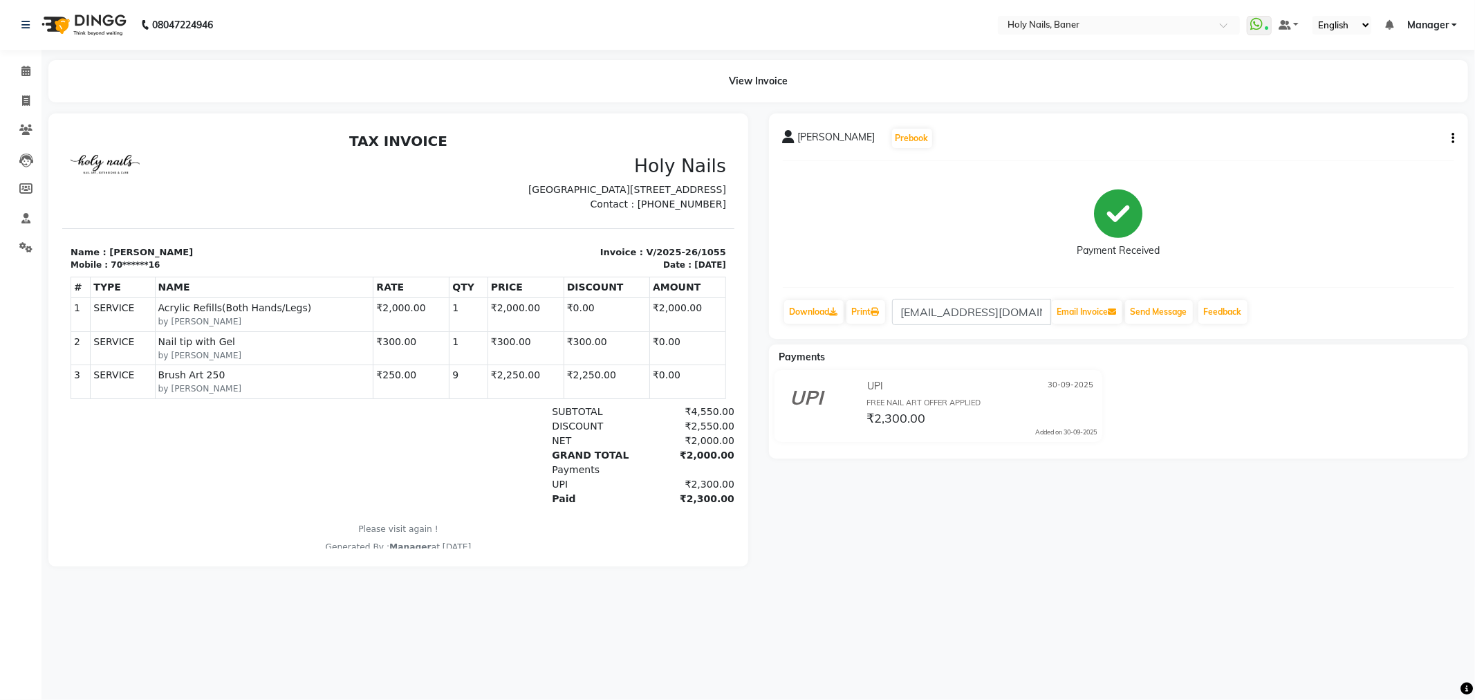
click at [1450, 133] on button "button" at bounding box center [1450, 138] width 8 height 15
click at [1392, 150] on div "Edit Invoice" at bounding box center [1384, 155] width 95 height 17
select select "service"
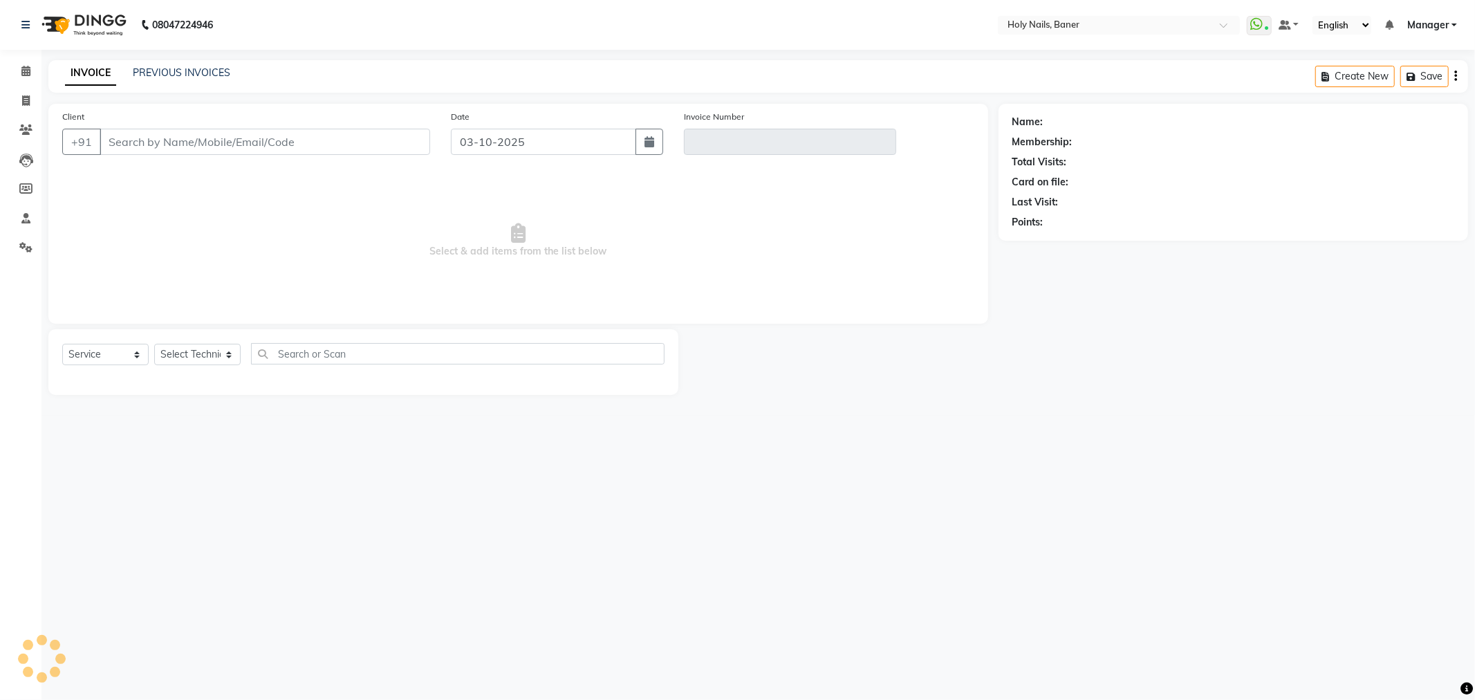
type input "70******16"
type input "V/2025-26/1055"
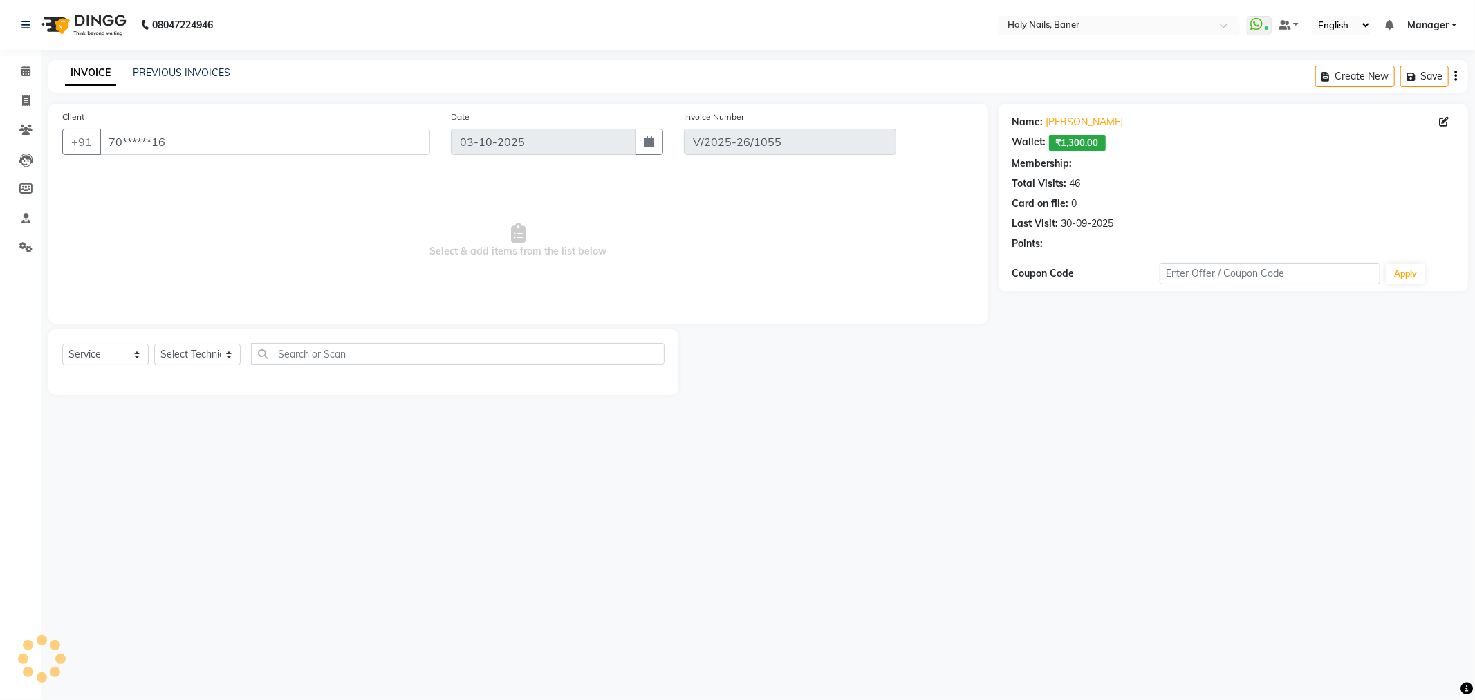
type input "30-09-2025"
select select "select"
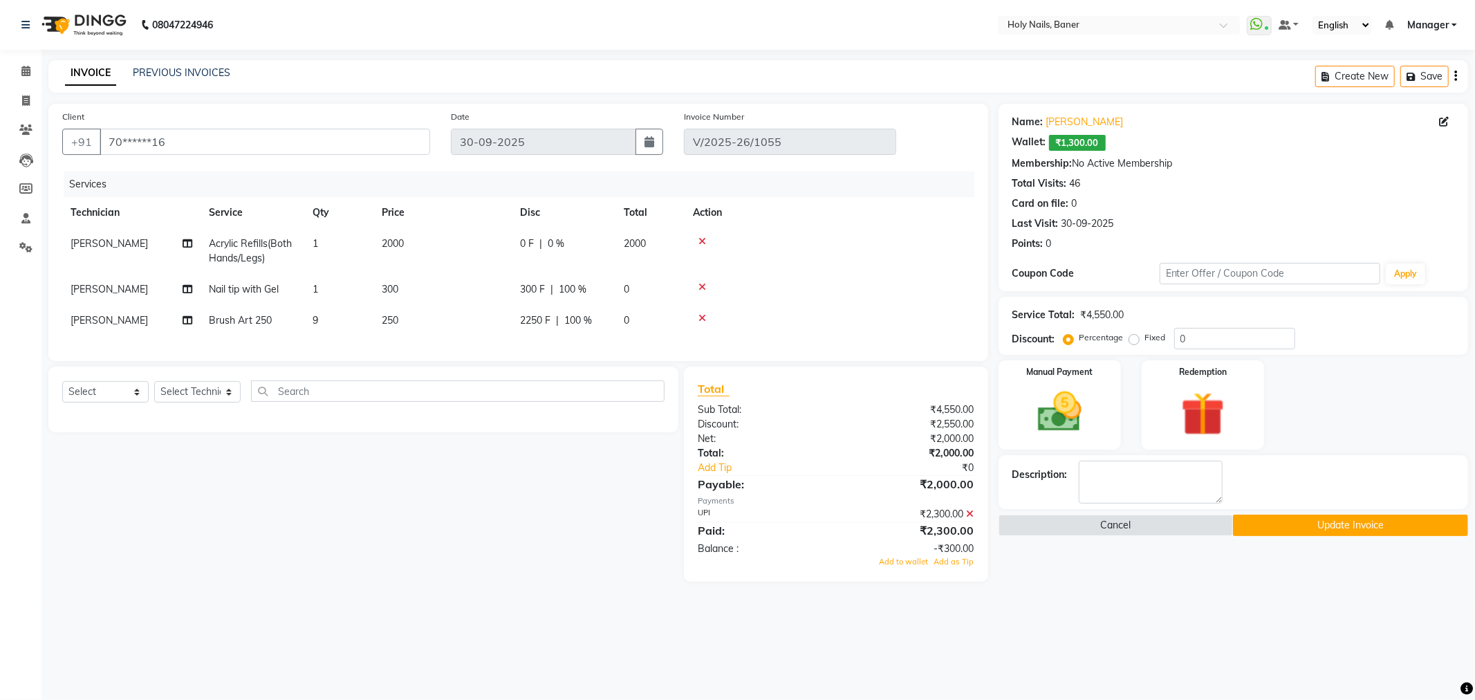
click at [971, 519] on icon at bounding box center [971, 514] width 8 height 10
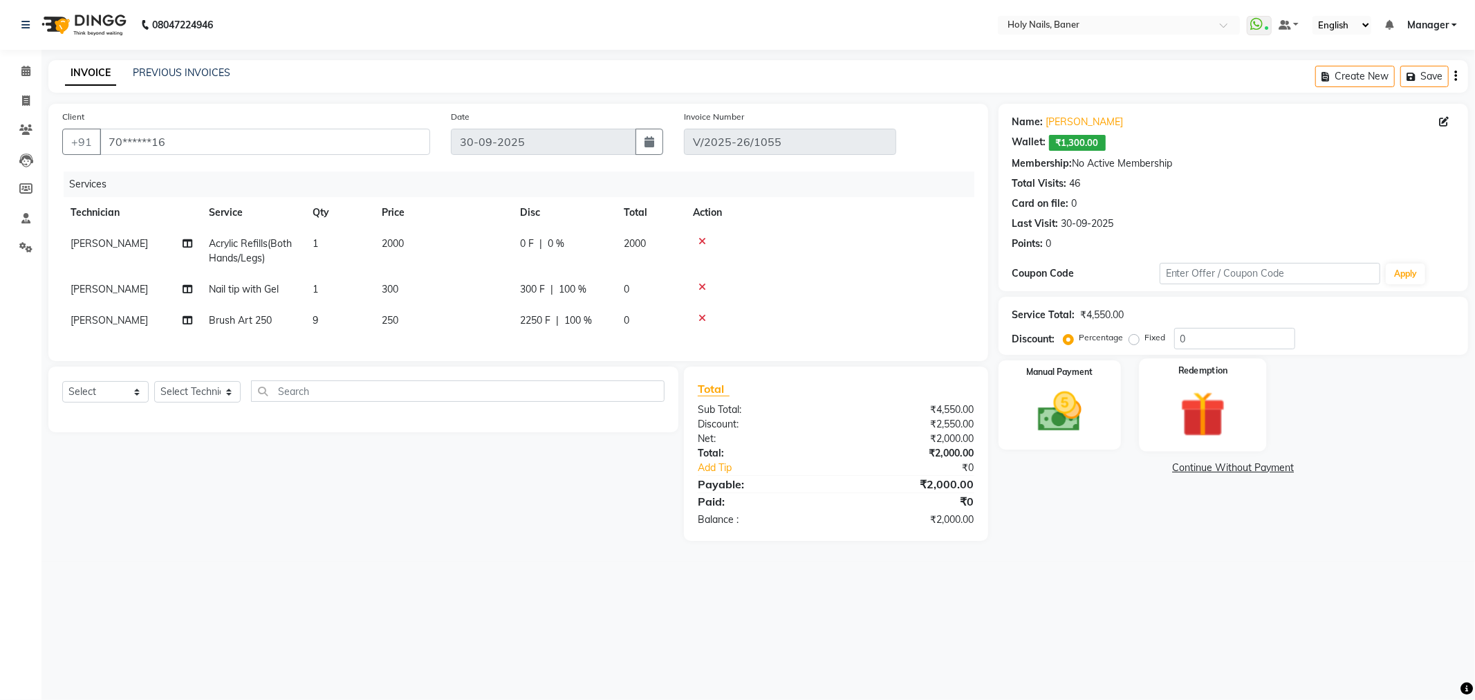
click at [1192, 412] on img at bounding box center [1203, 414] width 74 height 57
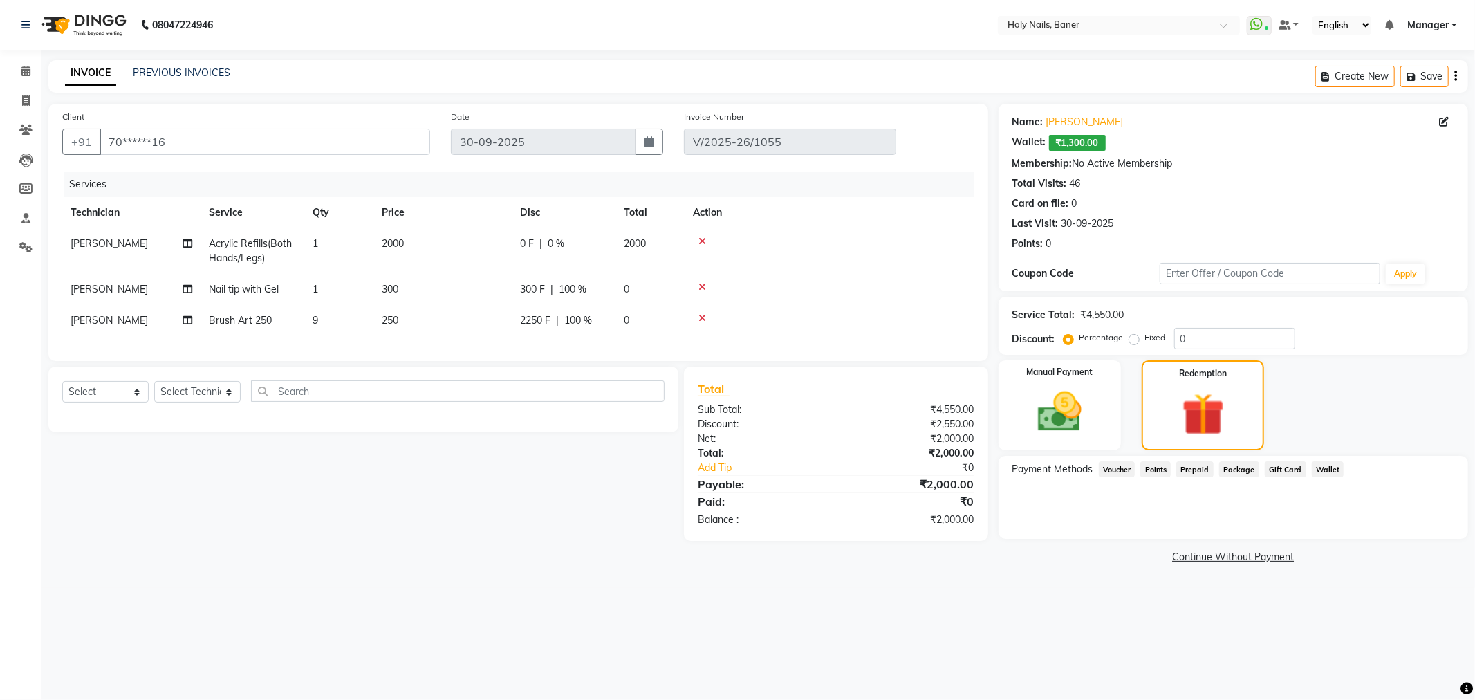
click at [1033, 570] on main "INVOICE PREVIOUS INVOICES Create New Save Client +91 70******16 Date 30-09-2025…" at bounding box center [759, 324] width 1434 height 528
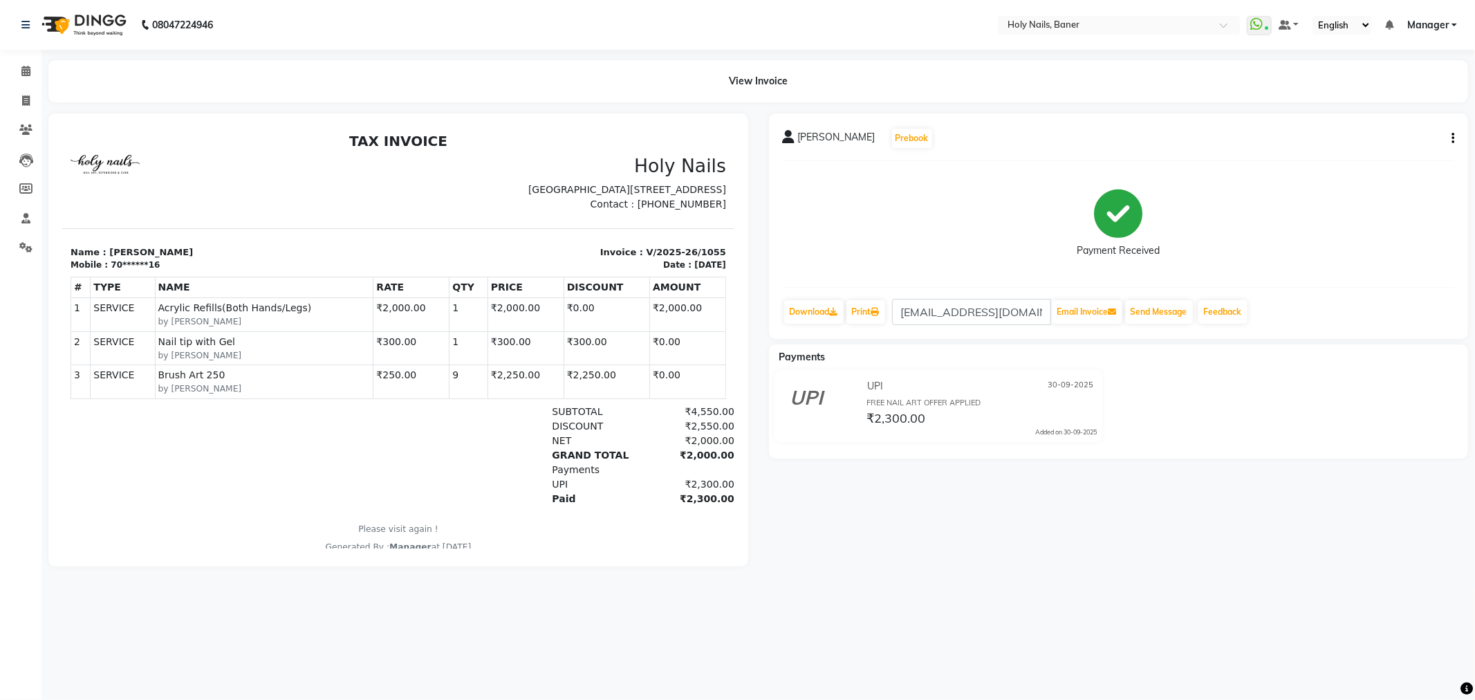
click at [1455, 133] on div "Soniya Mittal Prebook Payment Received Download Print soni.jhindal87@gmail.com …" at bounding box center [1119, 225] width 700 height 225
click at [1453, 139] on icon "button" at bounding box center [1453, 138] width 3 height 1
click at [1389, 156] on div "Edit Invoice" at bounding box center [1384, 155] width 95 height 17
select select "service"
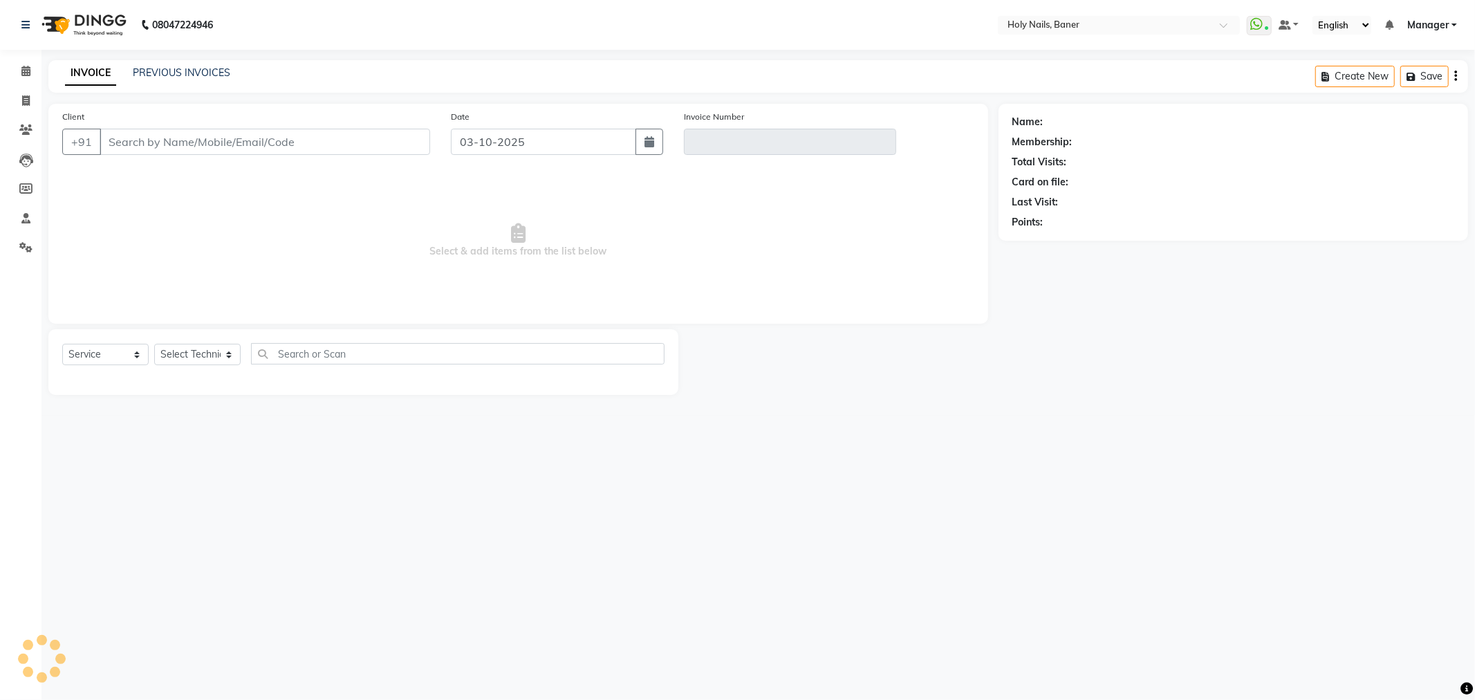
type input "70******16"
type input "V/2025-26/1055"
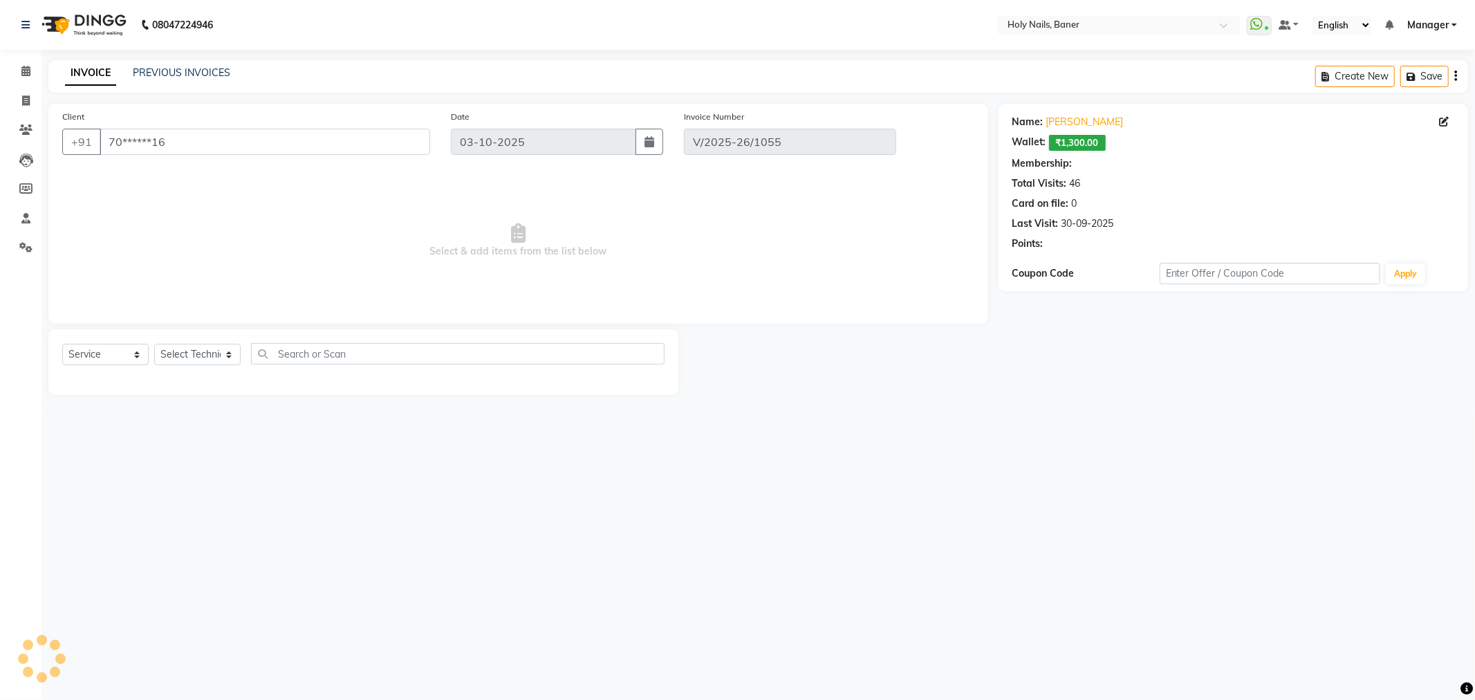
type input "30-09-2025"
select select "select"
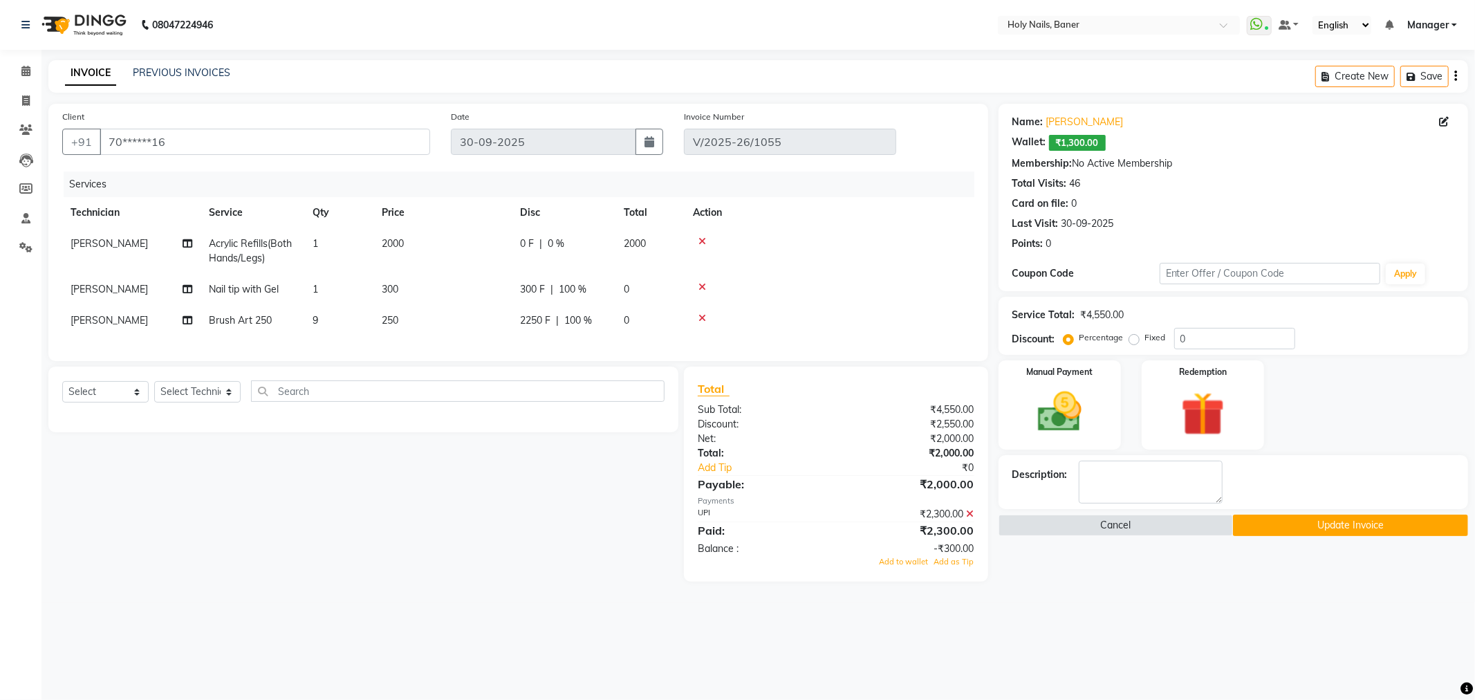
click at [972, 519] on icon at bounding box center [971, 514] width 8 height 10
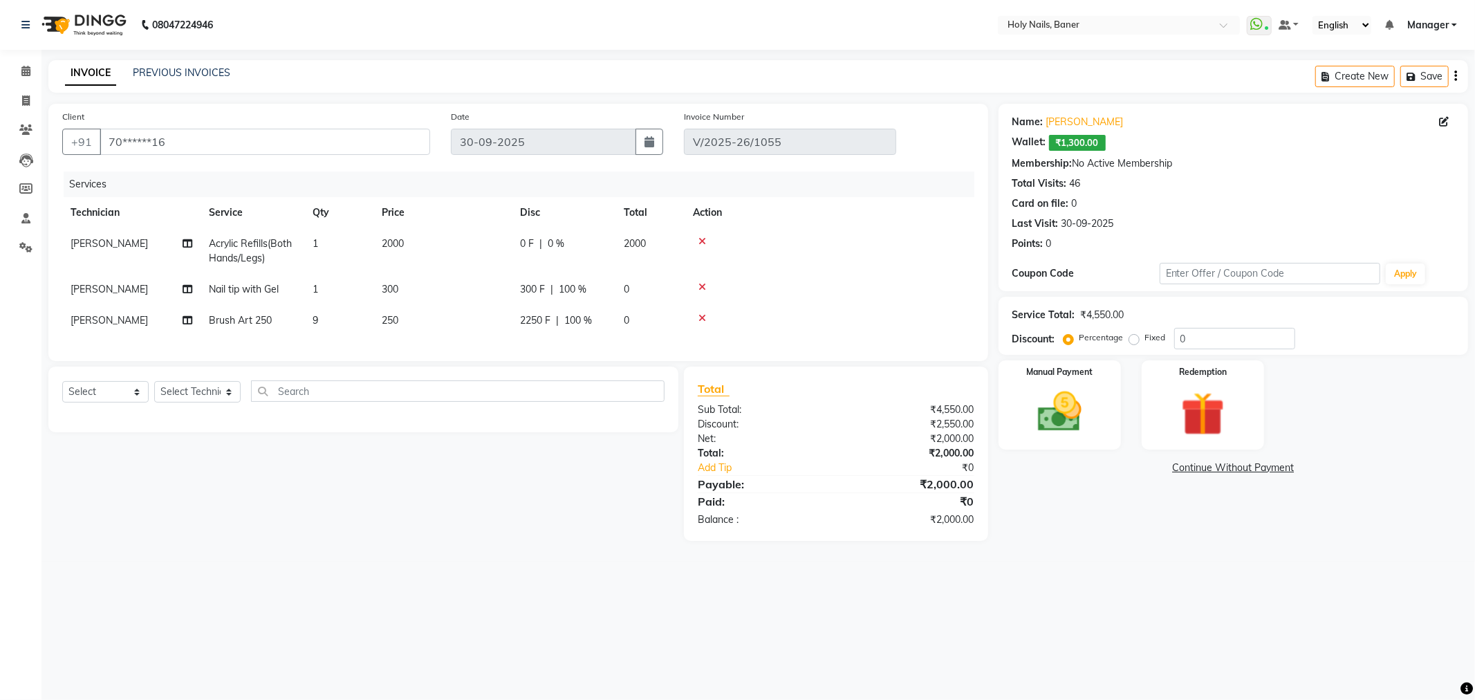
click at [1118, 553] on main "INVOICE PREVIOUS INVOICES Create New Save Client +91 70******16 Date 30-09-2025…" at bounding box center [759, 310] width 1434 height 501
click at [1183, 400] on img at bounding box center [1203, 414] width 74 height 57
click at [1322, 466] on span "Wallet" at bounding box center [1328, 469] width 33 height 16
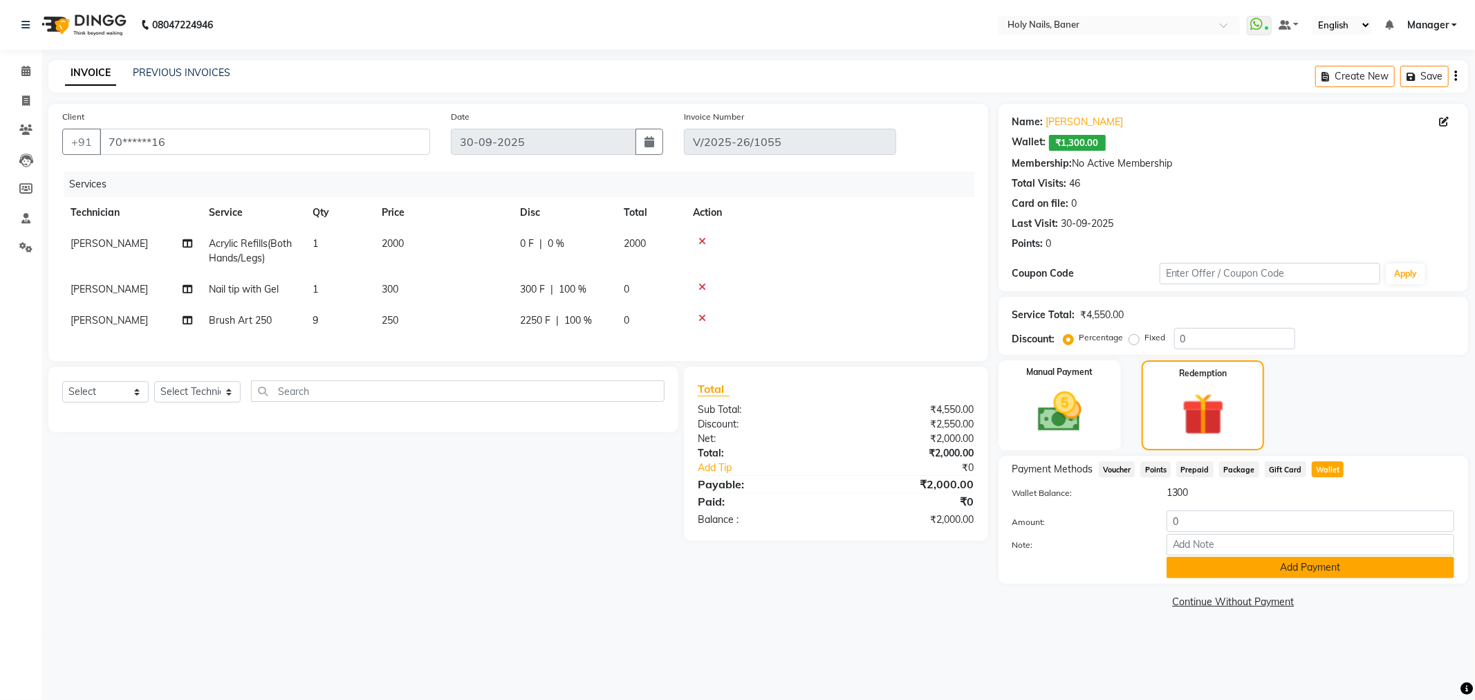
click at [1260, 572] on button "Add Payment" at bounding box center [1311, 567] width 288 height 21
click at [1213, 545] on input "Note:" at bounding box center [1311, 544] width 288 height 21
click at [1231, 571] on button "Add Payment" at bounding box center [1311, 567] width 288 height 21
click at [1224, 535] on input "1300" at bounding box center [1311, 544] width 288 height 21
type input "1"
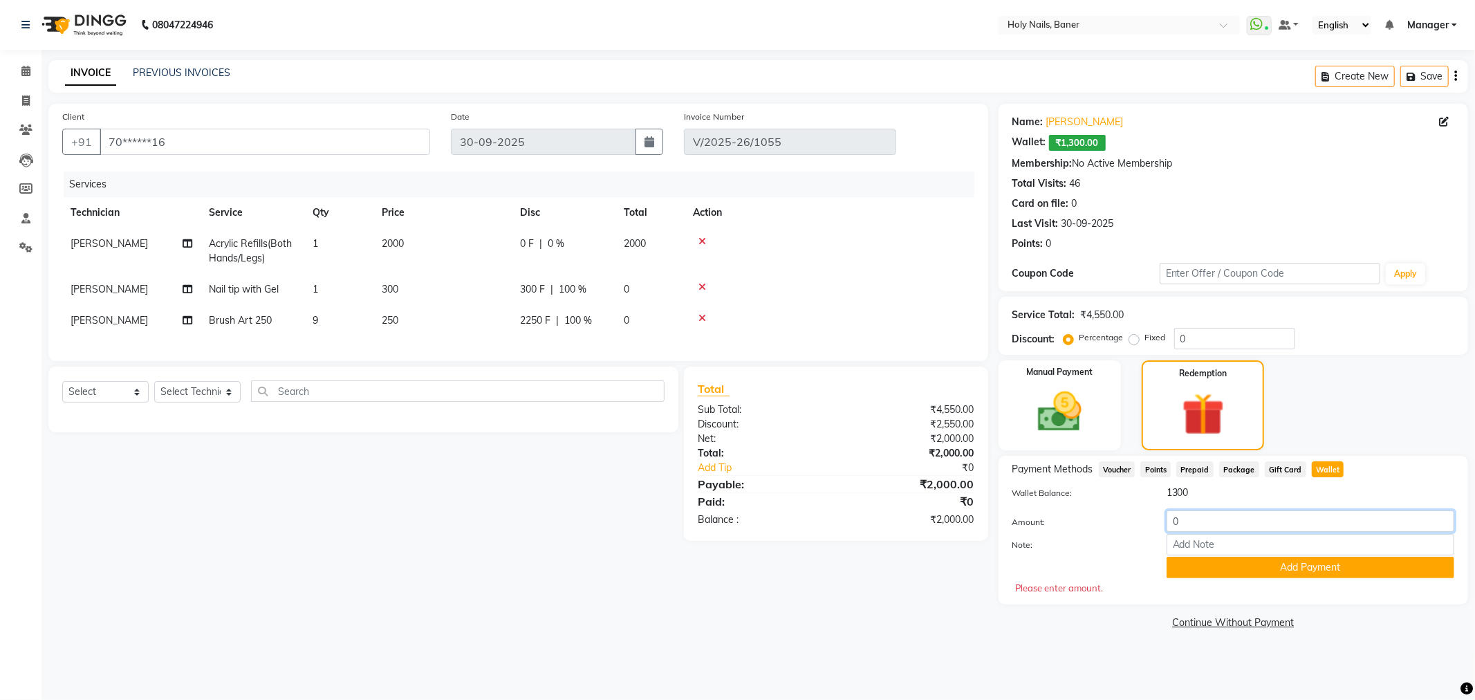
click at [1221, 524] on input "0" at bounding box center [1311, 520] width 288 height 21
type input "1300"
click at [1229, 540] on input "Note:" at bounding box center [1311, 544] width 288 height 21
click at [1237, 568] on button "Add Payment" at bounding box center [1311, 567] width 288 height 21
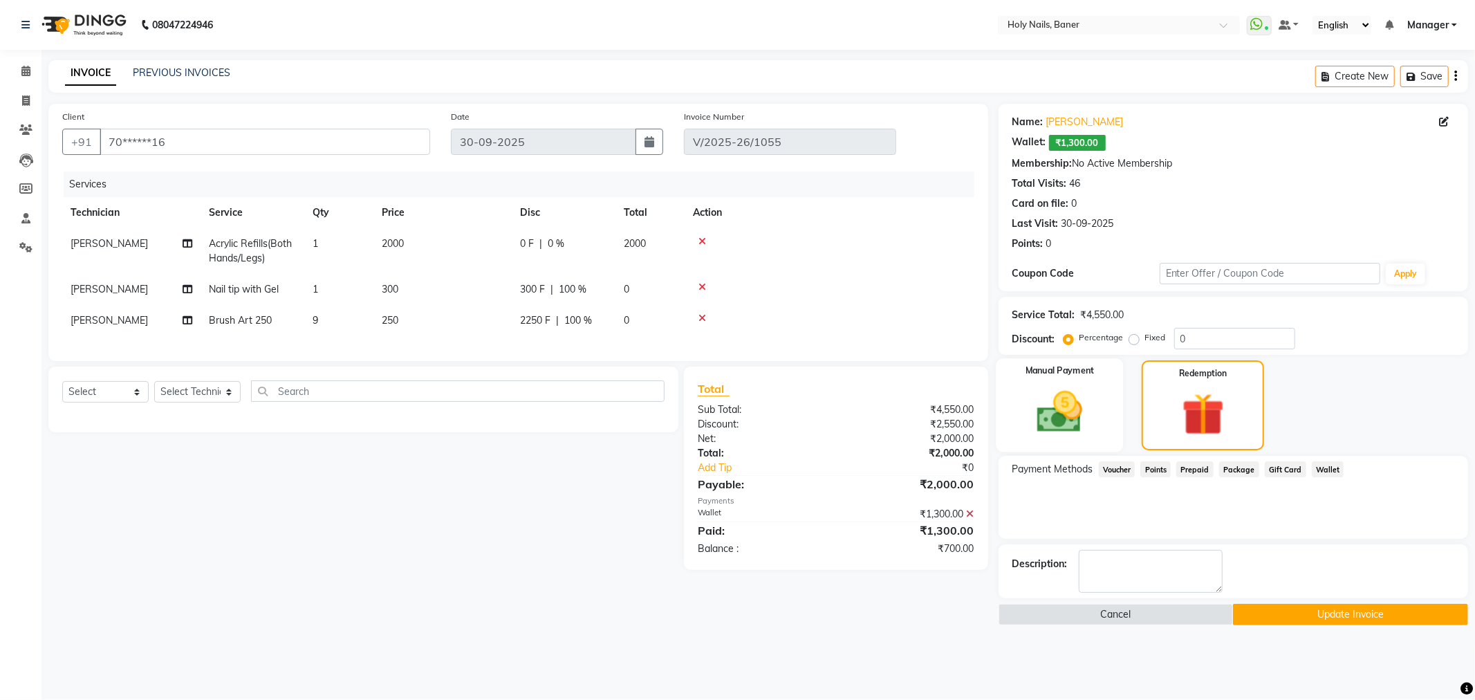
click at [1064, 412] on img at bounding box center [1060, 412] width 74 height 53
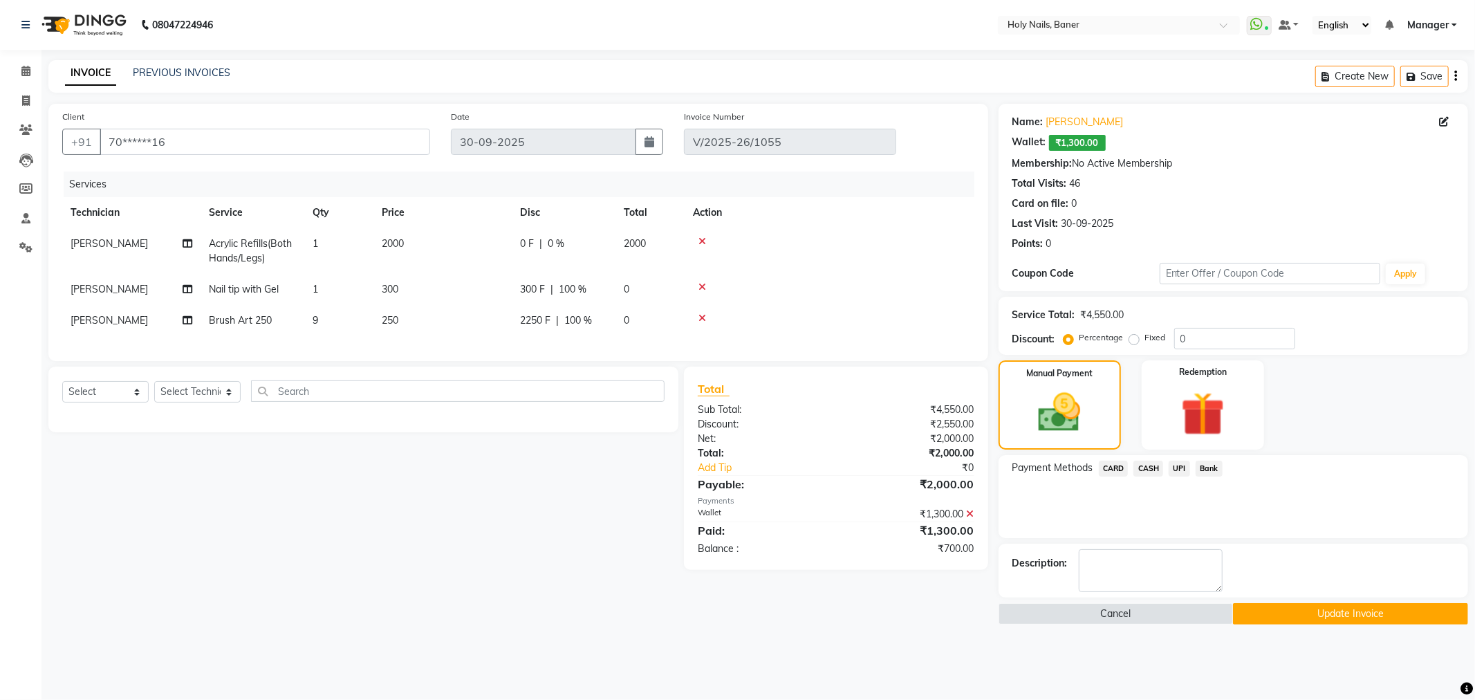
click at [1183, 468] on span "UPI" at bounding box center [1179, 469] width 21 height 16
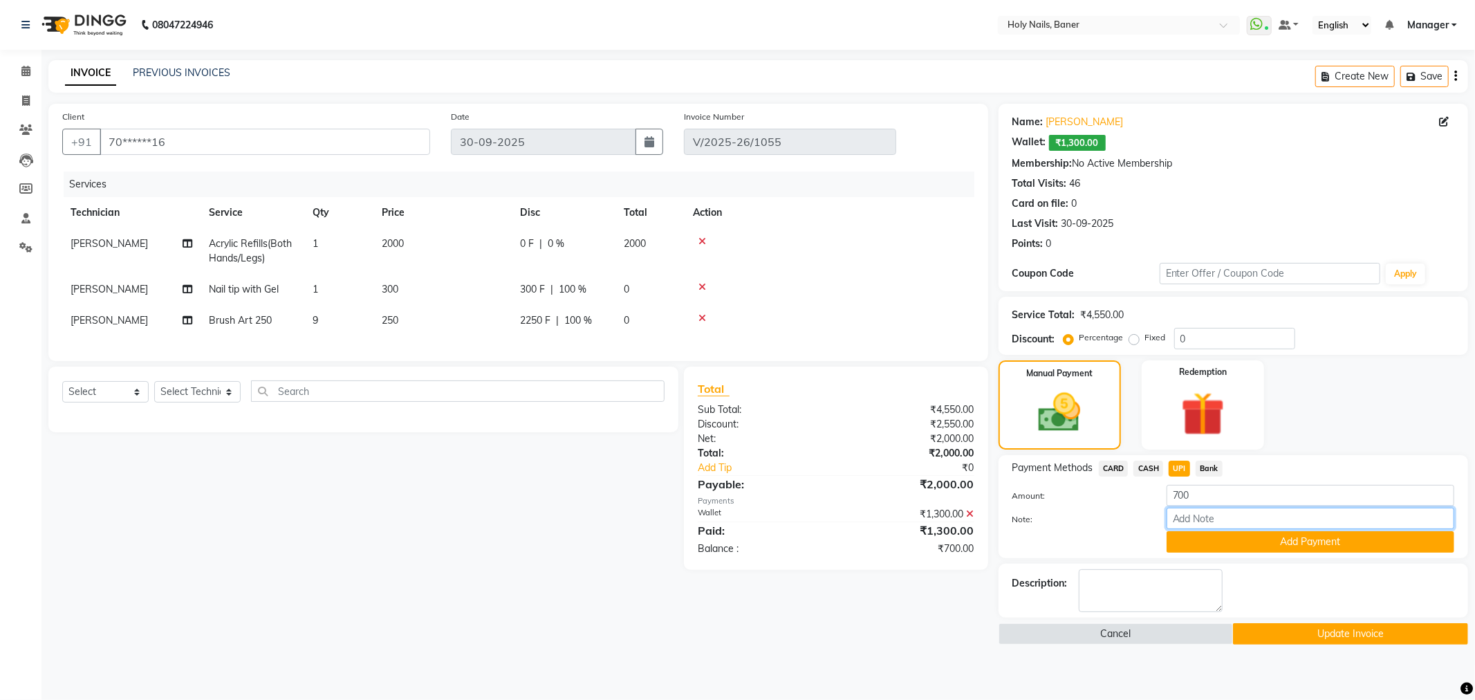
click at [1222, 520] on input "Note:" at bounding box center [1311, 518] width 288 height 21
type input "ALL PENDING BALANCES CLEARED"
click at [1231, 544] on button "Add Payment" at bounding box center [1311, 541] width 288 height 21
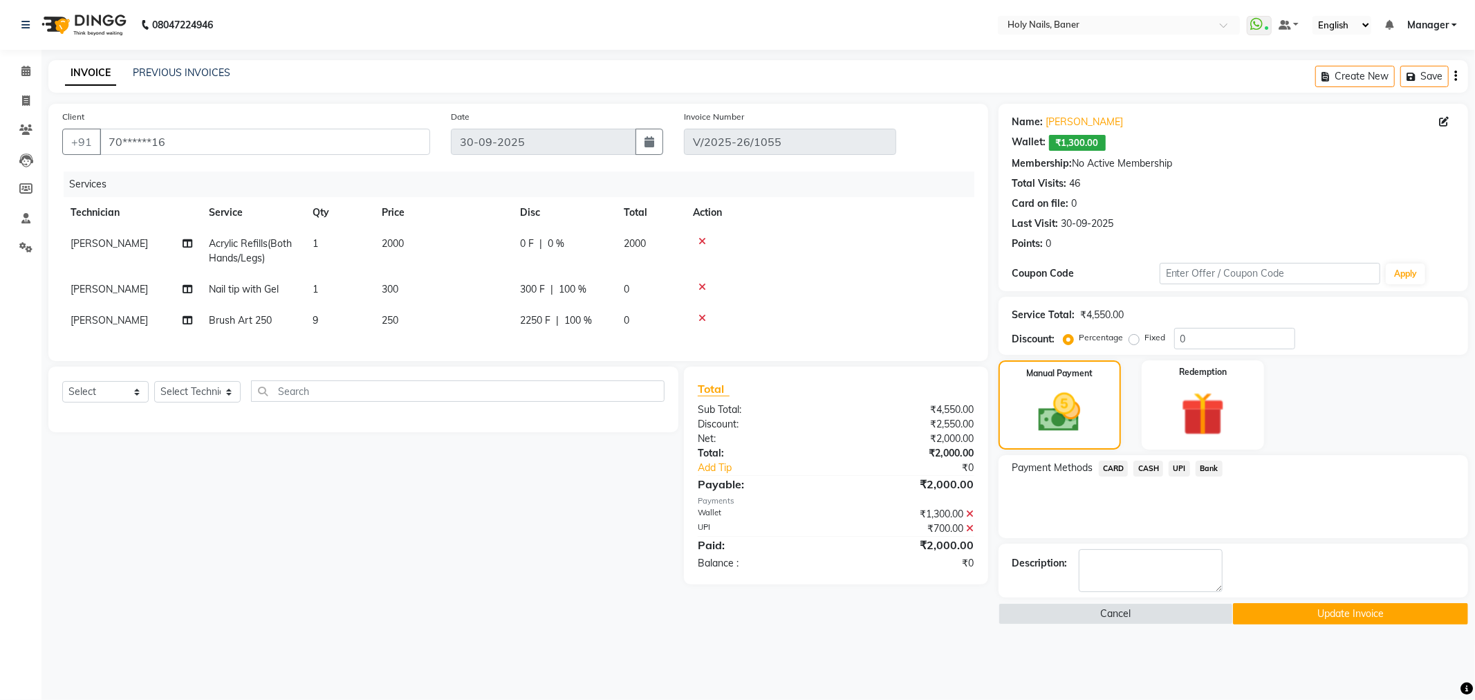
click at [1291, 616] on button "Update Invoice" at bounding box center [1350, 613] width 235 height 21
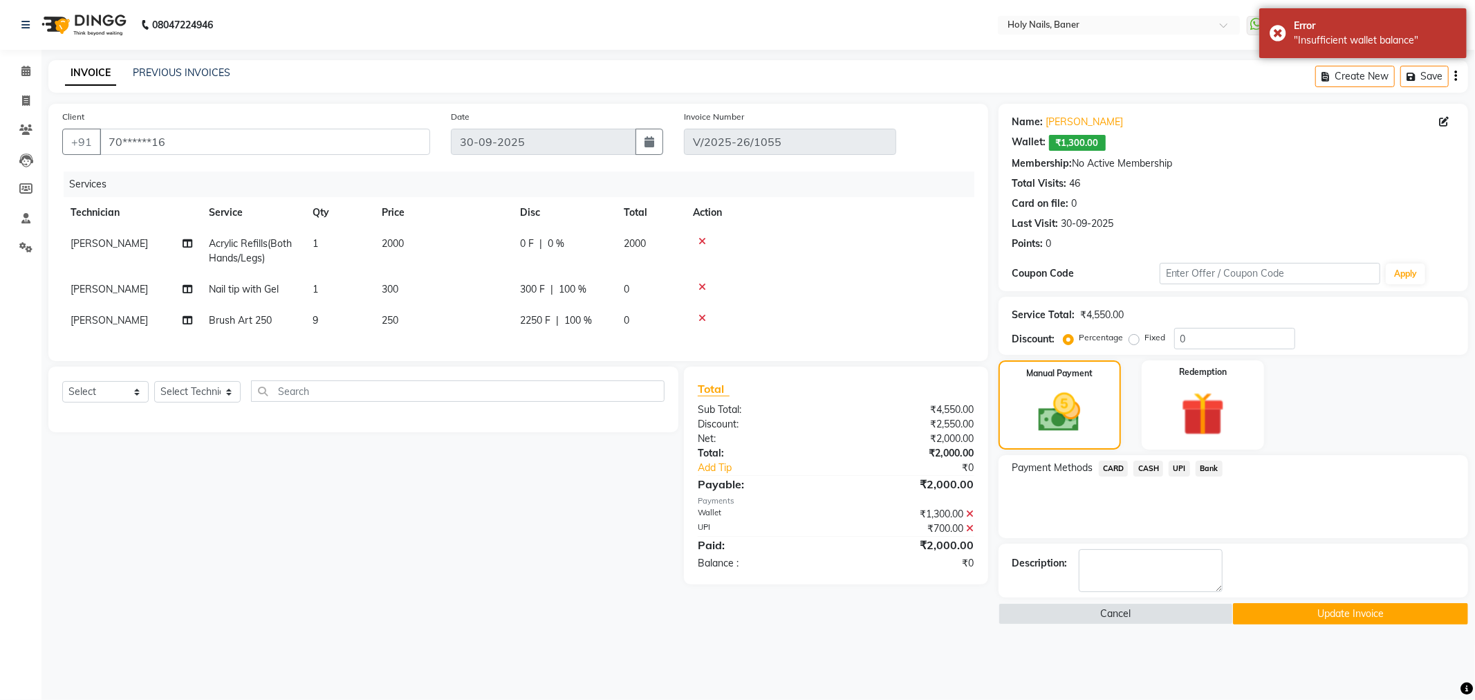
click at [1291, 616] on button "Update Invoice" at bounding box center [1350, 613] width 235 height 21
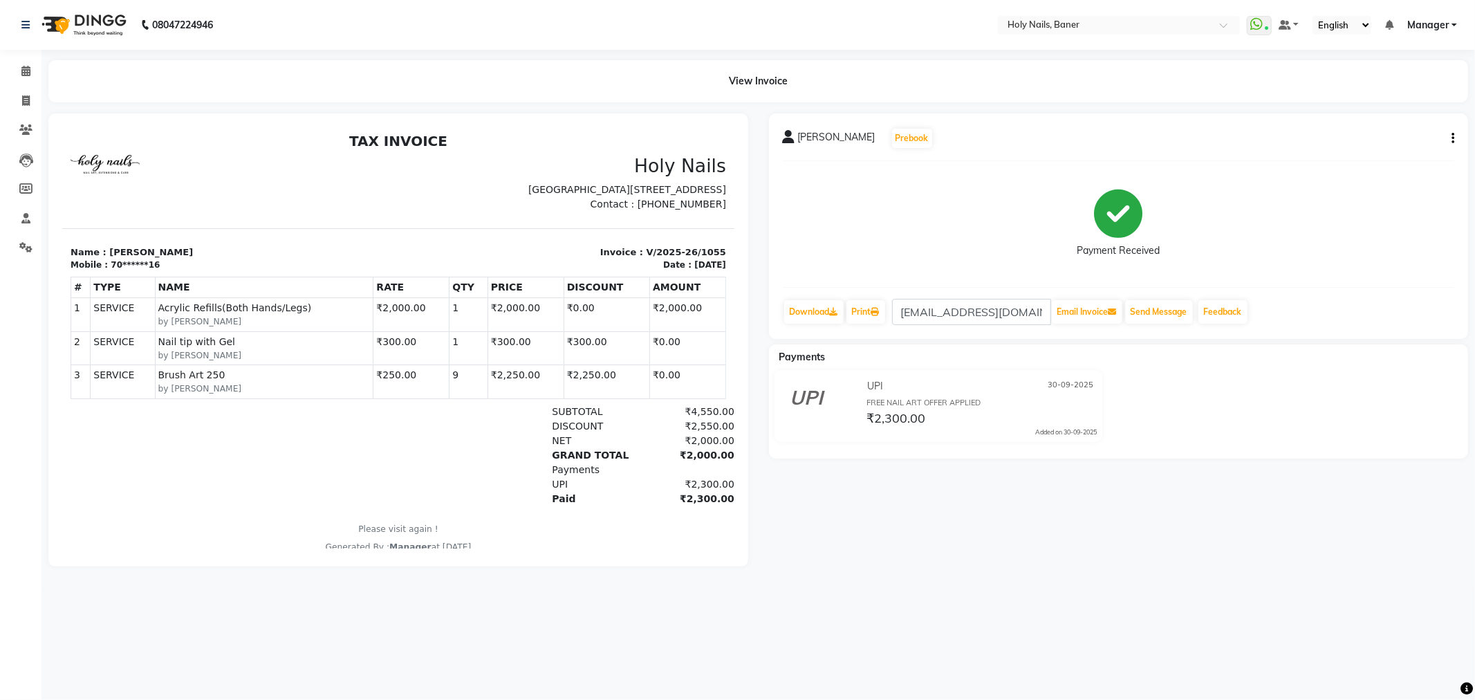
click at [1453, 139] on icon "button" at bounding box center [1453, 138] width 3 height 1
click at [1385, 140] on div "Edit Item Staff" at bounding box center [1384, 137] width 95 height 17
select select "66406"
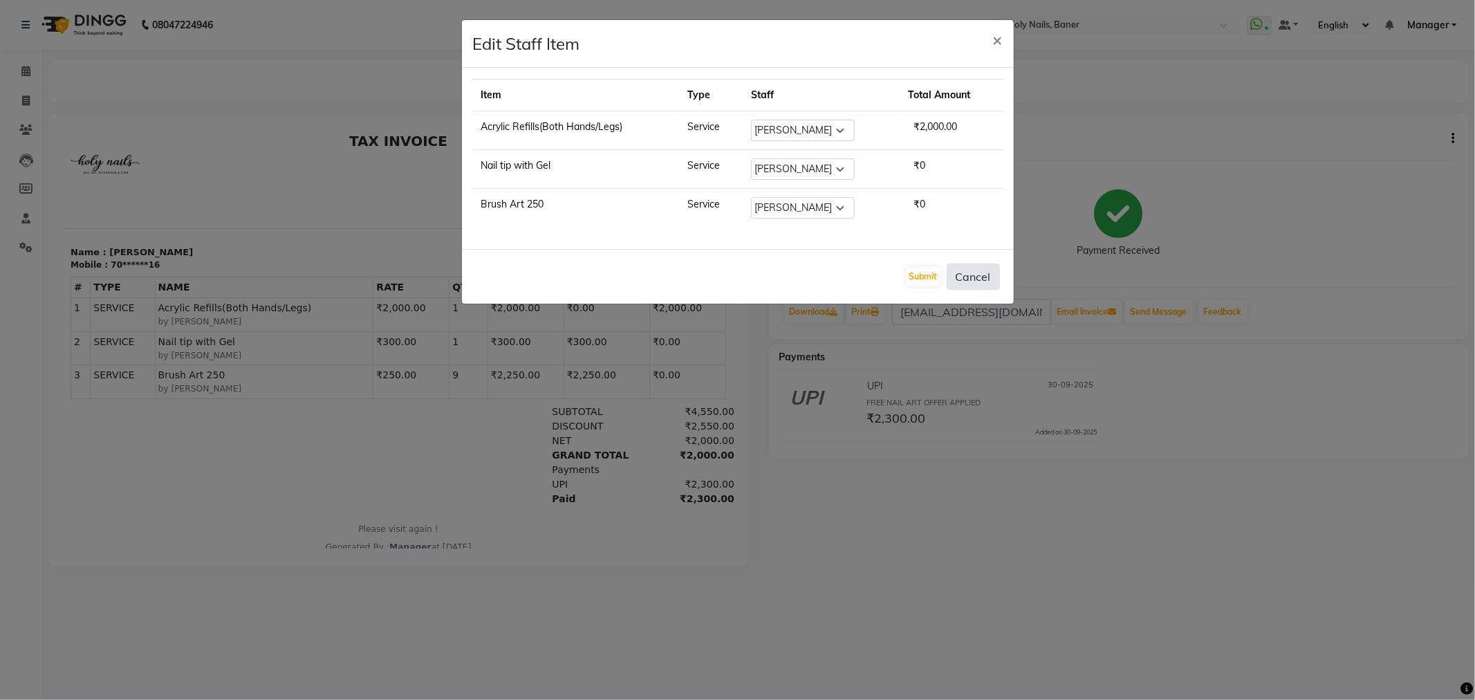
click at [974, 277] on button "Cancel" at bounding box center [973, 277] width 53 height 26
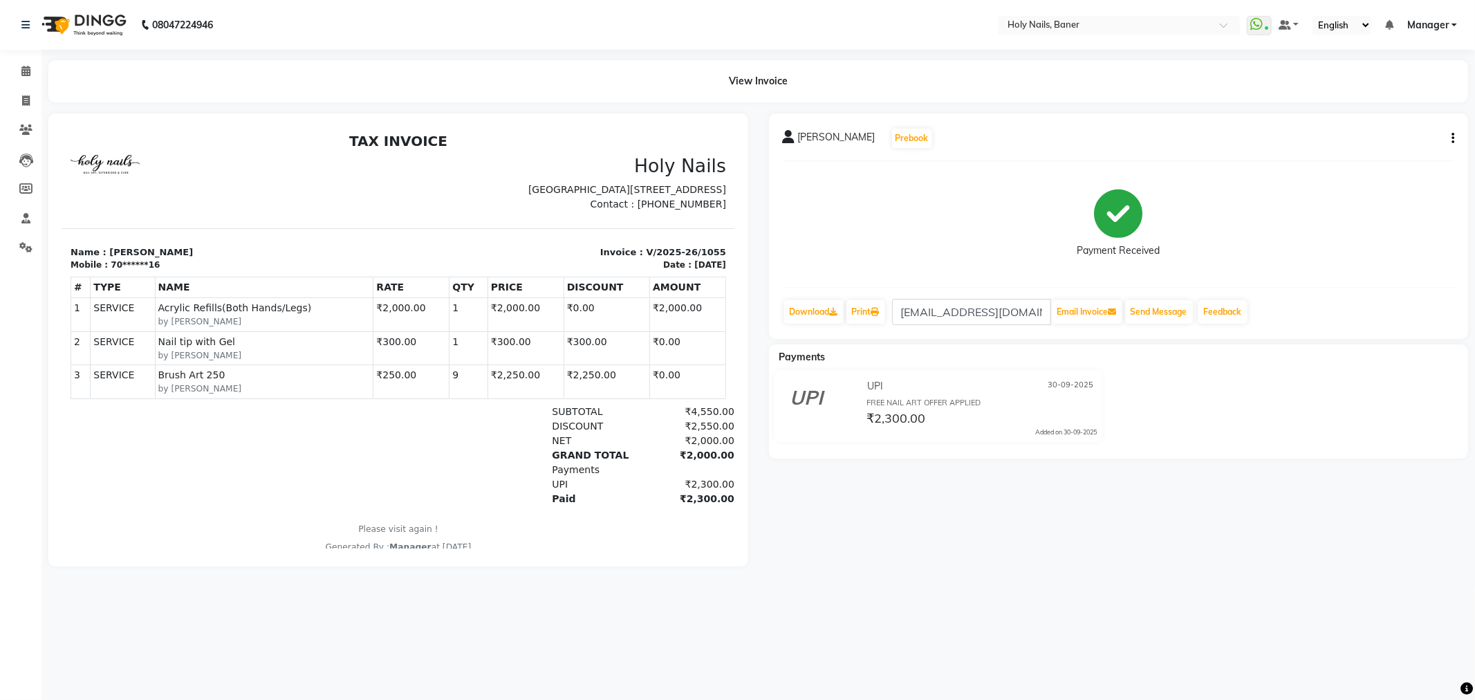
click at [1450, 132] on button "button" at bounding box center [1450, 138] width 8 height 15
click at [1386, 155] on div "Edit Invoice" at bounding box center [1384, 155] width 95 height 17
select select "service"
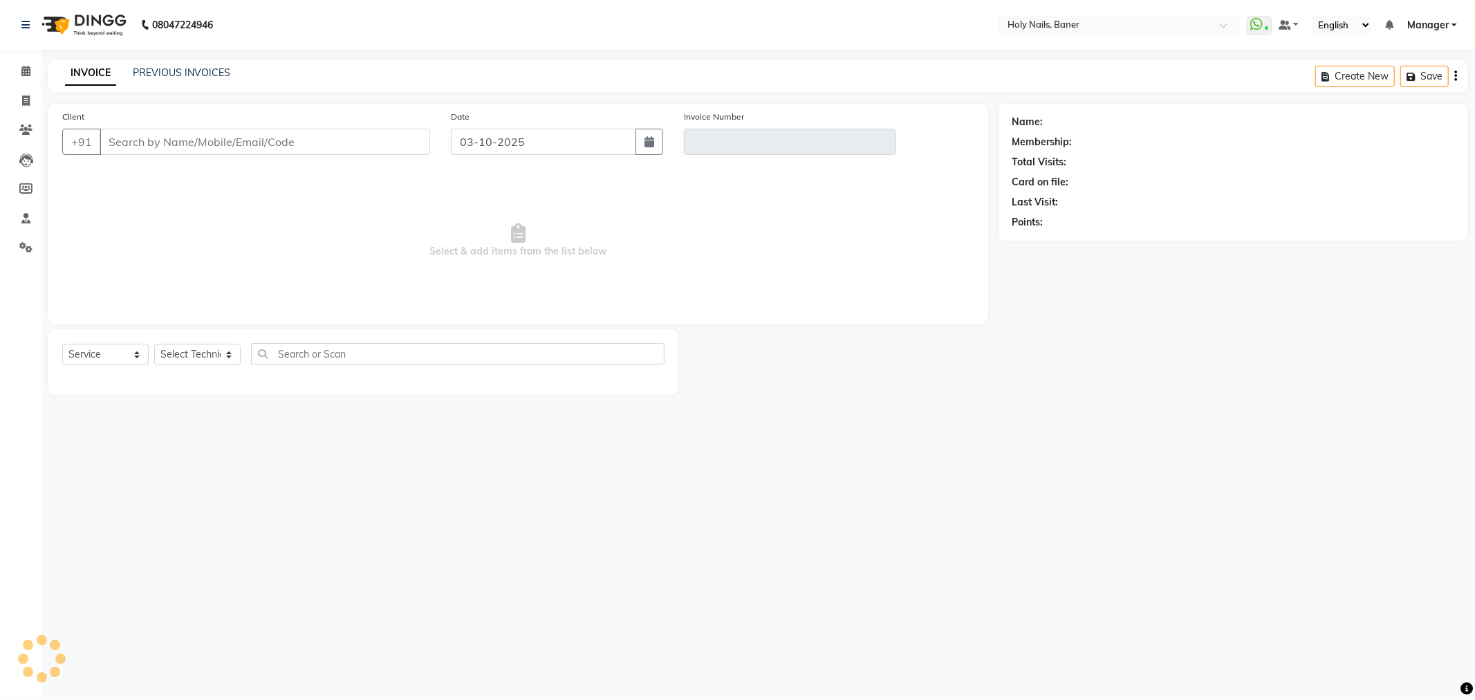
type input "70******16"
type input "V/2025-26/1055"
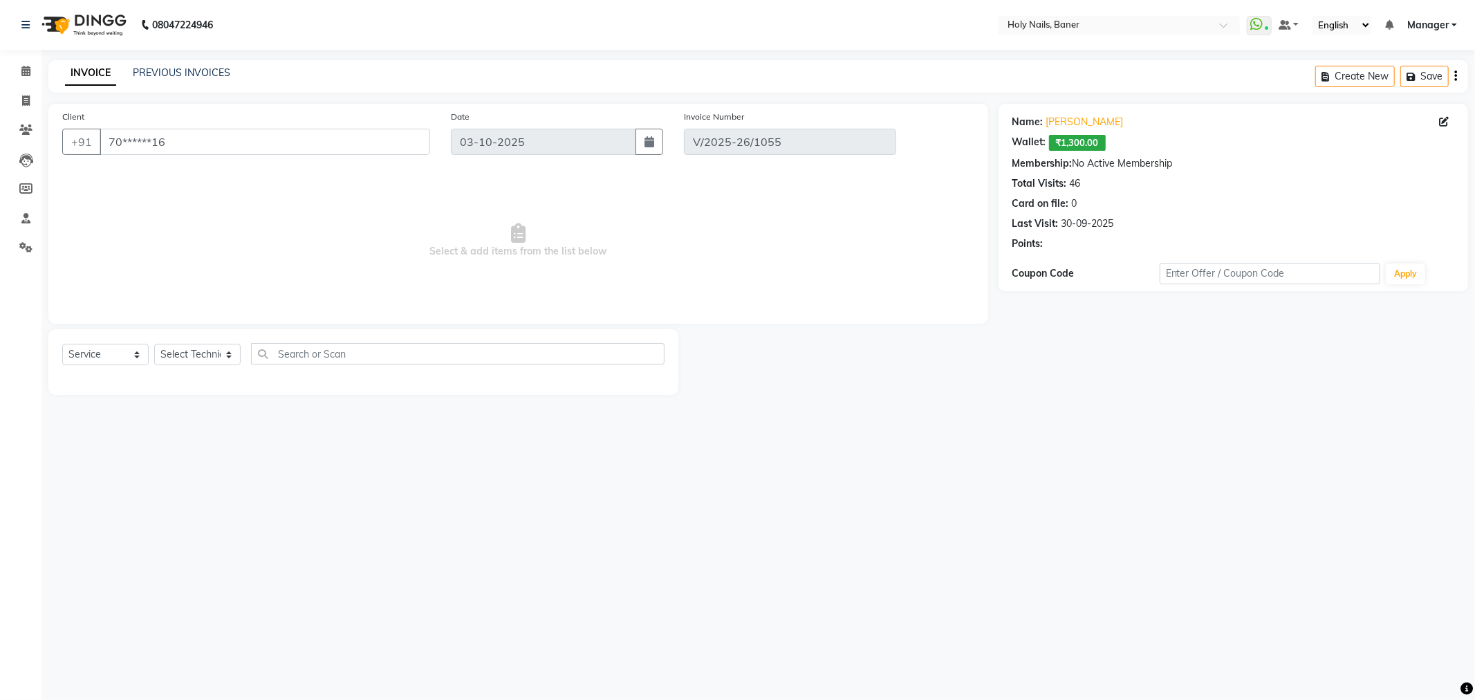
type input "30-09-2025"
select select "select"
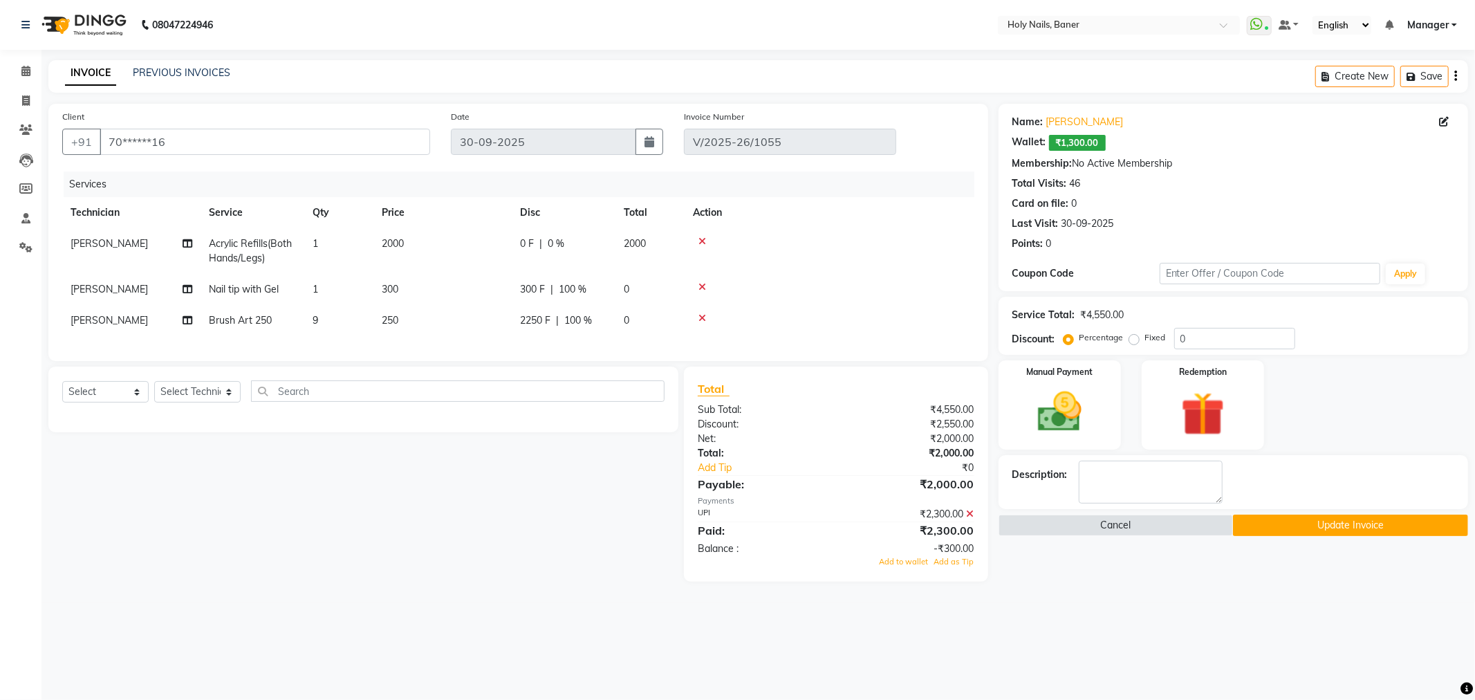
click at [970, 519] on icon at bounding box center [971, 514] width 8 height 10
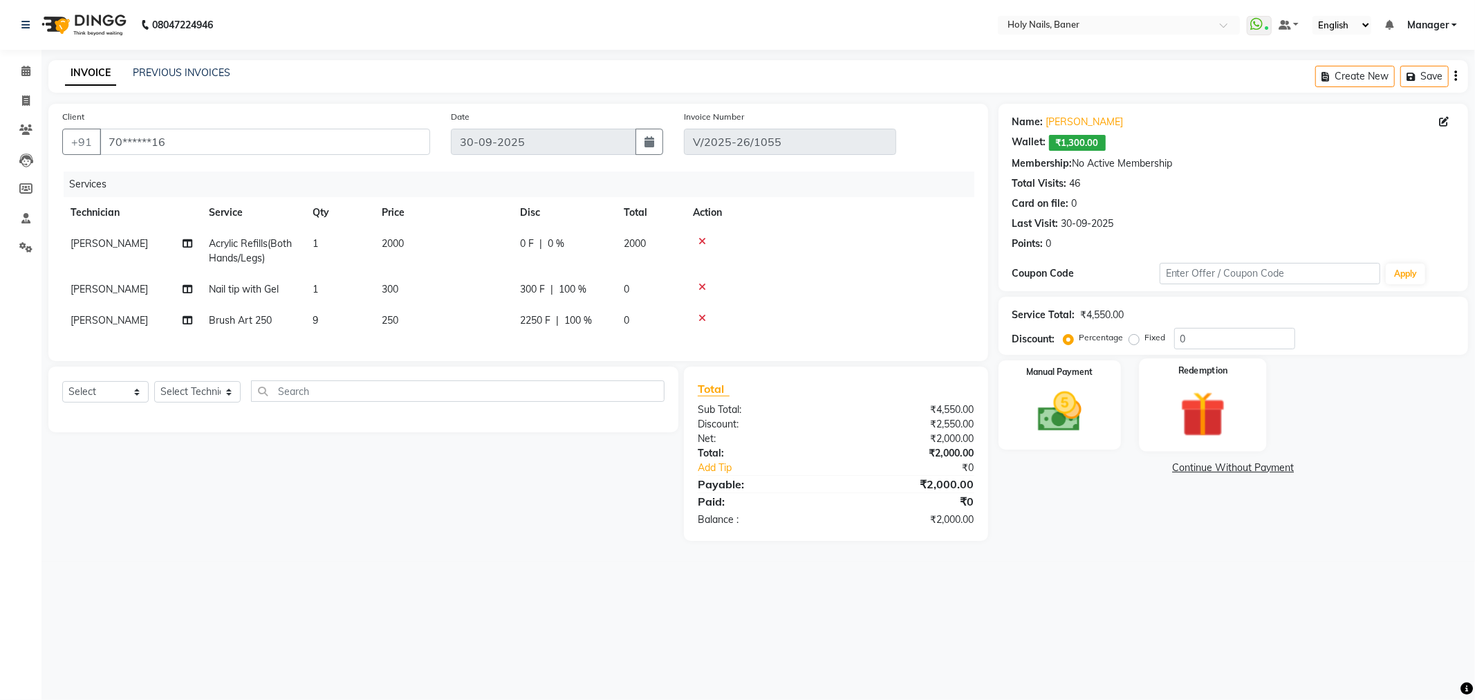
click at [1160, 389] on div "Redemption" at bounding box center [1202, 404] width 127 height 93
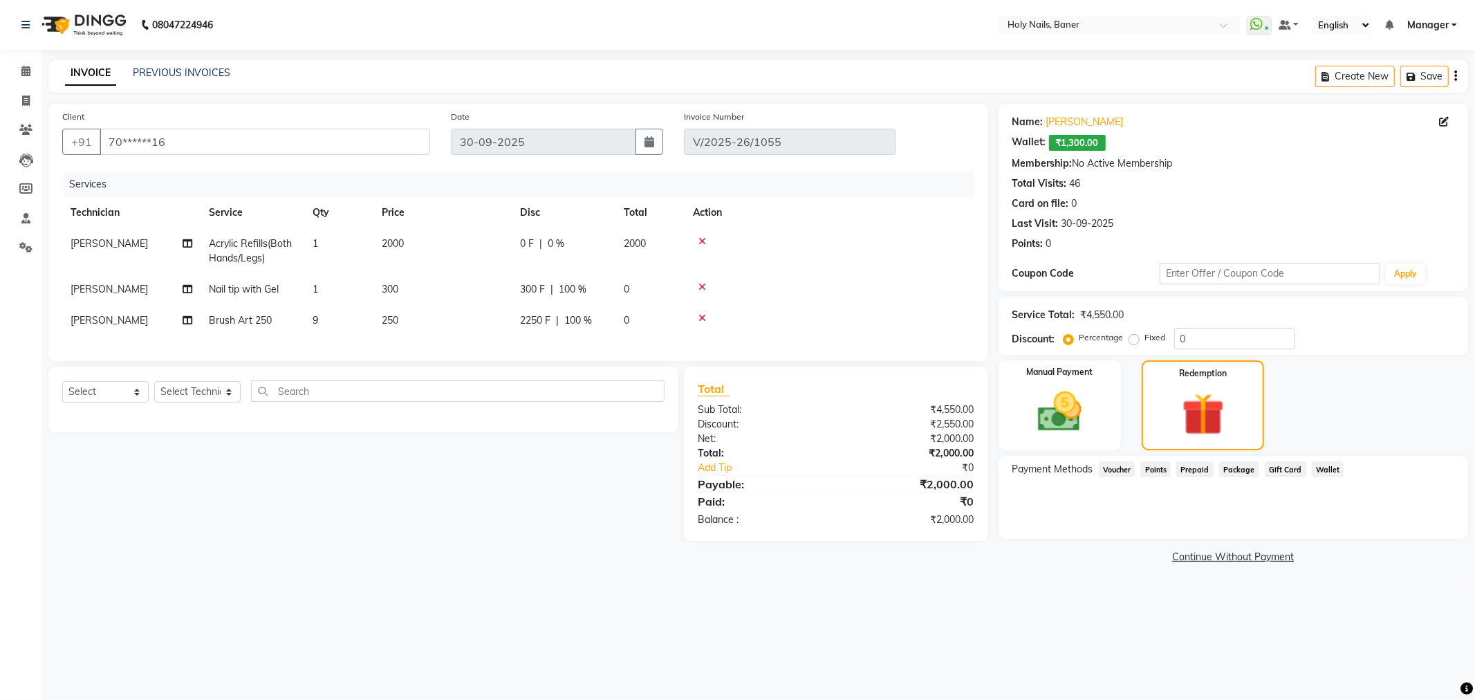
click at [1314, 467] on span "Wallet" at bounding box center [1328, 469] width 33 height 16
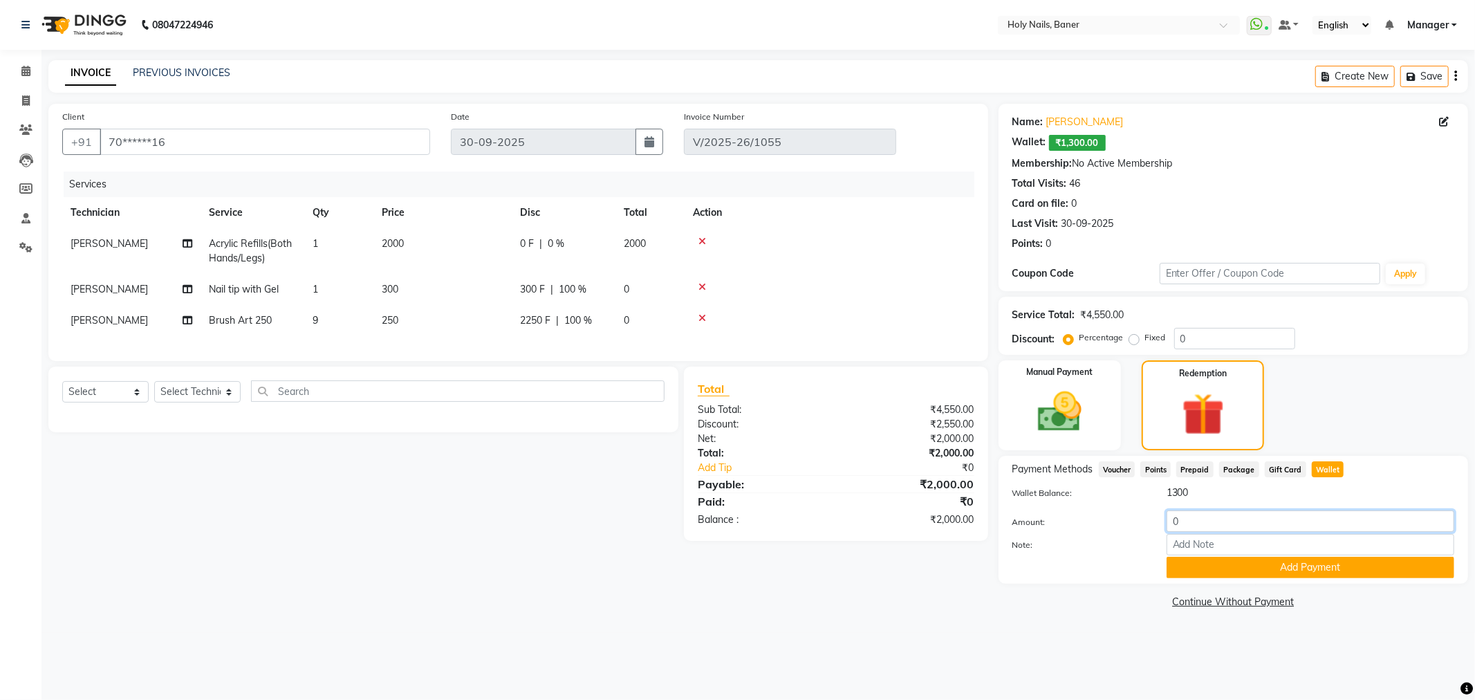
click at [1231, 527] on input "0" at bounding box center [1311, 520] width 288 height 21
type input "1000"
click at [1210, 540] on input "Note:" at bounding box center [1311, 544] width 288 height 21
click at [1212, 564] on button "Add Payment" at bounding box center [1311, 567] width 288 height 21
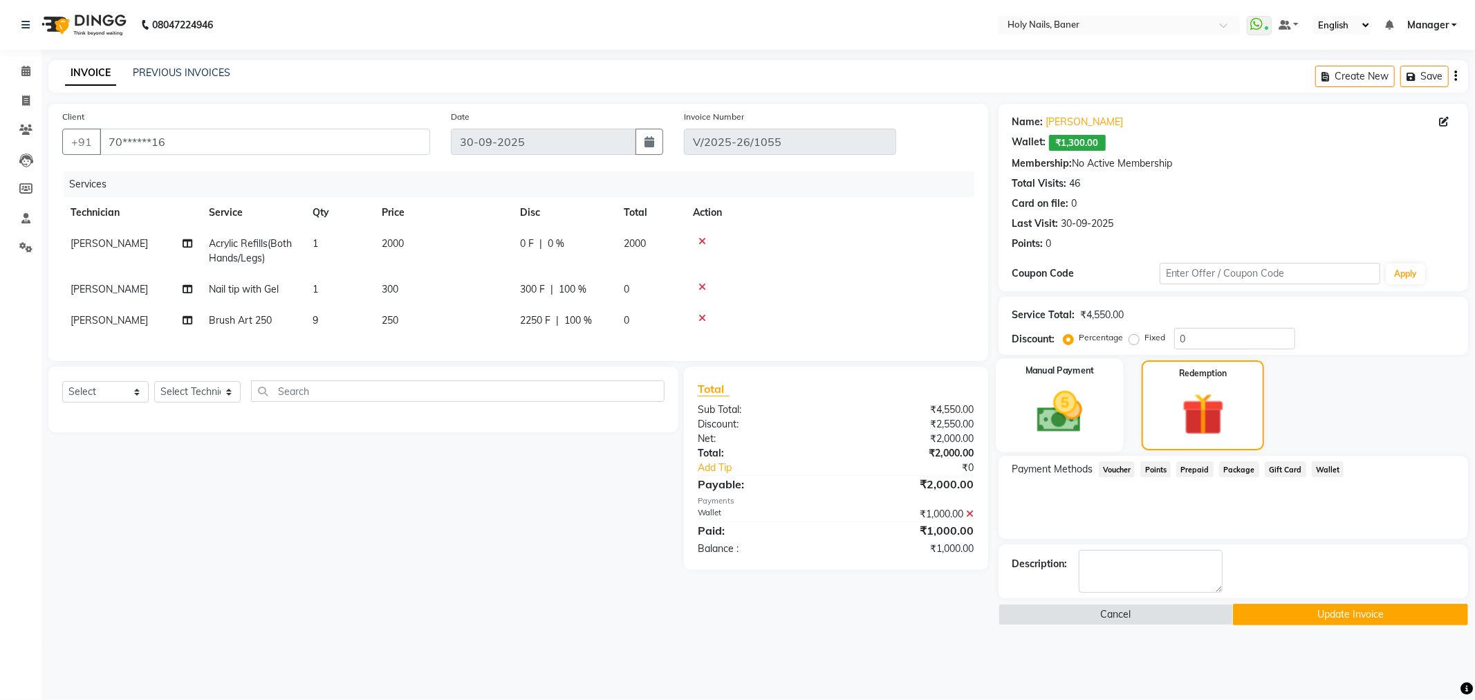
click at [1074, 417] on img at bounding box center [1060, 412] width 74 height 53
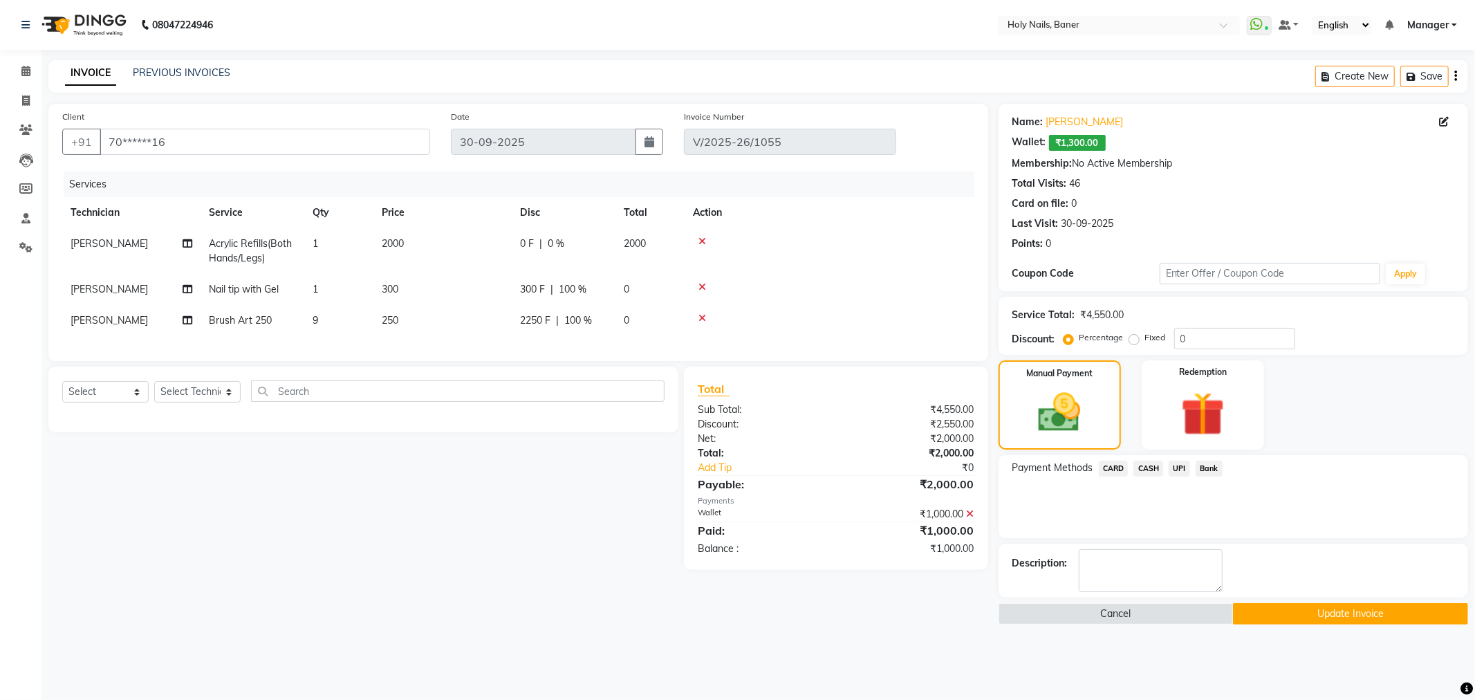
click at [1178, 462] on span "UPI" at bounding box center [1179, 469] width 21 height 16
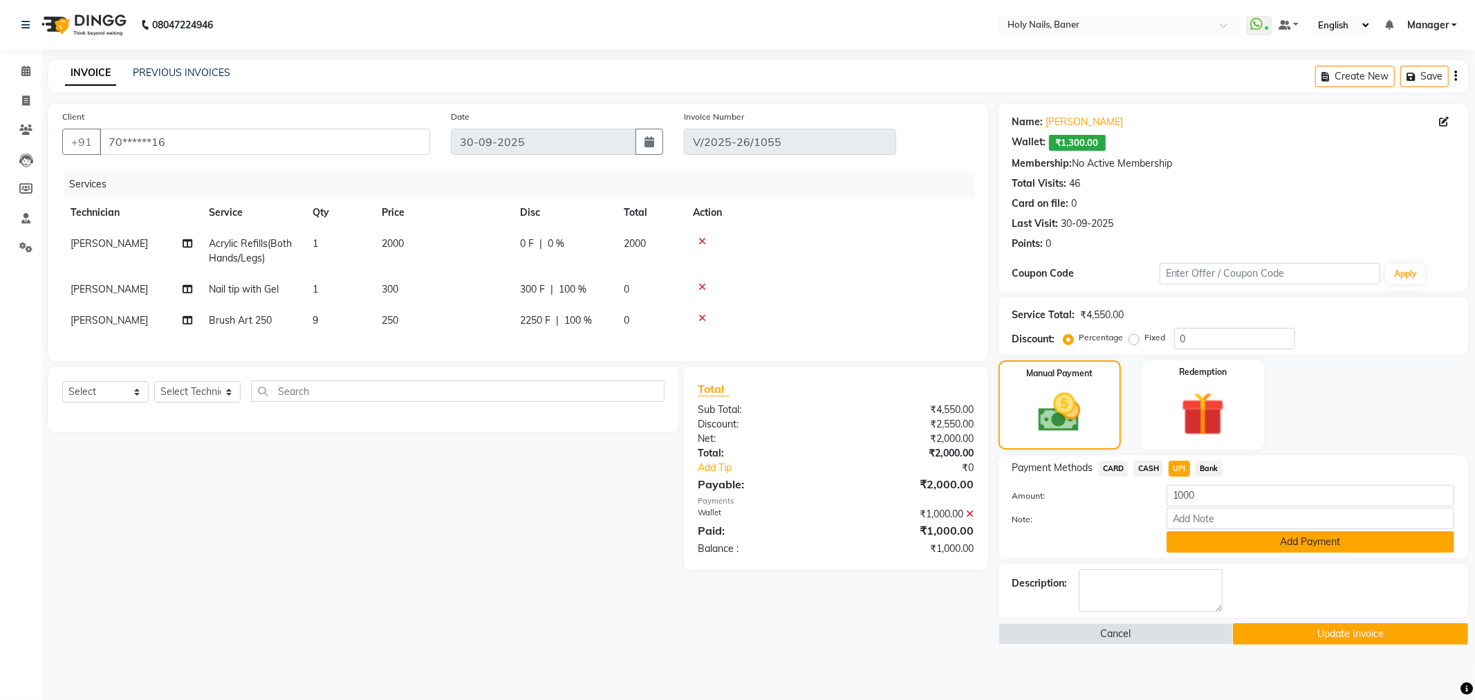
click at [1228, 541] on button "Add Payment" at bounding box center [1311, 541] width 288 height 21
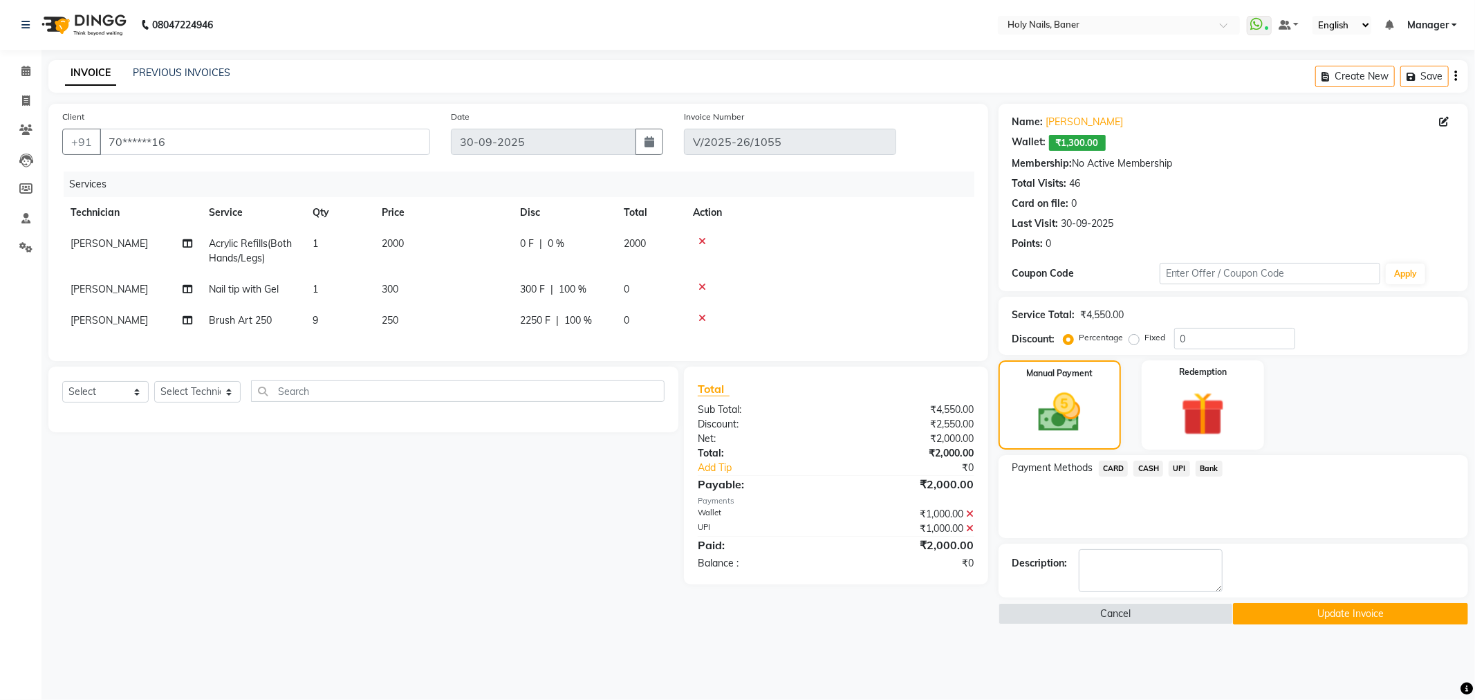
click at [1358, 616] on button "Update Invoice" at bounding box center [1350, 613] width 235 height 21
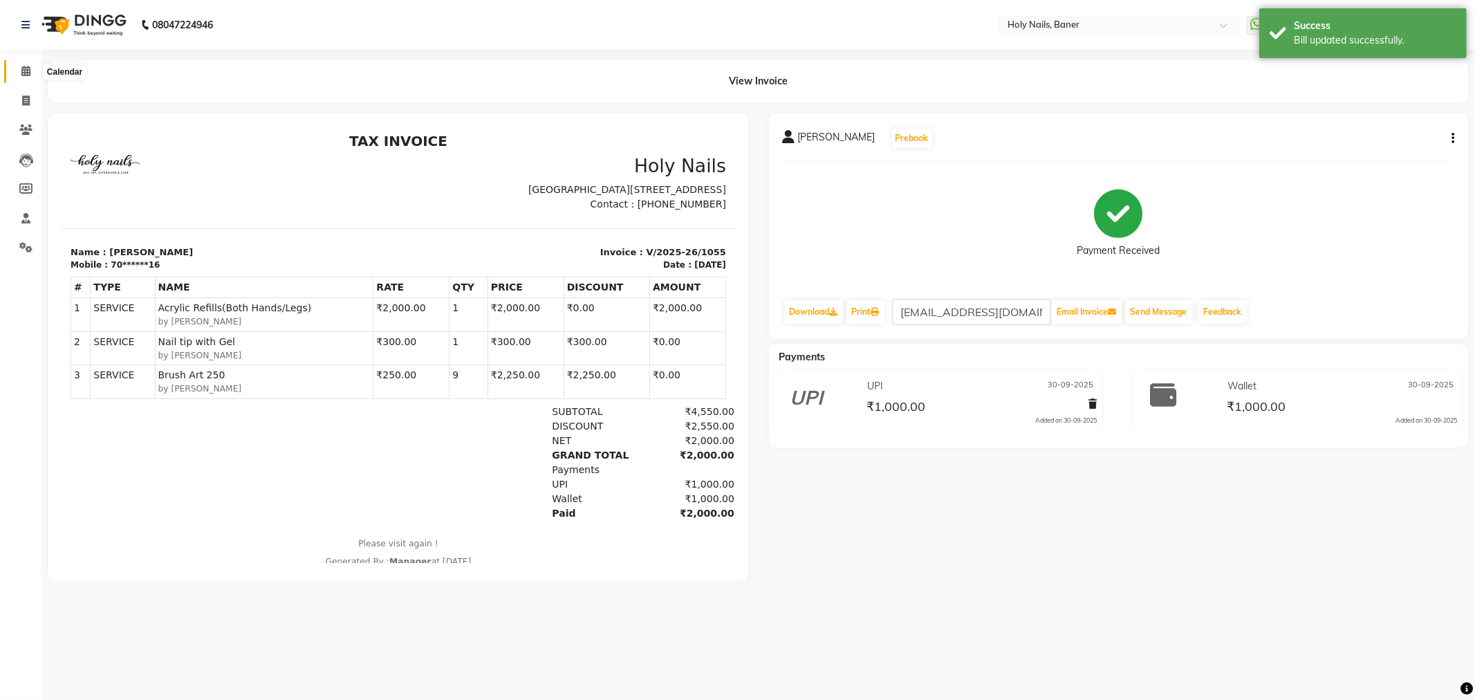
click at [25, 64] on span at bounding box center [26, 72] width 24 height 16
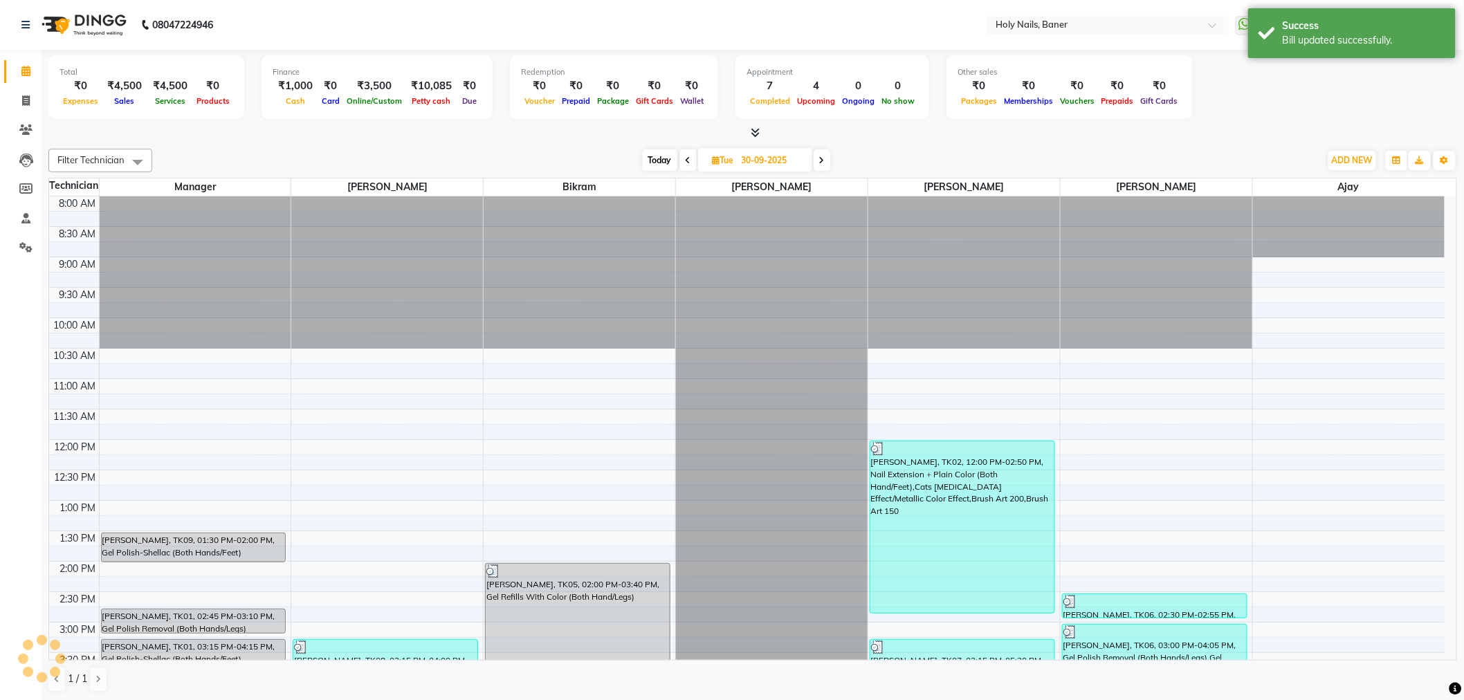
scroll to position [365, 0]
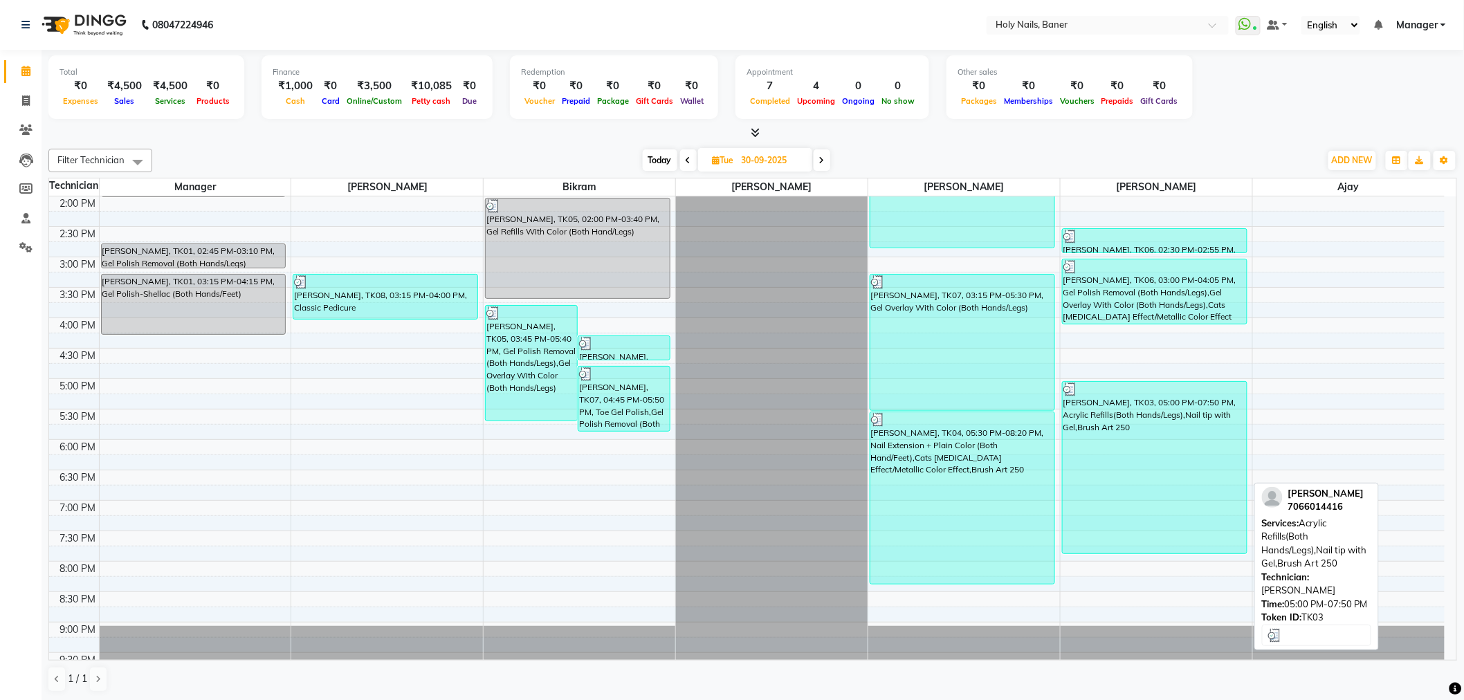
click at [1151, 446] on div "Soniya Mittal, TK03, 05:00 PM-07:50 PM, Acrylic Refills(Both Hands/Legs),Nail t…" at bounding box center [1154, 468] width 184 height 172
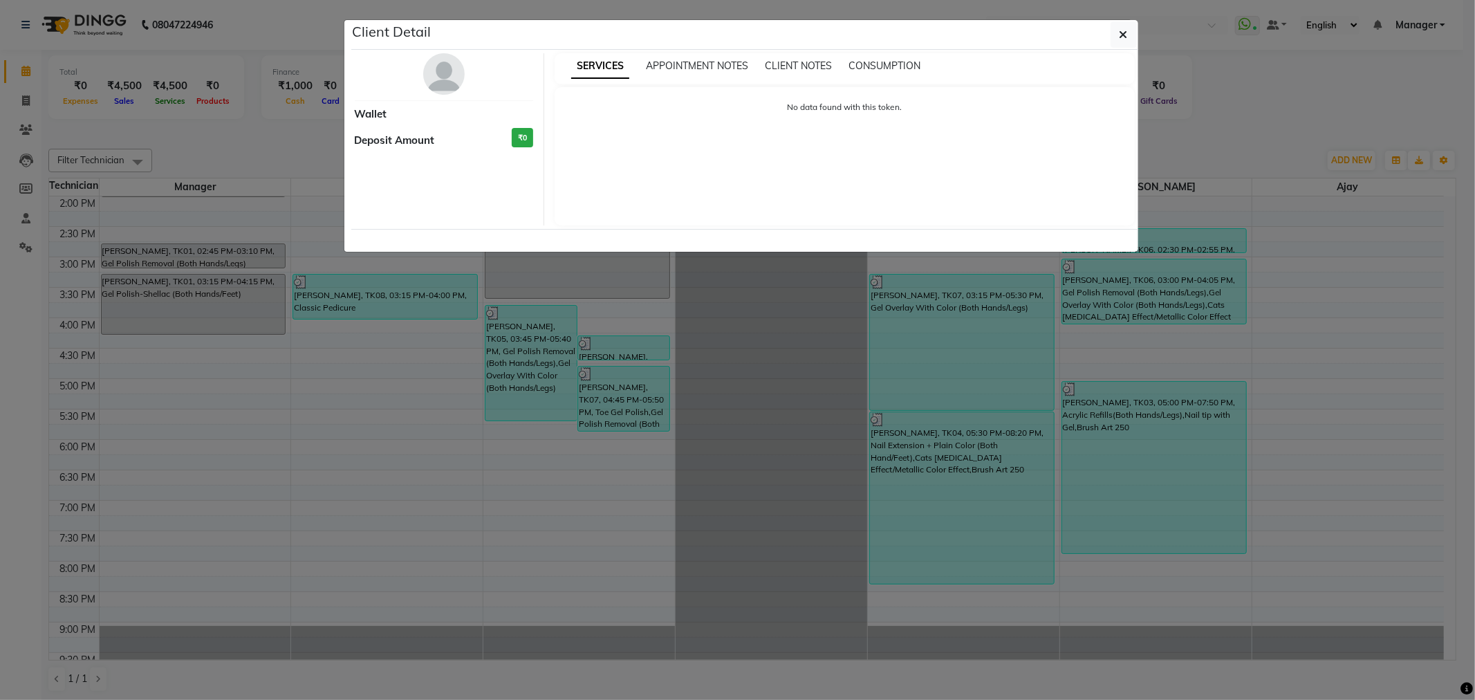
select select "3"
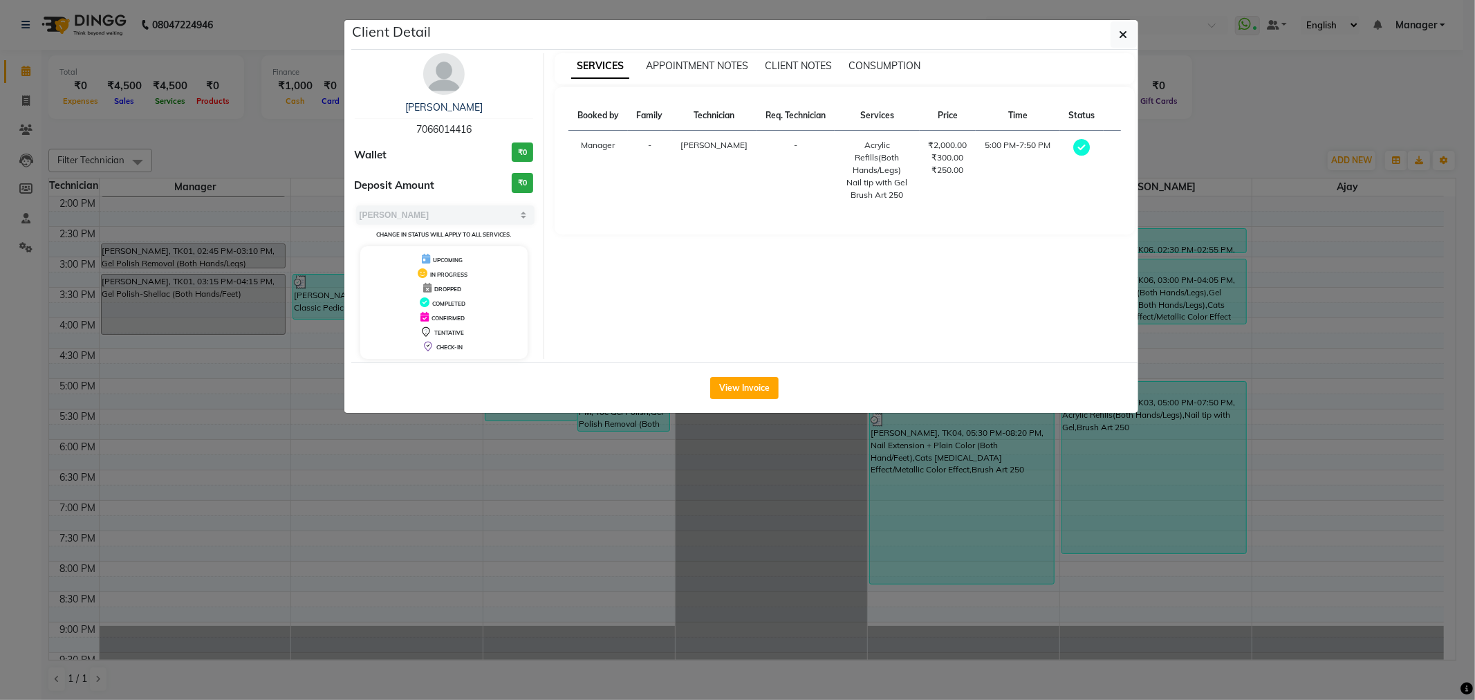
click at [433, 77] on img at bounding box center [444, 74] width 42 height 42
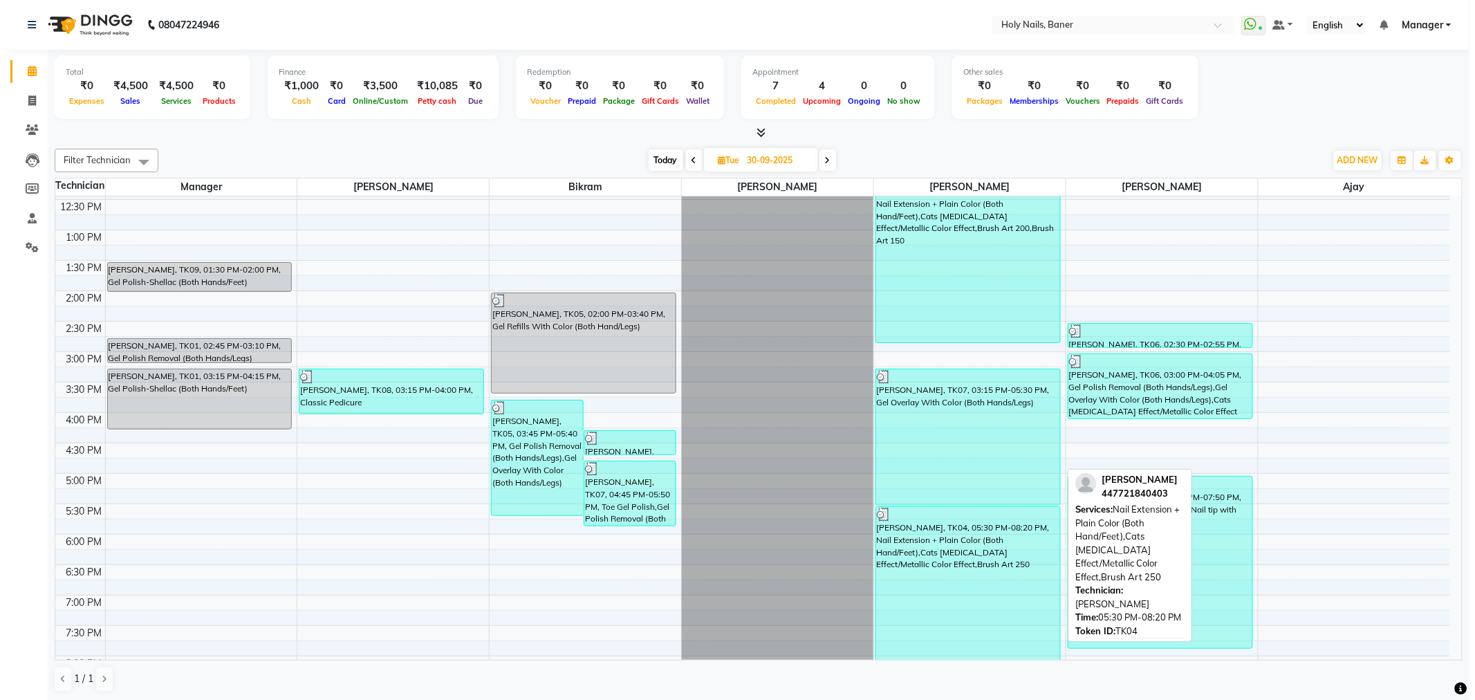
scroll to position [307, 0]
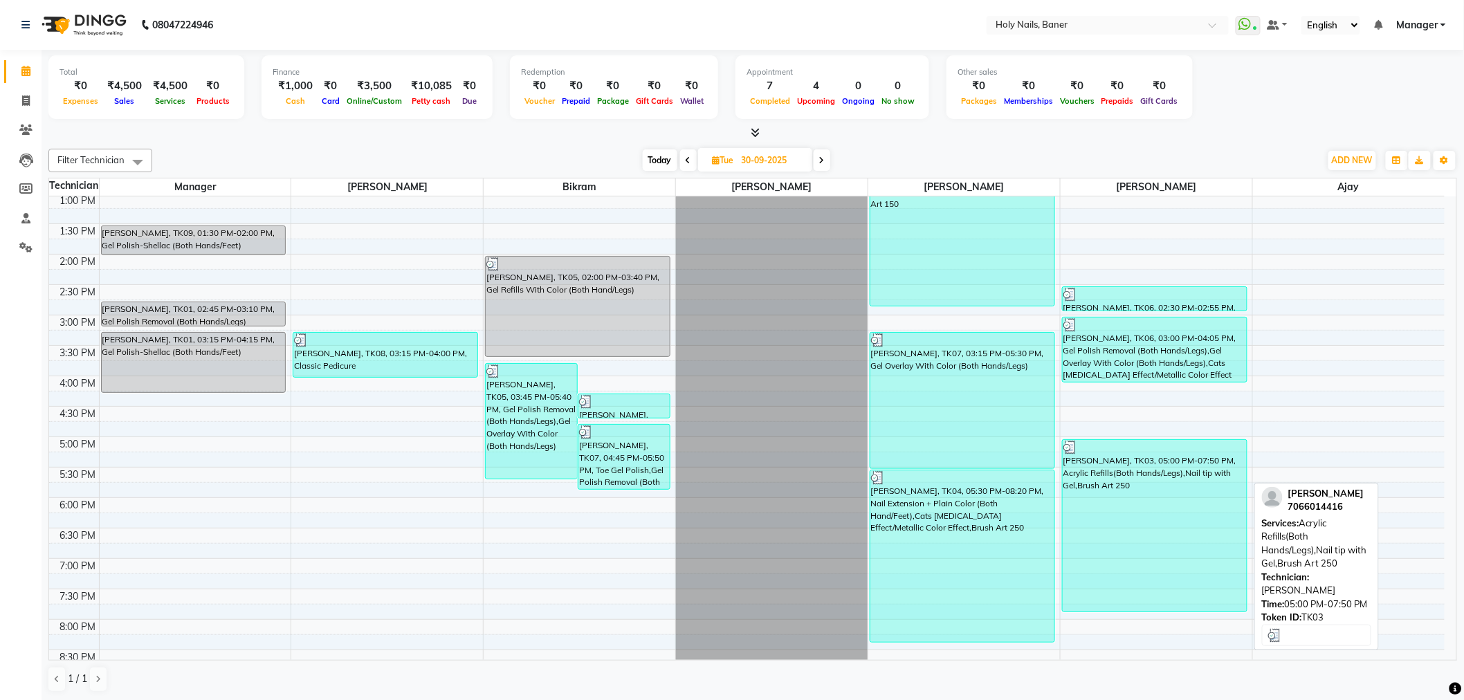
click at [1159, 552] on div "Soniya Mittal, TK03, 05:00 PM-07:50 PM, Acrylic Refills(Both Hands/Legs),Nail t…" at bounding box center [1154, 526] width 184 height 172
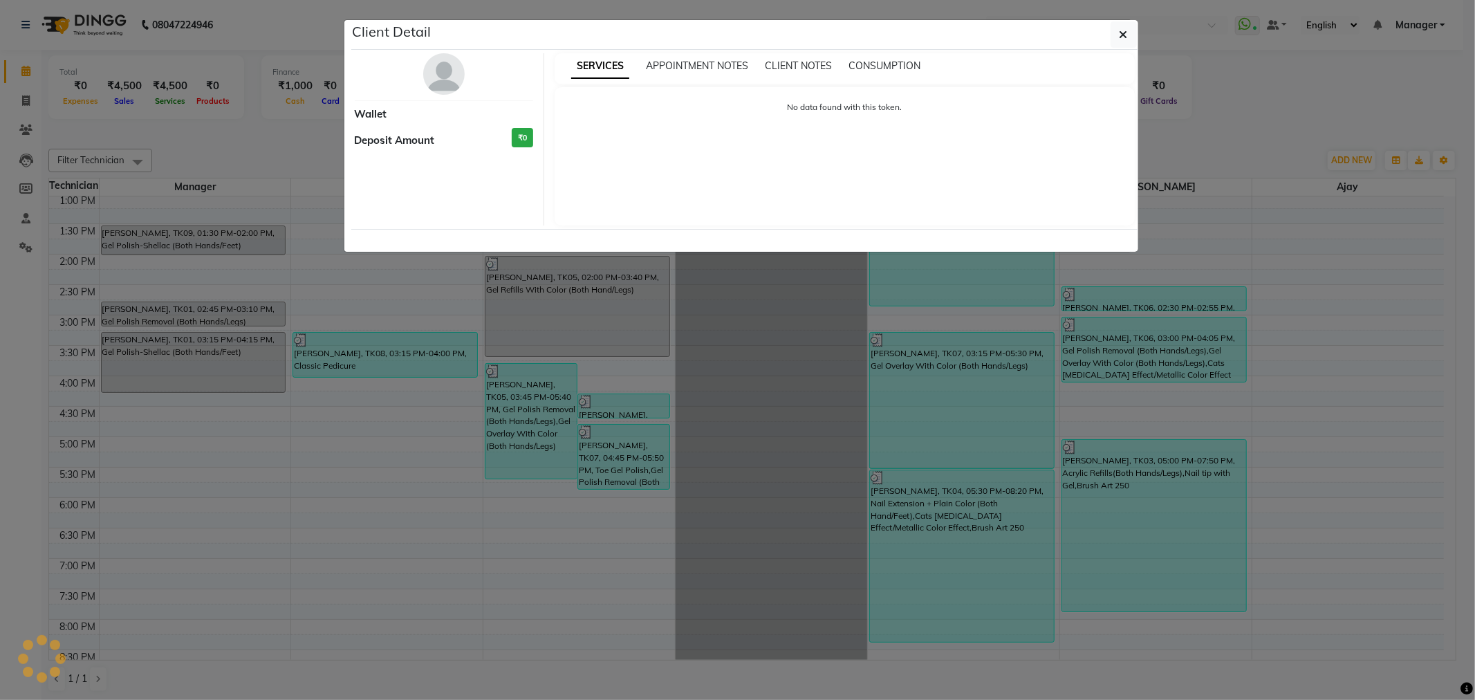
select select "3"
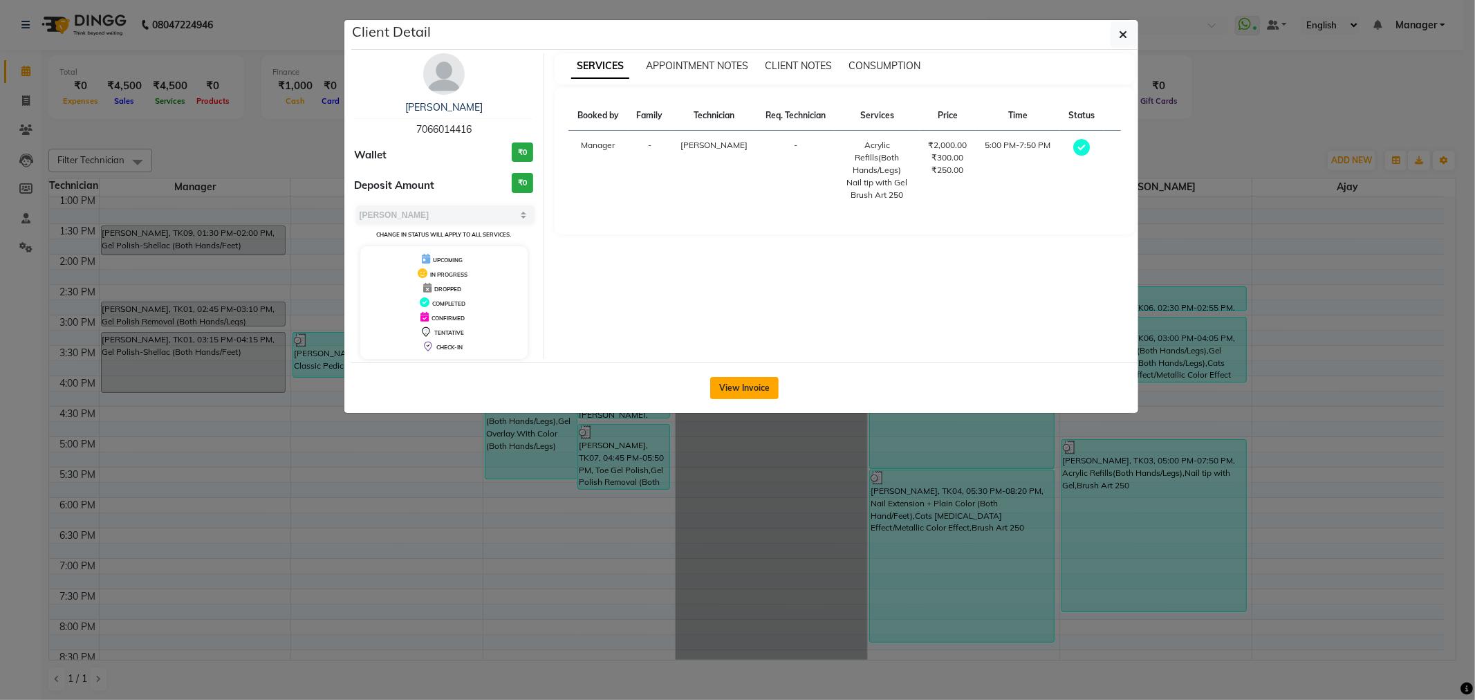
click at [750, 385] on button "View Invoice" at bounding box center [744, 388] width 68 height 22
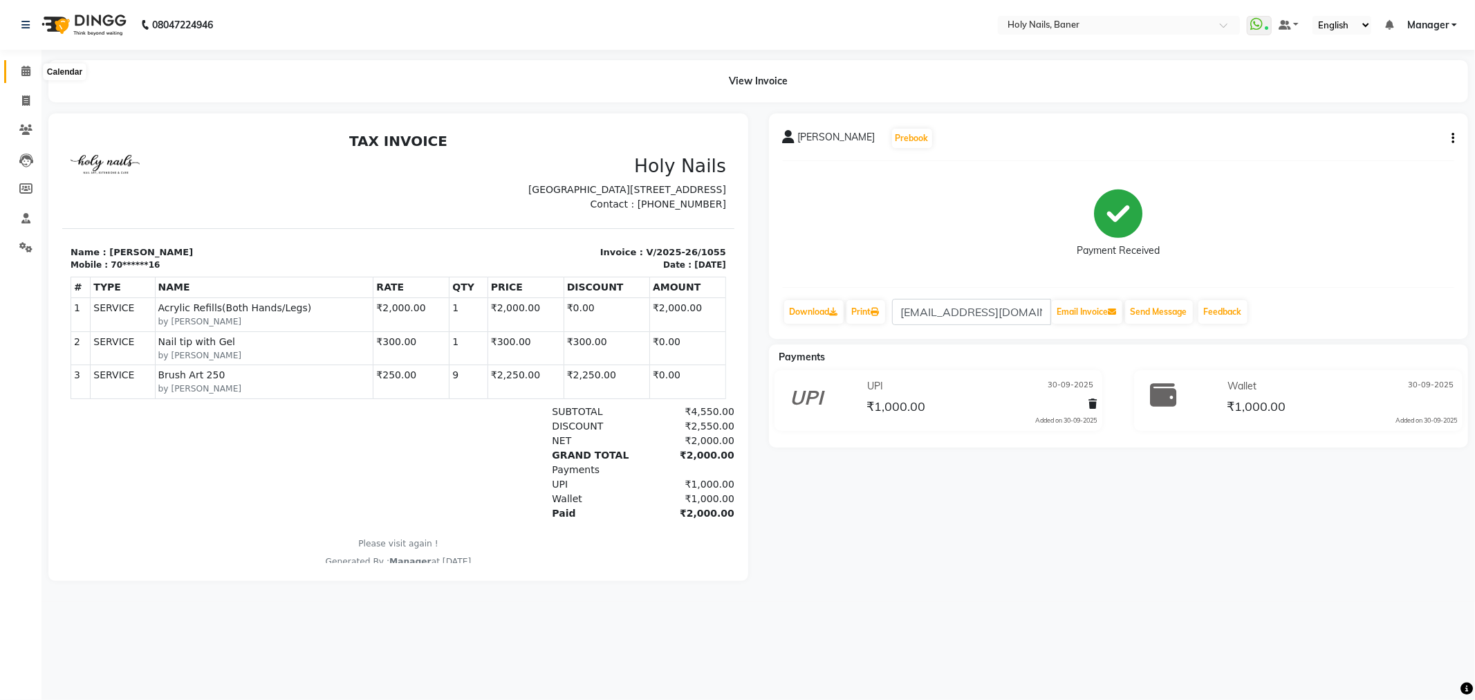
click at [24, 71] on icon at bounding box center [25, 71] width 9 height 10
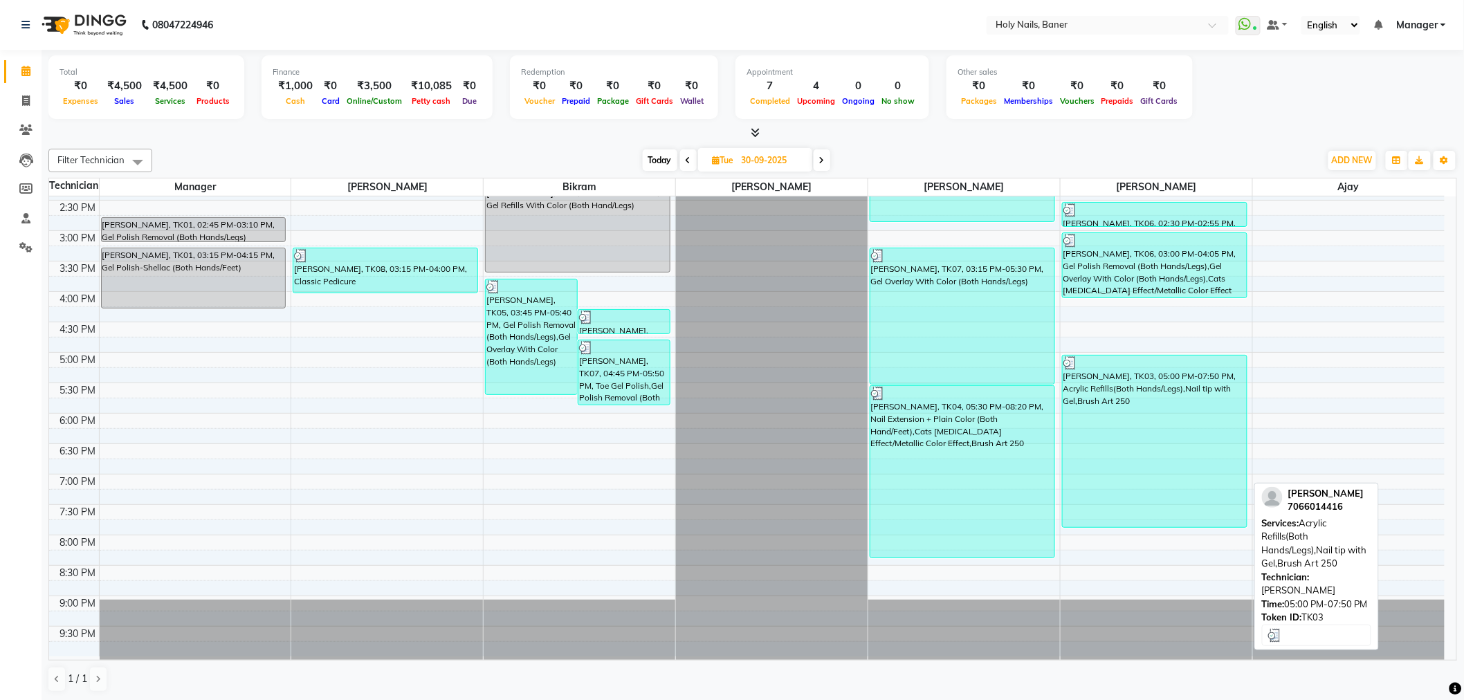
scroll to position [392, 0]
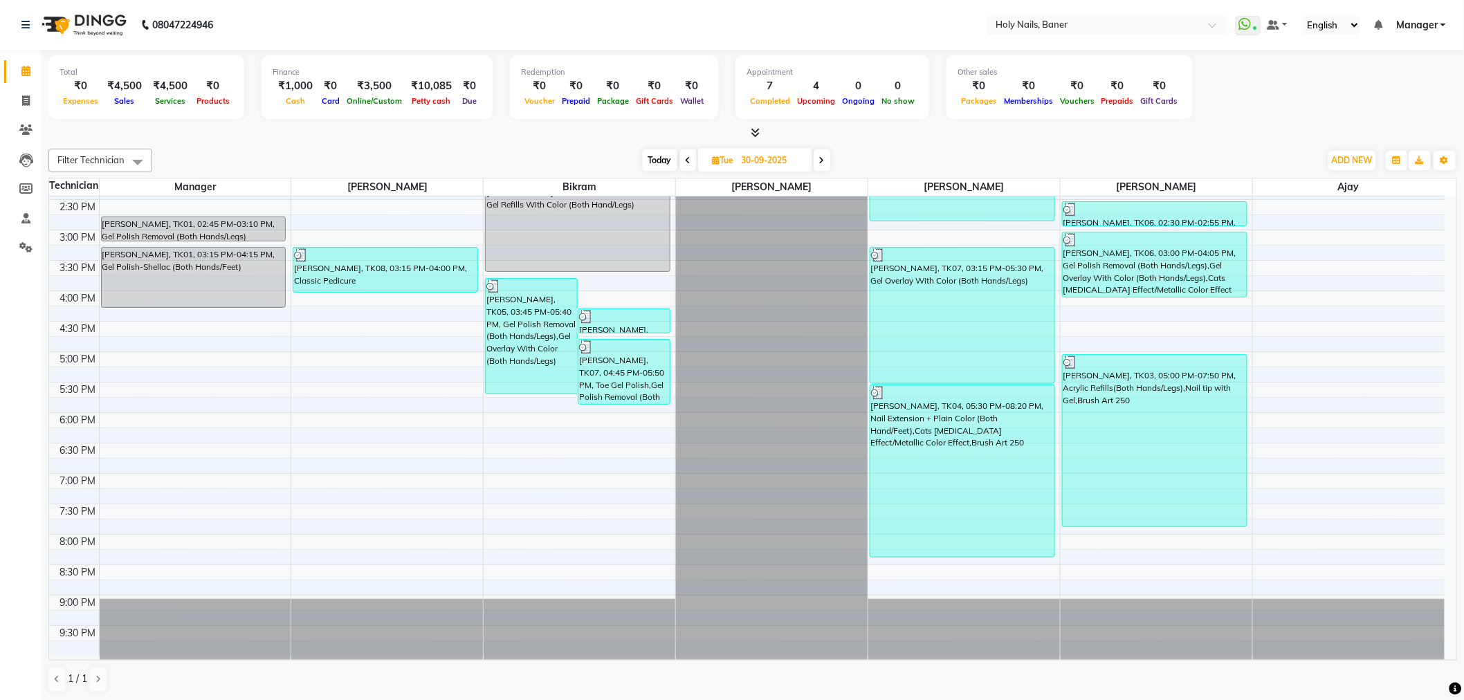
drag, startPoint x: 654, startPoint y: 159, endPoint x: 688, endPoint y: 223, distance: 72.7
click at [655, 159] on span "Today" at bounding box center [660, 159] width 35 height 21
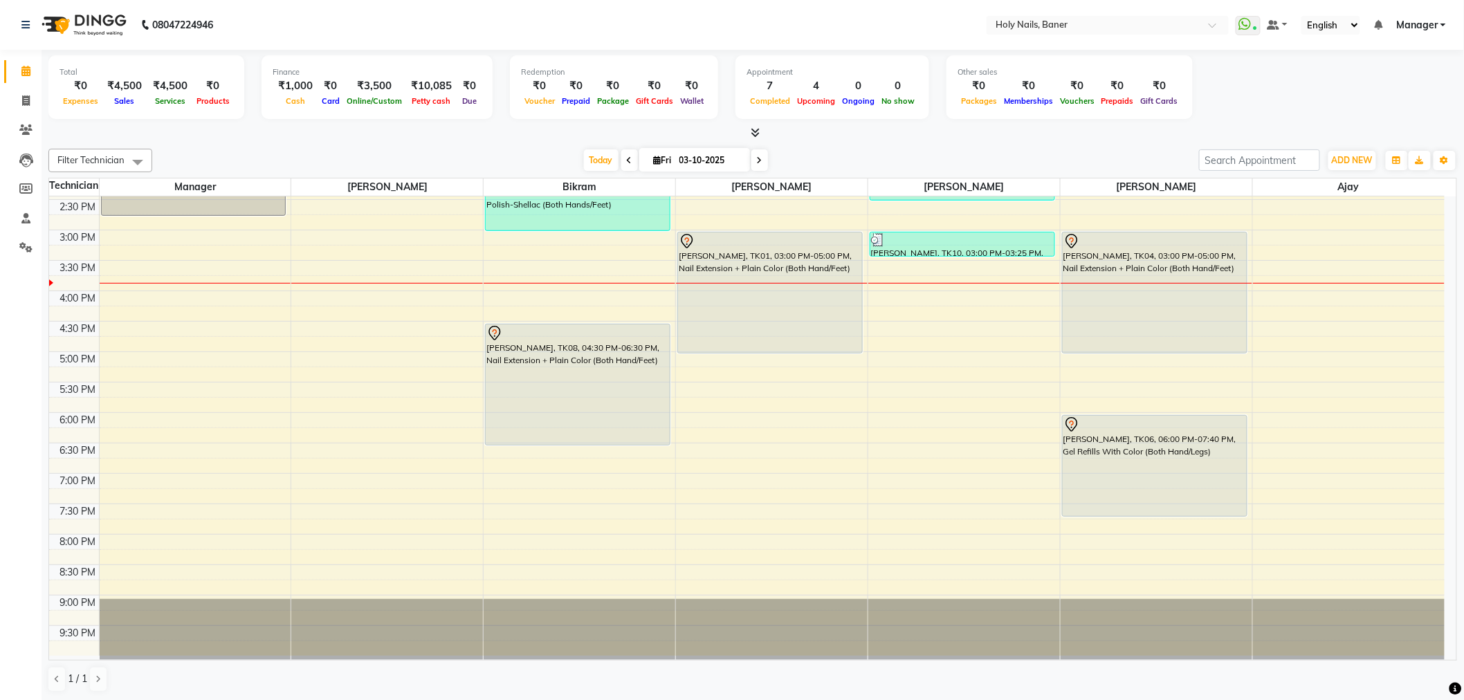
click at [621, 157] on span at bounding box center [629, 159] width 17 height 21
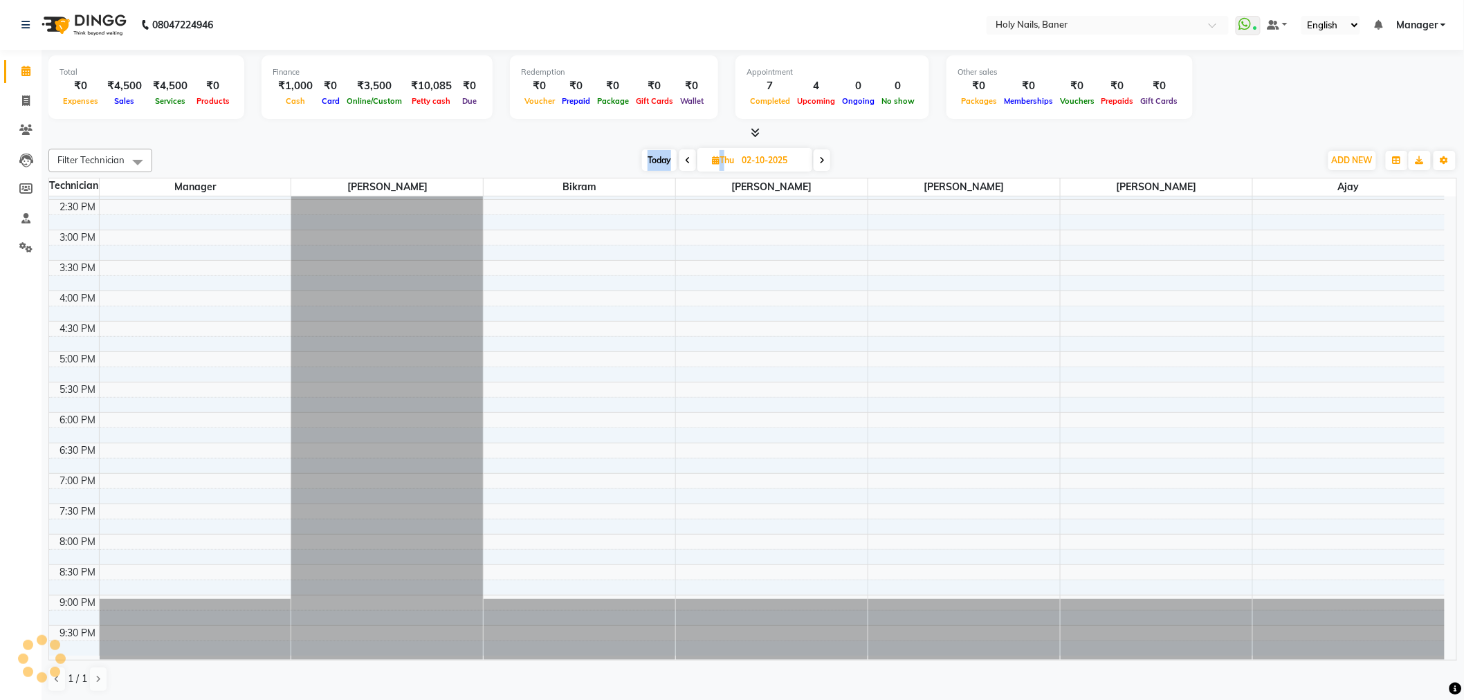
click at [620, 157] on div "Today Thu 02-10-2025" at bounding box center [736, 160] width 1154 height 21
click at [688, 160] on icon at bounding box center [688, 160] width 6 height 8
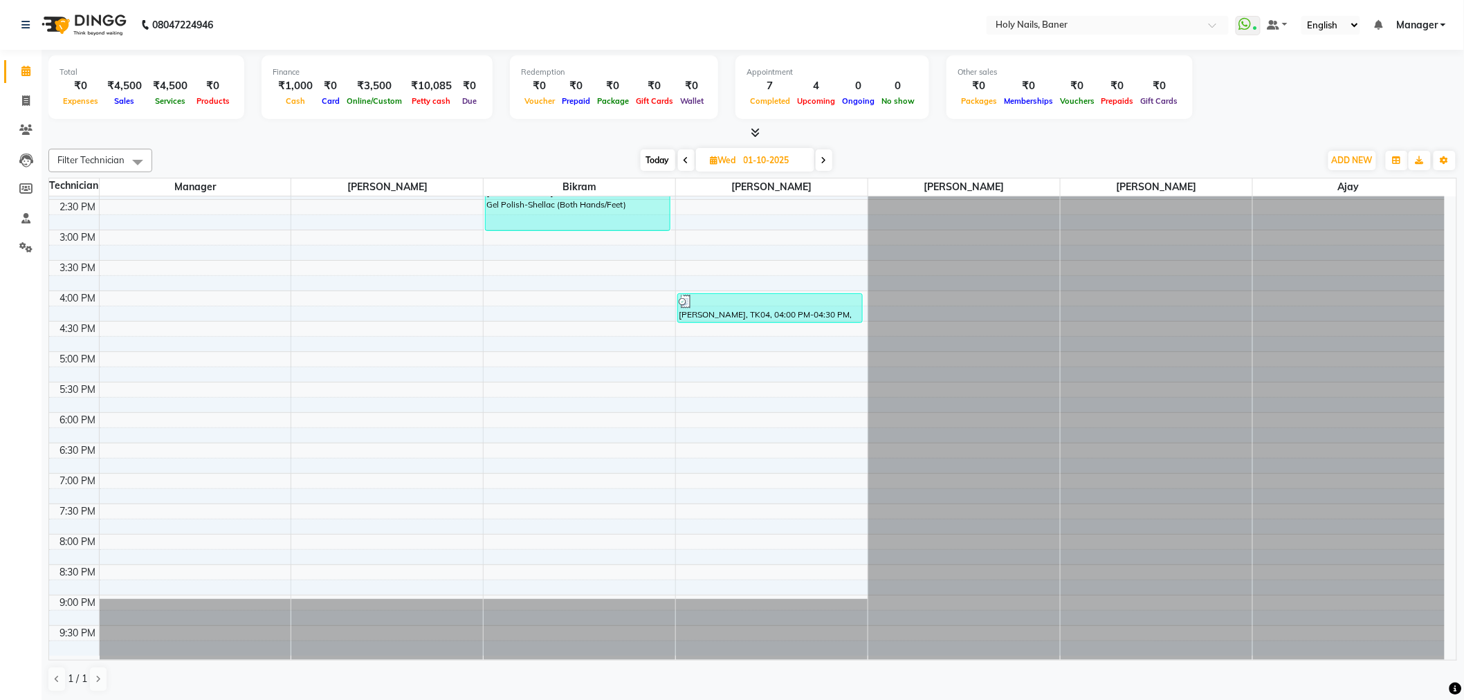
click at [689, 160] on span at bounding box center [686, 159] width 17 height 21
type input "30-09-2025"
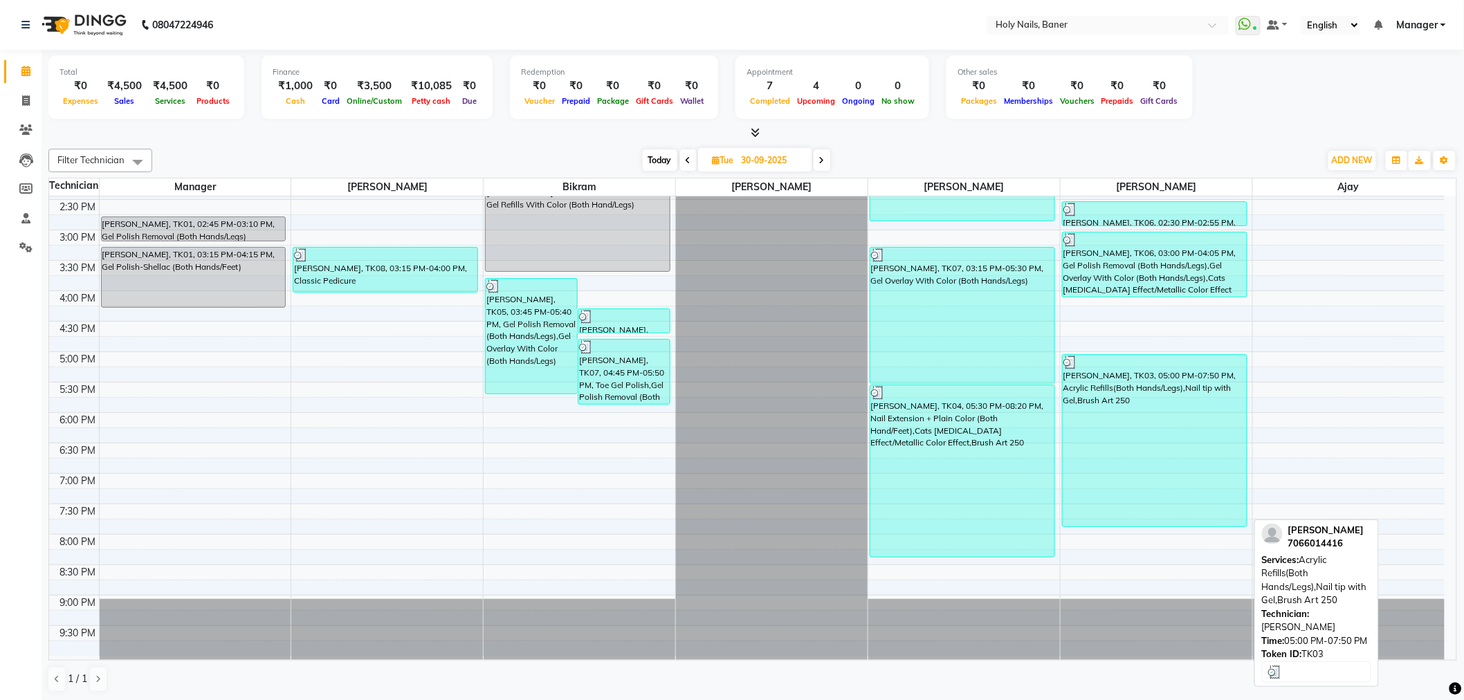
click at [1173, 434] on div "Soniya Mittal, TK03, 05:00 PM-07:50 PM, Acrylic Refills(Both Hands/Legs),Nail t…" at bounding box center [1154, 441] width 184 height 172
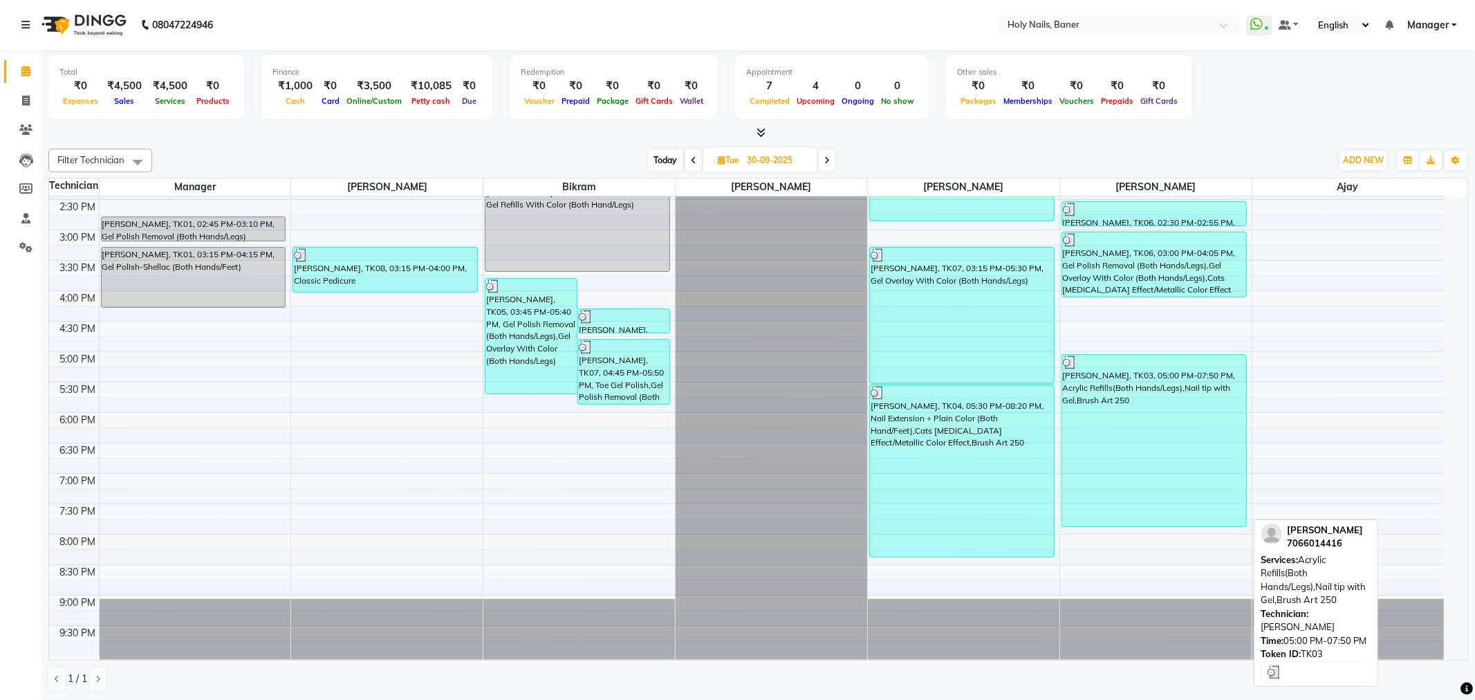
select select "3"
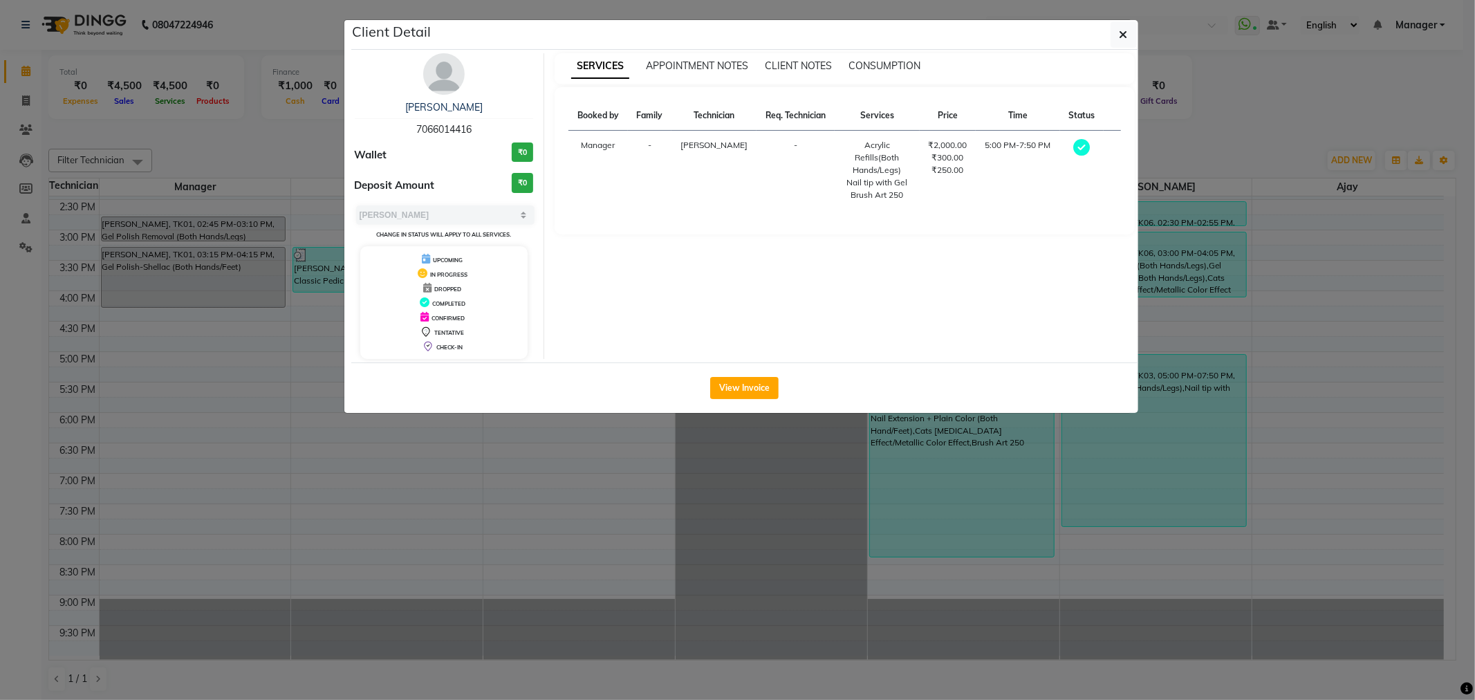
click at [727, 388] on button "View Invoice" at bounding box center [744, 388] width 68 height 22
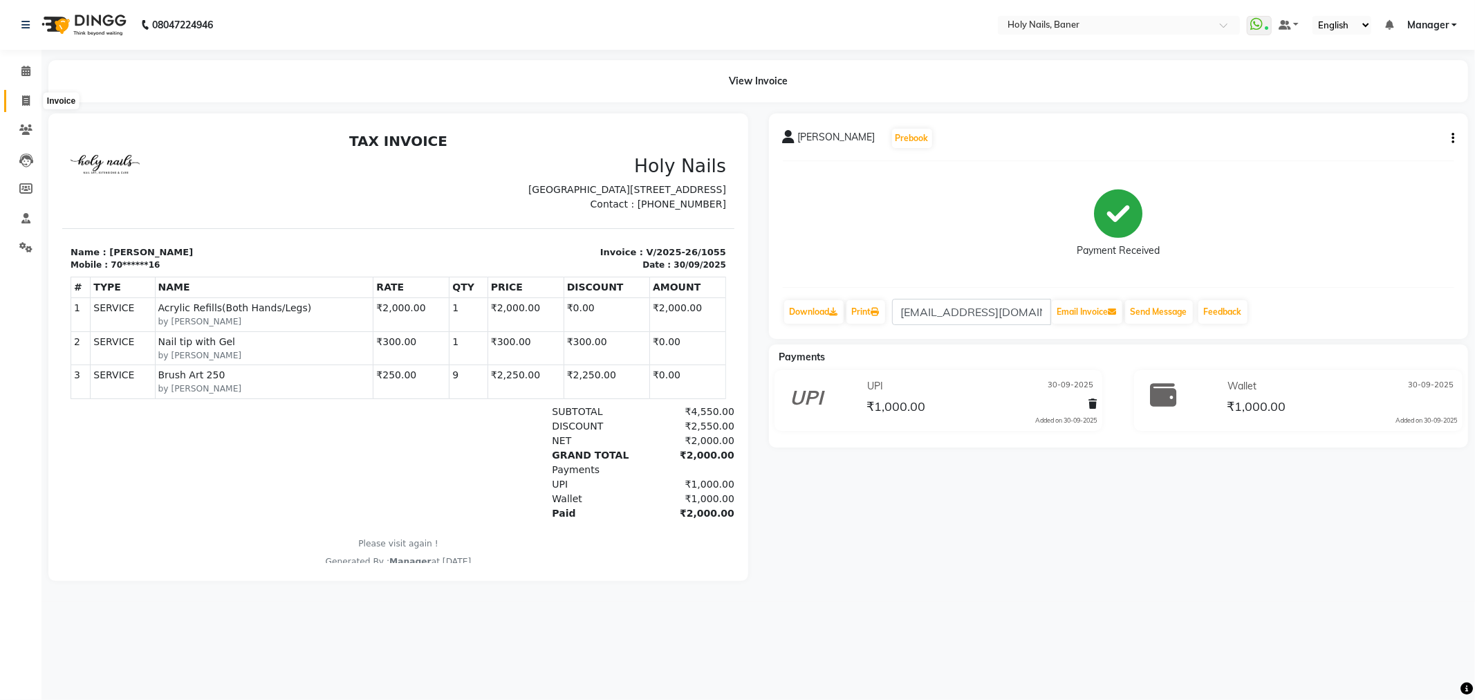
click at [26, 99] on icon at bounding box center [26, 100] width 8 height 10
select select "5445"
select select "service"
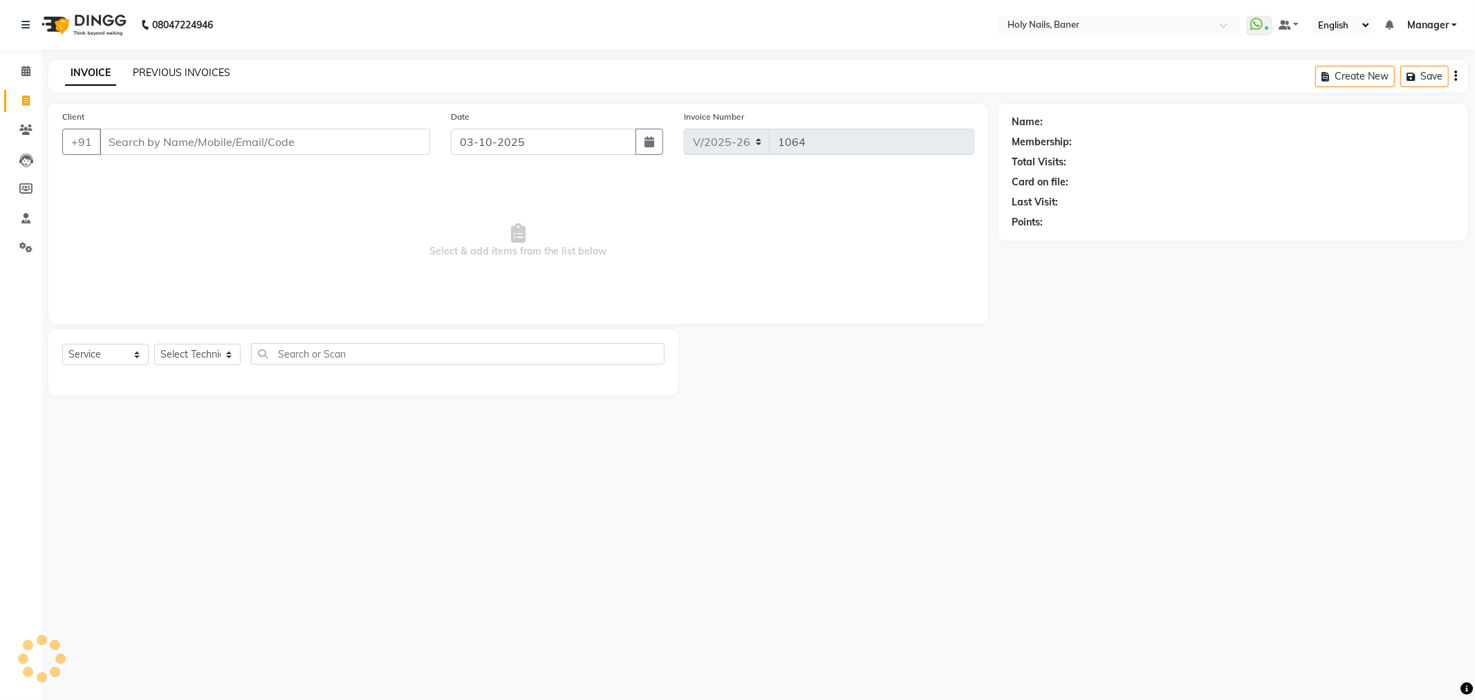
click at [196, 71] on link "PREVIOUS INVOICES" at bounding box center [182, 72] width 98 height 12
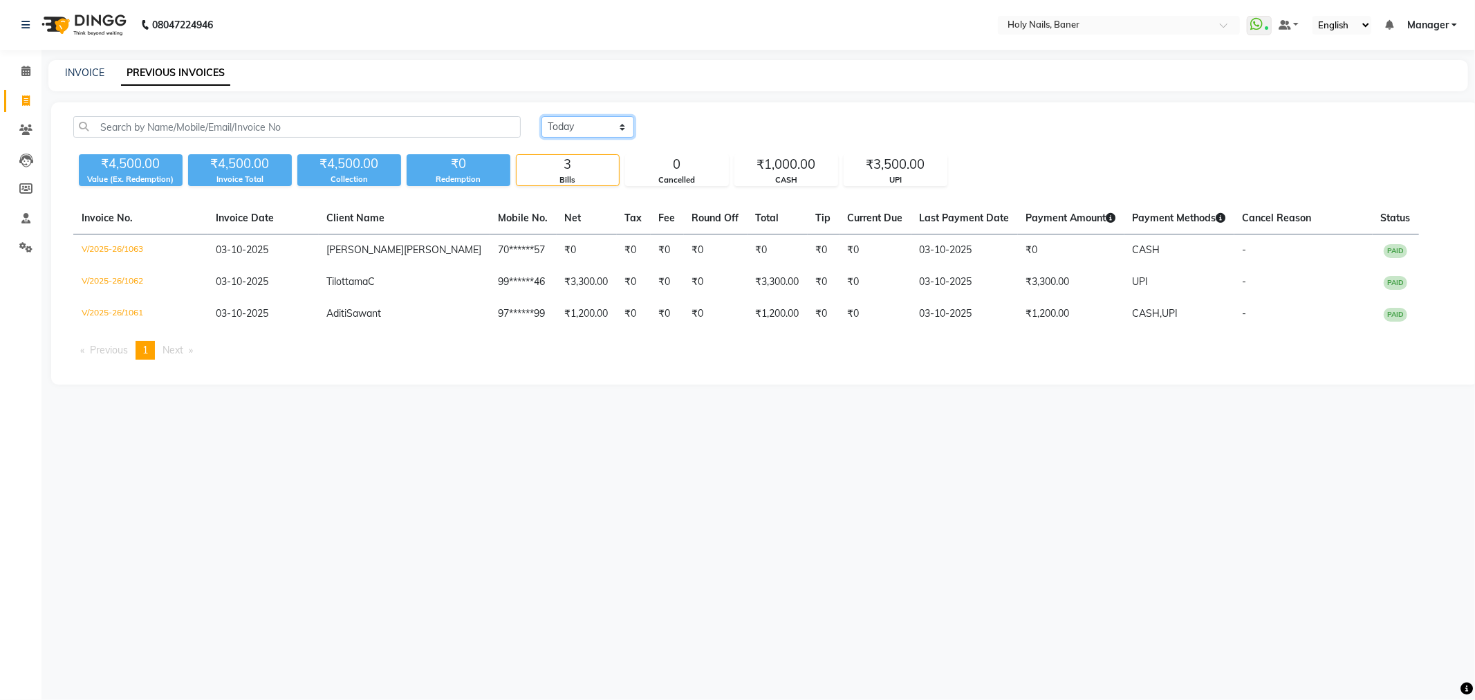
click at [568, 129] on select "[DATE] [DATE] Custom Range" at bounding box center [588, 126] width 93 height 21
select select "range"
click at [542, 116] on select "[DATE] [DATE] Custom Range" at bounding box center [588, 126] width 93 height 21
click at [717, 126] on input "03-10-2025" at bounding box center [700, 127] width 97 height 19
select select "10"
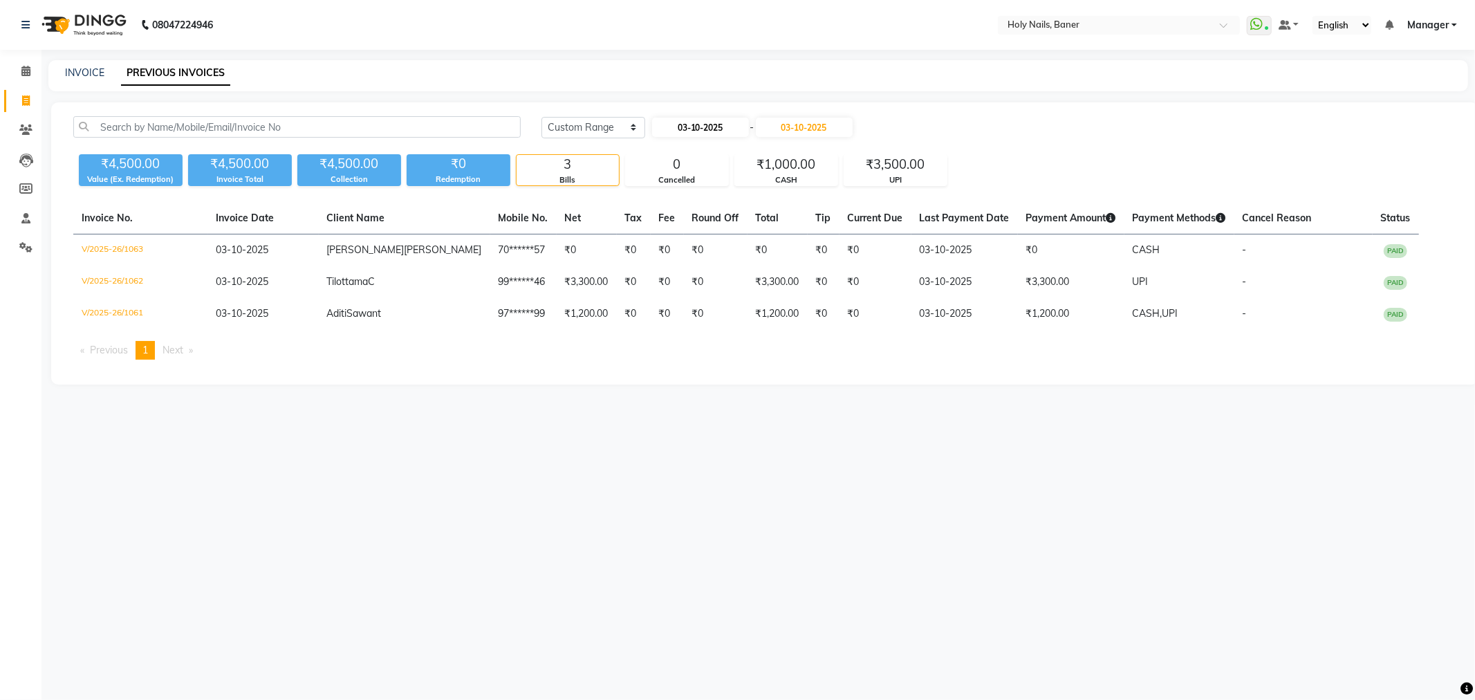
select select "2025"
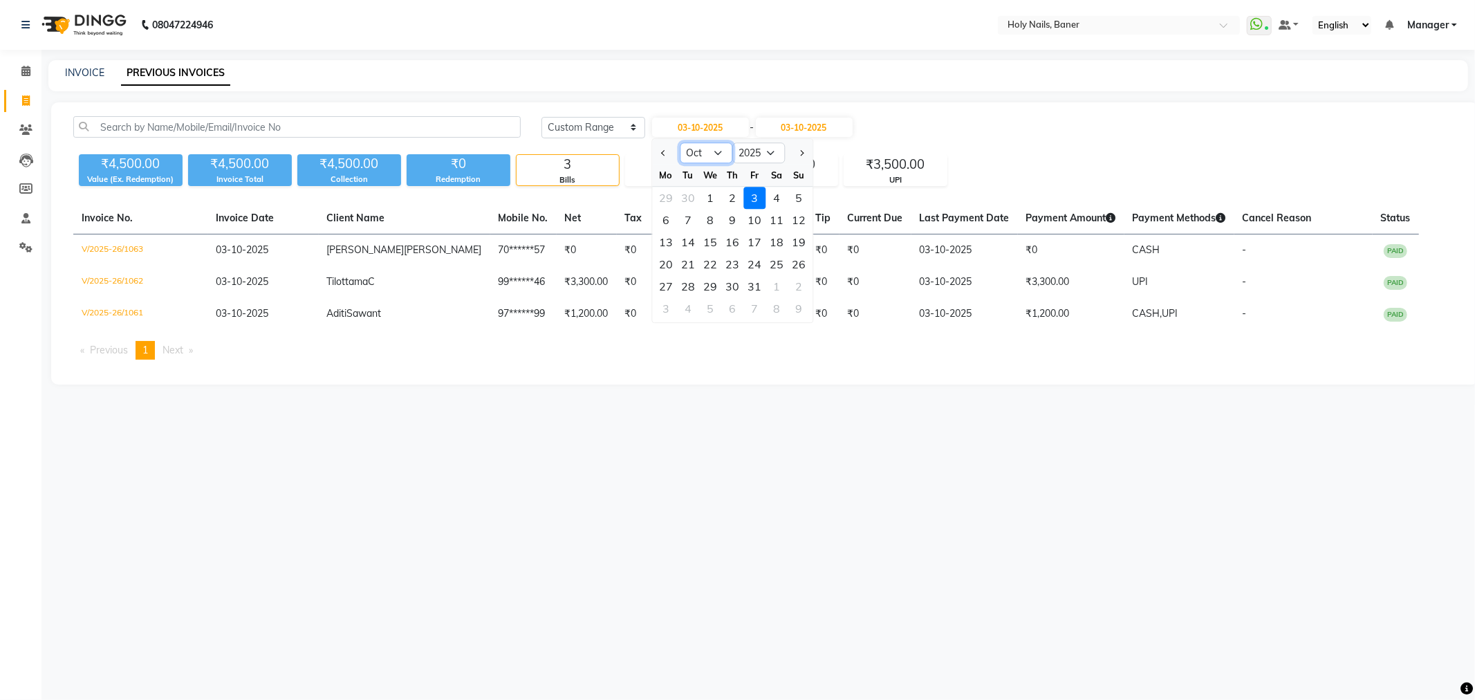
click at [686, 154] on select "Jan Feb Mar Apr May Jun [DATE] Aug Sep Oct Nov Dec" at bounding box center [706, 152] width 53 height 21
select select "9"
click at [680, 142] on select "Jan Feb Mar Apr May Jun [DATE] Aug Sep Oct Nov Dec" at bounding box center [706, 152] width 53 height 21
click at [688, 286] on div "30" at bounding box center [688, 286] width 22 height 22
type input "30-09-2025"
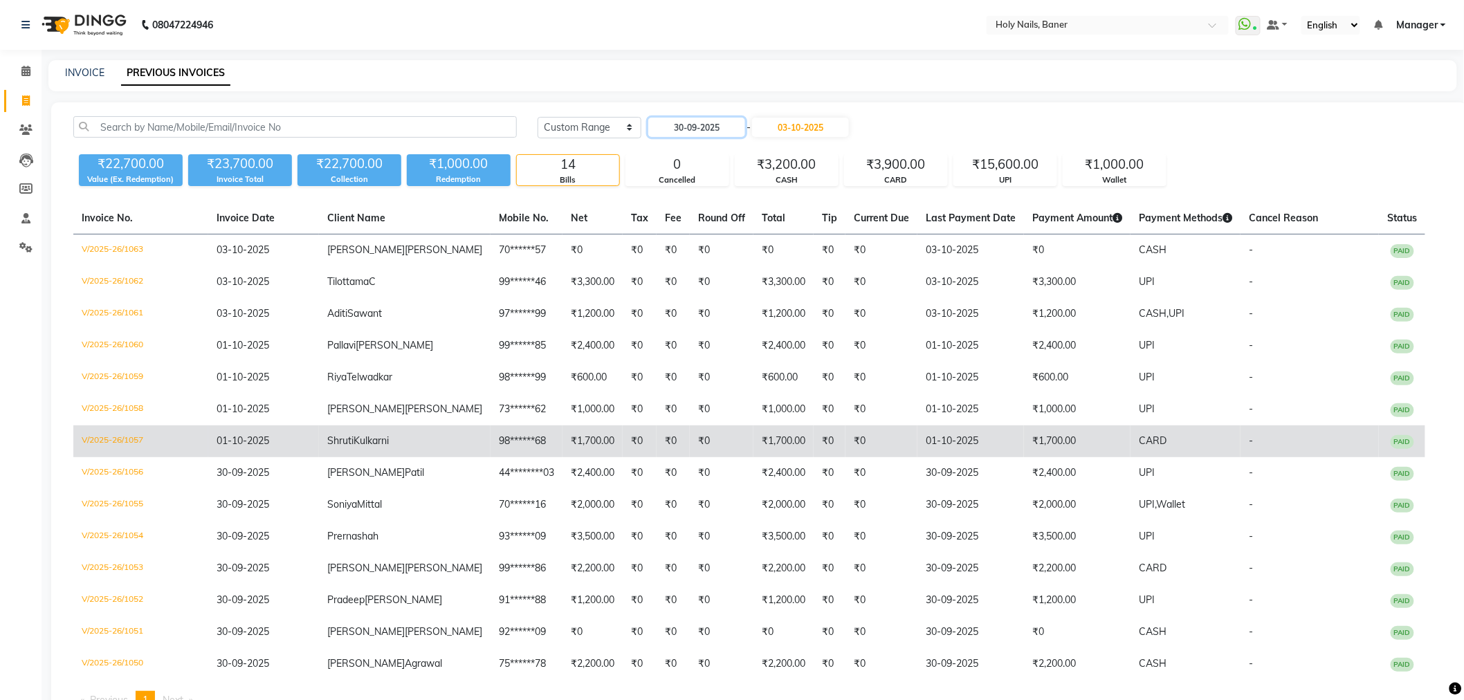
scroll to position [52, 0]
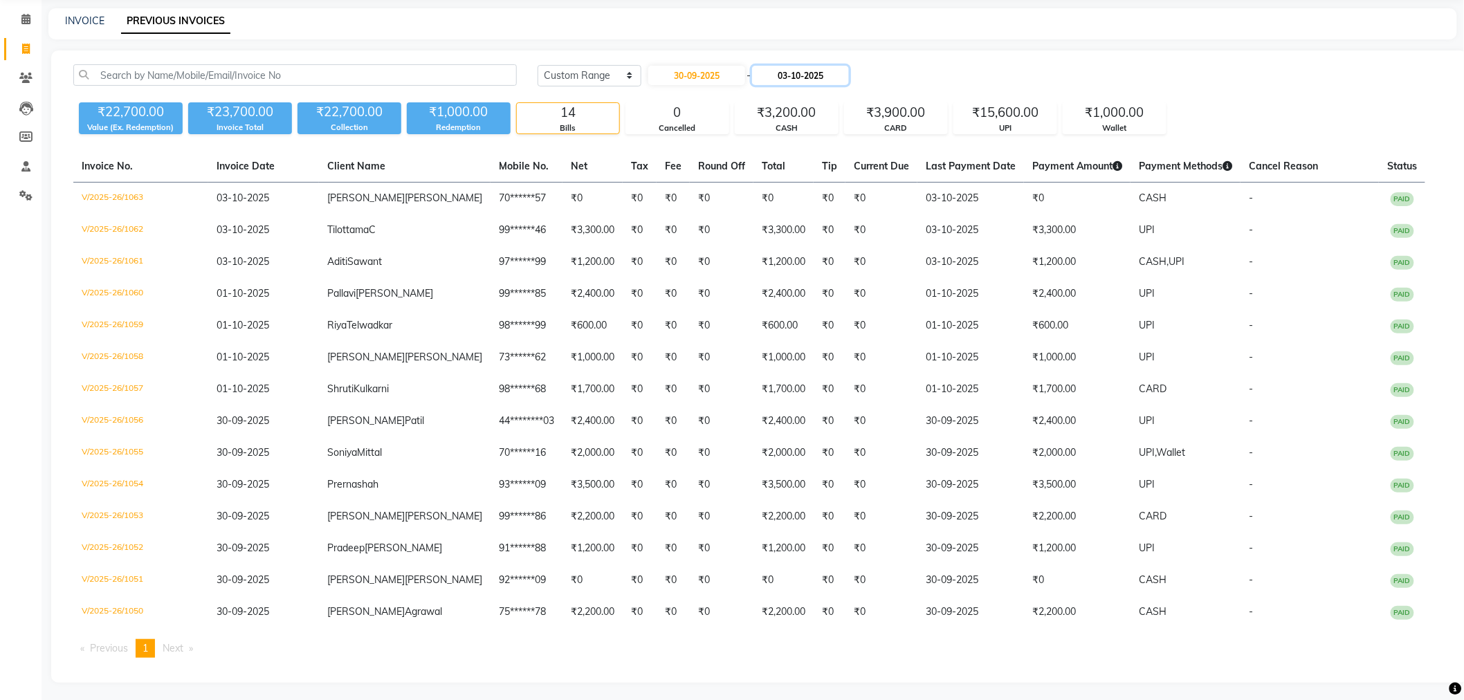
click at [805, 70] on input "03-10-2025" at bounding box center [800, 75] width 97 height 19
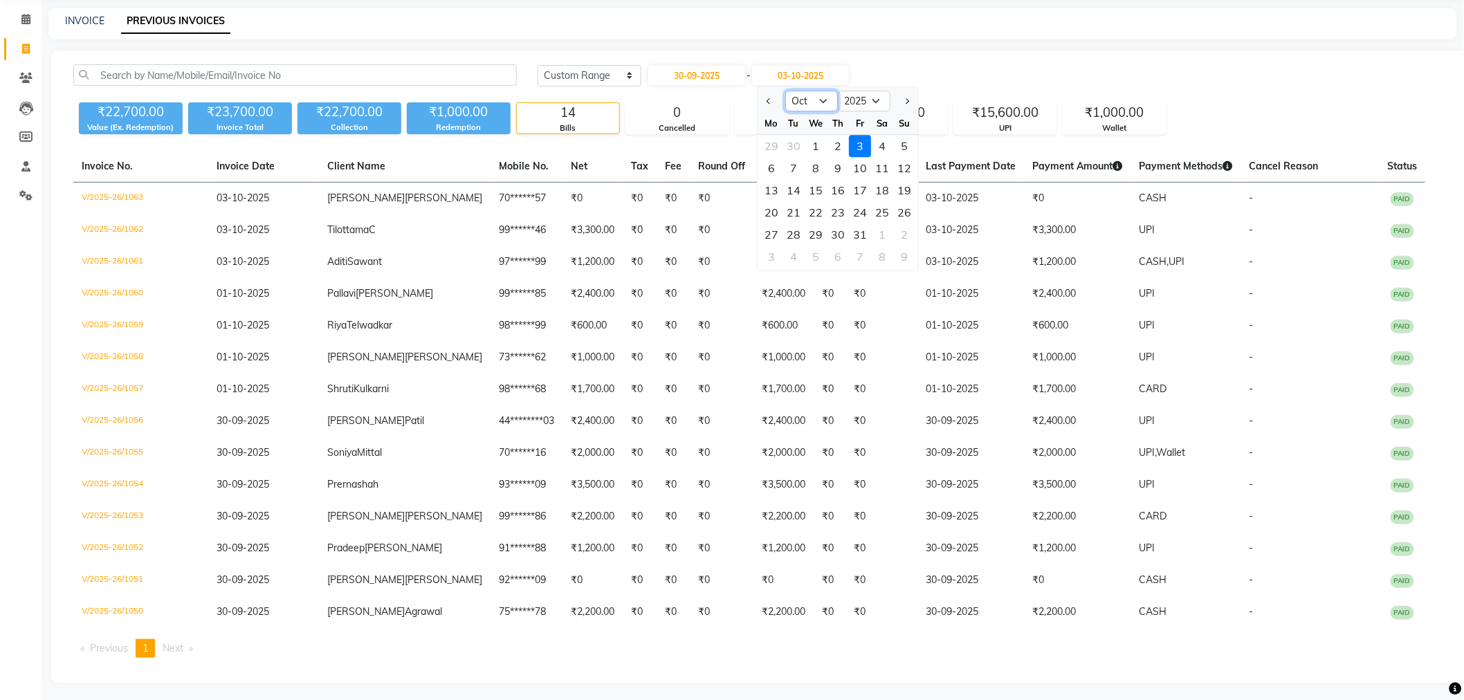
click at [812, 100] on select "Sep Oct Nov Dec" at bounding box center [811, 101] width 53 height 21
select select "9"
click at [785, 91] on select "Sep Oct Nov Dec" at bounding box center [811, 101] width 53 height 21
click at [795, 226] on div "30" at bounding box center [793, 234] width 22 height 22
type input "30-09-2025"
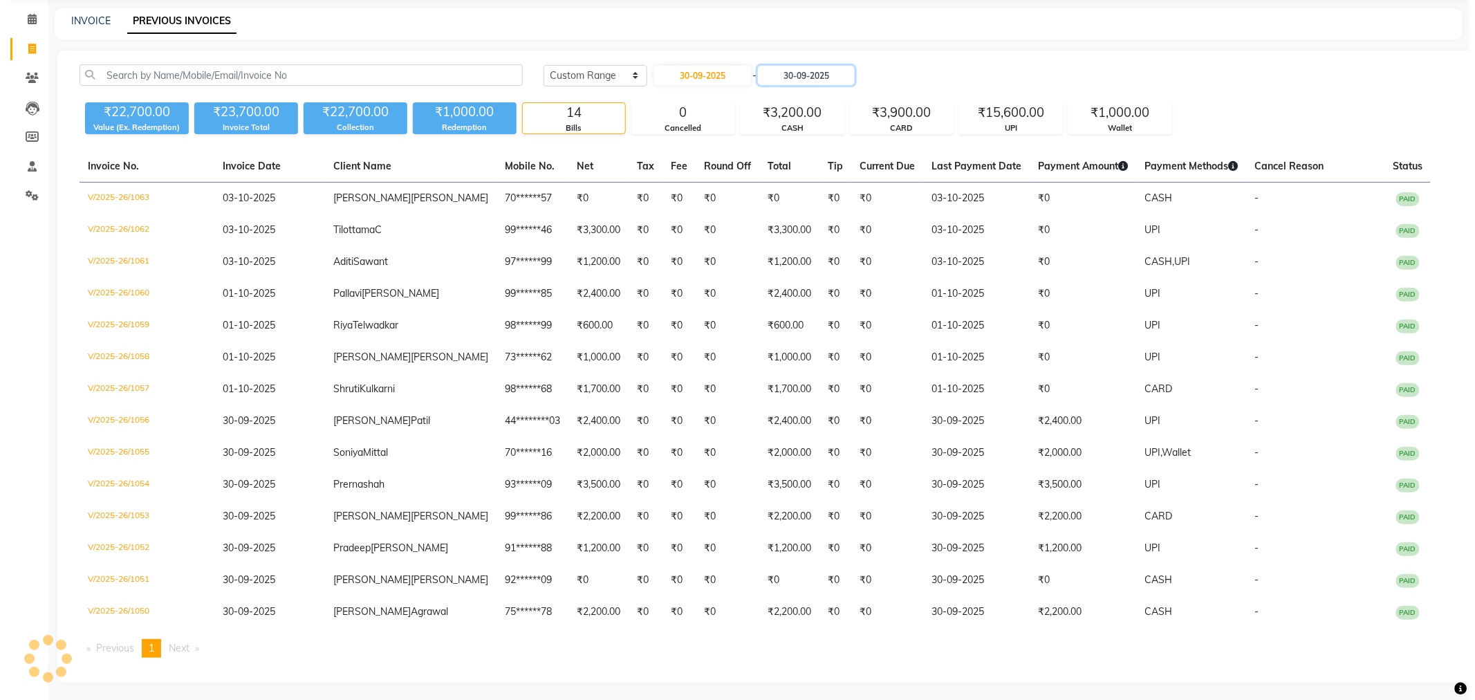
scroll to position [0, 0]
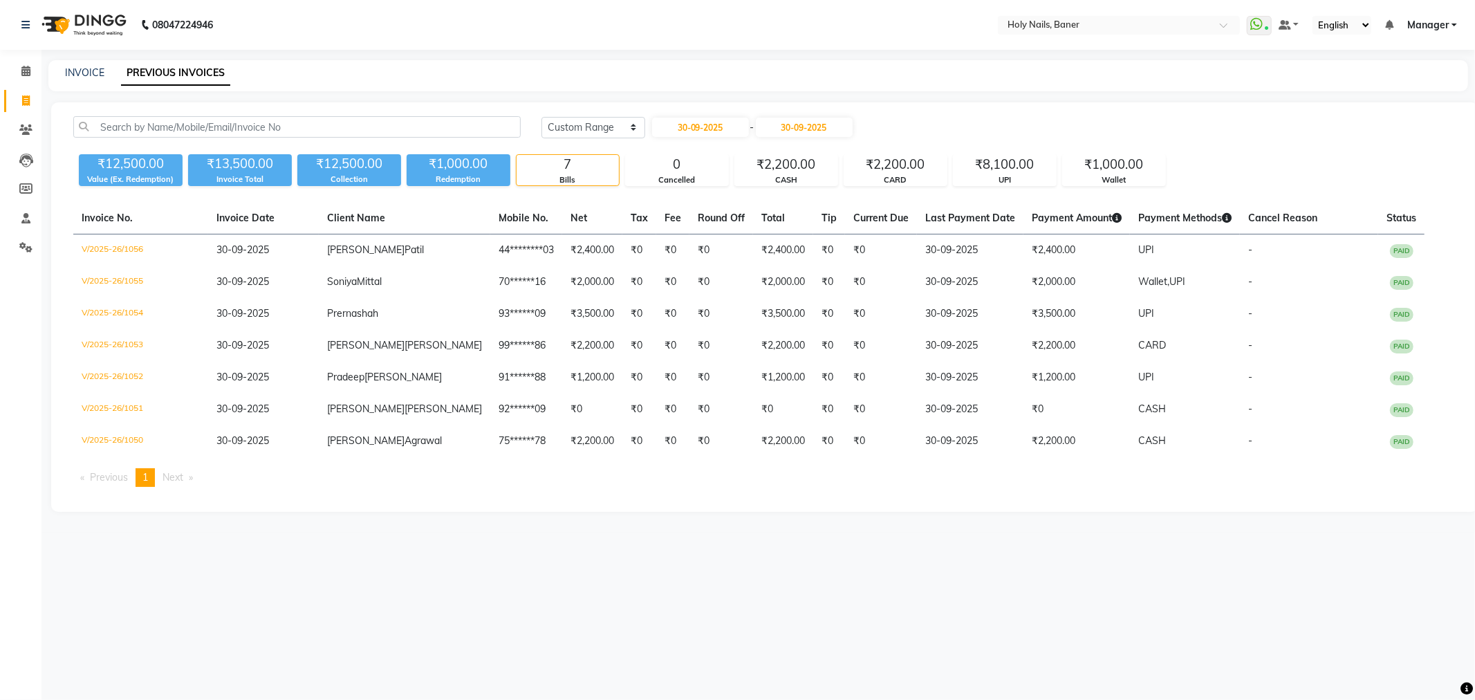
click at [807, 562] on div "08047224946 Select Location × Holy Nails, Baner WhatsApp Status ✕ Status: Conne…" at bounding box center [737, 350] width 1475 height 700
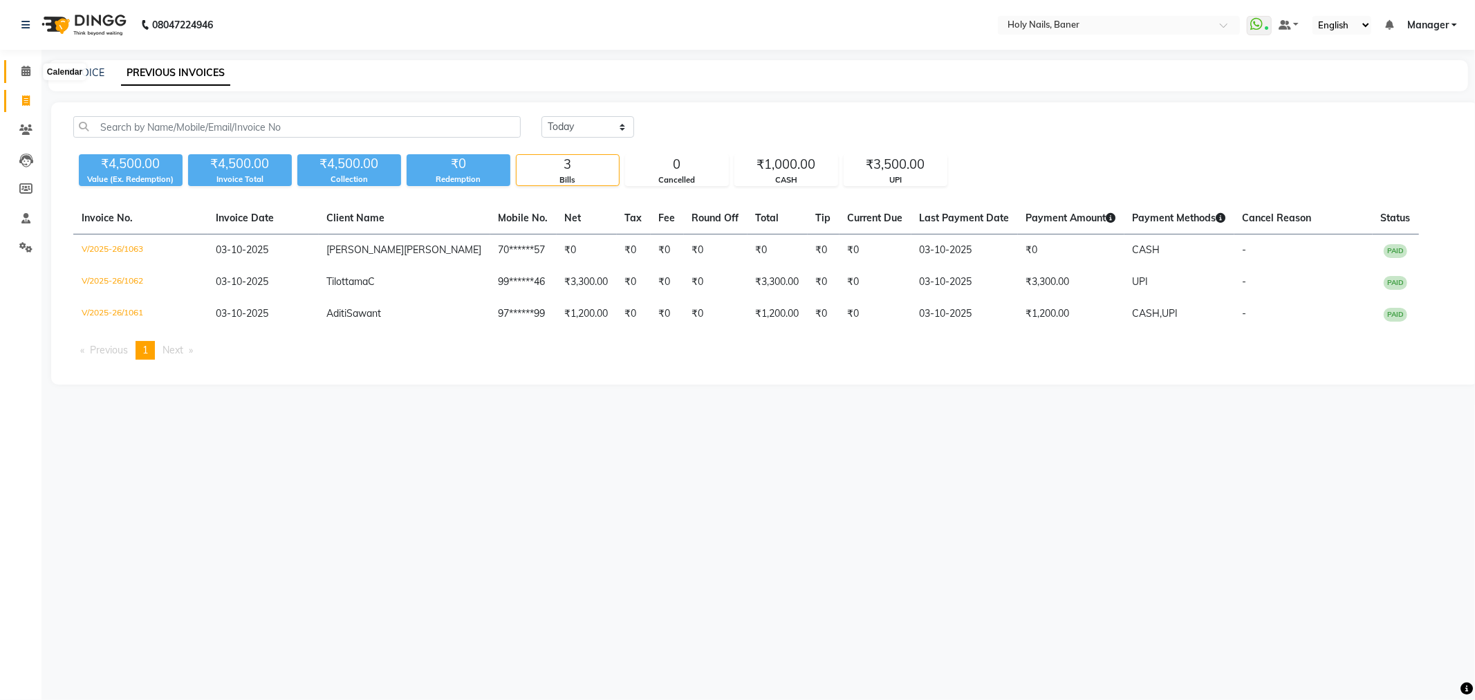
click at [26, 68] on icon at bounding box center [25, 71] width 9 height 10
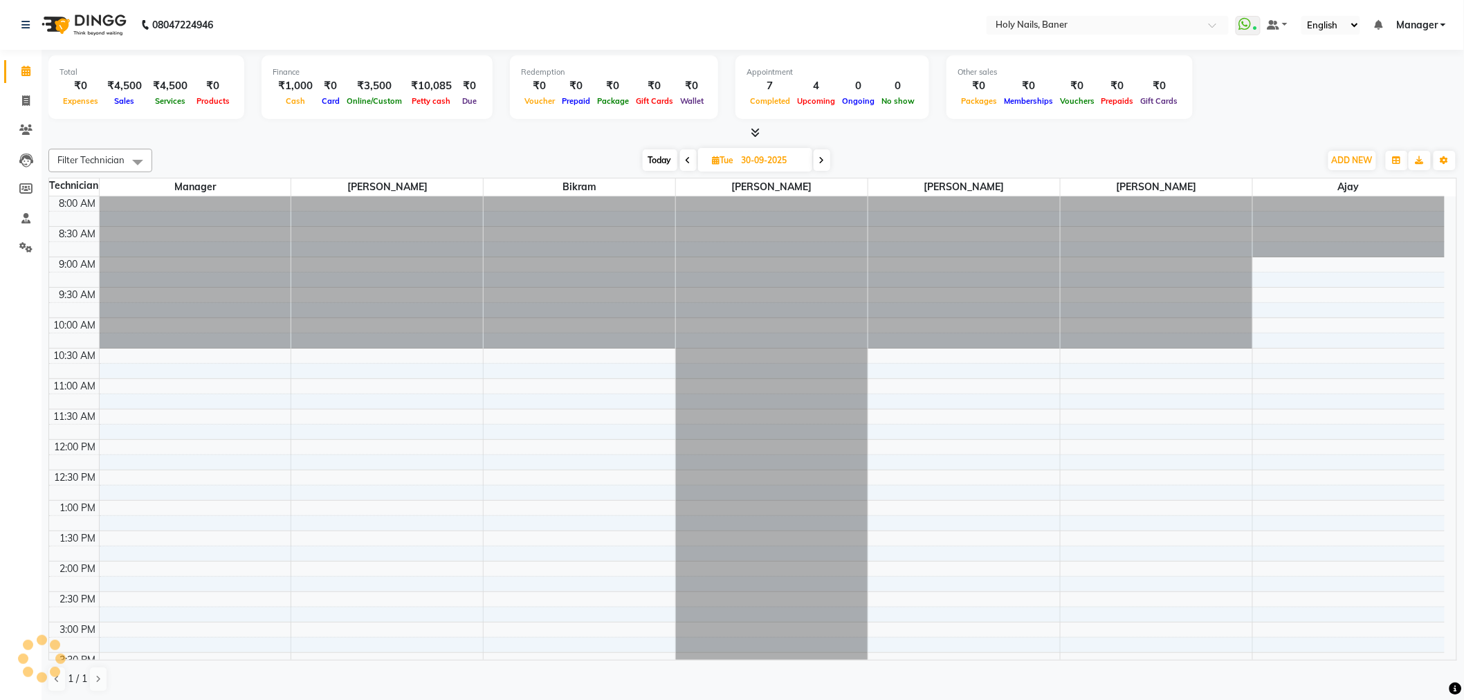
scroll to position [365, 0]
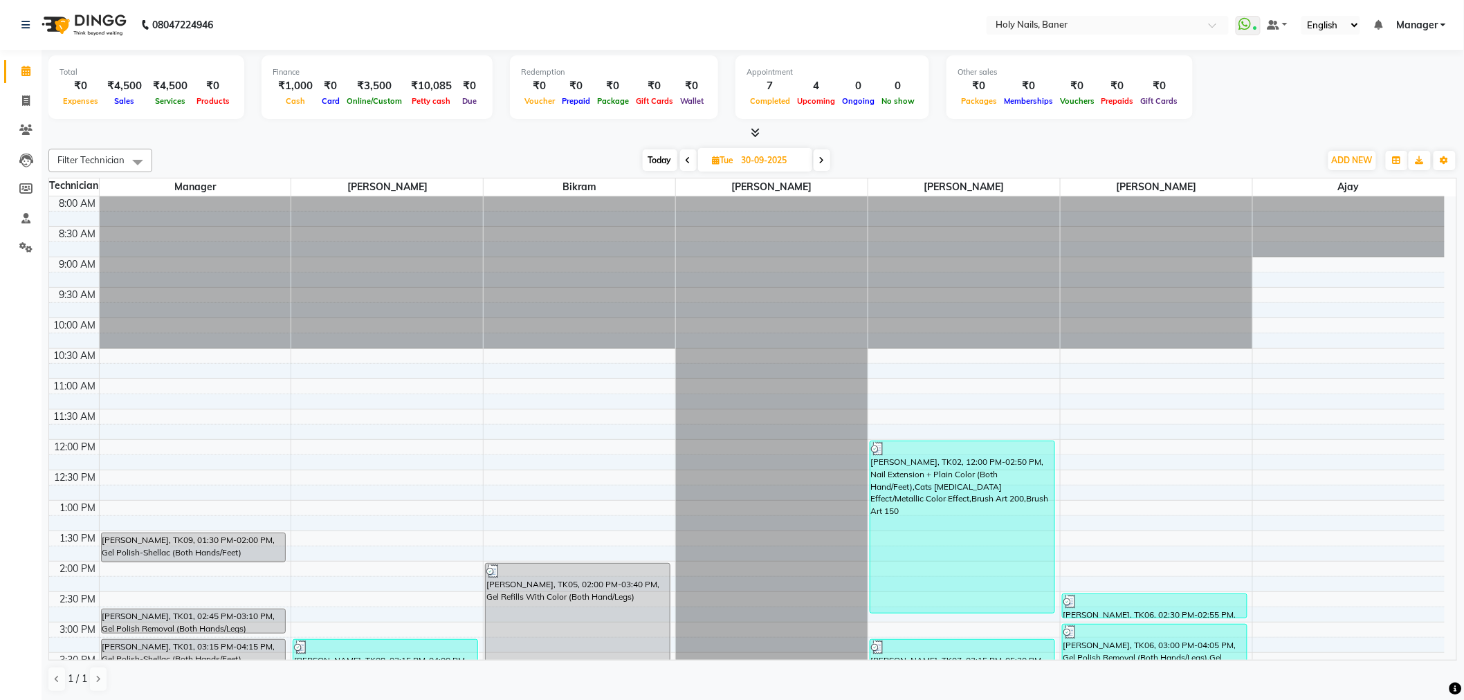
click at [655, 155] on span "Today" at bounding box center [660, 159] width 35 height 21
type input "03-10-2025"
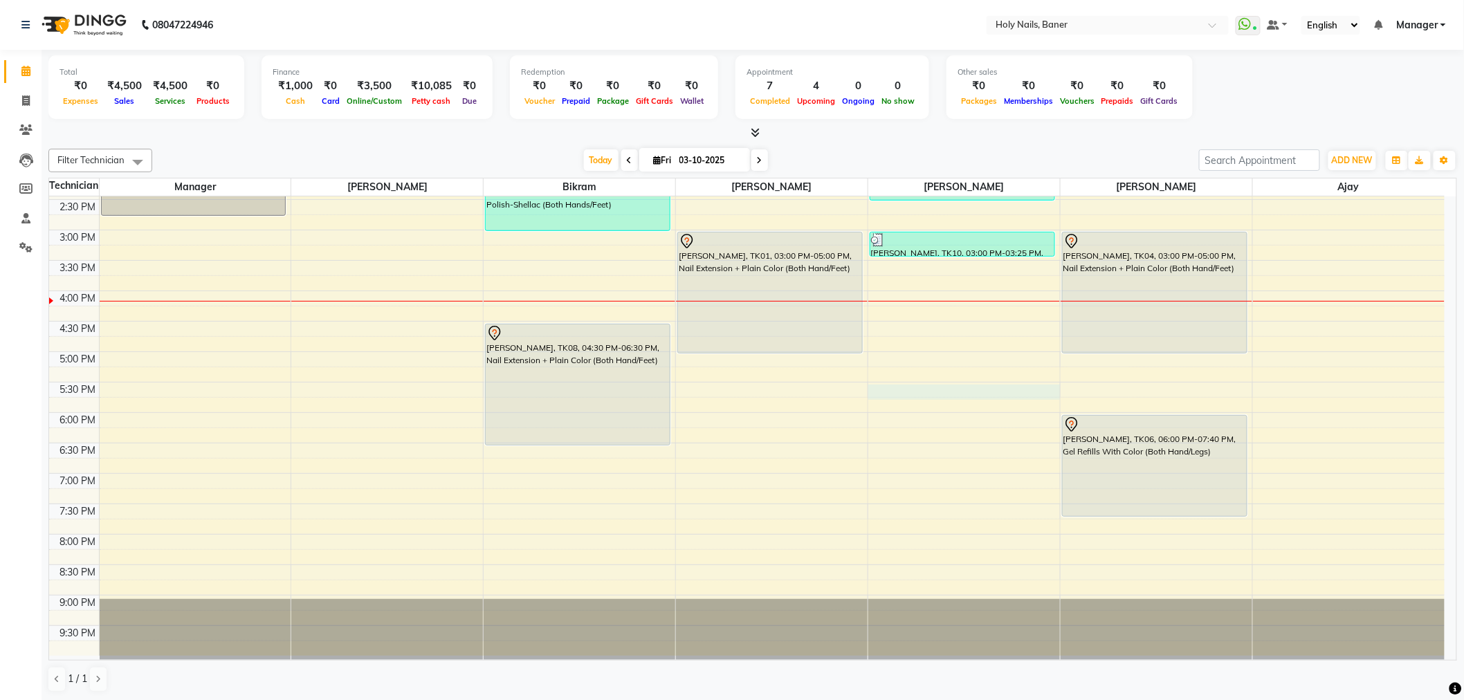
click at [898, 390] on div "8:00 AM 8:30 AM 9:00 AM 9:30 AM 10:00 AM 10:30 AM 11:00 AM 11:30 AM 12:00 PM 12…" at bounding box center [746, 229] width 1395 height 851
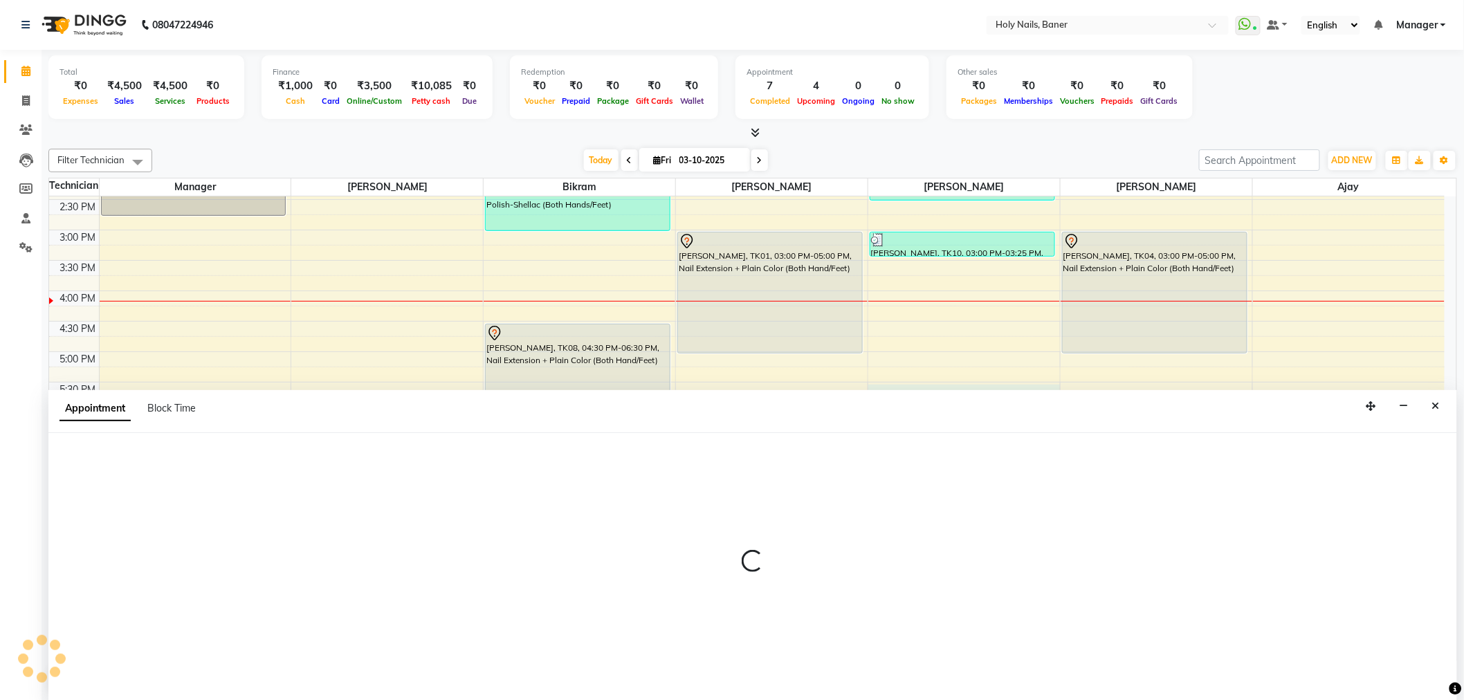
select select "66405"
select select "1050"
select select "tentative"
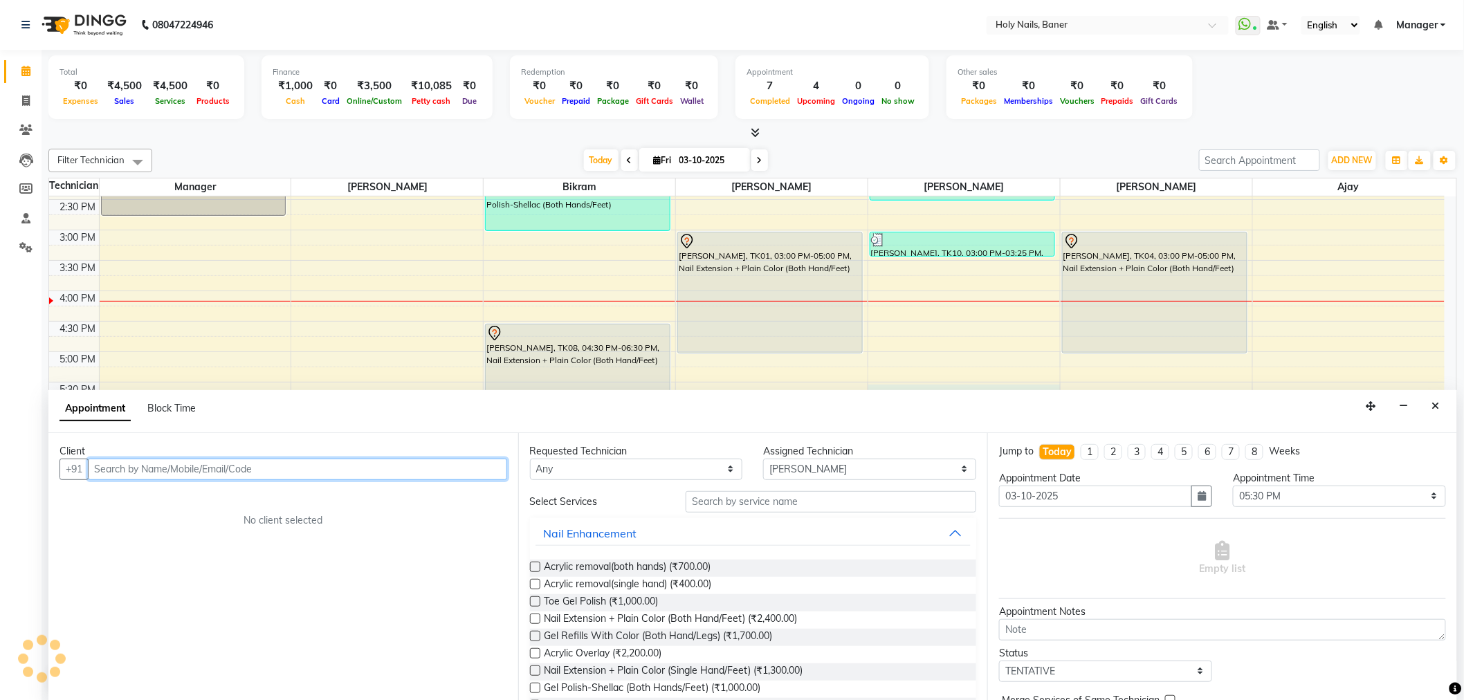
scroll to position [1, 0]
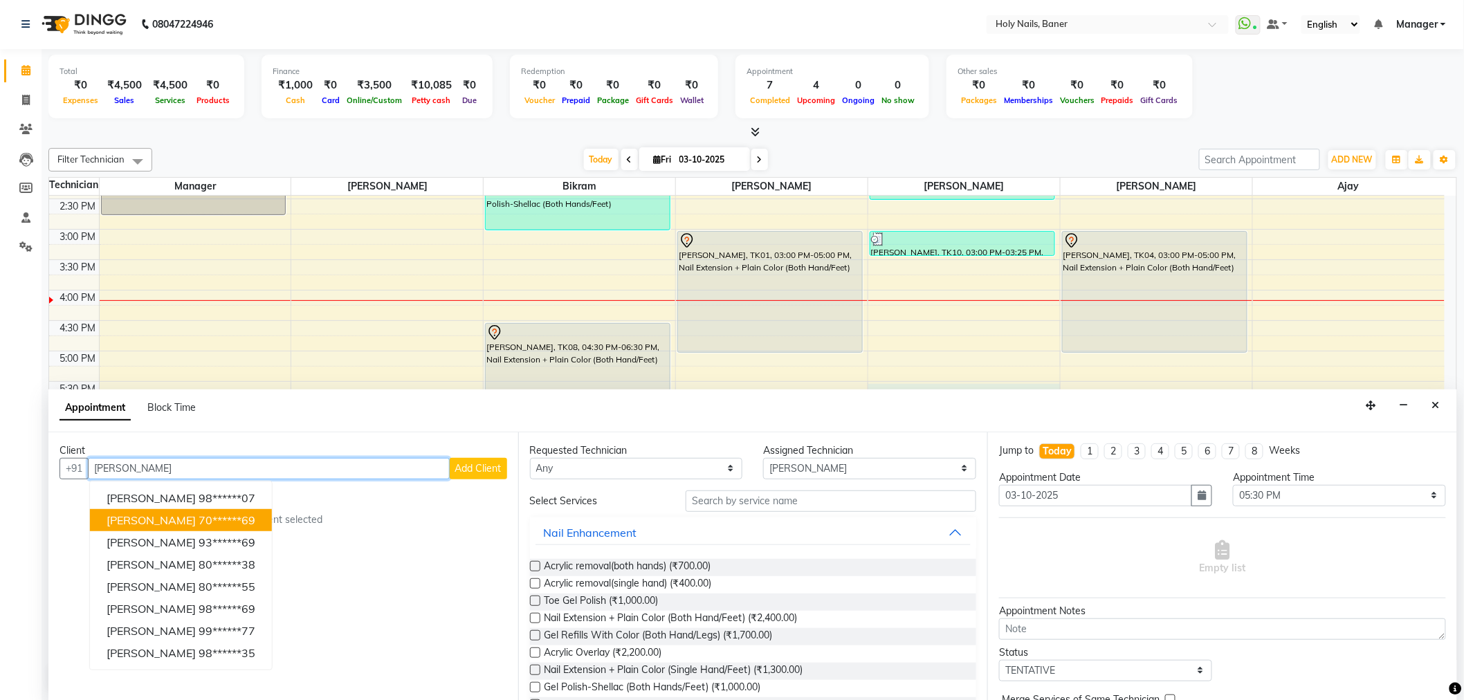
click at [217, 514] on ngb-highlight "70******69" at bounding box center [227, 520] width 57 height 14
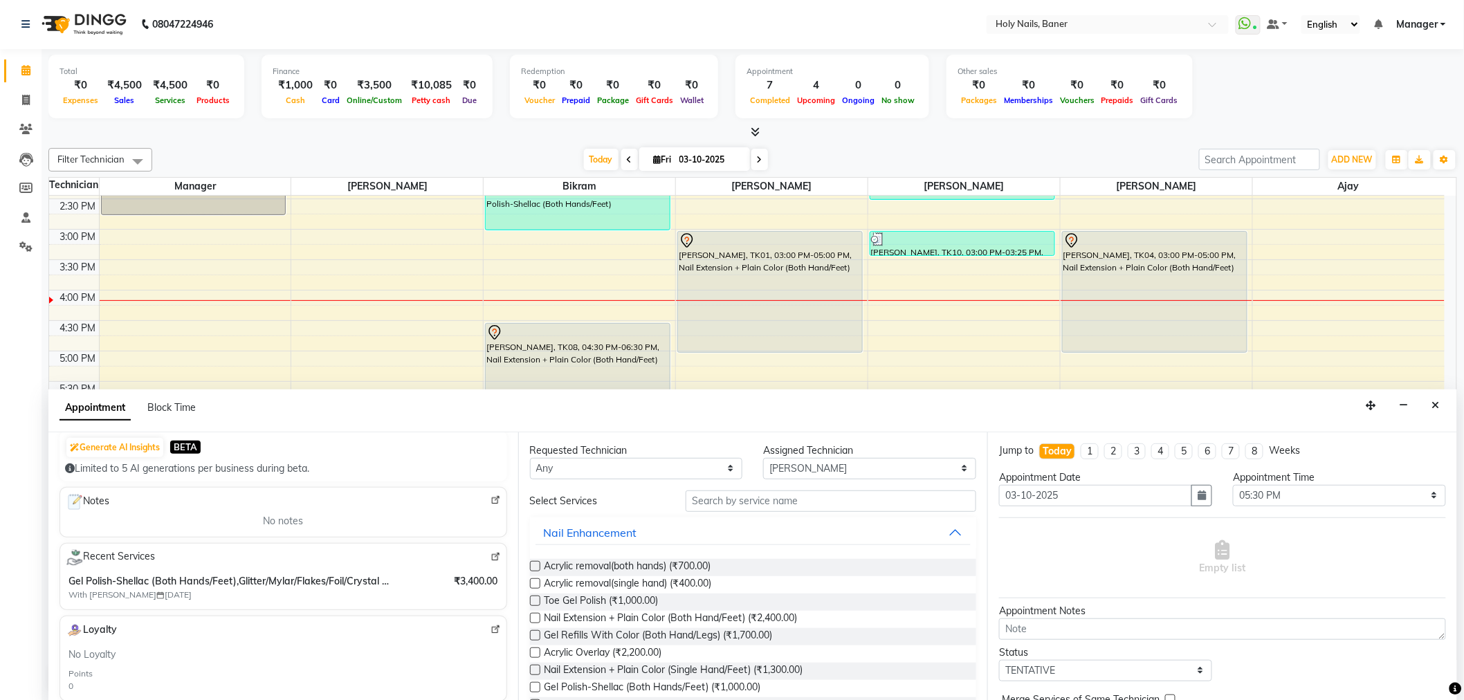
scroll to position [154, 0]
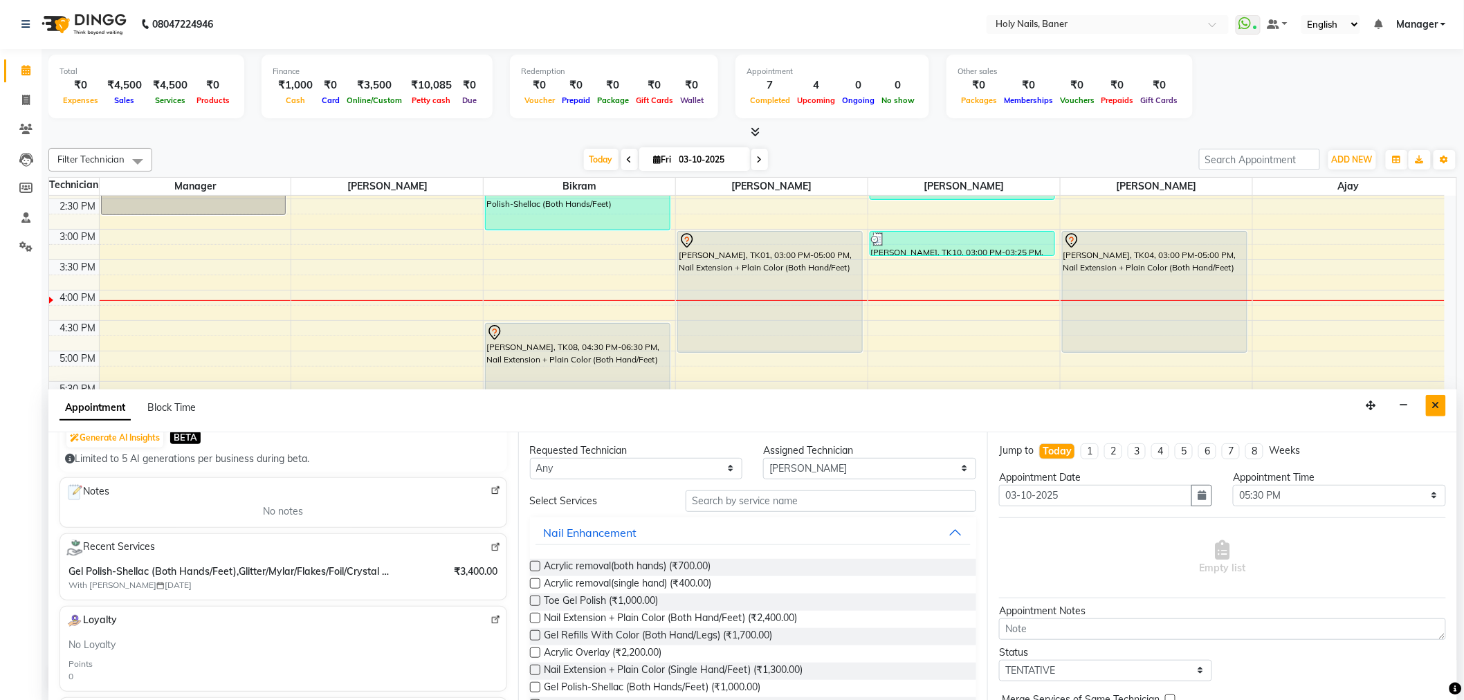
type input "70******69"
click at [1439, 410] on icon "Close" at bounding box center [1436, 405] width 8 height 10
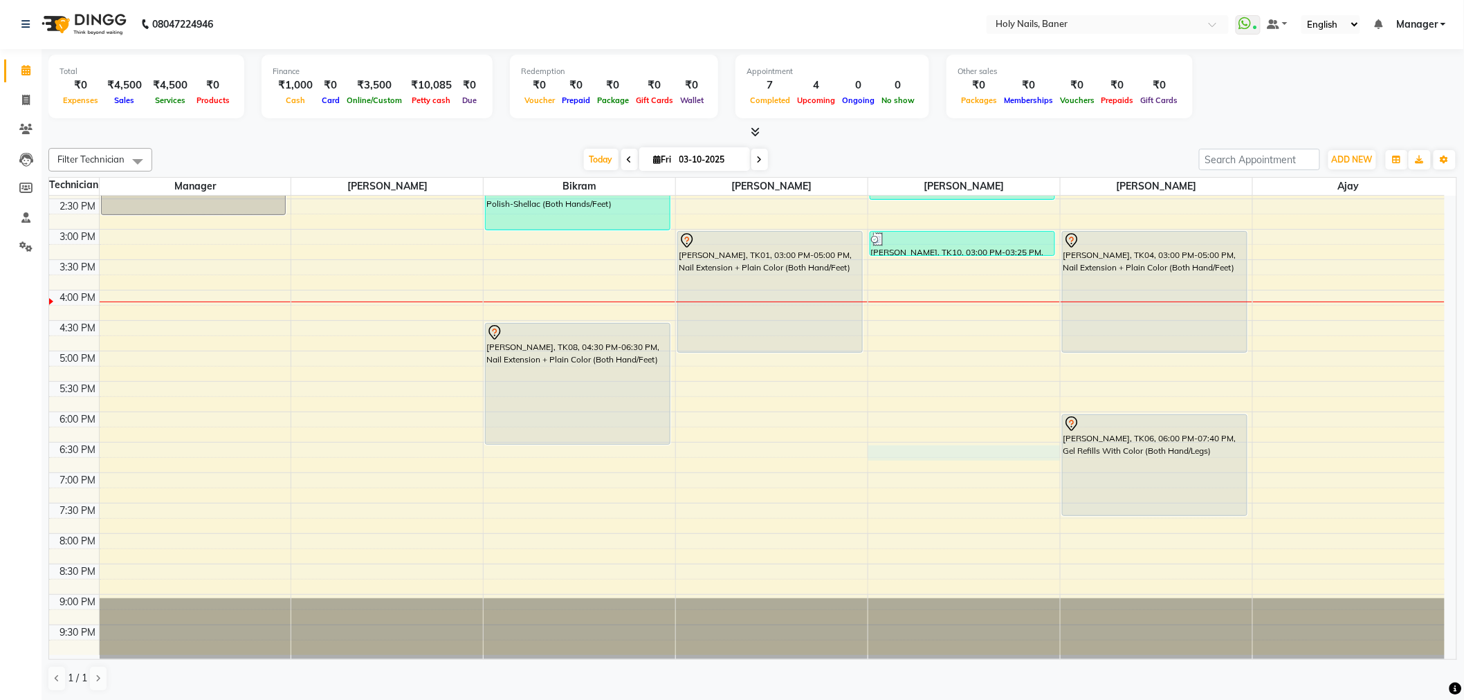
click at [925, 450] on div "8:00 AM 8:30 AM 9:00 AM 9:30 AM 10:00 AM 10:30 AM 11:00 AM 11:30 AM 12:00 PM 12…" at bounding box center [746, 229] width 1395 height 851
select select "66405"
select select "1110"
select select "tentative"
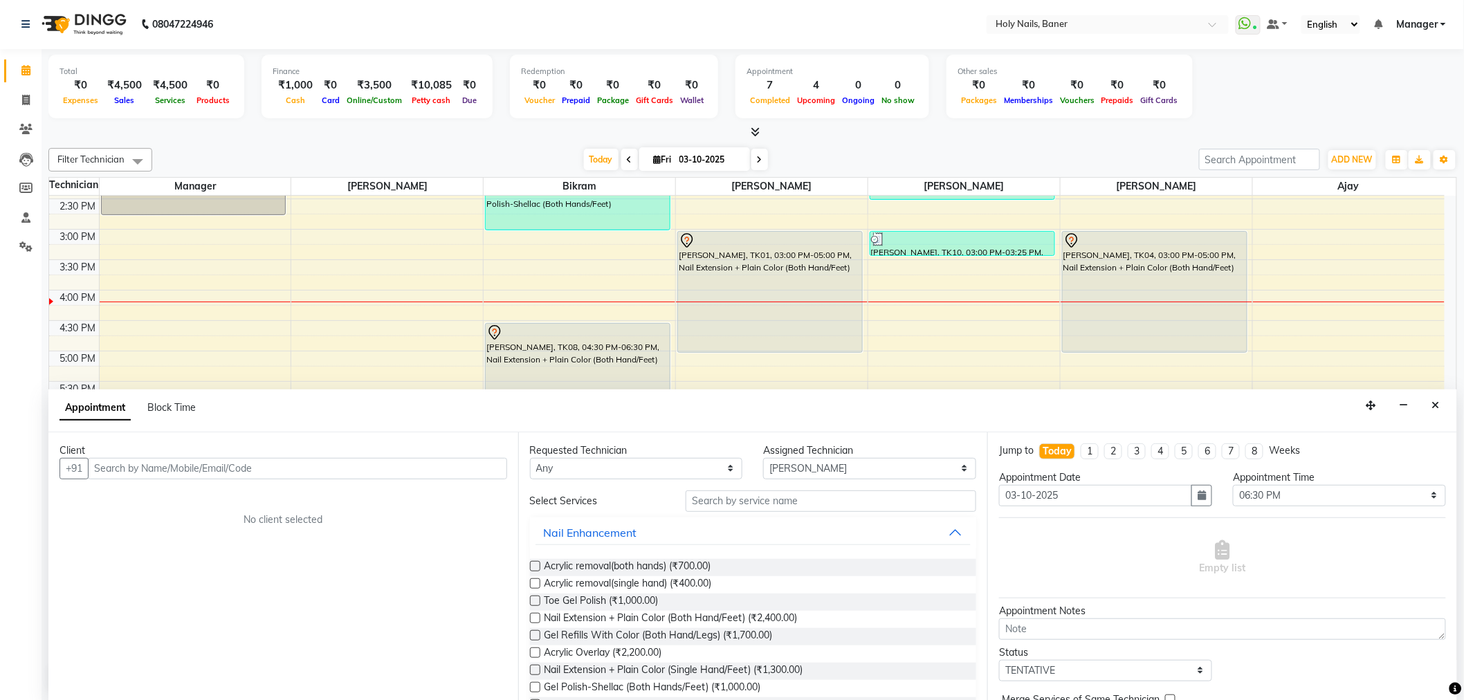
click at [239, 469] on input "text" at bounding box center [297, 468] width 419 height 21
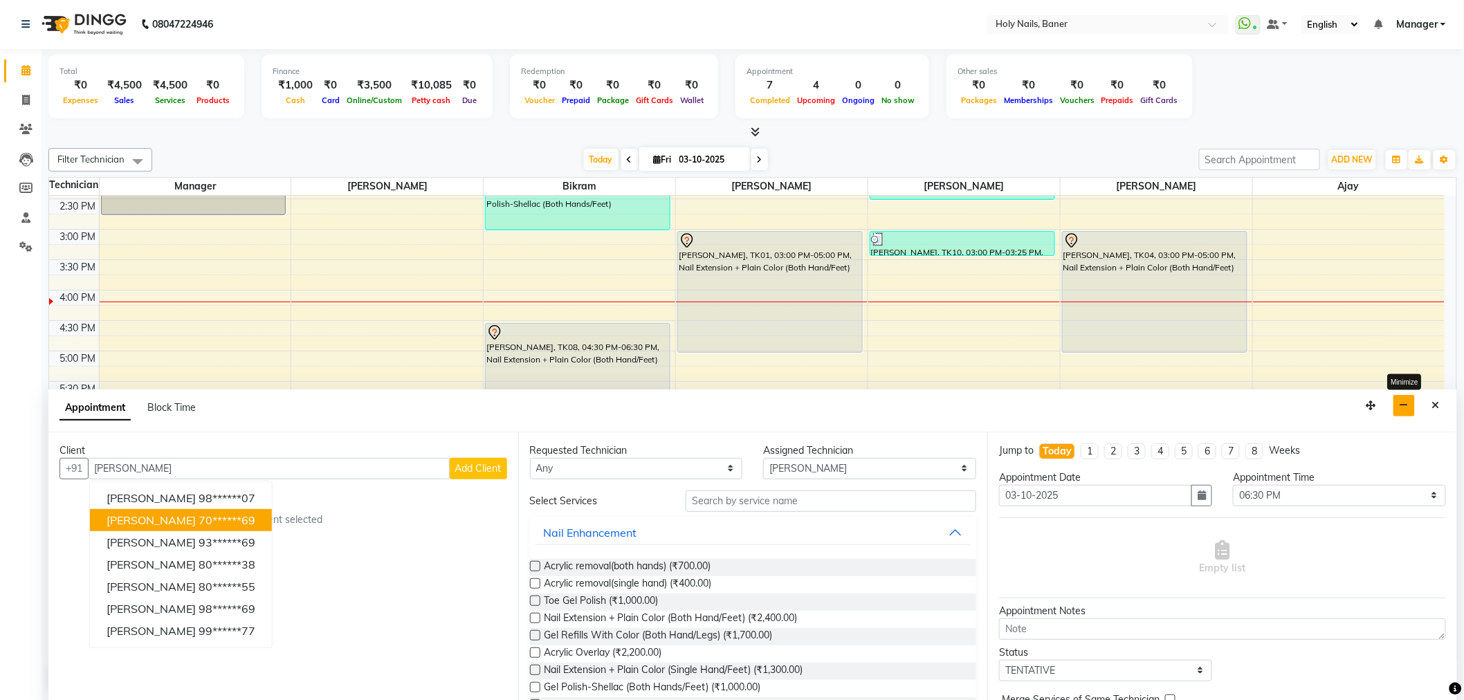
type input "NIVEDITA"
click at [1399, 402] on button "button" at bounding box center [1403, 405] width 21 height 21
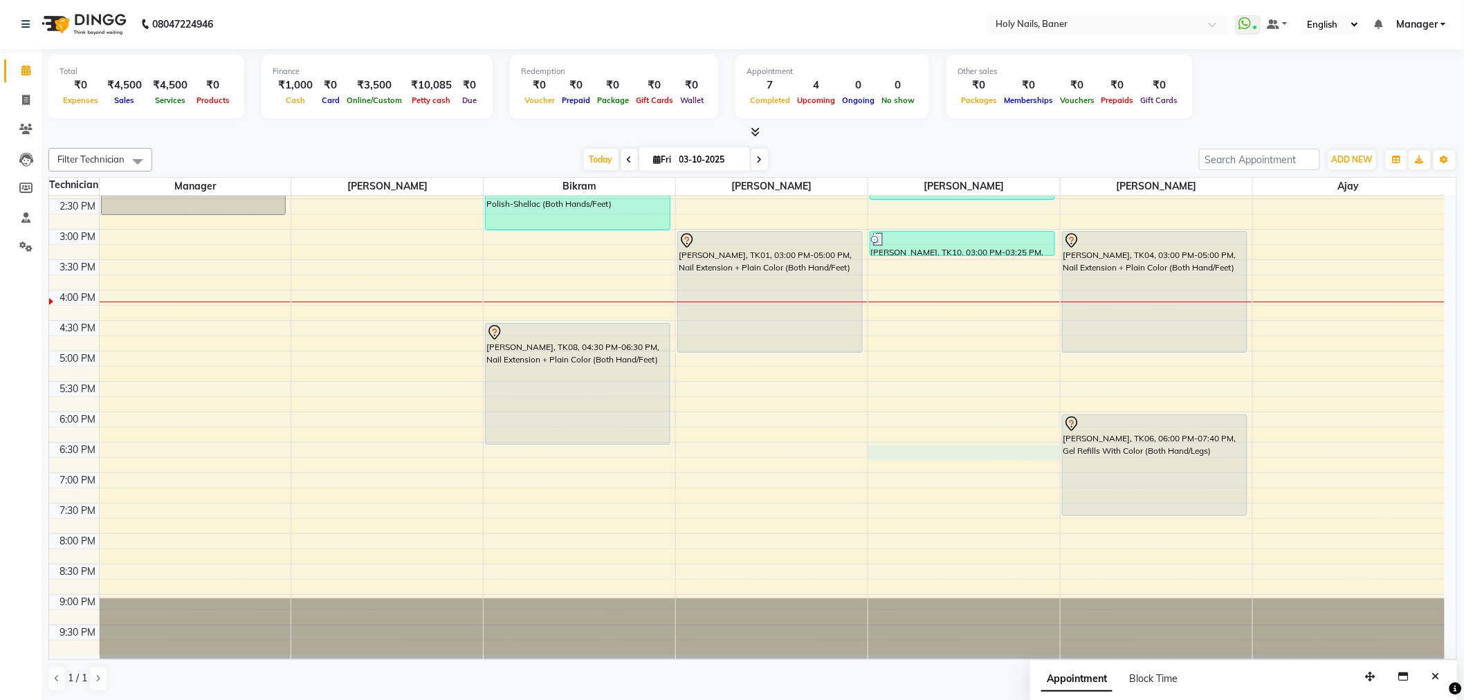
click at [879, 451] on div "8:00 AM 8:30 AM 9:00 AM 9:30 AM 10:00 AM 10:30 AM 11:00 AM 11:30 AM 12:00 PM 12…" at bounding box center [746, 229] width 1395 height 851
select select "66405"
select select "1110"
select select "tentative"
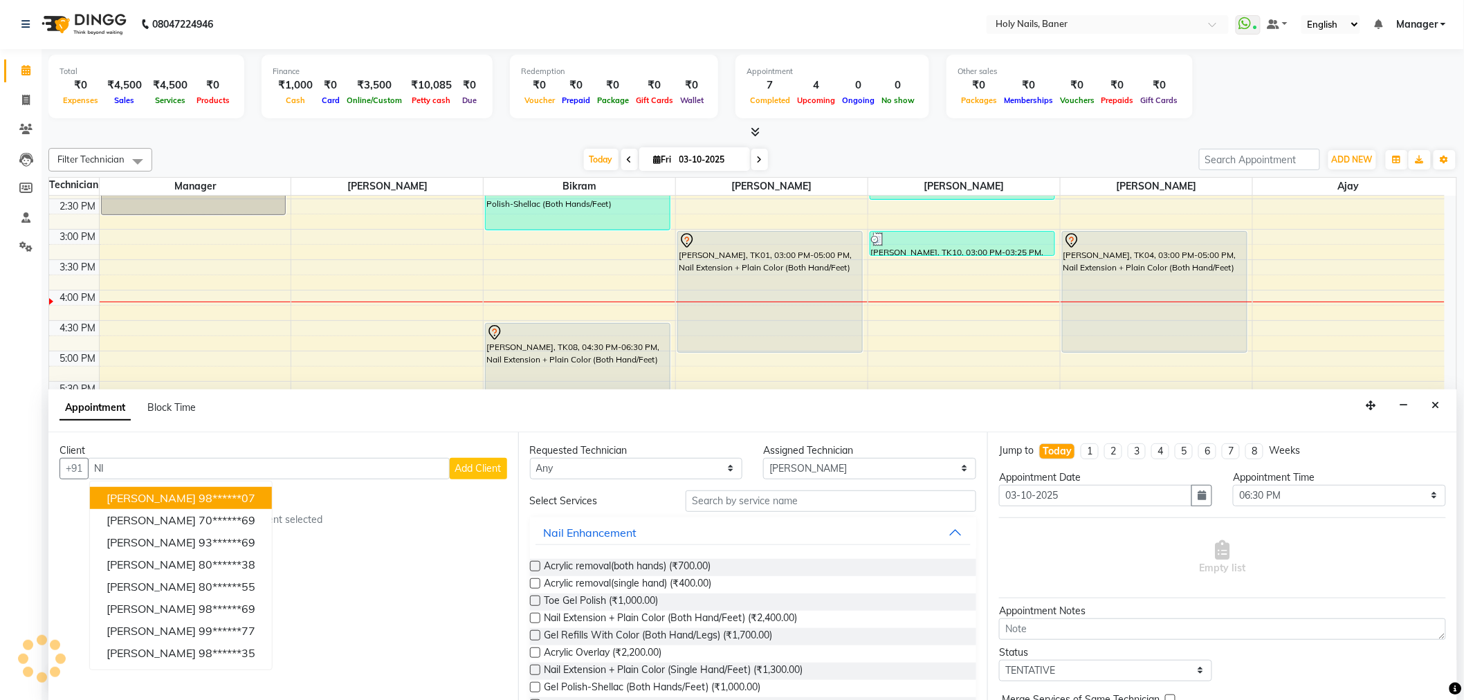
type input "N"
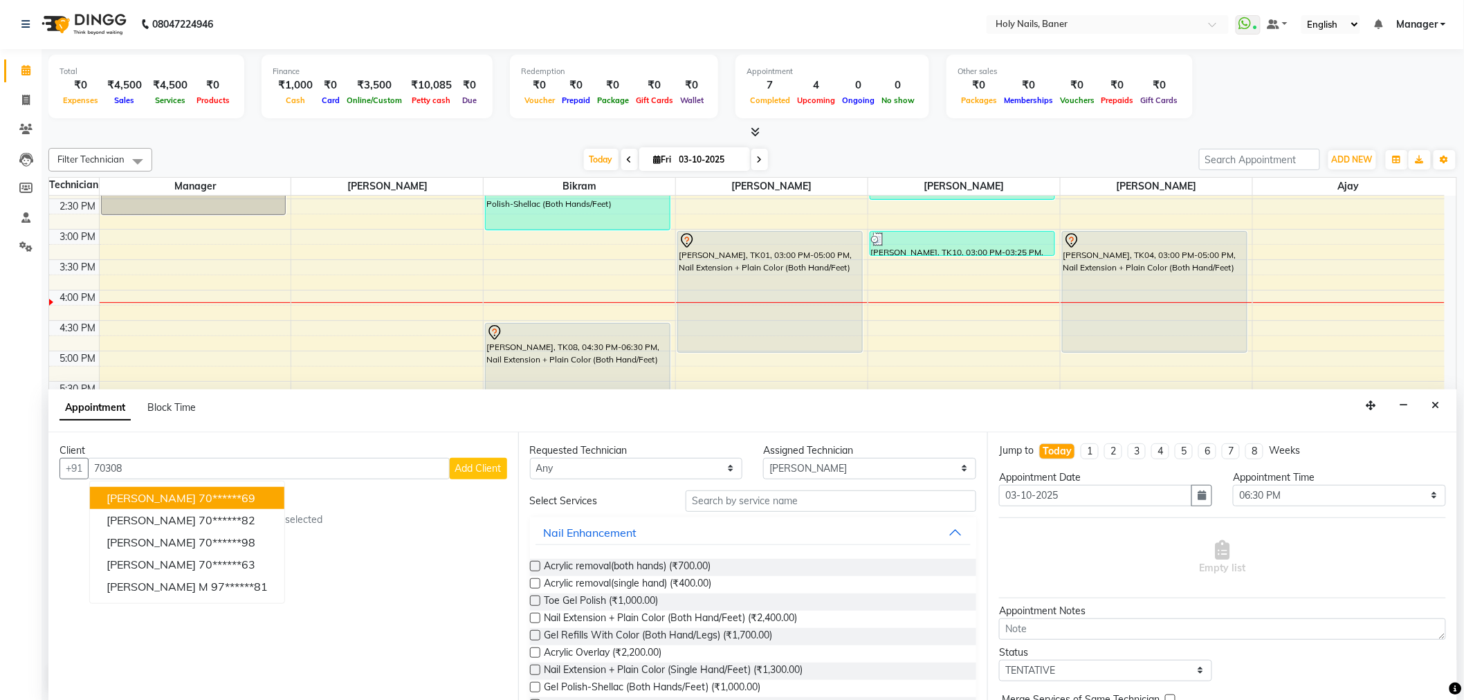
click at [247, 491] on ngb-highlight "70******69" at bounding box center [227, 498] width 57 height 14
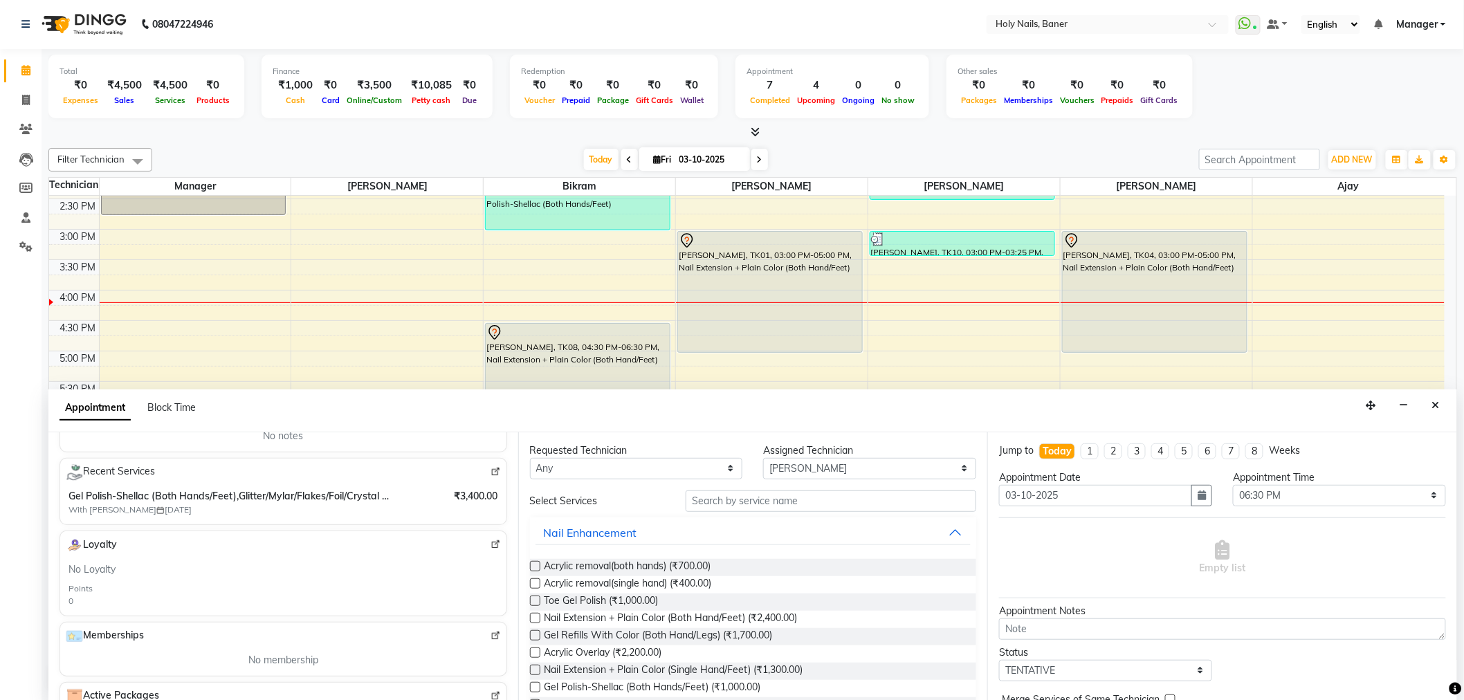
scroll to position [230, 0]
type input "70******69"
click at [771, 495] on input "text" at bounding box center [830, 500] width 291 height 21
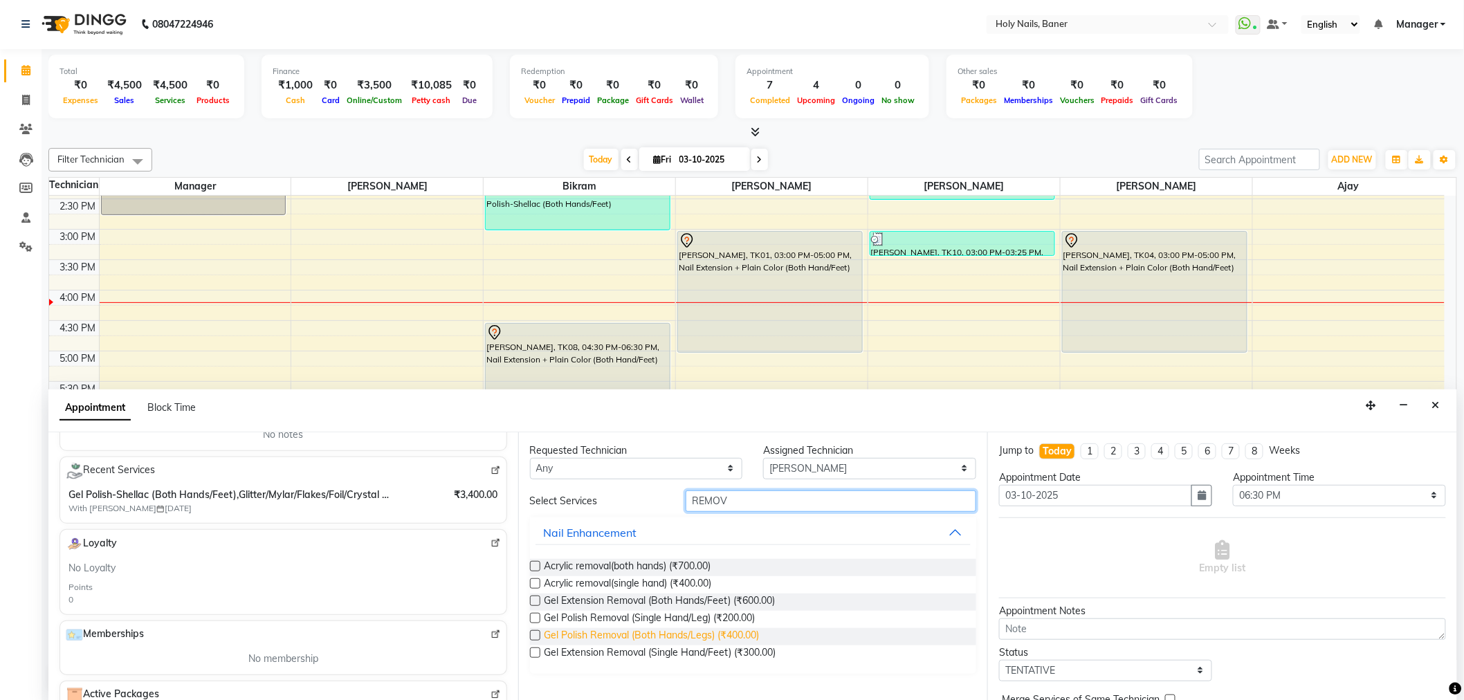
type input "REMOV"
click at [699, 630] on span "Gel Polish Removal (Both Hands/Legs) (₹400.00)" at bounding box center [651, 636] width 215 height 17
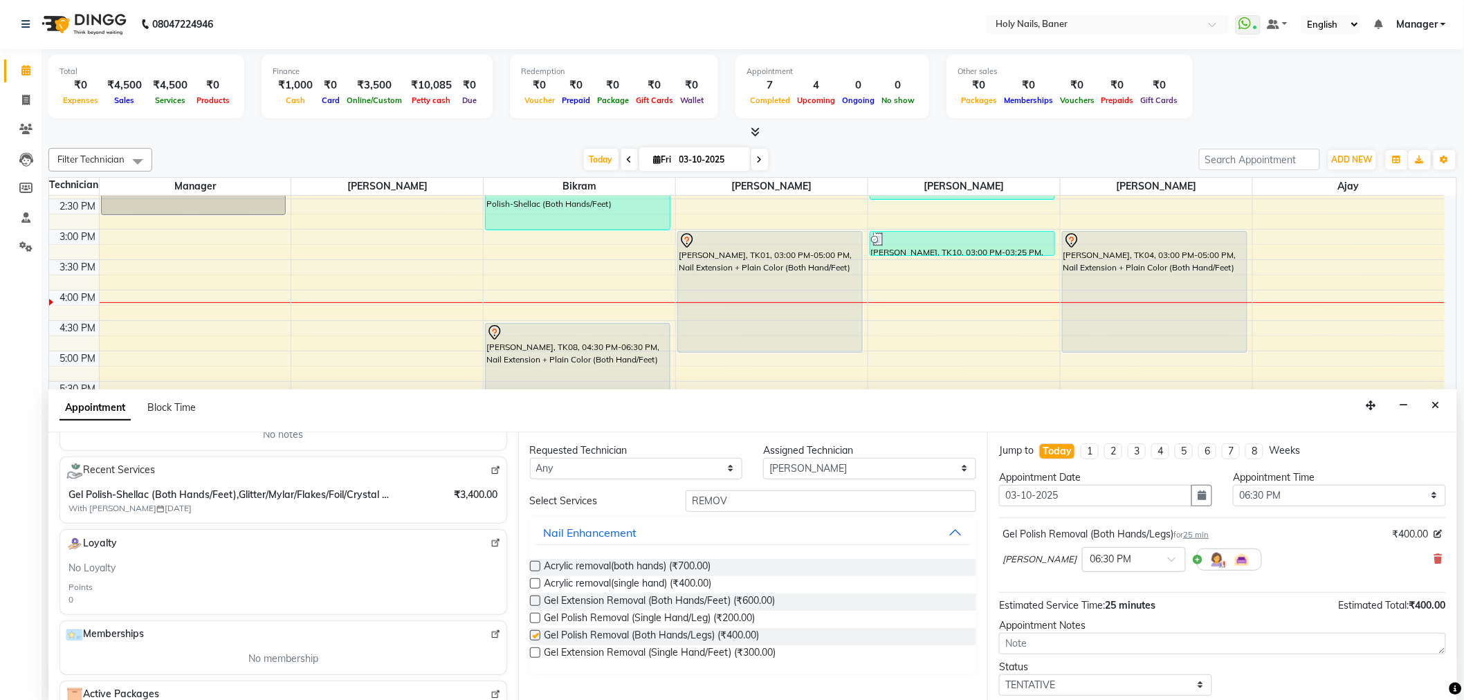
checkbox input "false"
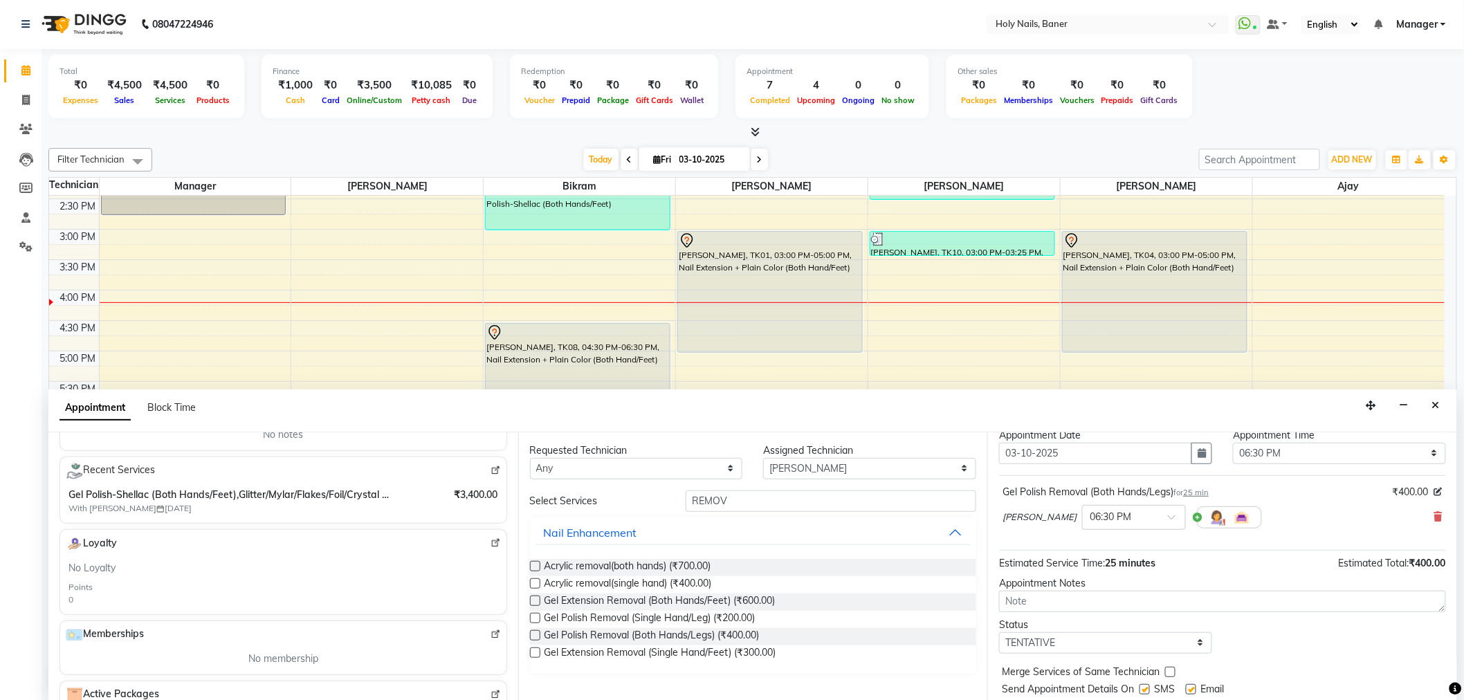
scroll to position [82, 0]
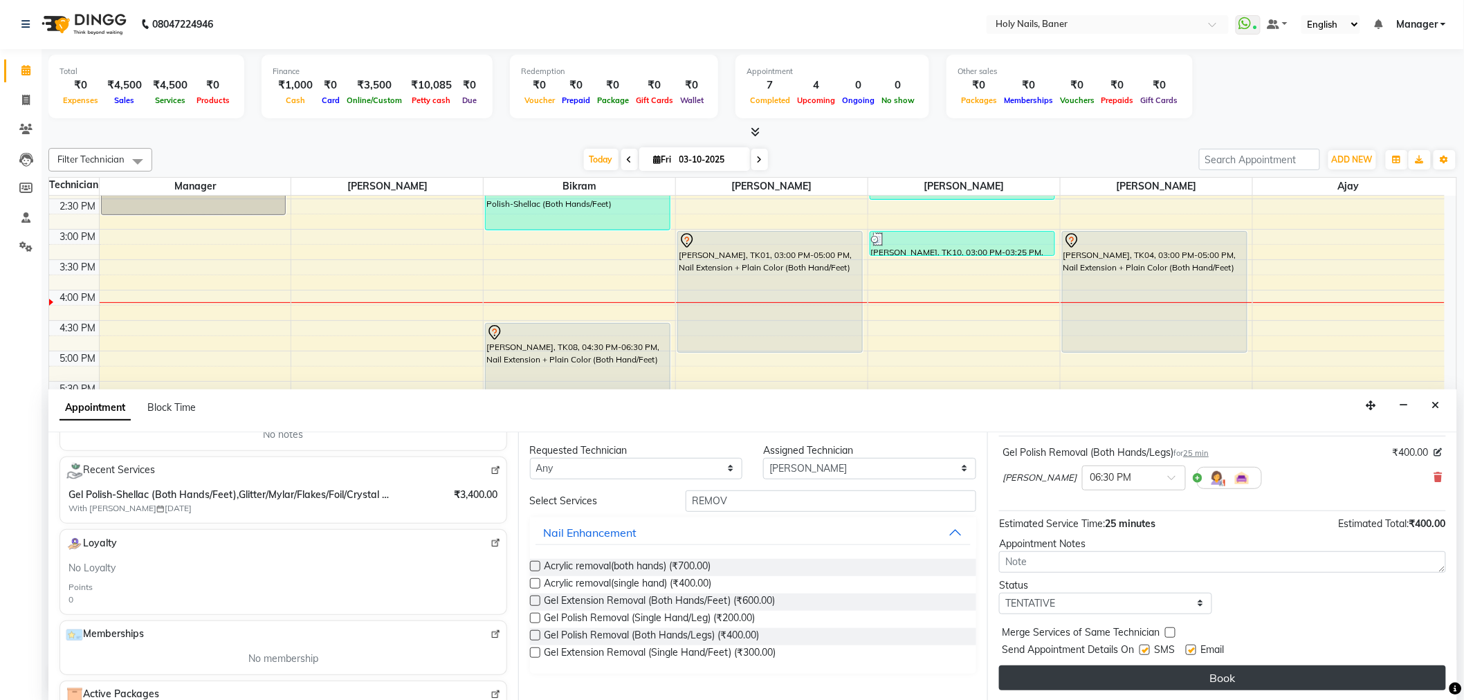
click at [1087, 671] on button "Book" at bounding box center [1222, 677] width 447 height 25
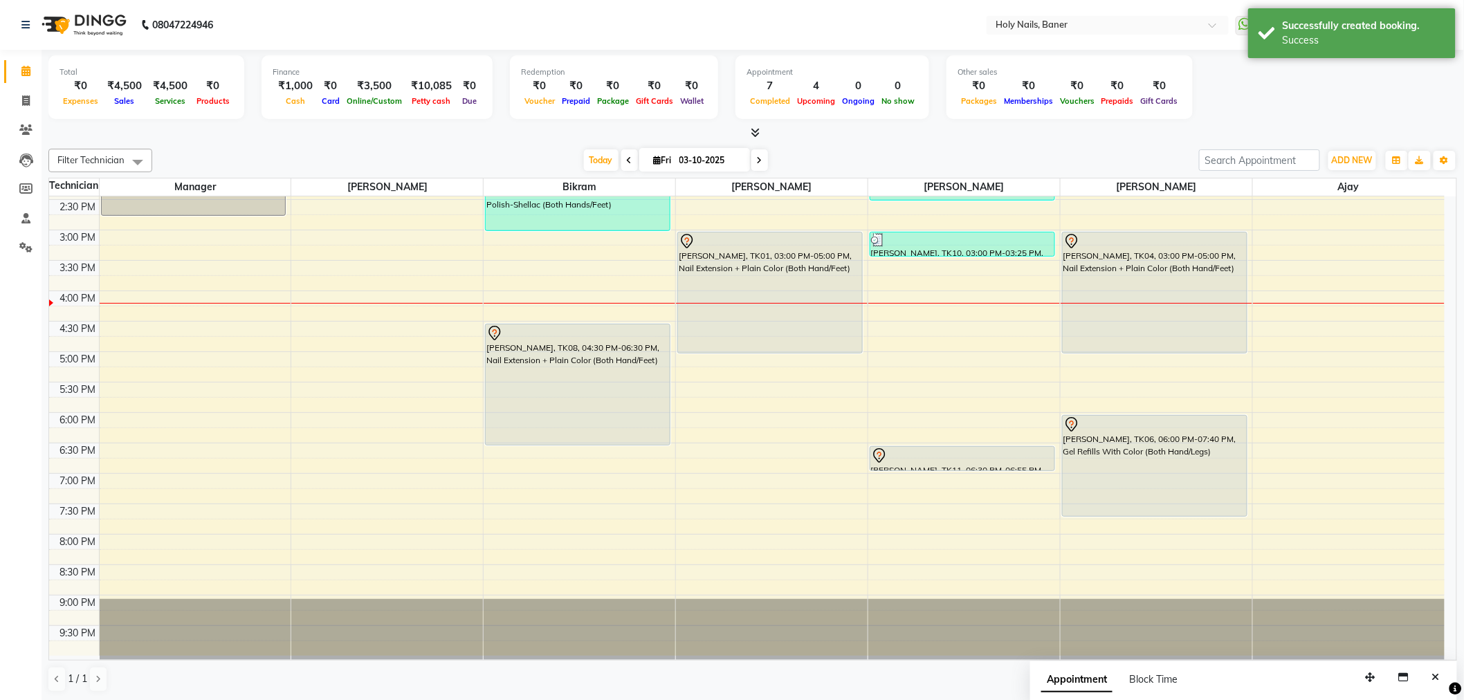
scroll to position [1, 0]
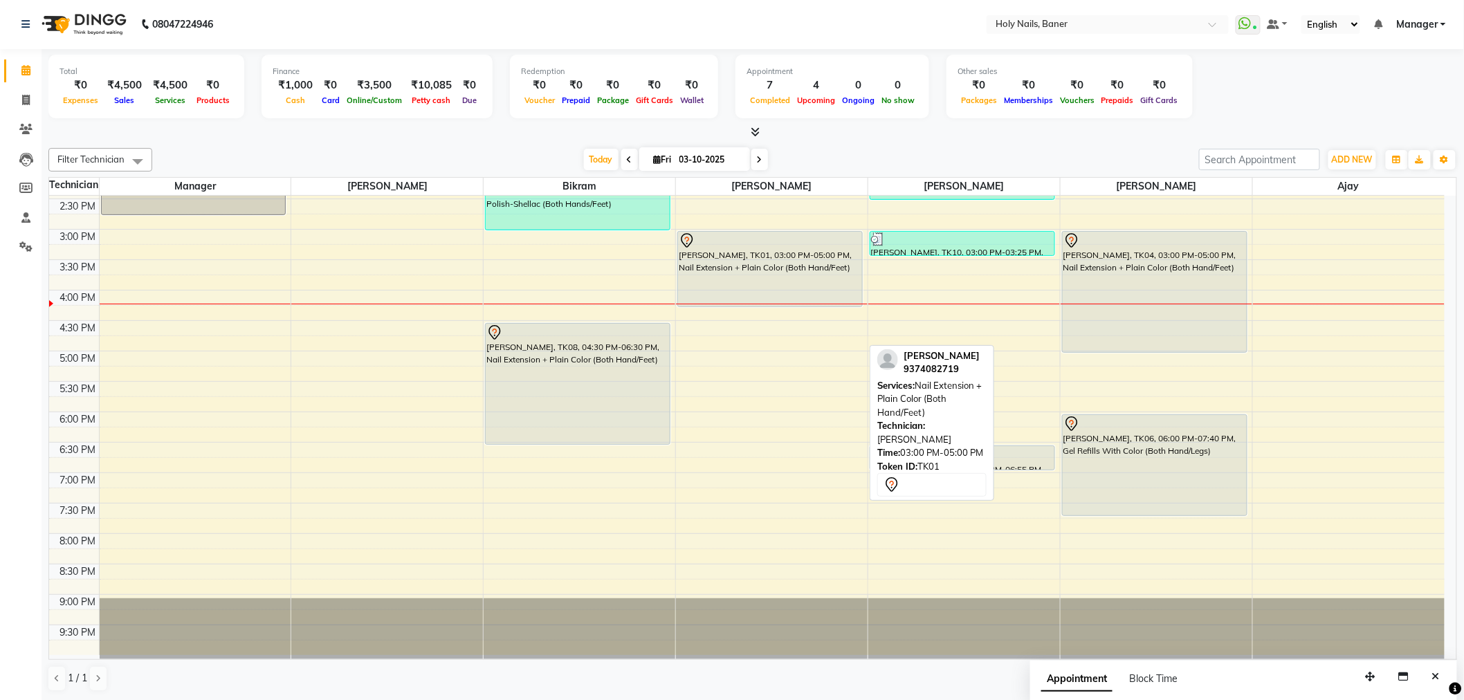
drag, startPoint x: 766, startPoint y: 351, endPoint x: 873, endPoint y: 288, distance: 124.3
click at [762, 293] on div "Dity Shetty, TK01, 03:00 PM-05:00 PM, Nail Extension + Plain Color (Both Hand/F…" at bounding box center [772, 229] width 192 height 851
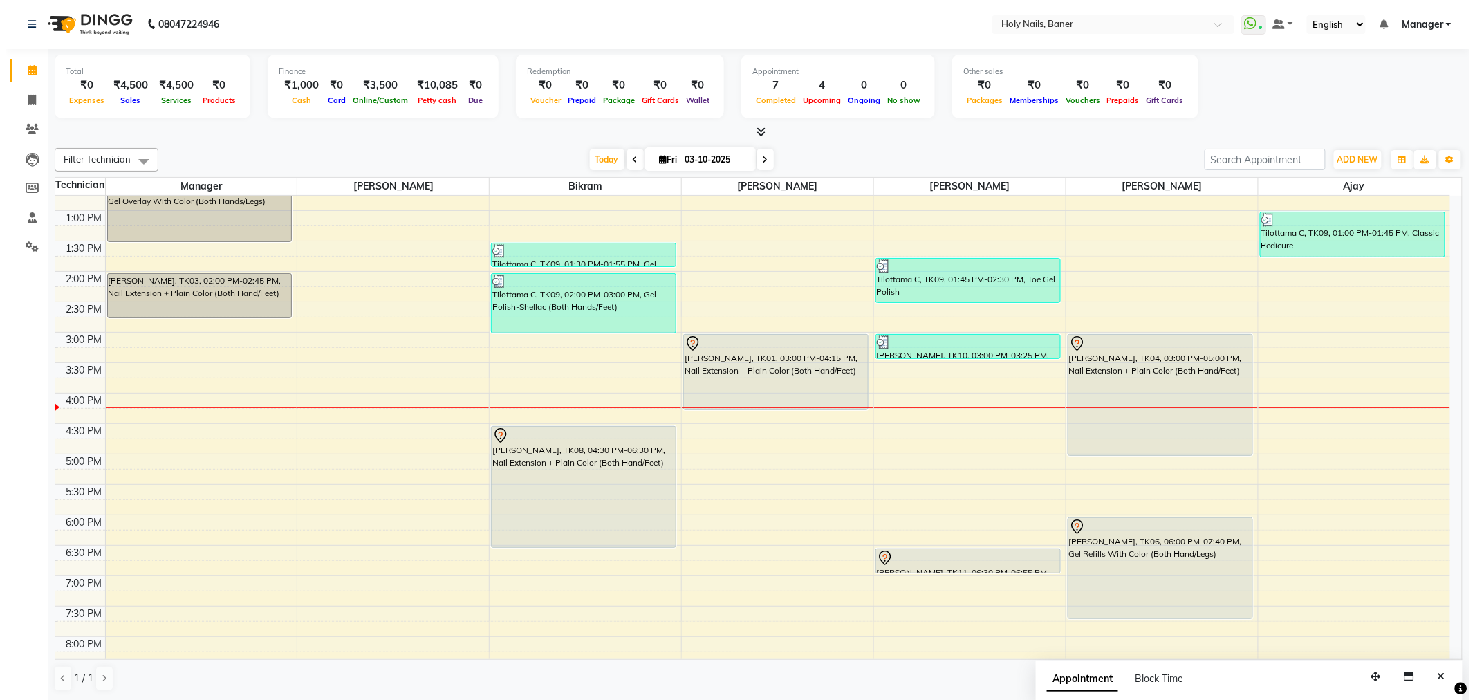
scroll to position [315, 0]
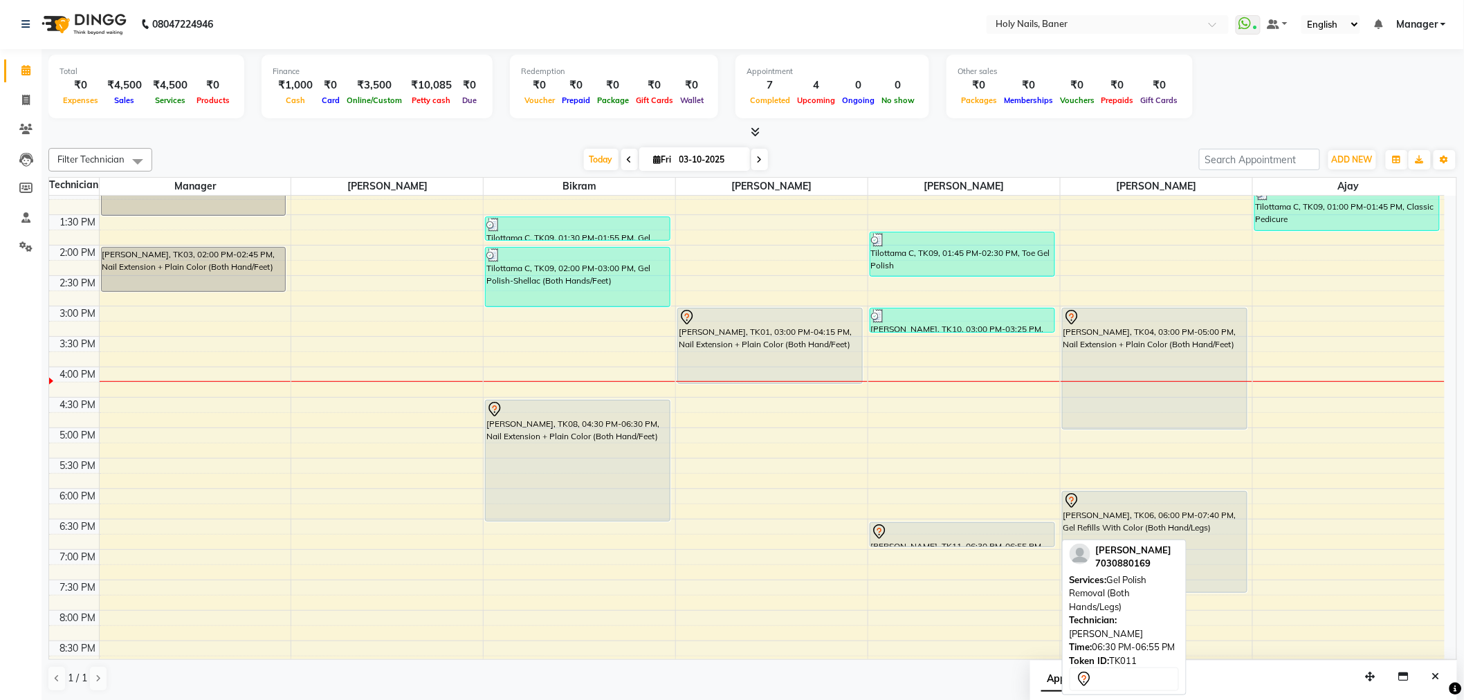
click at [986, 537] on div at bounding box center [962, 532] width 183 height 17
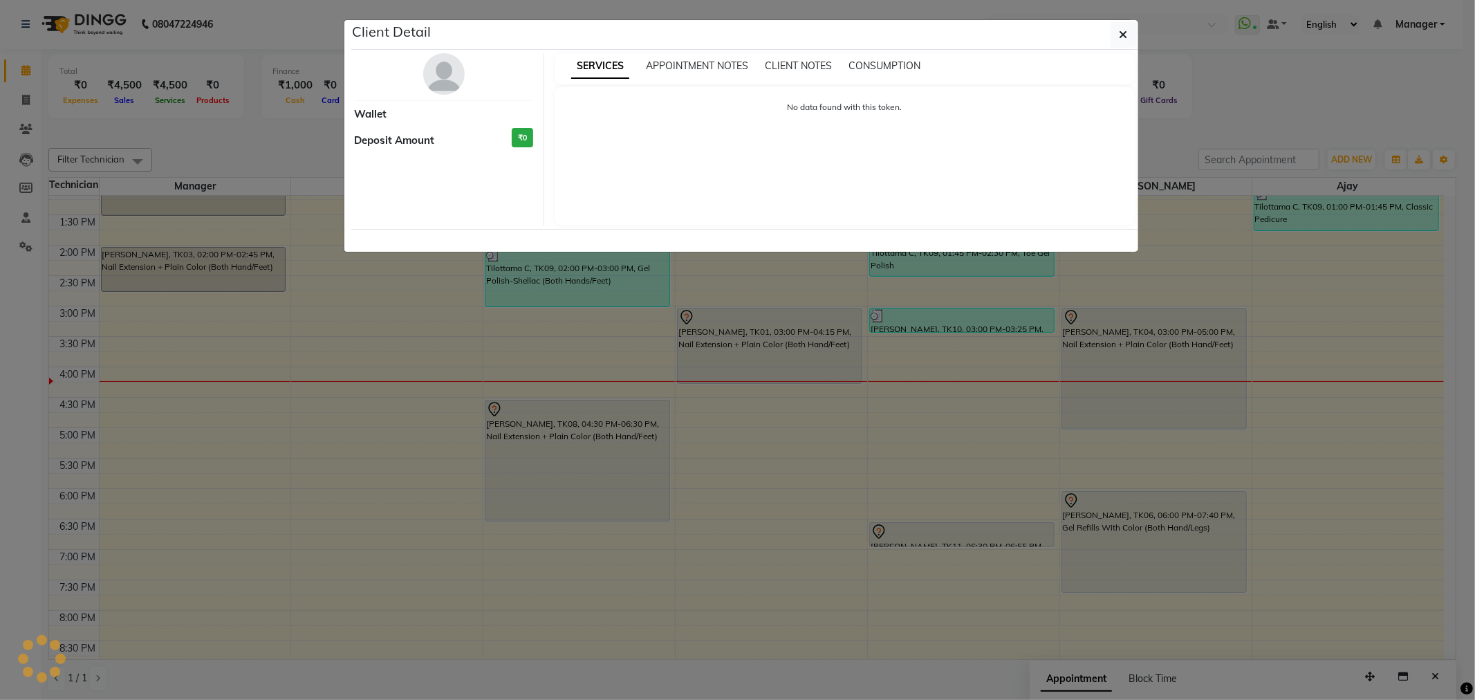
select select "7"
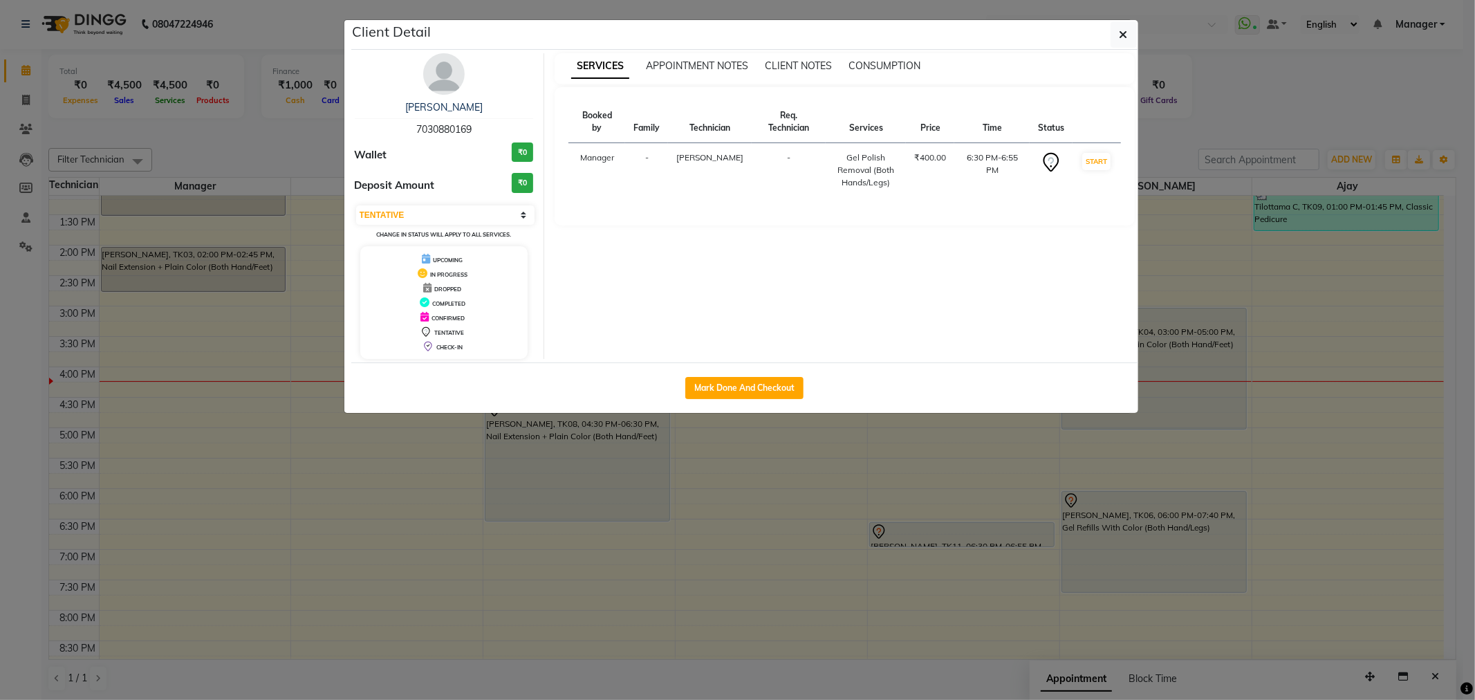
click at [436, 77] on img at bounding box center [444, 74] width 42 height 42
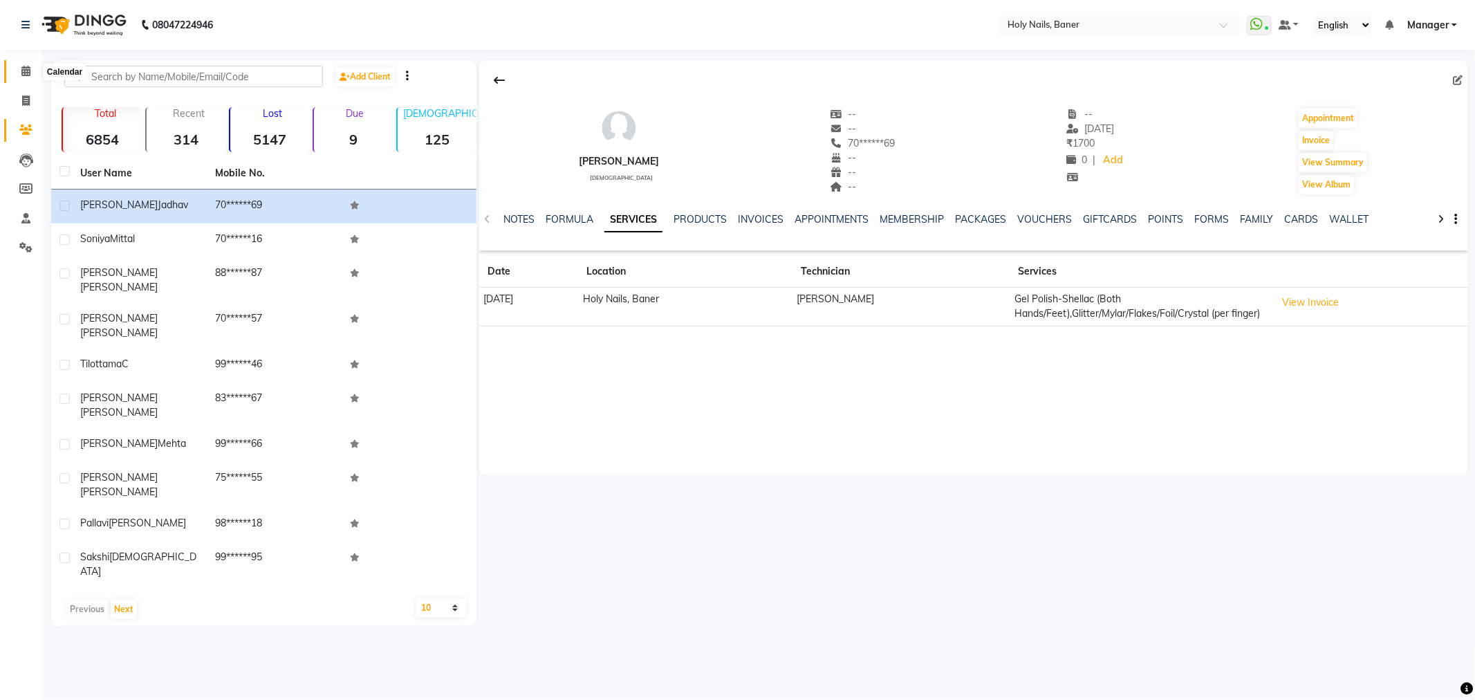
click at [23, 69] on icon at bounding box center [25, 71] width 9 height 10
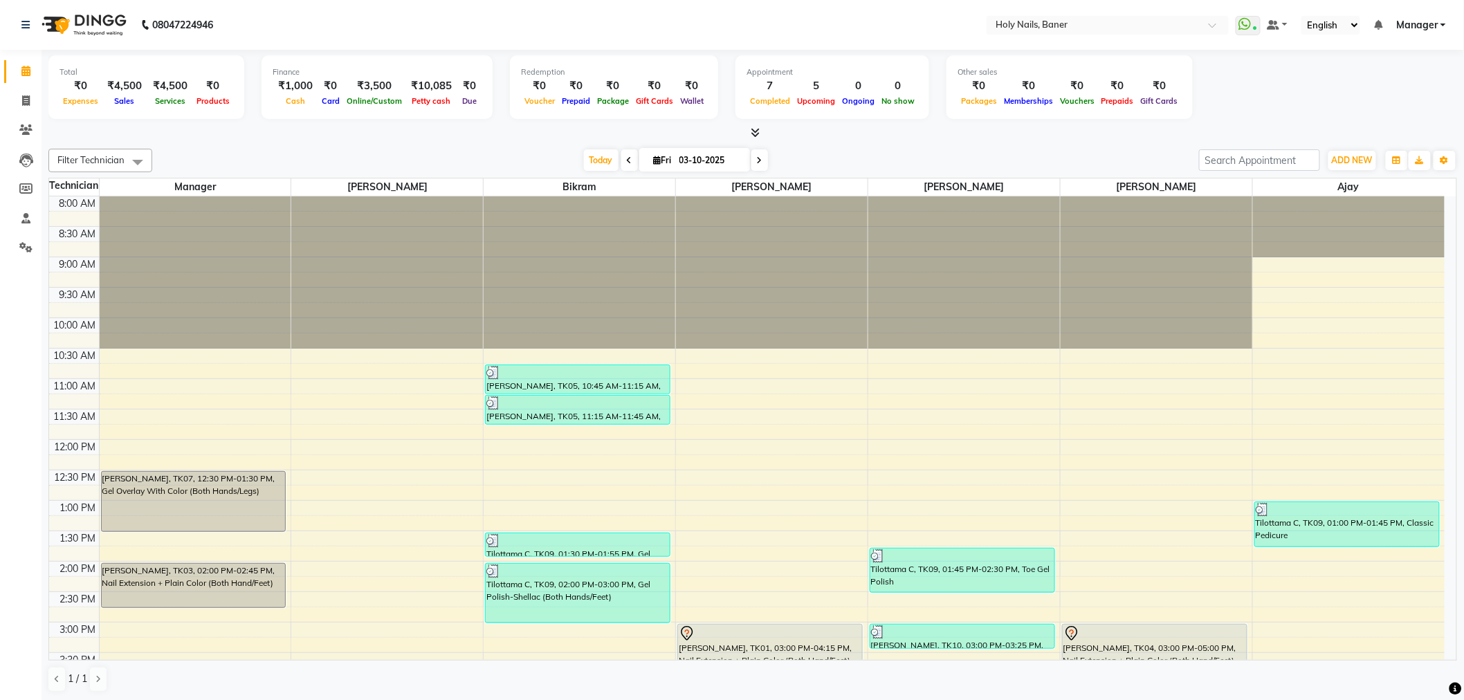
click at [755, 165] on span at bounding box center [759, 159] width 17 height 21
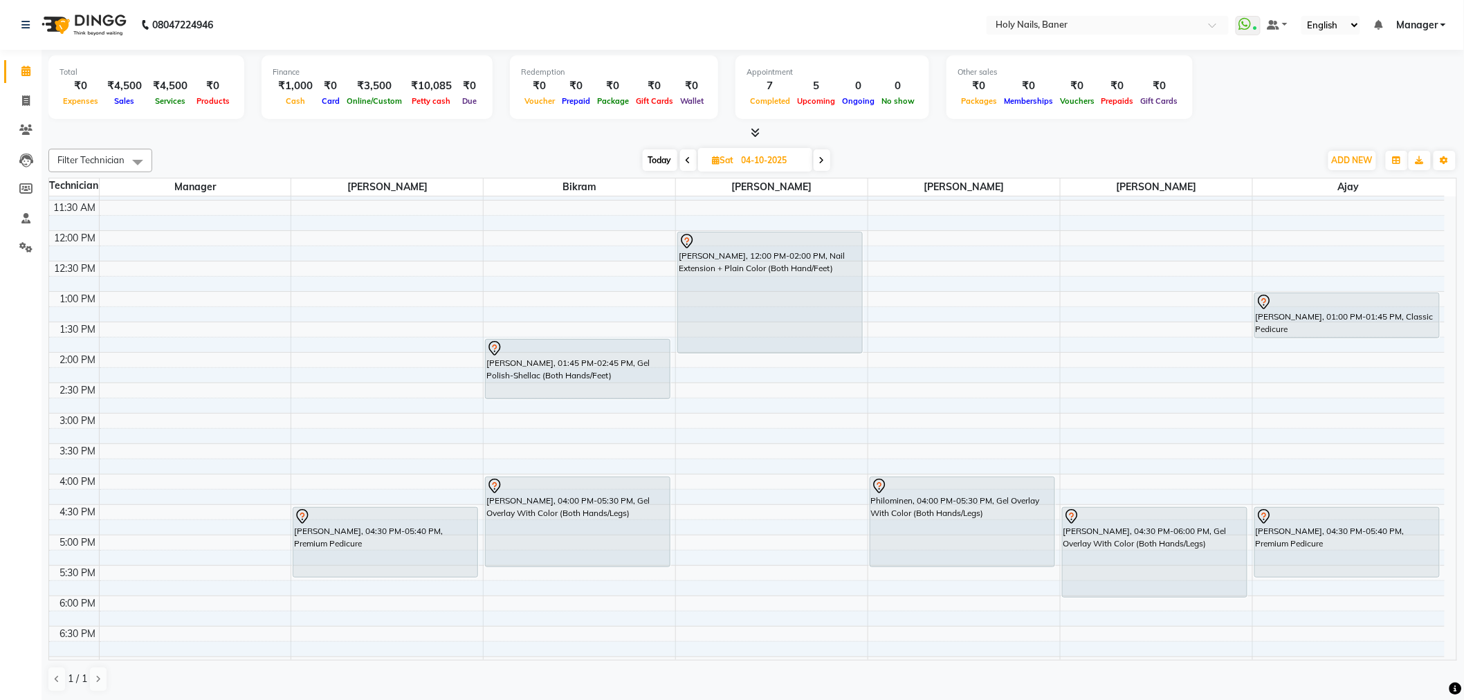
scroll to position [230, 0]
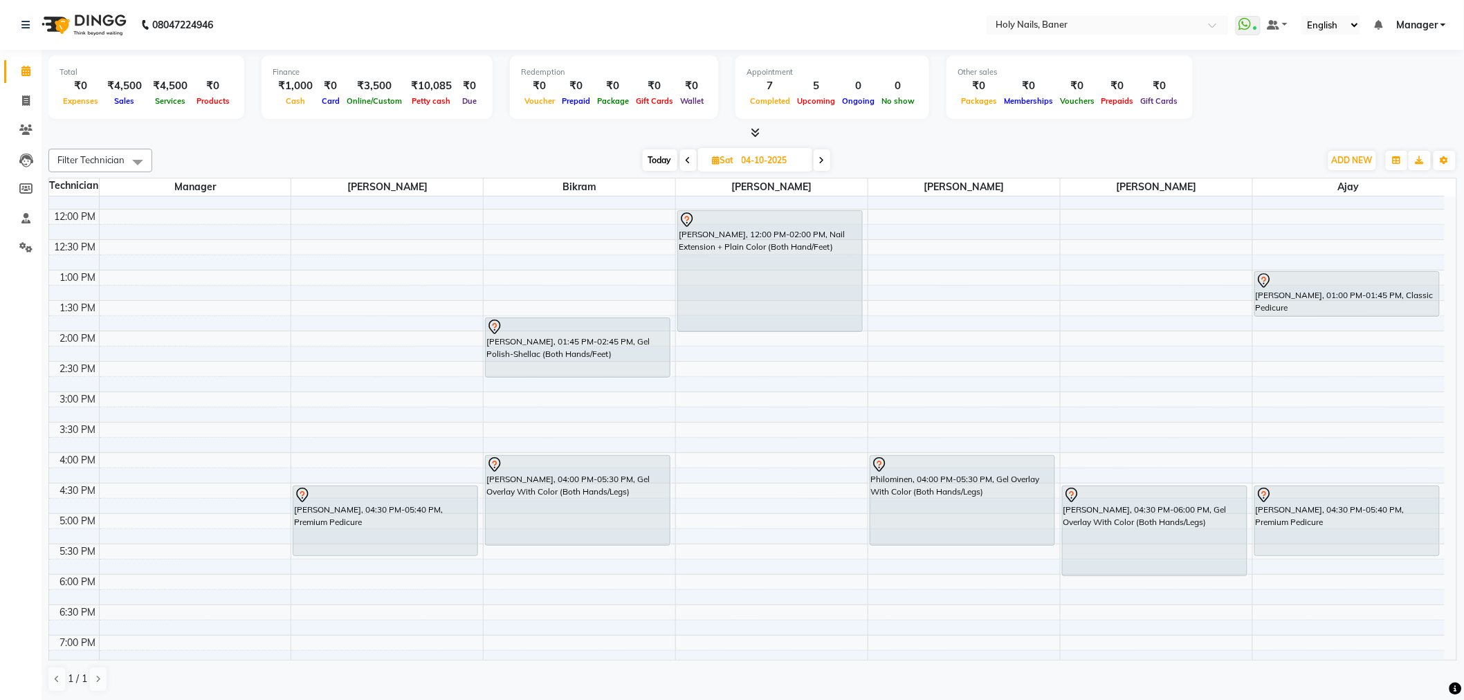
click at [666, 163] on span "Today" at bounding box center [660, 159] width 35 height 21
type input "03-10-2025"
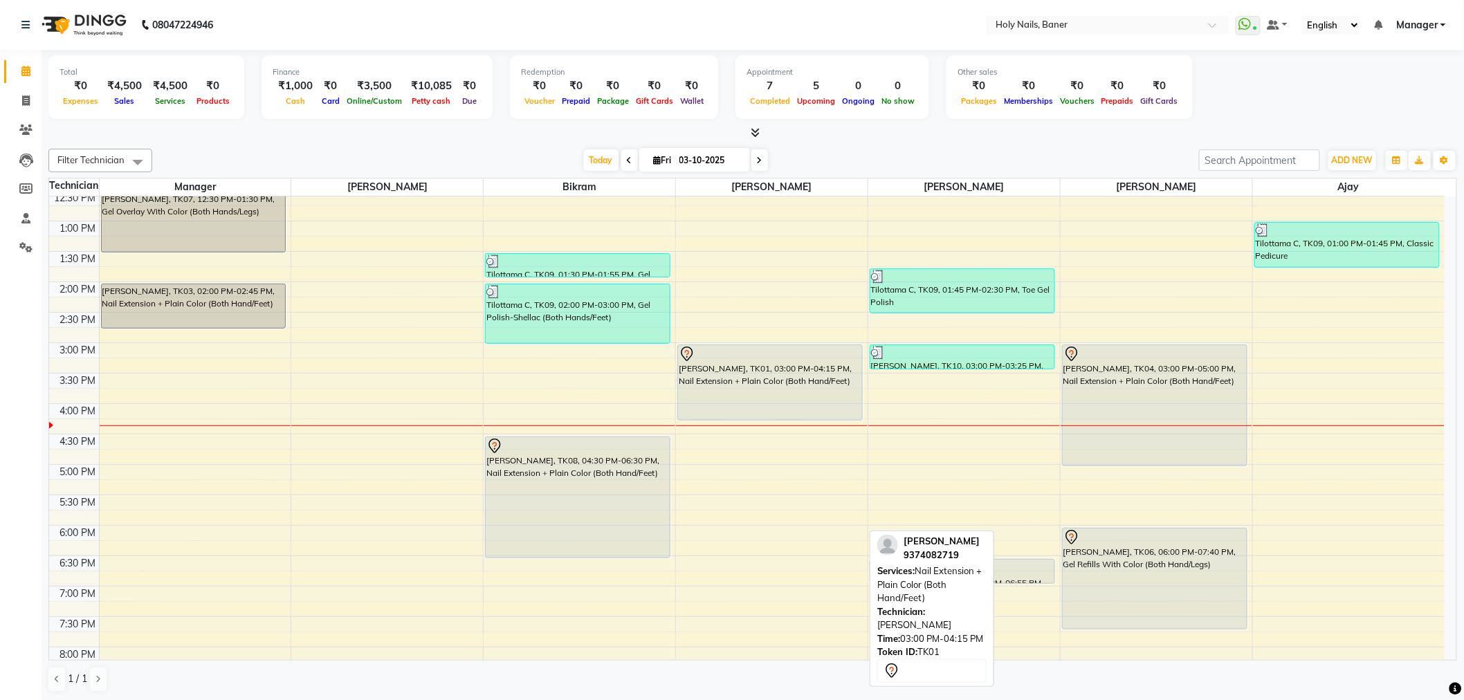
scroll to position [315, 0]
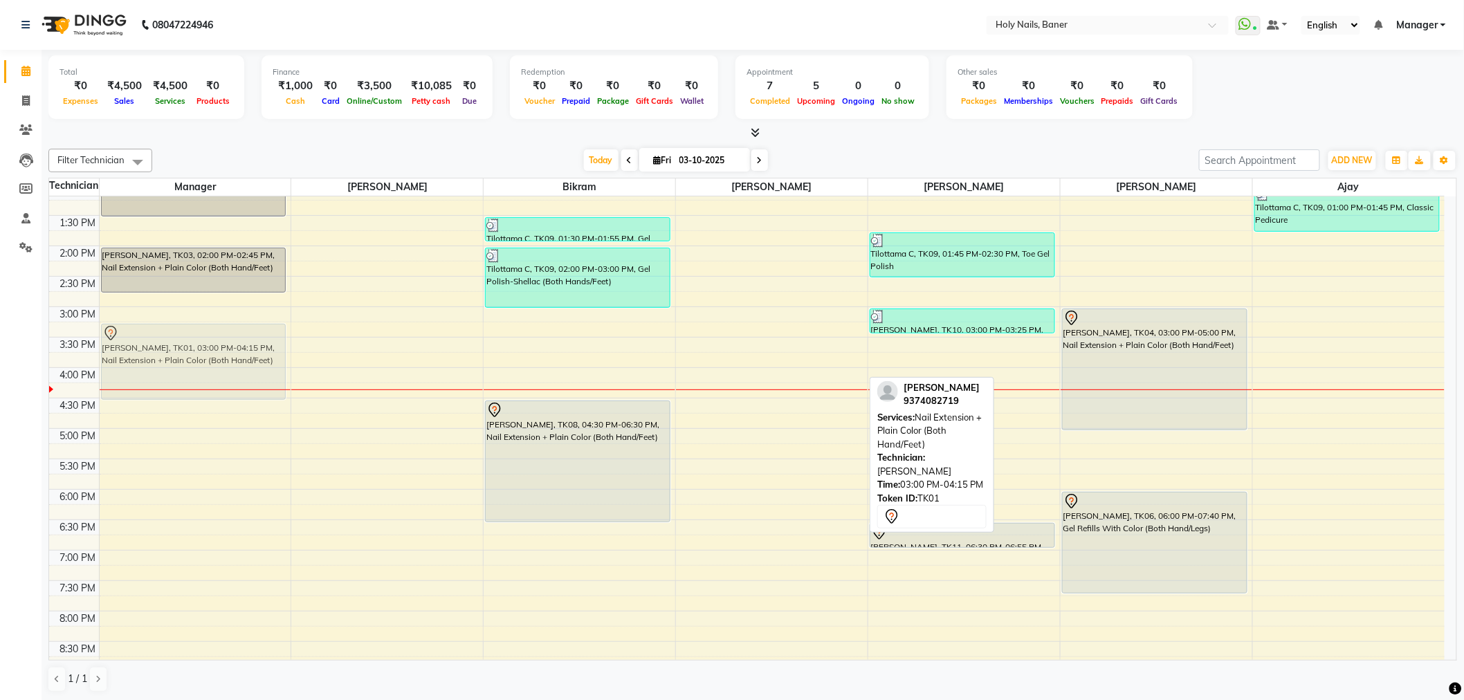
drag, startPoint x: 764, startPoint y: 341, endPoint x: 249, endPoint y: 360, distance: 515.0
click at [249, 360] on tr "Kinnari Gururaj, TK07, 12:30 PM-01:30 PM, Gel Overlay With Color (Both Hands/Le…" at bounding box center [746, 306] width 1395 height 851
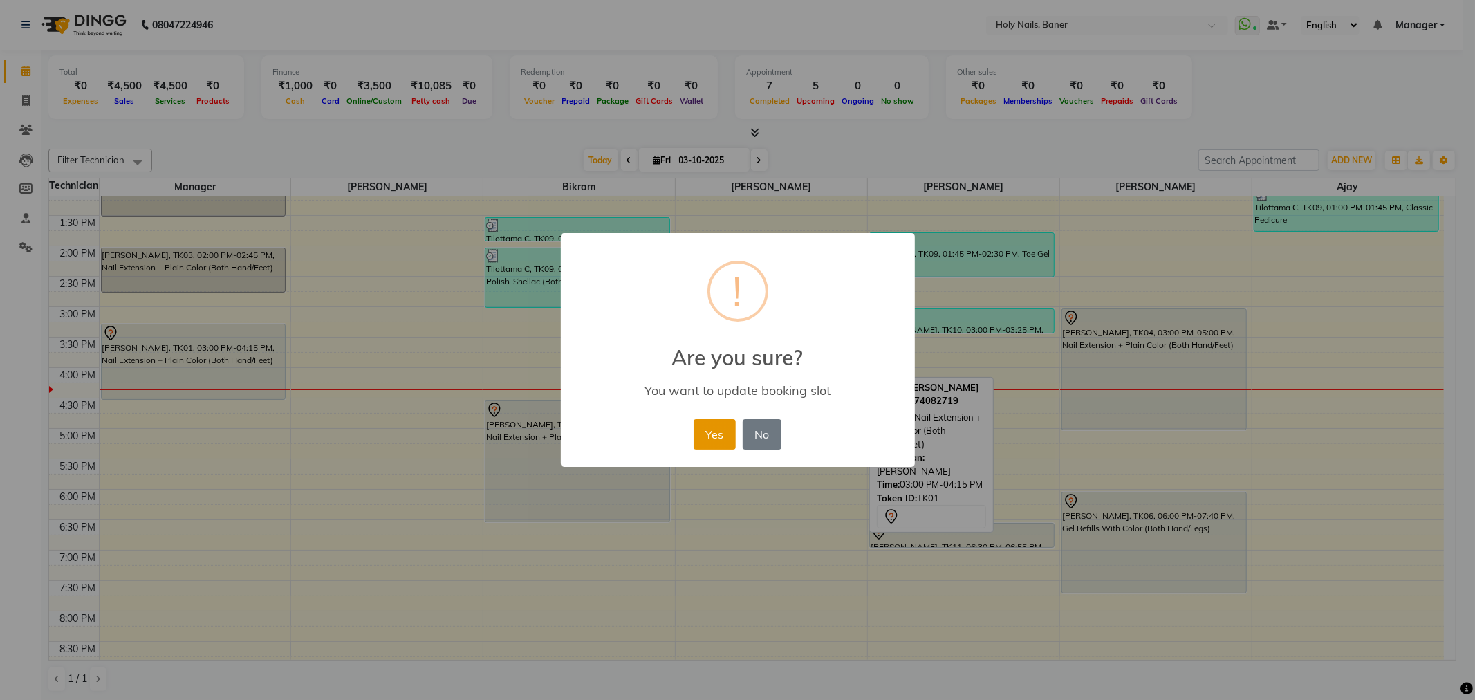
click at [717, 436] on button "Yes" at bounding box center [715, 434] width 42 height 30
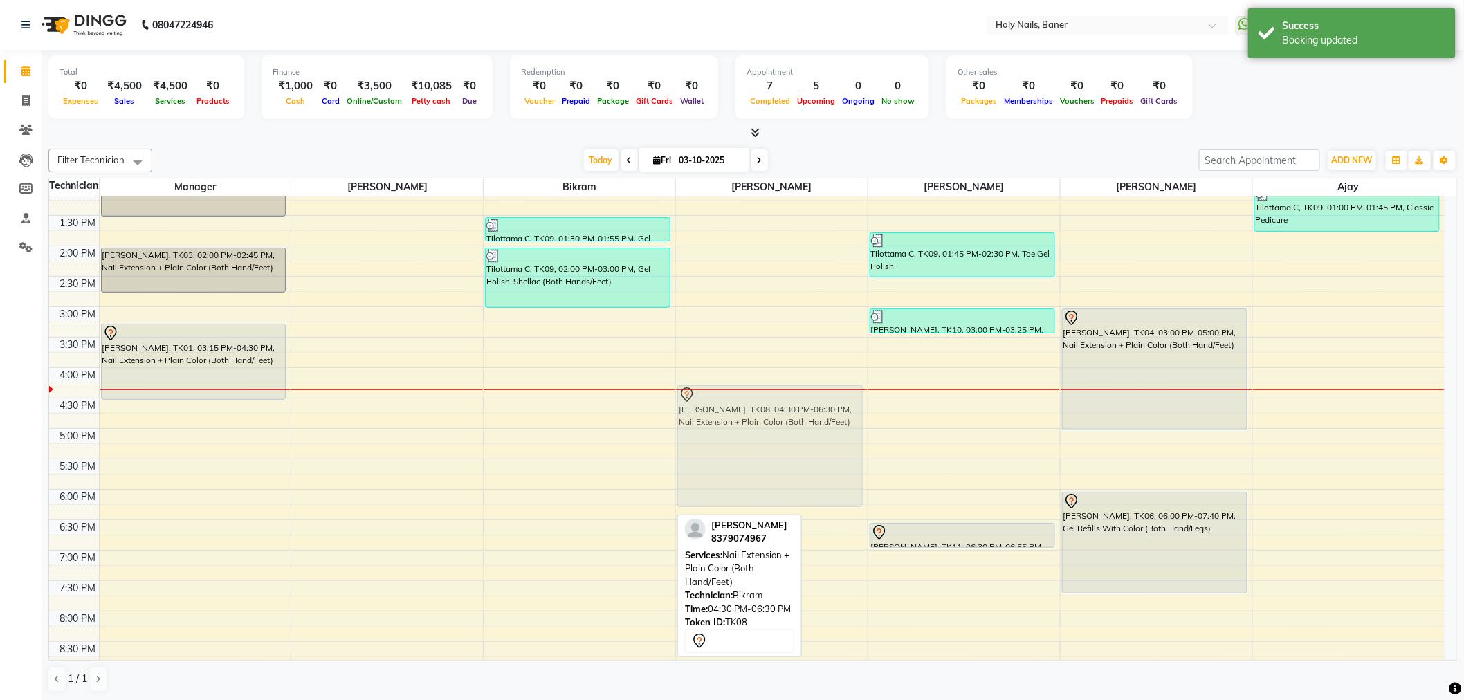
drag, startPoint x: 598, startPoint y: 457, endPoint x: 728, endPoint y: 448, distance: 130.3
click at [728, 448] on tr "Kinnari Gururaj, TK07, 12:30 PM-01:30 PM, Gel Overlay With Color (Both Hands/Le…" at bounding box center [746, 306] width 1395 height 851
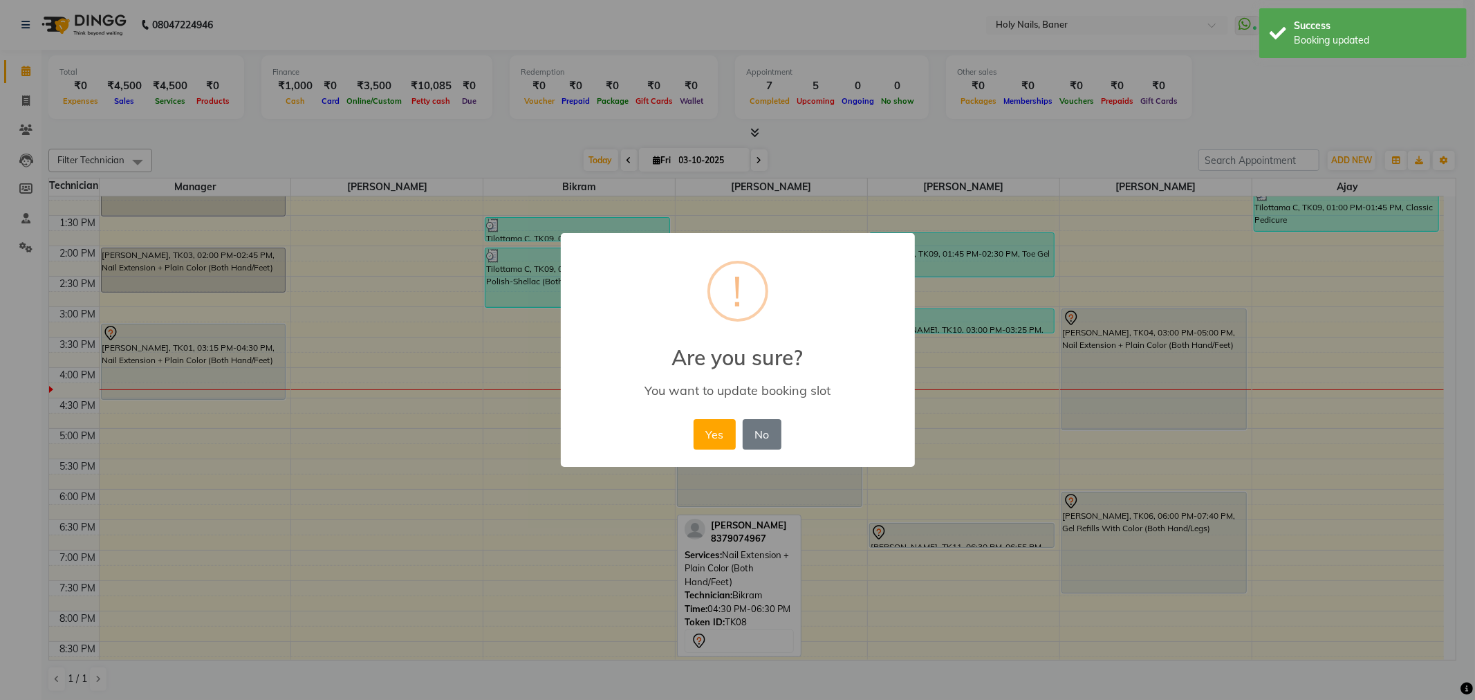
drag, startPoint x: 713, startPoint y: 433, endPoint x: 681, endPoint y: 427, distance: 33.0
click at [711, 433] on button "Yes" at bounding box center [715, 434] width 42 height 30
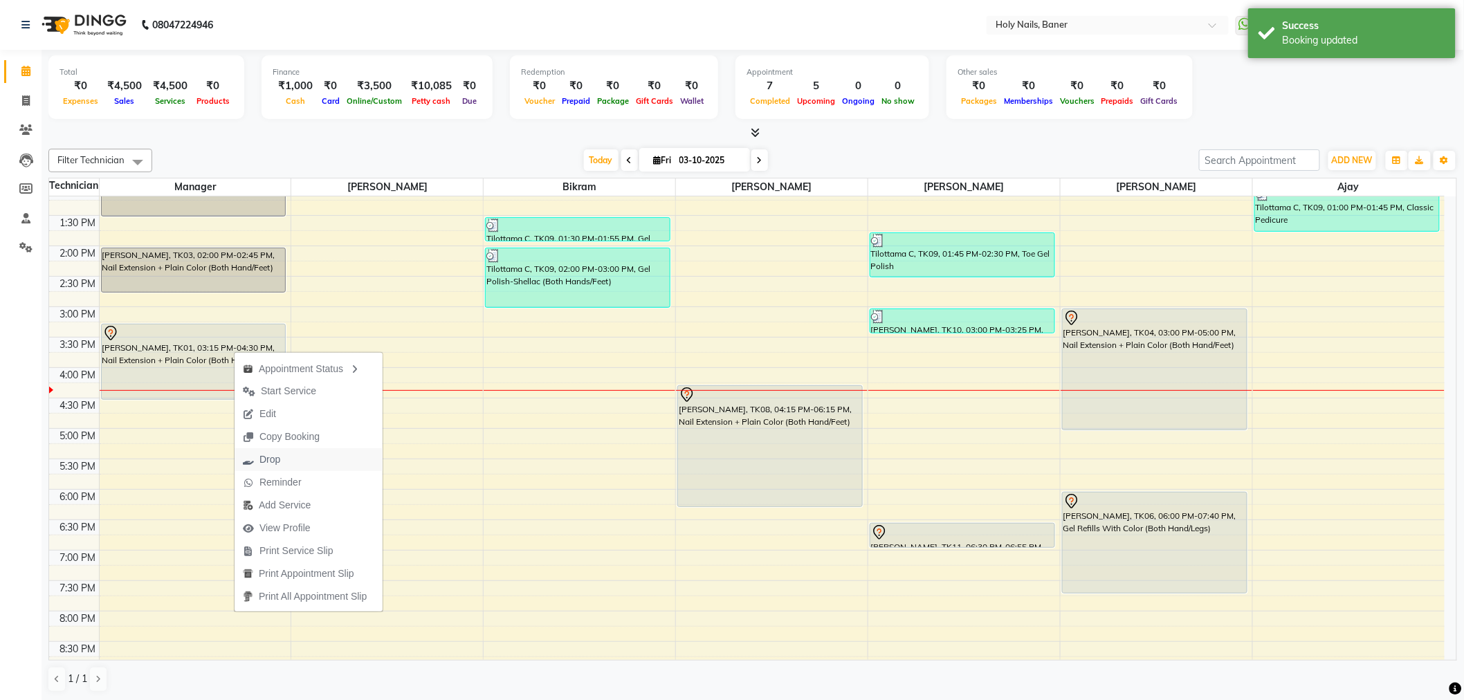
click at [295, 459] on button "Drop" at bounding box center [308, 459] width 148 height 23
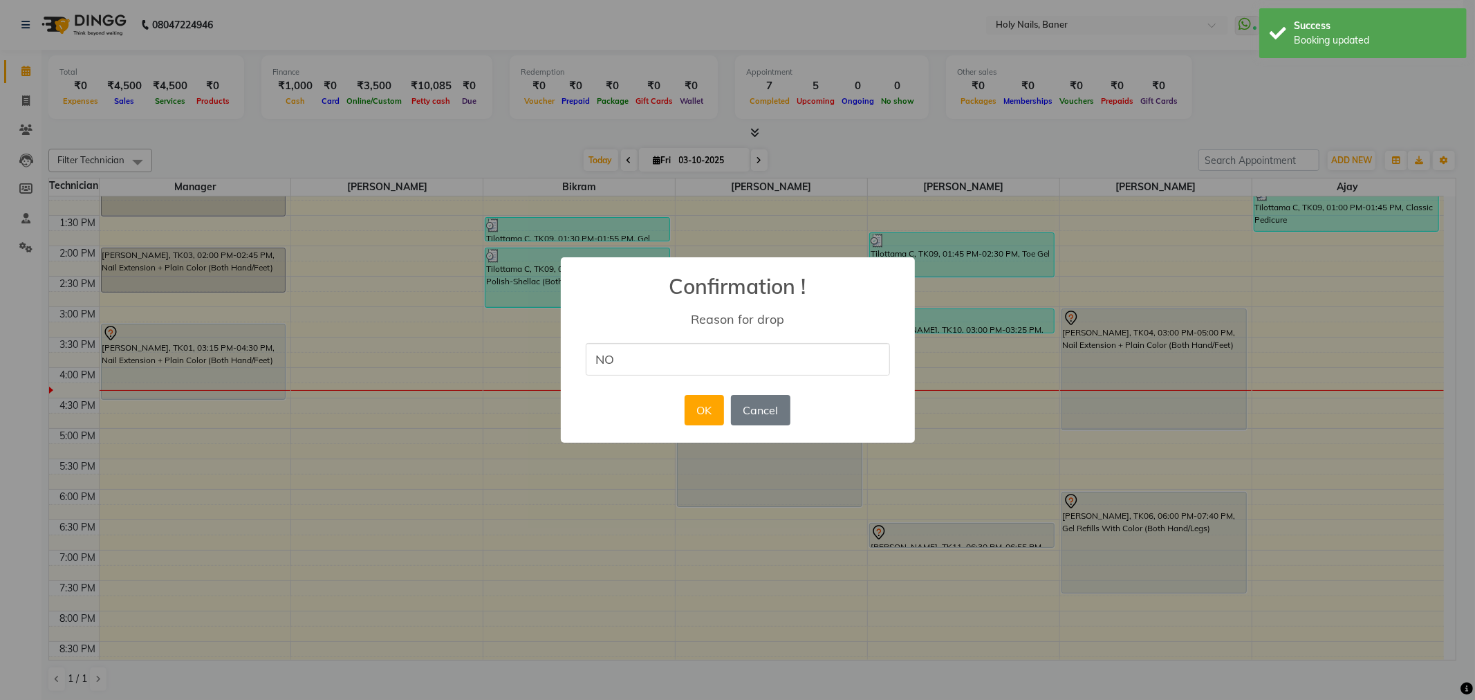
type input "NO Show"
click at [692, 414] on button "OK" at bounding box center [704, 410] width 39 height 30
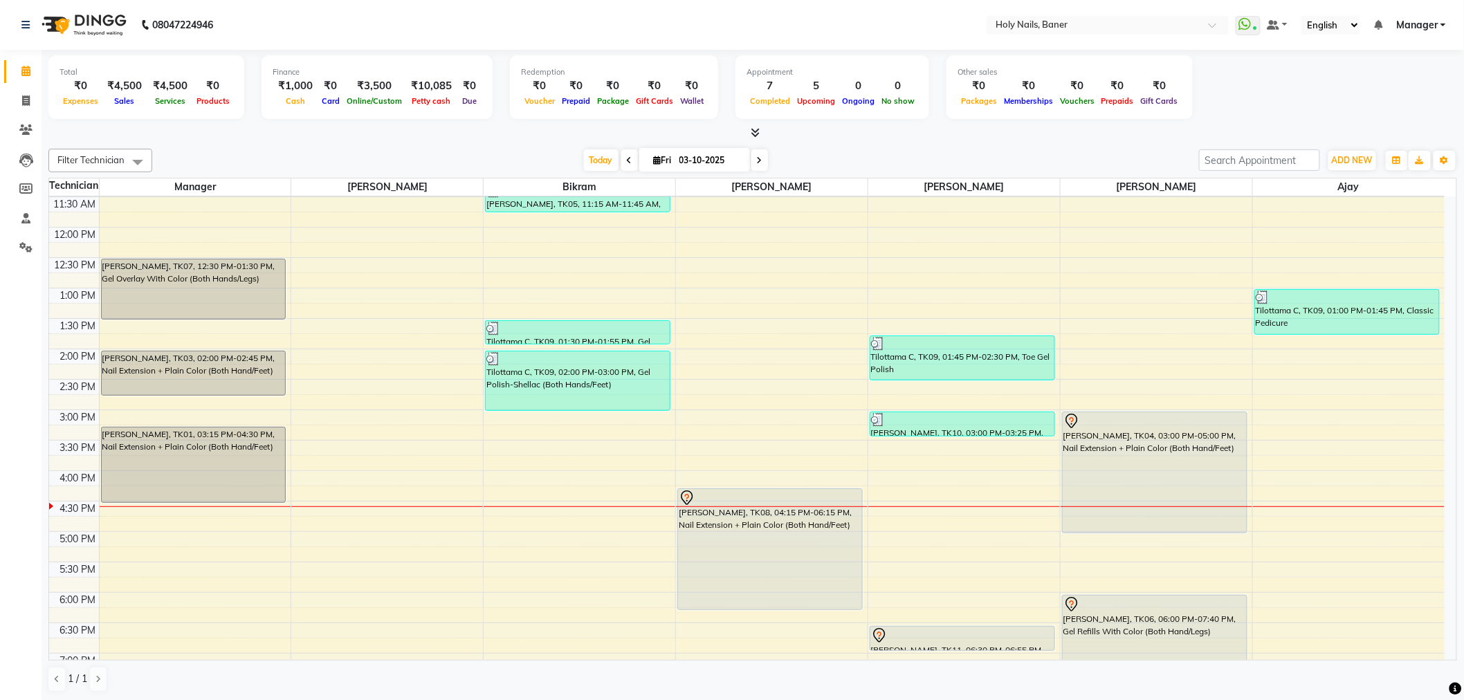
scroll to position [162, 0]
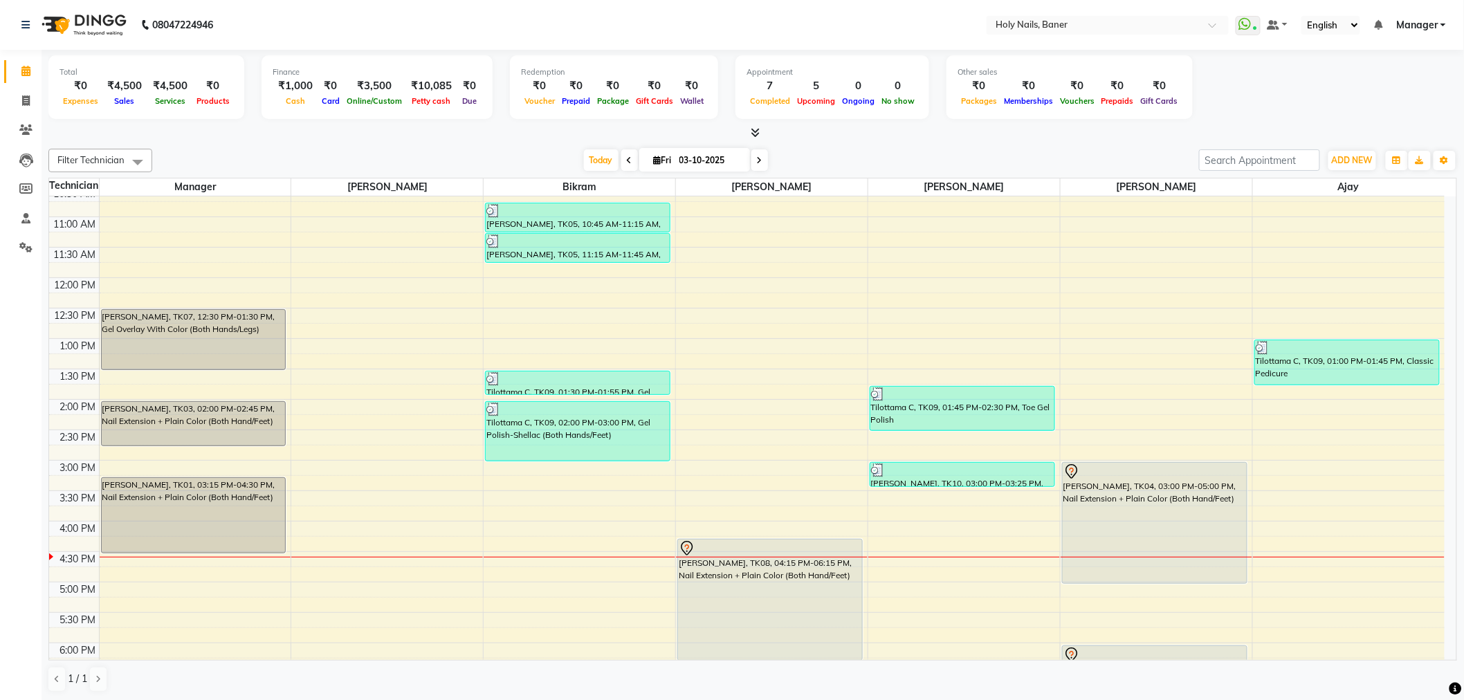
click at [751, 159] on span at bounding box center [759, 159] width 17 height 21
type input "04-10-2025"
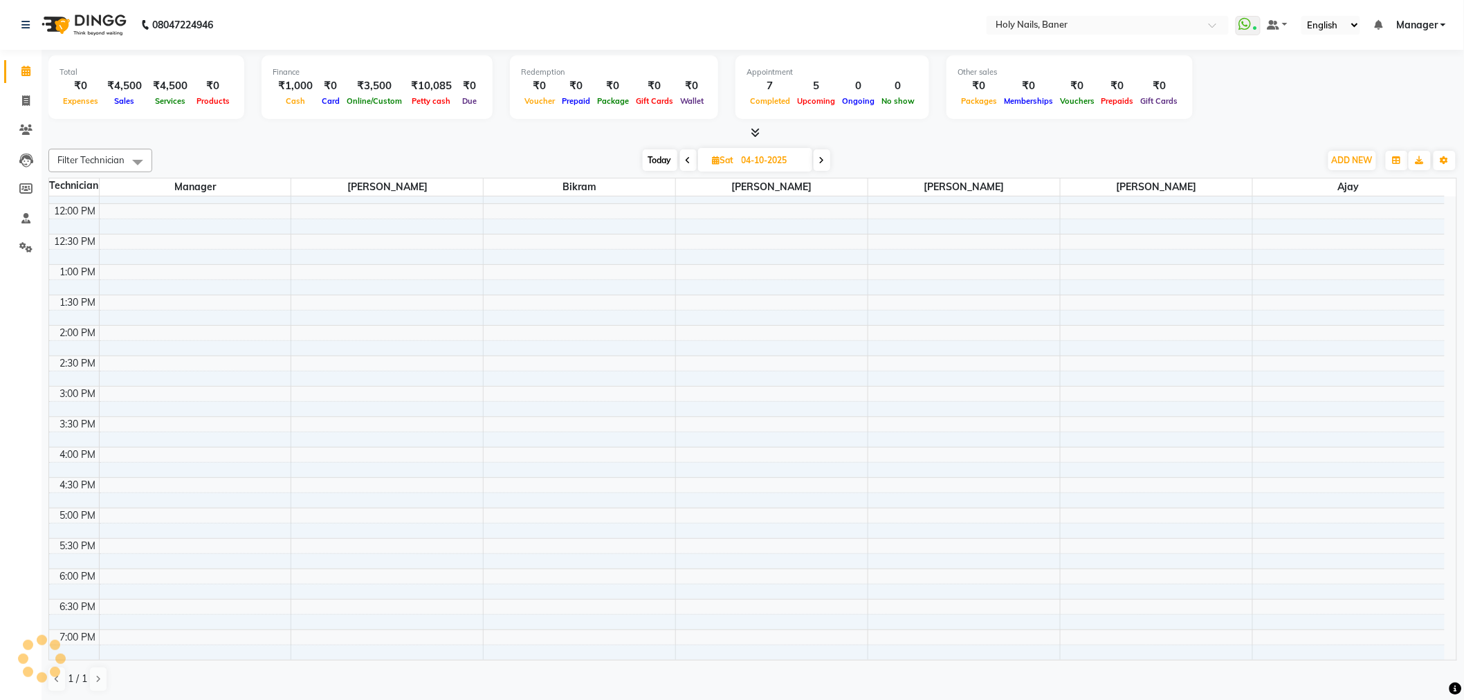
scroll to position [0, 0]
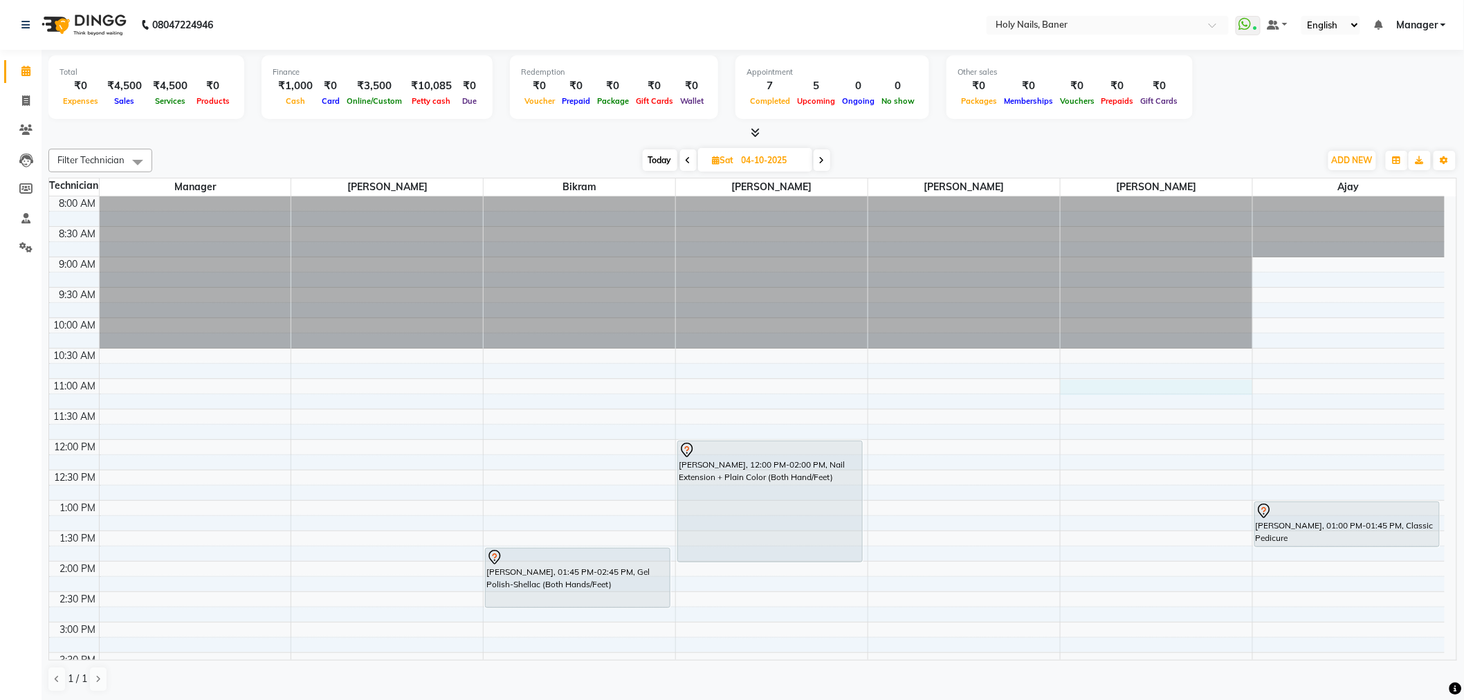
click at [1095, 390] on div "8:00 AM 8:30 AM 9:00 AM 9:30 AM 10:00 AM 10:30 AM 11:00 AM 11:30 AM 12:00 PM 12…" at bounding box center [746, 621] width 1395 height 851
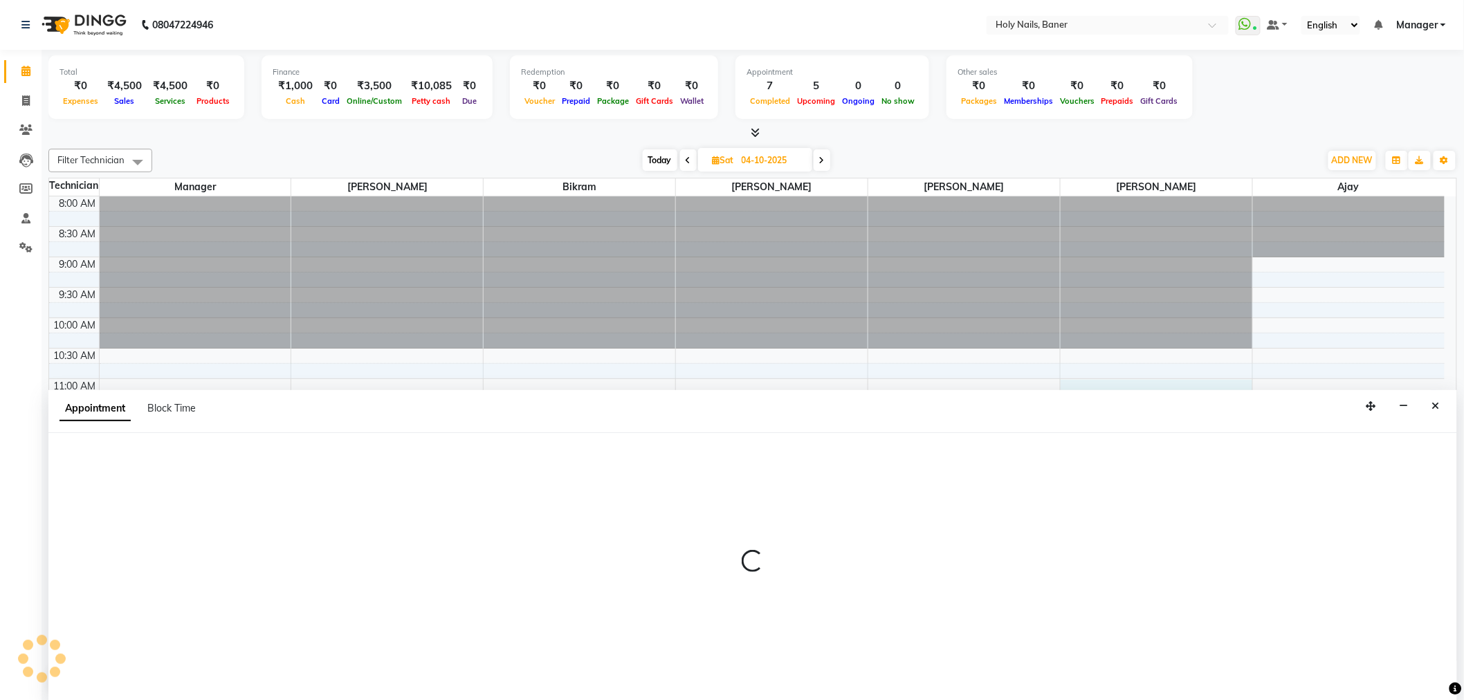
scroll to position [1, 0]
select select "66406"
select select "tentative"
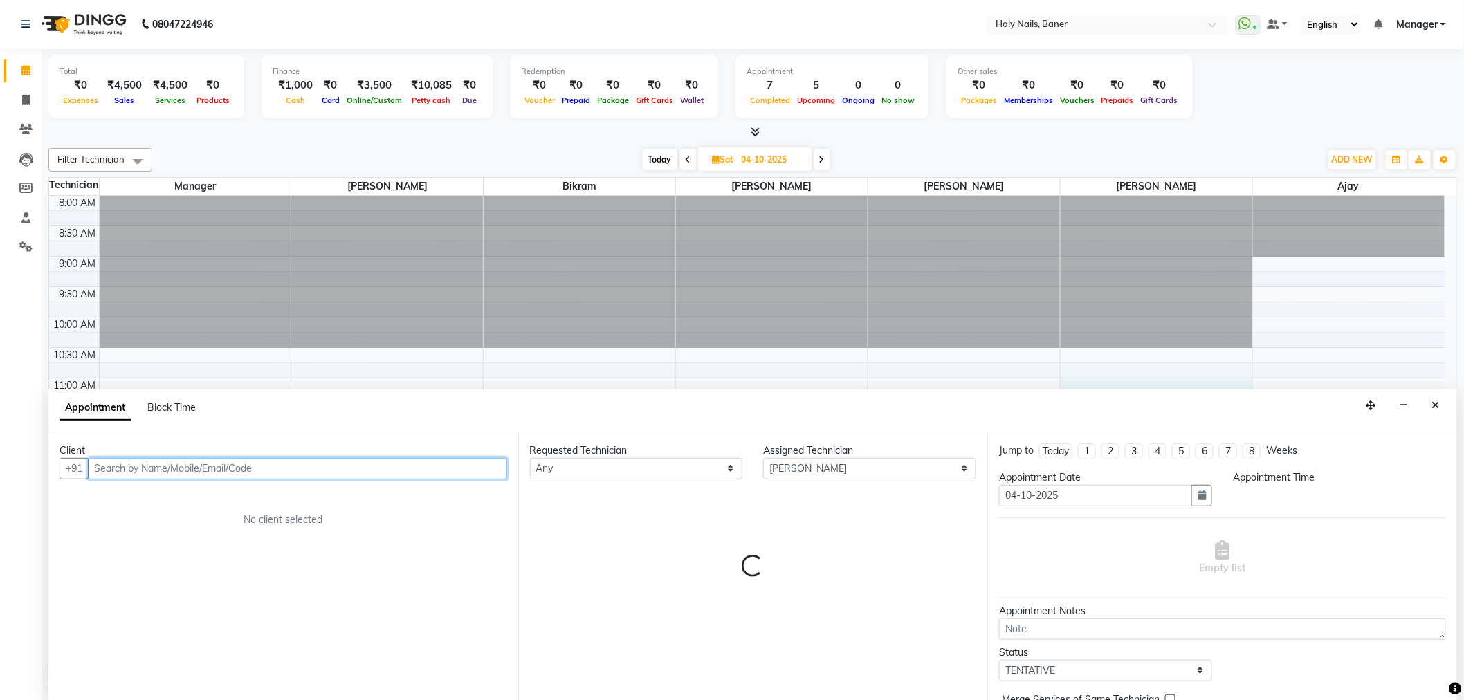
select select "660"
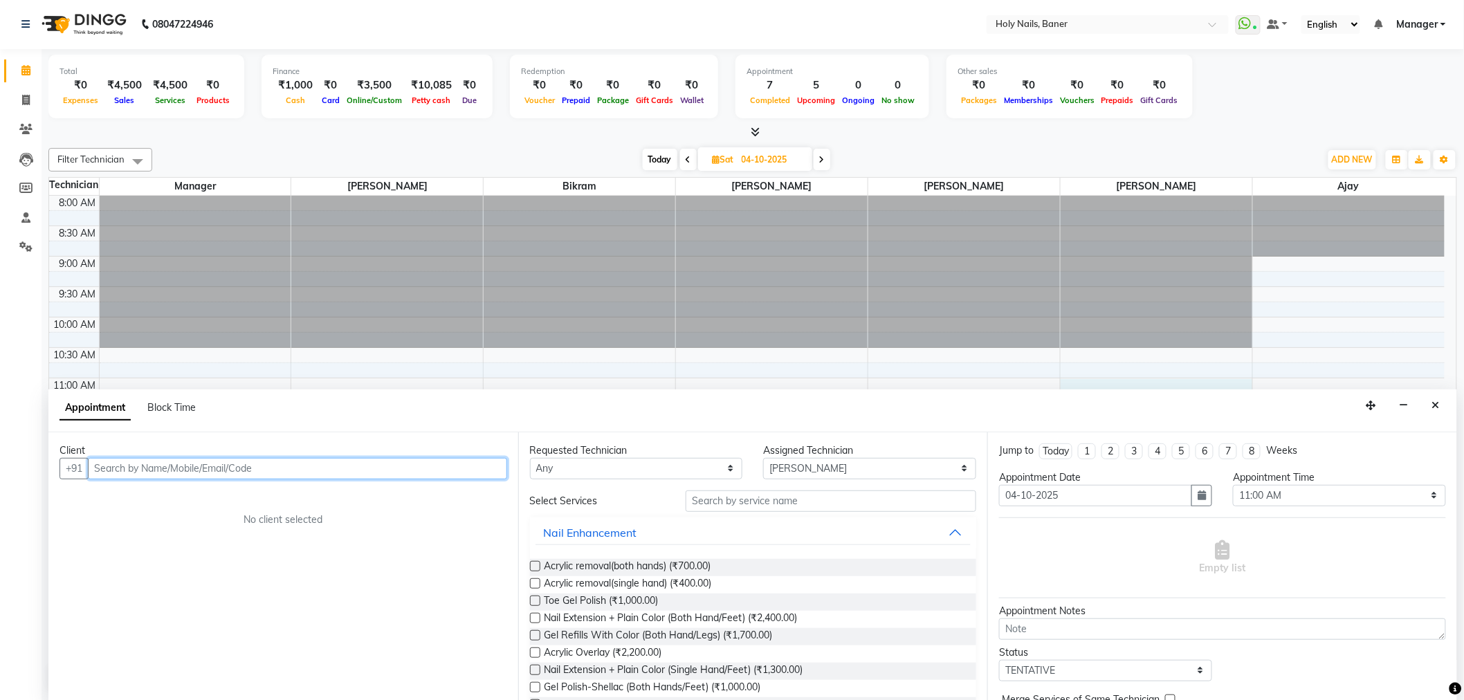
click at [249, 467] on input "text" at bounding box center [297, 468] width 419 height 21
click at [129, 500] on span "Rupal Rathi" at bounding box center [151, 498] width 89 height 14
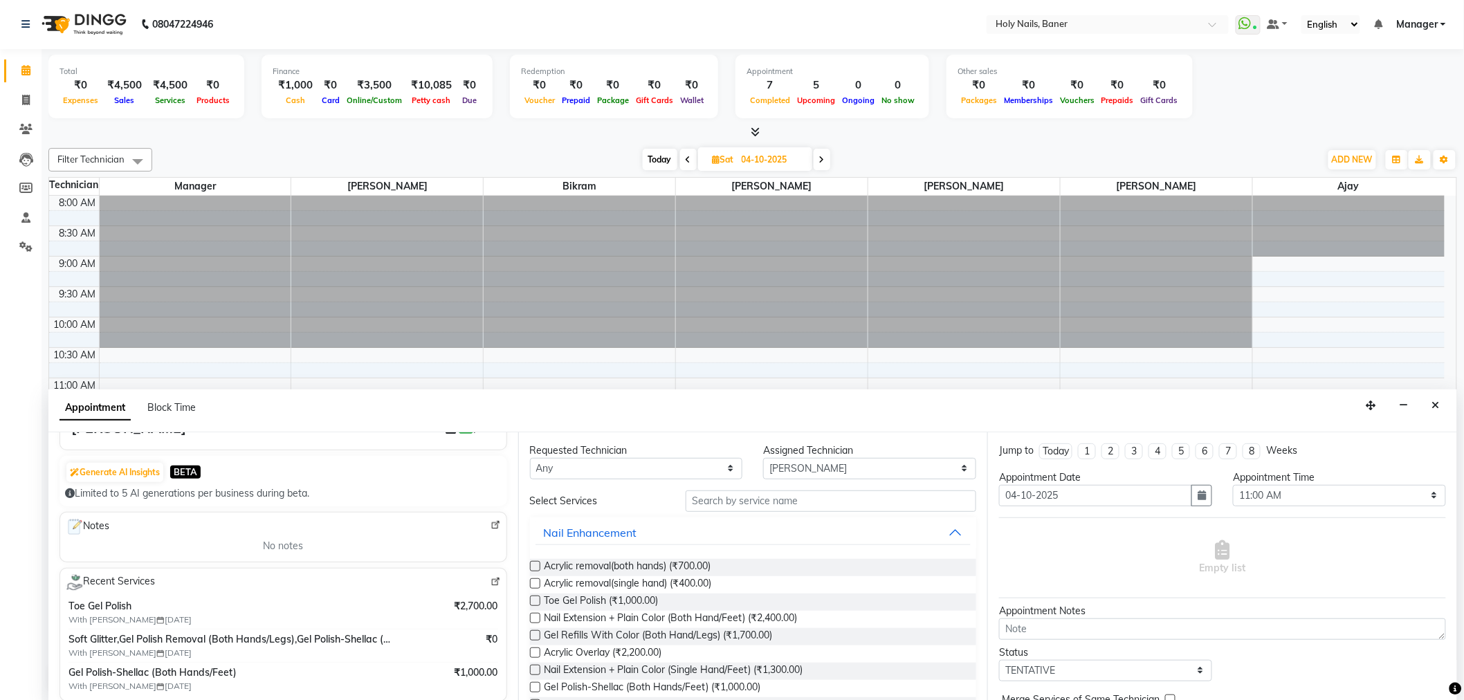
scroll to position [154, 0]
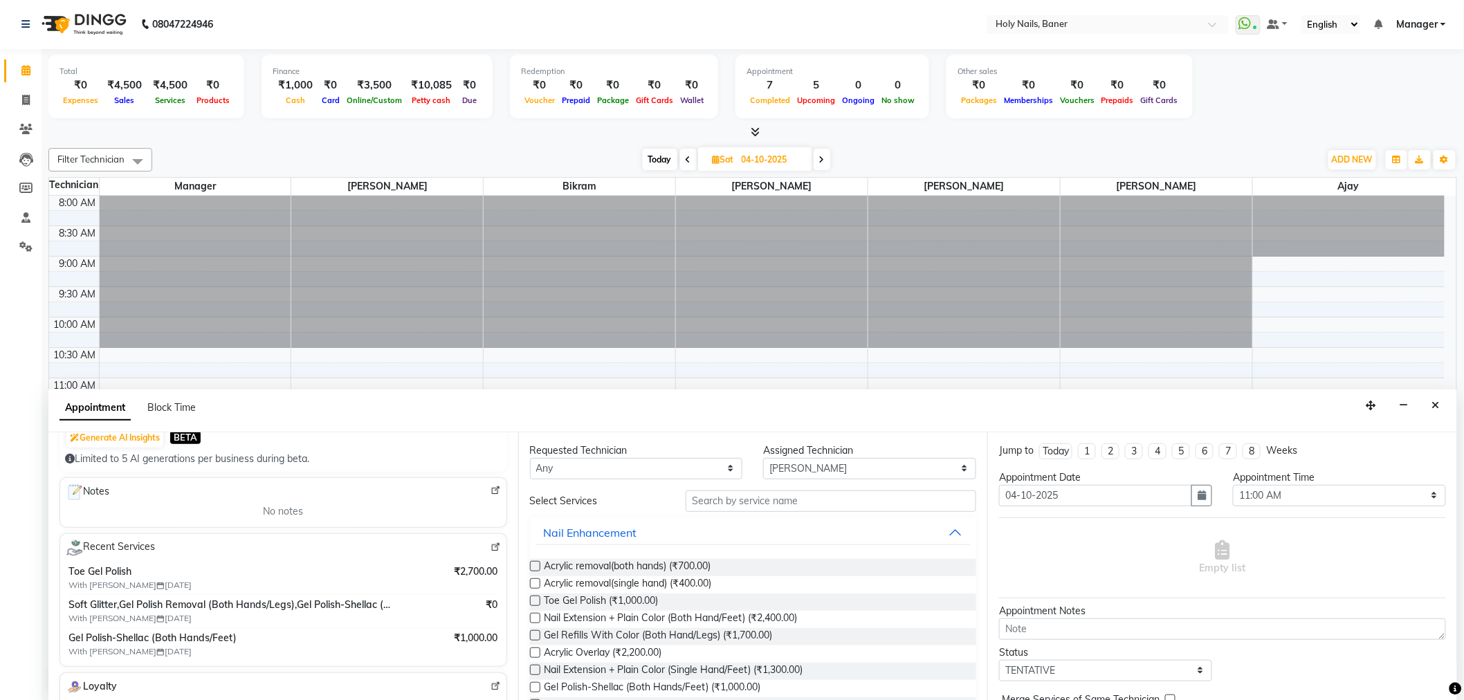
type input "74******04"
click at [700, 498] on input "text" at bounding box center [830, 500] width 291 height 21
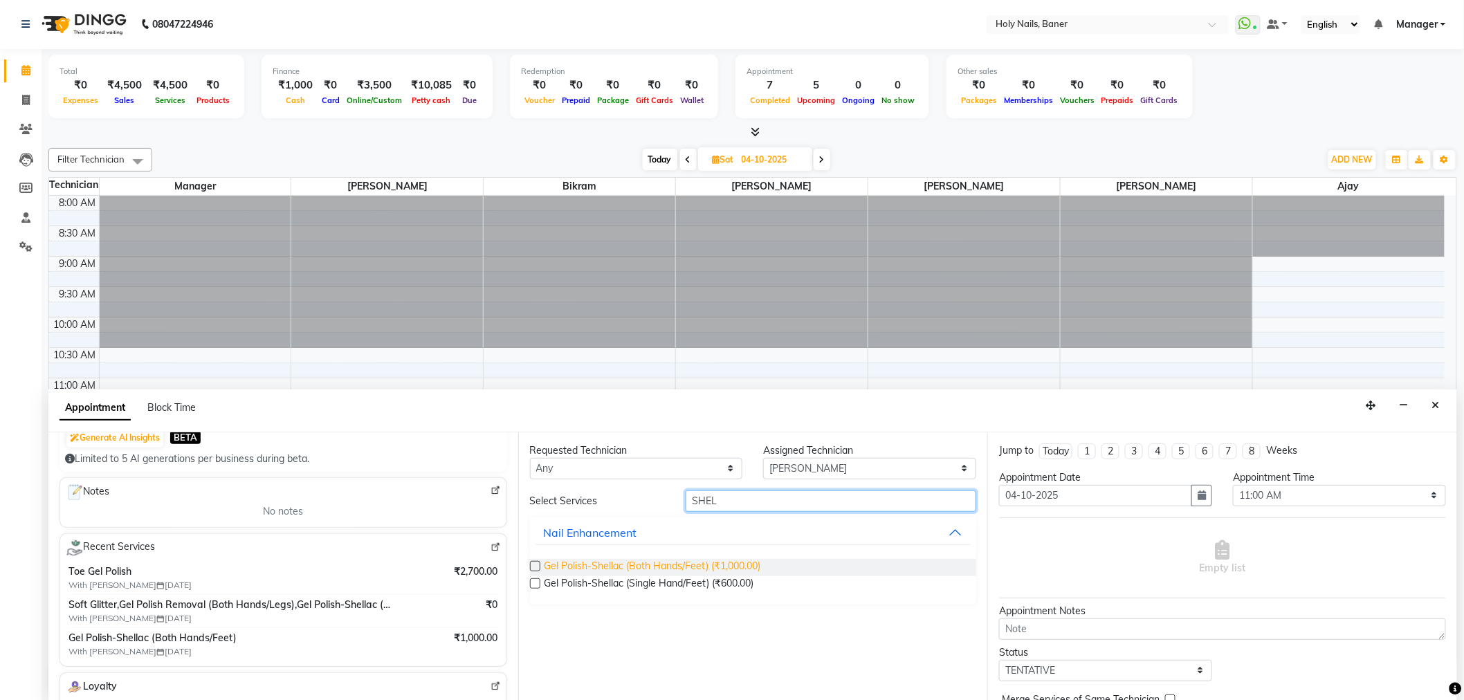
type input "SHEL"
click at [714, 564] on span "Gel Polish-Shellac (Both Hands/Feet) (₹1,000.00)" at bounding box center [652, 567] width 217 height 17
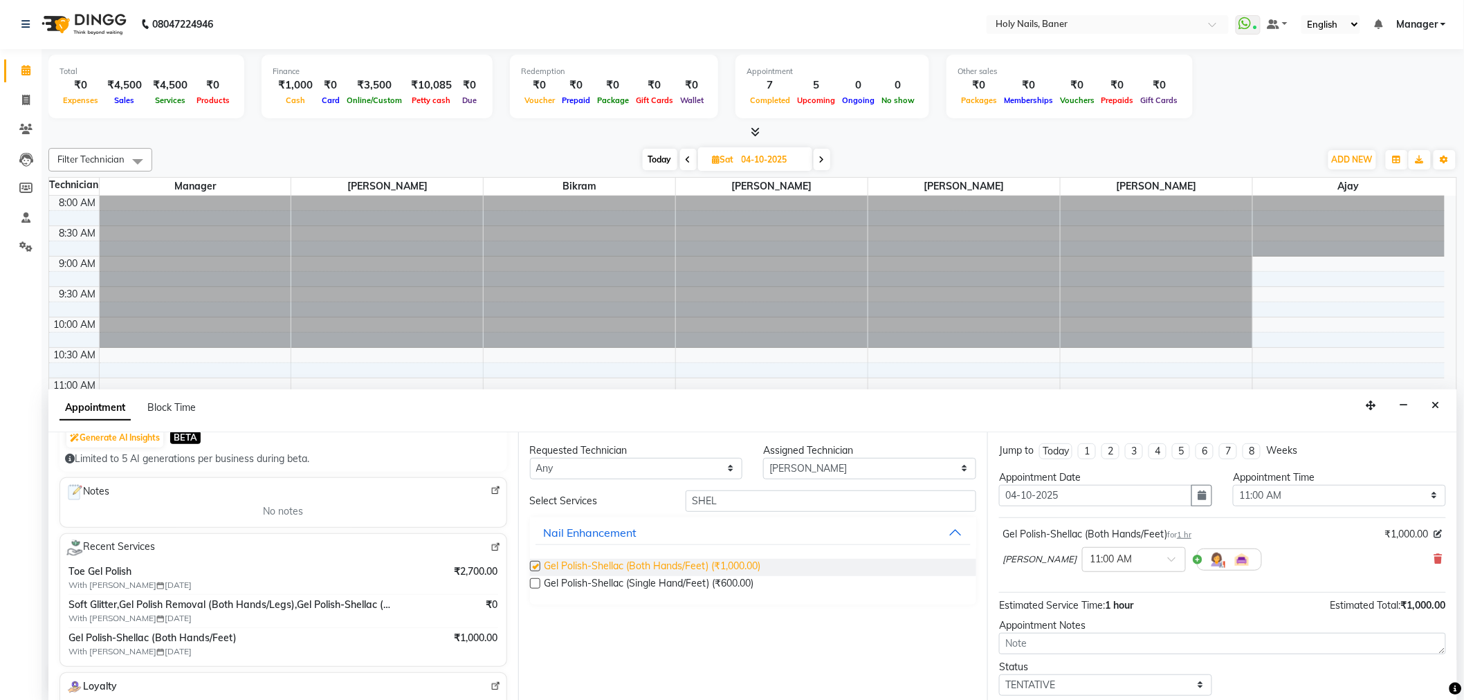
checkbox input "false"
click at [755, 502] on input "SHEL" at bounding box center [830, 500] width 291 height 21
type input "S"
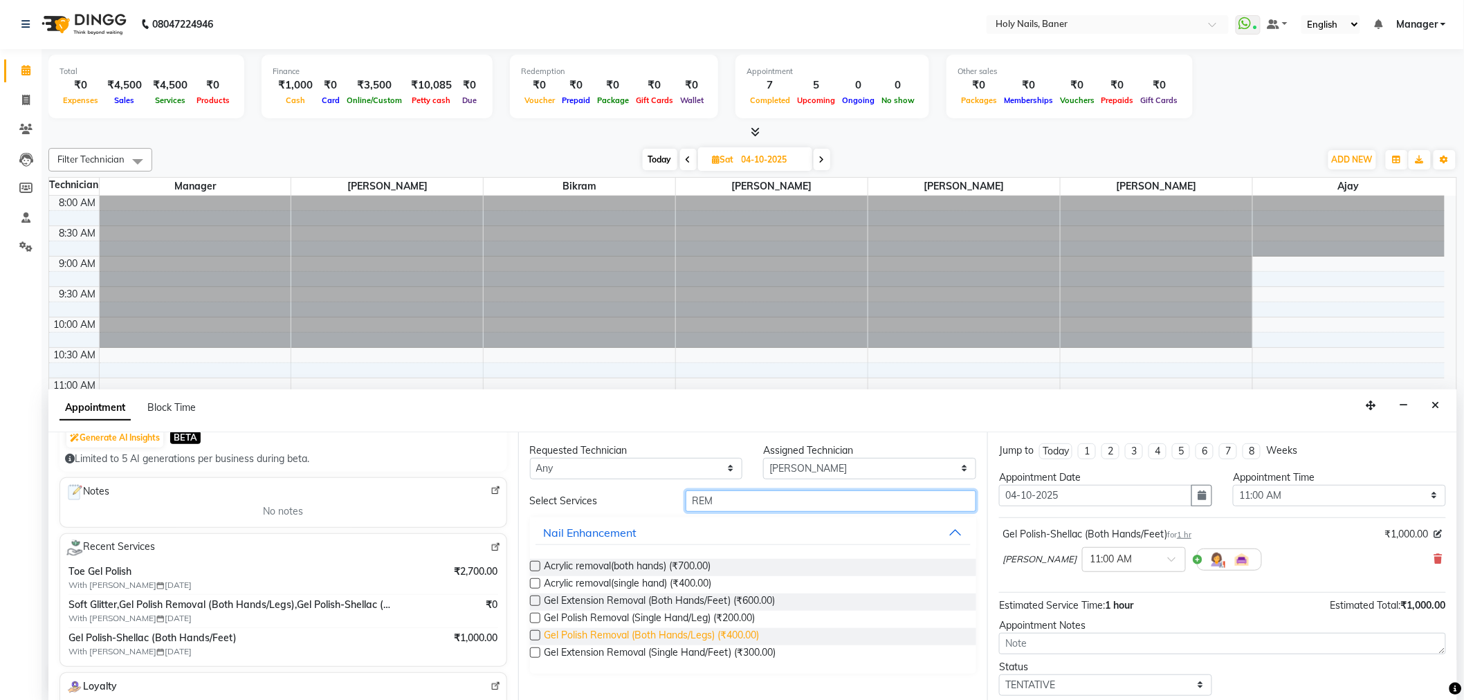
type input "REM"
click at [687, 628] on span "Gel Polish Removal (Both Hands/Legs) (₹400.00)" at bounding box center [651, 636] width 215 height 17
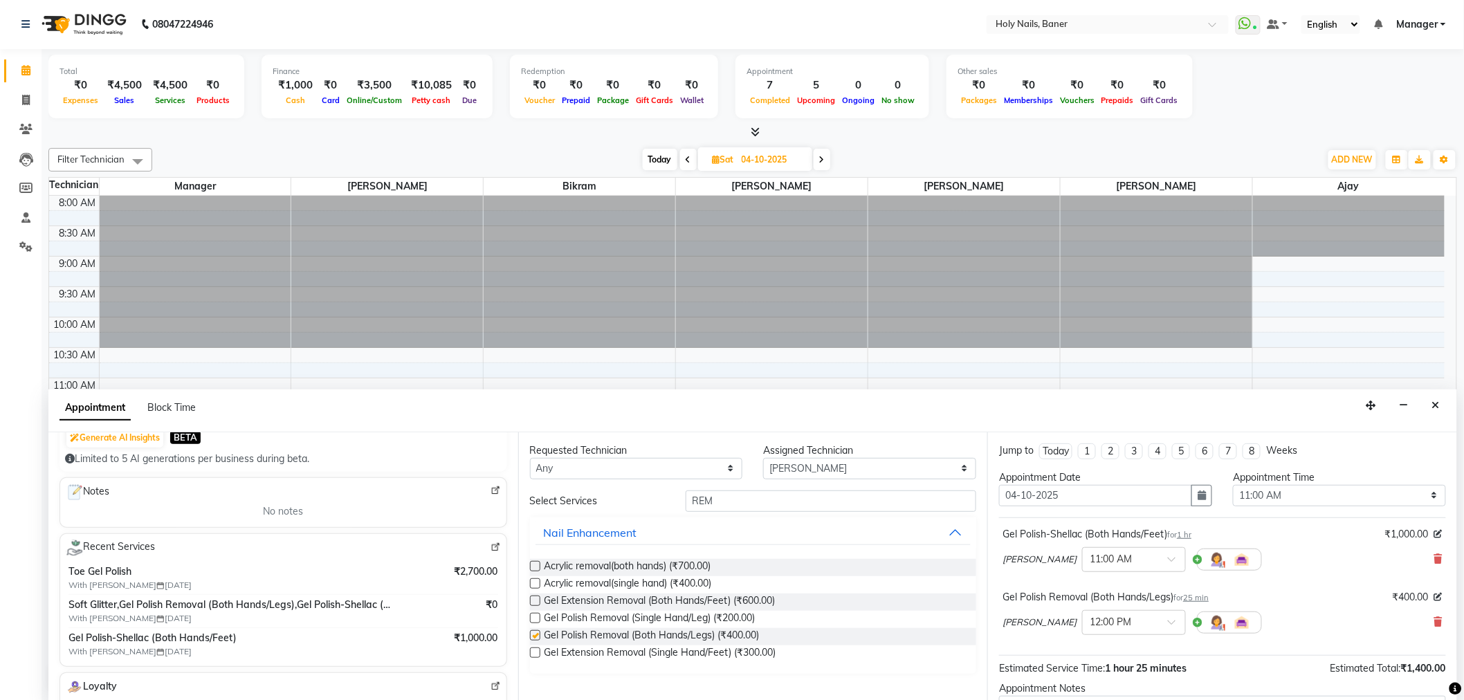
checkbox input "false"
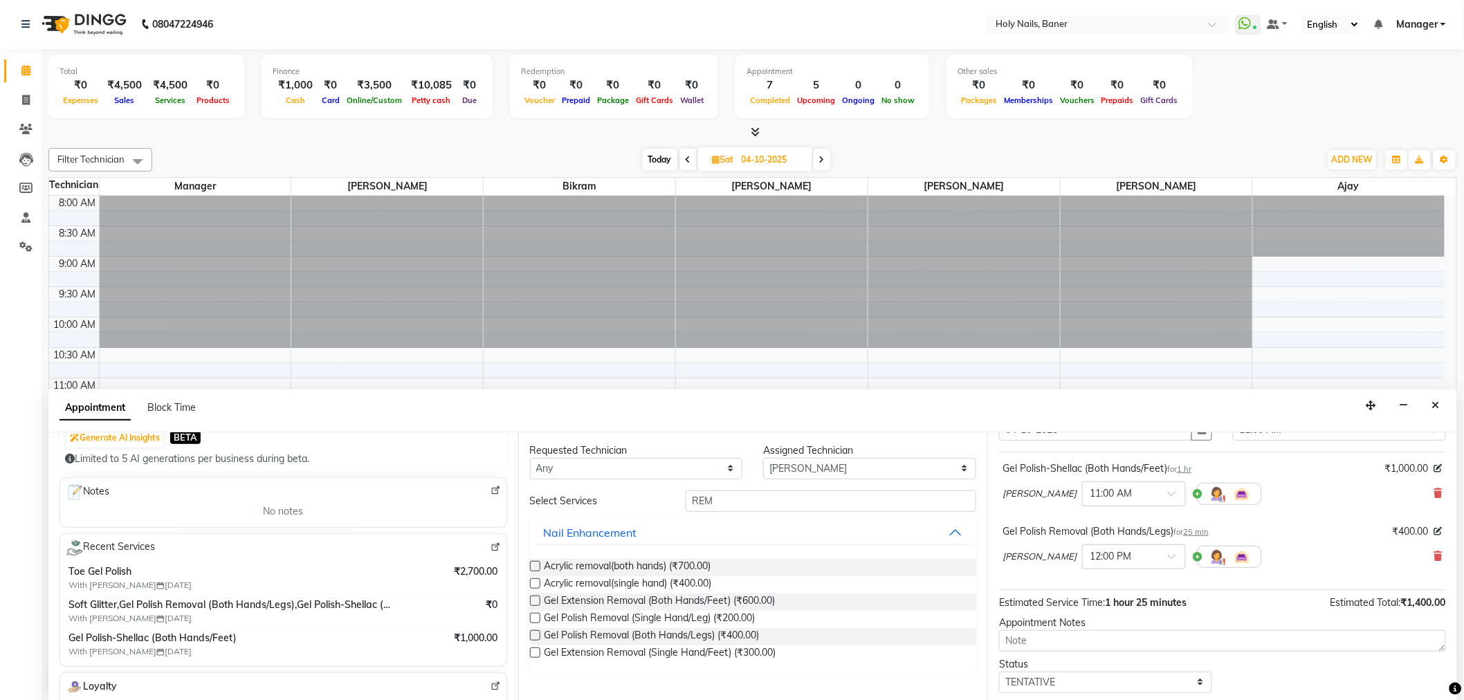
scroll to position [145, 0]
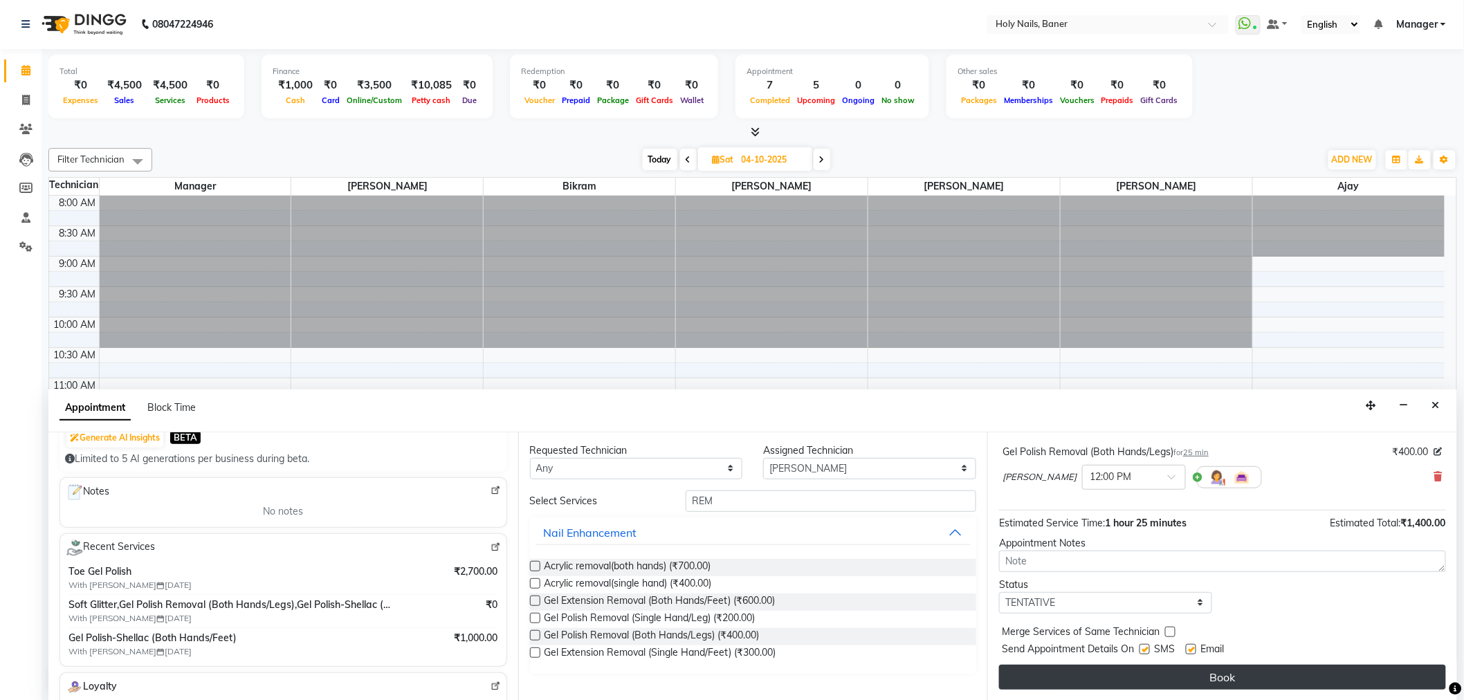
click at [1107, 668] on button "Book" at bounding box center [1222, 677] width 447 height 25
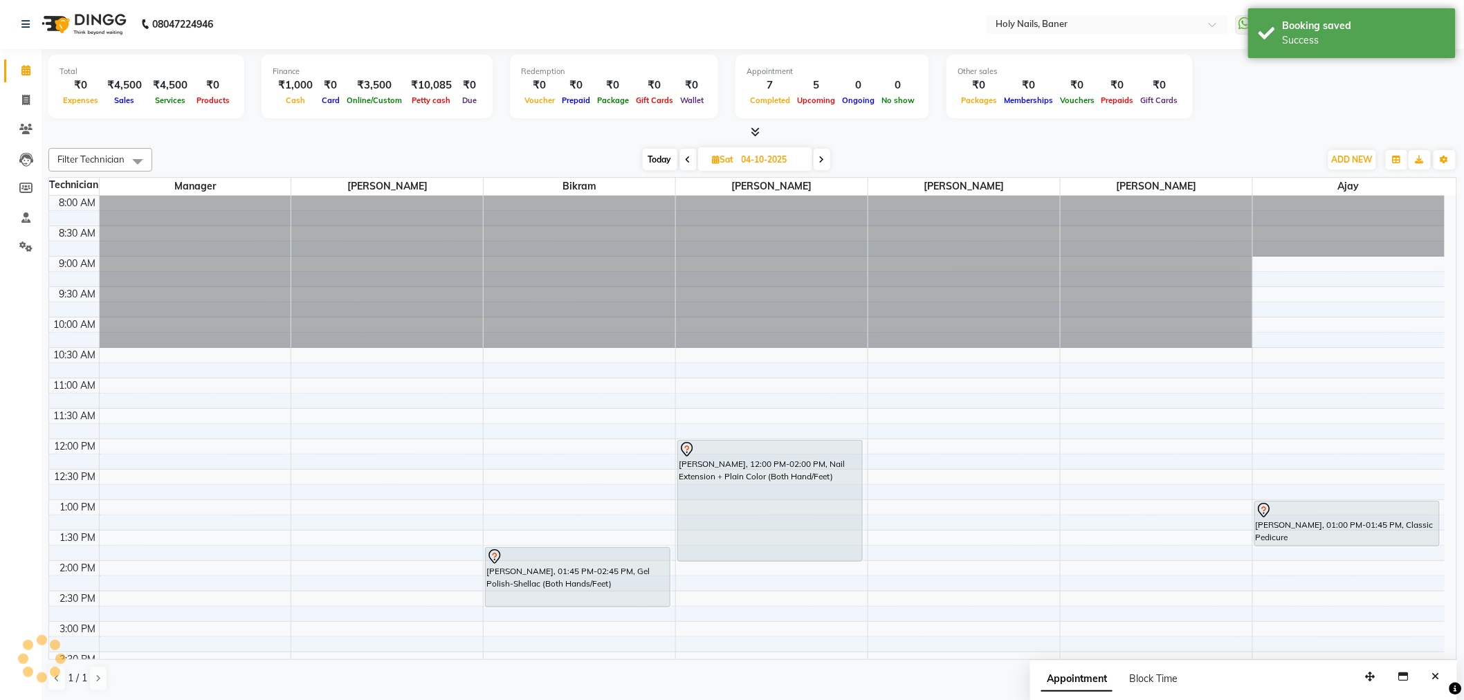
scroll to position [0, 0]
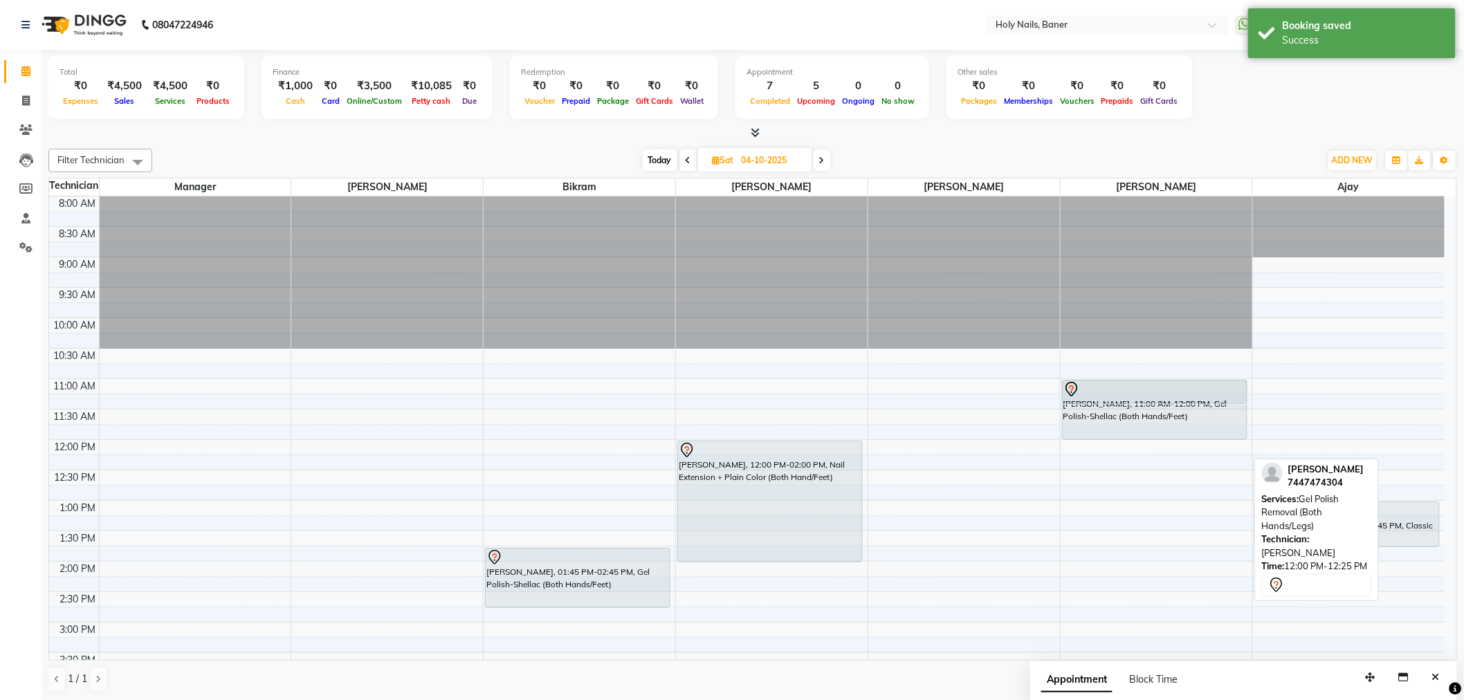
drag, startPoint x: 1107, startPoint y: 454, endPoint x: 1108, endPoint y: 396, distance: 58.1
click at [1108, 396] on div "Rupal Rathi, 11:00 AM-12:00 PM, Gel Polish-Shellac (Both Hands/Feet) Rupal Rath…" at bounding box center [1156, 621] width 192 height 851
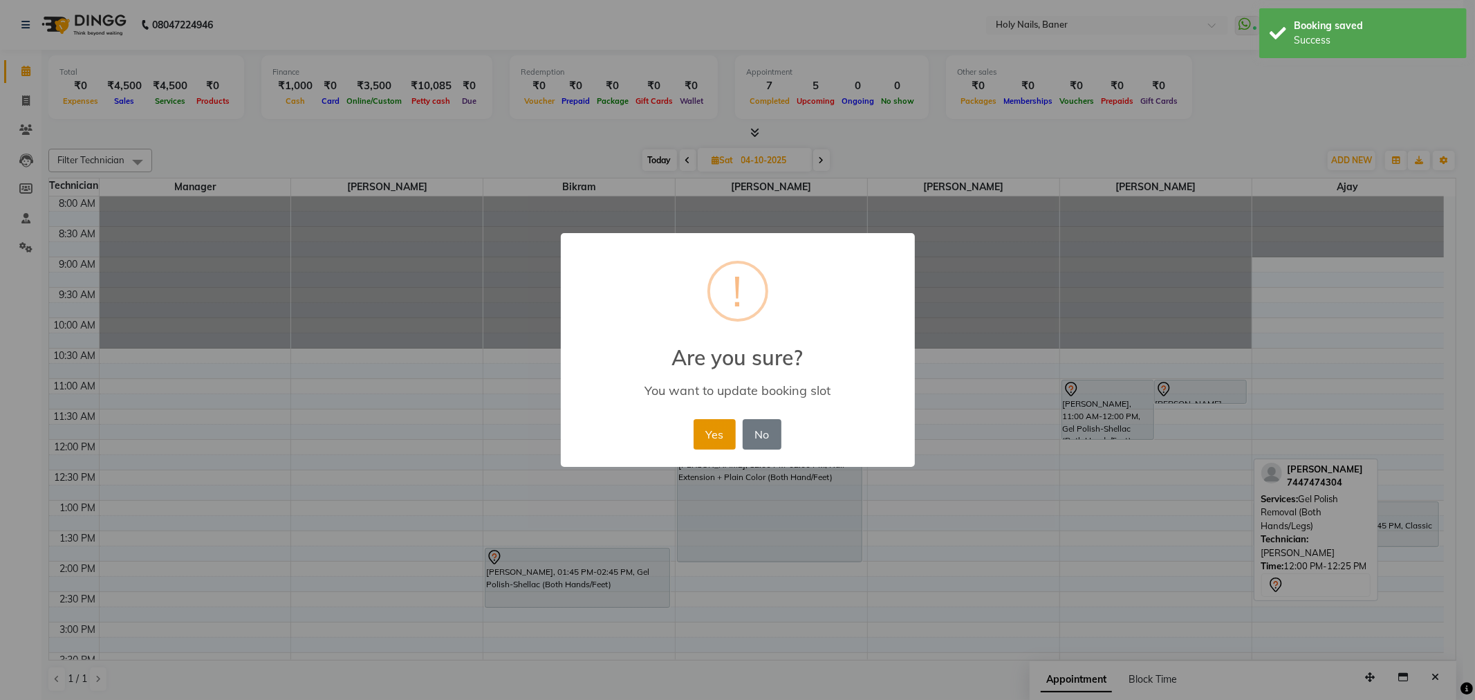
click at [713, 433] on button "Yes" at bounding box center [715, 434] width 42 height 30
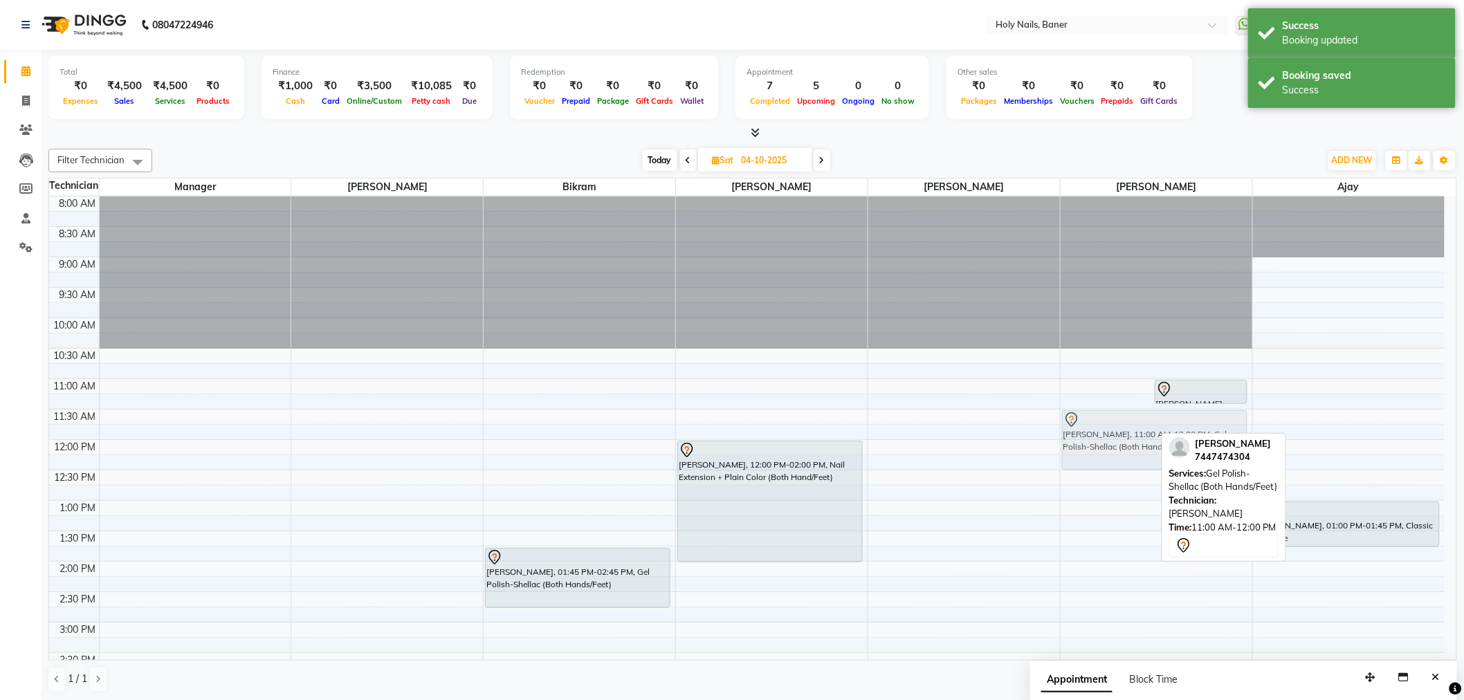
drag, startPoint x: 1089, startPoint y: 408, endPoint x: 1087, endPoint y: 434, distance: 25.7
click at [1087, 434] on div "Rupal Rathi, 11:00 AM-12:00 PM, Gel Polish-Shellac (Both Hands/Feet) Rupal Rath…" at bounding box center [1156, 621] width 192 height 851
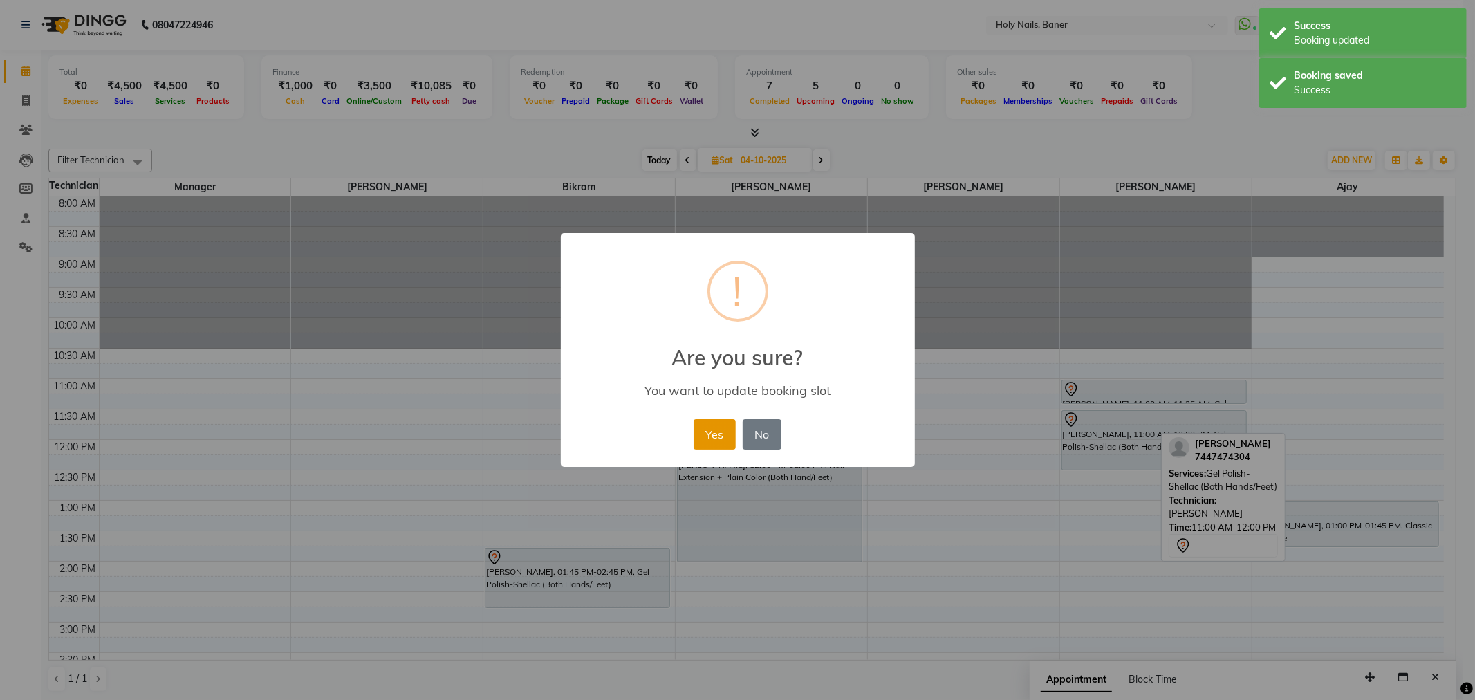
click at [724, 427] on button "Yes" at bounding box center [715, 434] width 42 height 30
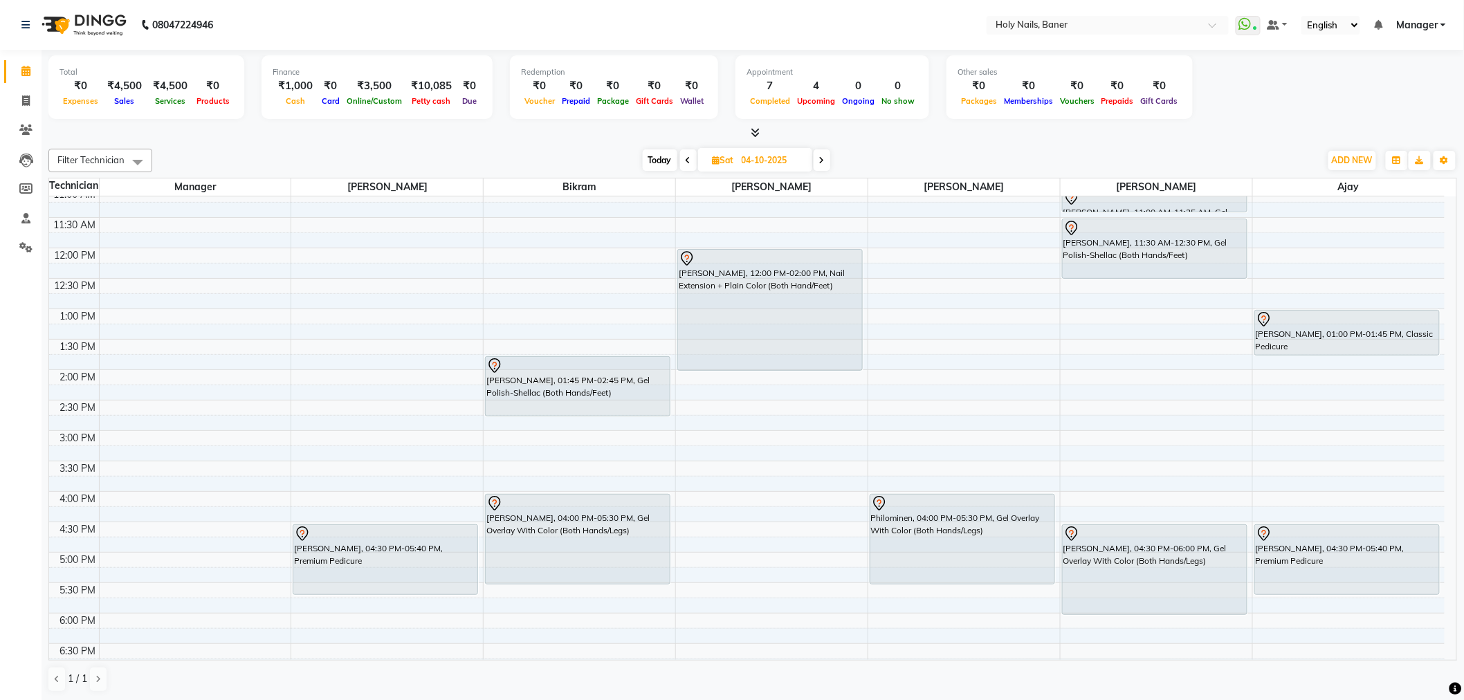
scroll to position [230, 0]
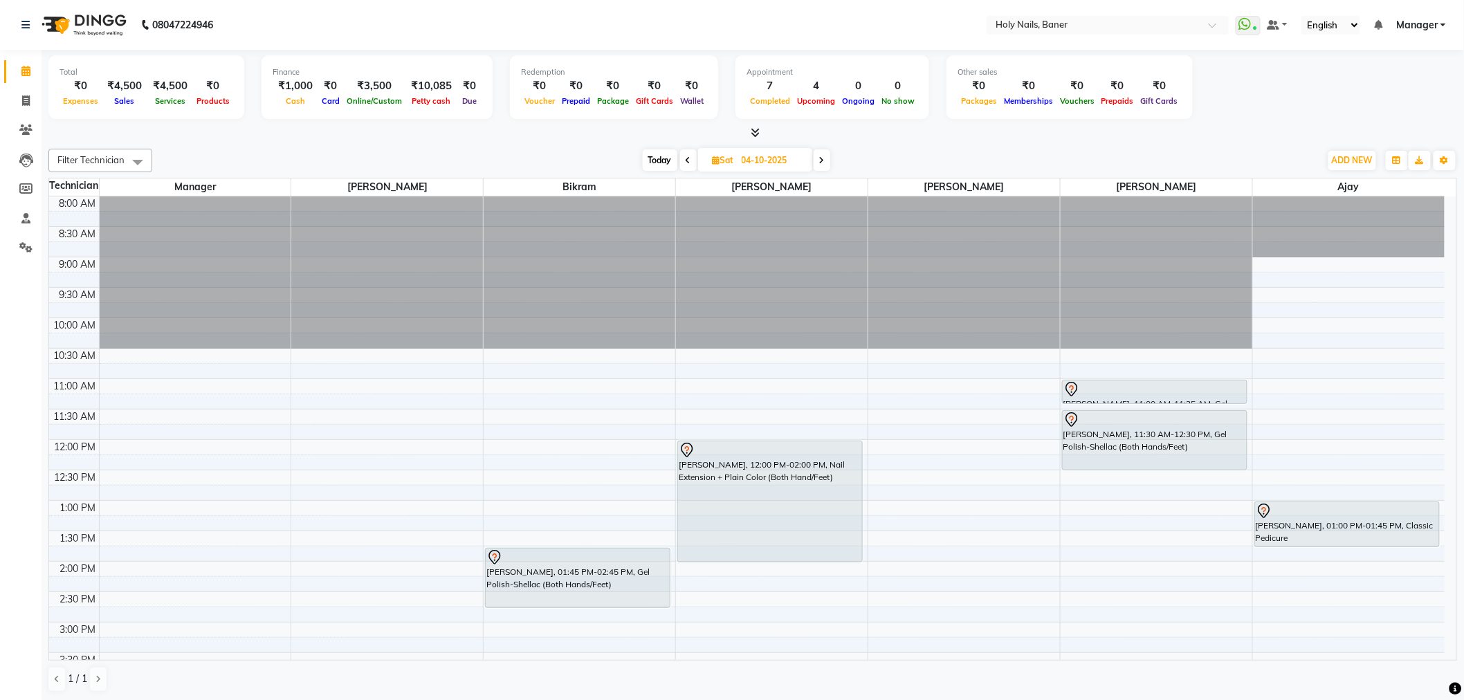
click at [665, 162] on span "Today" at bounding box center [660, 159] width 35 height 21
type input "03-10-2025"
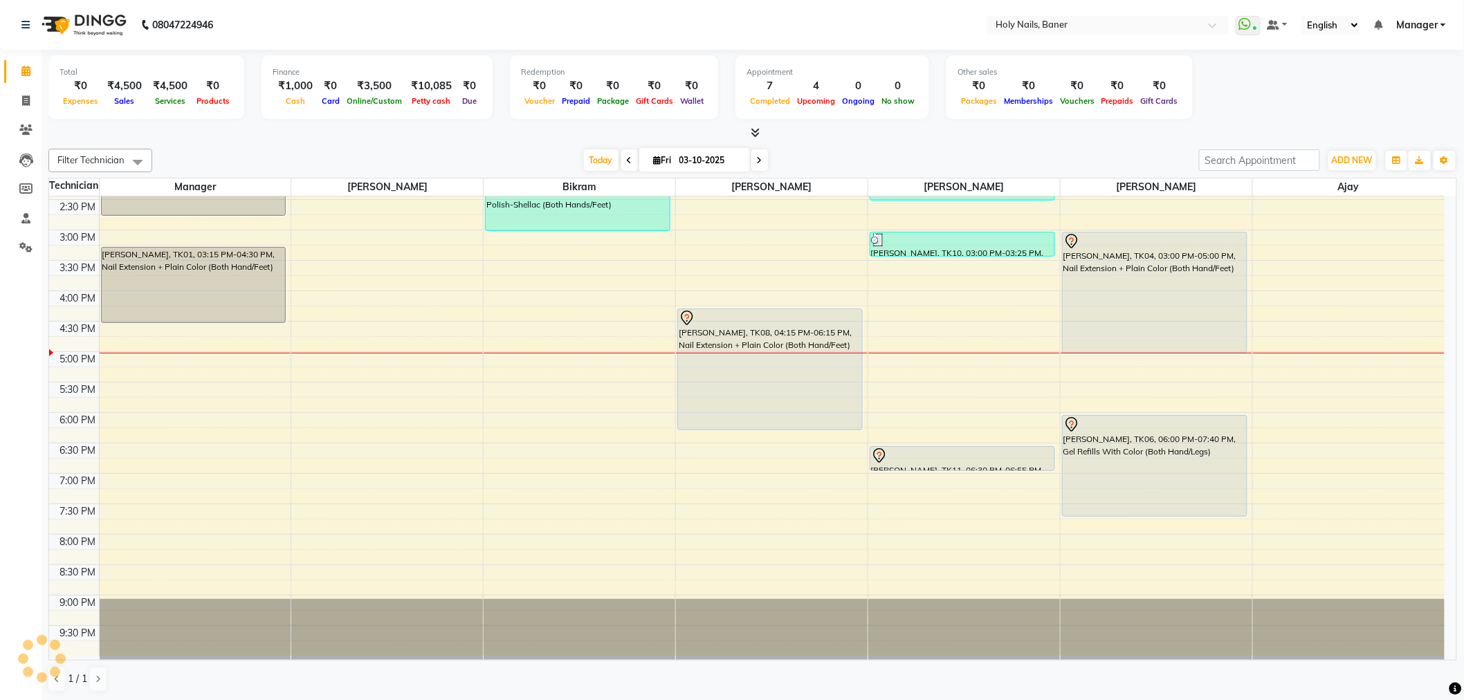
scroll to position [1, 0]
drag, startPoint x: 1147, startPoint y: 348, endPoint x: 1137, endPoint y: 390, distance: 43.3
click at [1137, 390] on div "Shrutika Rudrawar, TK04, 03:00 PM-05:00 PM, Nail Extension + Plain Color (Both …" at bounding box center [1156, 229] width 192 height 851
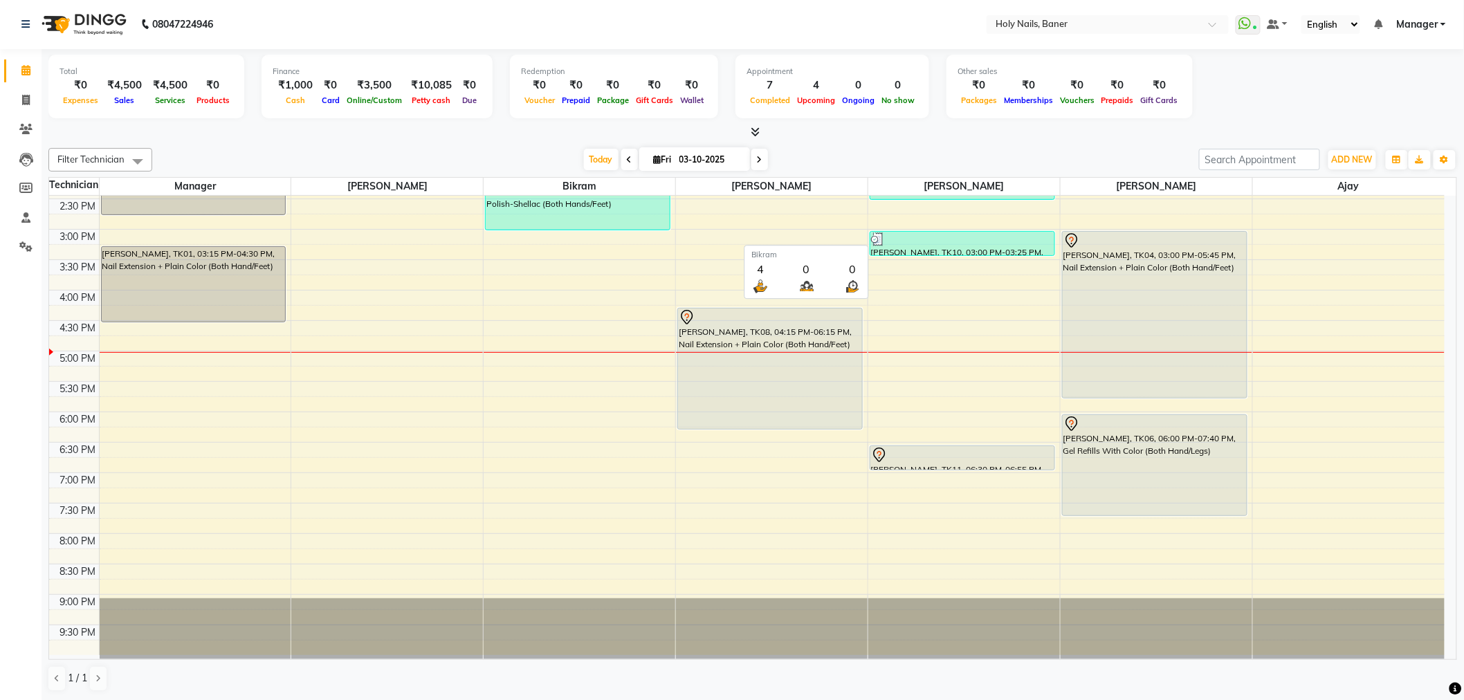
click at [586, 181] on span "Bikram" at bounding box center [579, 186] width 192 height 17
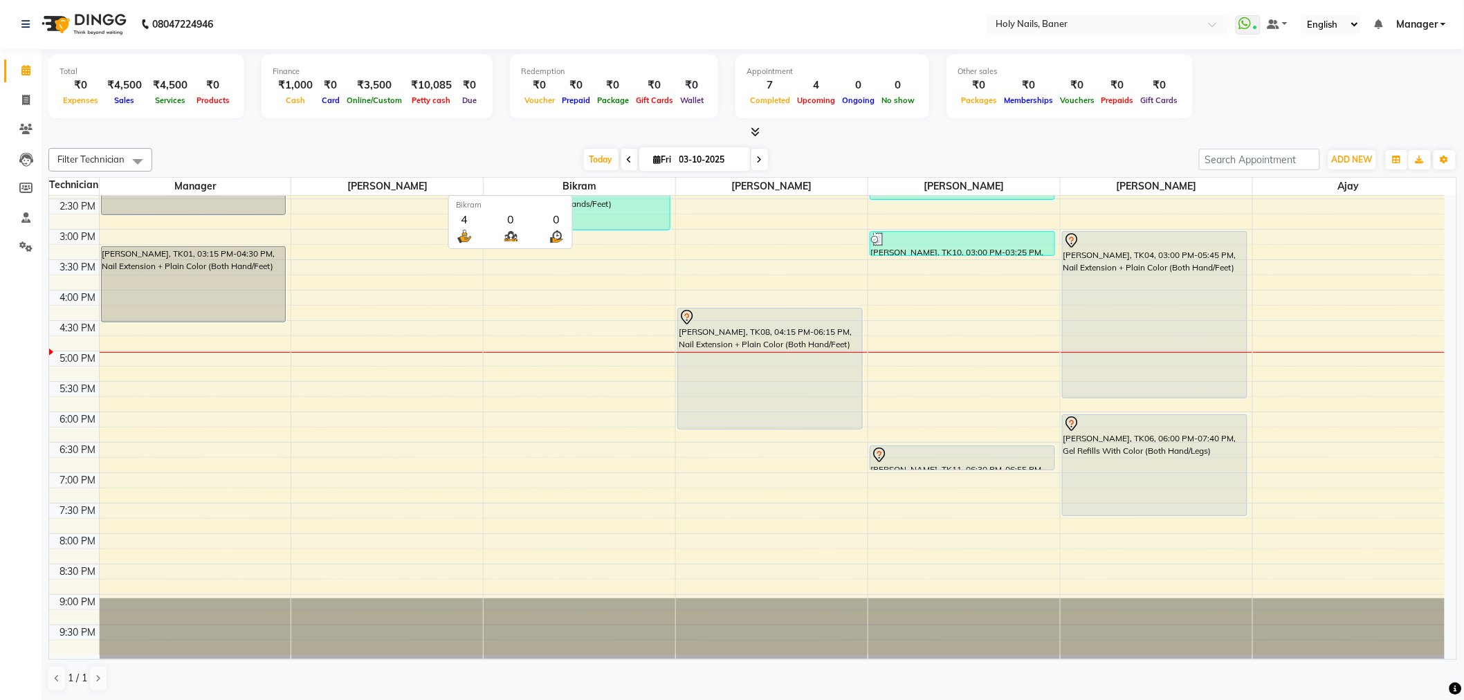
click at [584, 185] on span "Bikram" at bounding box center [579, 186] width 192 height 17
click at [570, 181] on span "Bikram" at bounding box center [579, 186] width 192 height 17
click at [581, 187] on span "Bikram" at bounding box center [579, 186] width 192 height 17
click at [127, 160] on span at bounding box center [138, 161] width 28 height 26
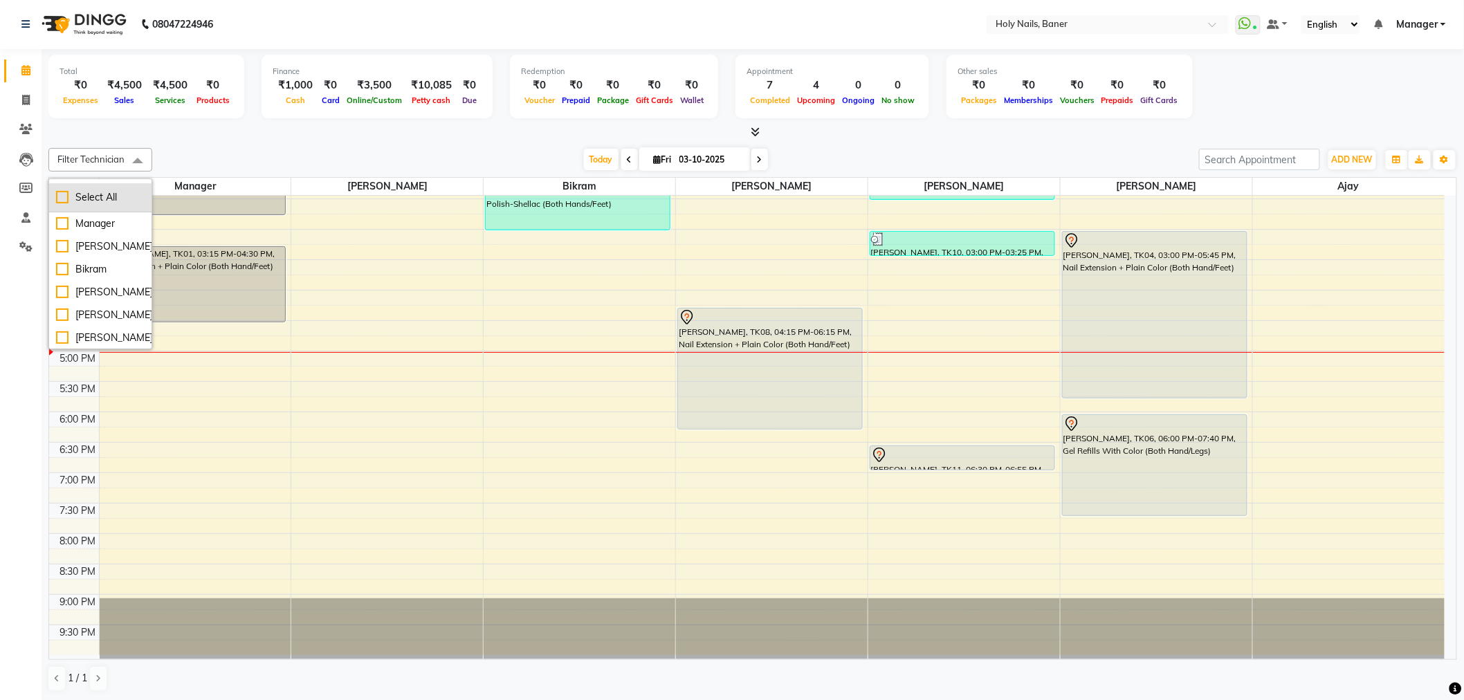
click at [65, 199] on div "Select All" at bounding box center [100, 197] width 89 height 15
checkbox input "true"
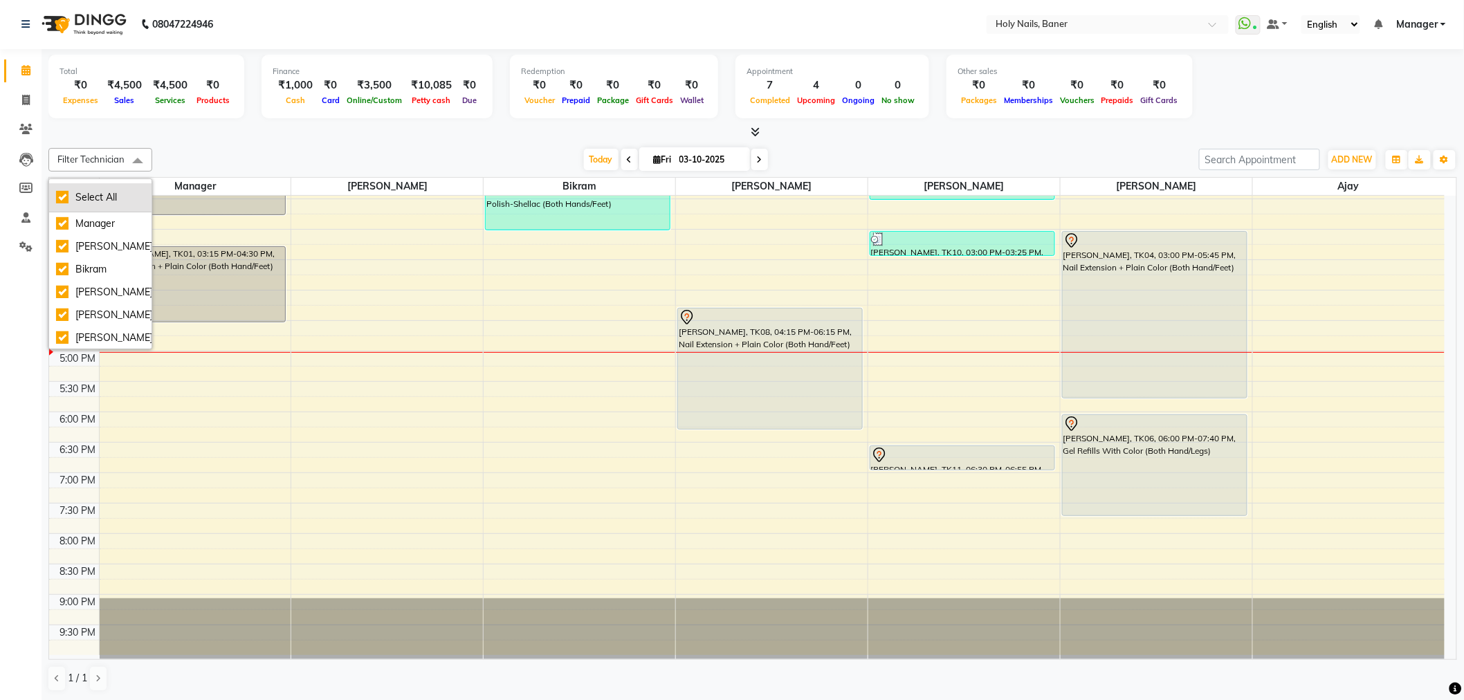
checkbox input "true"
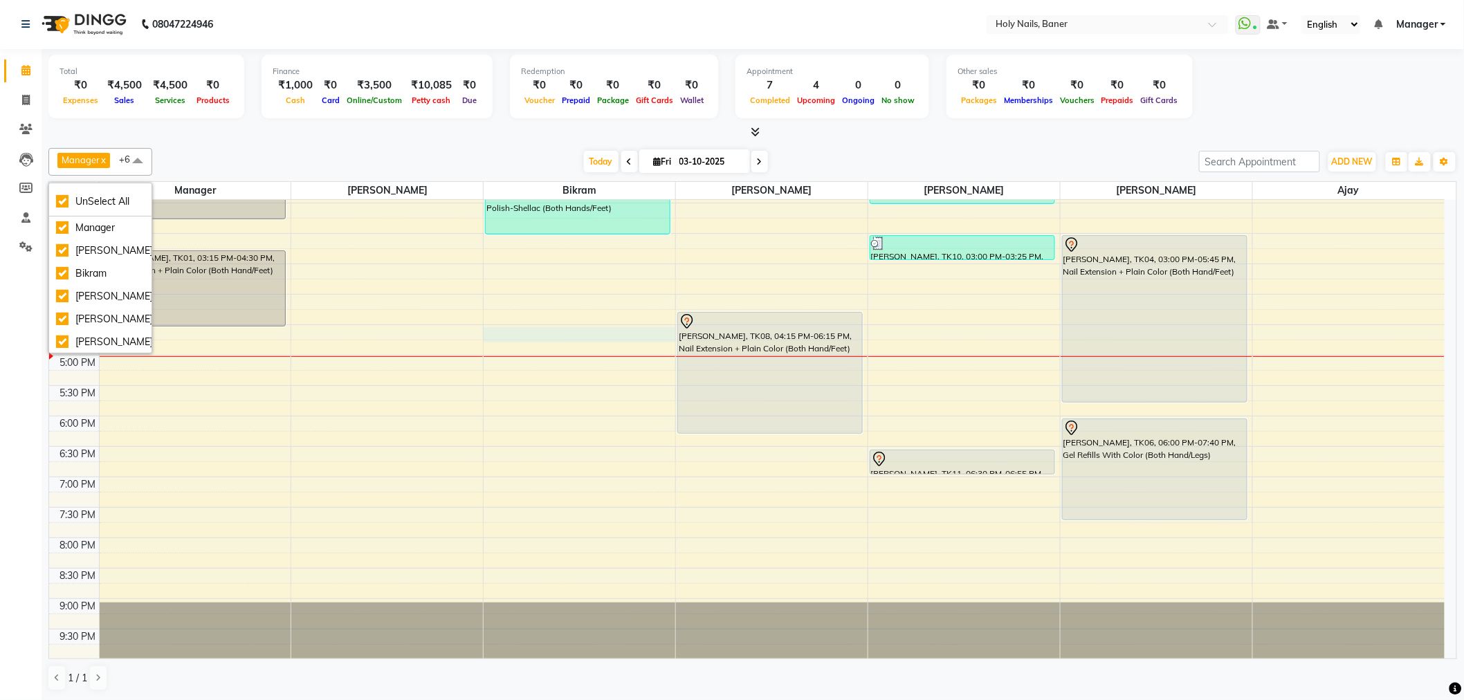
click at [484, 335] on div "8:00 AM 8:30 AM 9:00 AM 9:30 AM 10:00 AM 10:30 AM 11:00 AM 11:30 AM 12:00 PM 12…" at bounding box center [746, 233] width 1395 height 851
select select "58118"
select select "tentative"
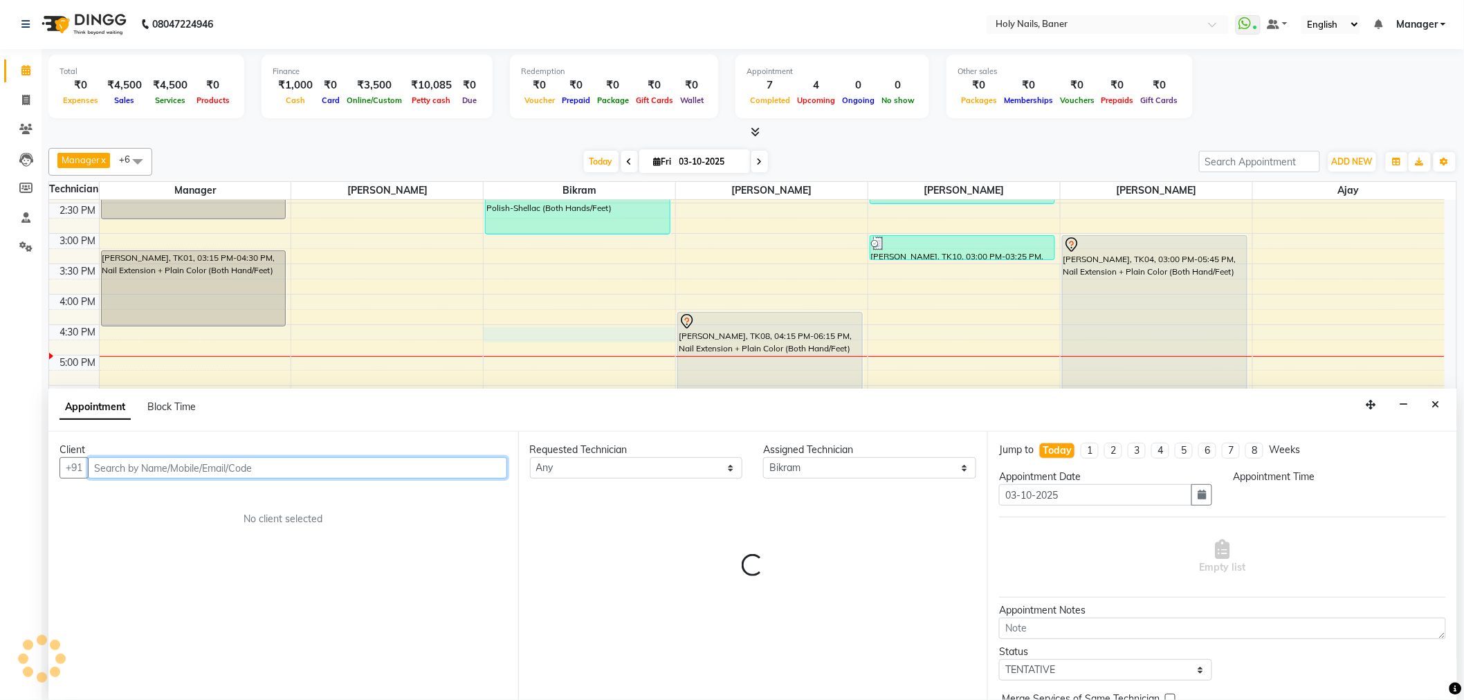
select select "990"
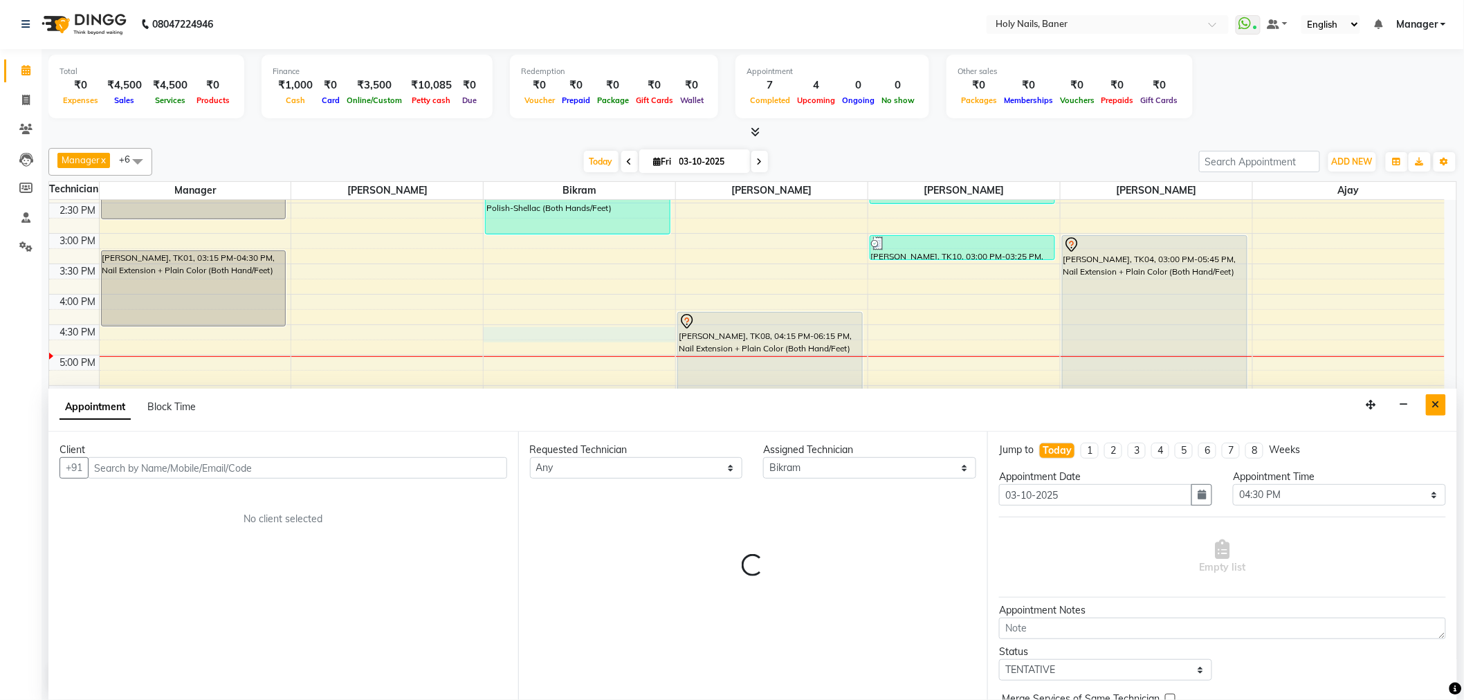
drag, startPoint x: 1430, startPoint y: 407, endPoint x: 937, endPoint y: 350, distance: 497.1
click at [1430, 407] on button "Close" at bounding box center [1436, 404] width 20 height 21
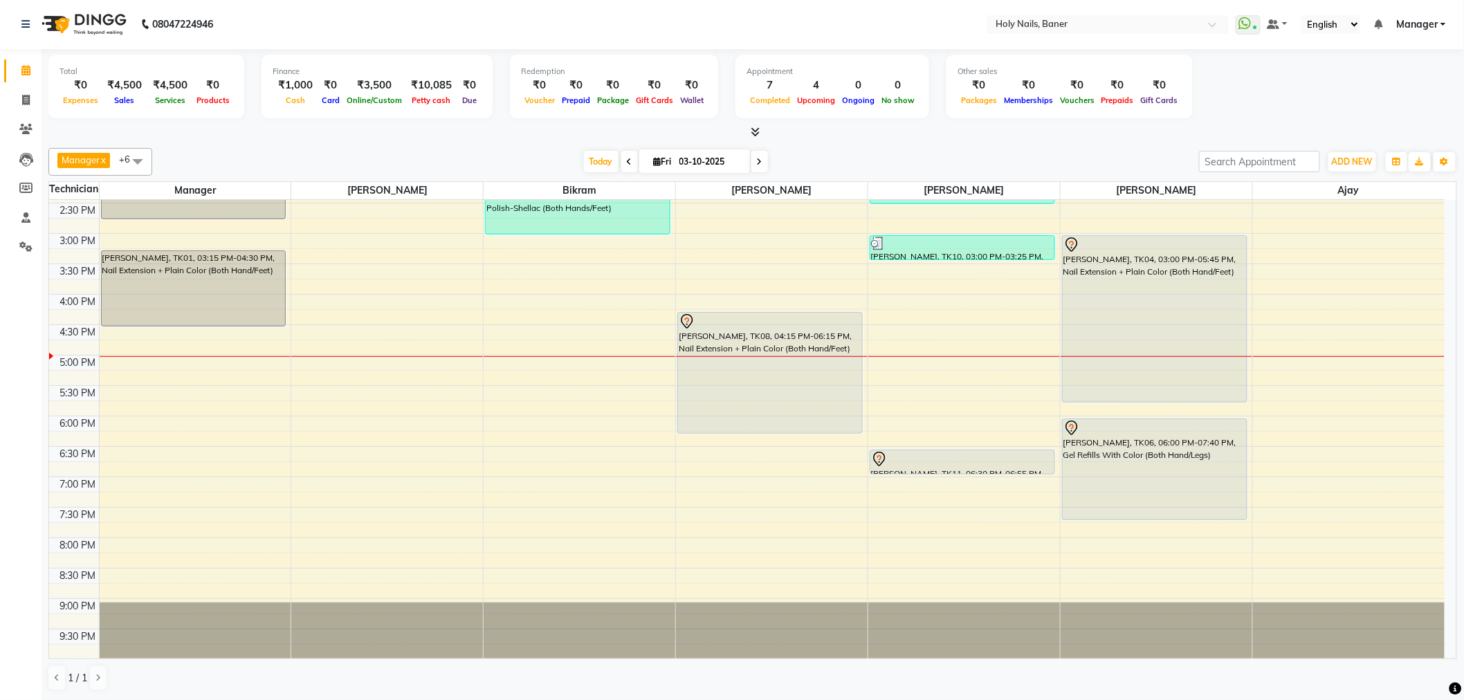
click at [137, 159] on span at bounding box center [138, 161] width 28 height 26
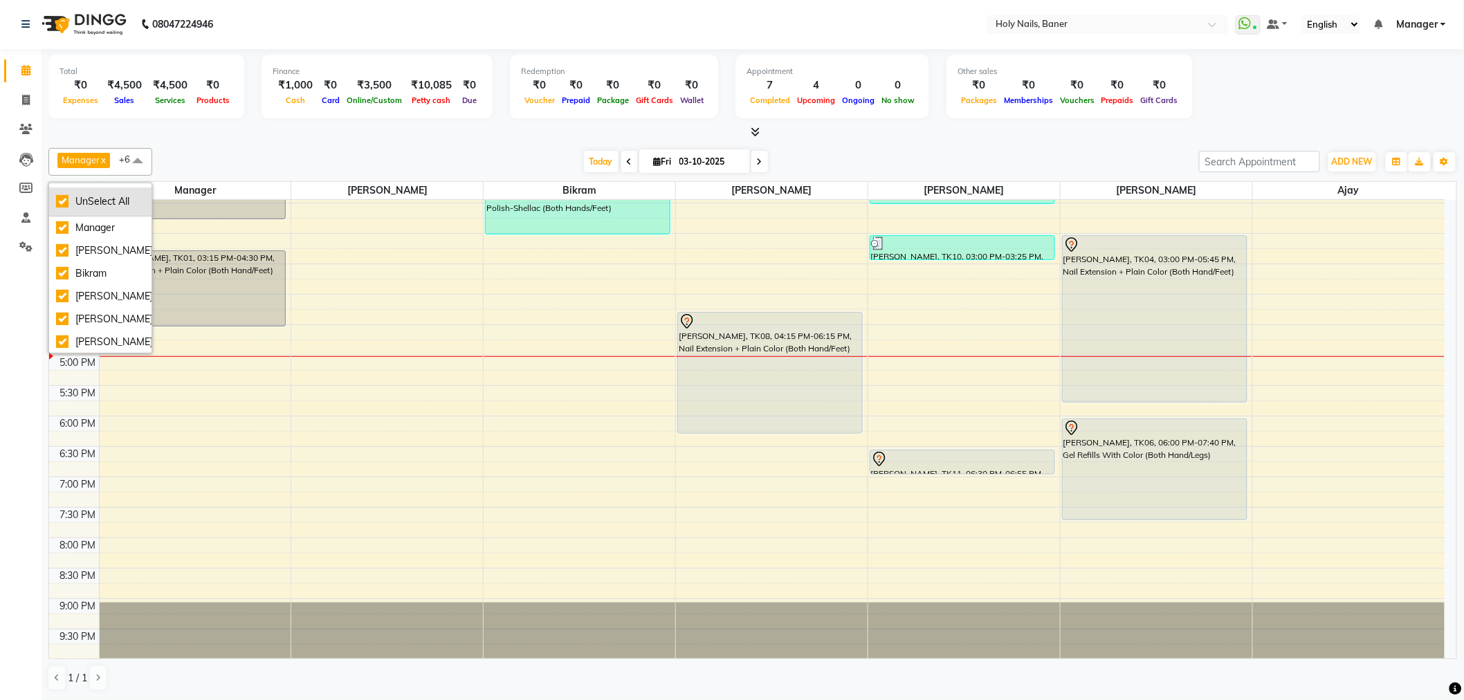
click at [129, 198] on div "UnSelect All" at bounding box center [100, 201] width 89 height 15
checkbox input "false"
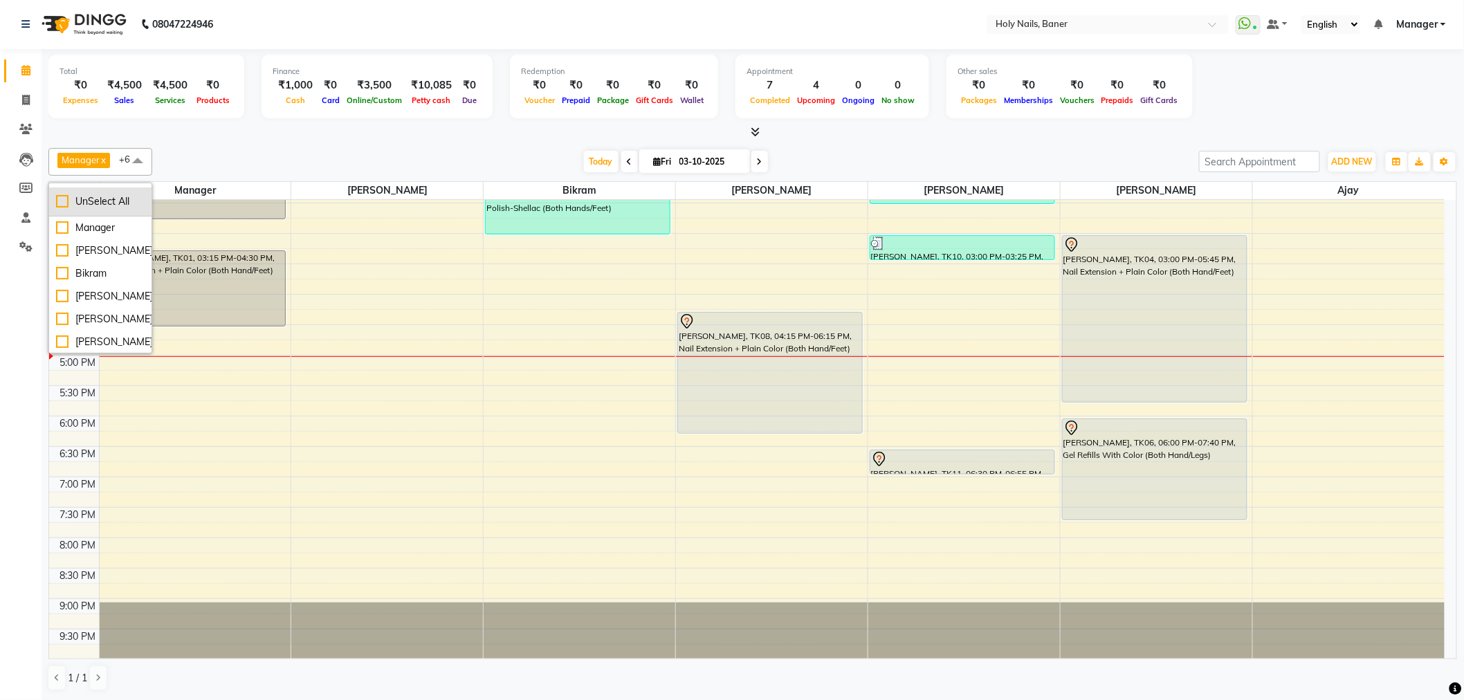
checkbox input "false"
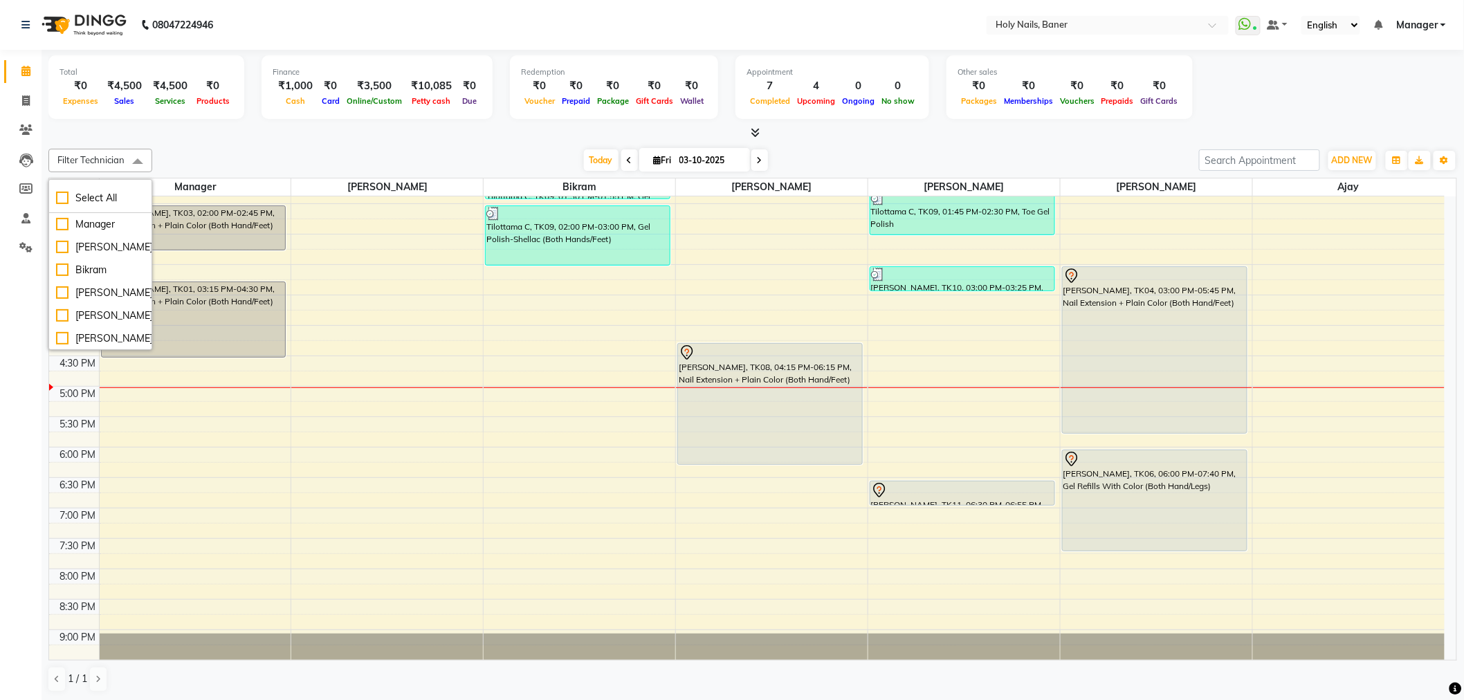
scroll to position [392, 0]
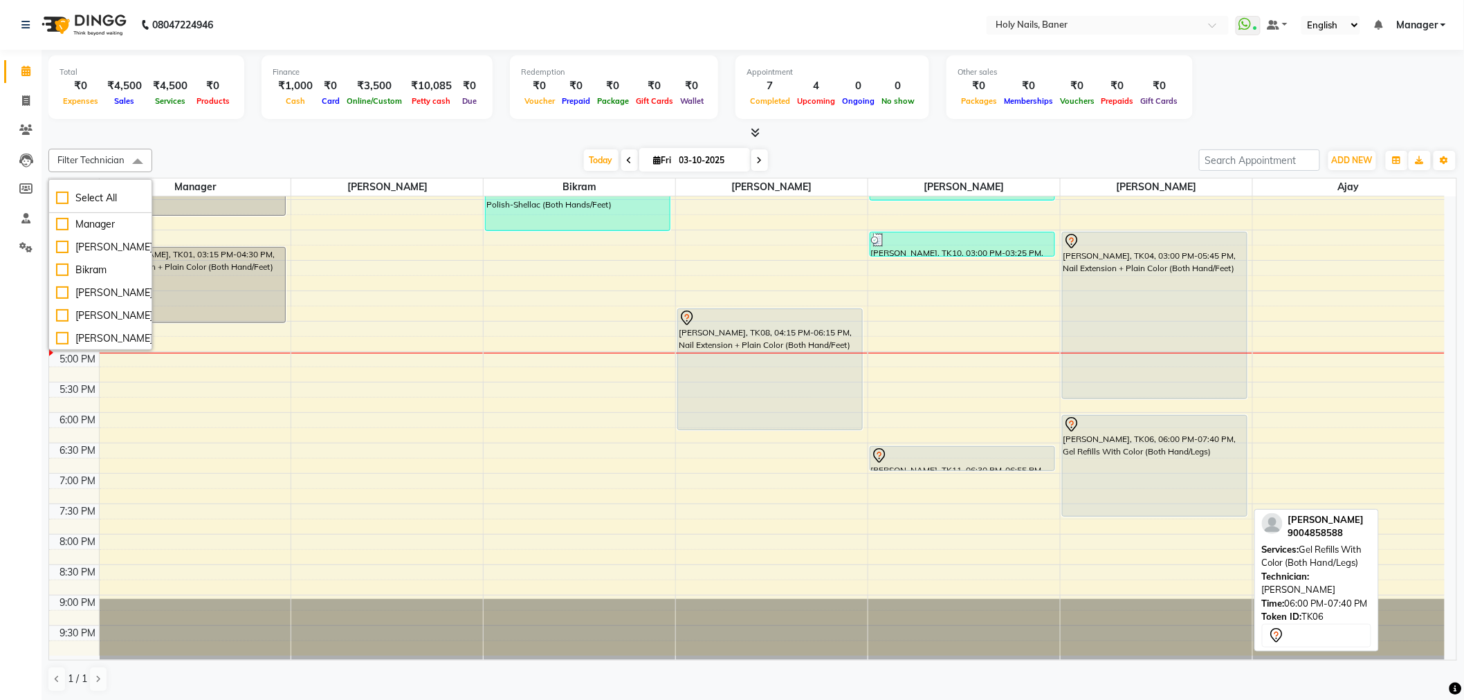
click at [1163, 466] on div "[PERSON_NAME], TK06, 06:00 PM-07:40 PM, Gel Refills With Color (Both Hand/Legs)" at bounding box center [1154, 466] width 184 height 100
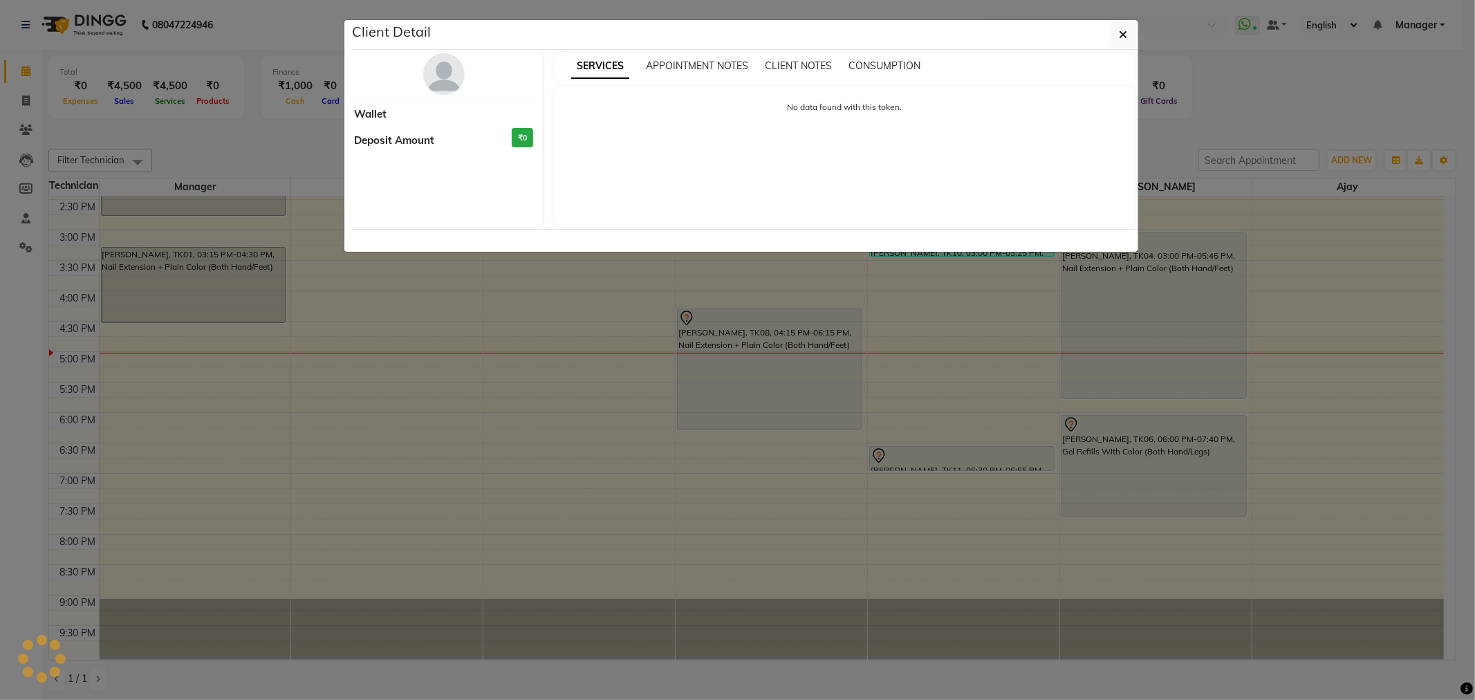
select select "7"
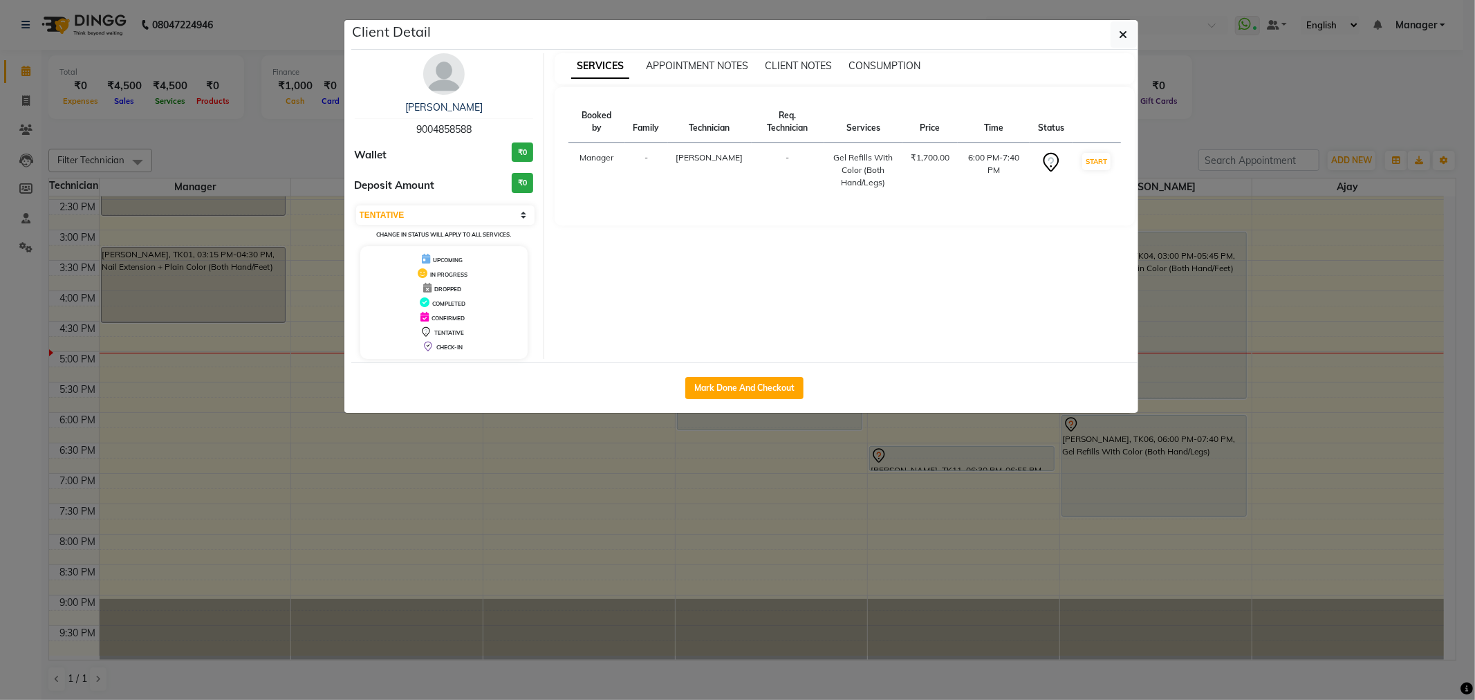
click at [436, 66] on img at bounding box center [444, 74] width 42 height 42
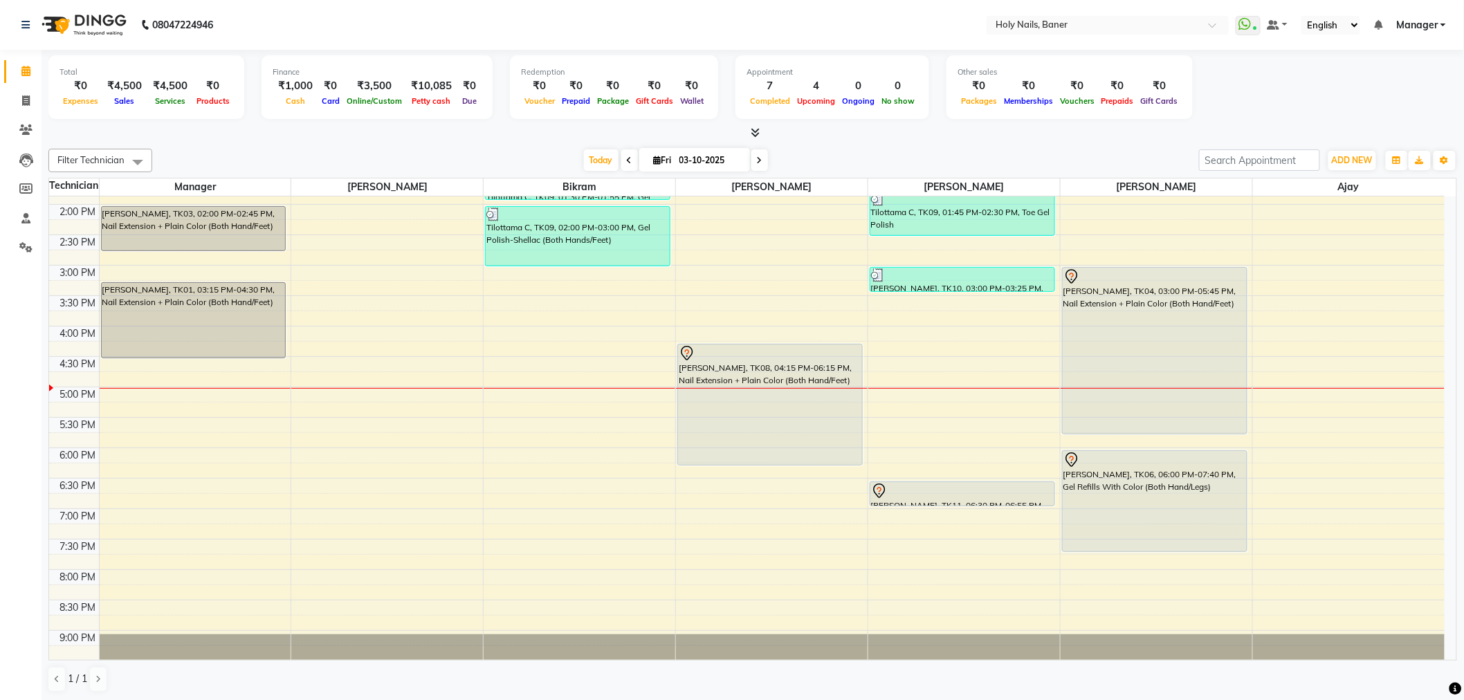
scroll to position [384, 0]
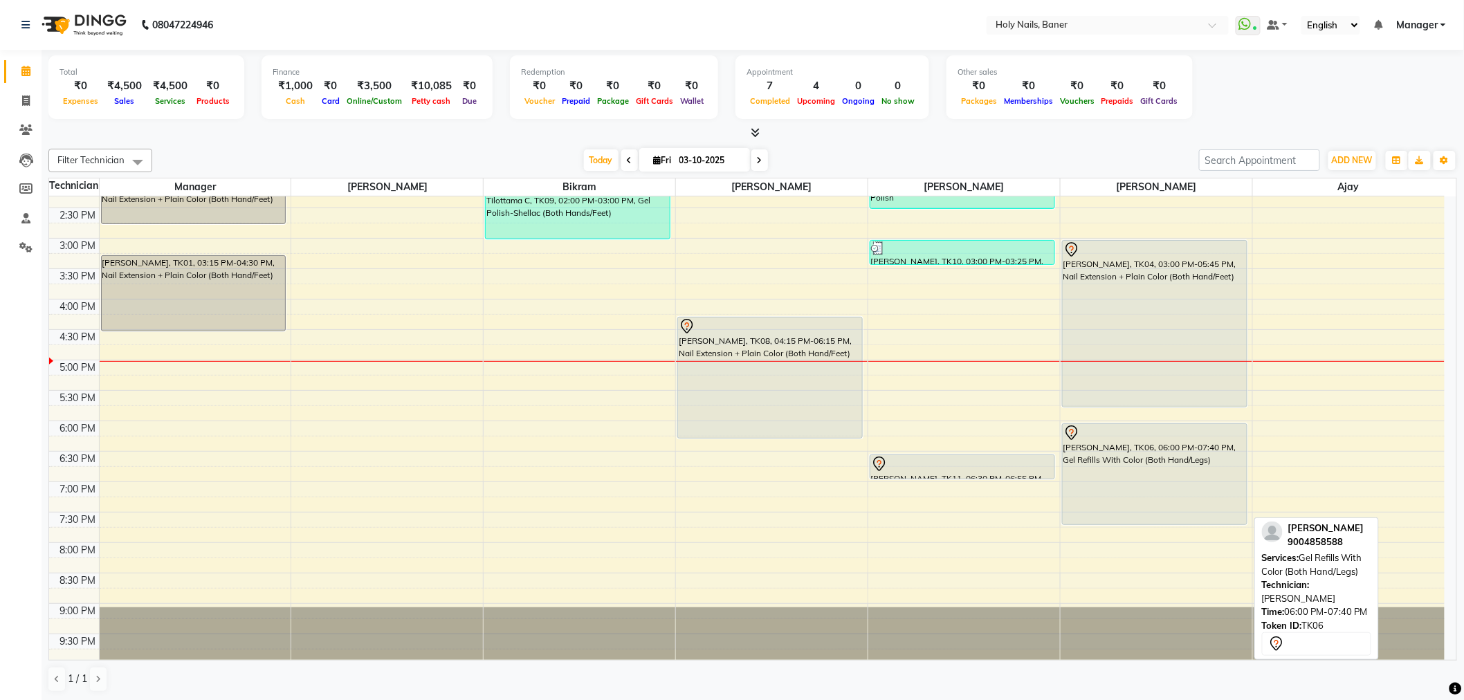
click at [1115, 469] on div "[PERSON_NAME], TK06, 06:00 PM-07:40 PM, Gel Refills With Color (Both Hand/Legs)" at bounding box center [1154, 474] width 184 height 100
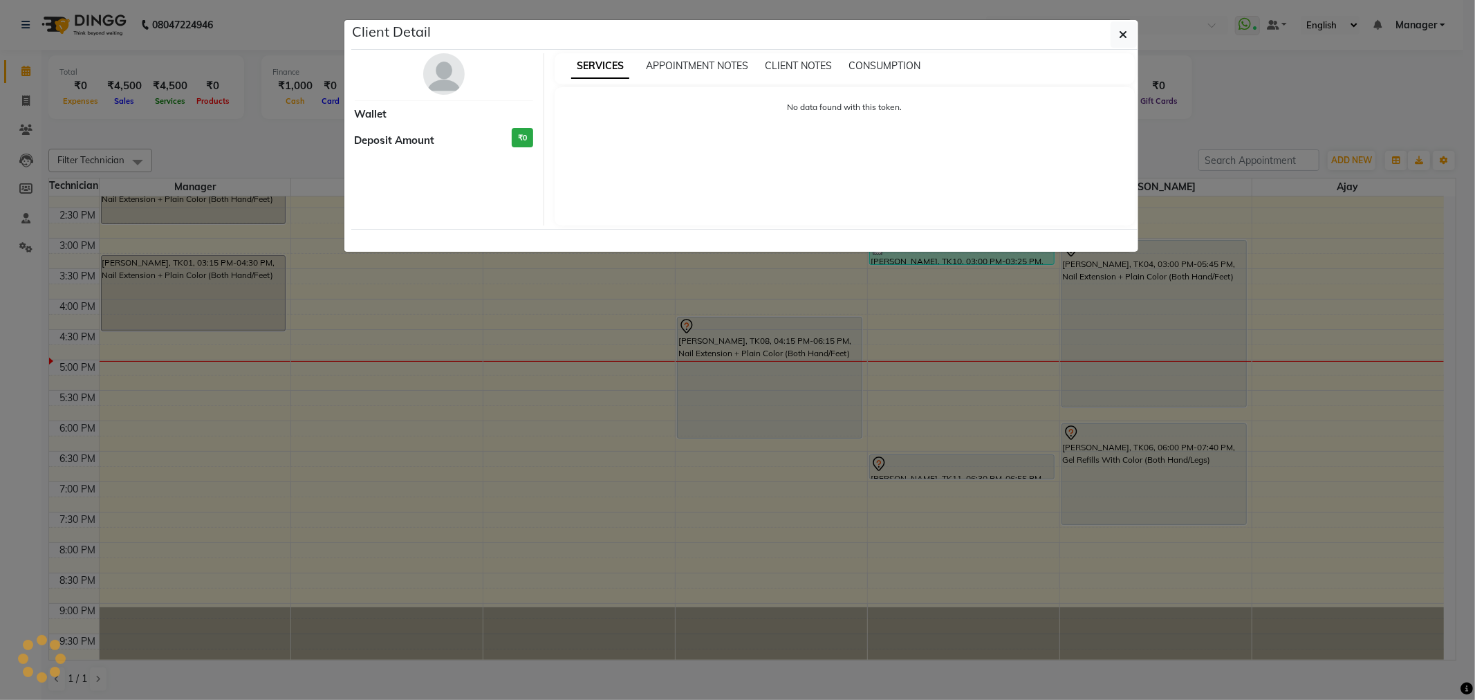
select select "7"
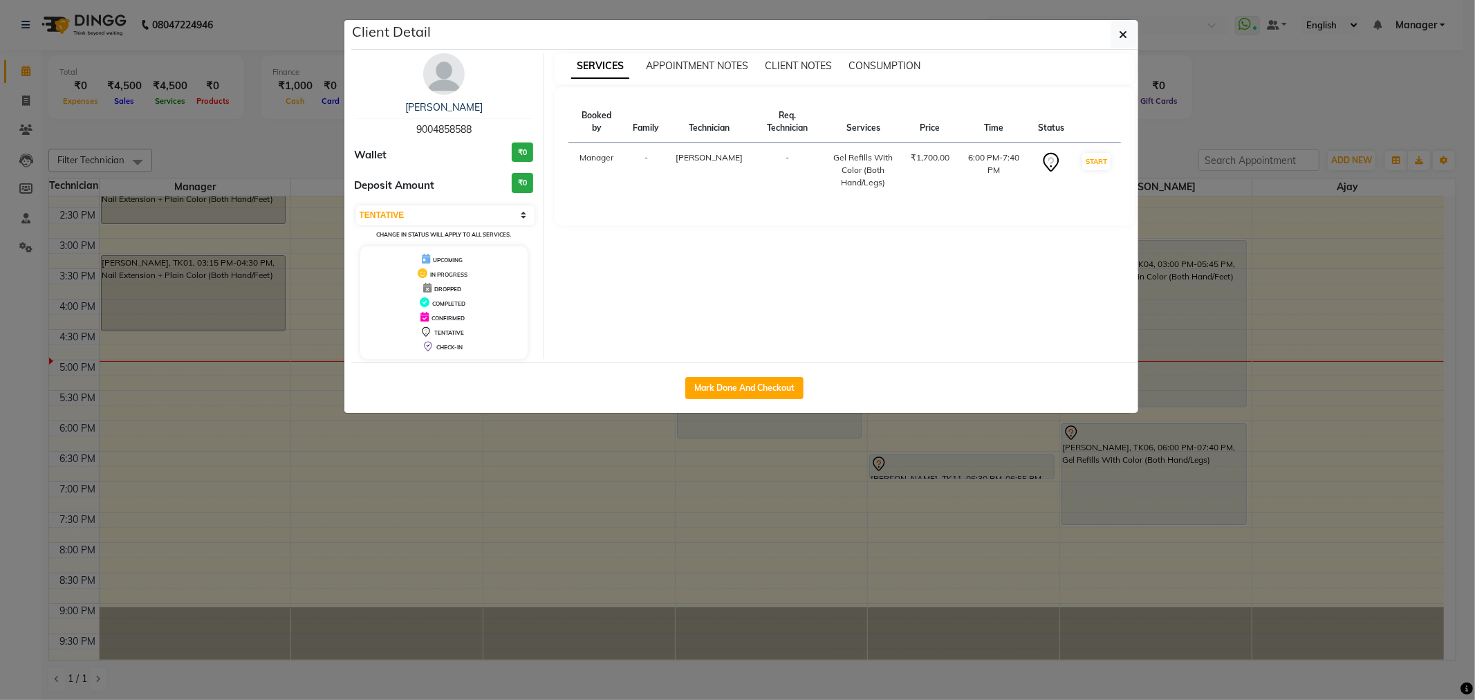
click at [443, 67] on img at bounding box center [444, 74] width 42 height 42
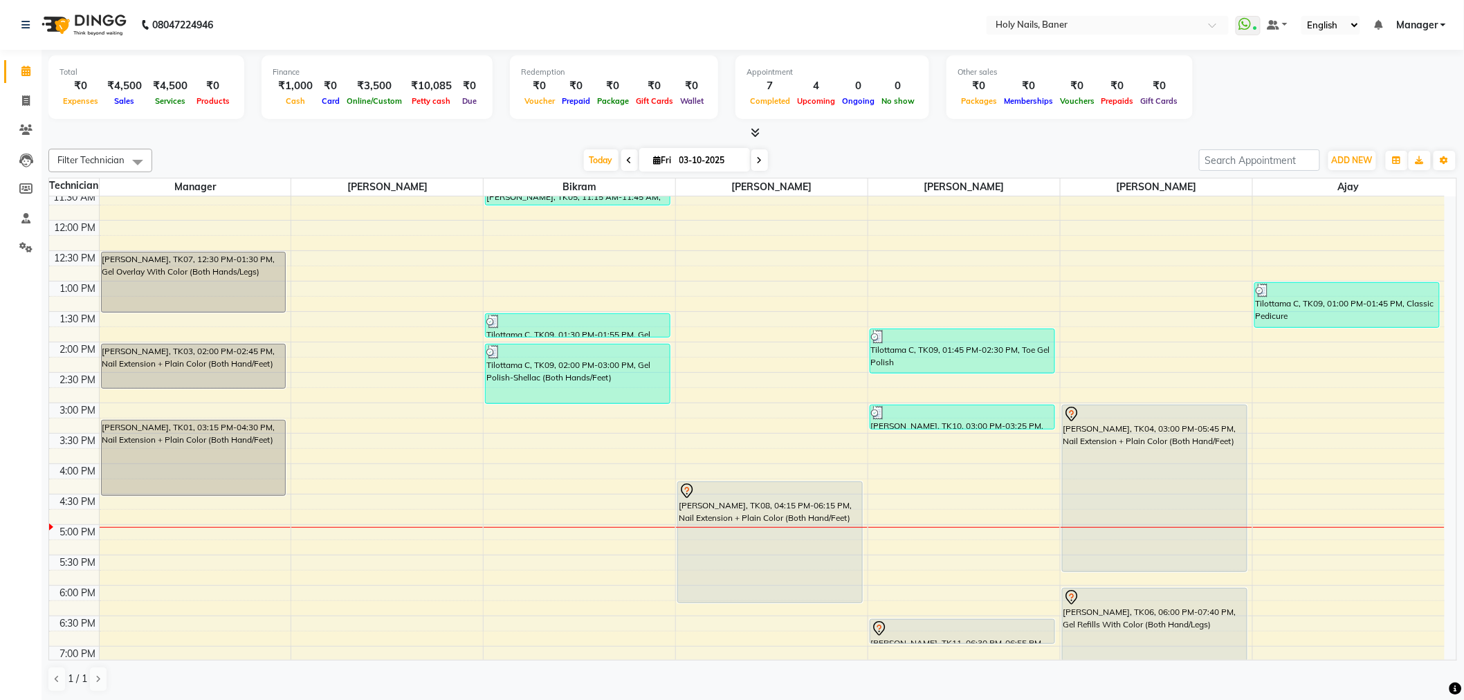
scroll to position [392, 0]
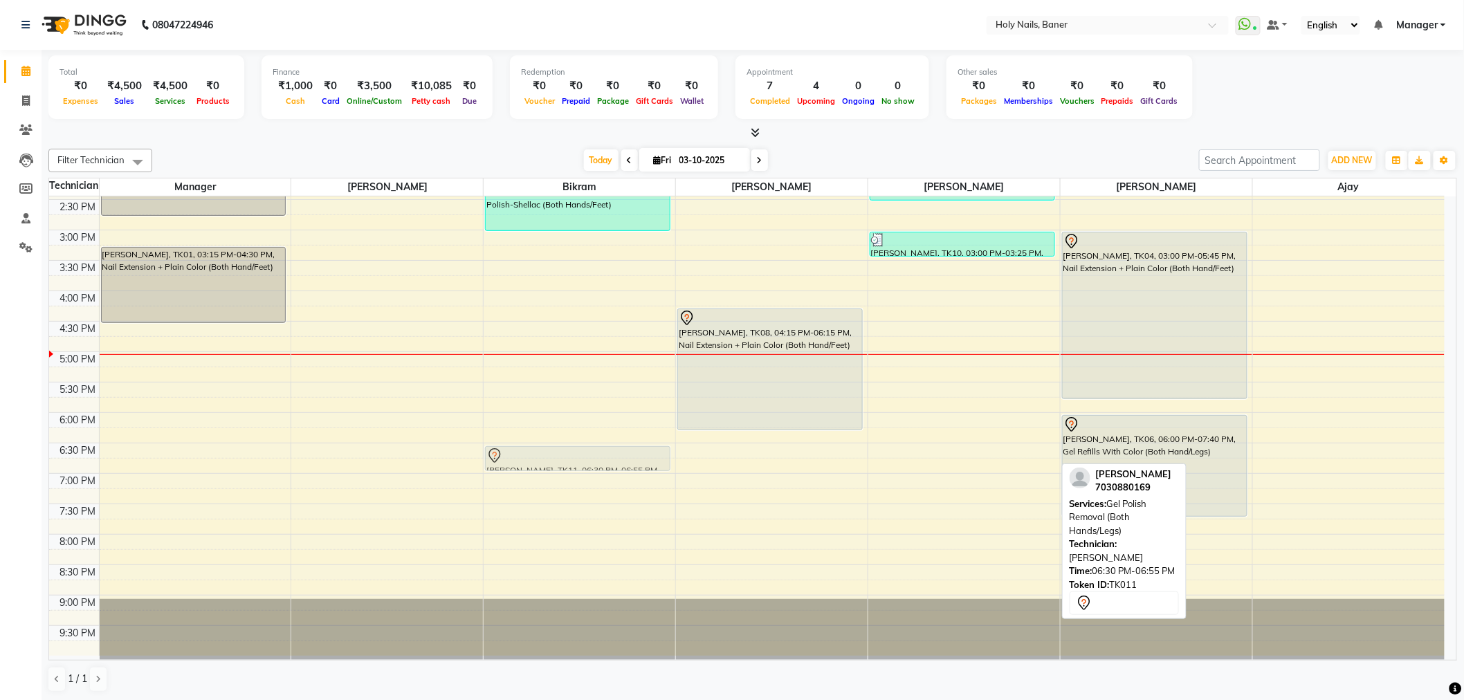
drag, startPoint x: 934, startPoint y: 459, endPoint x: 616, endPoint y: 459, distance: 318.9
click at [607, 460] on tr "Kinnari Gururaj, TK07, 12:30 PM-01:30 PM, Gel Overlay With Color (Both Hands/Le…" at bounding box center [746, 229] width 1395 height 851
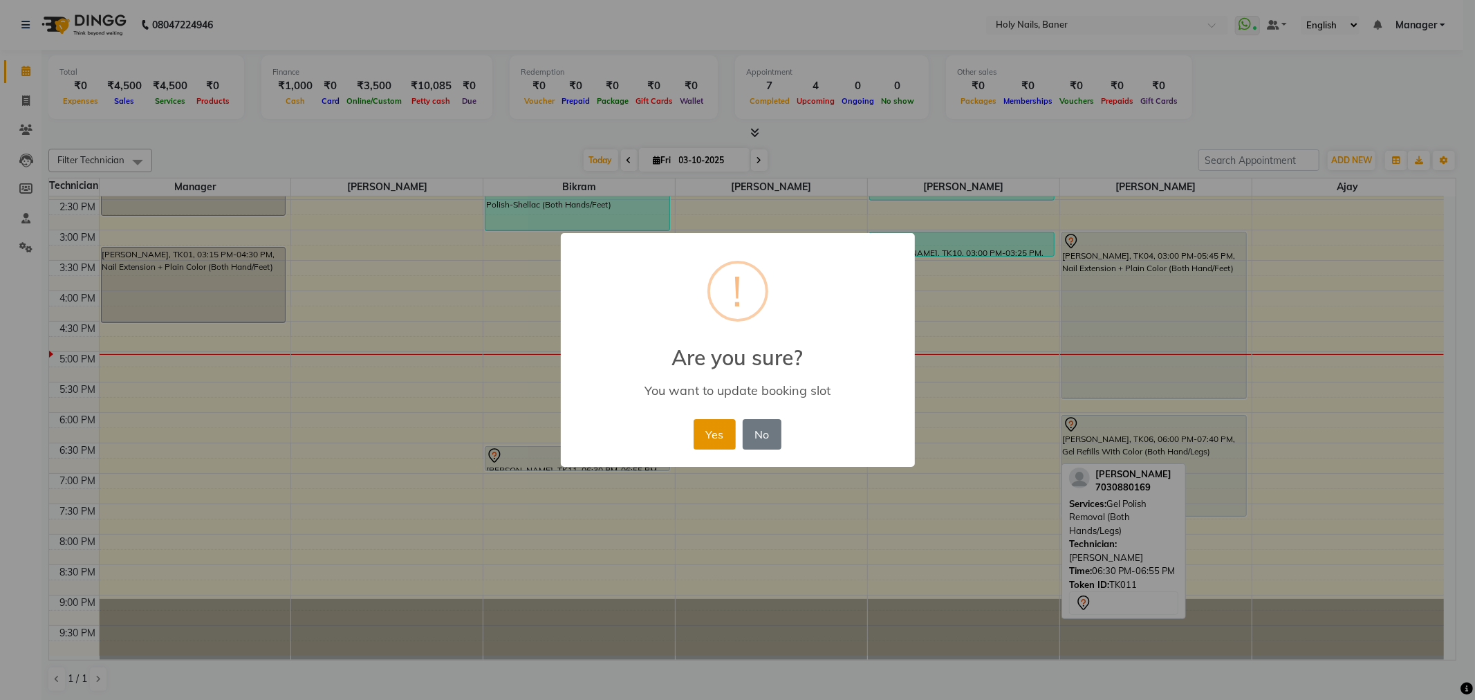
click at [732, 432] on button "Yes" at bounding box center [715, 434] width 42 height 30
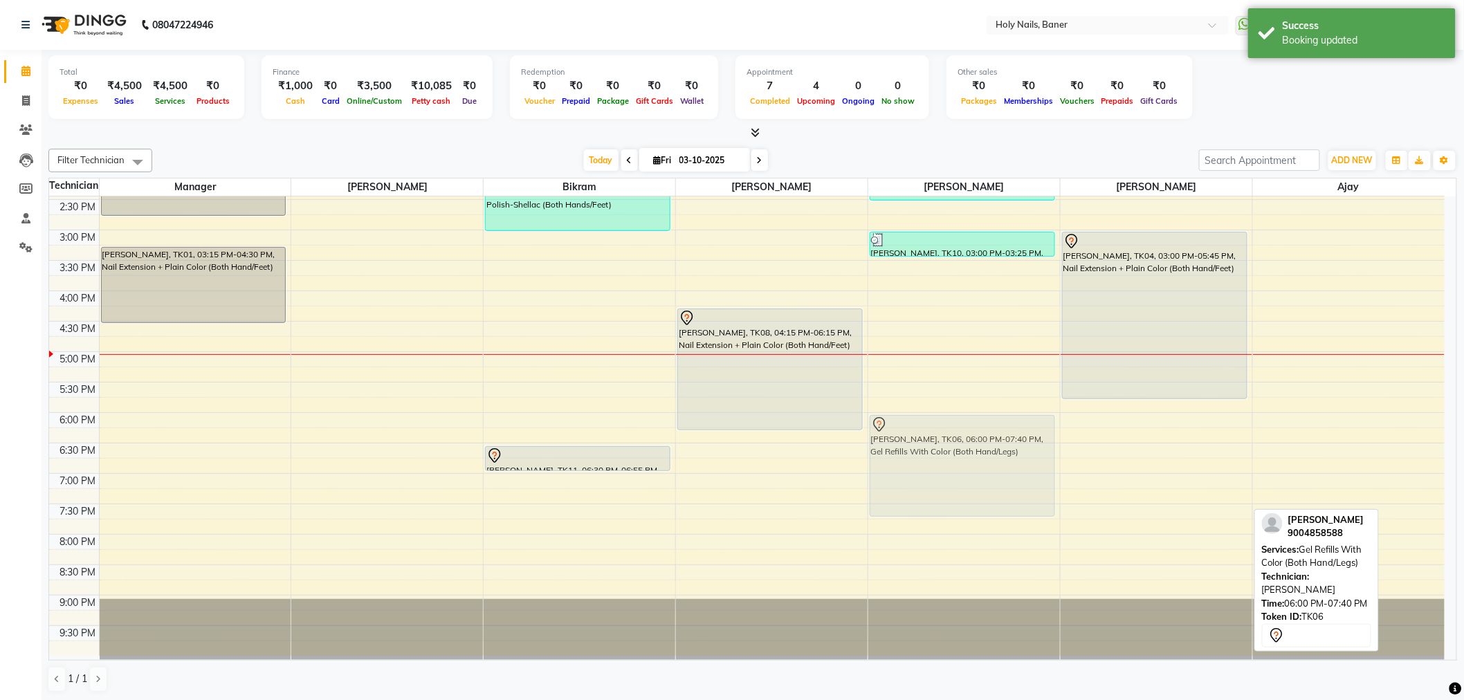
drag, startPoint x: 1121, startPoint y: 473, endPoint x: 993, endPoint y: 472, distance: 127.3
click at [993, 472] on tr "Kinnari Gururaj, TK07, 12:30 PM-01:30 PM, Gel Overlay With Color (Both Hands/Le…" at bounding box center [746, 229] width 1395 height 851
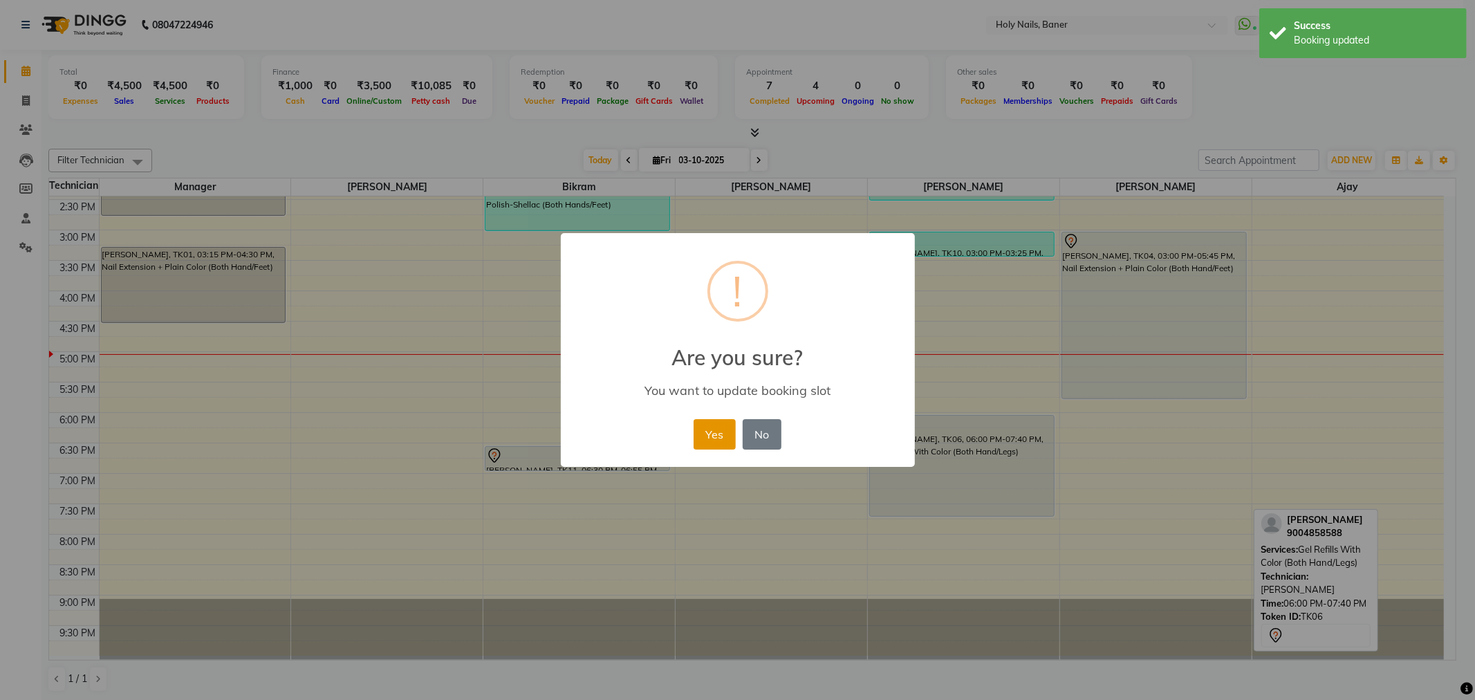
click at [694, 436] on button "Yes" at bounding box center [715, 434] width 42 height 30
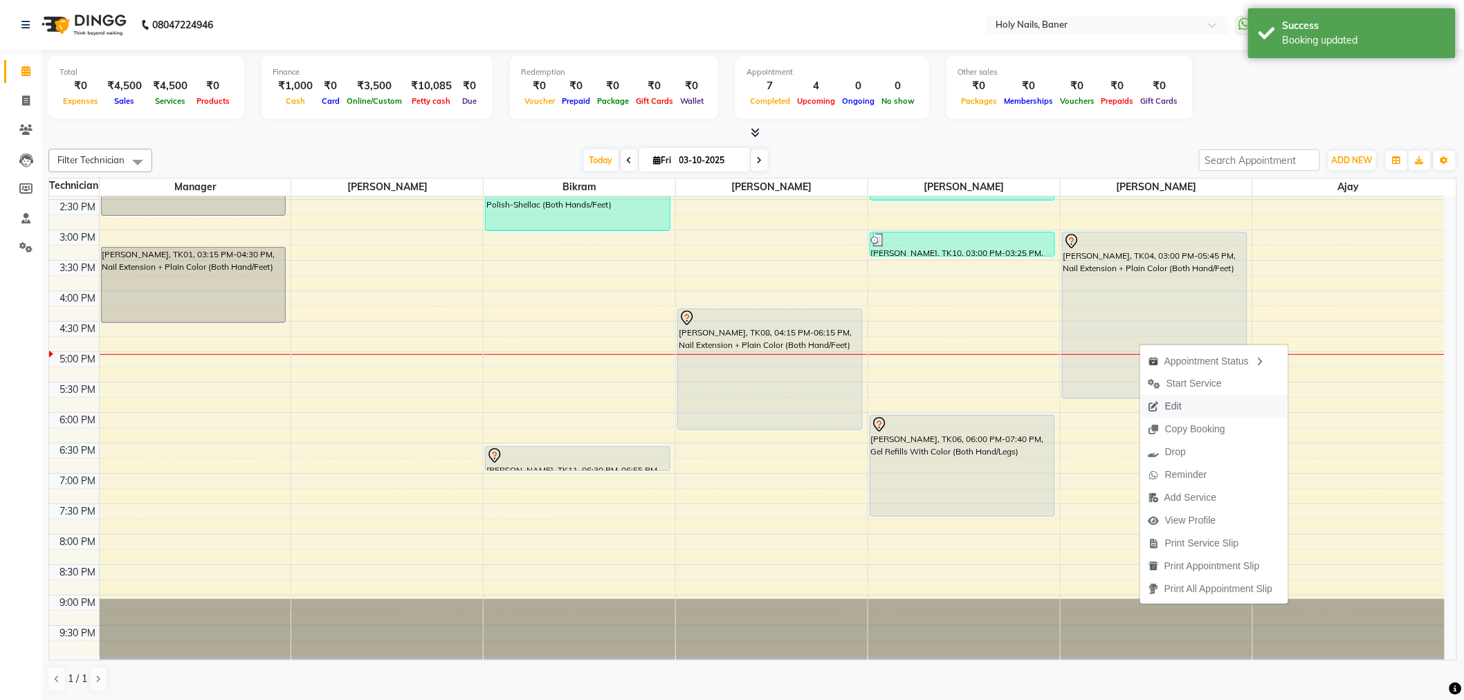
click at [1179, 405] on span "Edit" at bounding box center [1173, 406] width 17 height 15
select select "tentative"
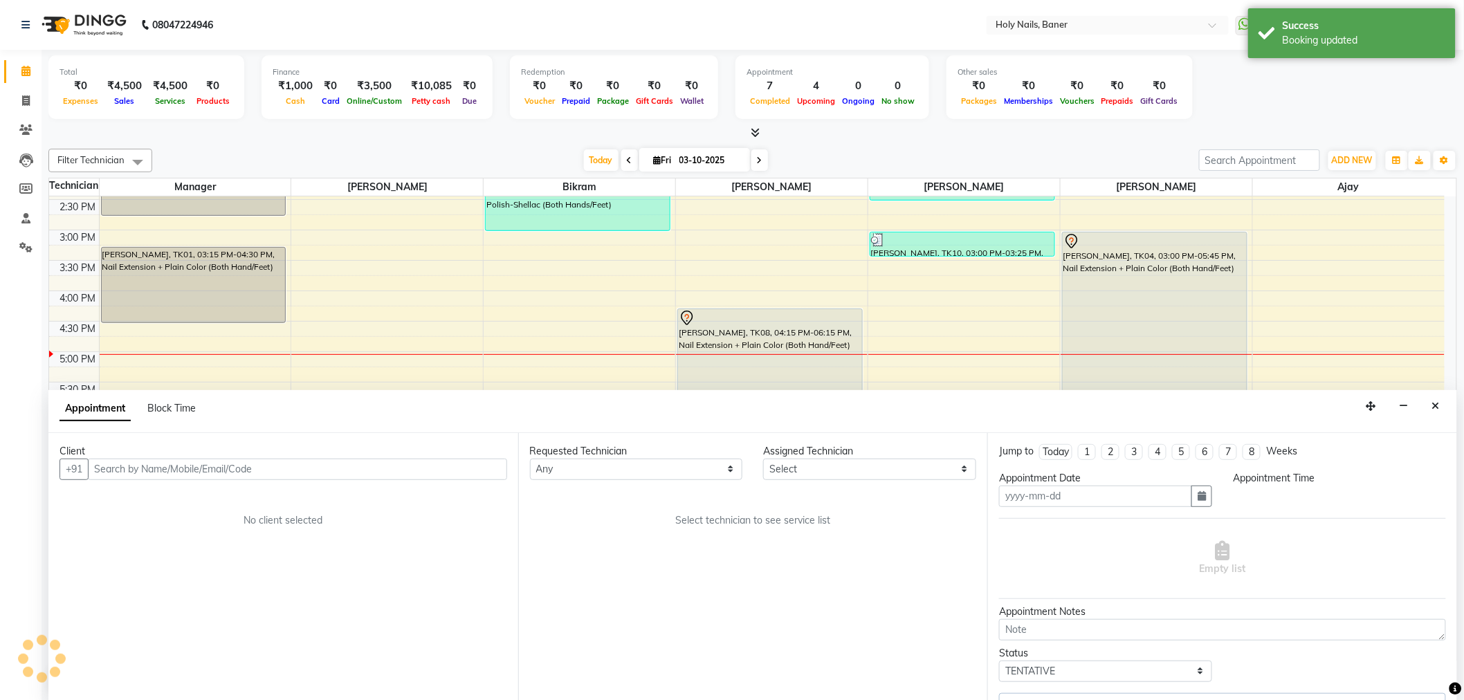
type input "03-10-2025"
select select "66406"
select select "900"
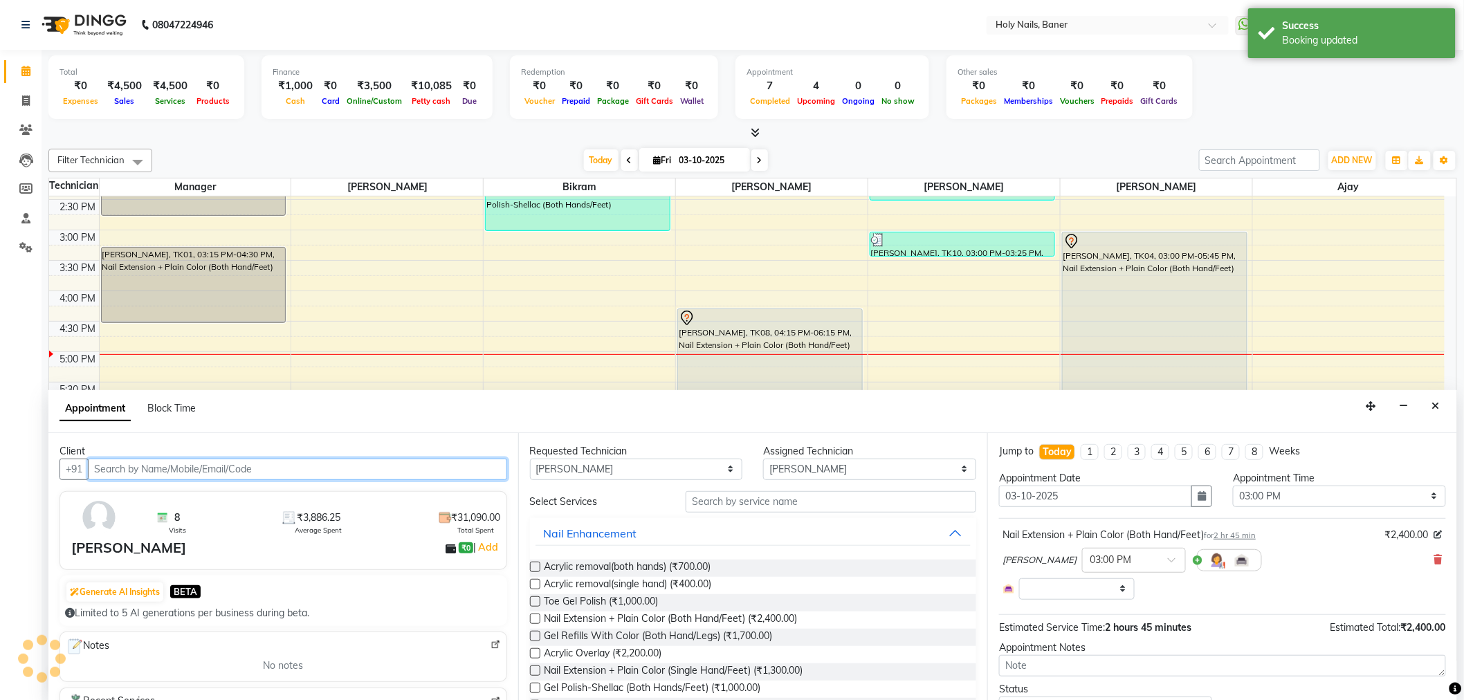
scroll to position [1, 0]
select select "2495"
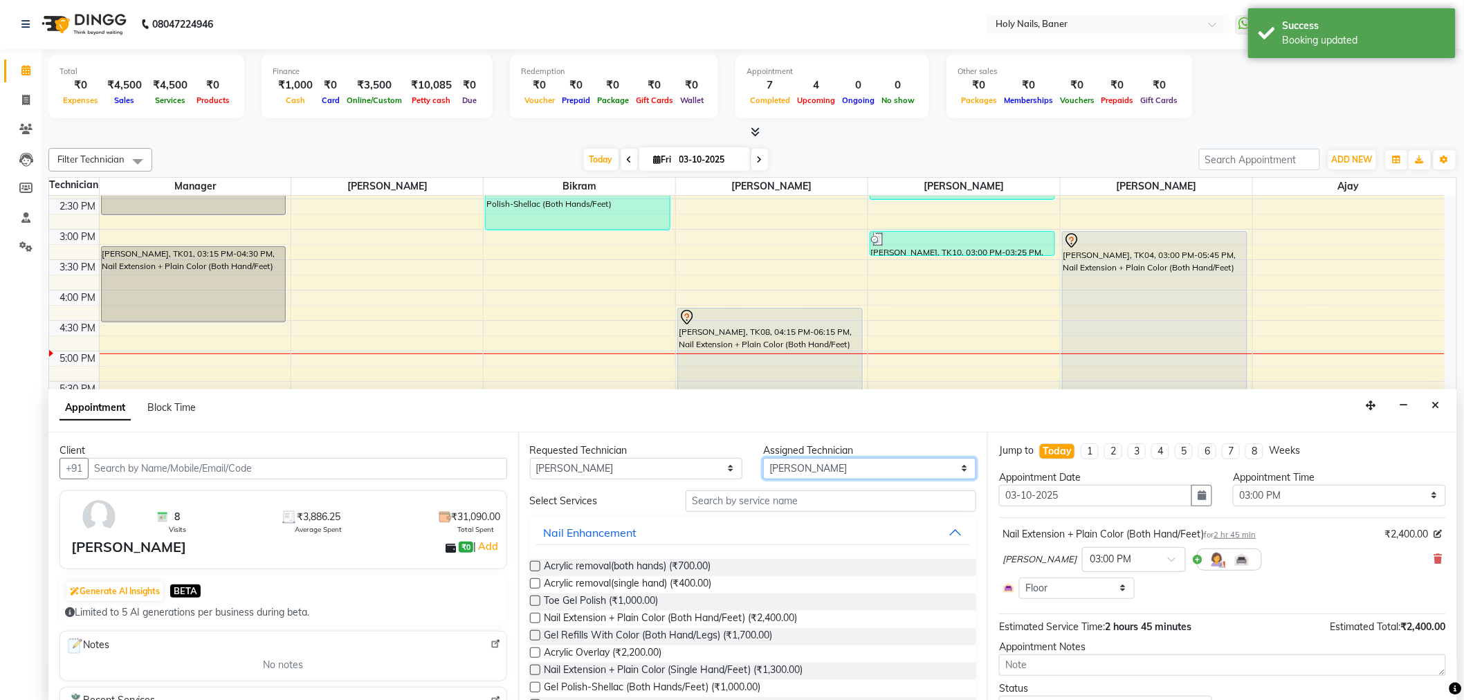
click at [909, 467] on select "Select Ajay Bijoy Bikram Kamlesh Manager Suchitra Vishwajeet" at bounding box center [869, 468] width 213 height 21
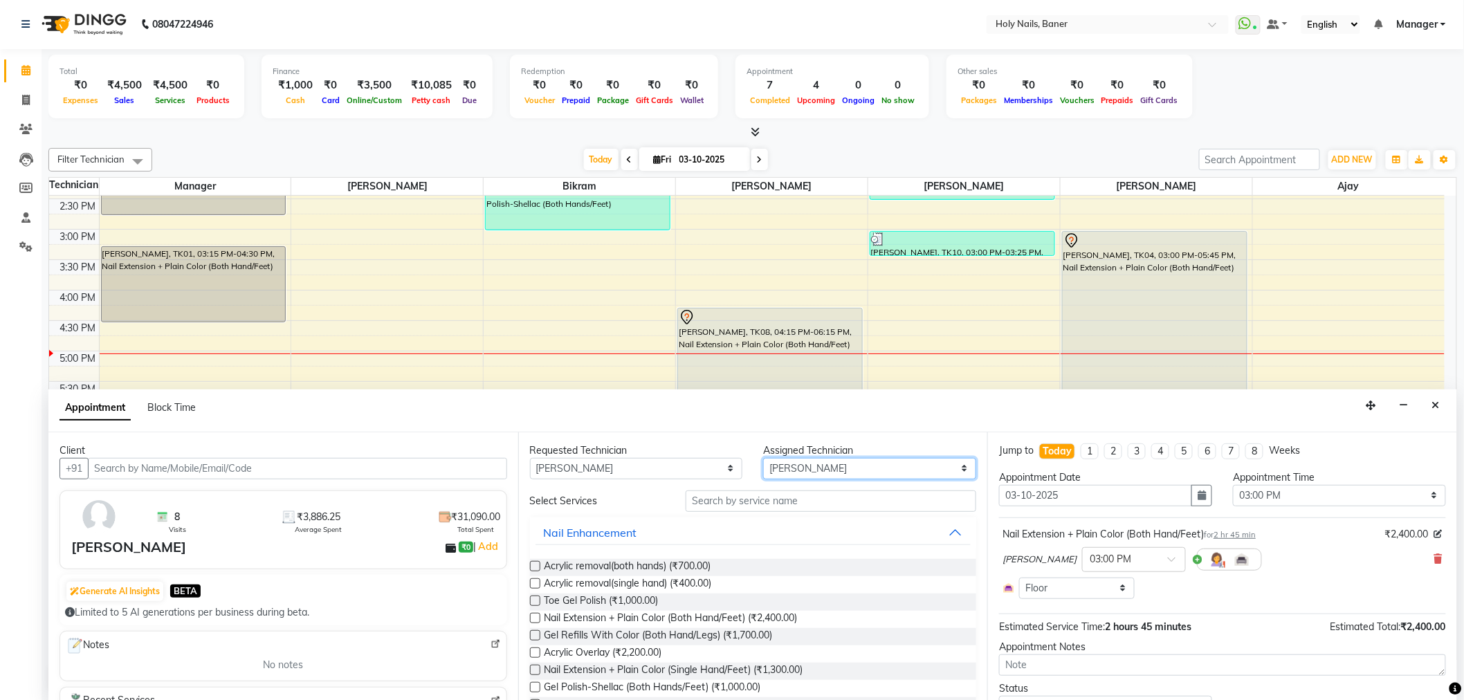
select select "66405"
click at [763, 458] on select "Select Ajay Bijoy Bikram Kamlesh Manager Suchitra Vishwajeet" at bounding box center [869, 468] width 213 height 21
click at [795, 498] on input "text" at bounding box center [830, 500] width 291 height 21
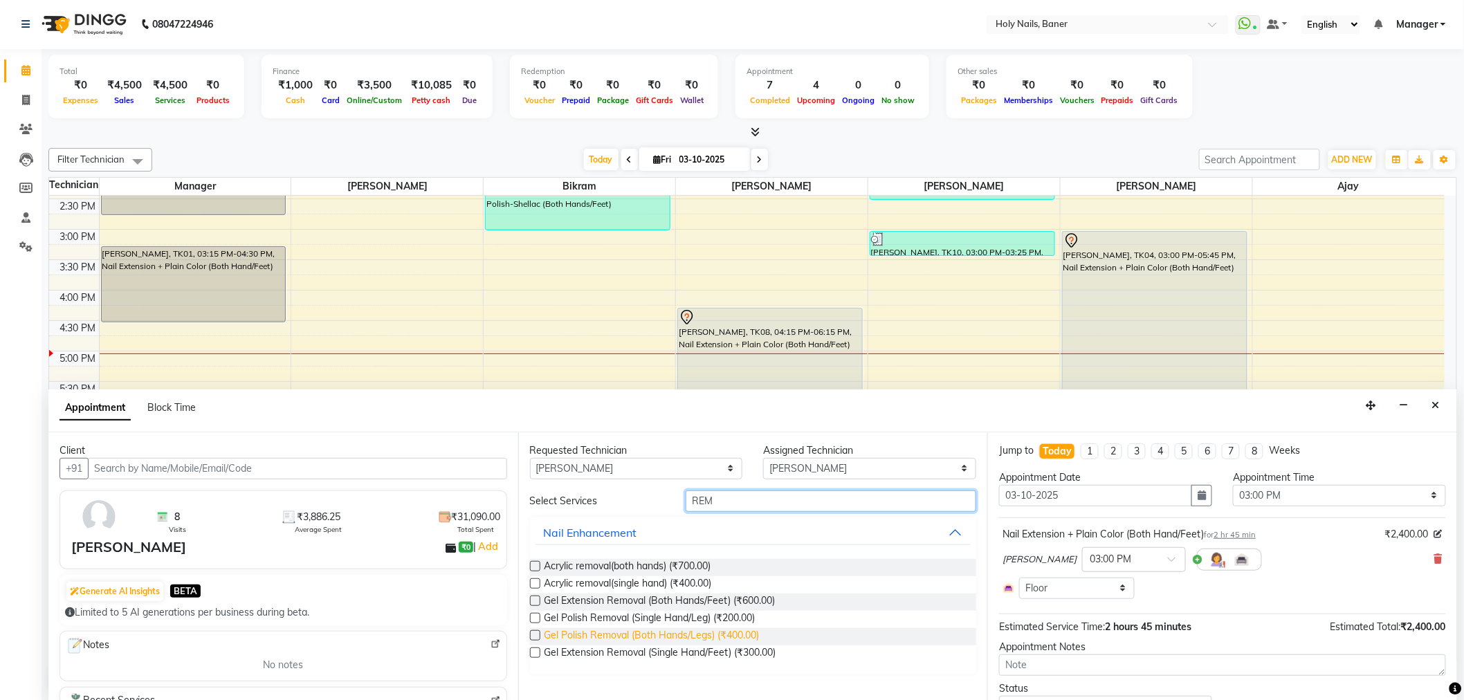
type input "REM"
click at [710, 631] on span "Gel Polish Removal (Both Hands/Legs) (₹400.00)" at bounding box center [651, 636] width 215 height 17
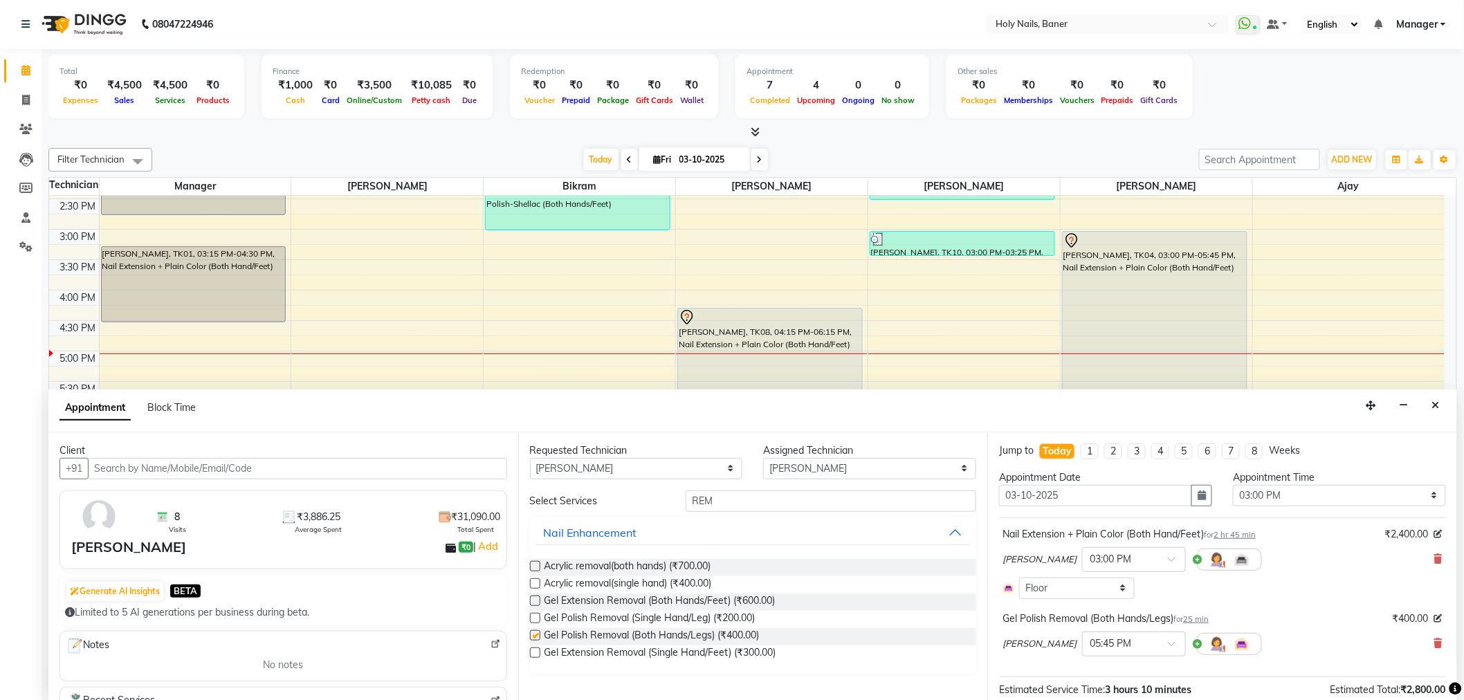
checkbox input "false"
click at [769, 504] on input "REM" at bounding box center [830, 500] width 291 height 21
type input "R"
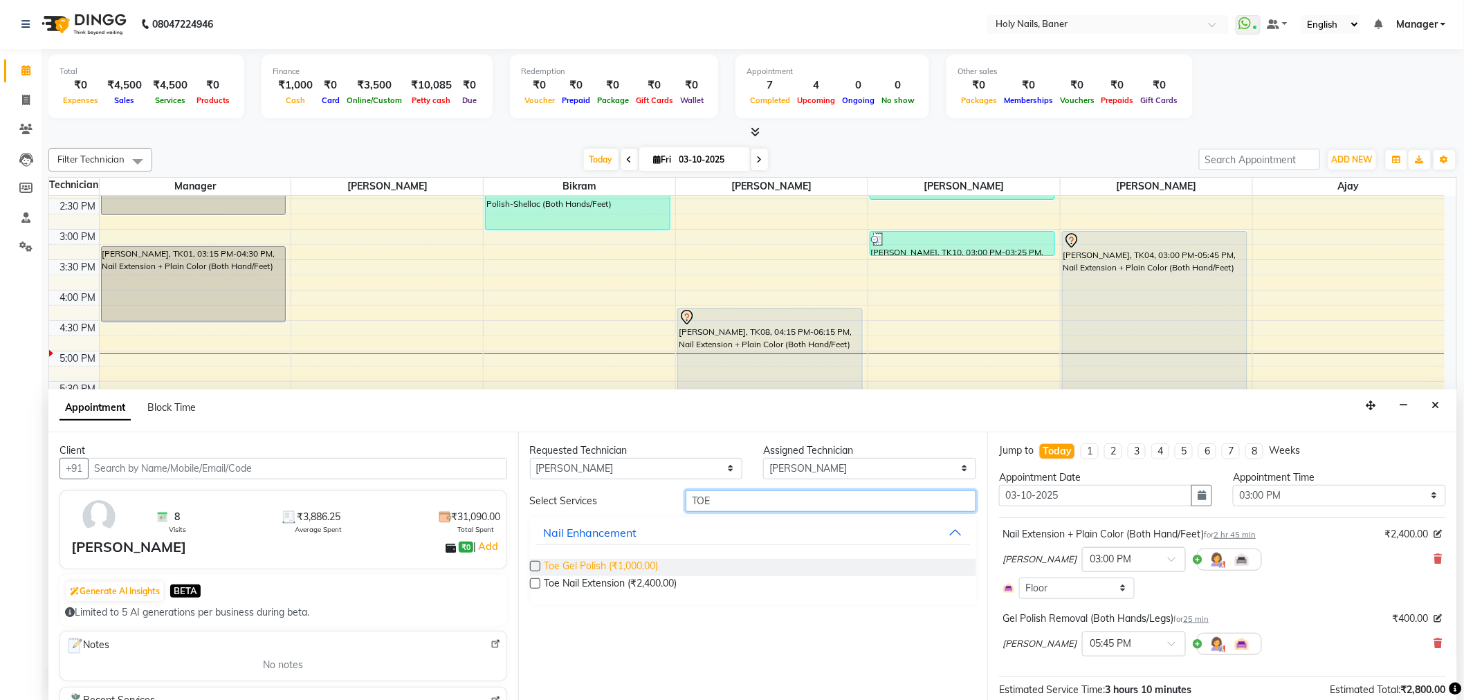
type input "TOE"
click at [626, 564] on span "Toe Gel Polish (₹1,000.00)" at bounding box center [601, 567] width 114 height 17
checkbox input "false"
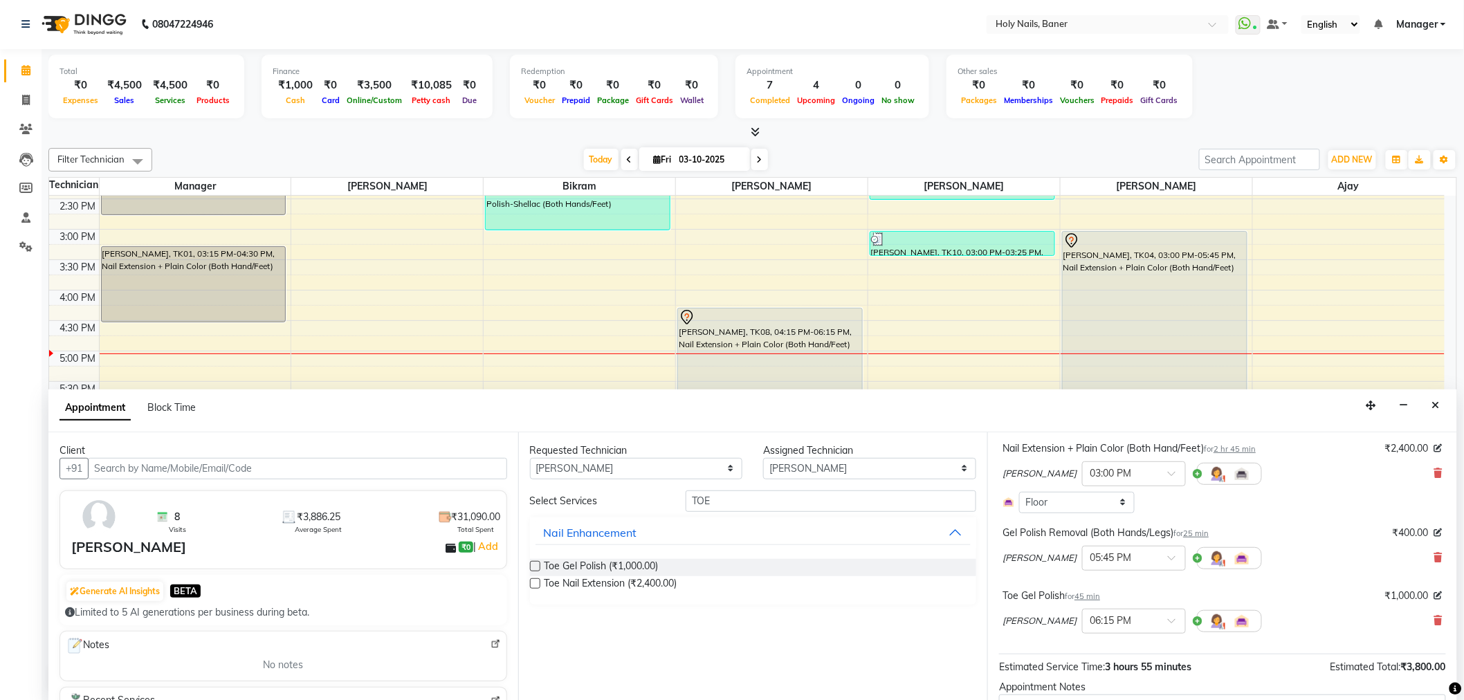
scroll to position [190, 0]
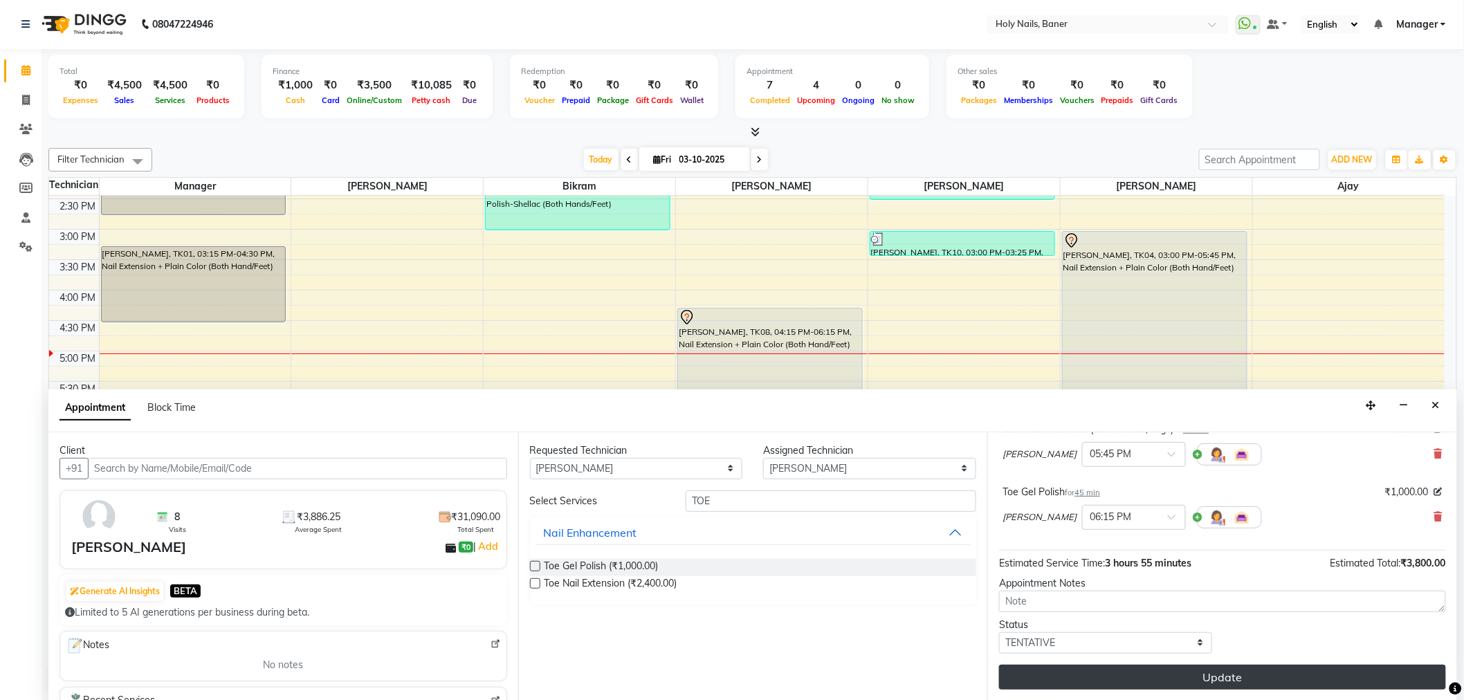
click at [1122, 674] on button "Update" at bounding box center [1222, 677] width 447 height 25
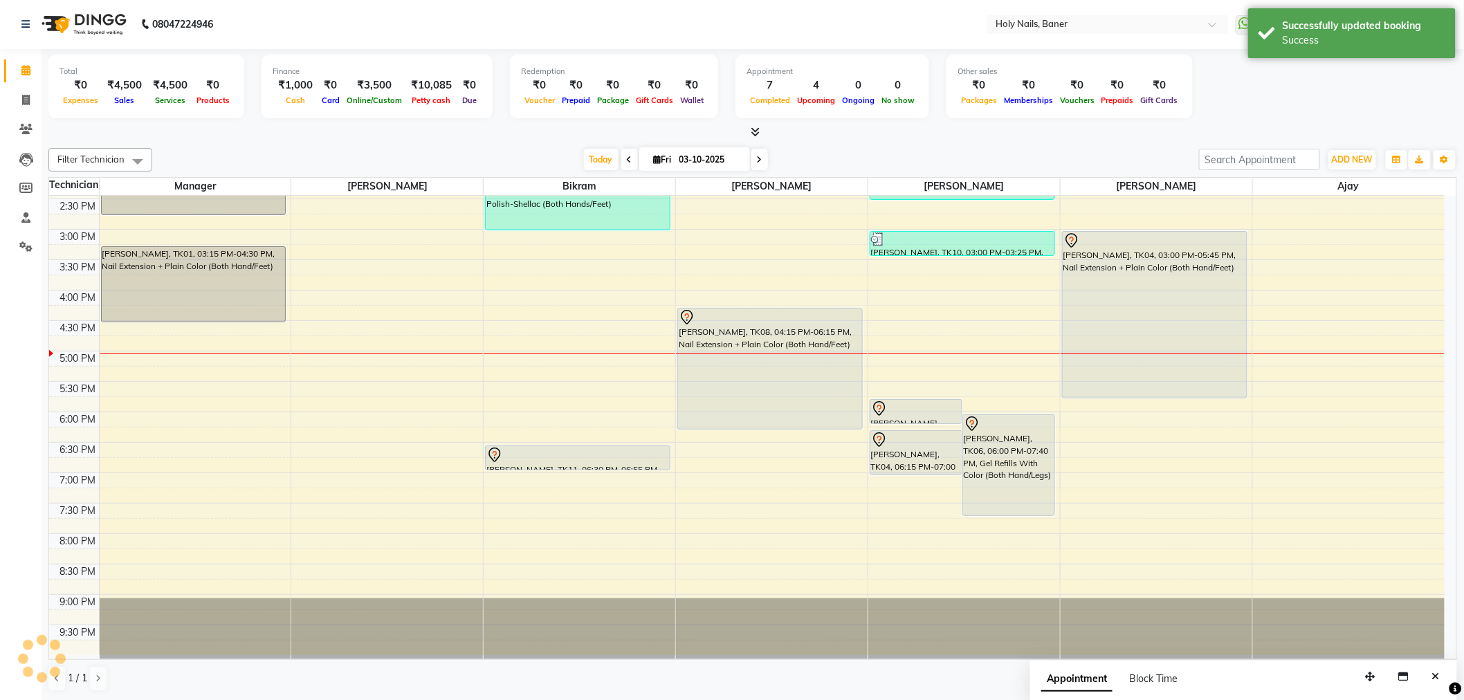
scroll to position [0, 0]
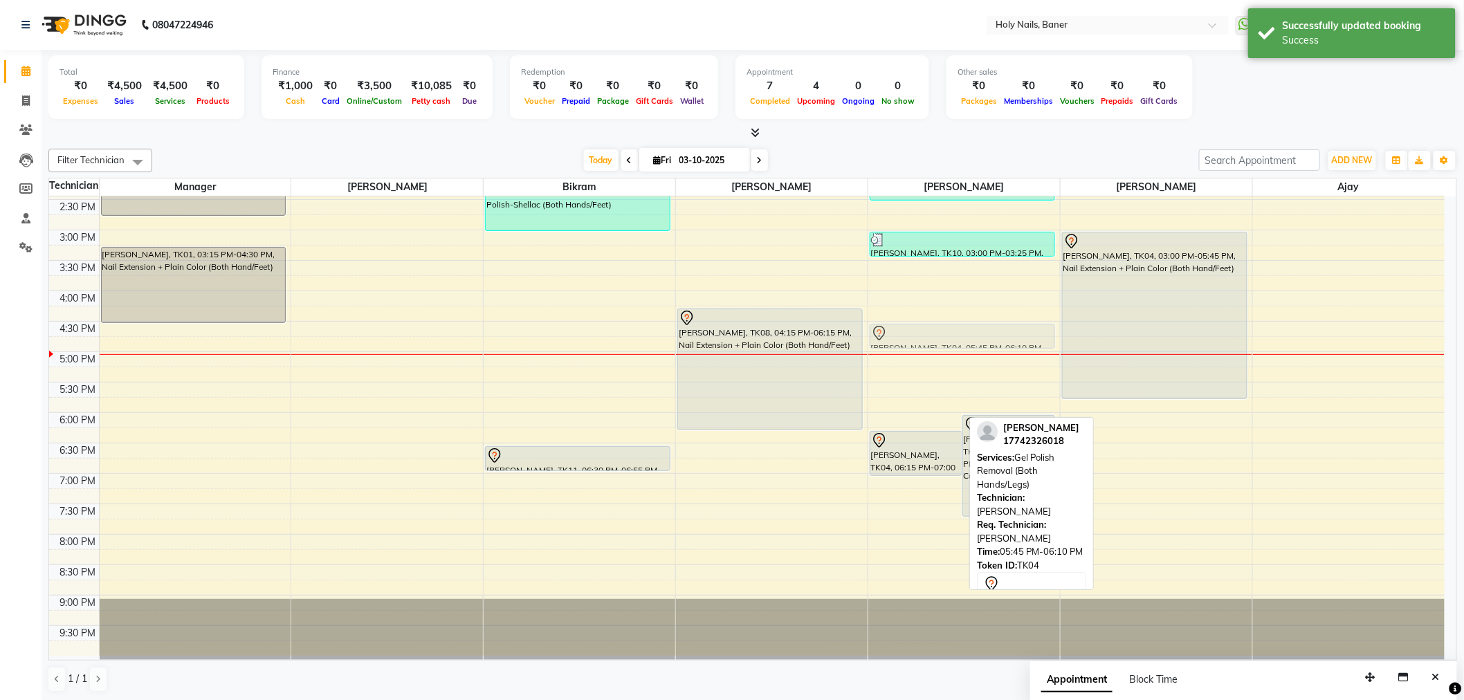
drag, startPoint x: 916, startPoint y: 409, endPoint x: 932, endPoint y: 326, distance: 84.5
click at [932, 326] on div "Shrutika Rudrawar, TK04, 05:45 PM-06:10 PM, Gel Polish Removal (Both Hands/Legs…" at bounding box center [964, 229] width 192 height 851
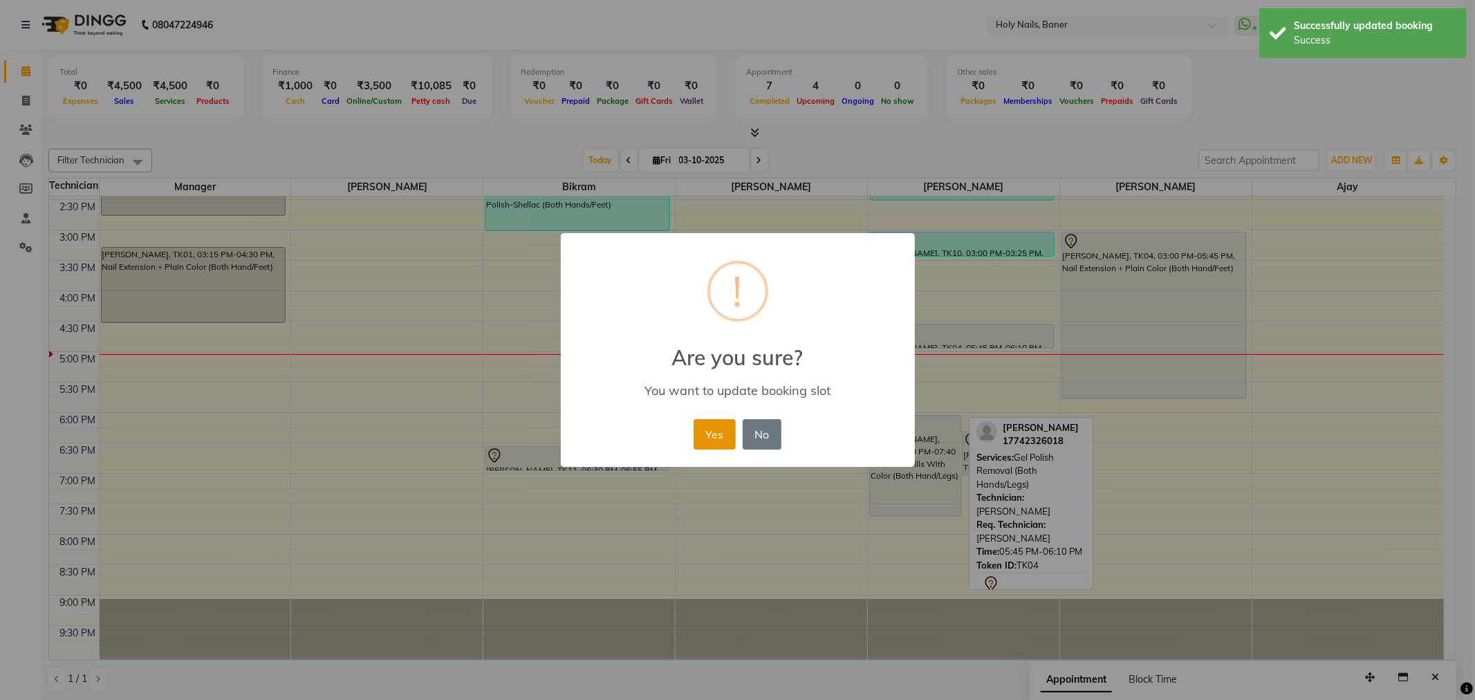
click at [708, 427] on button "Yes" at bounding box center [715, 434] width 42 height 30
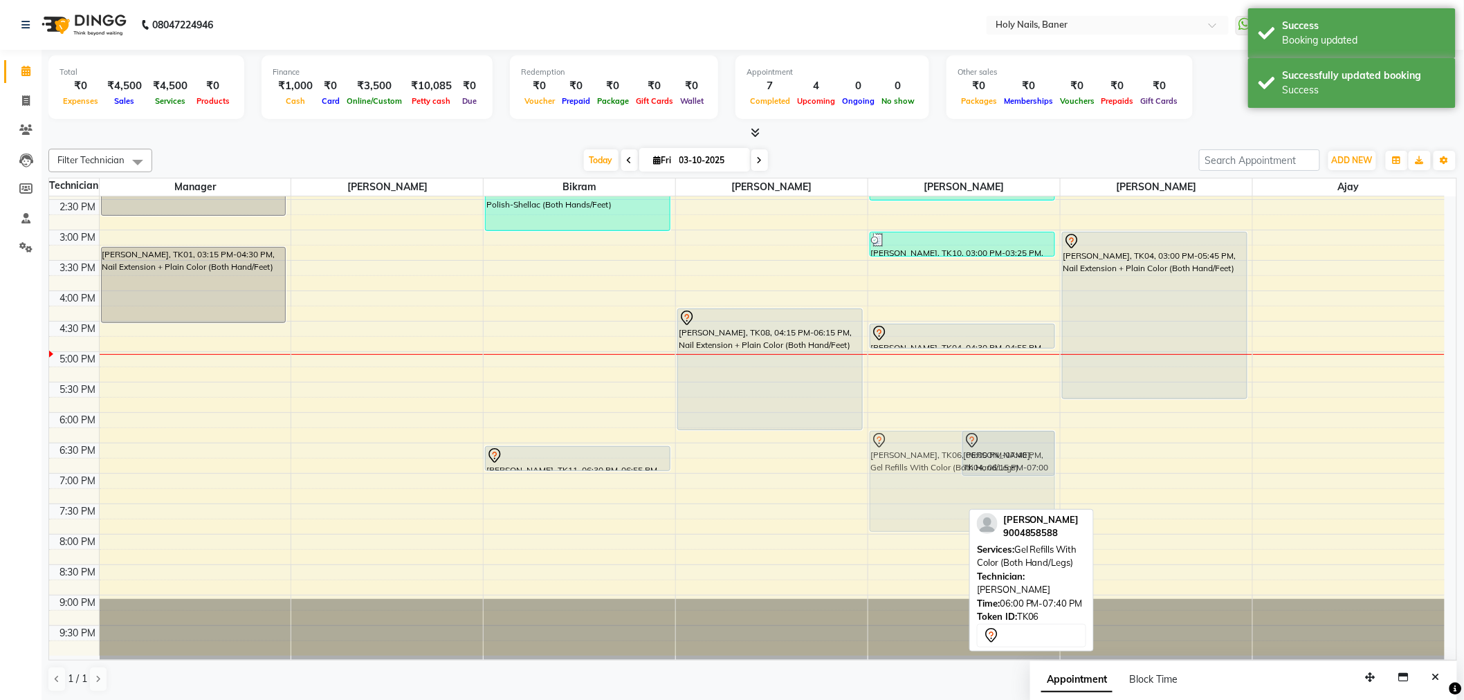
drag, startPoint x: 929, startPoint y: 468, endPoint x: 958, endPoint y: 486, distance: 34.2
click at [958, 486] on div "Amruta Malkar, TK06, 06:00 PM-07:40 PM, Gel Refills With Color (Both Hand/Legs)…" at bounding box center [964, 229] width 192 height 851
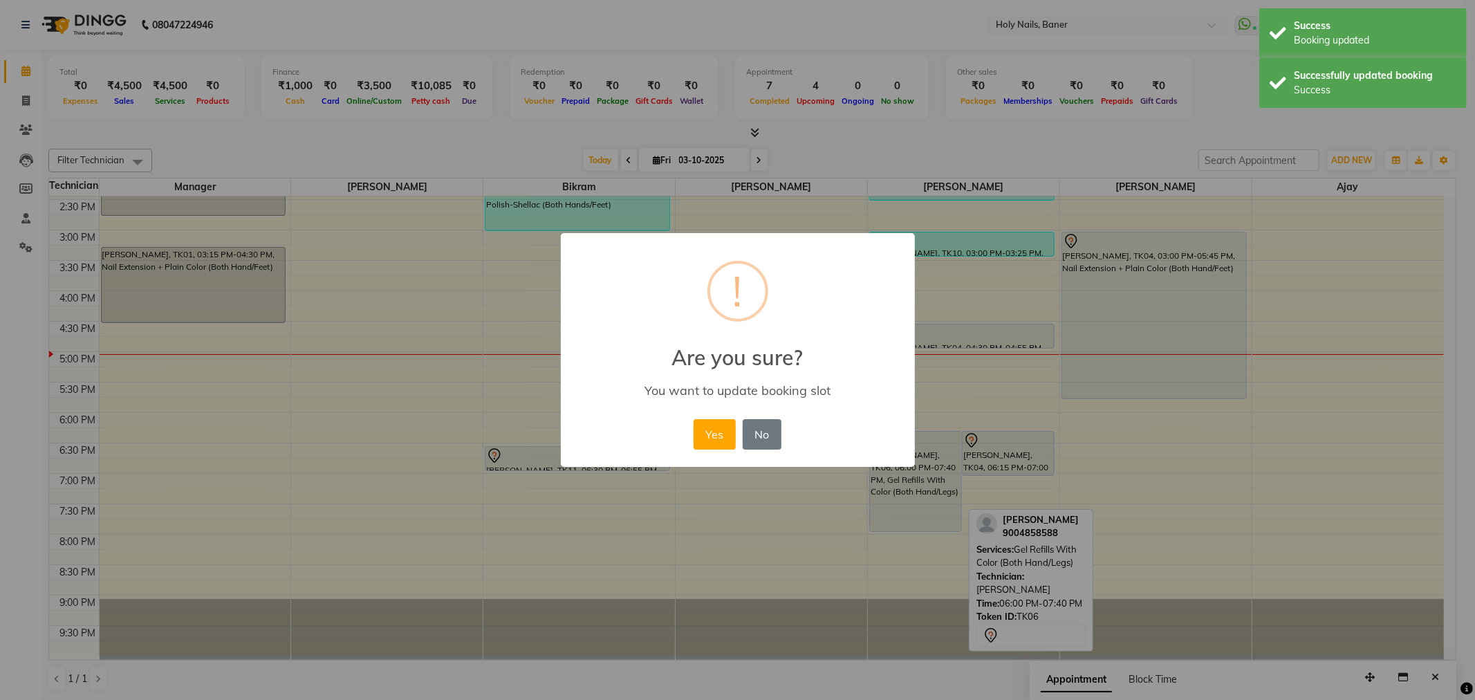
click at [714, 417] on div "Yes No No" at bounding box center [737, 434] width 95 height 37
click at [715, 433] on button "Yes" at bounding box center [715, 434] width 42 height 30
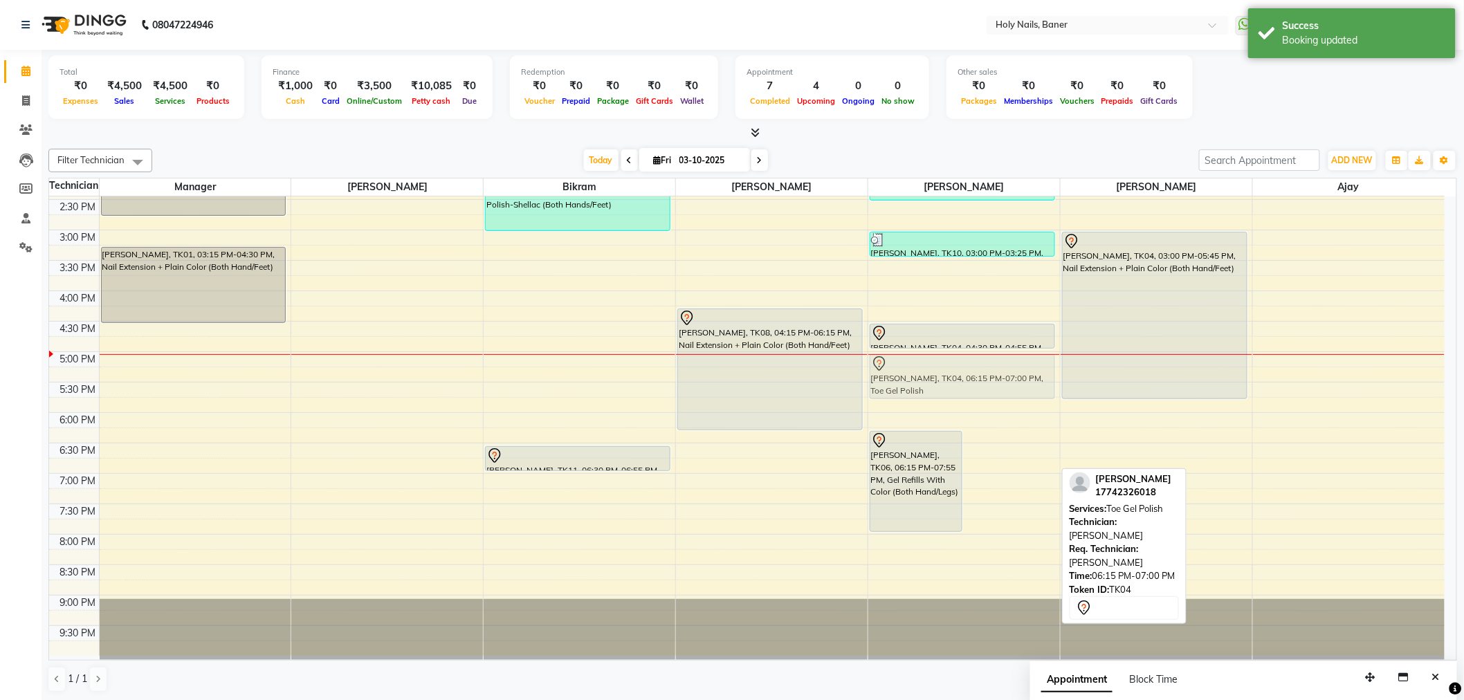
drag, startPoint x: 1015, startPoint y: 454, endPoint x: 983, endPoint y: 378, distance: 82.1
click at [983, 378] on div "Amruta Malkar, TK06, 06:15 PM-07:55 PM, Gel Refills With Color (Both Hand/Legs)…" at bounding box center [964, 229] width 192 height 851
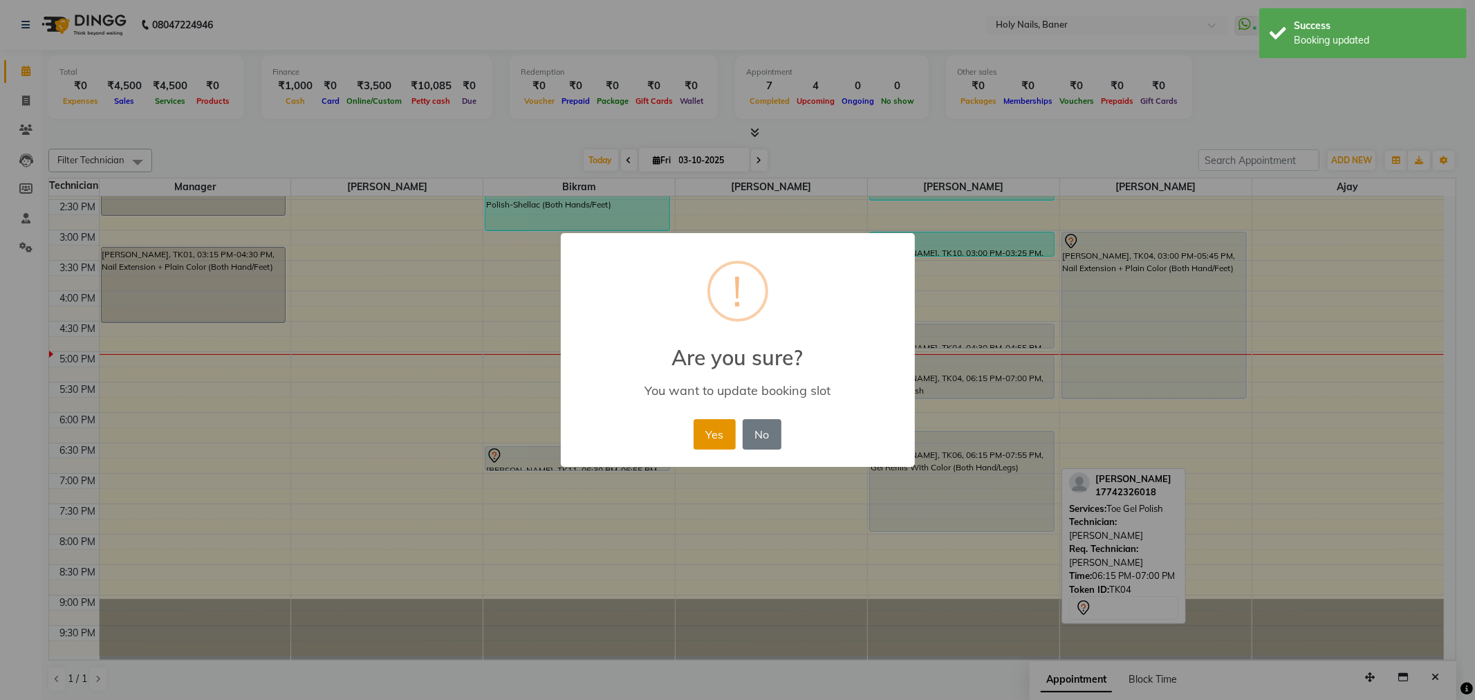
click at [725, 438] on button "Yes" at bounding box center [715, 434] width 42 height 30
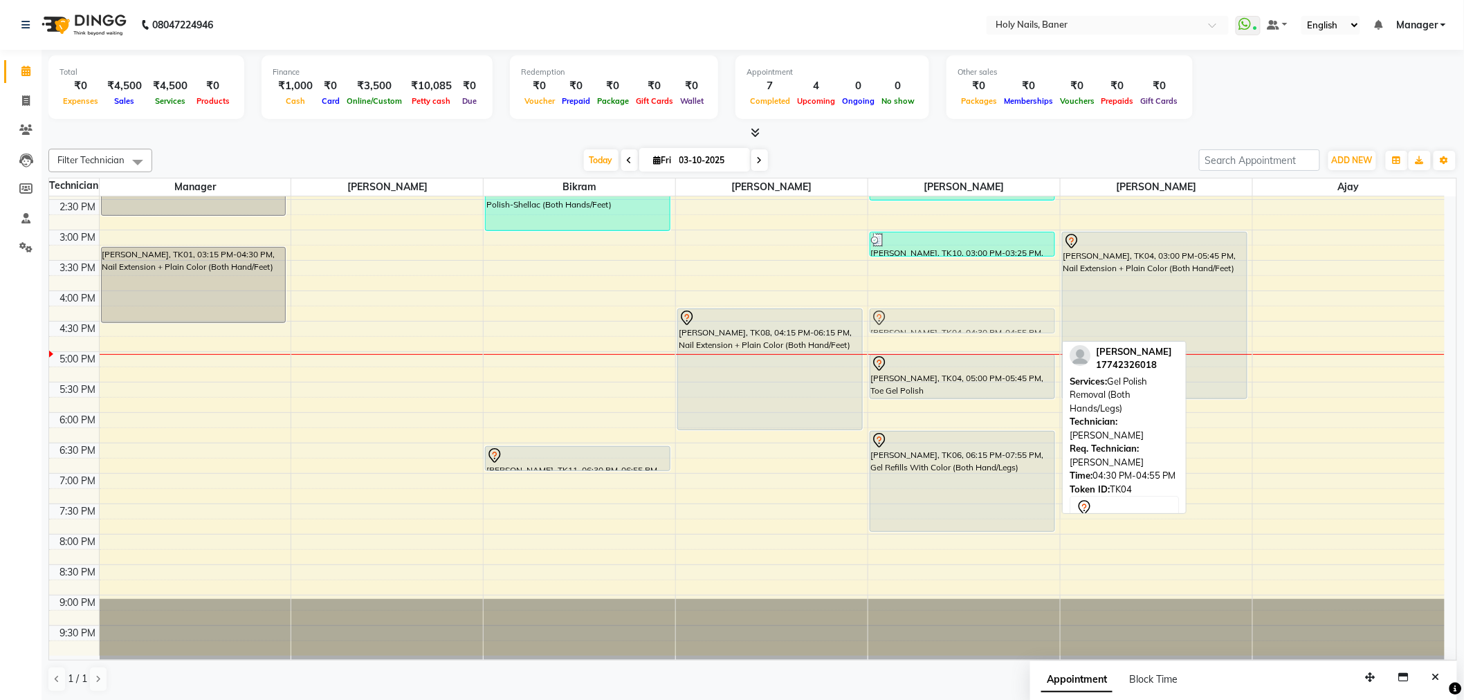
drag, startPoint x: 957, startPoint y: 338, endPoint x: 957, endPoint y: 328, distance: 9.7
click at [957, 328] on div "Tilottama C, TK09, 01:45 PM-02:30 PM, Toe Gel Polish Komal Salunkhe, TK10, 03:0…" at bounding box center [964, 229] width 192 height 851
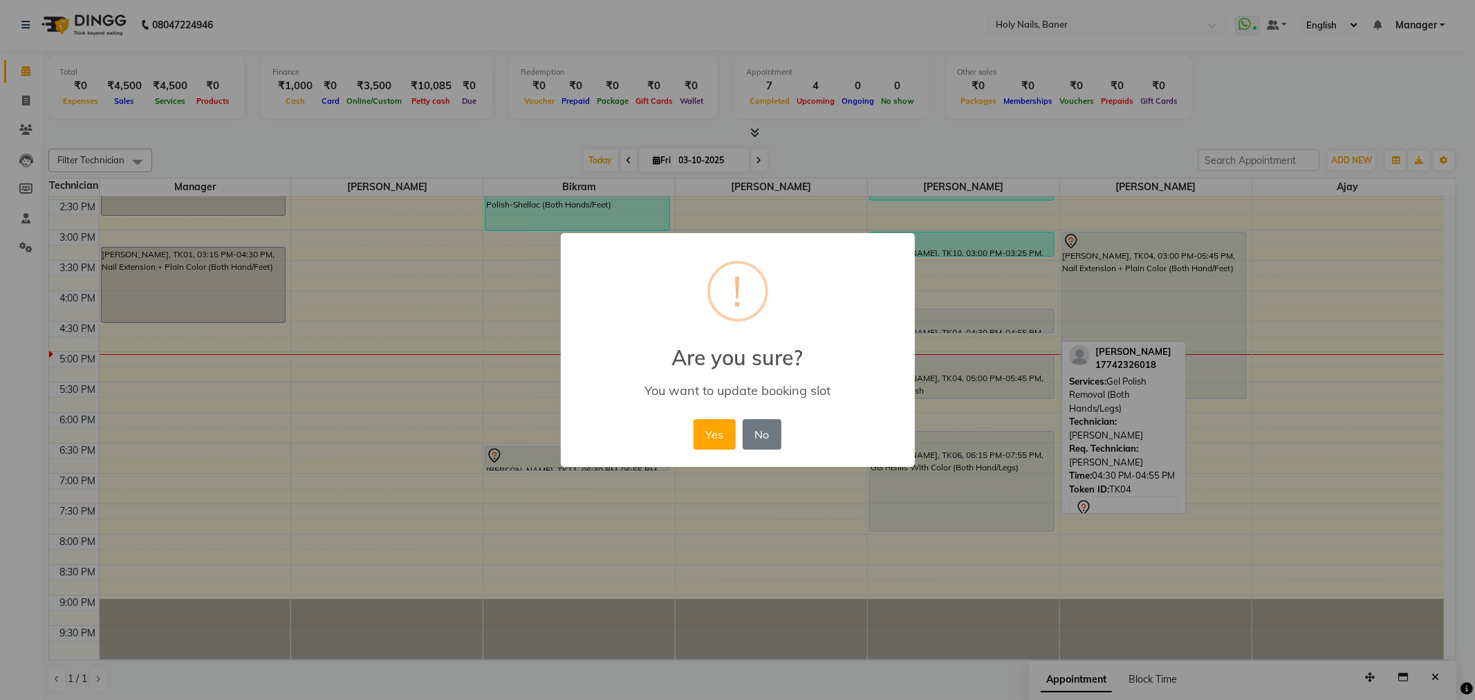
drag, startPoint x: 712, startPoint y: 438, endPoint x: 879, endPoint y: 388, distance: 174.0
click at [713, 436] on button "Yes" at bounding box center [715, 434] width 42 height 30
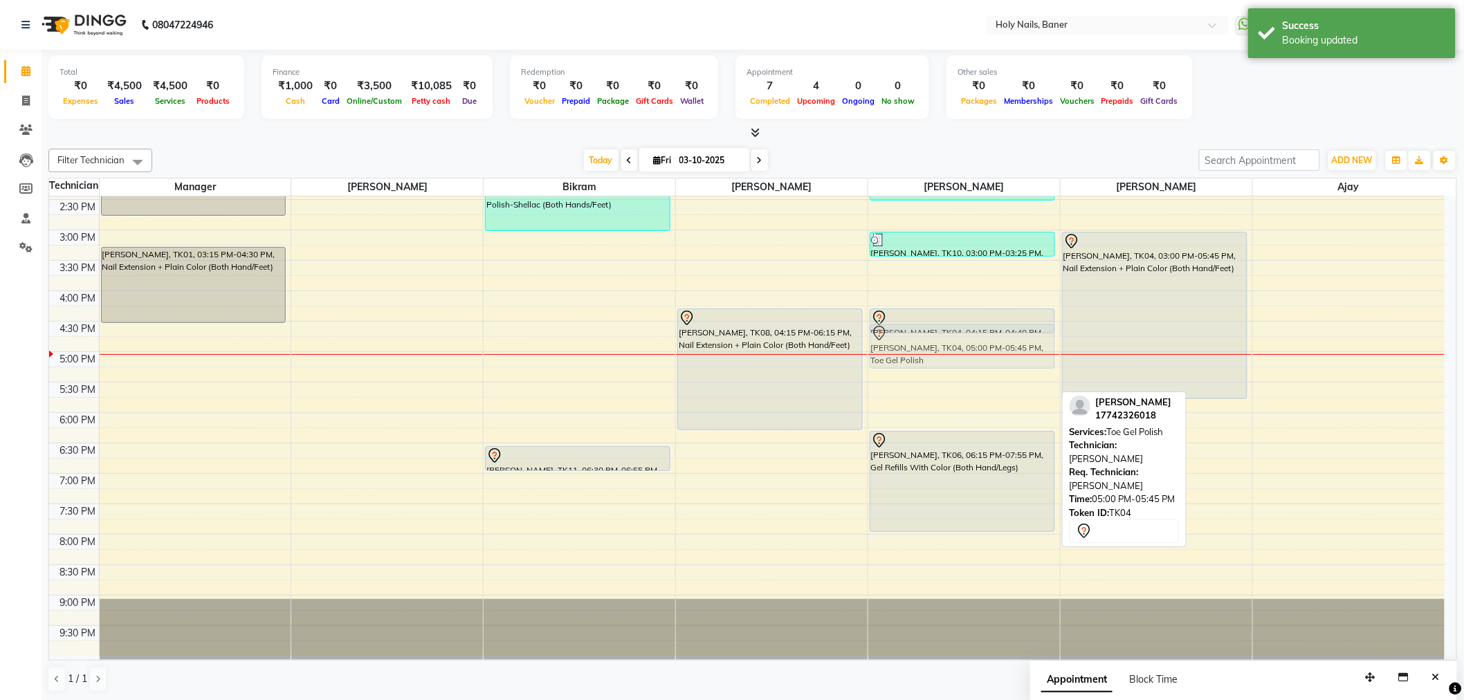
drag, startPoint x: 951, startPoint y: 376, endPoint x: 950, endPoint y: 351, distance: 24.9
click at [950, 351] on div "Tilottama C, TK09, 01:45 PM-02:30 PM, Toe Gel Polish Komal Salunkhe, TK10, 03:0…" at bounding box center [964, 229] width 192 height 851
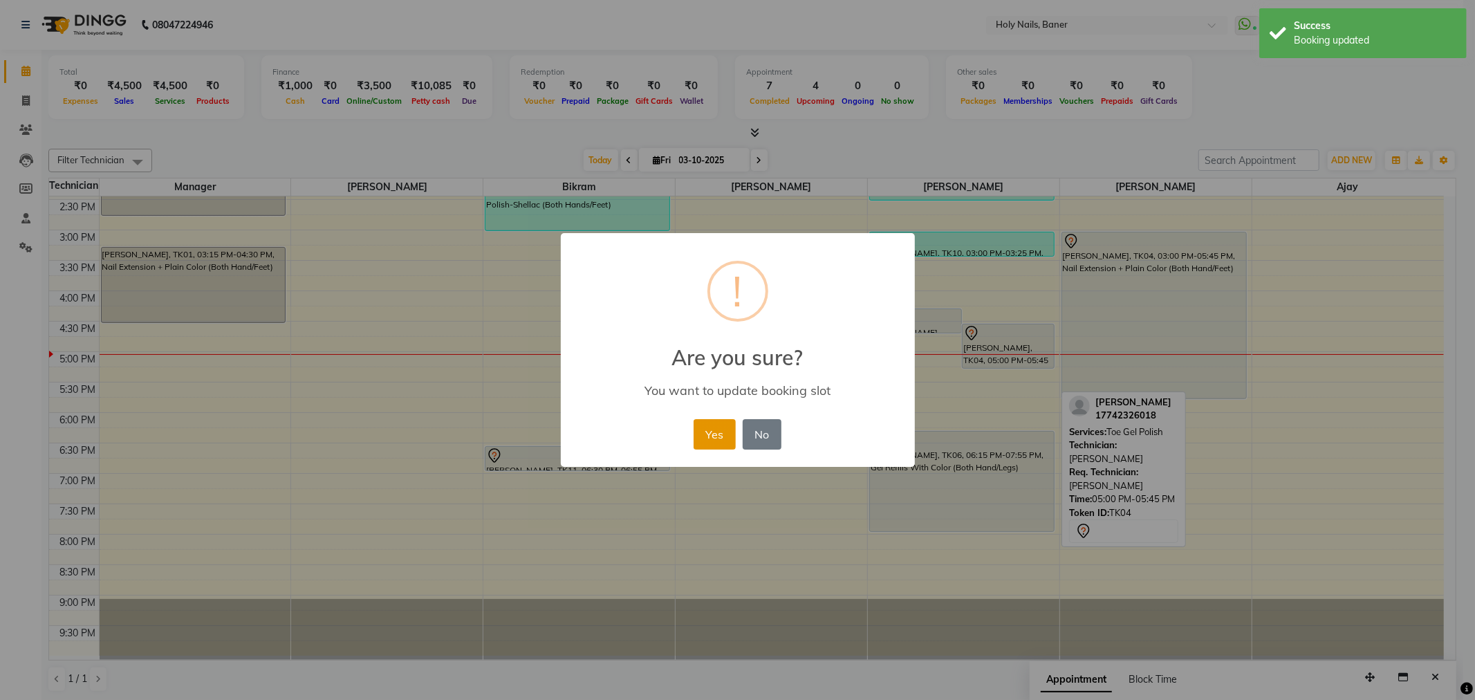
click at [728, 439] on button "Yes" at bounding box center [715, 434] width 42 height 30
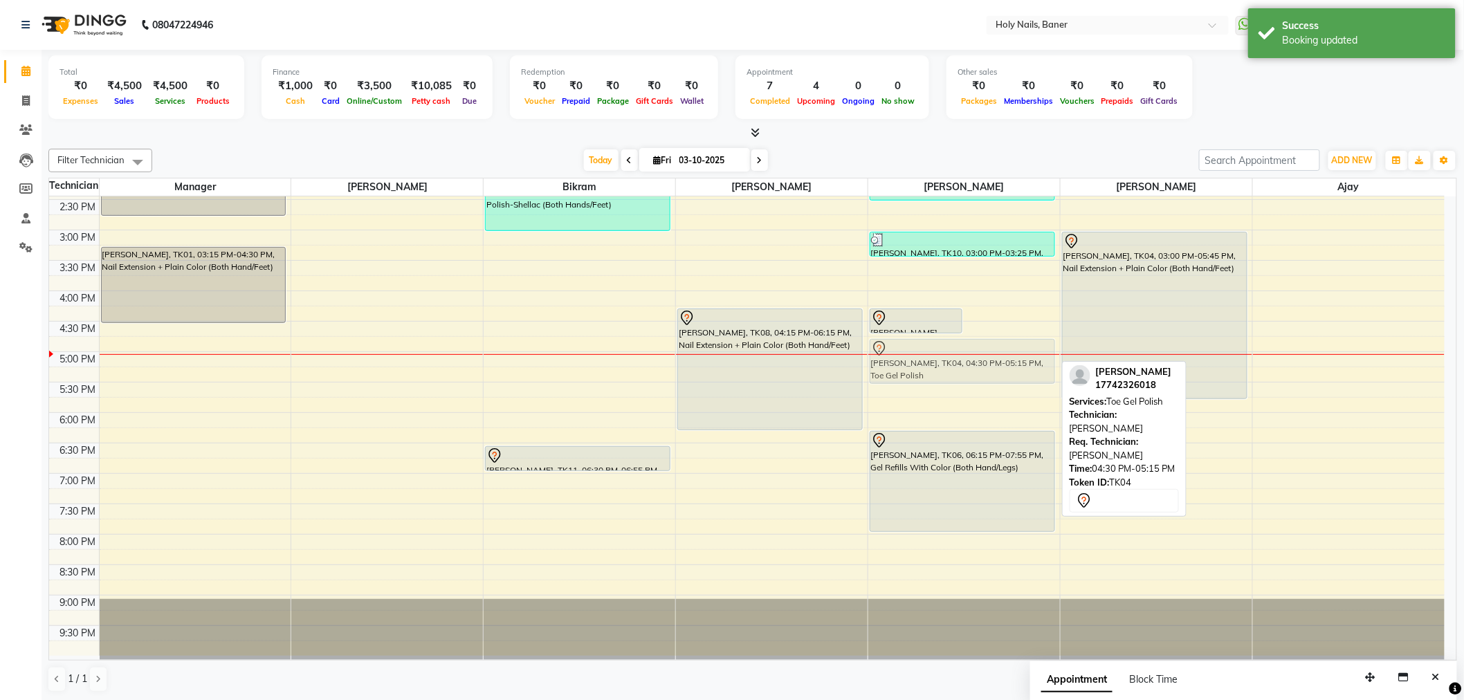
drag, startPoint x: 999, startPoint y: 330, endPoint x: 992, endPoint y: 349, distance: 20.6
click at [992, 349] on div "Shrutika Rudrawar, TK04, 04:15 PM-04:40 PM, Gel Polish Removal (Both Hands/Legs…" at bounding box center [964, 229] width 192 height 851
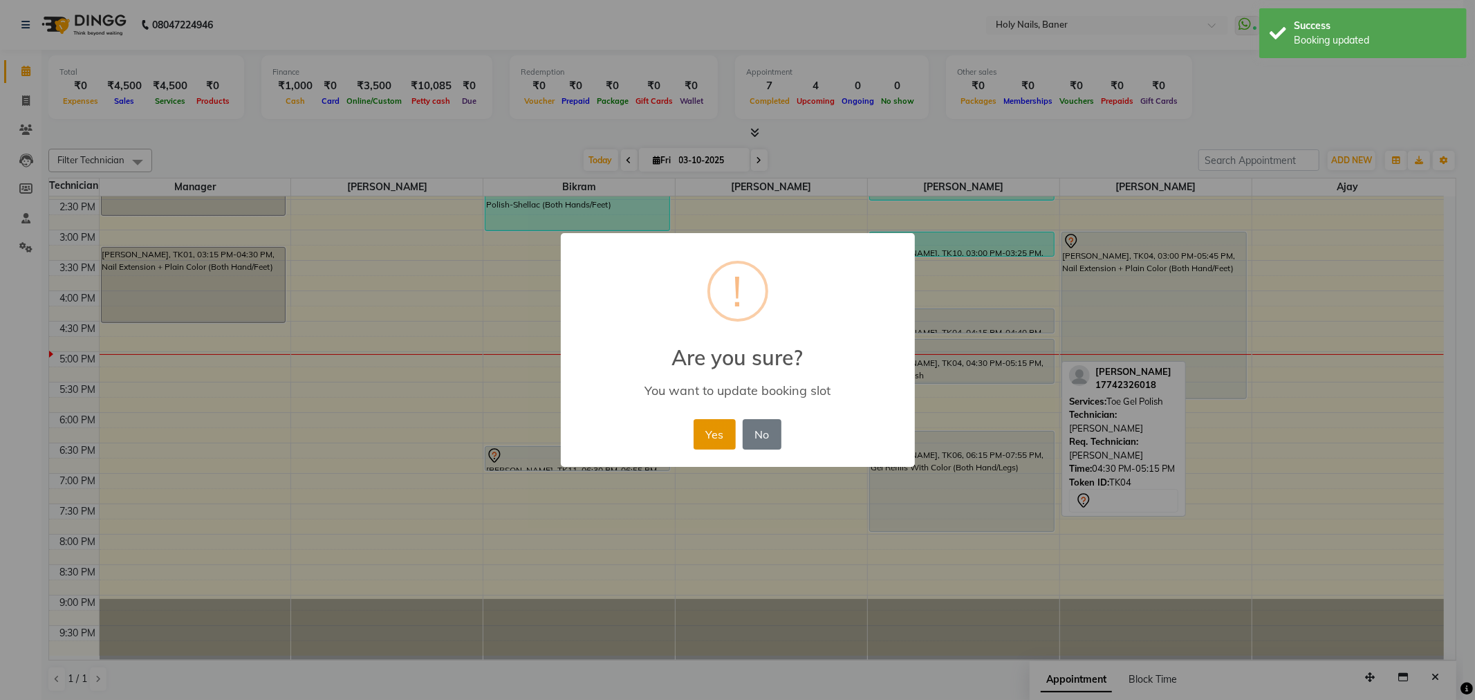
click at [724, 431] on button "Yes" at bounding box center [715, 434] width 42 height 30
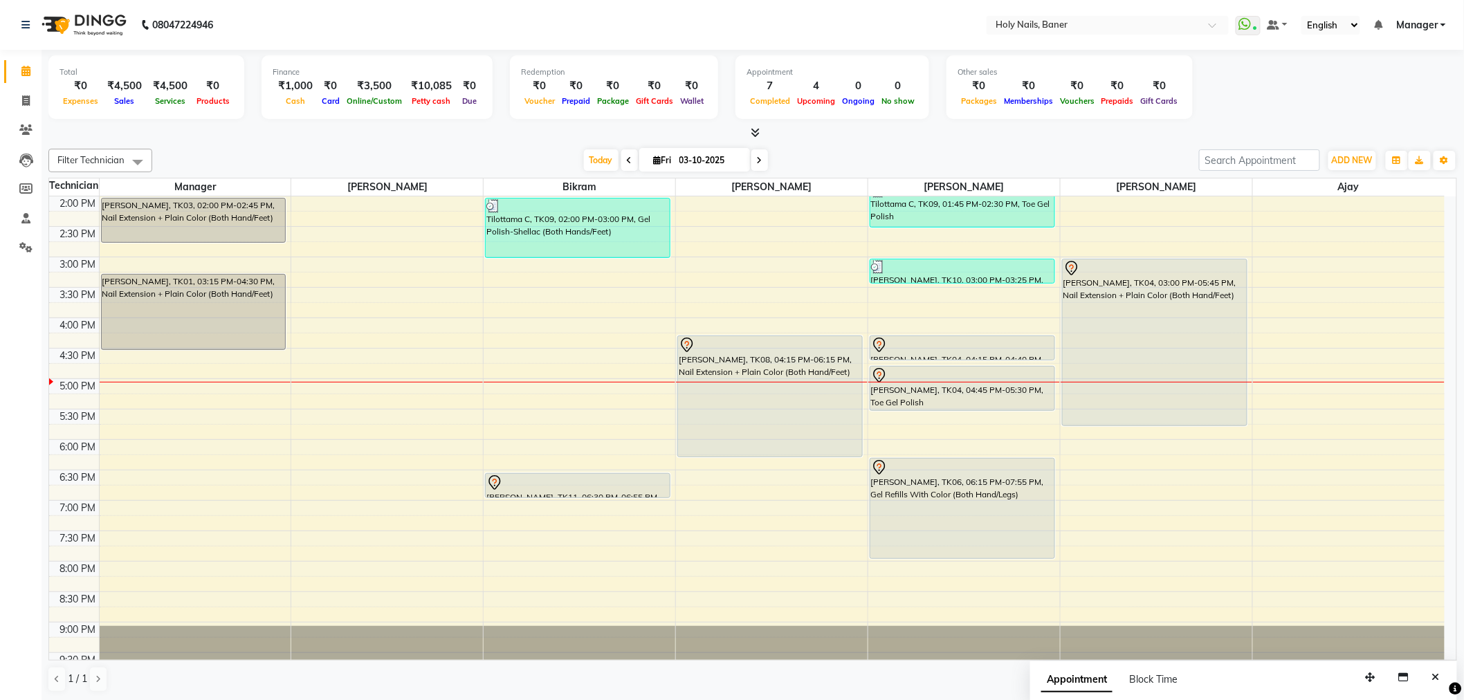
scroll to position [392, 0]
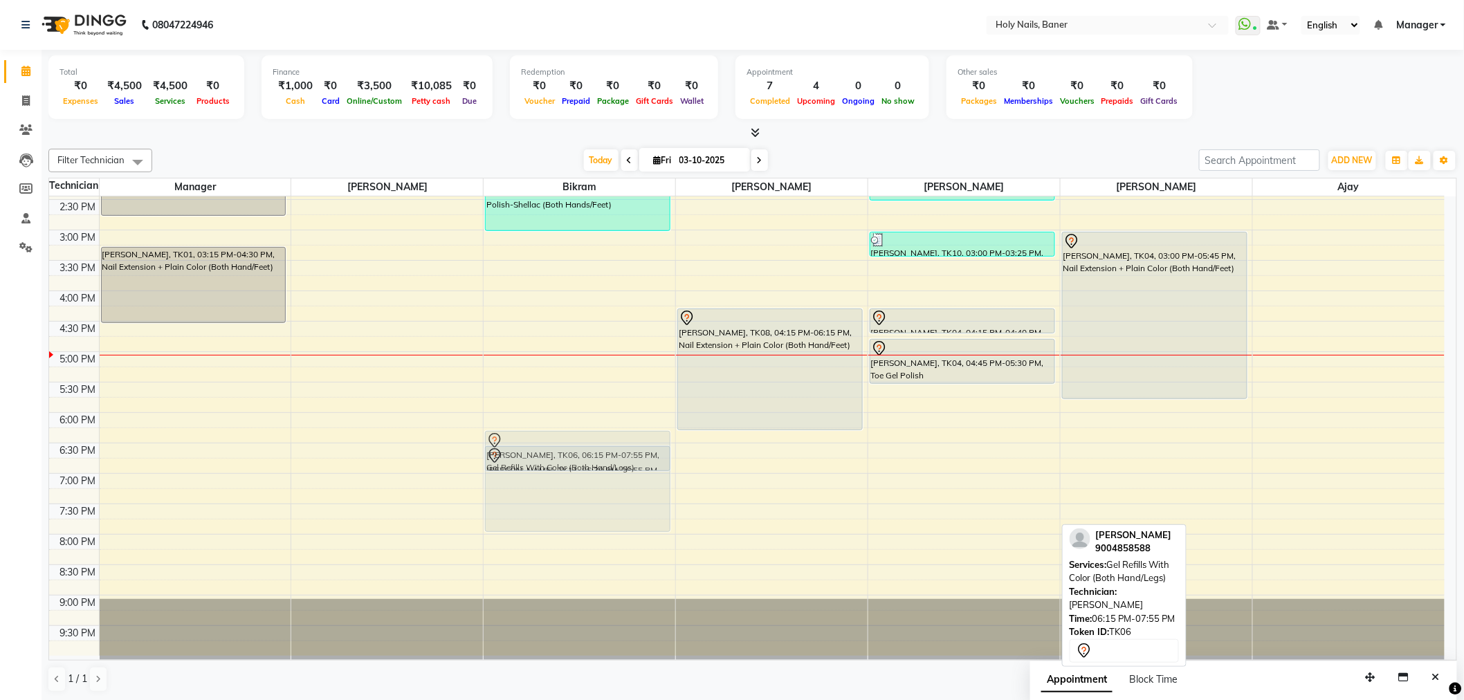
drag, startPoint x: 916, startPoint y: 478, endPoint x: 607, endPoint y: 475, distance: 308.5
click at [607, 475] on tr "Kinnari Gururaj, TK07, 12:30 PM-01:30 PM, Gel Overlay With Color (Both Hands/Le…" at bounding box center [746, 229] width 1395 height 851
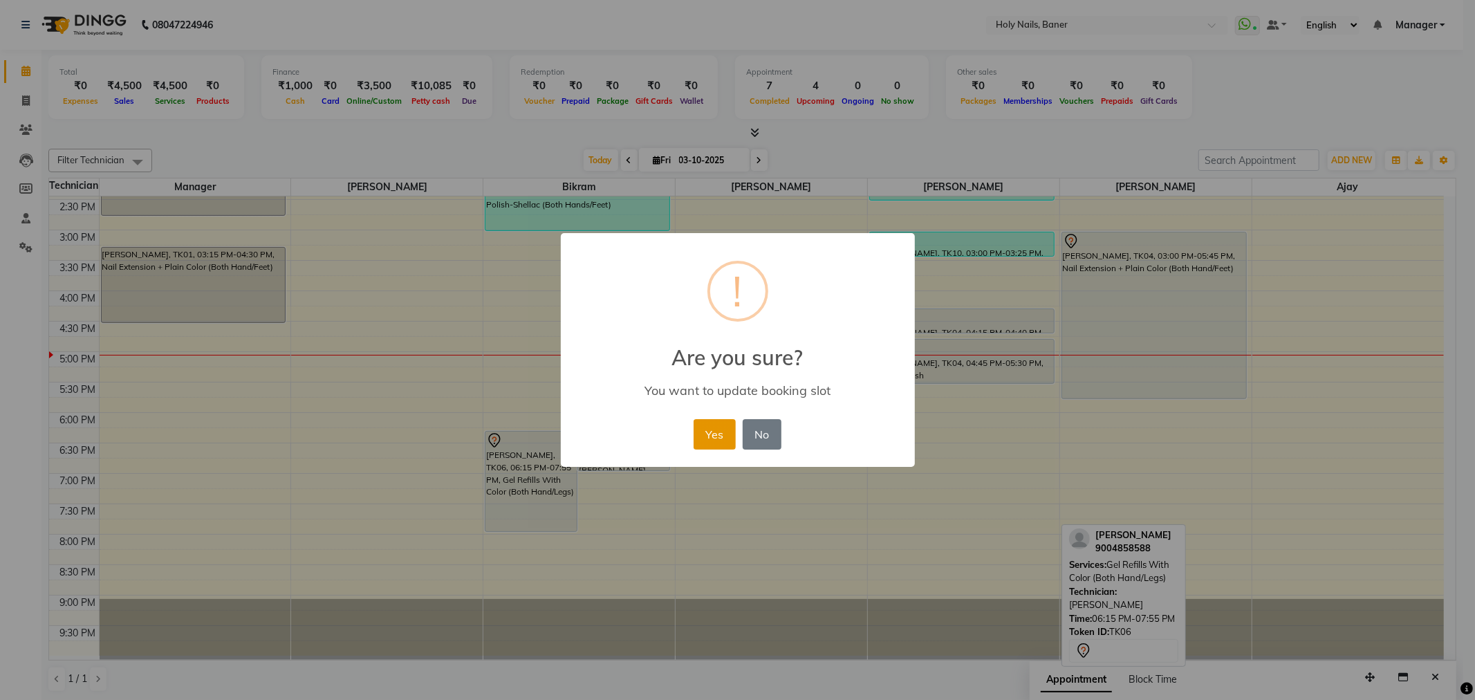
click at [722, 443] on button "Yes" at bounding box center [715, 434] width 42 height 30
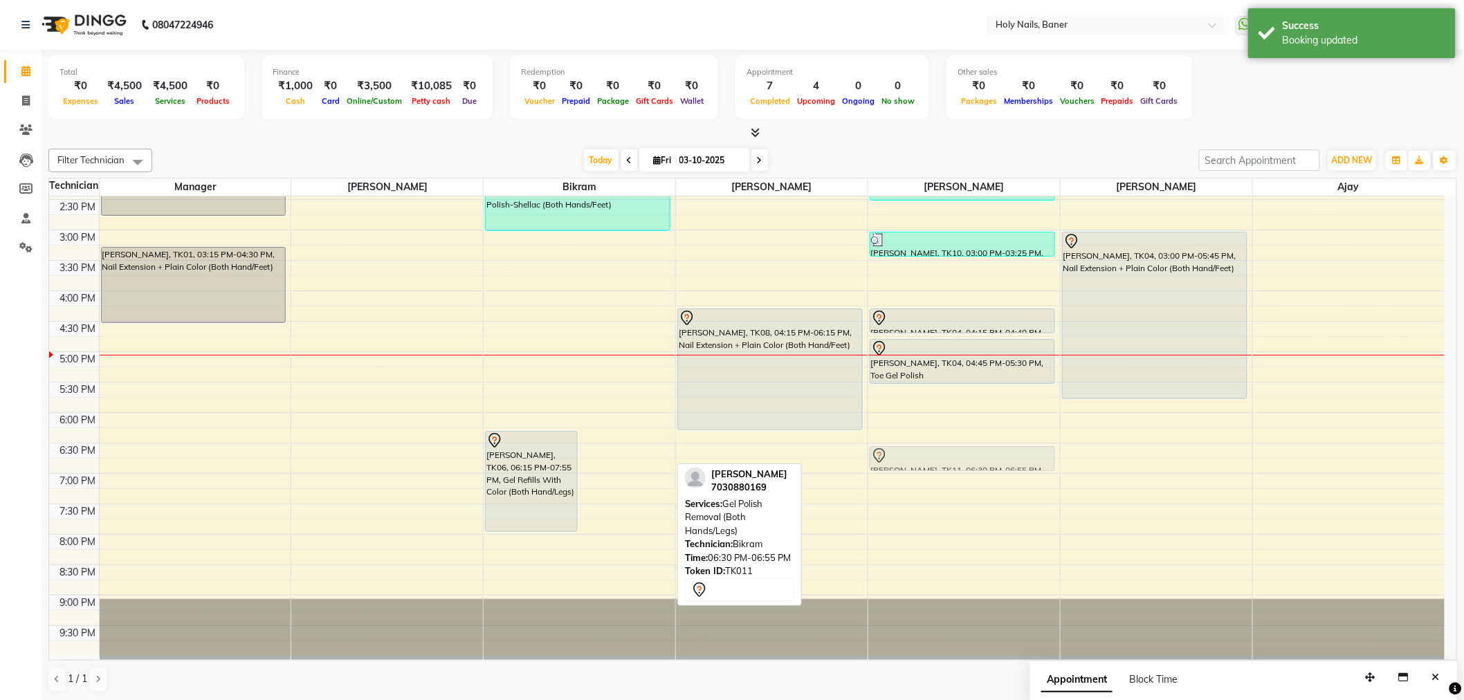
drag, startPoint x: 614, startPoint y: 452, endPoint x: 906, endPoint y: 459, distance: 292.0
click at [906, 459] on tr "Kinnari Gururaj, TK07, 12:30 PM-01:30 PM, Gel Overlay With Color (Both Hands/Le…" at bounding box center [746, 229] width 1395 height 851
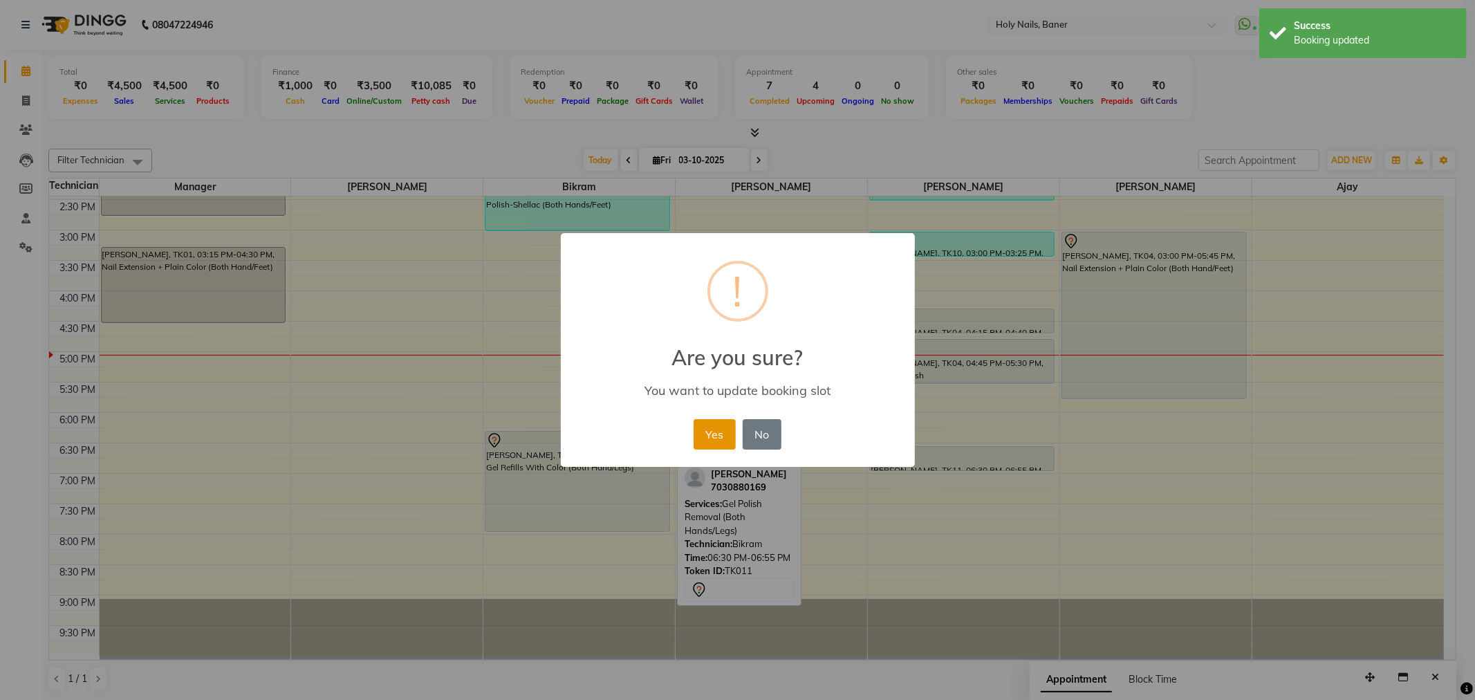
click at [710, 430] on button "Yes" at bounding box center [715, 434] width 42 height 30
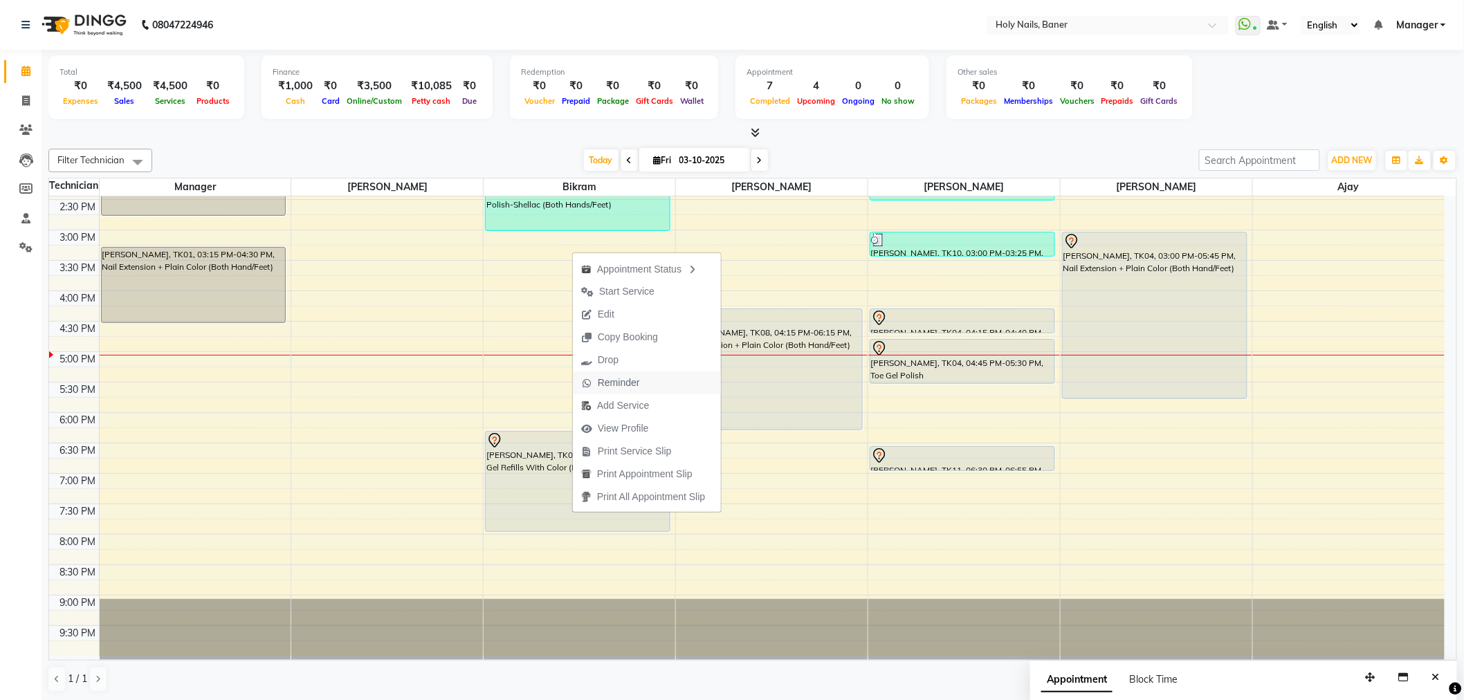
click at [633, 385] on span "Reminder" at bounding box center [619, 383] width 42 height 15
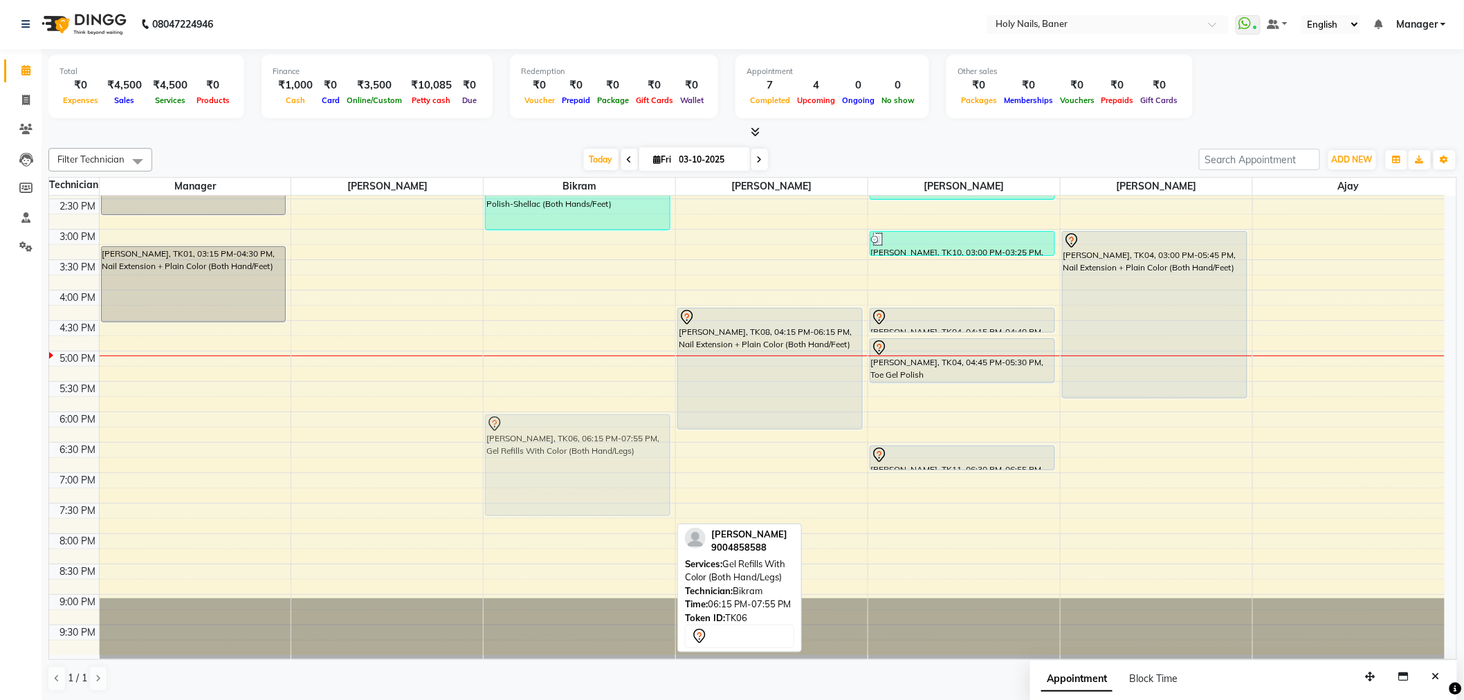
click at [591, 448] on div "Aditi Sawant, TK05, 10:45 AM-11:15 AM, Gel Extension Removal (Both Hands/Feet) …" at bounding box center [579, 229] width 192 height 851
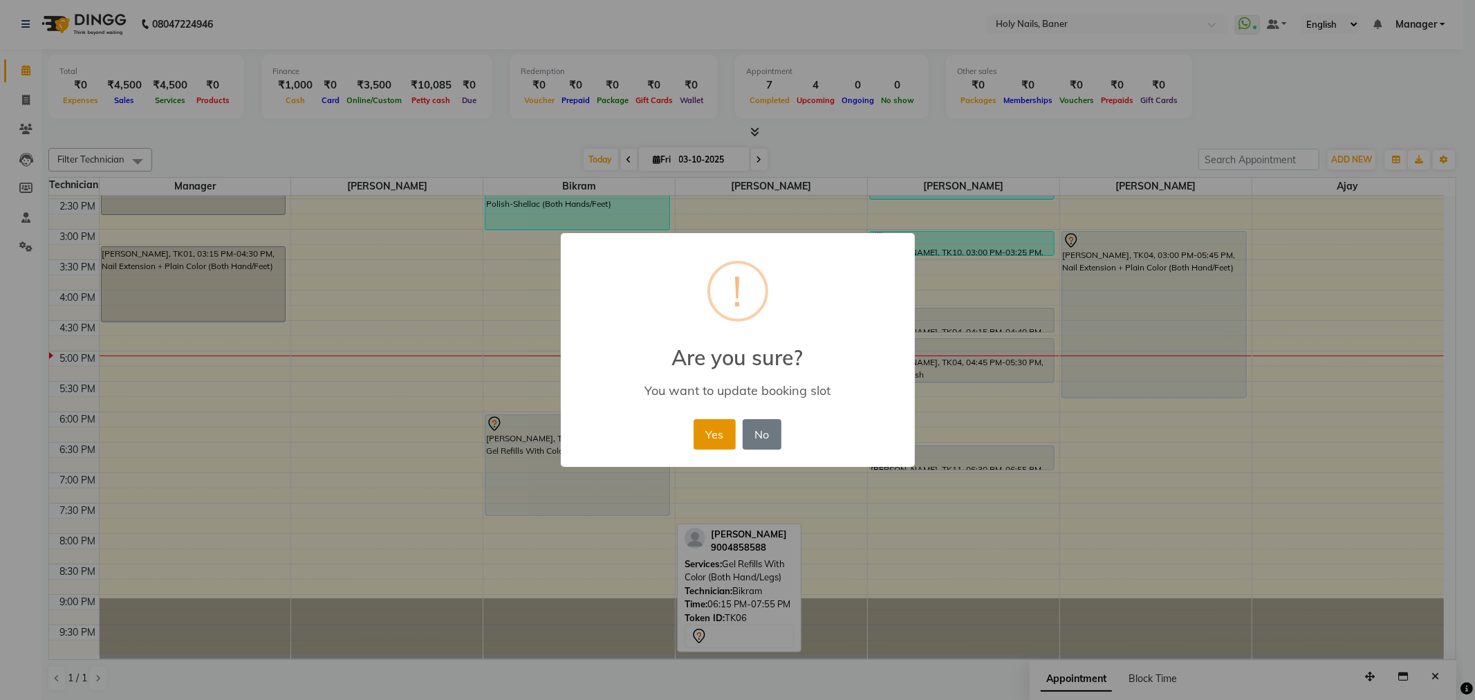
click at [719, 440] on button "Yes" at bounding box center [715, 434] width 42 height 30
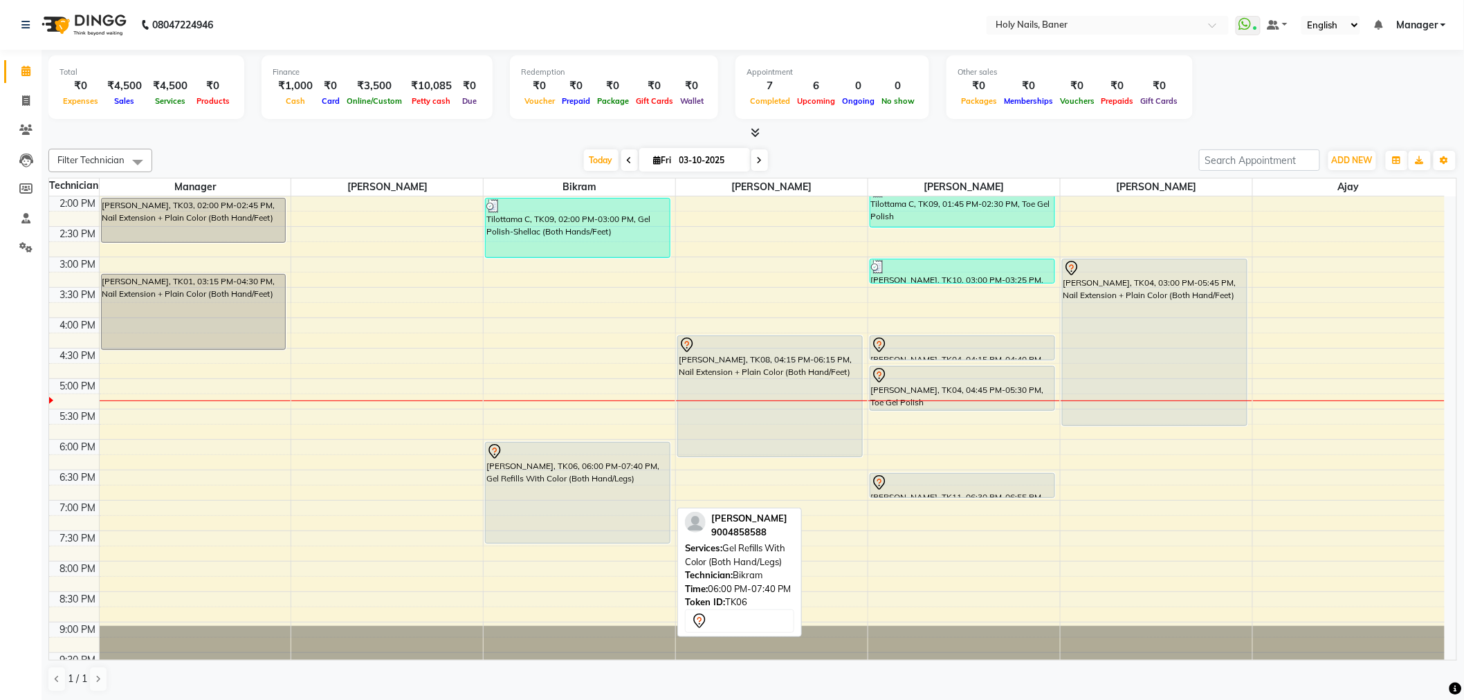
scroll to position [392, 0]
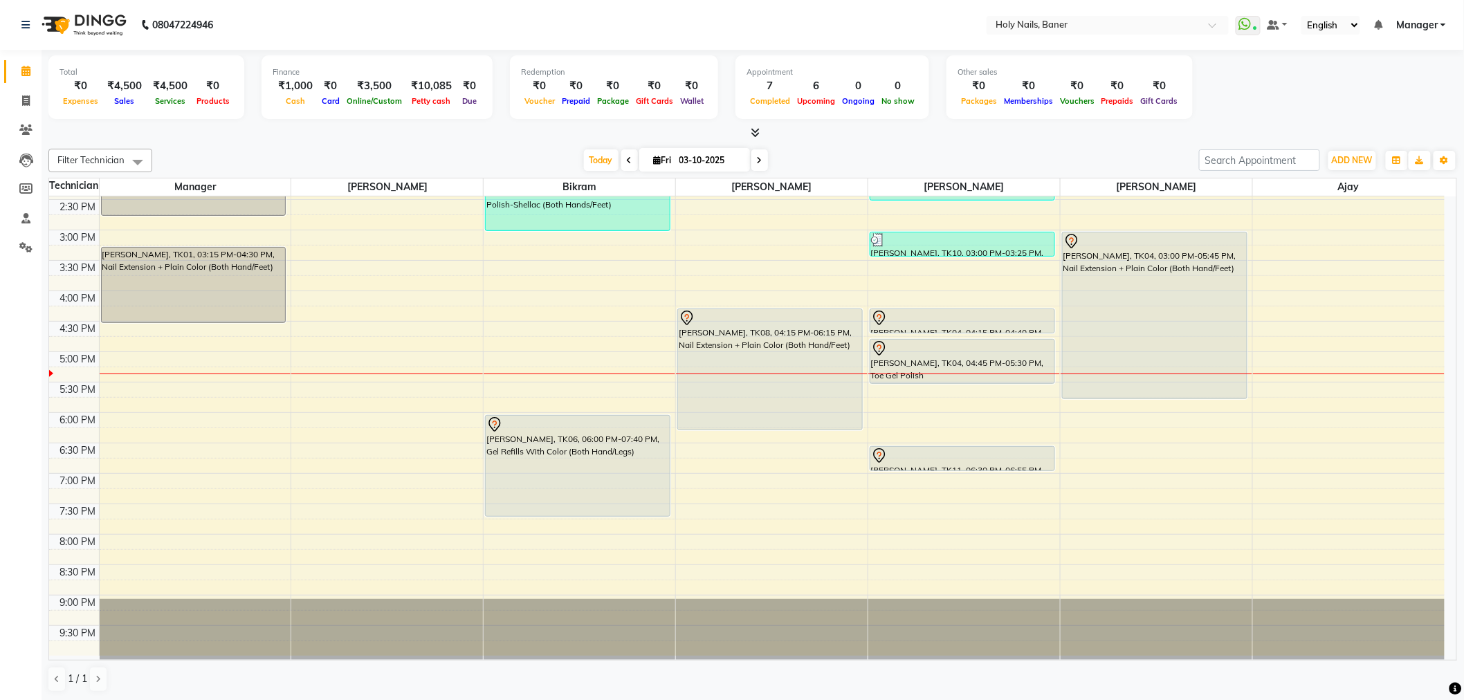
click at [757, 156] on icon at bounding box center [760, 160] width 6 height 8
type input "04-10-2025"
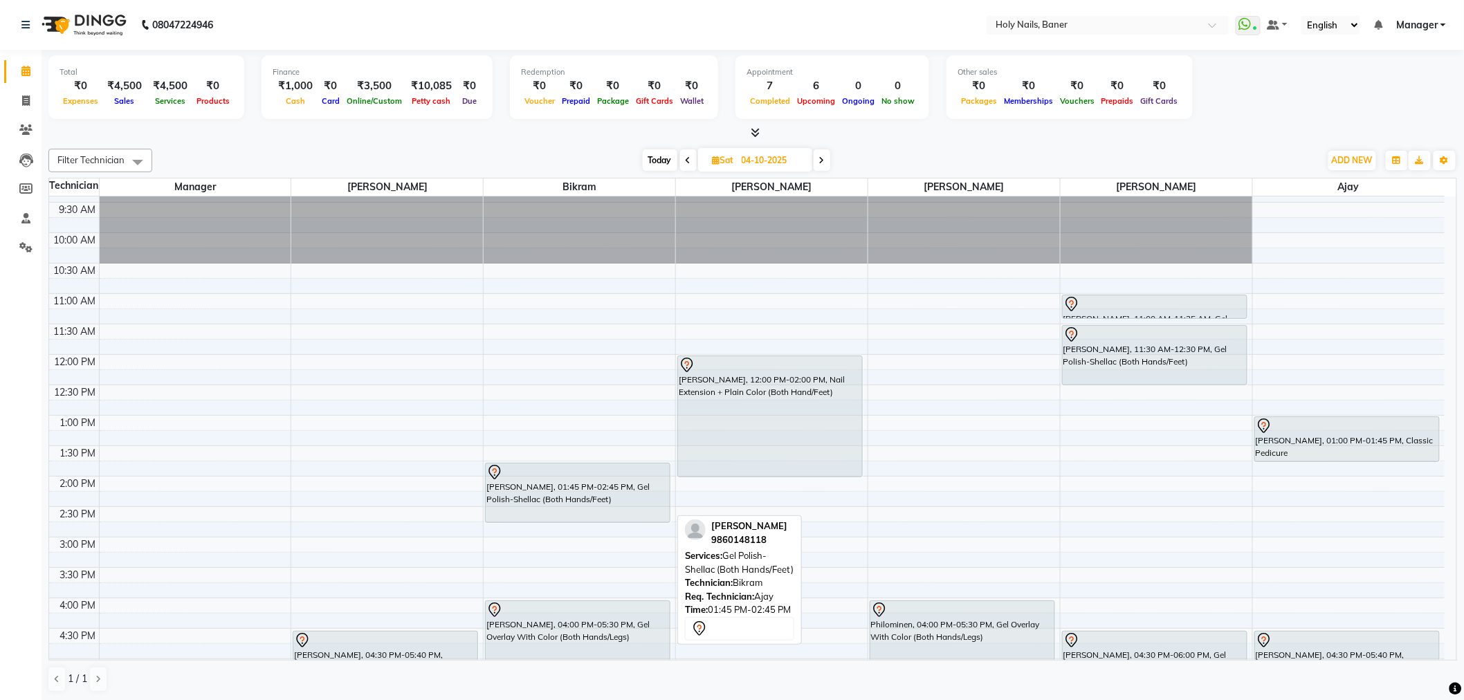
scroll to position [315, 0]
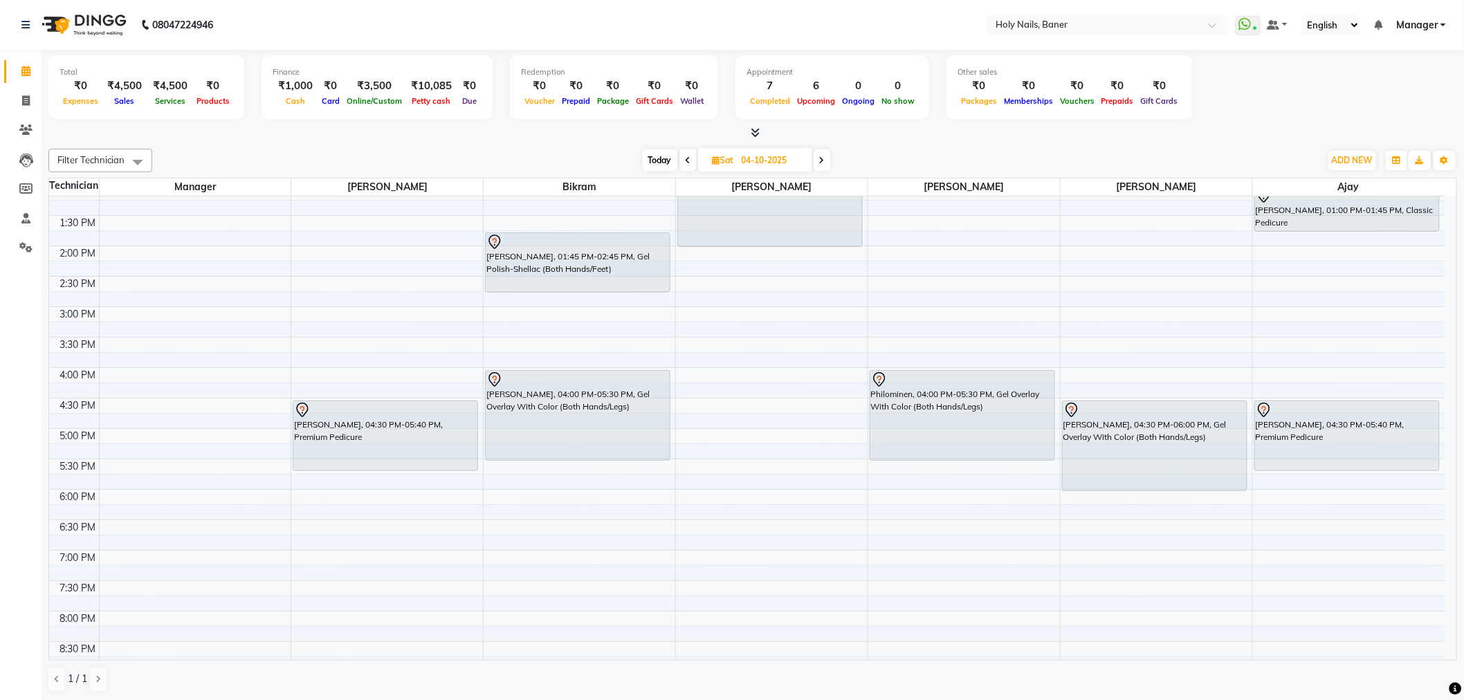
click at [702, 404] on div "8:00 AM 8:30 AM 9:00 AM 9:30 AM 10:00 AM 10:30 AM 11:00 AM 11:30 AM 12:00 PM 12…" at bounding box center [746, 306] width 1395 height 851
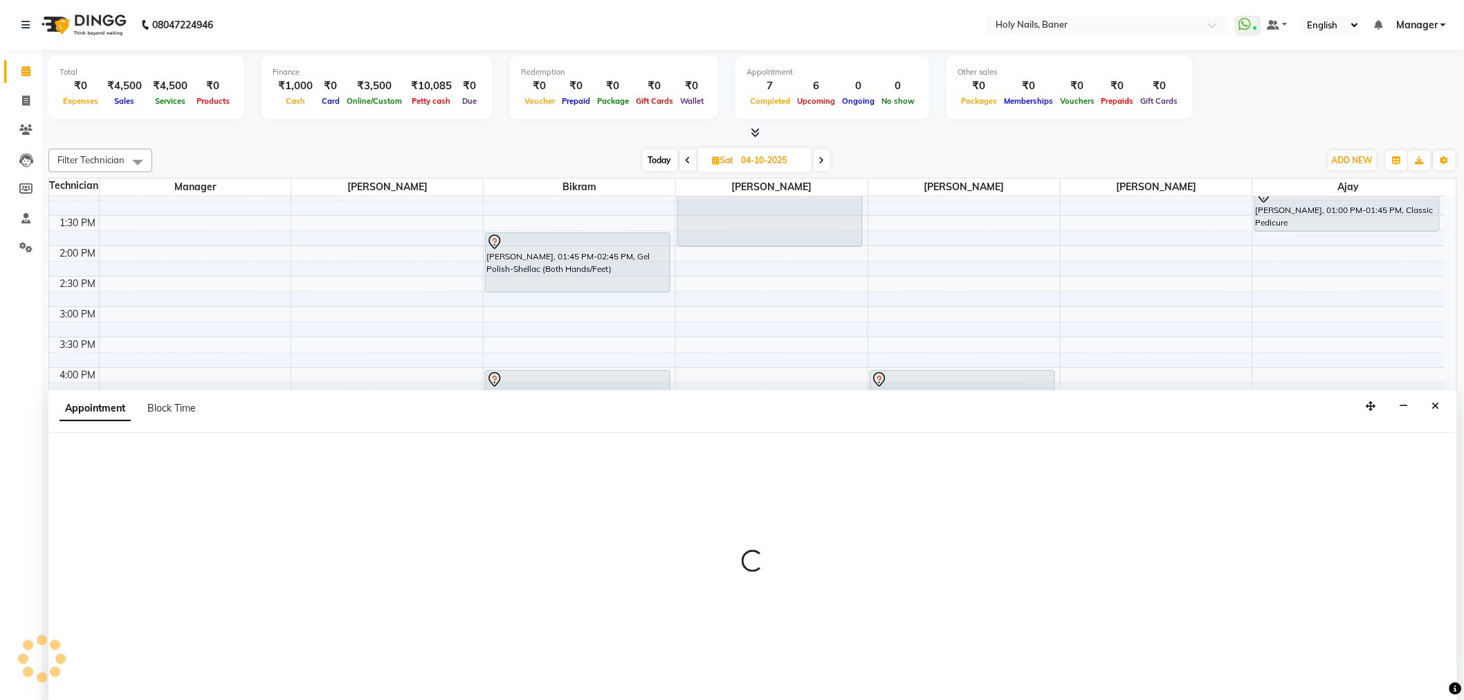
select select "36620"
select select "990"
select select "tentative"
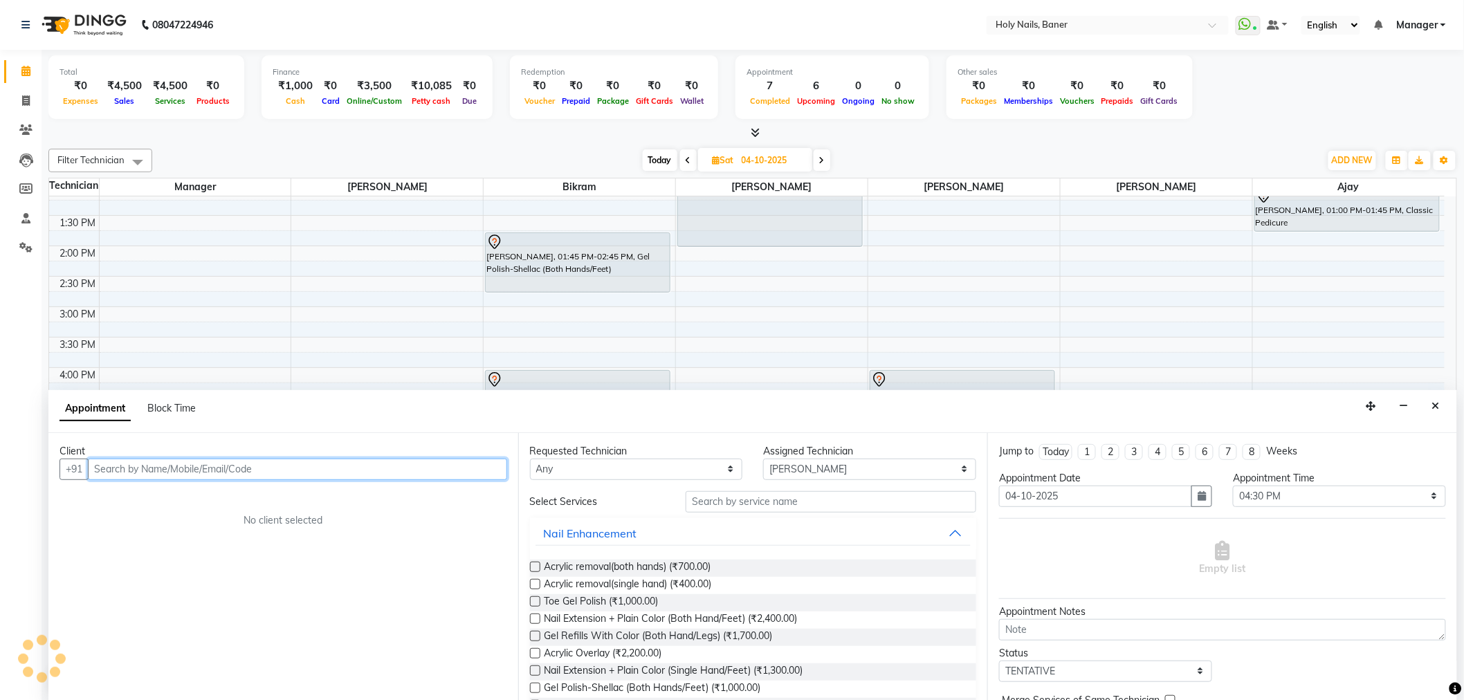
scroll to position [1, 0]
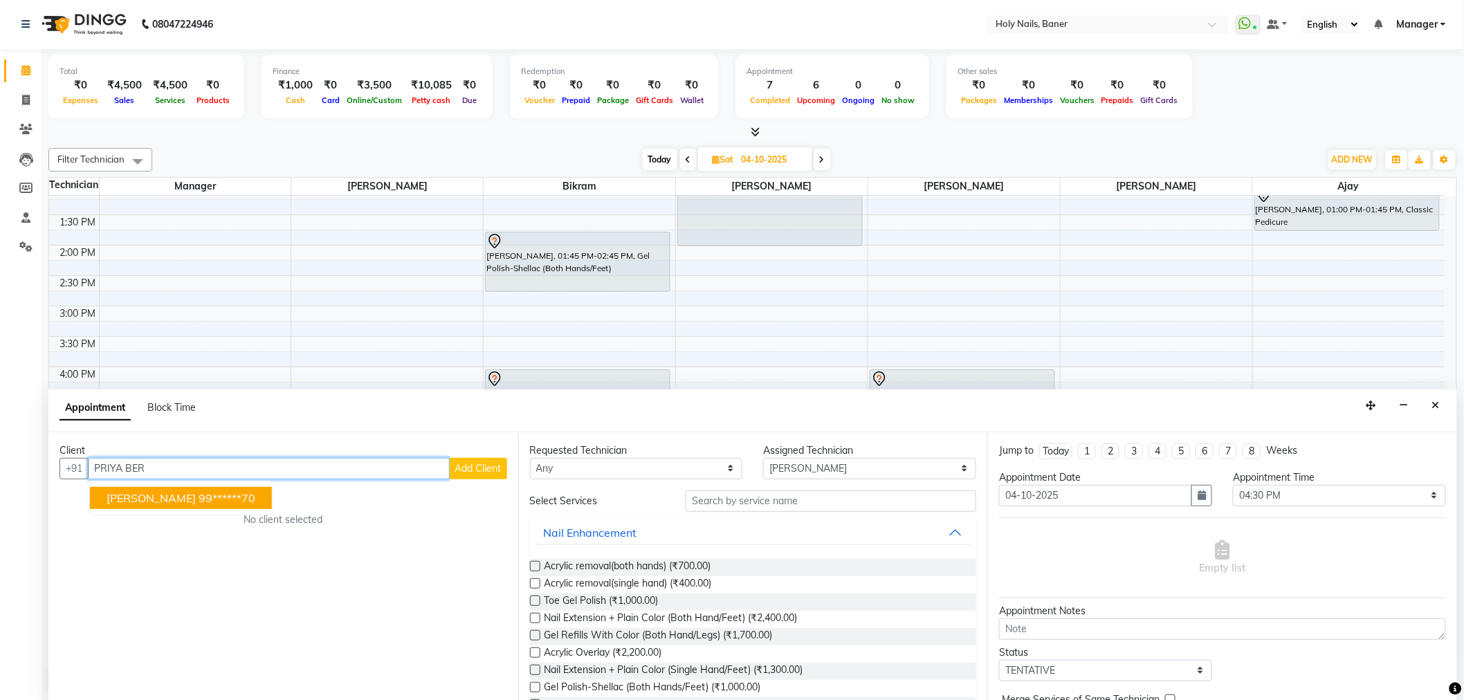
click at [237, 495] on button "[PERSON_NAME] 99******70" at bounding box center [181, 498] width 182 height 22
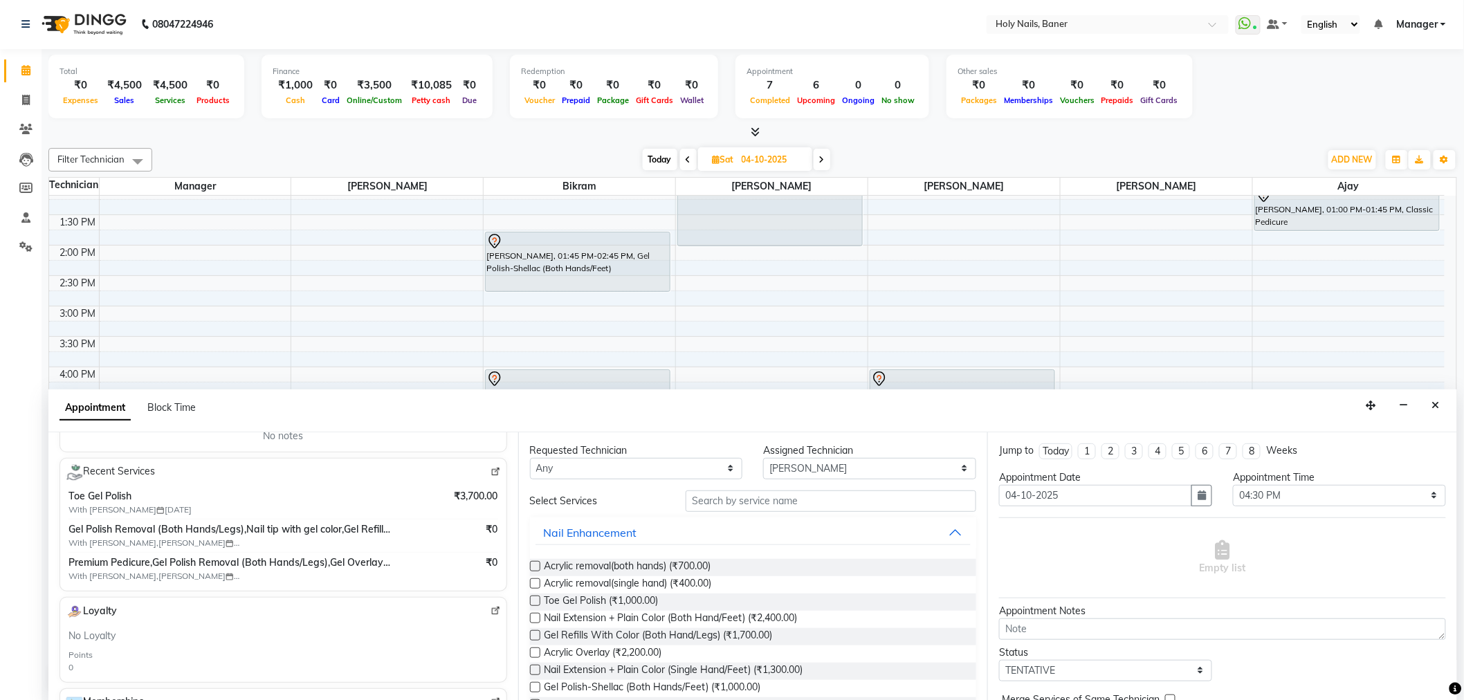
scroll to position [230, 0]
type input "99******70"
click at [732, 499] on input "text" at bounding box center [830, 500] width 291 height 21
type input "O"
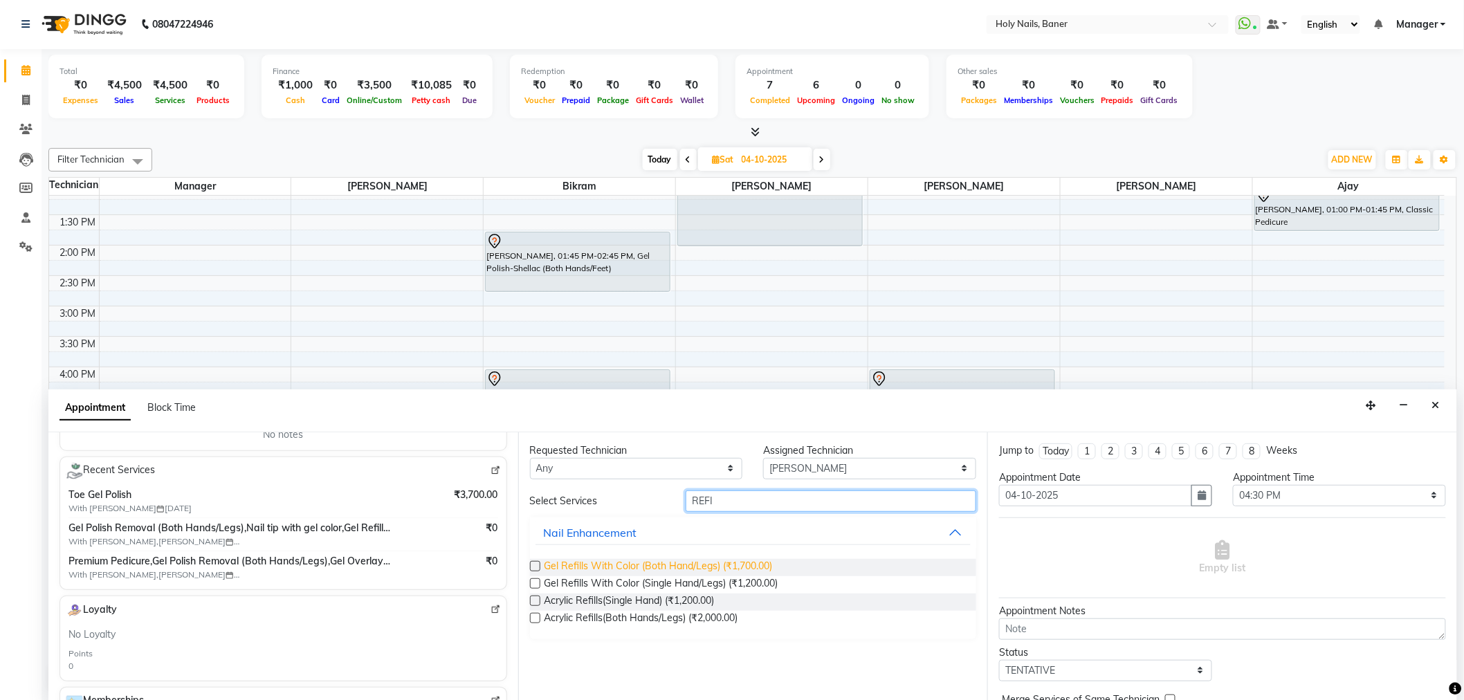
type input "REFI"
click at [726, 562] on span "Gel Refills With Color (Both Hand/Legs) (₹1,700.00)" at bounding box center [658, 567] width 228 height 17
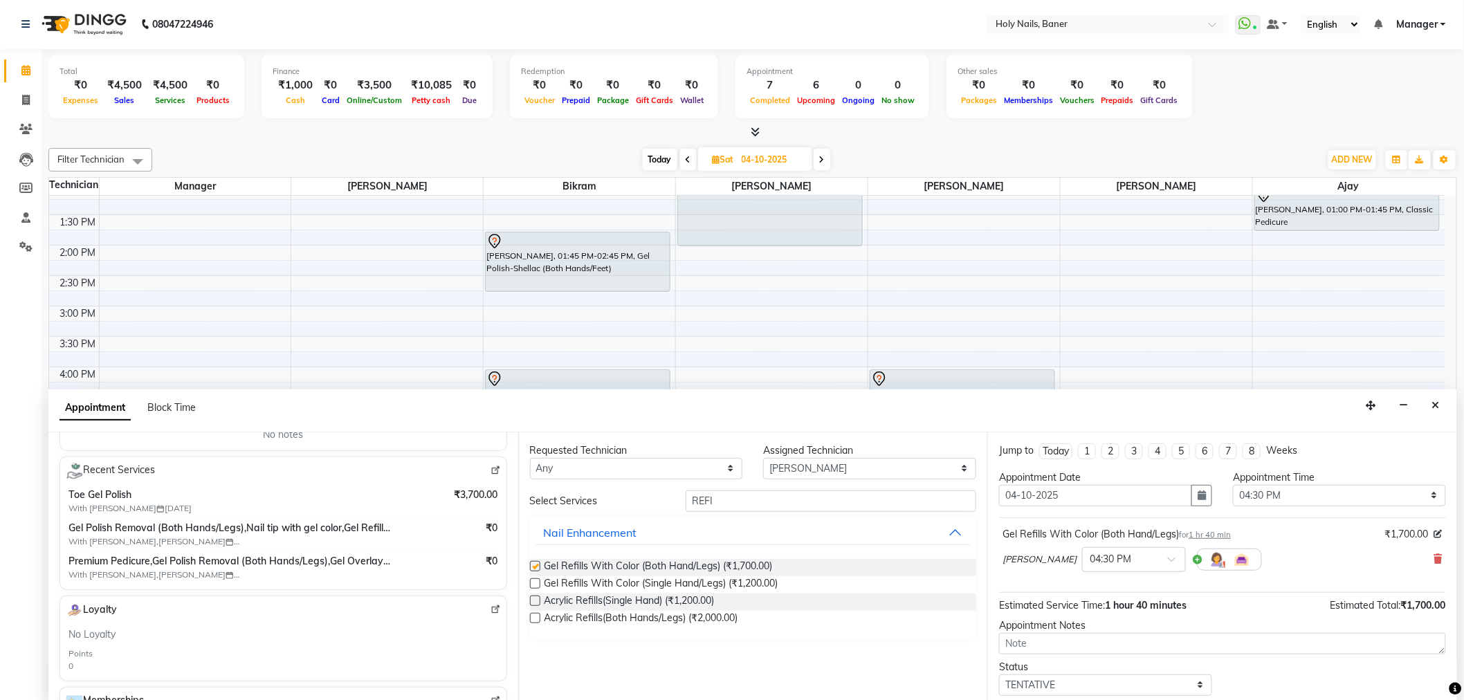
checkbox input "false"
click at [756, 496] on input "REFI" at bounding box center [830, 500] width 291 height 21
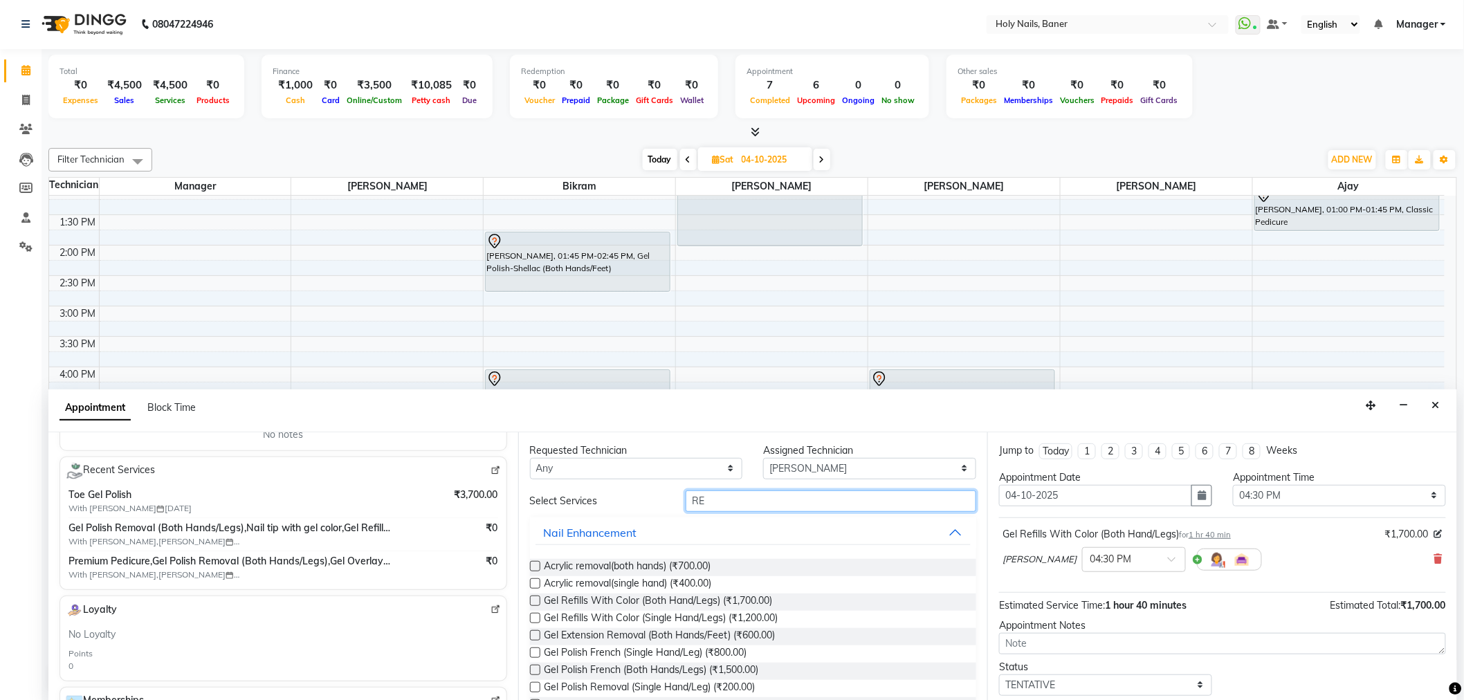
type input "R"
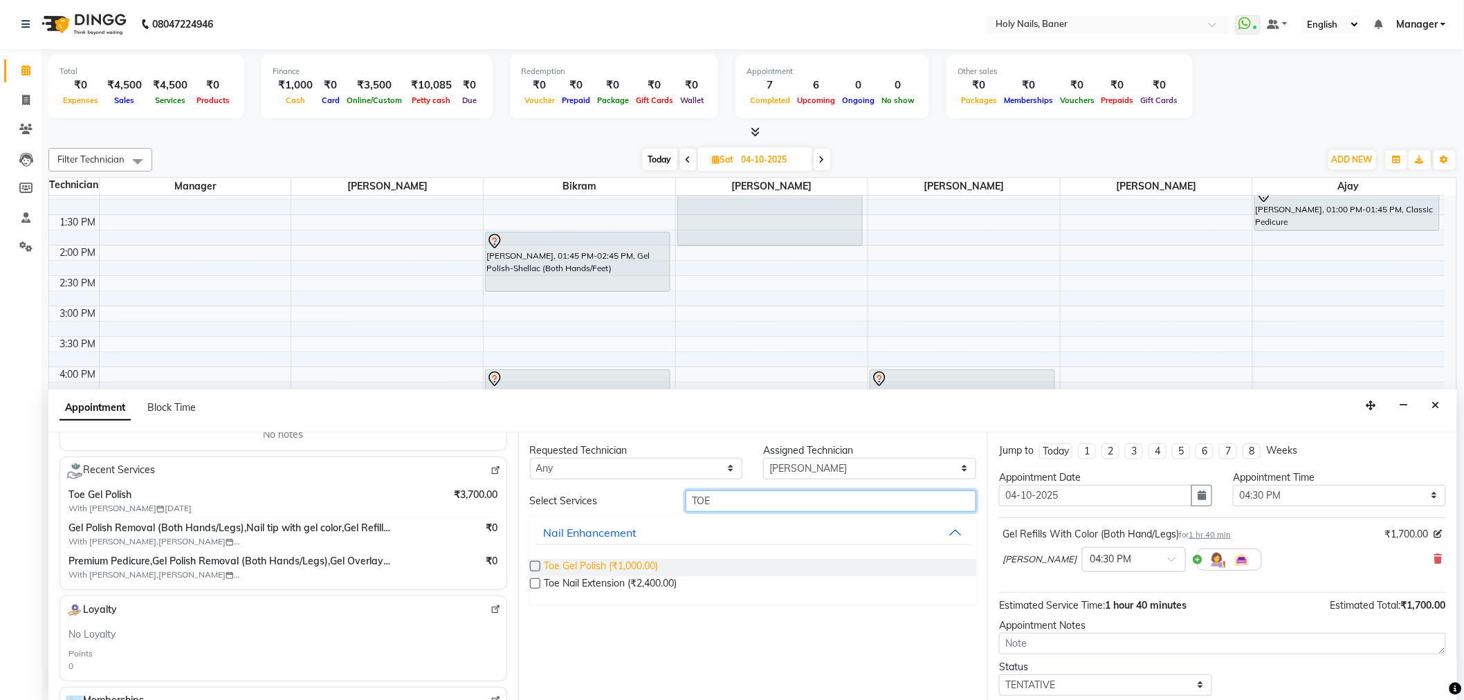
type input "TOE"
click at [612, 569] on span "Toe Gel Polish (₹1,000.00)" at bounding box center [601, 567] width 114 height 17
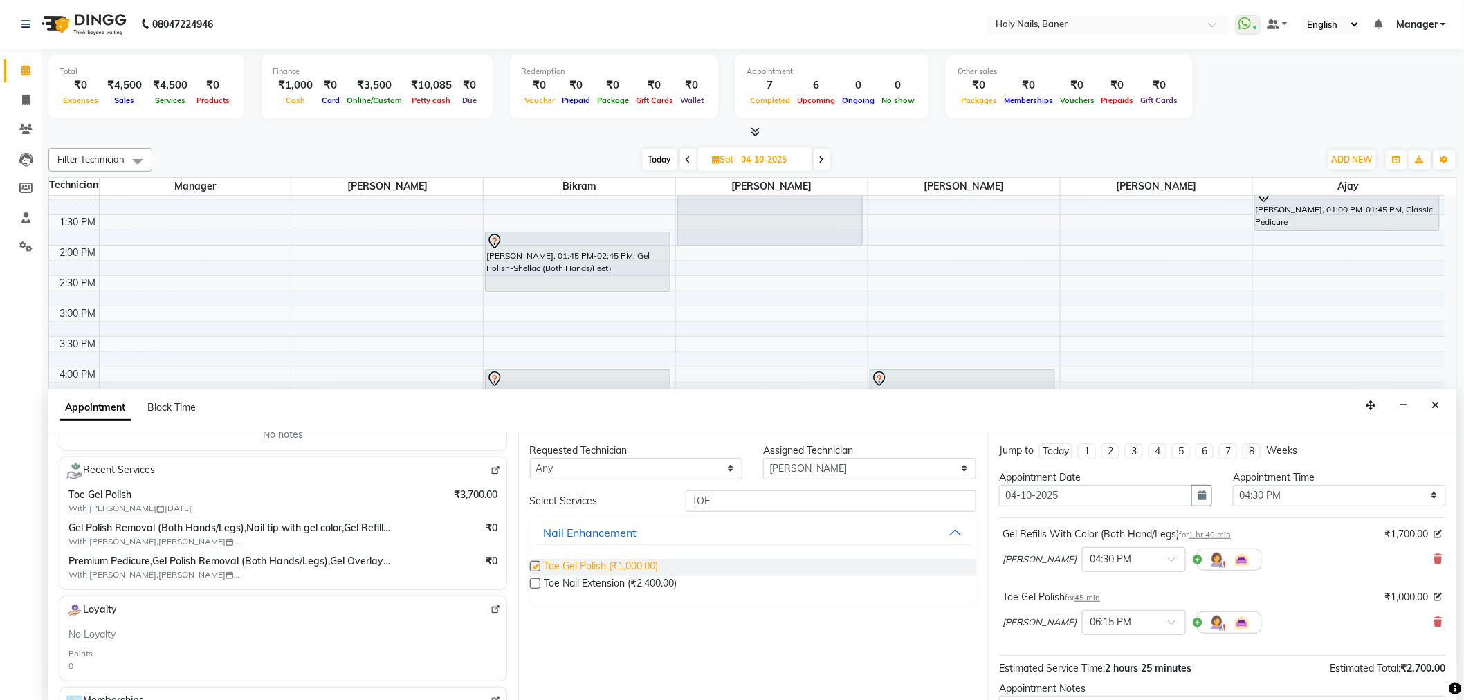
checkbox input "false"
click at [736, 496] on input "TOE" at bounding box center [830, 500] width 291 height 21
type input "T"
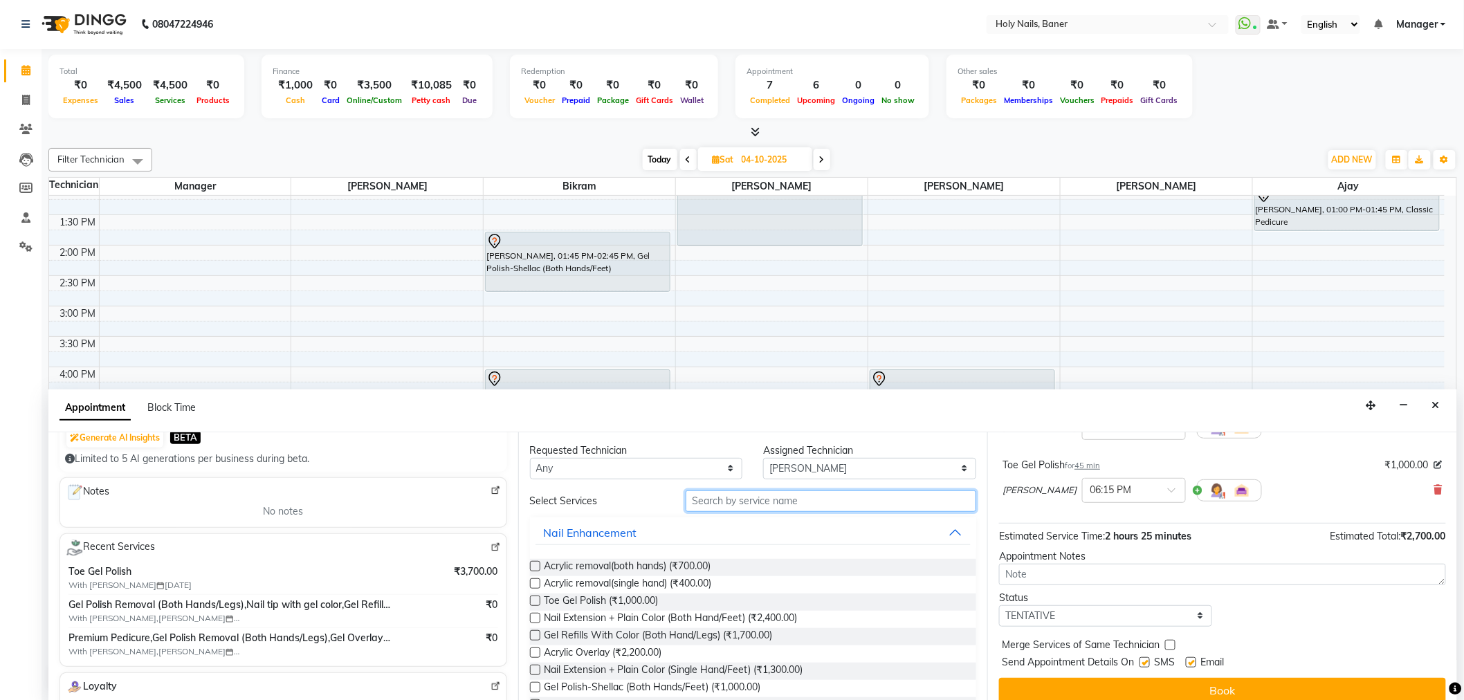
scroll to position [145, 0]
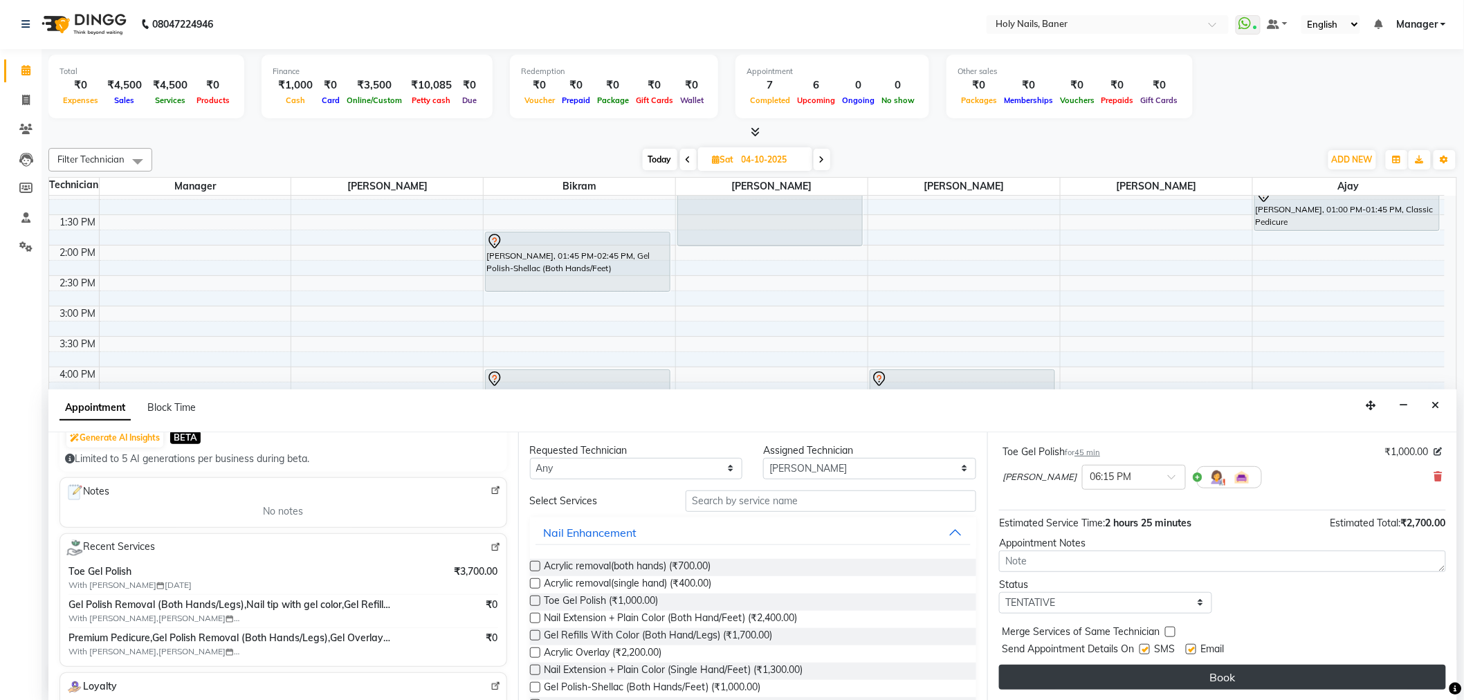
click at [1213, 671] on button "Book" at bounding box center [1222, 677] width 447 height 25
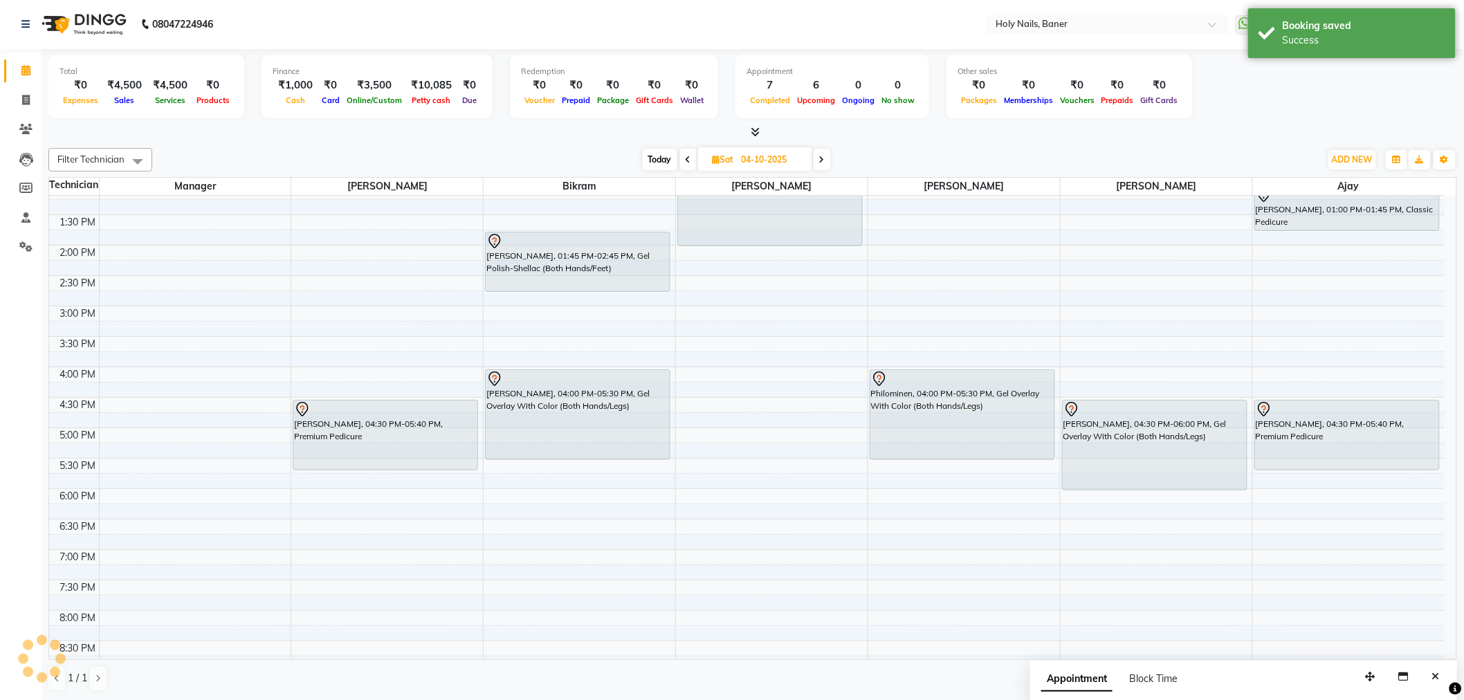
scroll to position [0, 0]
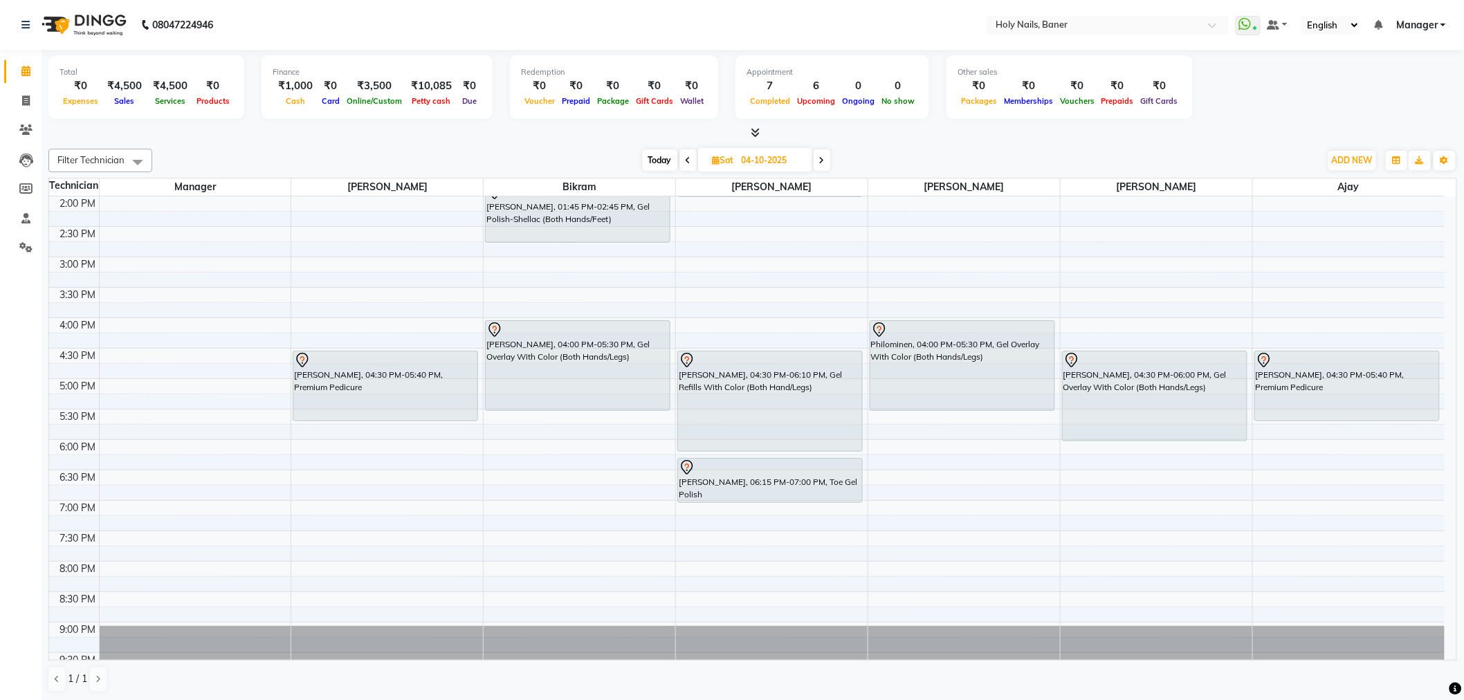
click at [1159, 584] on div "8:00 AM 8:30 AM 9:00 AM 9:30 AM 10:00 AM 10:30 AM 11:00 AM 11:30 AM 12:00 PM 12…" at bounding box center [746, 256] width 1395 height 851
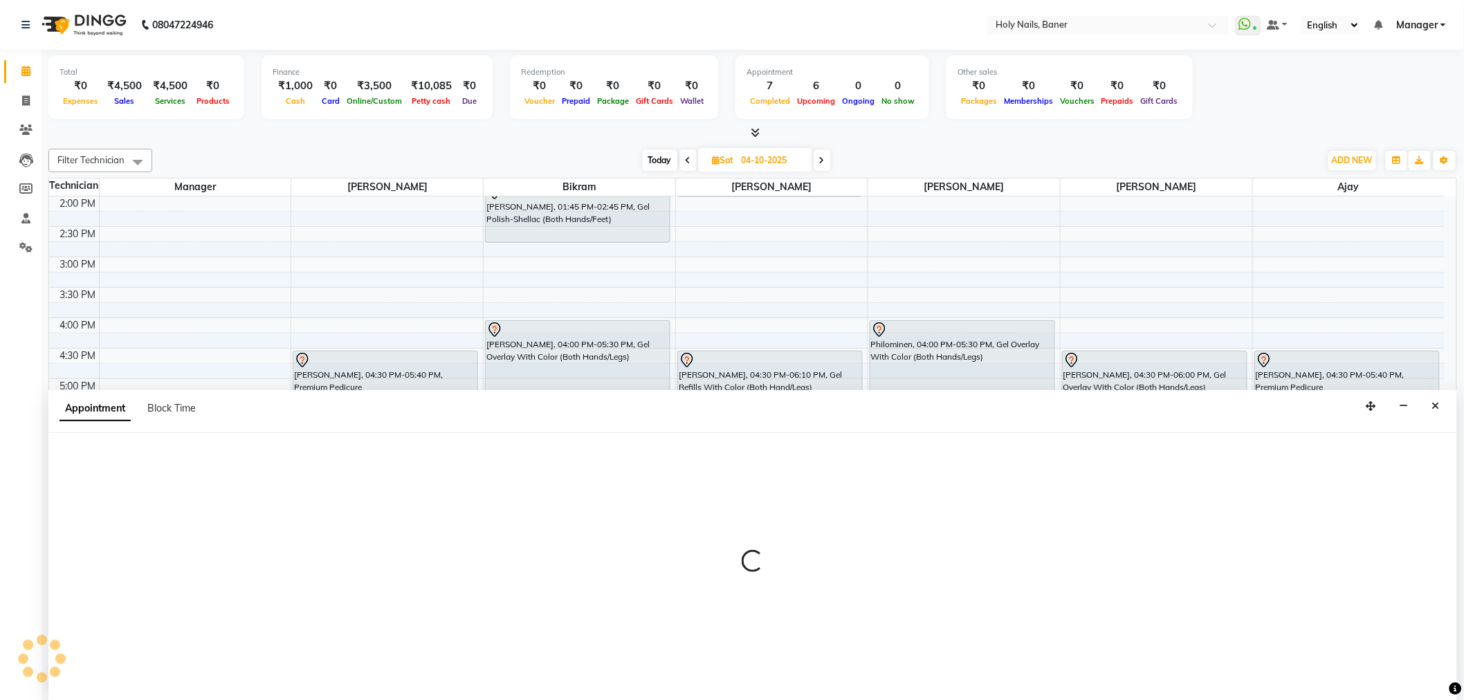
scroll to position [1, 0]
select select "66406"
select select "1215"
select select "tentative"
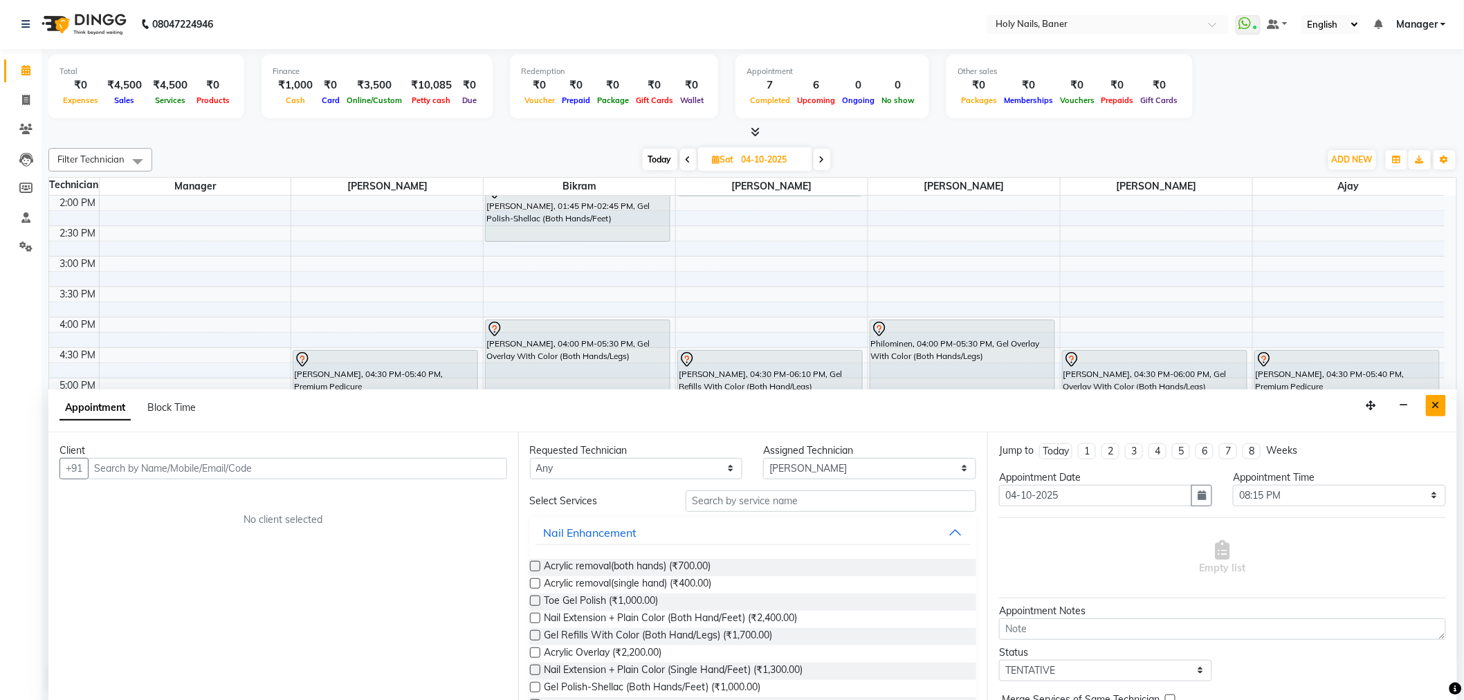
click at [1436, 408] on icon "Close" at bounding box center [1436, 405] width 8 height 10
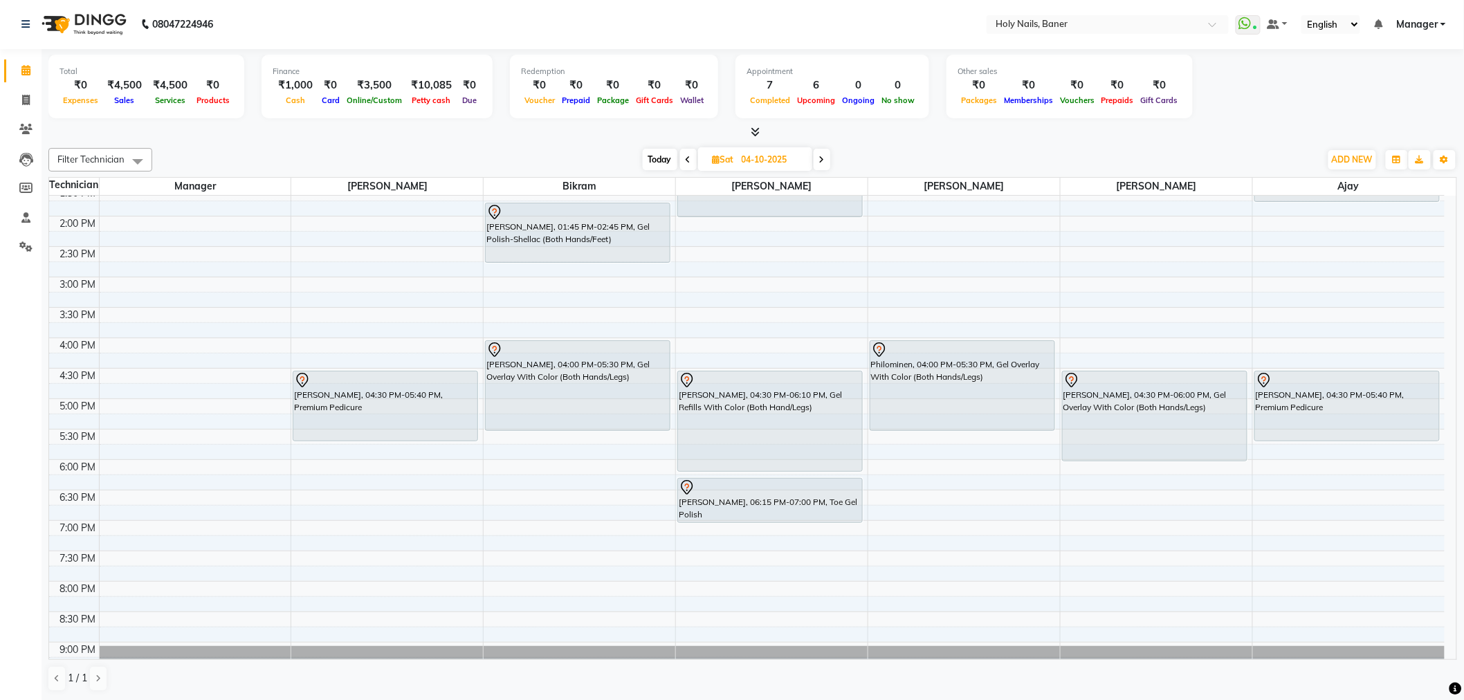
scroll to position [288, 0]
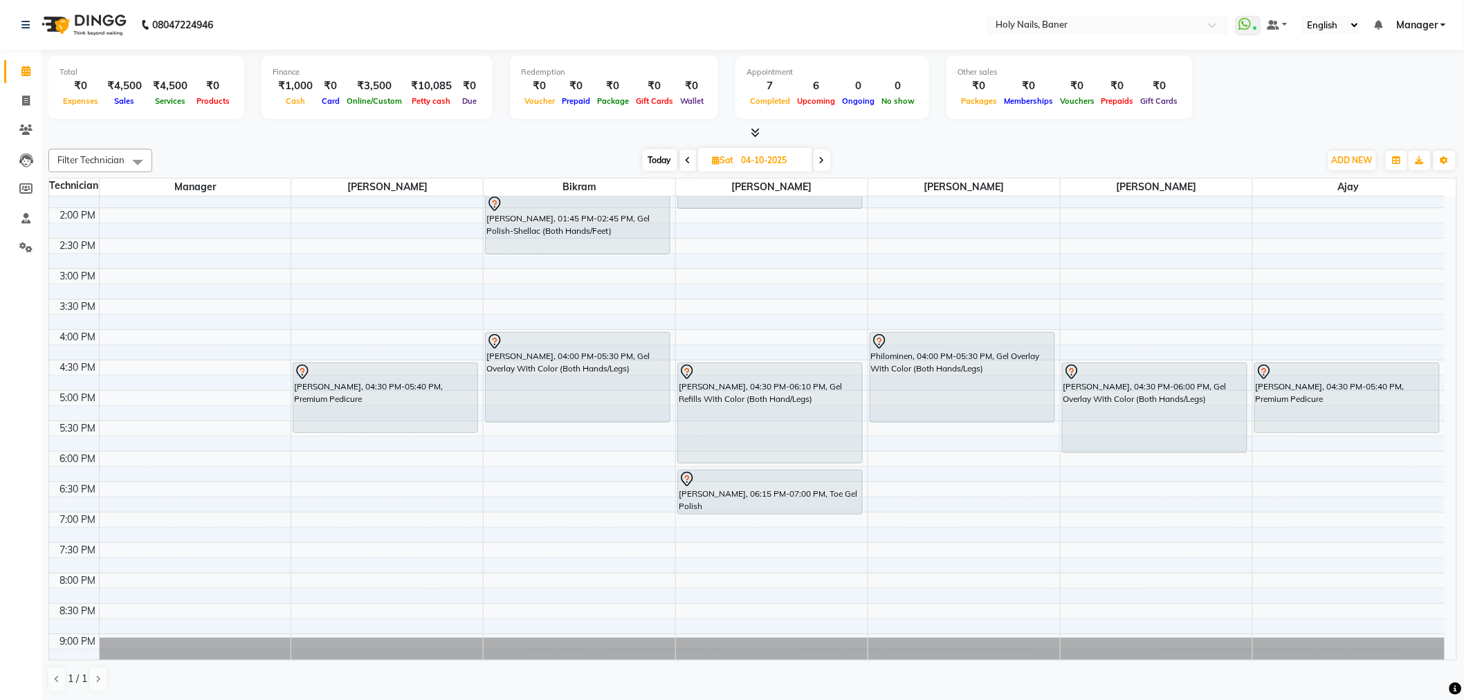
scroll to position [392, 0]
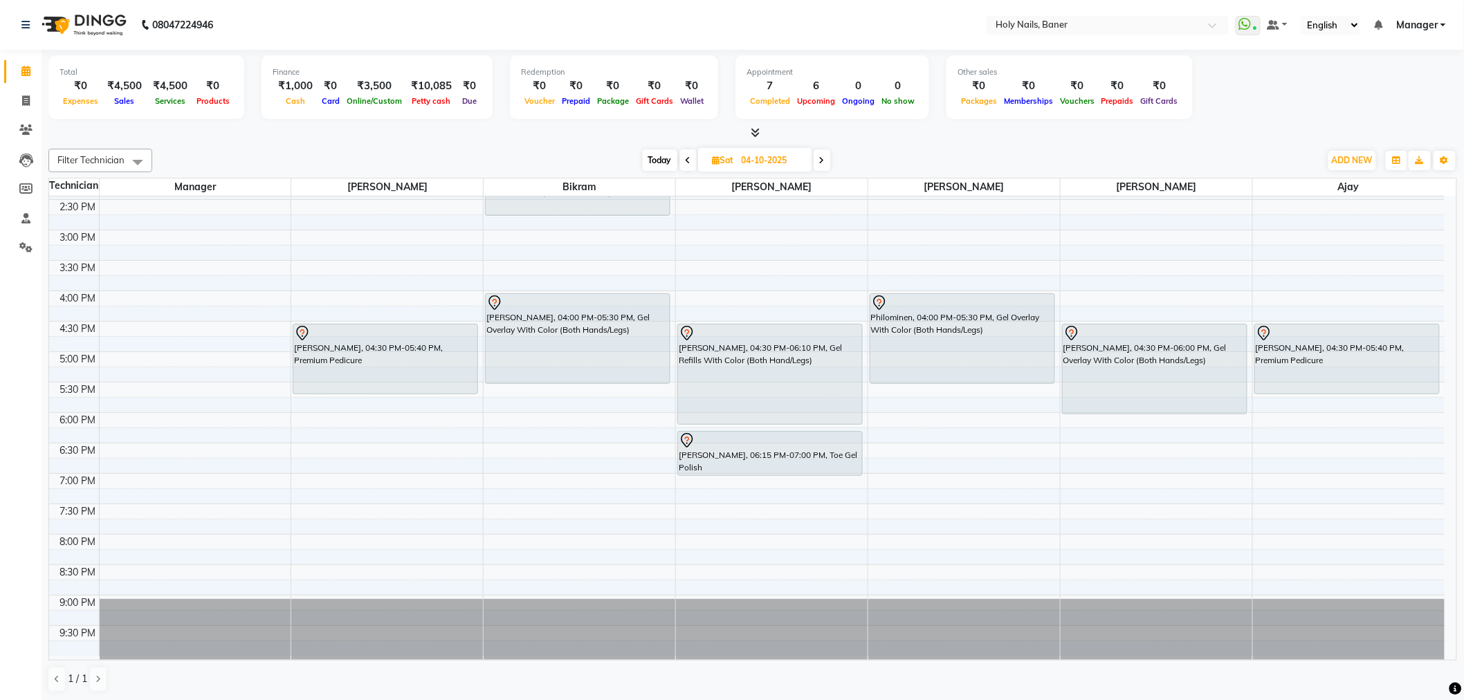
click at [658, 152] on span "Today" at bounding box center [660, 159] width 35 height 21
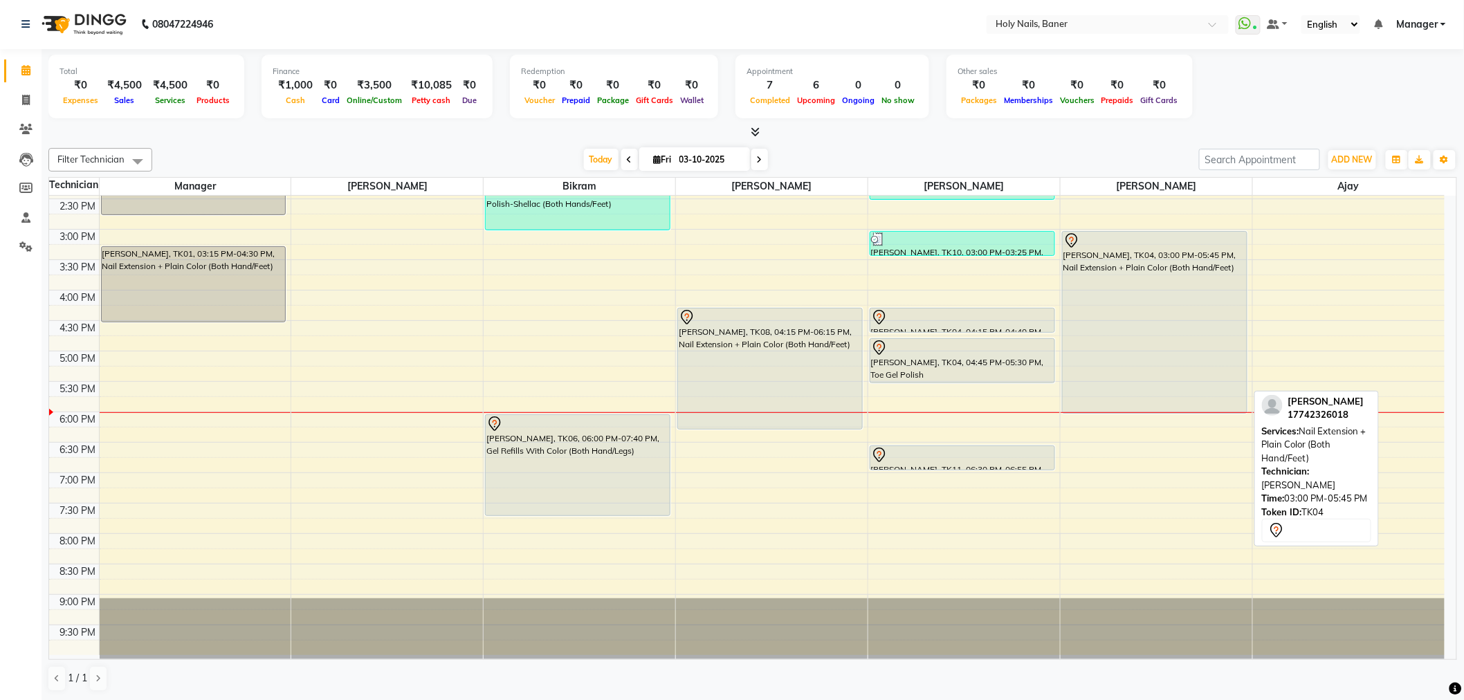
drag, startPoint x: 1147, startPoint y: 394, endPoint x: 1147, endPoint y: 405, distance: 10.4
click at [1147, 405] on div "[PERSON_NAME], TK04, 03:00 PM-05:45 PM, Nail Extension + Plain Color (Both Hand…" at bounding box center [1156, 229] width 192 height 851
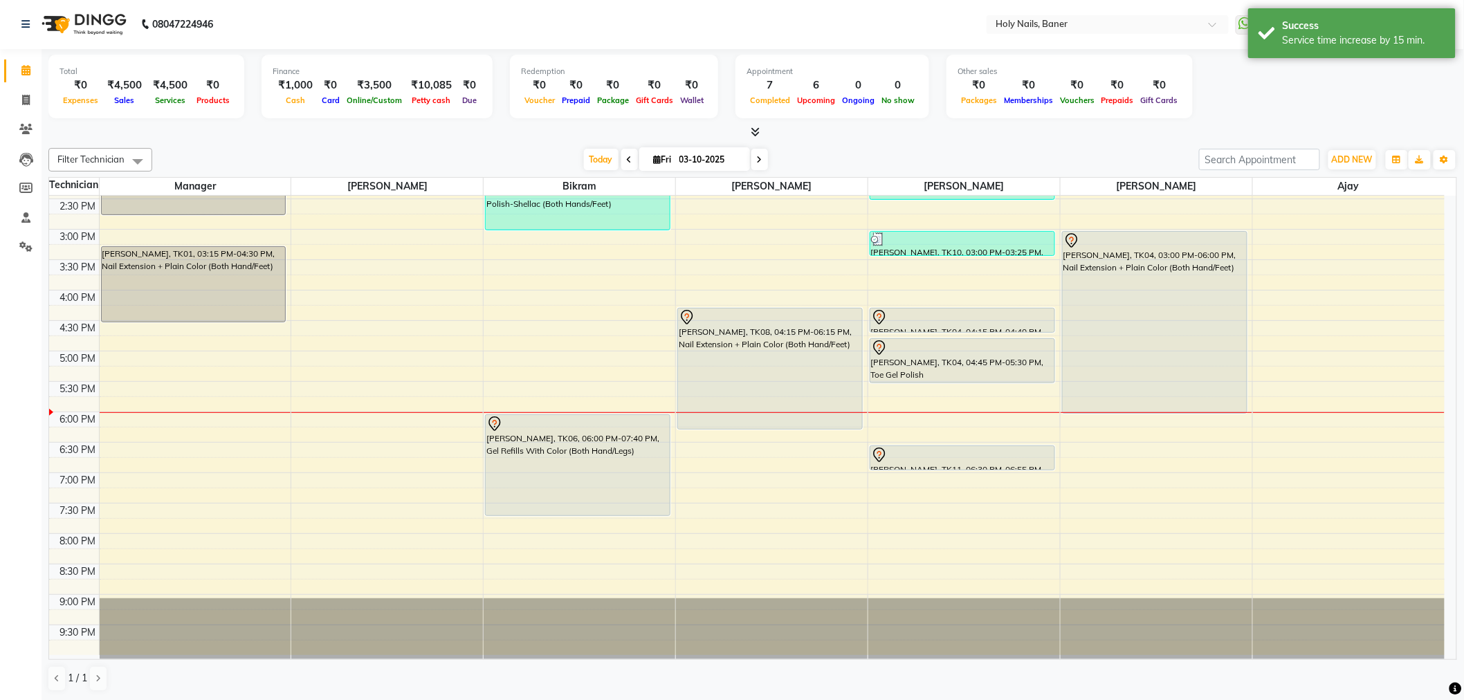
click at [757, 160] on icon at bounding box center [760, 160] width 6 height 8
type input "04-10-2025"
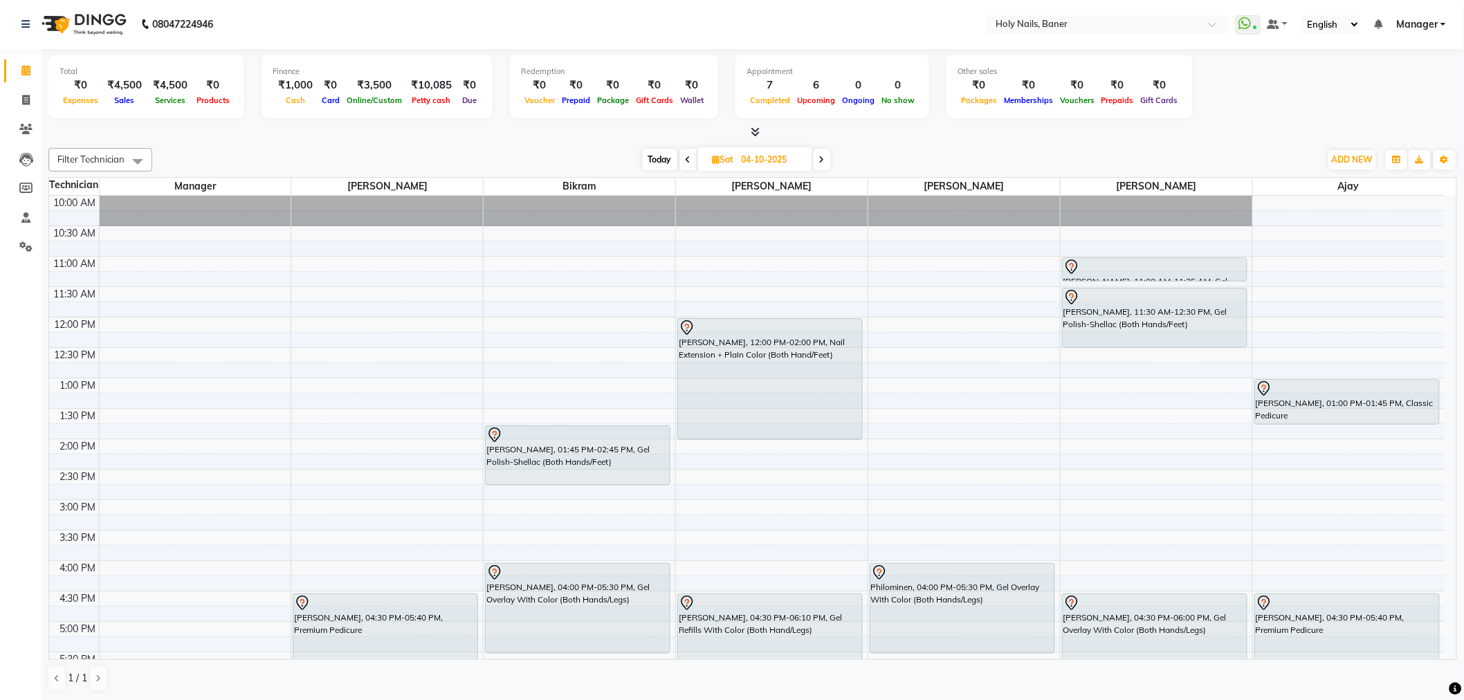
scroll to position [85, 0]
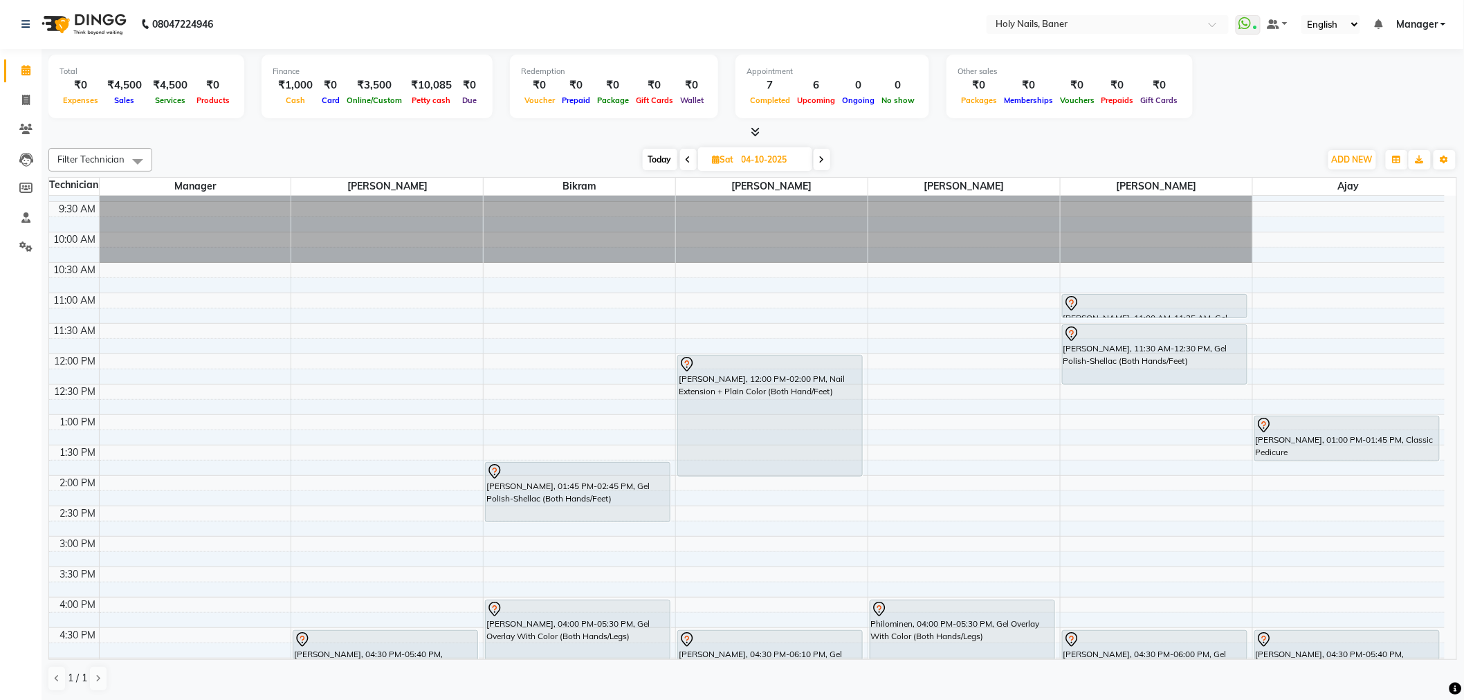
click at [385, 362] on div "8:00 AM 8:30 AM 9:00 AM 9:30 AM 10:00 AM 10:30 AM 11:00 AM 11:30 AM 12:00 PM 12…" at bounding box center [746, 536] width 1395 height 851
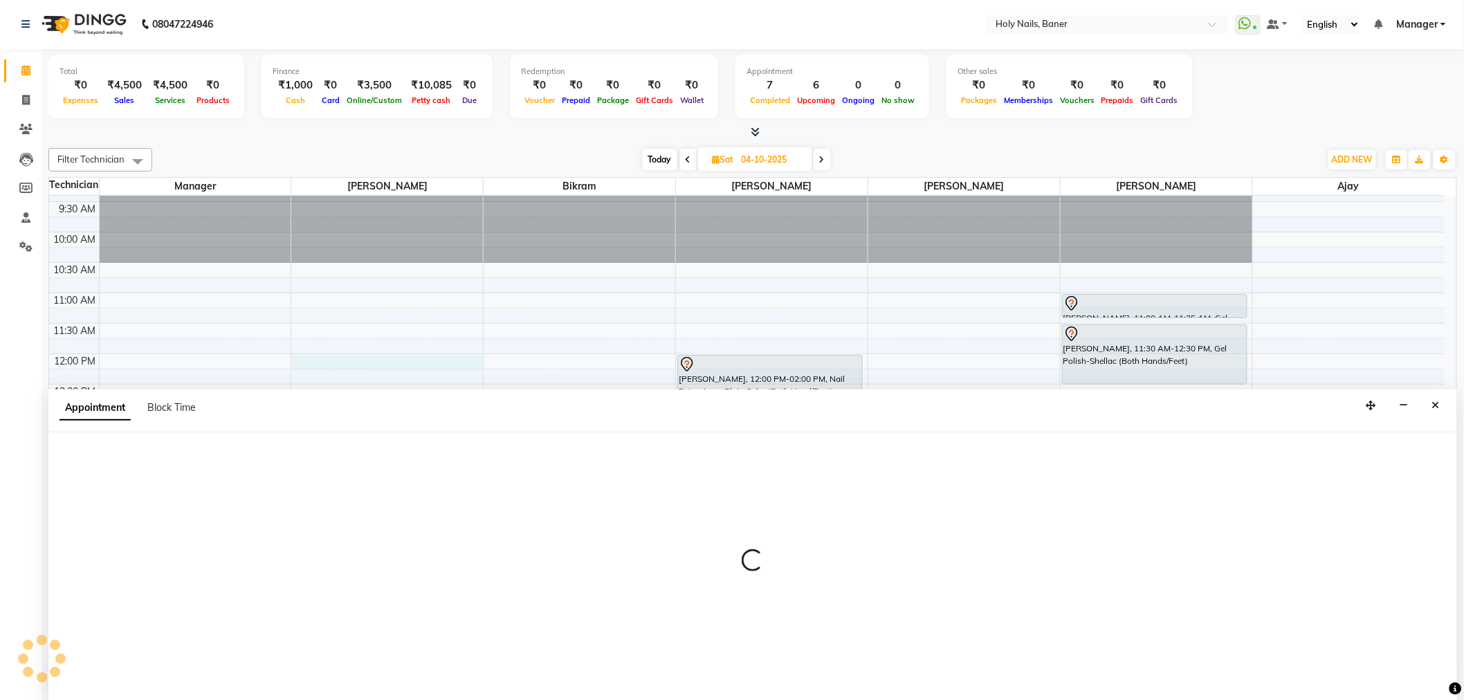
select select "36616"
select select "720"
select select "tentative"
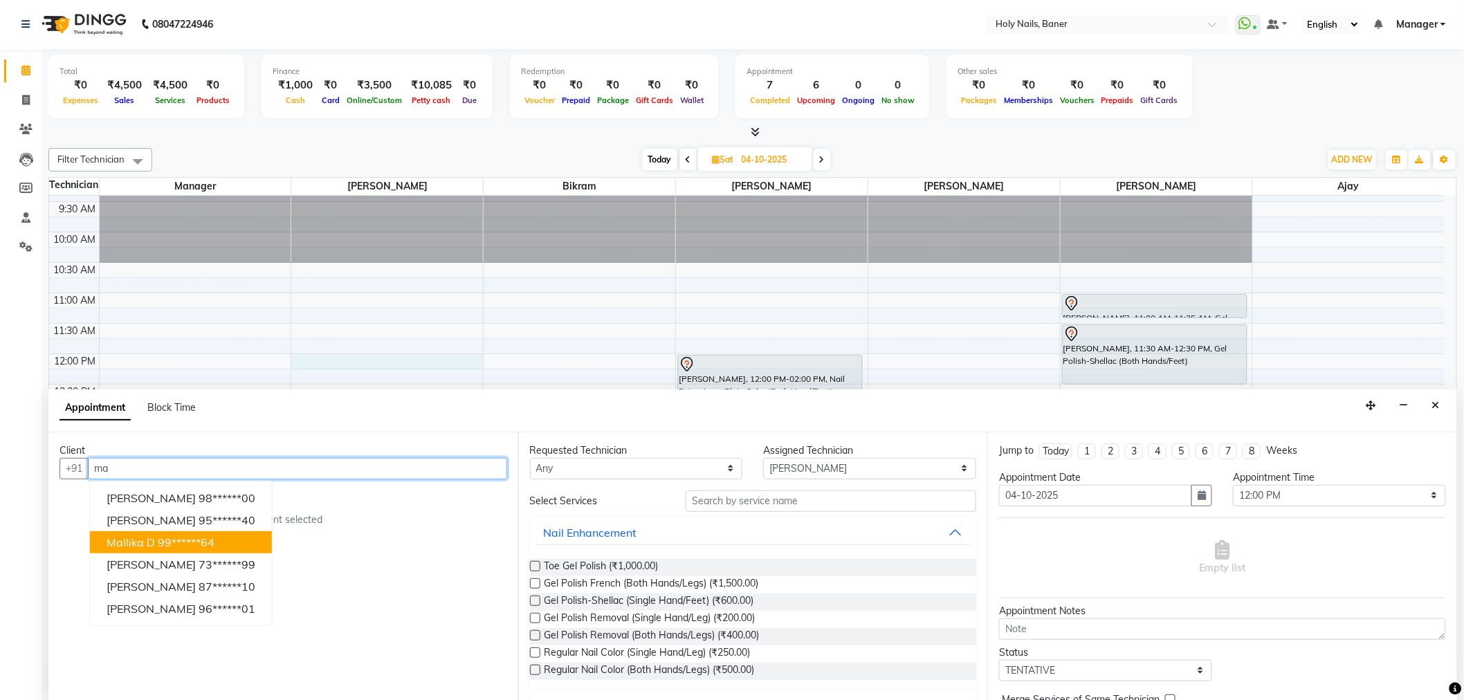
type input "m"
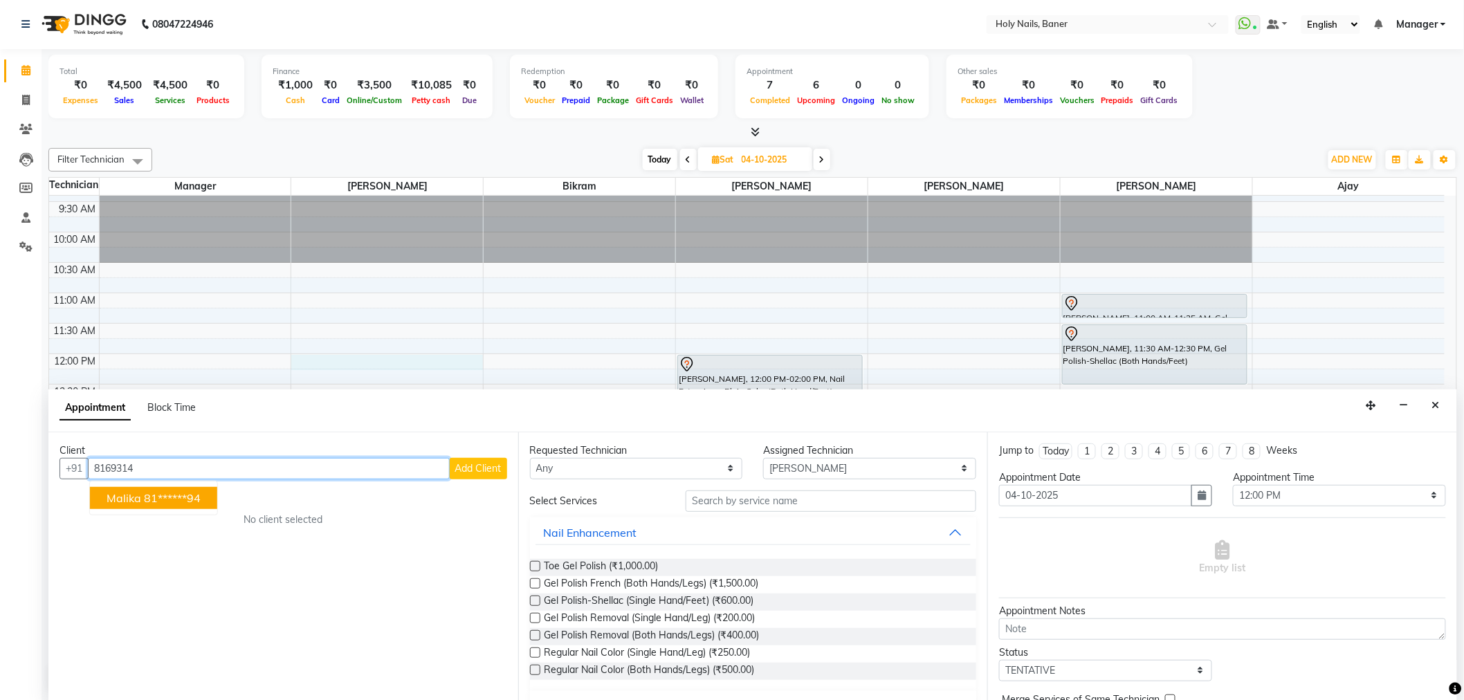
click at [158, 495] on ngb-highlight "81******94" at bounding box center [172, 498] width 57 height 14
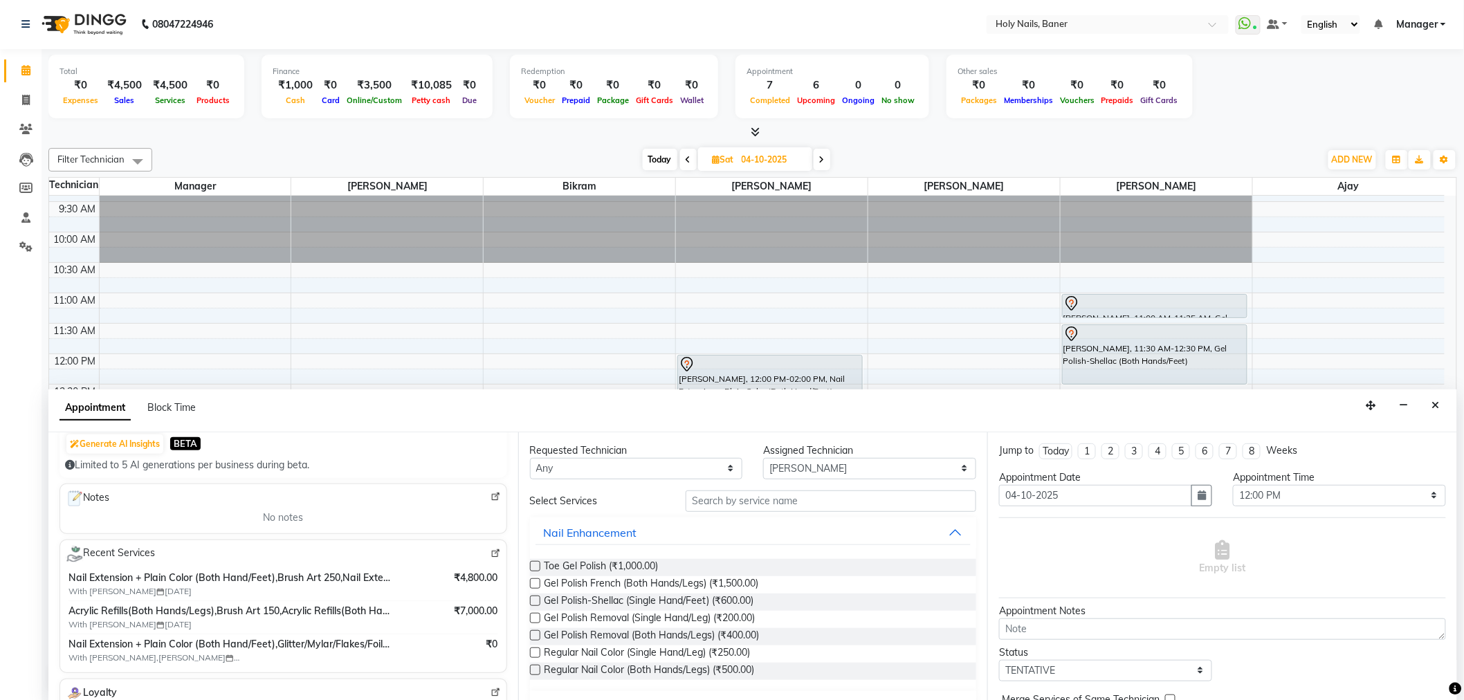
scroll to position [154, 0]
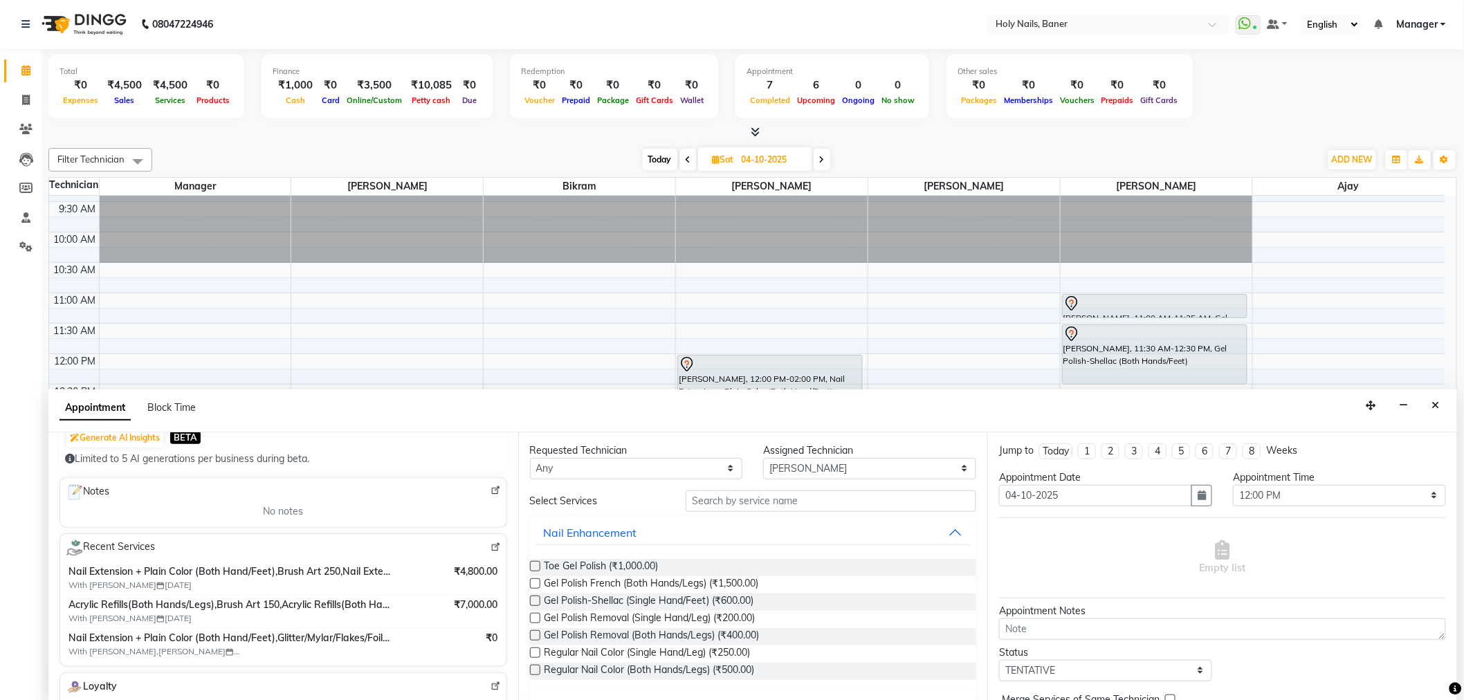
type input "81******94"
click at [779, 499] on input "text" at bounding box center [830, 500] width 291 height 21
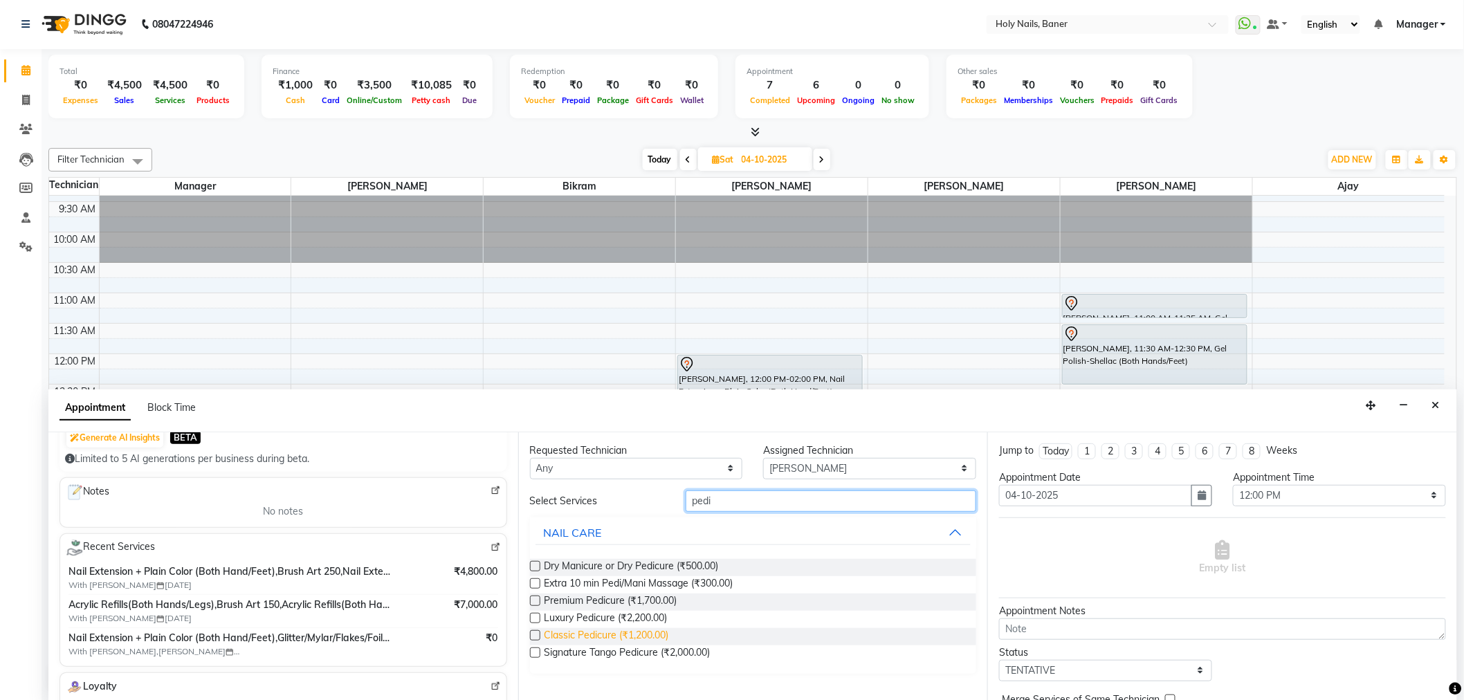
type input "pedi"
click at [629, 632] on span "Classic Pedicure (₹1,200.00)" at bounding box center [606, 636] width 125 height 17
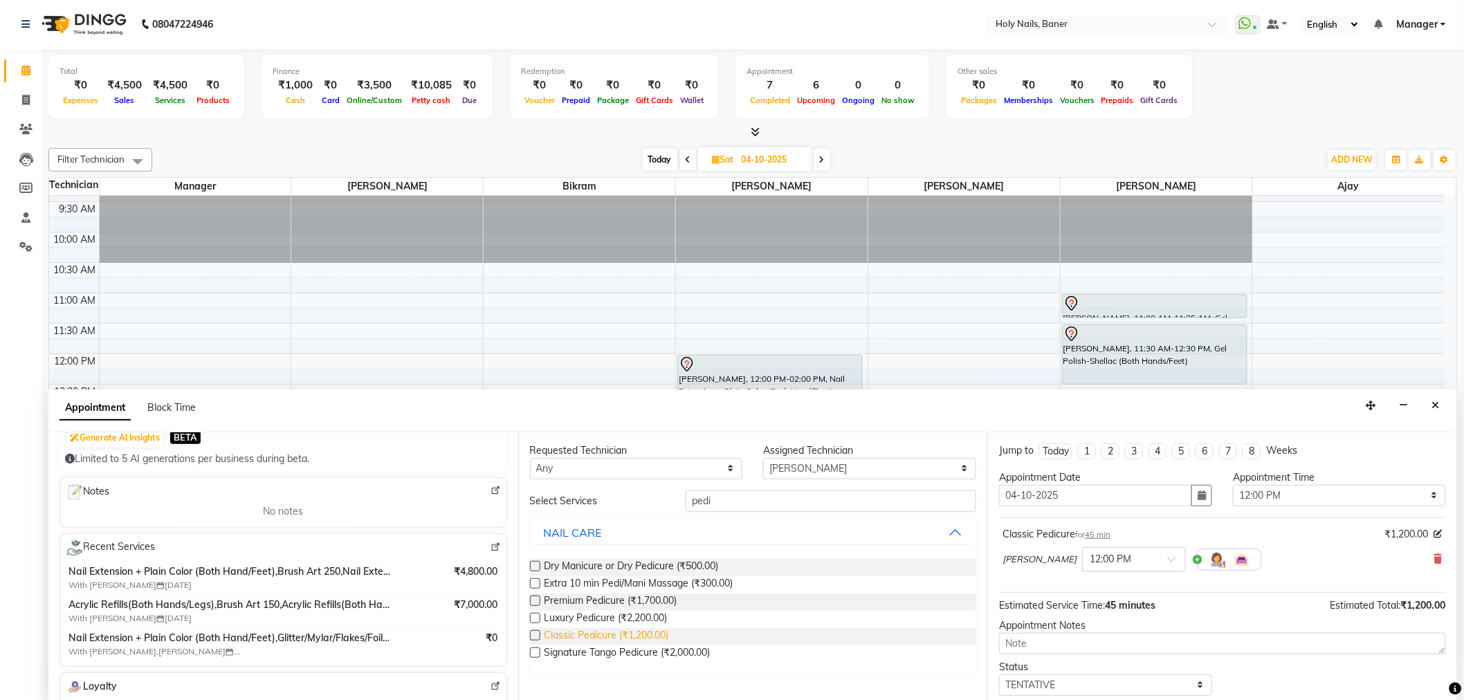
click at [629, 632] on span "Classic Pedicure (₹1,200.00)" at bounding box center [606, 636] width 125 height 17
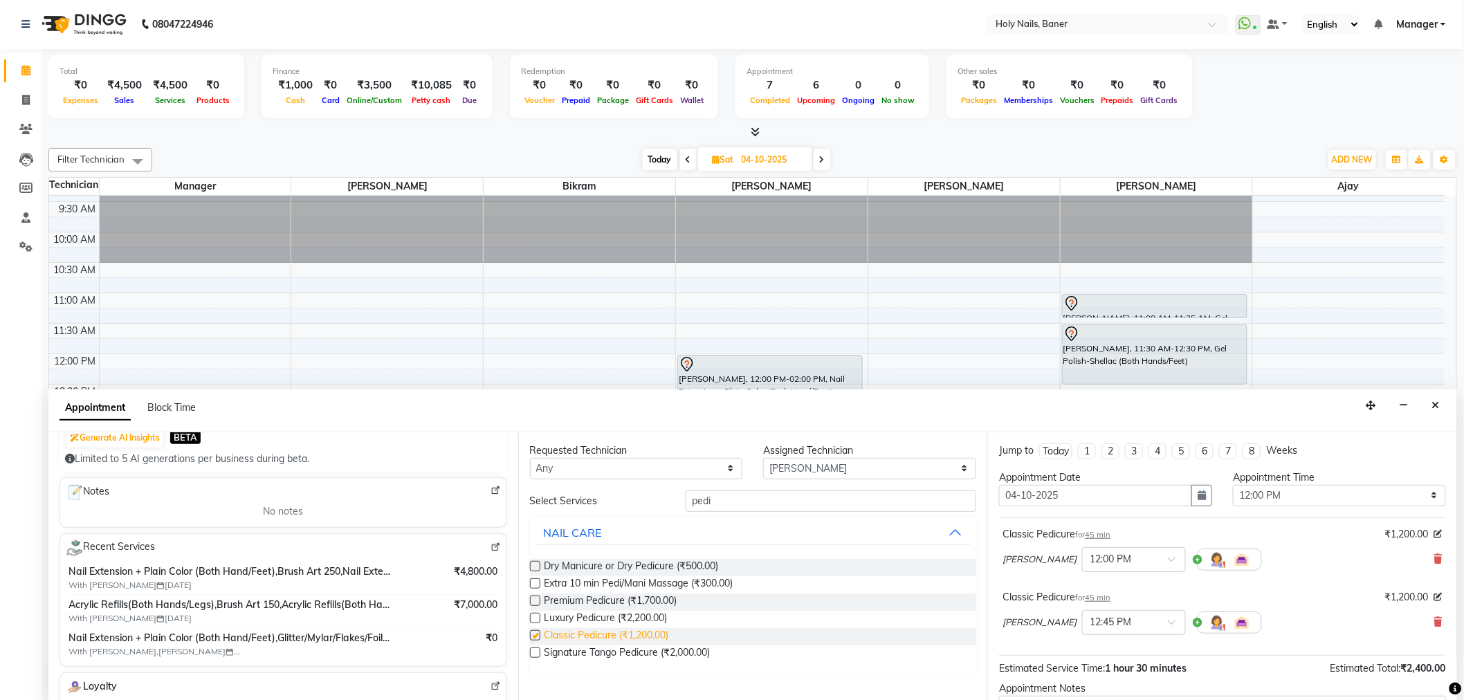
checkbox input "false"
click at [825, 467] on select "Select Ajay Bijoy Bikram Kamlesh Manager Suchitra Vishwajeet" at bounding box center [869, 468] width 213 height 21
select select "66405"
click at [763, 458] on select "Select Ajay Bijoy Bikram Kamlesh Manager Suchitra Vishwajeet" at bounding box center [869, 468] width 213 height 21
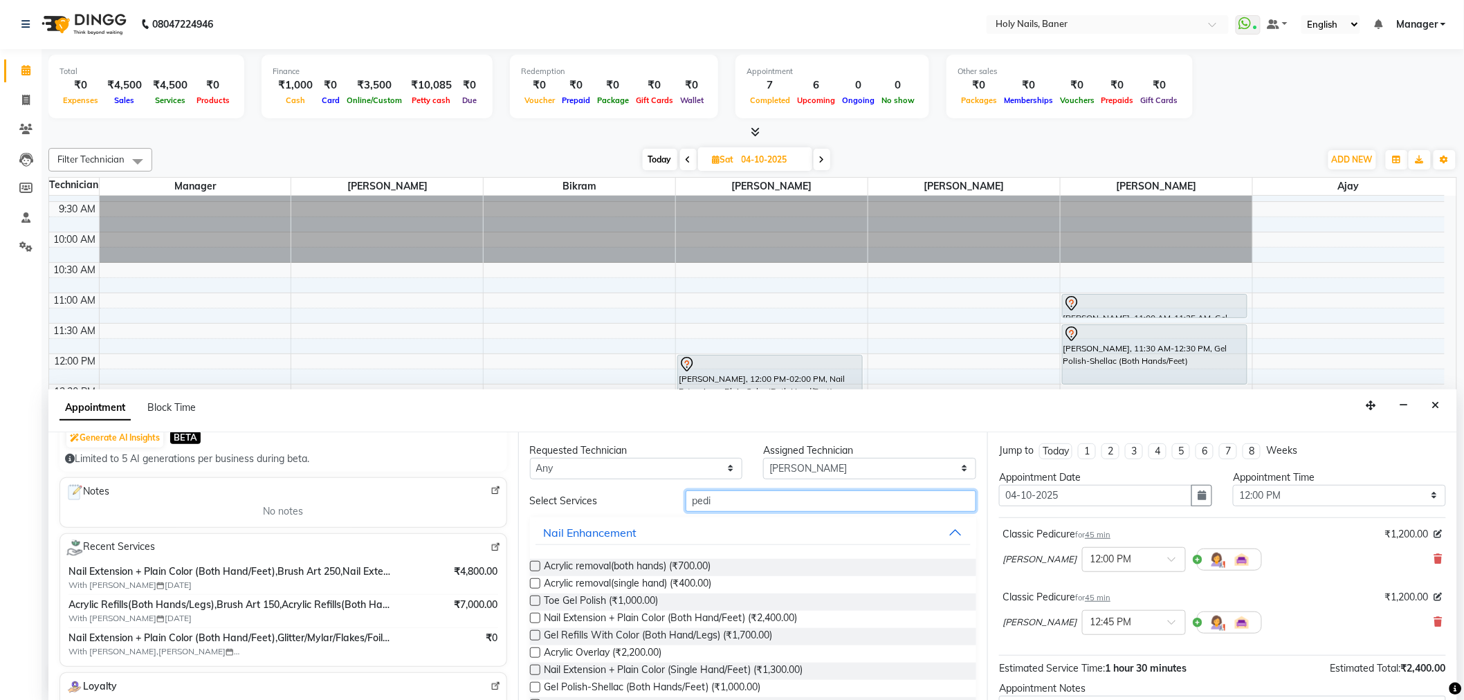
click at [766, 502] on input "pedi" at bounding box center [830, 500] width 291 height 21
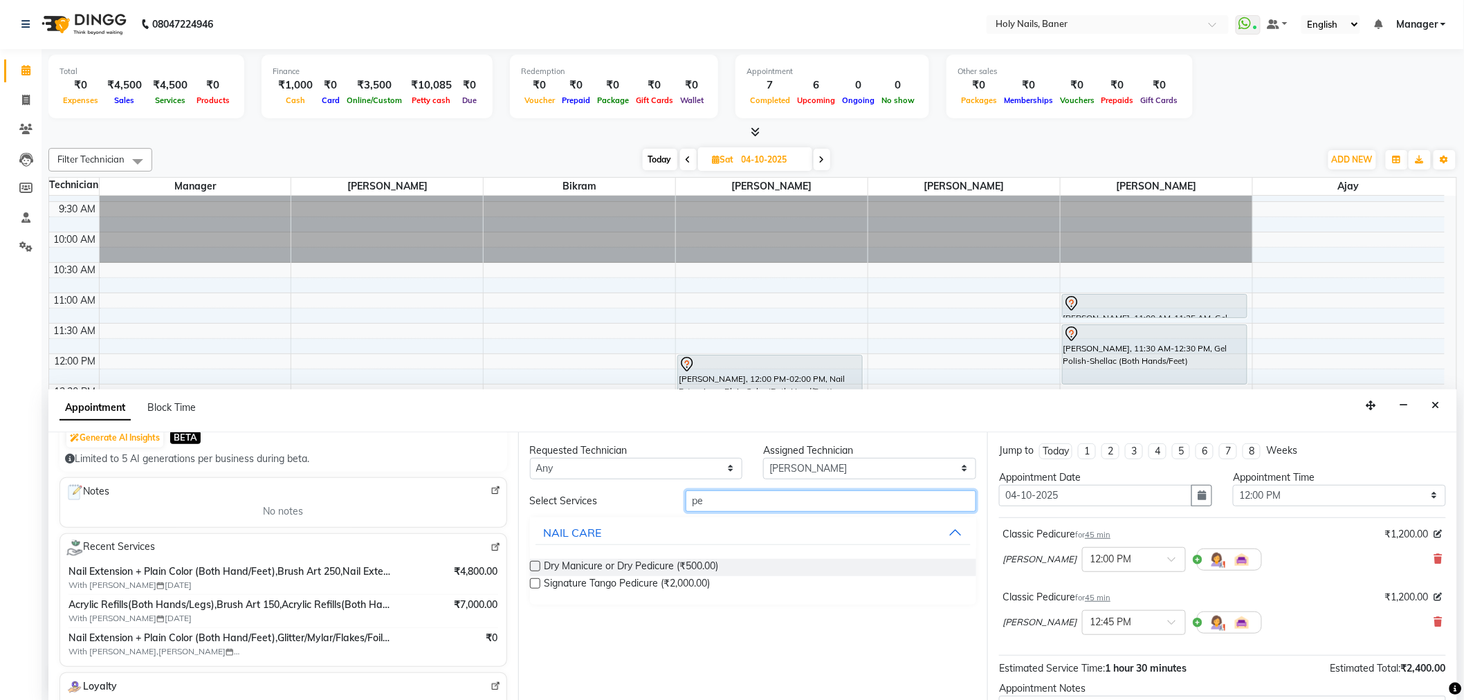
type input "p"
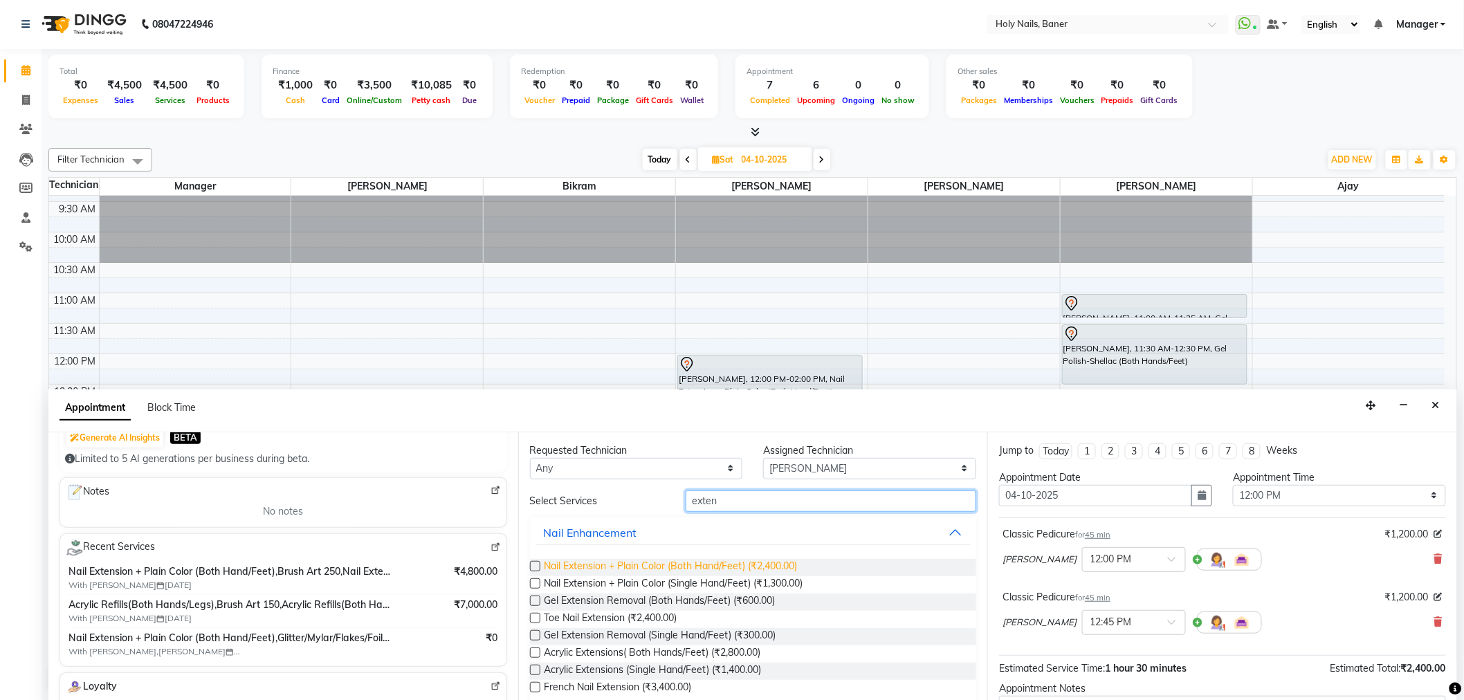
type input "exten"
click at [703, 562] on span "Nail Extension + Plain Color (Both Hand/Feet) (₹2,400.00)" at bounding box center [670, 567] width 253 height 17
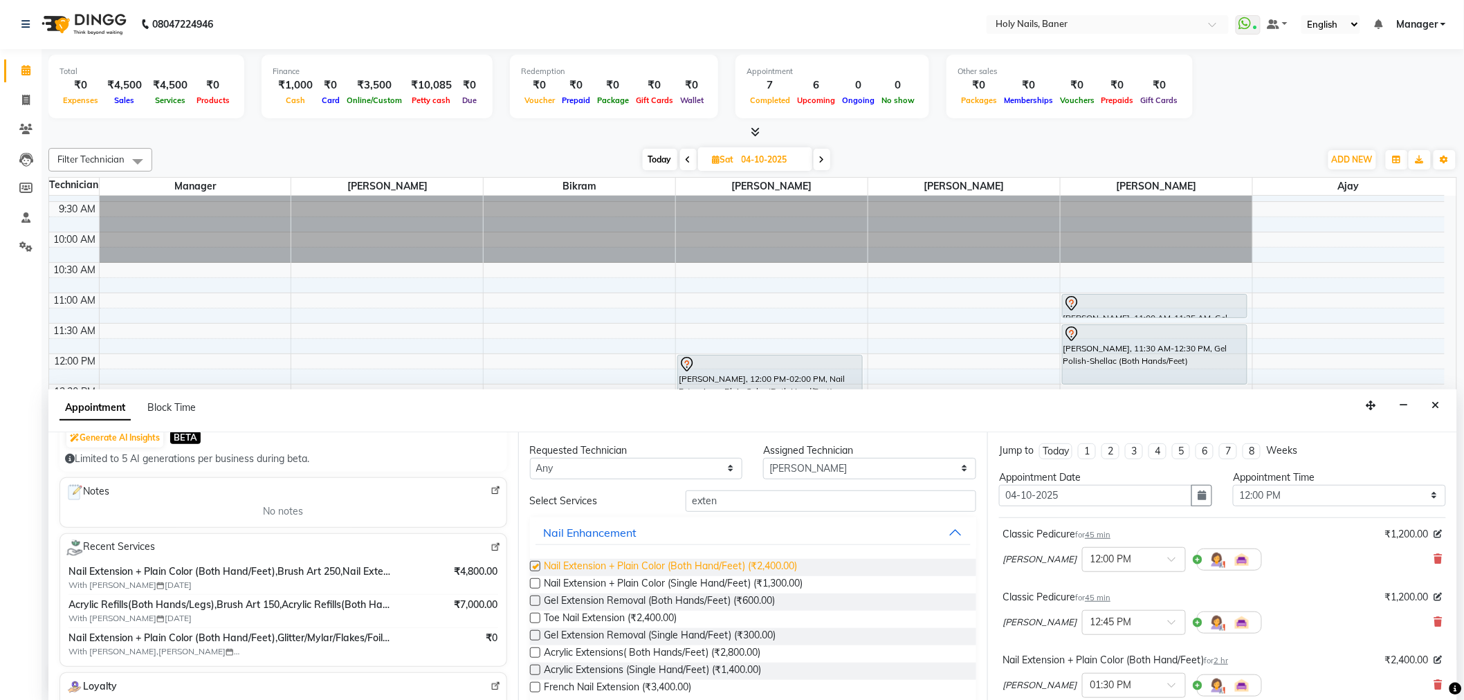
checkbox input "false"
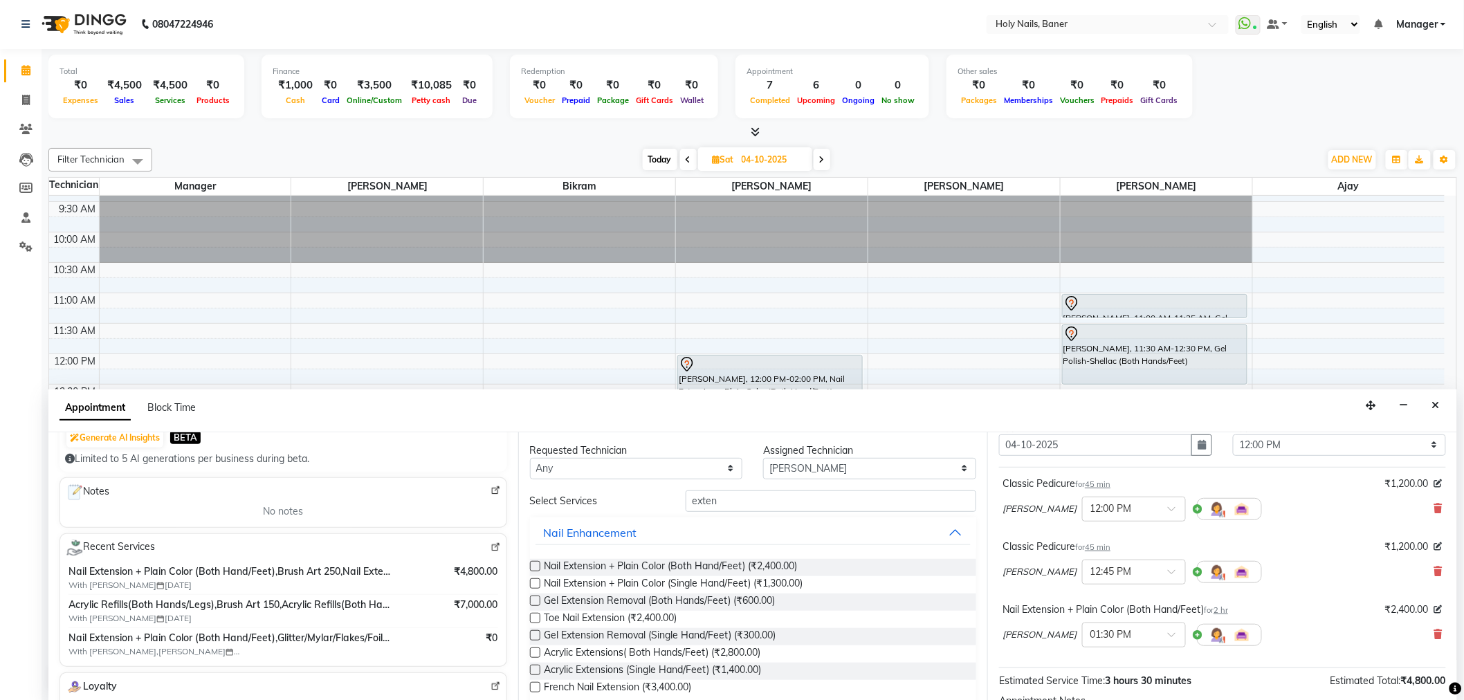
scroll to position [208, 0]
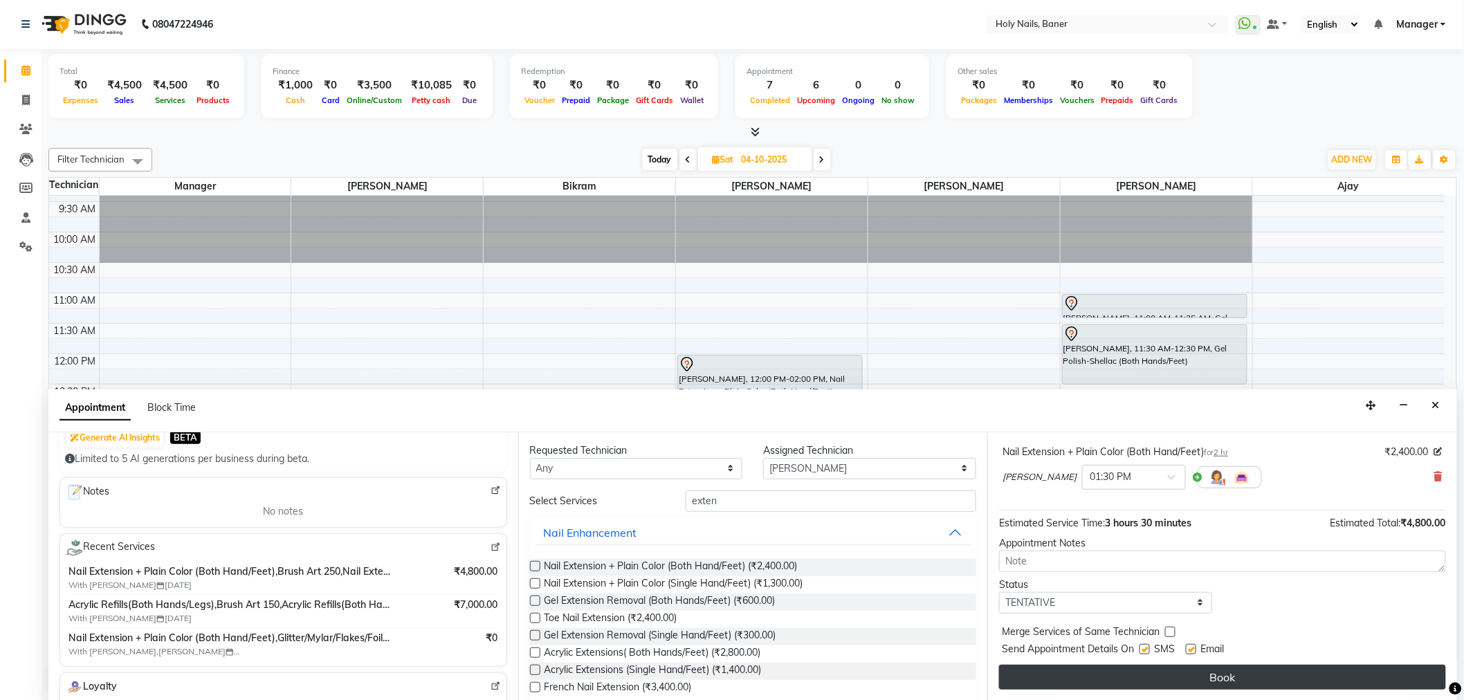
click at [1160, 667] on button "Book" at bounding box center [1222, 677] width 447 height 25
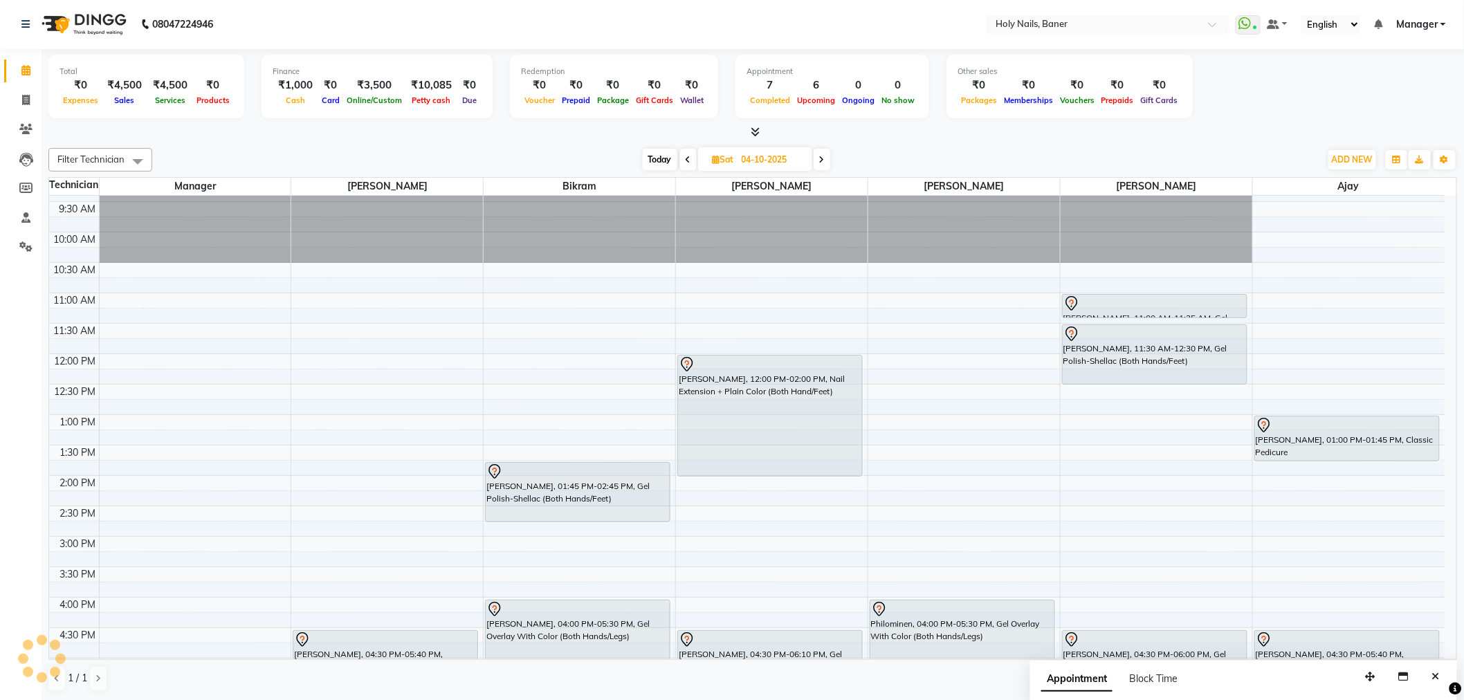
scroll to position [0, 0]
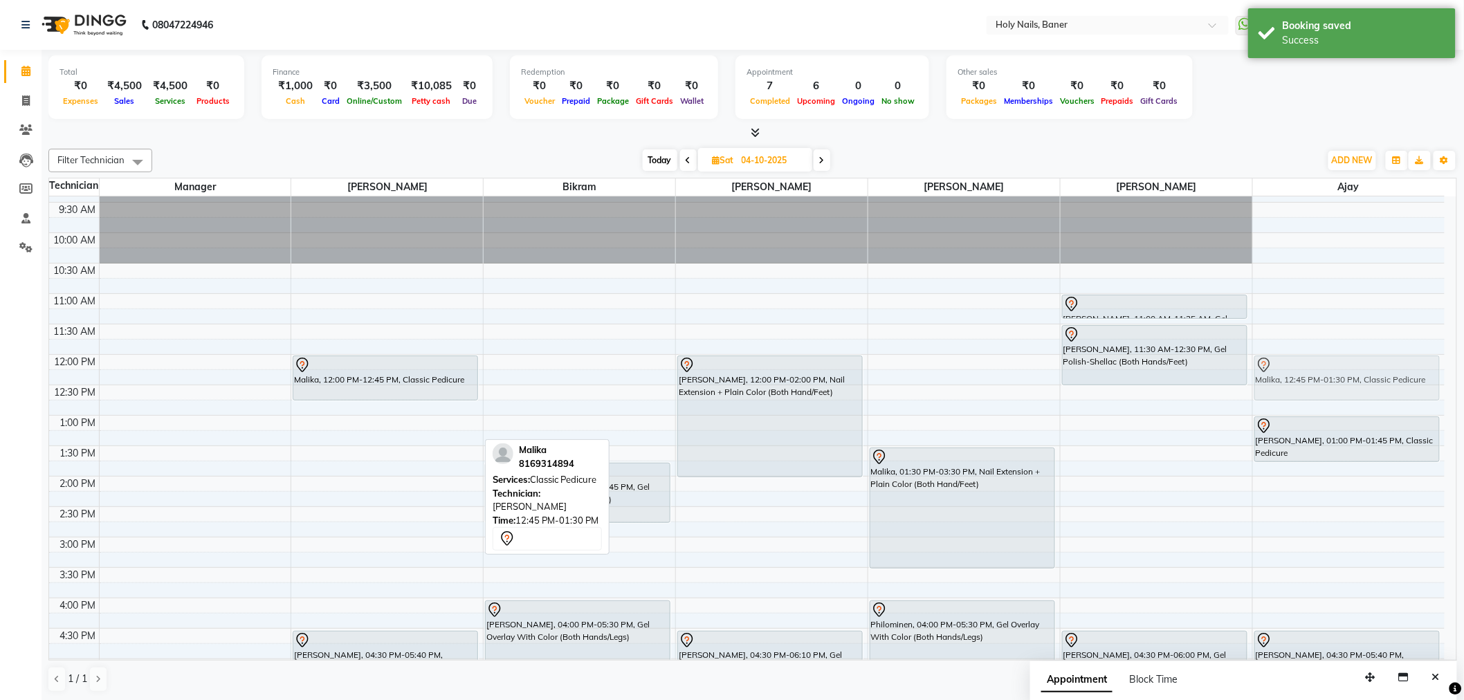
drag, startPoint x: 388, startPoint y: 423, endPoint x: 1277, endPoint y: 378, distance: 890.0
click at [1277, 378] on tr "Malika, 12:00 PM-12:45 PM, Classic Pedicure Malika, 12:45 PM-01:30 PM, Classic …" at bounding box center [746, 536] width 1395 height 851
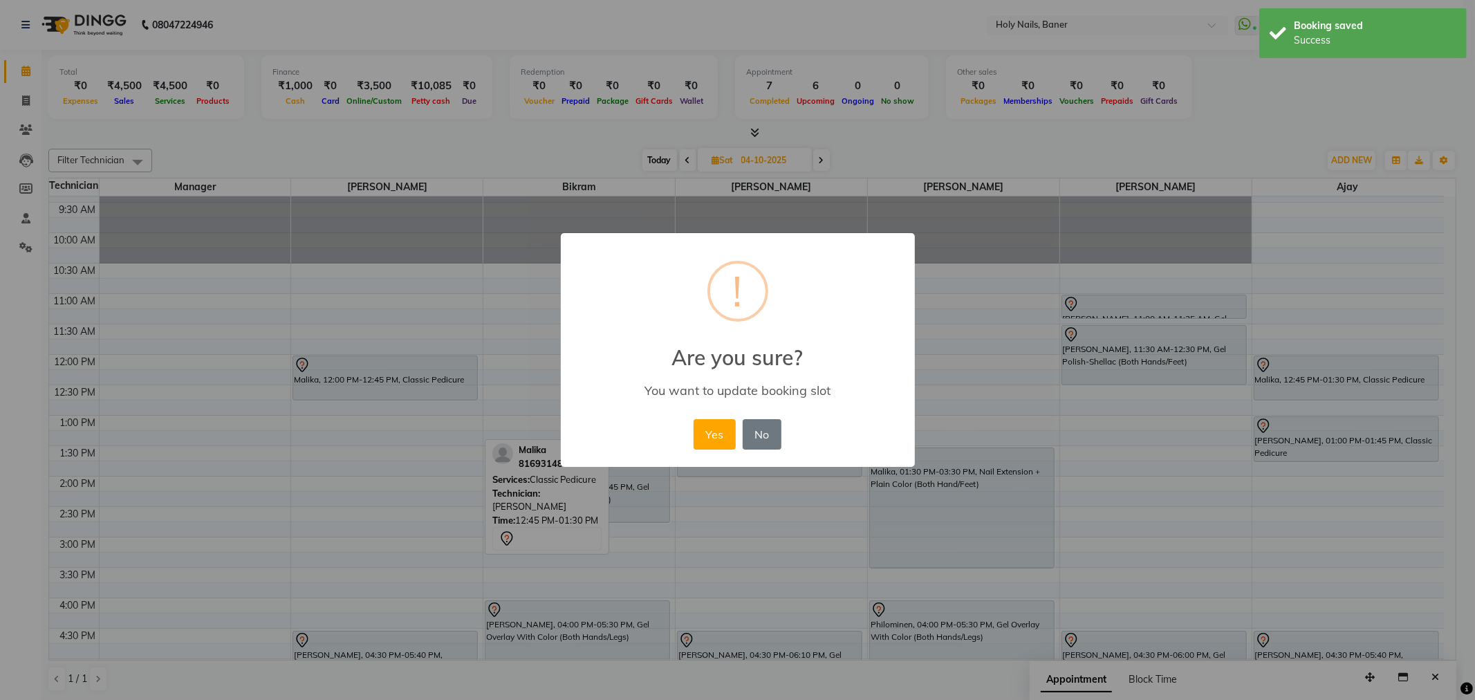
click at [717, 432] on button "Yes" at bounding box center [715, 434] width 42 height 30
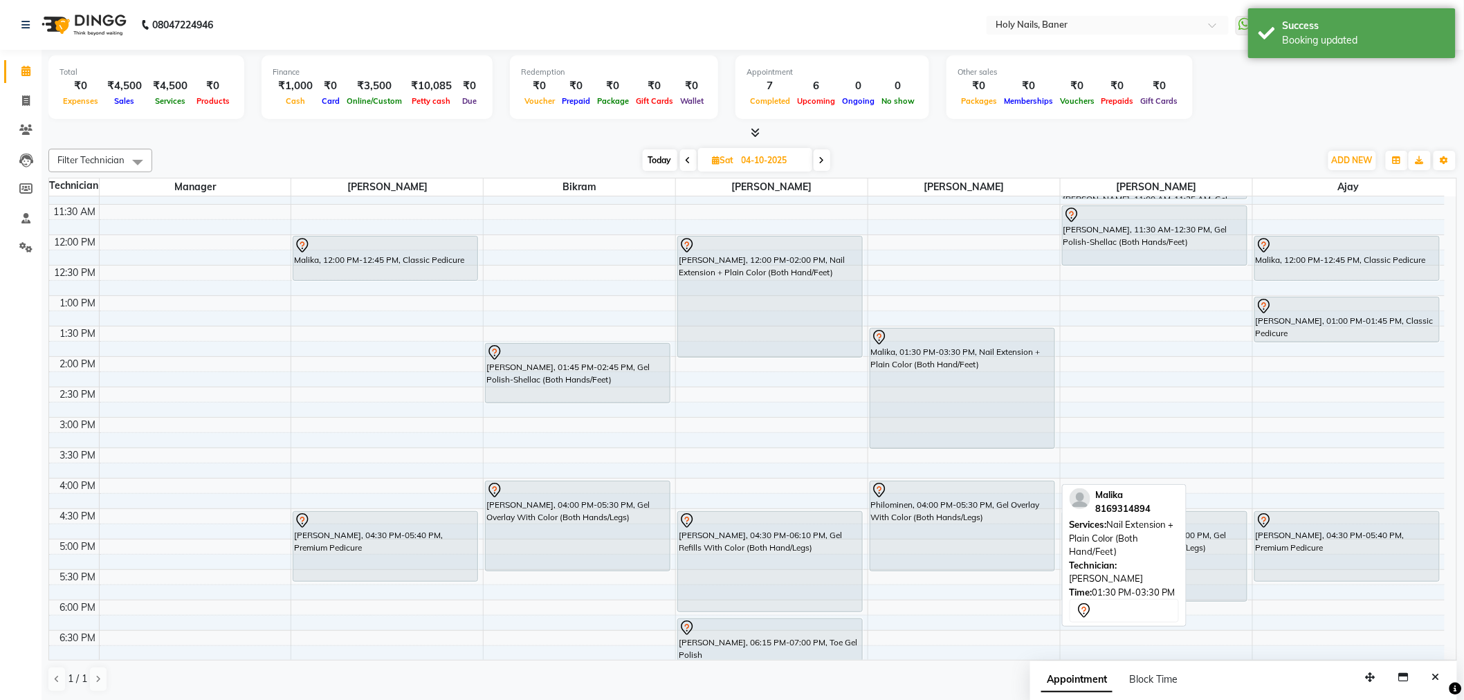
scroll to position [239, 0]
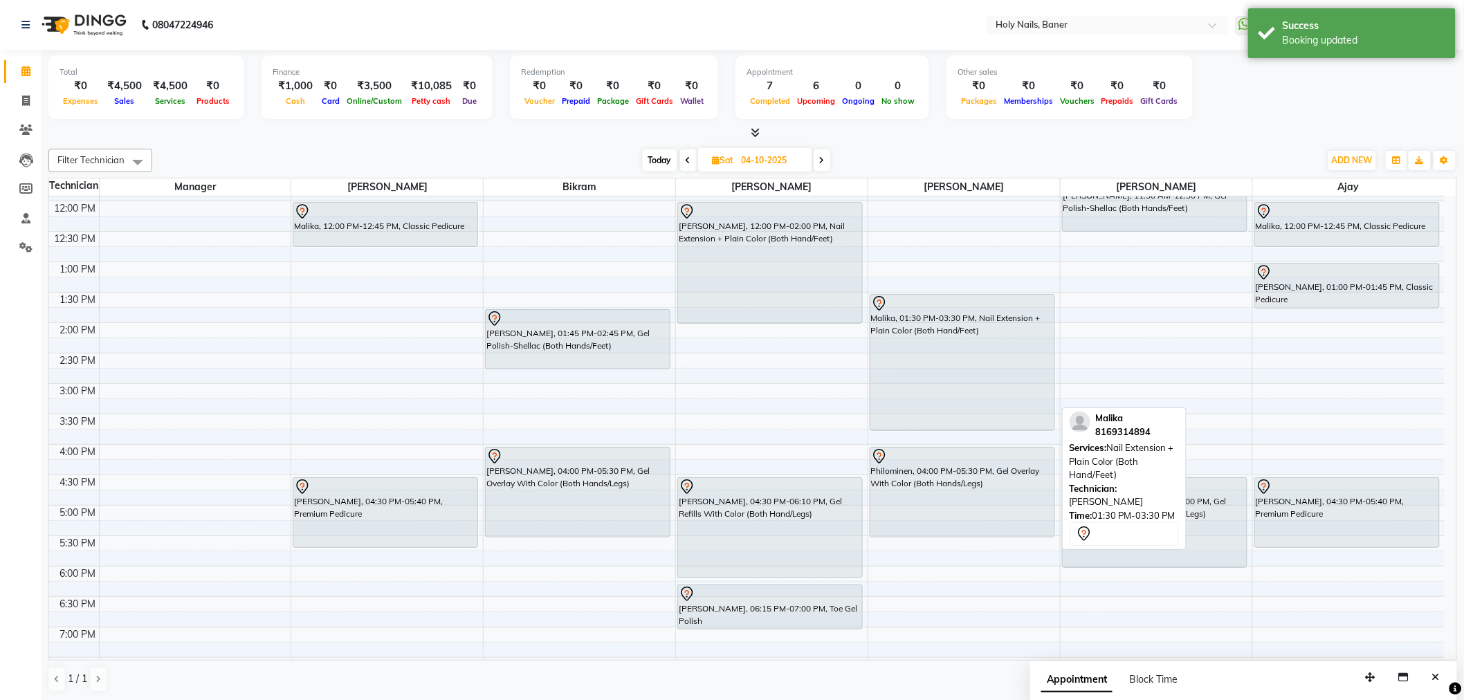
drag, startPoint x: 950, startPoint y: 412, endPoint x: 948, endPoint y: 425, distance: 12.6
click at [948, 425] on div "Malika, 01:30 PM-03:30 PM, Nail Extension + Plain Color (Both Hand/Feet) Philom…" at bounding box center [964, 383] width 192 height 851
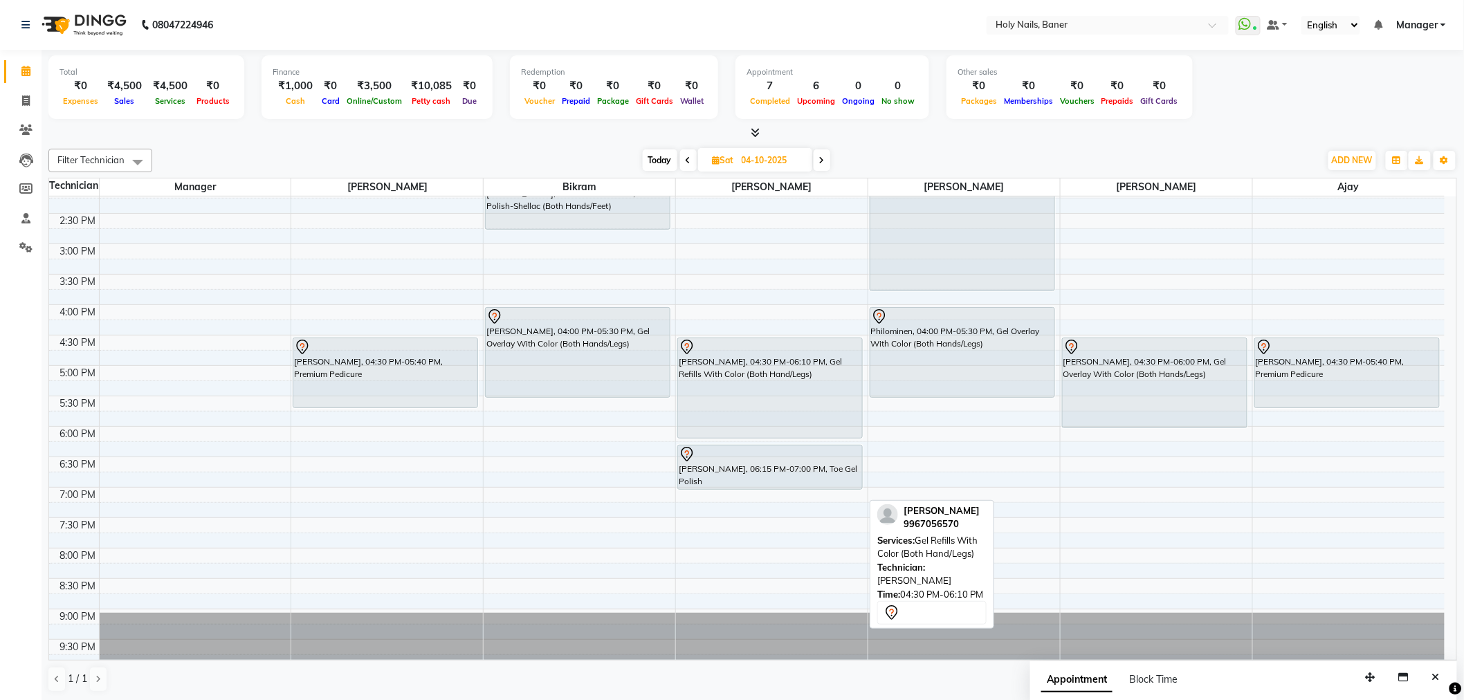
scroll to position [392, 0]
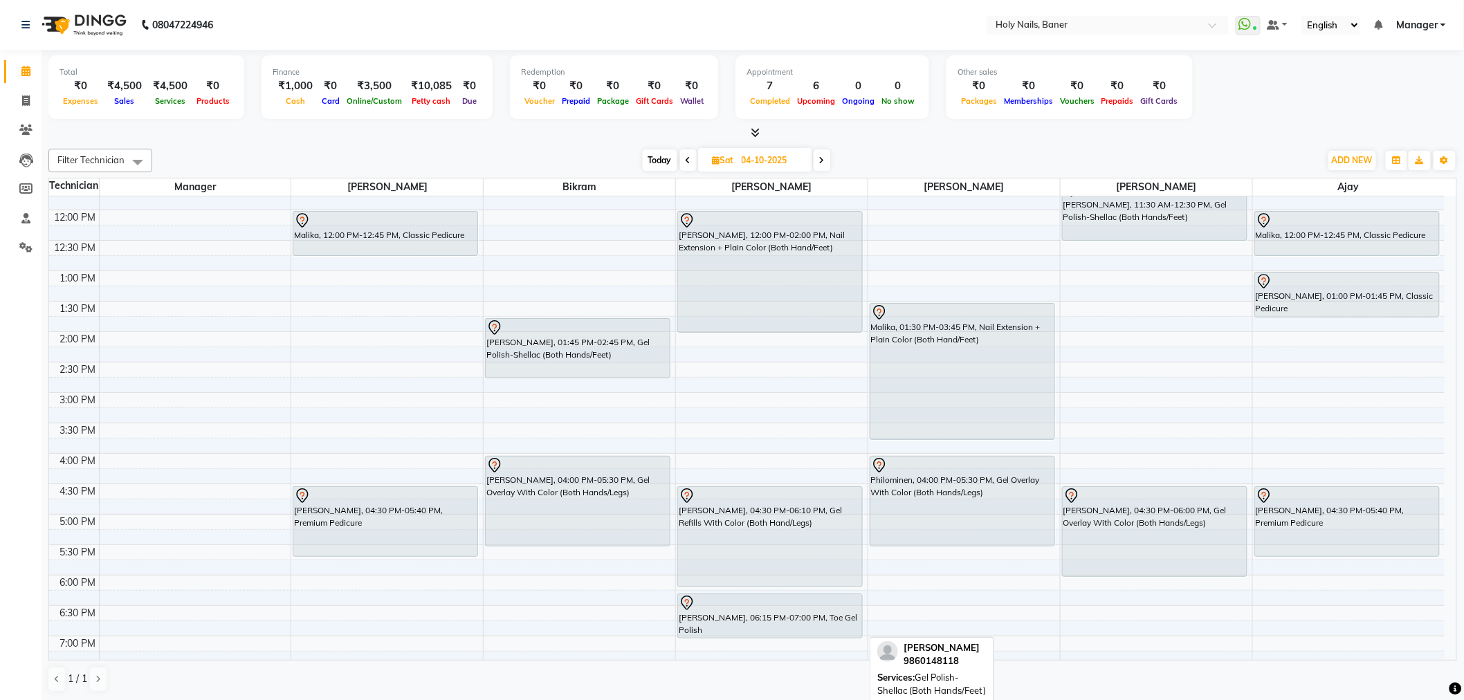
scroll to position [230, 0]
click at [656, 156] on span "Today" at bounding box center [660, 159] width 35 height 21
type input "03-10-2025"
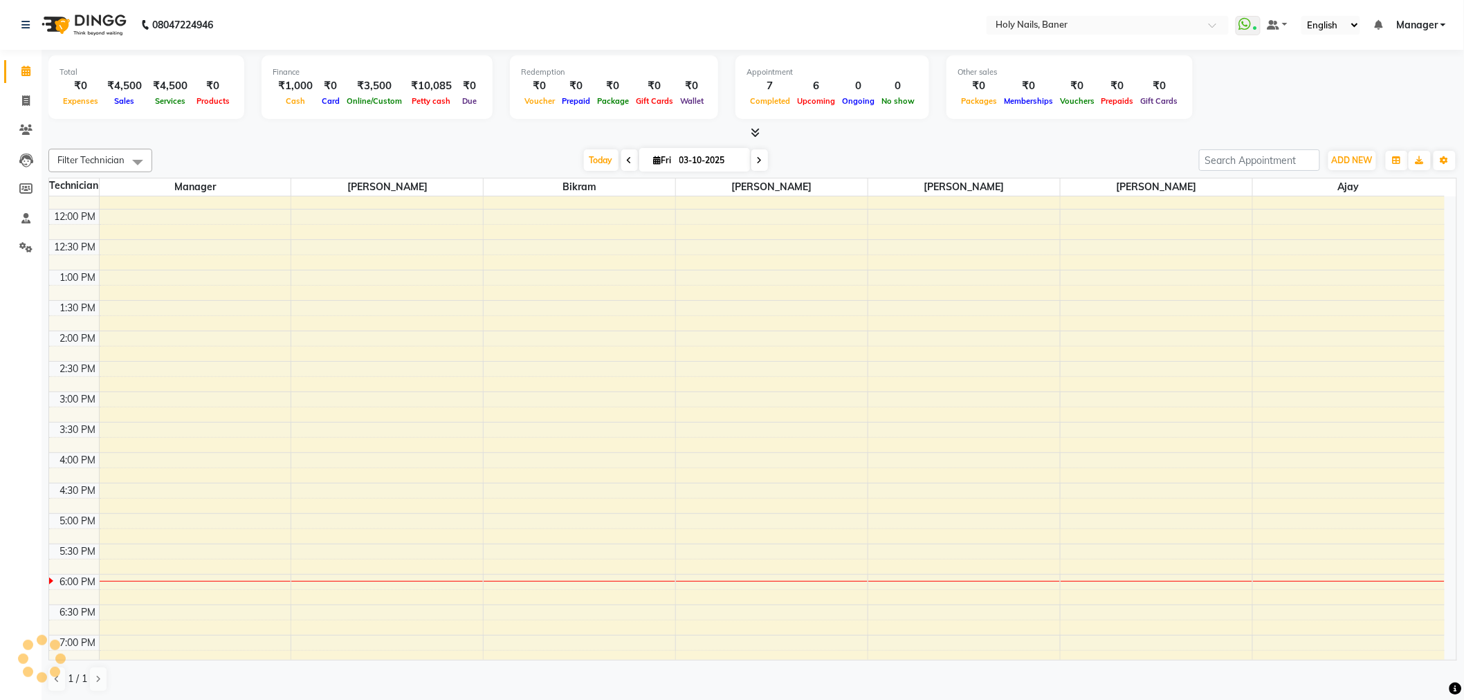
scroll to position [392, 0]
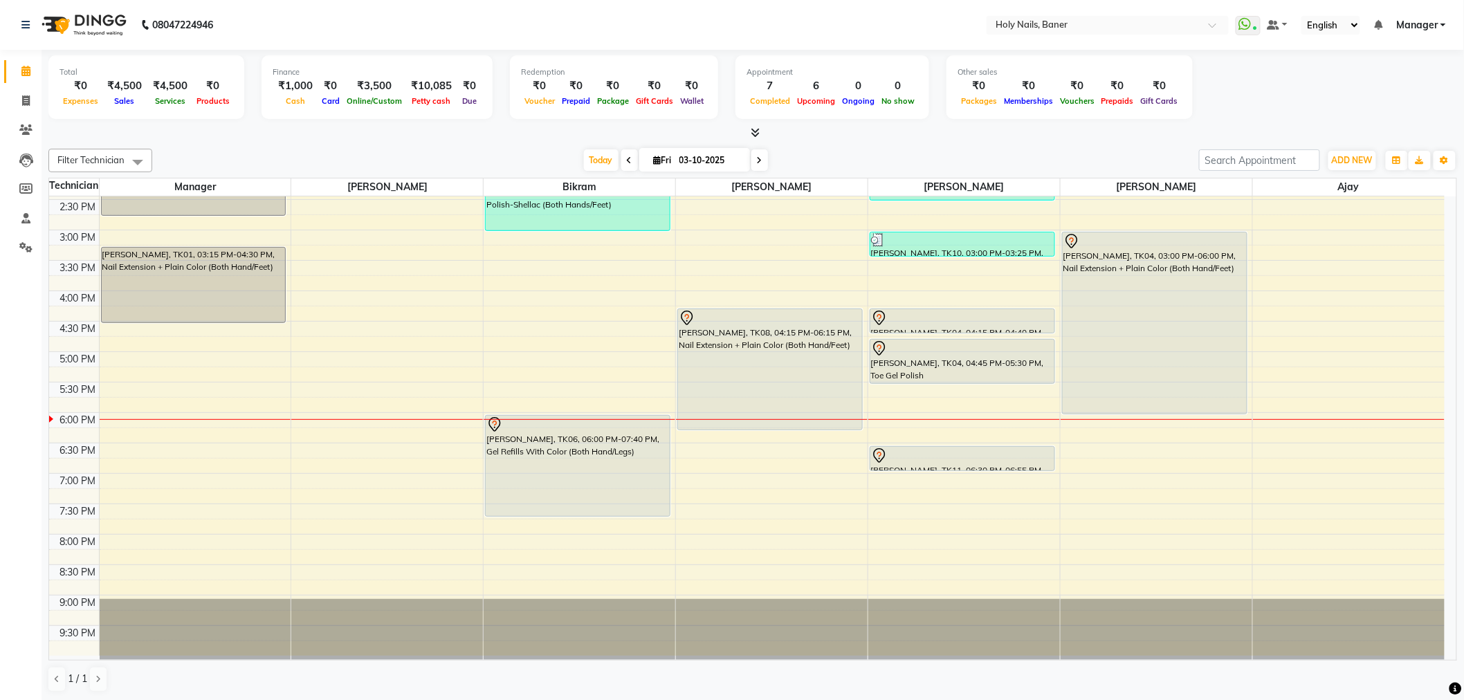
drag, startPoint x: 1157, startPoint y: 416, endPoint x: 1157, endPoint y: 429, distance: 13.1
click at [1157, 429] on div "8:00 AM 8:30 AM 9:00 AM 9:30 AM 10:00 AM 10:30 AM 11:00 AM 11:30 AM 12:00 PM 12…" at bounding box center [746, 229] width 1395 height 851
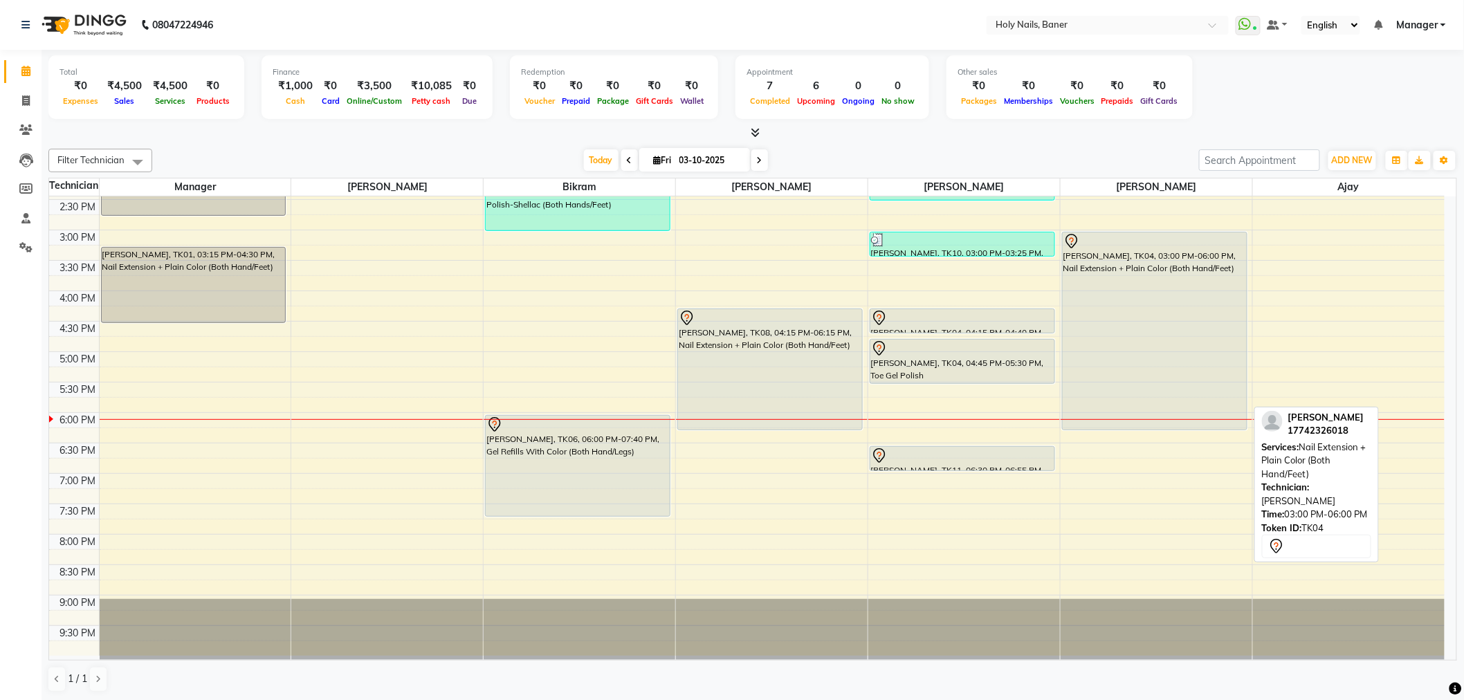
drag, startPoint x: 1136, startPoint y: 412, endPoint x: 1136, endPoint y: 419, distance: 7.6
click at [1136, 419] on div "[PERSON_NAME], TK04, 03:00 PM-06:00 PM, Nail Extension + Plain Color (Both Hand…" at bounding box center [1156, 229] width 192 height 851
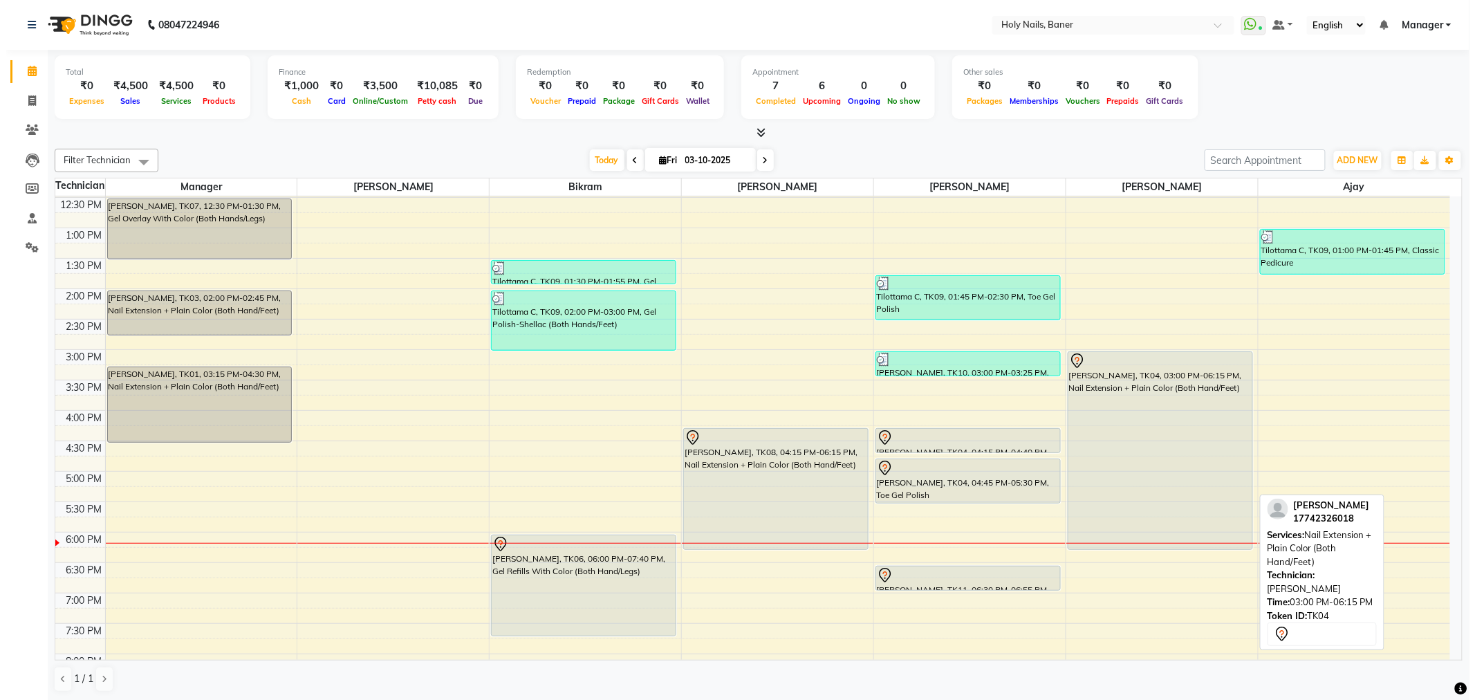
scroll to position [307, 0]
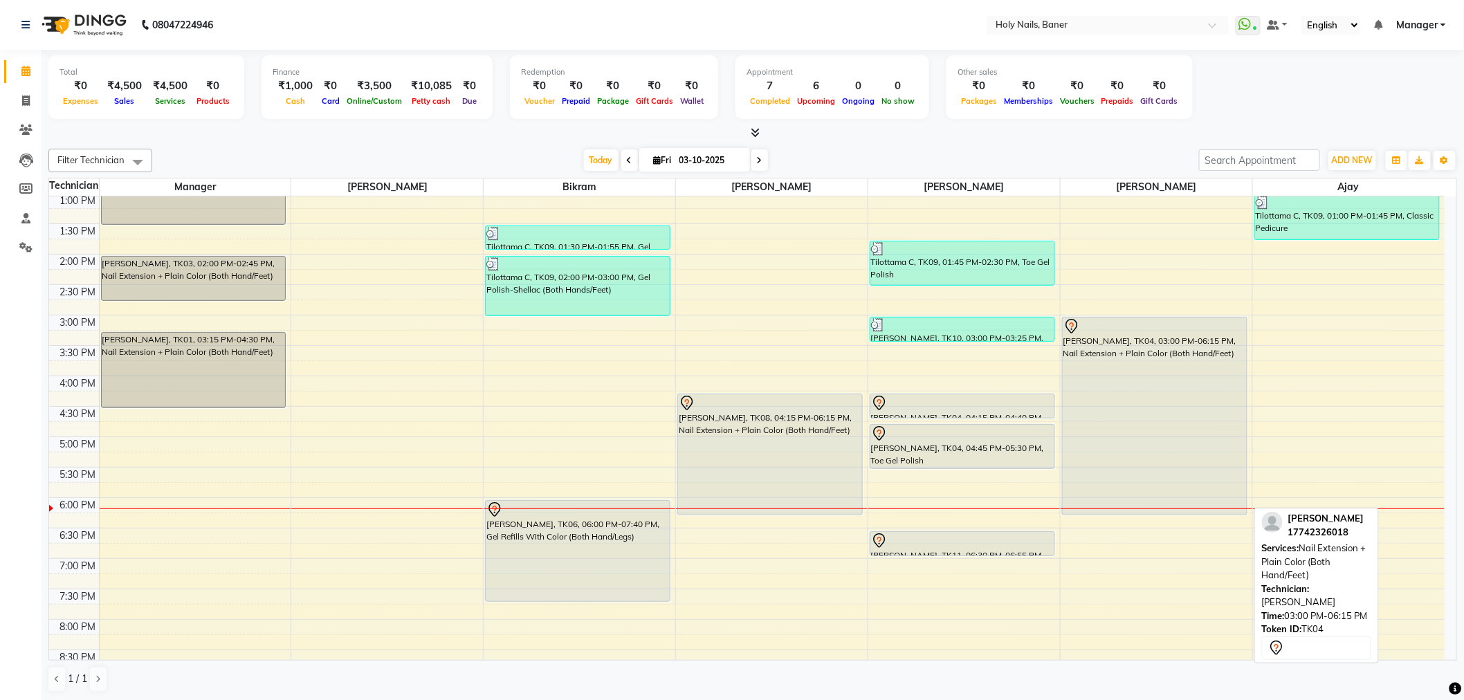
click at [1142, 402] on div "[PERSON_NAME], TK04, 03:00 PM-06:15 PM, Nail Extension + Plain Color (Both Hand…" at bounding box center [1154, 415] width 184 height 197
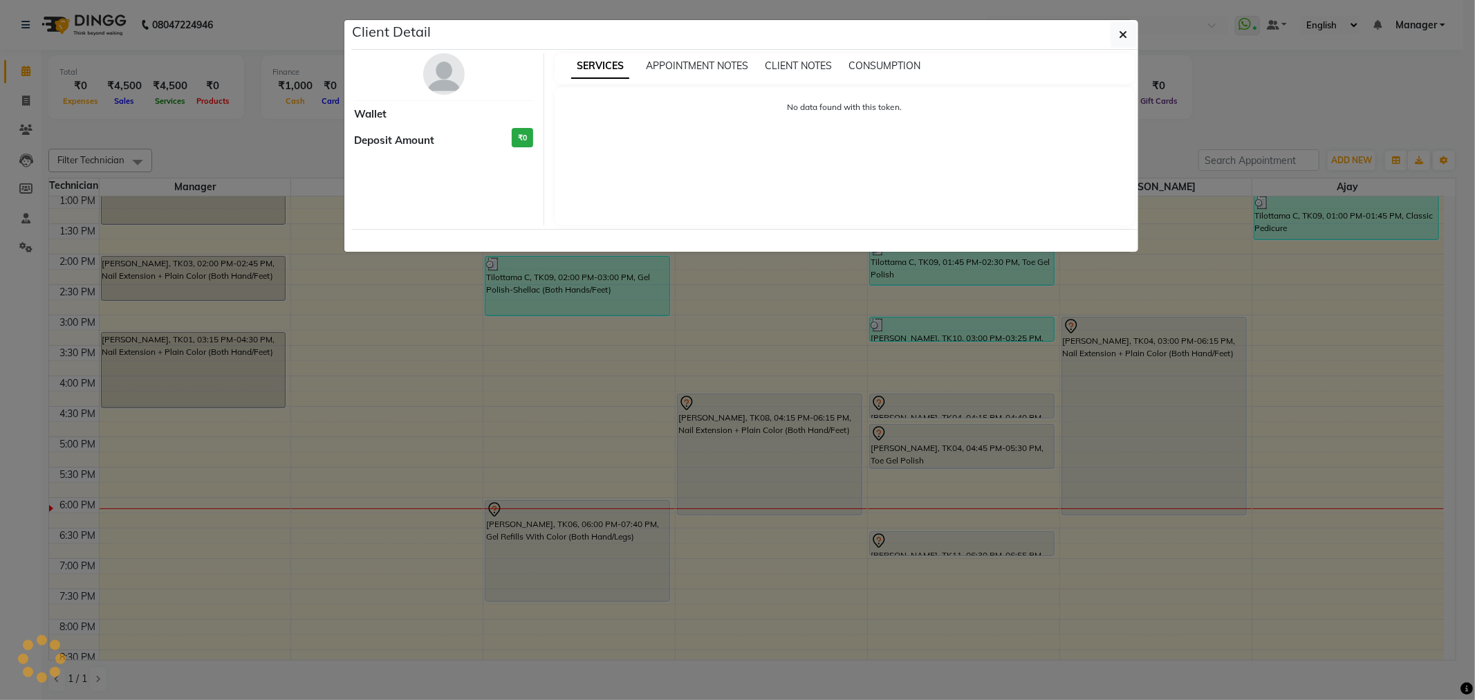
select select "7"
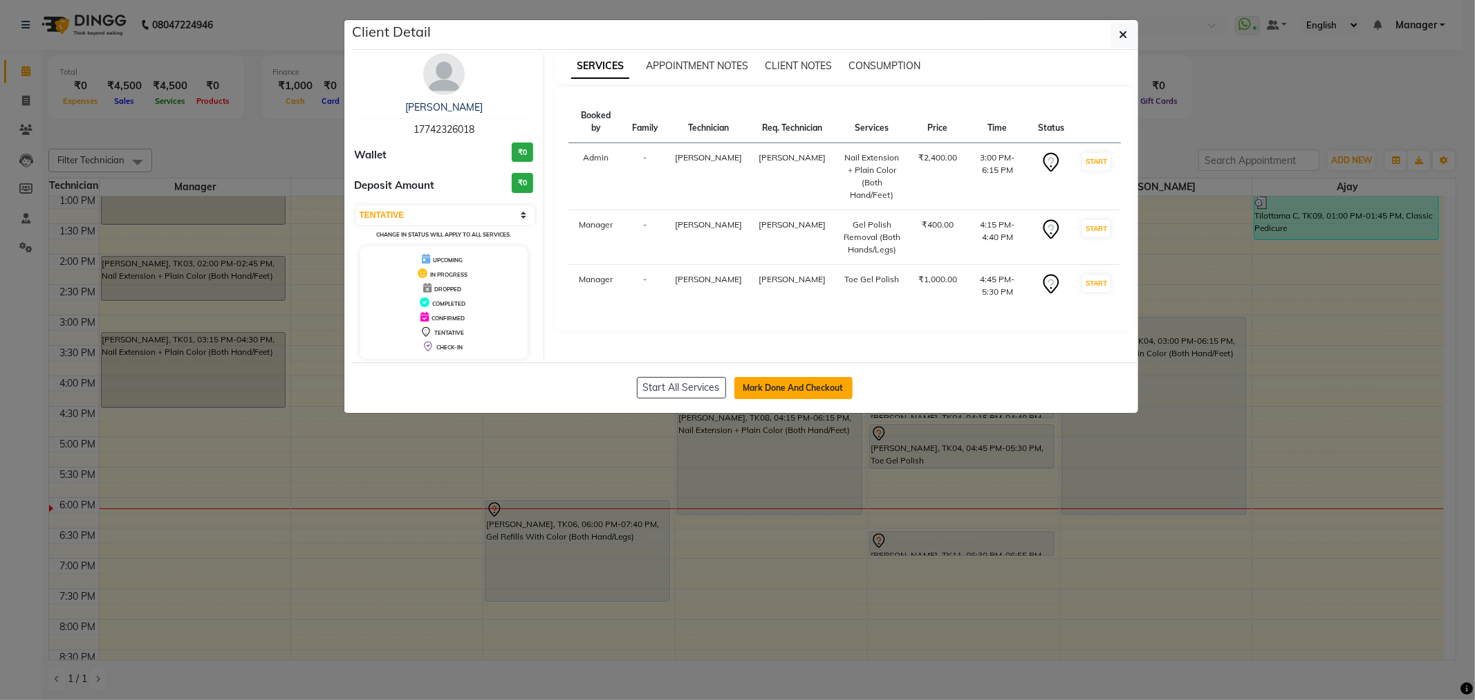
click at [807, 386] on button "Mark Done And Checkout" at bounding box center [794, 388] width 118 height 22
select select "service"
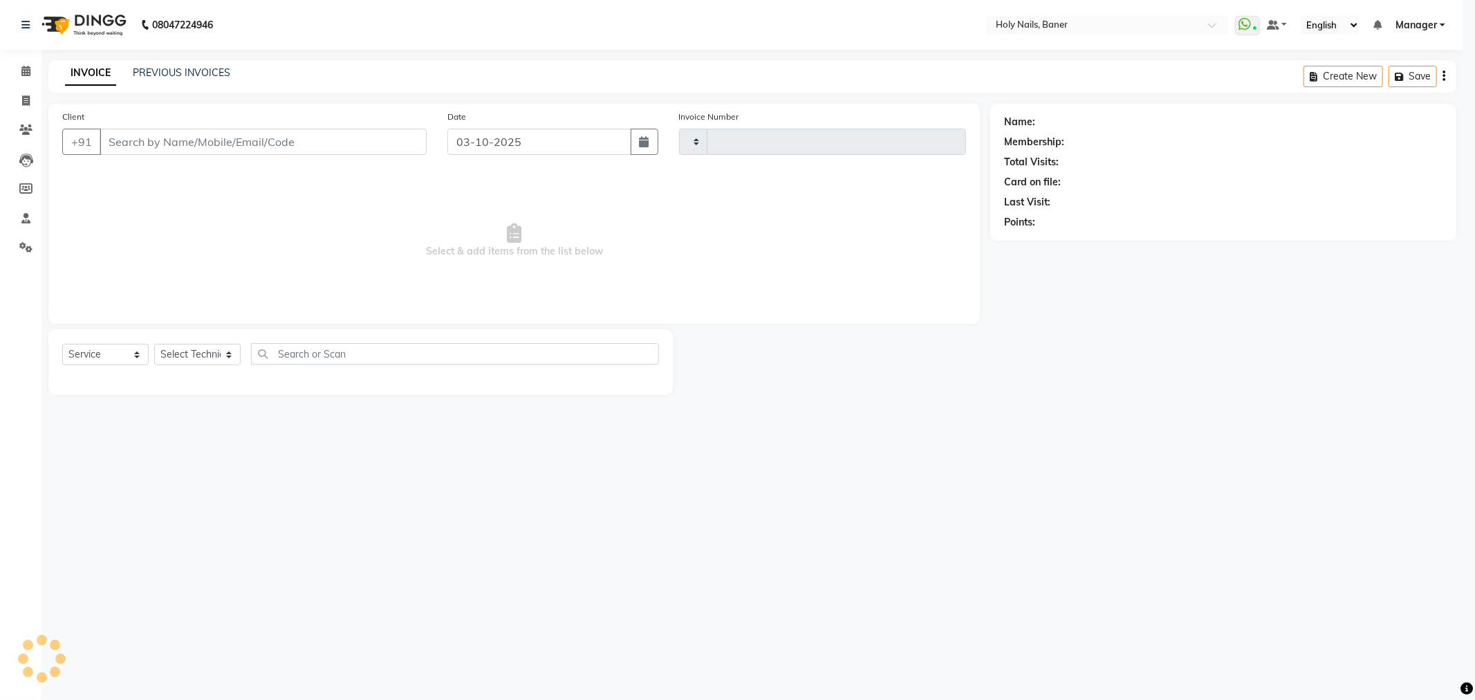
type input "1064"
select select "5445"
type input "17*******18"
select select "66405"
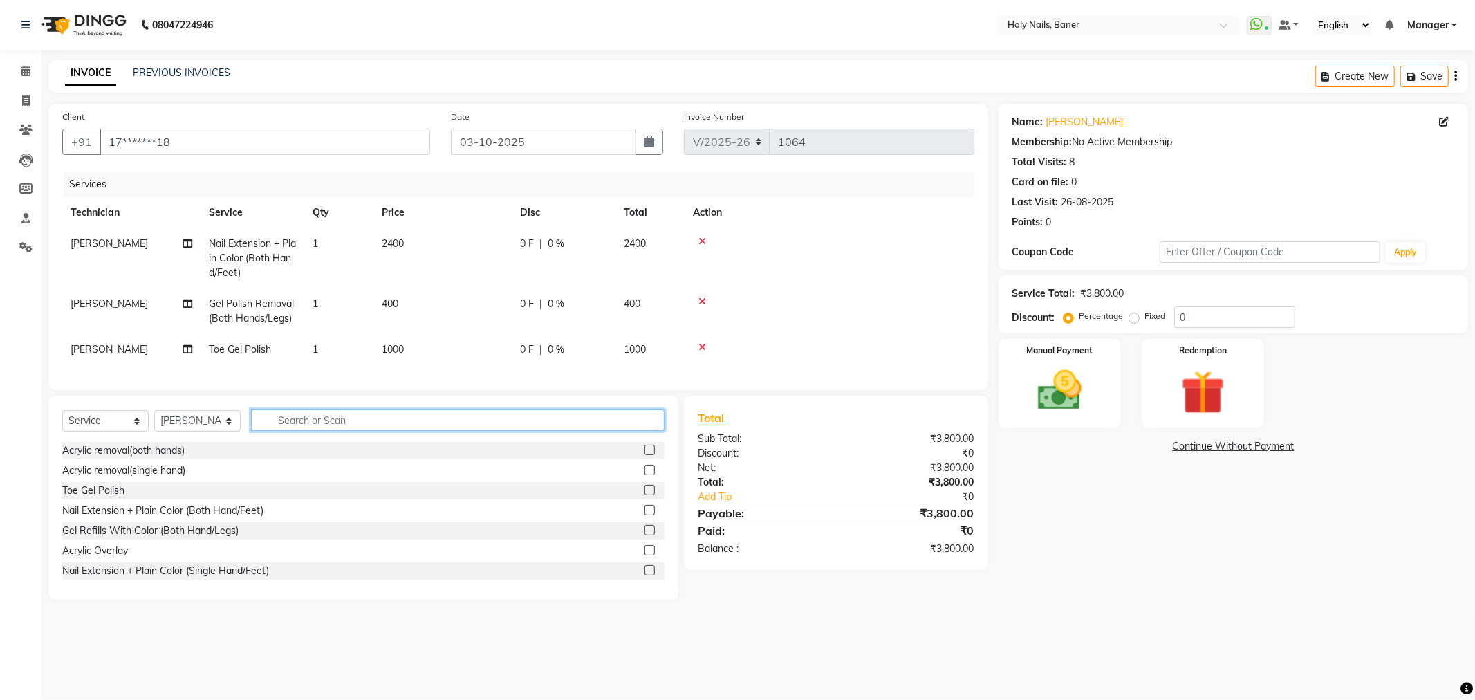
click at [414, 431] on input "text" at bounding box center [458, 419] width 414 height 21
type input "french"
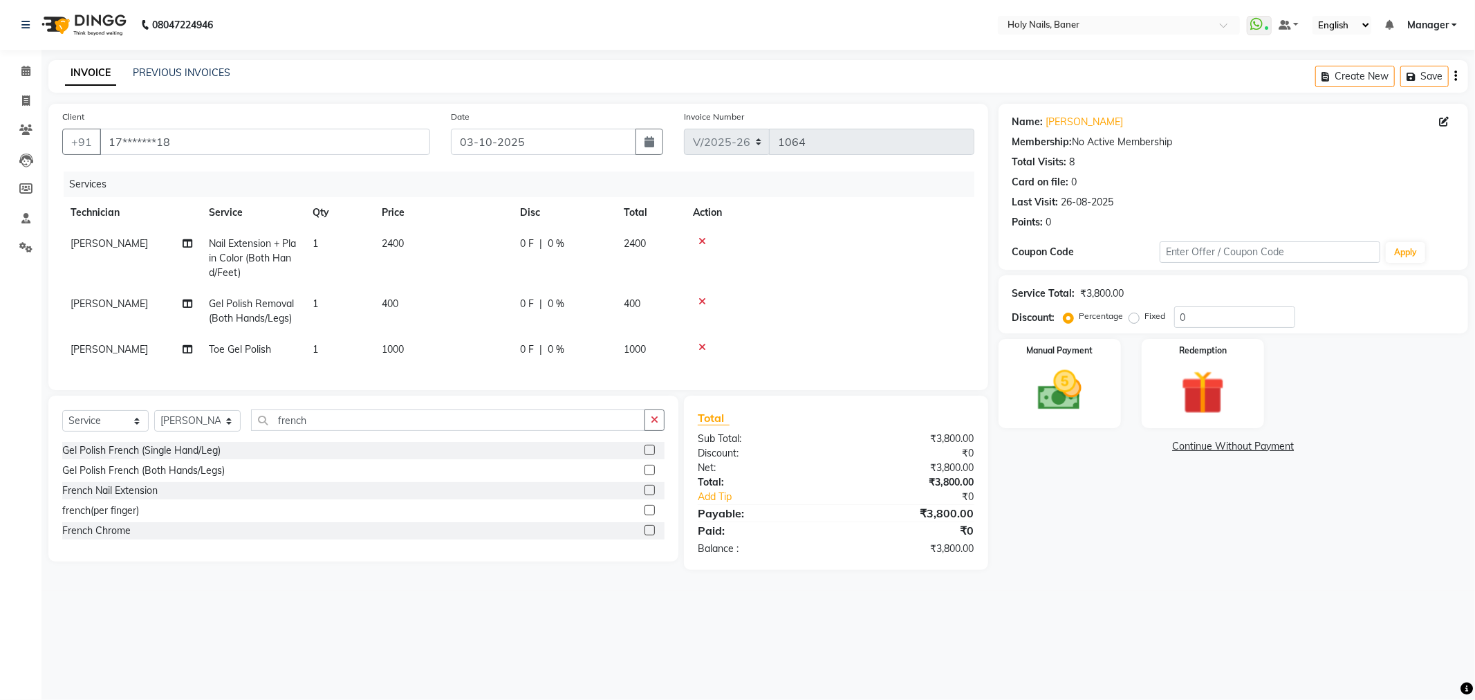
click at [649, 515] on label at bounding box center [650, 510] width 10 height 10
click at [649, 515] on input "checkbox" at bounding box center [649, 510] width 9 height 9
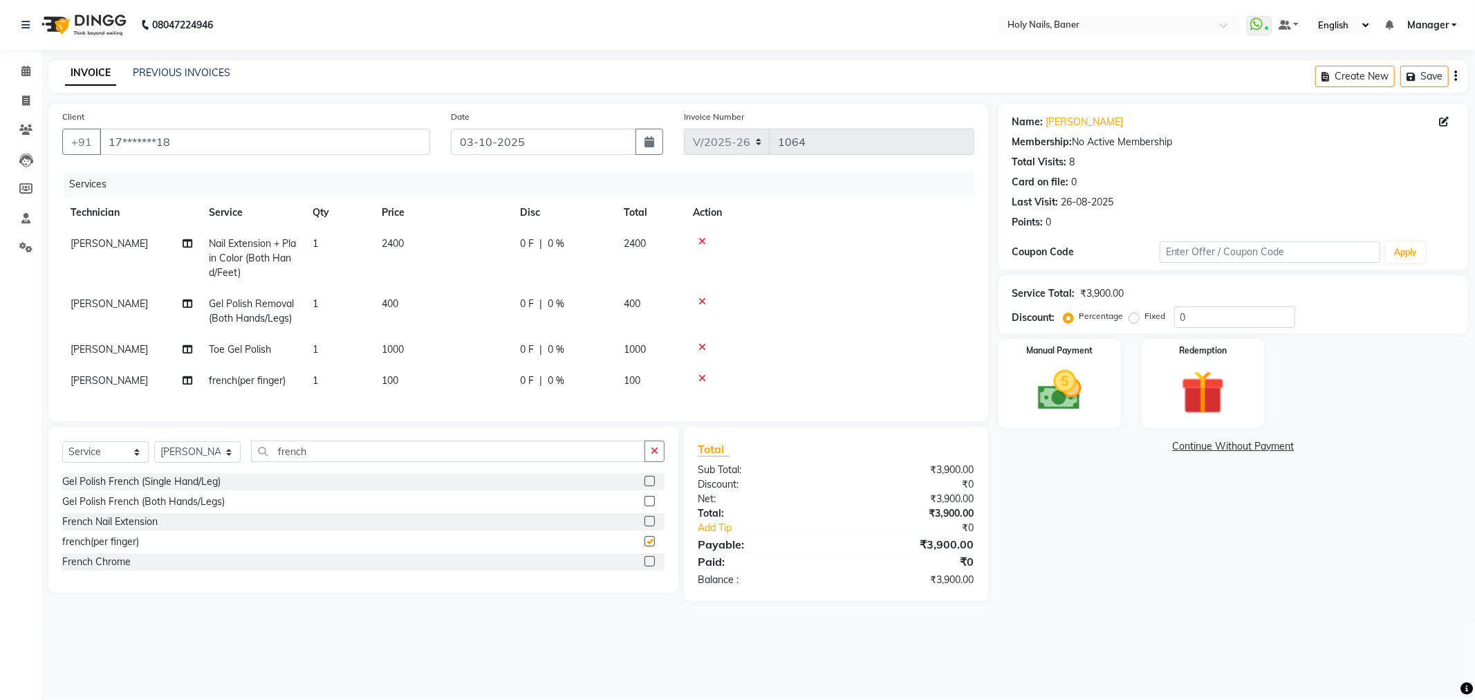
checkbox input "false"
click at [347, 378] on td "1" at bounding box center [338, 380] width 69 height 31
select select "66405"
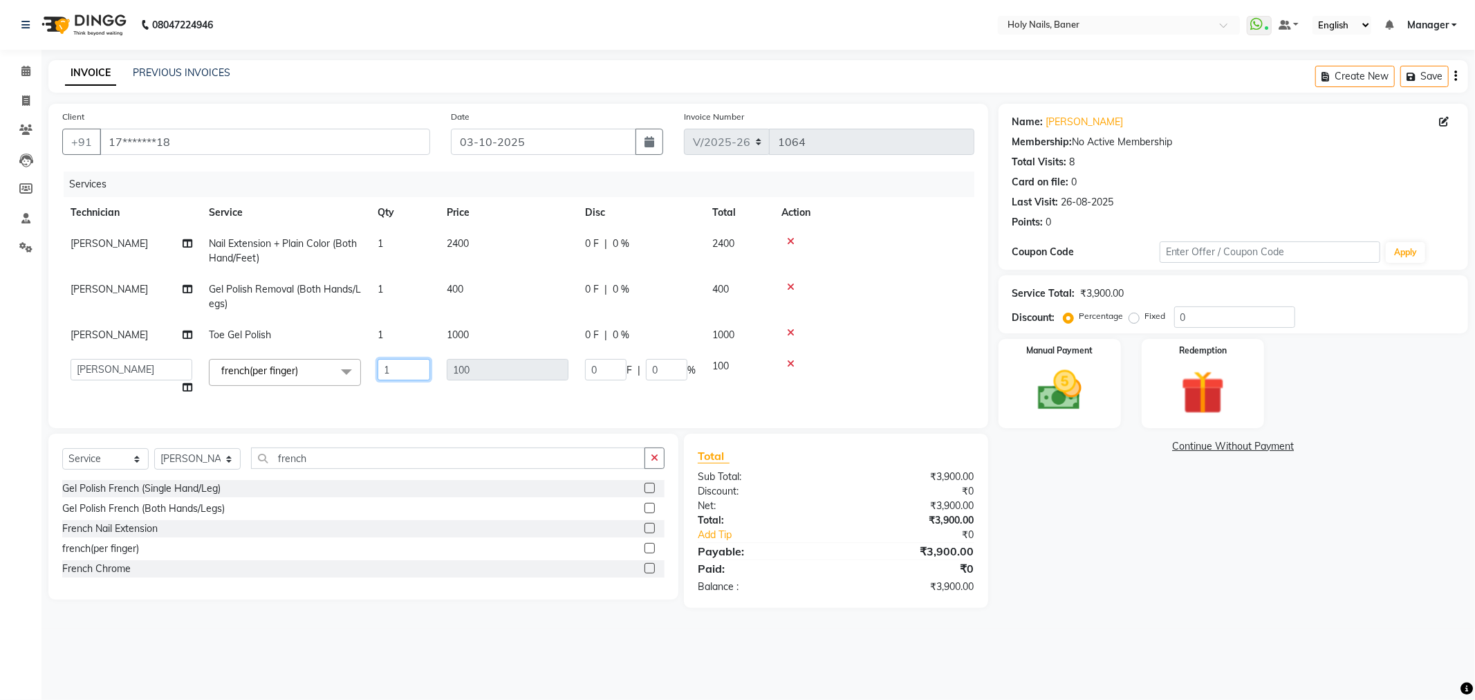
click at [396, 362] on input "1" at bounding box center [404, 369] width 53 height 21
type input "4"
type input "6"
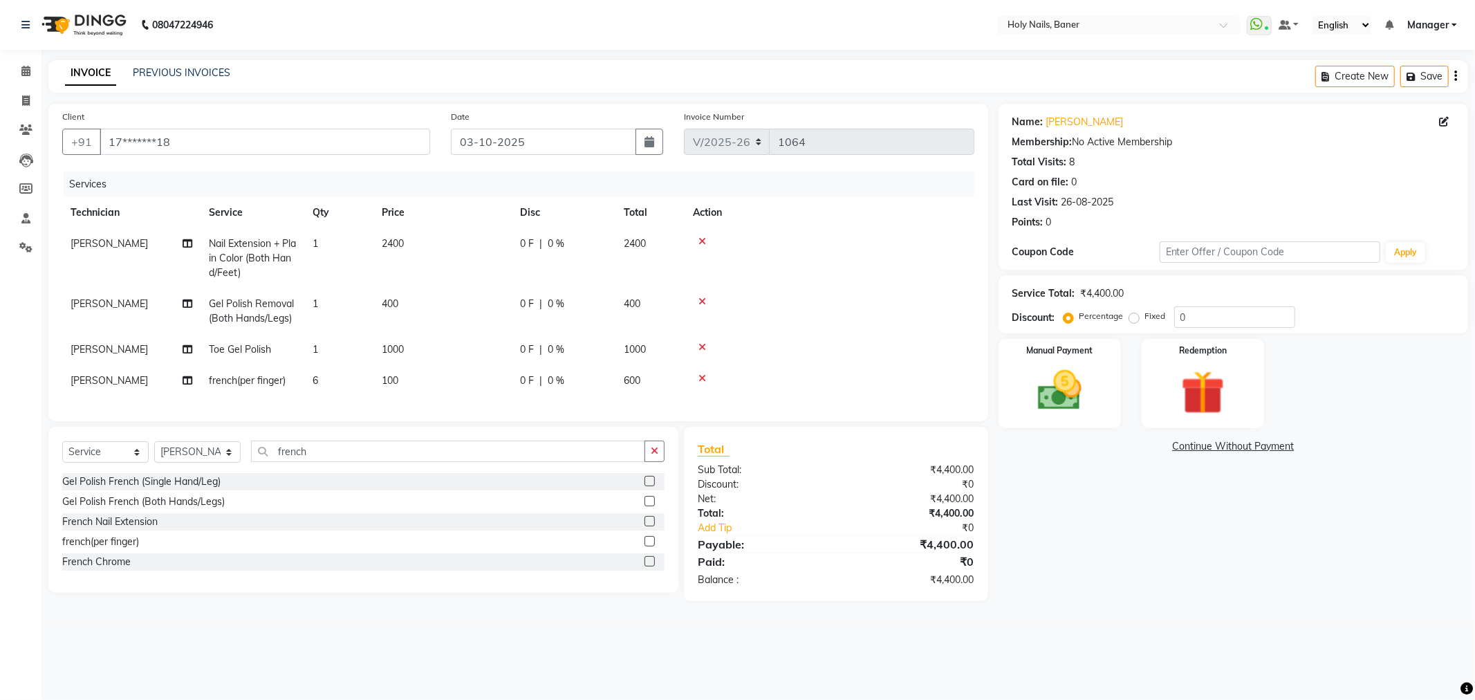
click at [875, 338] on td at bounding box center [830, 349] width 290 height 31
click at [655, 462] on button "button" at bounding box center [655, 451] width 20 height 21
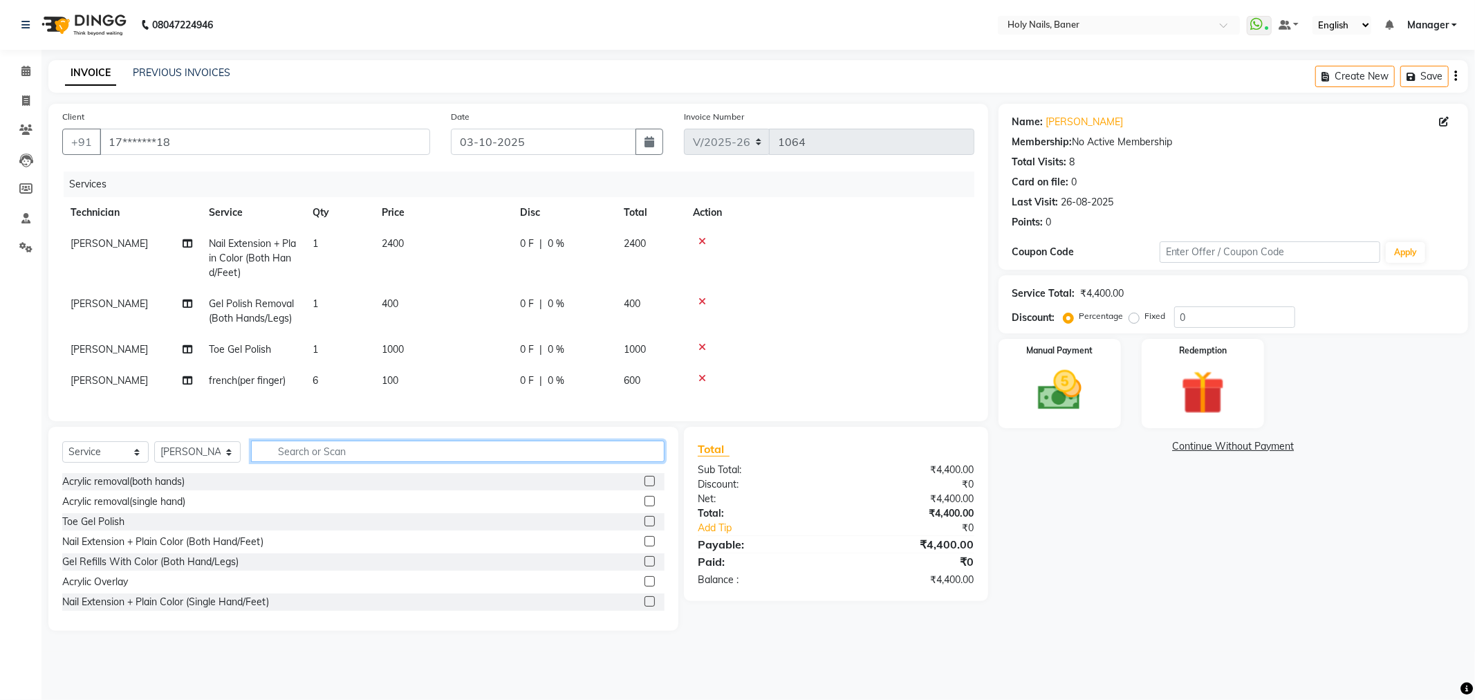
click at [499, 462] on input "text" at bounding box center [458, 451] width 414 height 21
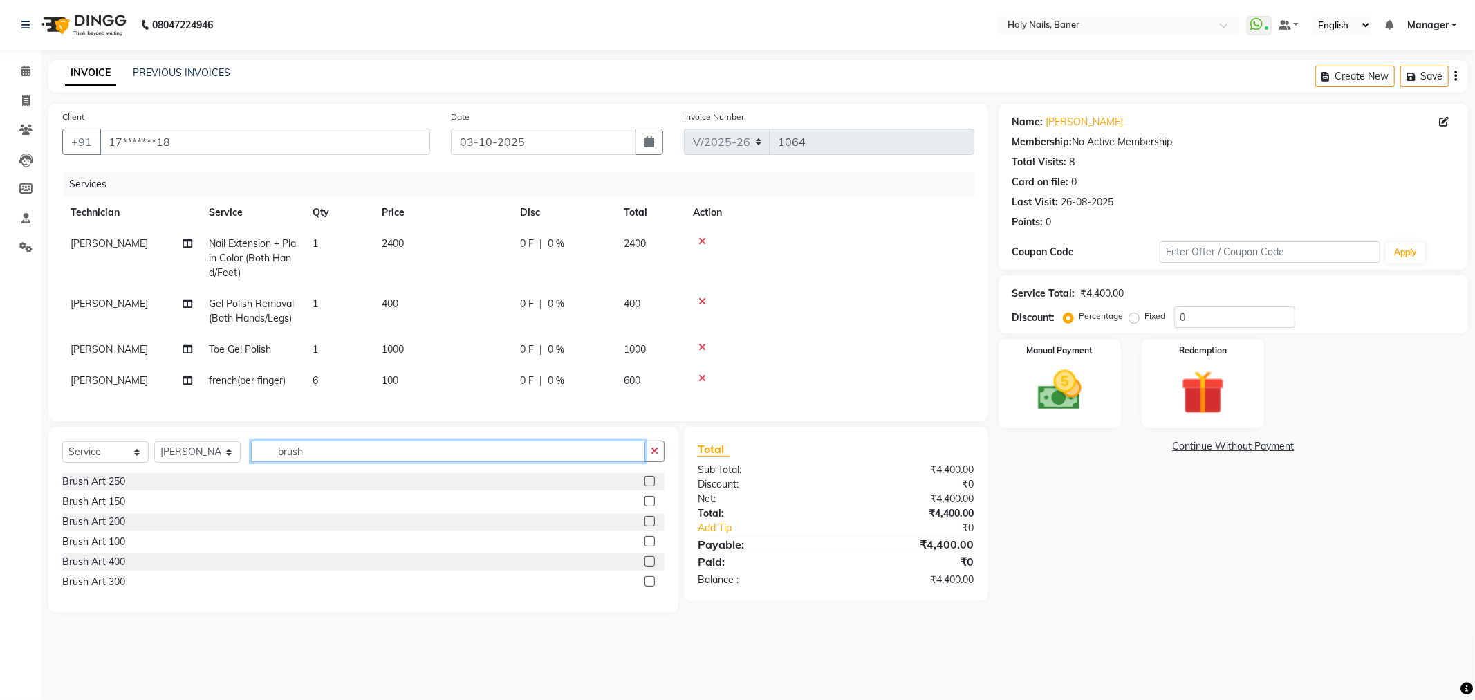
type input "brush"
click at [652, 506] on label at bounding box center [650, 501] width 10 height 10
click at [652, 506] on input "checkbox" at bounding box center [649, 501] width 9 height 9
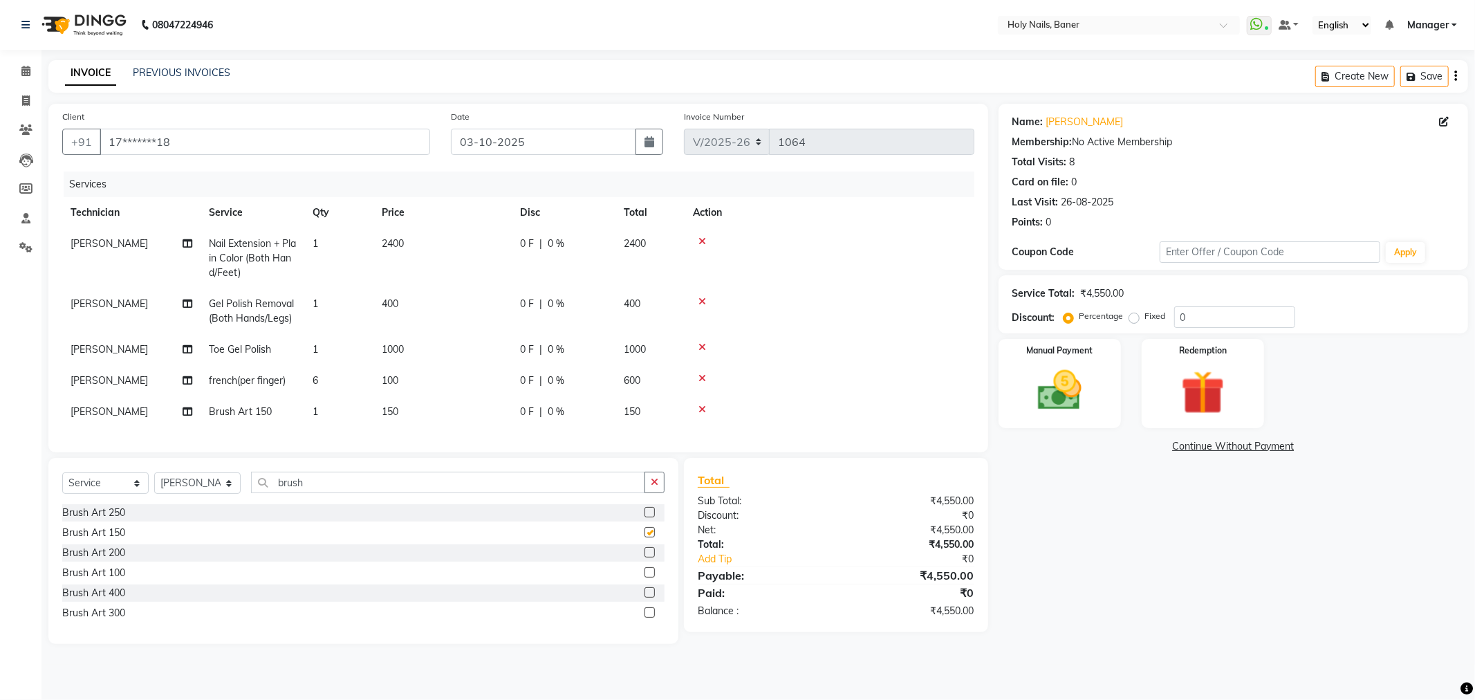
checkbox input "false"
click at [362, 410] on td "1" at bounding box center [338, 411] width 69 height 31
select select "66405"
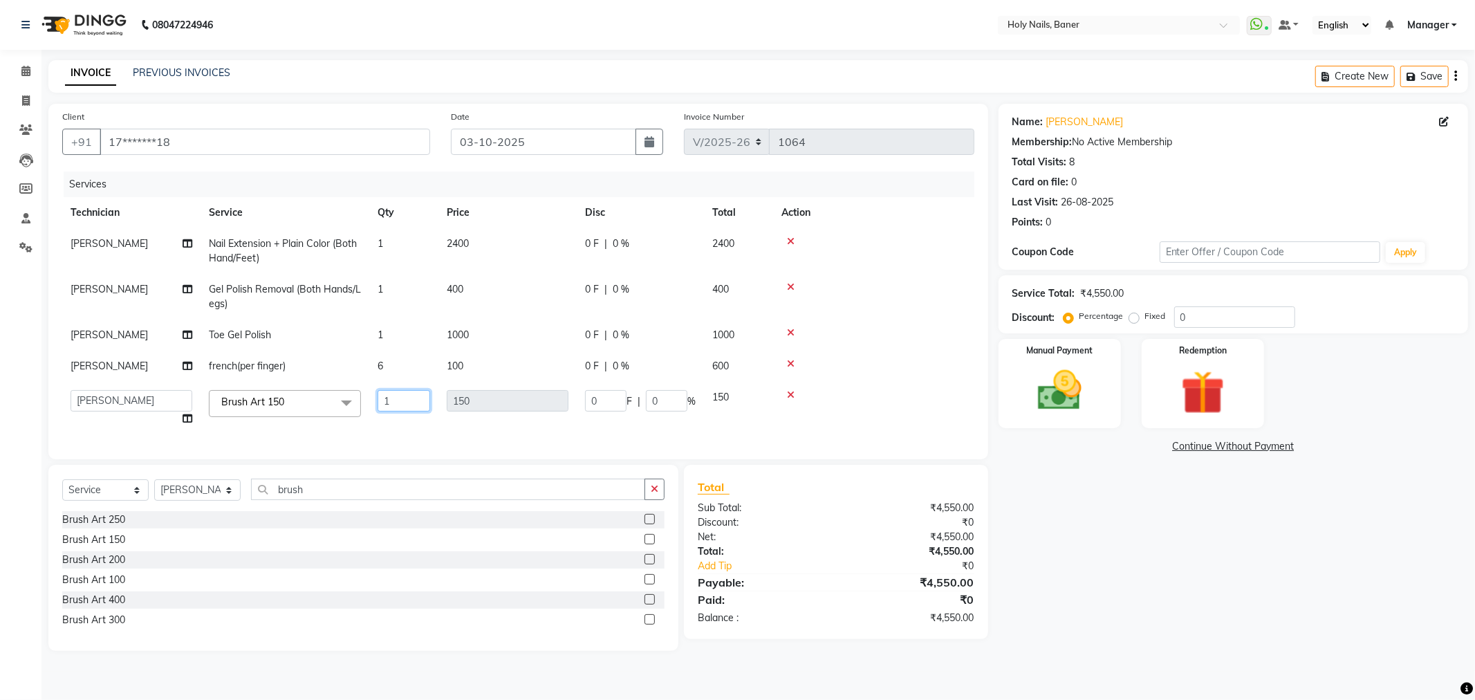
click at [422, 396] on input "1" at bounding box center [404, 400] width 53 height 21
type input "4"
click at [896, 383] on tbody "[PERSON_NAME] Nail Extension + Plain Color (Both Hand/Feet) 1 2400 0 F | 0 % 24…" at bounding box center [518, 331] width 912 height 206
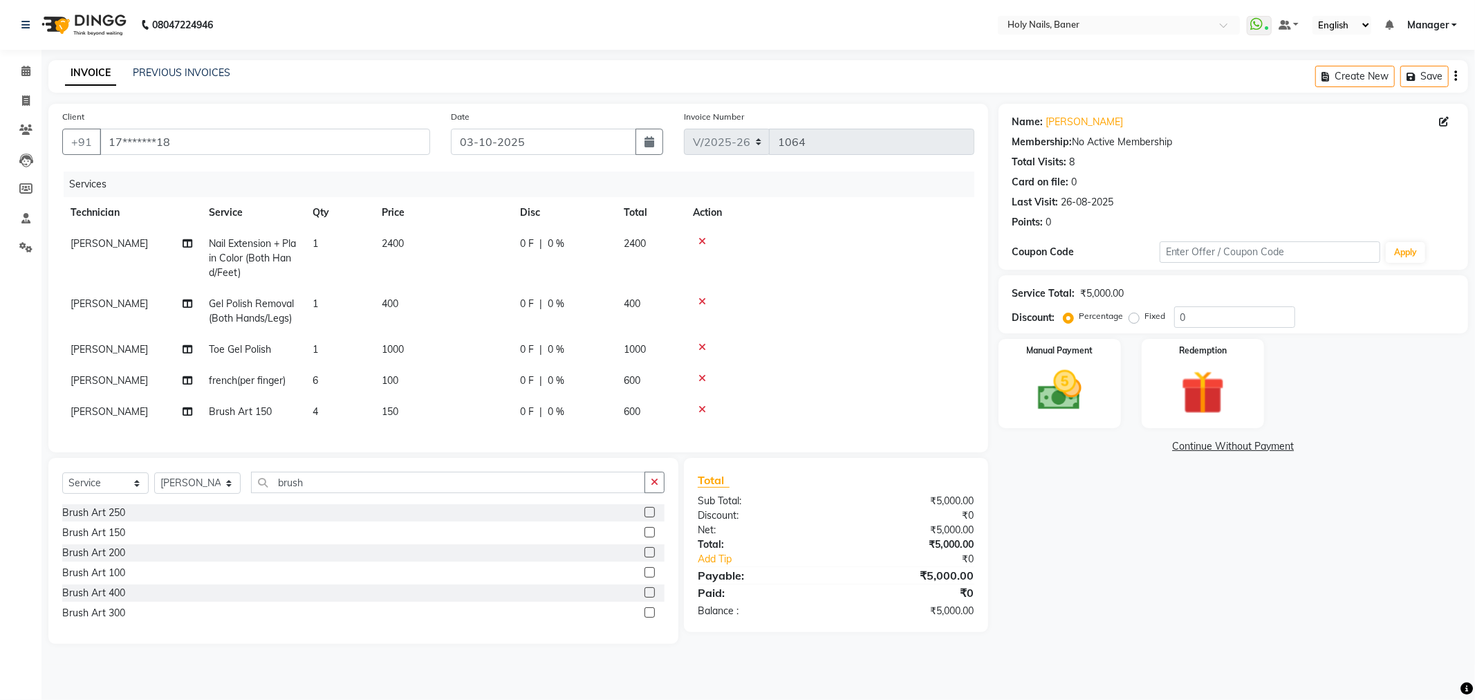
drag, startPoint x: 637, startPoint y: 388, endPoint x: 620, endPoint y: 392, distance: 17.8
click at [635, 388] on td "600" at bounding box center [650, 380] width 69 height 31
select select "66405"
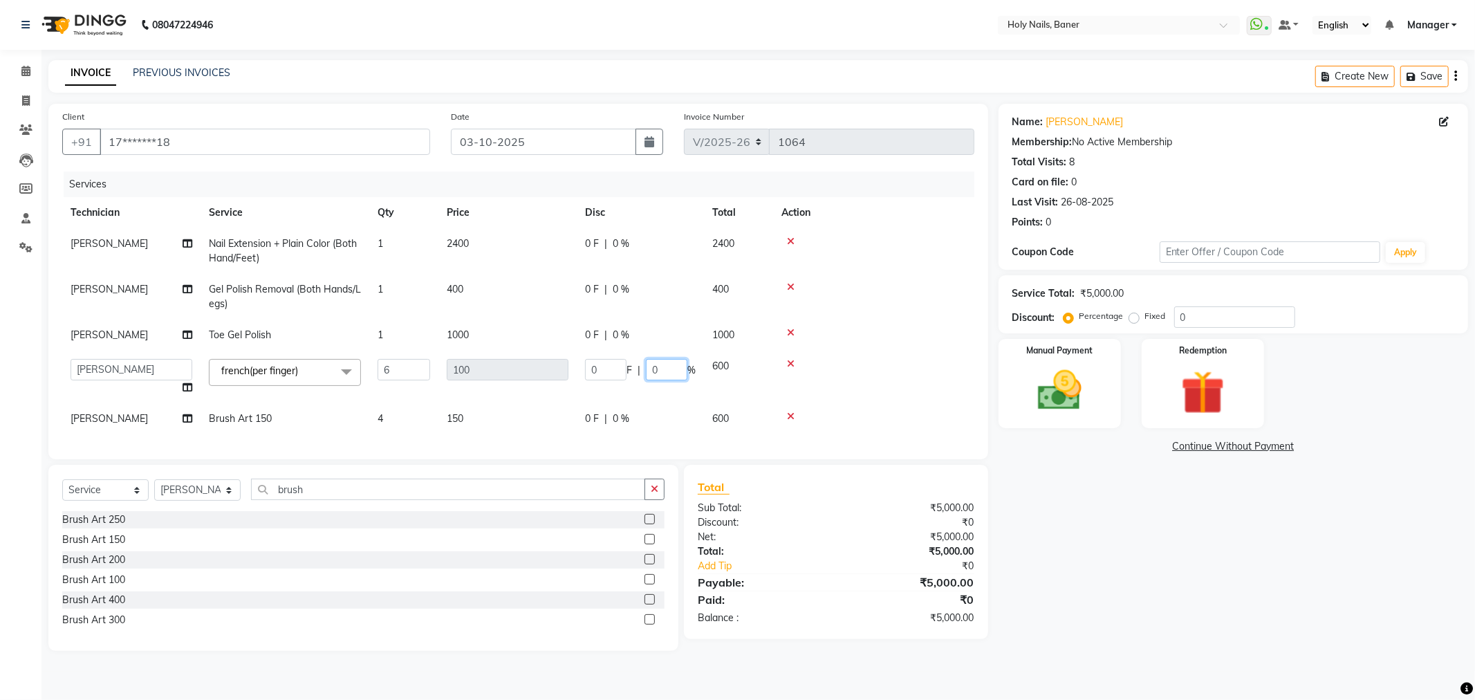
click at [666, 374] on input "0" at bounding box center [667, 369] width 42 height 21
type input "100"
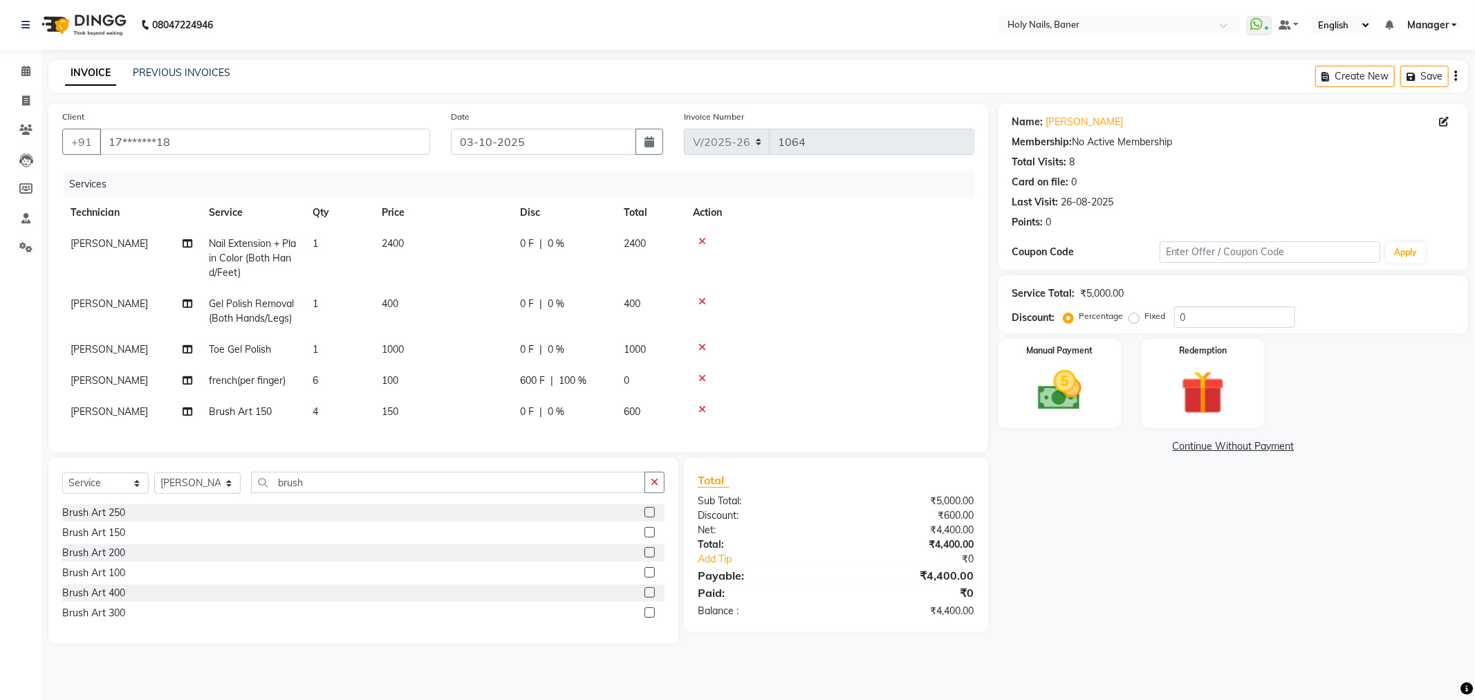
click at [931, 358] on tbody "[PERSON_NAME] Nail Extension + Plain Color (Both Hand/Feet) 1 2400 0 F | 0 % 24…" at bounding box center [518, 327] width 912 height 199
click at [565, 410] on div "0 F | 0 %" at bounding box center [563, 412] width 87 height 15
select select "66405"
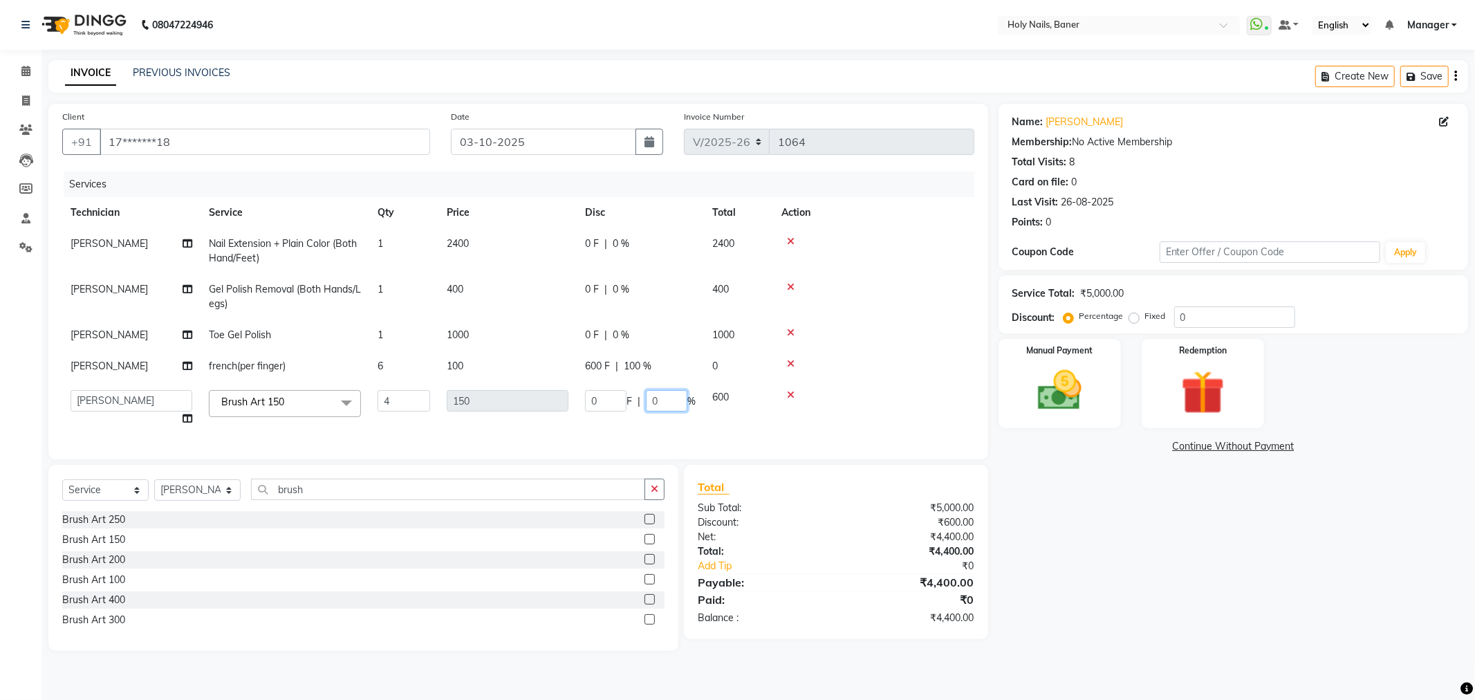
click at [665, 399] on input "0" at bounding box center [667, 400] width 42 height 21
type input "100"
click at [867, 286] on tbody "[PERSON_NAME] Nail Extension + Plain Color (Both Hand/Feet) 1 2400 0 F | 0 % 24…" at bounding box center [518, 331] width 912 height 206
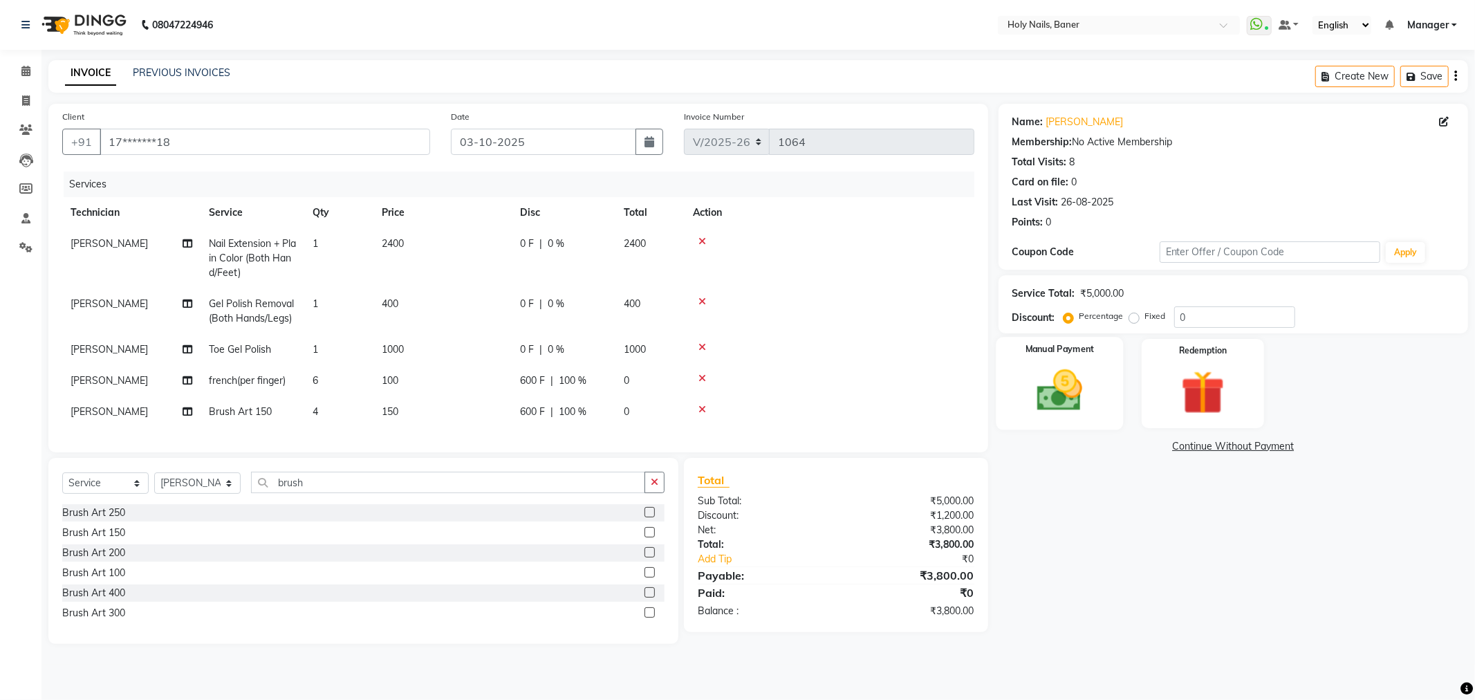
click at [1064, 396] on img at bounding box center [1060, 391] width 74 height 53
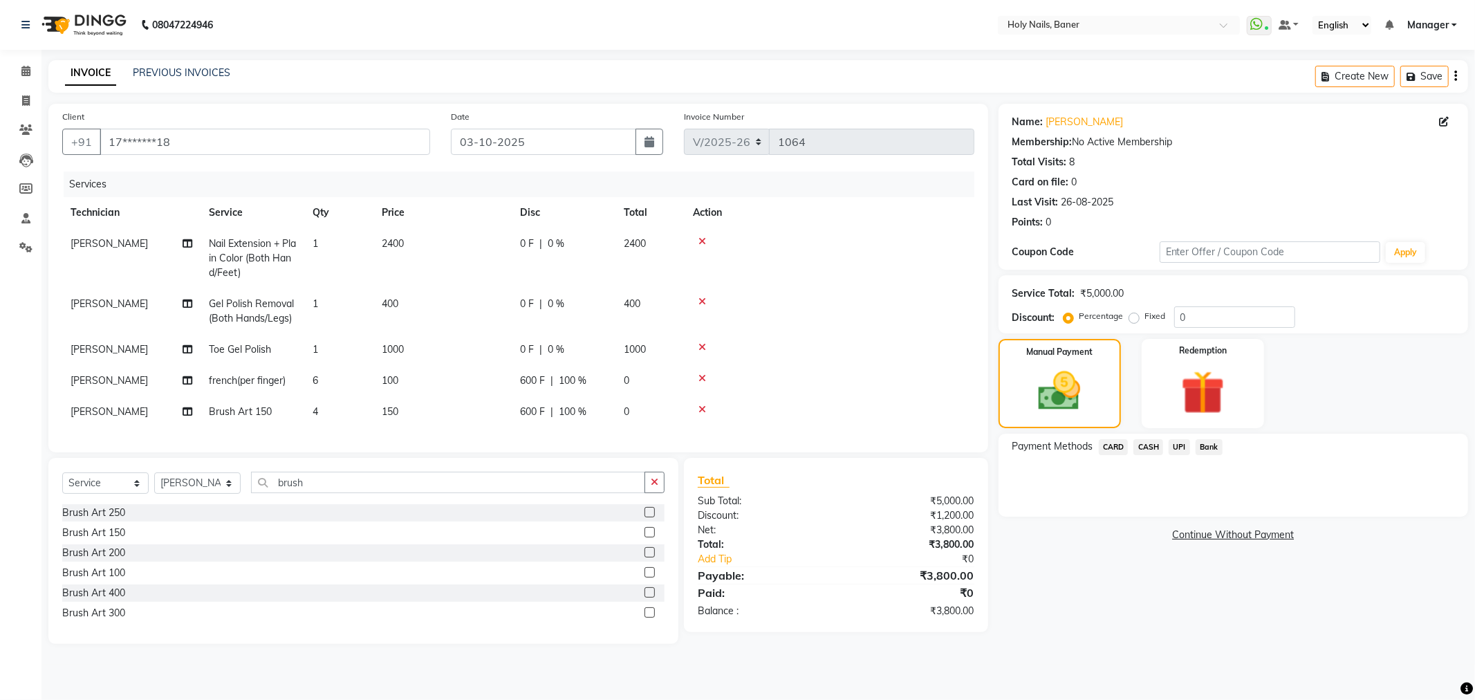
click at [1179, 446] on span "UPI" at bounding box center [1179, 447] width 21 height 16
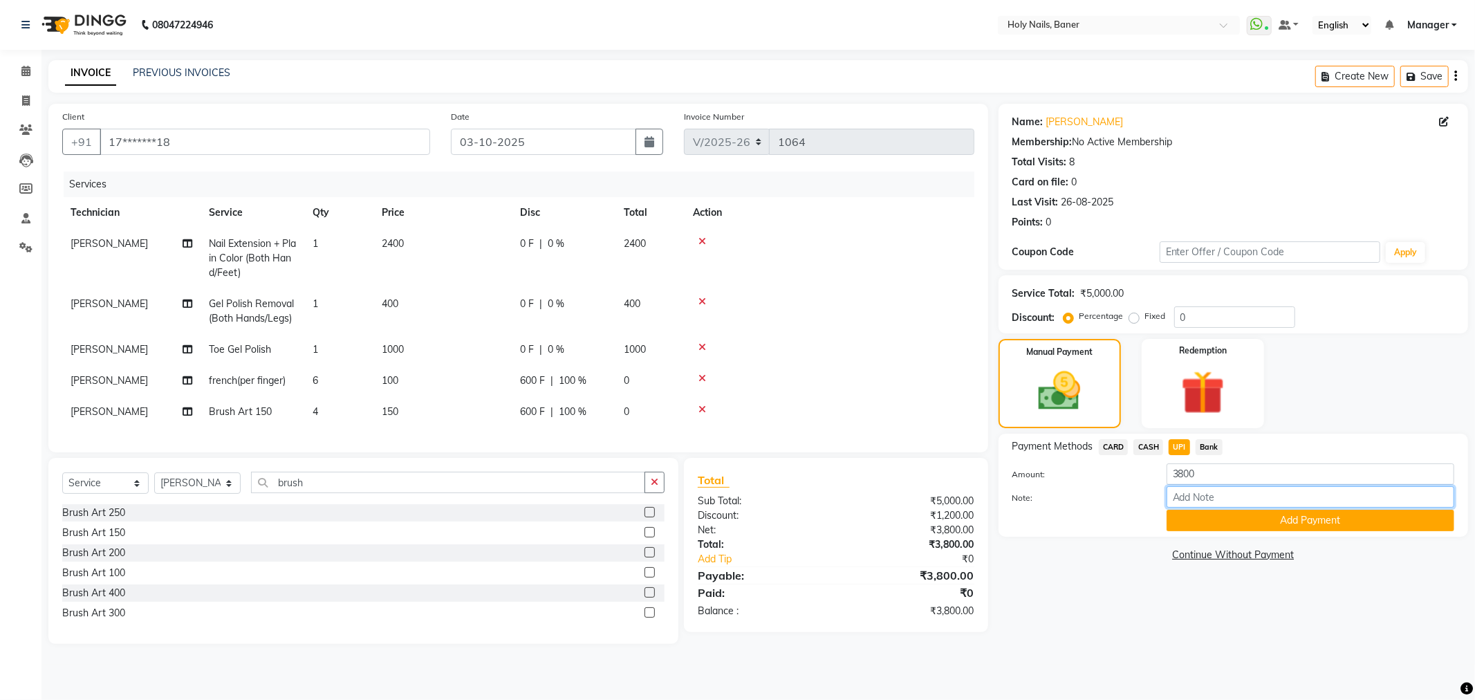
click at [1186, 491] on input "Note:" at bounding box center [1311, 496] width 288 height 21
type input "FREE NAIL ART OFFER APPLIED"
click at [1235, 519] on button "Add Payment" at bounding box center [1311, 520] width 288 height 21
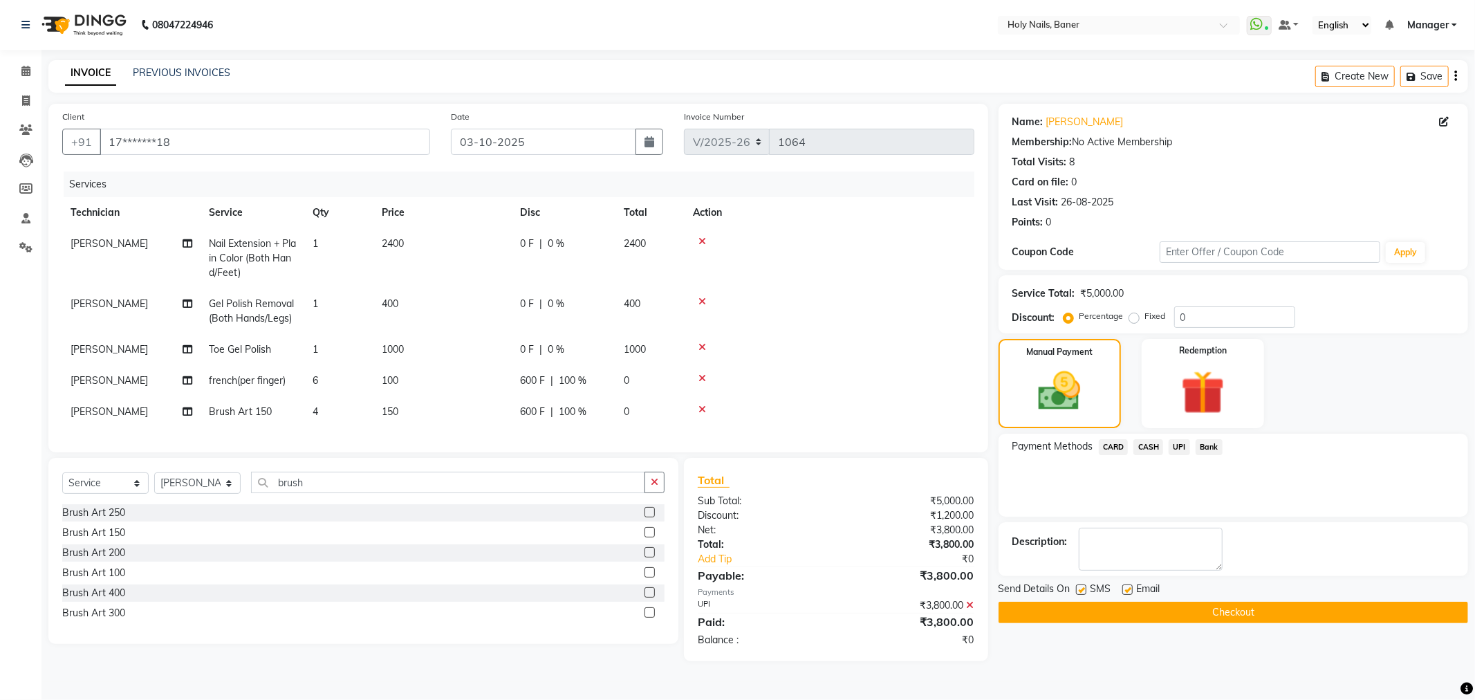
click at [1180, 607] on button "Checkout" at bounding box center [1234, 612] width 470 height 21
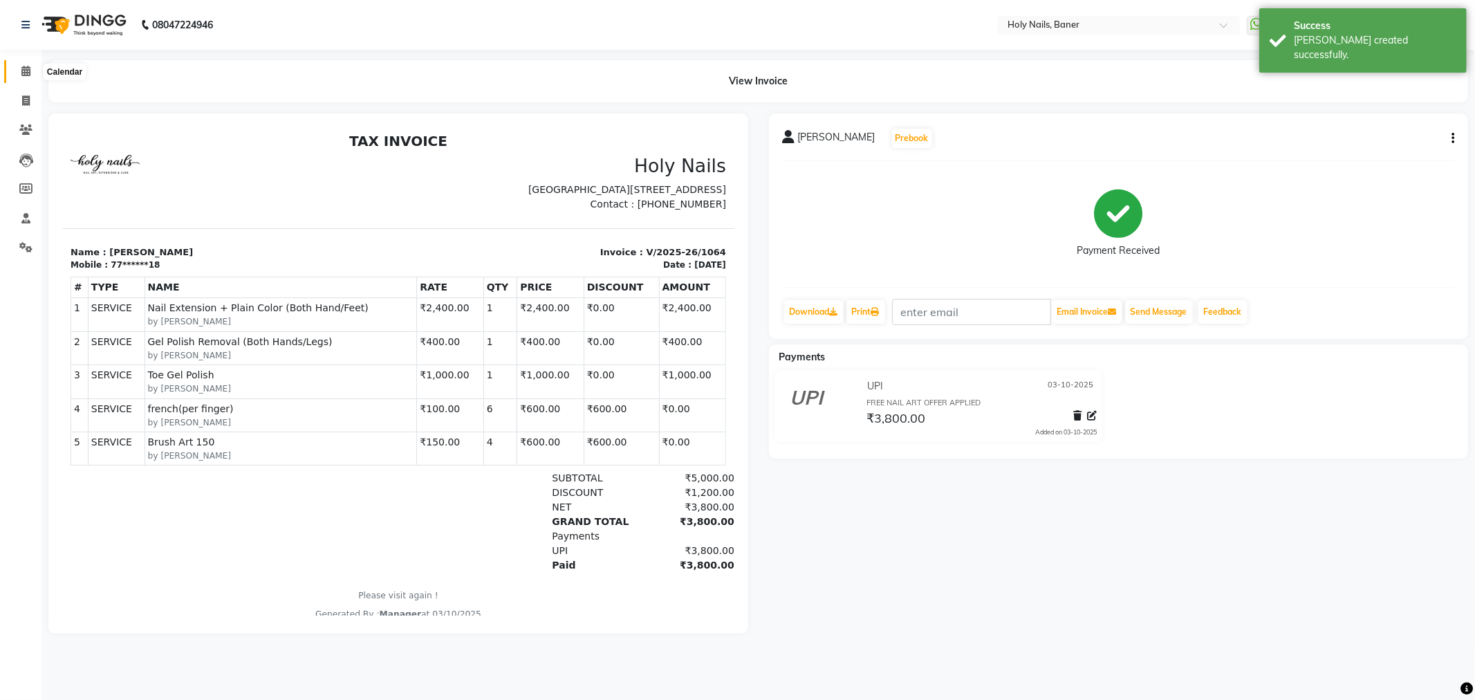
click at [22, 73] on icon at bounding box center [25, 71] width 9 height 10
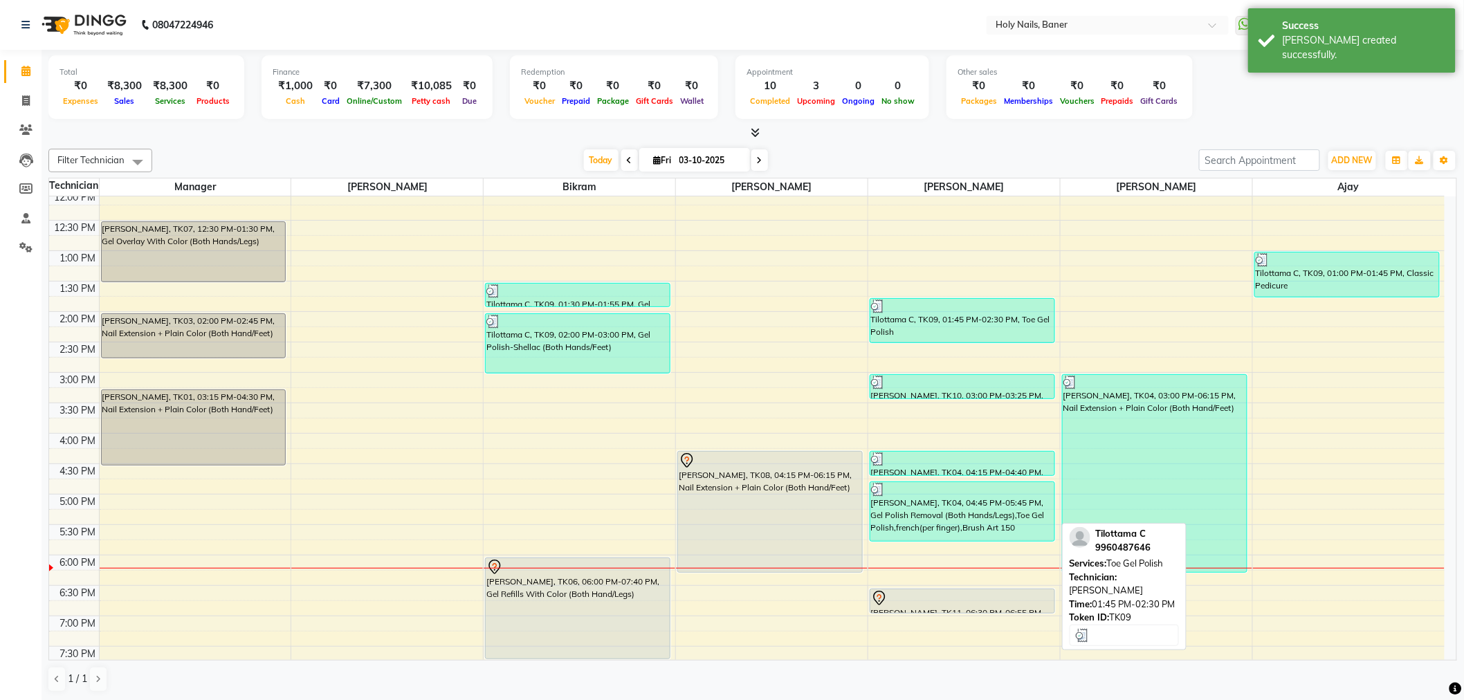
scroll to position [307, 0]
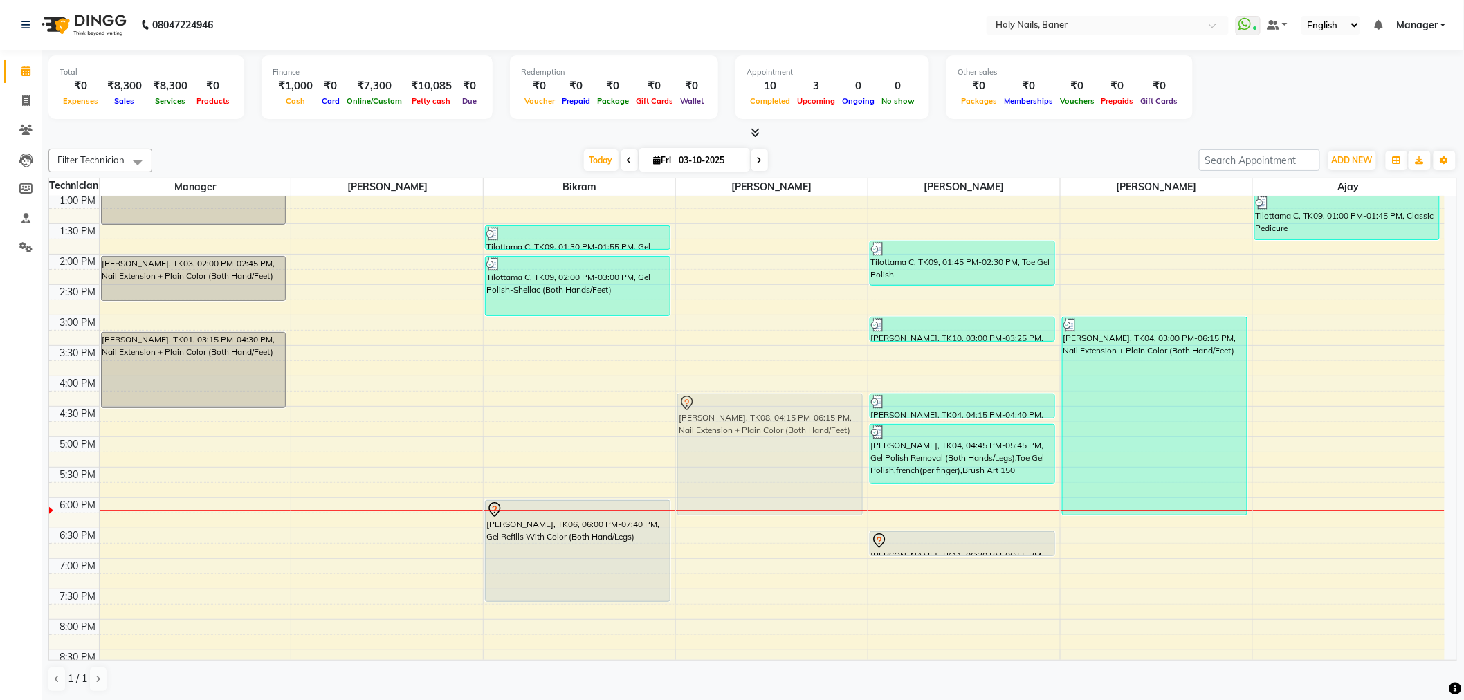
click at [768, 513] on div "[PERSON_NAME], TK08, 04:15 PM-06:15 PM, Nail Extension + Plain Color (Both Hand…" at bounding box center [772, 314] width 192 height 851
click at [768, 513] on link "[PERSON_NAME], TK08, 04:15 PM-06:15 PM, Nail Extension + Plain Color (Both Hand…" at bounding box center [769, 455] width 185 height 122
select select "7"
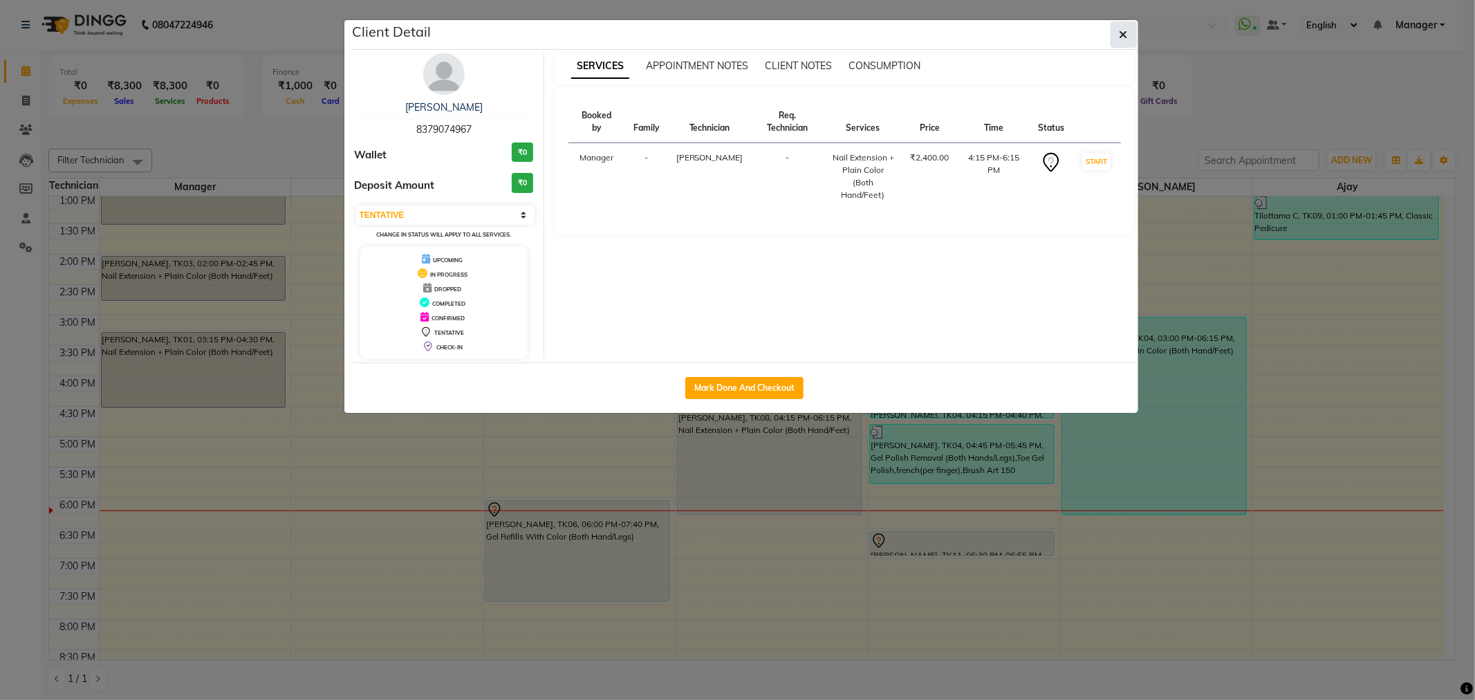
click at [1125, 29] on icon "button" at bounding box center [1124, 34] width 8 height 11
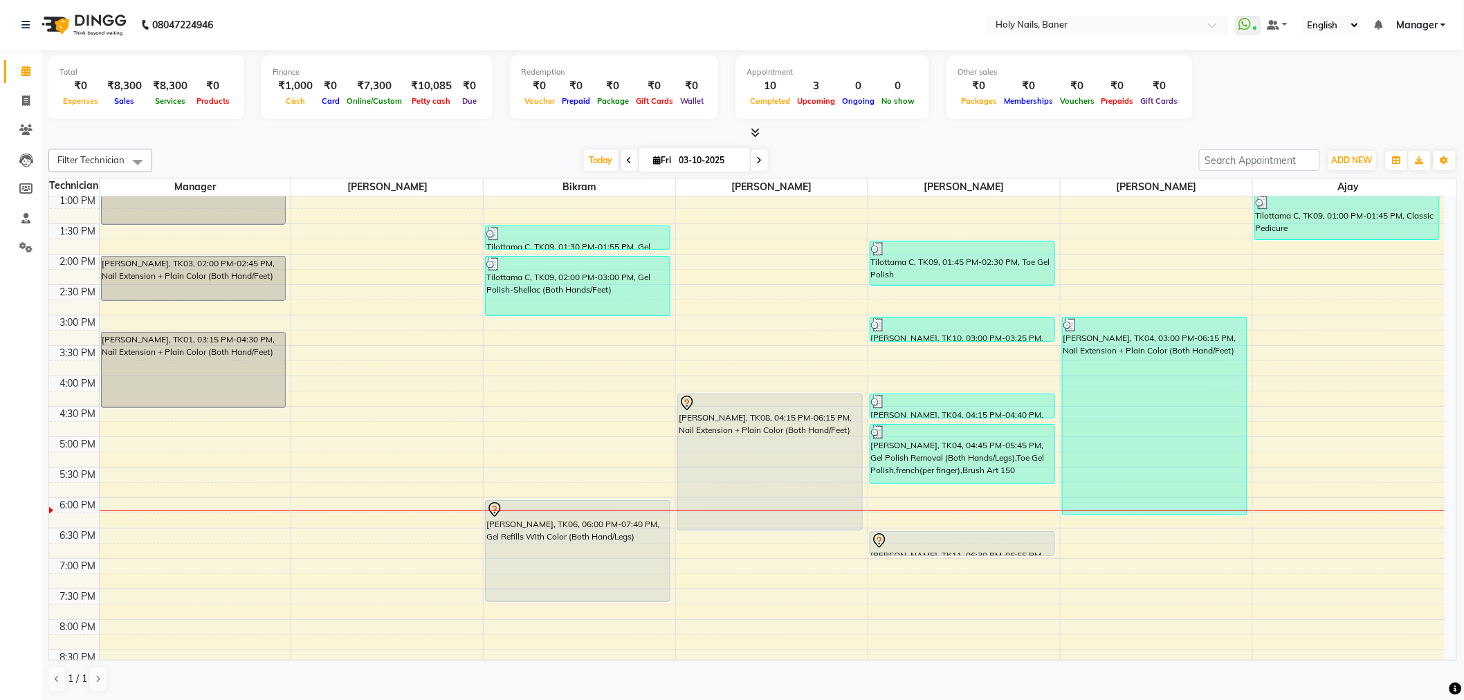
drag, startPoint x: 753, startPoint y: 513, endPoint x: 750, endPoint y: 522, distance: 9.2
click at [750, 522] on div "[PERSON_NAME], TK08, 04:15 PM-06:15 PM, Nail Extension + Plain Color (Both Hand…" at bounding box center [772, 314] width 192 height 851
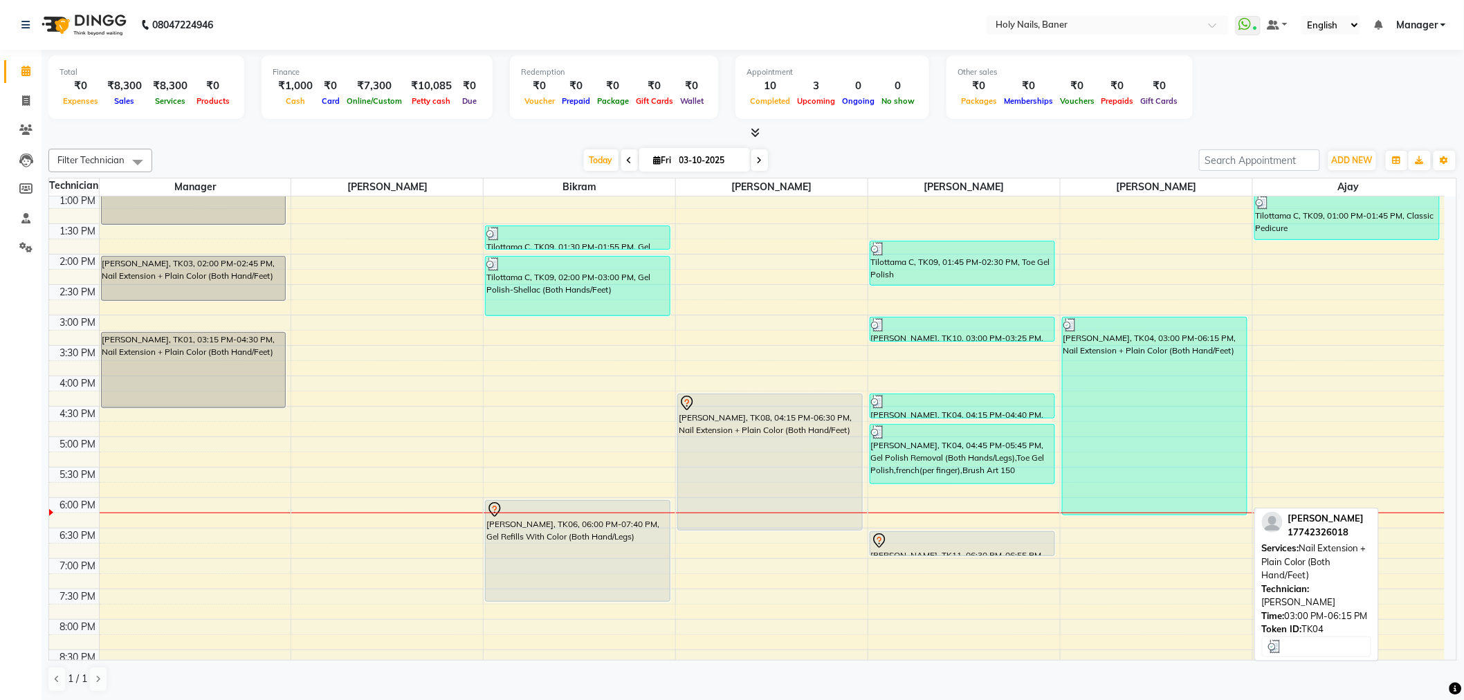
click at [1141, 431] on div "[PERSON_NAME], TK04, 03:00 PM-06:15 PM, Nail Extension + Plain Color (Both Hand…" at bounding box center [1154, 415] width 184 height 197
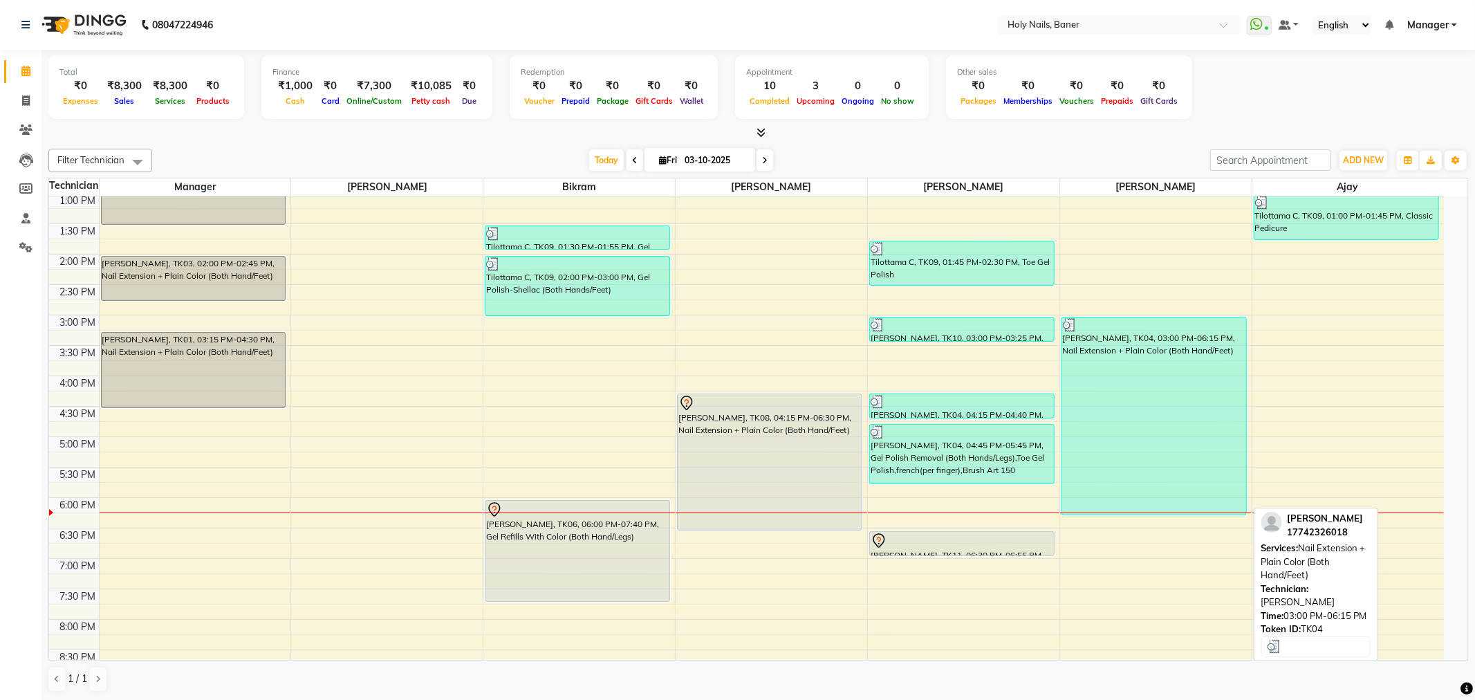
select select "3"
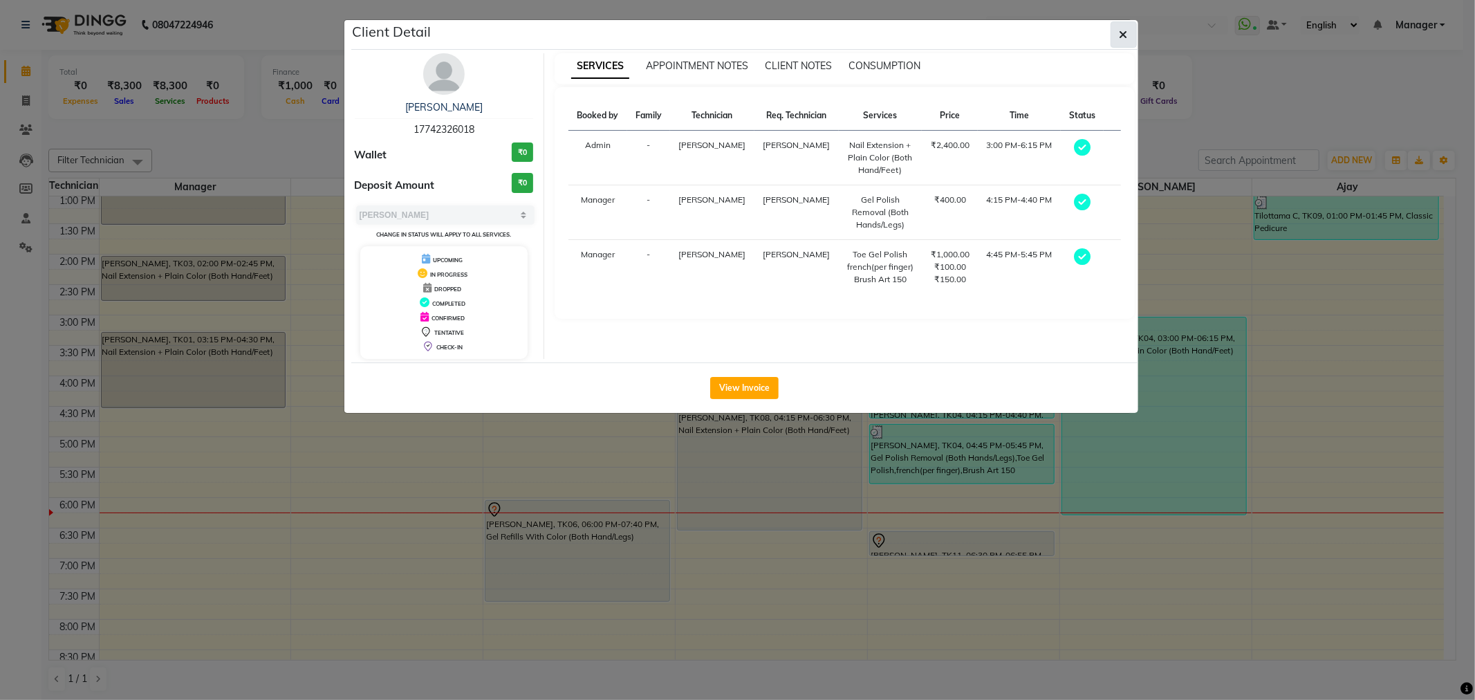
click at [1126, 33] on icon "button" at bounding box center [1124, 34] width 8 height 11
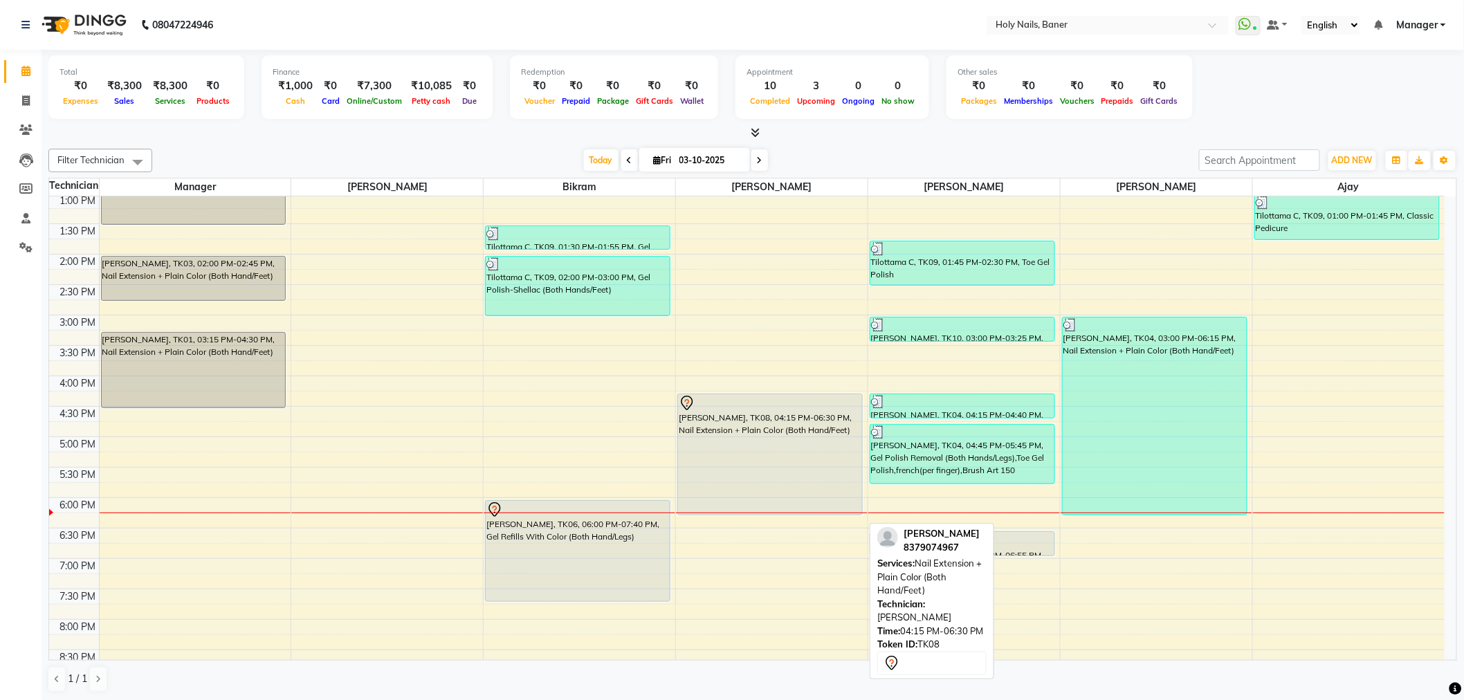
drag, startPoint x: 759, startPoint y: 526, endPoint x: 780, endPoint y: 465, distance: 64.1
click at [762, 510] on div "[PERSON_NAME], TK08, 04:15 PM-06:30 PM, Nail Extension + Plain Color (Both Hand…" at bounding box center [772, 314] width 192 height 851
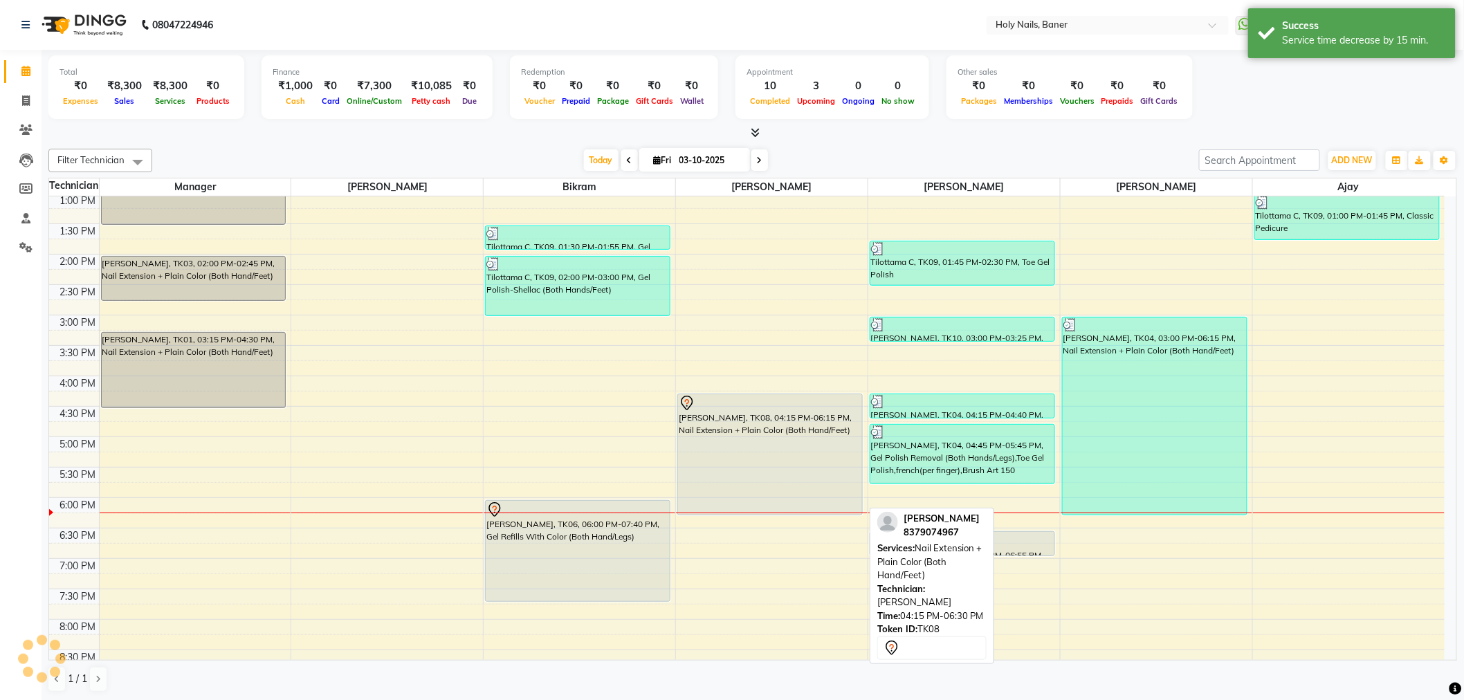
click at [789, 445] on div "[PERSON_NAME], TK08, 04:15 PM-06:15 PM, Nail Extension + Plain Color (Both Hand…" at bounding box center [770, 454] width 184 height 120
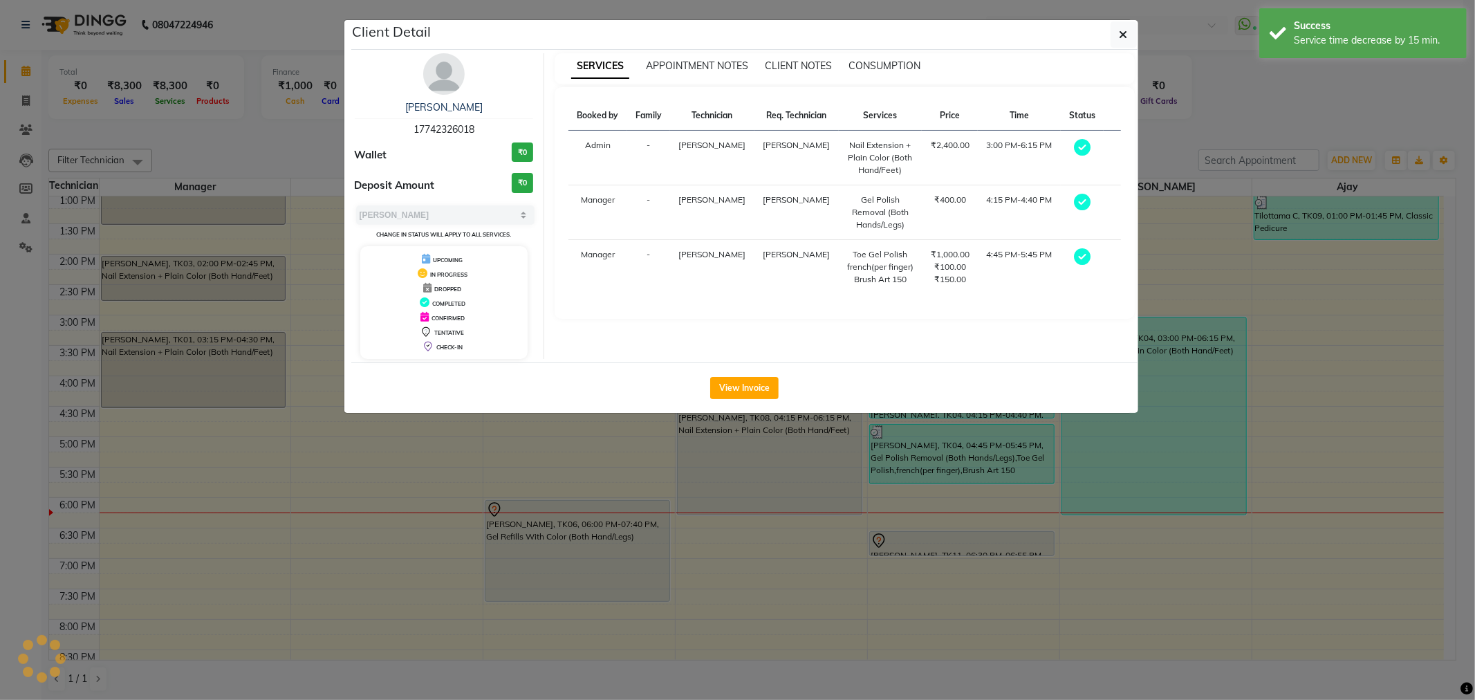
select select "7"
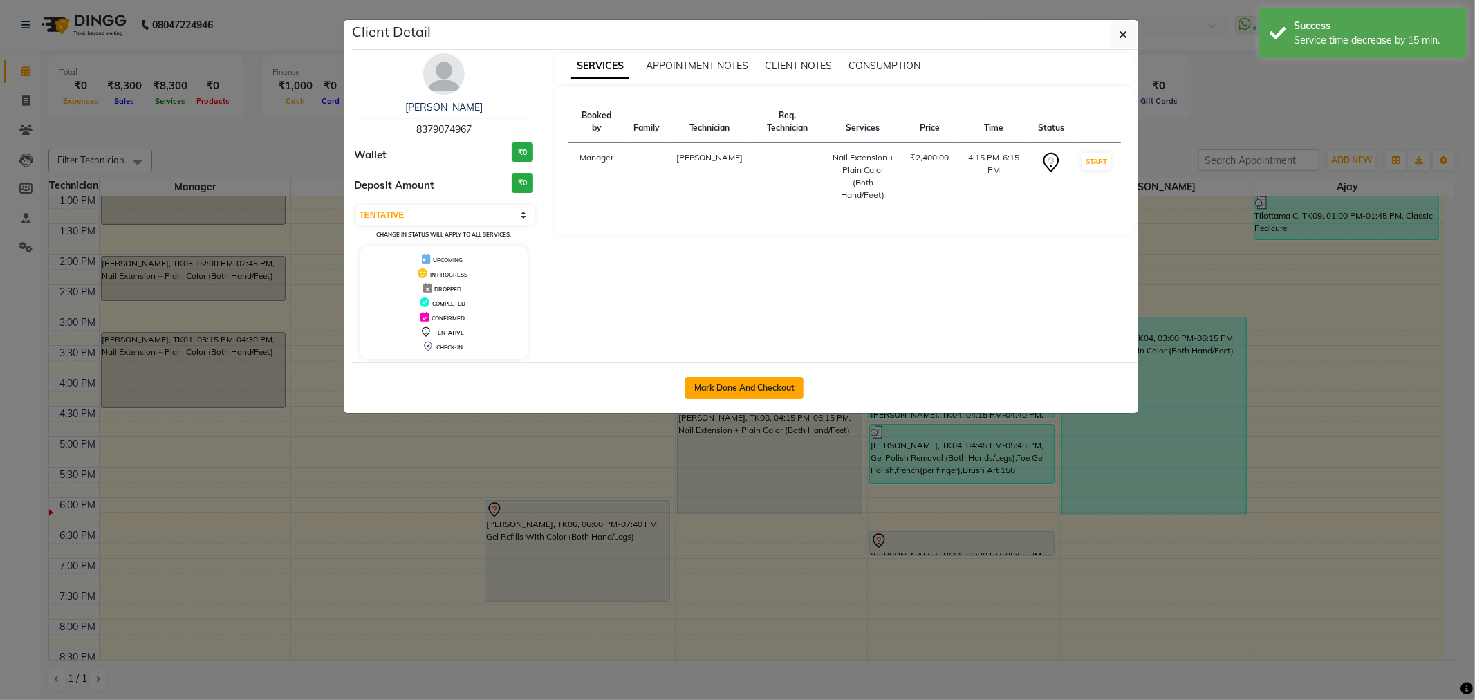
click at [773, 388] on button "Mark Done And Checkout" at bounding box center [744, 388] width 118 height 22
select select "service"
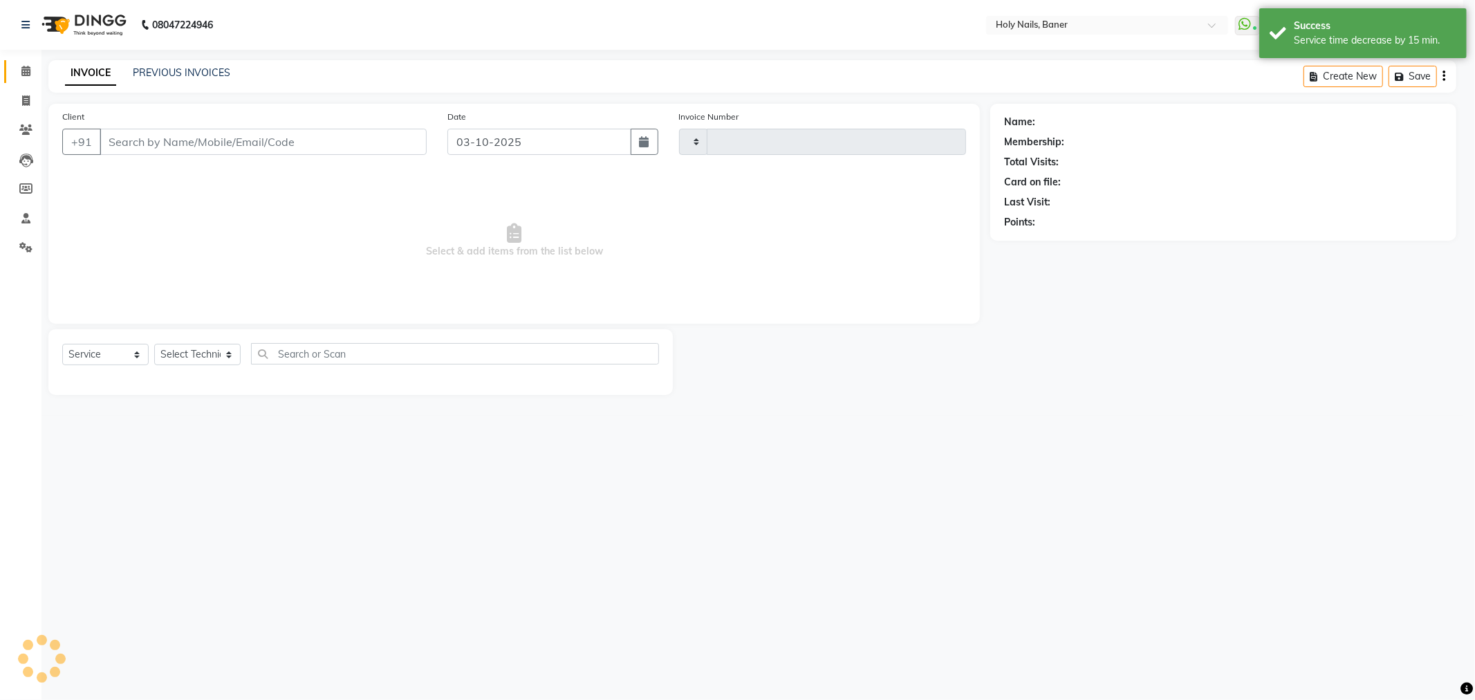
select select "3"
type input "1065"
select select "5445"
type input "83******67"
select select "36620"
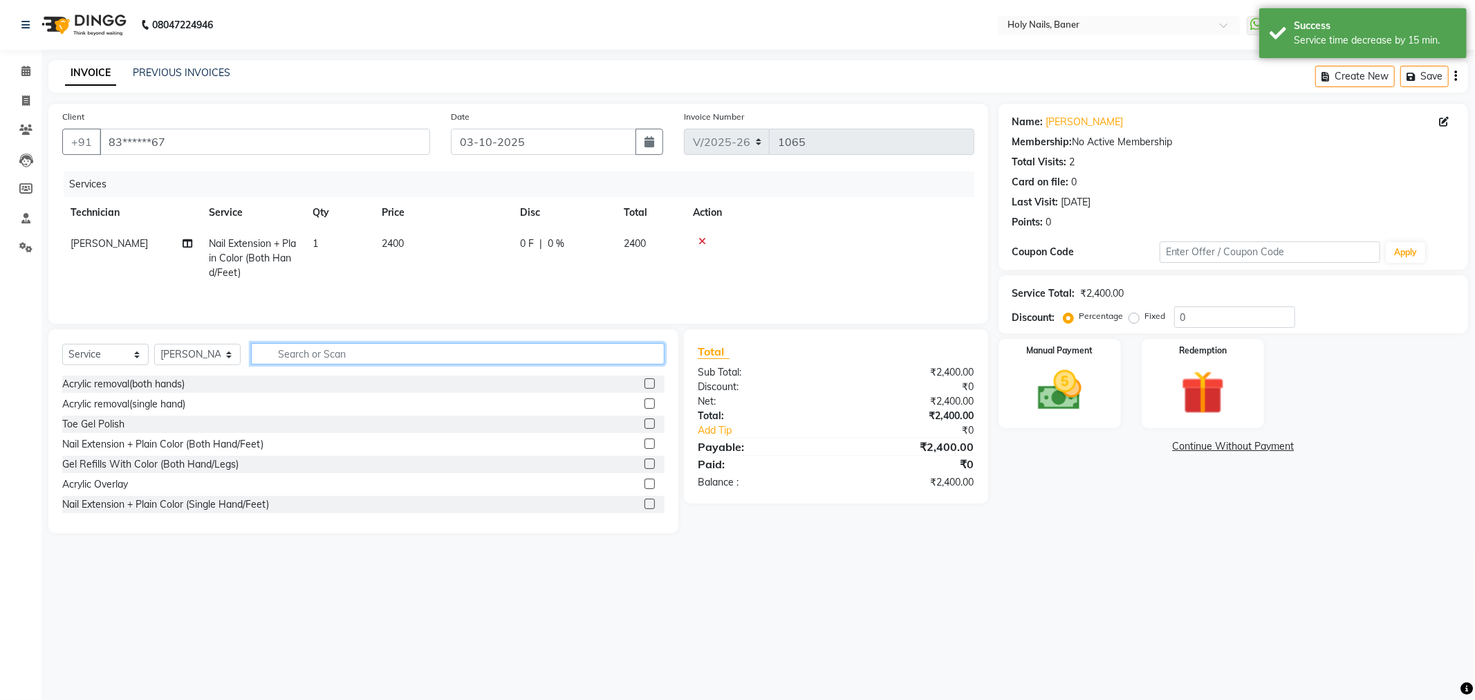
click at [471, 354] on input "text" at bounding box center [458, 353] width 414 height 21
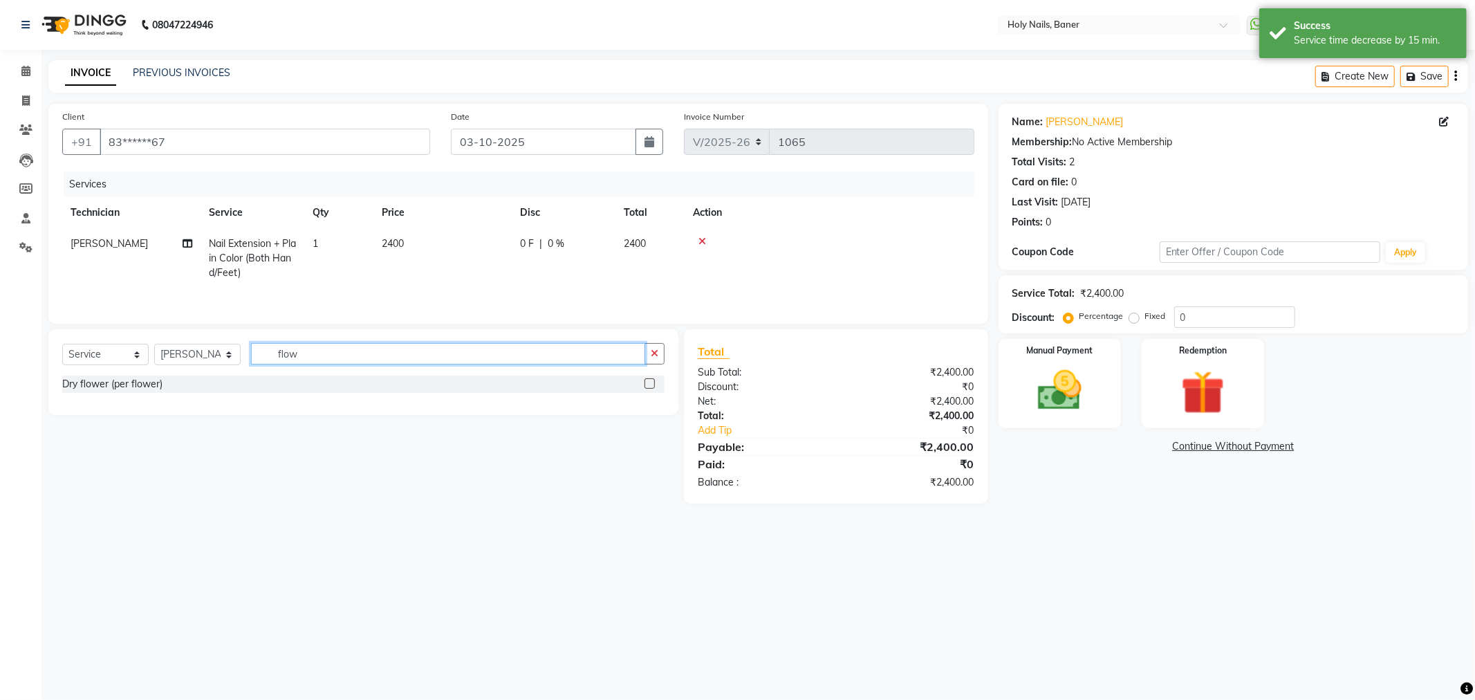
type input "flow"
click at [647, 383] on label at bounding box center [650, 383] width 10 height 10
click at [647, 383] on input "checkbox" at bounding box center [649, 384] width 9 height 9
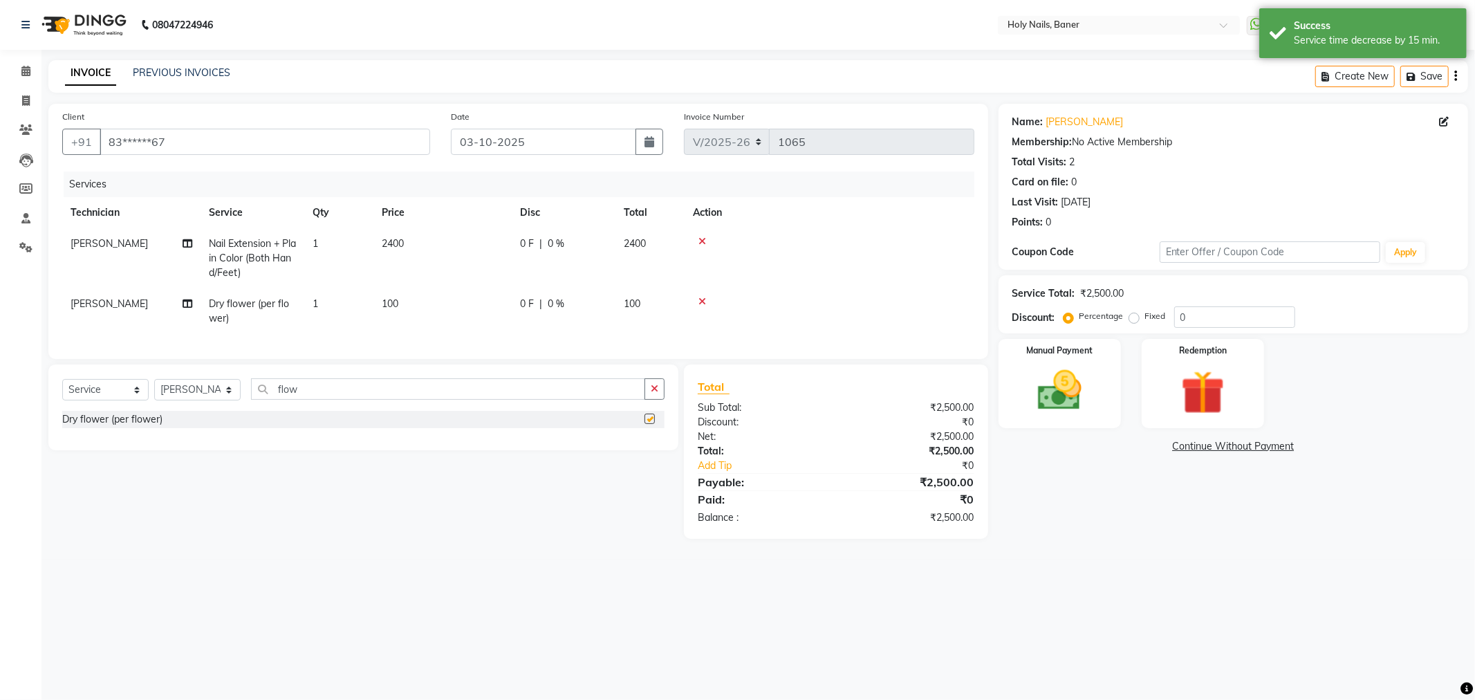
checkbox input "false"
click at [372, 289] on td "1" at bounding box center [338, 311] width 69 height 46
select select "36620"
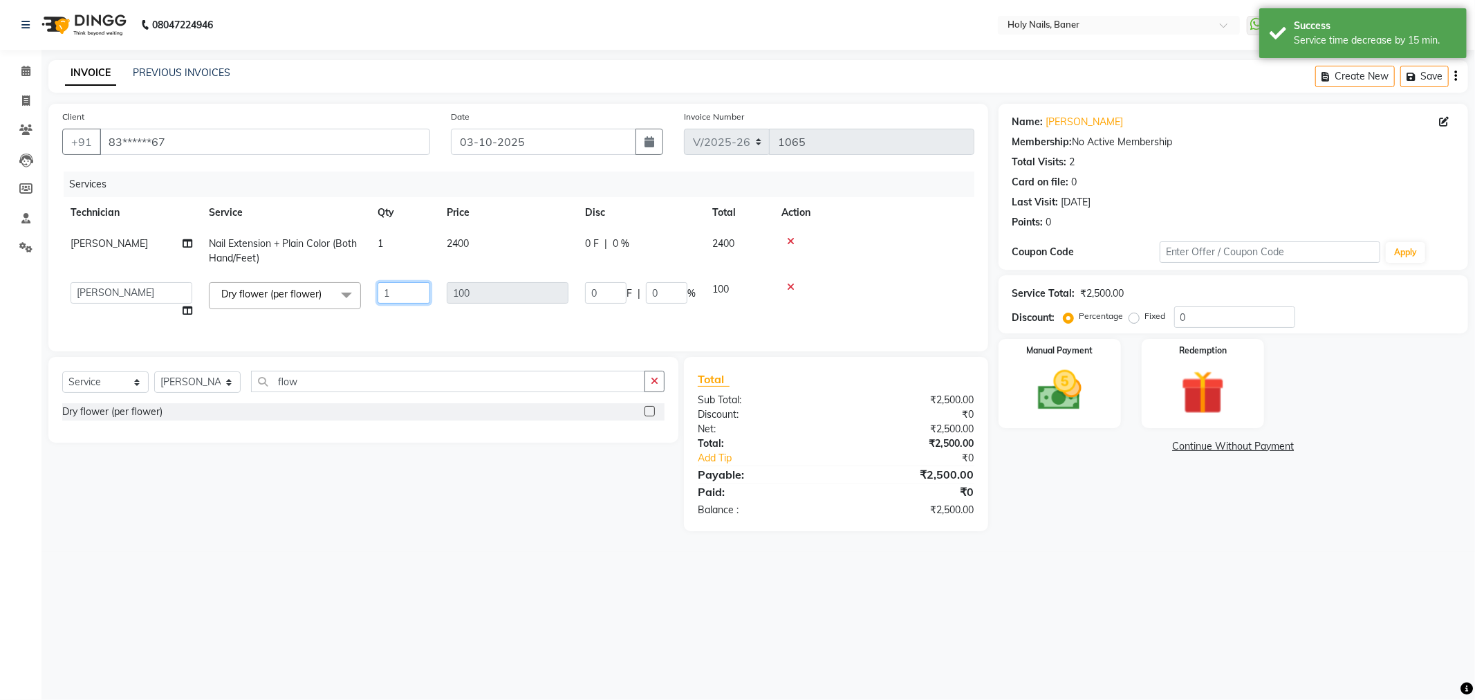
click at [416, 293] on input "1" at bounding box center [404, 292] width 53 height 21
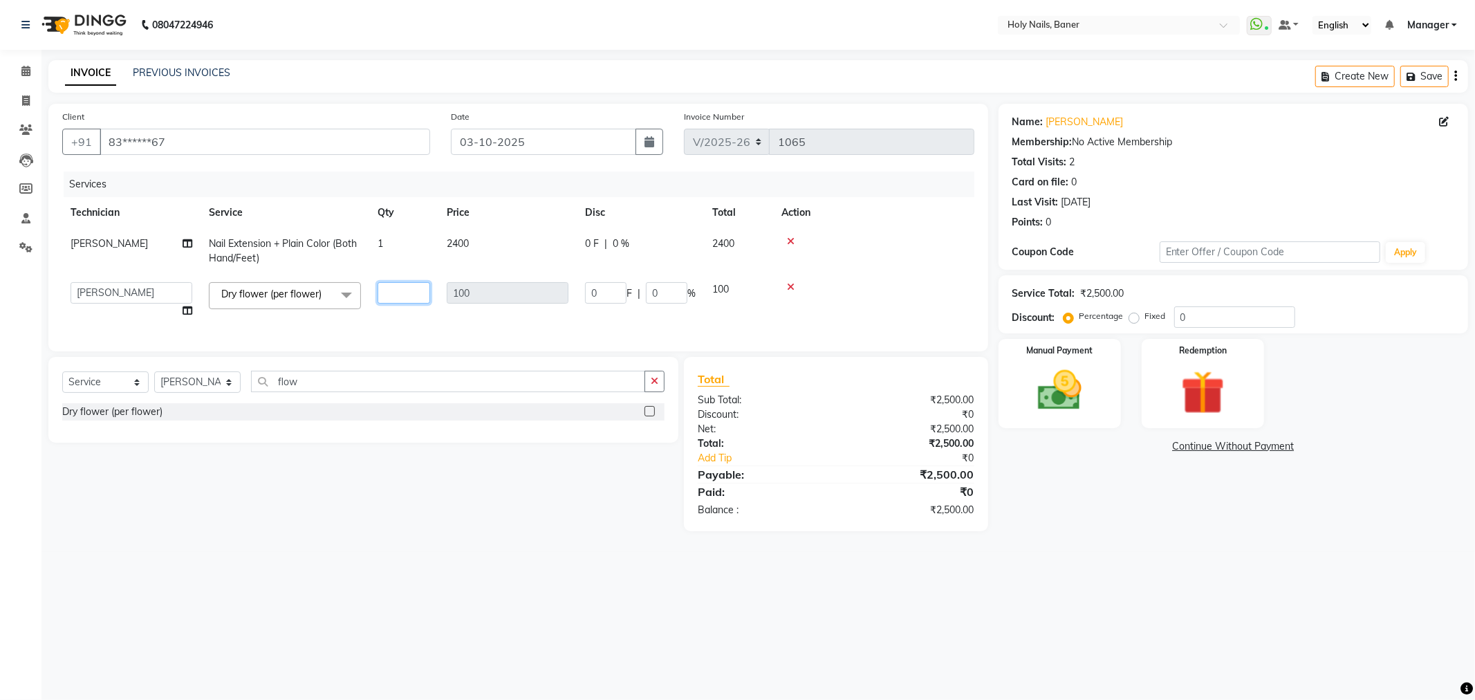
type input "3"
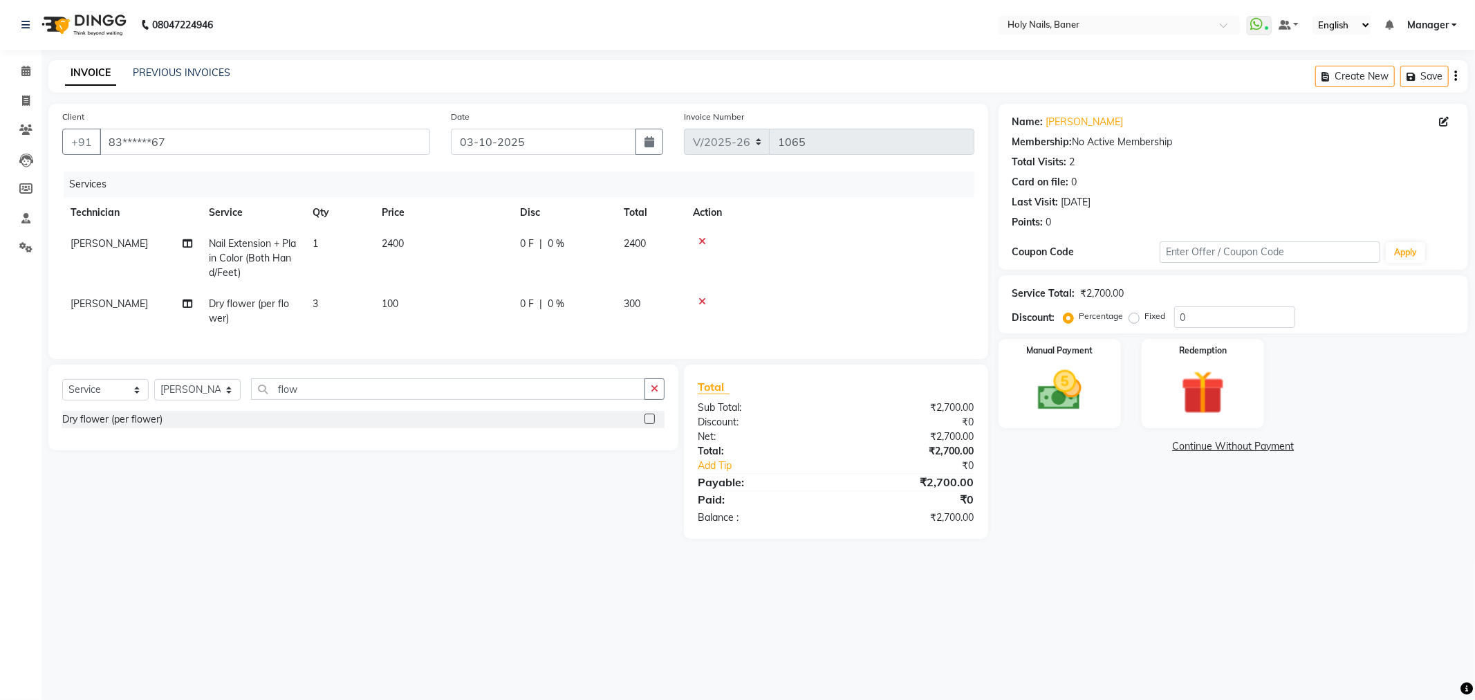
click at [867, 272] on td at bounding box center [830, 258] width 290 height 60
click at [651, 394] on icon "button" at bounding box center [655, 389] width 8 height 10
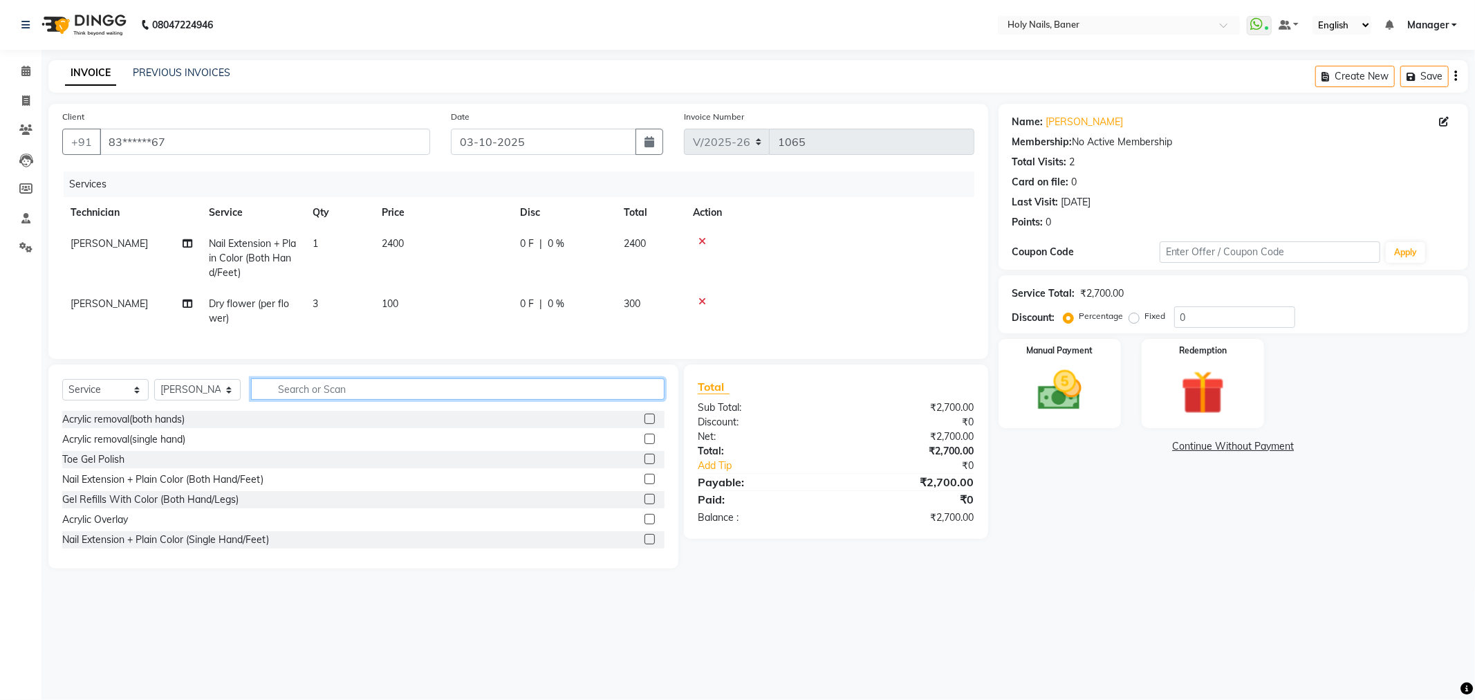
click at [541, 400] on input "text" at bounding box center [458, 388] width 414 height 21
type input "c"
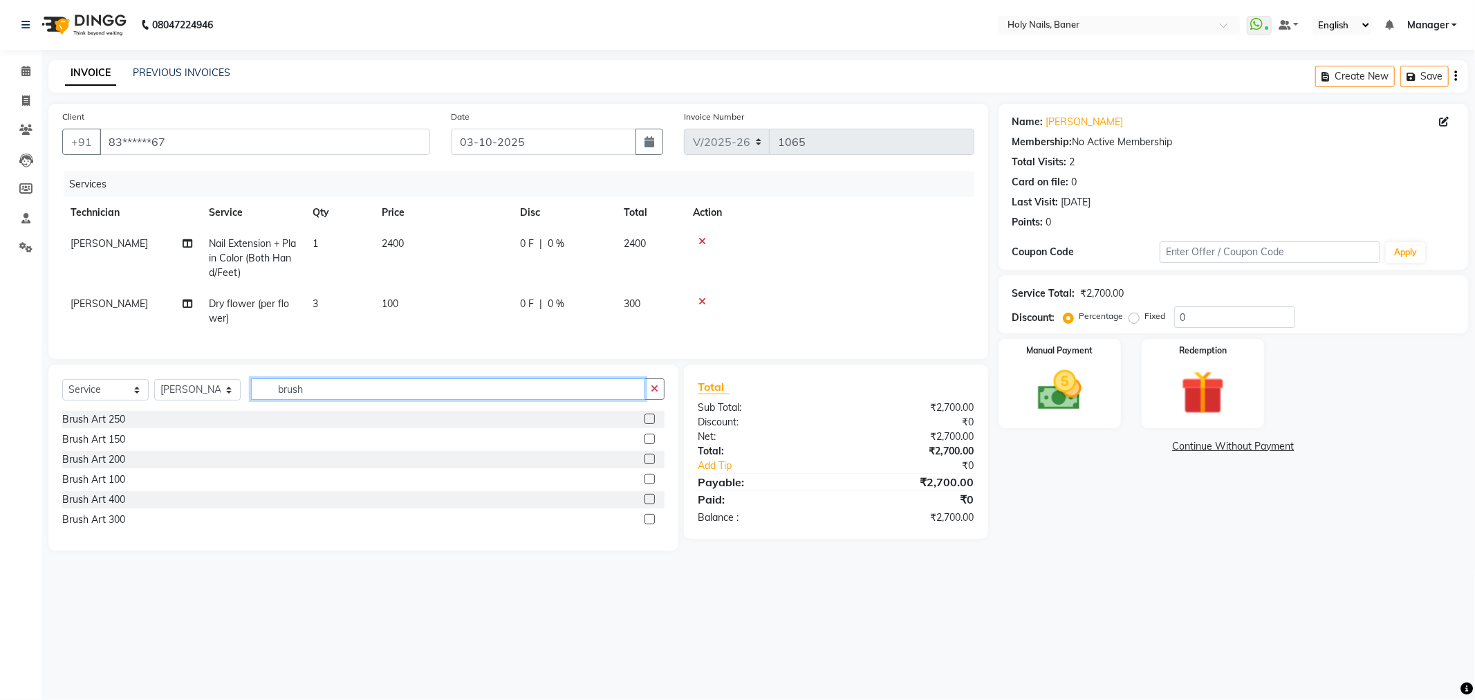
type input "brush"
click at [652, 464] on label at bounding box center [650, 459] width 10 height 10
click at [652, 464] on input "checkbox" at bounding box center [649, 459] width 9 height 9
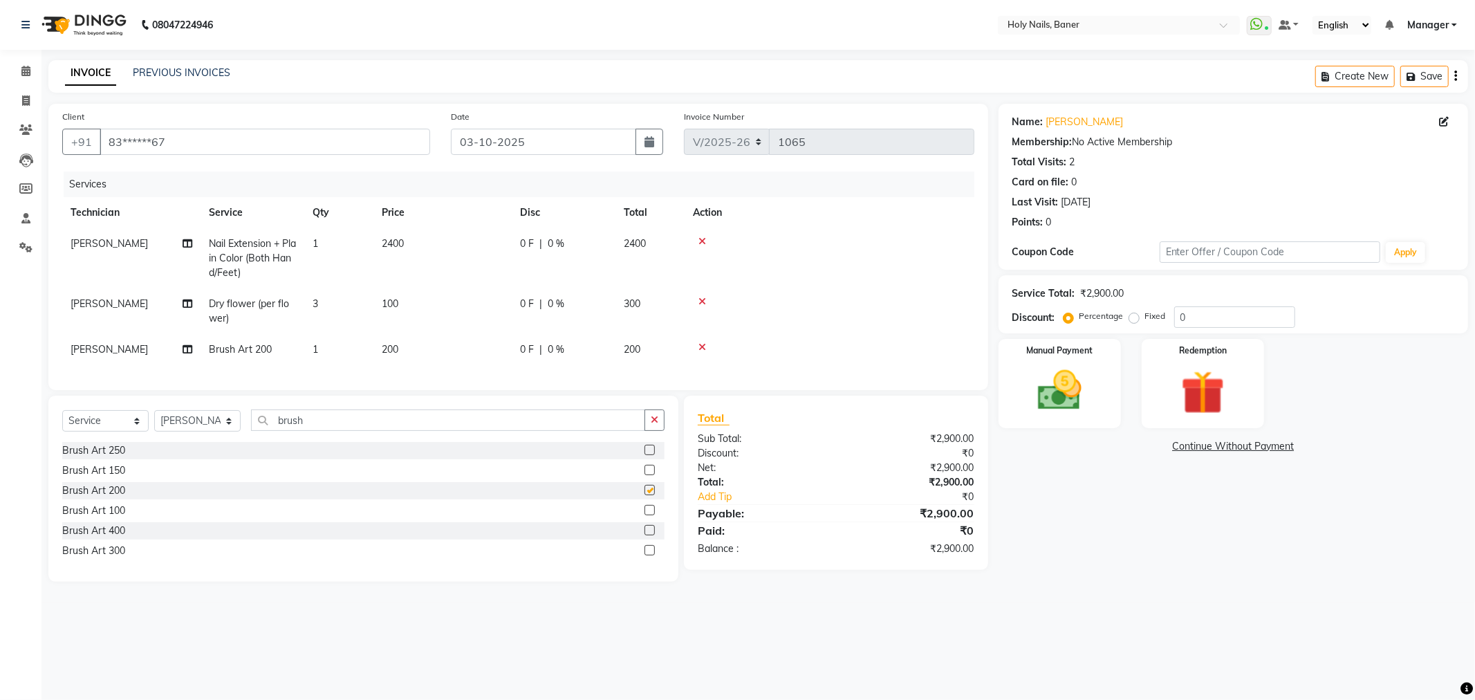
checkbox input "false"
click at [322, 351] on td "1" at bounding box center [338, 349] width 69 height 31
select select "36620"
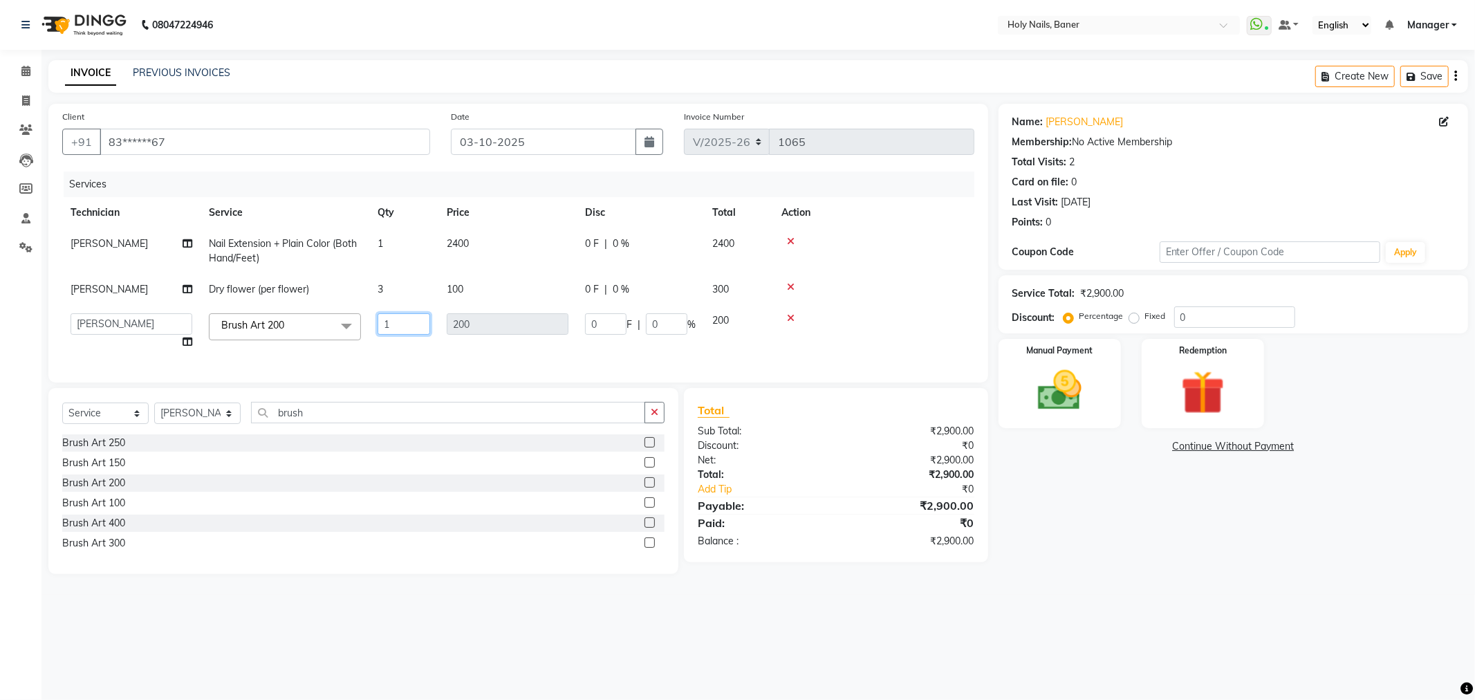
click at [404, 319] on input "1" at bounding box center [404, 323] width 53 height 21
type input "10"
click at [845, 282] on tbody "[PERSON_NAME] Nail Extension + Plain Color (Both Hand/Feet) 1 2400 0 F | 0 % 24…" at bounding box center [518, 292] width 912 height 129
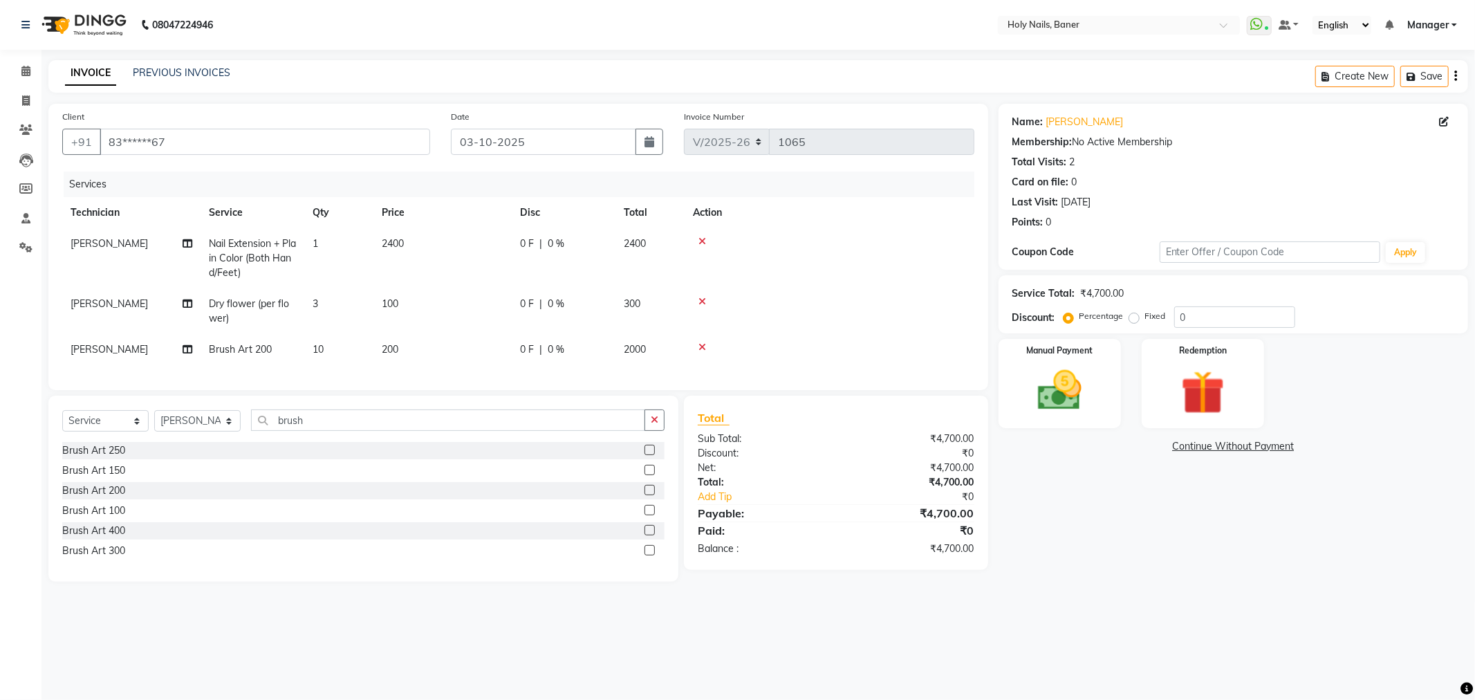
drag, startPoint x: 542, startPoint y: 351, endPoint x: 564, endPoint y: 351, distance: 22.1
click at [544, 351] on div "0 F | 0 %" at bounding box center [563, 349] width 87 height 15
select select "36620"
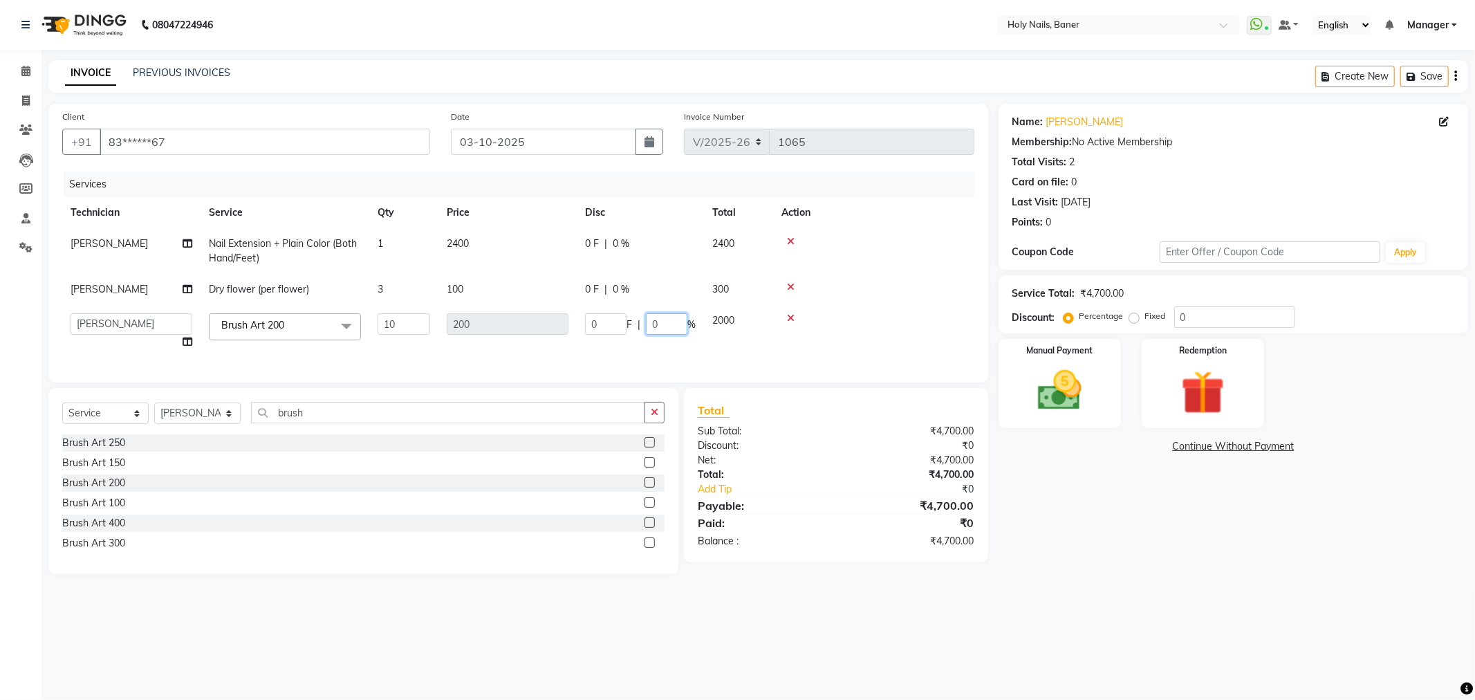
click at [671, 327] on input "0" at bounding box center [667, 323] width 42 height 21
type input "100"
click at [860, 291] on td at bounding box center [873, 289] width 201 height 31
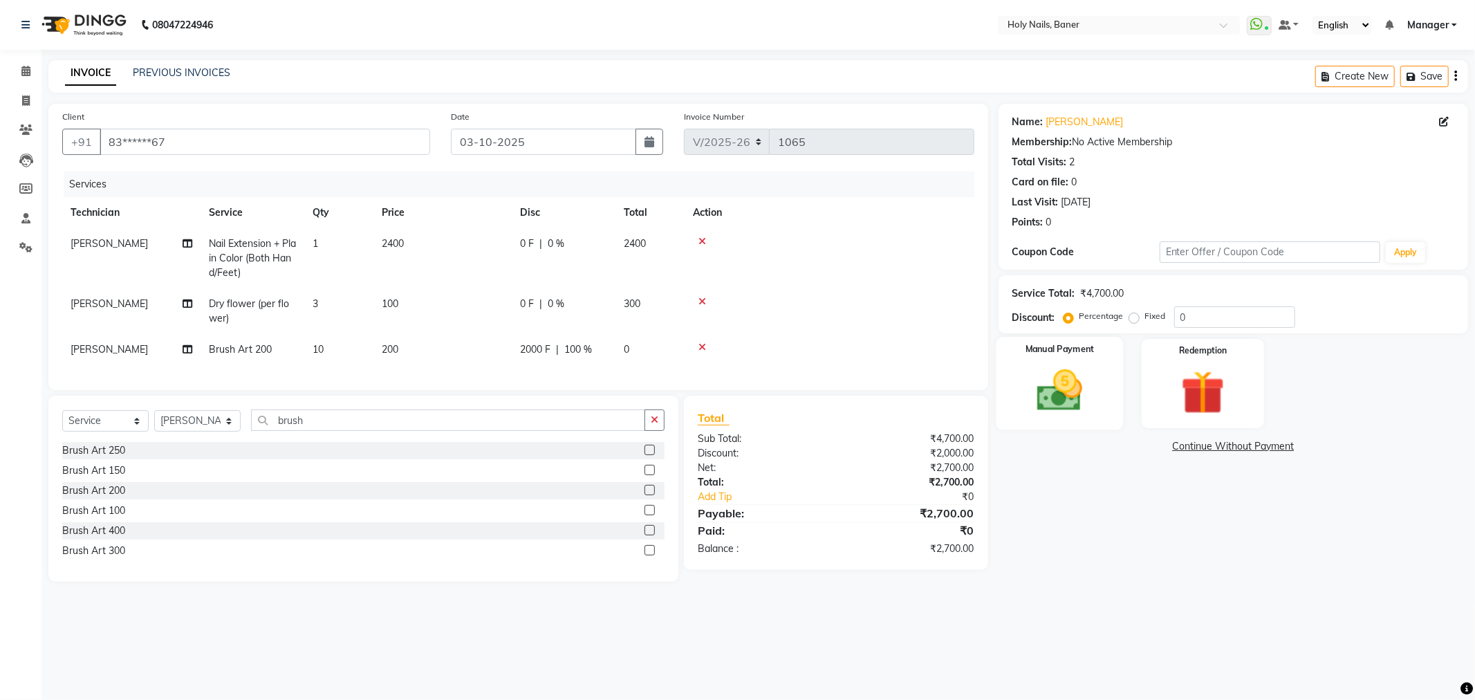
click at [1006, 392] on div "Manual Payment" at bounding box center [1059, 383] width 127 height 93
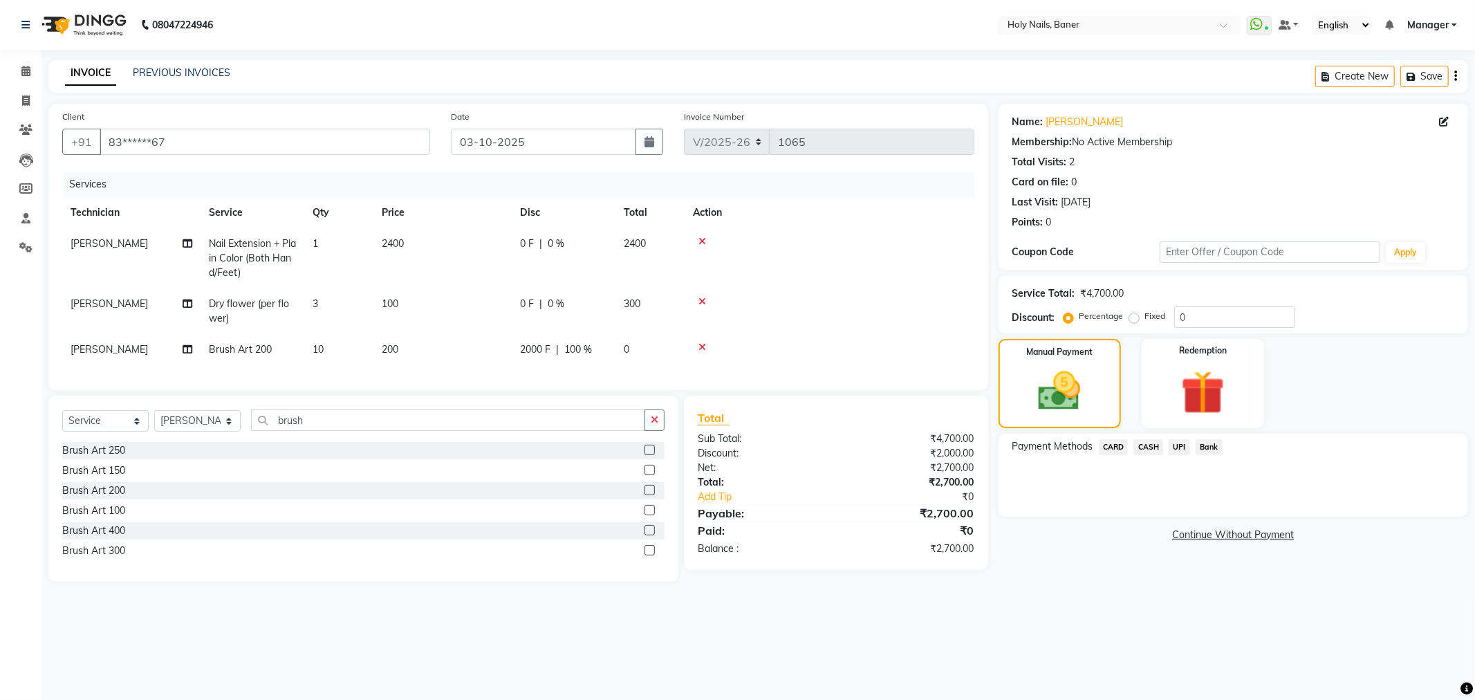
click at [1179, 452] on span "UPI" at bounding box center [1179, 447] width 21 height 16
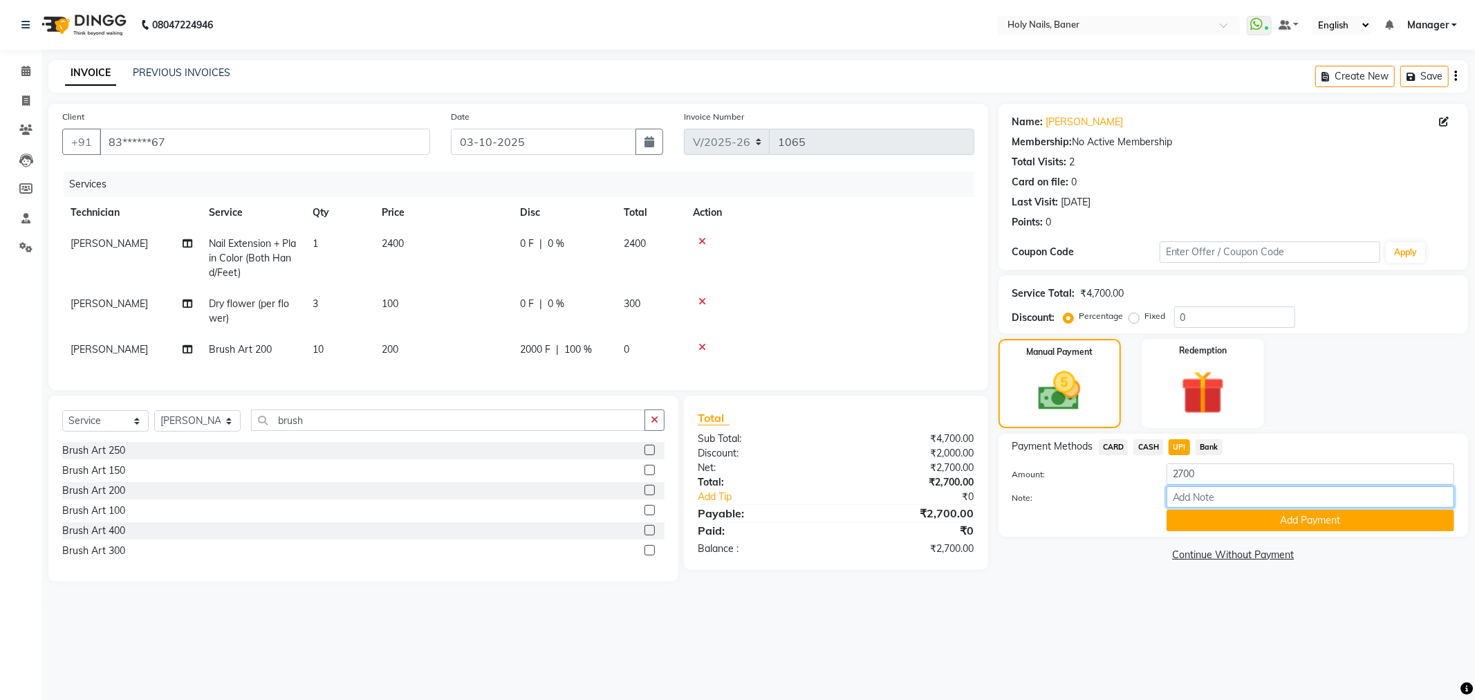
click at [1193, 496] on input "Note:" at bounding box center [1311, 496] width 288 height 21
type input "FREE NAIL ART OFFER APPLIED"
click at [1258, 521] on button "Add Payment" at bounding box center [1311, 520] width 288 height 21
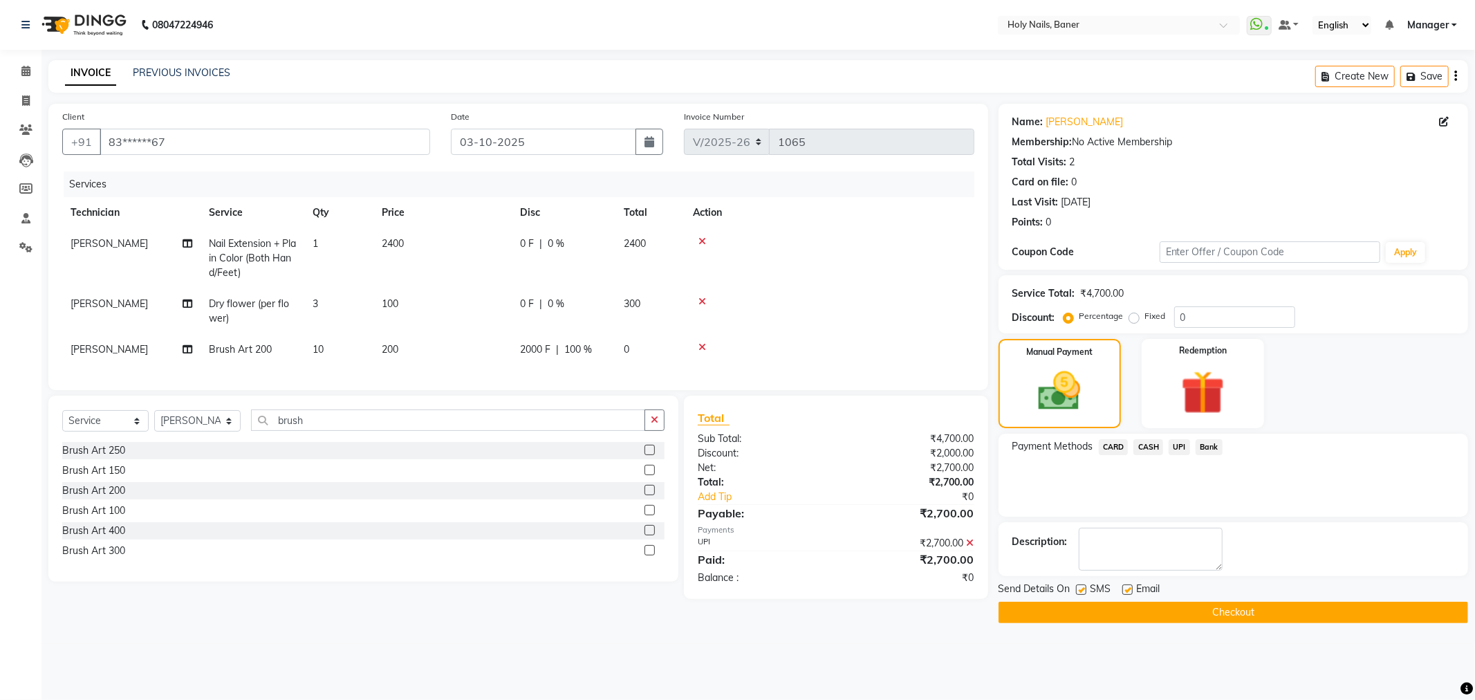
click at [1105, 614] on button "Checkout" at bounding box center [1234, 612] width 470 height 21
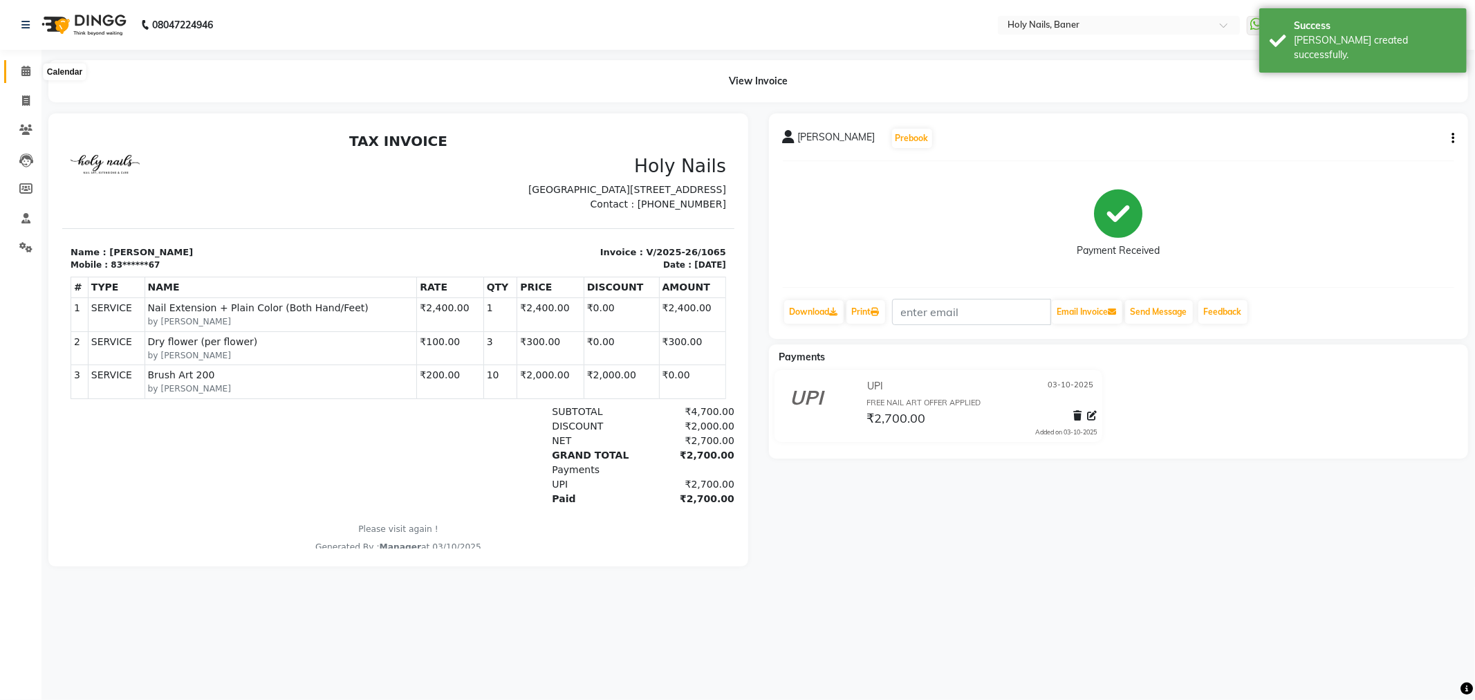
click at [21, 70] on icon at bounding box center [25, 71] width 9 height 10
